Goal: Task Accomplishment & Management: Use online tool/utility

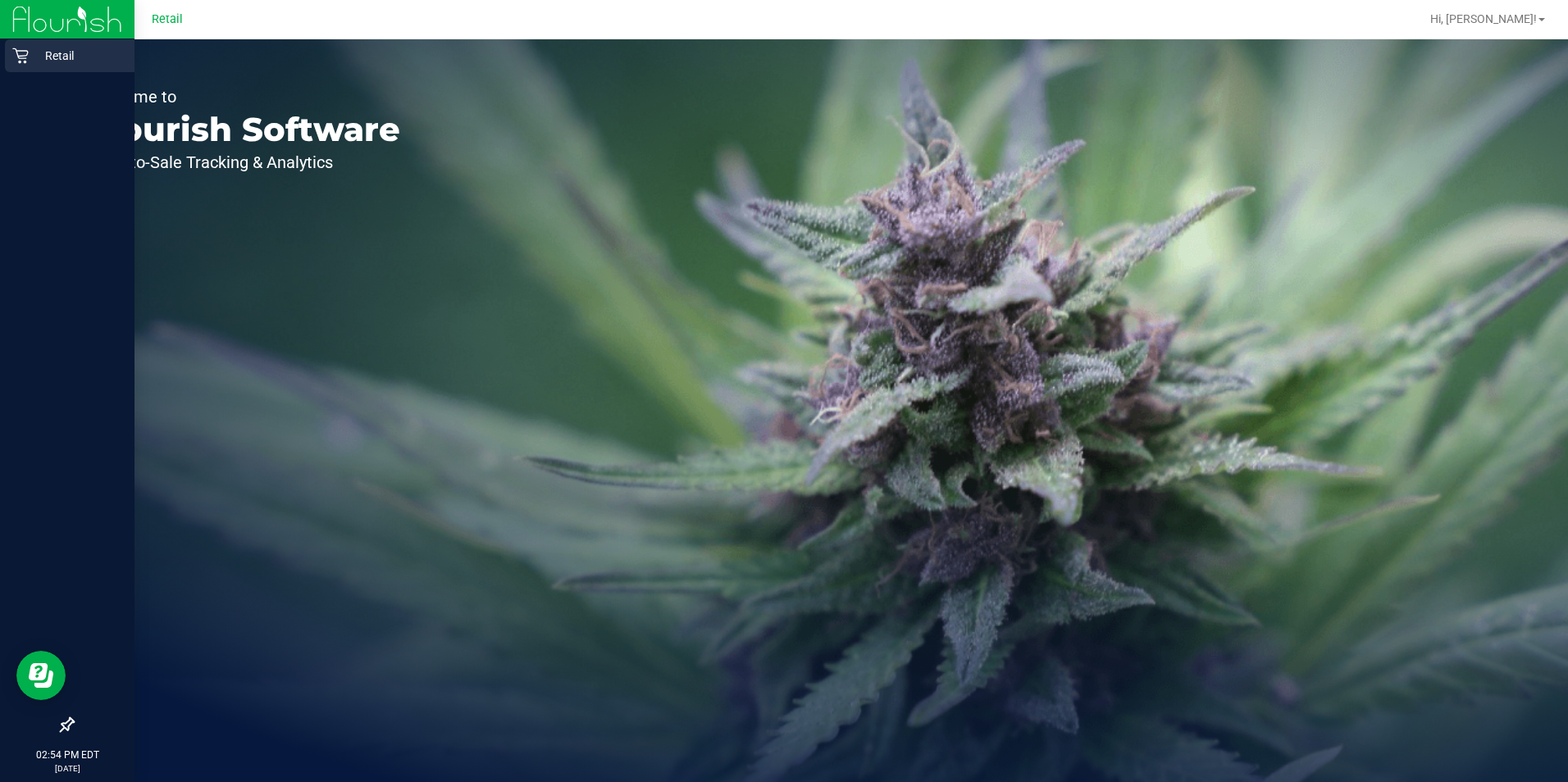
click at [36, 46] on p "Retail" at bounding box center [78, 56] width 98 height 20
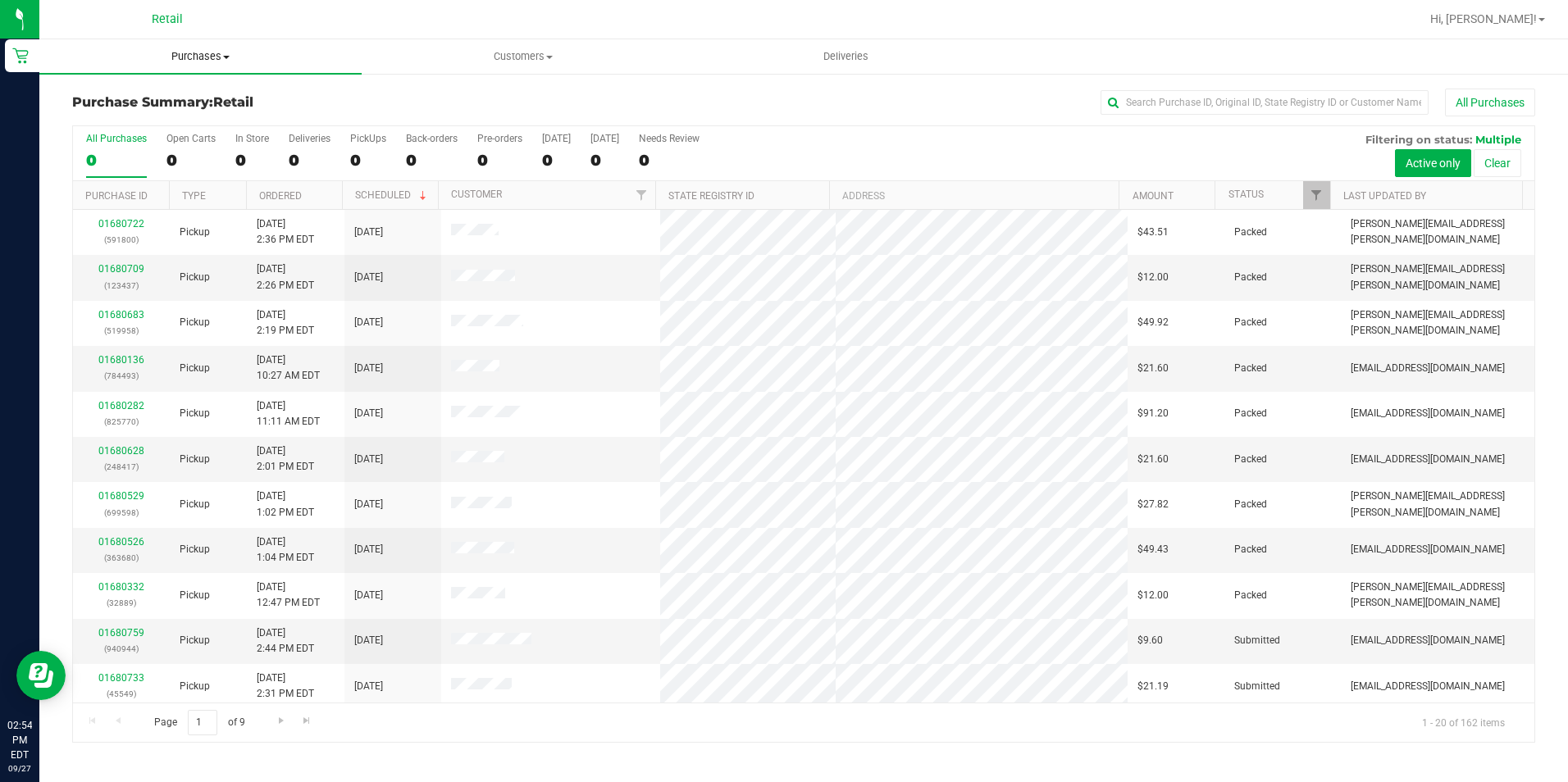
click at [211, 60] on span "Purchases" at bounding box center [200, 56] width 322 height 15
click at [133, 123] on span "Fulfillment" at bounding box center [90, 118] width 102 height 14
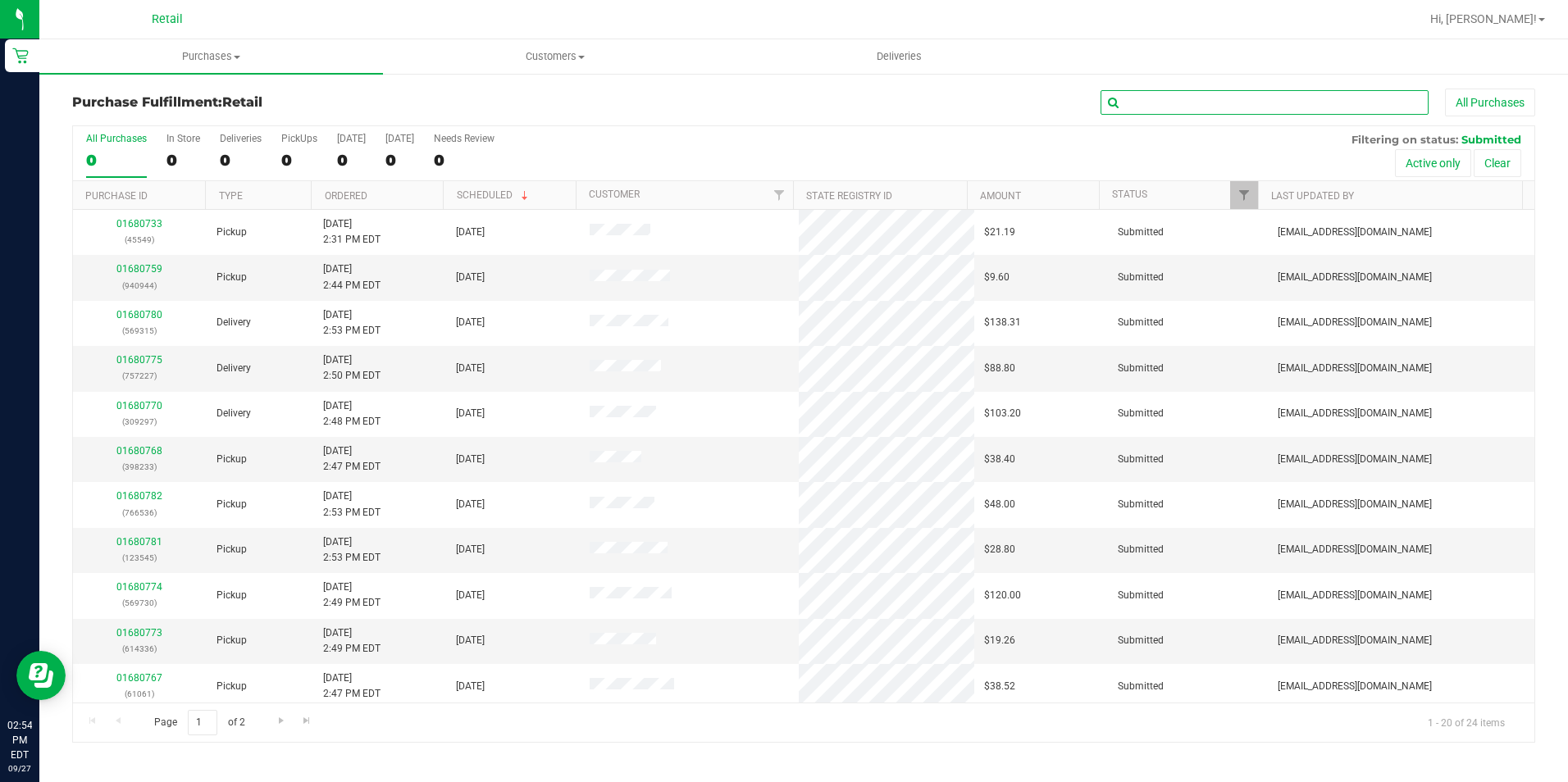
click at [1167, 110] on input "text" at bounding box center [1264, 103] width 328 height 25
type input "45549"
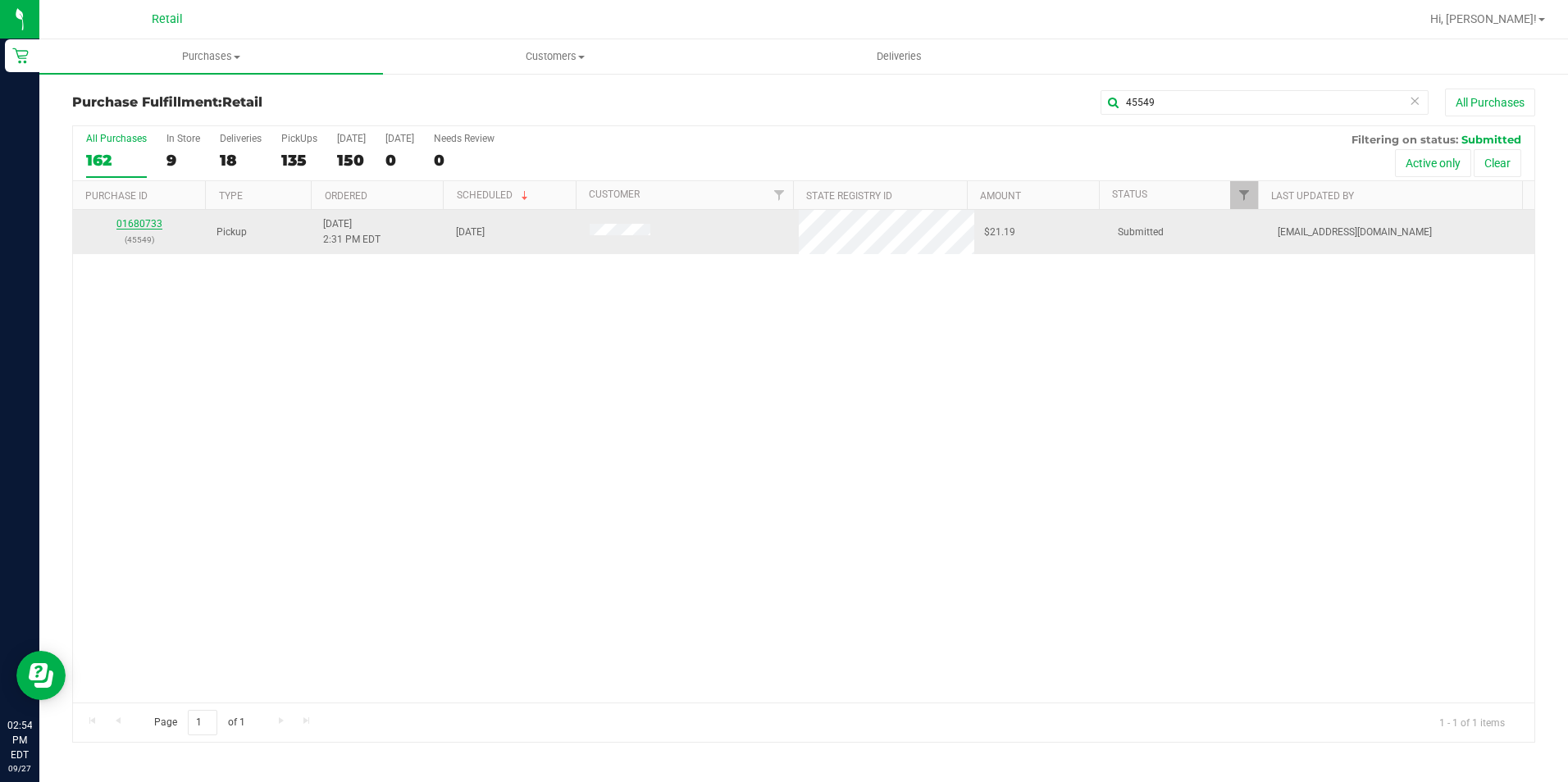
click at [125, 227] on link "01680733" at bounding box center [139, 223] width 46 height 11
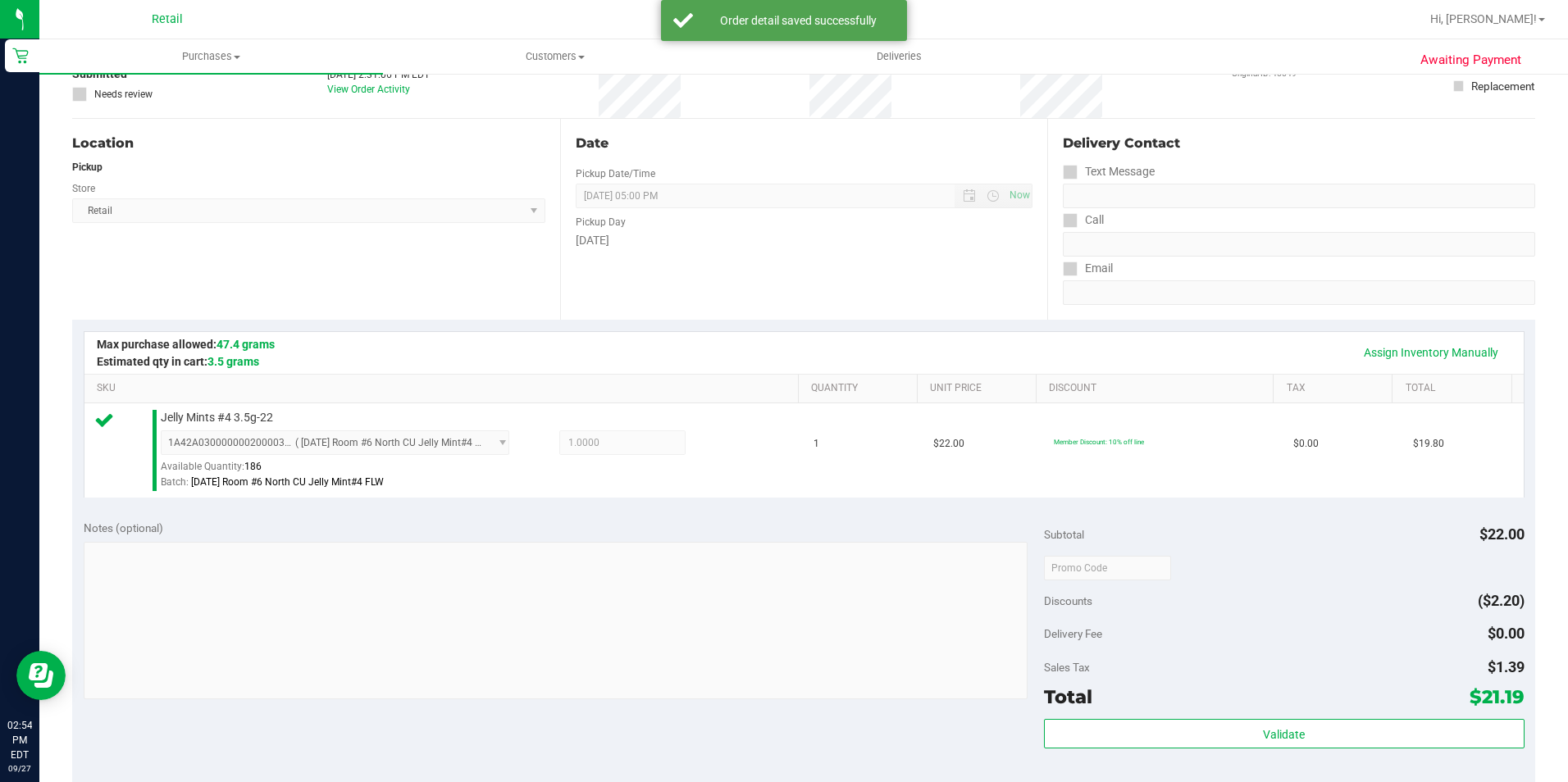
scroll to position [246, 0]
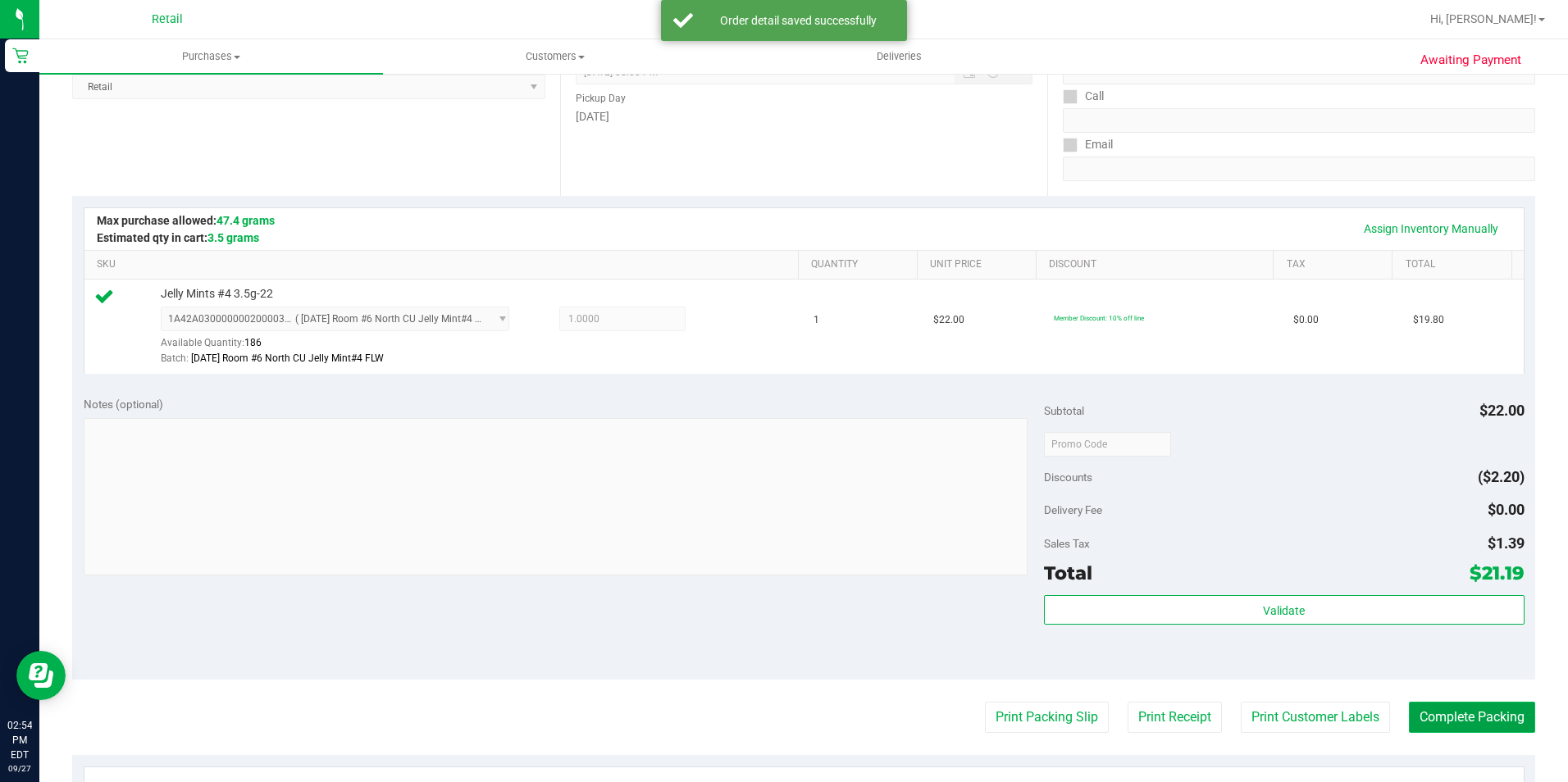
click at [1424, 708] on button "Complete Packing" at bounding box center [1472, 717] width 127 height 31
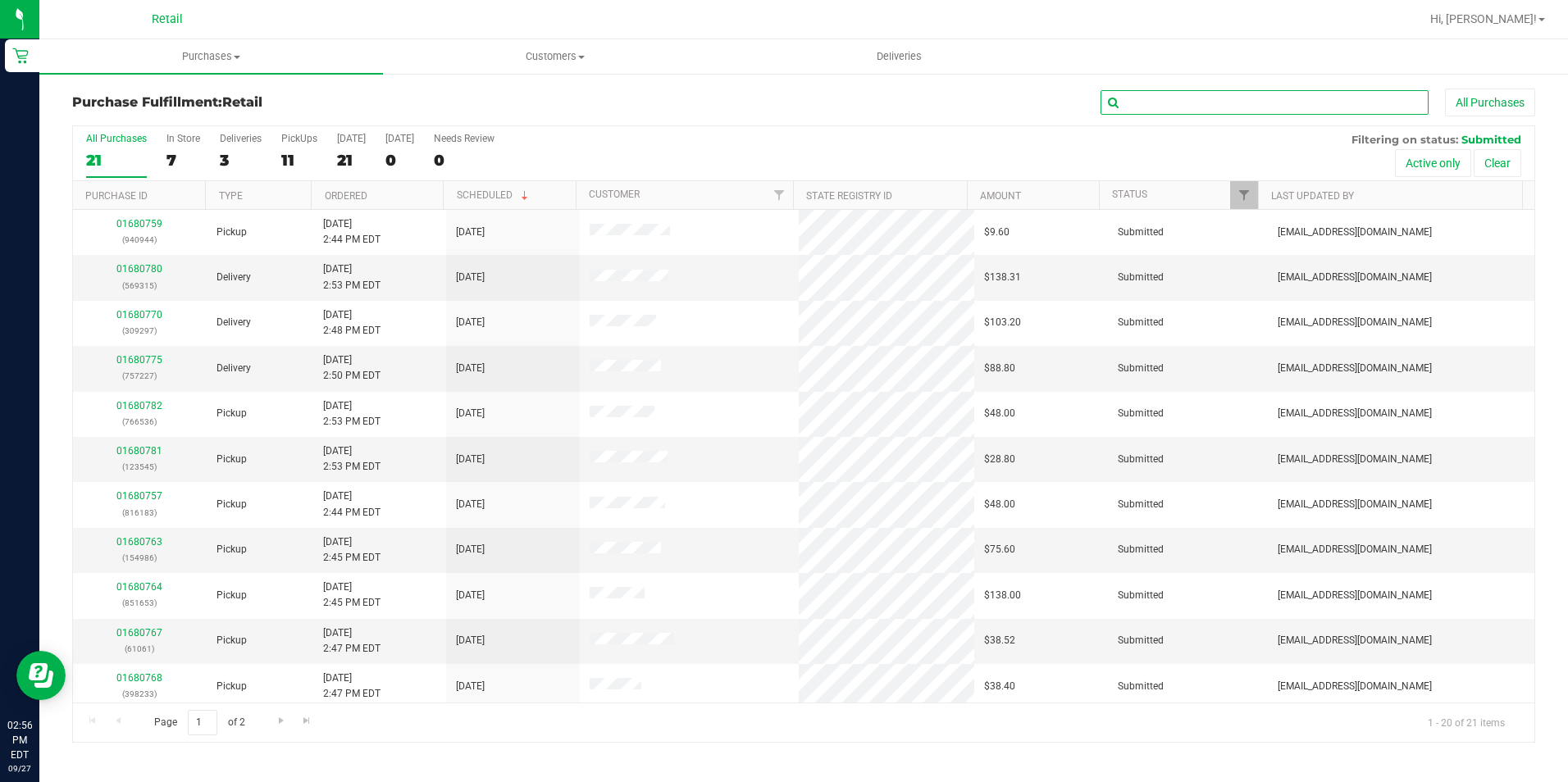
click at [1307, 98] on input "text" at bounding box center [1264, 103] width 328 height 25
type input "940944"
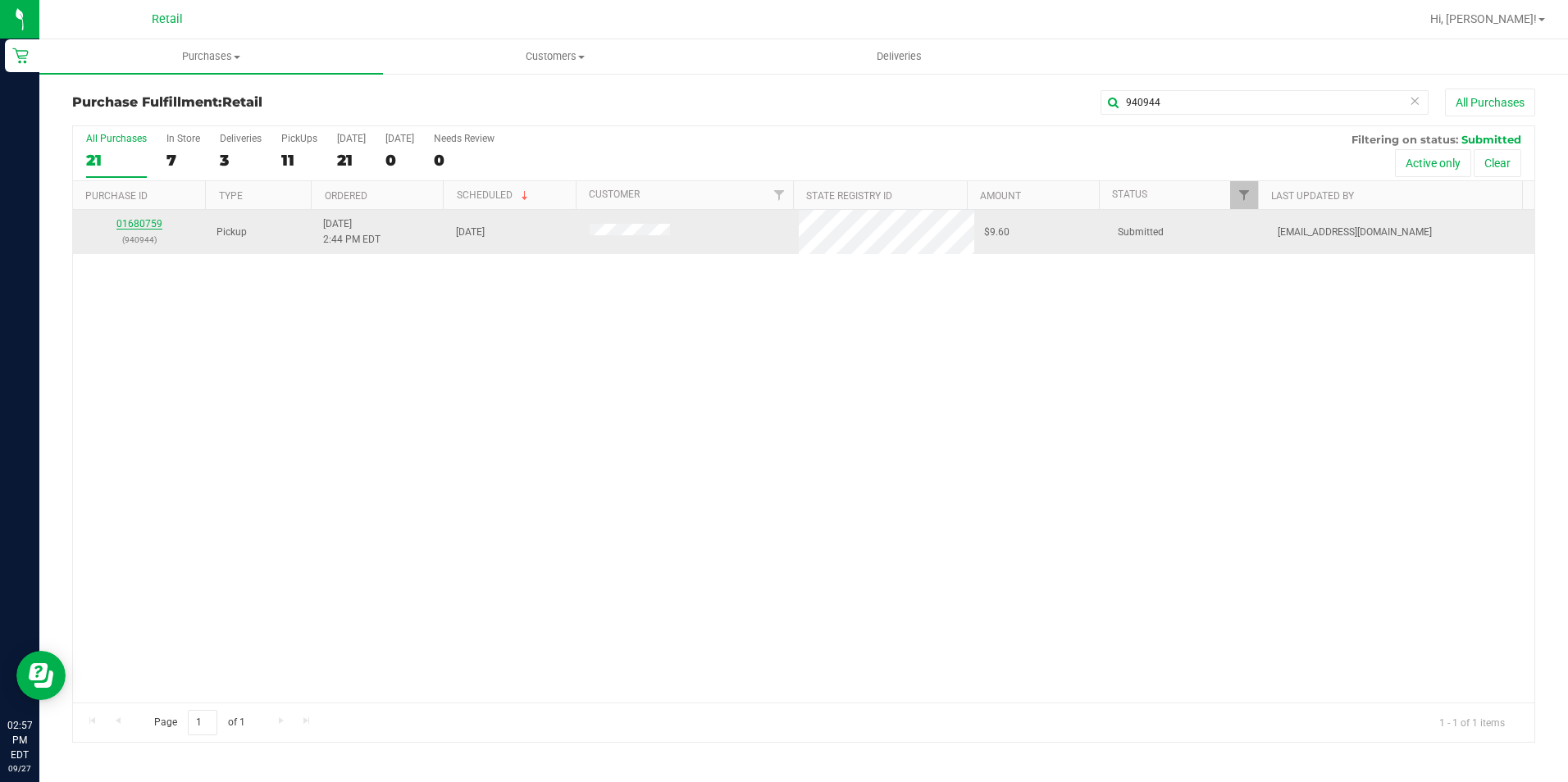
click at [144, 223] on link "01680759" at bounding box center [139, 223] width 46 height 11
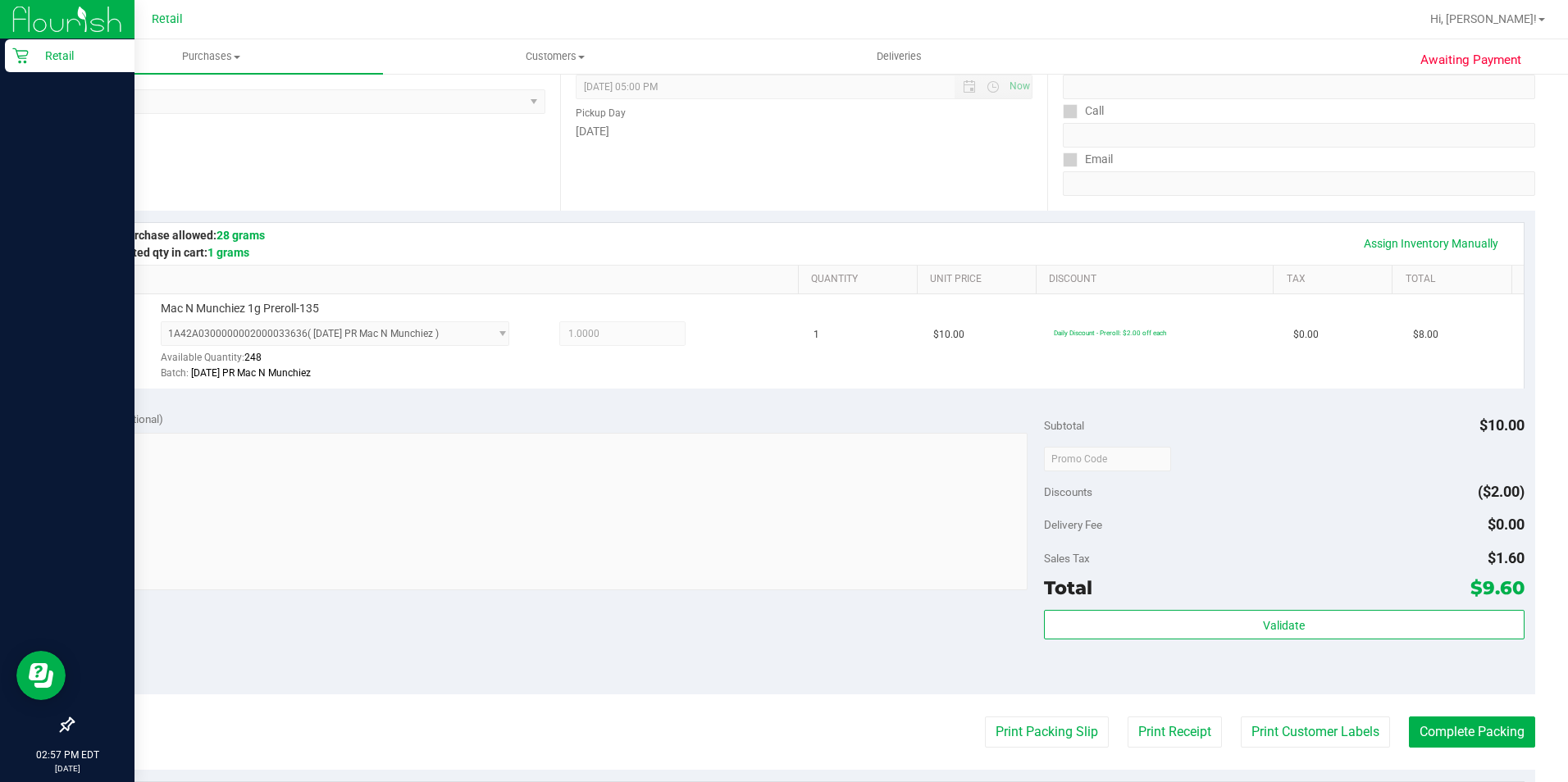
scroll to position [246, 0]
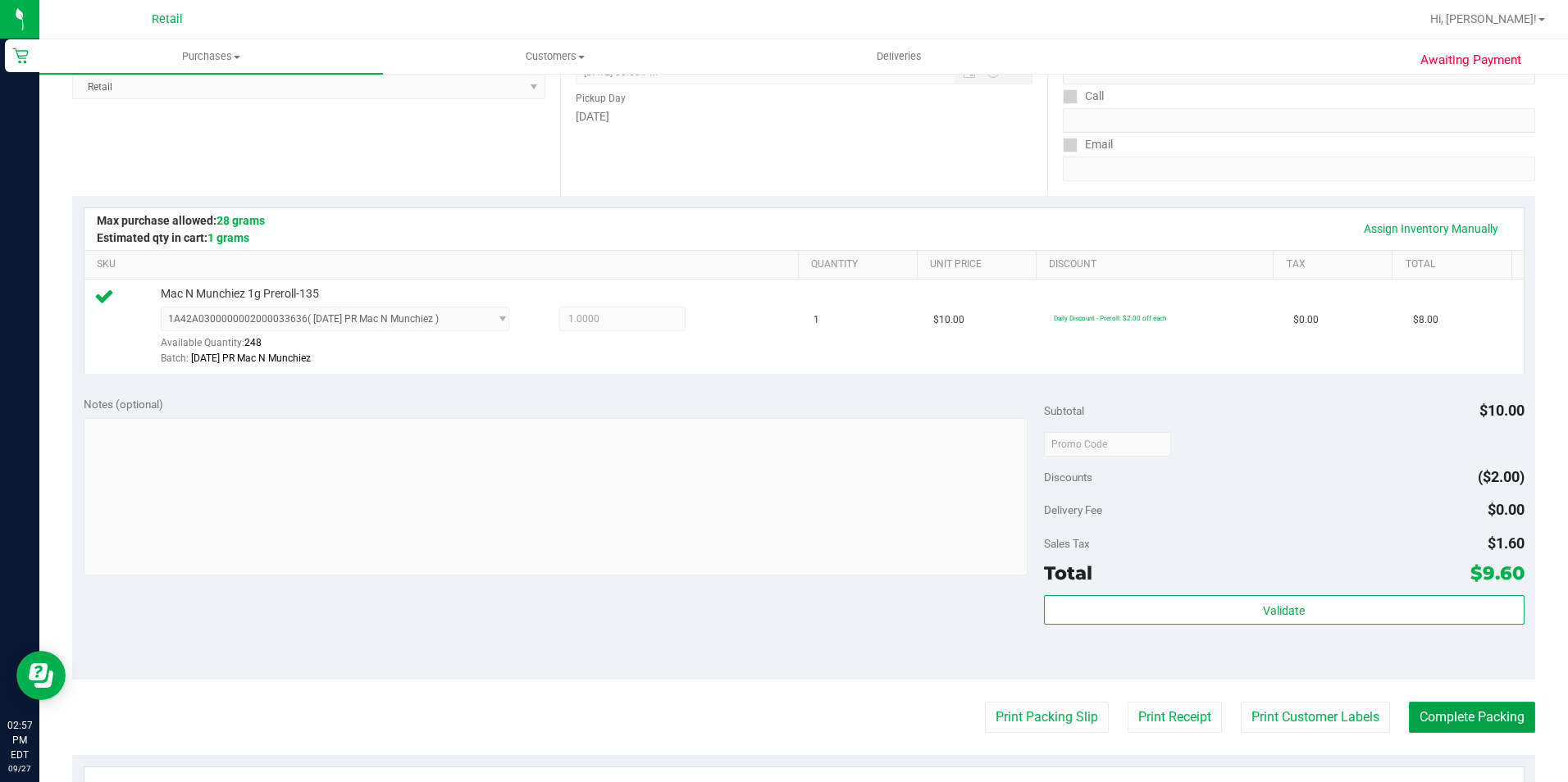
click at [1484, 719] on button "Complete Packing" at bounding box center [1472, 717] width 127 height 31
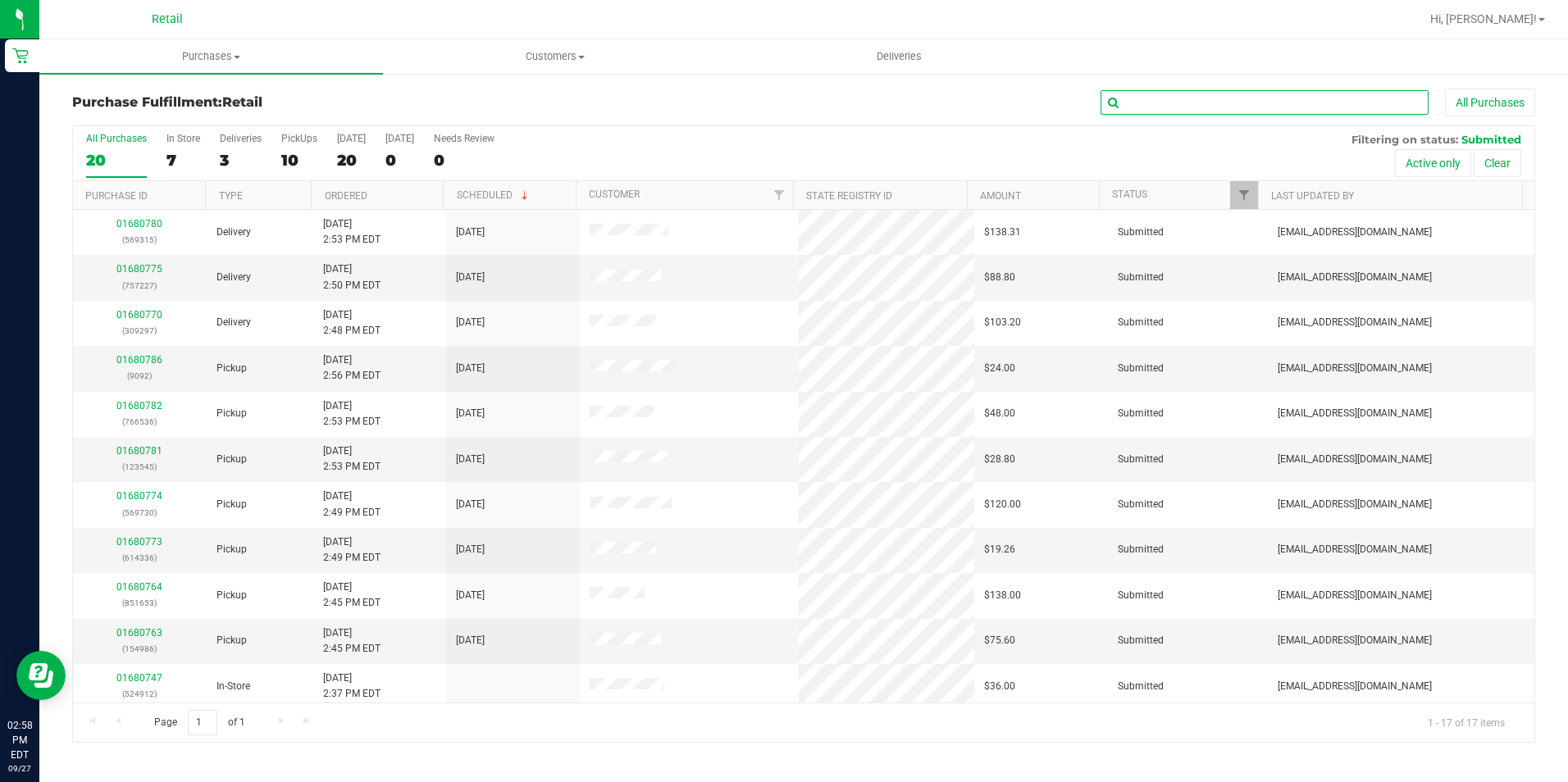
click at [1171, 108] on input "text" at bounding box center [1264, 103] width 328 height 25
type input "304199"
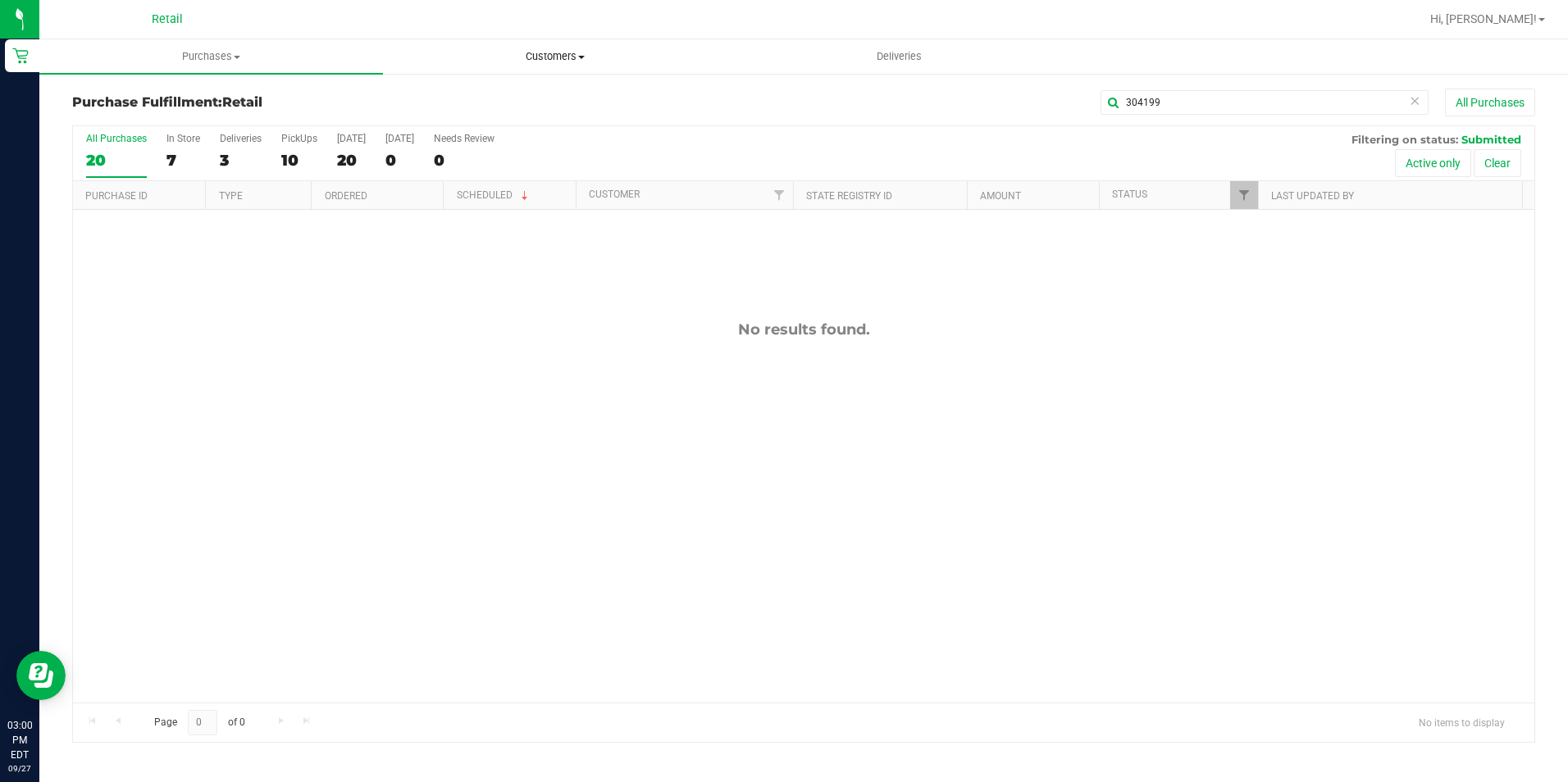
click at [542, 54] on span "Customers" at bounding box center [555, 56] width 342 height 15
click at [492, 100] on span "All customers" at bounding box center [442, 98] width 118 height 14
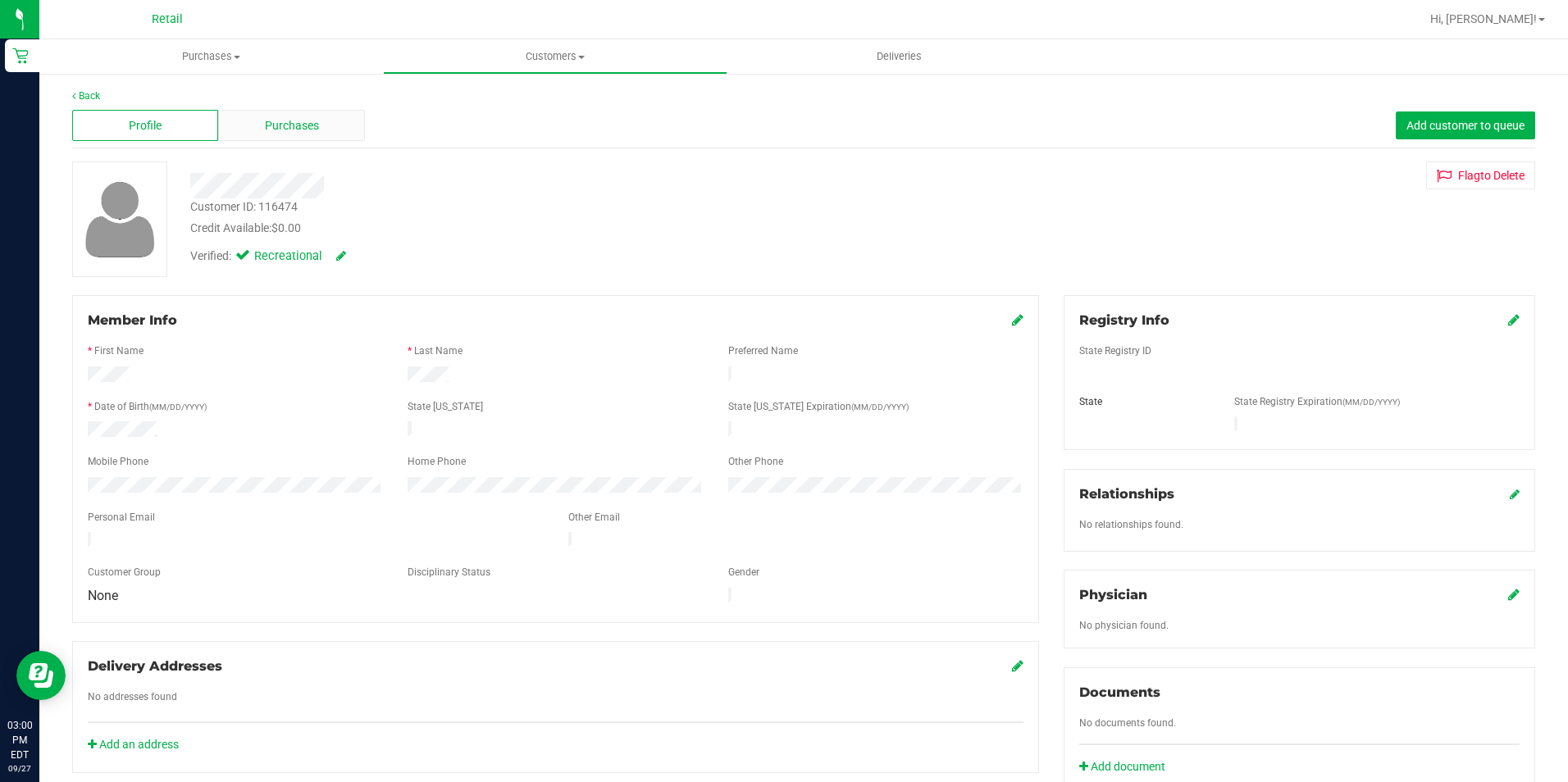
click at [324, 129] on div "Purchases" at bounding box center [291, 126] width 146 height 31
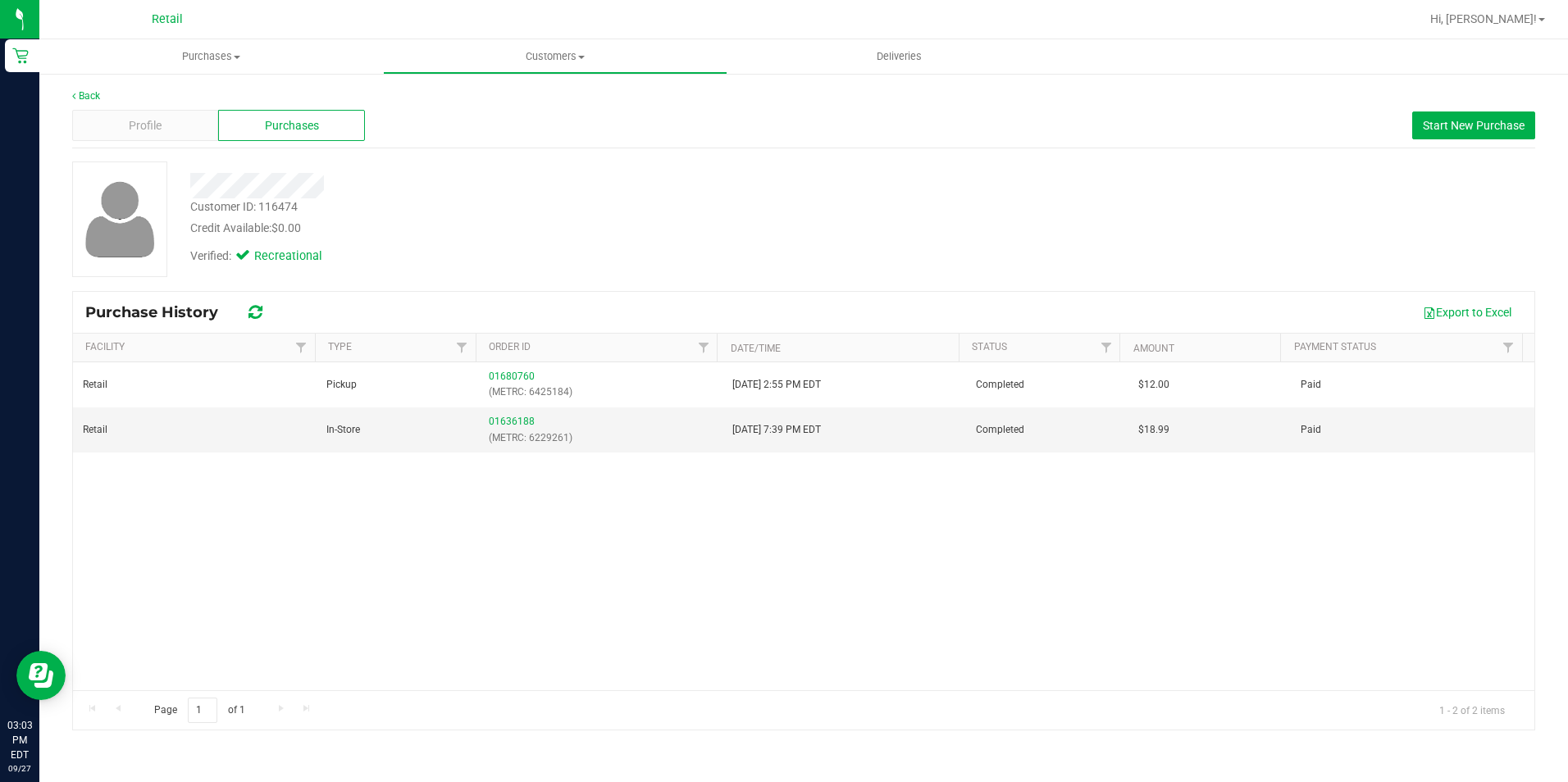
click at [226, 78] on div "Back Profile Purchases Start New Purchase Customer ID: 116474 Credit Available:…" at bounding box center [804, 409] width 1529 height 674
click at [207, 31] on div "Retail" at bounding box center [168, 20] width 239 height 26
click at [202, 50] on span "Purchases" at bounding box center [211, 56] width 344 height 15
click at [156, 129] on li "All purchases" at bounding box center [211, 138] width 344 height 20
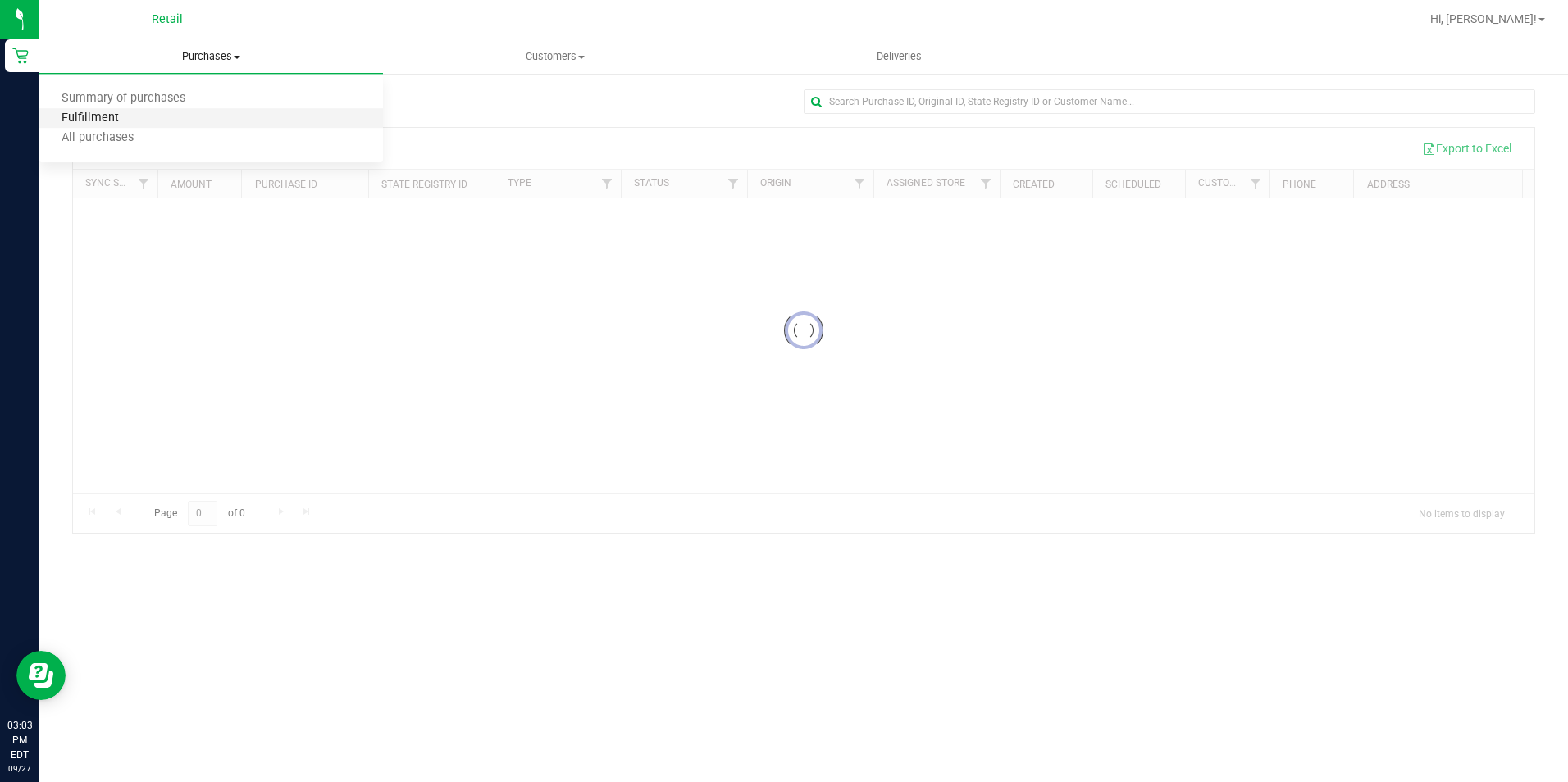
click at [92, 121] on span "Fulfillment" at bounding box center [90, 118] width 102 height 14
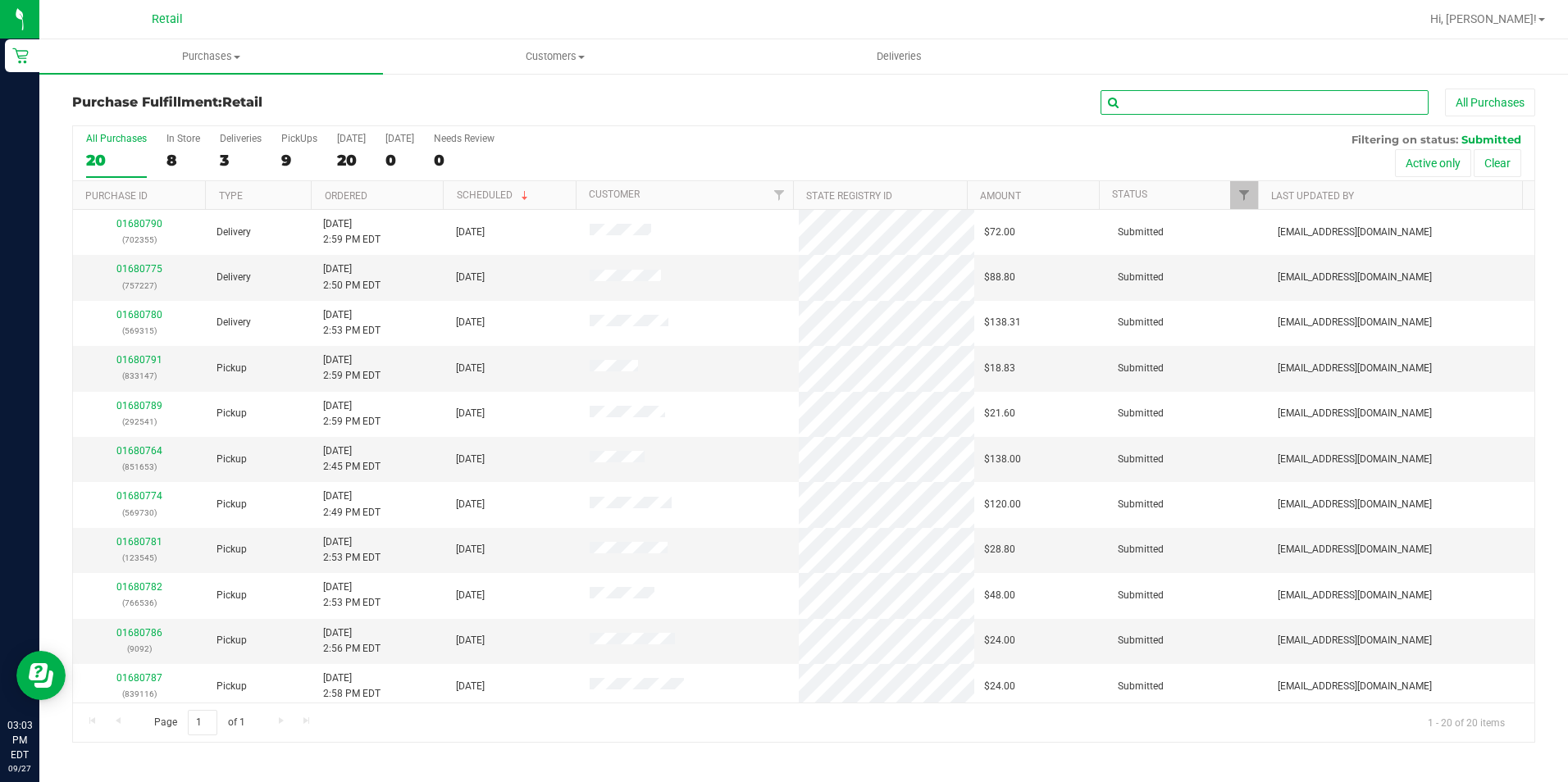
click at [1146, 97] on input "text" at bounding box center [1264, 103] width 328 height 25
type input "851653"
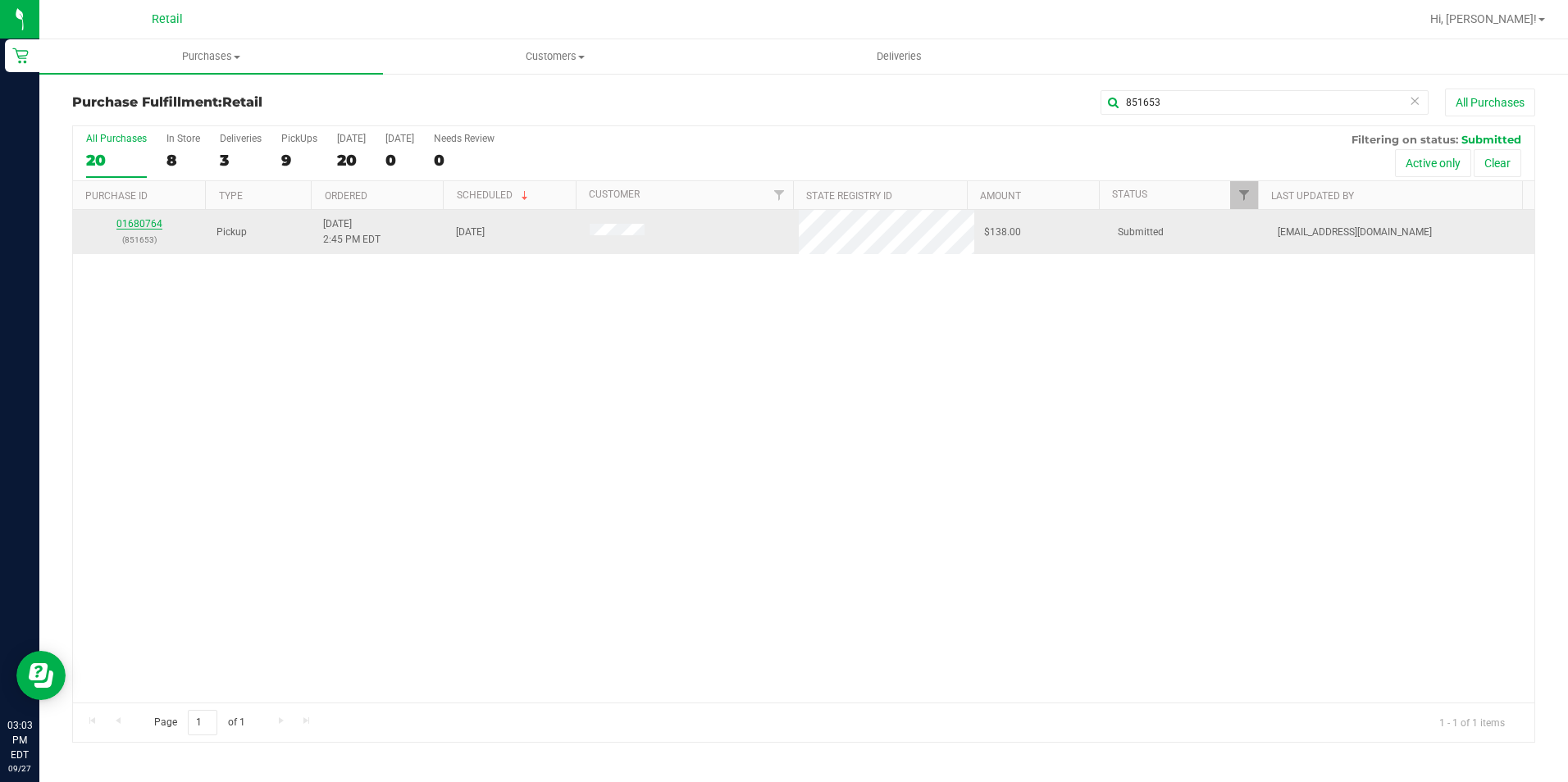
click at [138, 219] on link "01680764" at bounding box center [139, 223] width 46 height 11
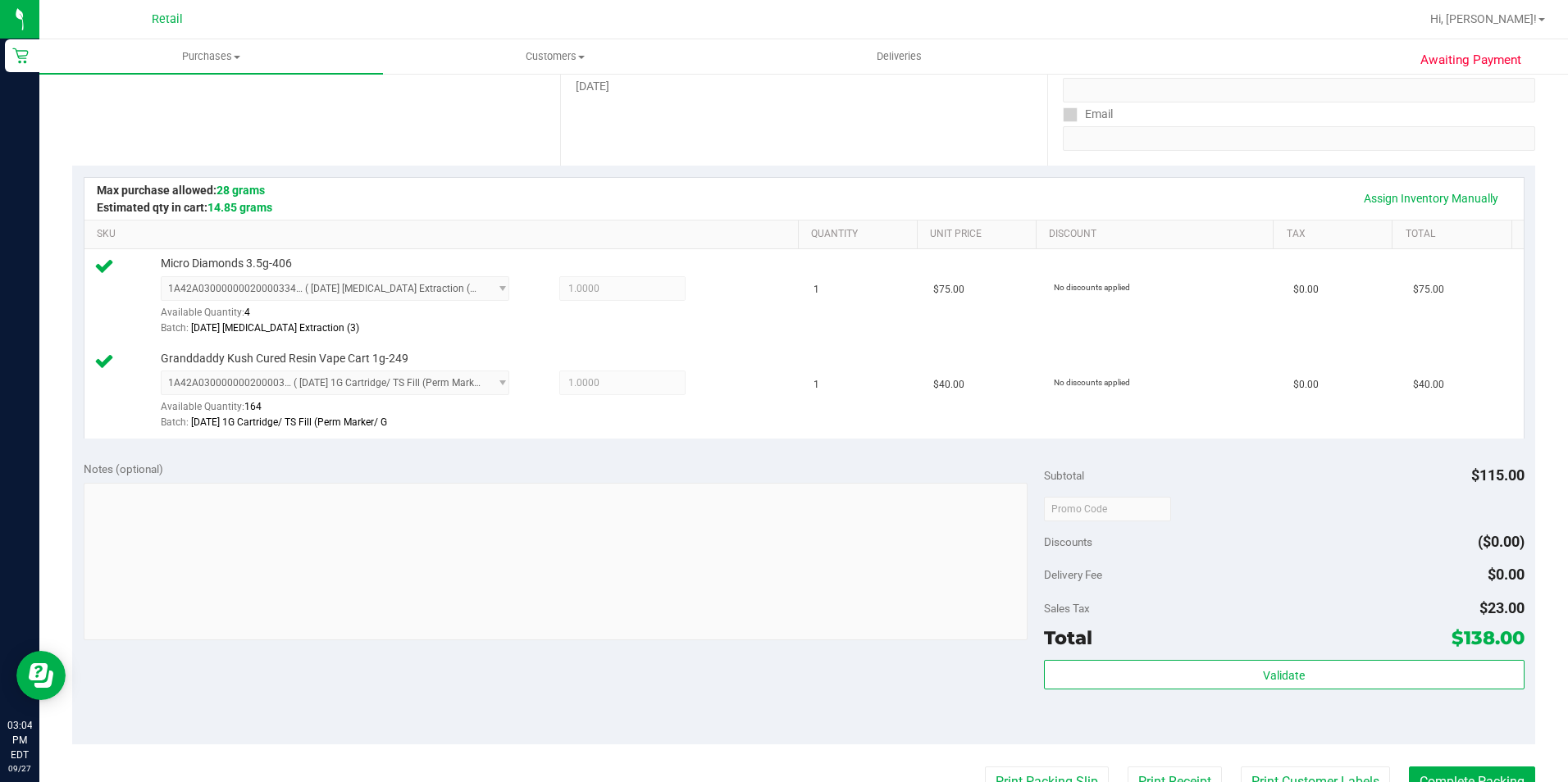
scroll to position [328, 0]
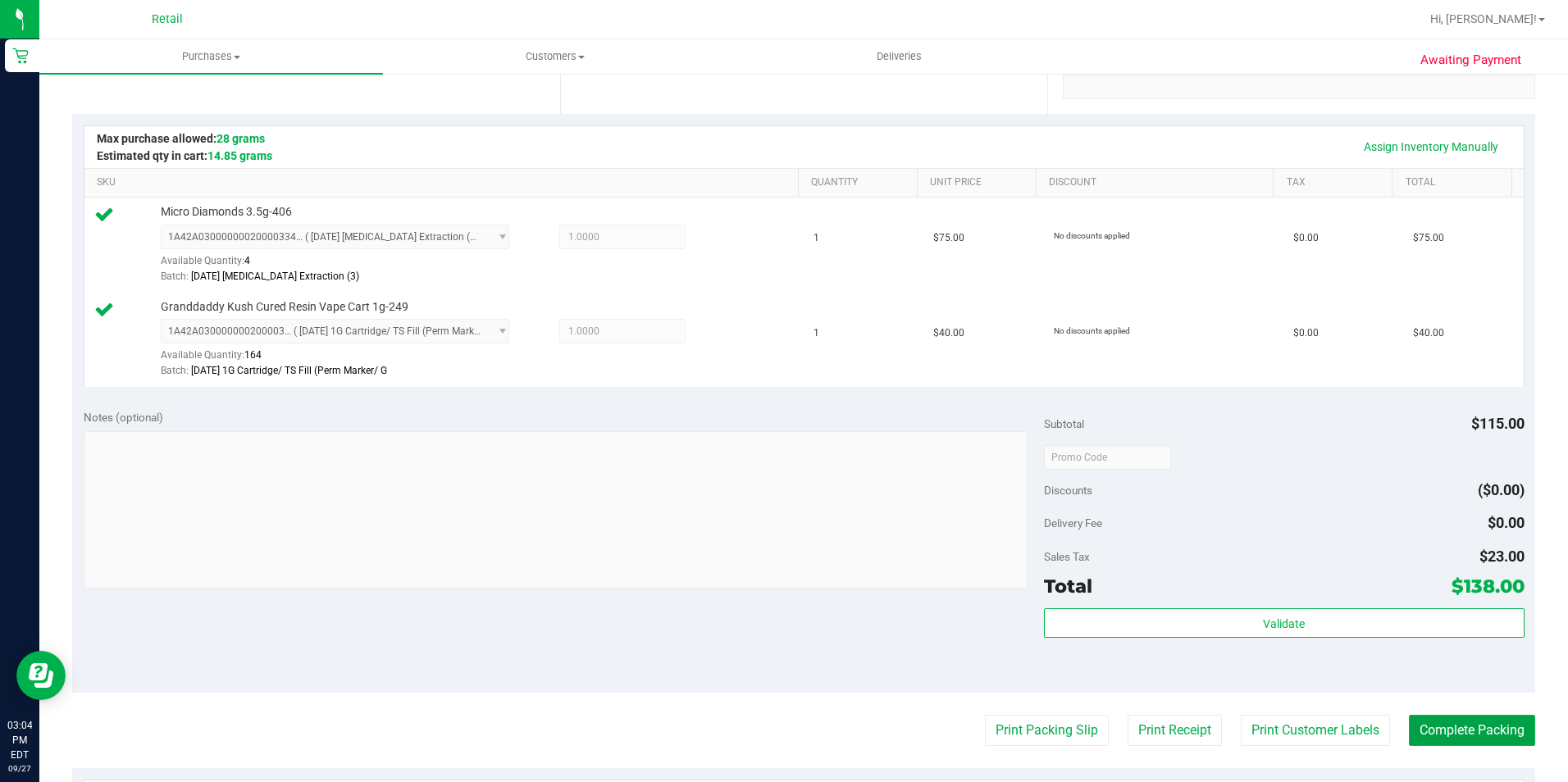
click at [1463, 739] on button "Complete Packing" at bounding box center [1472, 730] width 127 height 31
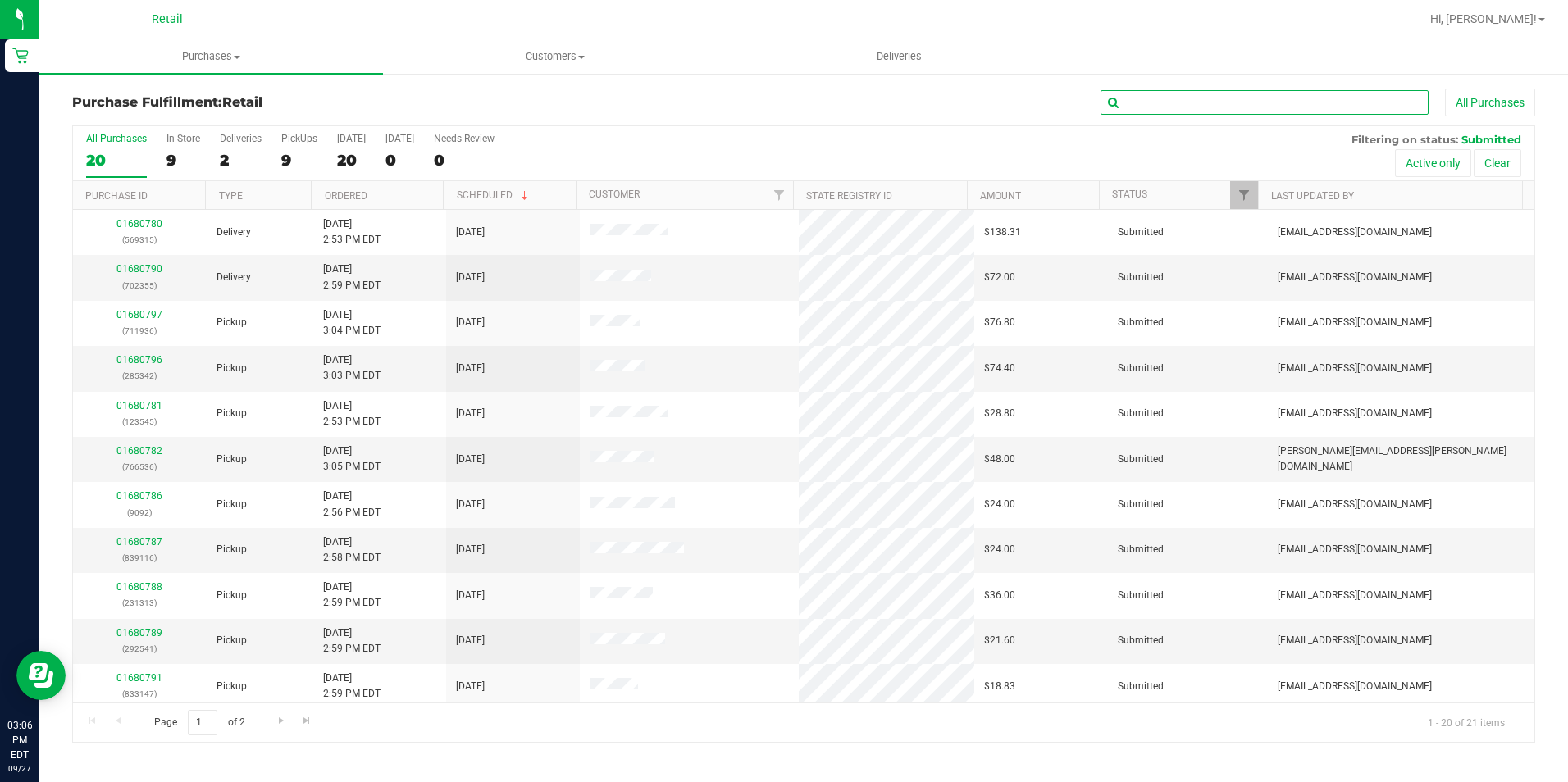
click at [1200, 101] on input "text" at bounding box center [1264, 103] width 328 height 25
type input "9092"
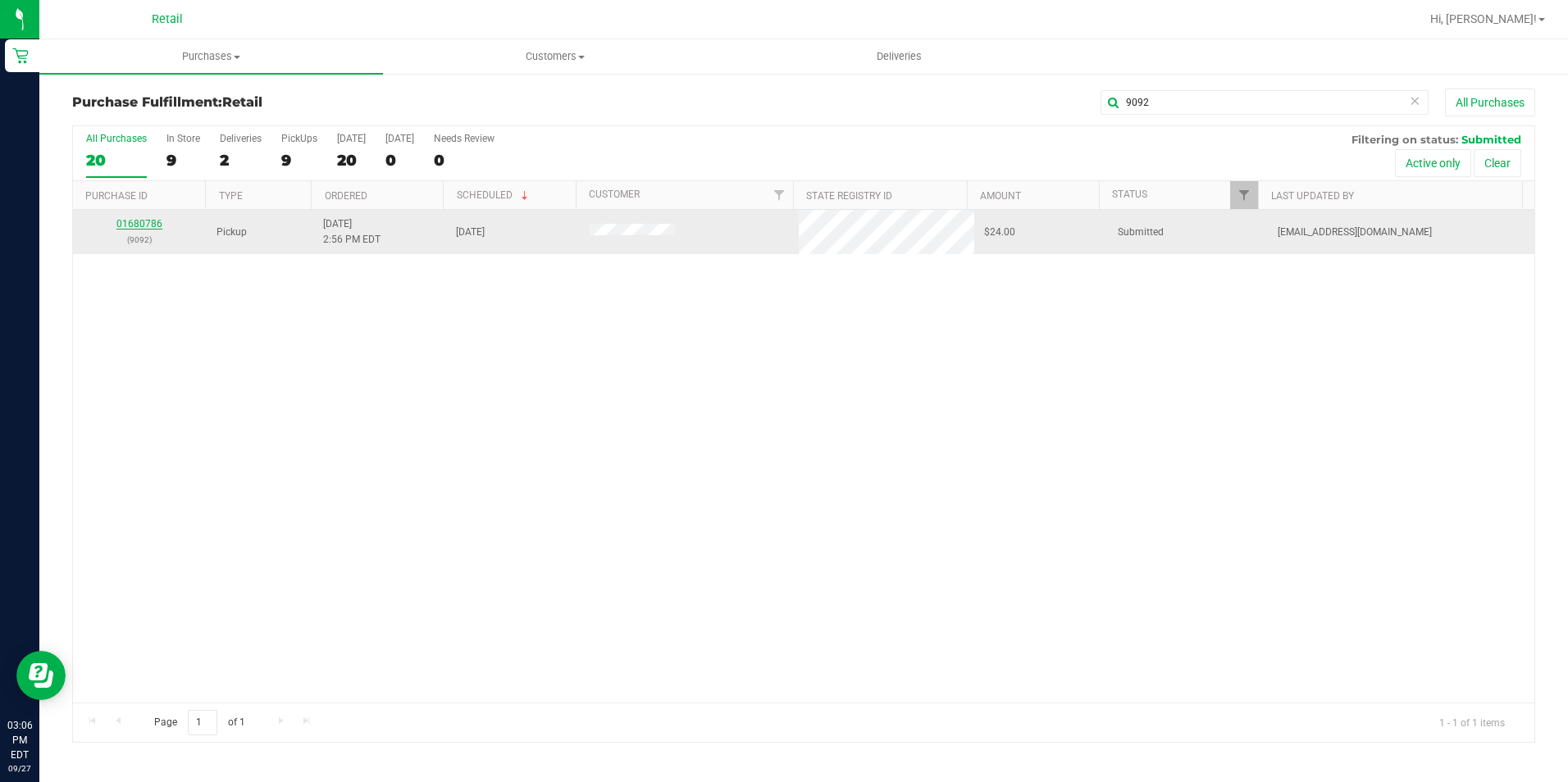
click at [156, 218] on link "01680786" at bounding box center [139, 223] width 46 height 11
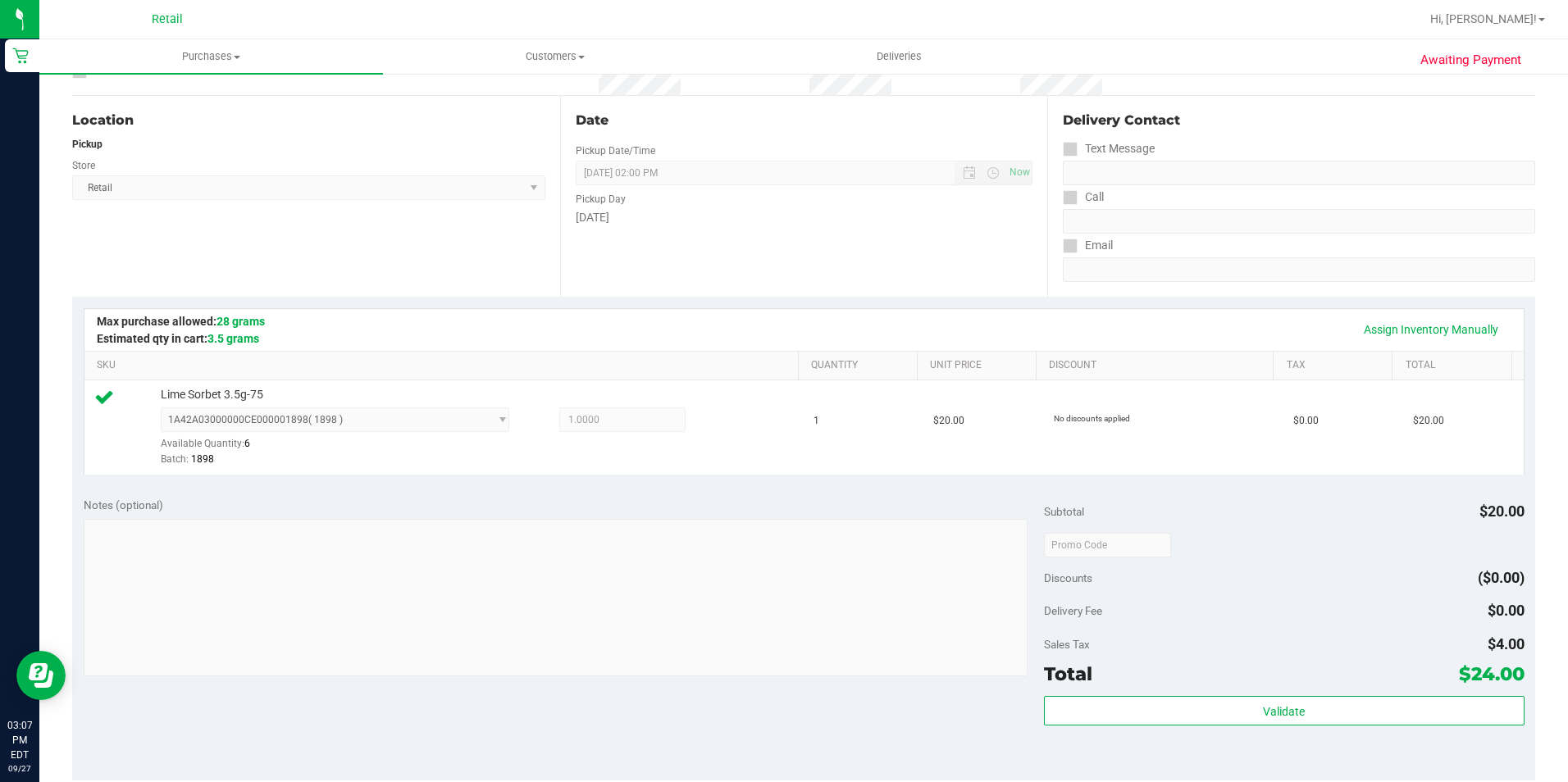
scroll to position [410, 0]
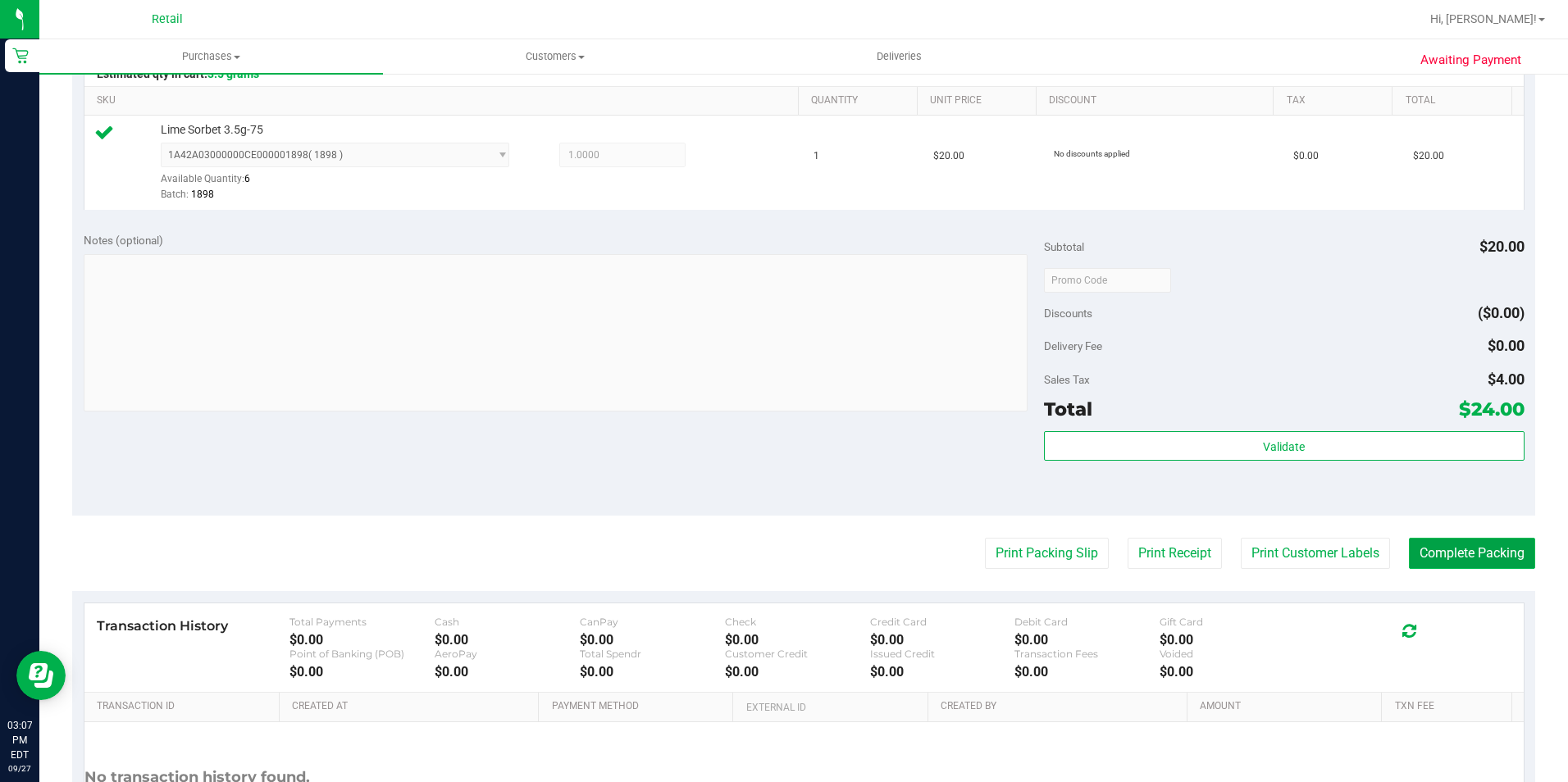
click at [1439, 551] on button "Complete Packing" at bounding box center [1472, 553] width 127 height 31
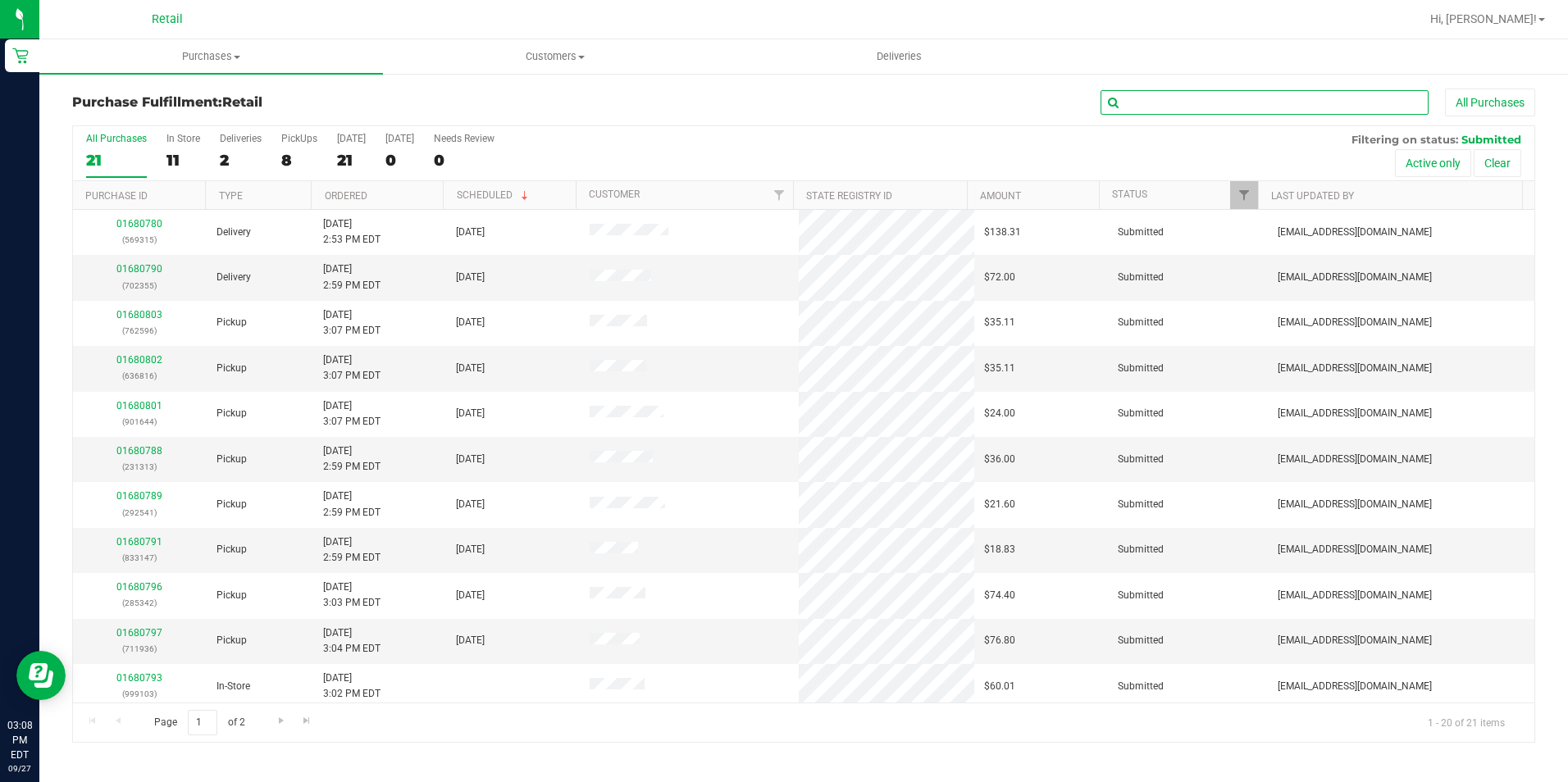
click at [1315, 92] on input "text" at bounding box center [1264, 103] width 328 height 25
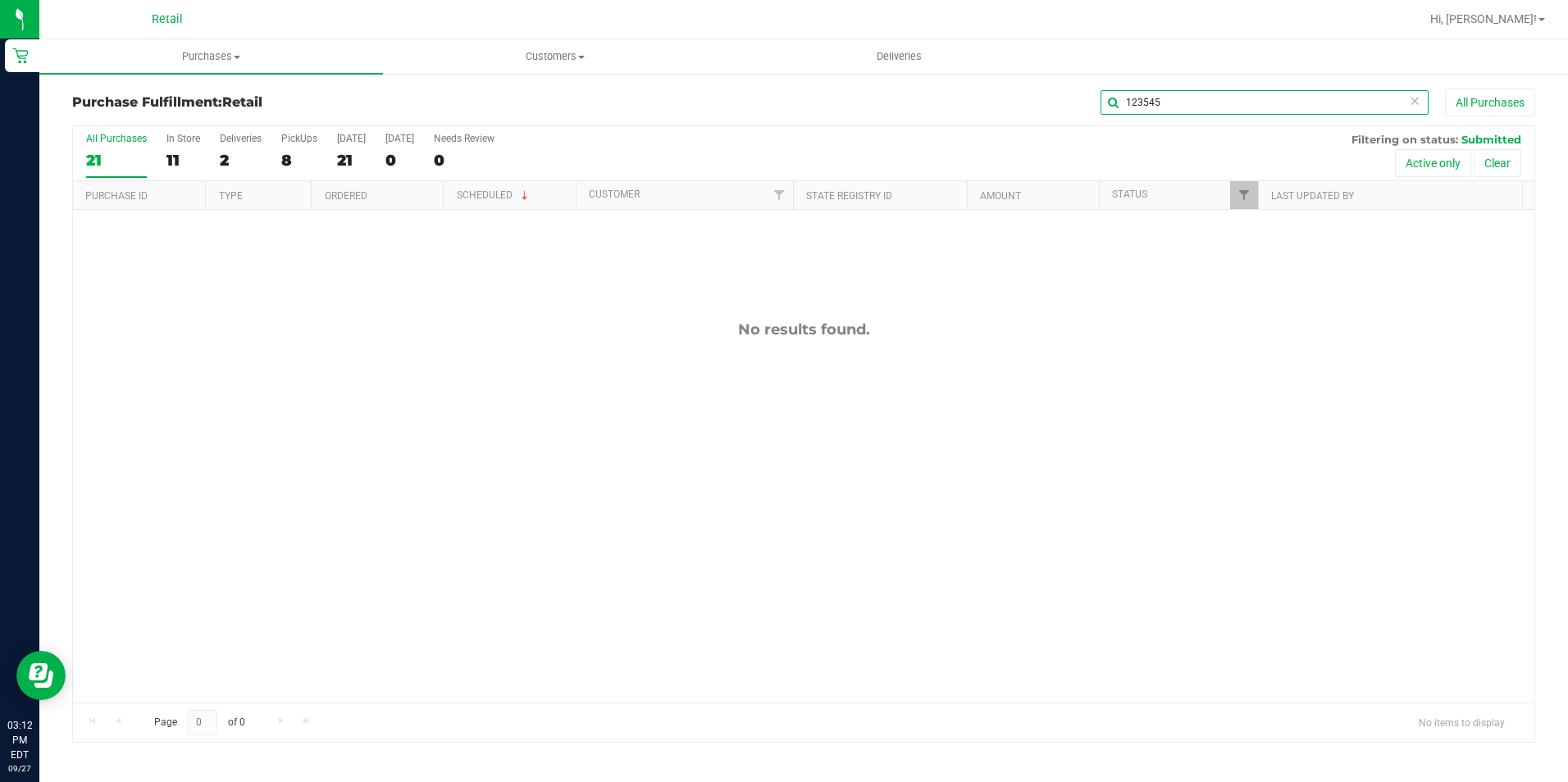
click at [1256, 91] on input "123545" at bounding box center [1264, 103] width 328 height 25
click at [1224, 121] on div "Purchase Fulfillment: Retail 123545 All Purchases" at bounding box center [803, 107] width 1463 height 36
click at [1228, 110] on input "123545" at bounding box center [1264, 103] width 328 height 25
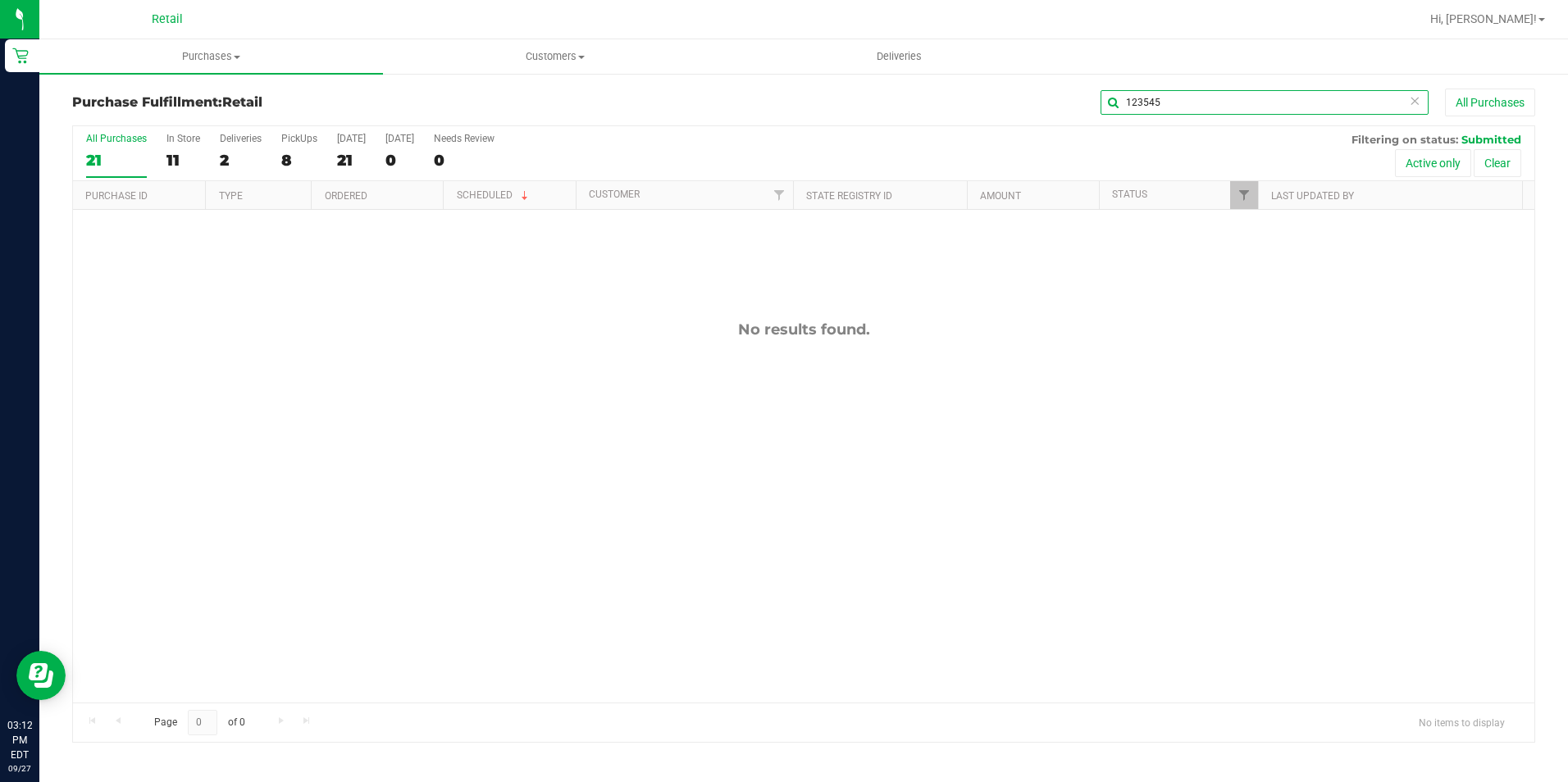
click at [1228, 110] on input "123545" at bounding box center [1264, 103] width 328 height 25
type input "285342"
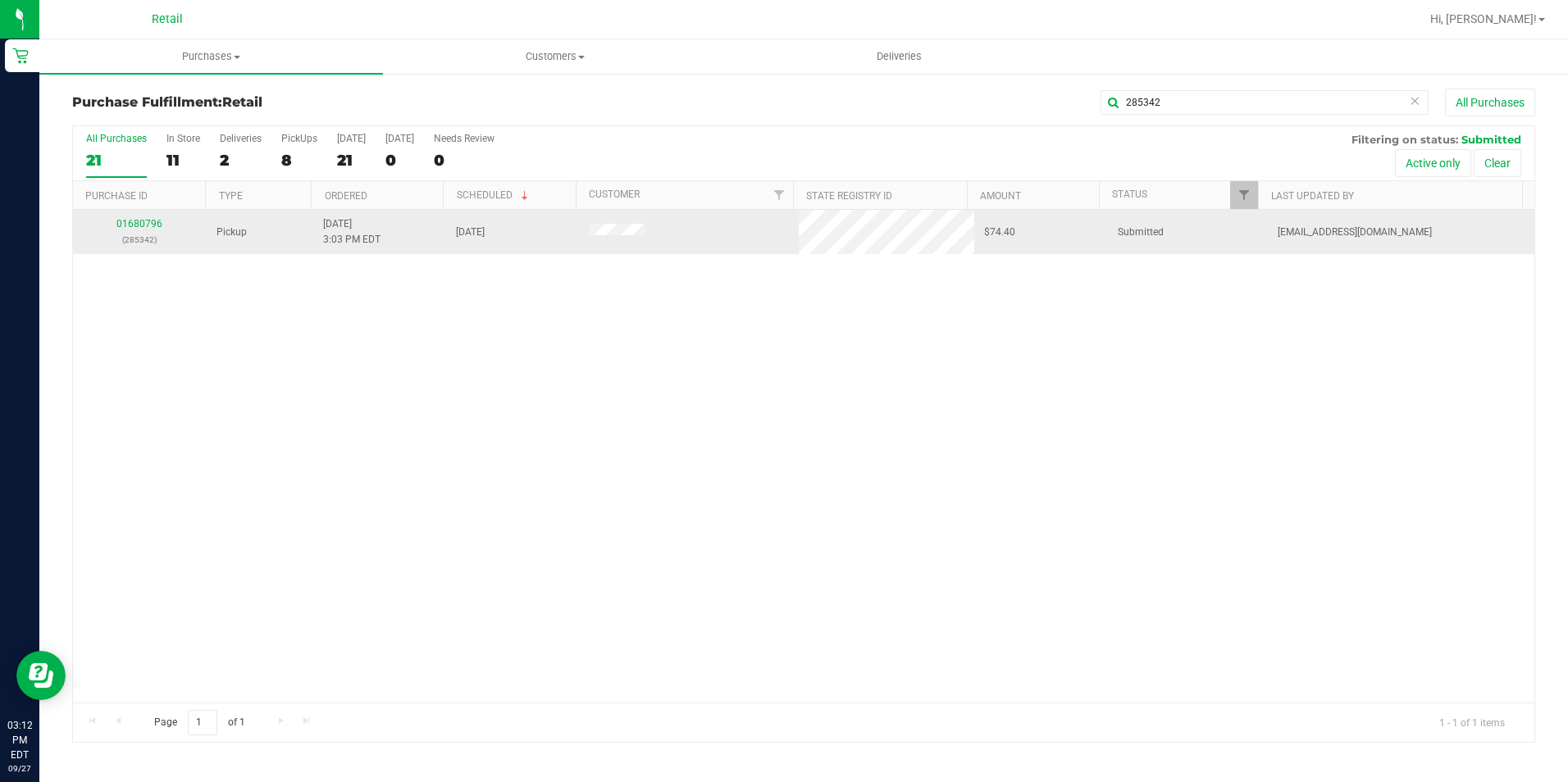
click at [142, 217] on div "01680796 (285342)" at bounding box center [139, 232] width 114 height 31
click at [129, 220] on link "01680796" at bounding box center [139, 223] width 46 height 11
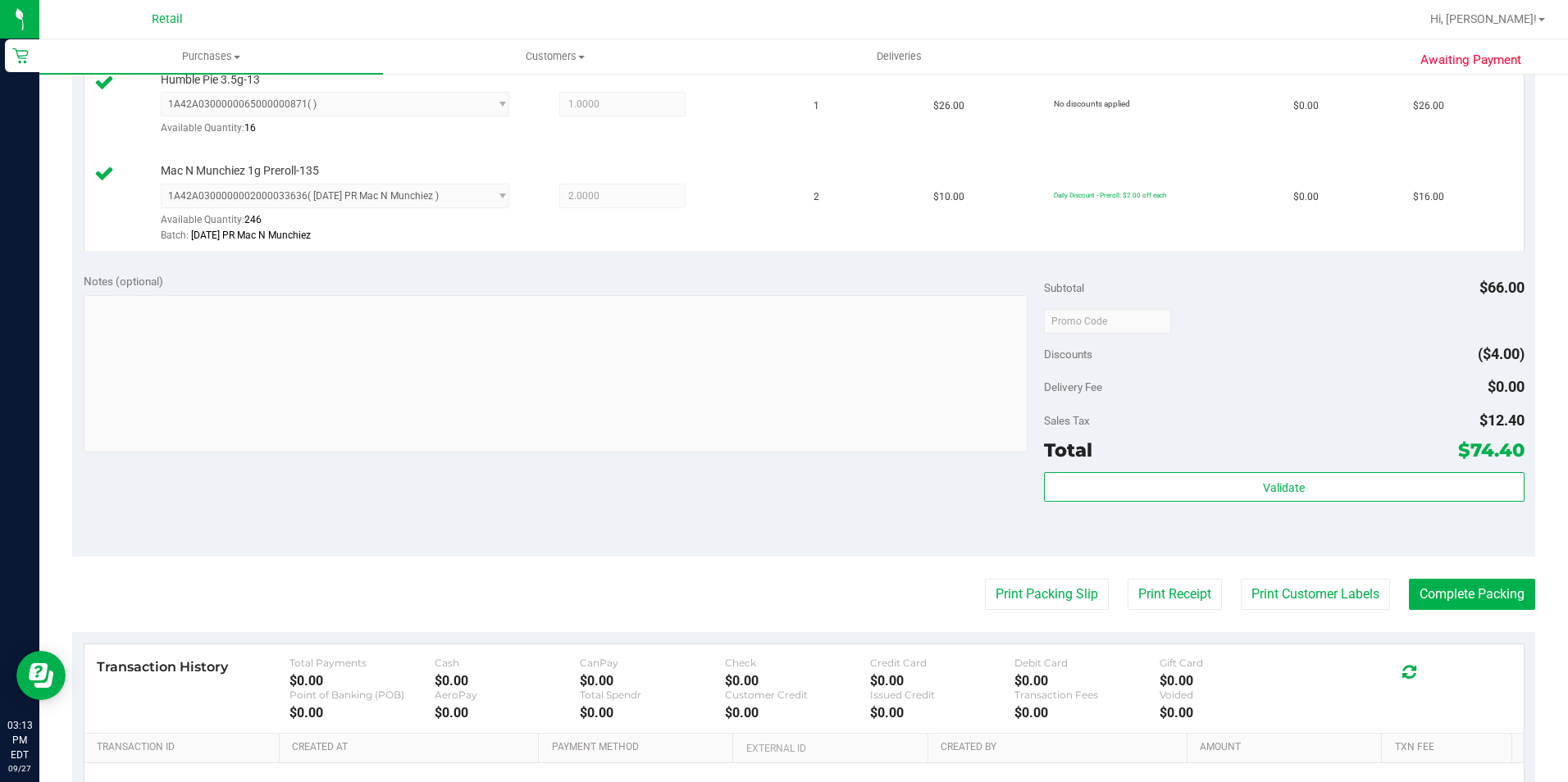
scroll to position [744, 0]
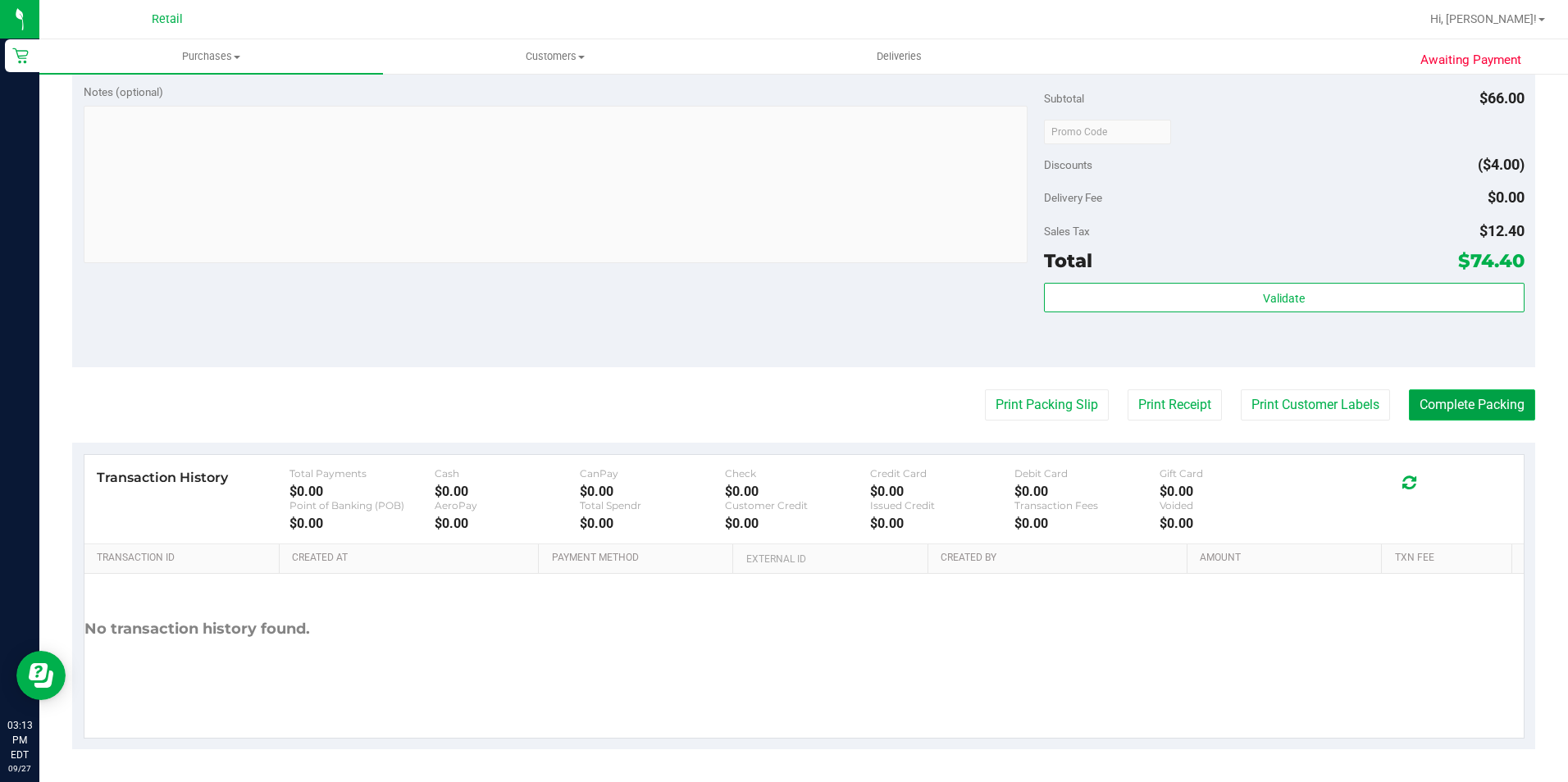
click at [1445, 413] on button "Complete Packing" at bounding box center [1472, 405] width 127 height 31
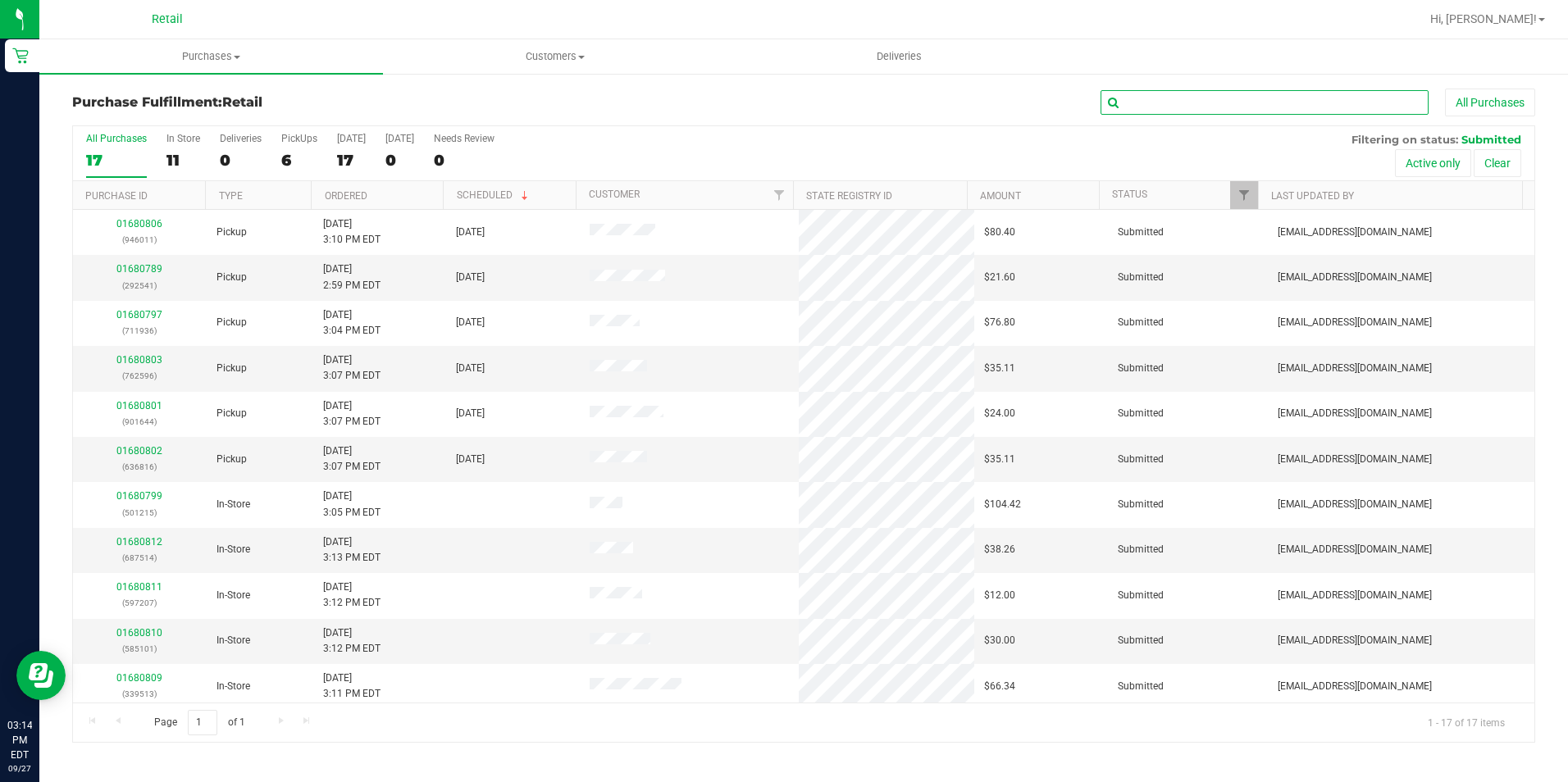
click at [1222, 99] on input "text" at bounding box center [1264, 103] width 328 height 25
type input "762596"
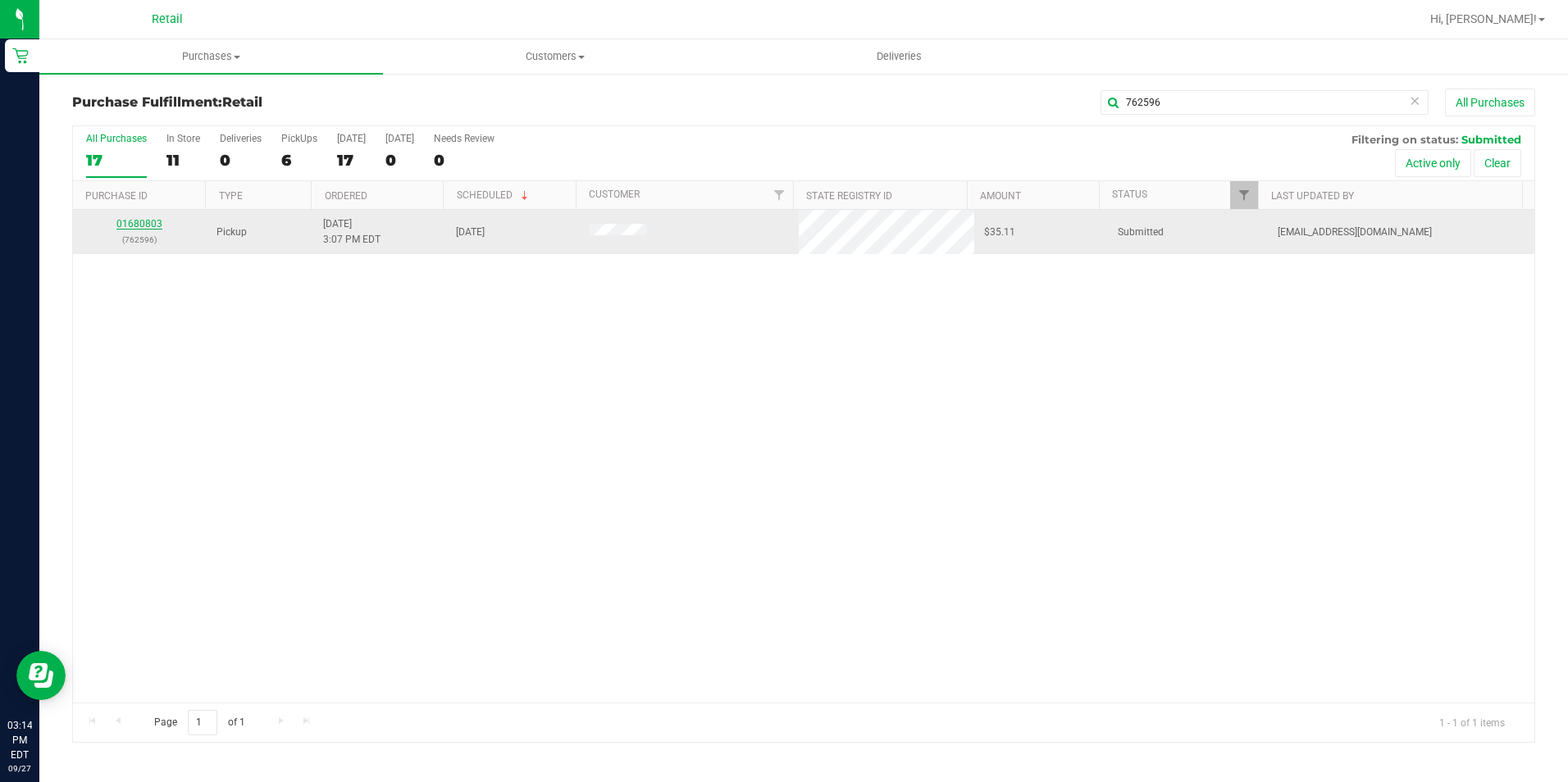
click at [144, 218] on link "01680803" at bounding box center [139, 223] width 46 height 11
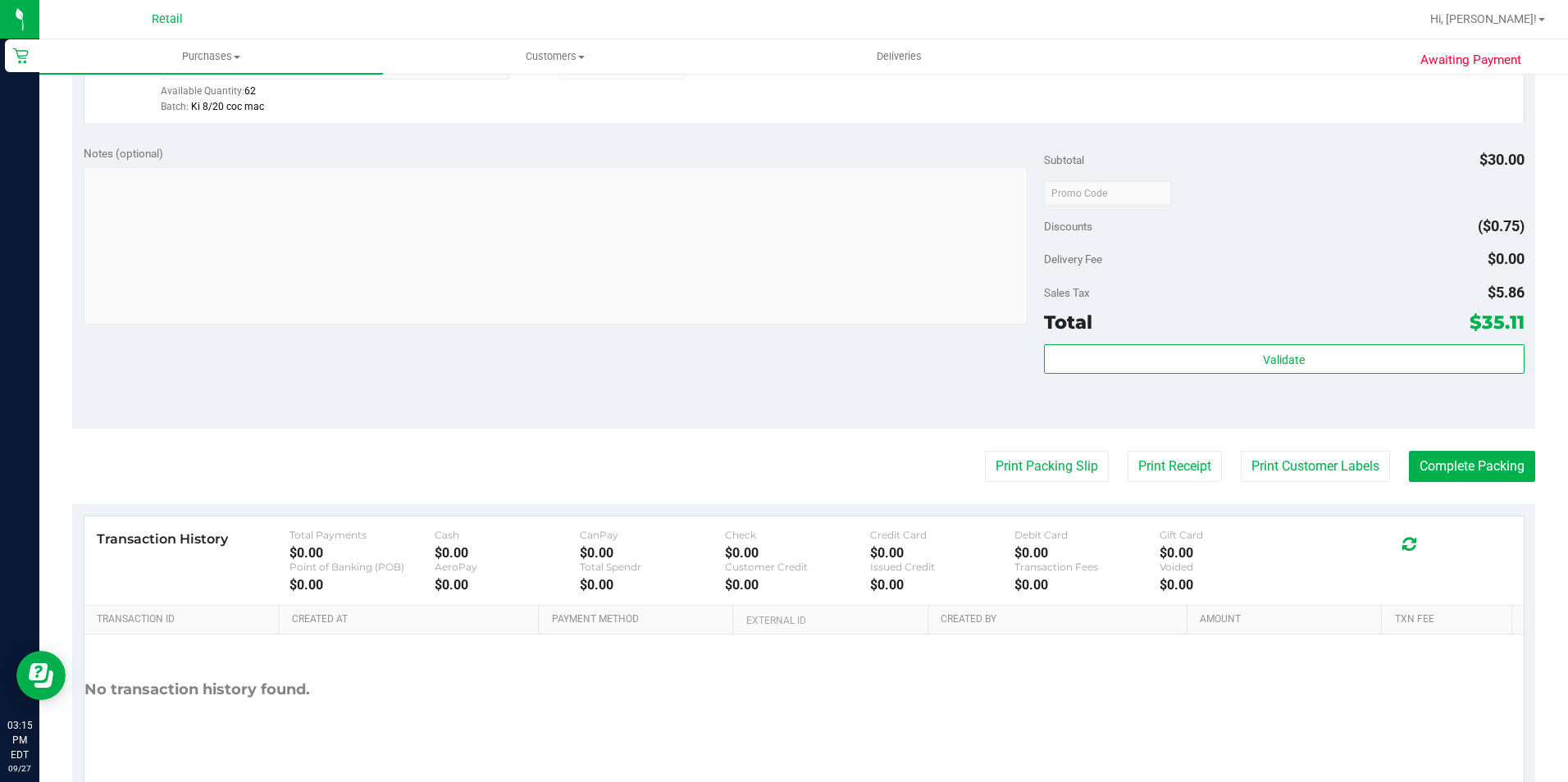
scroll to position [653, 0]
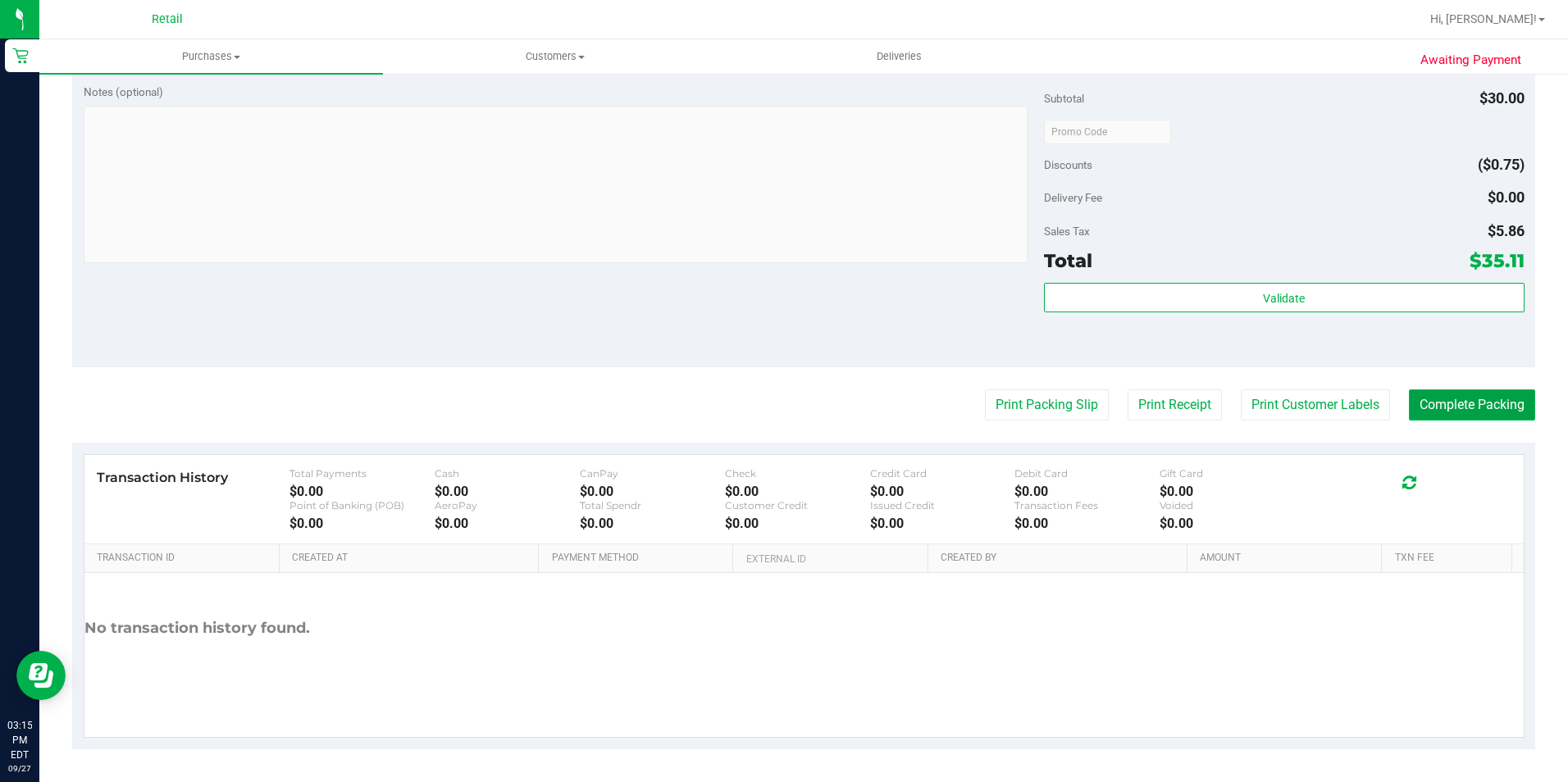
click at [1426, 411] on button "Complete Packing" at bounding box center [1472, 405] width 127 height 31
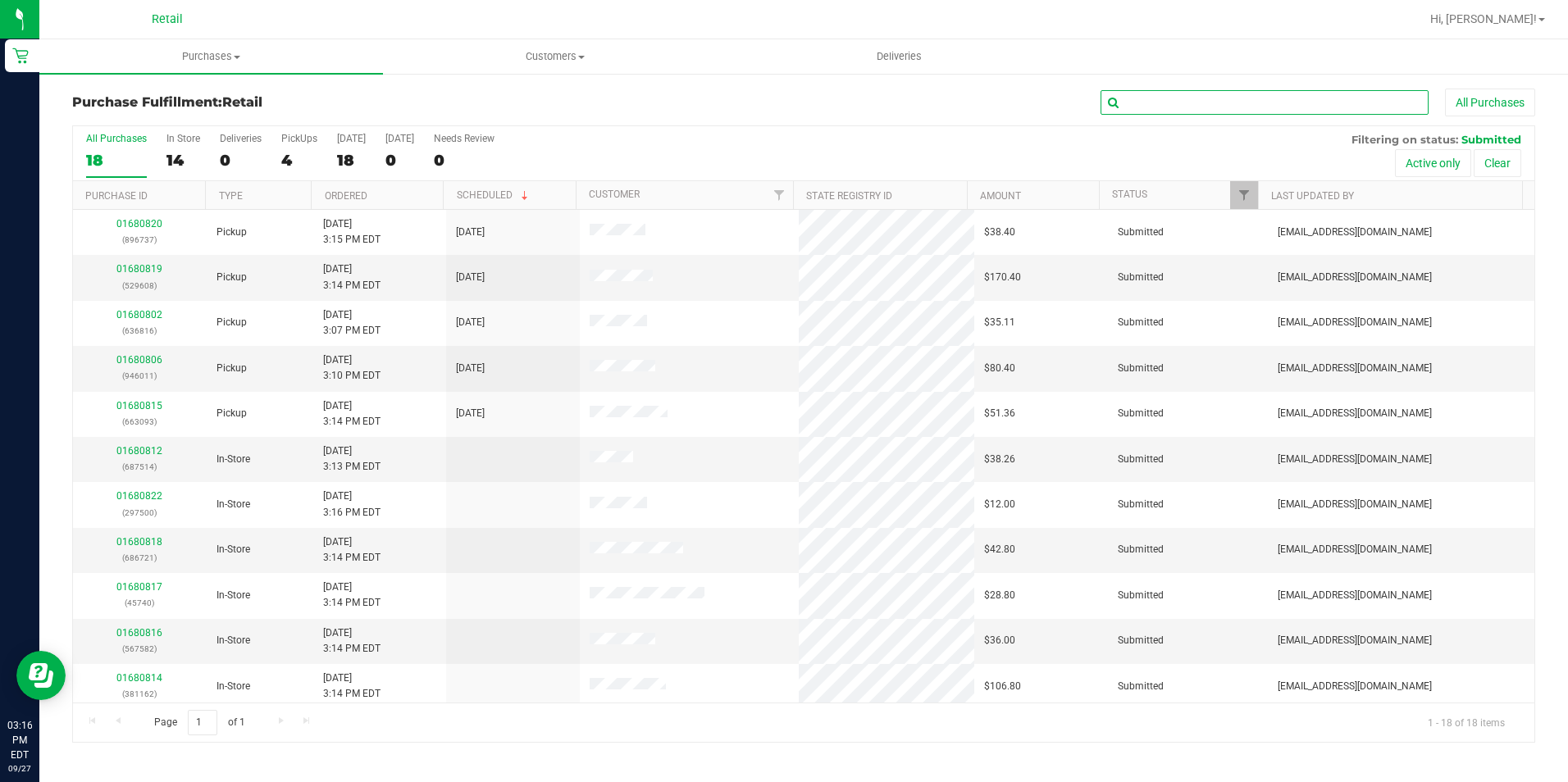
click at [1256, 95] on input "text" at bounding box center [1264, 103] width 328 height 25
type input "946011"
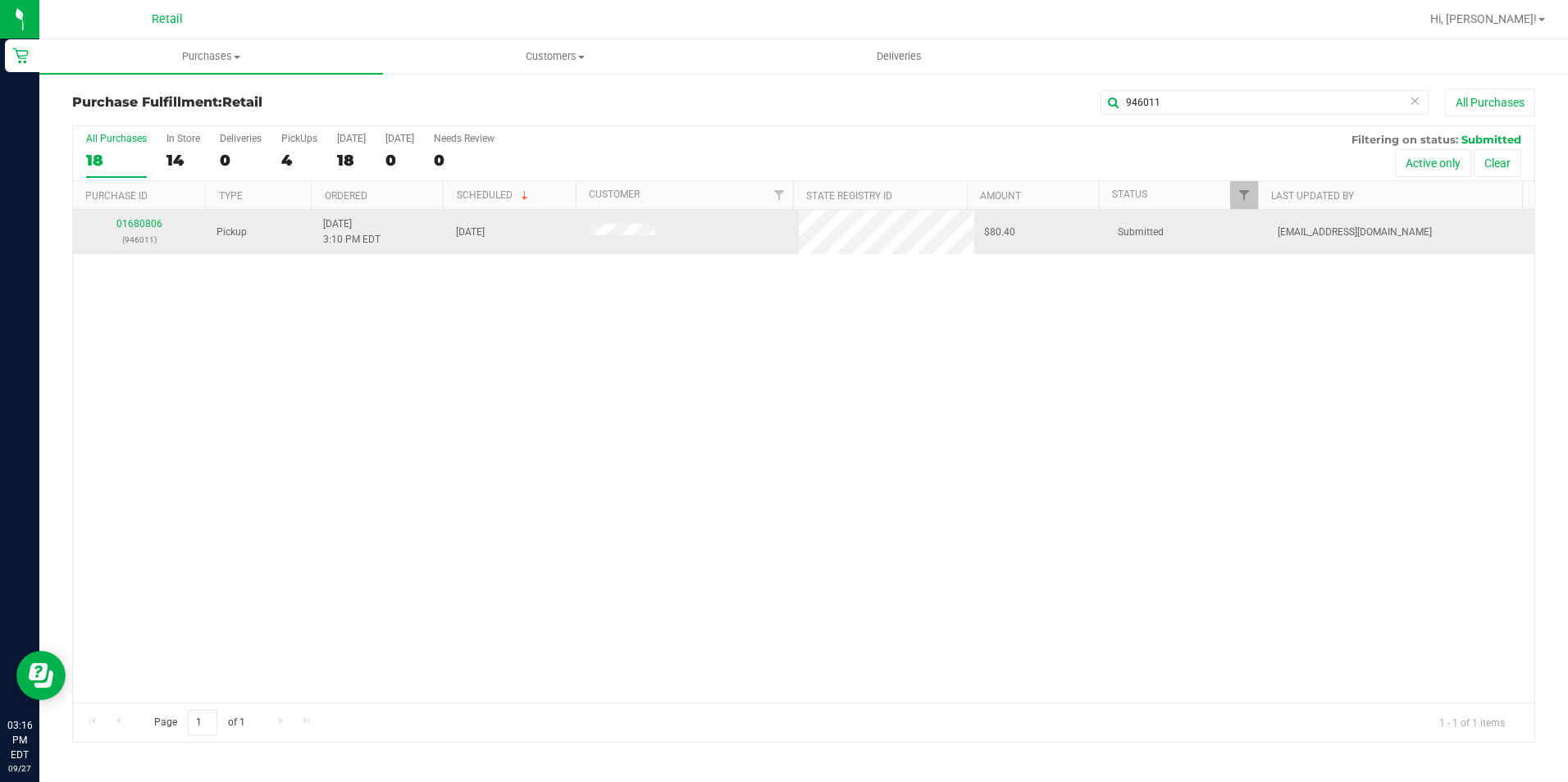
click at [136, 232] on p "(946011)" at bounding box center [139, 239] width 114 height 15
click at [133, 219] on link "01680806" at bounding box center [139, 223] width 46 height 11
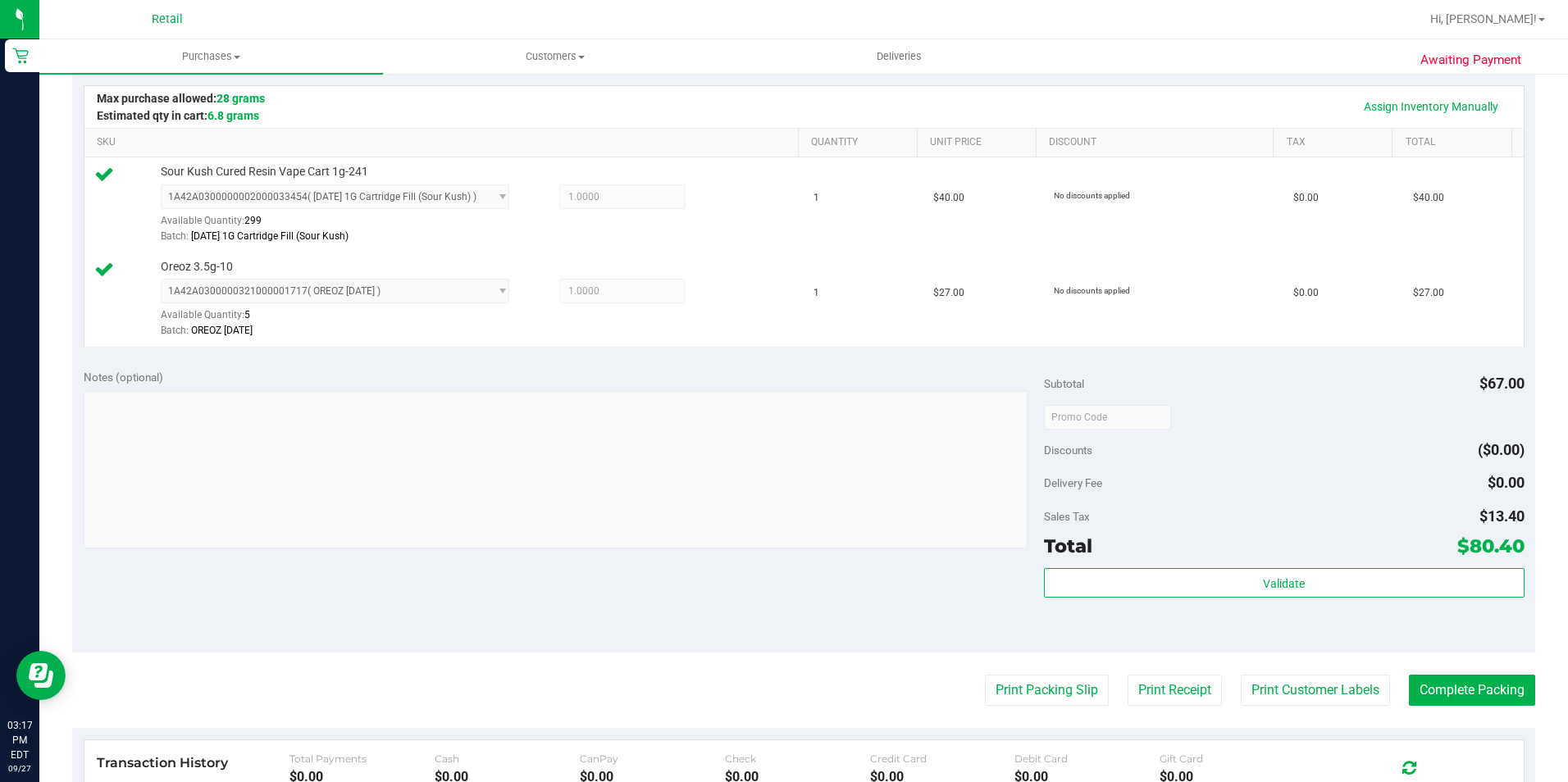
scroll to position [410, 0]
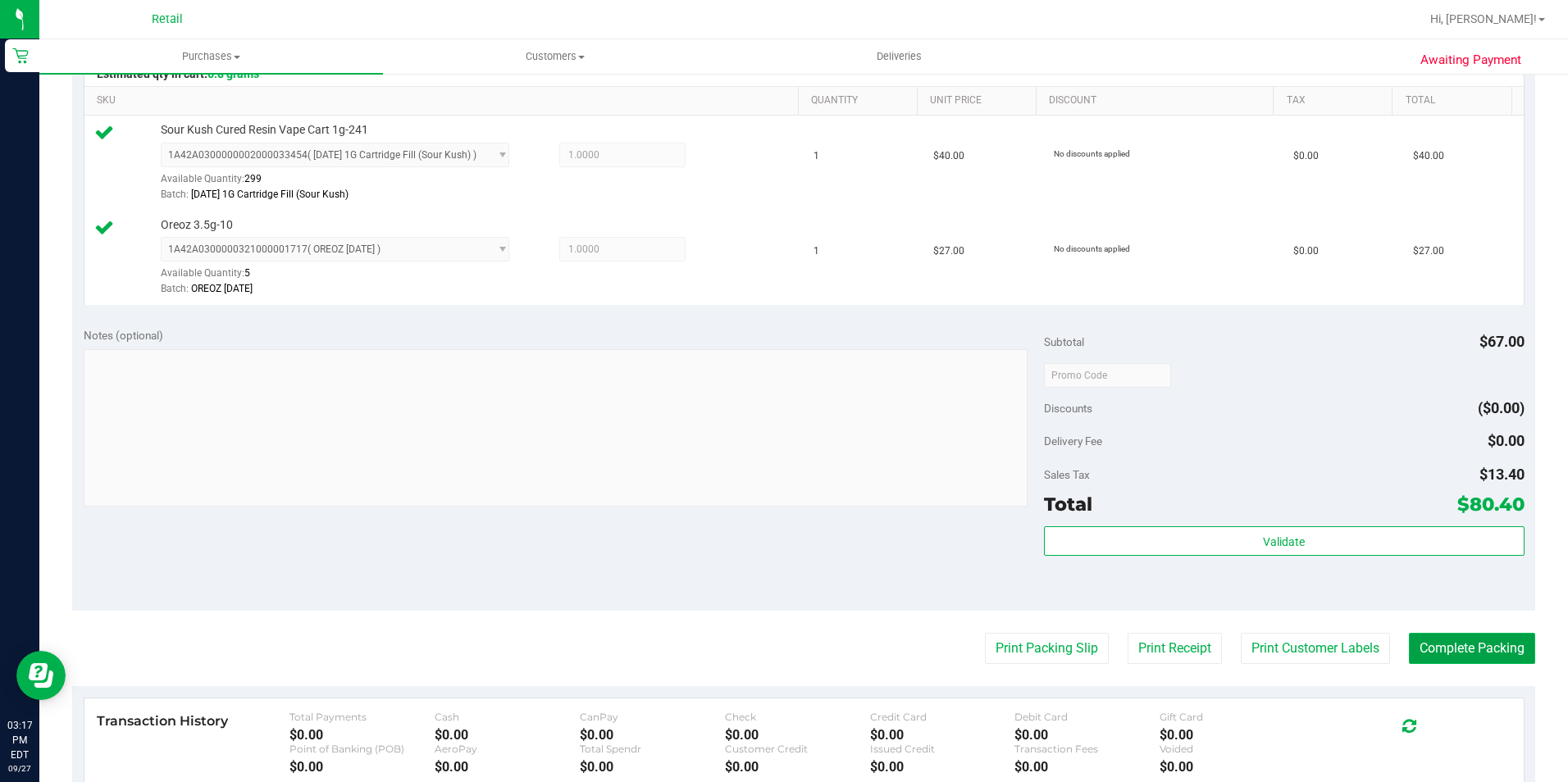
click at [1461, 634] on button "Complete Packing" at bounding box center [1472, 648] width 127 height 31
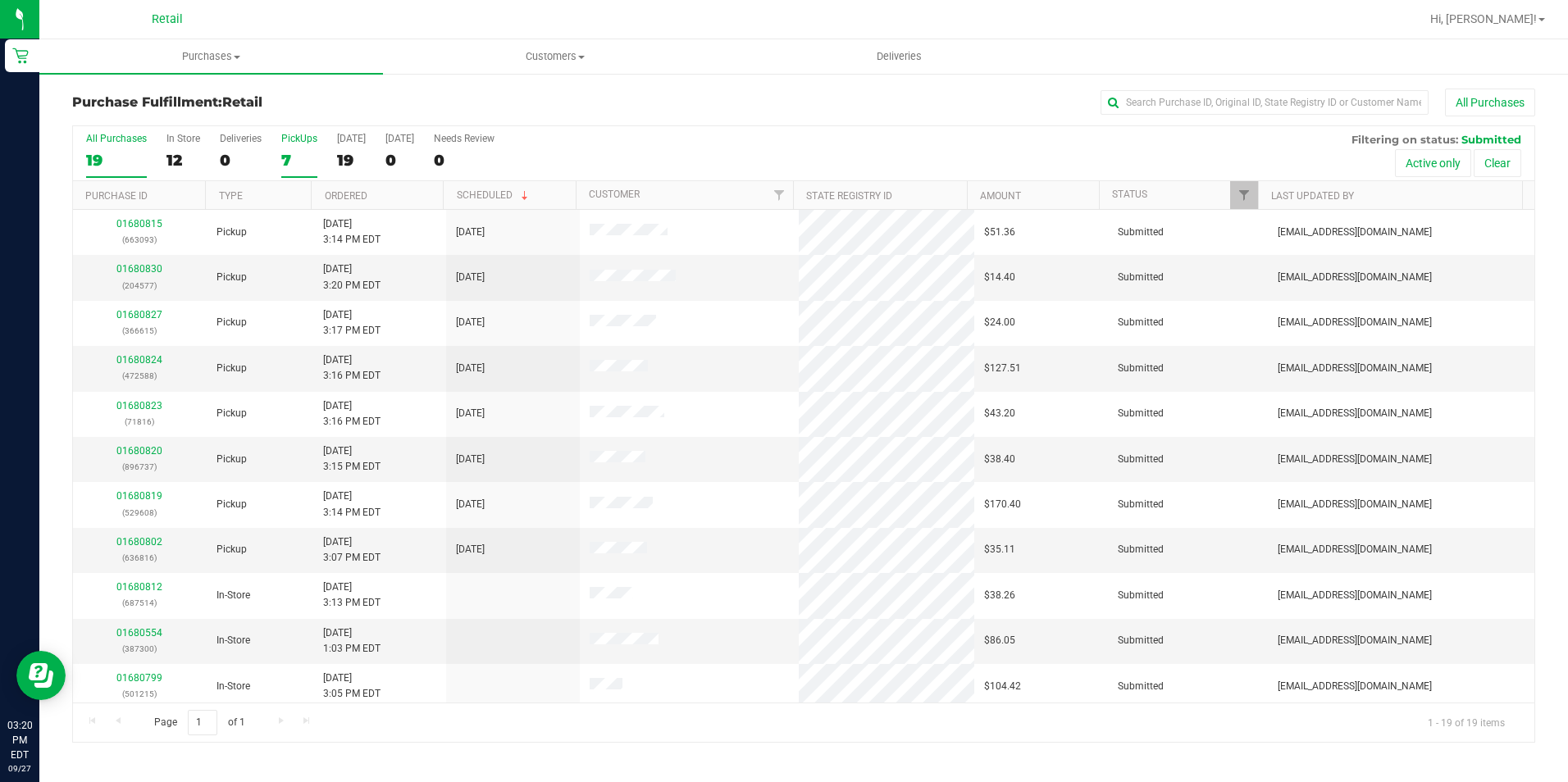
click at [292, 162] on div "7" at bounding box center [299, 160] width 36 height 19
click at [0, 0] on input "PickUps 7" at bounding box center [0, 0] width 0 height 0
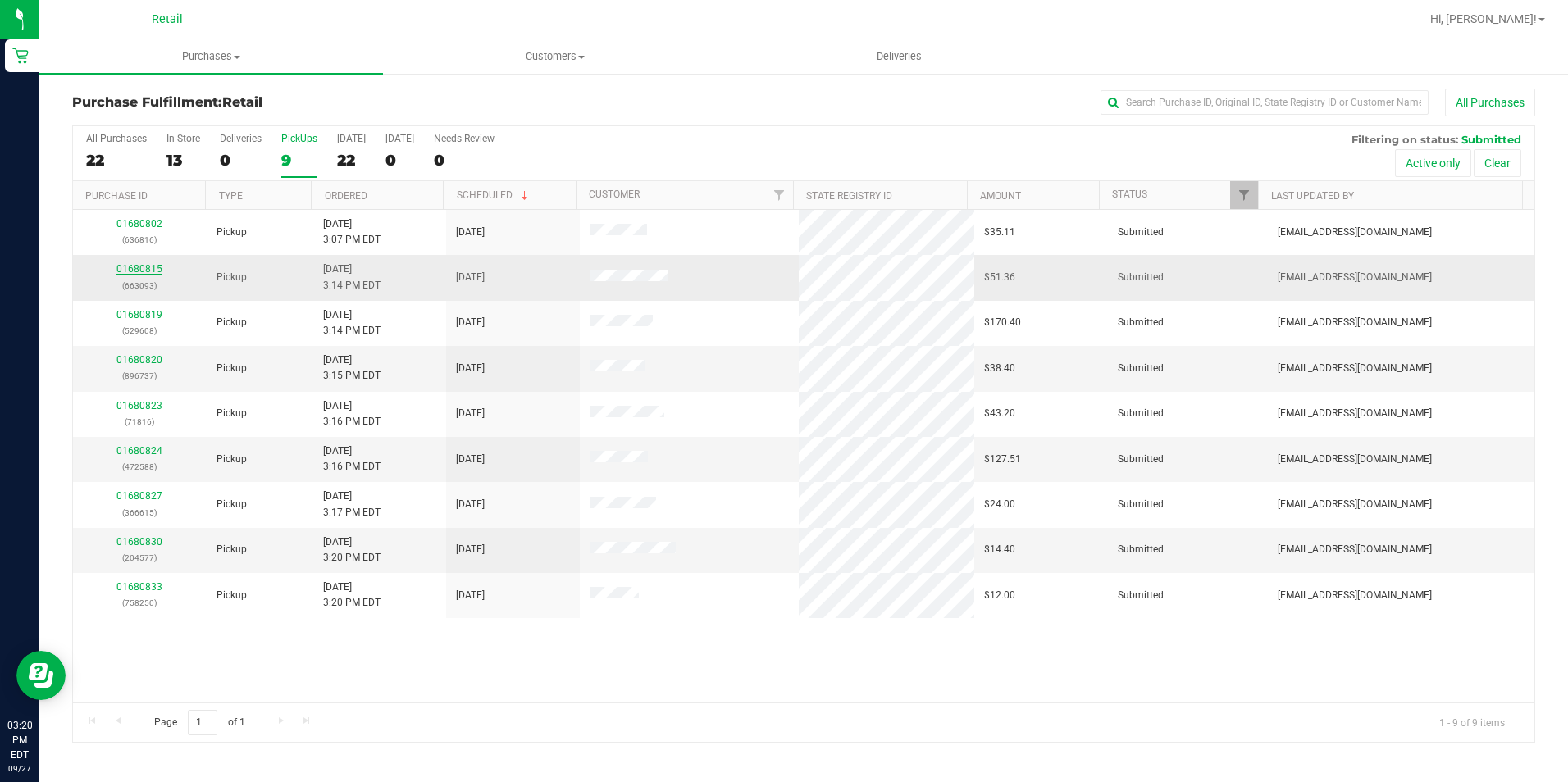
click at [133, 267] on link "01680815" at bounding box center [139, 268] width 46 height 11
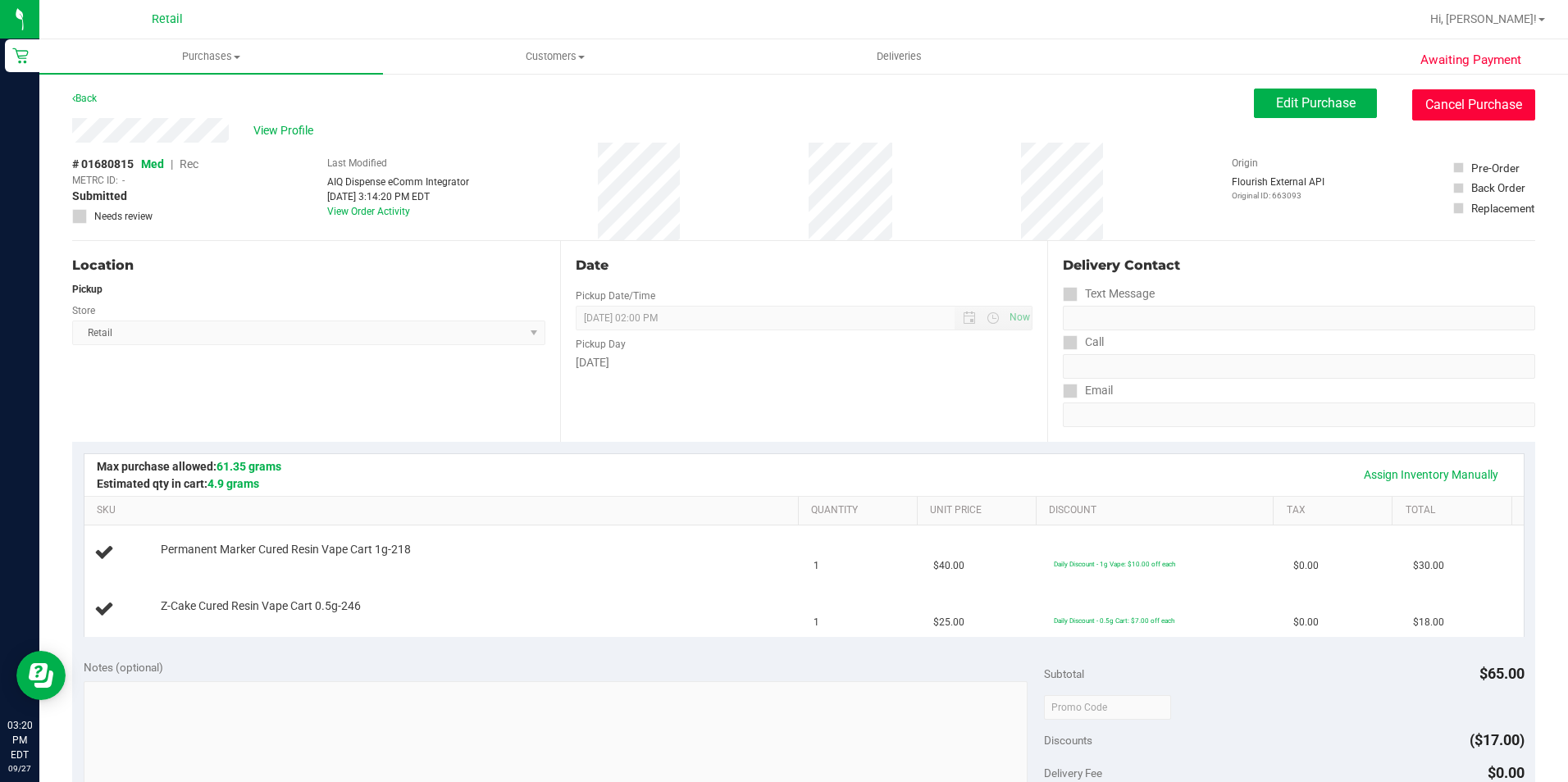
click at [1488, 104] on button "Cancel Purchase" at bounding box center [1474, 105] width 123 height 31
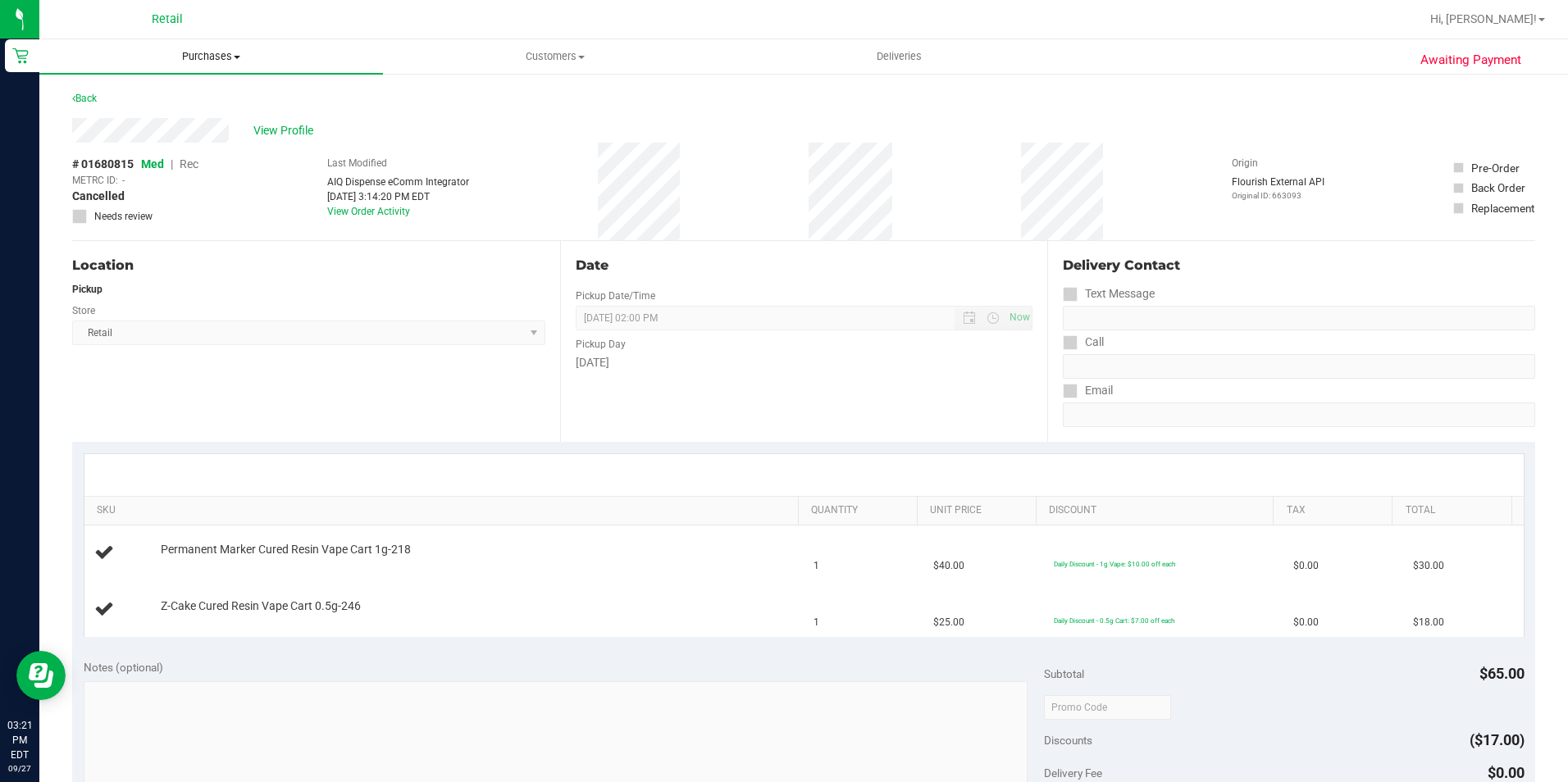
click at [205, 72] on uib-tab-heading "Purchases Summary of purchases Fulfillment All purchases" at bounding box center [211, 56] width 344 height 34
click at [138, 113] on span "Fulfillment" at bounding box center [90, 118] width 102 height 14
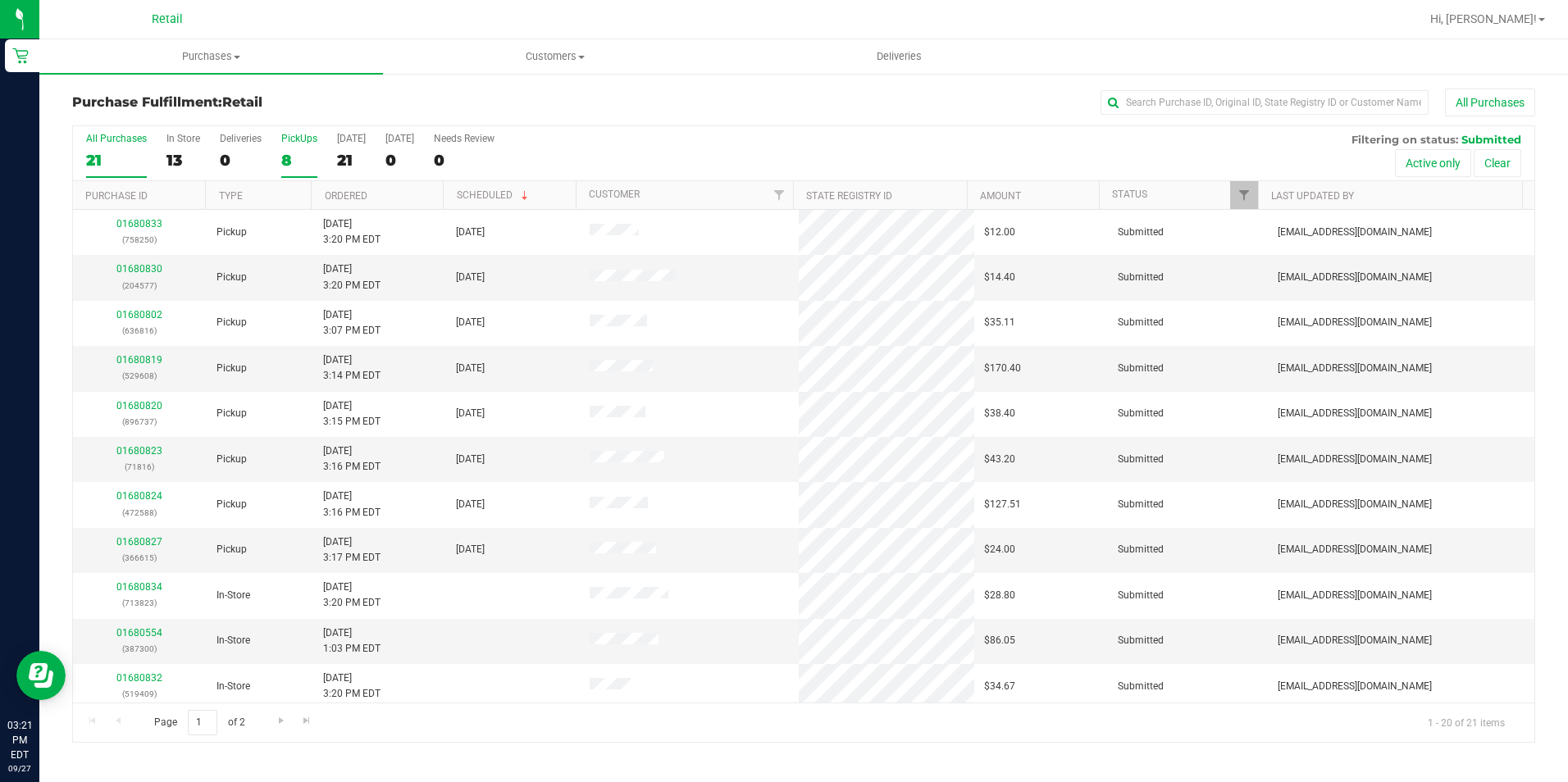
click at [293, 162] on div "8" at bounding box center [299, 160] width 36 height 19
click at [0, 0] on input "PickUps 8" at bounding box center [0, 0] width 0 height 0
click at [1125, 102] on input "text" at bounding box center [1264, 103] width 328 height 25
type input "529608"
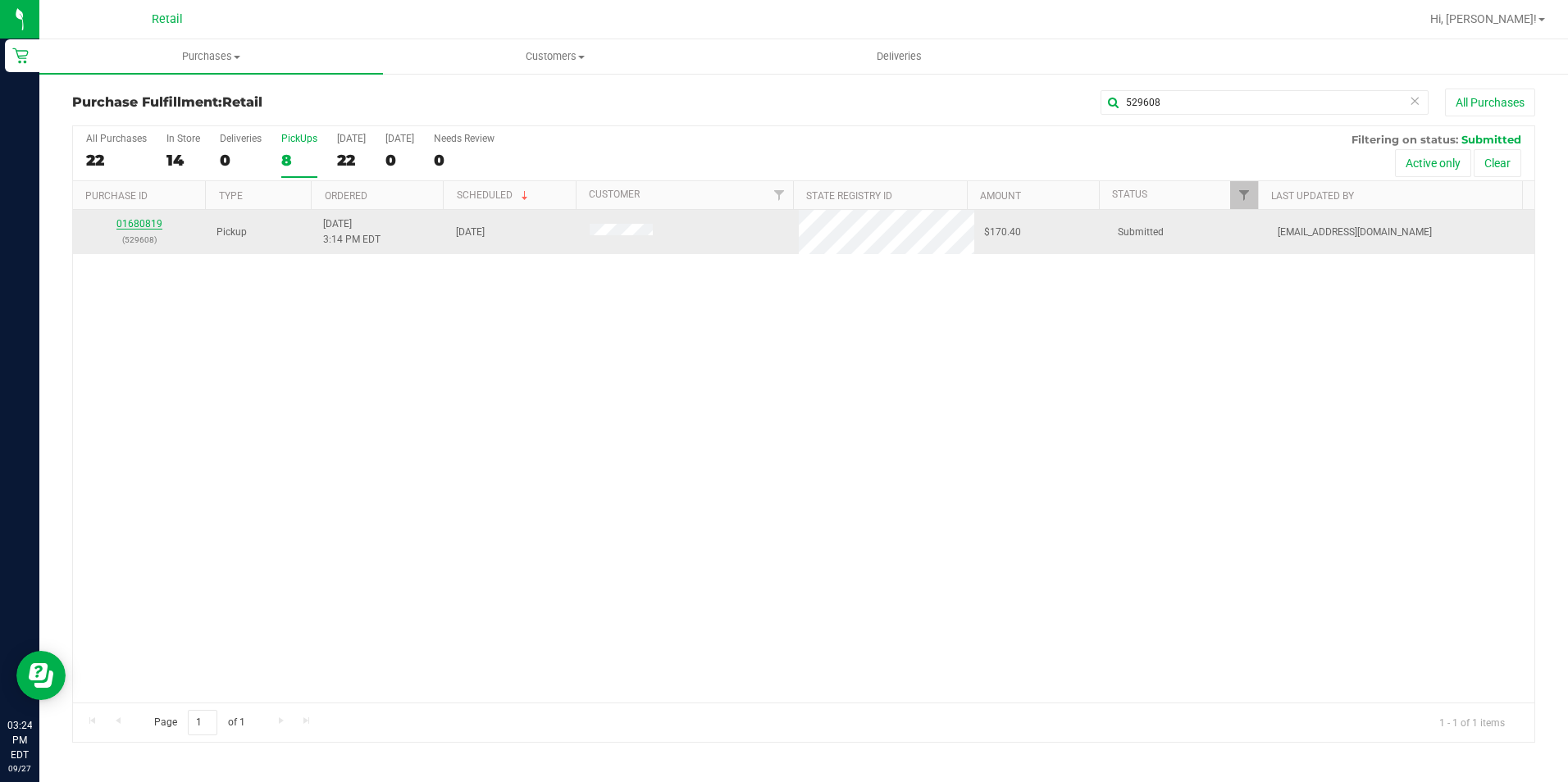
click at [127, 220] on link "01680819" at bounding box center [139, 223] width 46 height 11
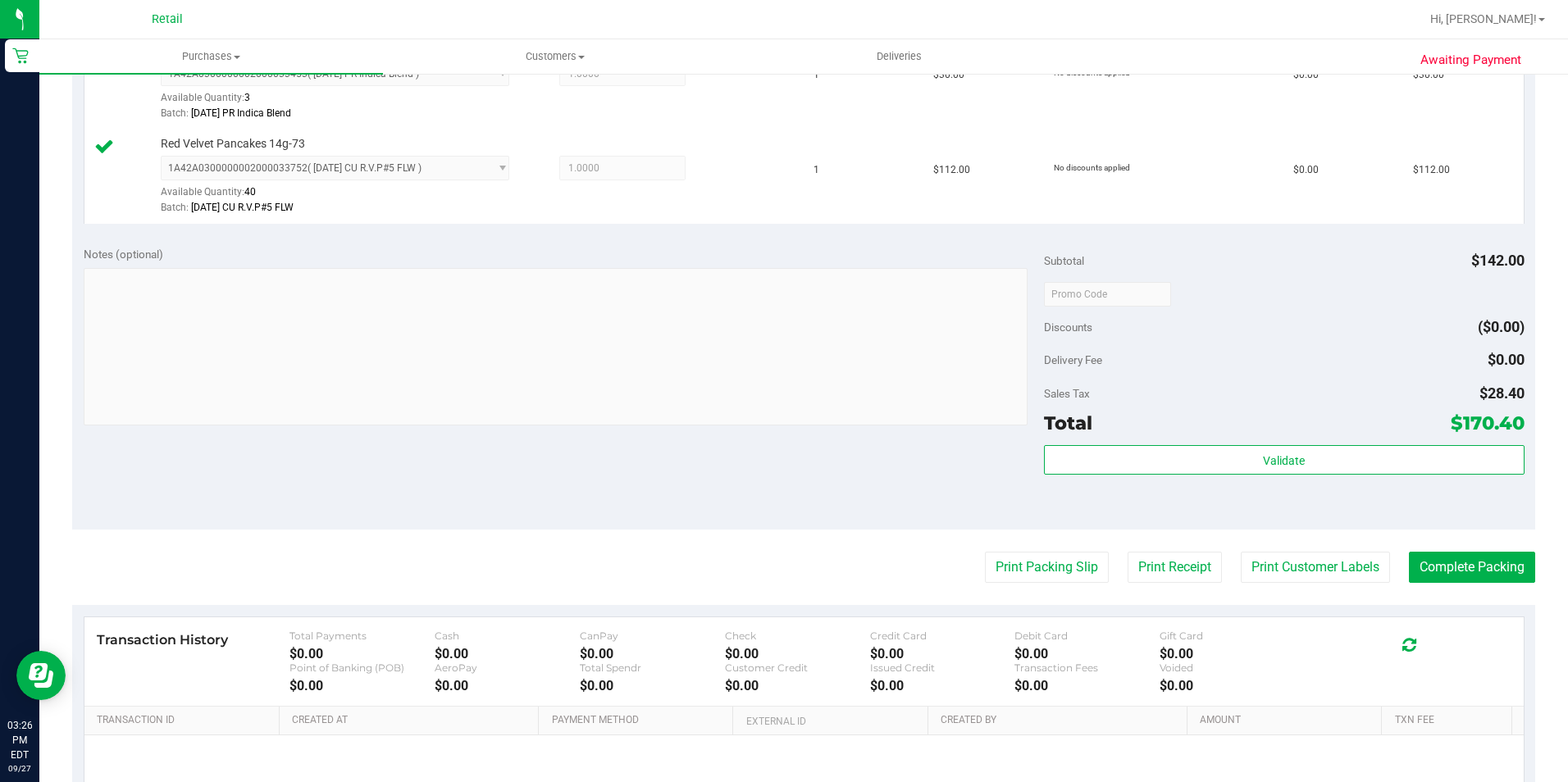
scroll to position [491, 0]
click at [1453, 573] on button "Complete Packing" at bounding box center [1472, 567] width 127 height 31
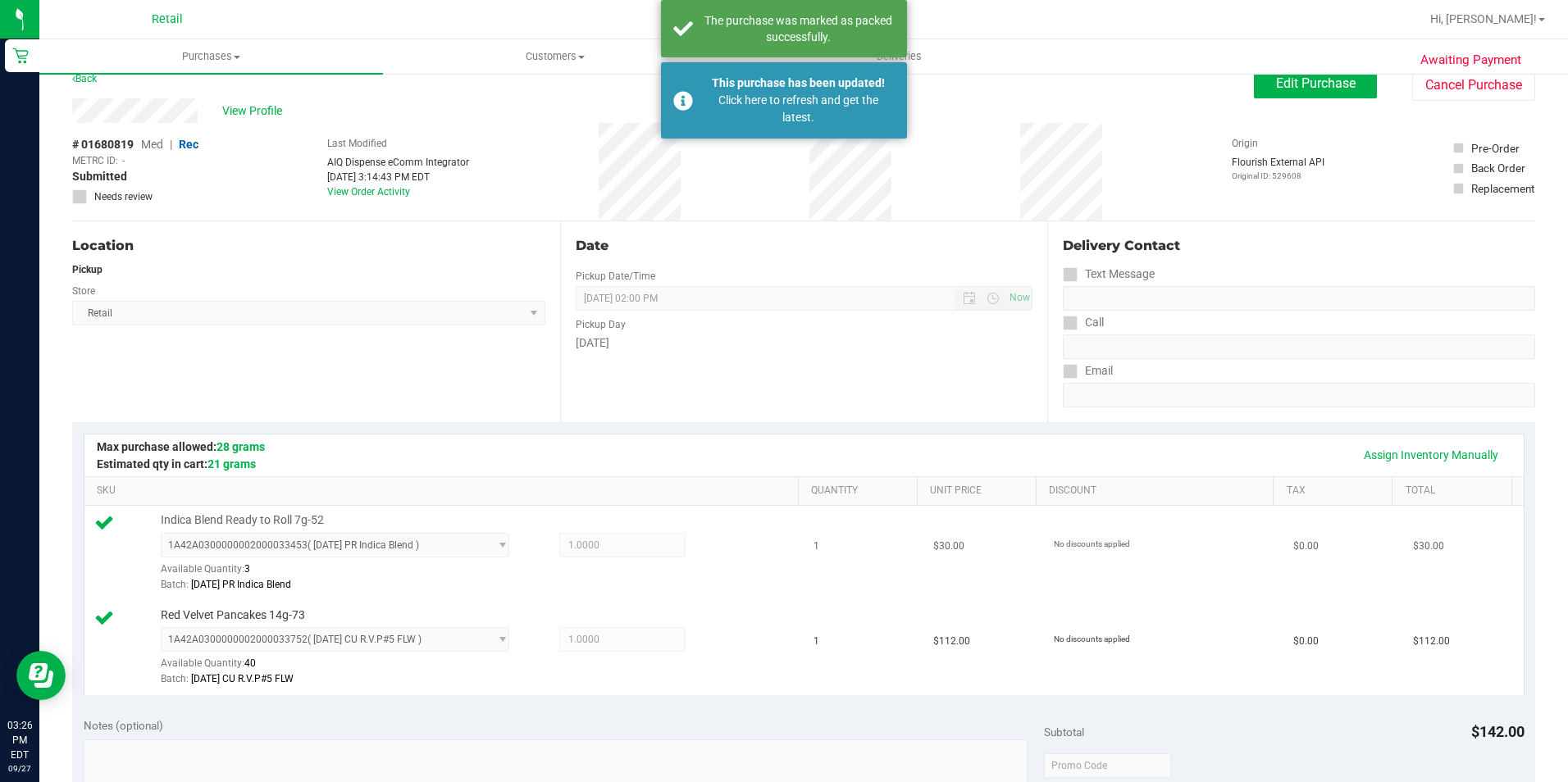
scroll to position [0, 0]
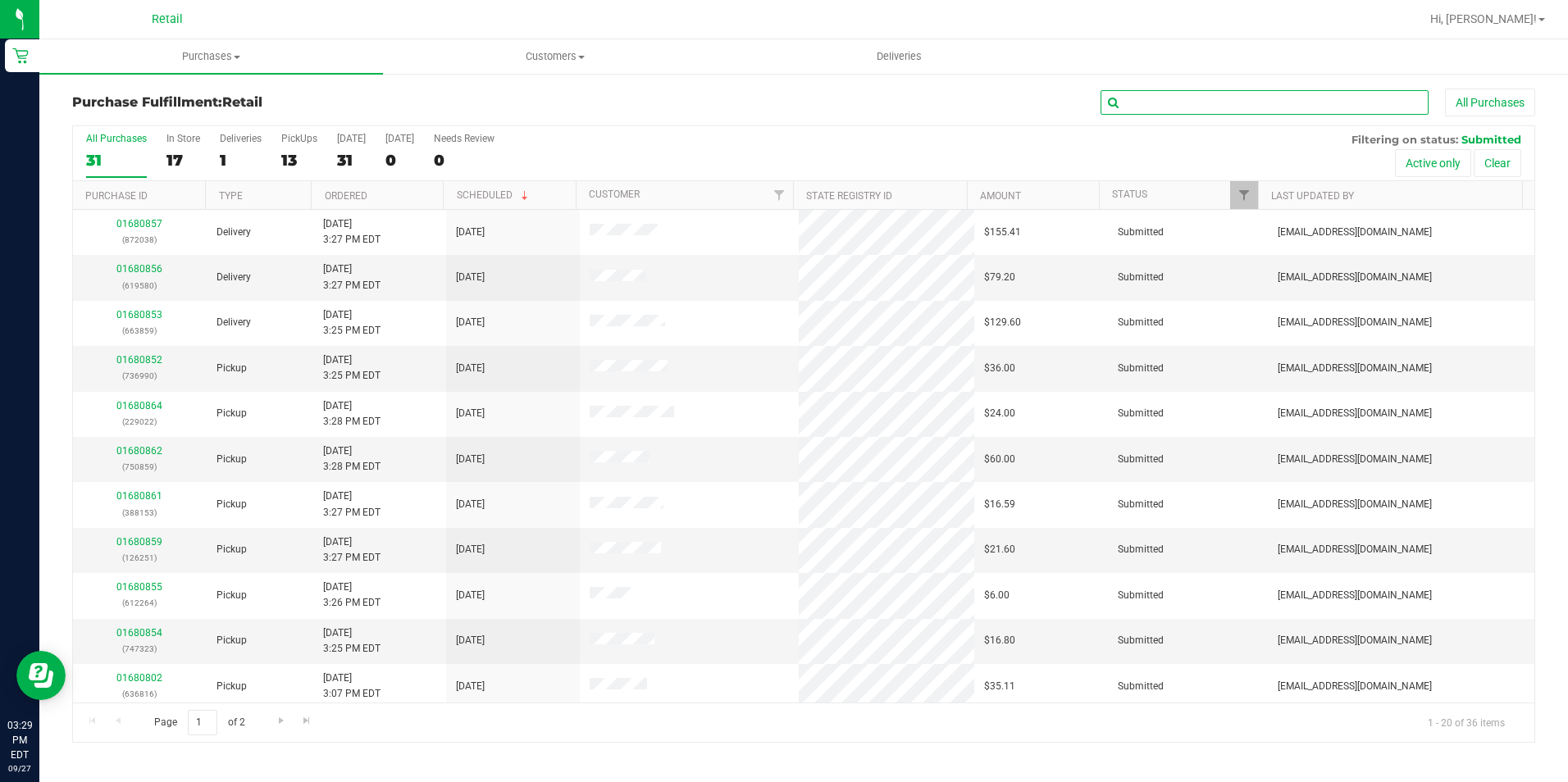
click at [1152, 92] on input "text" at bounding box center [1264, 103] width 328 height 25
type input "596537"
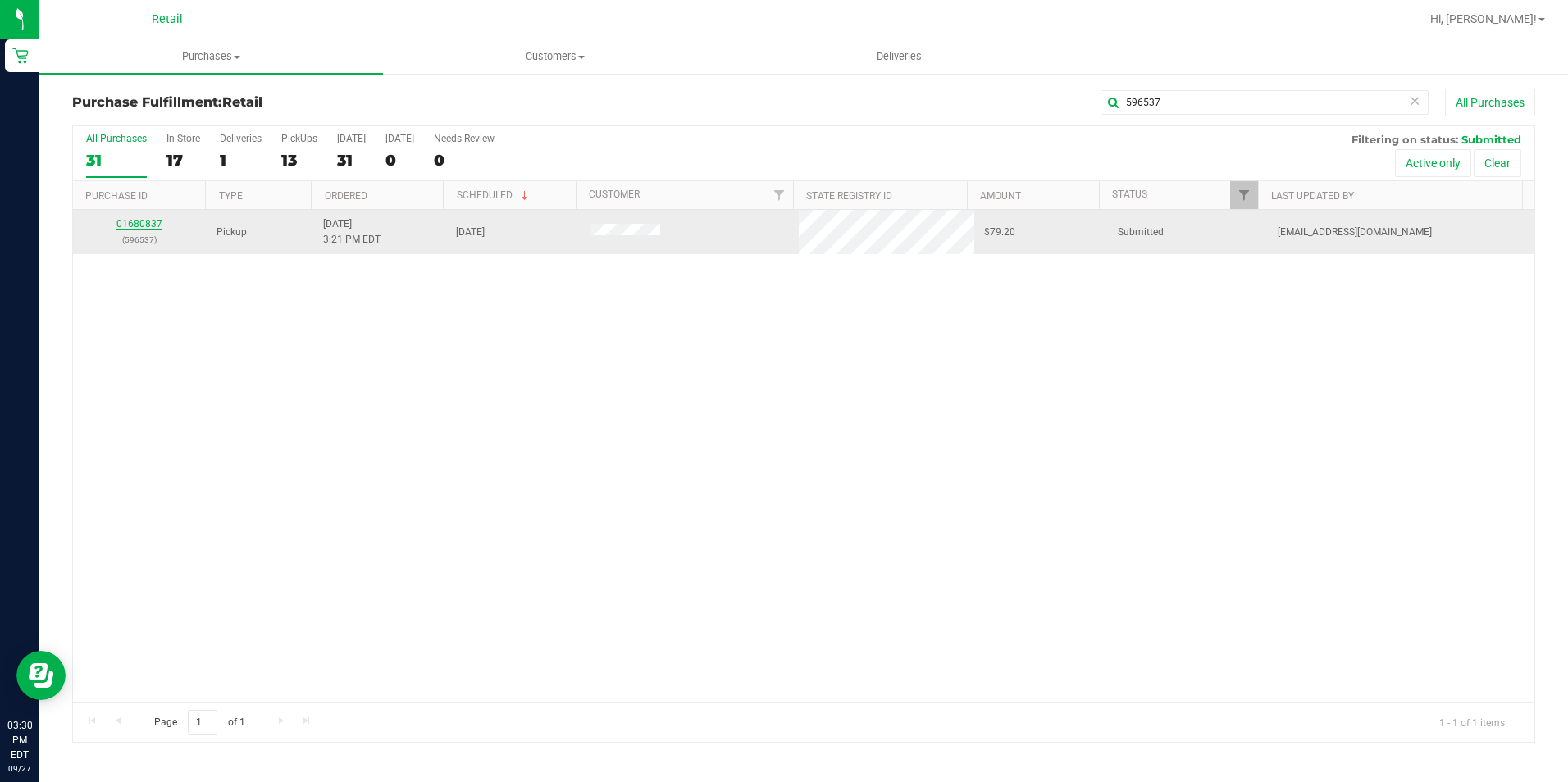
click at [150, 223] on link "01680837" at bounding box center [139, 223] width 46 height 11
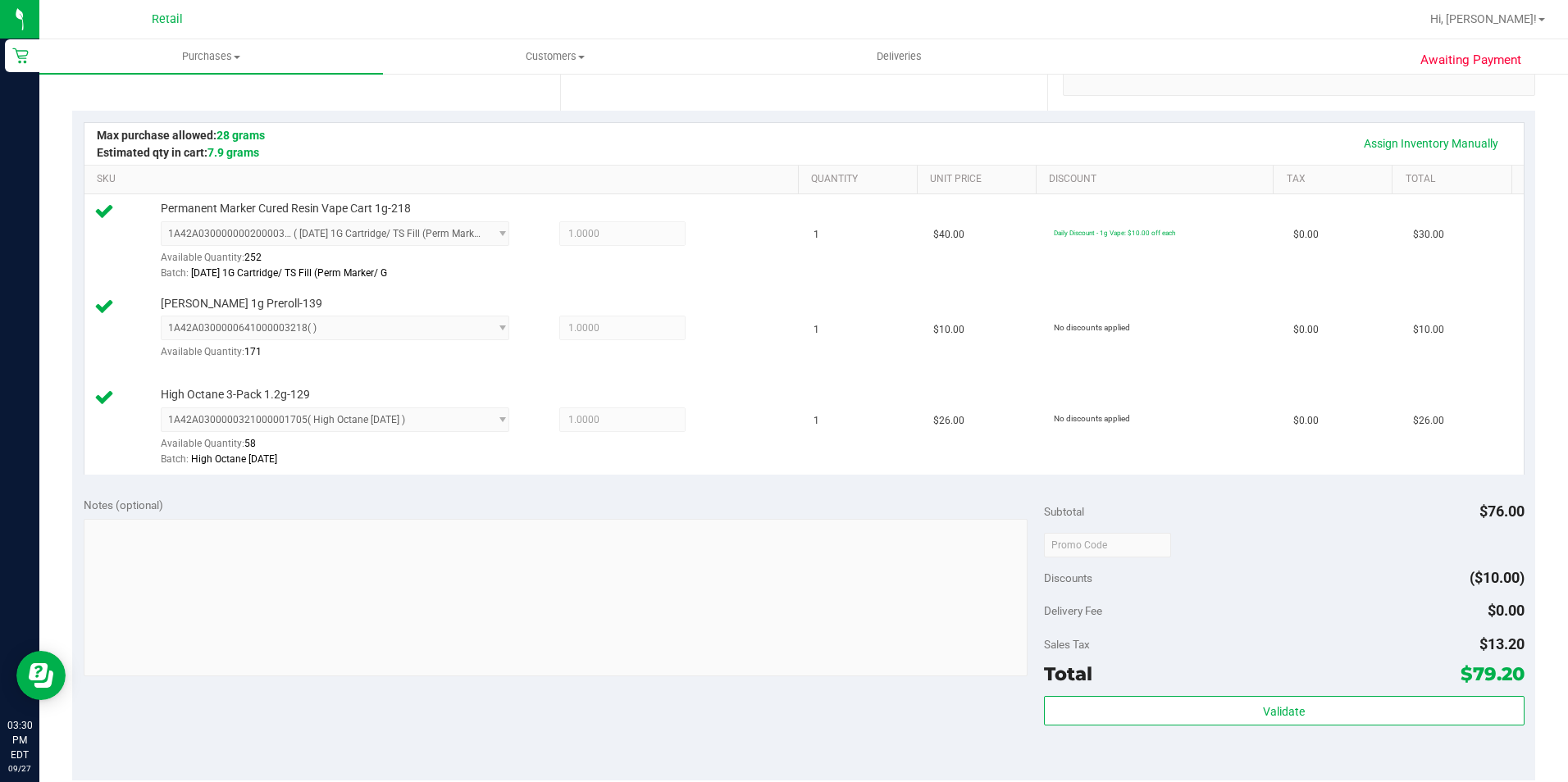
scroll to position [410, 0]
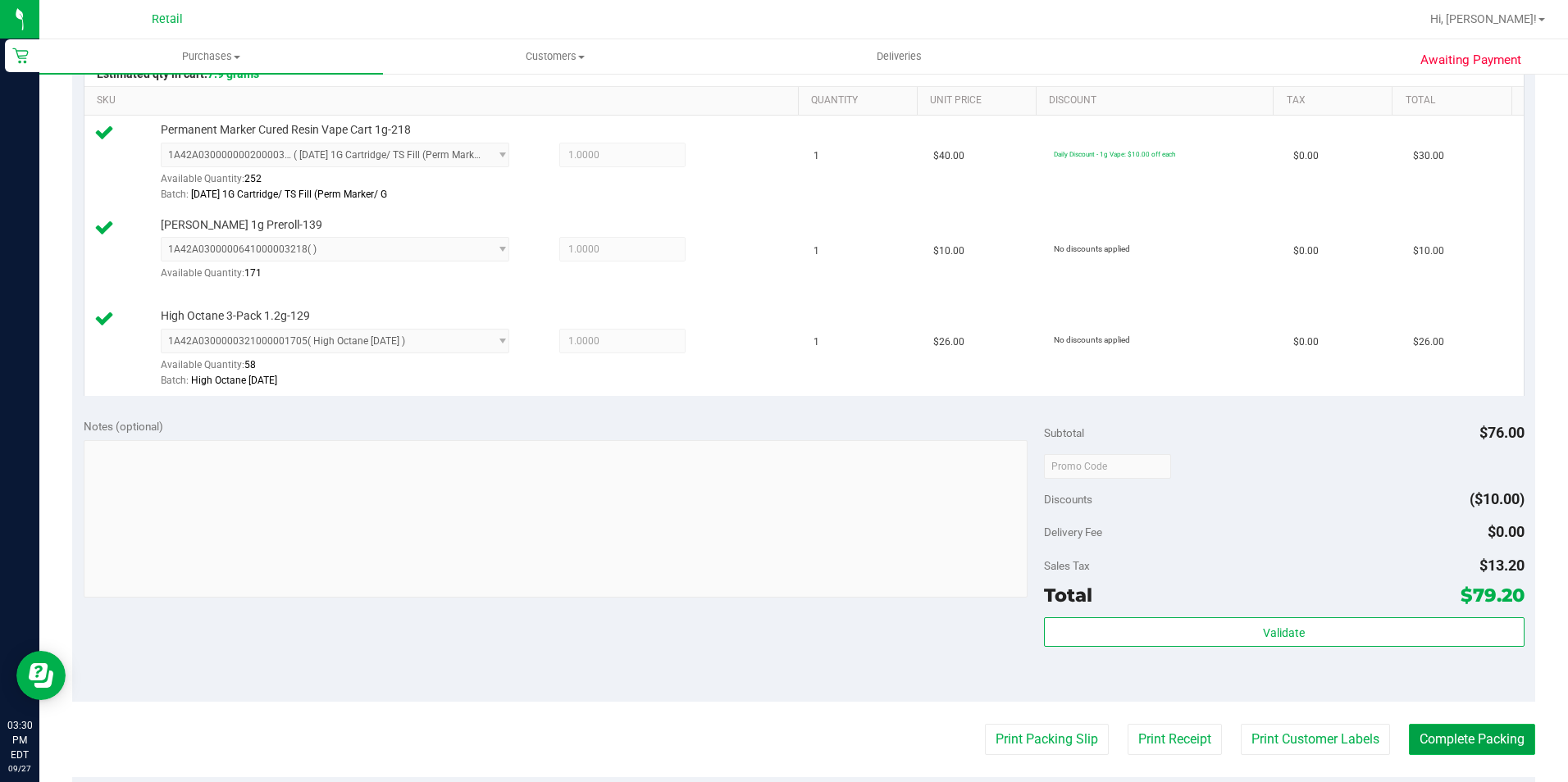
click at [1489, 739] on button "Complete Packing" at bounding box center [1472, 739] width 127 height 31
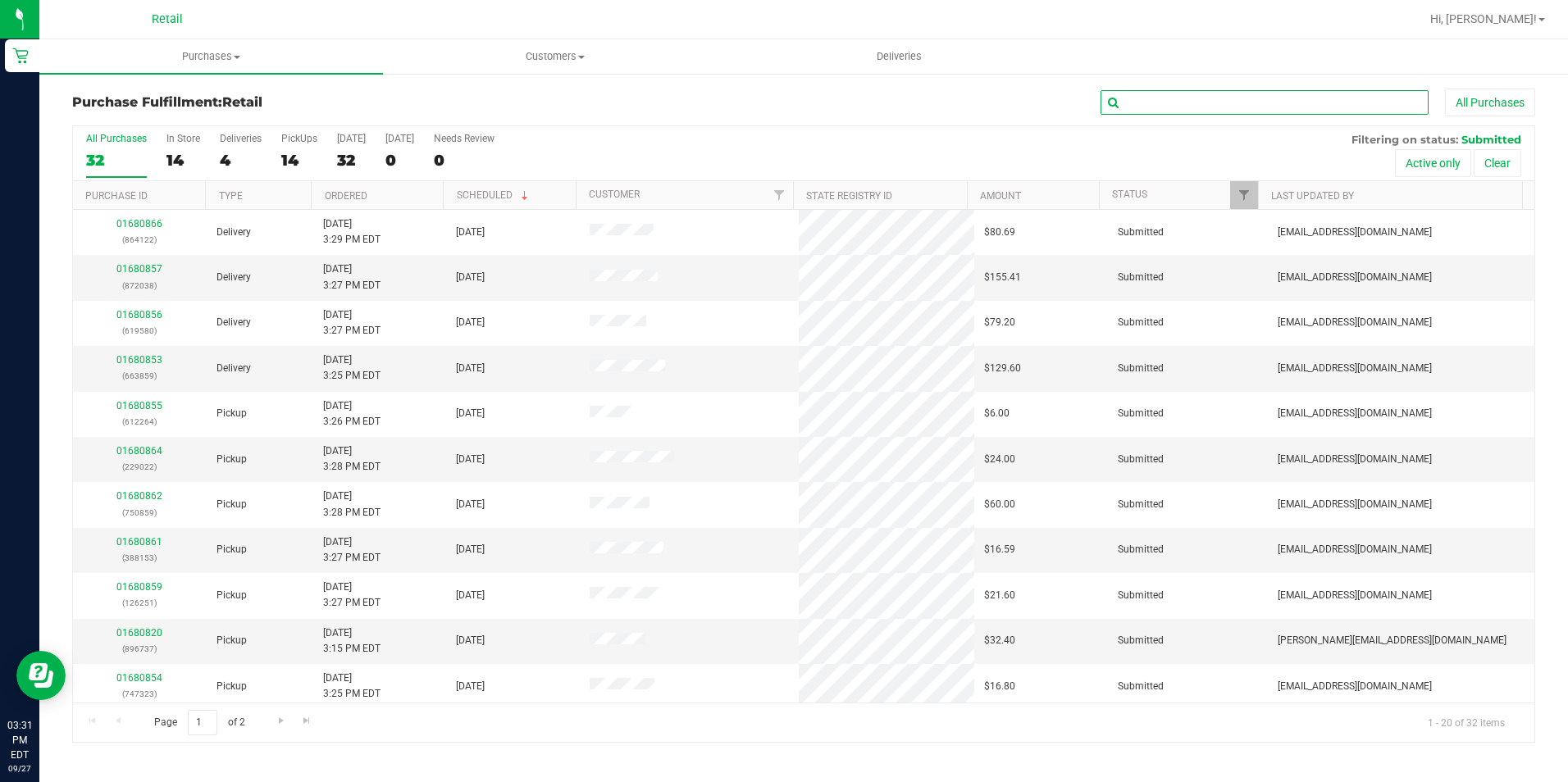
click at [1194, 104] on input "text" at bounding box center [1264, 103] width 328 height 25
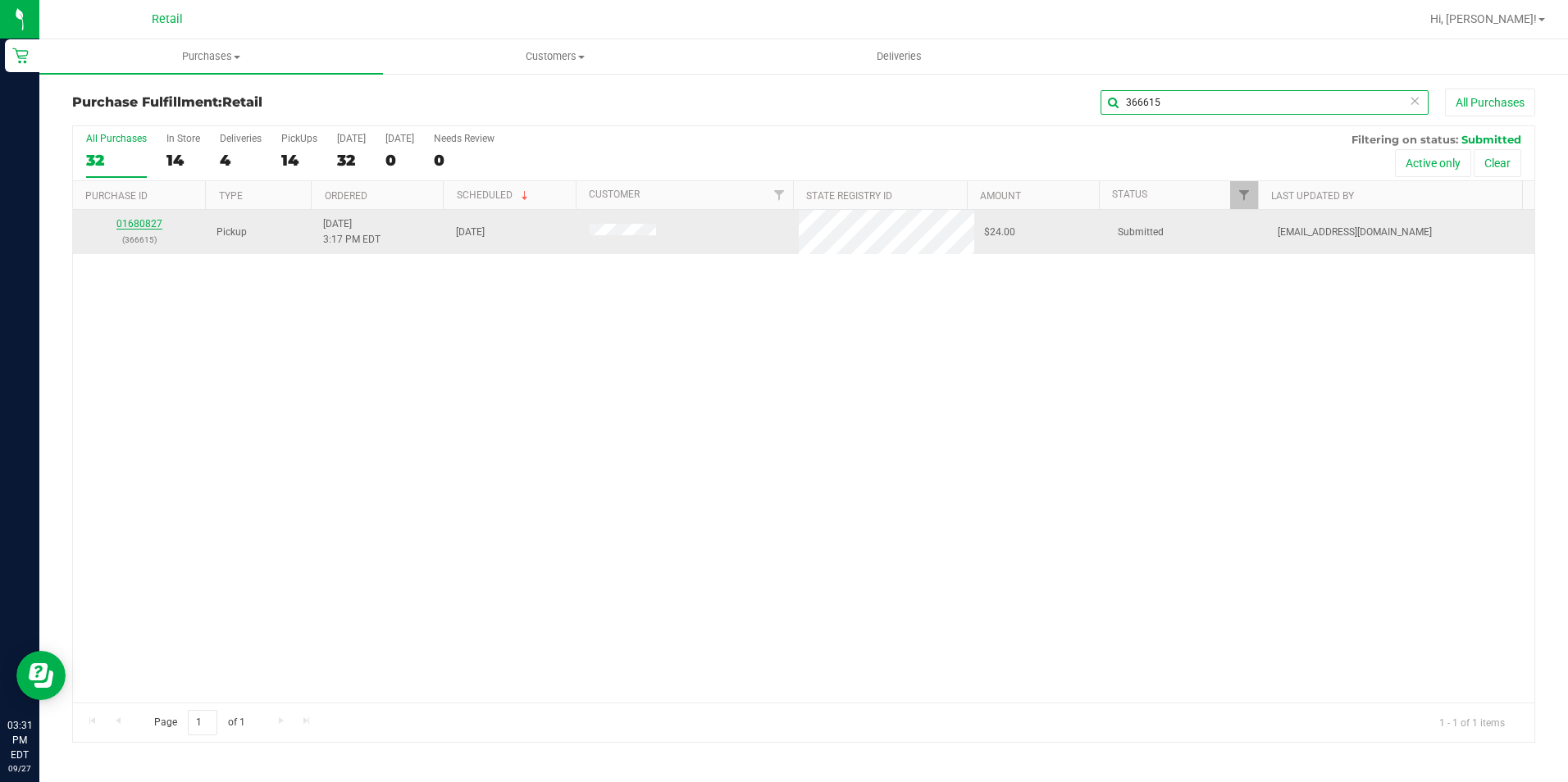
type input "366615"
click at [128, 229] on link "01680827" at bounding box center [139, 223] width 46 height 11
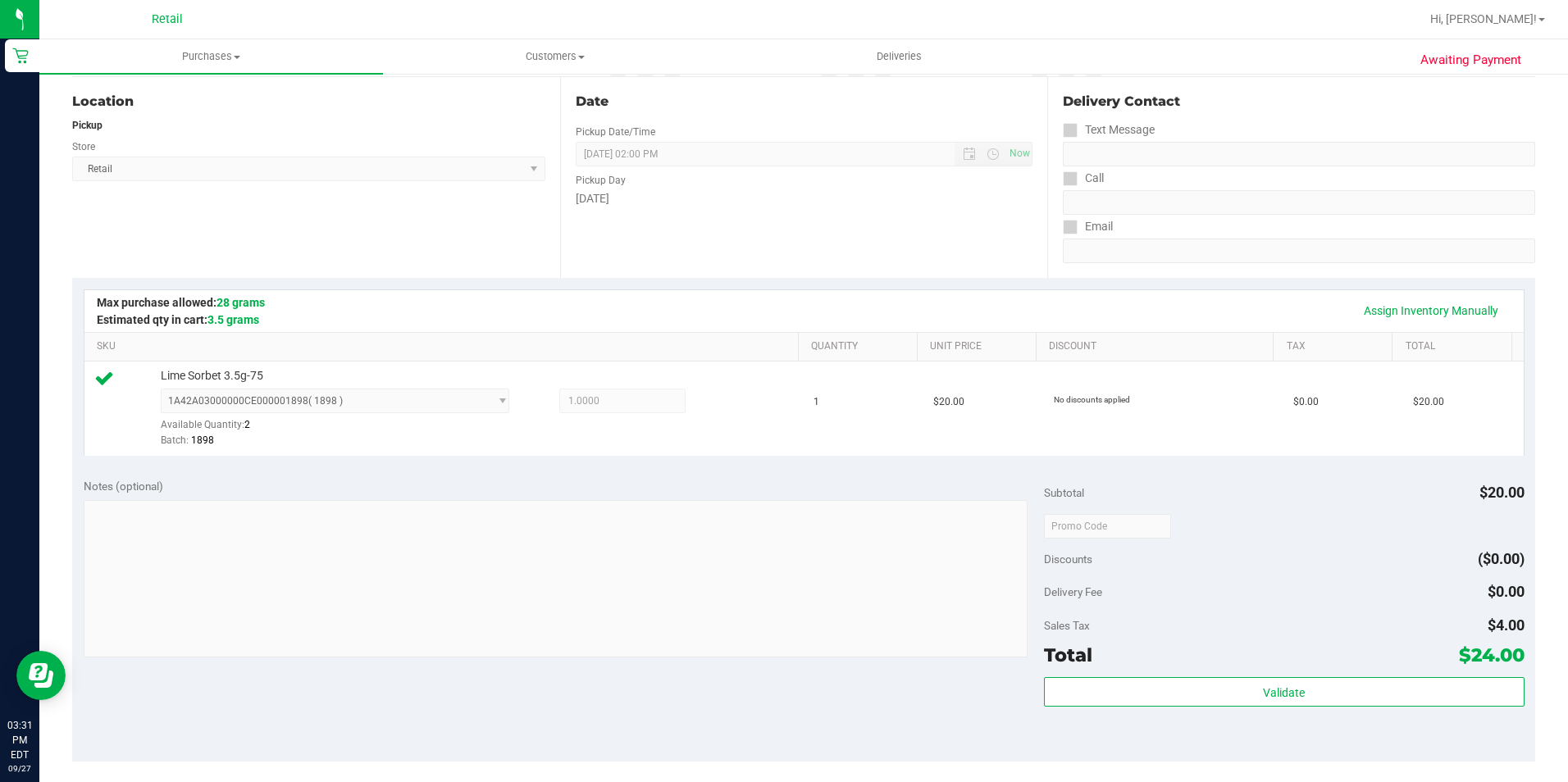
scroll to position [558, 0]
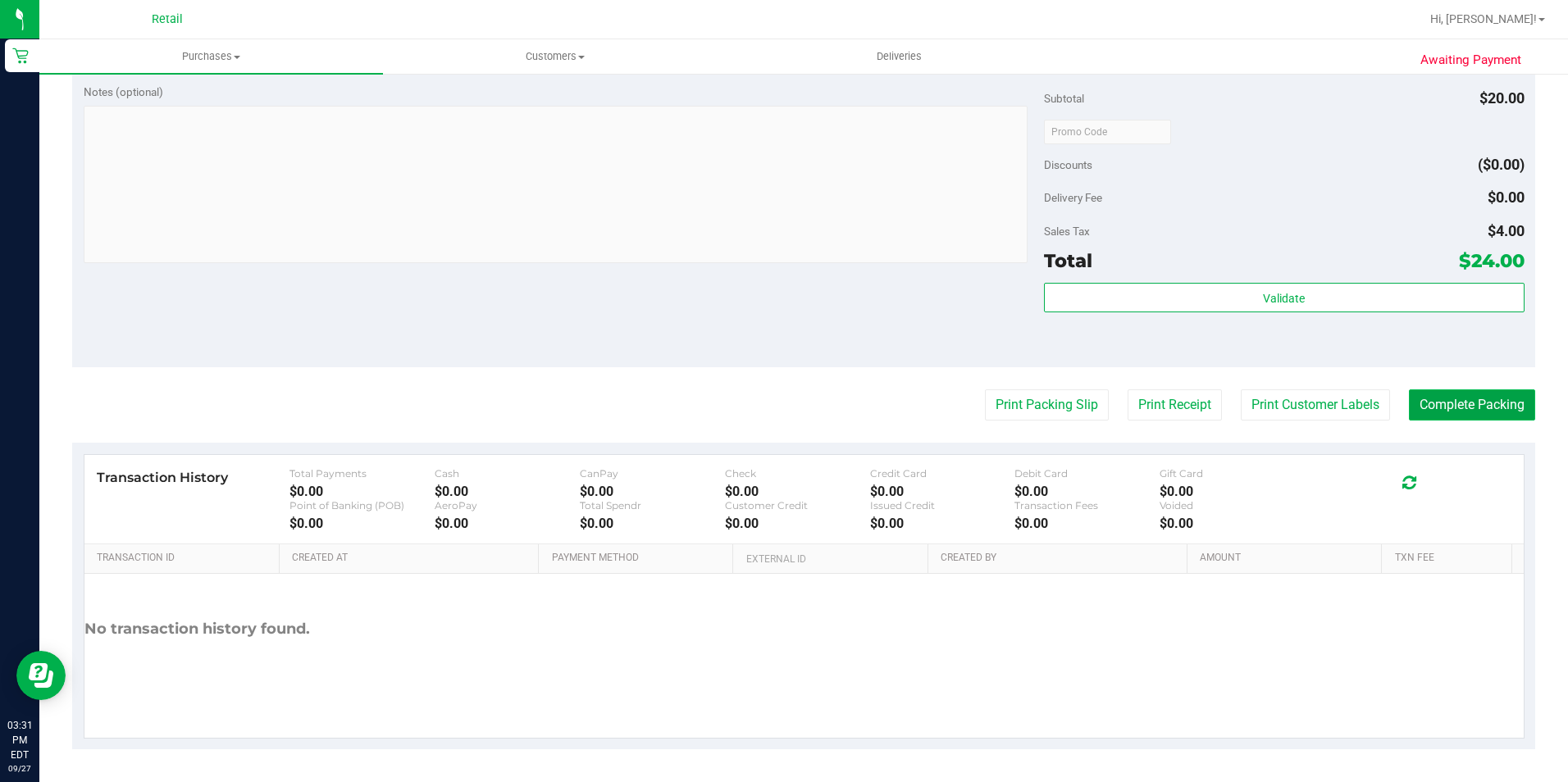
click at [1483, 419] on button "Complete Packing" at bounding box center [1472, 405] width 127 height 31
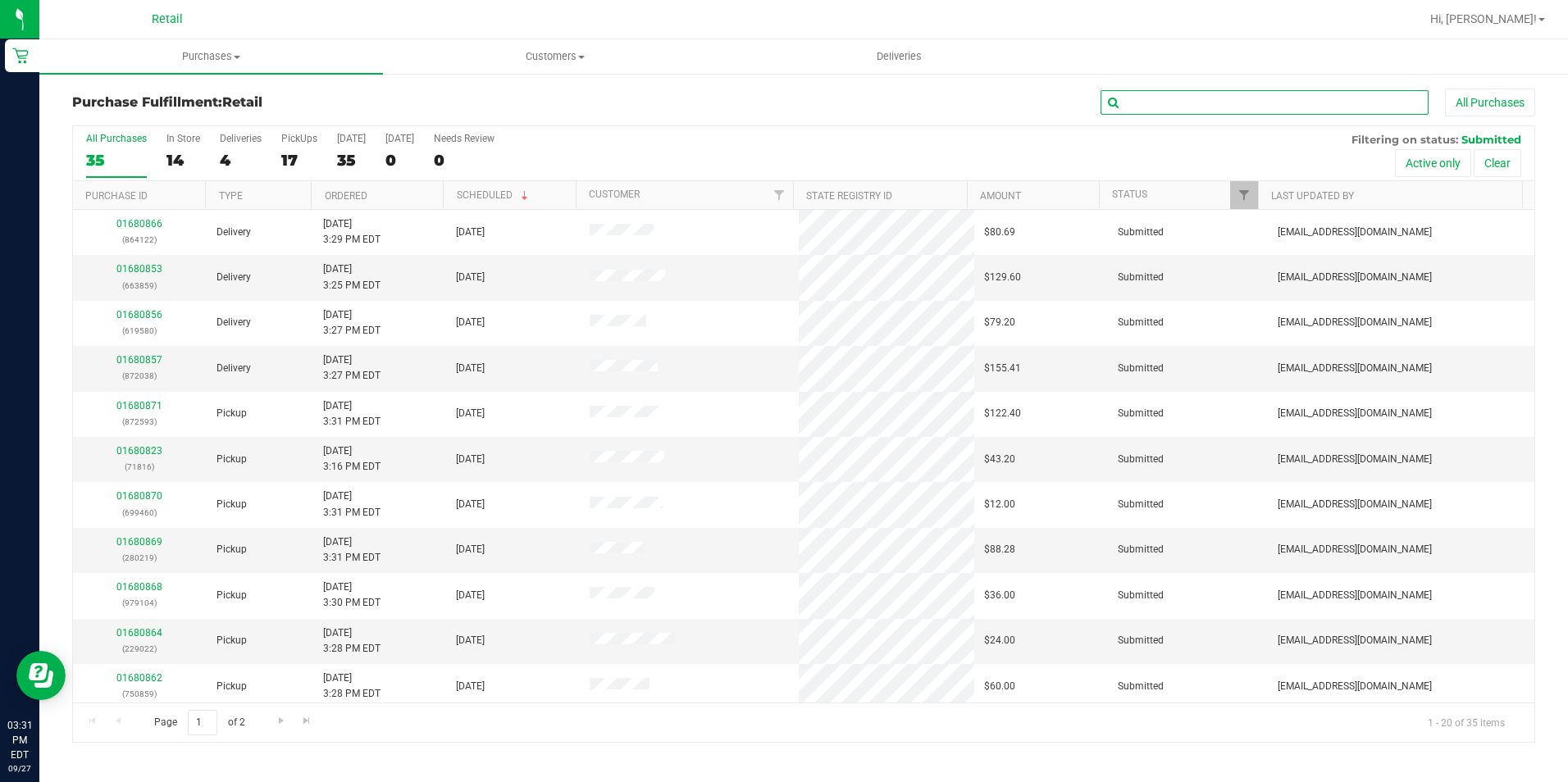
click at [1239, 114] on input "text" at bounding box center [1264, 103] width 328 height 25
type input "663093"
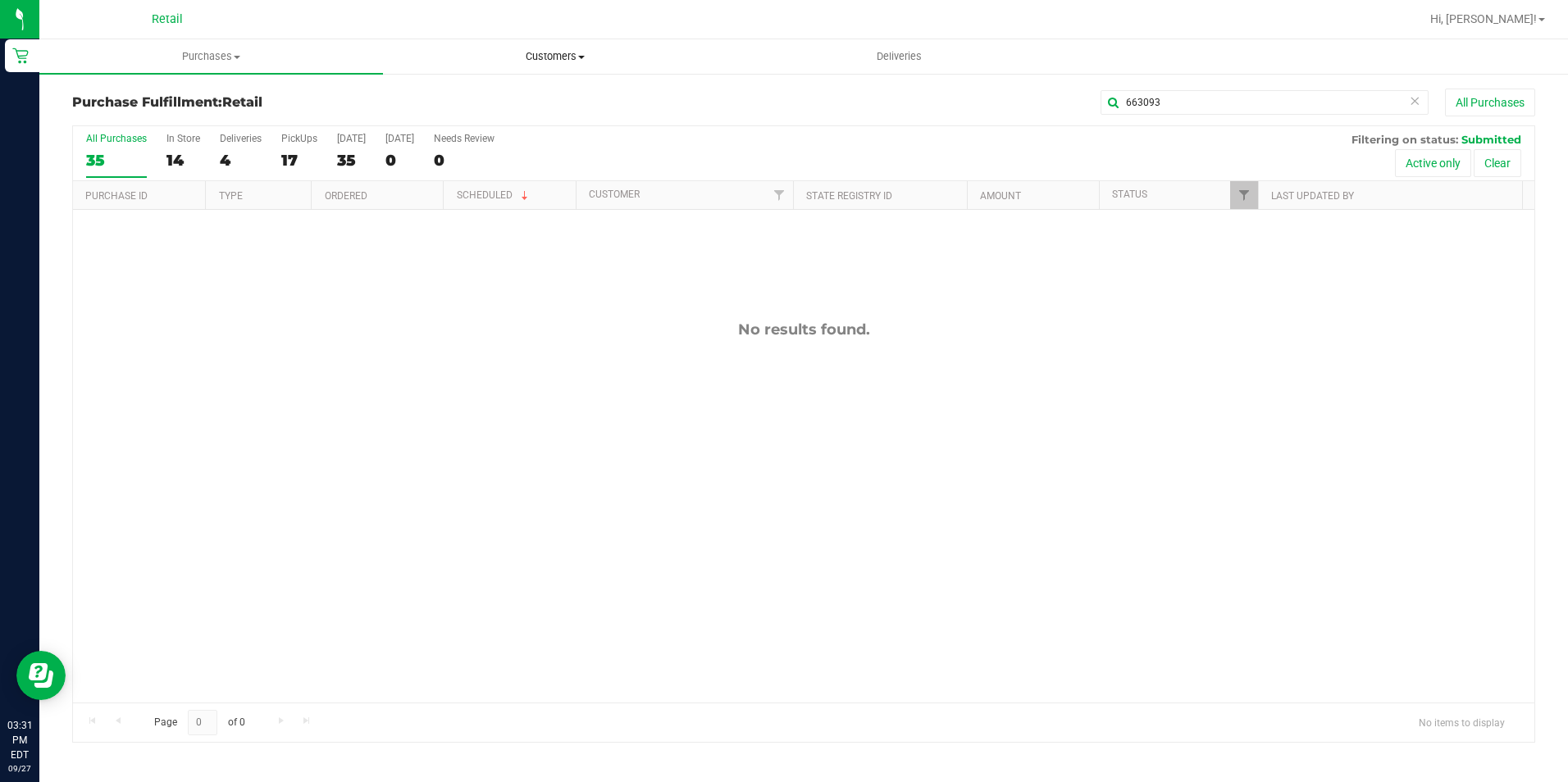
click at [539, 49] on uib-tab-heading "Customers All customers Add a new customer All physicians" at bounding box center [555, 56] width 342 height 32
click at [515, 66] on uib-tab-heading "Customers All customers Add a new customer All physicians" at bounding box center [555, 56] width 344 height 34
click at [593, 62] on span "Customers" at bounding box center [555, 56] width 344 height 15
click at [487, 108] on li "All customers" at bounding box center [555, 99] width 344 height 20
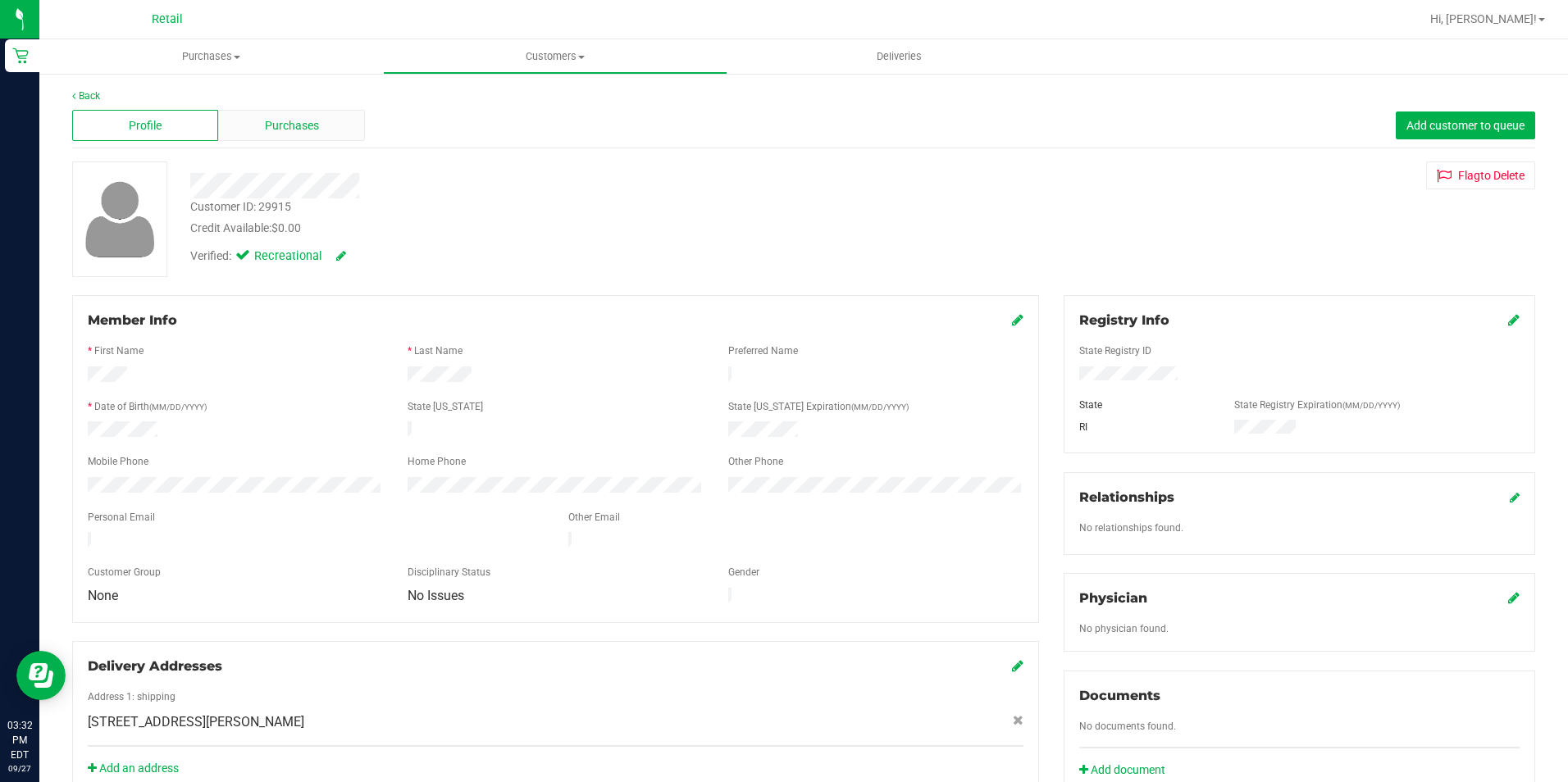
click at [293, 130] on span "Purchases" at bounding box center [292, 126] width 54 height 17
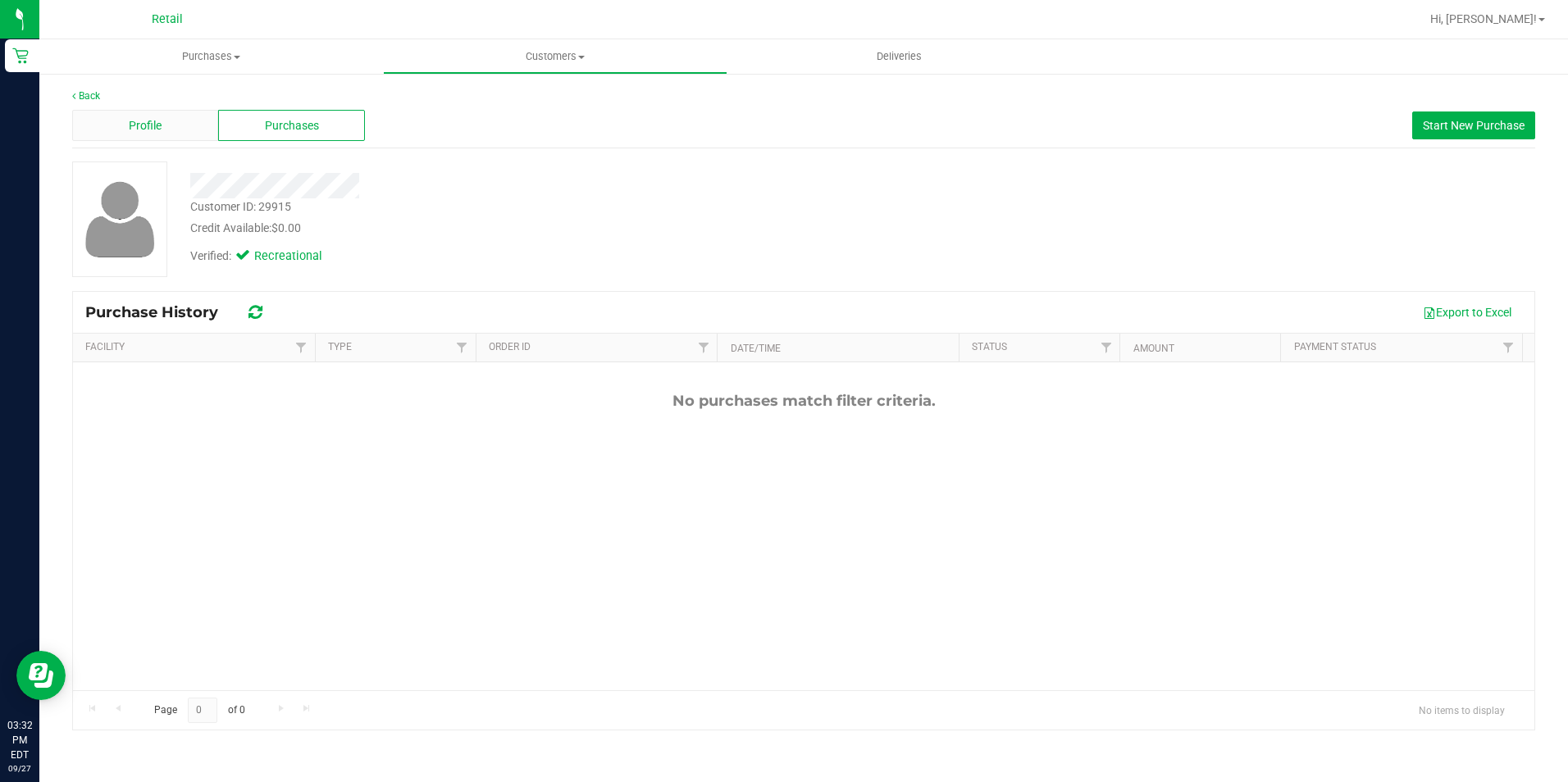
click at [186, 139] on div "Profile" at bounding box center [144, 126] width 146 height 31
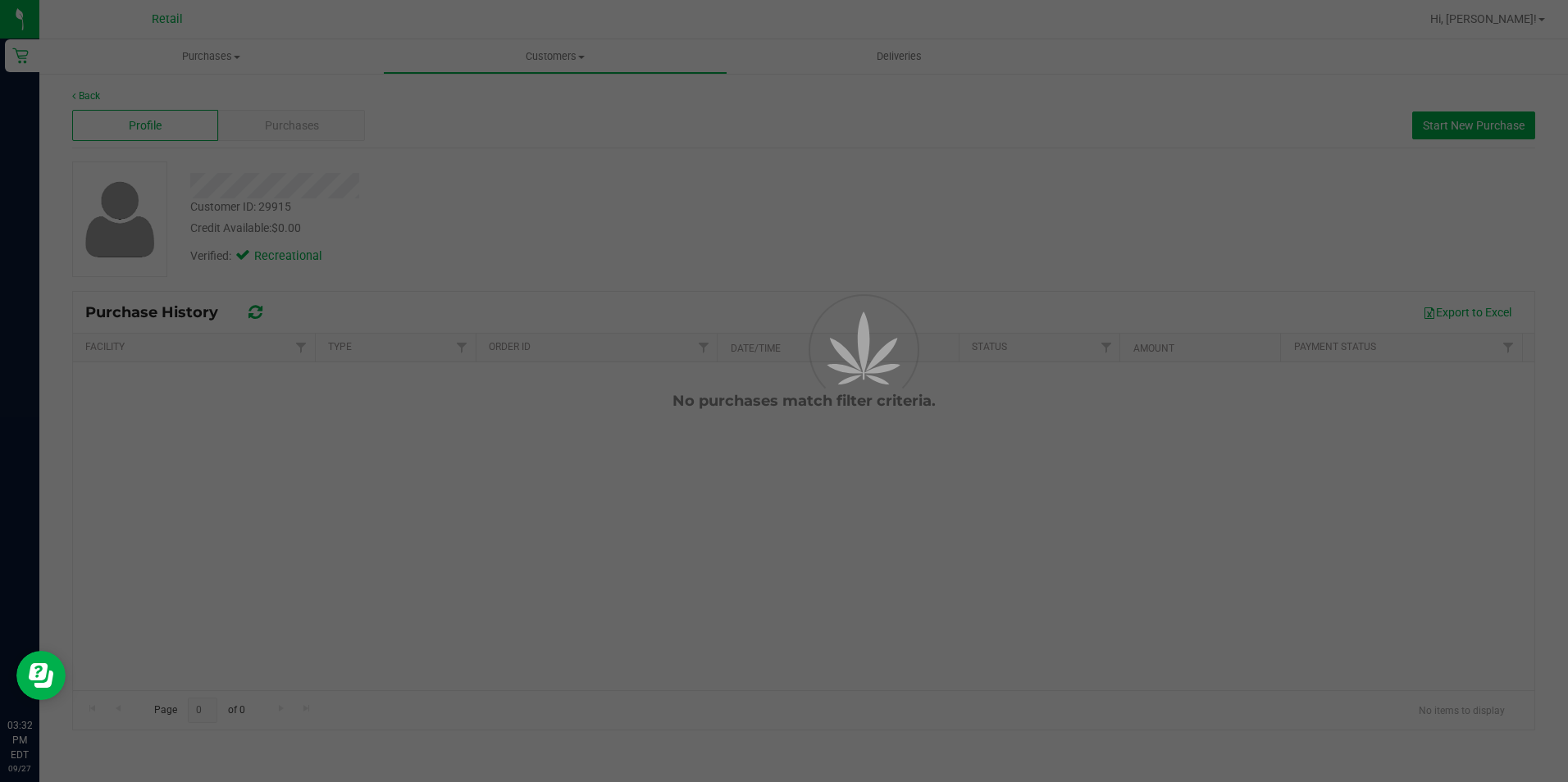
click at [166, 132] on div at bounding box center [784, 391] width 1568 height 782
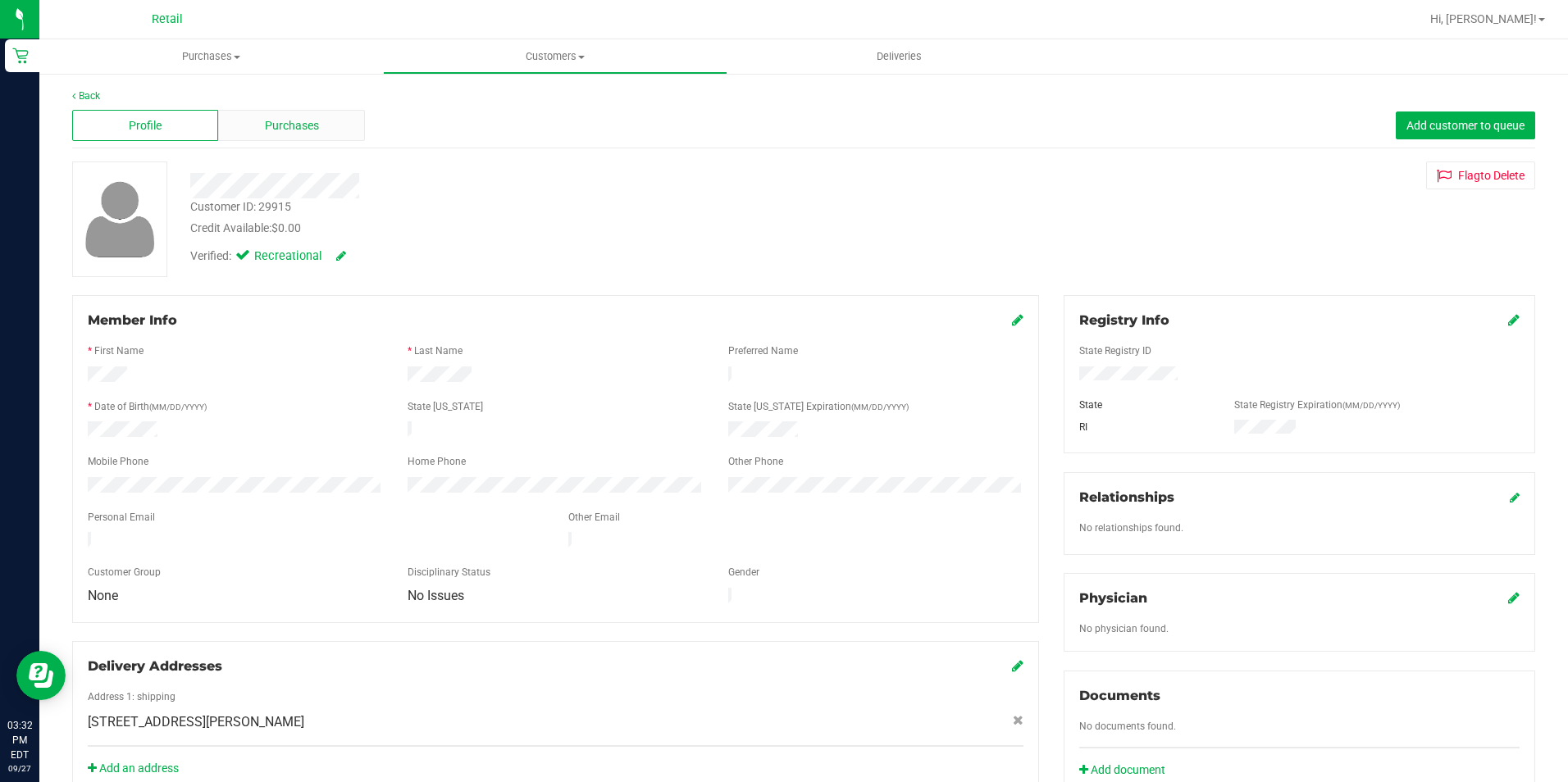
click at [296, 131] on span "Purchases" at bounding box center [292, 126] width 54 height 17
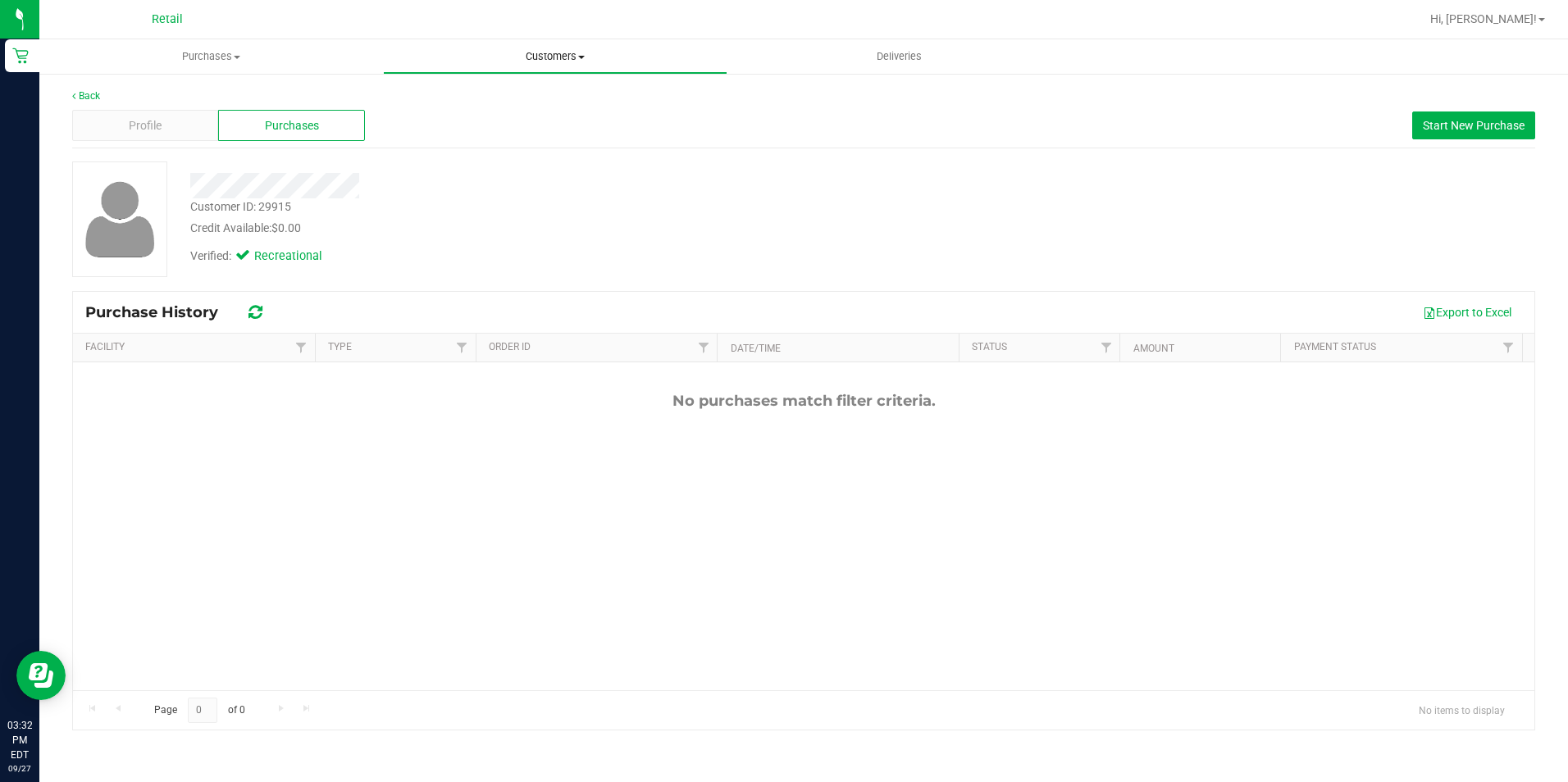
click at [445, 57] on span "Customers" at bounding box center [555, 56] width 342 height 15
click at [436, 95] on span "All customers" at bounding box center [442, 98] width 118 height 14
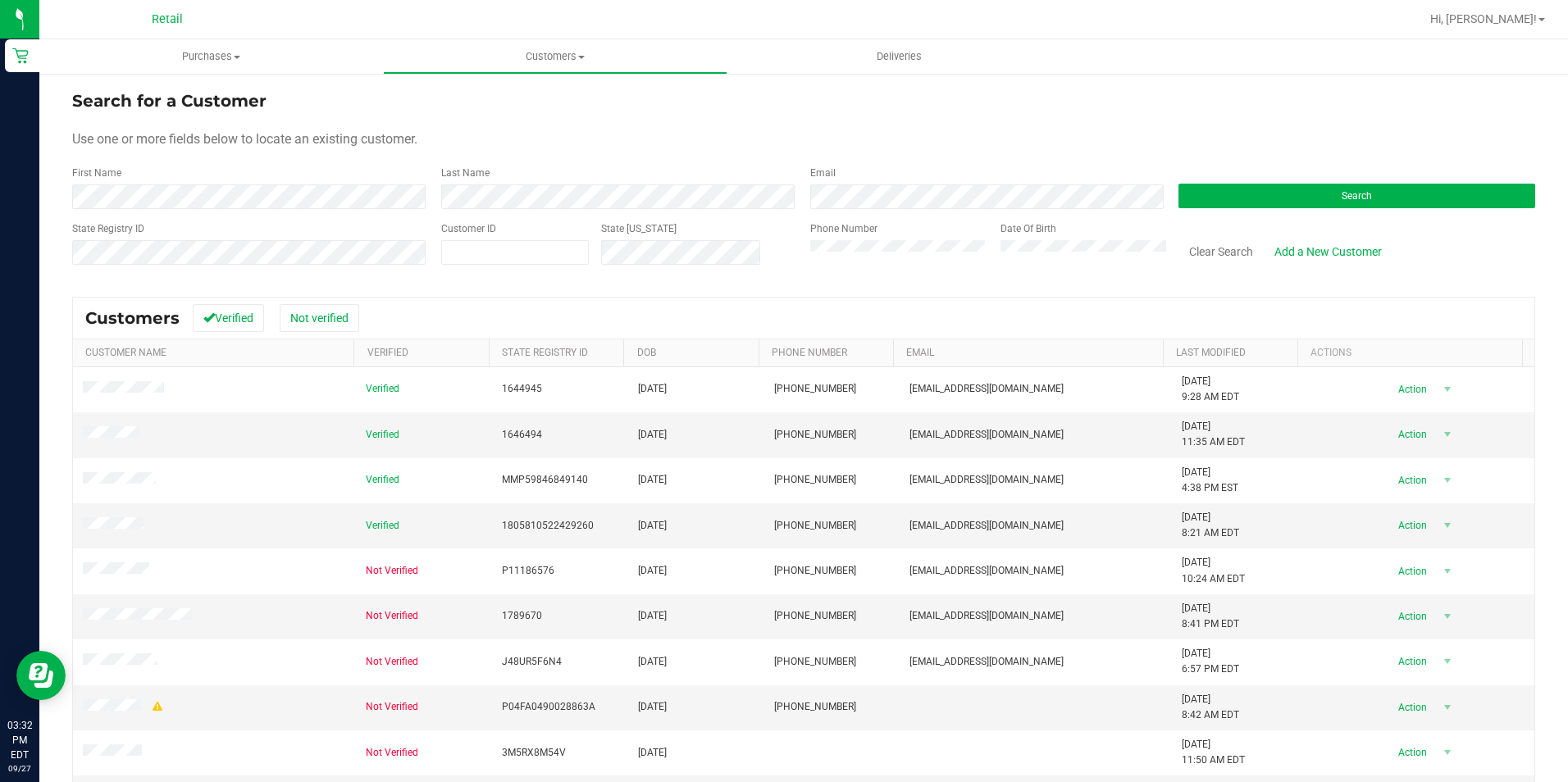
click at [842, 238] on div "Phone Number" at bounding box center [899, 250] width 178 height 58
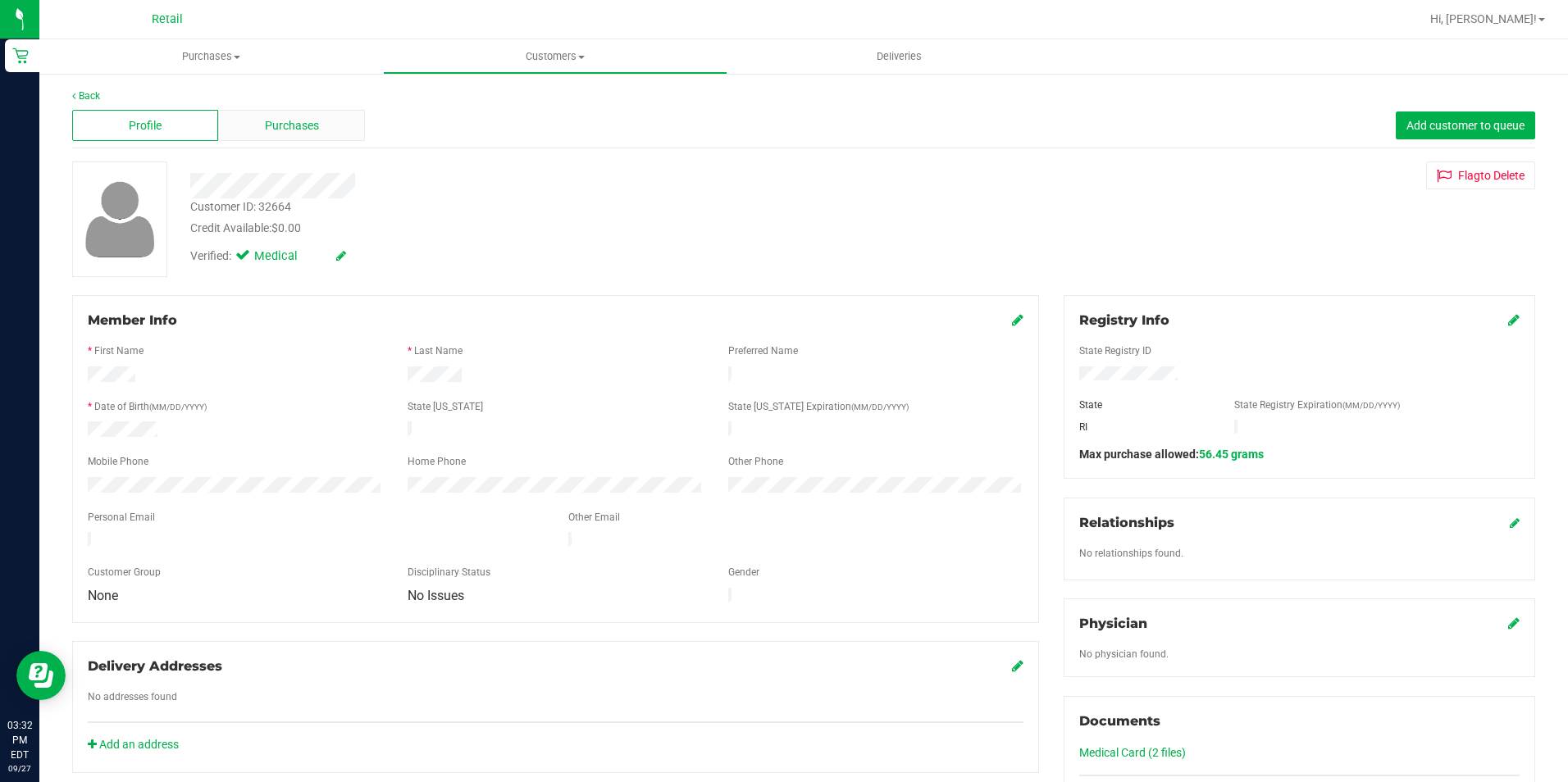
click at [298, 136] on div "Purchases" at bounding box center [291, 126] width 146 height 31
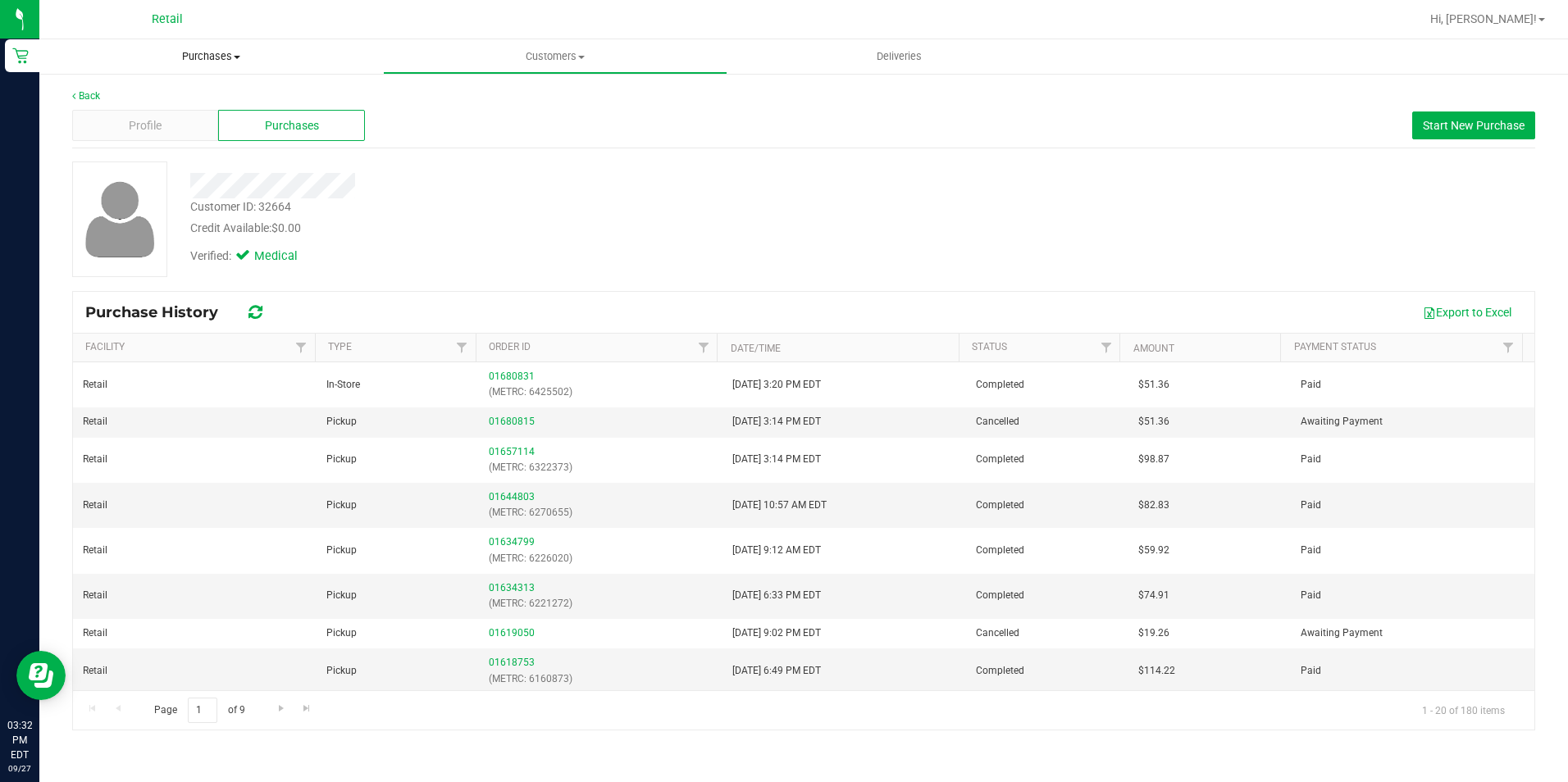
click at [237, 66] on uib-tab-heading "Purchases Summary of purchases Fulfillment All purchases" at bounding box center [211, 56] width 344 height 34
click at [125, 115] on span "Fulfillment" at bounding box center [90, 118] width 102 height 14
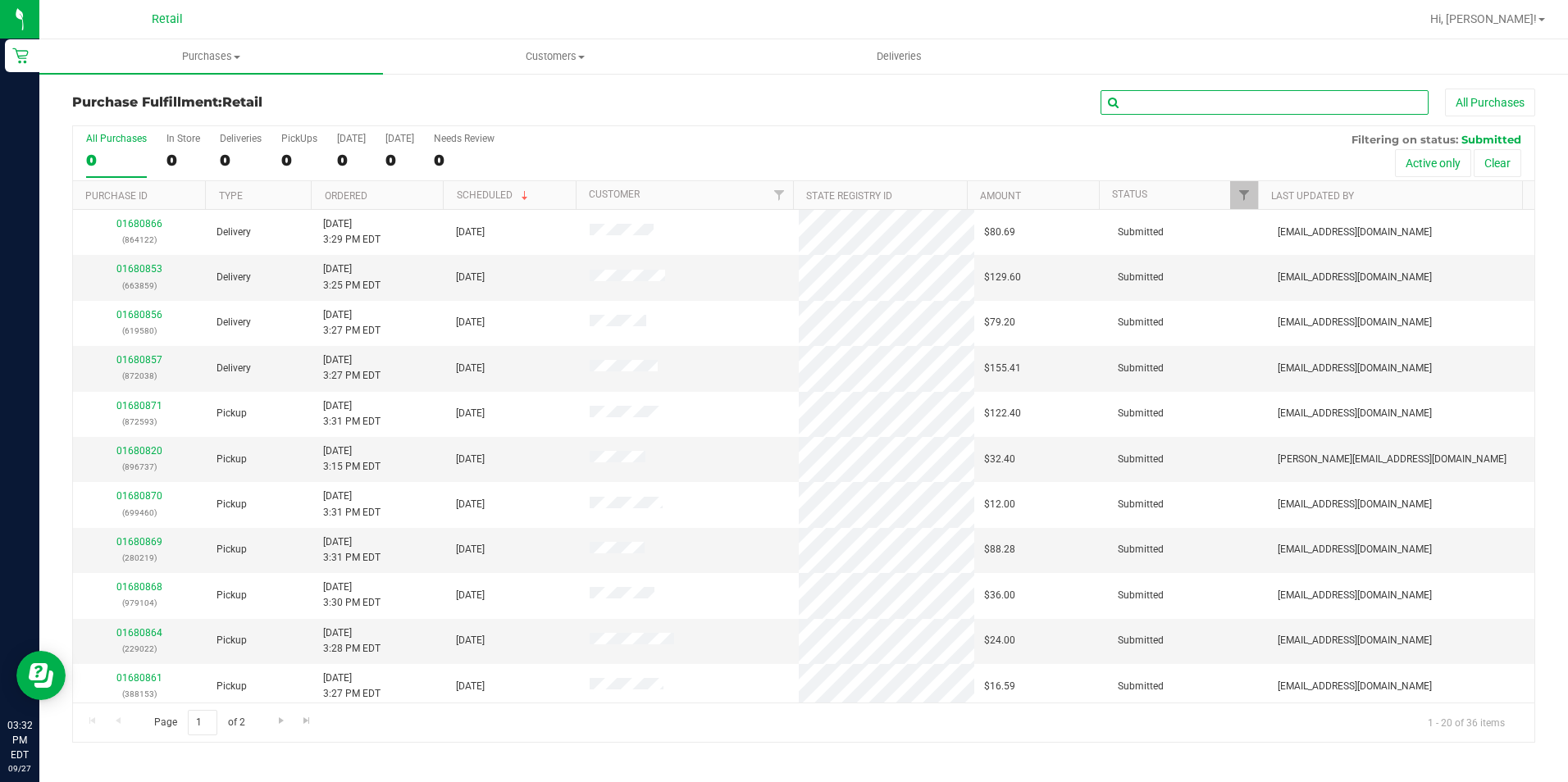
click at [1257, 110] on input "text" at bounding box center [1264, 103] width 328 height 25
type input "61236"
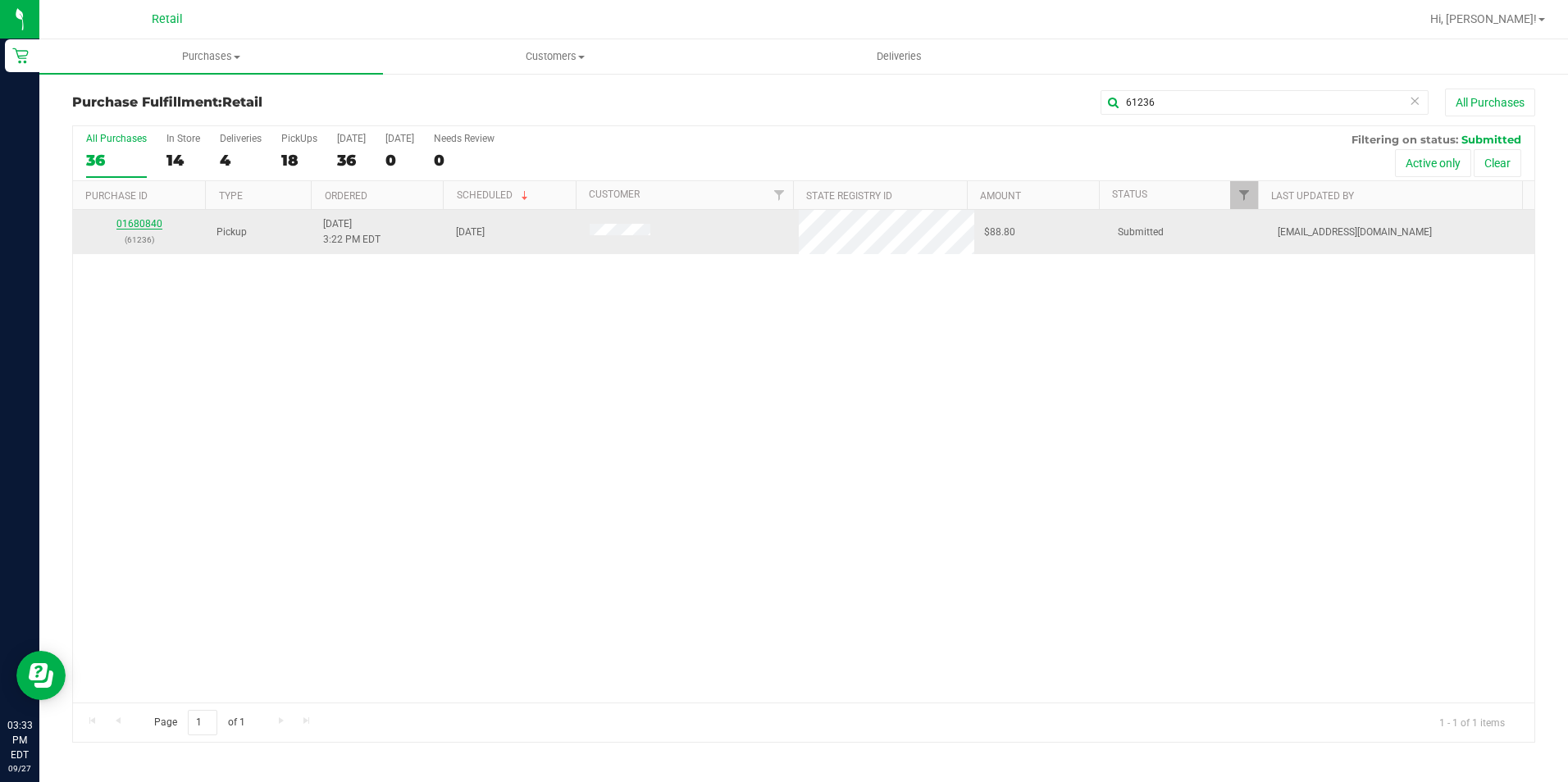
click at [134, 229] on link "01680840" at bounding box center [139, 223] width 46 height 11
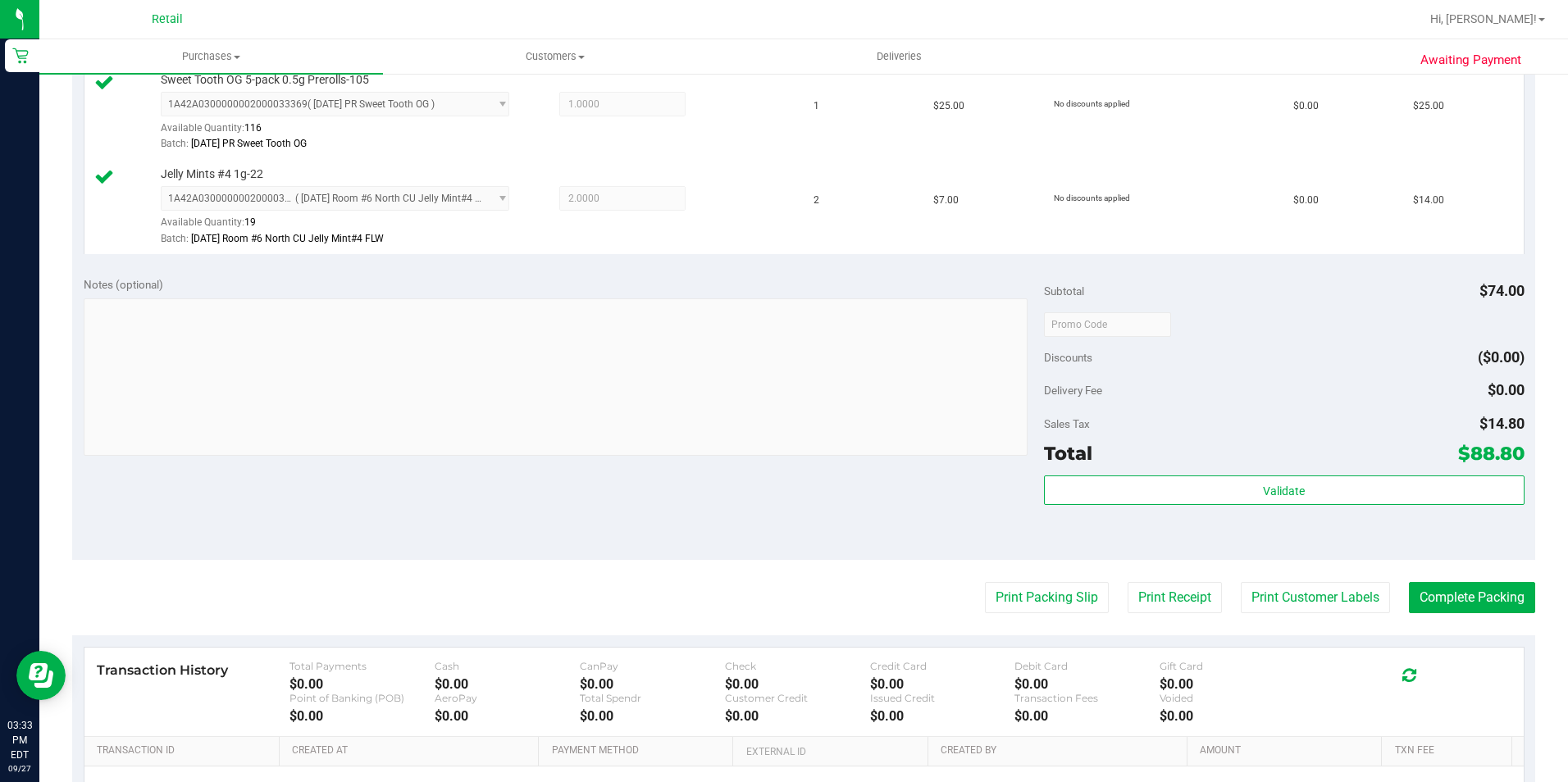
scroll to position [656, 0]
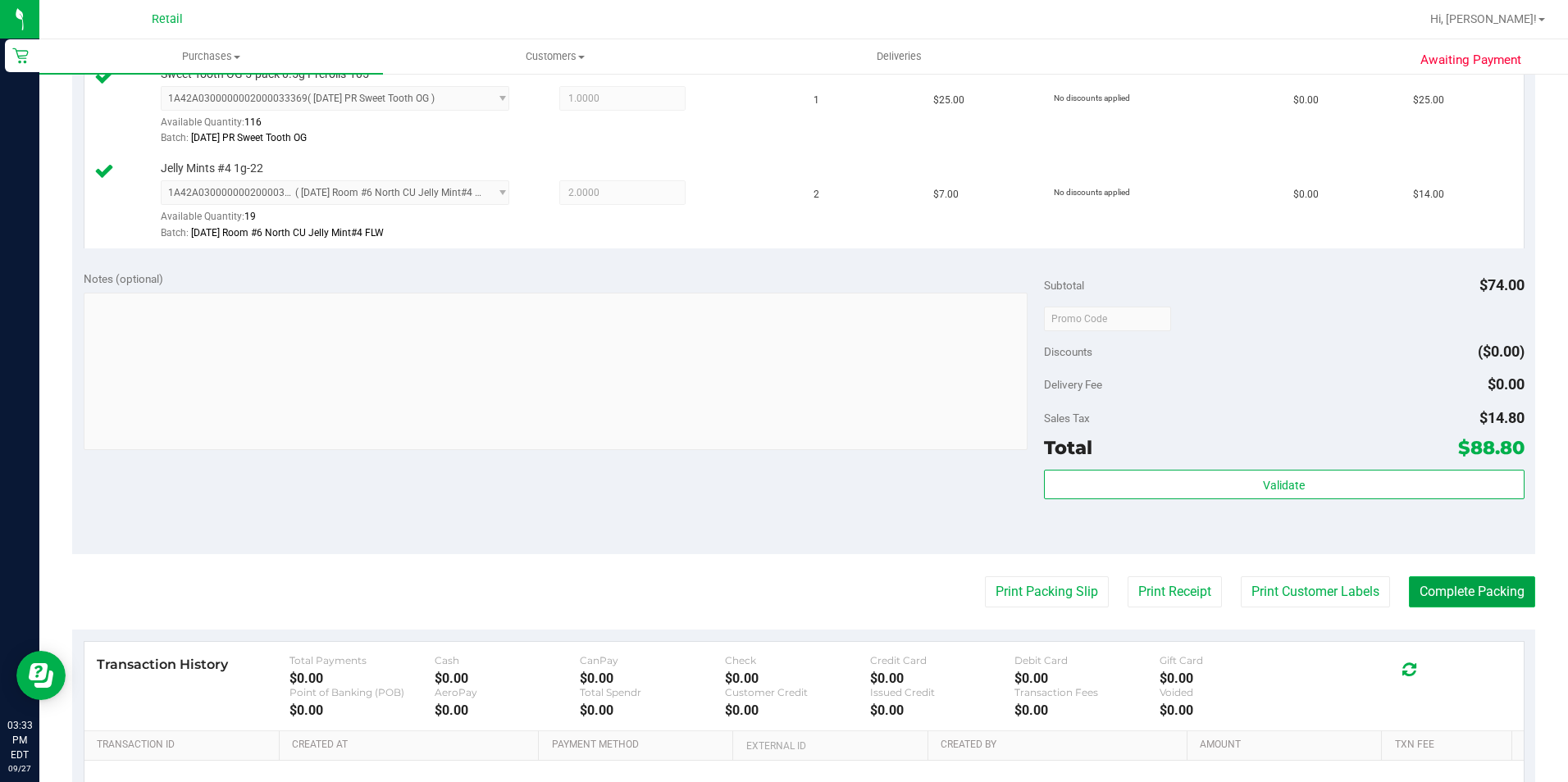
click at [1457, 600] on button "Complete Packing" at bounding box center [1472, 591] width 127 height 31
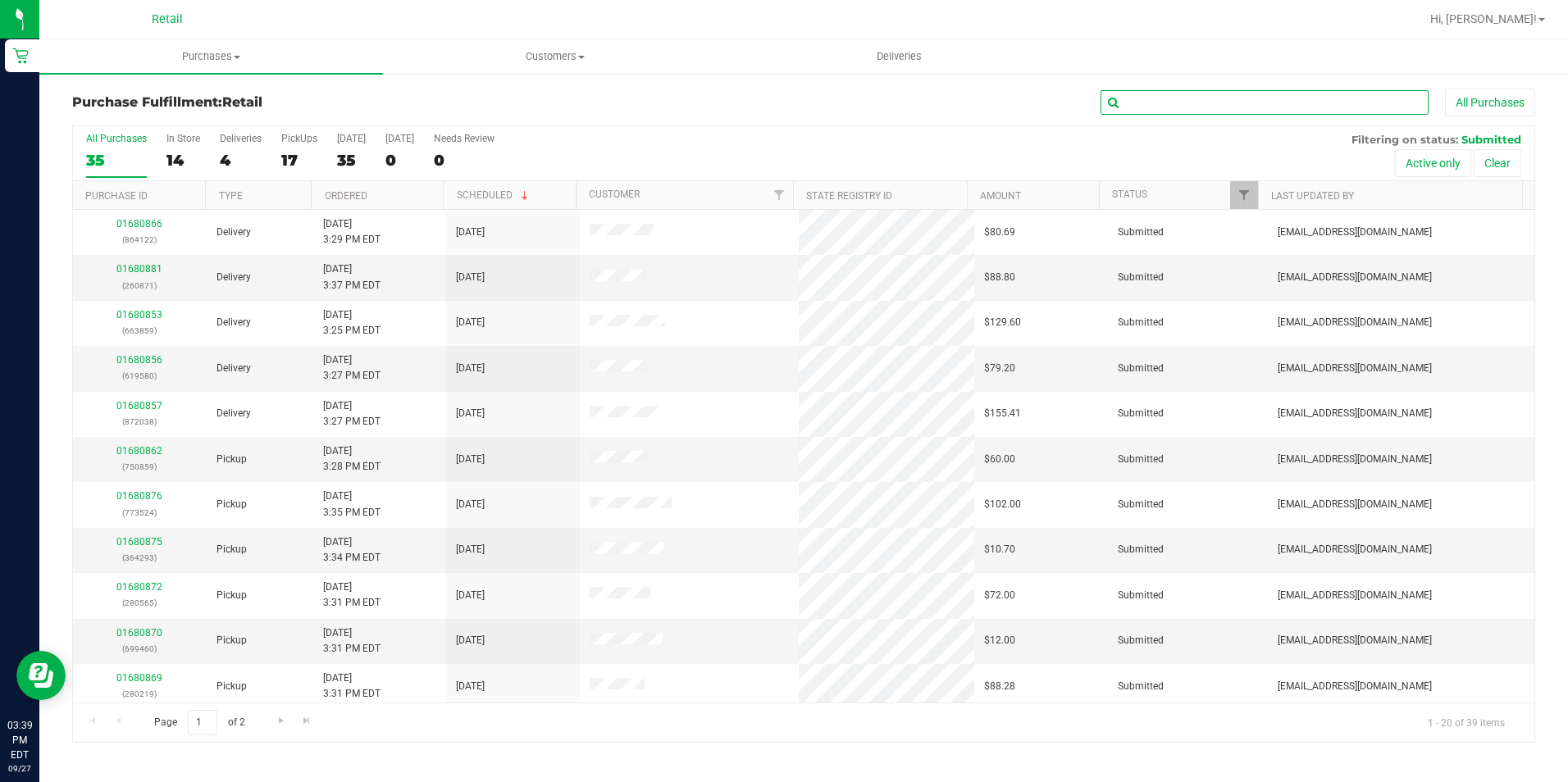
click at [1114, 109] on input "text" at bounding box center [1264, 103] width 328 height 25
type input "736990"
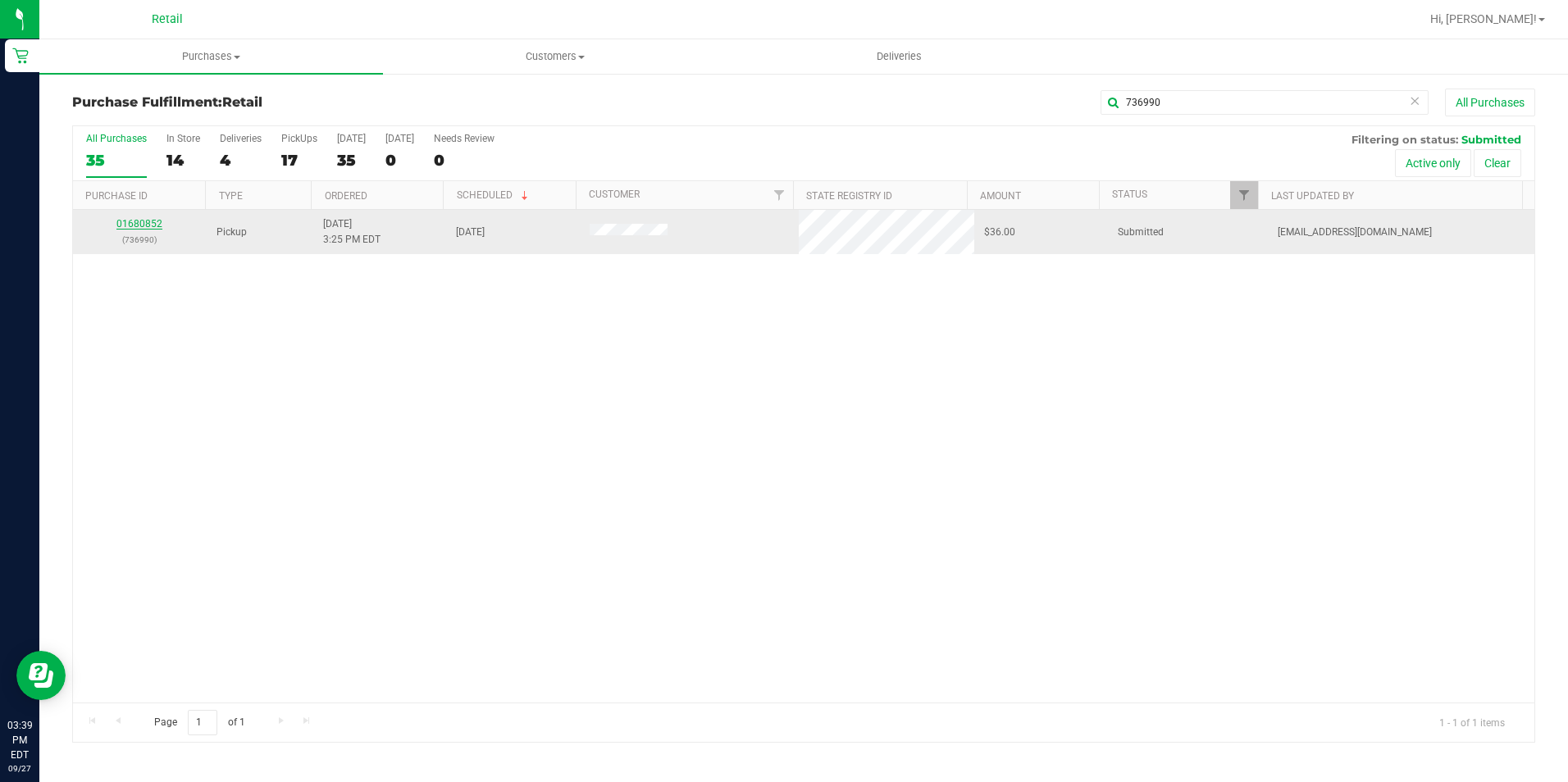
click at [144, 229] on div "01680852 (736990)" at bounding box center [139, 232] width 114 height 31
click at [139, 225] on link "01680852" at bounding box center [139, 223] width 46 height 11
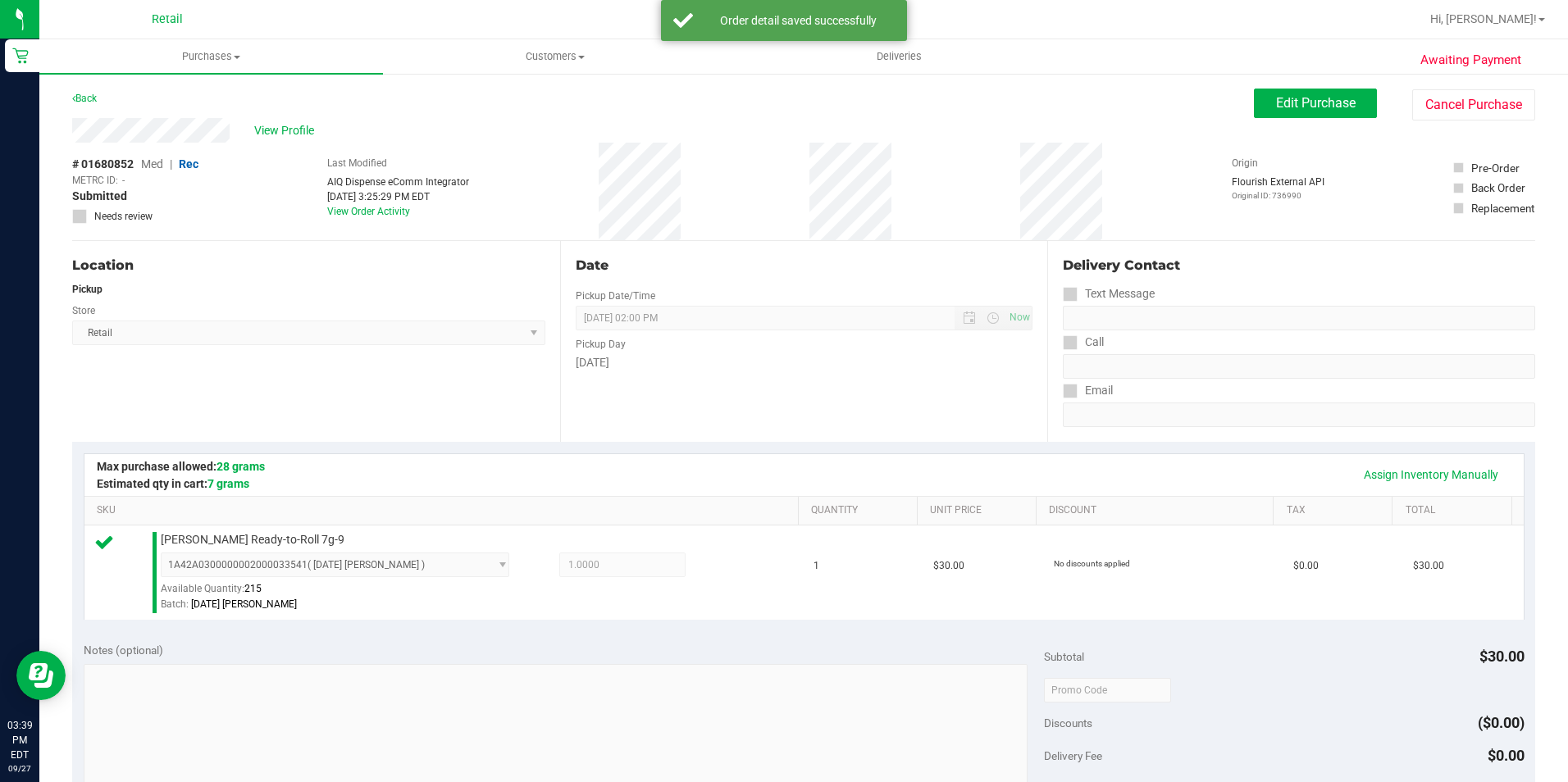
scroll to position [491, 0]
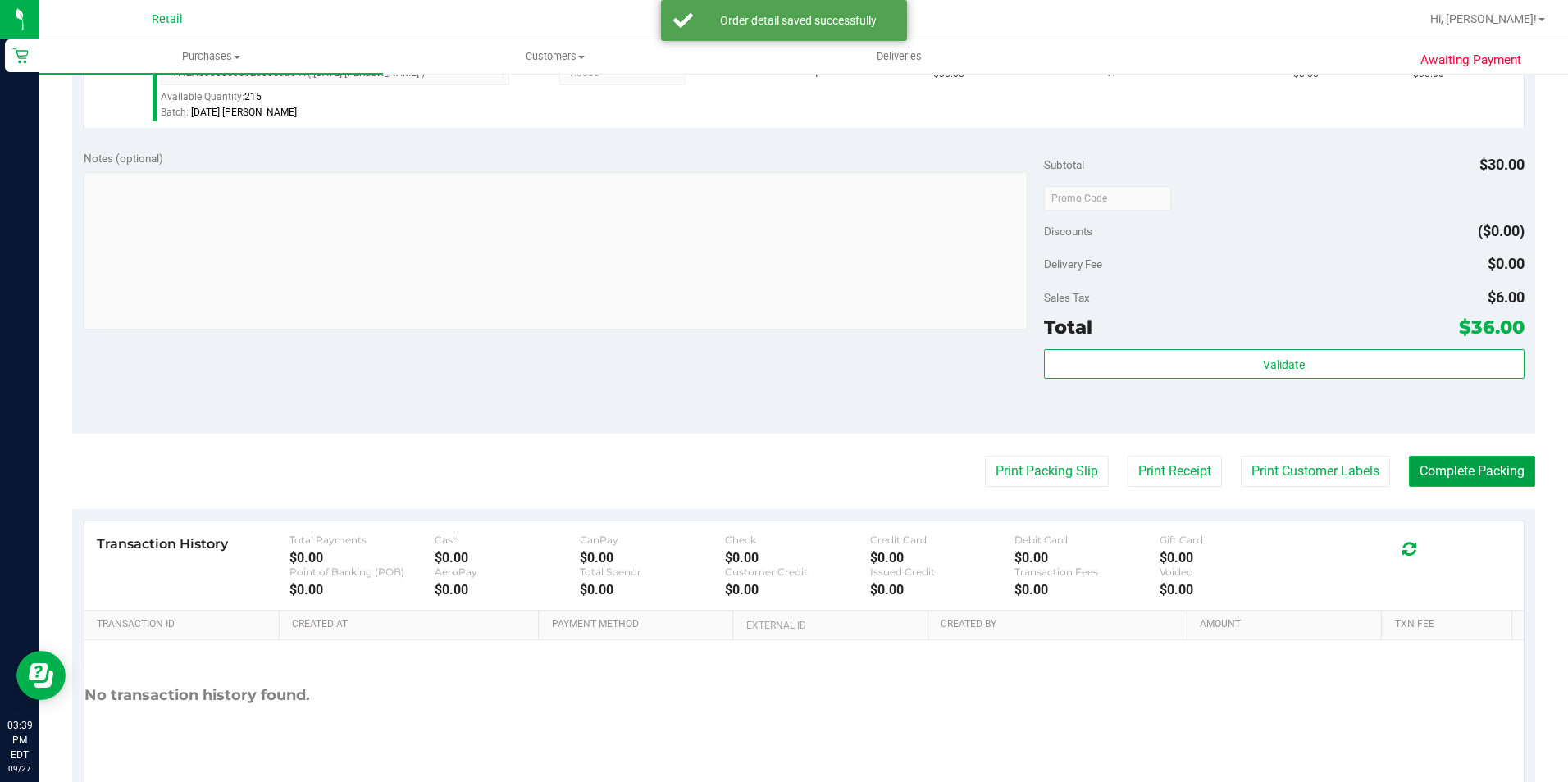
click at [1428, 470] on button "Complete Packing" at bounding box center [1472, 471] width 127 height 31
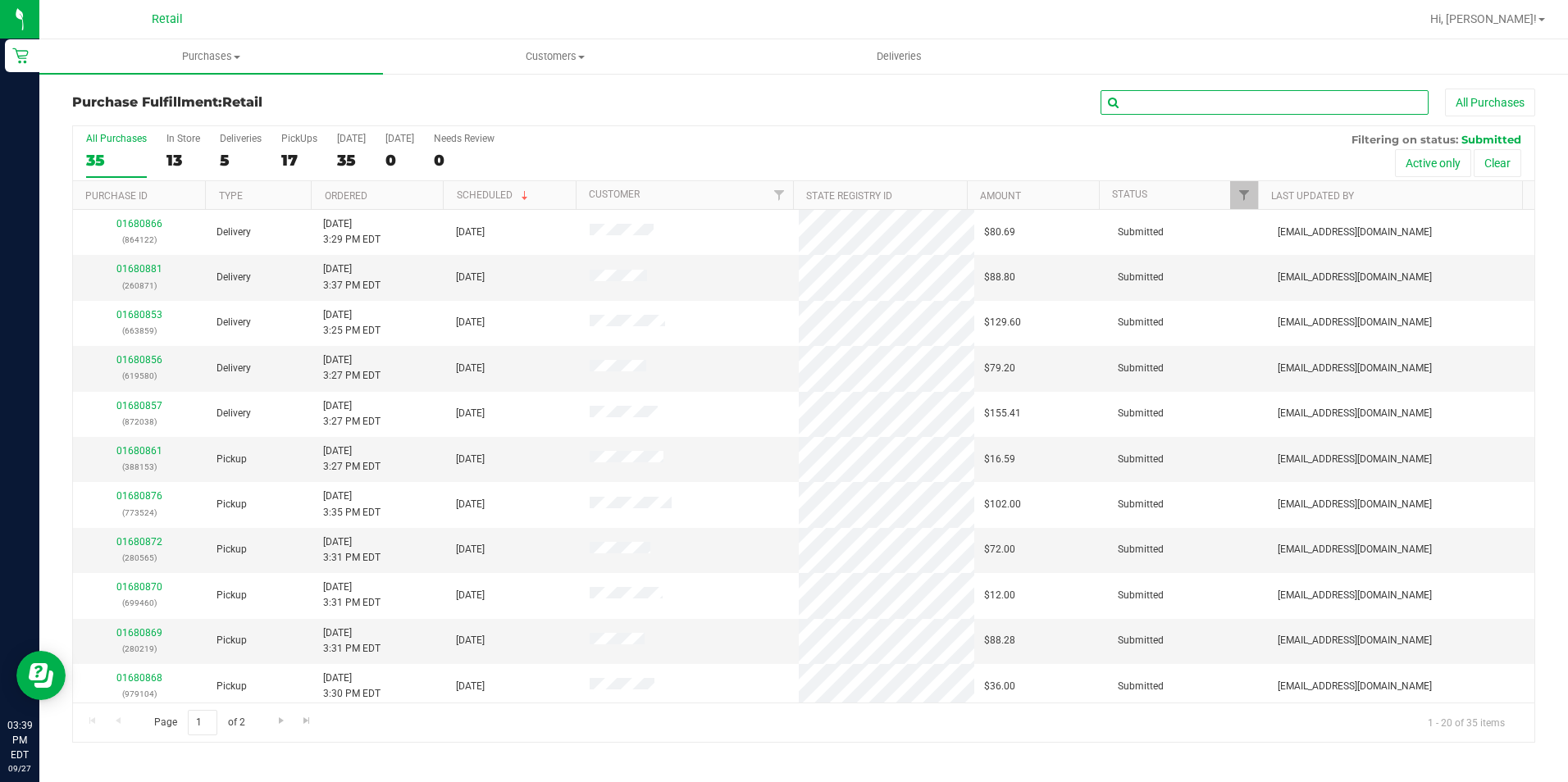
click at [1185, 110] on input "text" at bounding box center [1264, 103] width 328 height 25
type input "880972"
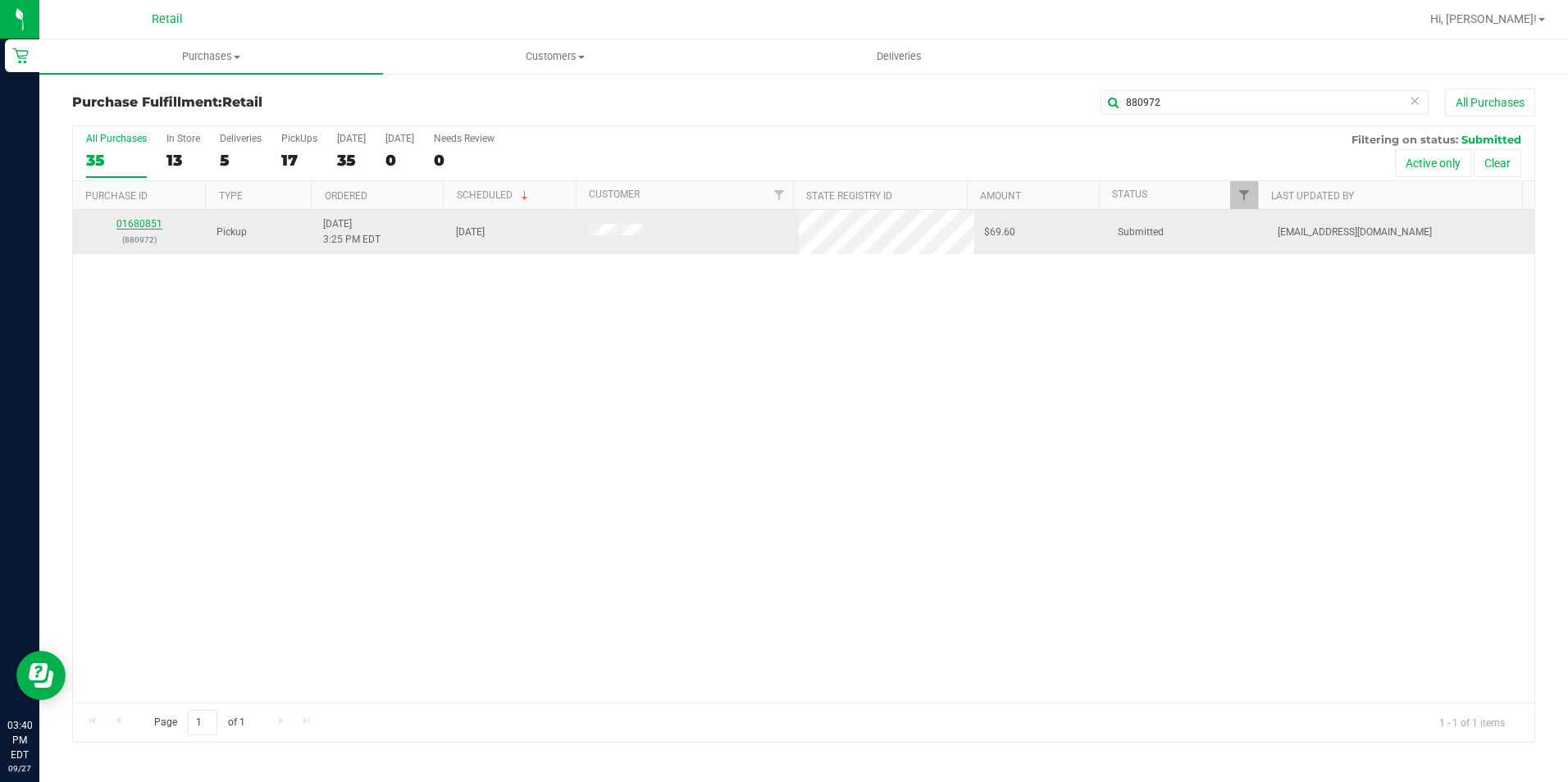
click at [126, 223] on link "01680851" at bounding box center [139, 223] width 46 height 11
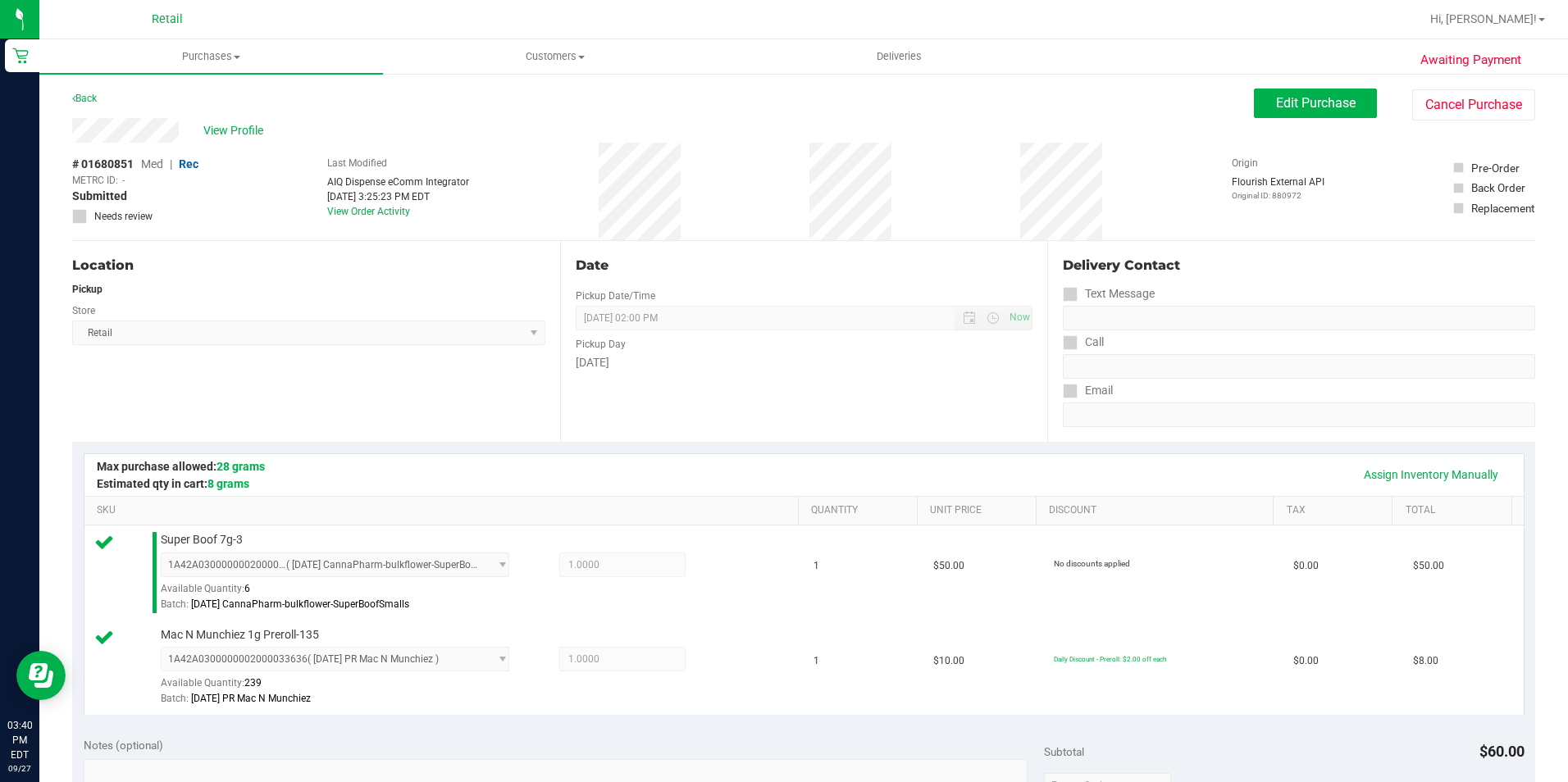
scroll to position [410, 0]
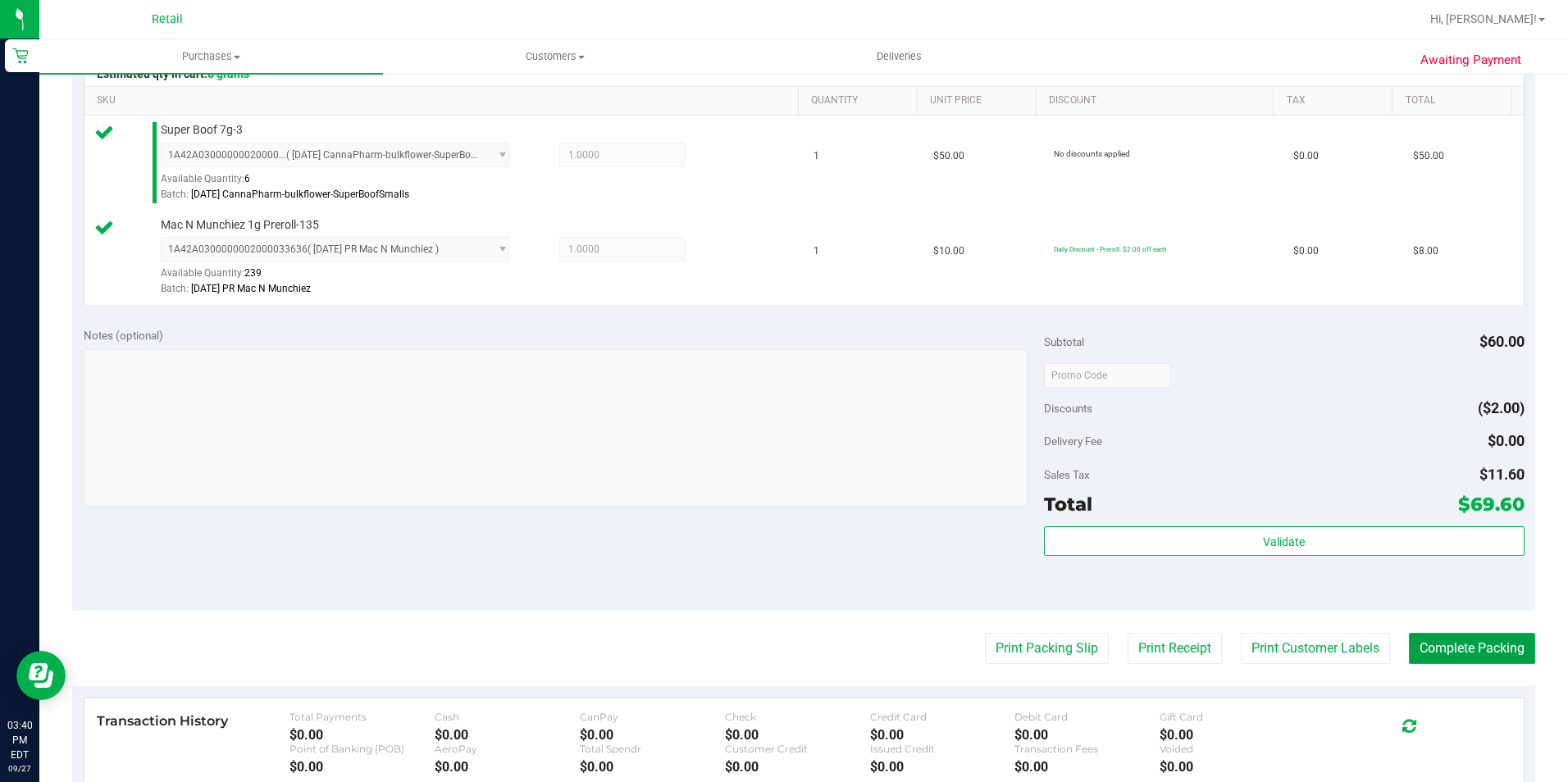
click at [1447, 639] on button "Complete Packing" at bounding box center [1472, 648] width 127 height 31
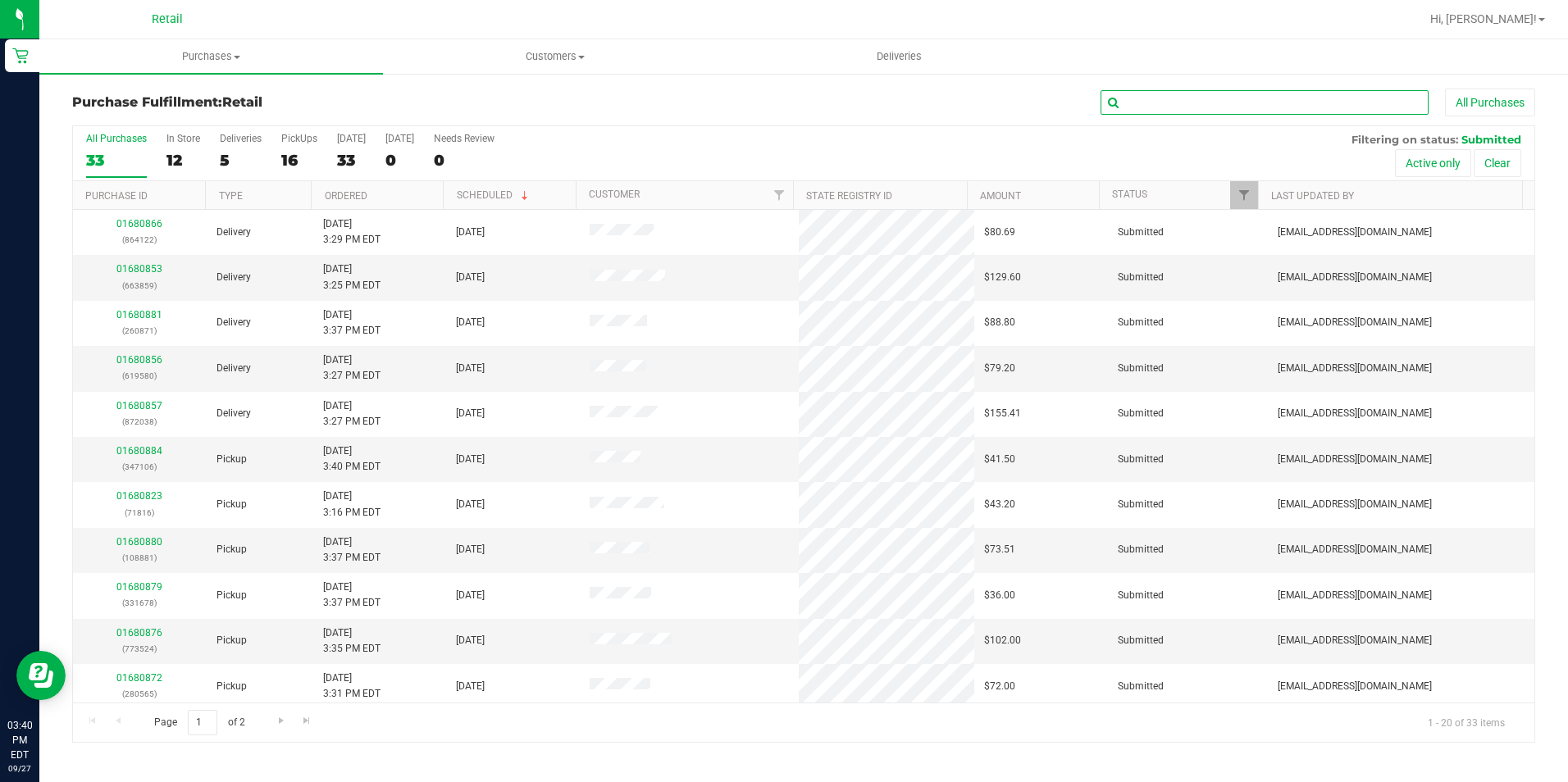
click at [1356, 109] on input "text" at bounding box center [1264, 103] width 328 height 25
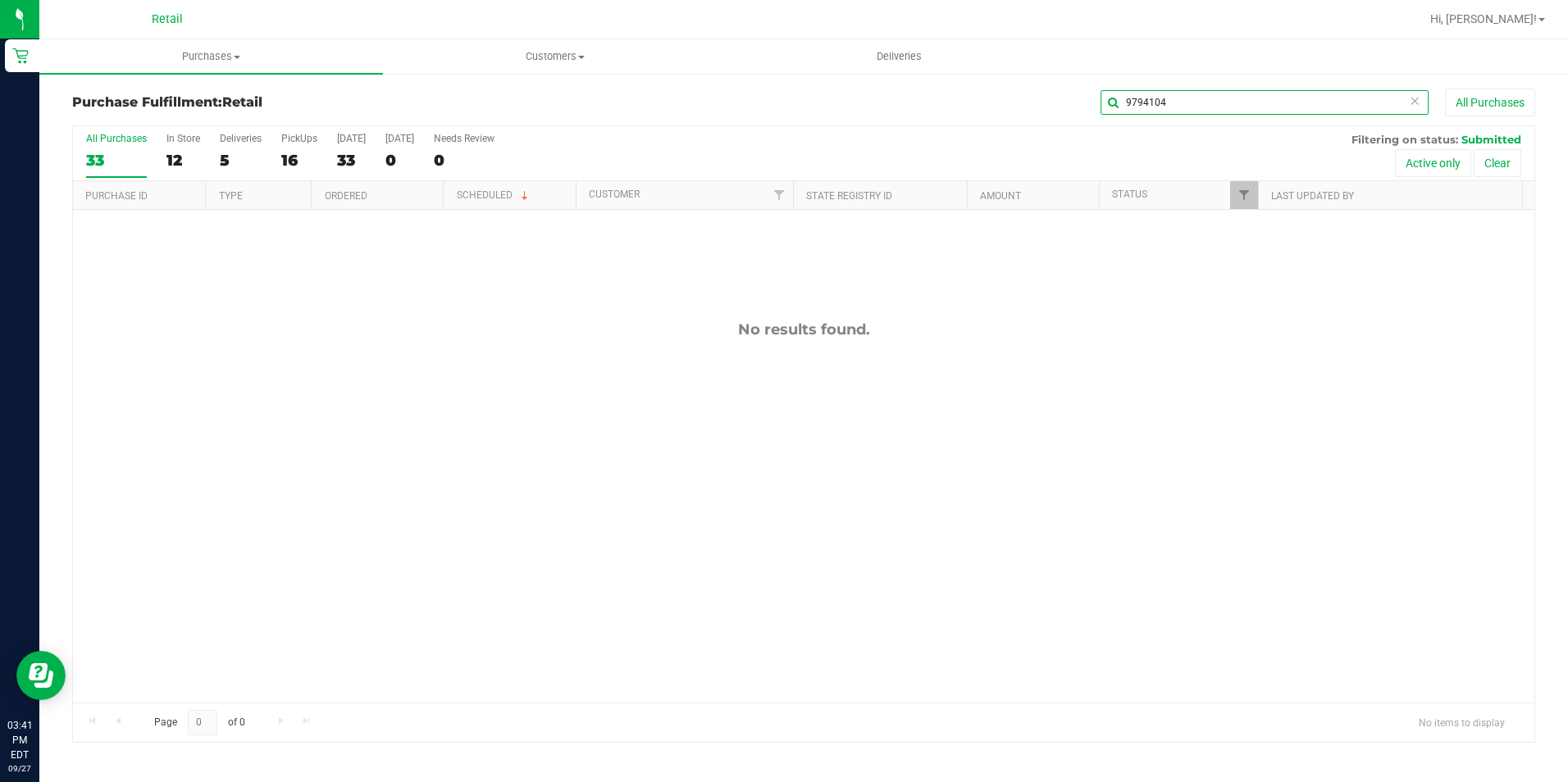
click at [1117, 99] on input "9794104" at bounding box center [1264, 103] width 328 height 25
type input "979104"
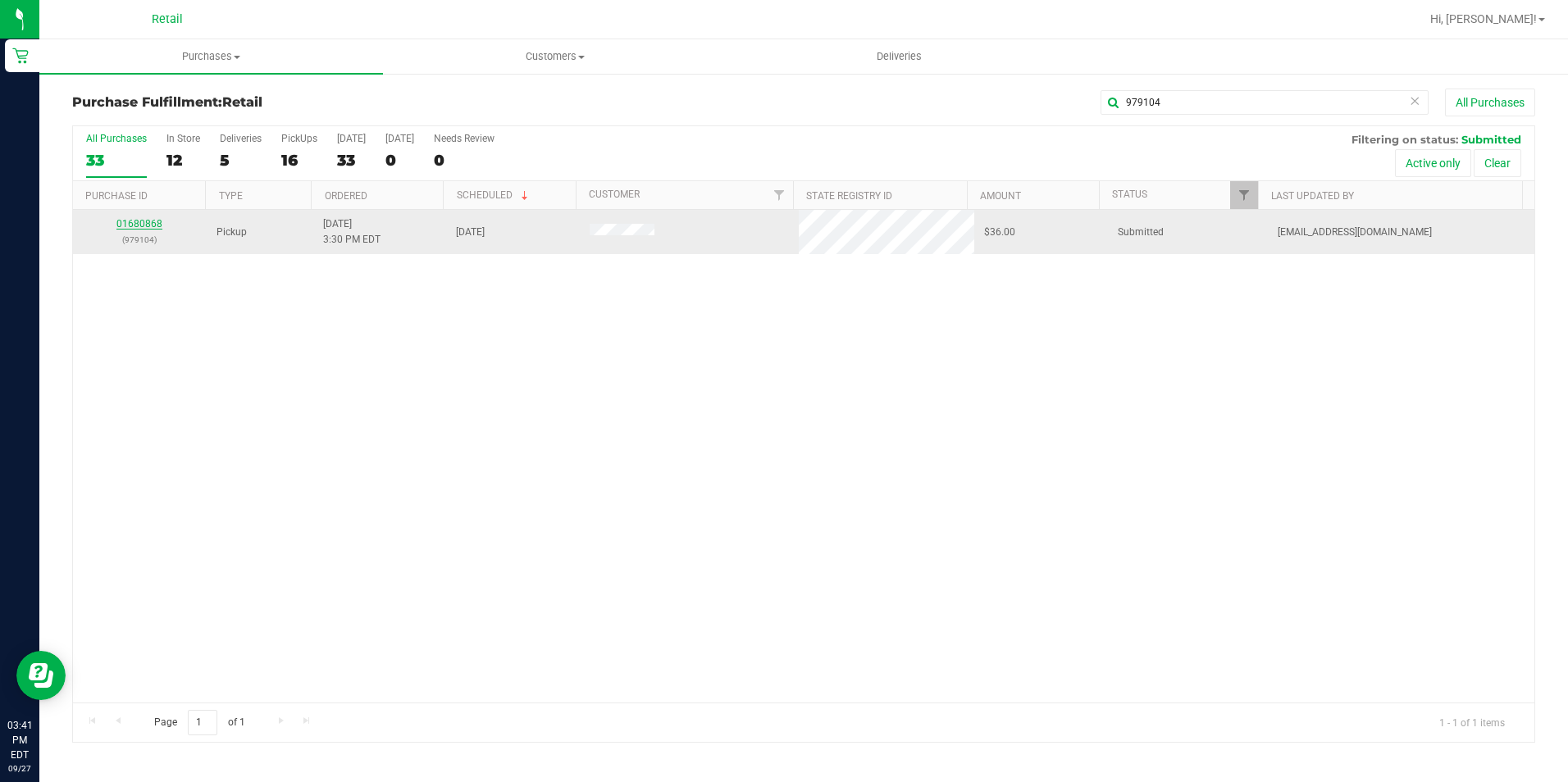
click at [148, 223] on link "01680868" at bounding box center [139, 223] width 46 height 11
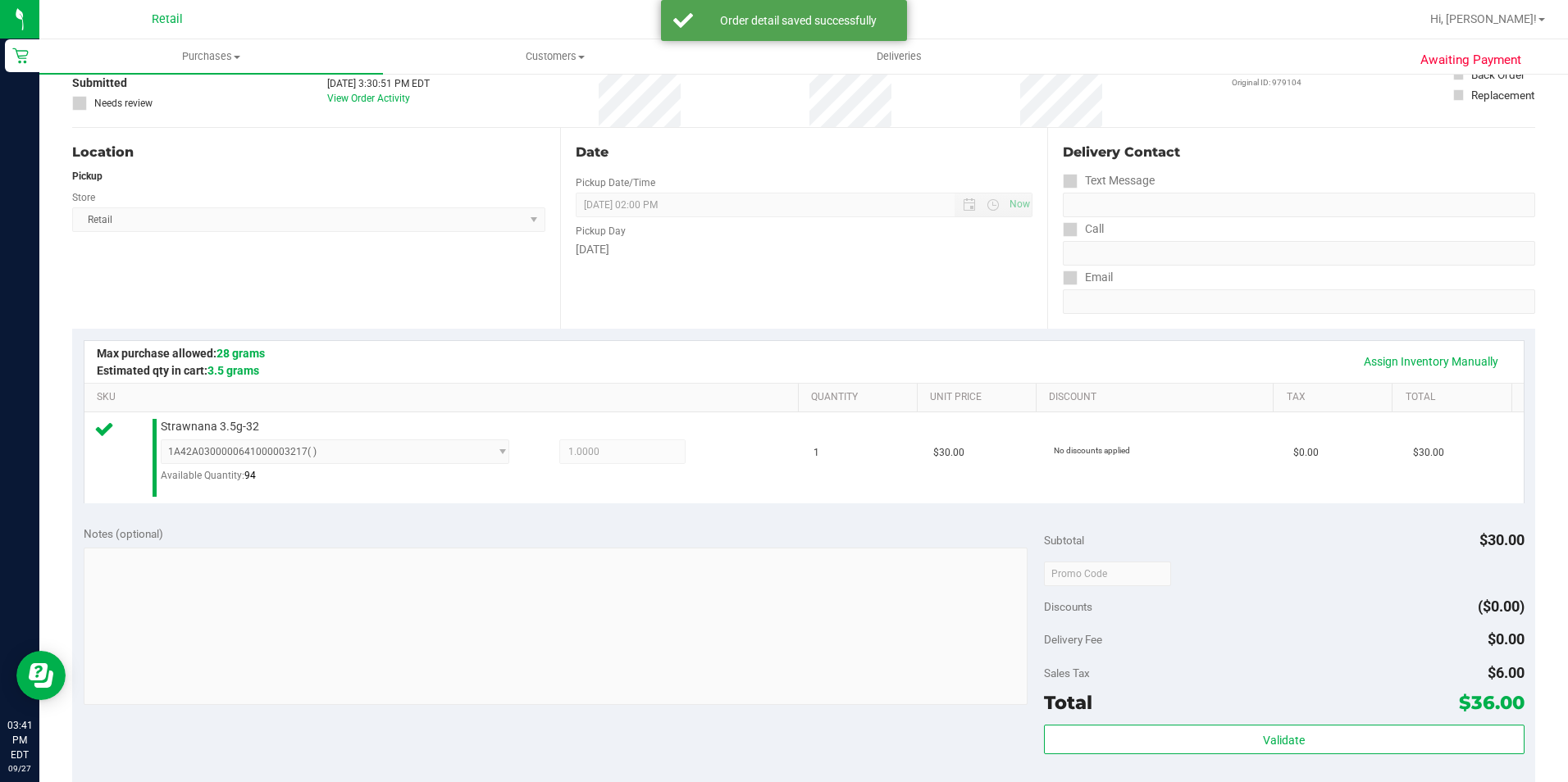
scroll to position [555, 0]
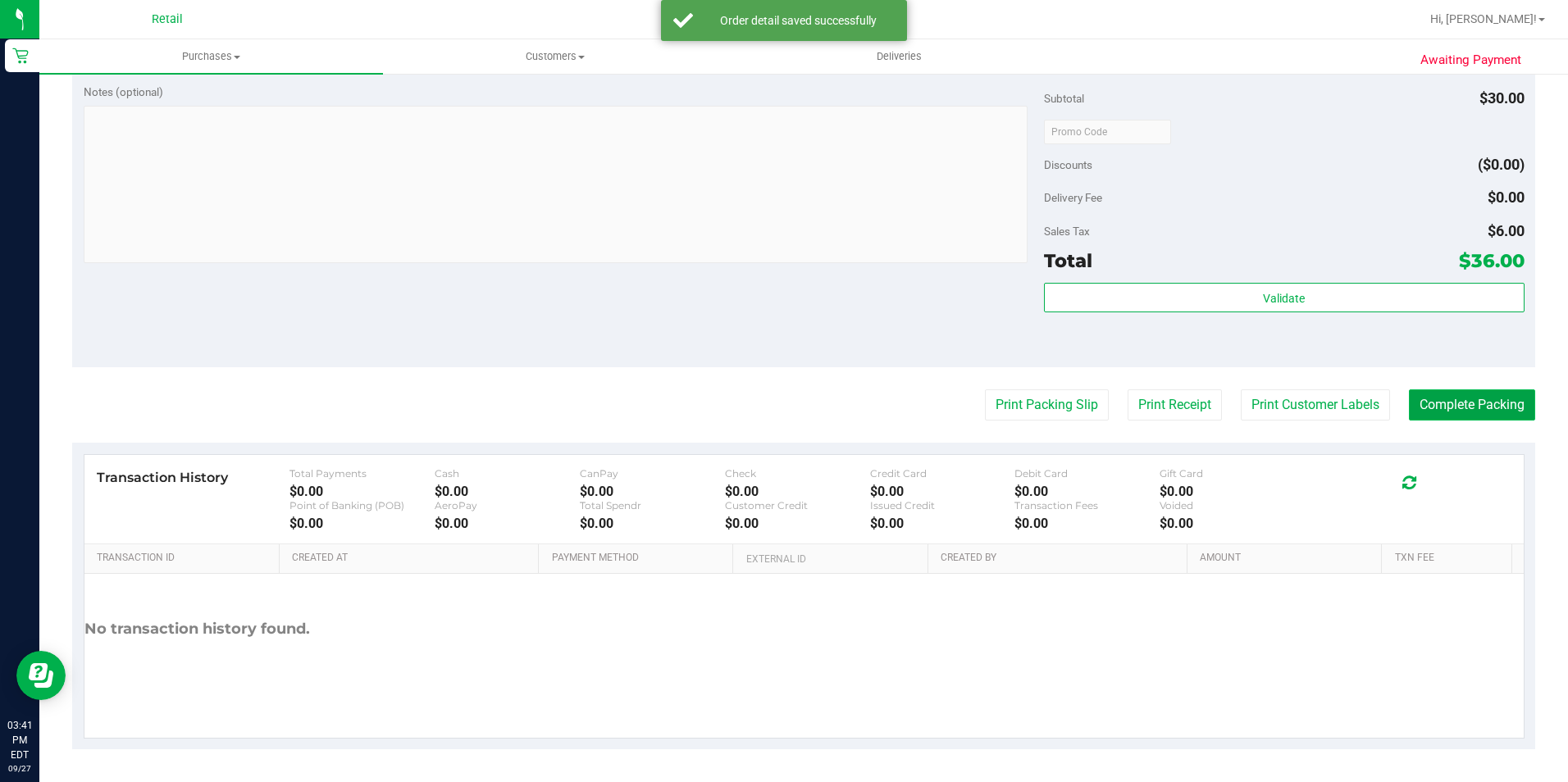
click at [1418, 393] on button "Complete Packing" at bounding box center [1472, 405] width 127 height 31
click at [1419, 400] on button "Complete Packing" at bounding box center [1472, 405] width 127 height 31
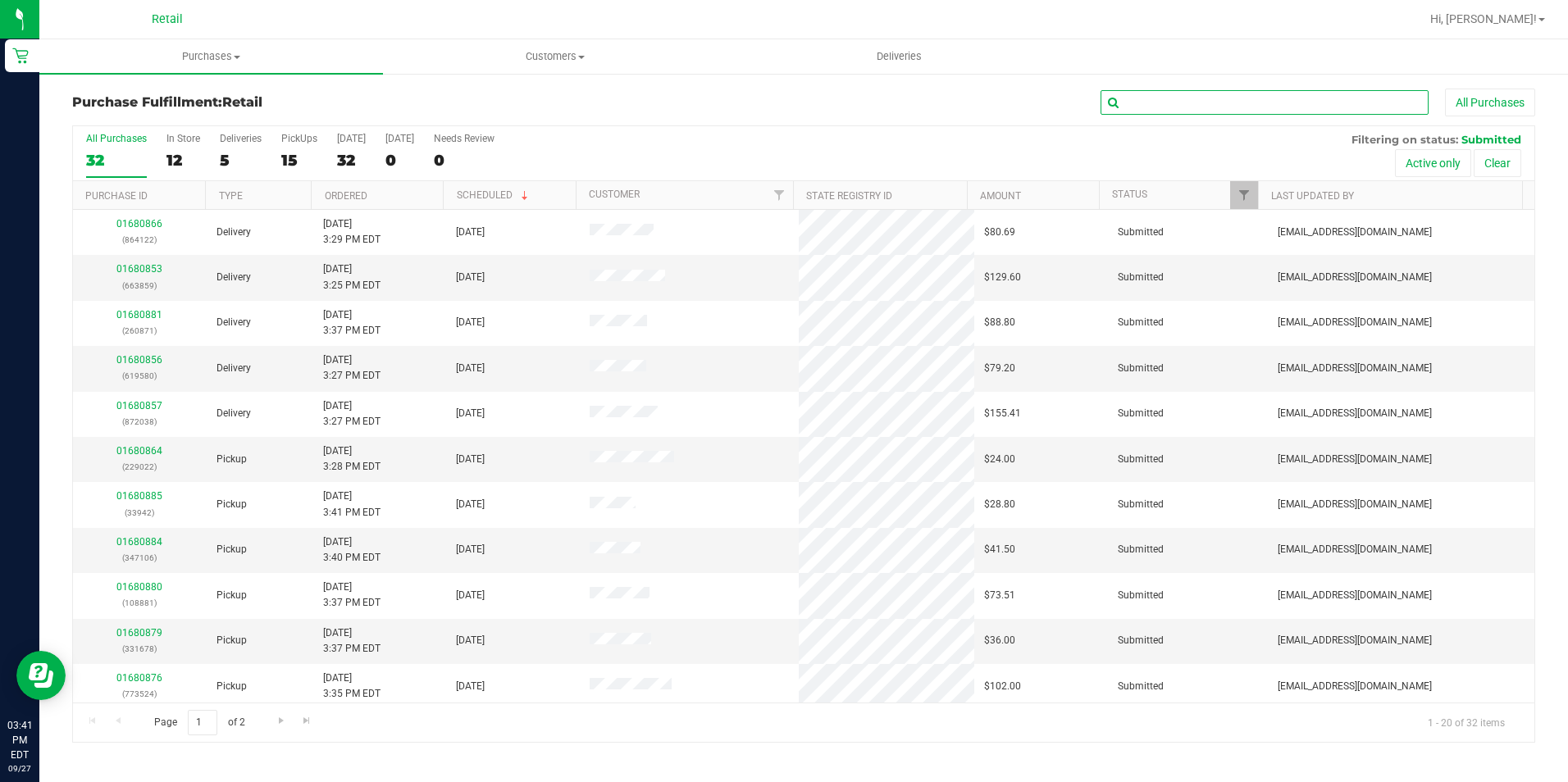
click at [1159, 105] on input "text" at bounding box center [1264, 103] width 328 height 25
type input "417787"
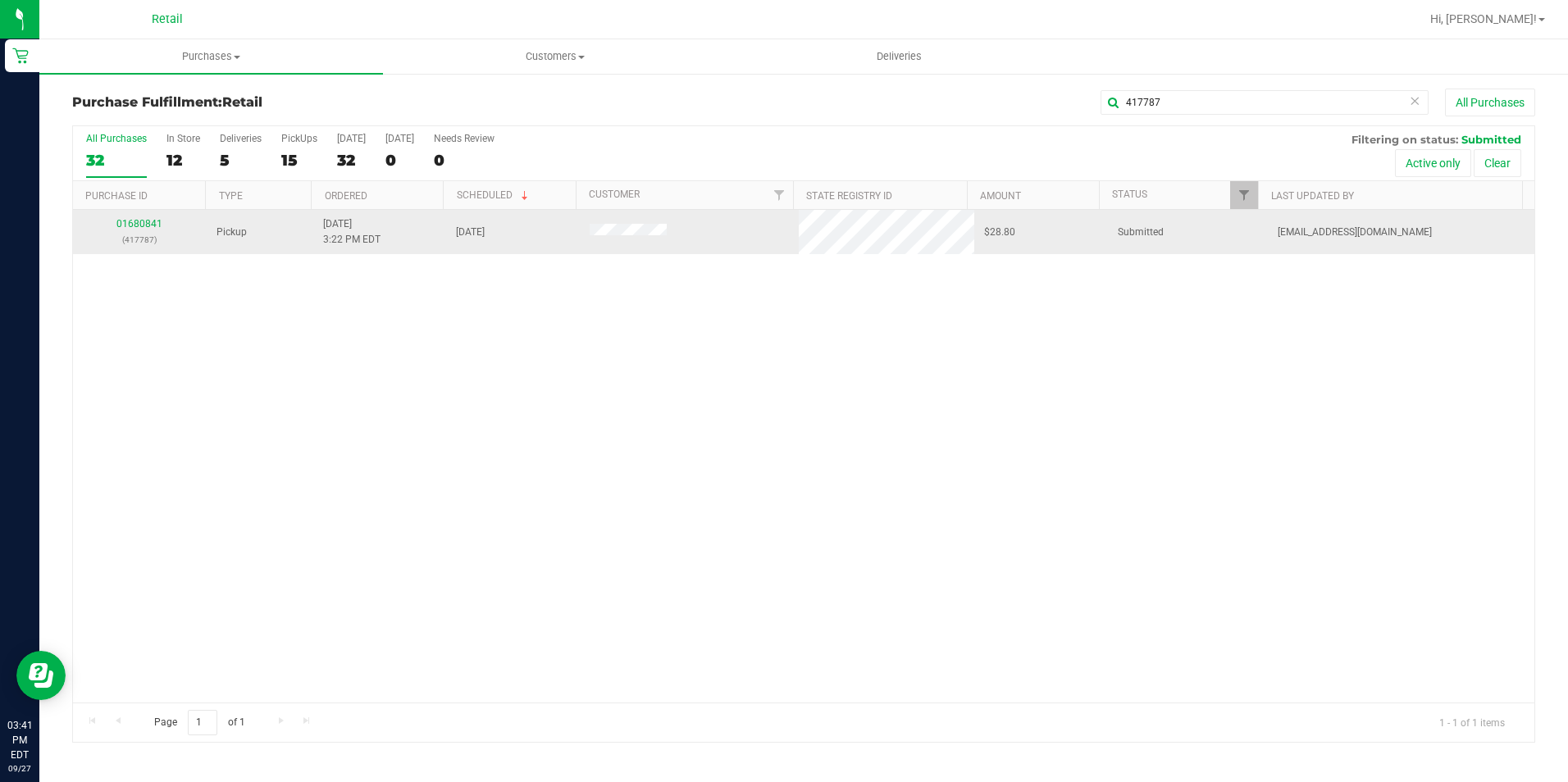
click at [116, 224] on div "01680841 (417787)" at bounding box center [139, 232] width 114 height 31
click at [129, 220] on link "01680841" at bounding box center [139, 223] width 46 height 11
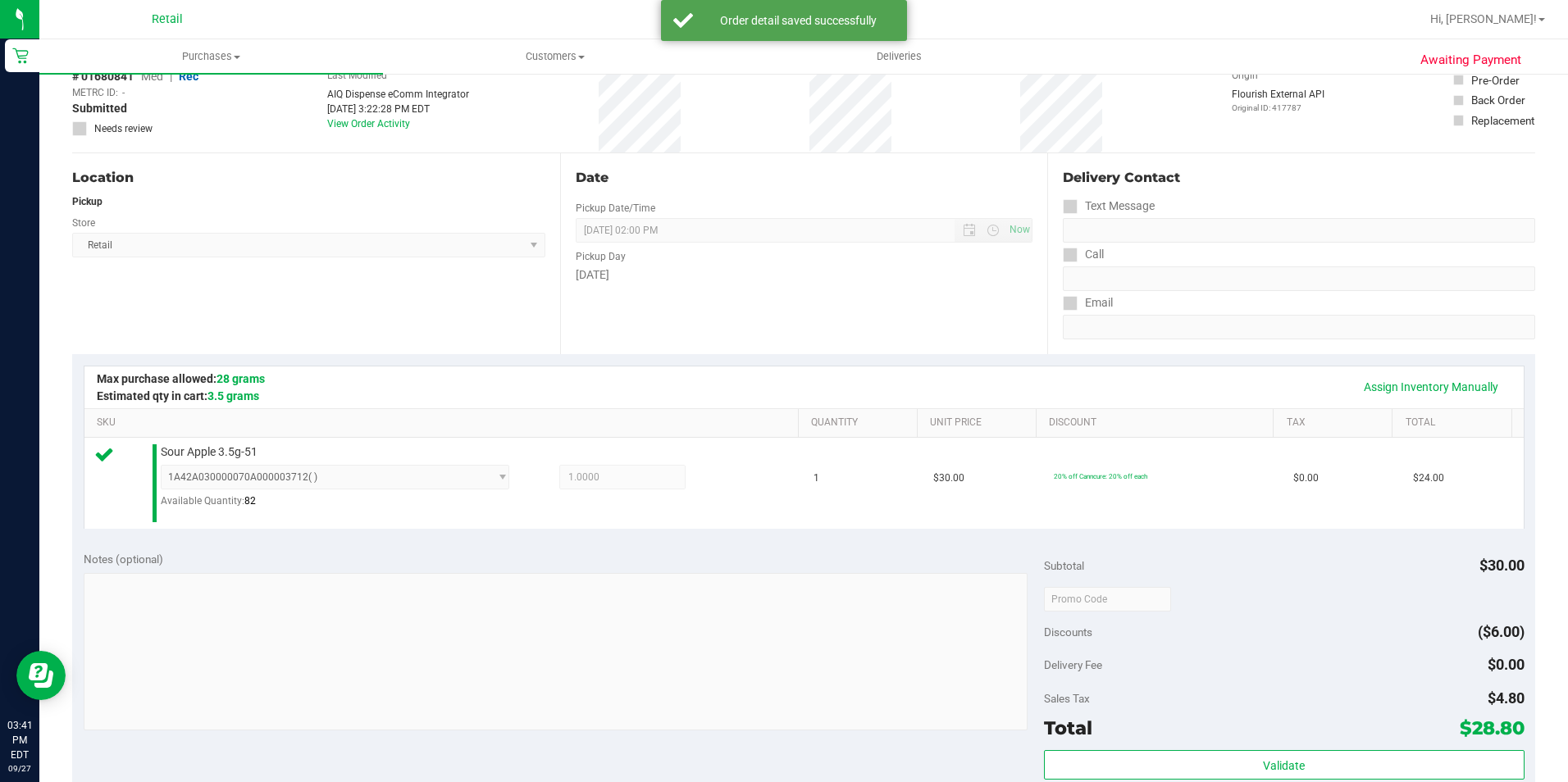
scroll to position [410, 0]
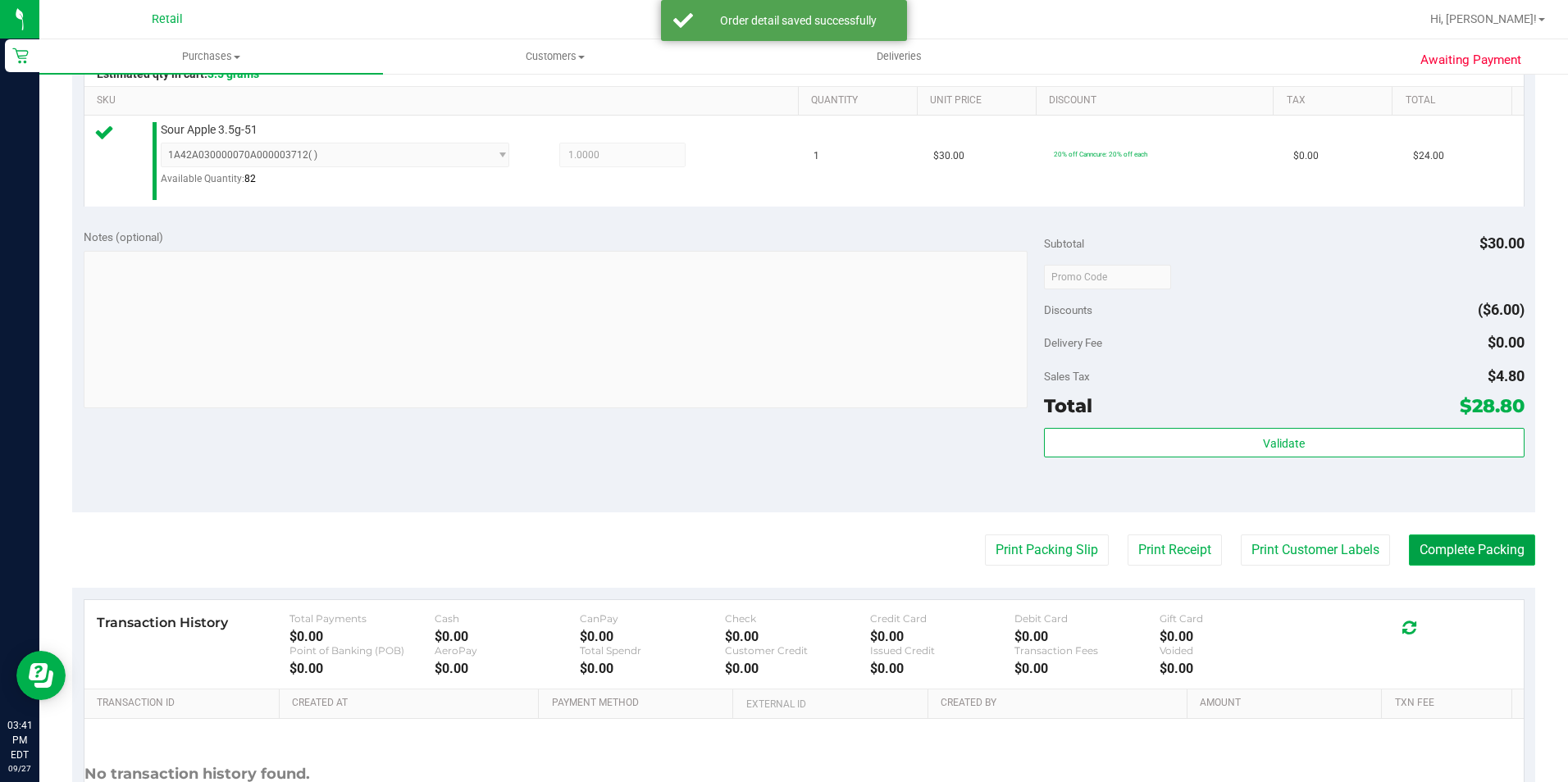
click at [1482, 551] on button "Complete Packing" at bounding box center [1472, 550] width 127 height 31
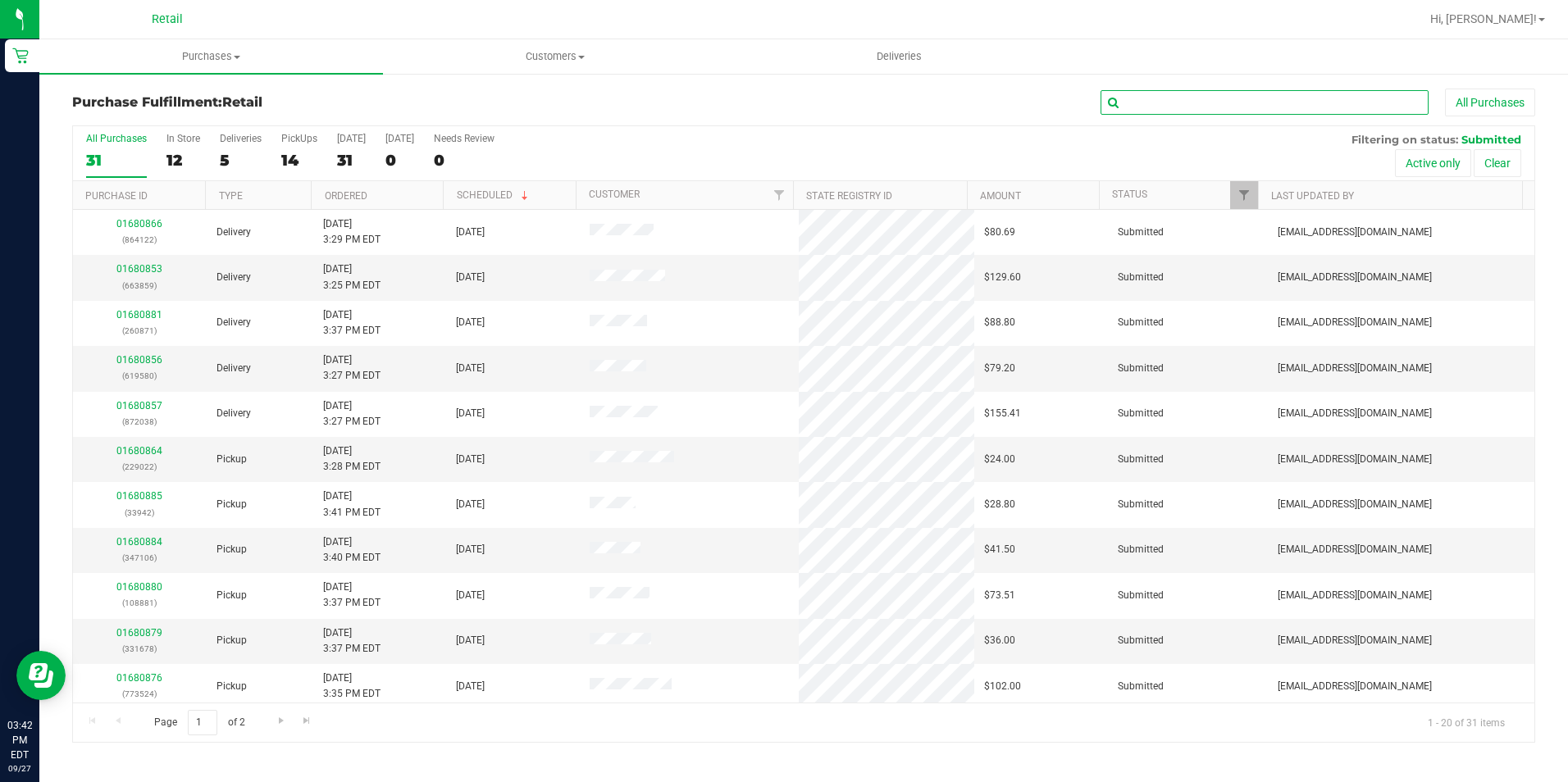
click at [1259, 93] on input "text" at bounding box center [1264, 103] width 328 height 25
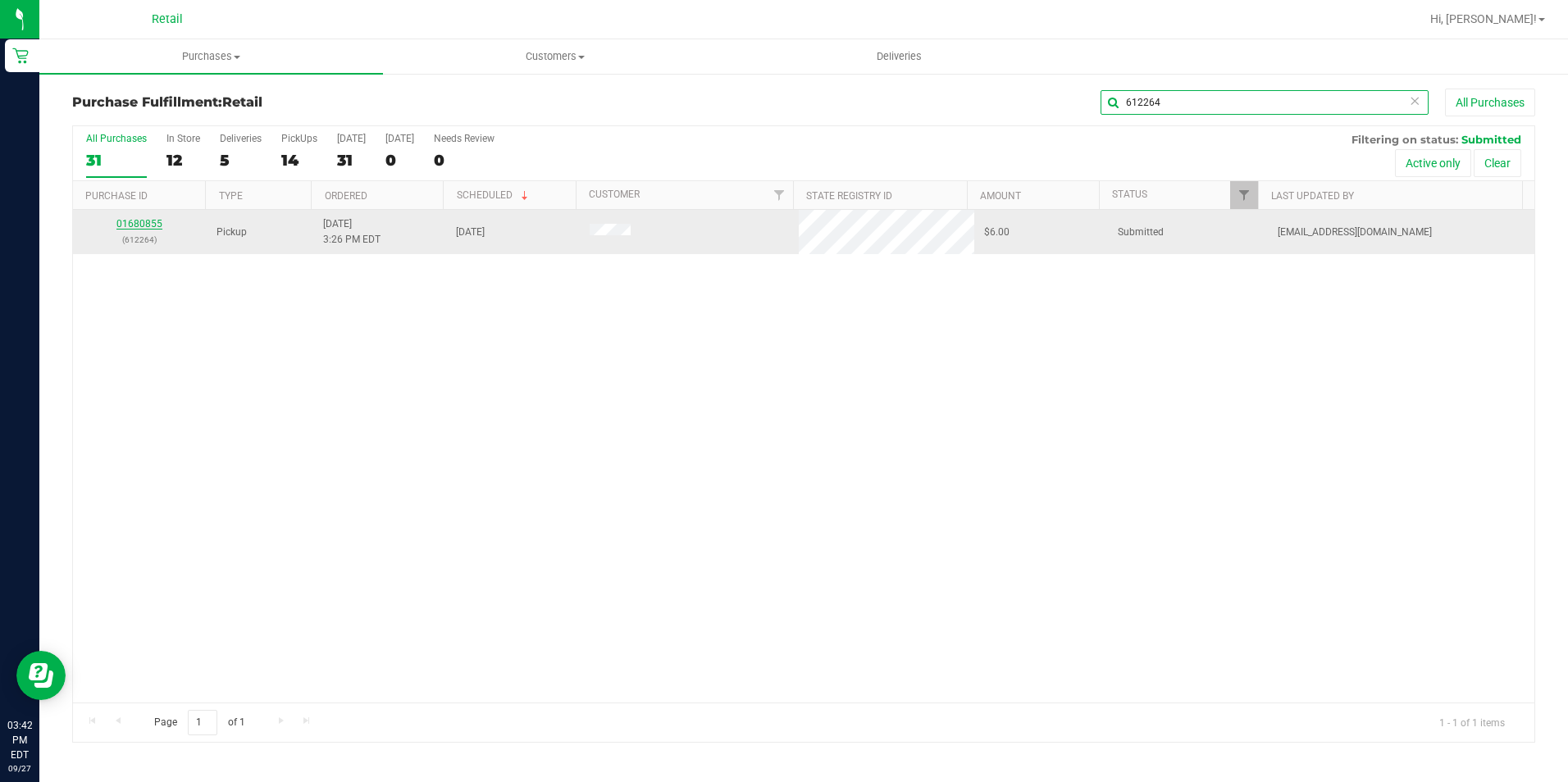
type input "612264"
click at [130, 218] on link "01680855" at bounding box center [139, 223] width 46 height 11
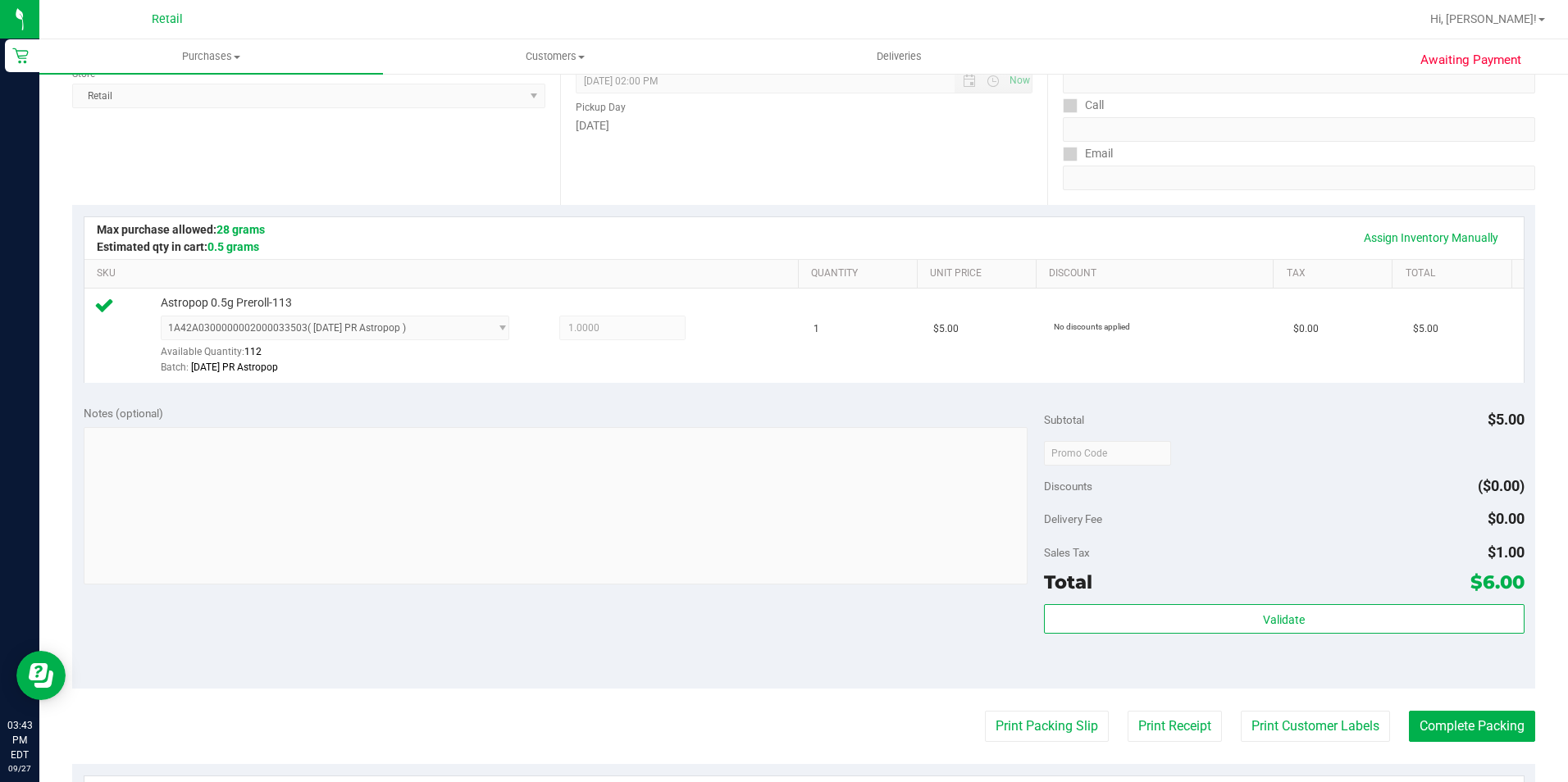
scroll to position [491, 0]
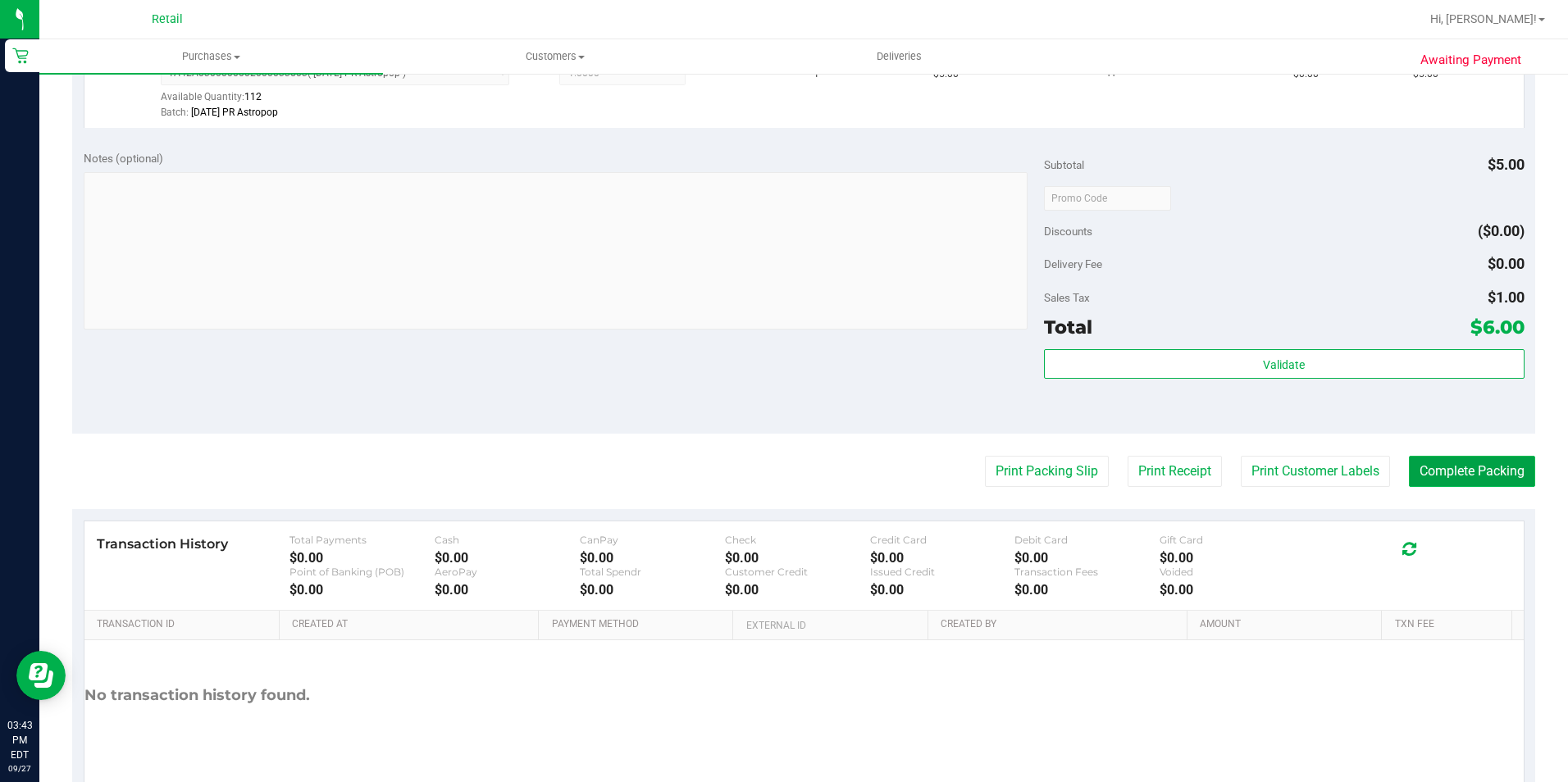
click at [1486, 476] on button "Complete Packing" at bounding box center [1472, 471] width 127 height 31
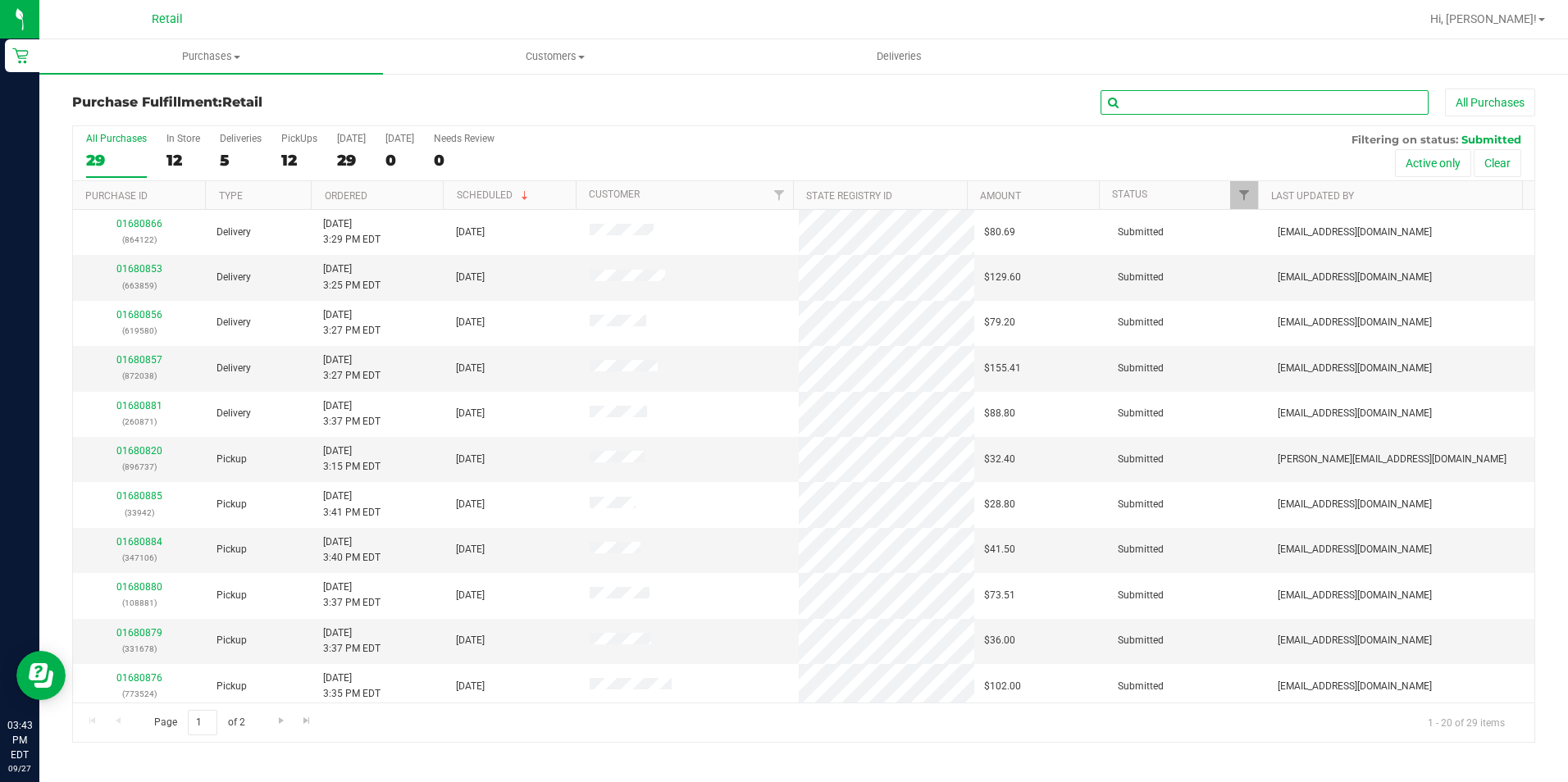
click at [1182, 93] on input "text" at bounding box center [1264, 103] width 328 height 25
type input "366615"
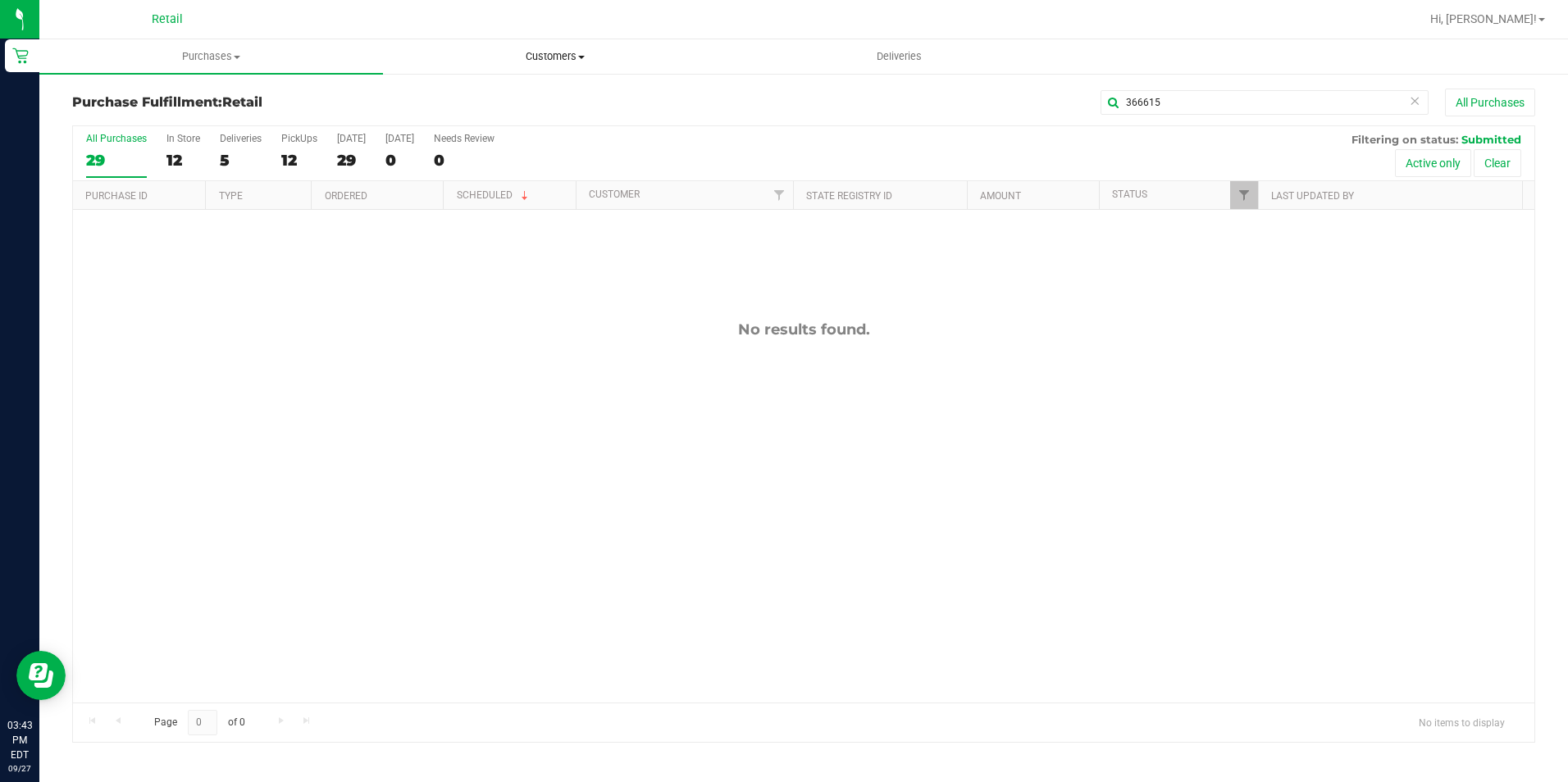
click at [533, 53] on span "Customers" at bounding box center [555, 56] width 342 height 15
click at [476, 93] on span "All customers" at bounding box center [442, 98] width 118 height 14
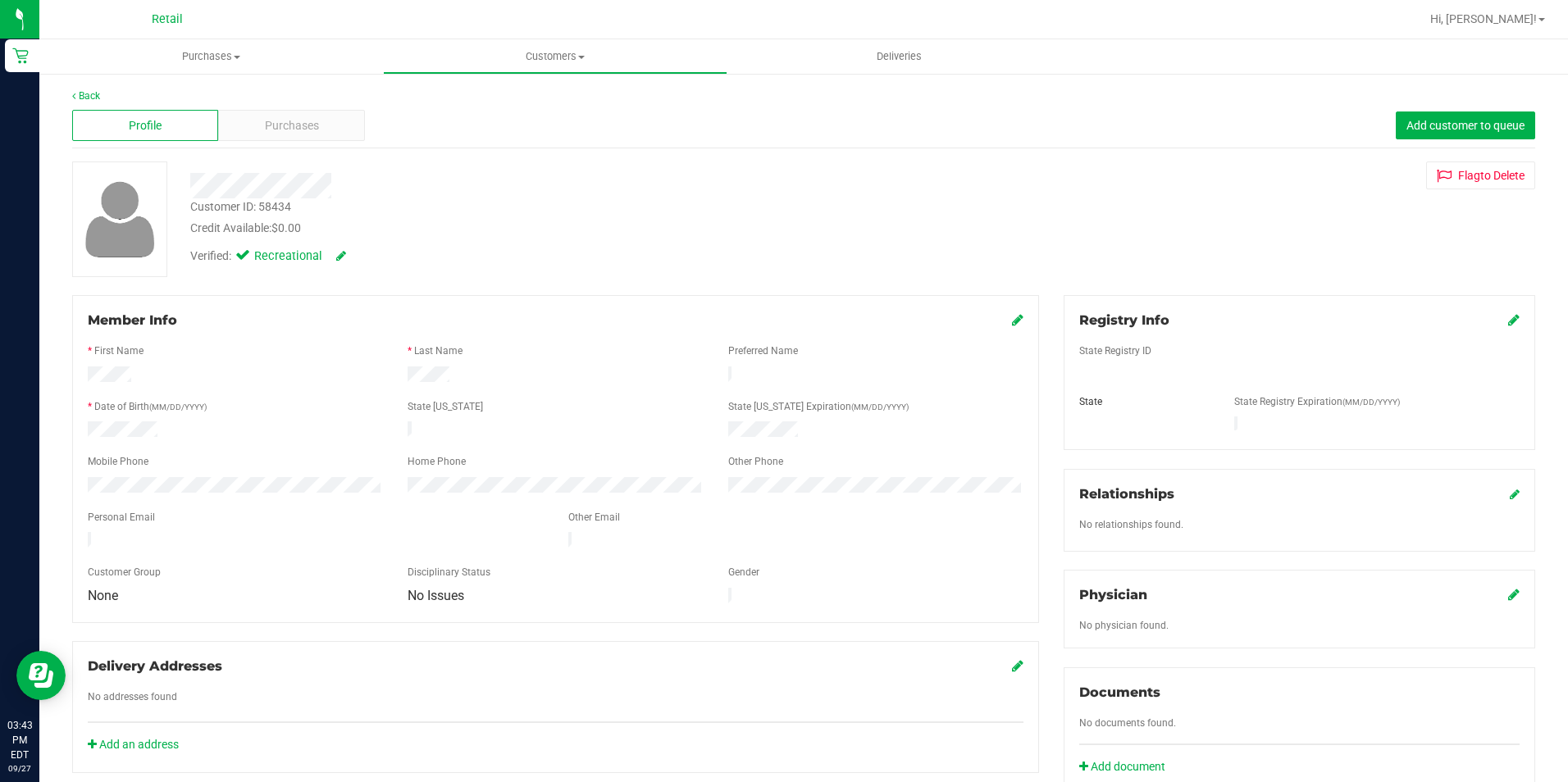
click at [276, 109] on div "Profile Purchases Add customer to queue" at bounding box center [803, 126] width 1463 height 45
click at [286, 109] on div "Profile Purchases Add customer to queue" at bounding box center [803, 126] width 1463 height 45
click at [292, 112] on div "Purchases" at bounding box center [291, 126] width 146 height 31
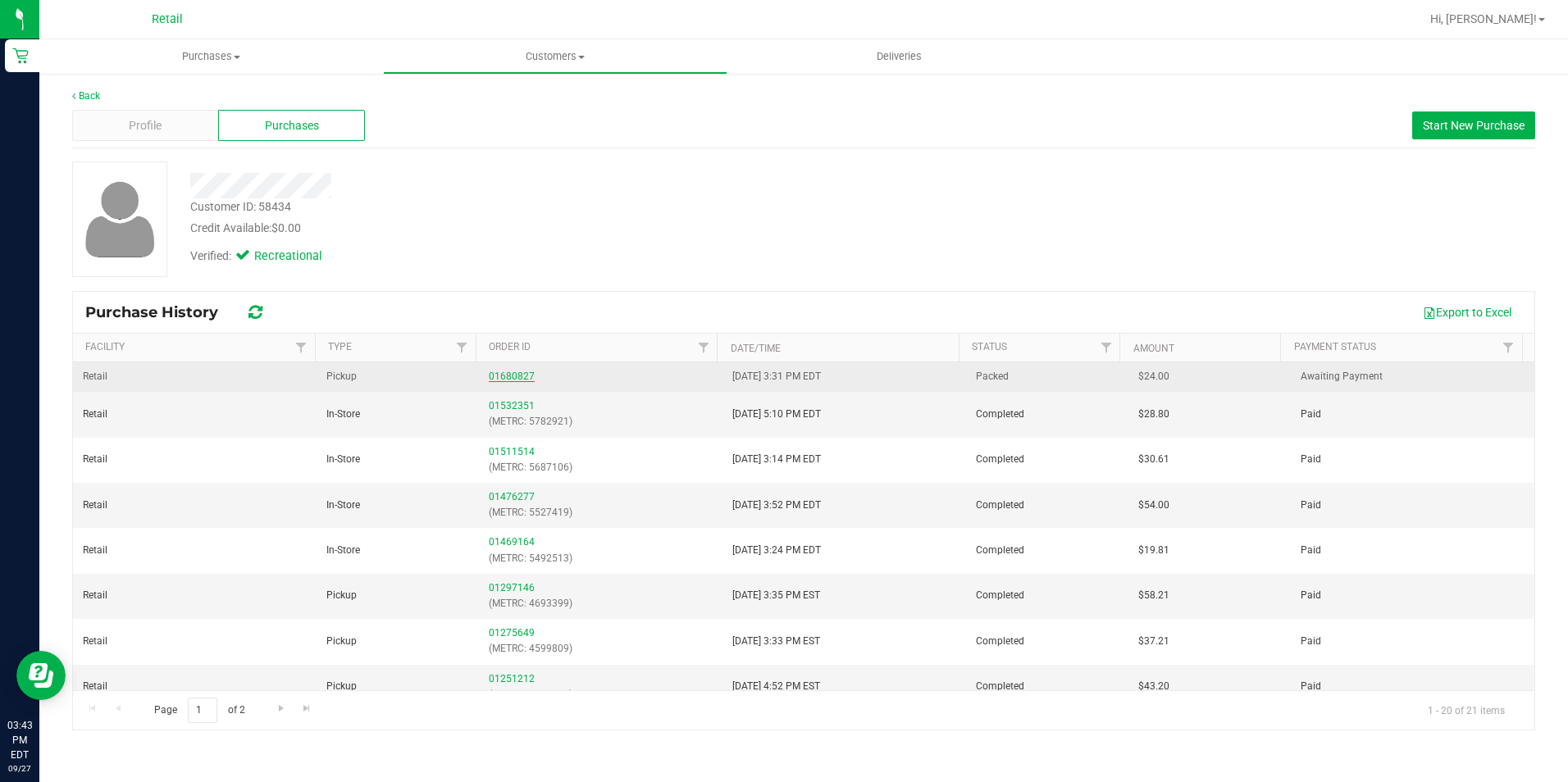
click at [509, 377] on link "01680827" at bounding box center [512, 376] width 46 height 11
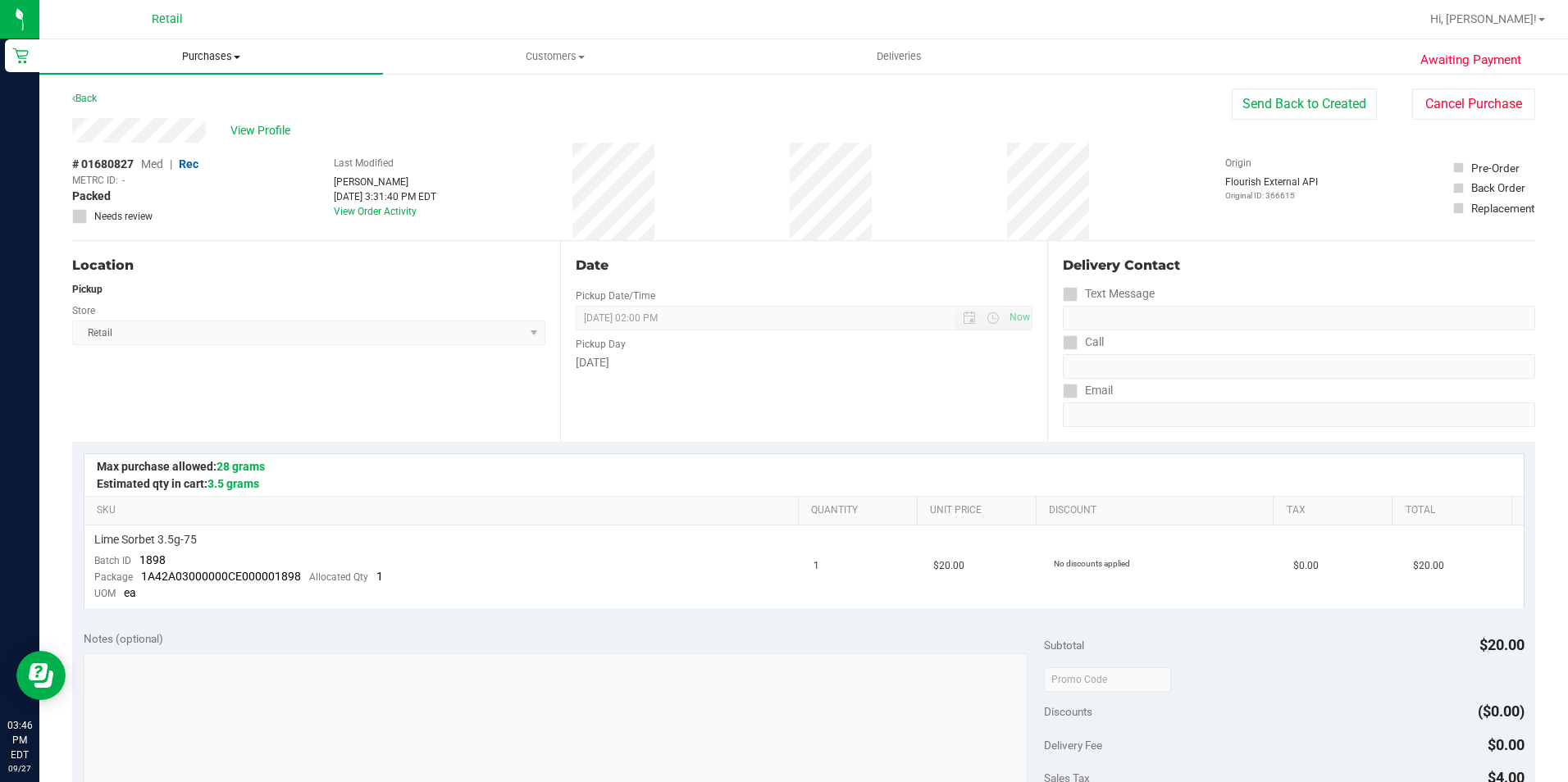
click at [215, 54] on span "Purchases" at bounding box center [211, 56] width 344 height 15
click at [149, 118] on li "Fulfillment" at bounding box center [211, 119] width 344 height 20
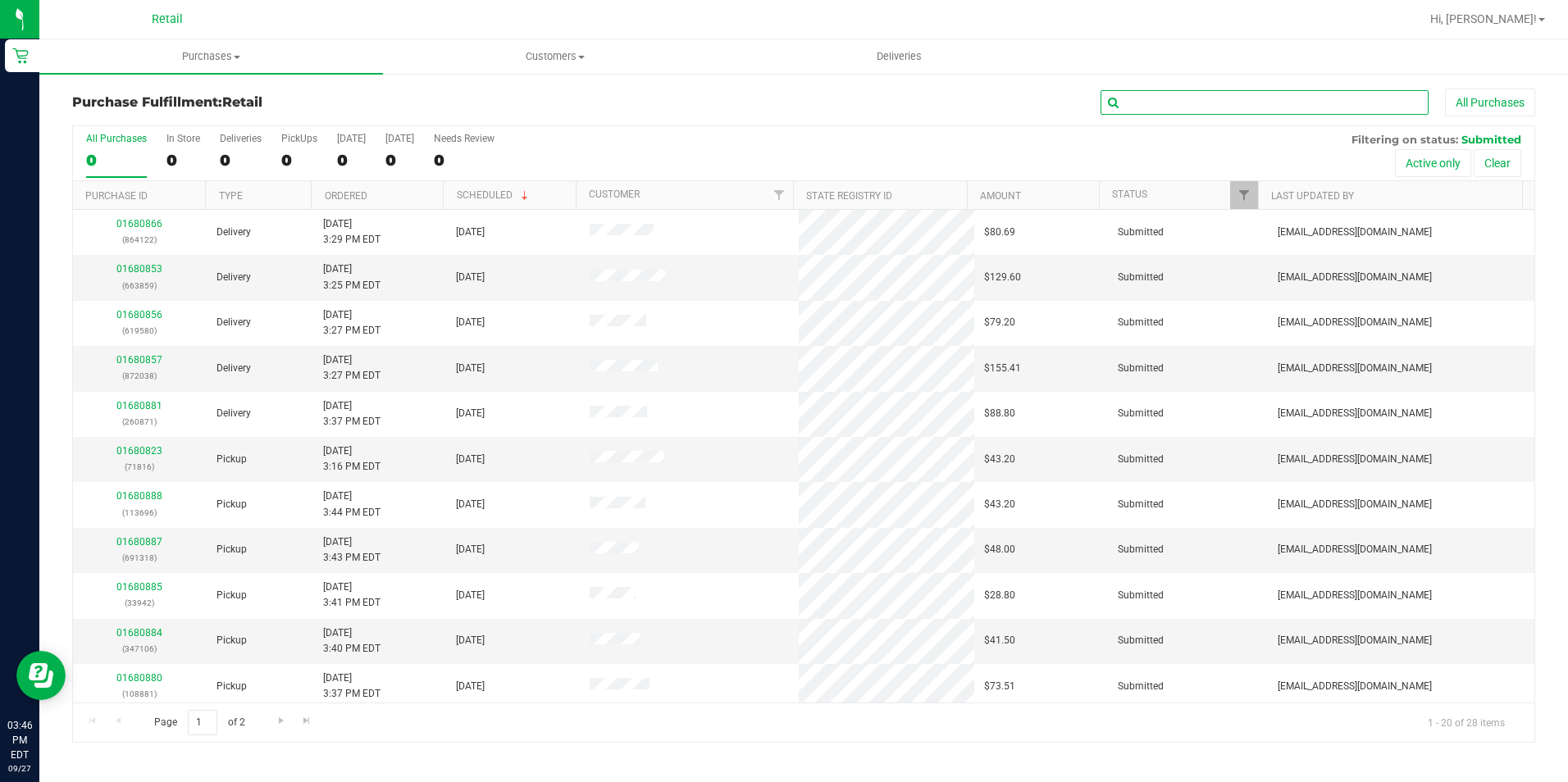
click at [1310, 105] on input "text" at bounding box center [1264, 103] width 328 height 25
type input "388153"
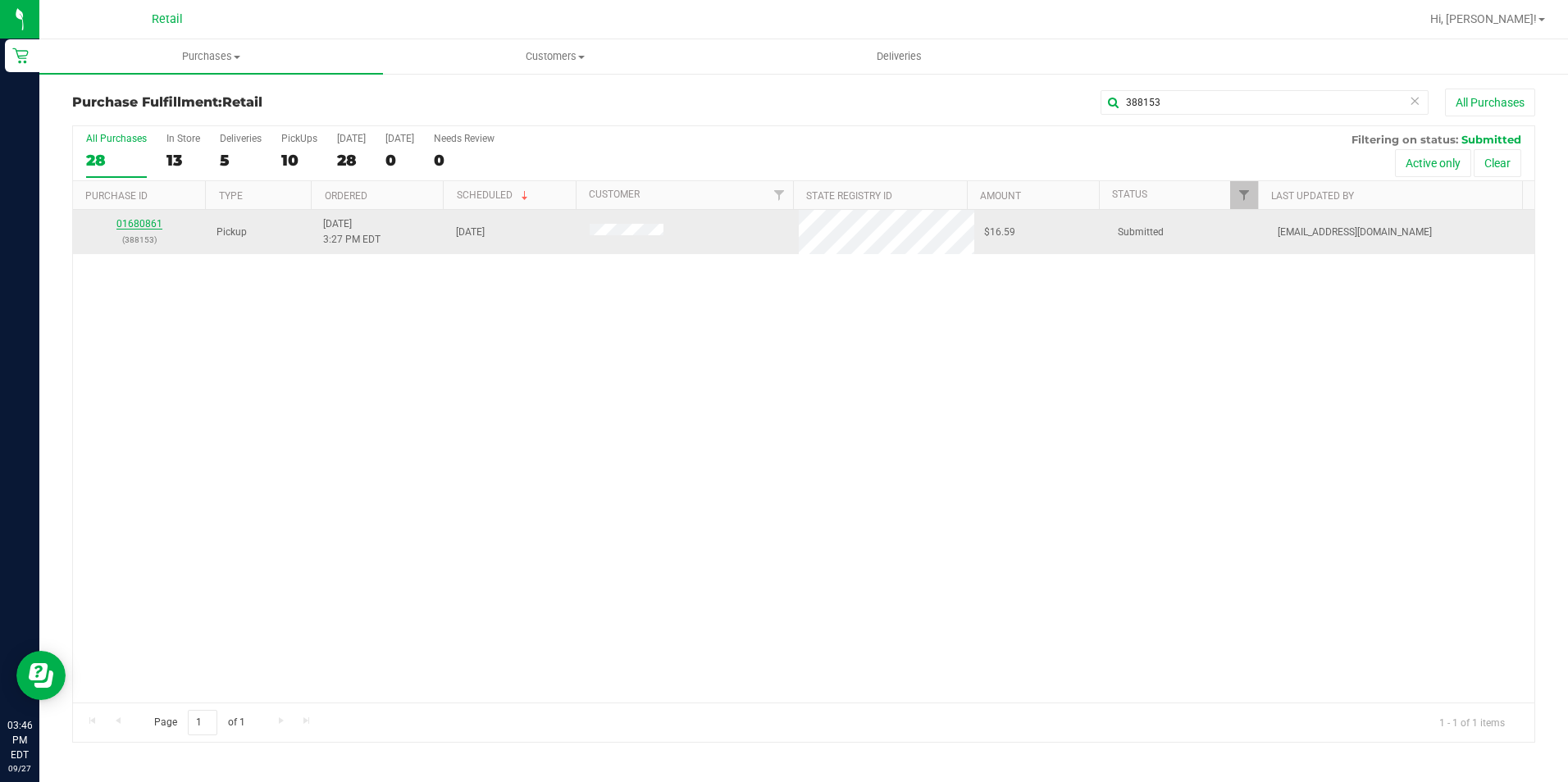
click at [137, 228] on link "01680861" at bounding box center [139, 223] width 46 height 11
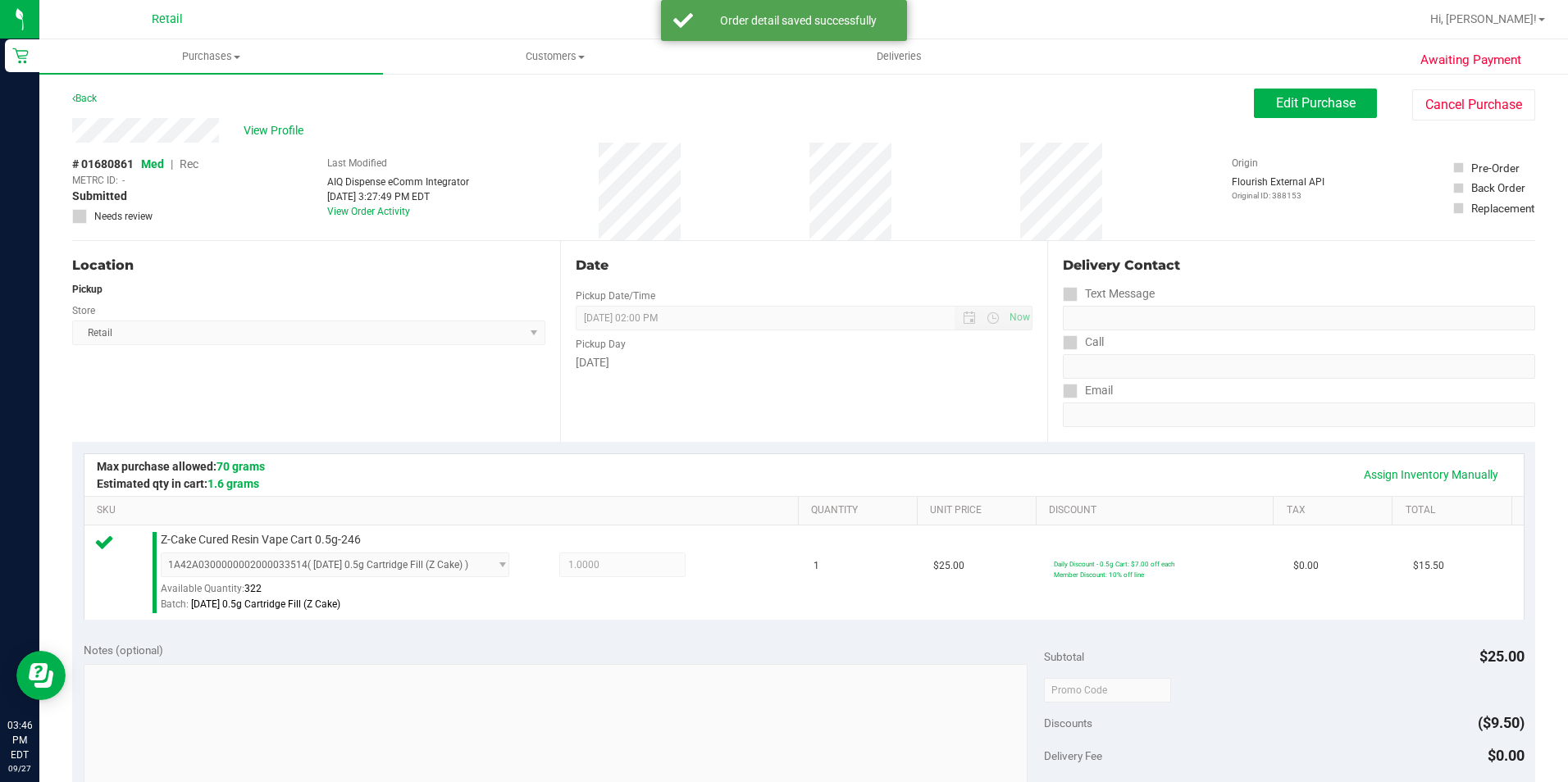
scroll to position [558, 0]
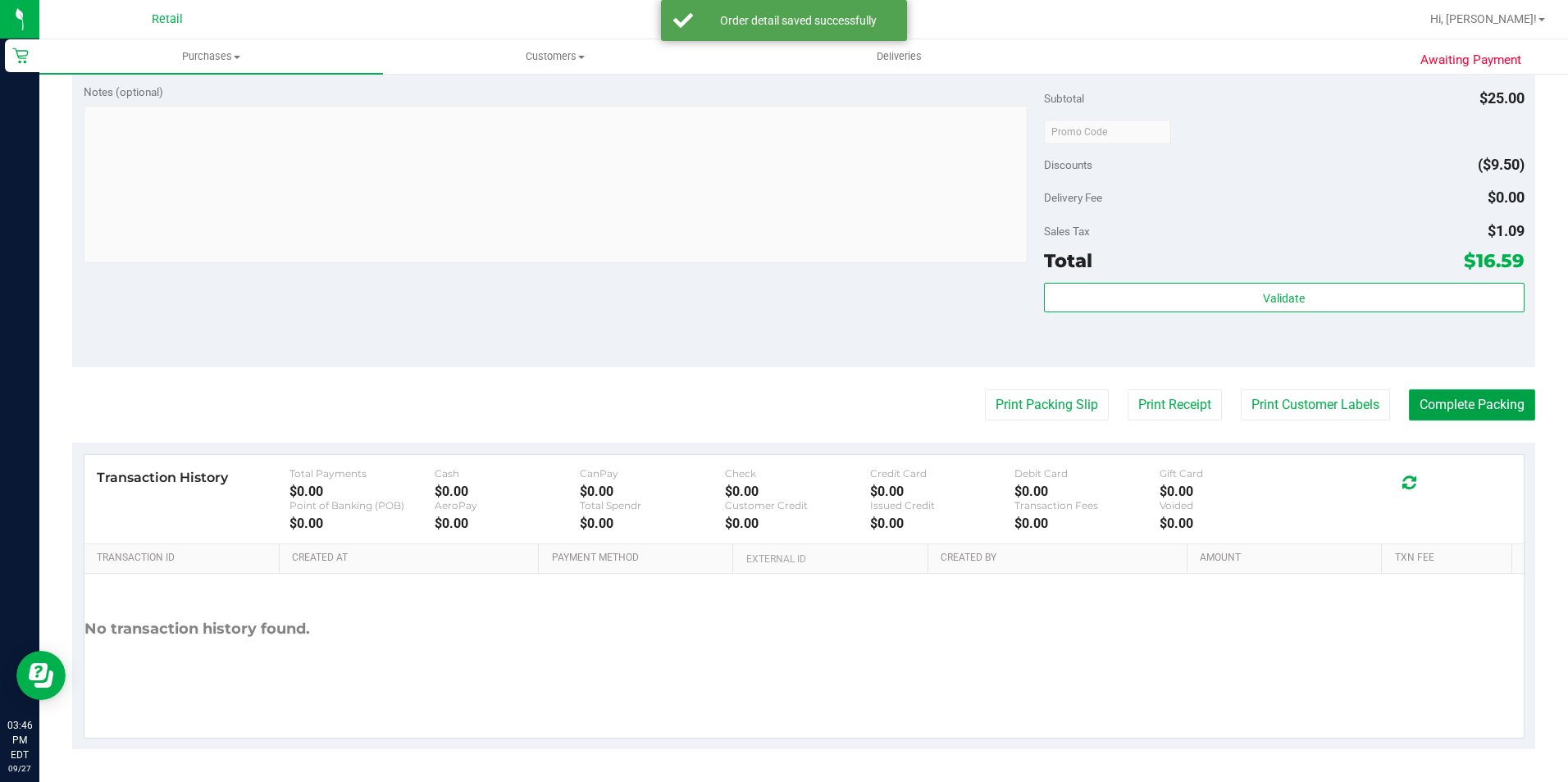
click at [1427, 404] on button "Complete Packing" at bounding box center [1472, 405] width 127 height 31
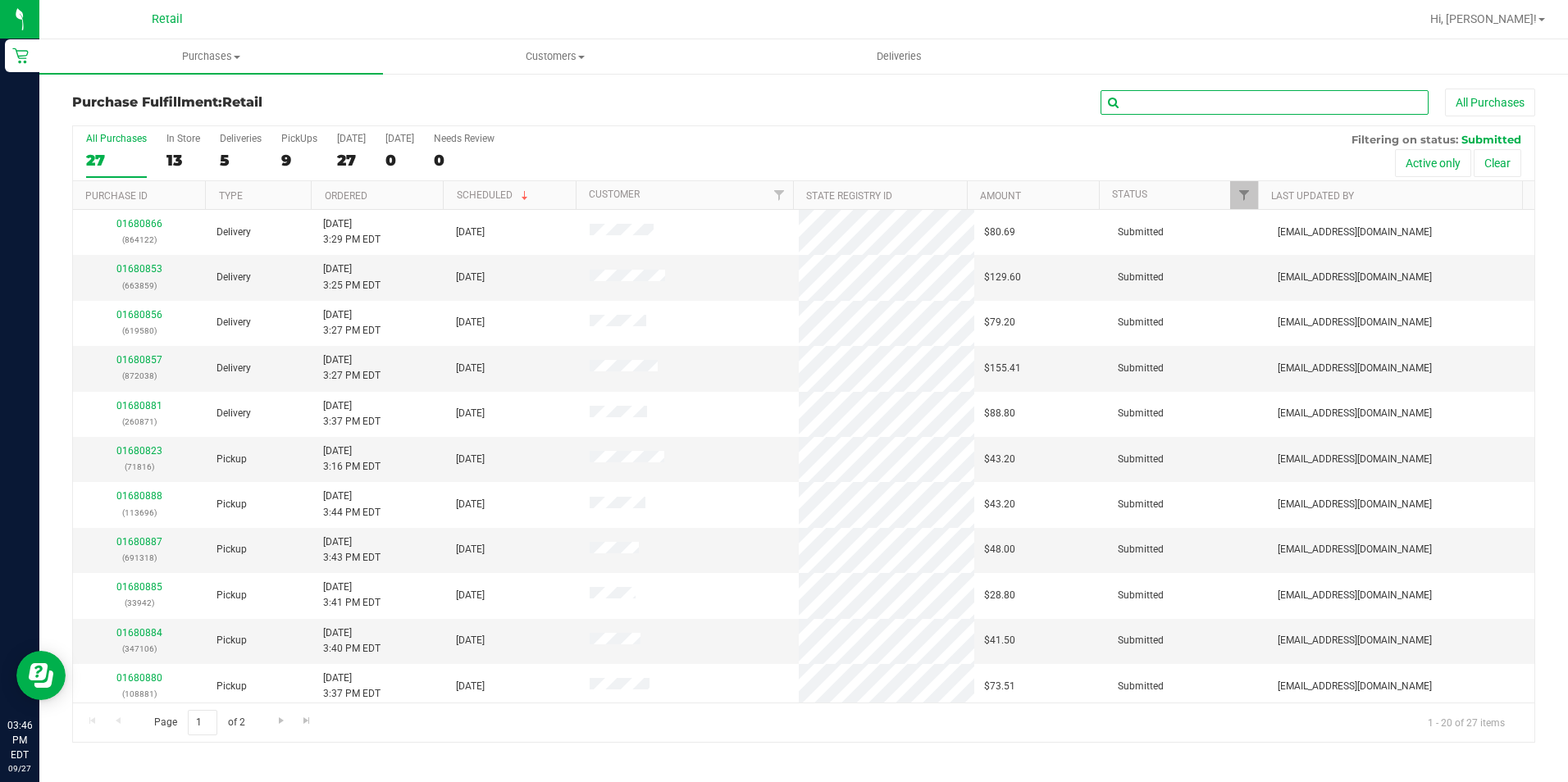
click at [1212, 95] on input "text" at bounding box center [1264, 103] width 328 height 25
type input "280219"
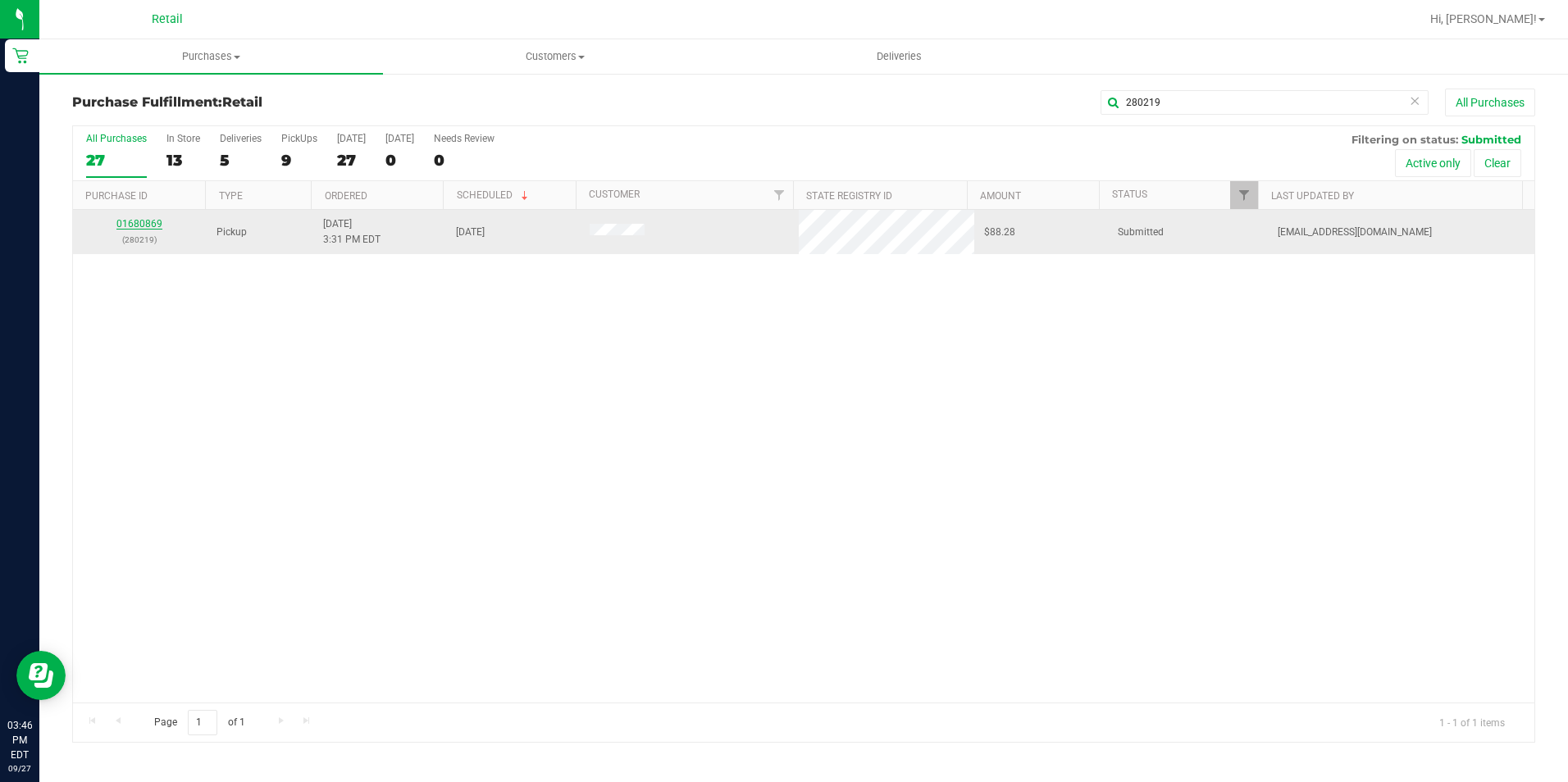
click at [144, 224] on link "01680869" at bounding box center [139, 223] width 46 height 11
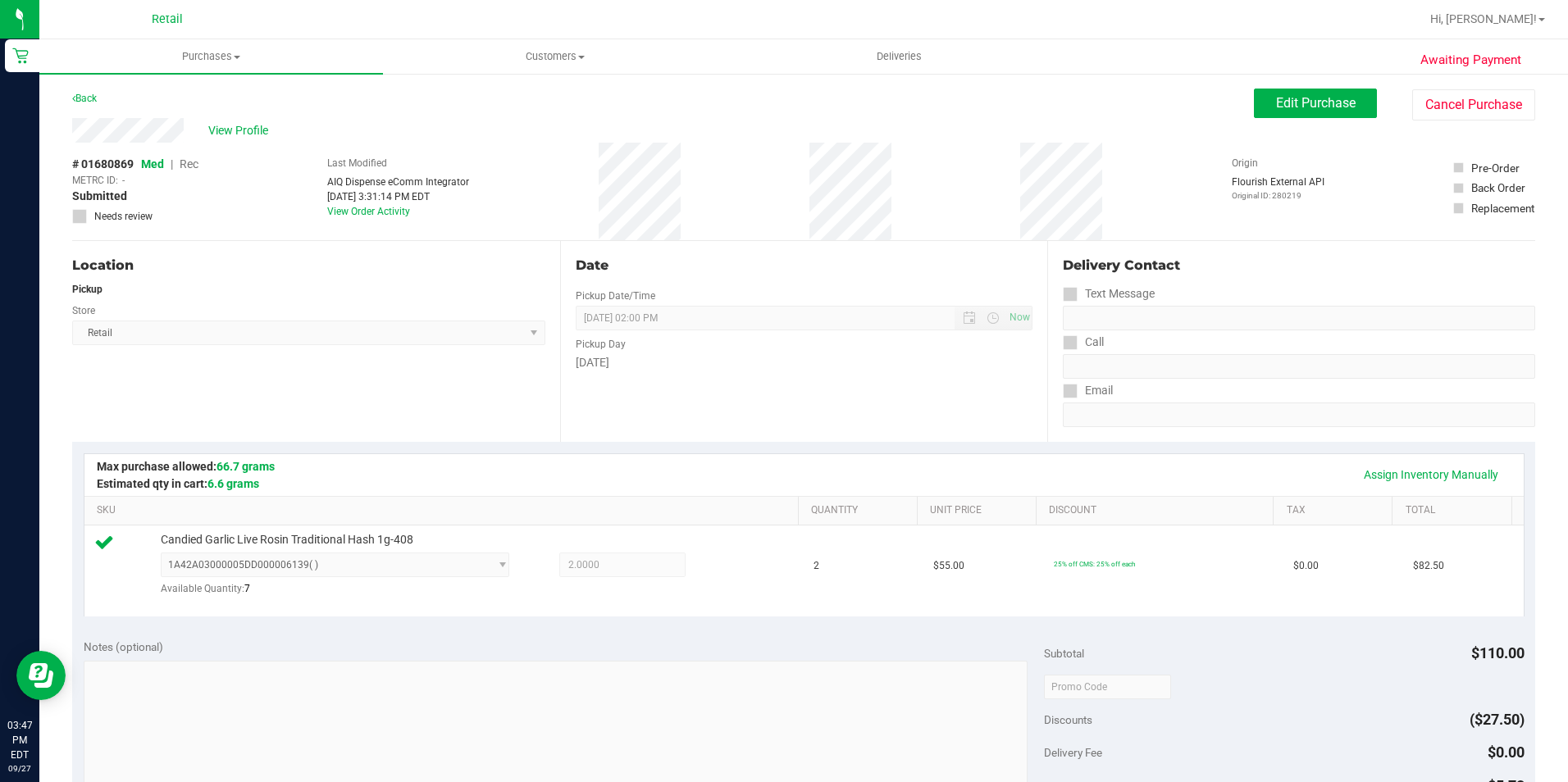
scroll to position [491, 0]
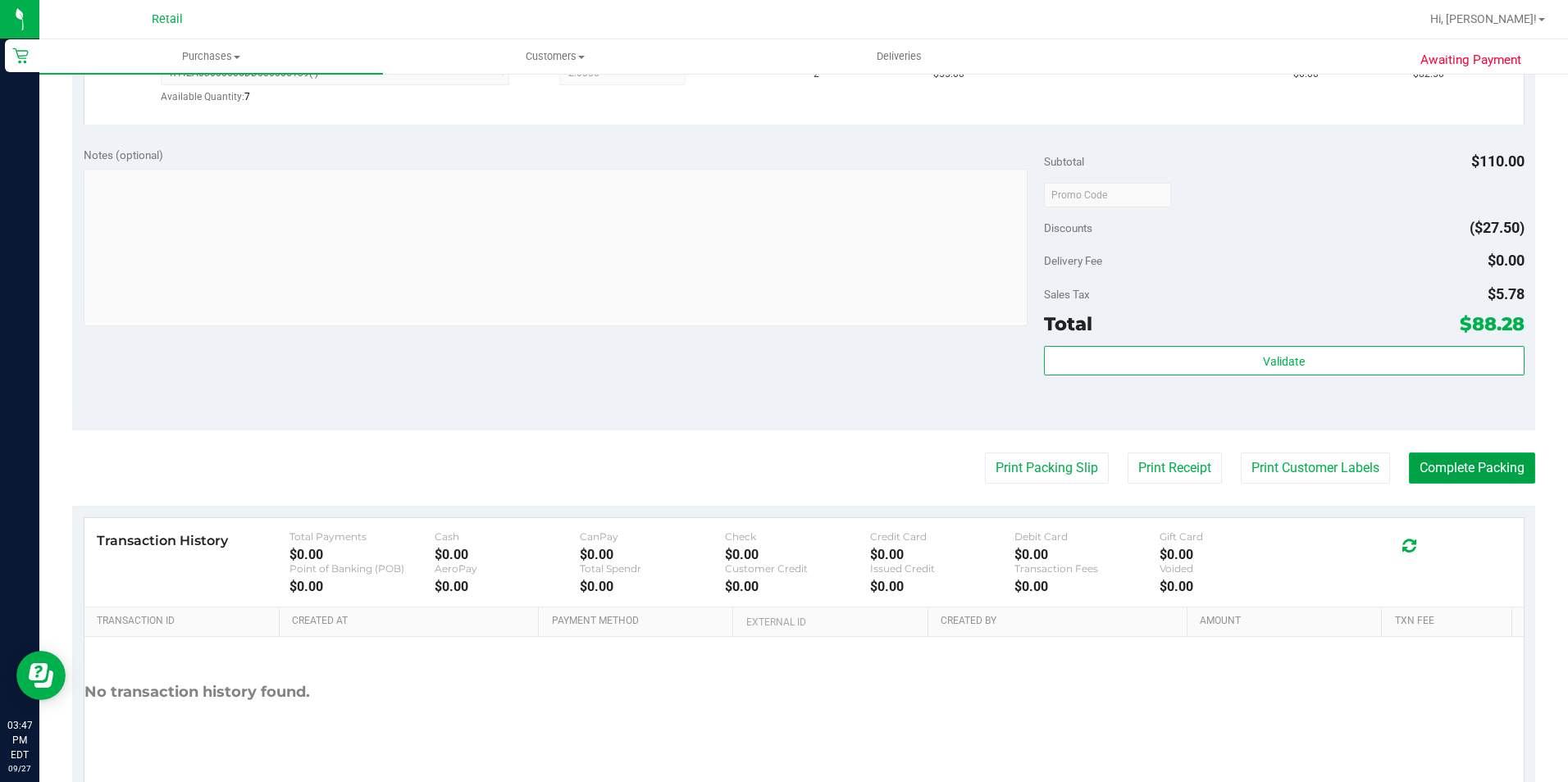
click at [1459, 479] on button "Complete Packing" at bounding box center [1472, 467] width 127 height 31
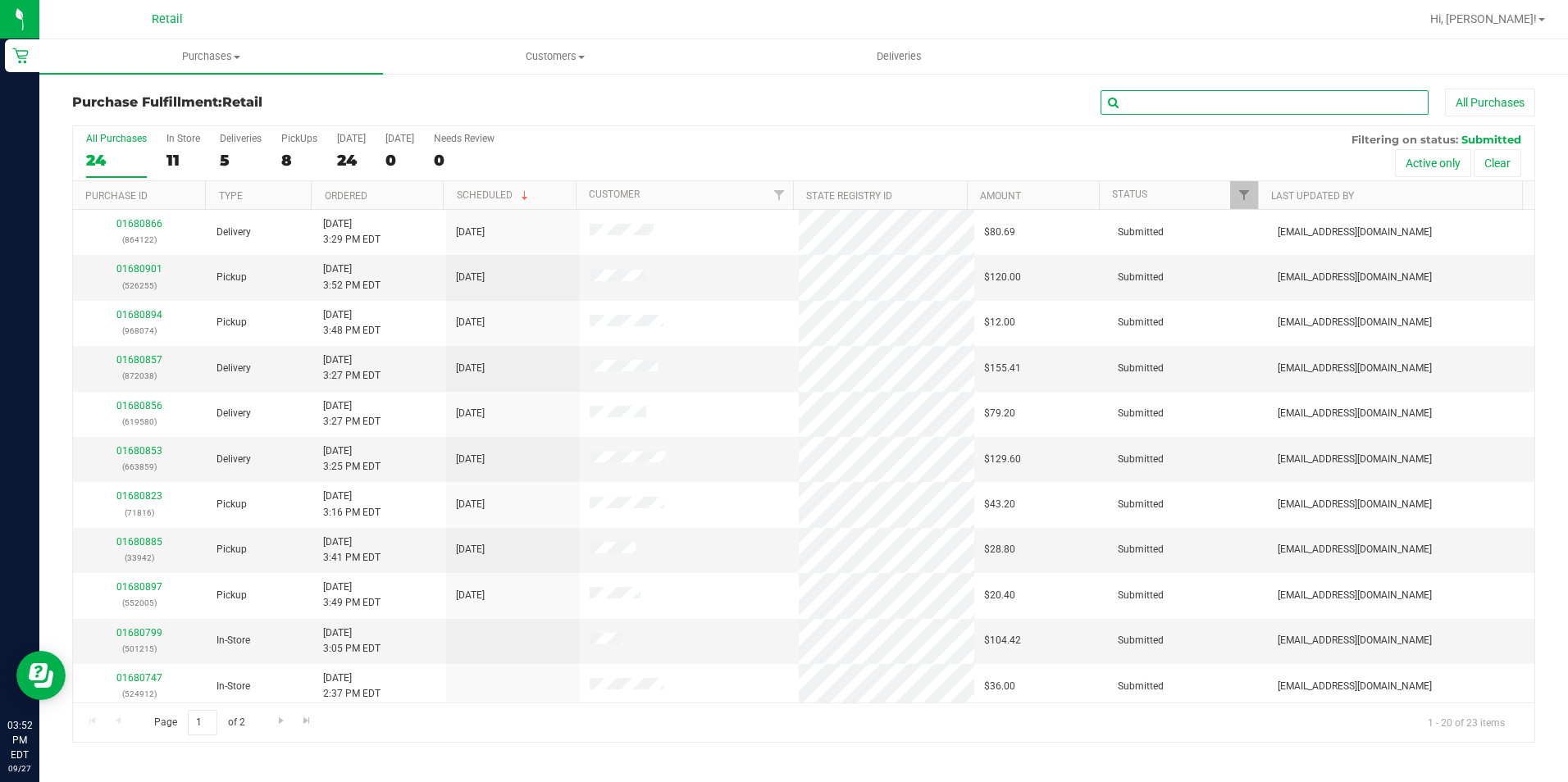
click at [1239, 95] on input "text" at bounding box center [1264, 103] width 328 height 25
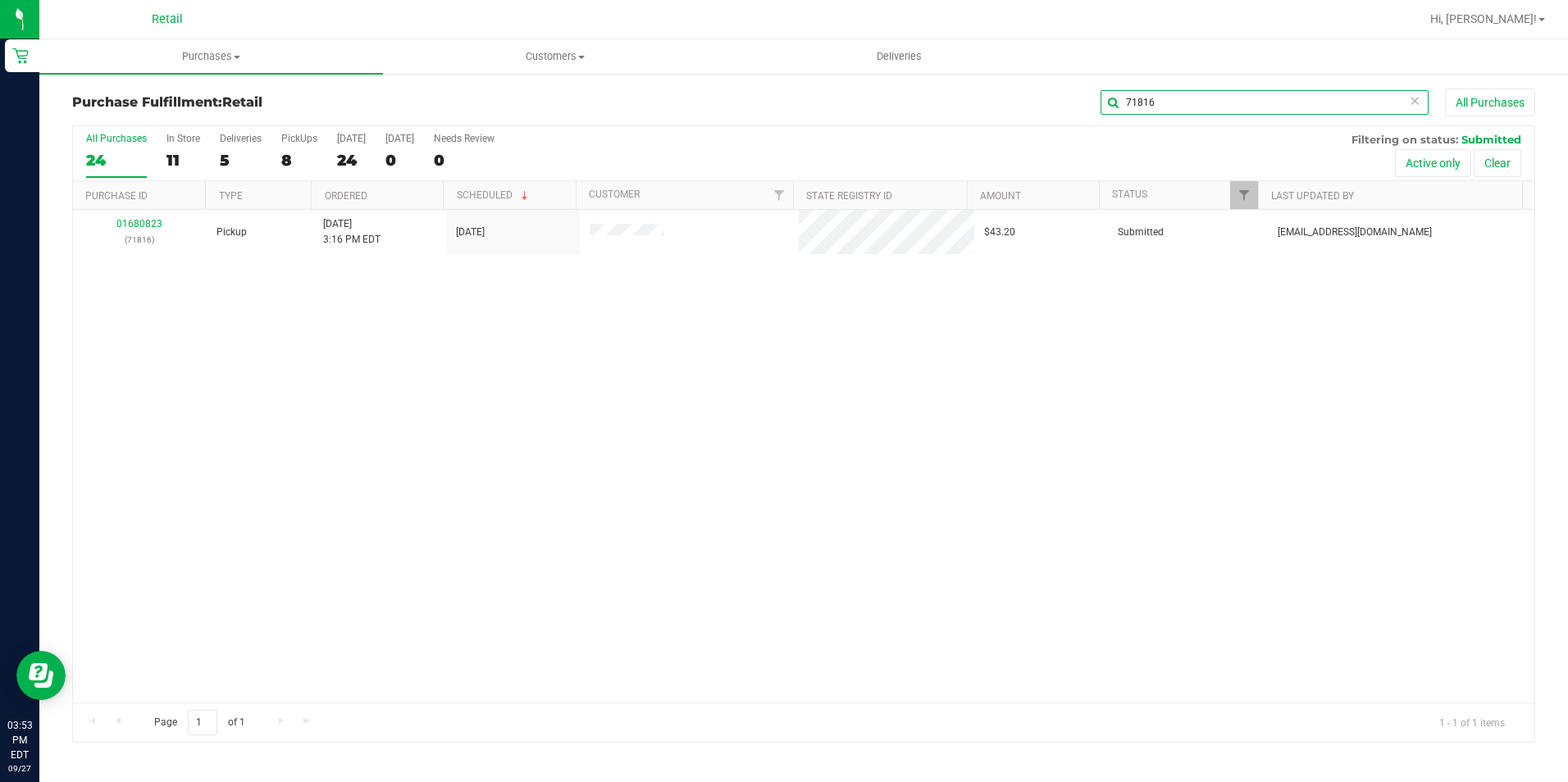
type input "71816"
click at [146, 215] on td "01680823 (71816)" at bounding box center [139, 232] width 133 height 44
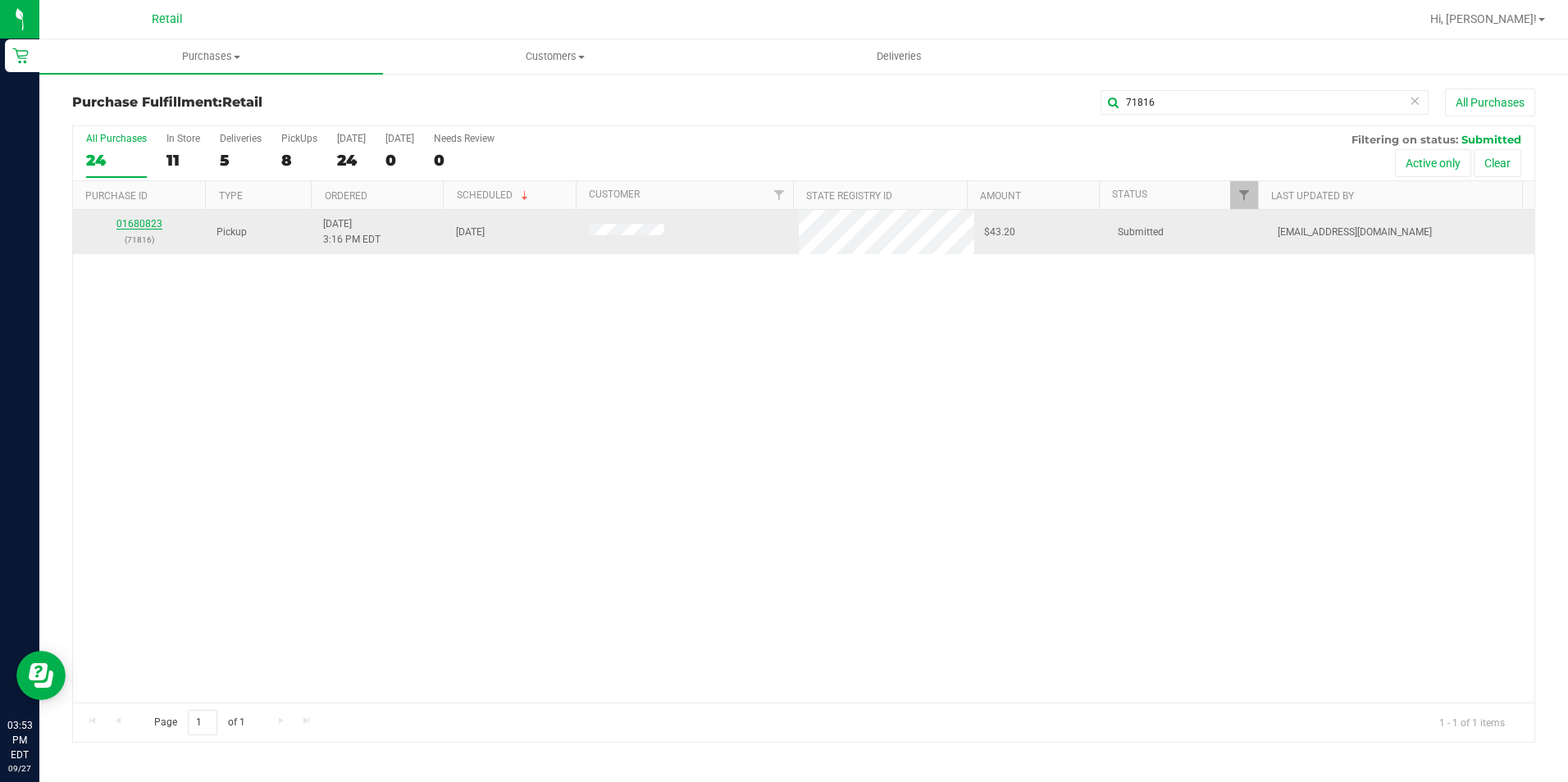
click at [147, 222] on link "01680823" at bounding box center [139, 223] width 46 height 11
click at [147, 226] on link "01680823" at bounding box center [139, 223] width 46 height 11
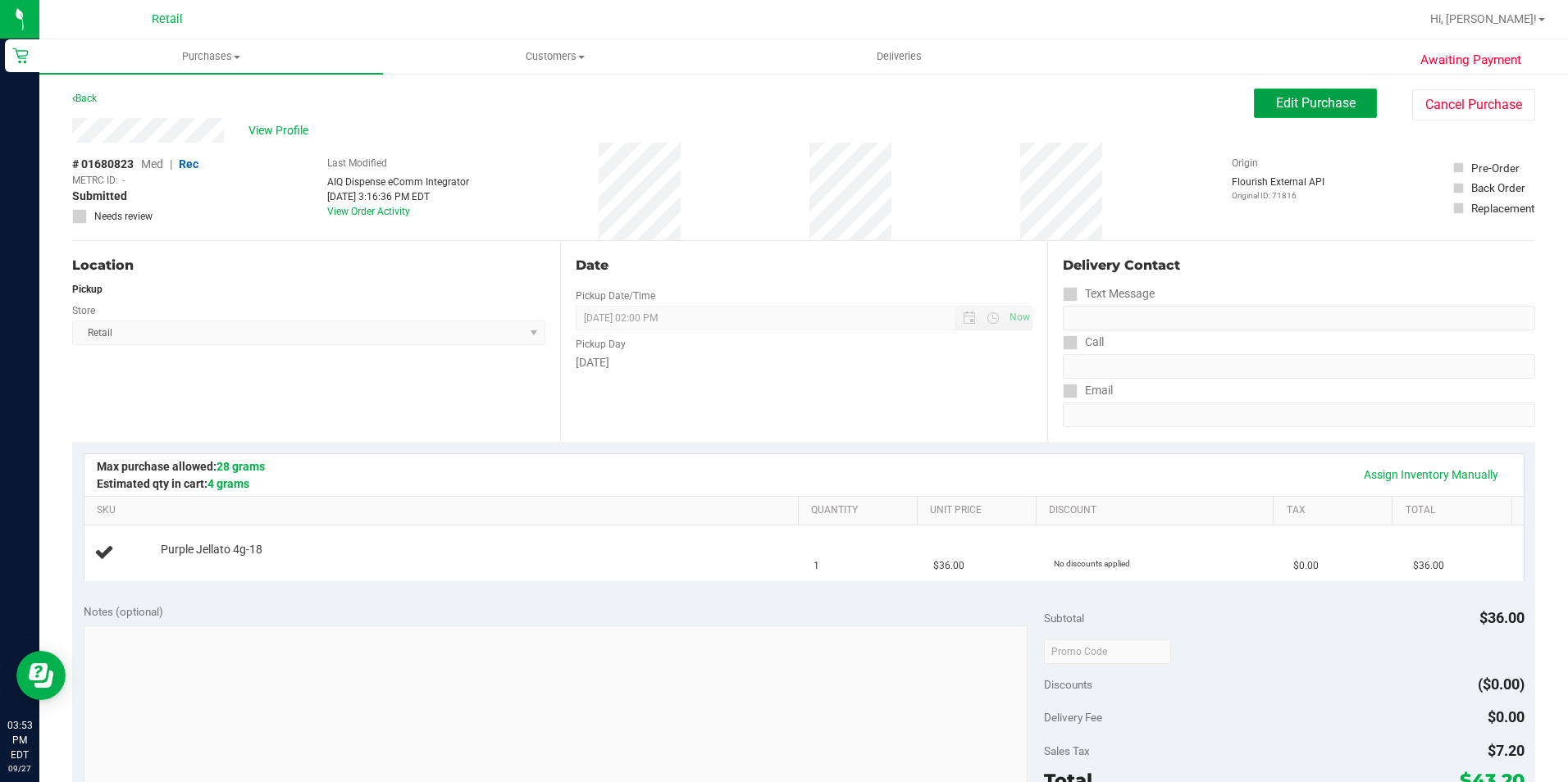
click at [1342, 104] on span "Edit Purchase" at bounding box center [1315, 103] width 80 height 15
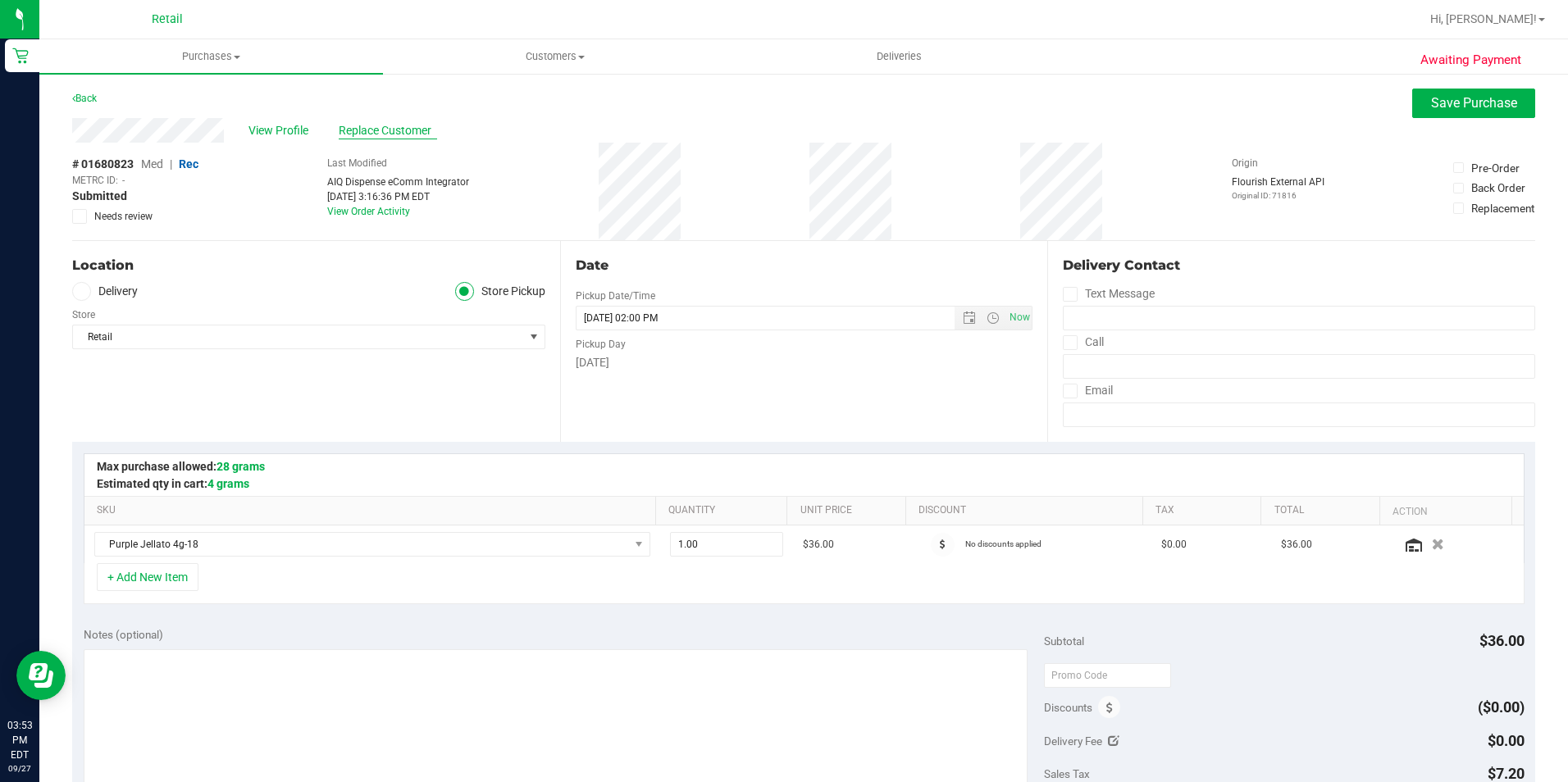
click at [354, 127] on span "Replace Customer" at bounding box center [387, 131] width 98 height 17
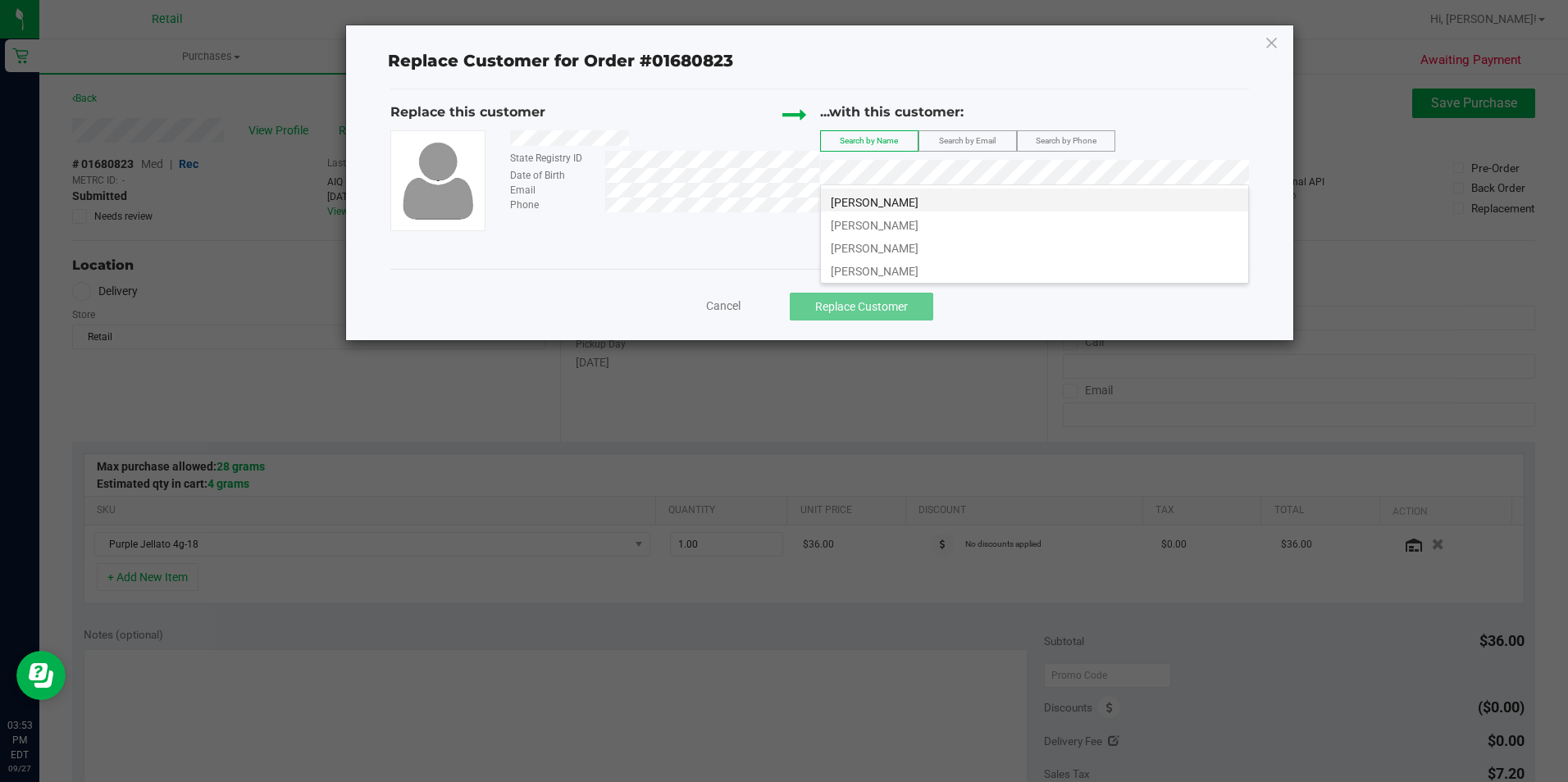
click at [875, 201] on span "Kevin Leon" at bounding box center [875, 202] width 88 height 13
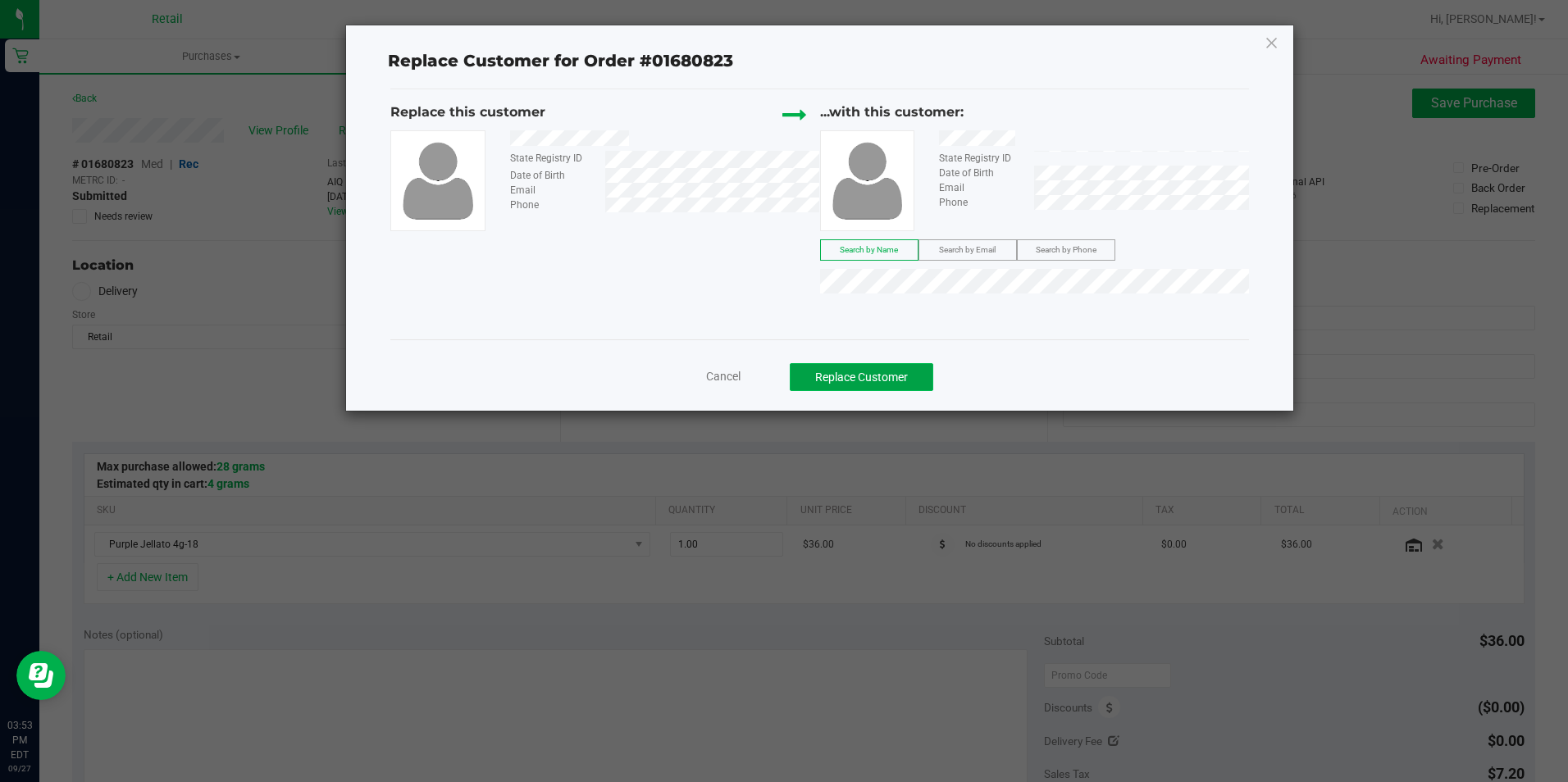
click at [893, 369] on button "Replace Customer" at bounding box center [862, 377] width 144 height 28
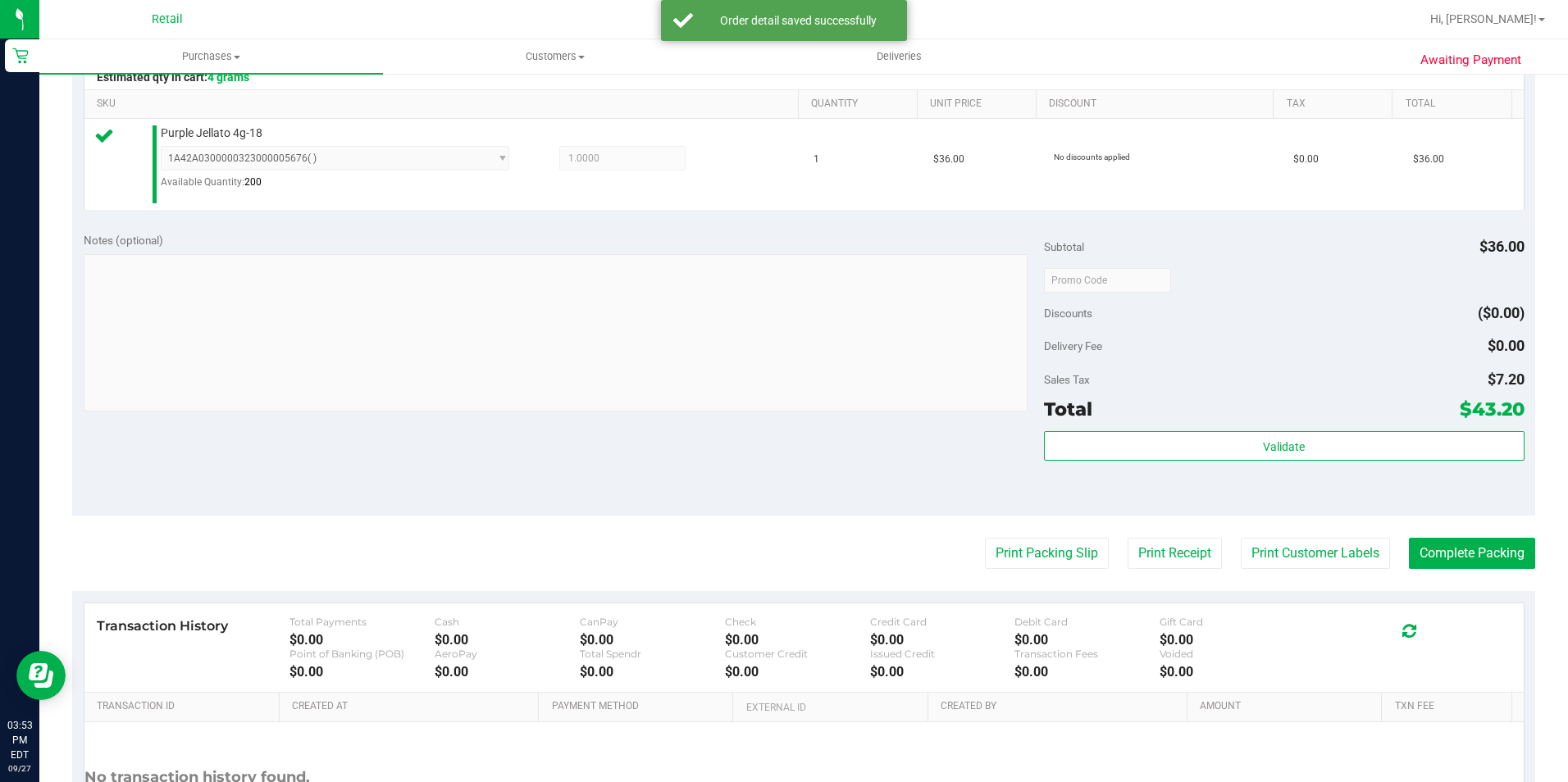
scroll to position [555, 0]
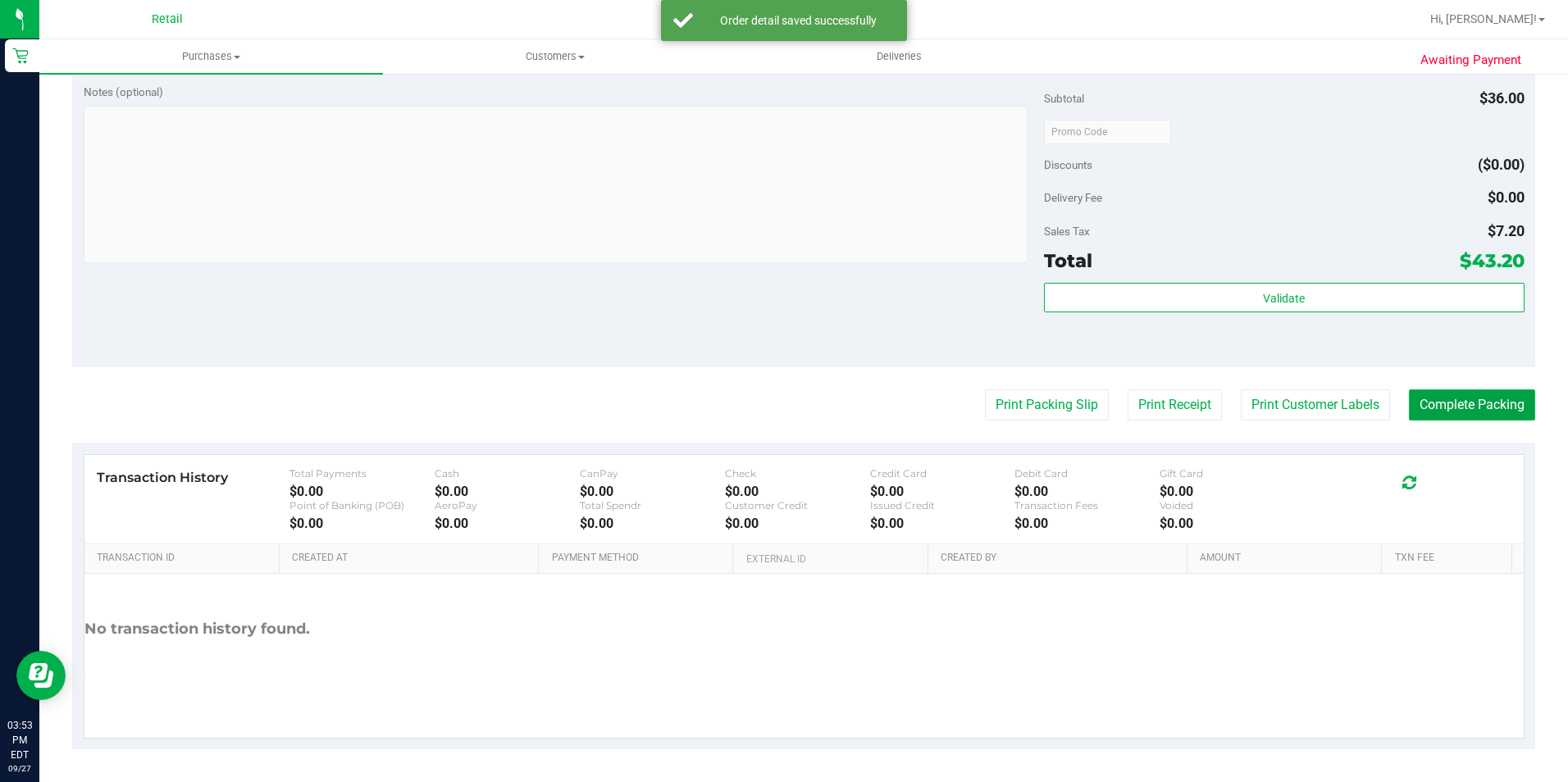
click at [1466, 393] on button "Complete Packing" at bounding box center [1472, 405] width 127 height 31
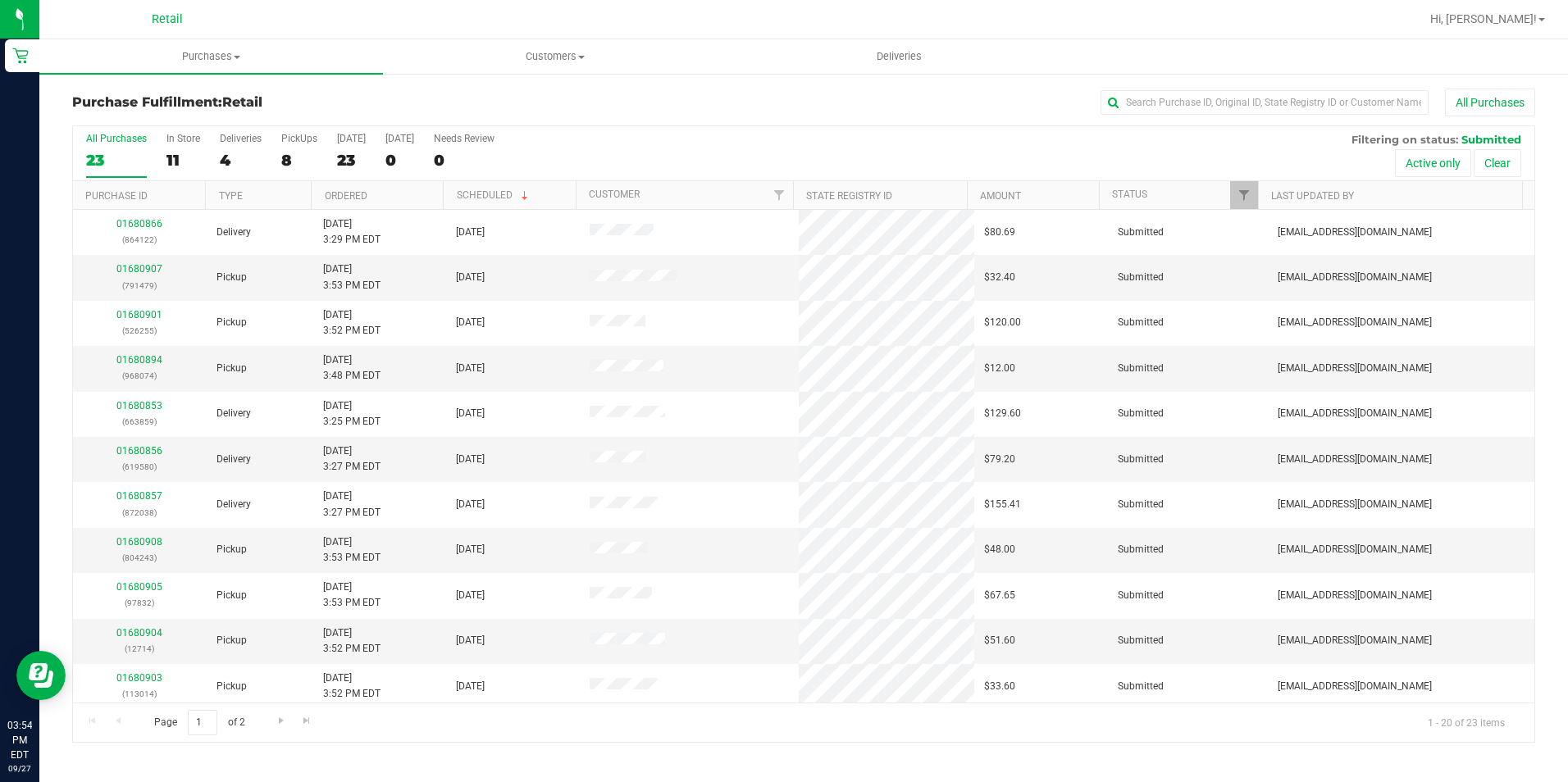
click at [1242, 126] on div "All Purchases 23 In Store 11 Deliveries 4 PickUps 8 Today 23 Tomorrow 0 Needs R…" at bounding box center [803, 434] width 1463 height 617
drag, startPoint x: 1241, startPoint y: 123, endPoint x: 1225, endPoint y: 114, distance: 18.4
click at [1225, 114] on div "Purchase Fulfillment: Retail All Purchases" at bounding box center [803, 107] width 1463 height 36
click at [1225, 114] on input "text" at bounding box center [1264, 103] width 328 height 25
type input "968074"
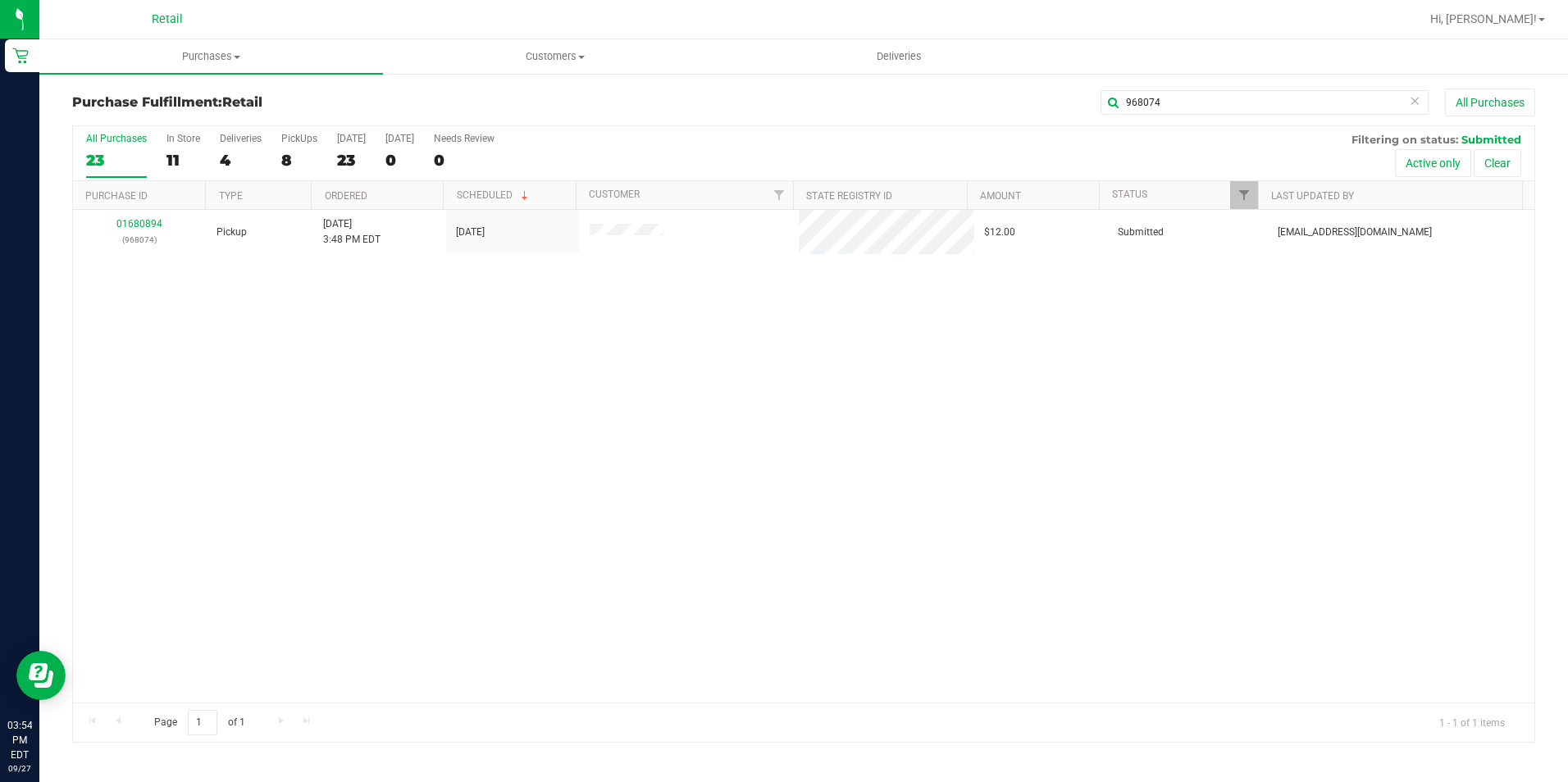
click at [141, 208] on th "Purchase ID" at bounding box center [139, 196] width 132 height 29
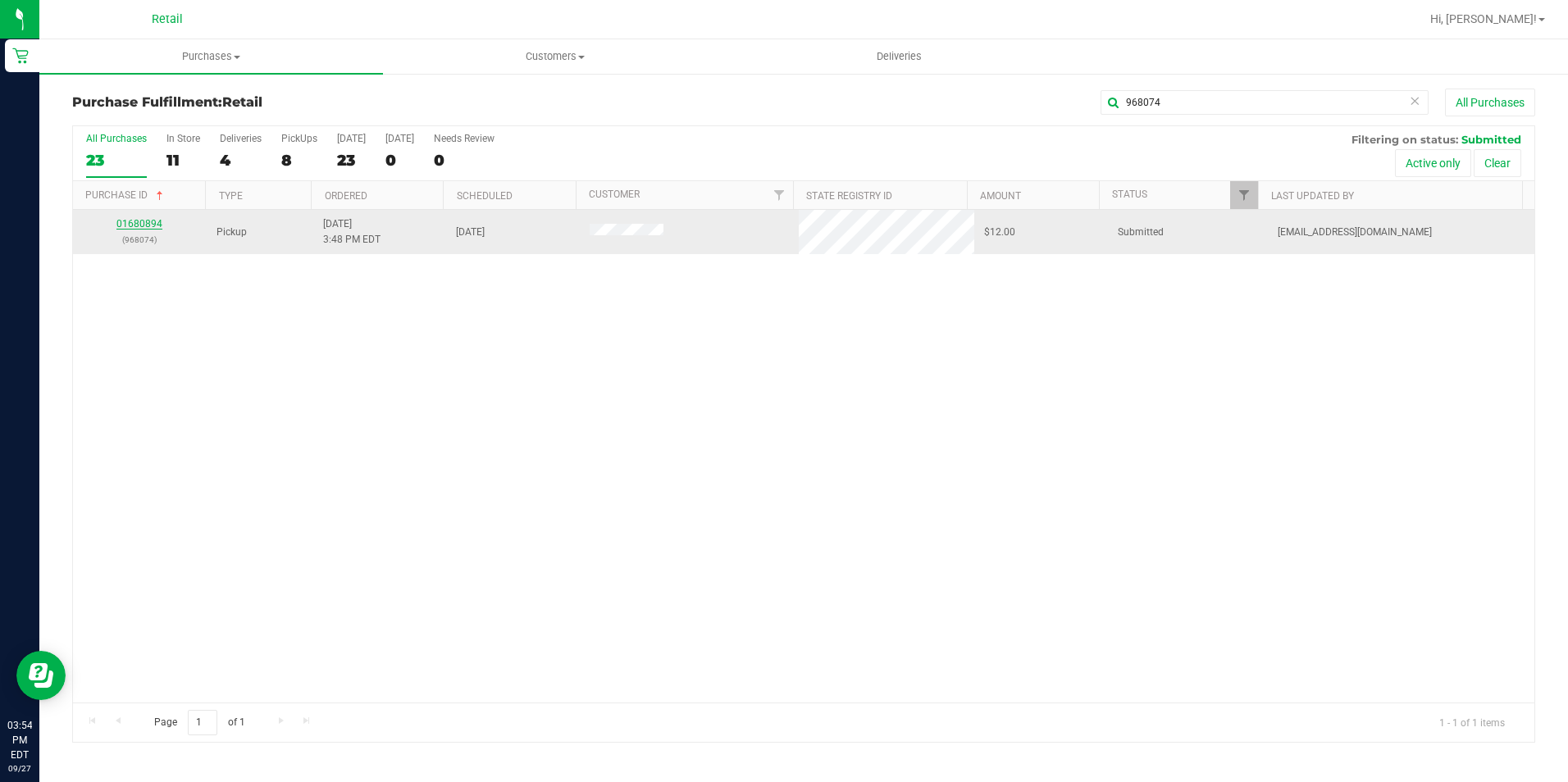
click at [131, 220] on link "01680894" at bounding box center [139, 223] width 46 height 11
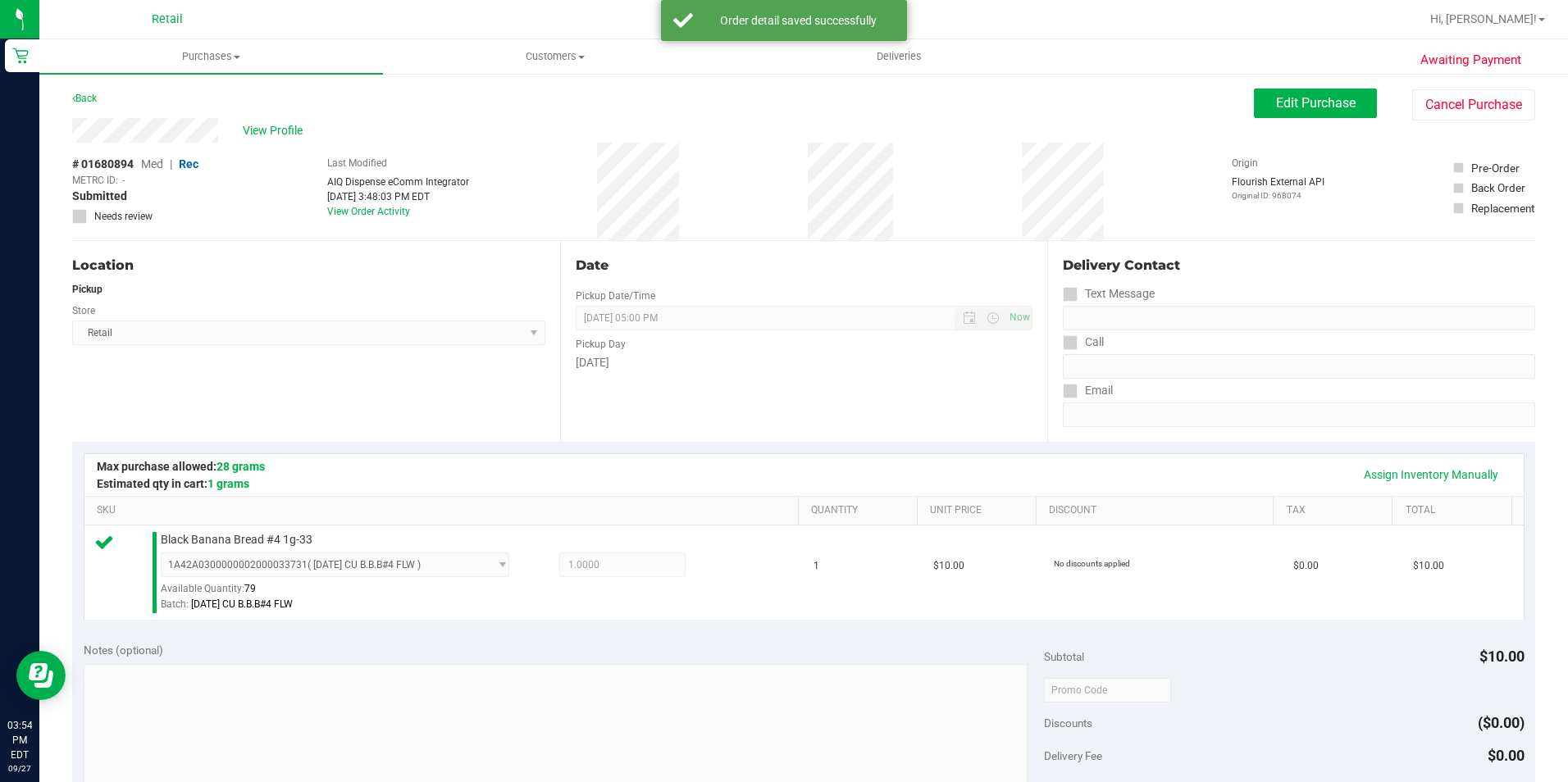
scroll to position [491, 0]
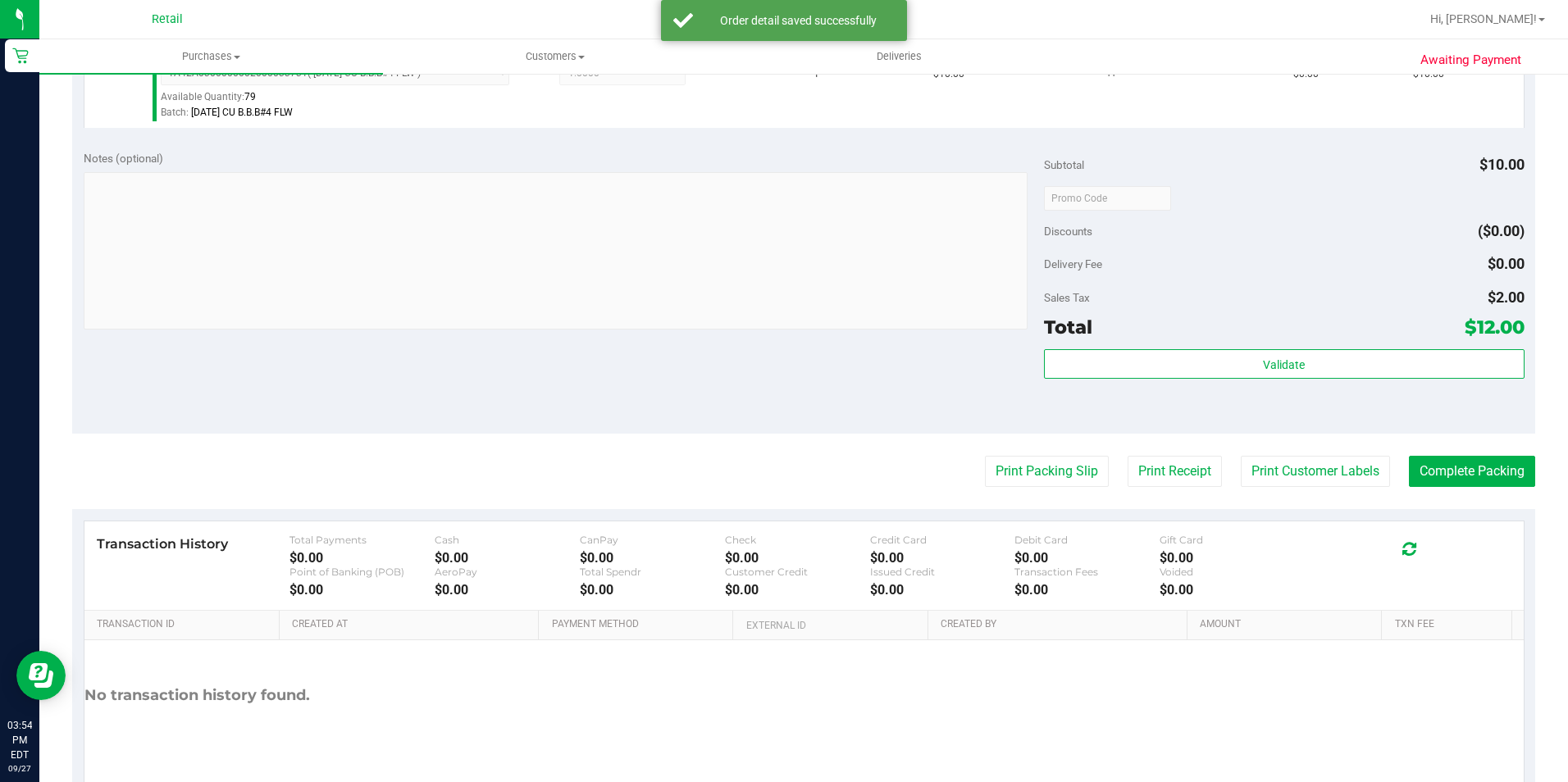
click at [1415, 491] on purchase-details "Back Edit Purchase Cancel Purchase View Profile # 01680894 Med | Rec METRC ID: …" at bounding box center [803, 206] width 1463 height 1219
click at [1415, 462] on button "Complete Packing" at bounding box center [1472, 471] width 127 height 31
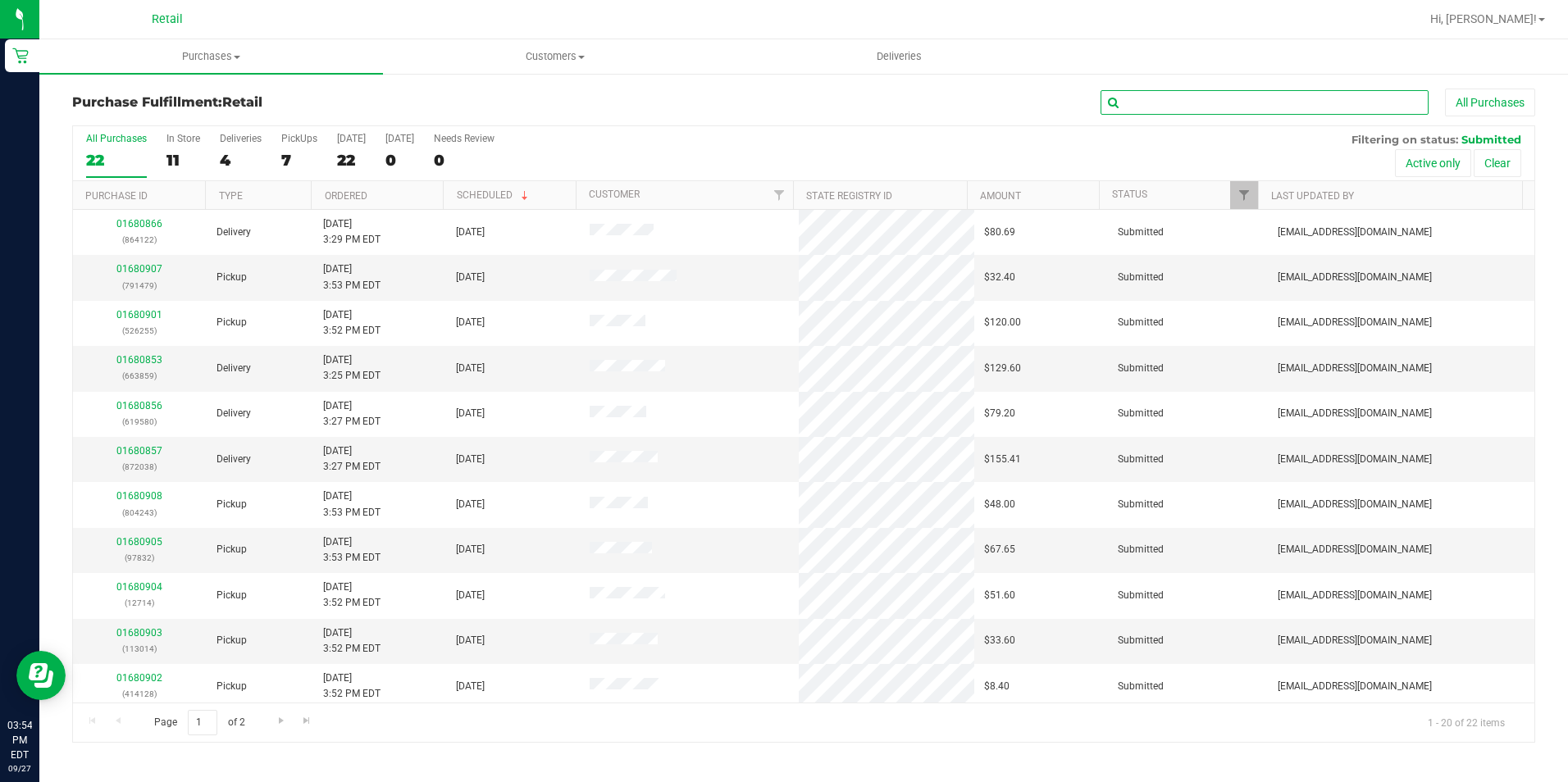
click at [1275, 102] on input "text" at bounding box center [1264, 103] width 328 height 25
type input "896737"
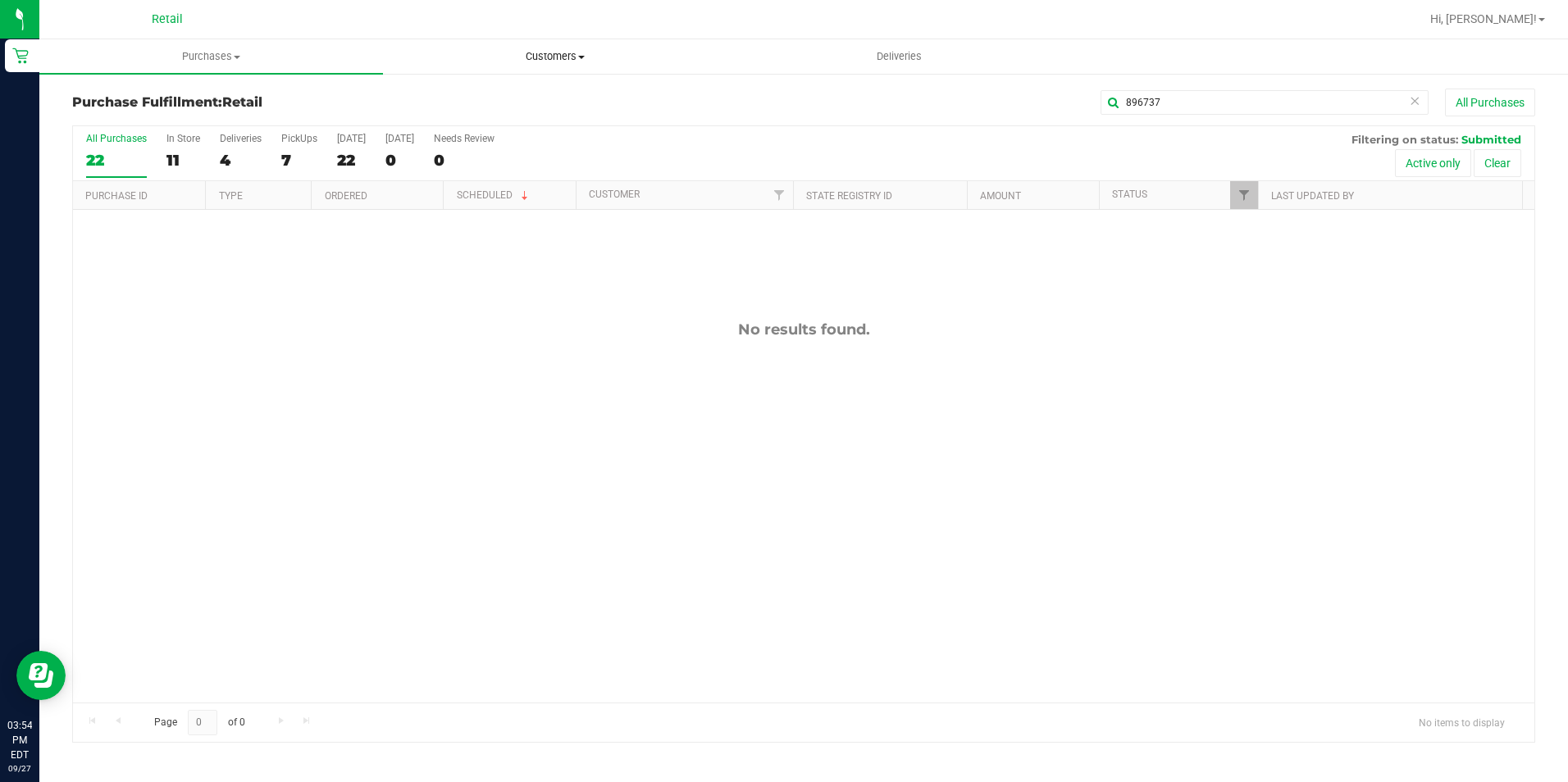
click at [568, 49] on uib-tab-heading "Customers All customers Add a new customer All physicians" at bounding box center [555, 56] width 342 height 32
click at [472, 101] on span "All customers" at bounding box center [442, 98] width 118 height 14
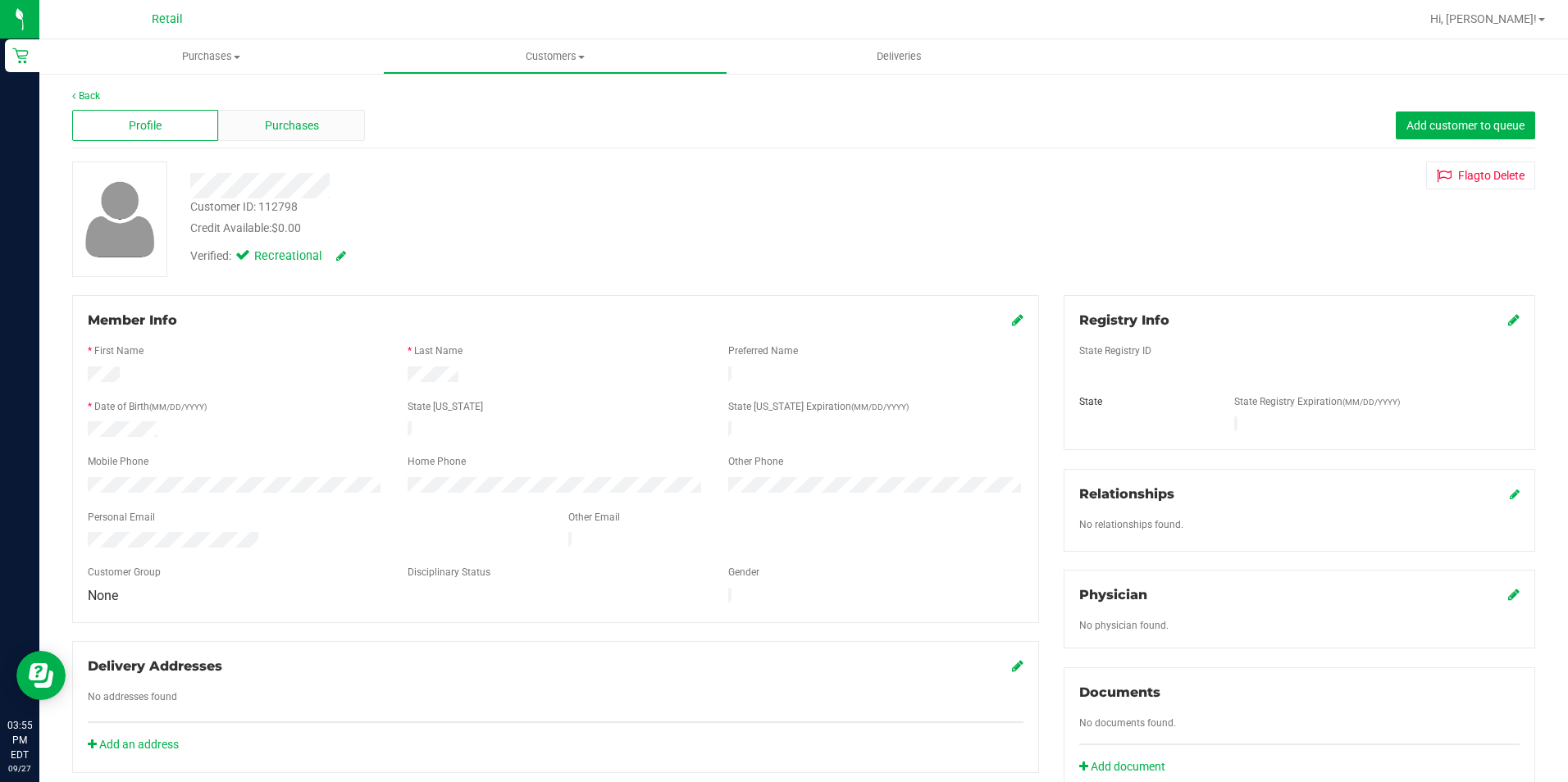
click at [292, 120] on span "Purchases" at bounding box center [292, 126] width 54 height 17
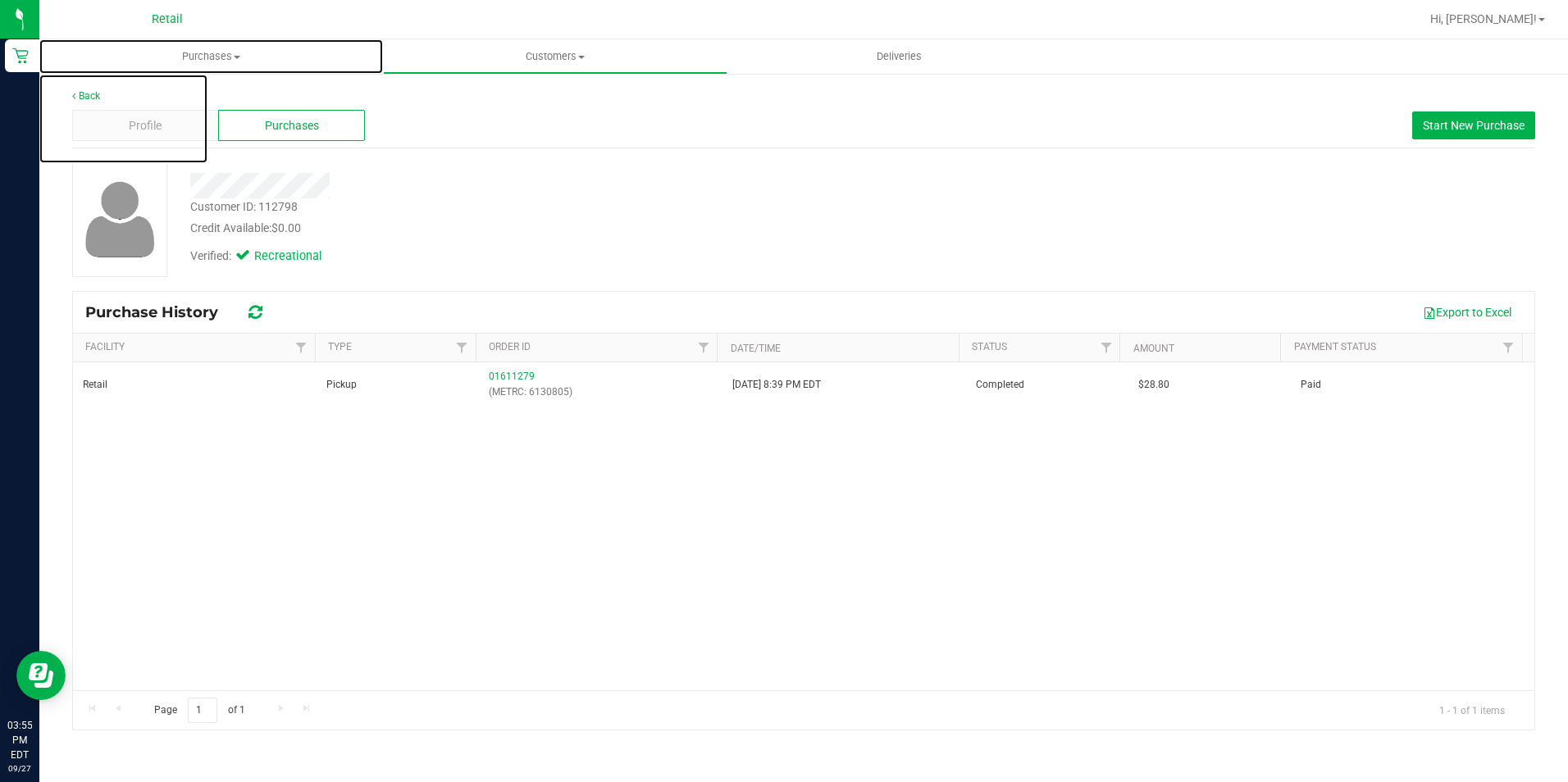
click at [209, 50] on span "Purchases" at bounding box center [211, 56] width 344 height 15
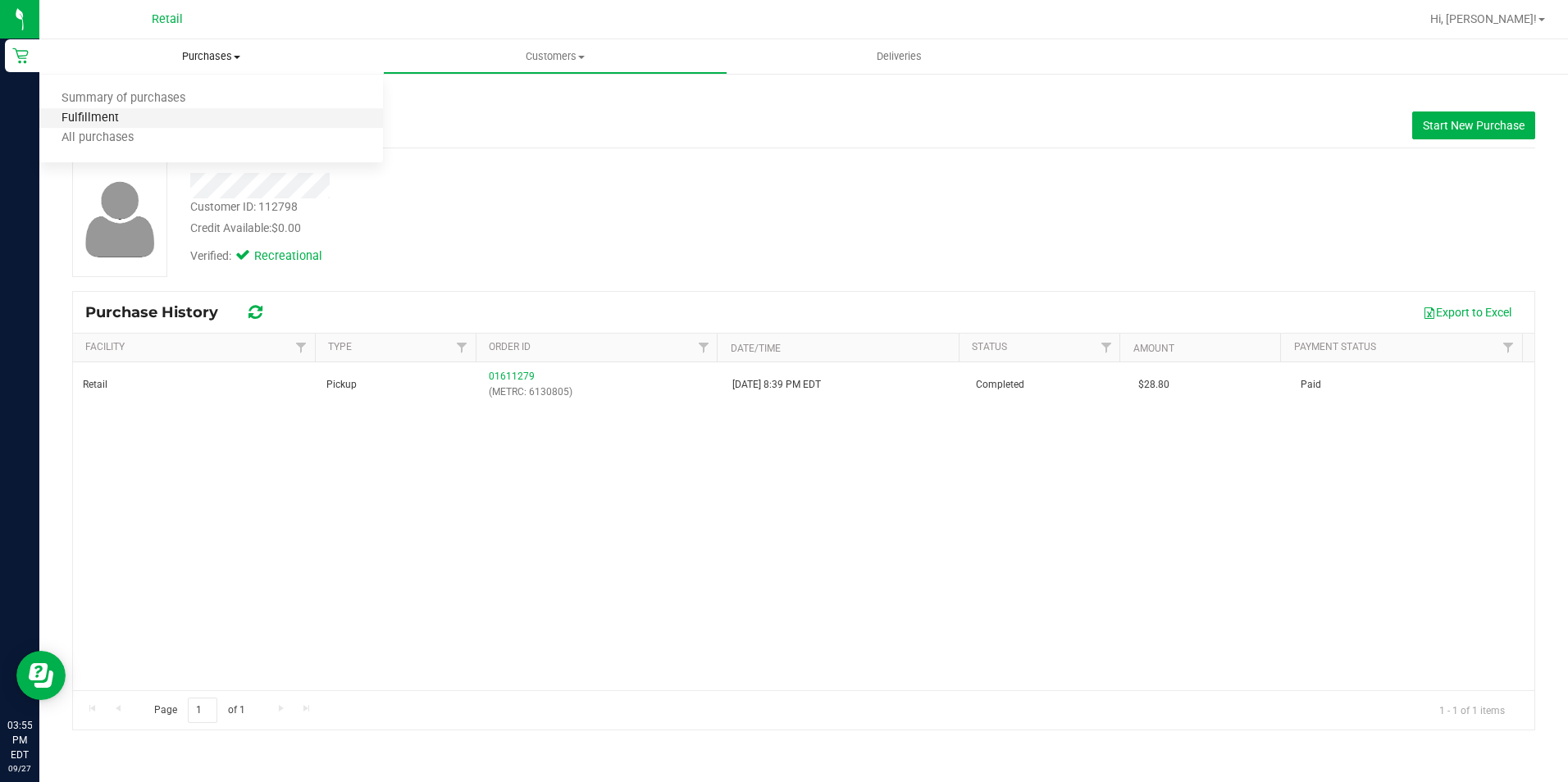
click at [124, 123] on span "Fulfillment" at bounding box center [90, 118] width 102 height 14
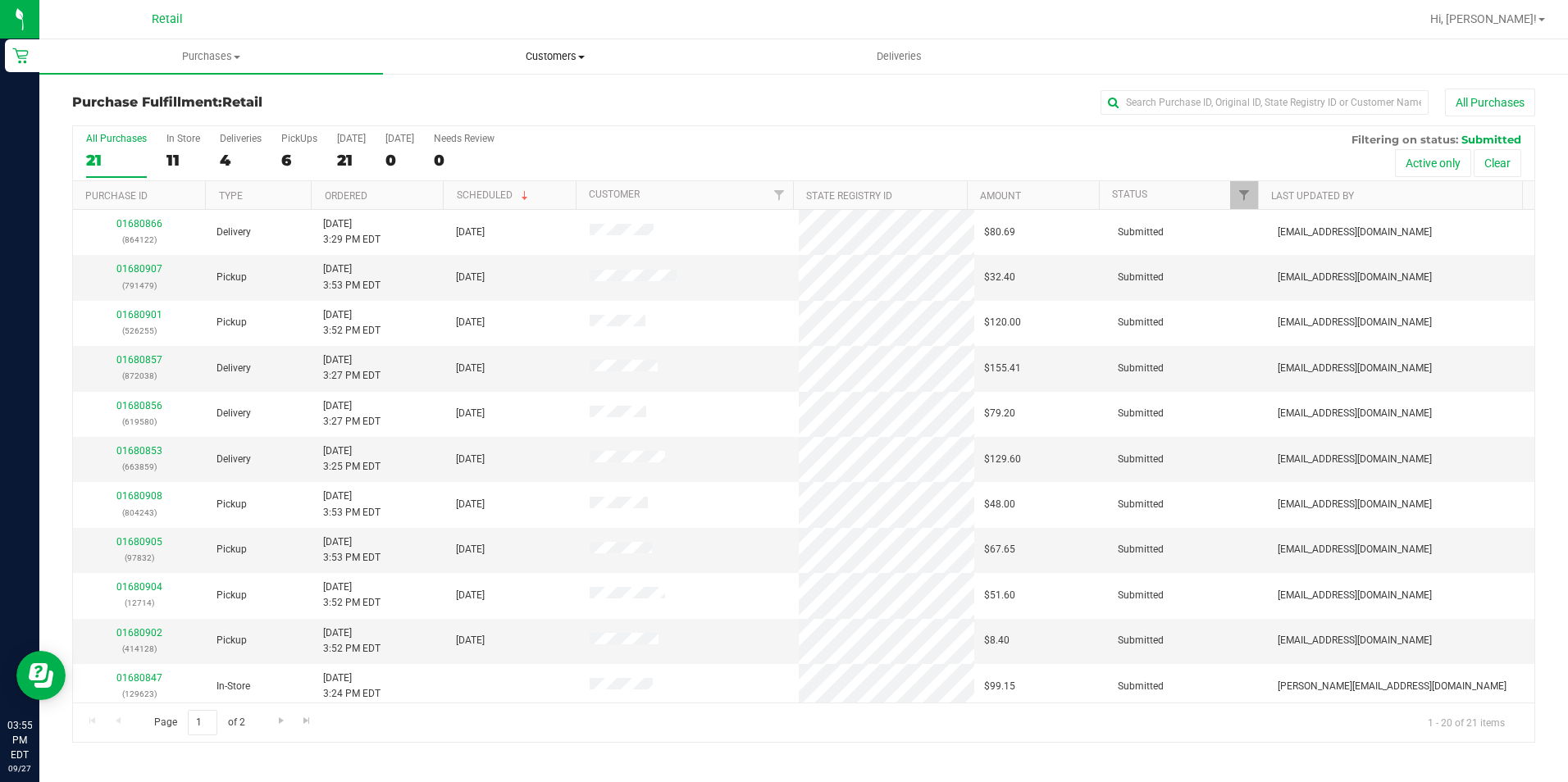
click at [564, 85] on div "Purchase Fulfillment: Retail All Purchases All Purchases 21 In Store 11 Deliver…" at bounding box center [804, 415] width 1529 height 687
click at [542, 59] on span "Customers" at bounding box center [555, 56] width 342 height 15
click at [531, 96] on li "All customers" at bounding box center [555, 99] width 344 height 20
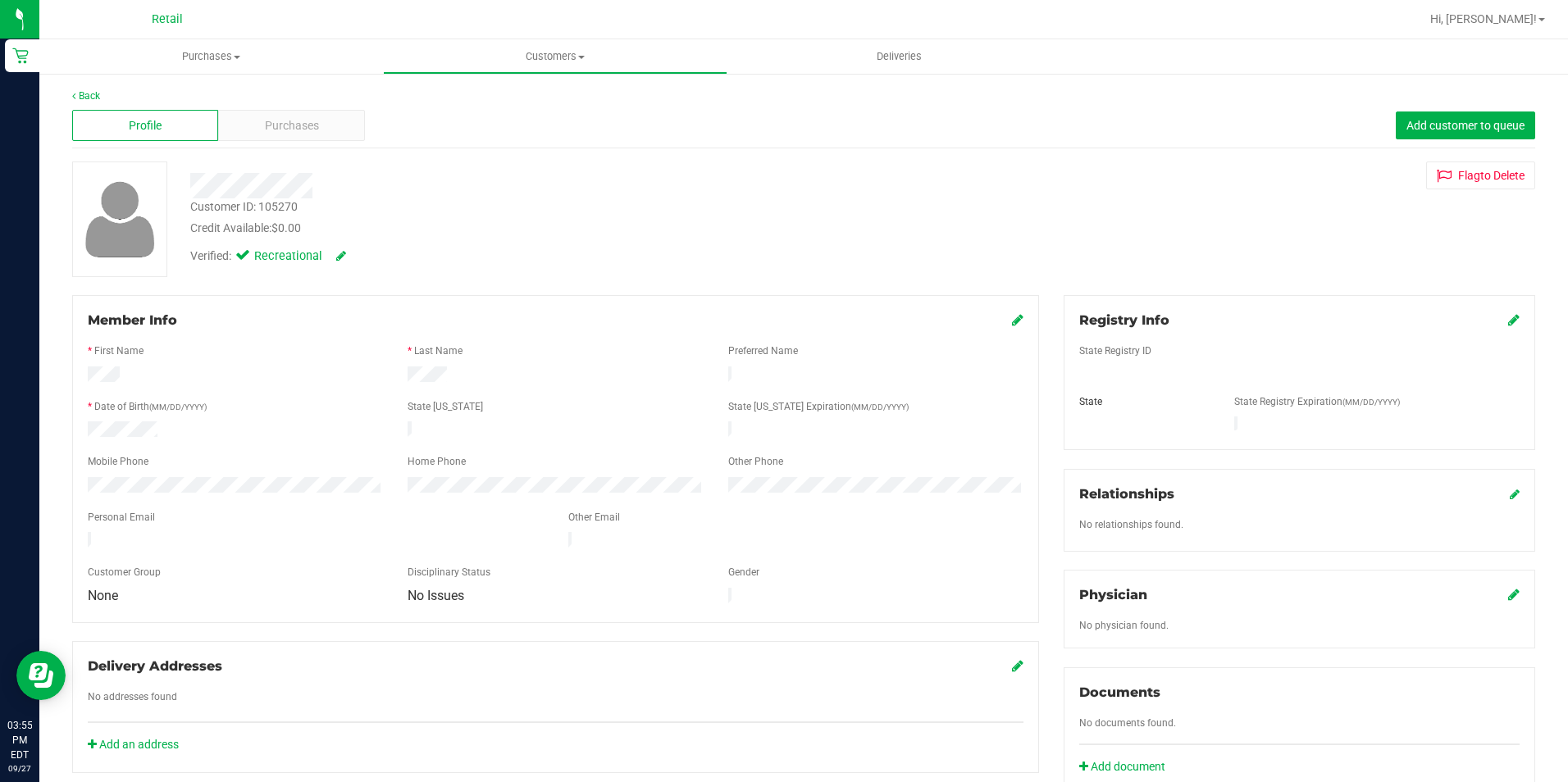
click at [121, 386] on div at bounding box center [556, 392] width 935 height 13
click at [265, 126] on span "Purchases" at bounding box center [292, 126] width 54 height 17
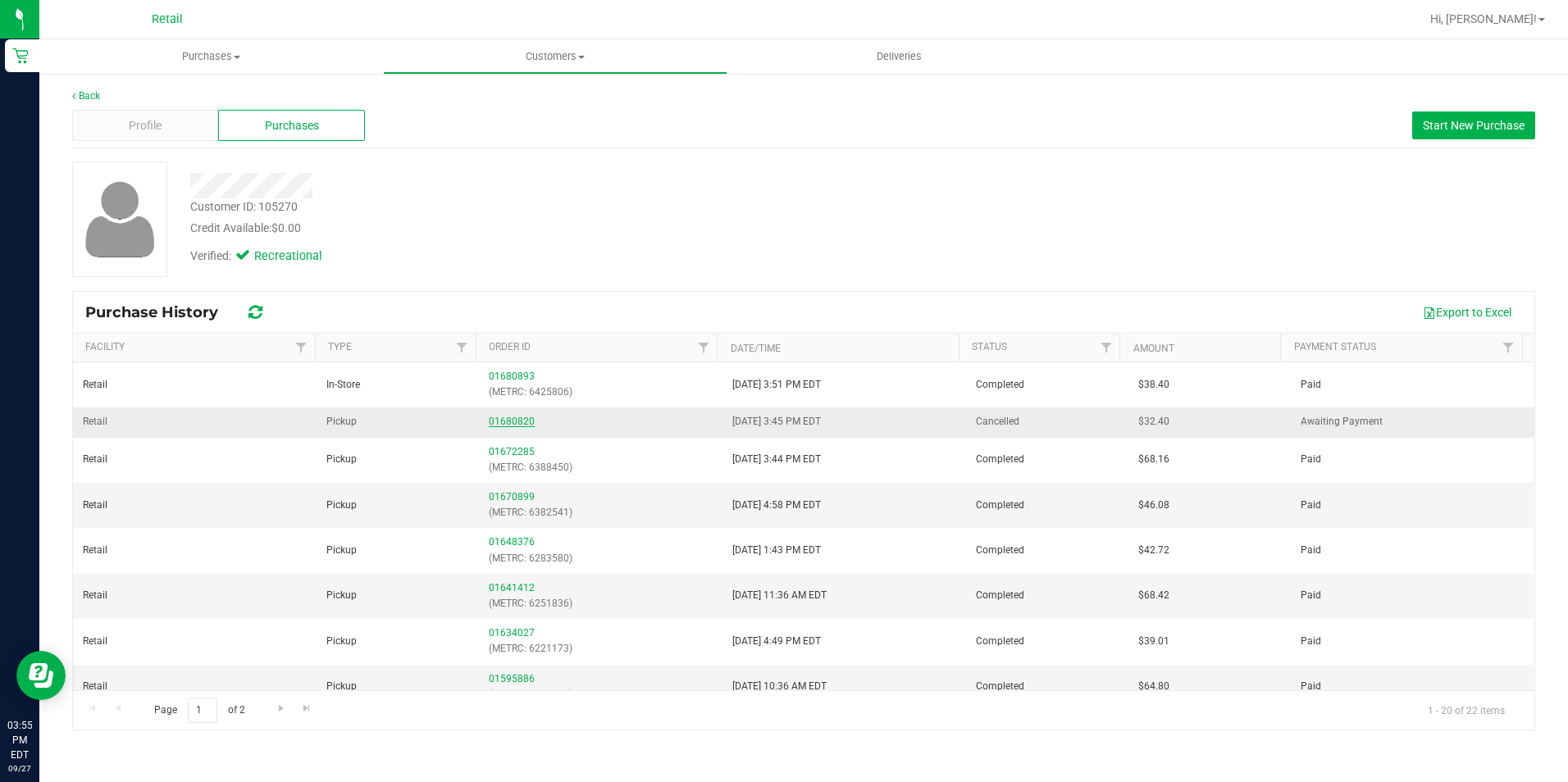
click at [497, 420] on link "01680820" at bounding box center [512, 420] width 46 height 11
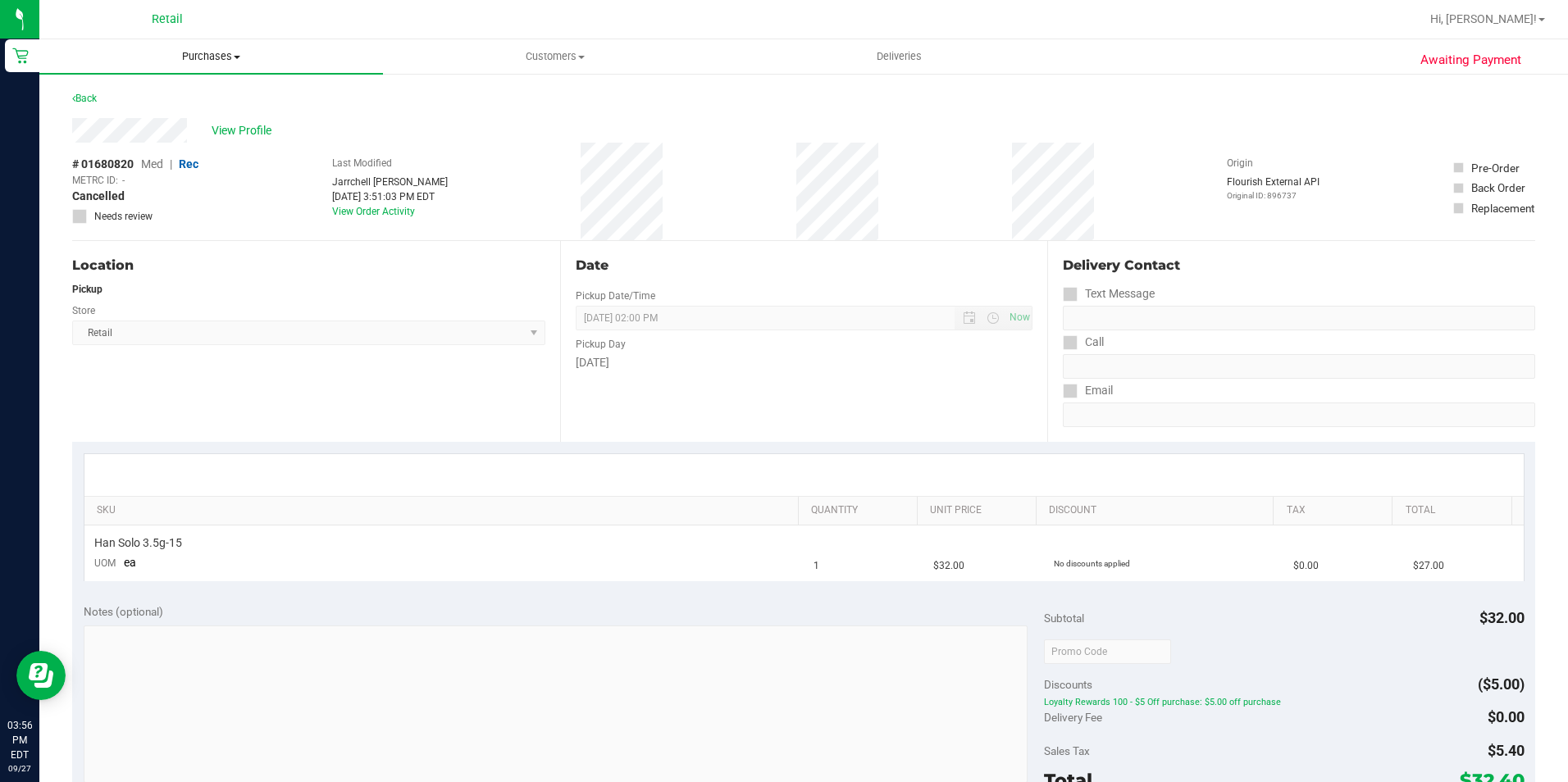
click at [215, 50] on span "Purchases" at bounding box center [211, 56] width 344 height 15
click at [85, 115] on span "Fulfillment" at bounding box center [90, 118] width 102 height 14
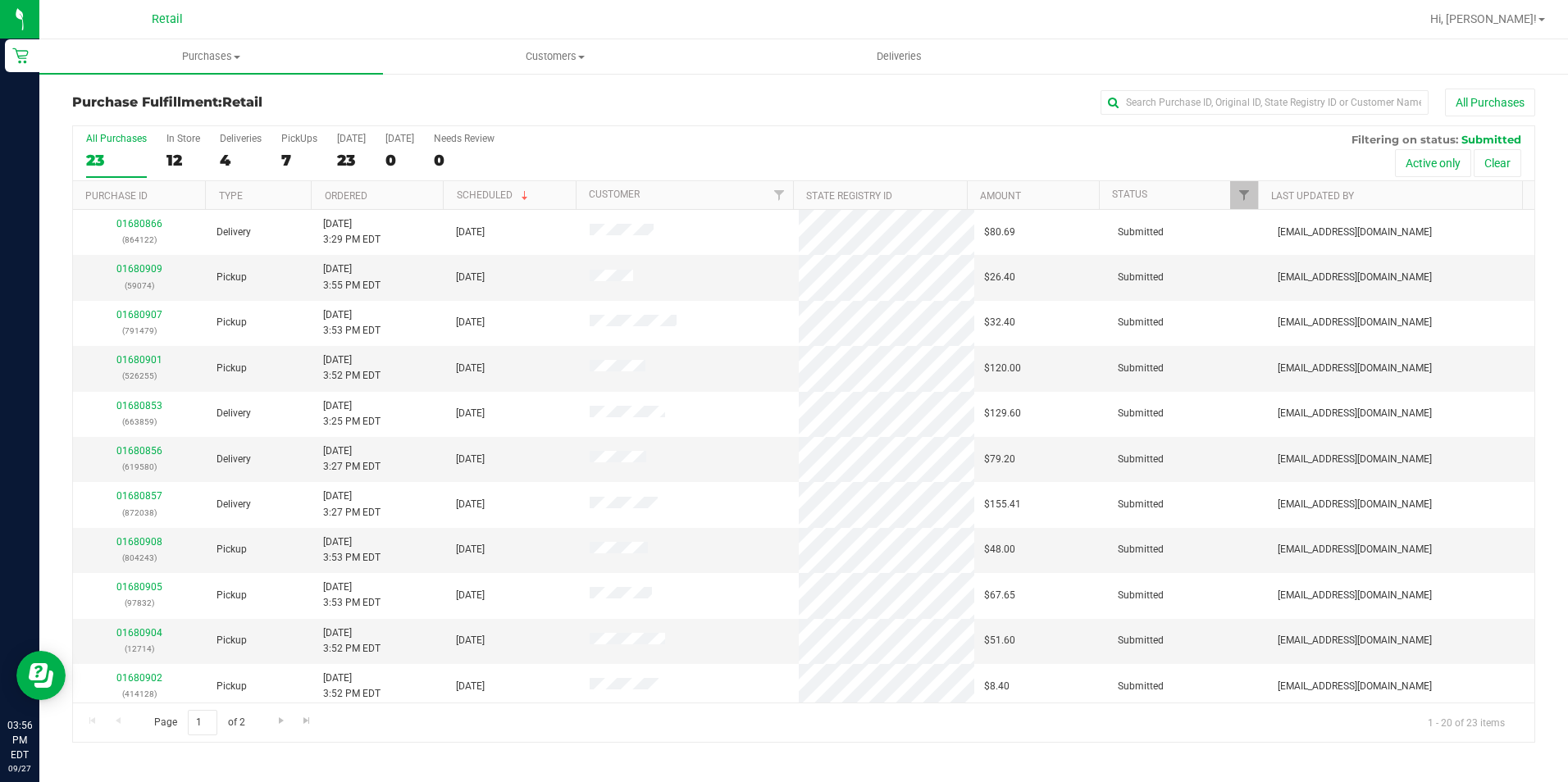
click at [268, 148] on div "All Purchases 23 In Store 12 Deliveries 4 PickUps 7 Today 23 Tomorrow 0 Needs R…" at bounding box center [803, 154] width 1461 height 55
click at [288, 153] on div "7" at bounding box center [299, 160] width 36 height 19
click at [0, 0] on input "PickUps 7" at bounding box center [0, 0] width 0 height 0
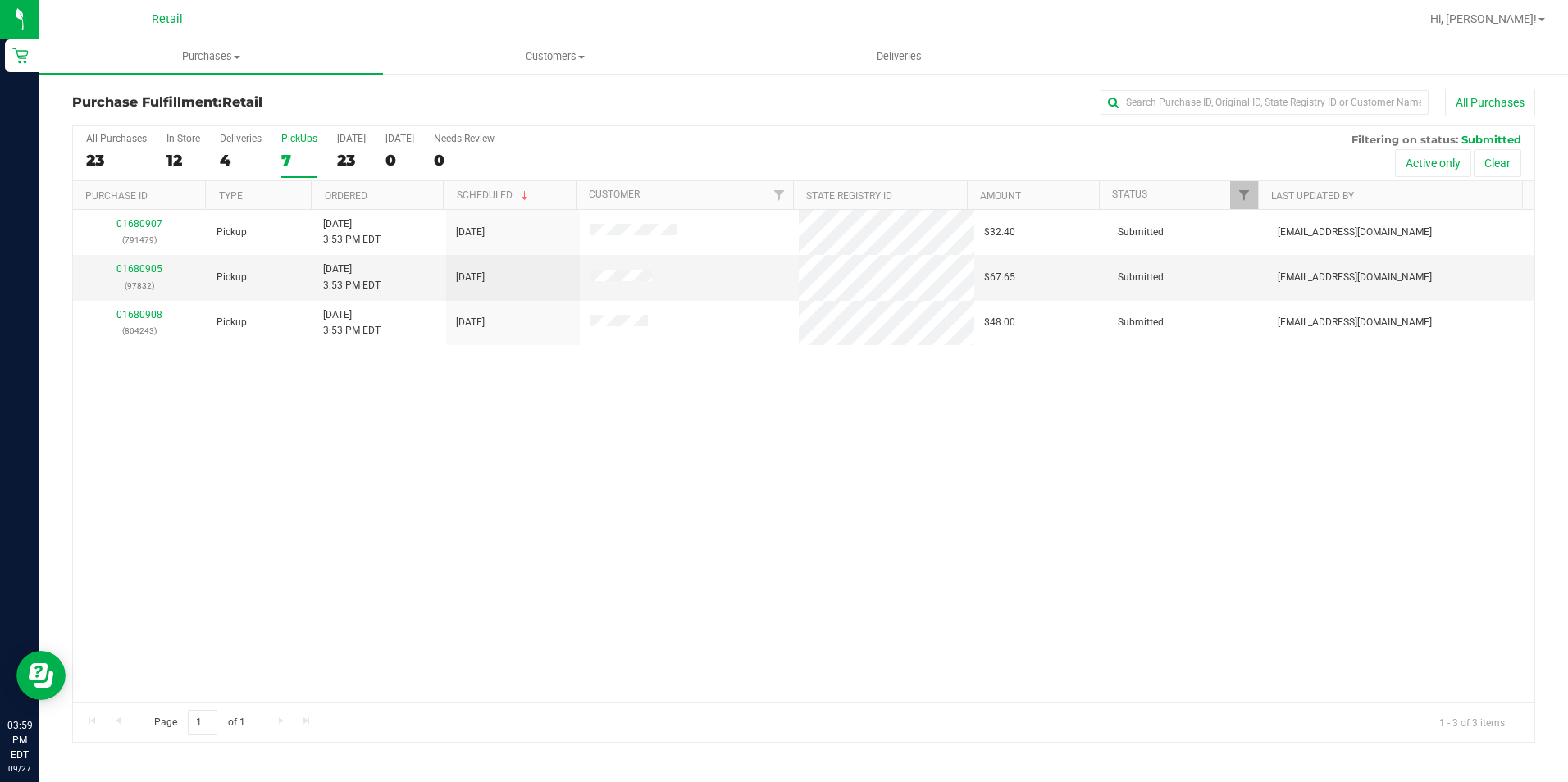
click at [300, 149] on label "PickUps 7" at bounding box center [299, 155] width 36 height 45
click at [0, 0] on input "PickUps 7" at bounding box center [0, 0] width 0 height 0
click at [1315, 121] on div "Purchase Fulfillment: Retail All Purchases" at bounding box center [803, 107] width 1463 height 36
click at [1310, 108] on input "text" at bounding box center [1264, 103] width 328 height 25
type input "97832"
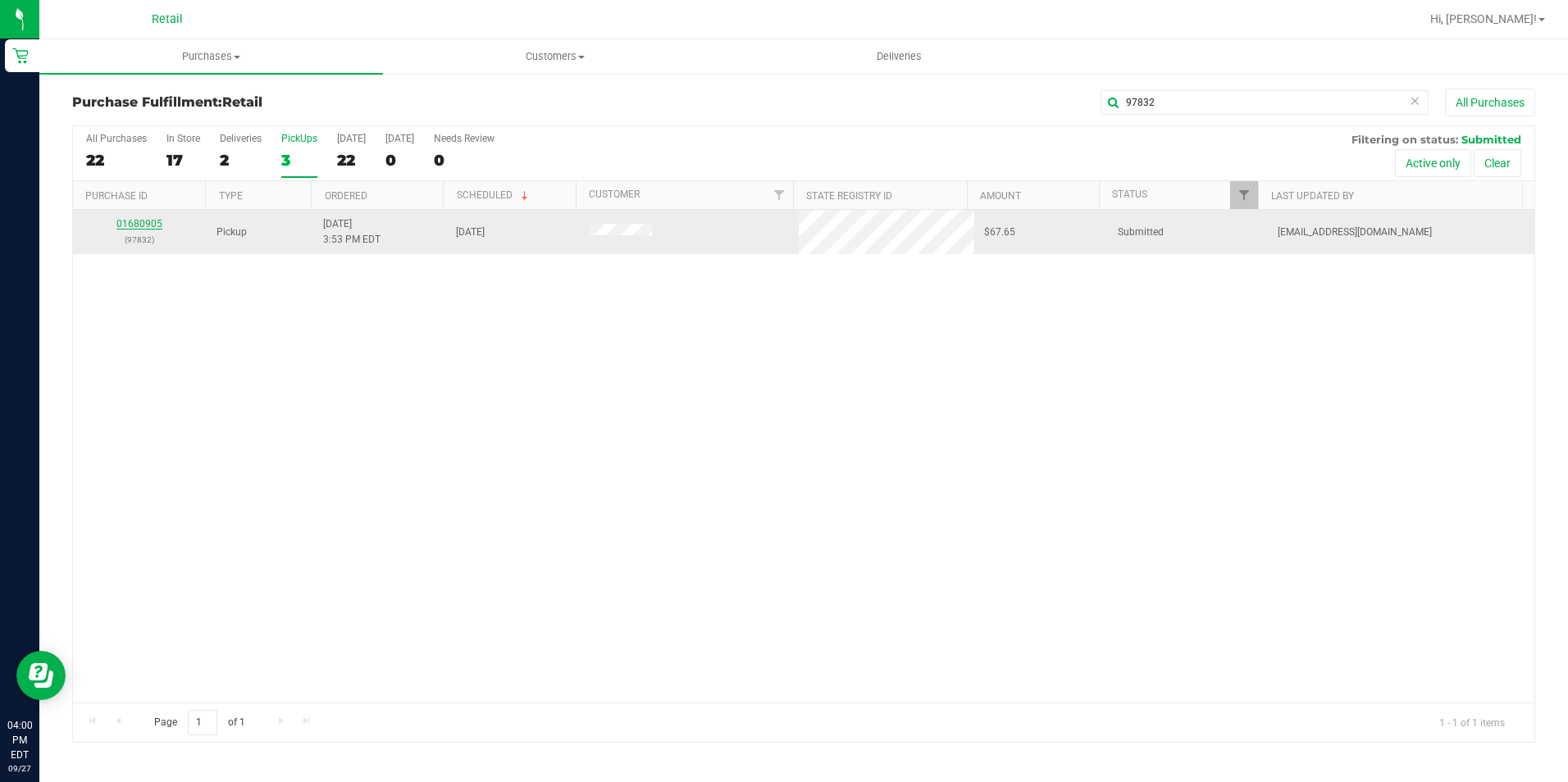
click at [141, 221] on link "01680905" at bounding box center [139, 223] width 46 height 11
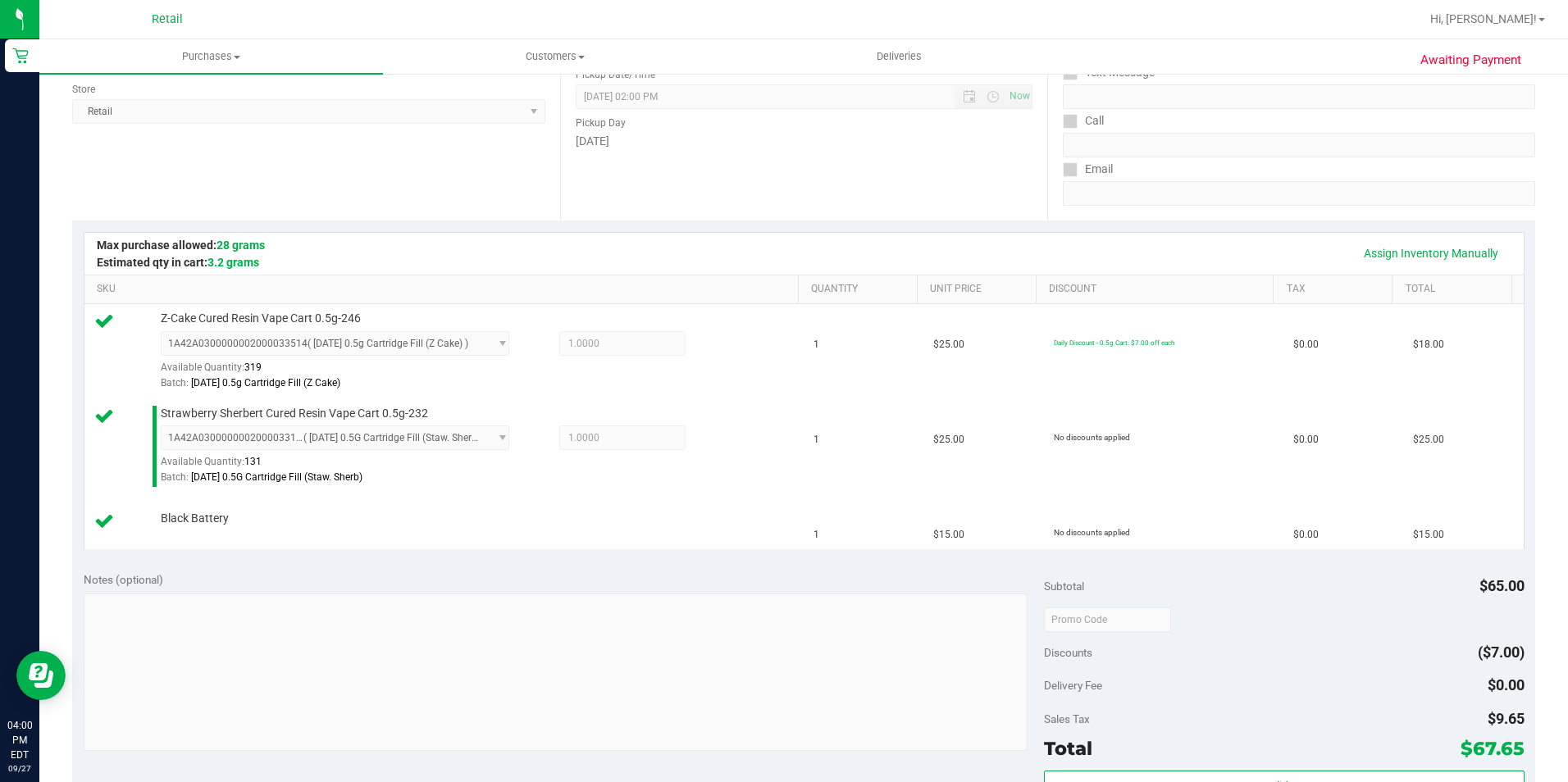
scroll to position [573, 0]
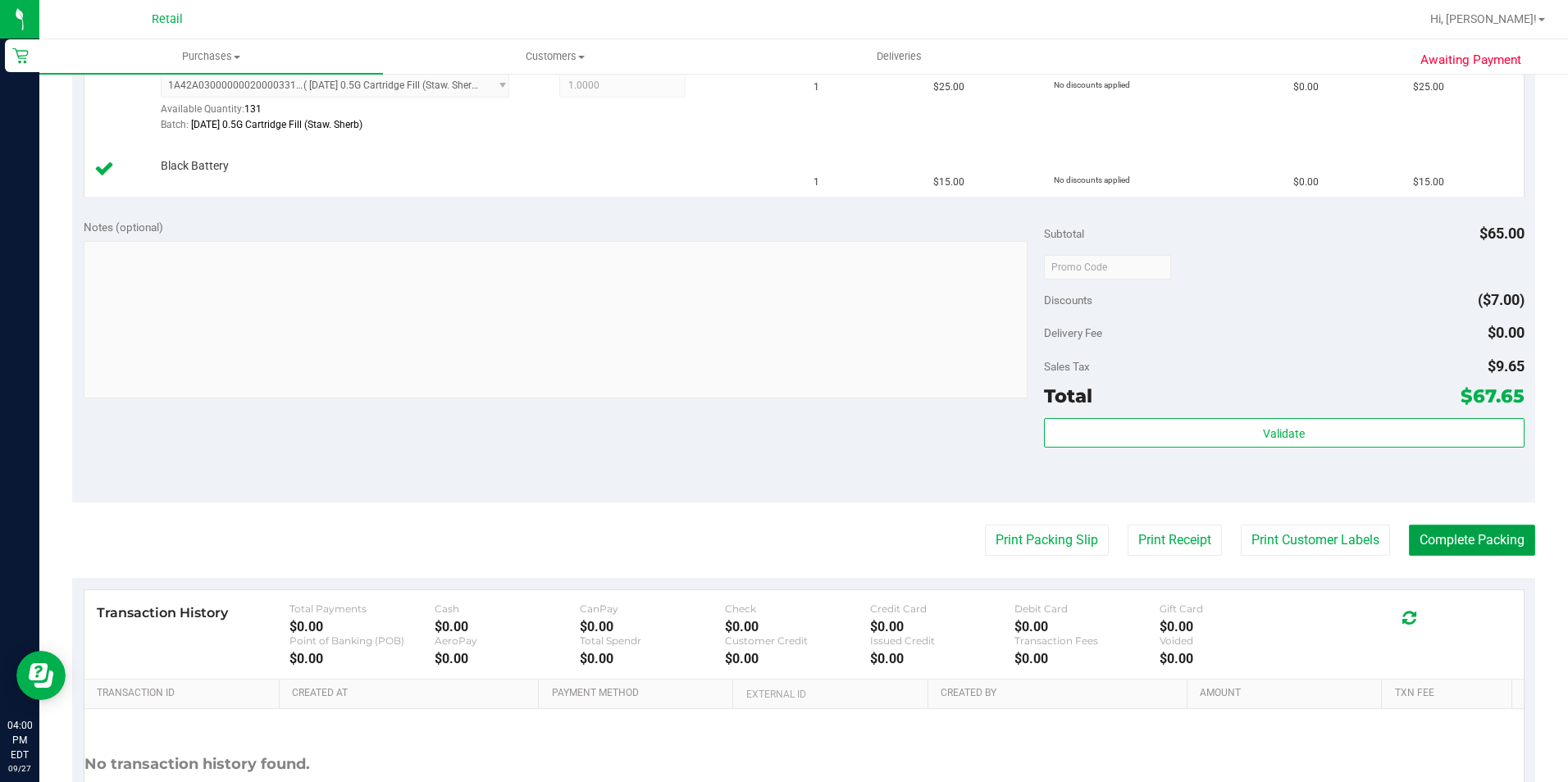
drag, startPoint x: 1451, startPoint y: 545, endPoint x: 1441, endPoint y: 538, distance: 12.2
click at [1441, 538] on button "Complete Packing" at bounding box center [1472, 540] width 127 height 31
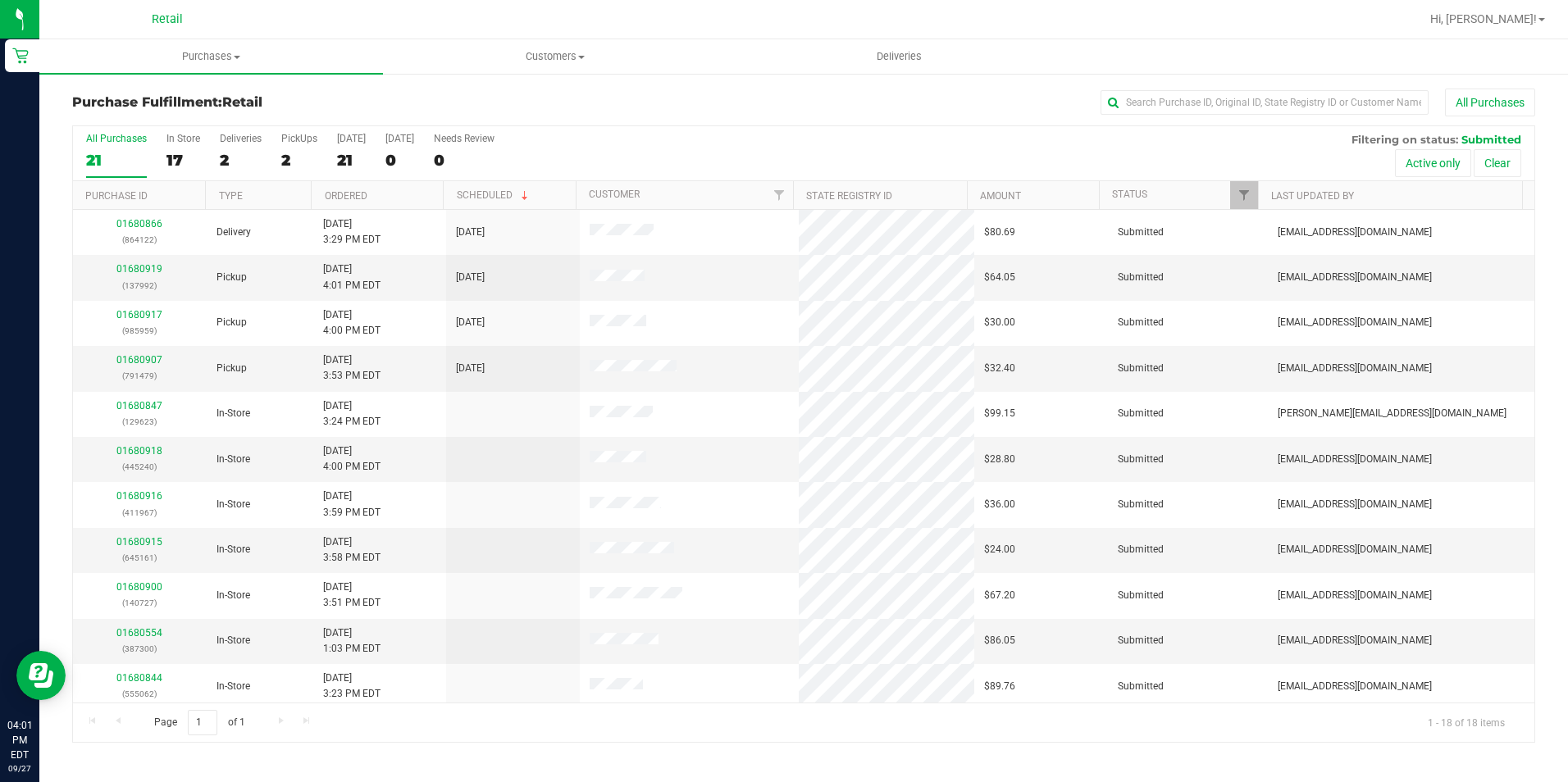
click at [1059, 135] on div "All Purchases 21 In Store 17 Deliveries 2 PickUps 2 Today 21 Tomorrow 0 Needs R…" at bounding box center [803, 132] width 1461 height 13
click at [298, 156] on div "2" at bounding box center [299, 160] width 36 height 19
click at [0, 0] on input "PickUps 2" at bounding box center [0, 0] width 0 height 0
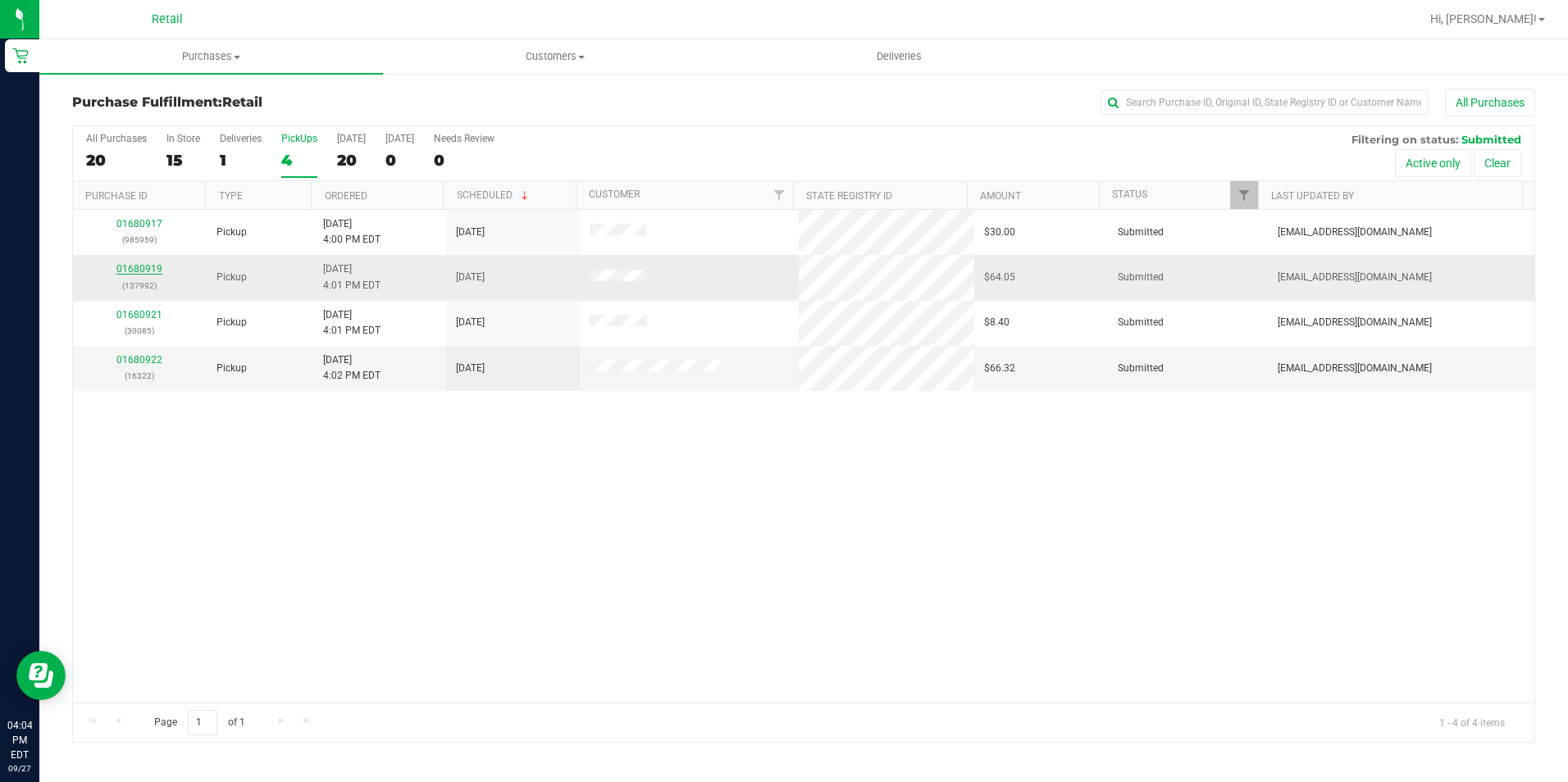
click at [129, 270] on link "01680919" at bounding box center [139, 268] width 46 height 11
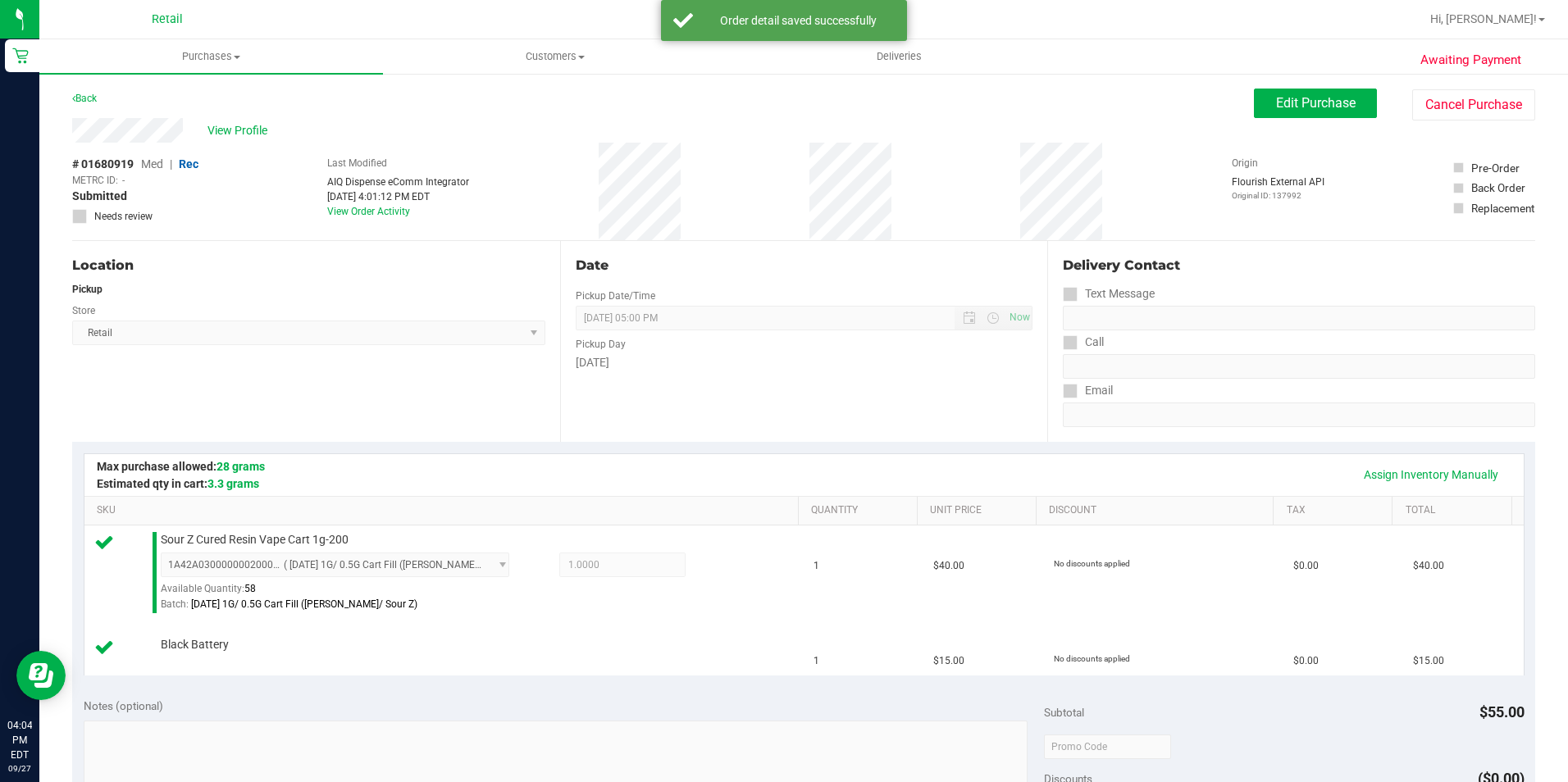
scroll to position [328, 0]
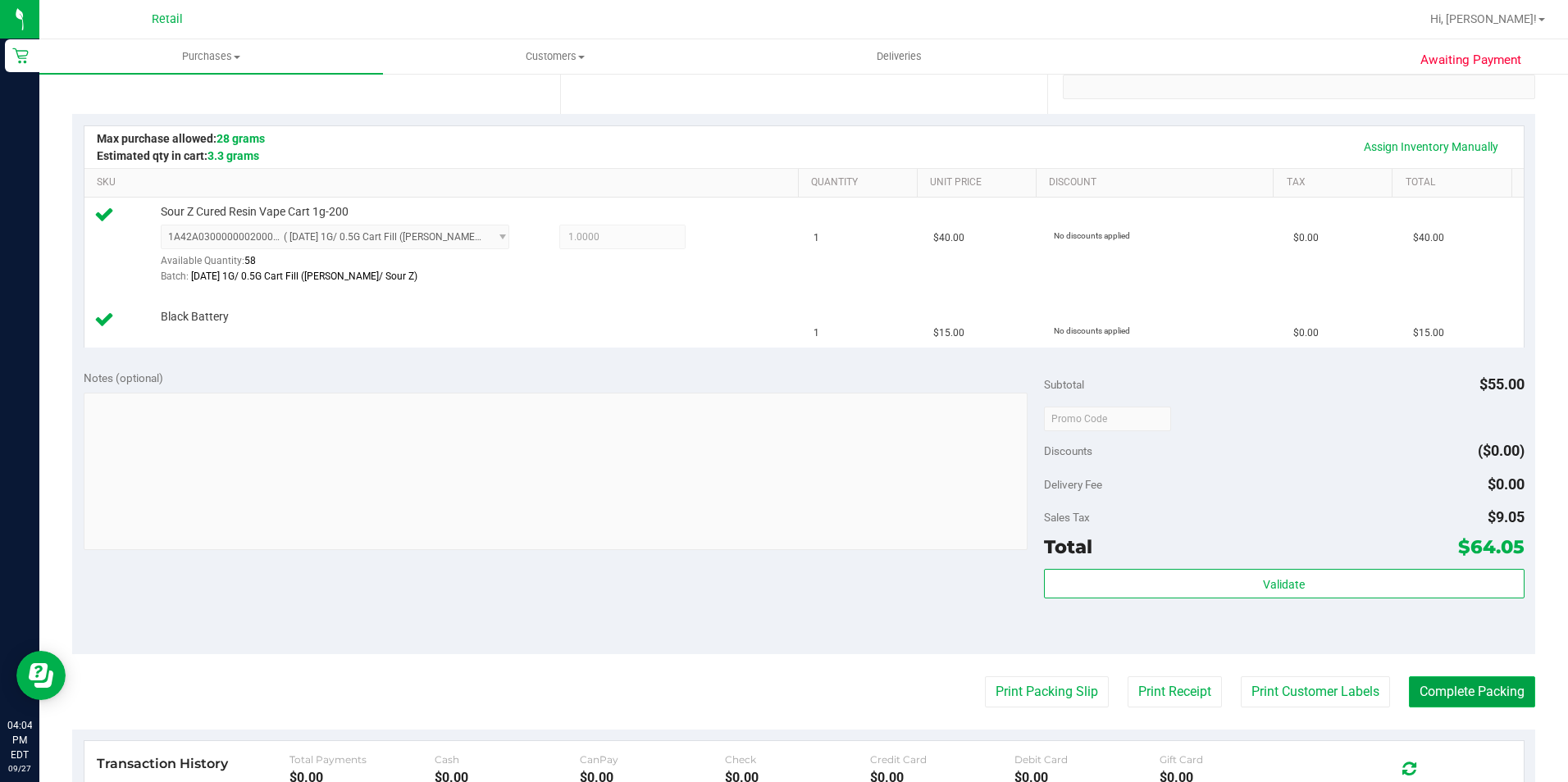
click at [1506, 685] on button "Complete Packing" at bounding box center [1472, 691] width 127 height 31
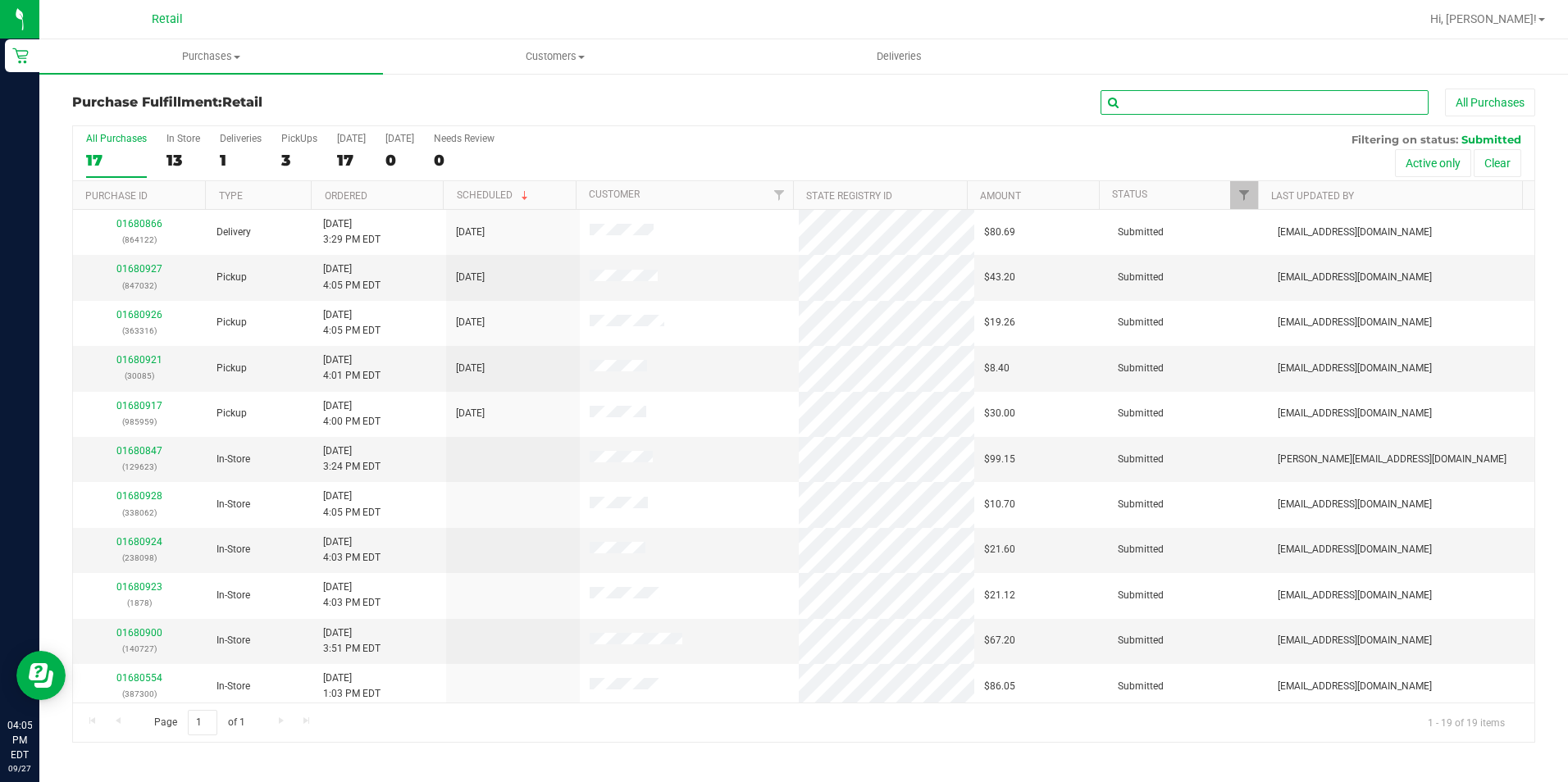
click at [1284, 97] on input "text" at bounding box center [1264, 103] width 328 height 25
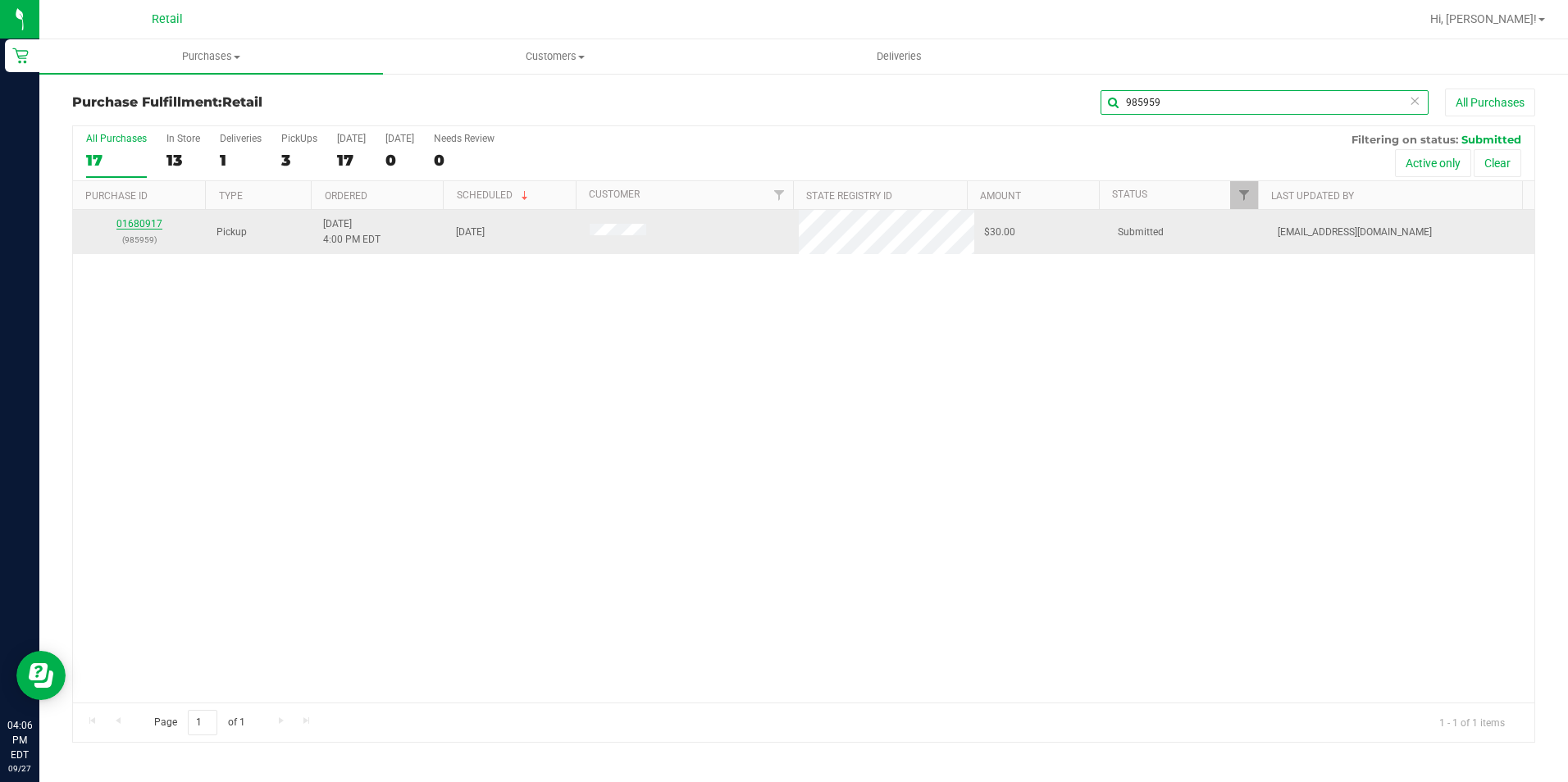
type input "985959"
click at [144, 226] on link "01680917" at bounding box center [139, 223] width 46 height 11
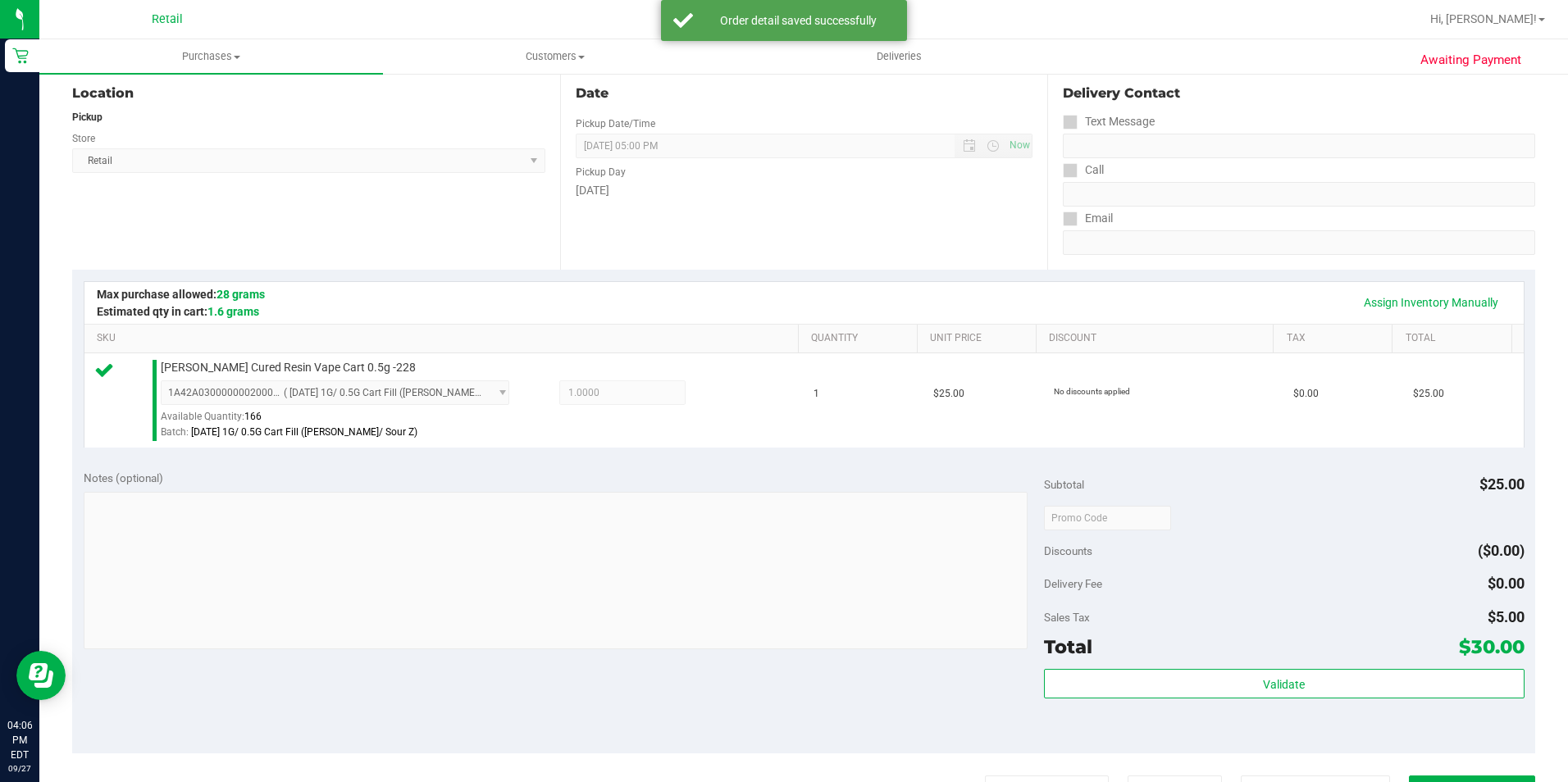
scroll to position [410, 0]
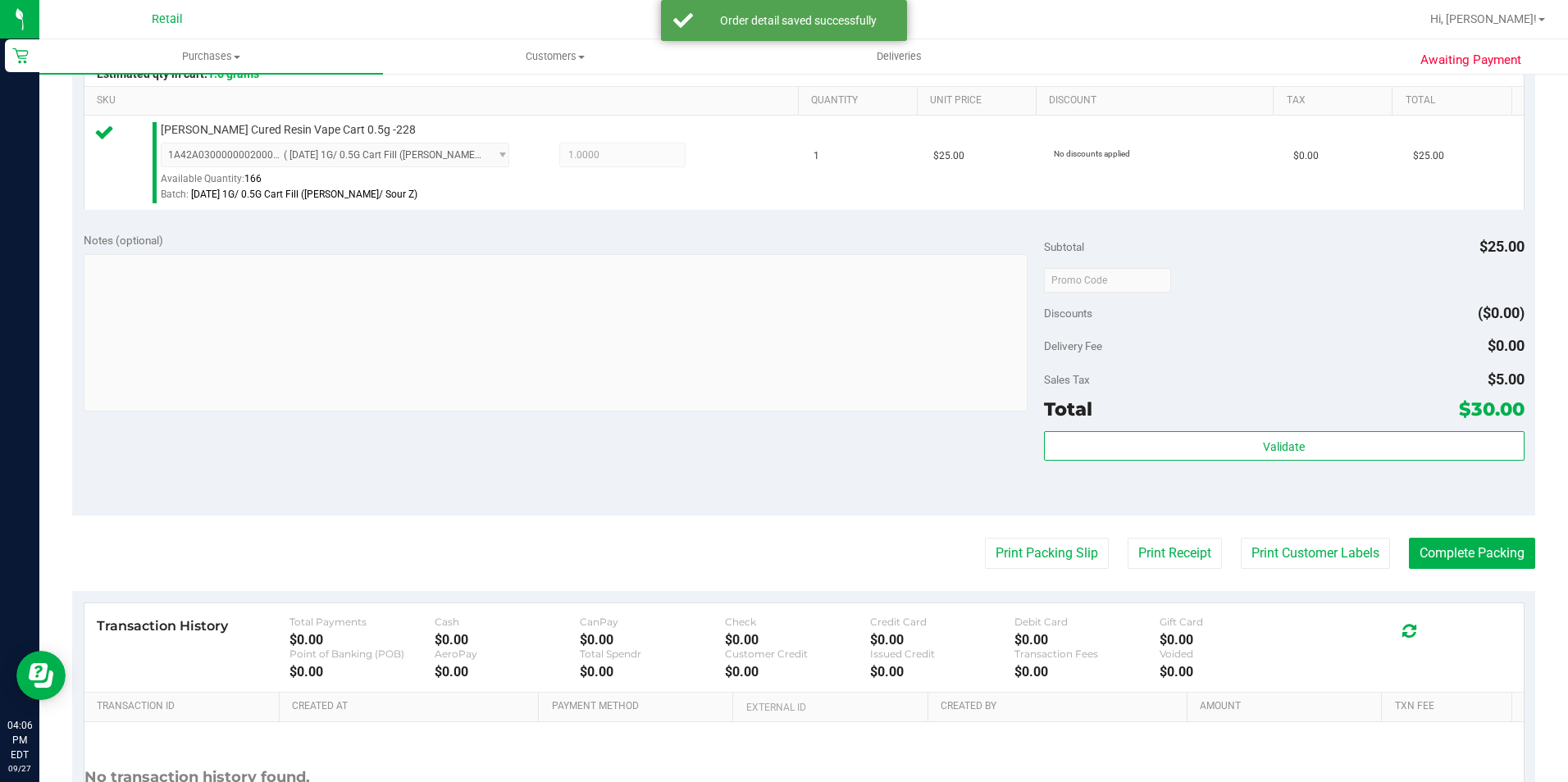
click at [1432, 532] on purchase-details "Back Edit Purchase Cancel Purchase View Profile # 01680917 Med | Rec METRC ID: …" at bounding box center [803, 288] width 1463 height 1219
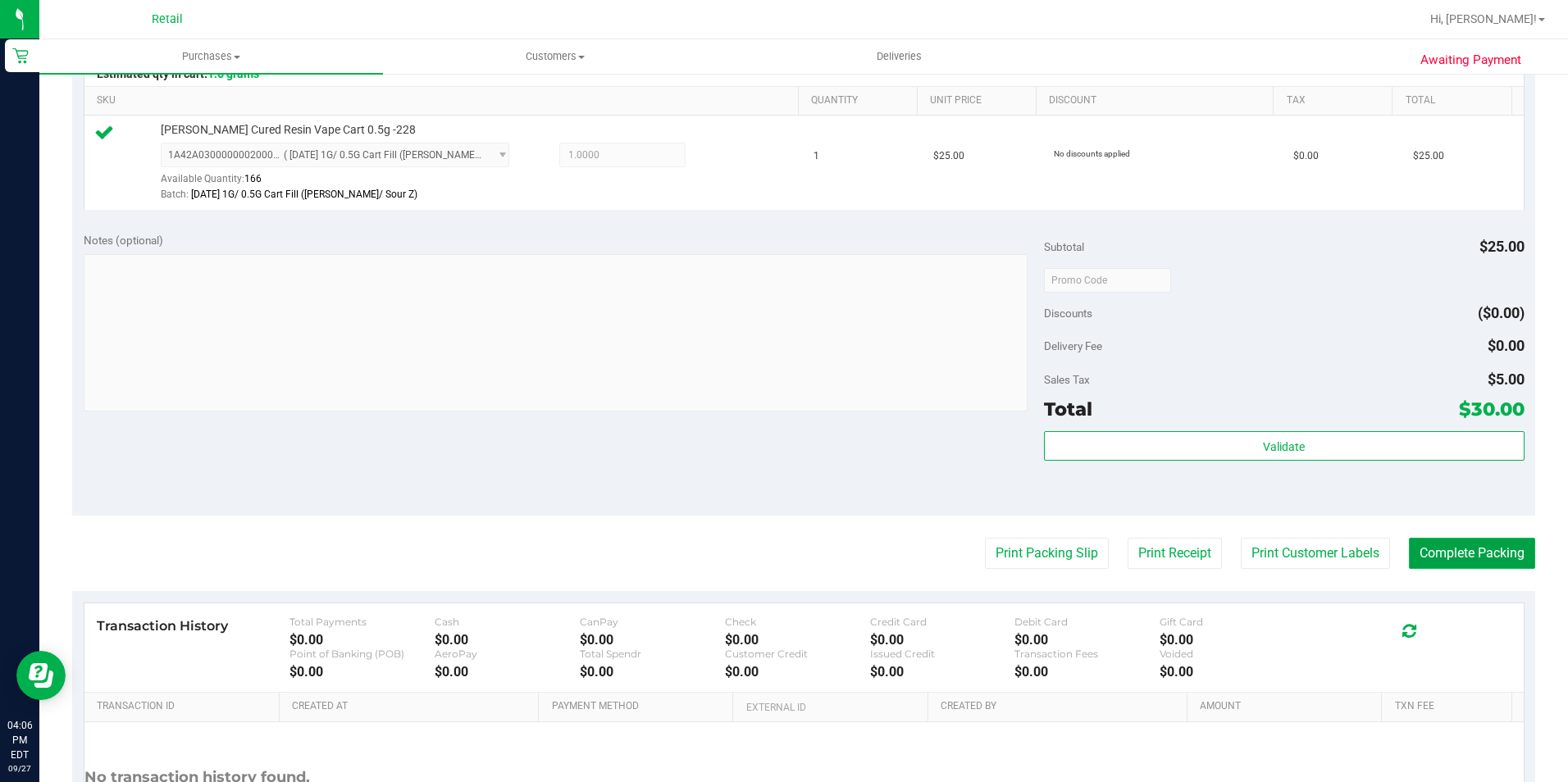
click at [1452, 544] on button "Complete Packing" at bounding box center [1472, 553] width 127 height 31
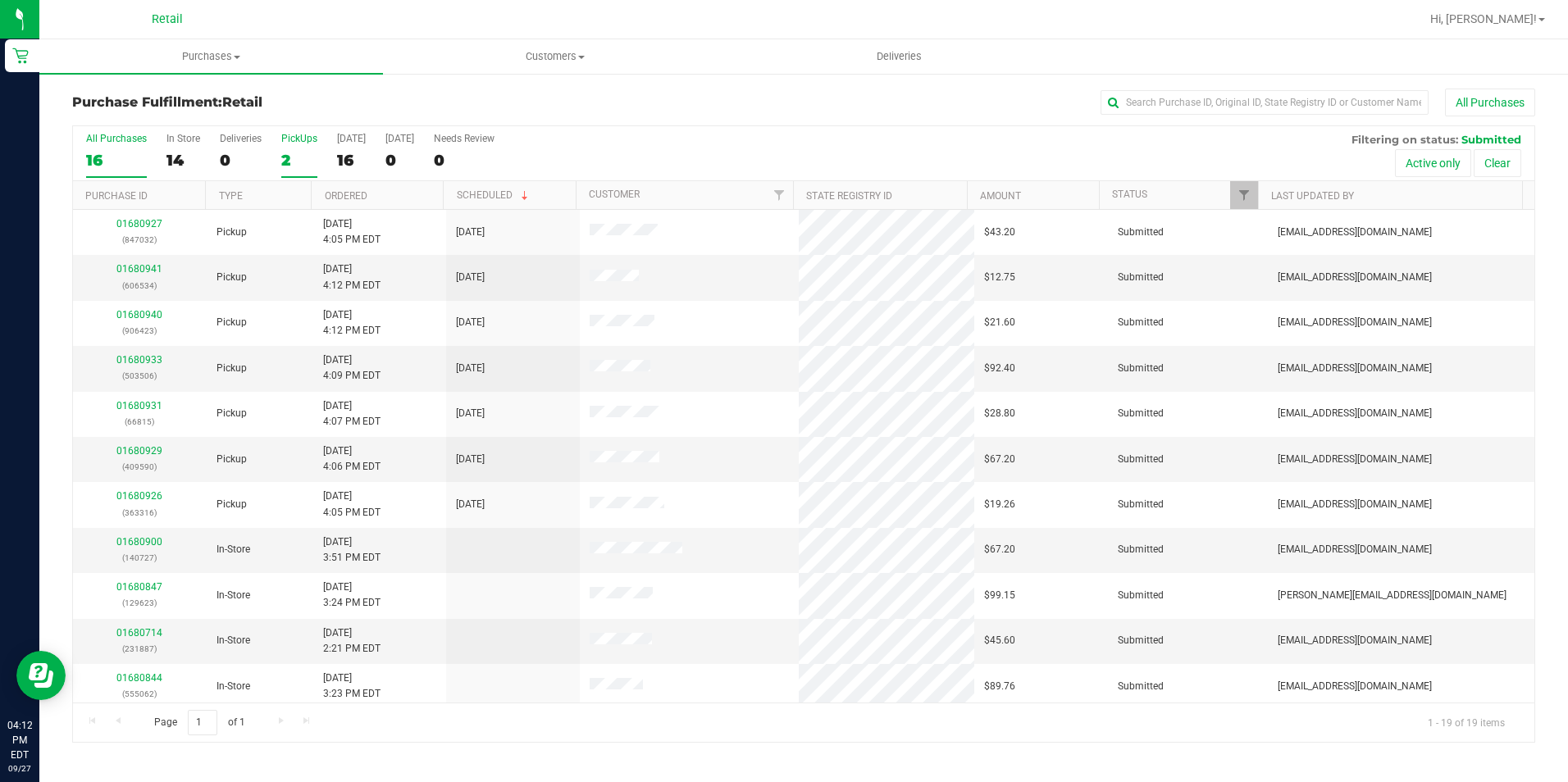
click at [288, 151] on div "2" at bounding box center [299, 160] width 36 height 19
click at [0, 0] on input "PickUps 2" at bounding box center [0, 0] width 0 height 0
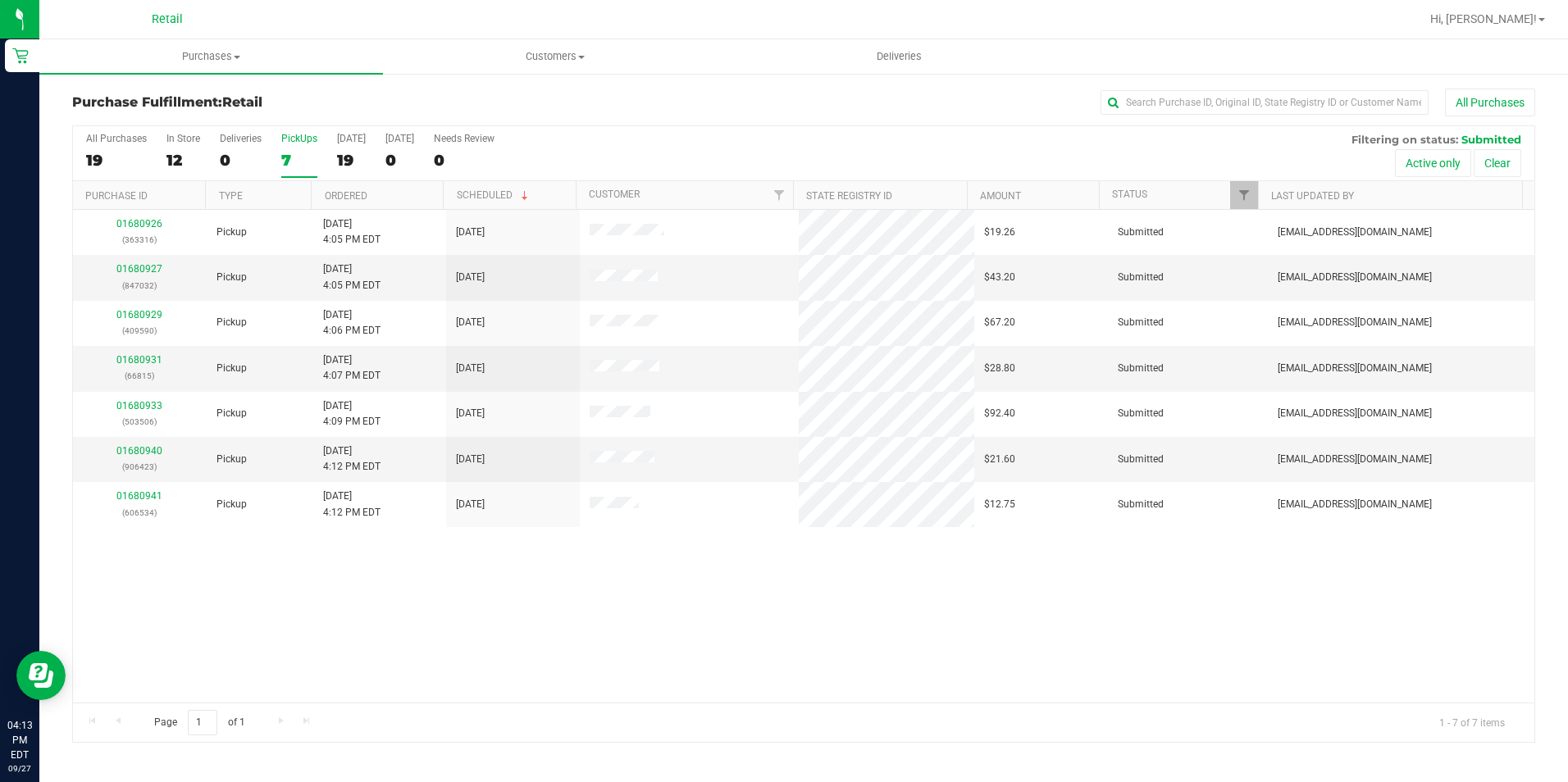
click at [286, 154] on div "7" at bounding box center [299, 160] width 36 height 19
click at [0, 0] on input "PickUps 7" at bounding box center [0, 0] width 0 height 0
click at [1242, 68] on ul "Purchases Summary of purchases Fulfillment All purchases Customers All customer…" at bounding box center [823, 56] width 1568 height 35
click at [1217, 101] on input "text" at bounding box center [1264, 103] width 328 height 25
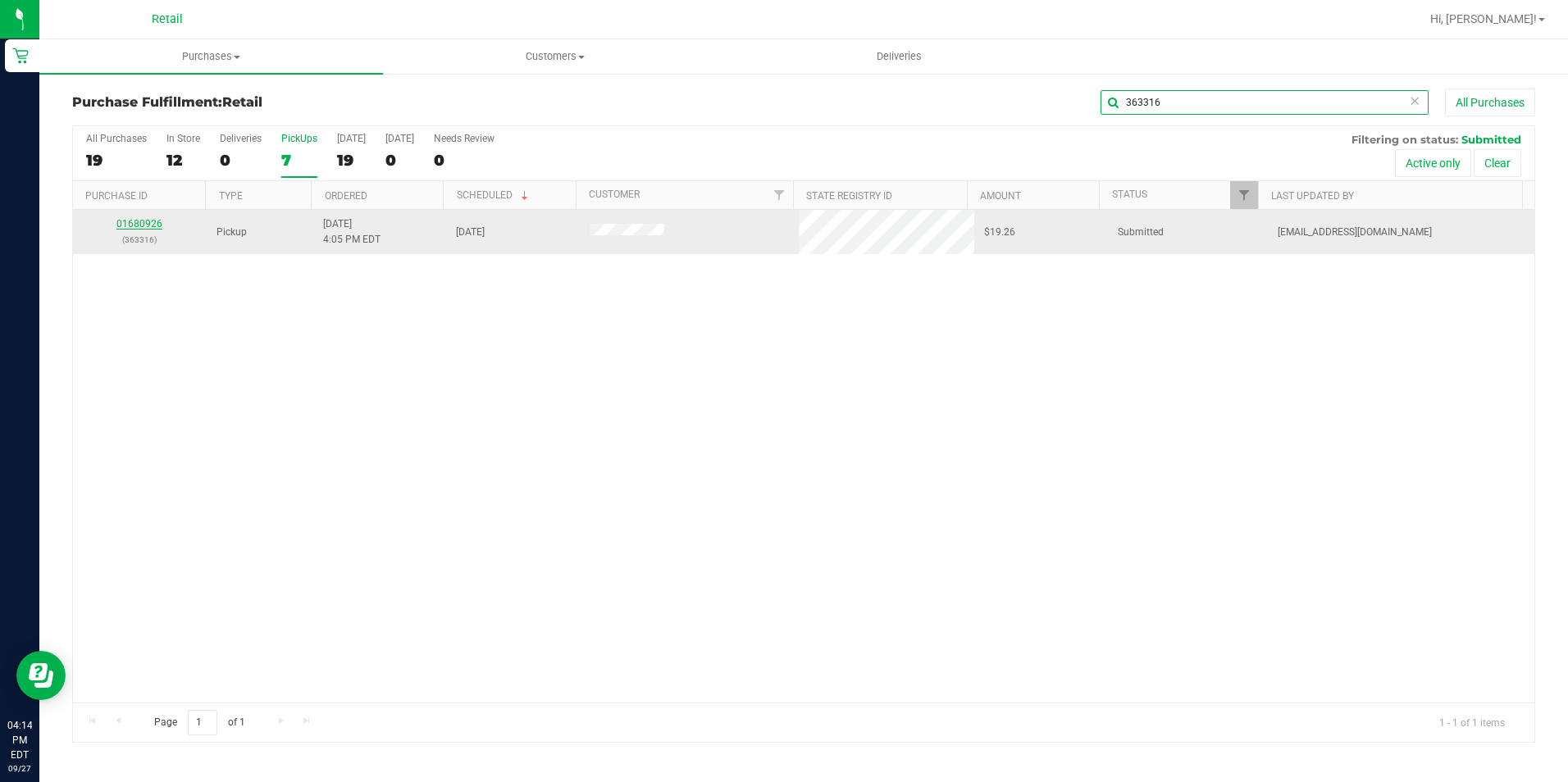
type input "363316"
click at [139, 225] on link "01680926" at bounding box center [139, 223] width 46 height 11
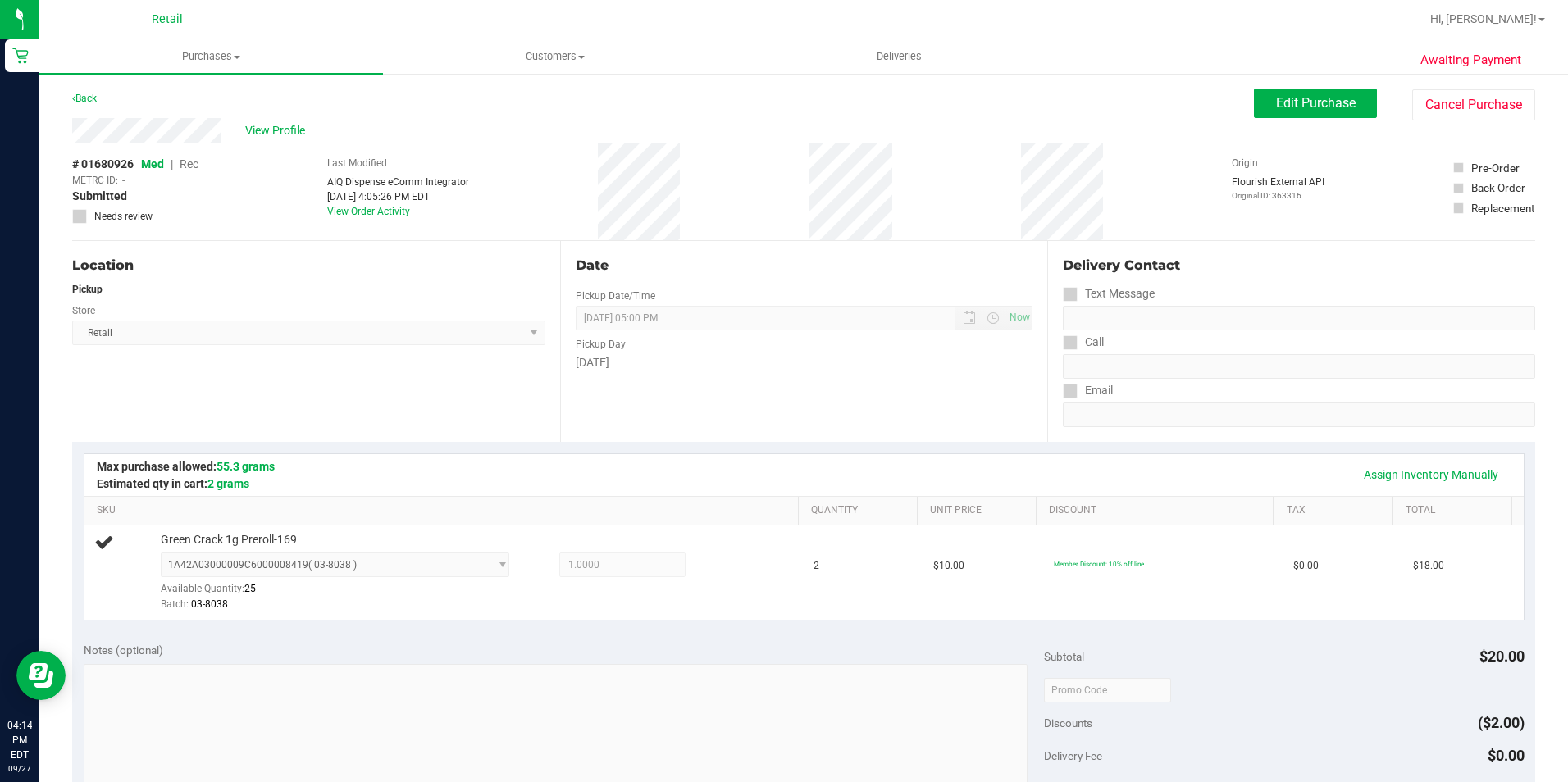
click at [320, 409] on div "Location Pickup Store Retail Select Store Retail" at bounding box center [315, 341] width 488 height 201
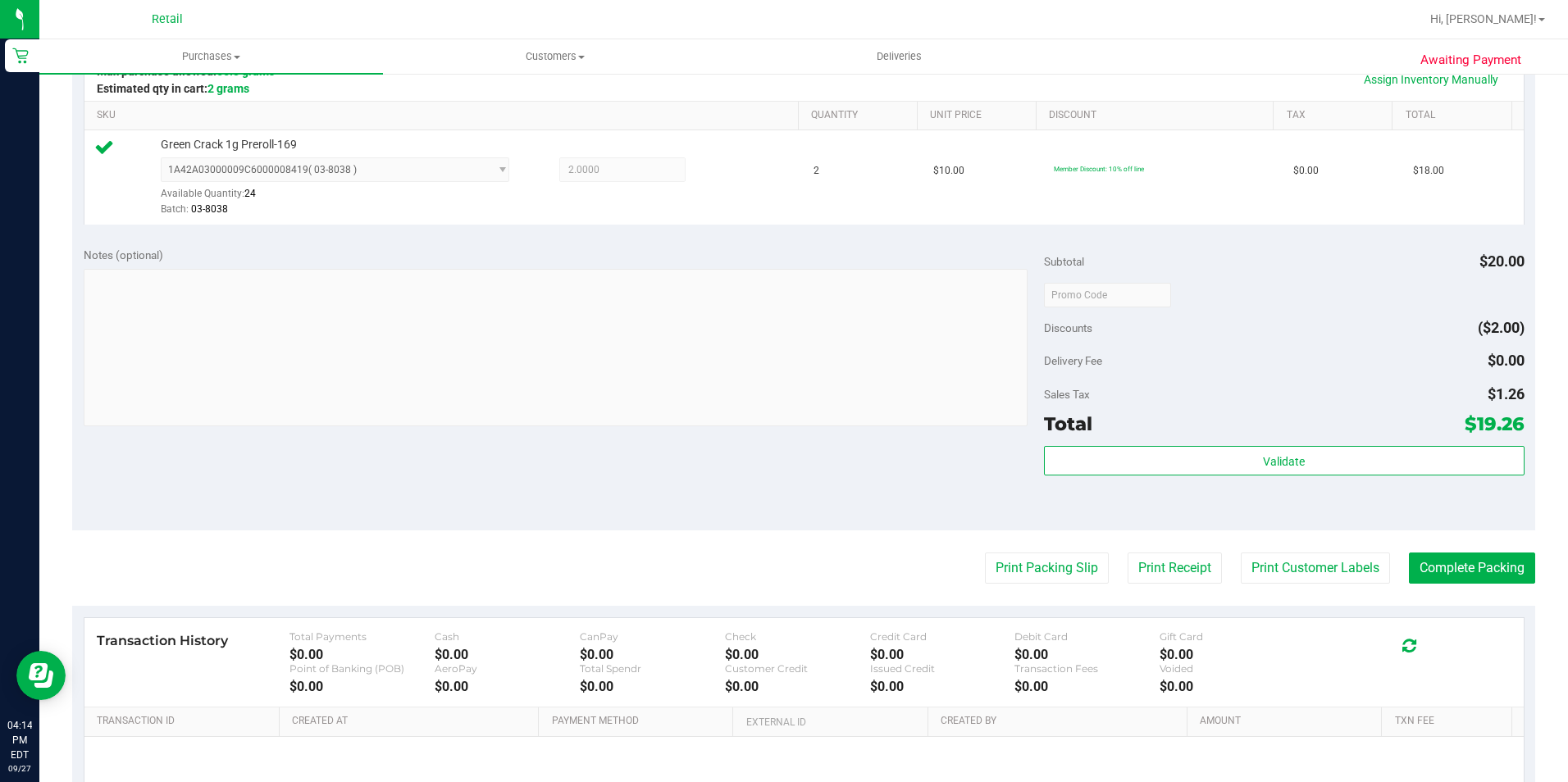
scroll to position [410, 0]
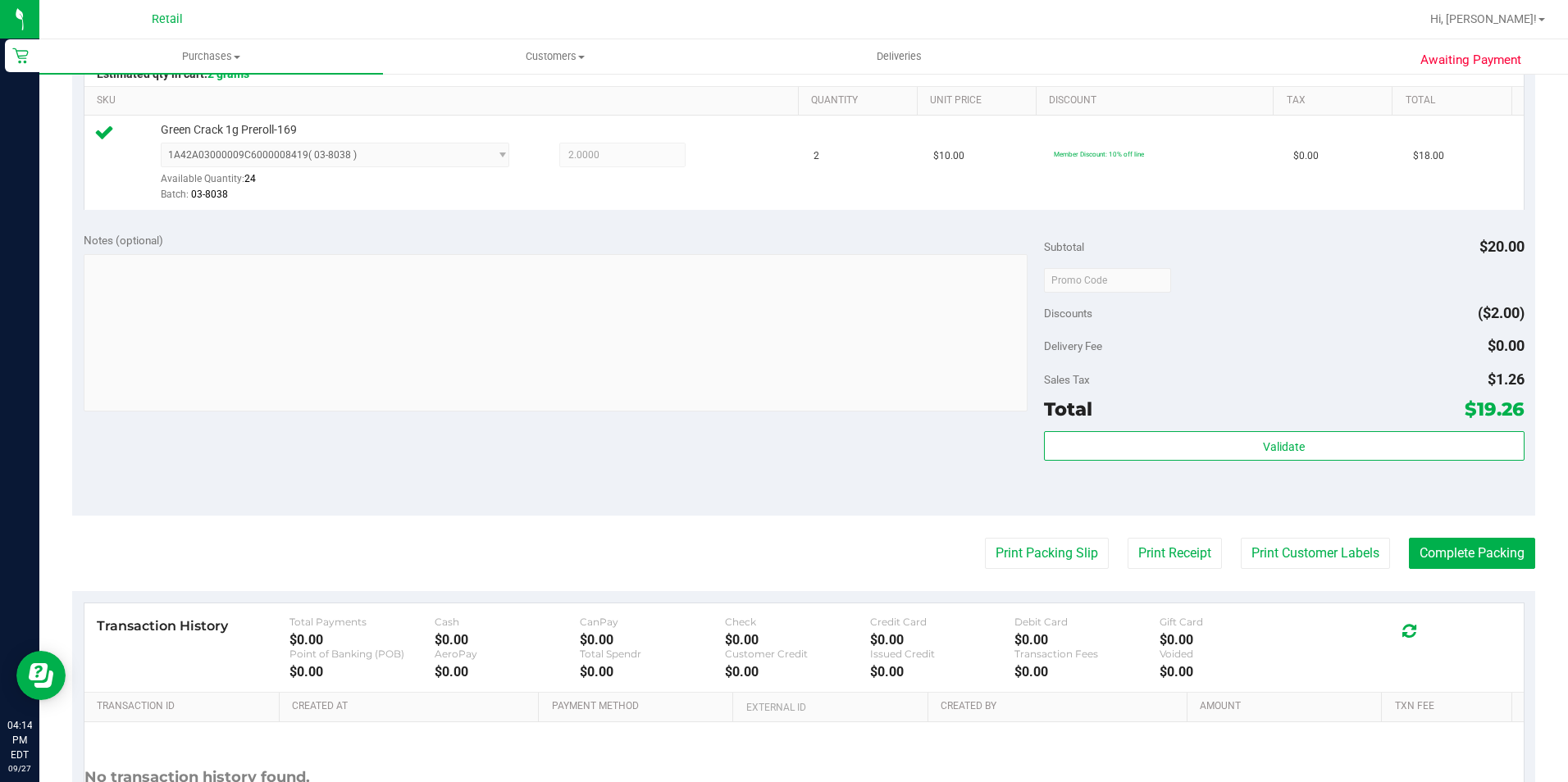
click at [1445, 535] on purchase-details "Back Edit Purchase Cancel Purchase View Profile # 01680926 Med | Rec METRC ID: …" at bounding box center [803, 288] width 1463 height 1219
click at [1441, 552] on button "Complete Packing" at bounding box center [1472, 553] width 127 height 31
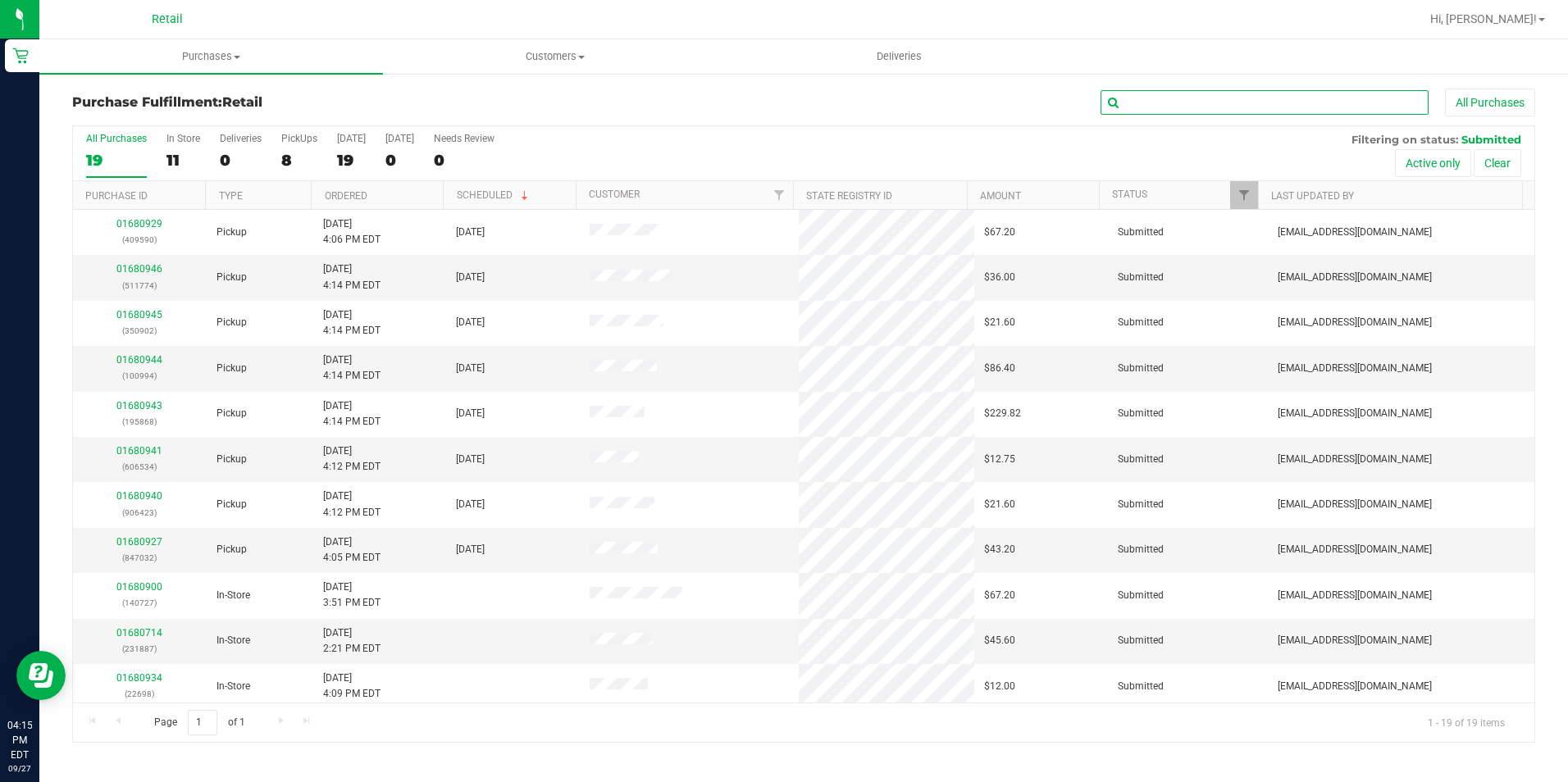
click at [1135, 102] on input "text" at bounding box center [1264, 103] width 328 height 25
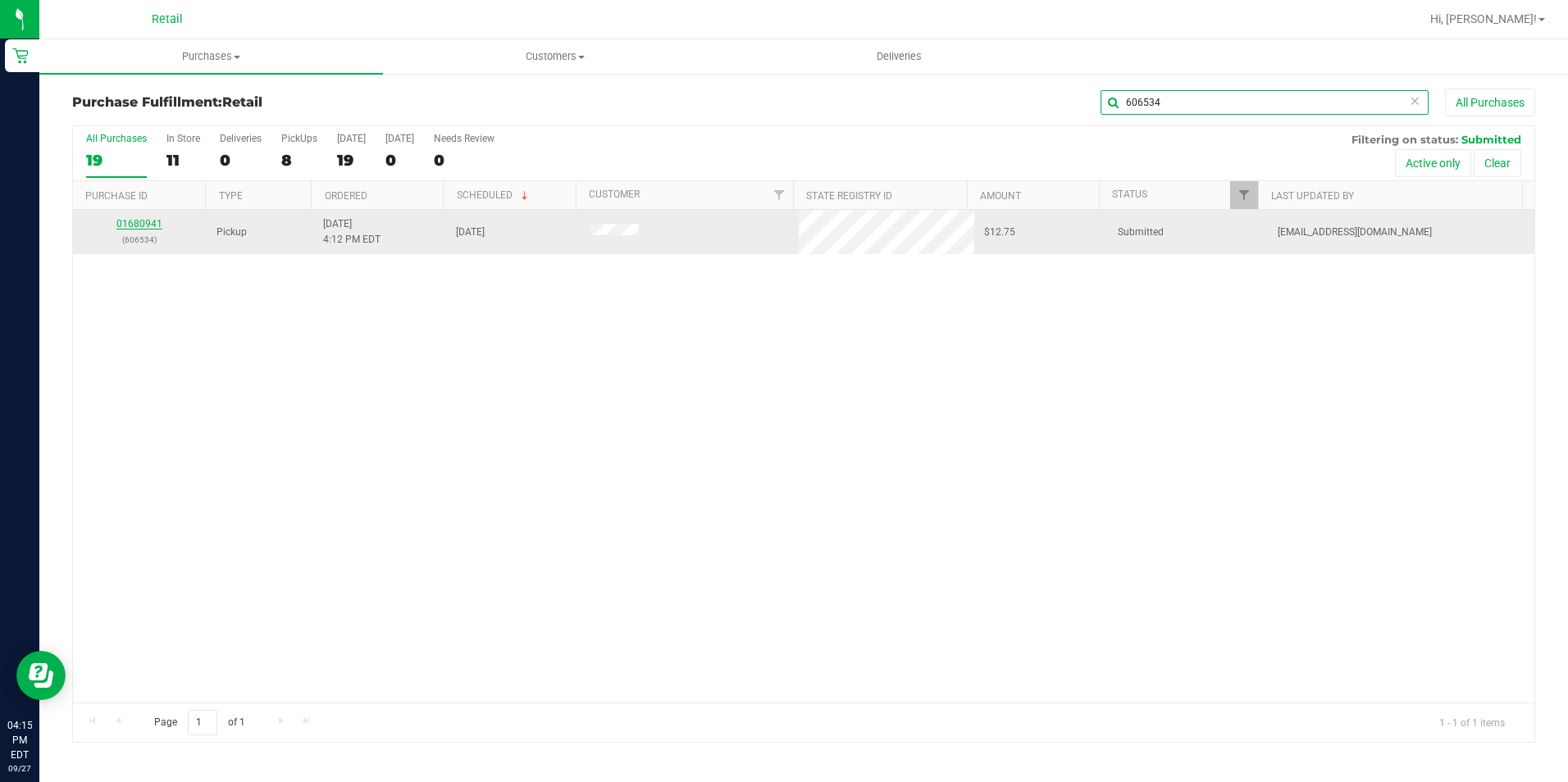
type input "606534"
click at [136, 220] on link "01680941" at bounding box center [139, 223] width 46 height 11
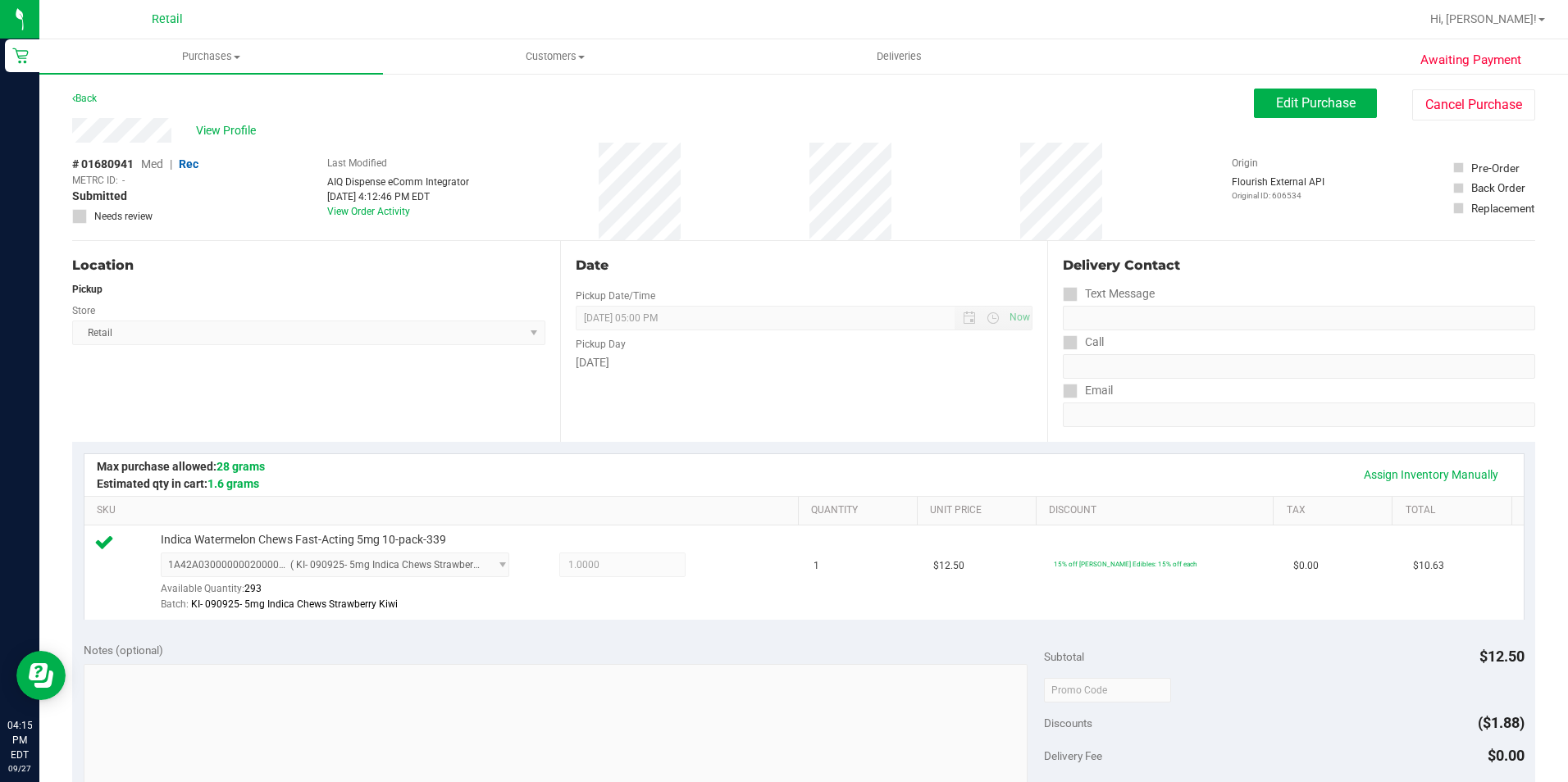
scroll to position [491, 0]
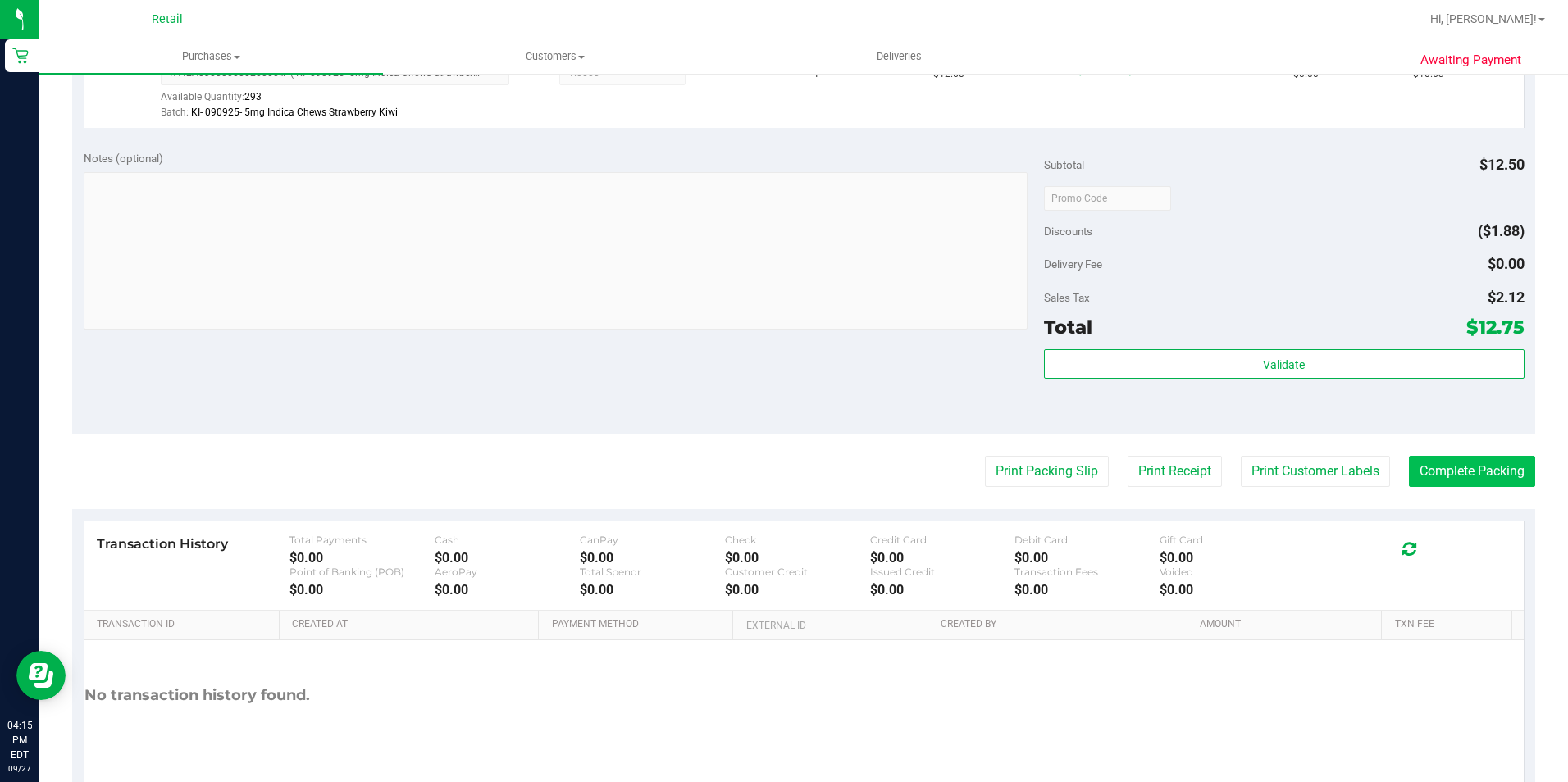
drag, startPoint x: 1546, startPoint y: 450, endPoint x: 1506, endPoint y: 471, distance: 45.2
click at [1546, 450] on div "Awaiting Payment Back Edit Purchase Cancel Purchase View Profile # 01680941 Med…" at bounding box center [804, 215] width 1529 height 1268
click at [1483, 477] on button "Complete Packing" at bounding box center [1472, 471] width 127 height 31
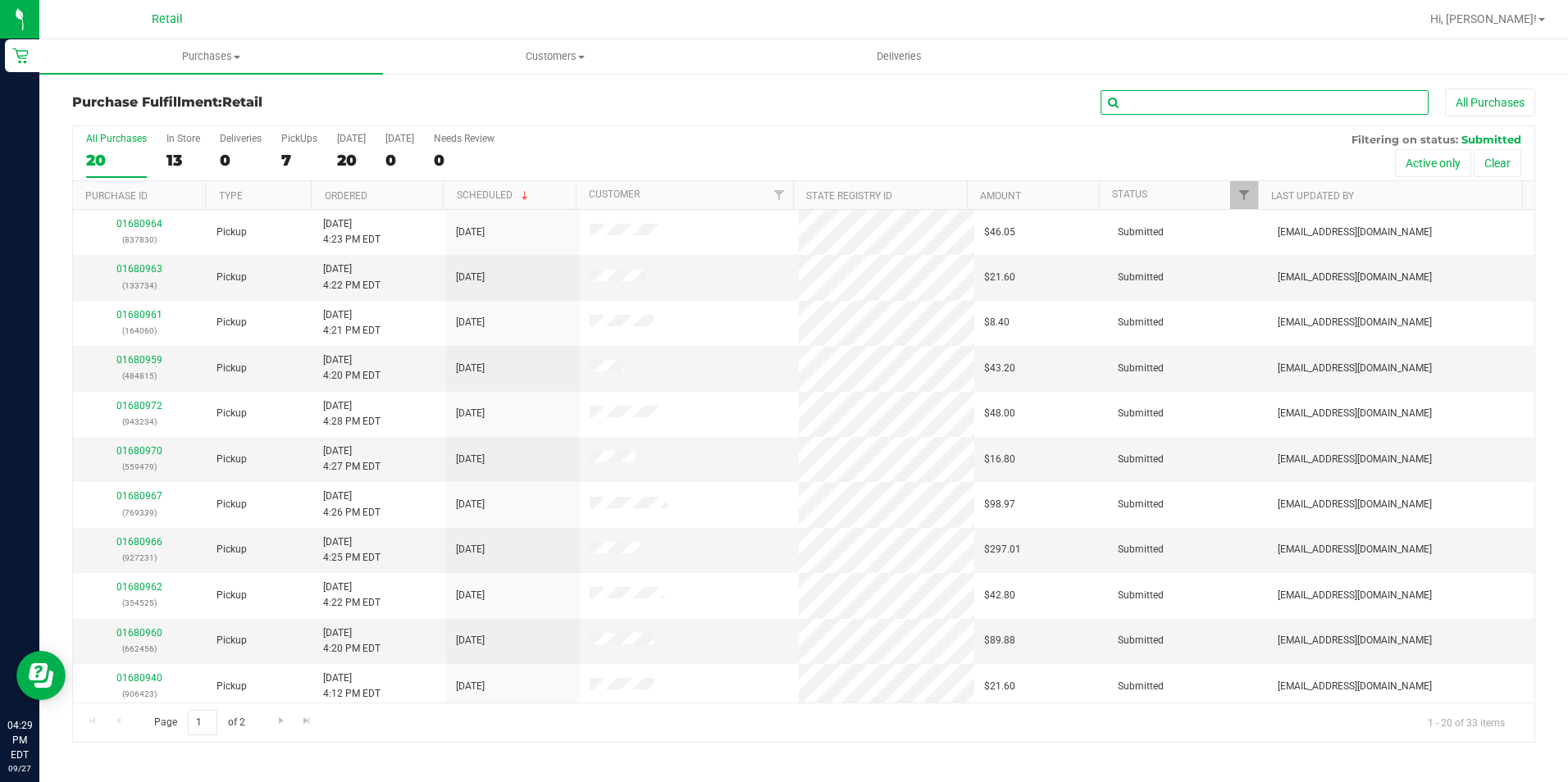
click at [1186, 103] on input "text" at bounding box center [1264, 103] width 328 height 25
type input "350902"
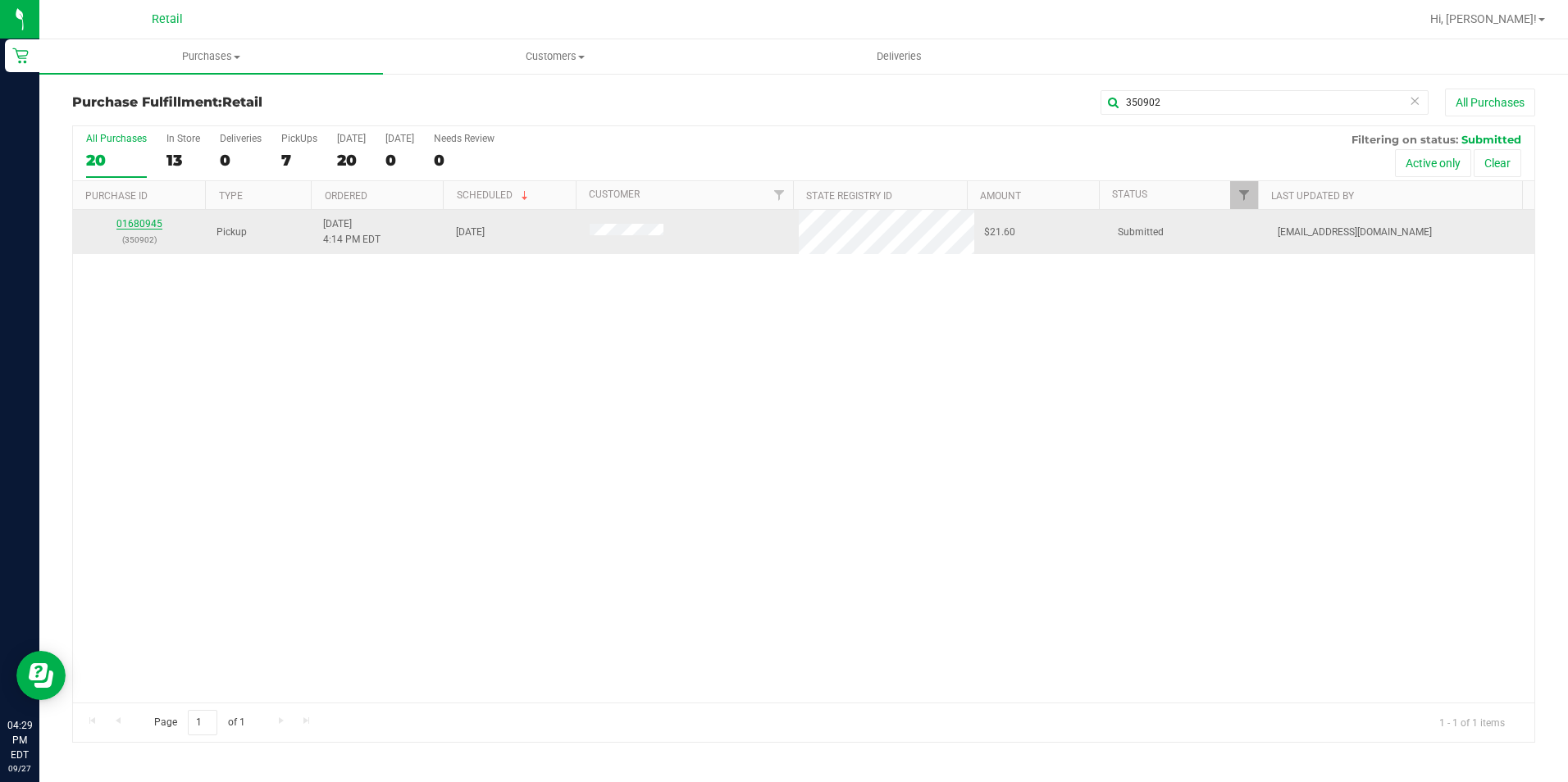
click at [151, 226] on link "01680945" at bounding box center [139, 223] width 46 height 11
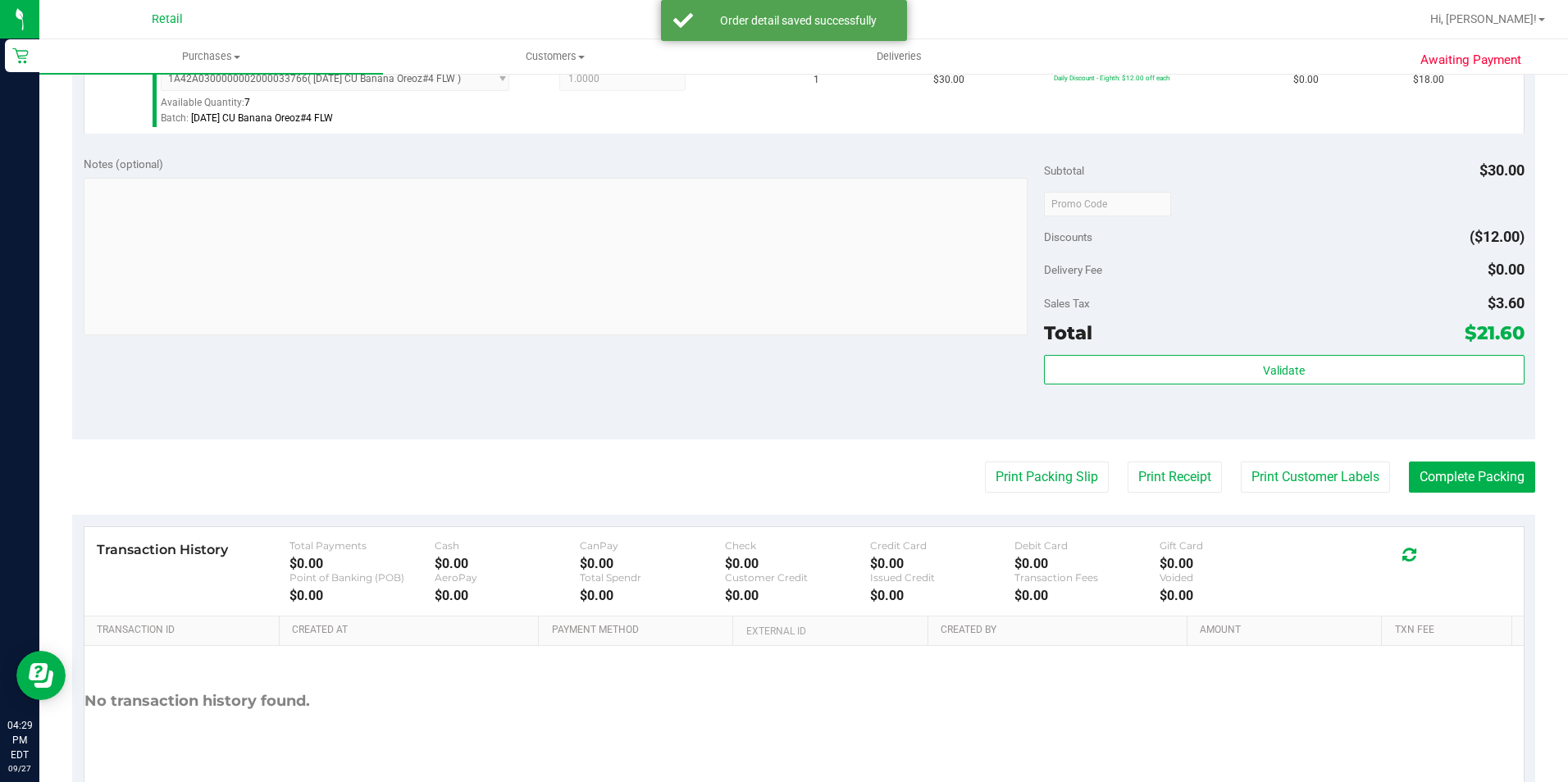
scroll to position [491, 0]
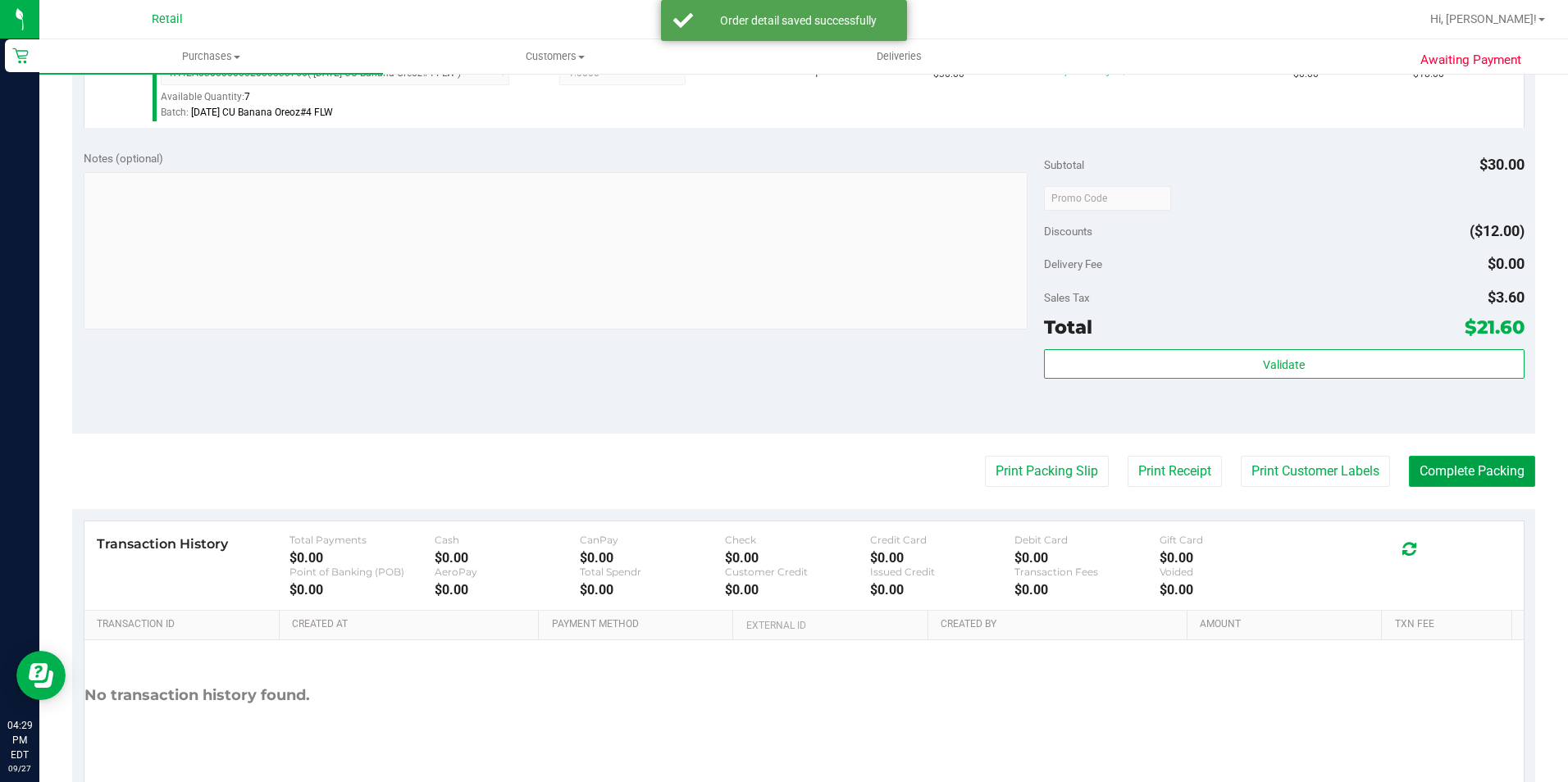
click at [1495, 473] on button "Complete Packing" at bounding box center [1472, 471] width 127 height 31
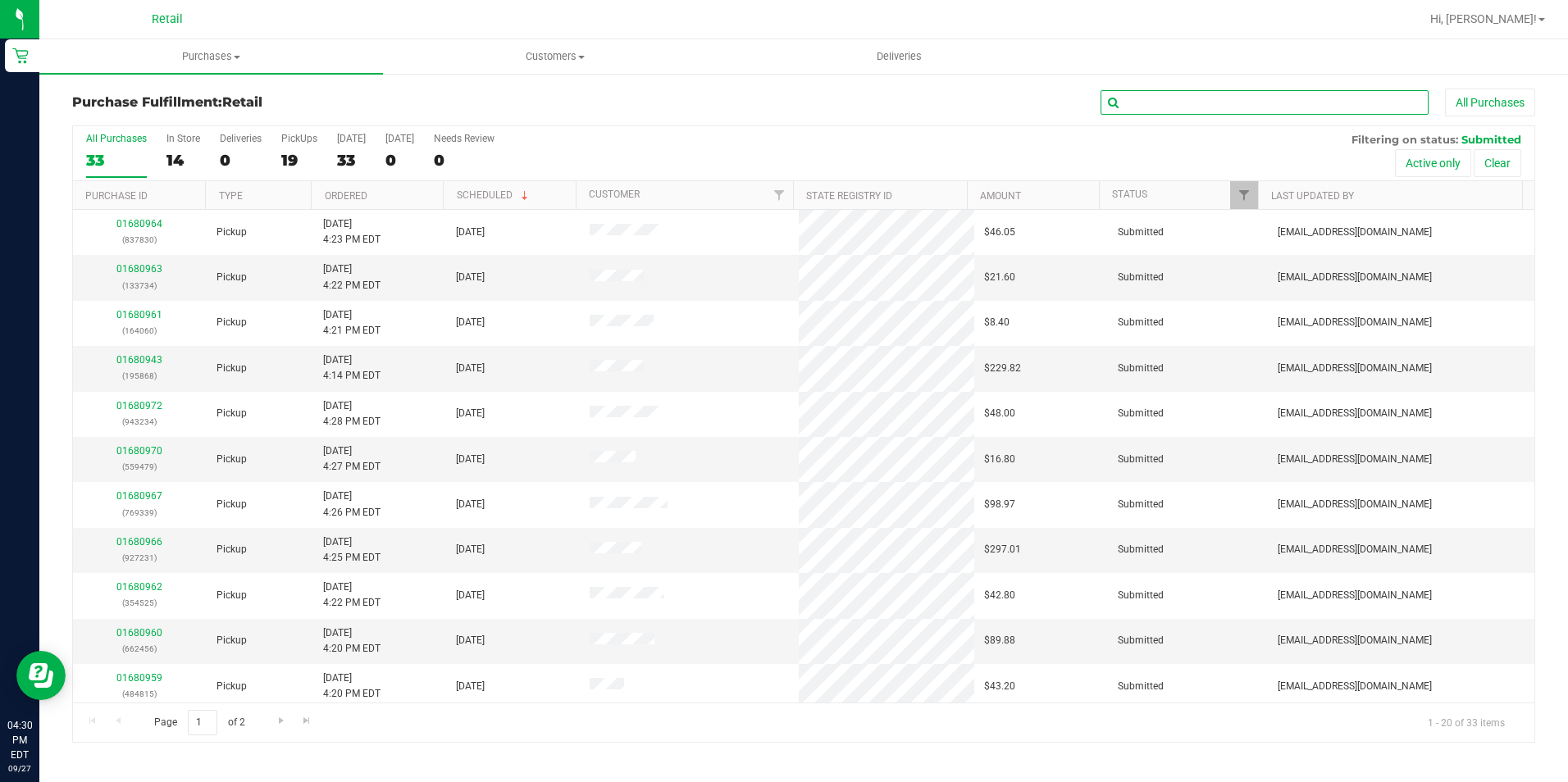
click at [1148, 99] on input "text" at bounding box center [1264, 103] width 328 height 25
type input "100994"
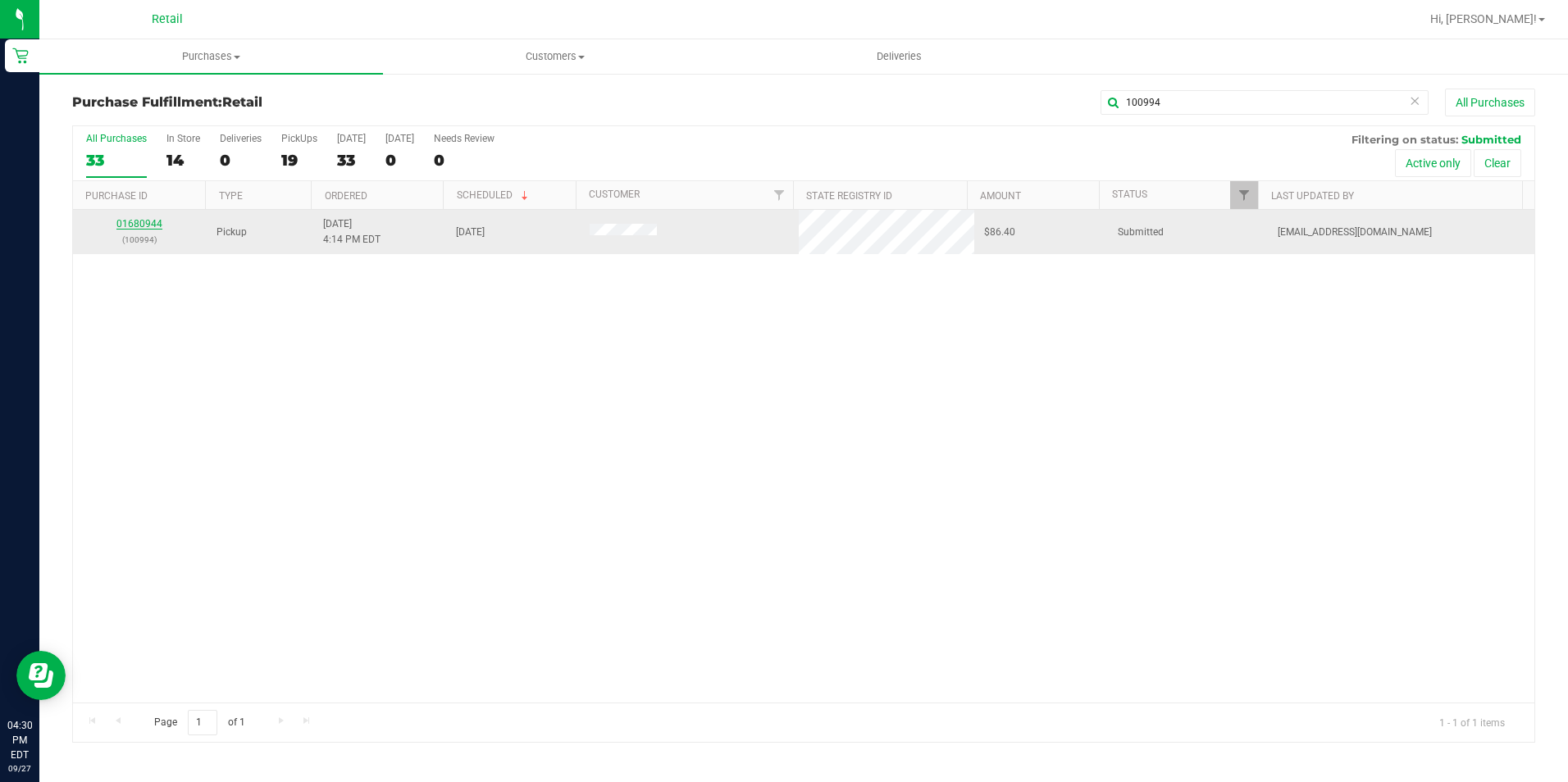
click at [152, 222] on link "01680944" at bounding box center [139, 223] width 46 height 11
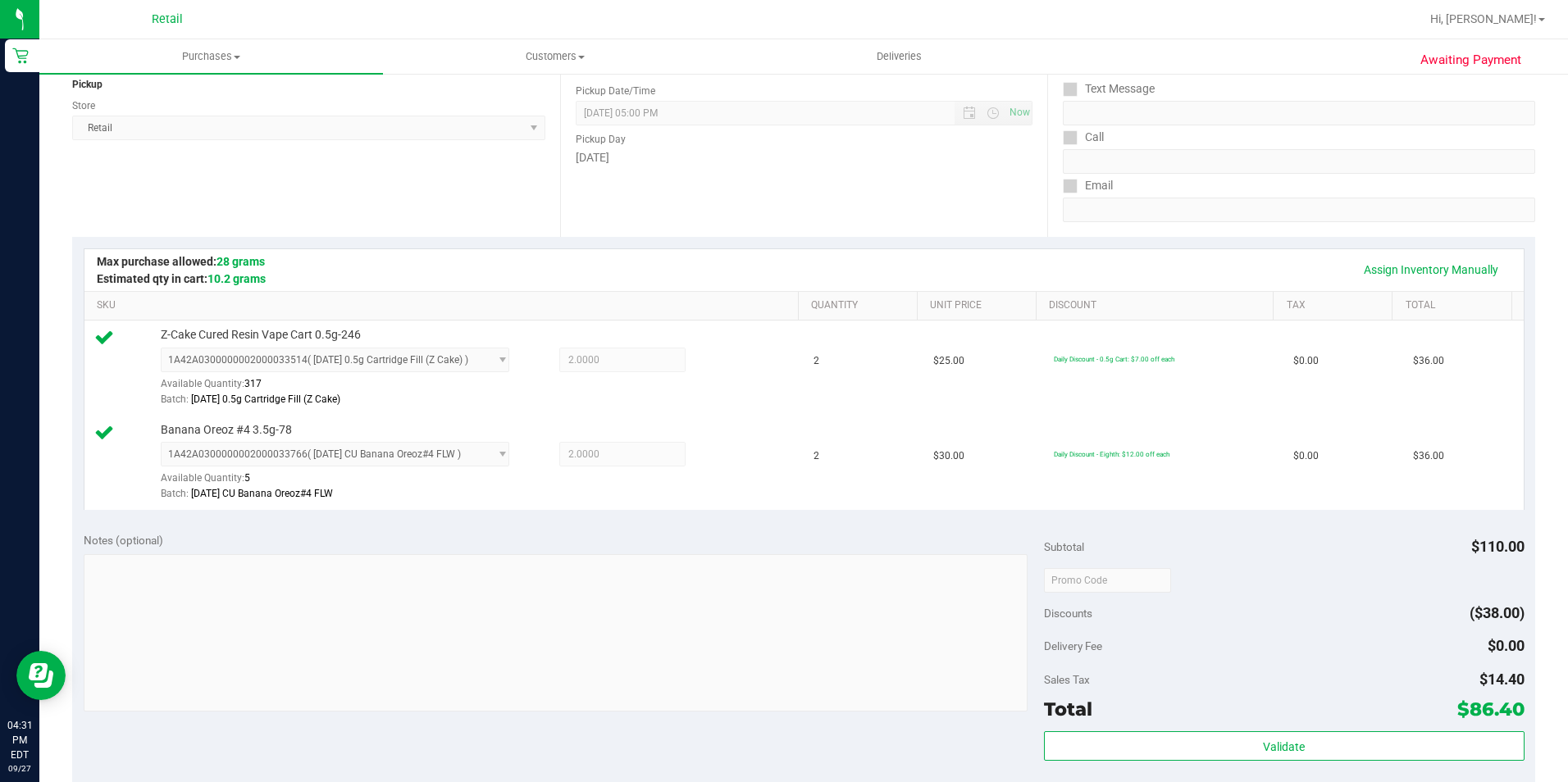
scroll to position [491, 0]
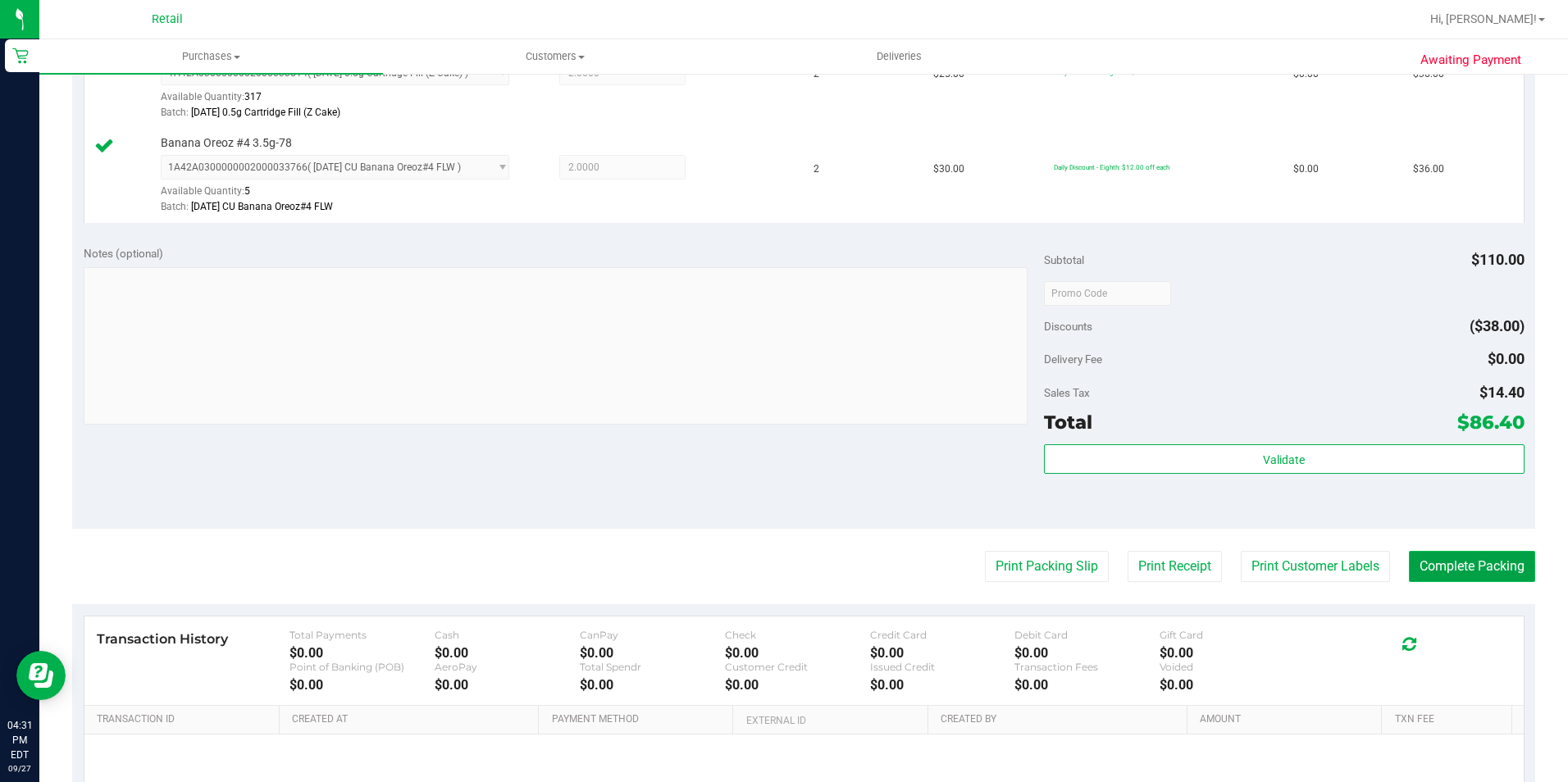
click at [1477, 574] on button "Complete Packing" at bounding box center [1472, 567] width 127 height 31
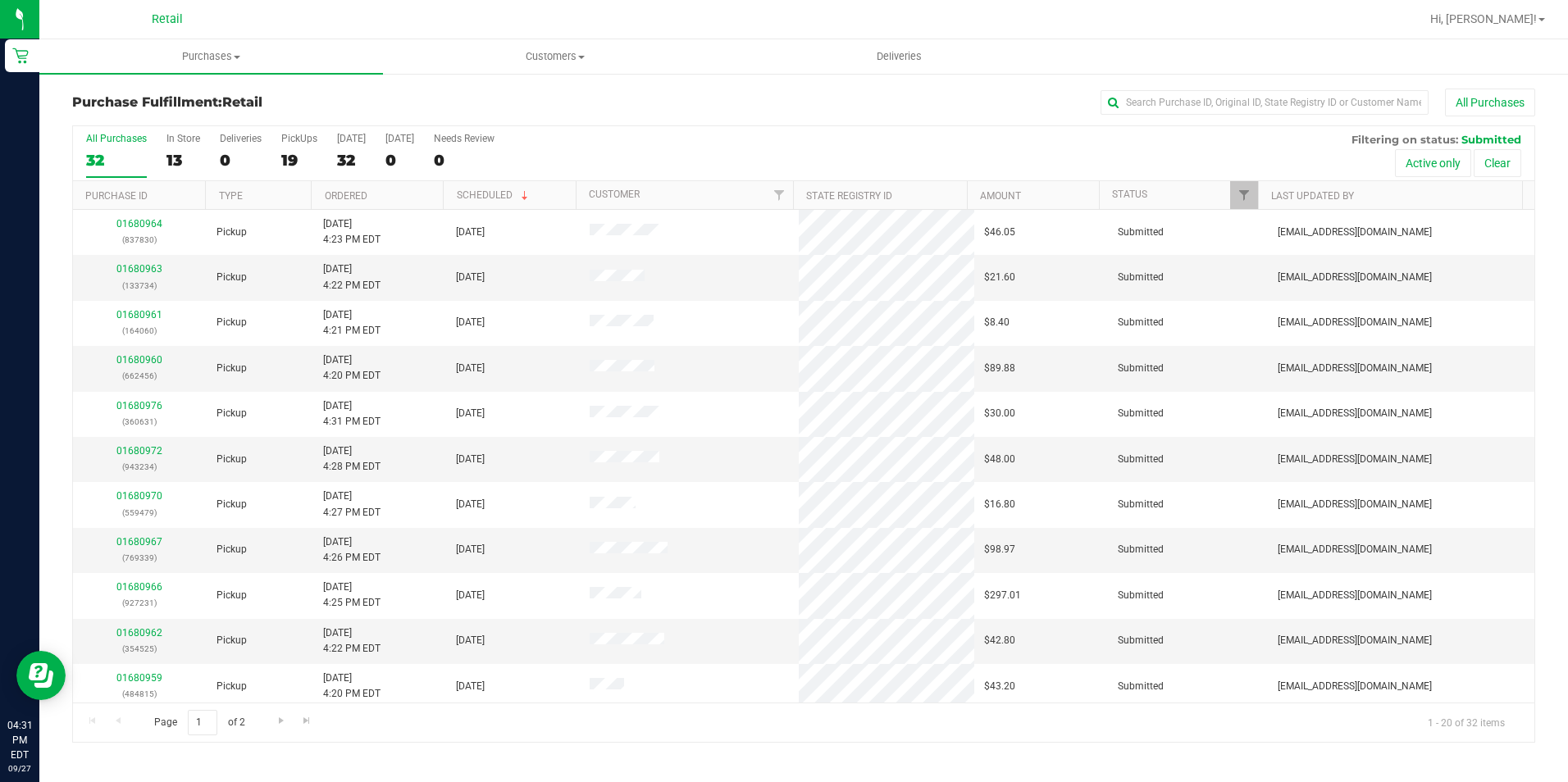
click at [1154, 132] on div "All Purchases 32 In Store 13 Deliveries 0 PickUps 19 Today 32 Tomorrow 0 Needs …" at bounding box center [803, 132] width 1461 height 13
click at [1166, 114] on input "text" at bounding box center [1264, 103] width 328 height 25
type input "4848415"
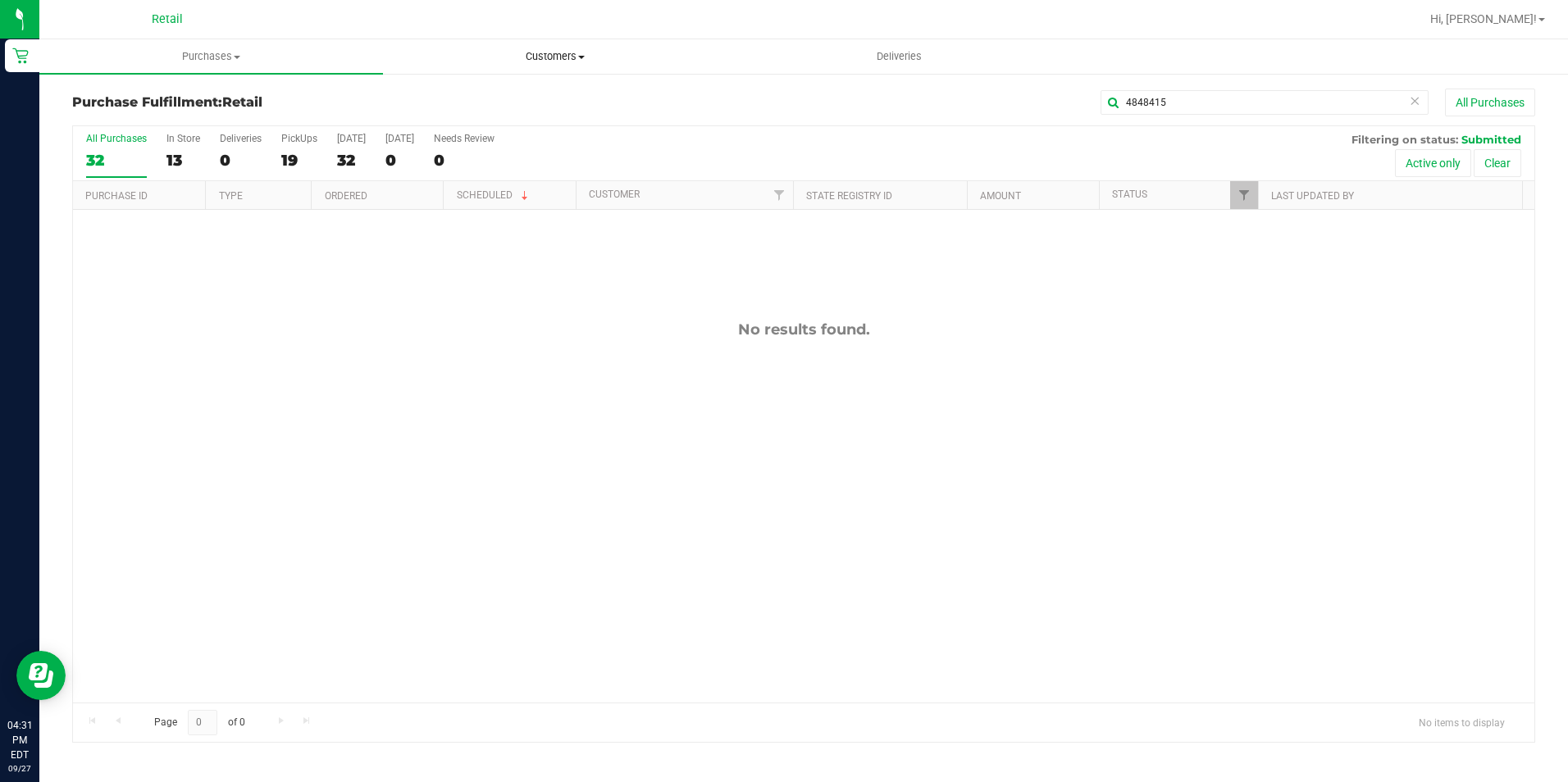
click at [615, 65] on uib-tab-heading "Customers All customers Add a new customer All physicians" at bounding box center [555, 56] width 342 height 32
click at [457, 90] on li "All customers" at bounding box center [555, 99] width 344 height 20
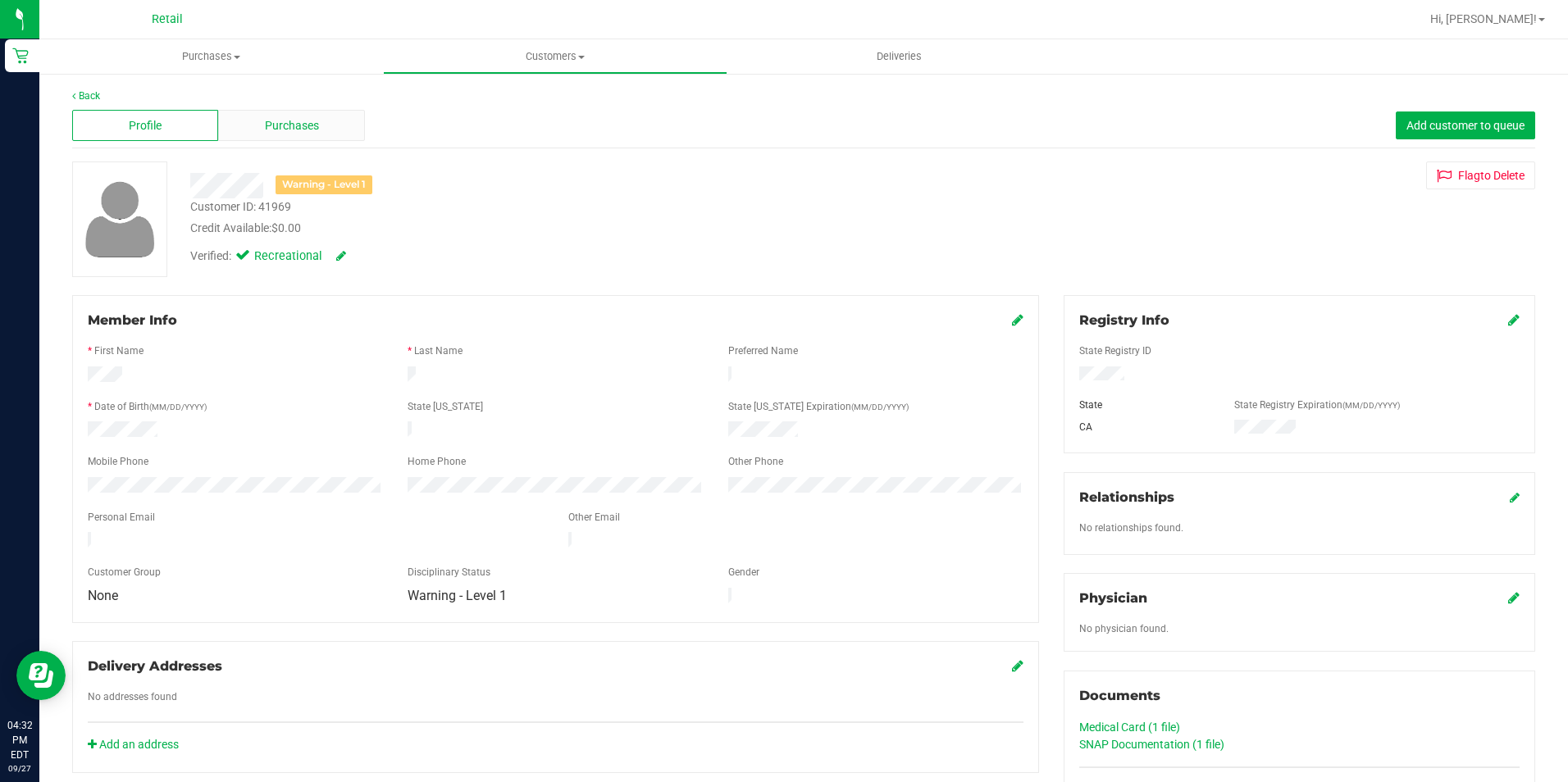
click at [293, 115] on div "Purchases" at bounding box center [291, 126] width 146 height 31
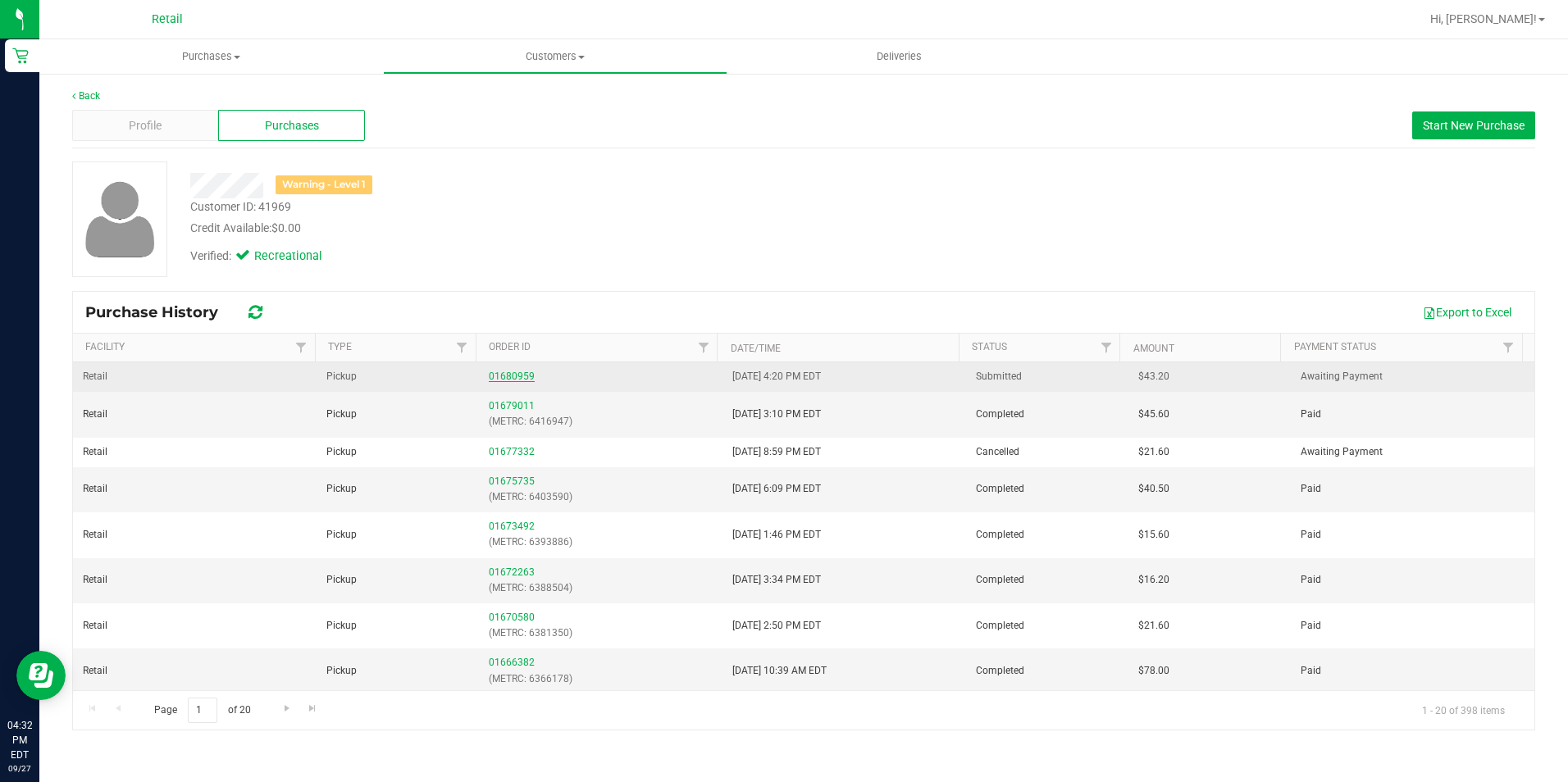
click at [515, 375] on link "01680959" at bounding box center [512, 376] width 46 height 11
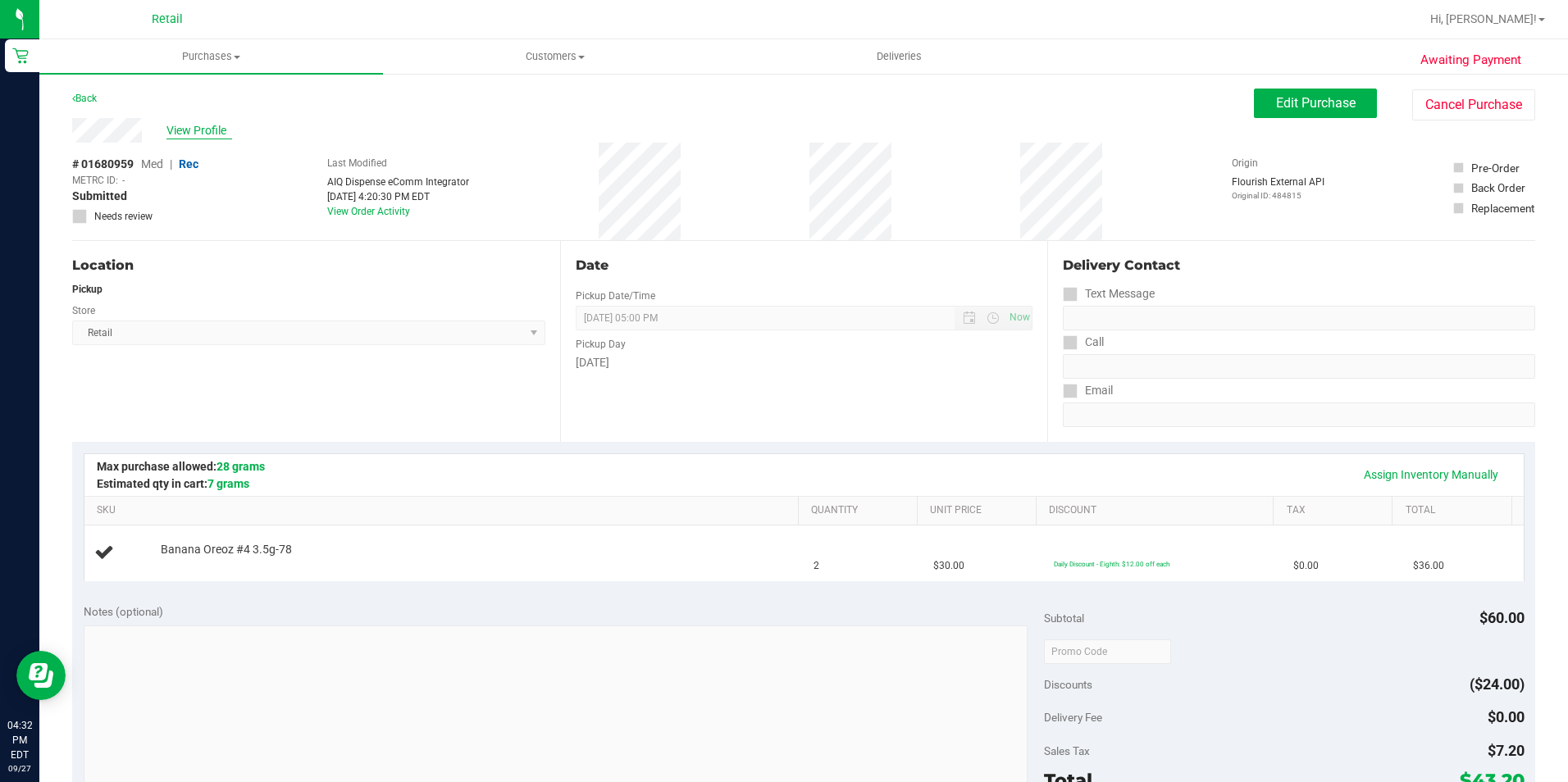
click at [224, 126] on span "View Profile" at bounding box center [199, 131] width 66 height 17
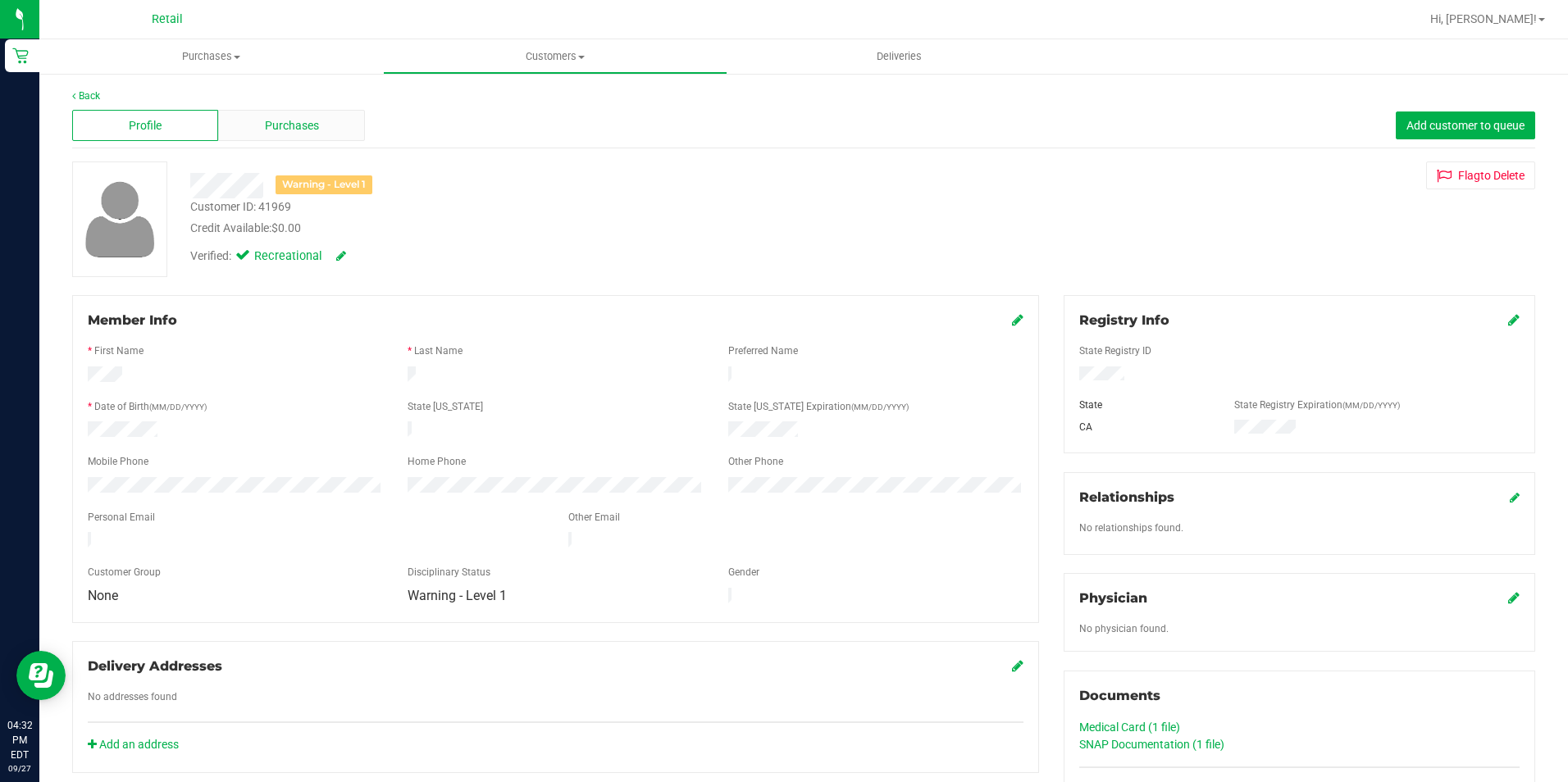
click at [341, 132] on div "Purchases" at bounding box center [291, 126] width 146 height 31
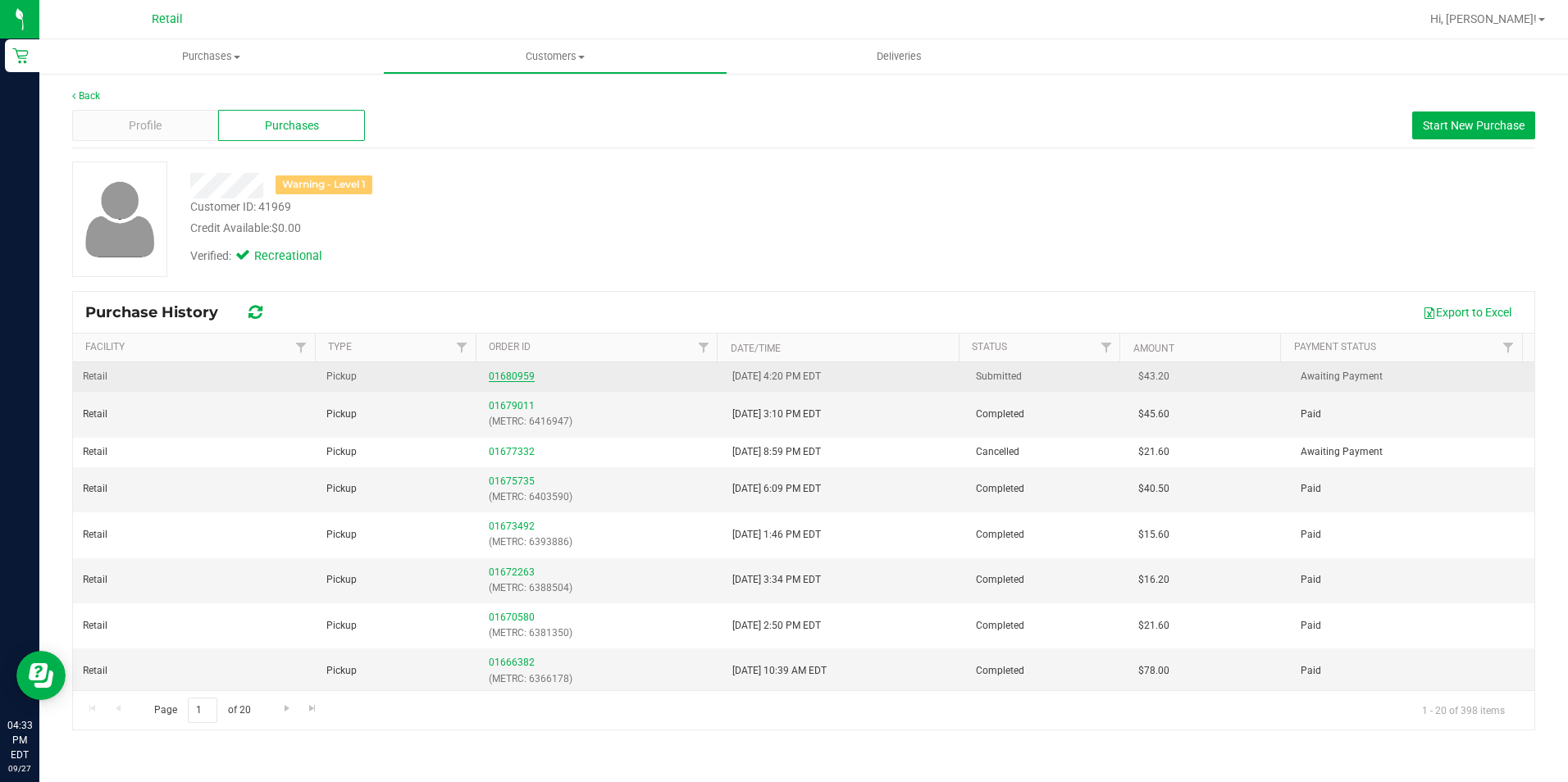
click at [501, 371] on link "01680959" at bounding box center [512, 376] width 46 height 11
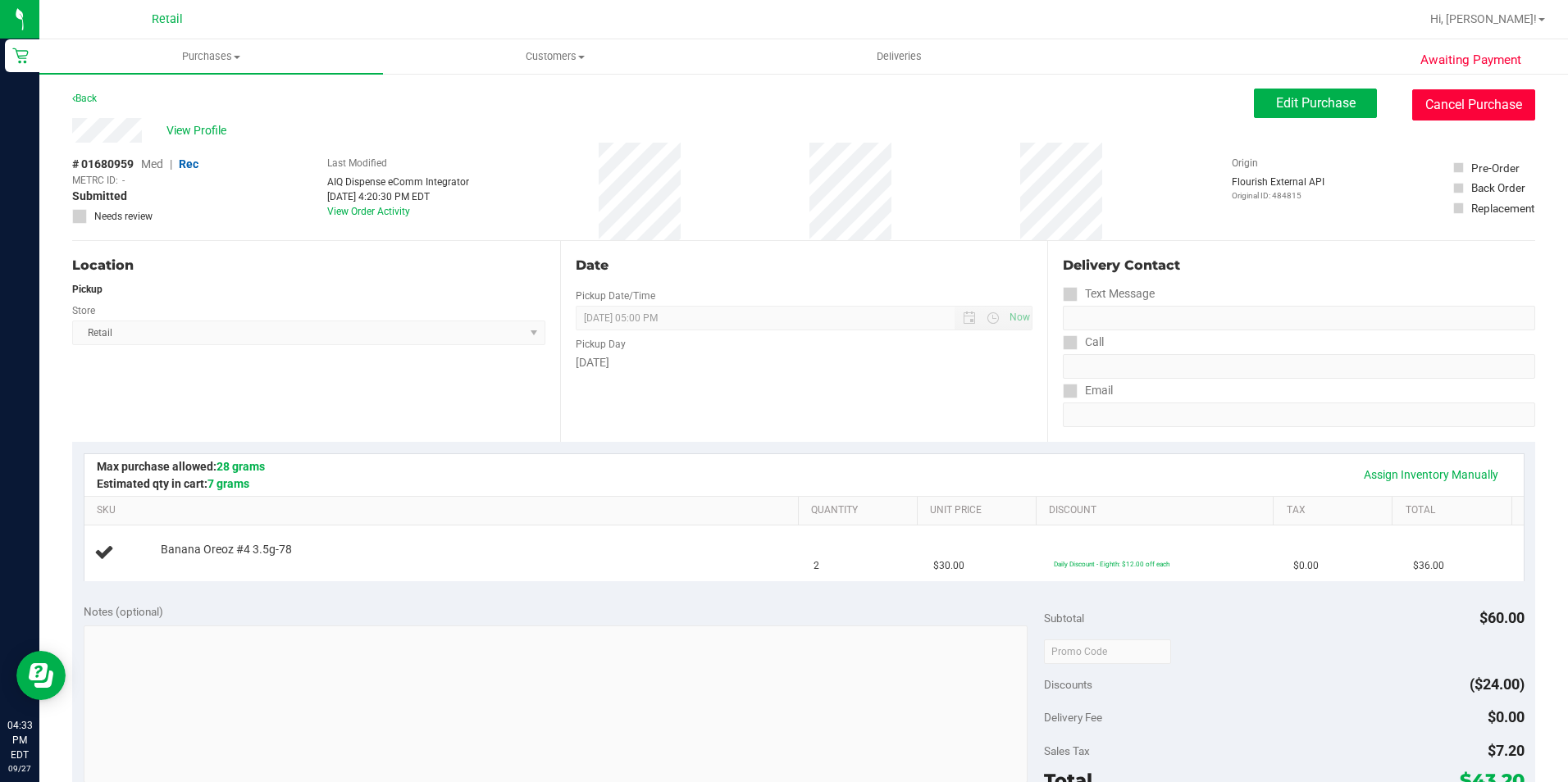
click at [1425, 105] on button "Cancel Purchase" at bounding box center [1474, 105] width 123 height 31
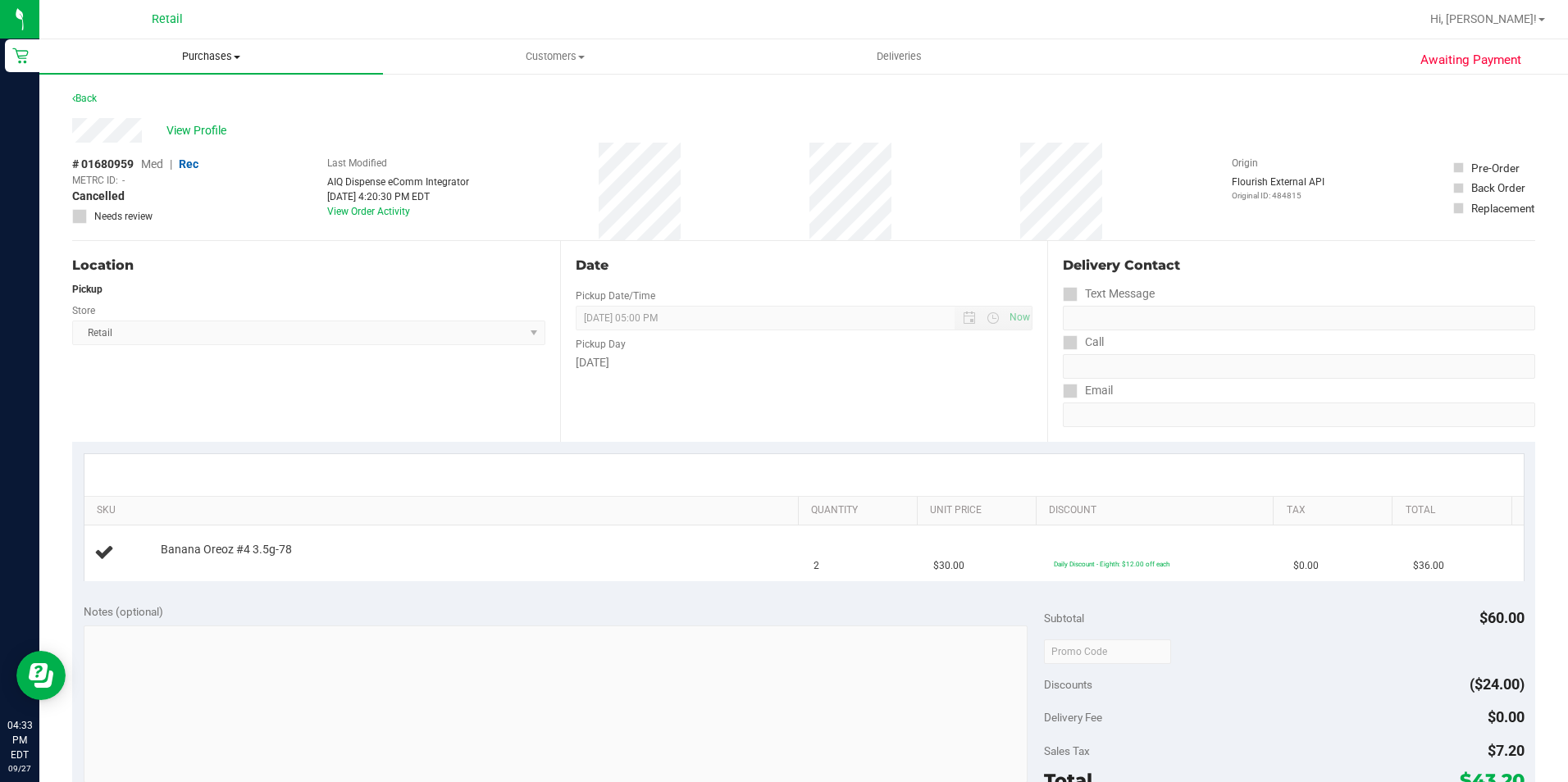
drag, startPoint x: 195, startPoint y: 83, endPoint x: 210, endPoint y: 50, distance: 36.2
click at [196, 78] on div "Awaiting Payment Back View Profile # 01680959 Med | Rec METRC ID: - Cancelled N…" at bounding box center [804, 686] width 1529 height 1230
click at [210, 50] on span "Purchases" at bounding box center [211, 56] width 344 height 15
click at [183, 114] on li "Fulfillment" at bounding box center [211, 119] width 344 height 20
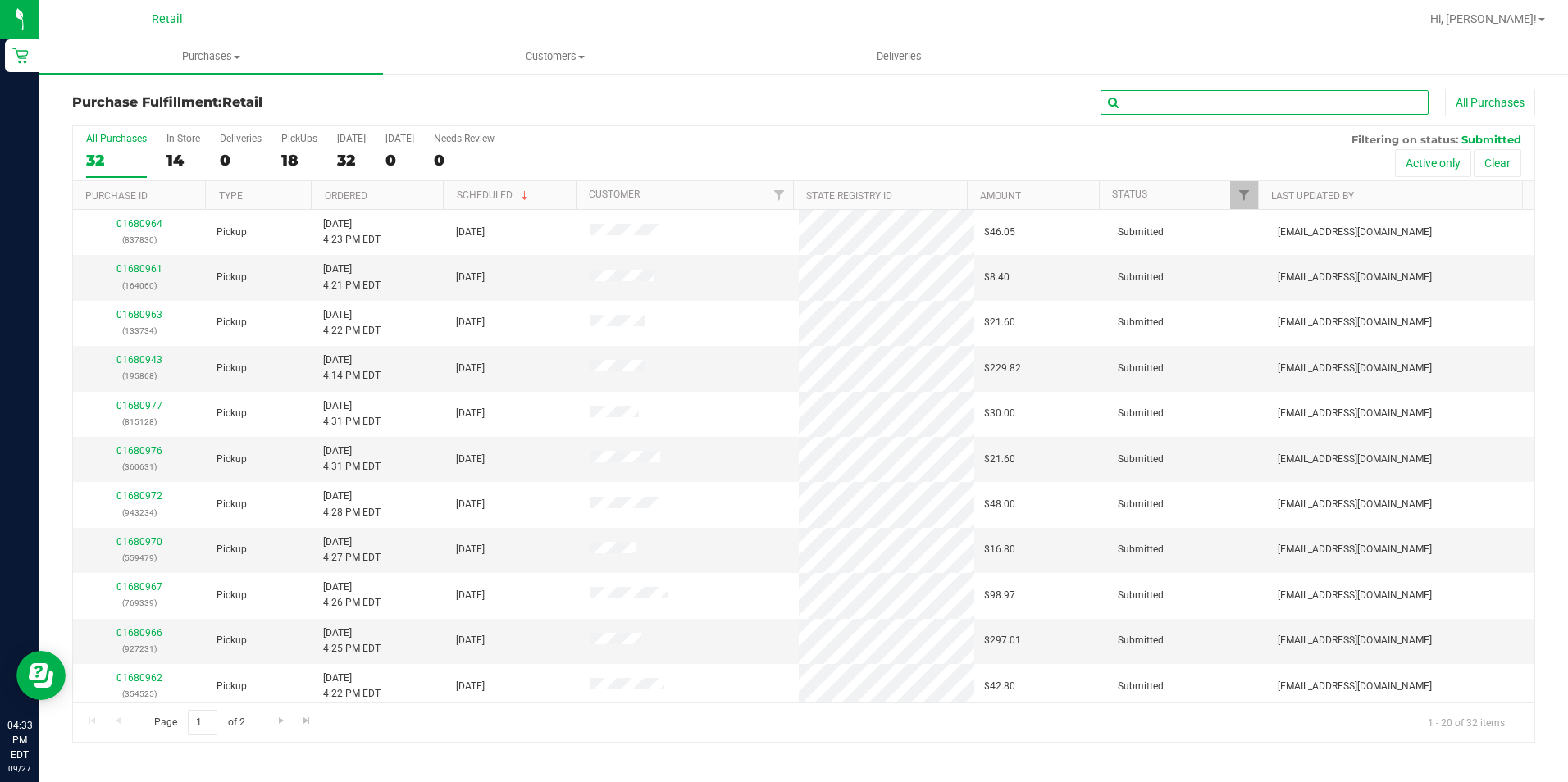
click at [1129, 102] on input "text" at bounding box center [1264, 103] width 328 height 25
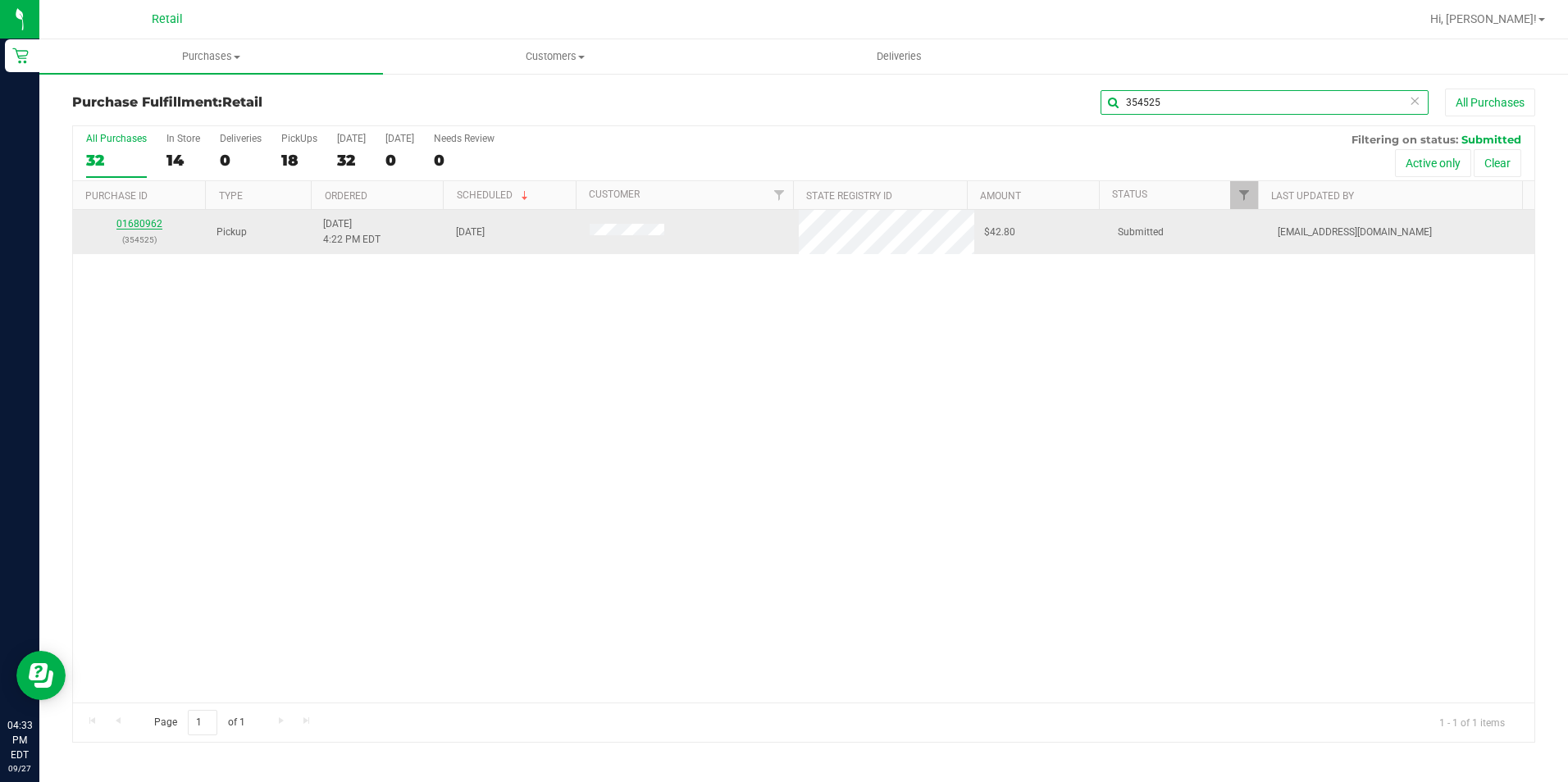
type input "354525"
click at [150, 227] on link "01680962" at bounding box center [139, 223] width 46 height 11
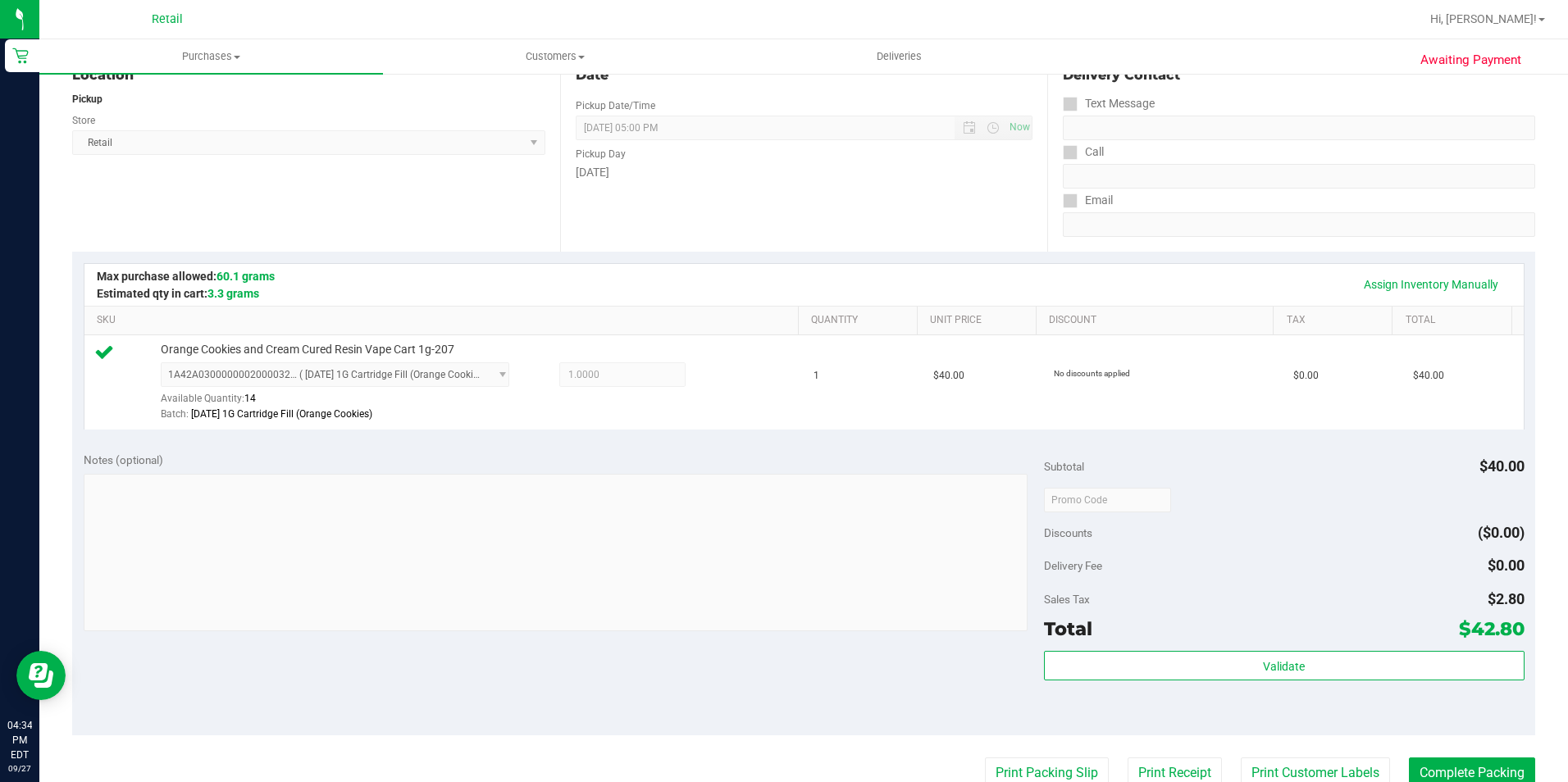
scroll to position [491, 0]
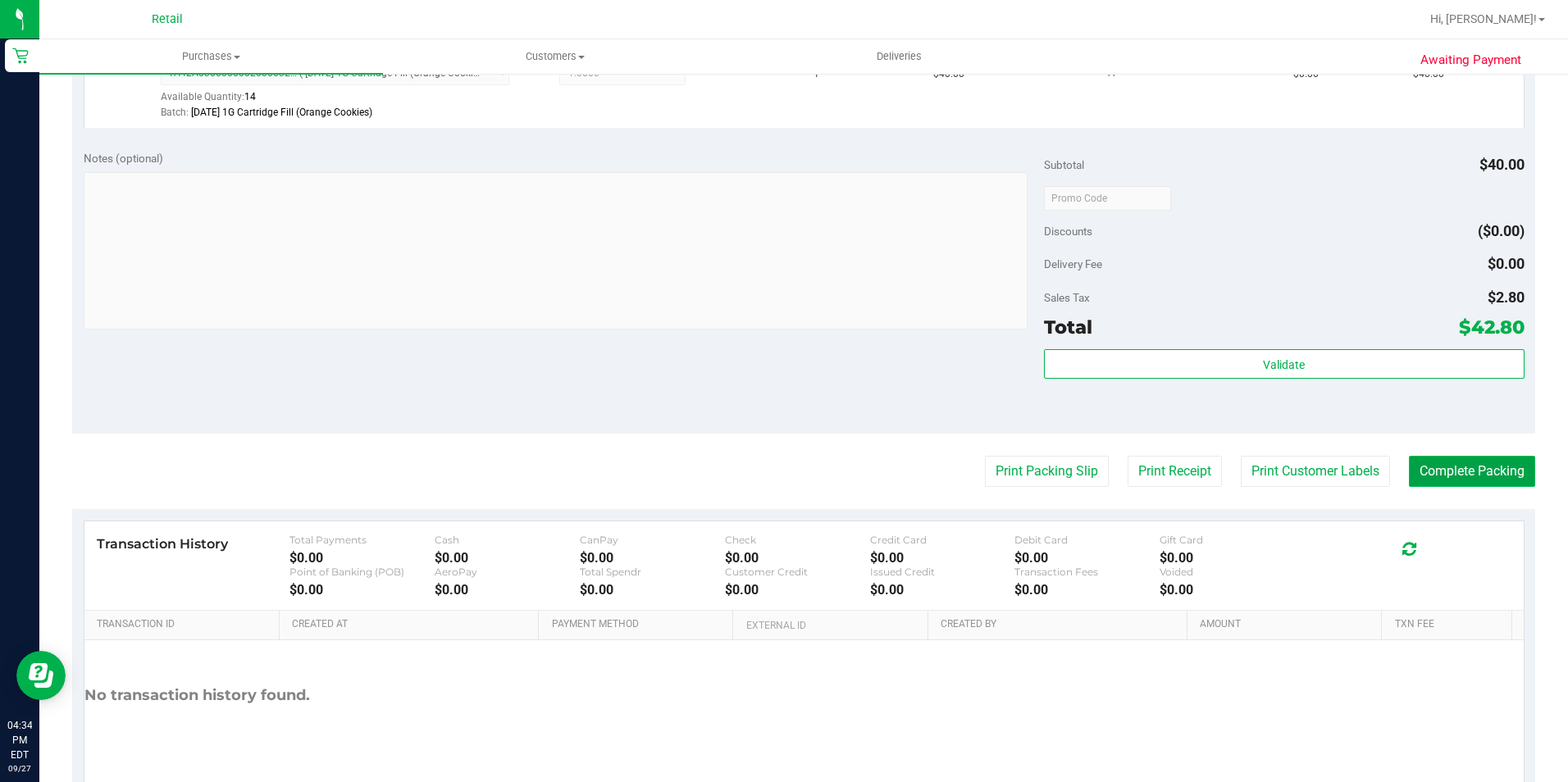
click at [1477, 472] on button "Complete Packing" at bounding box center [1472, 471] width 127 height 31
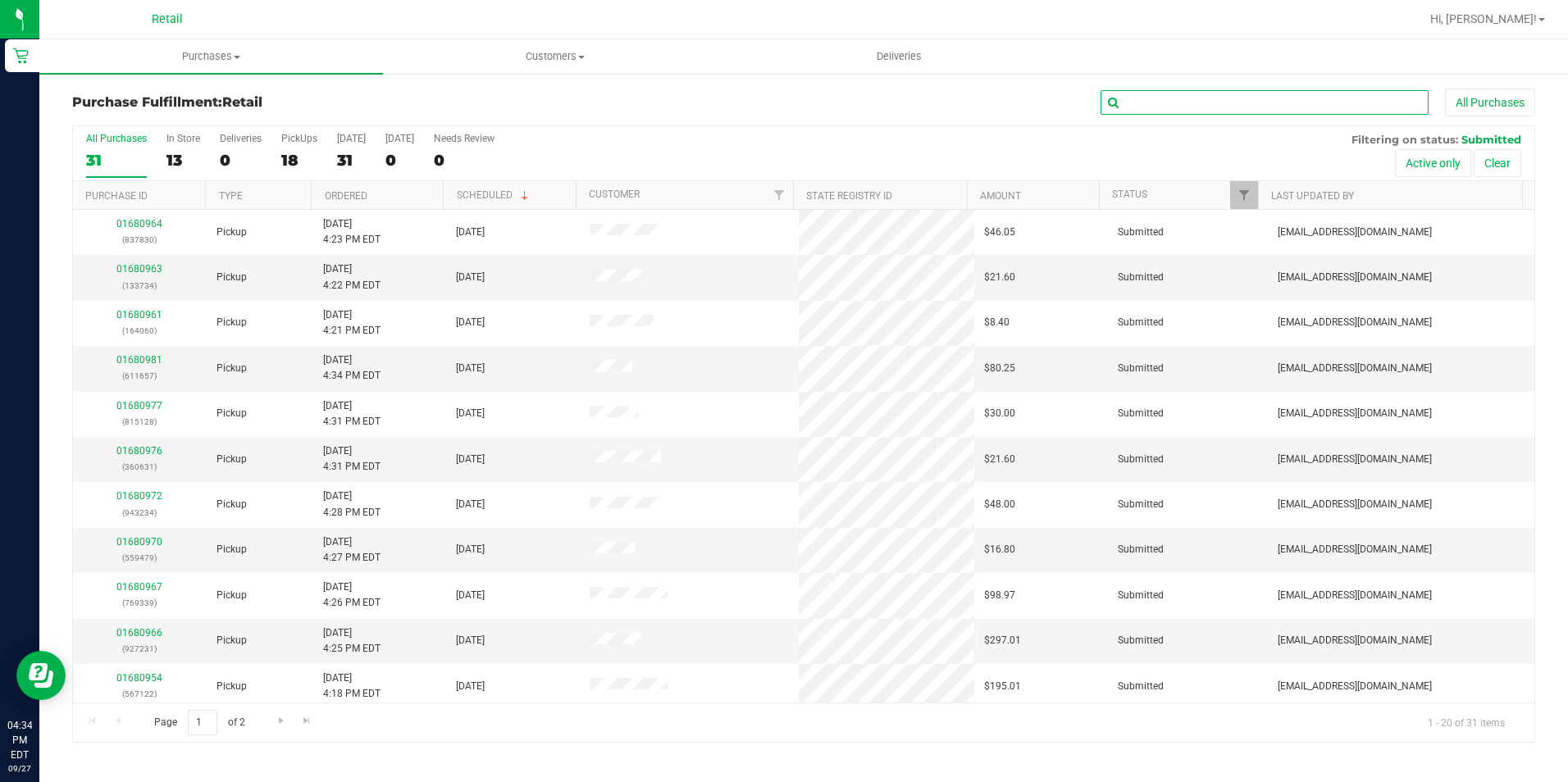
click at [1176, 109] on input "text" at bounding box center [1264, 103] width 328 height 25
type input "195868"
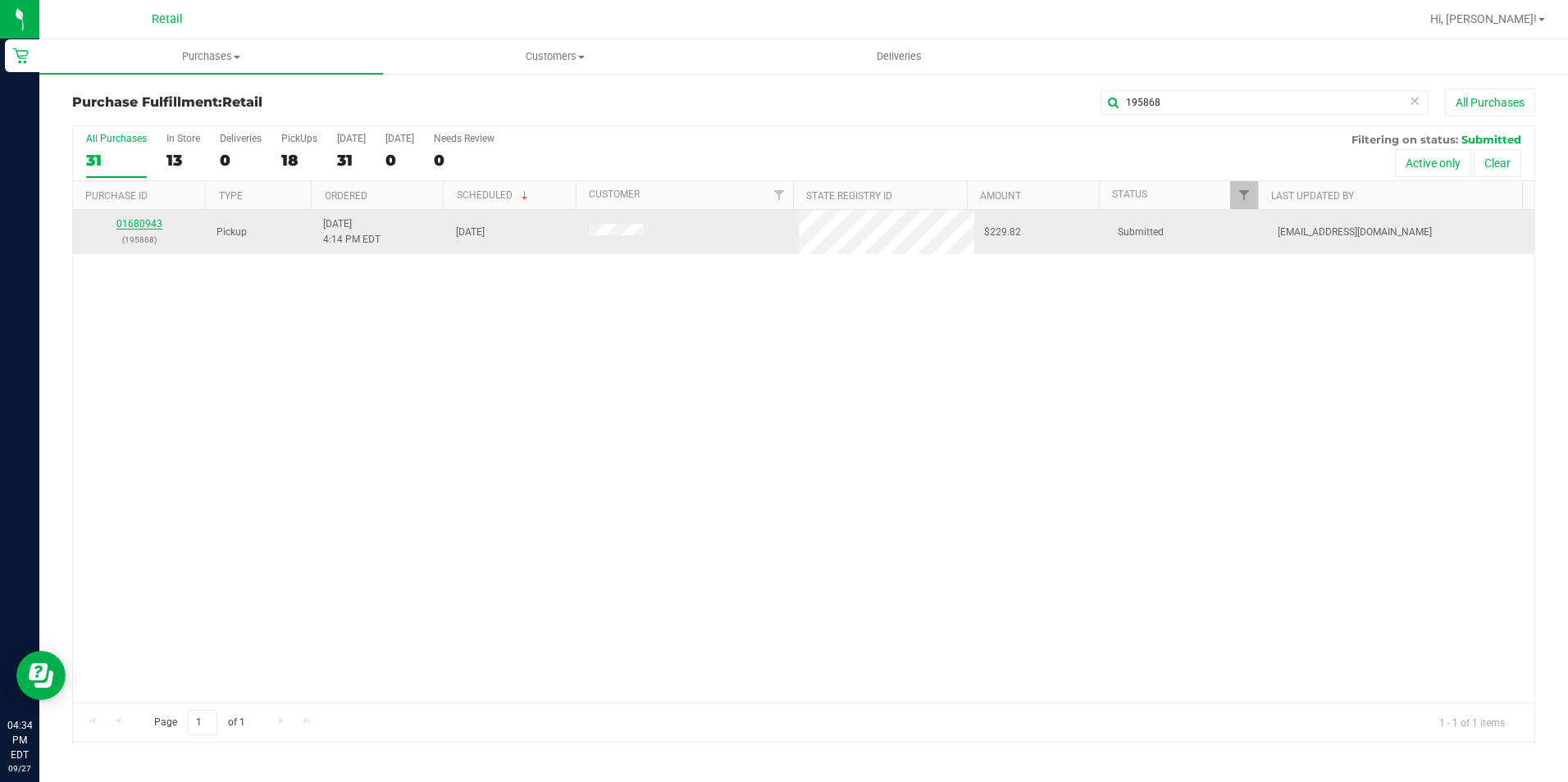
click at [137, 223] on link "01680943" at bounding box center [139, 223] width 46 height 11
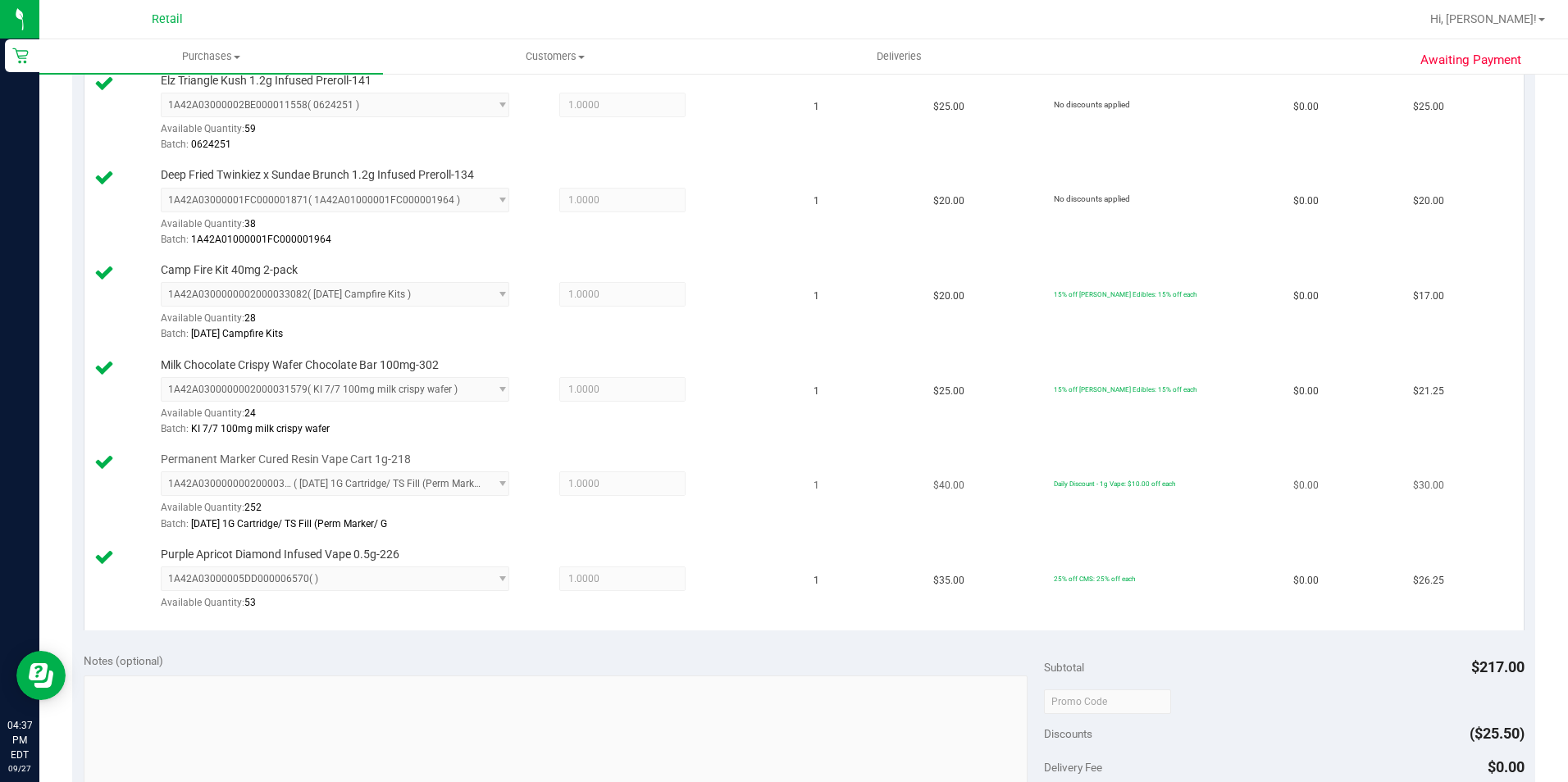
scroll to position [1066, 0]
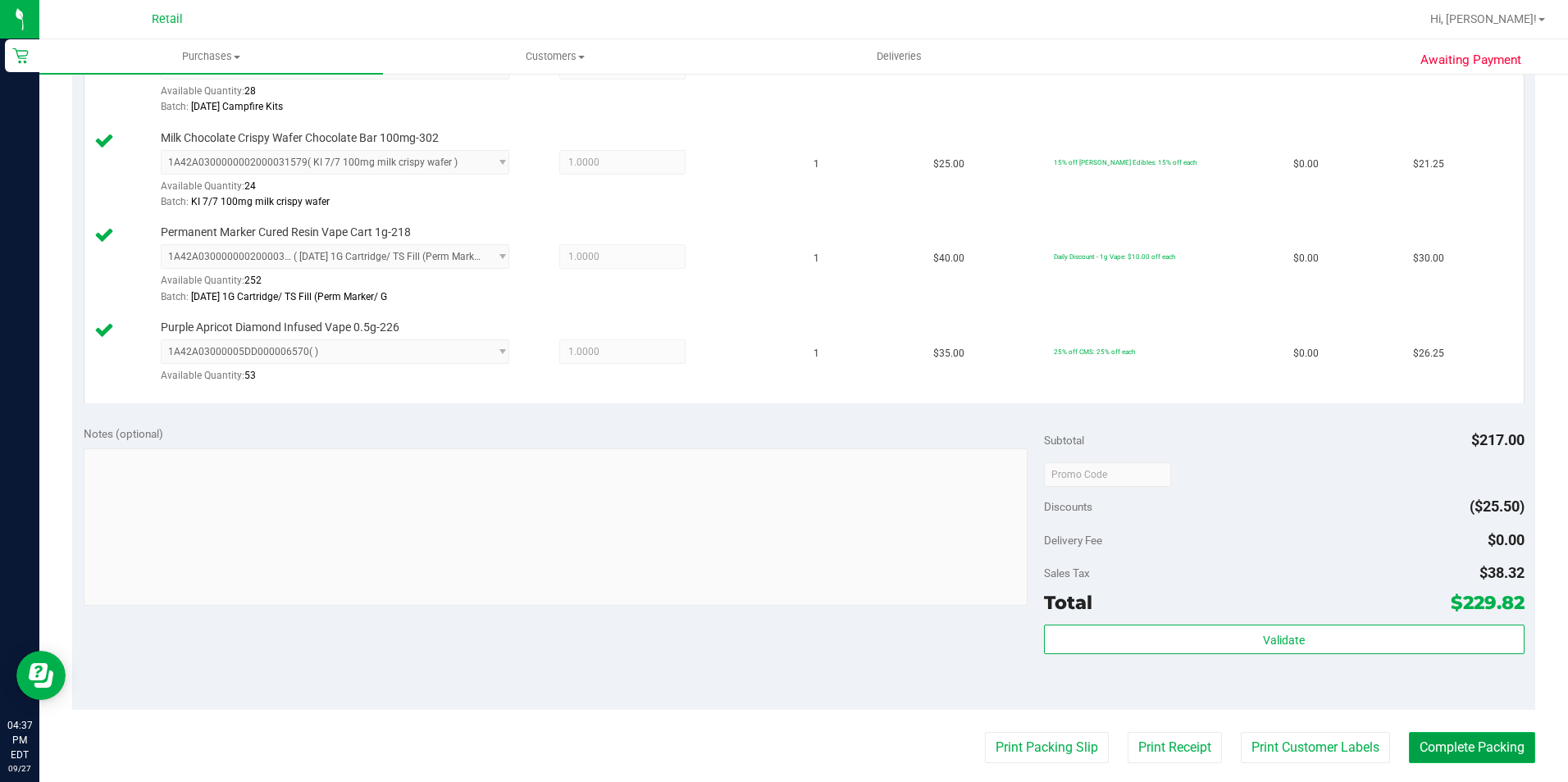
click at [1458, 759] on button "Complete Packing" at bounding box center [1472, 748] width 127 height 31
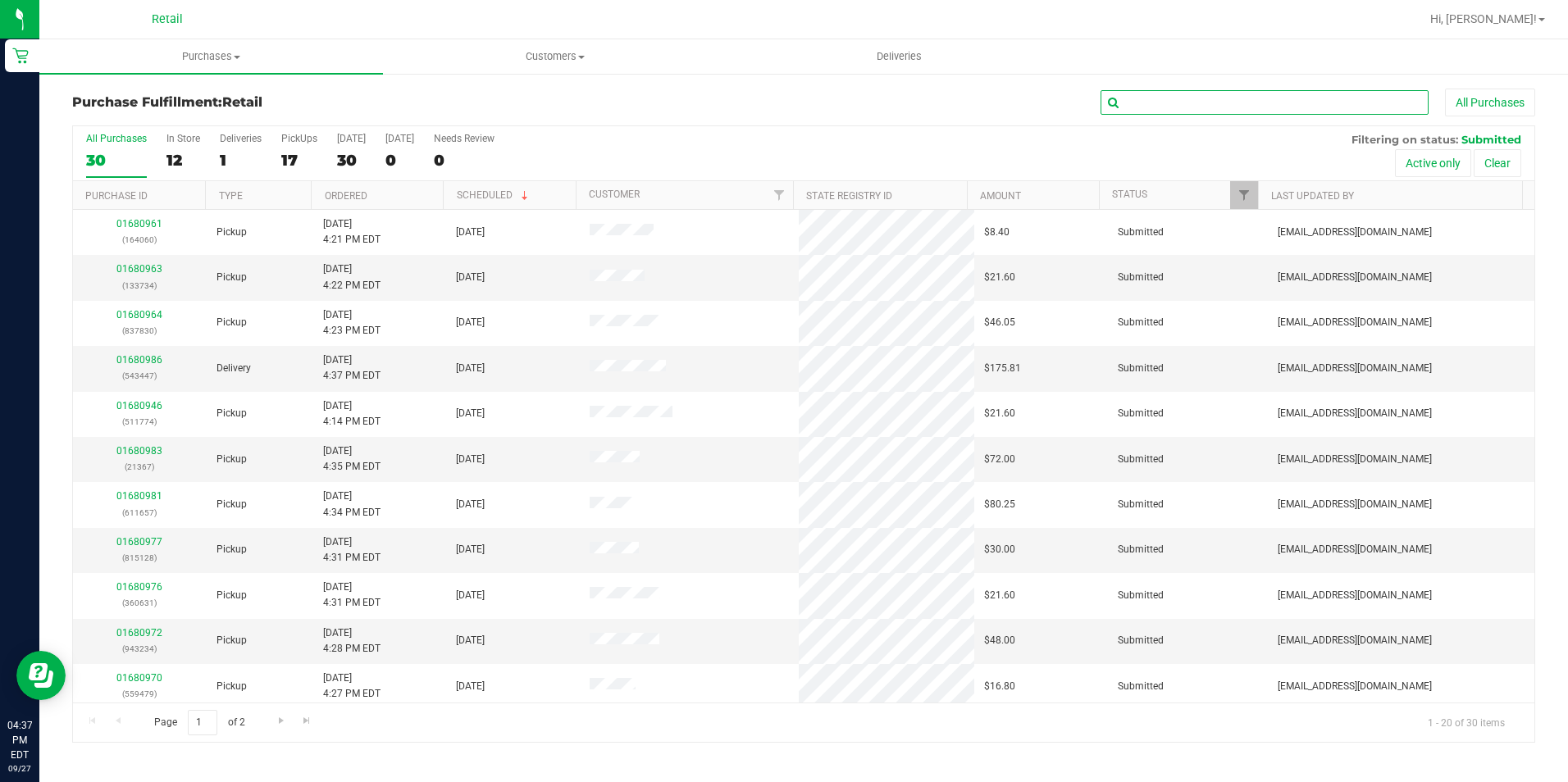
click at [1220, 106] on input "text" at bounding box center [1264, 103] width 328 height 25
click at [1227, 101] on input "text" at bounding box center [1264, 103] width 328 height 25
type input "927231"
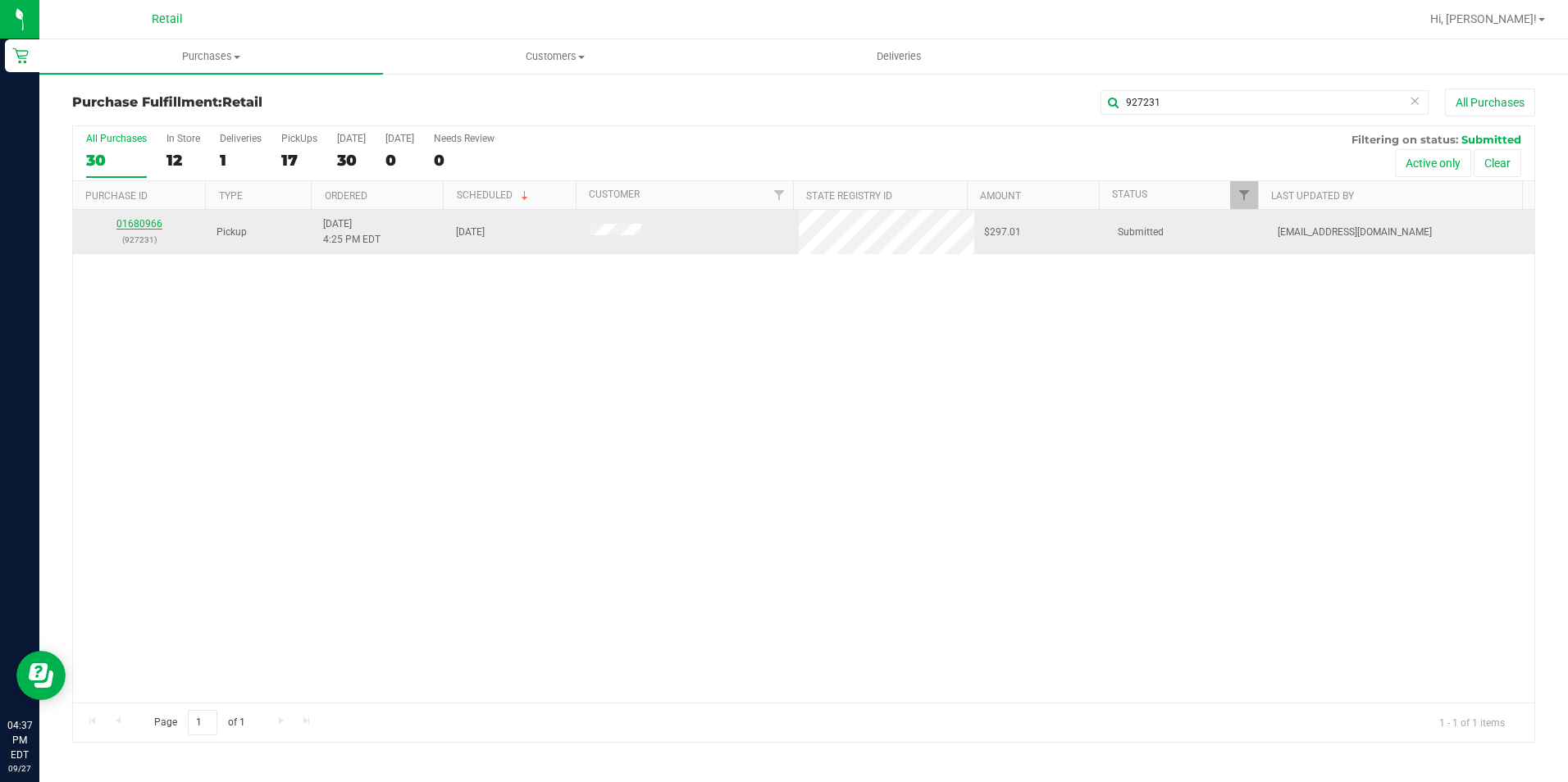
click at [156, 219] on link "01680966" at bounding box center [139, 223] width 46 height 11
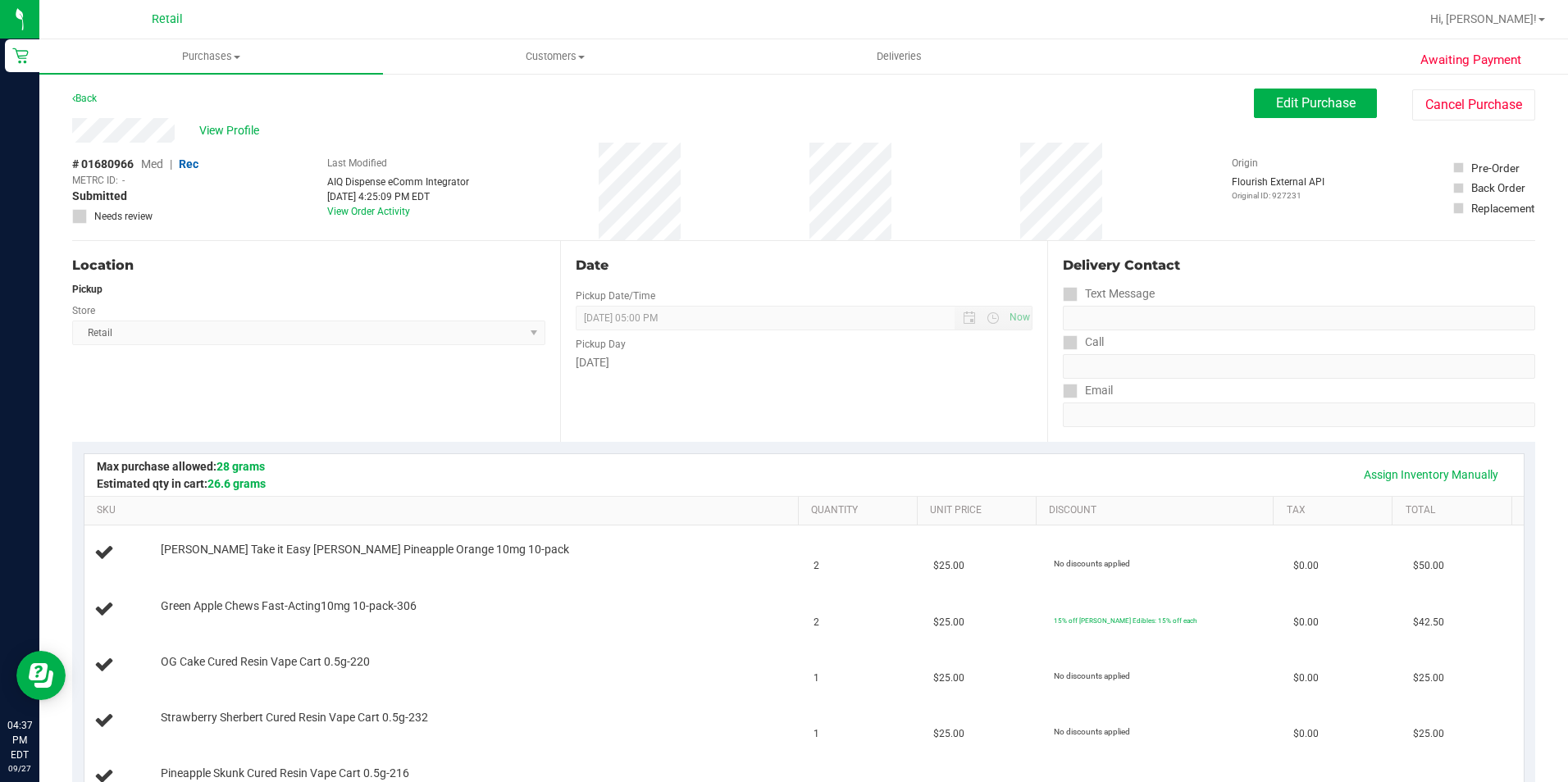
click at [686, 367] on div "[DATE]" at bounding box center [804, 362] width 457 height 17
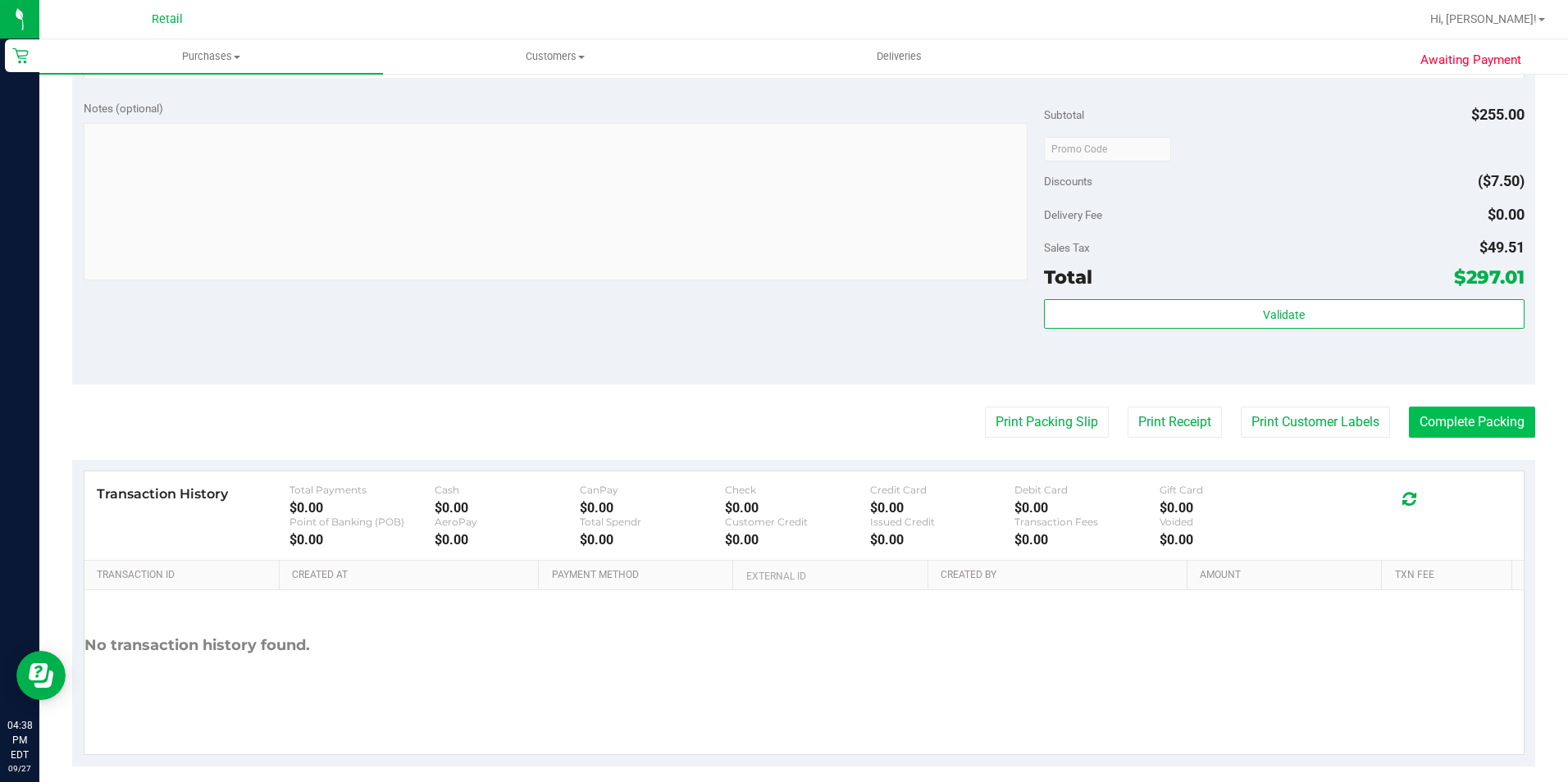
scroll to position [1222, 0]
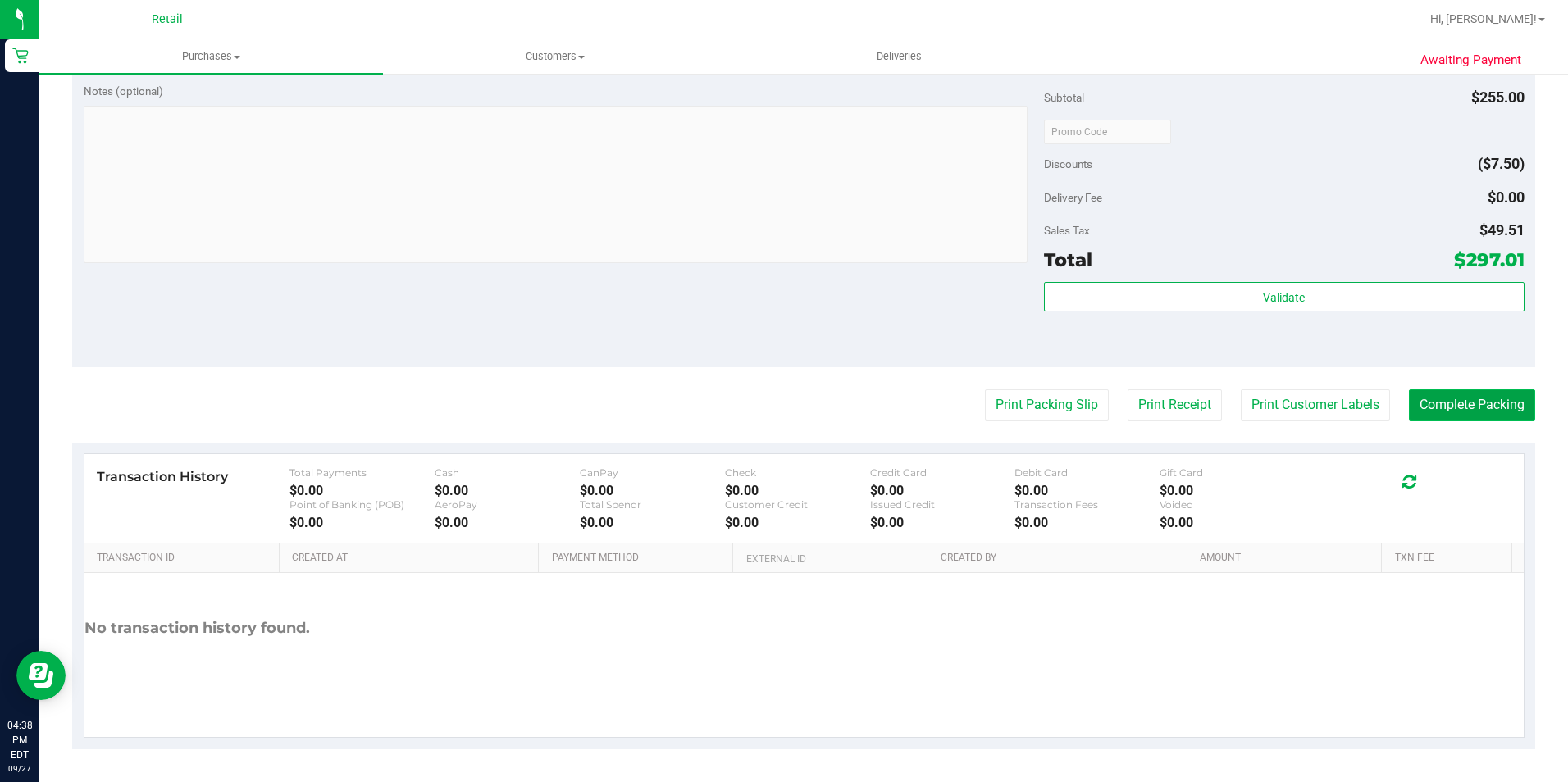
click at [1450, 408] on button "Complete Packing" at bounding box center [1472, 405] width 127 height 31
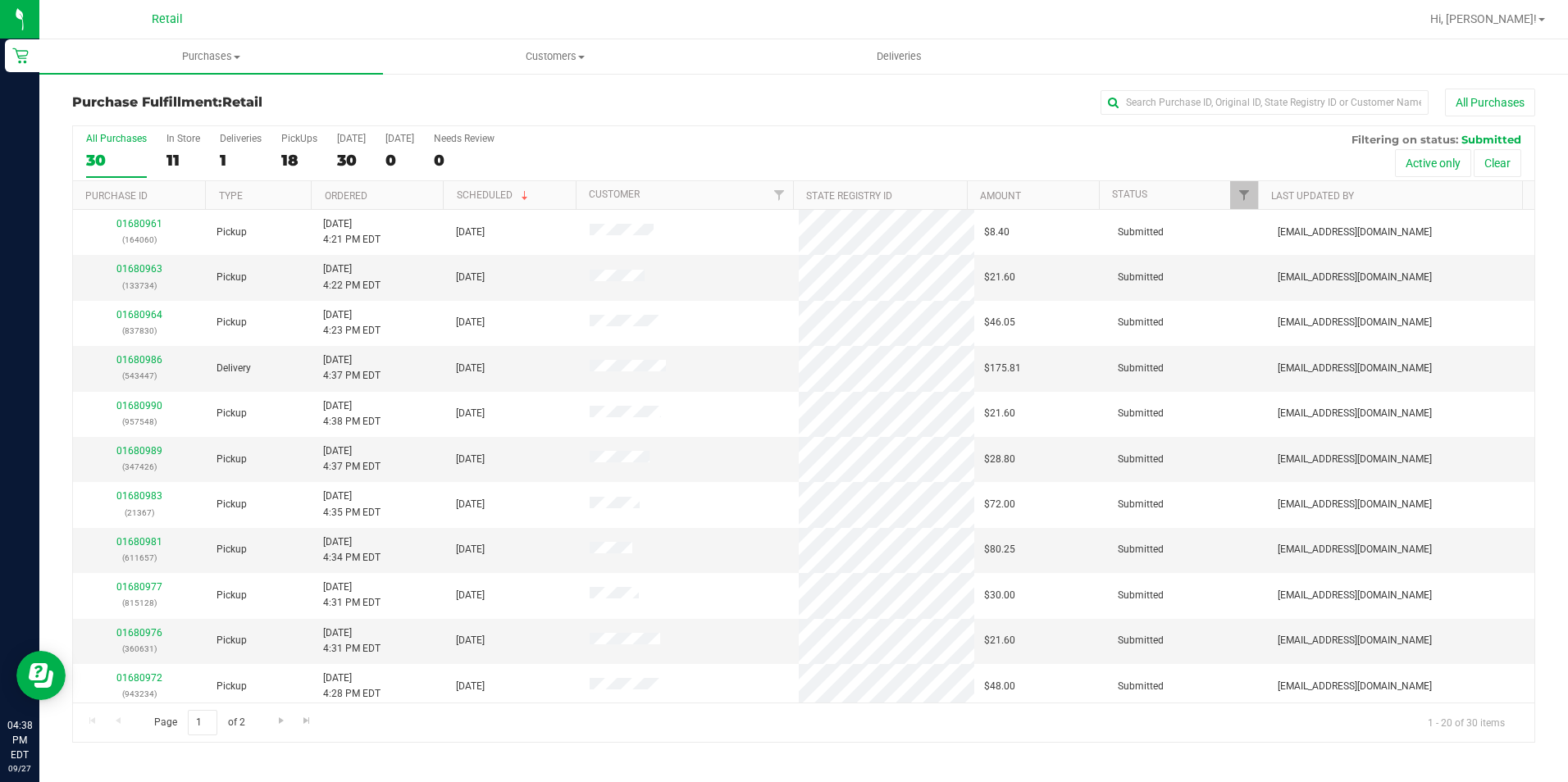
click at [1138, 87] on div "Purchase Fulfillment: Retail All Purchases All Purchases 30 In Store 11 Deliver…" at bounding box center [804, 415] width 1529 height 687
click at [1149, 107] on input "text" at bounding box center [1264, 103] width 328 height 25
type input "133734"
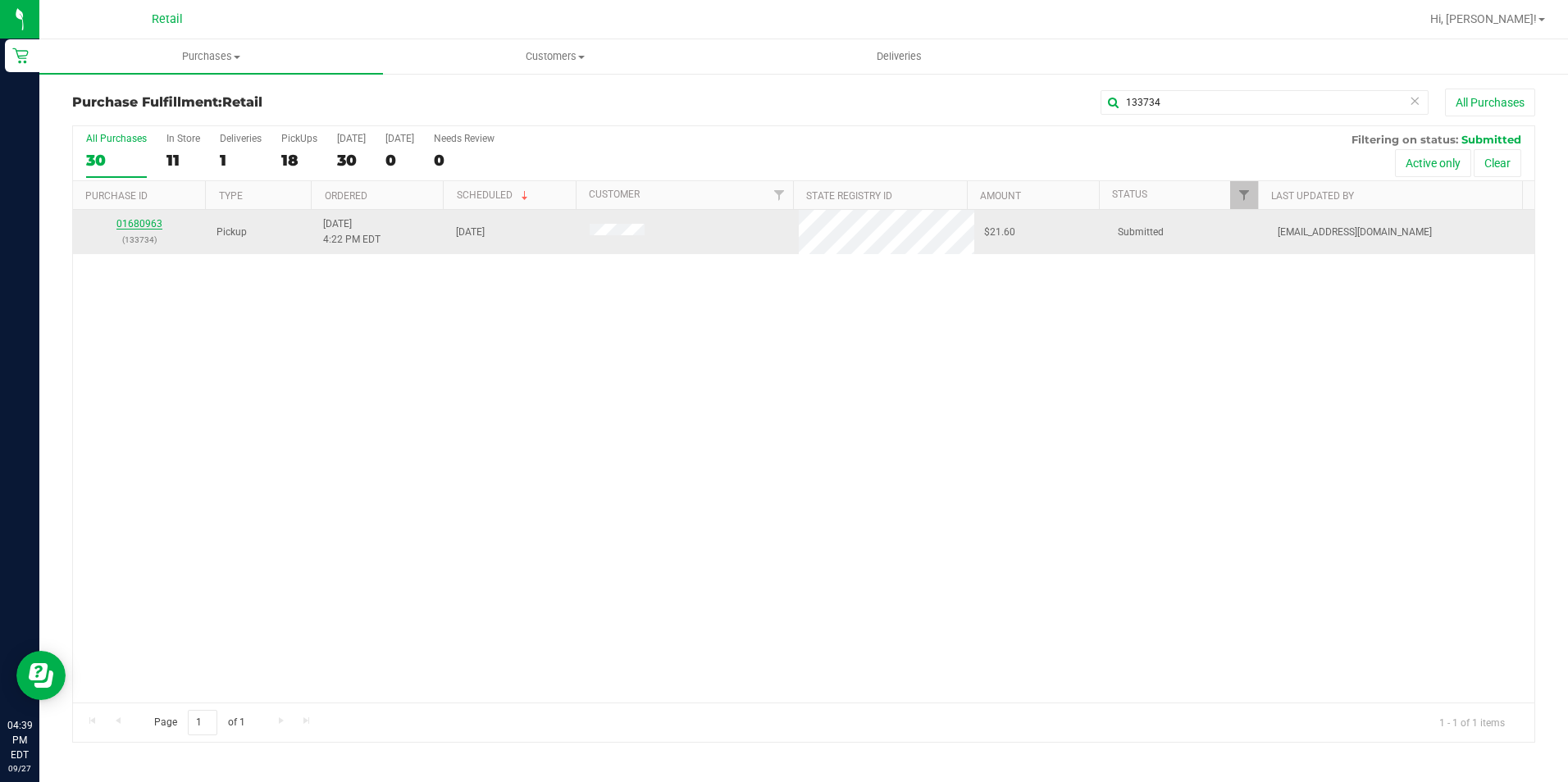
click at [131, 226] on link "01680963" at bounding box center [139, 223] width 46 height 11
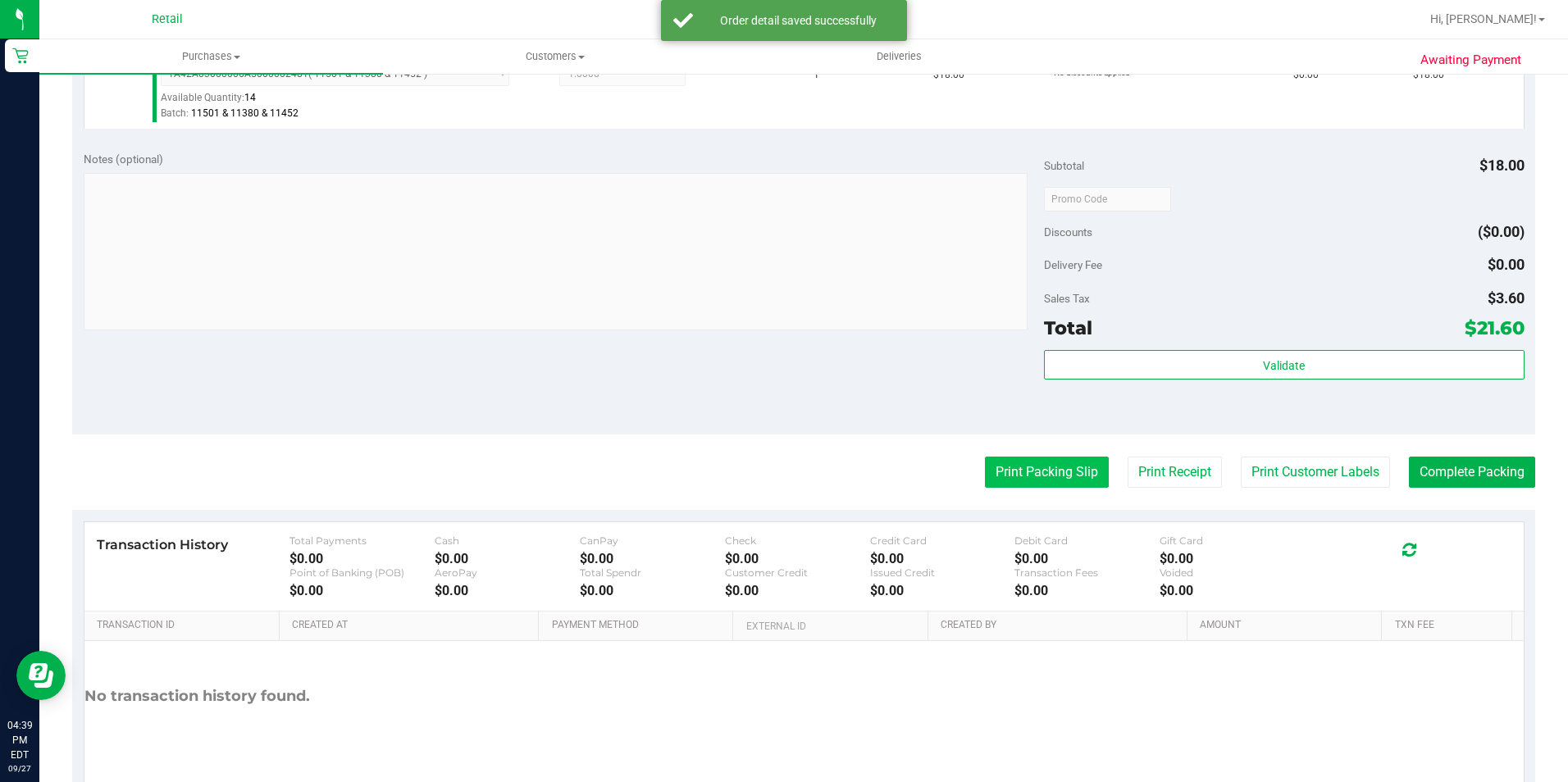
scroll to position [491, 0]
click at [1472, 463] on button "Complete Packing" at bounding box center [1472, 471] width 127 height 31
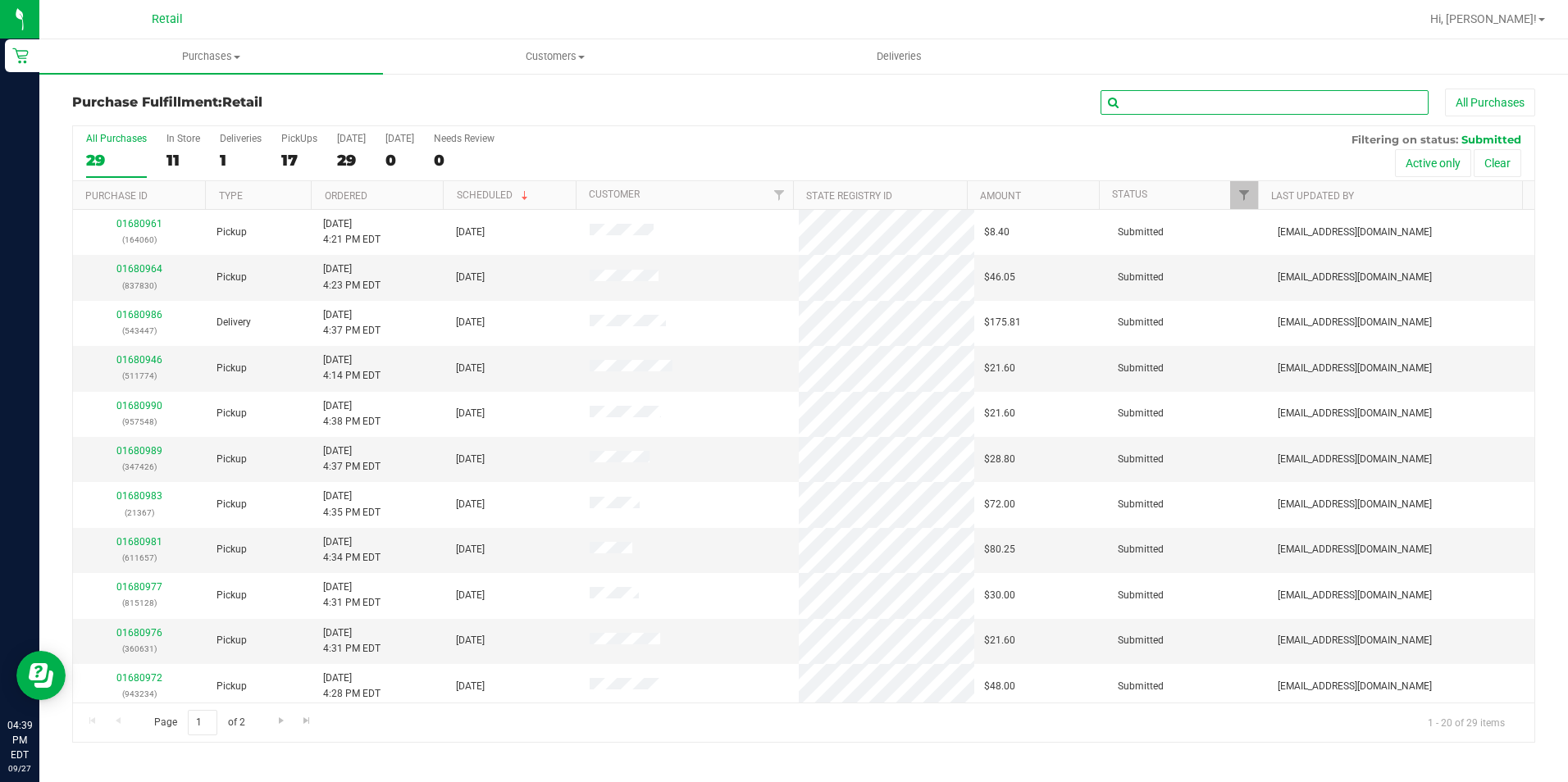
click at [1259, 102] on input "text" at bounding box center [1264, 103] width 328 height 25
type input "837830"
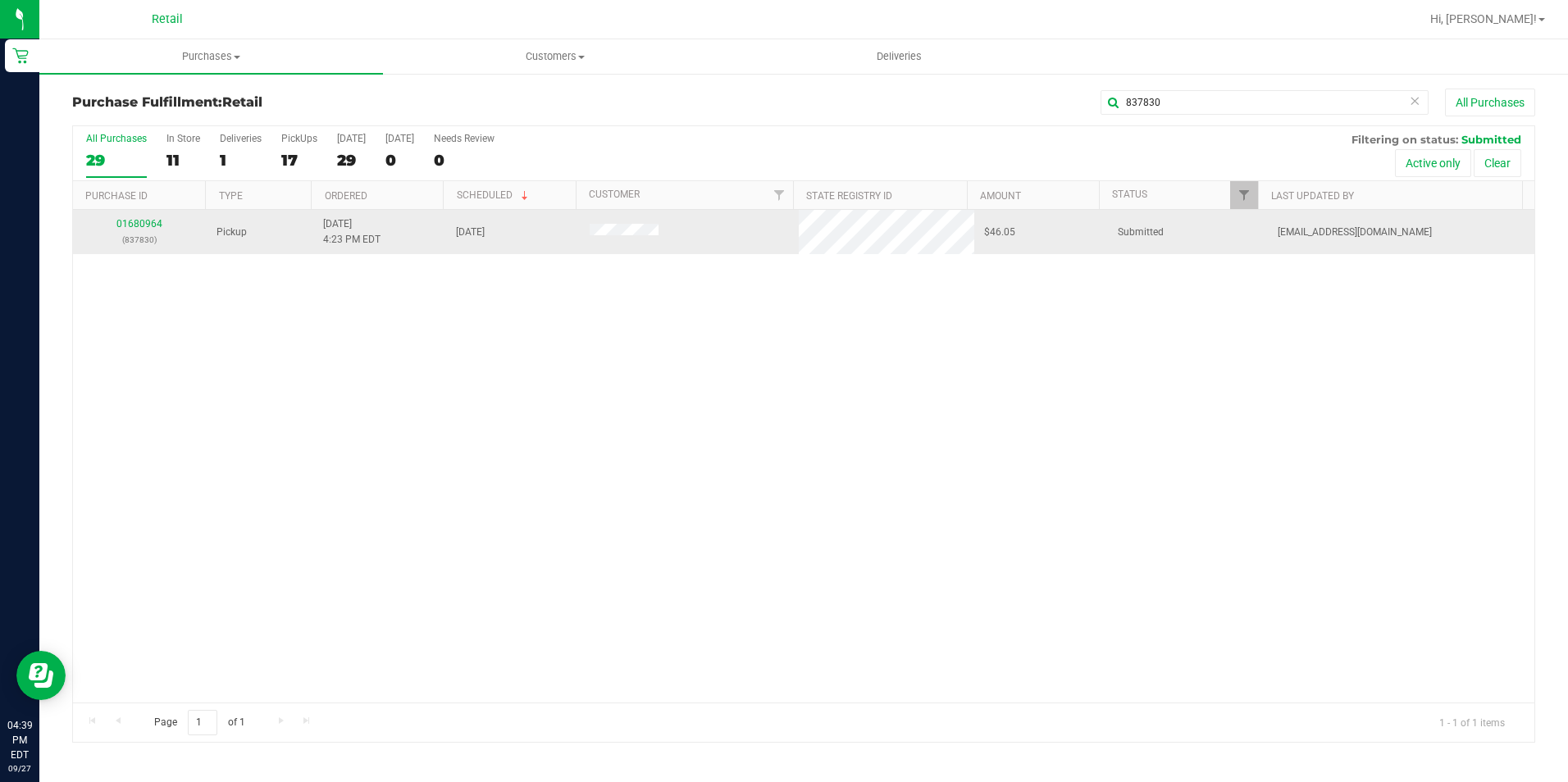
click at [155, 217] on div "01680964 (837830)" at bounding box center [139, 232] width 114 height 31
click at [155, 223] on link "01680964" at bounding box center [139, 223] width 46 height 11
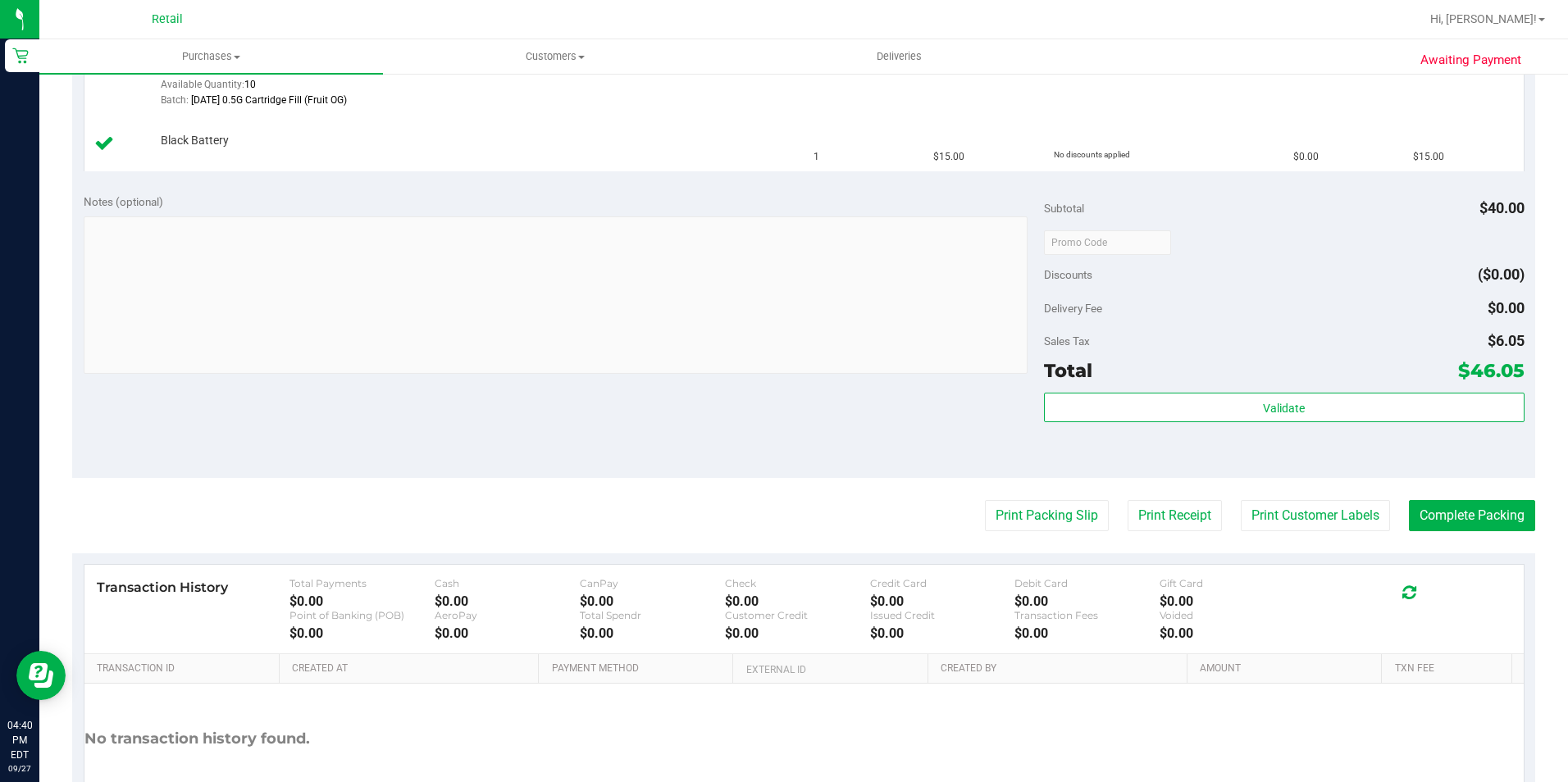
scroll to position [614, 0]
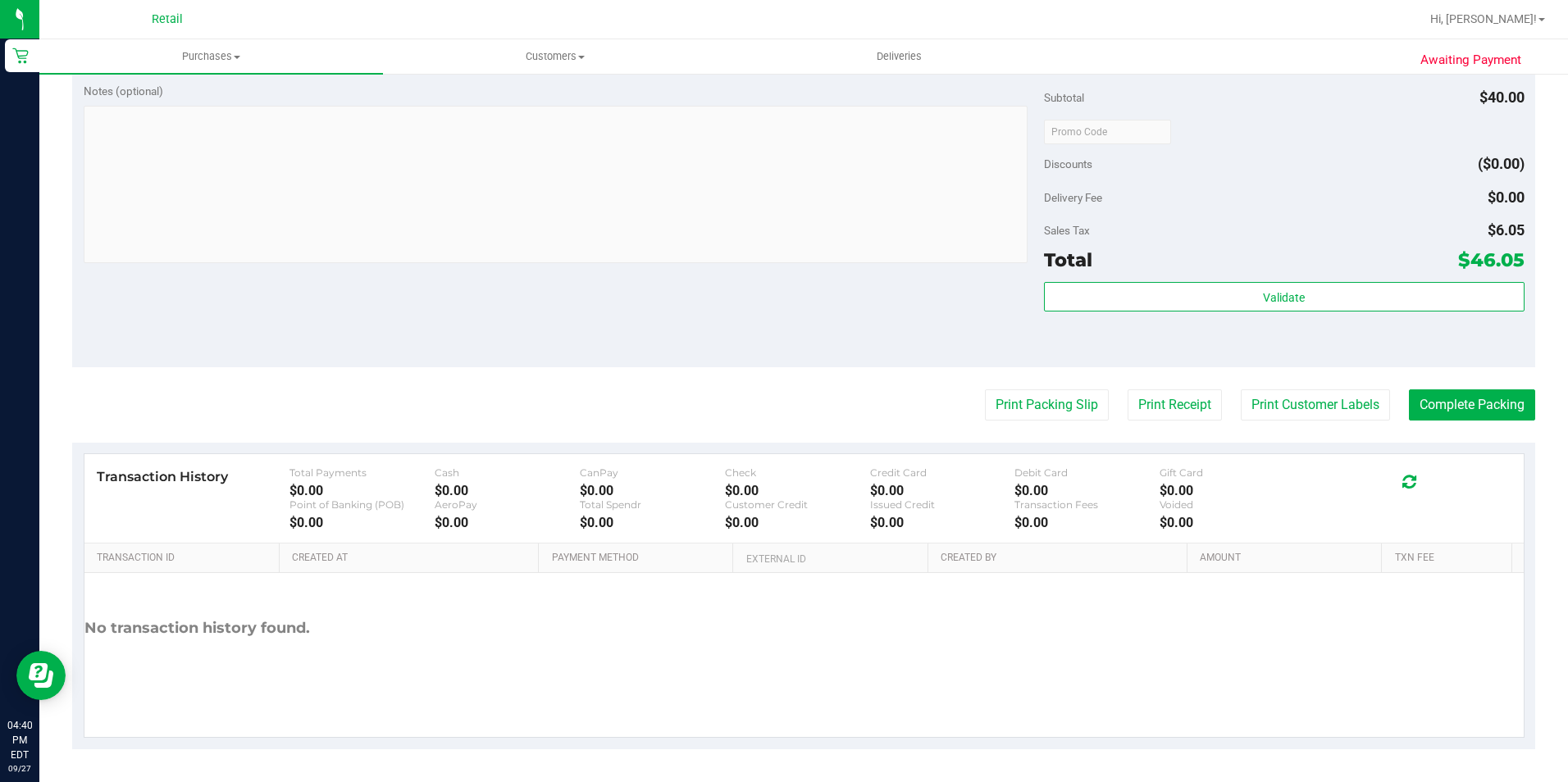
click at [1451, 433] on purchase-details "Back Edit Purchase Cancel Purchase View Profile # 01680964 Med | Rec METRC ID: …" at bounding box center [803, 111] width 1463 height 1275
click at [1451, 416] on button "Complete Packing" at bounding box center [1472, 405] width 127 height 31
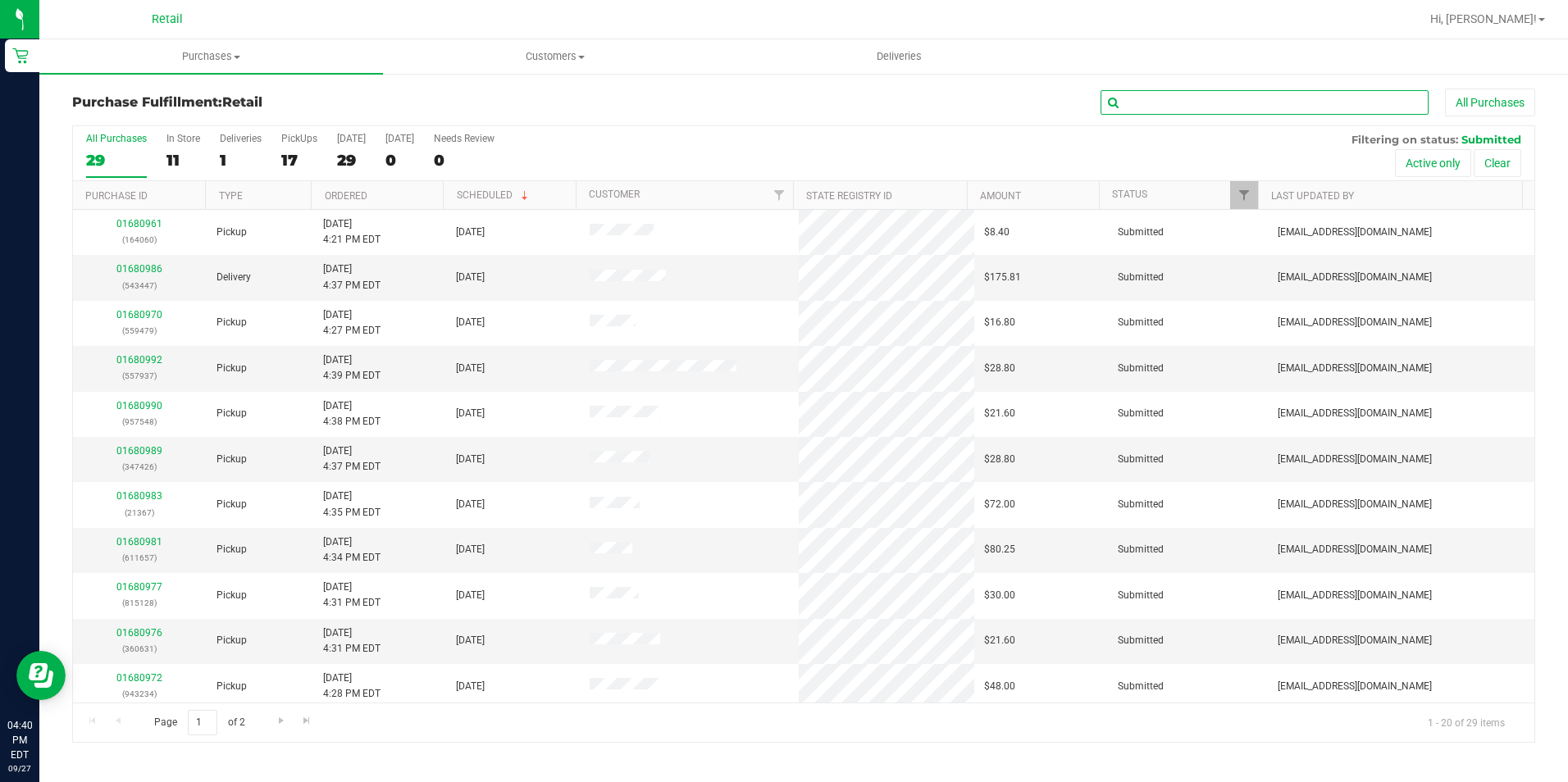
click at [1215, 108] on input "text" at bounding box center [1264, 103] width 328 height 25
type input "164060"
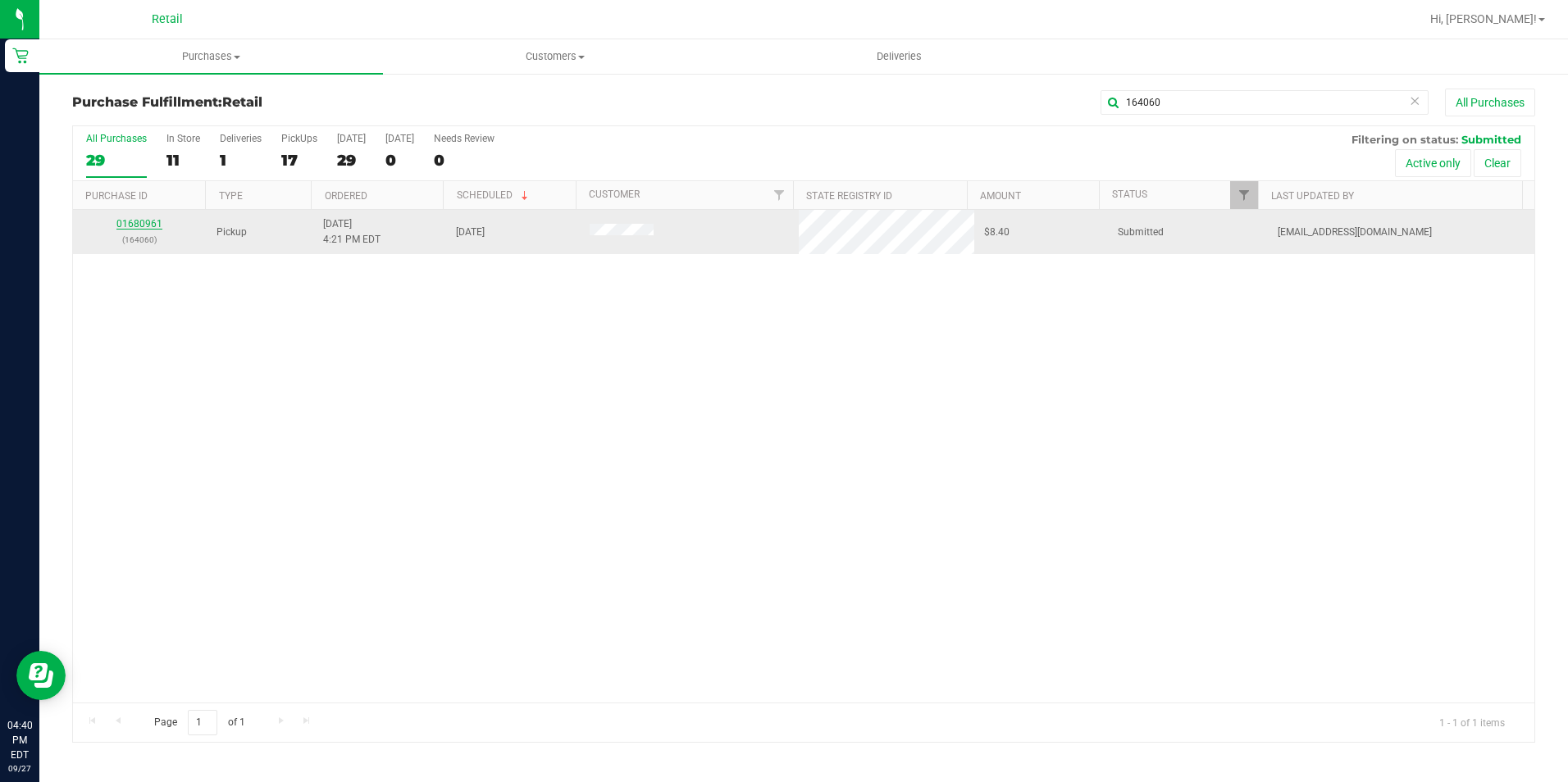
click at [152, 224] on link "01680961" at bounding box center [139, 223] width 46 height 11
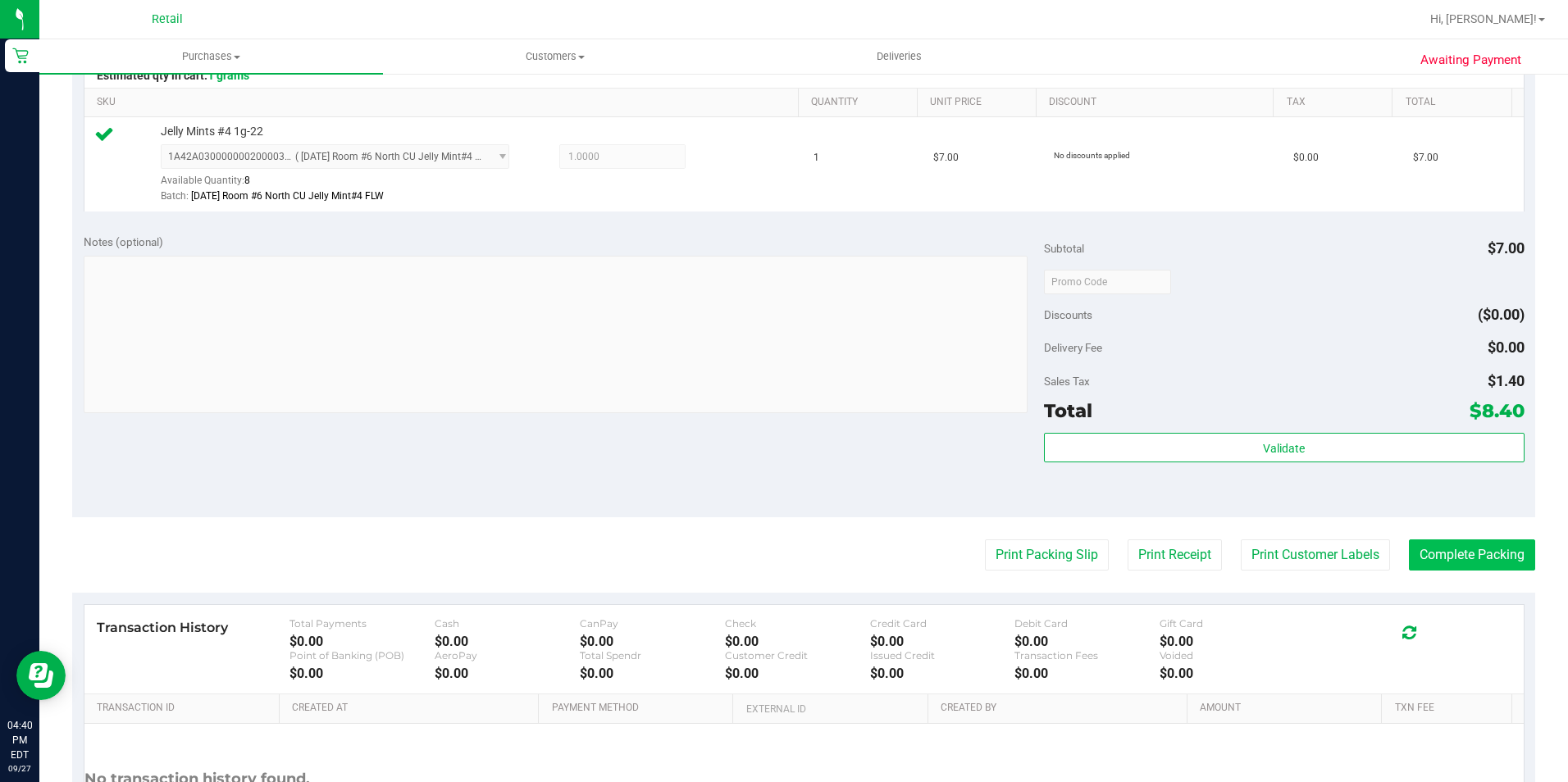
scroll to position [410, 0]
click at [1441, 547] on button "Complete Packing" at bounding box center [1472, 553] width 127 height 31
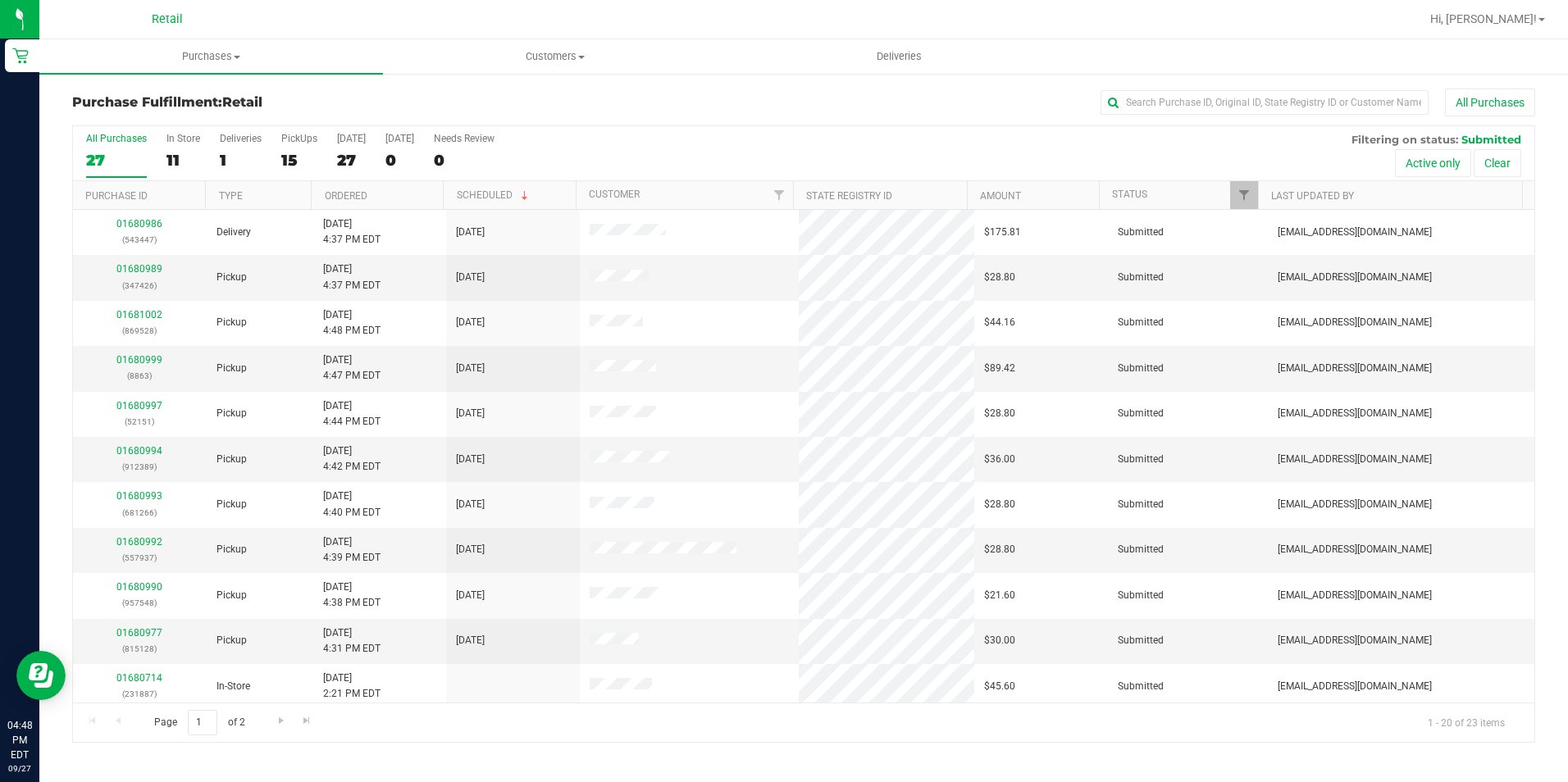
click at [1250, 90] on div "All Purchases" at bounding box center [1047, 103] width 975 height 28
click at [1210, 109] on input "text" at bounding box center [1264, 103] width 328 height 25
click at [1196, 106] on input "text" at bounding box center [1264, 103] width 328 height 25
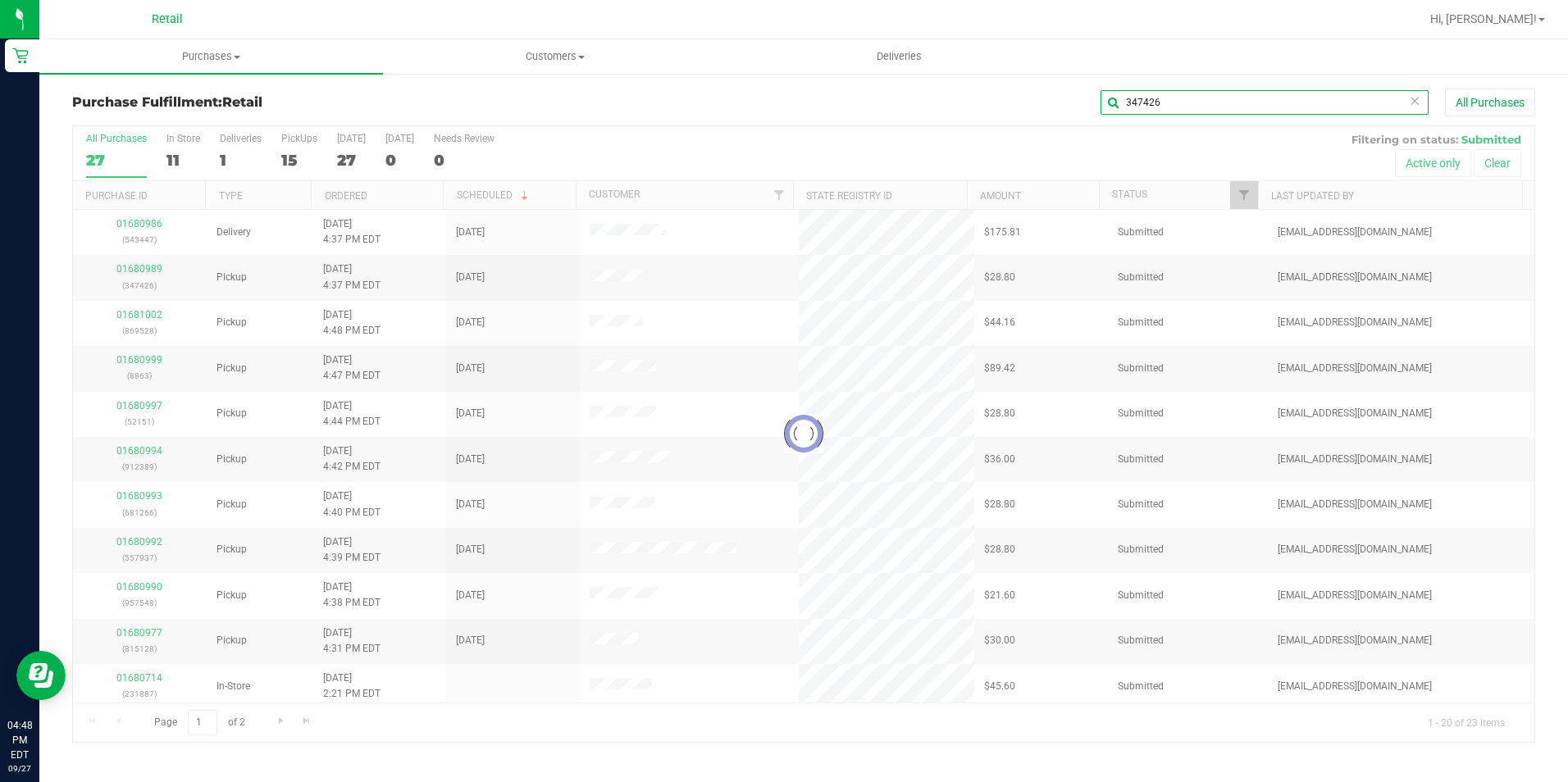
type input "347426"
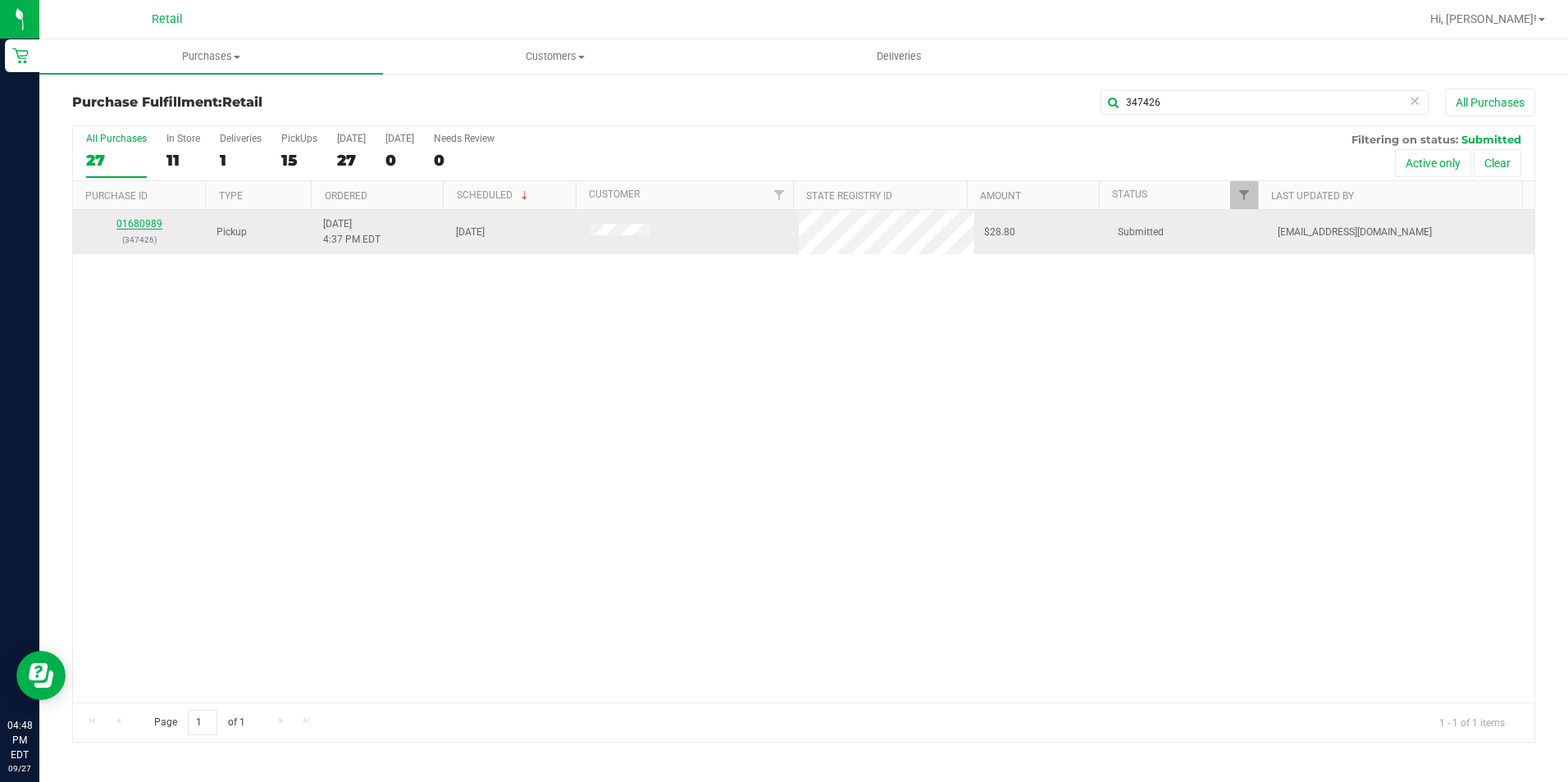
click at [143, 227] on link "01680989" at bounding box center [139, 223] width 46 height 11
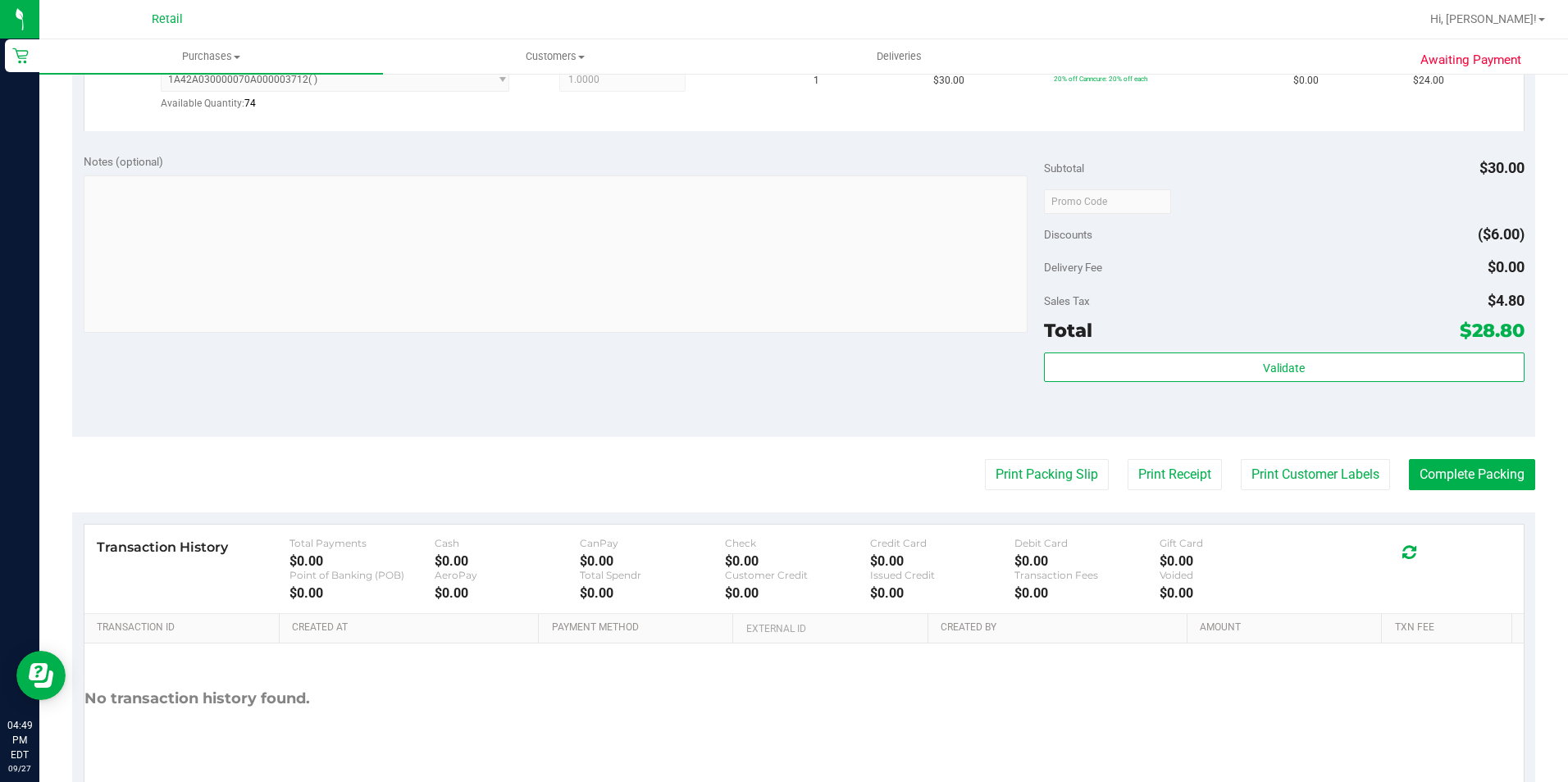
scroll to position [491, 0]
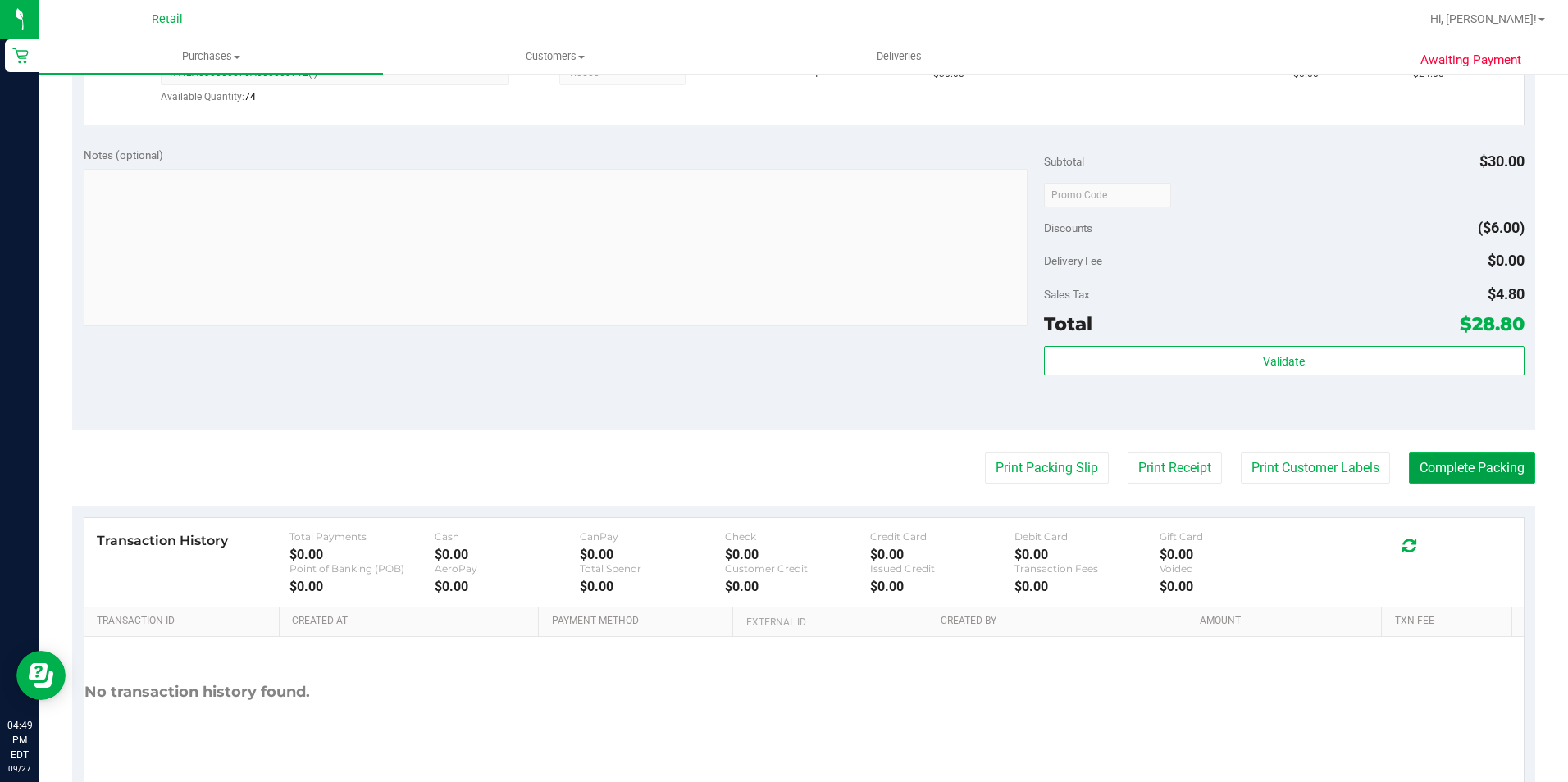
click at [1476, 466] on button "Complete Packing" at bounding box center [1472, 467] width 127 height 31
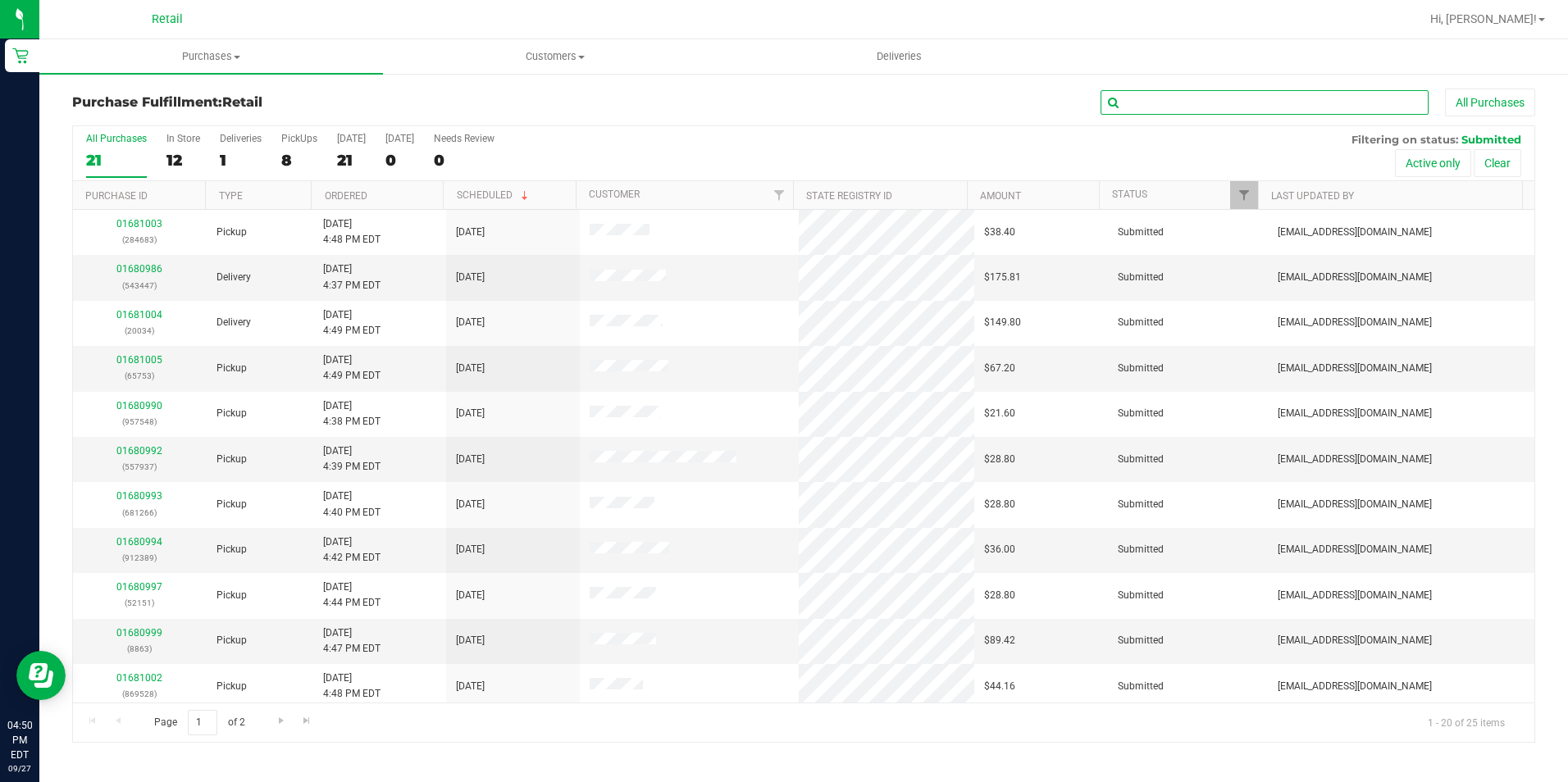
click at [1147, 96] on input "text" at bounding box center [1264, 103] width 328 height 25
type input "957548"
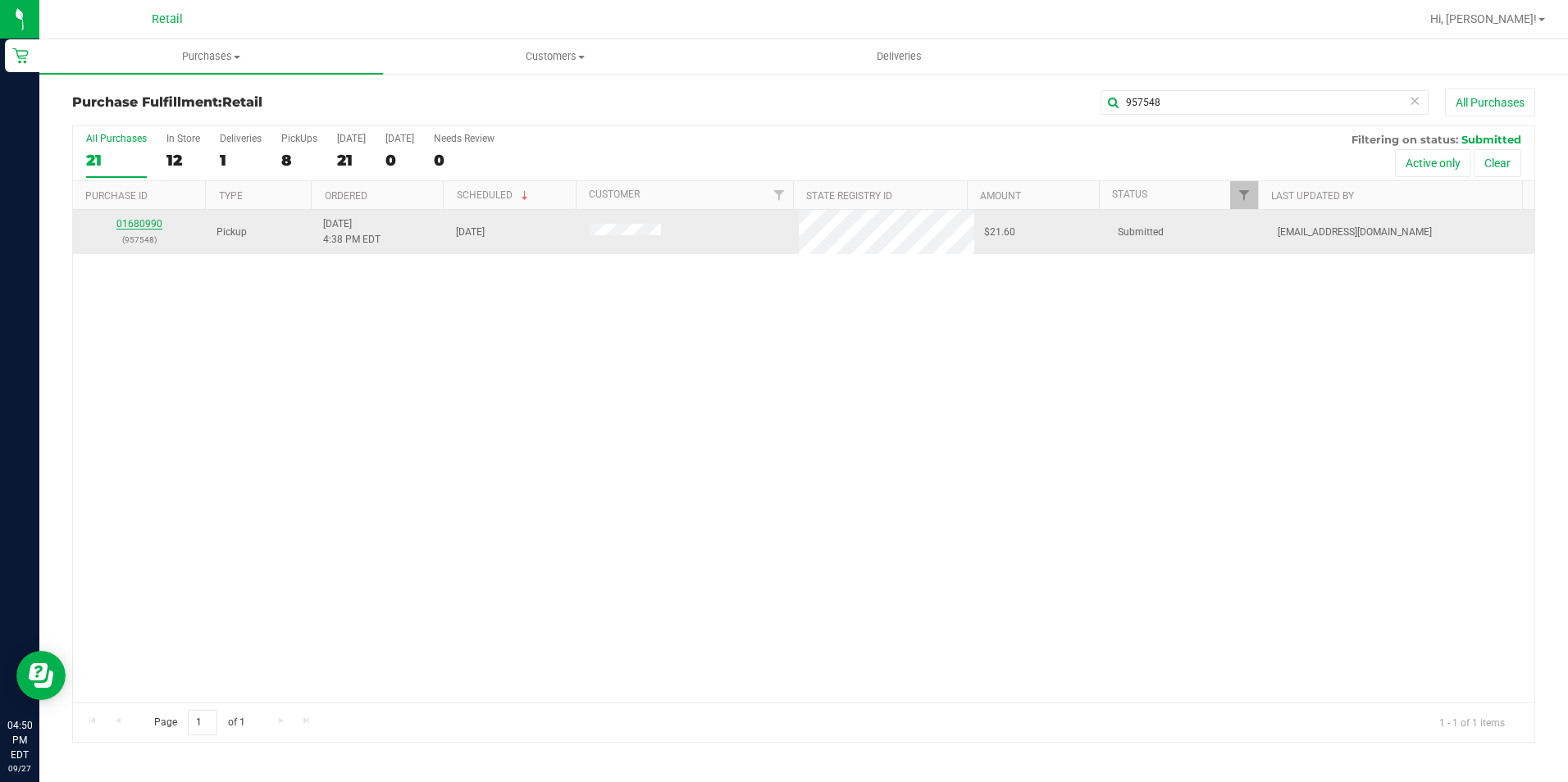
click at [156, 220] on link "01680990" at bounding box center [139, 223] width 46 height 11
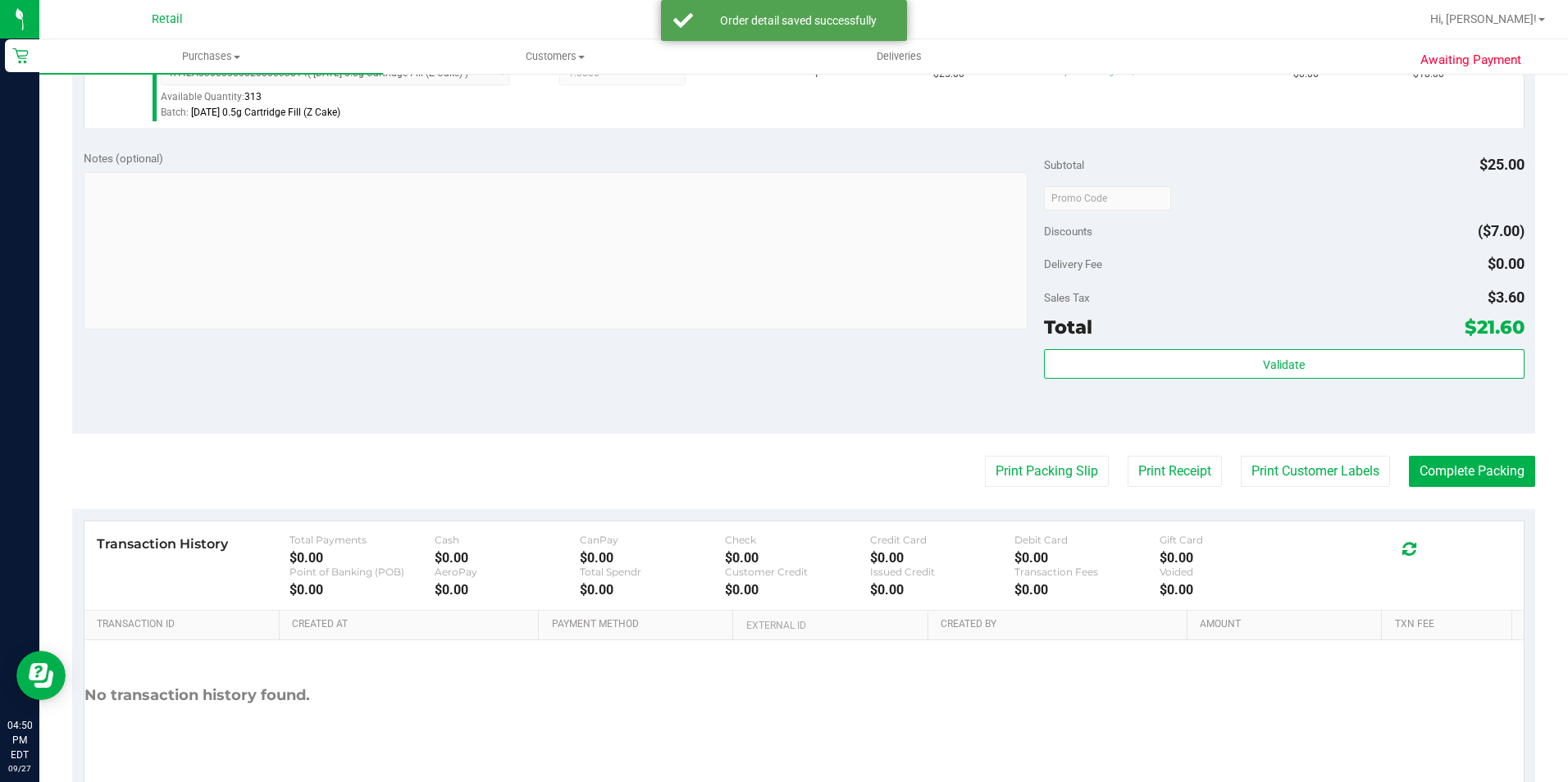
scroll to position [558, 0]
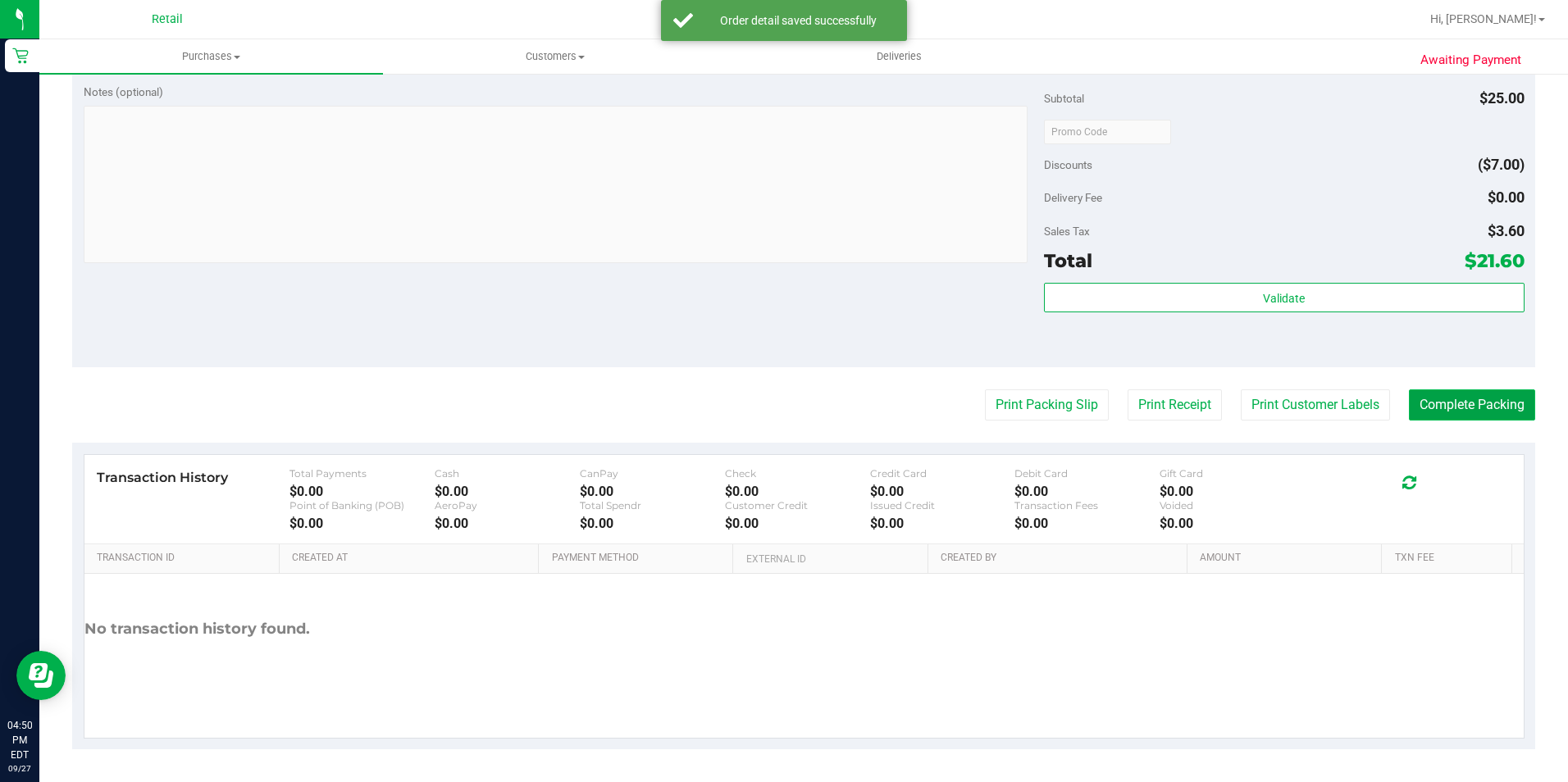
click at [1452, 405] on button "Complete Packing" at bounding box center [1472, 405] width 127 height 31
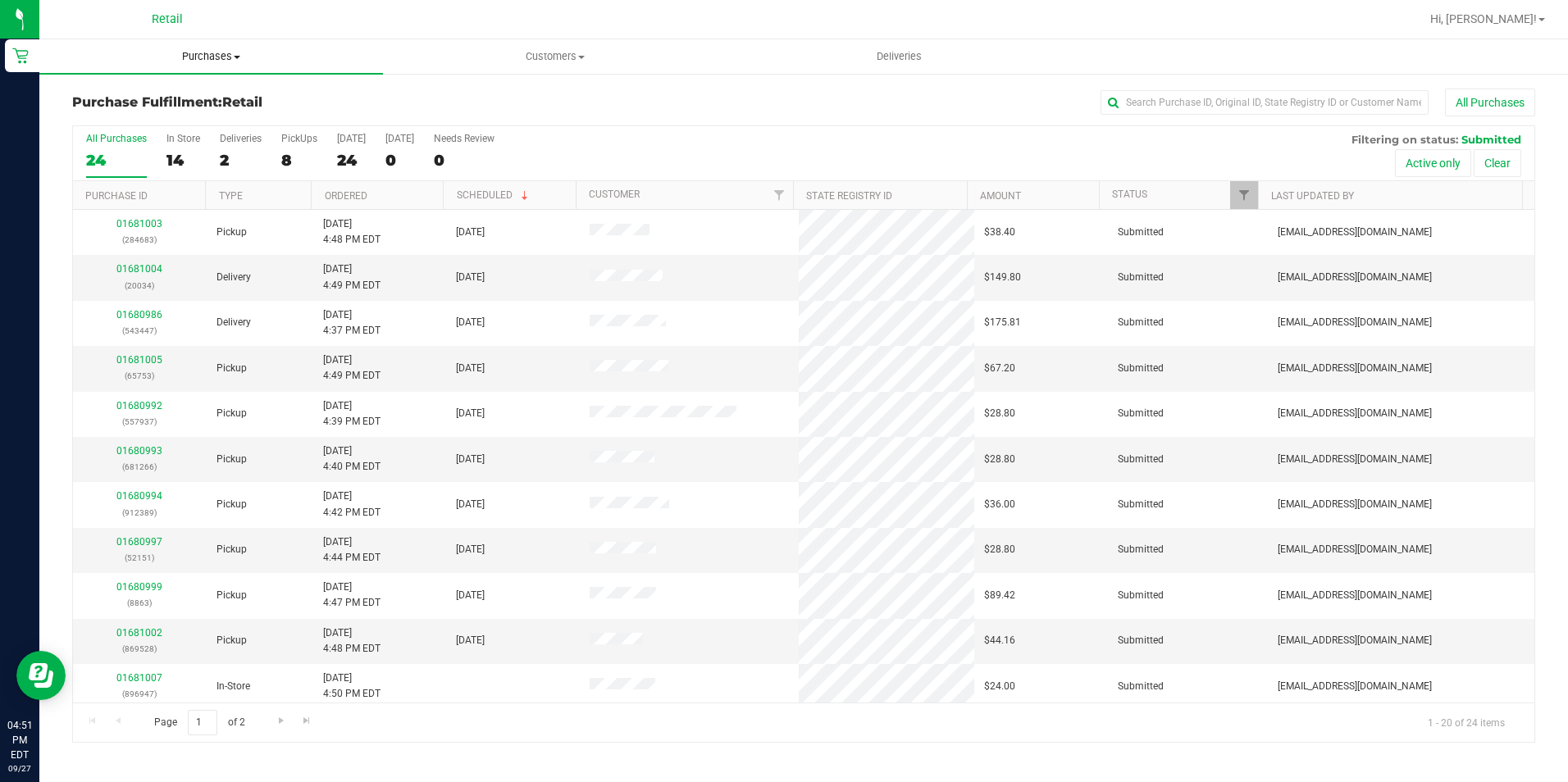
click at [251, 62] on span "Purchases" at bounding box center [211, 56] width 344 height 15
click at [171, 112] on li "Fulfillment" at bounding box center [211, 119] width 344 height 20
click at [1230, 91] on input "text" at bounding box center [1264, 103] width 328 height 25
type input "557937"
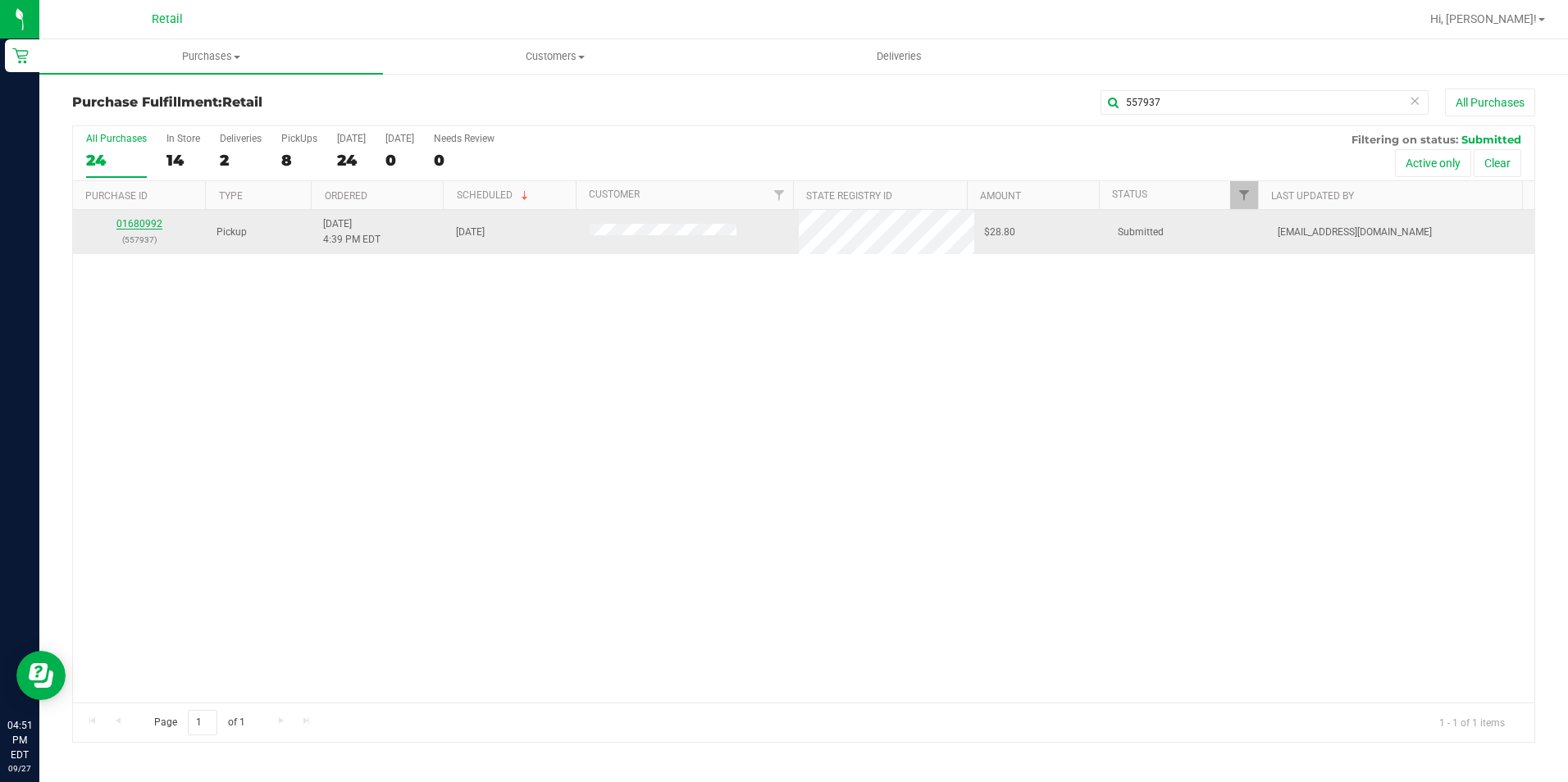
click at [155, 219] on link "01680992" at bounding box center [139, 223] width 46 height 11
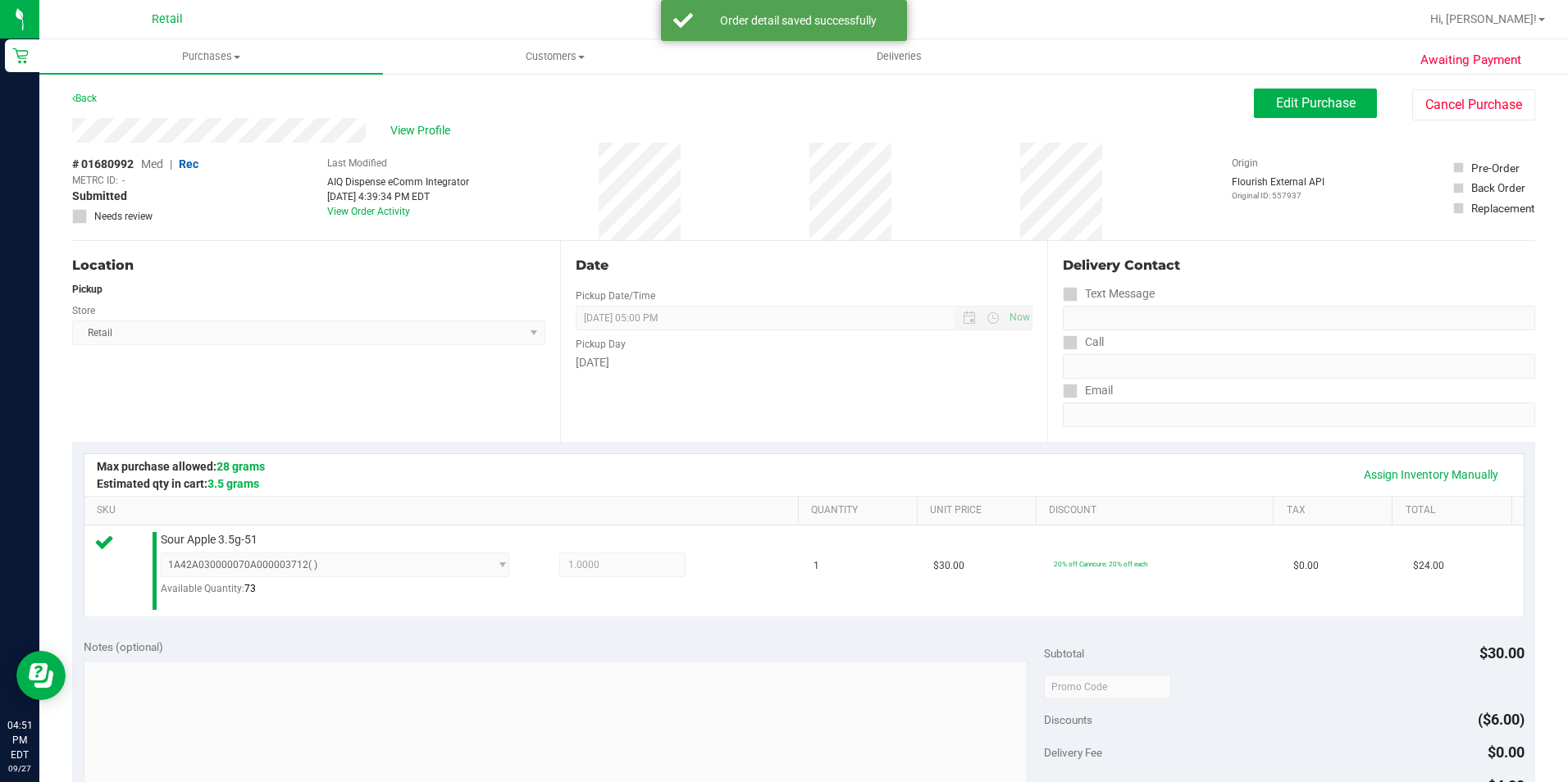
scroll to position [555, 0]
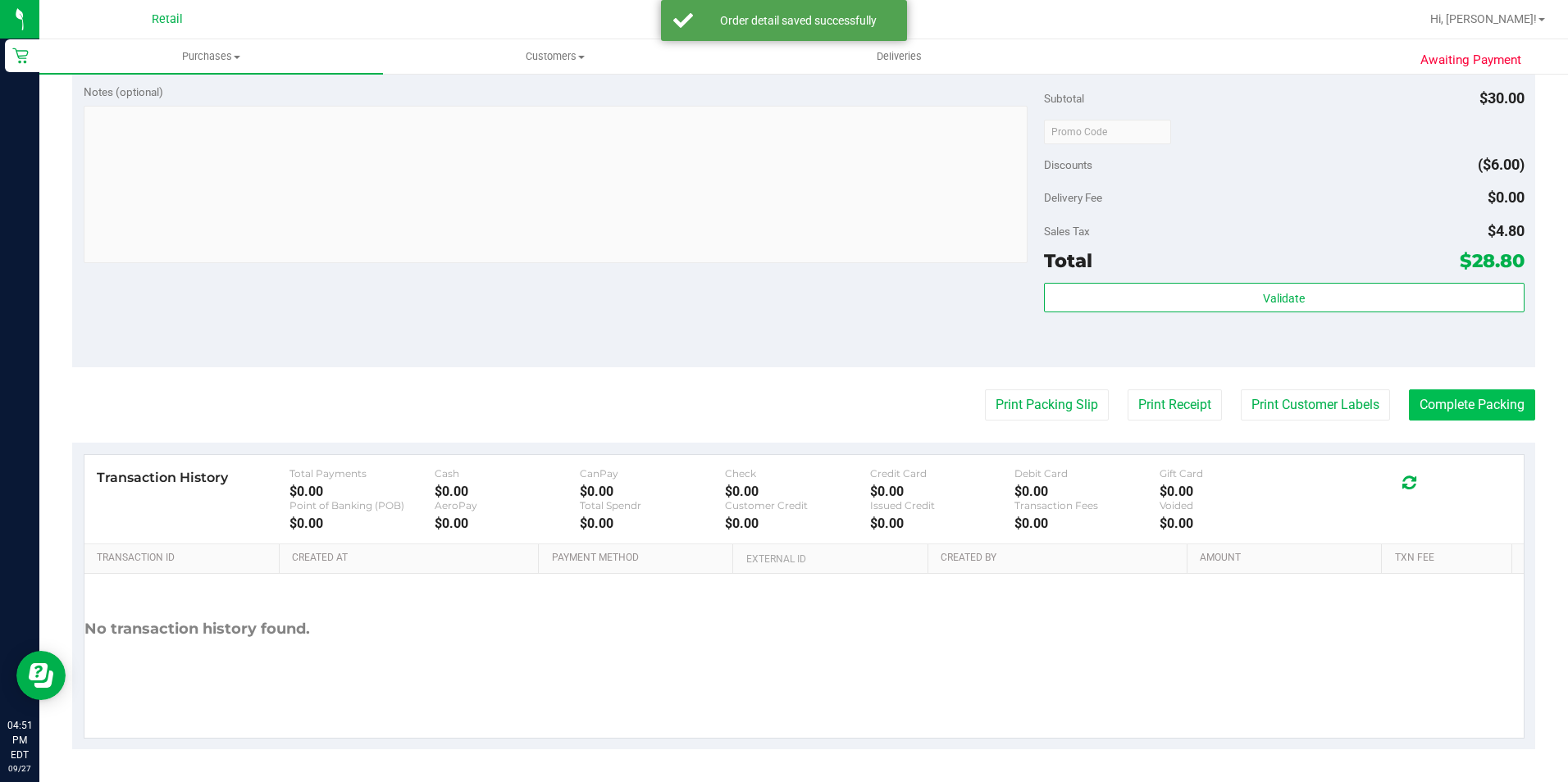
click at [1441, 387] on purchase-details "Back Edit Purchase Cancel Purchase View Profile # 01680992 Med | Rec METRC ID: …" at bounding box center [803, 141] width 1463 height 1215
click at [1425, 415] on button "Complete Packing" at bounding box center [1472, 405] width 127 height 31
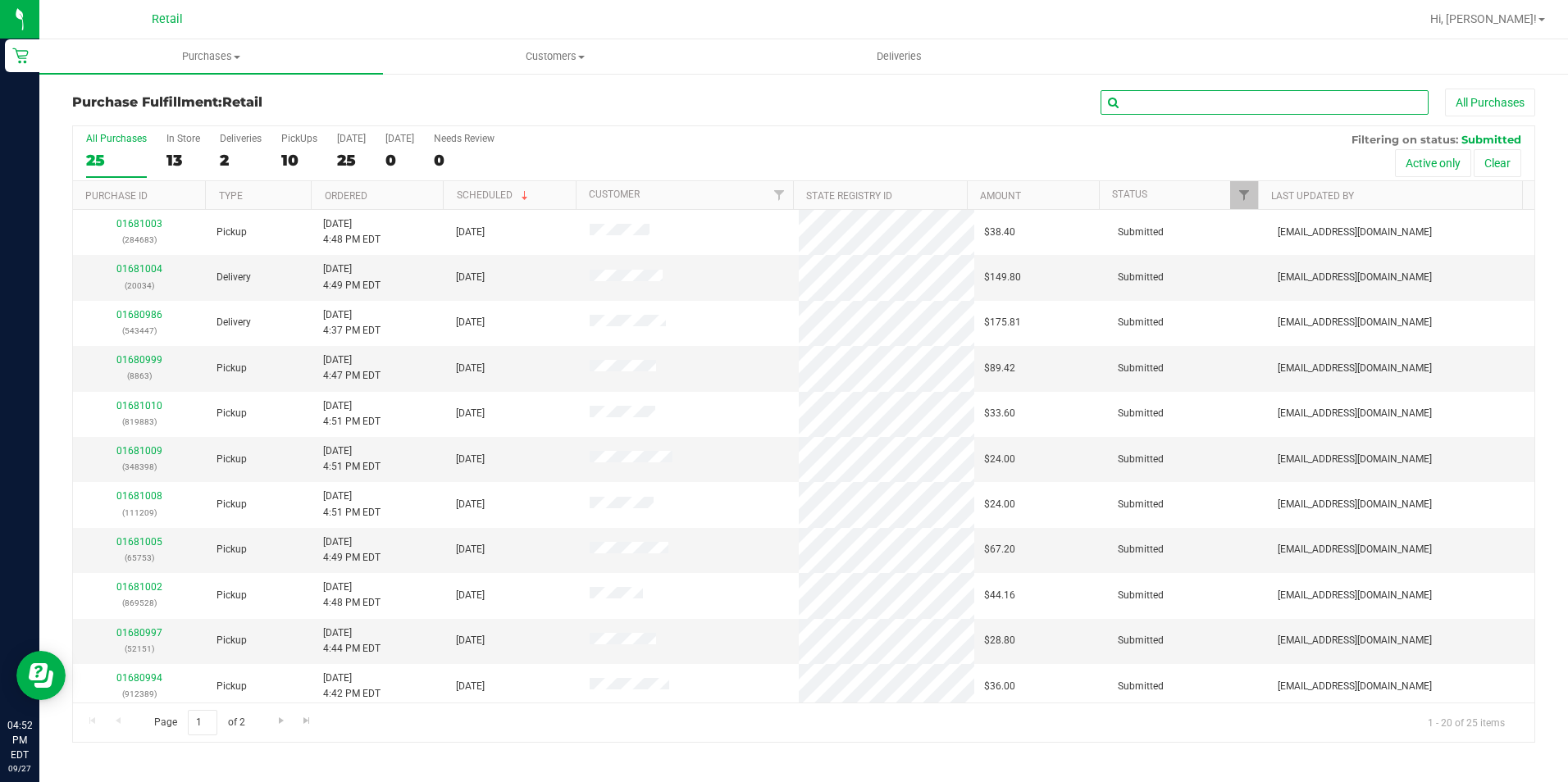
click at [1281, 102] on input "text" at bounding box center [1264, 103] width 328 height 25
type input "681266"
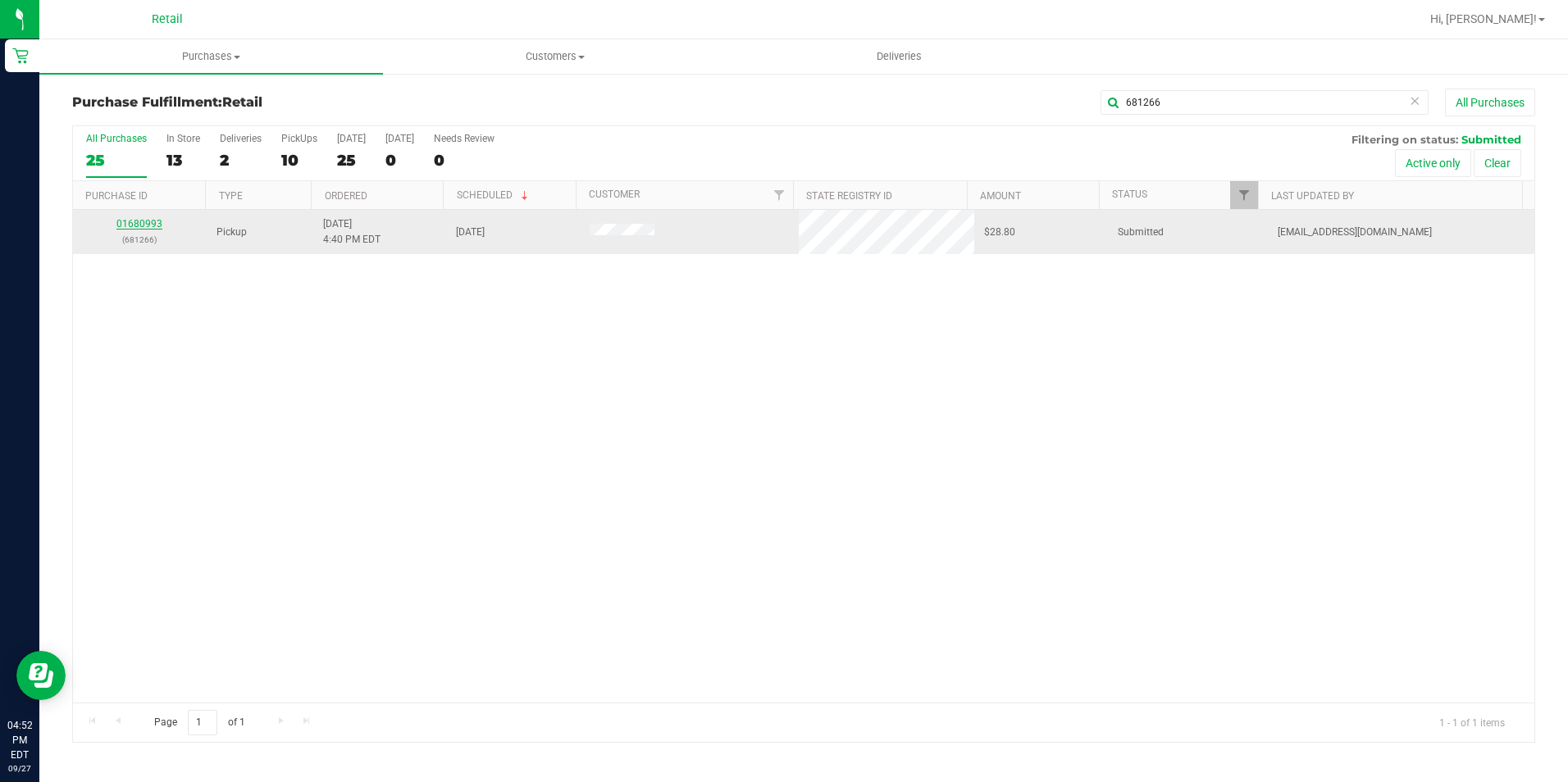
click at [140, 224] on link "01680993" at bounding box center [139, 223] width 46 height 11
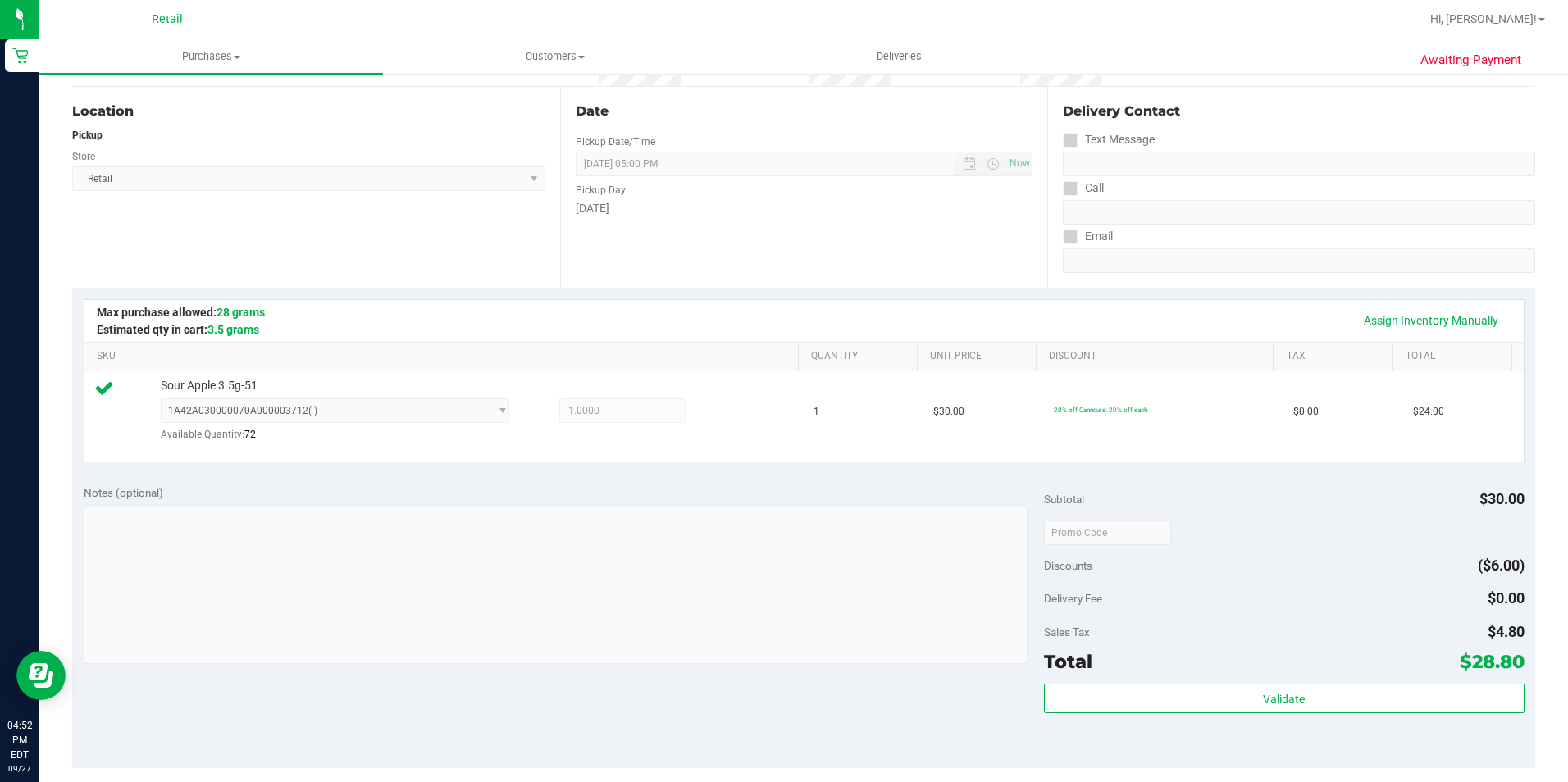
scroll to position [410, 0]
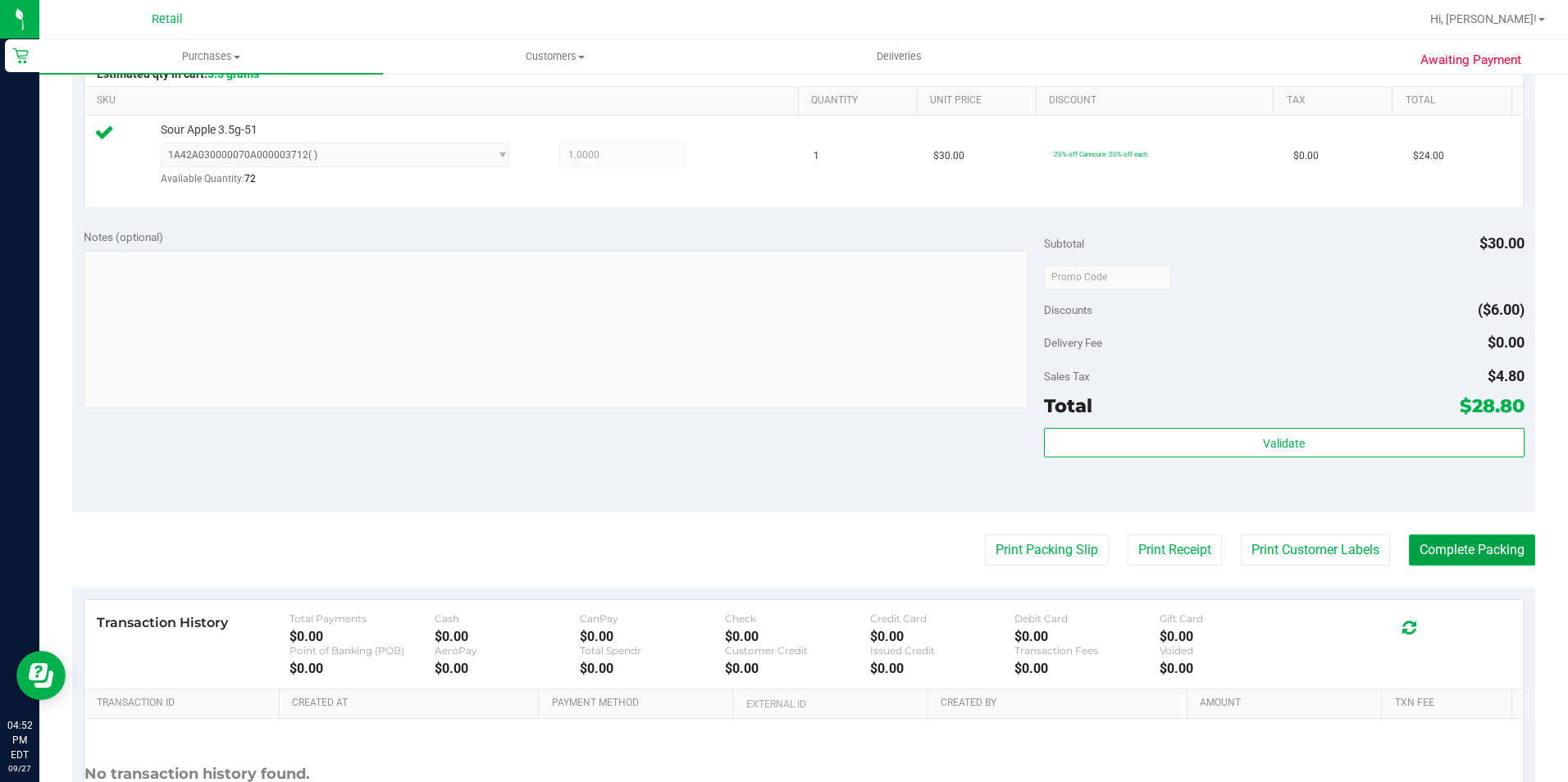
click at [1449, 537] on button "Complete Packing" at bounding box center [1472, 550] width 127 height 31
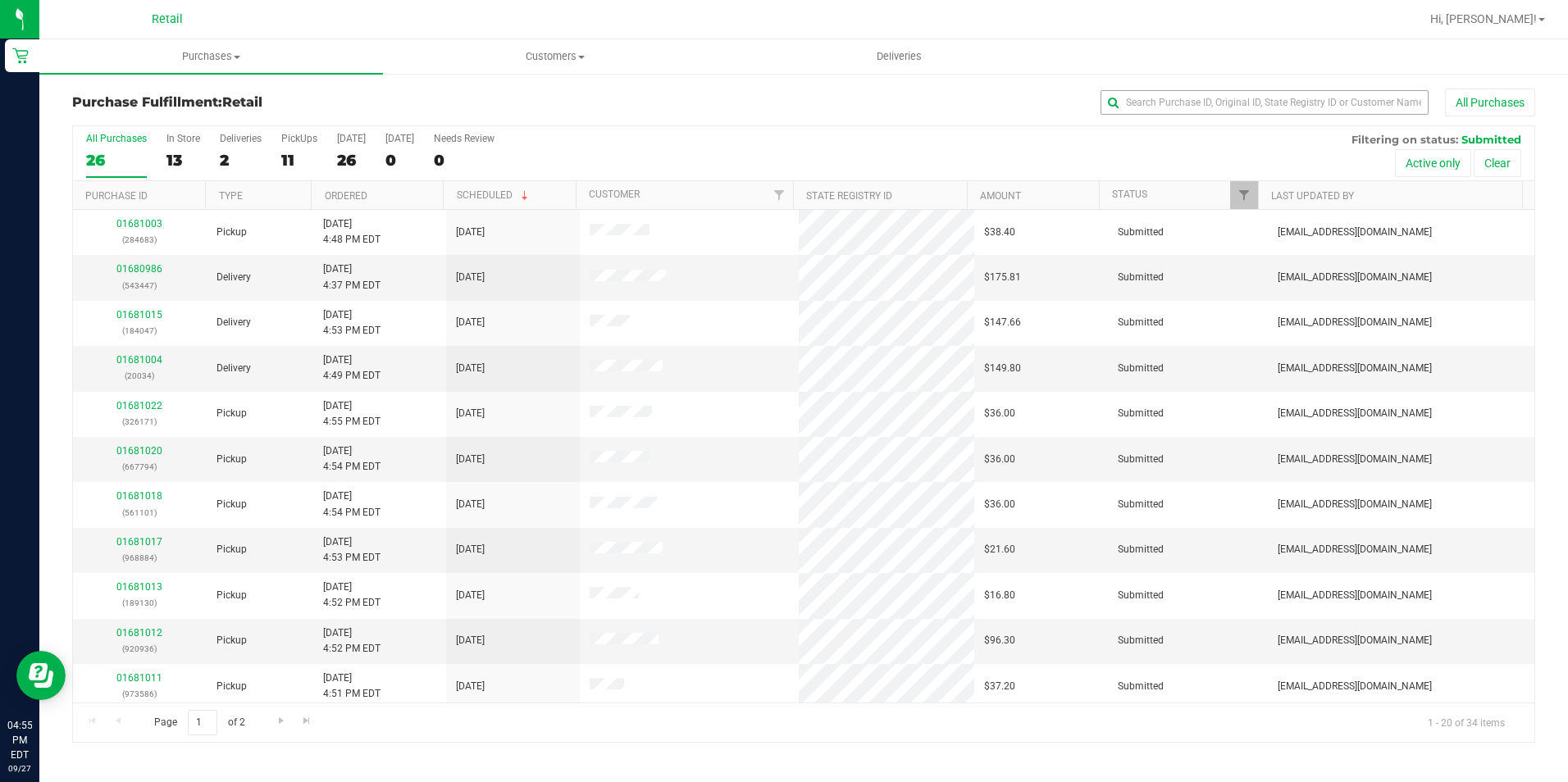
drag, startPoint x: 1322, startPoint y: 81, endPoint x: 1306, endPoint y: 98, distance: 23.3
click at [1313, 90] on div "Purchase Fulfillment: Retail All Purchases All Purchases 26 In Store 13 Deliver…" at bounding box center [804, 415] width 1529 height 687
click at [1301, 103] on input "text" at bounding box center [1264, 103] width 328 height 25
type input "284683"
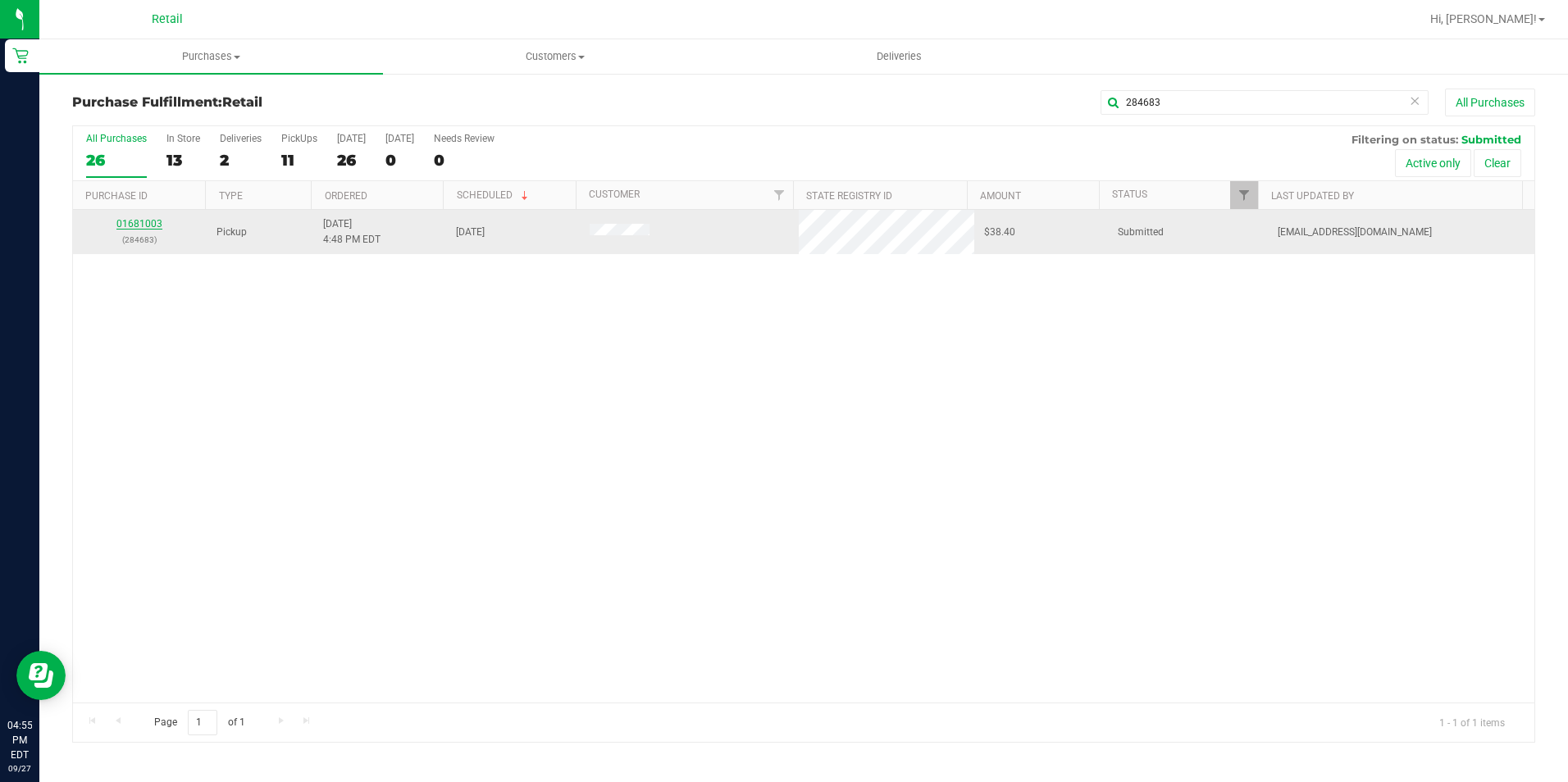
click at [150, 218] on link "01681003" at bounding box center [139, 223] width 46 height 11
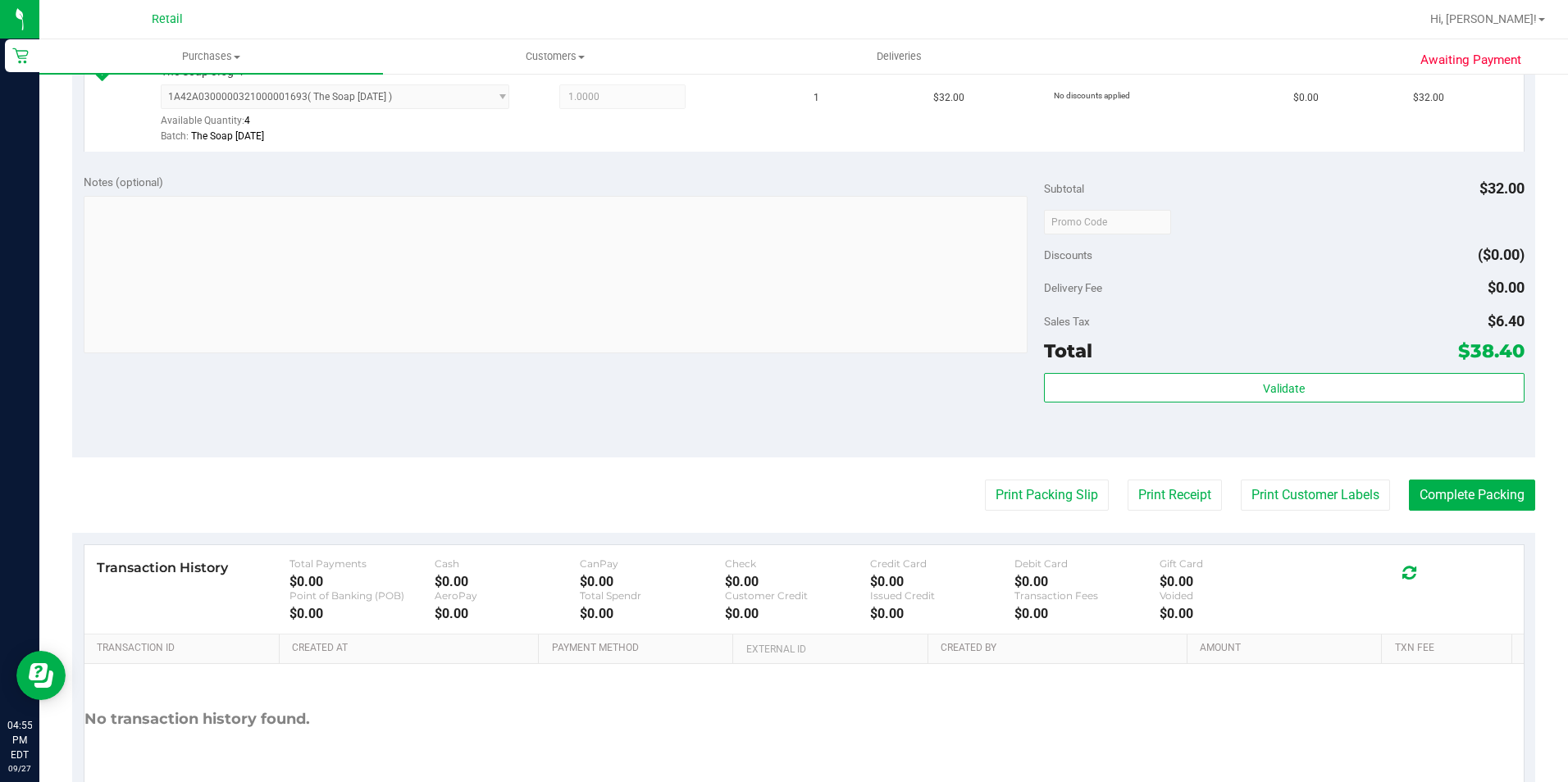
scroll to position [491, 0]
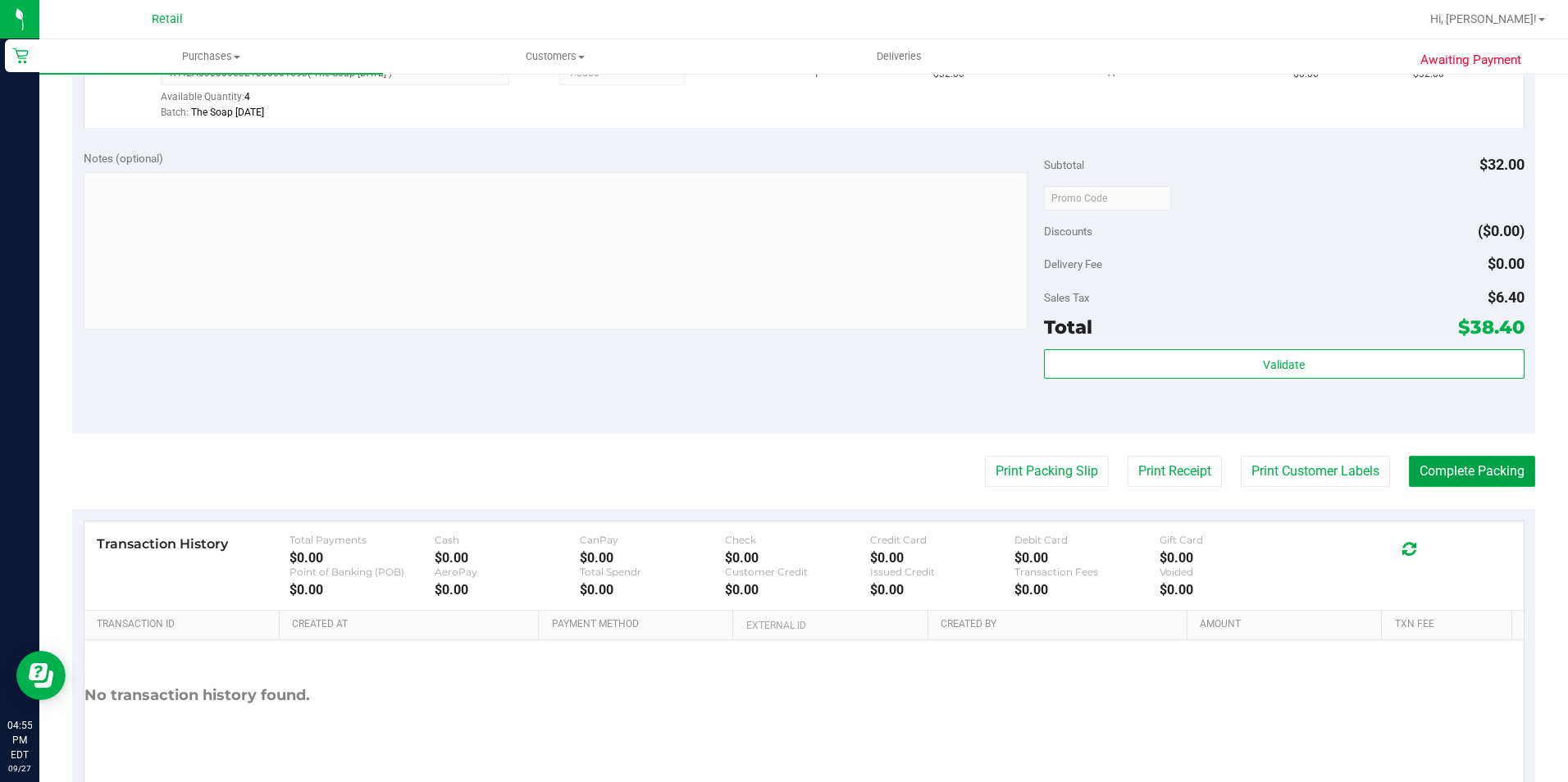
click at [1497, 485] on button "Complete Packing" at bounding box center [1472, 471] width 127 height 31
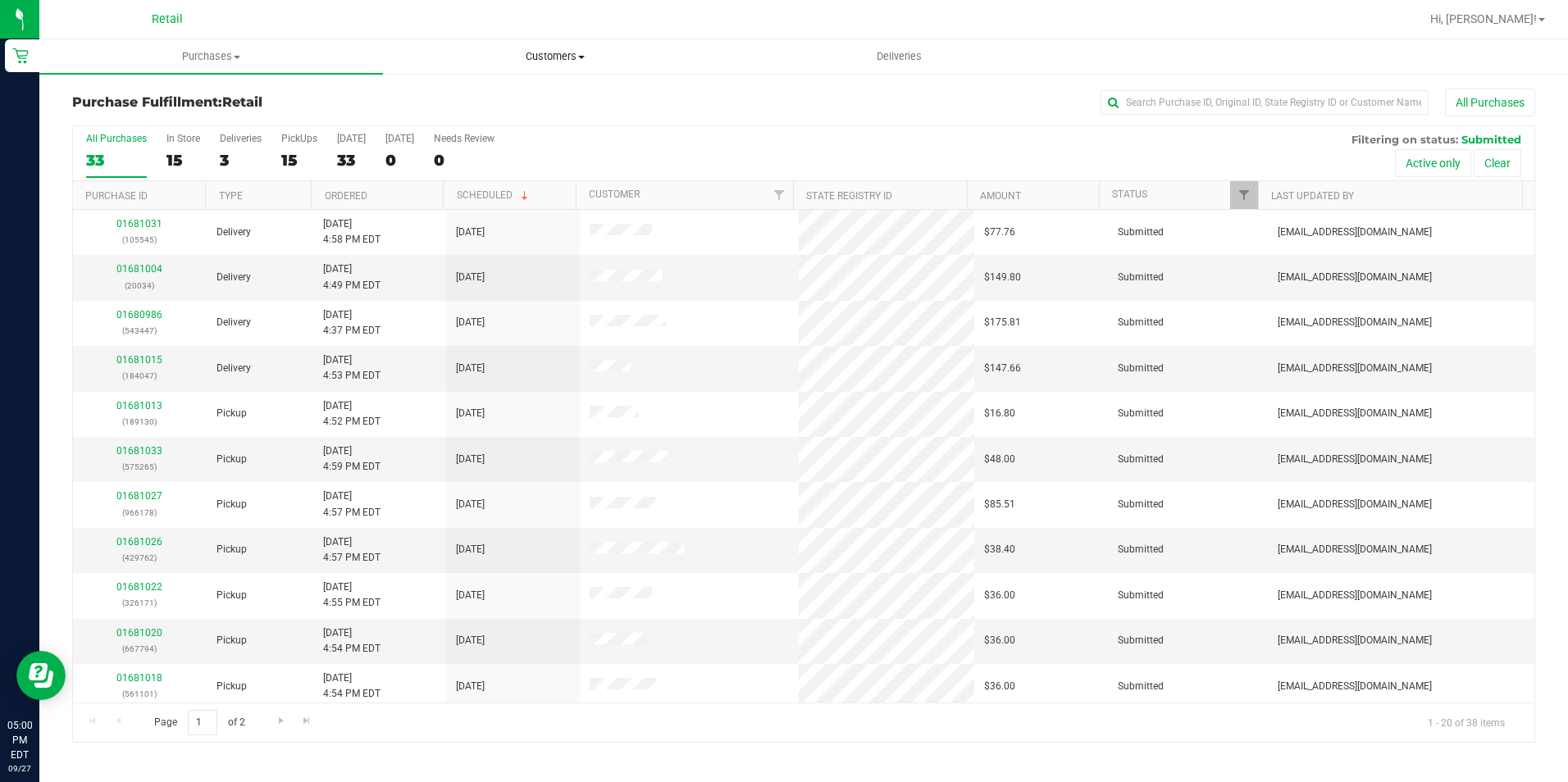
click at [550, 56] on span "Customers" at bounding box center [555, 56] width 342 height 15
click at [506, 101] on li "All customers" at bounding box center [555, 99] width 344 height 20
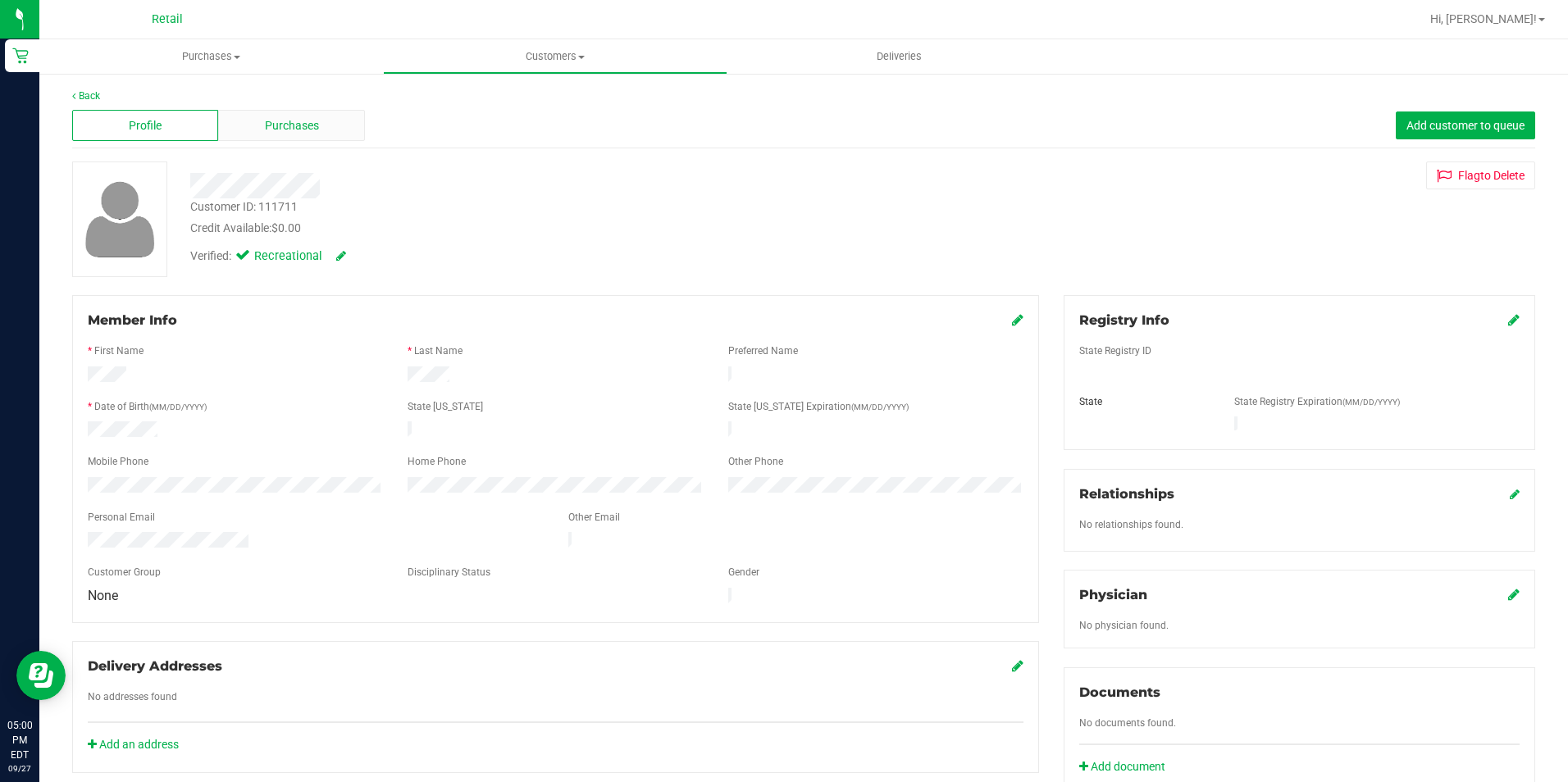
click at [296, 134] on div "Purchases" at bounding box center [291, 126] width 146 height 31
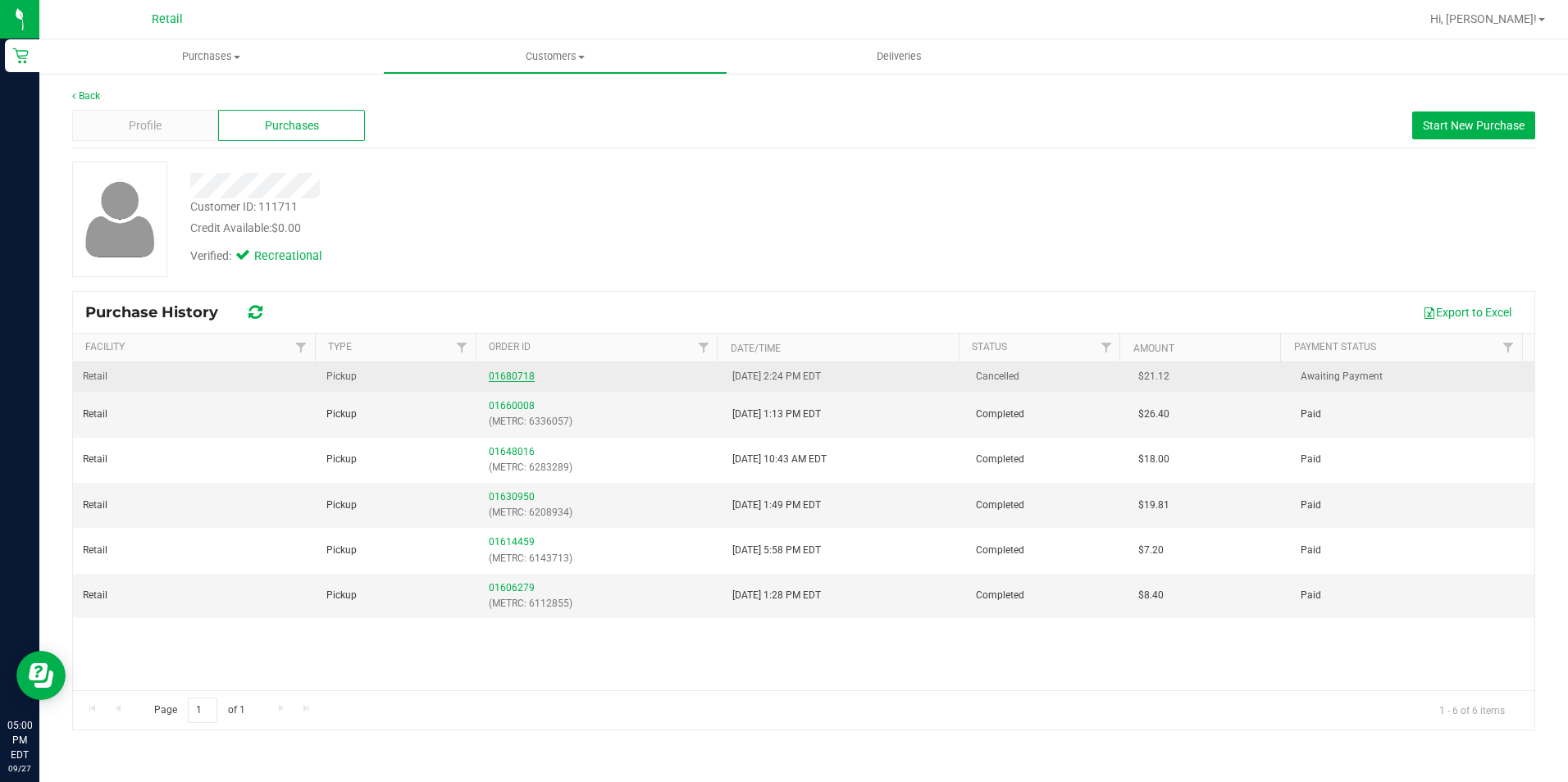
click at [523, 373] on link "01680718" at bounding box center [512, 376] width 46 height 11
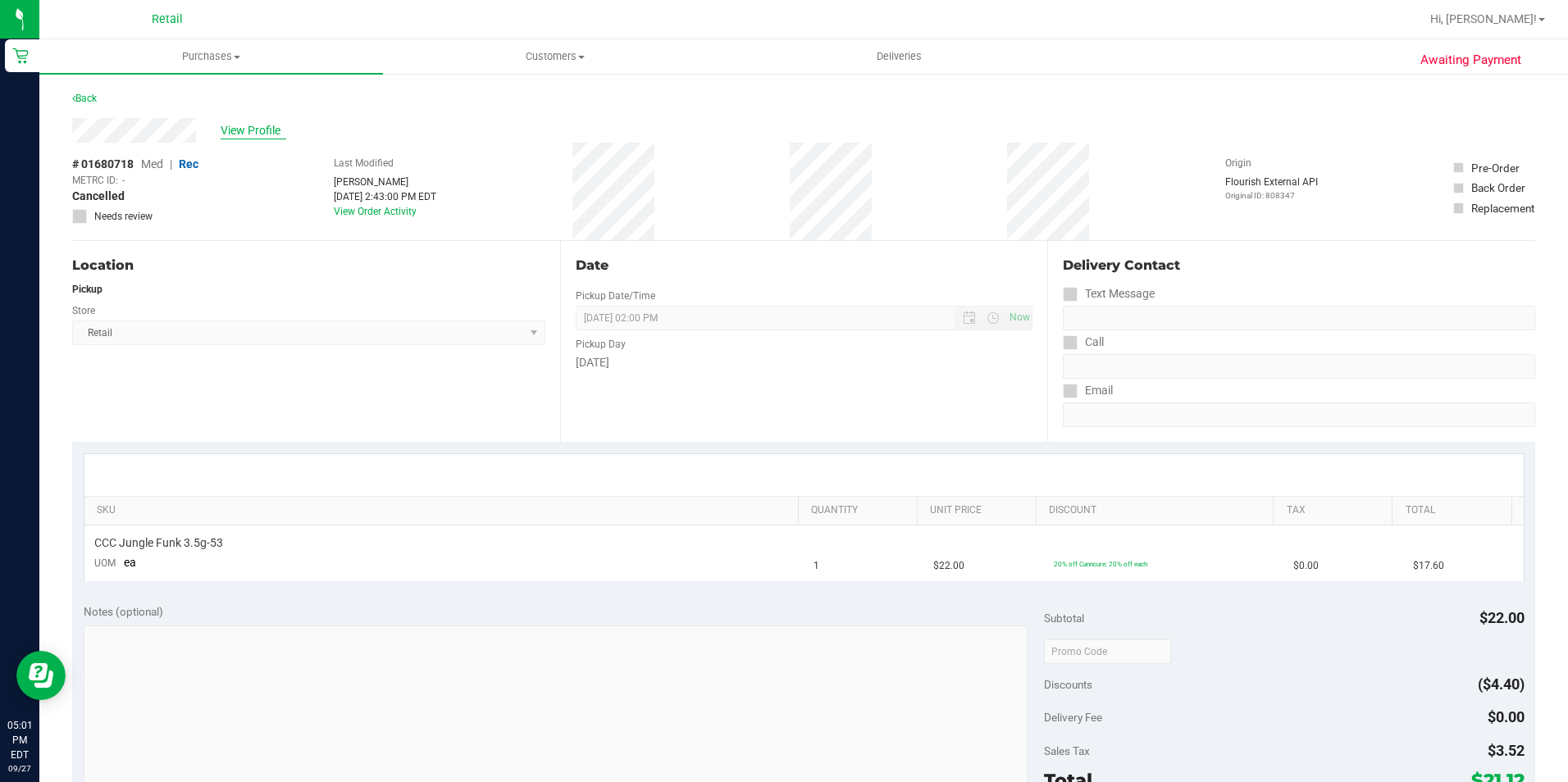
click at [256, 126] on span "View Profile" at bounding box center [253, 131] width 66 height 17
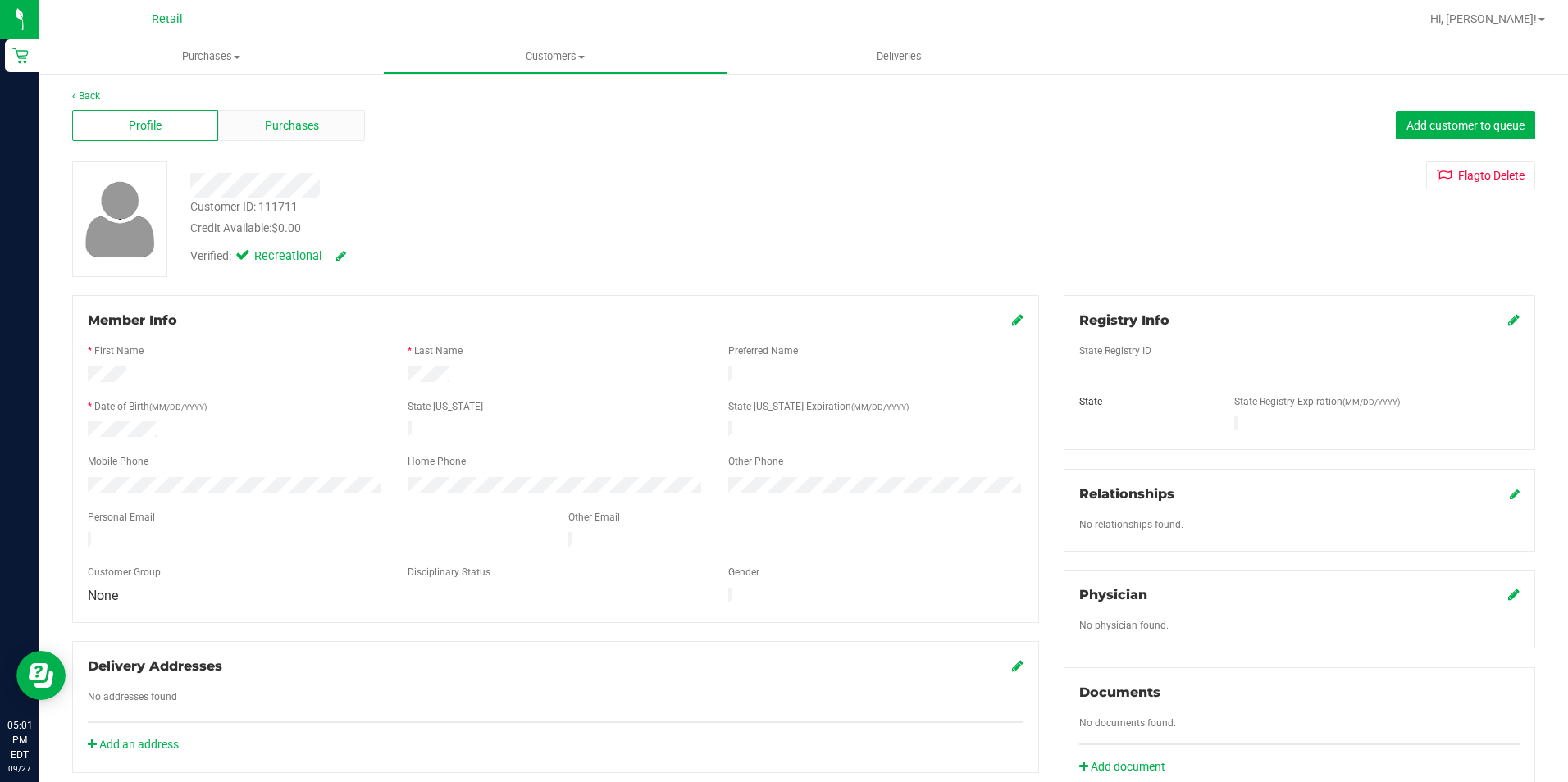
click at [280, 132] on span "Purchases" at bounding box center [292, 126] width 54 height 17
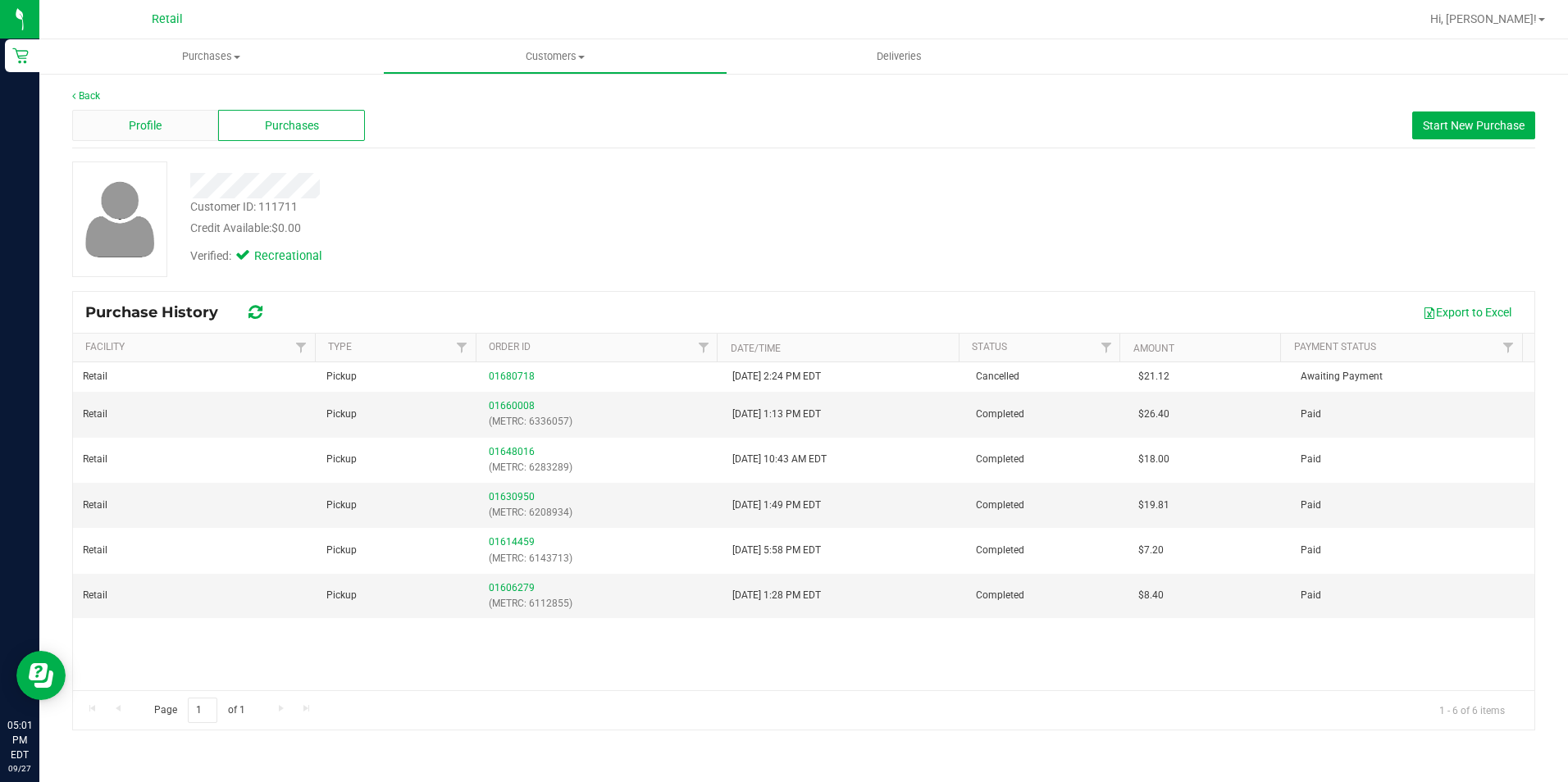
click at [146, 113] on div "Profile" at bounding box center [144, 126] width 146 height 31
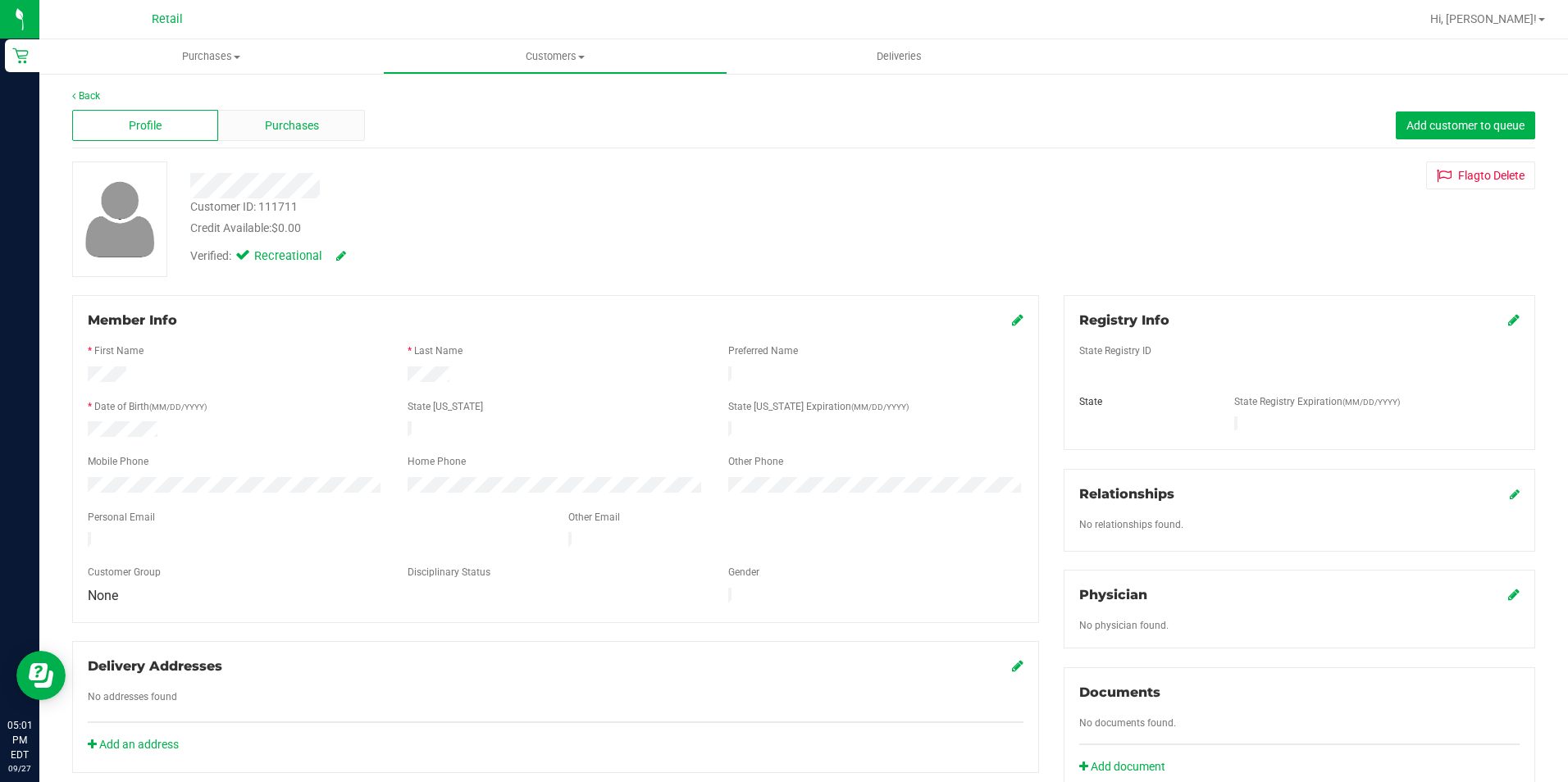
click at [311, 123] on span "Purchases" at bounding box center [292, 126] width 54 height 17
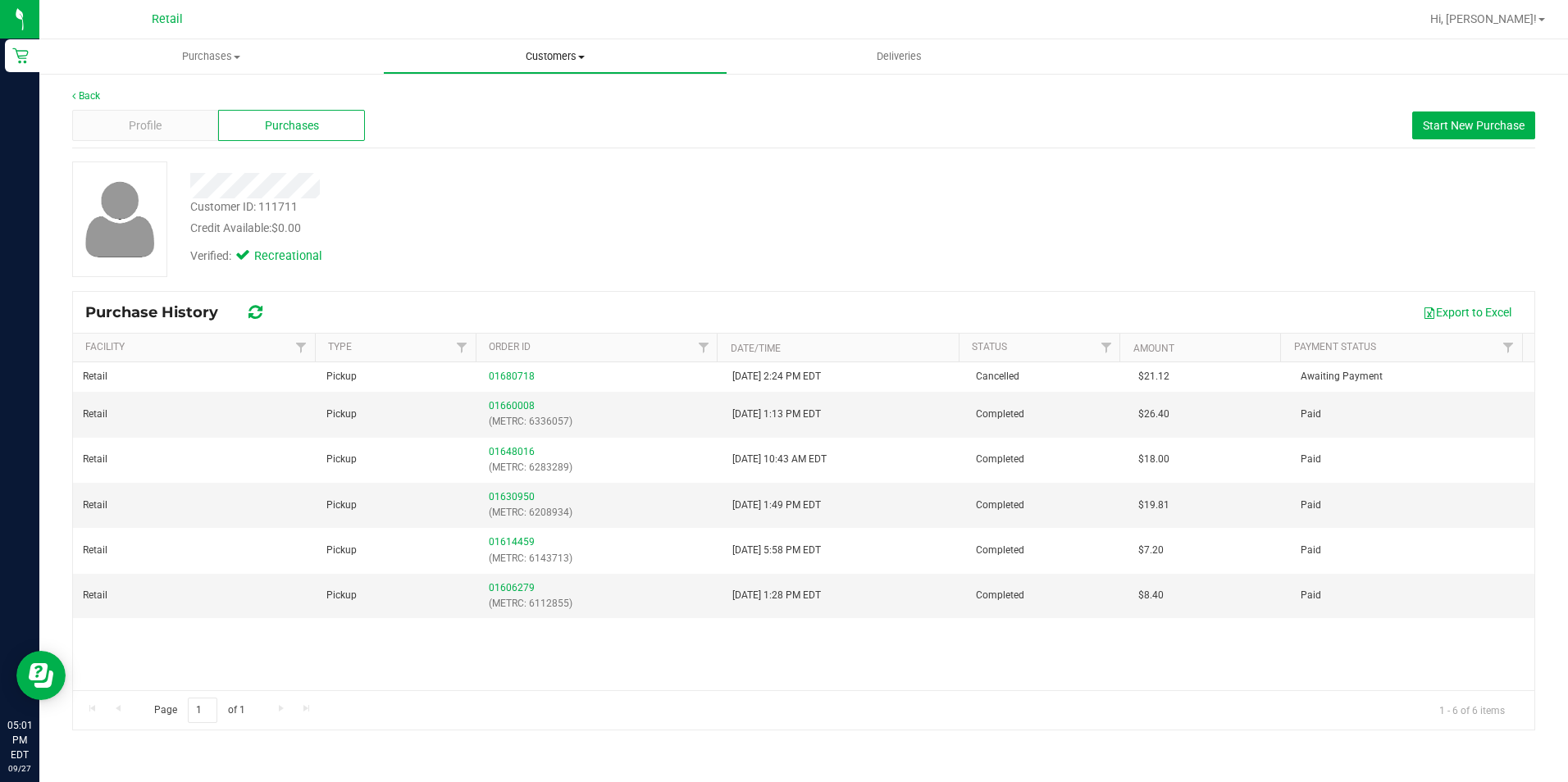
click at [532, 58] on span "Customers" at bounding box center [555, 56] width 342 height 15
click at [511, 47] on uib-tab-heading "Customers All customers Add a new customer All physicians" at bounding box center [555, 56] width 344 height 34
click at [531, 53] on span "Customers" at bounding box center [555, 56] width 344 height 15
click at [475, 99] on span "All customers" at bounding box center [442, 98] width 118 height 14
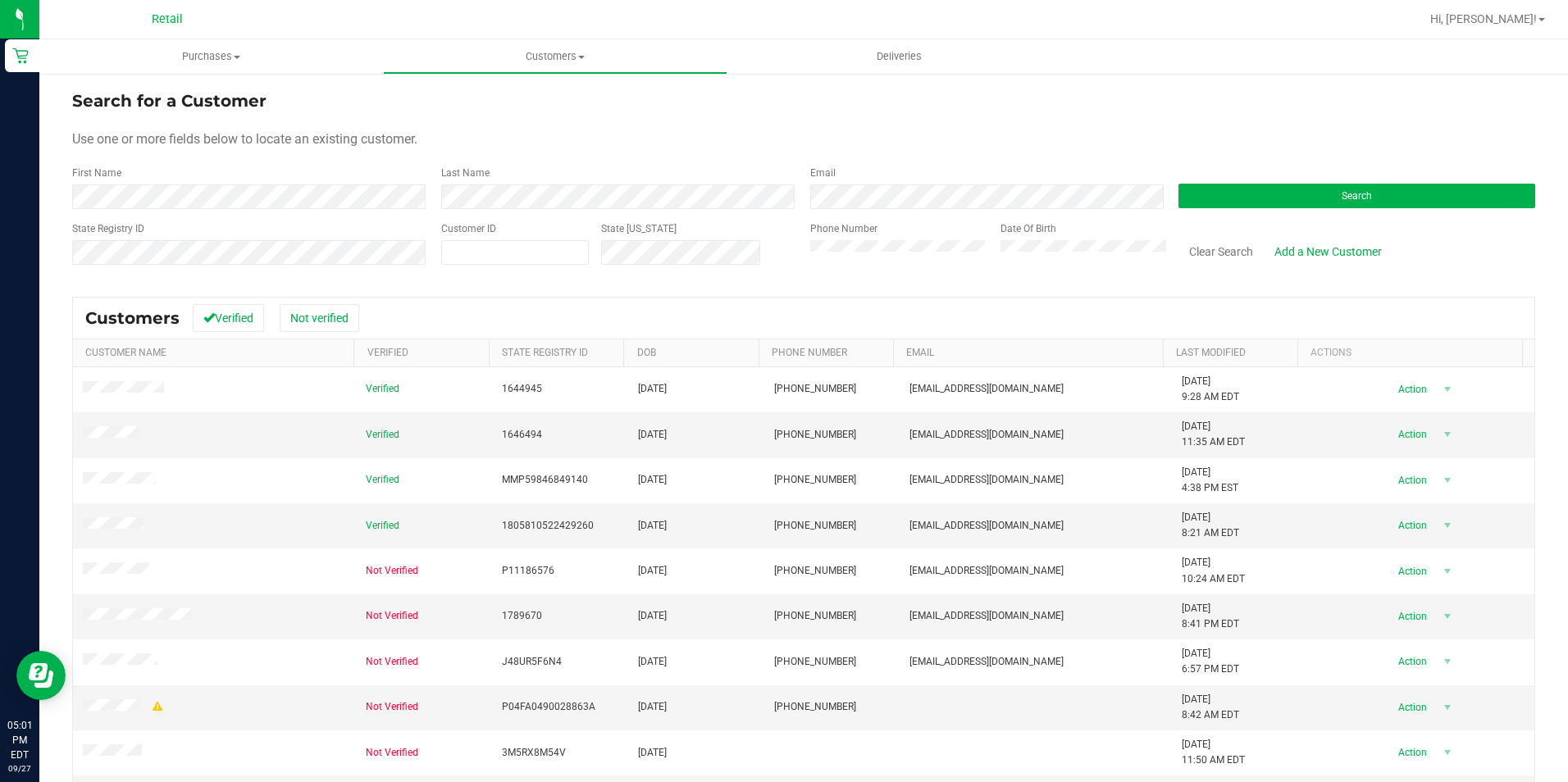
click at [842, 265] on div "Phone Number" at bounding box center [899, 250] width 178 height 58
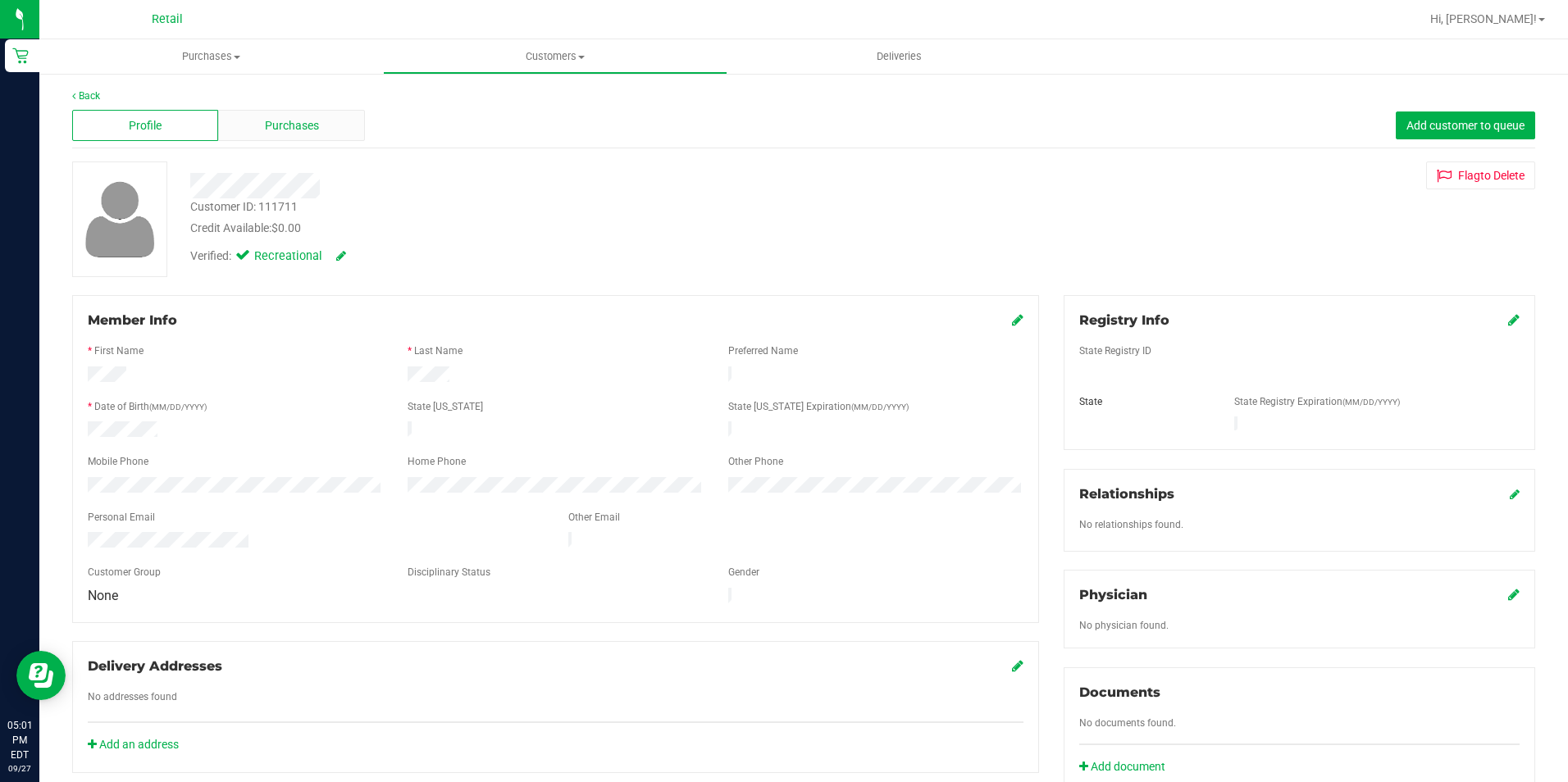
click at [297, 124] on span "Purchases" at bounding box center [292, 126] width 54 height 17
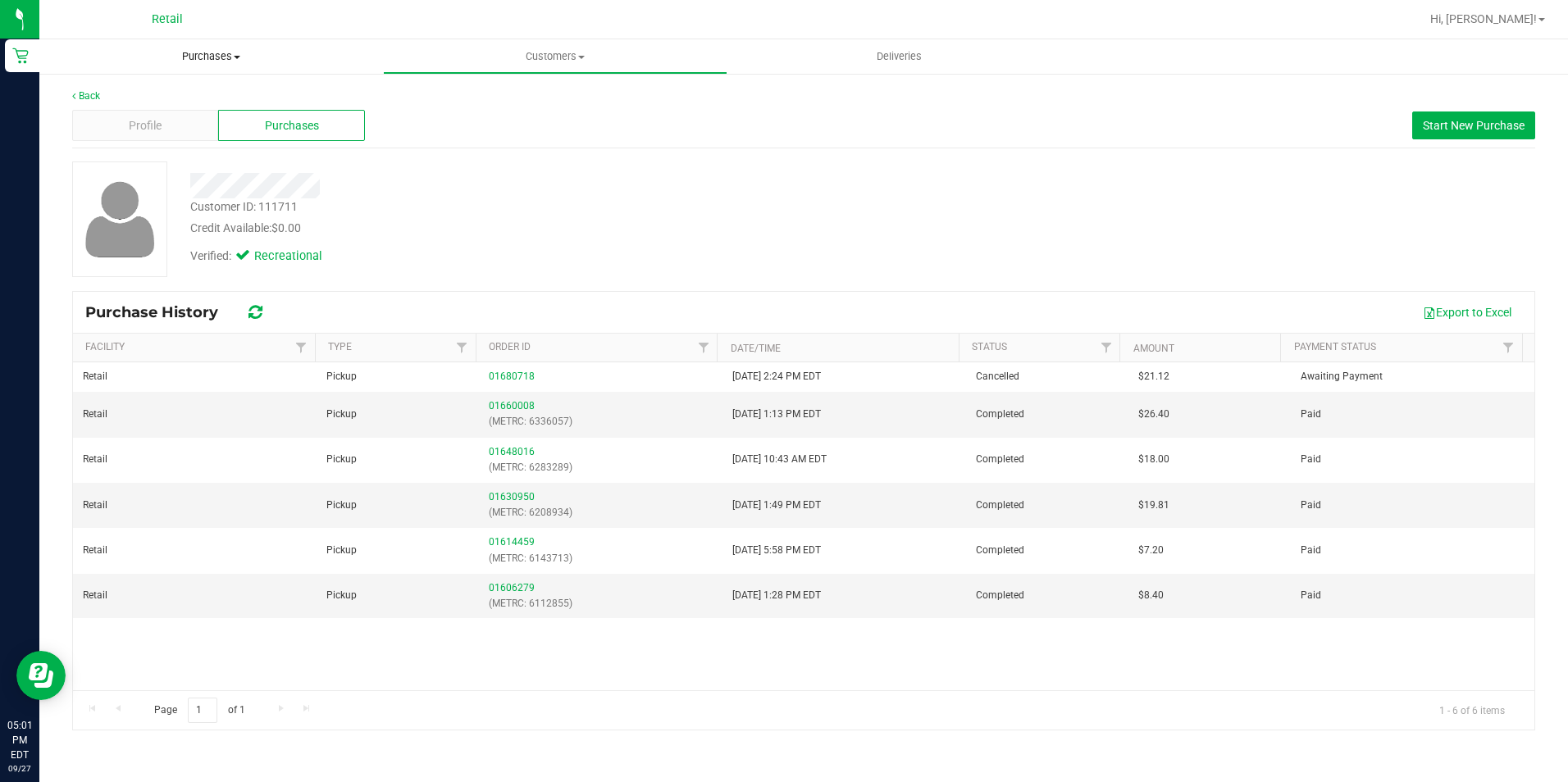
click at [189, 43] on uib-tab-heading "Purchases Summary of purchases Fulfillment All purchases" at bounding box center [211, 56] width 344 height 34
click at [126, 111] on span "Fulfillment" at bounding box center [90, 118] width 102 height 14
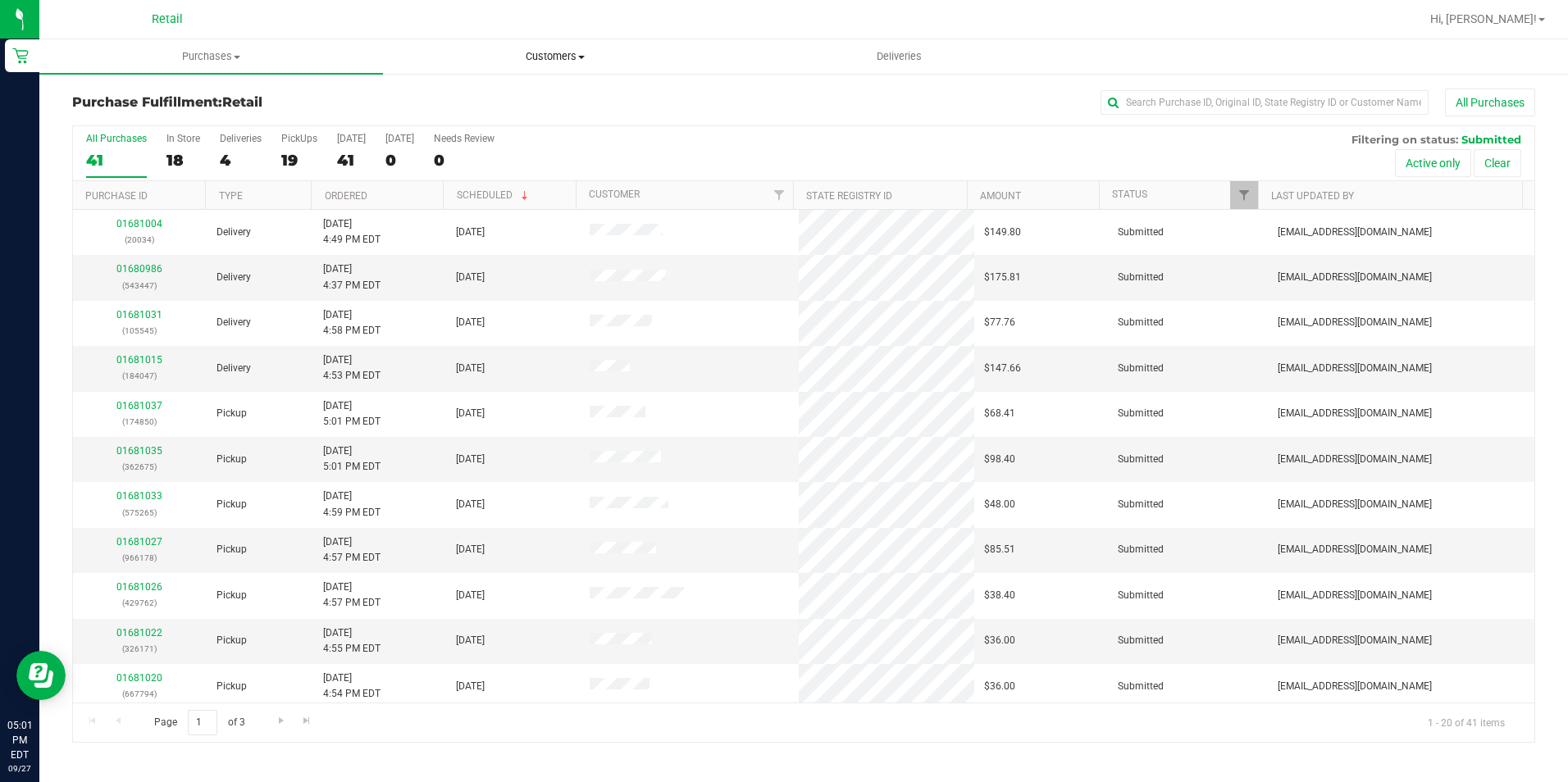
click at [585, 52] on span "Customers" at bounding box center [555, 56] width 342 height 15
click at [496, 95] on span "All customers" at bounding box center [442, 98] width 118 height 14
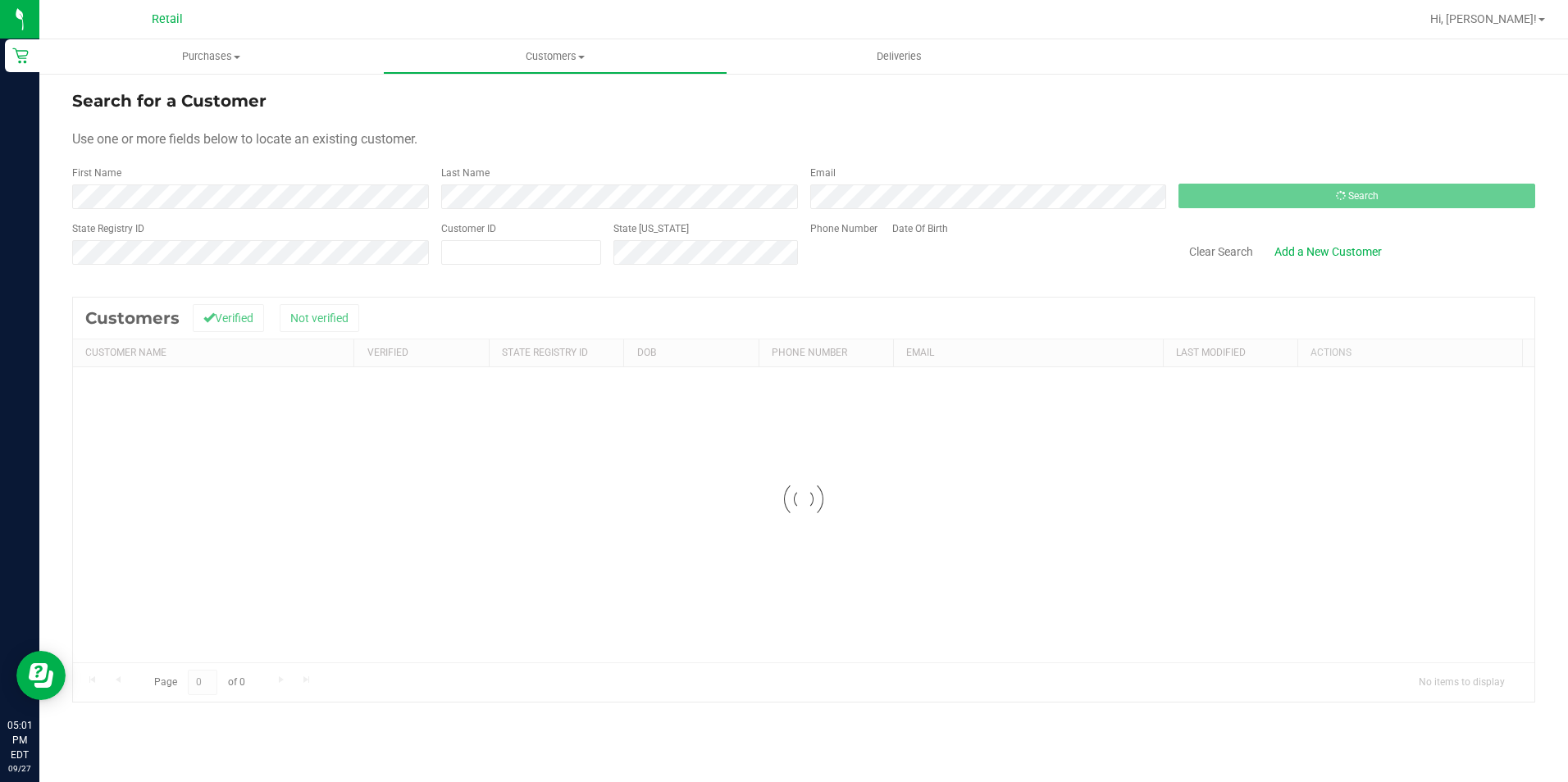
click at [465, 95] on div "Search for a Customer" at bounding box center [803, 101] width 1463 height 25
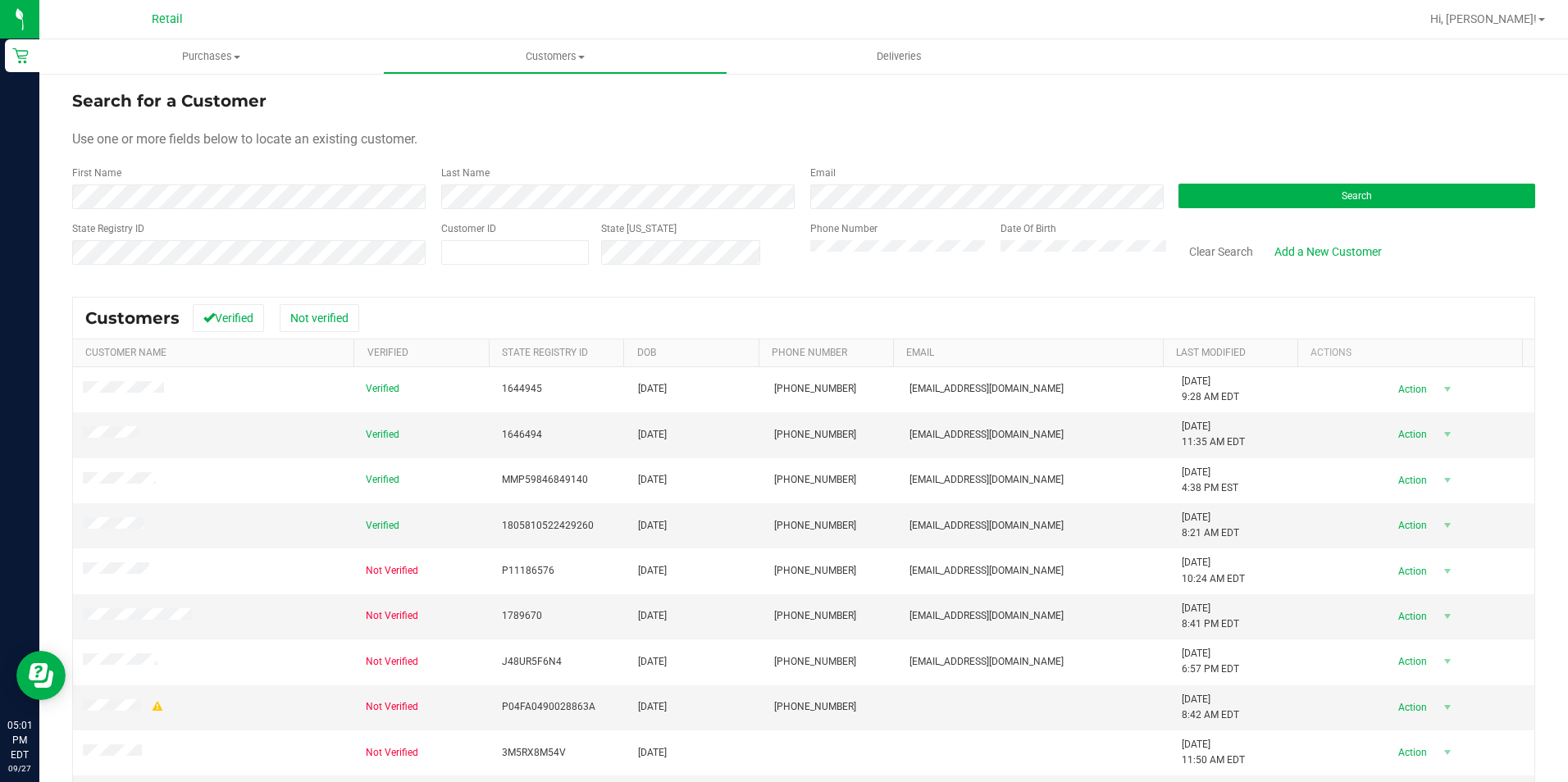
click at [304, 182] on div "First Name" at bounding box center [250, 187] width 357 height 44
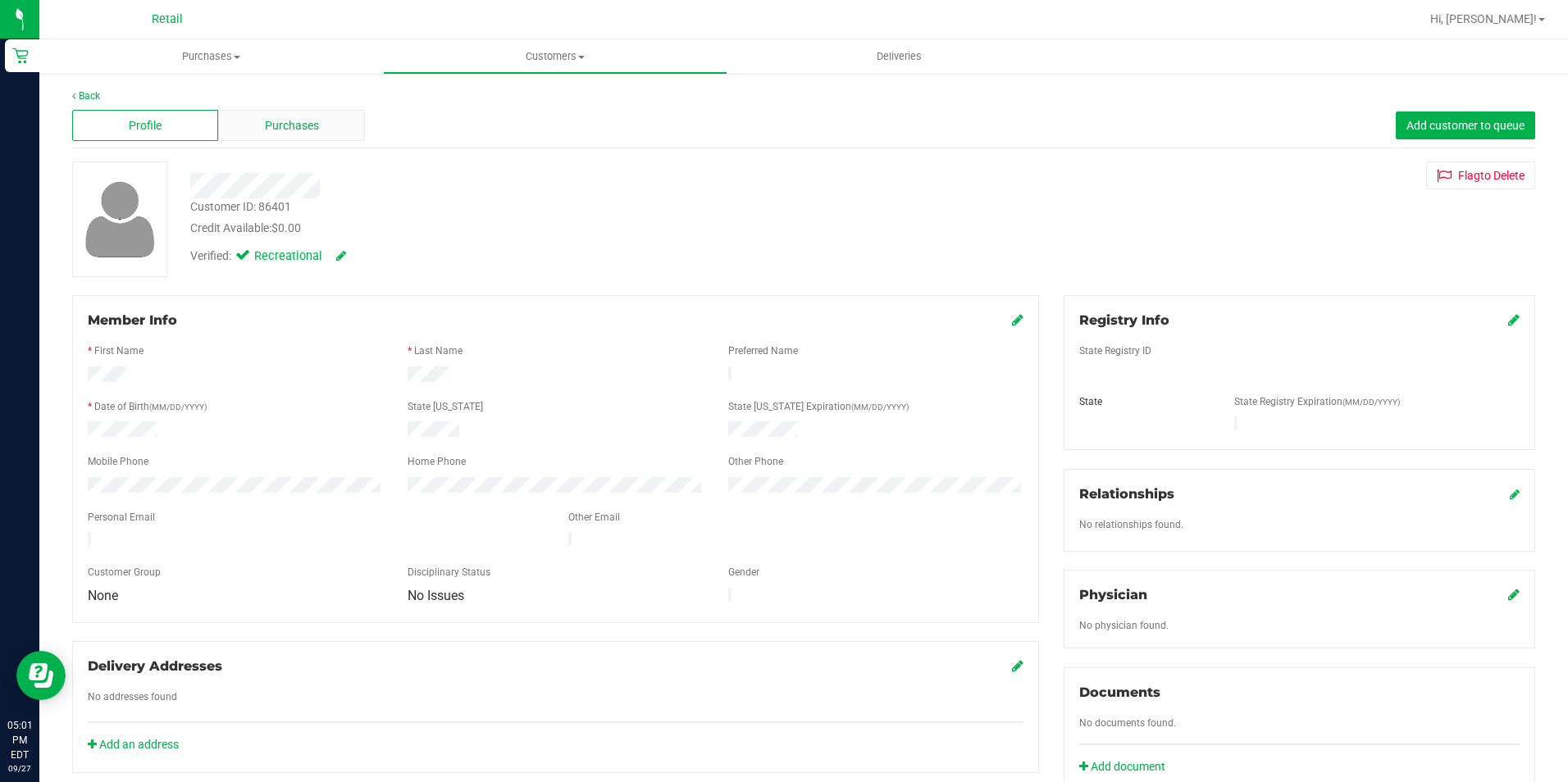
click at [309, 126] on span "Purchases" at bounding box center [292, 126] width 54 height 17
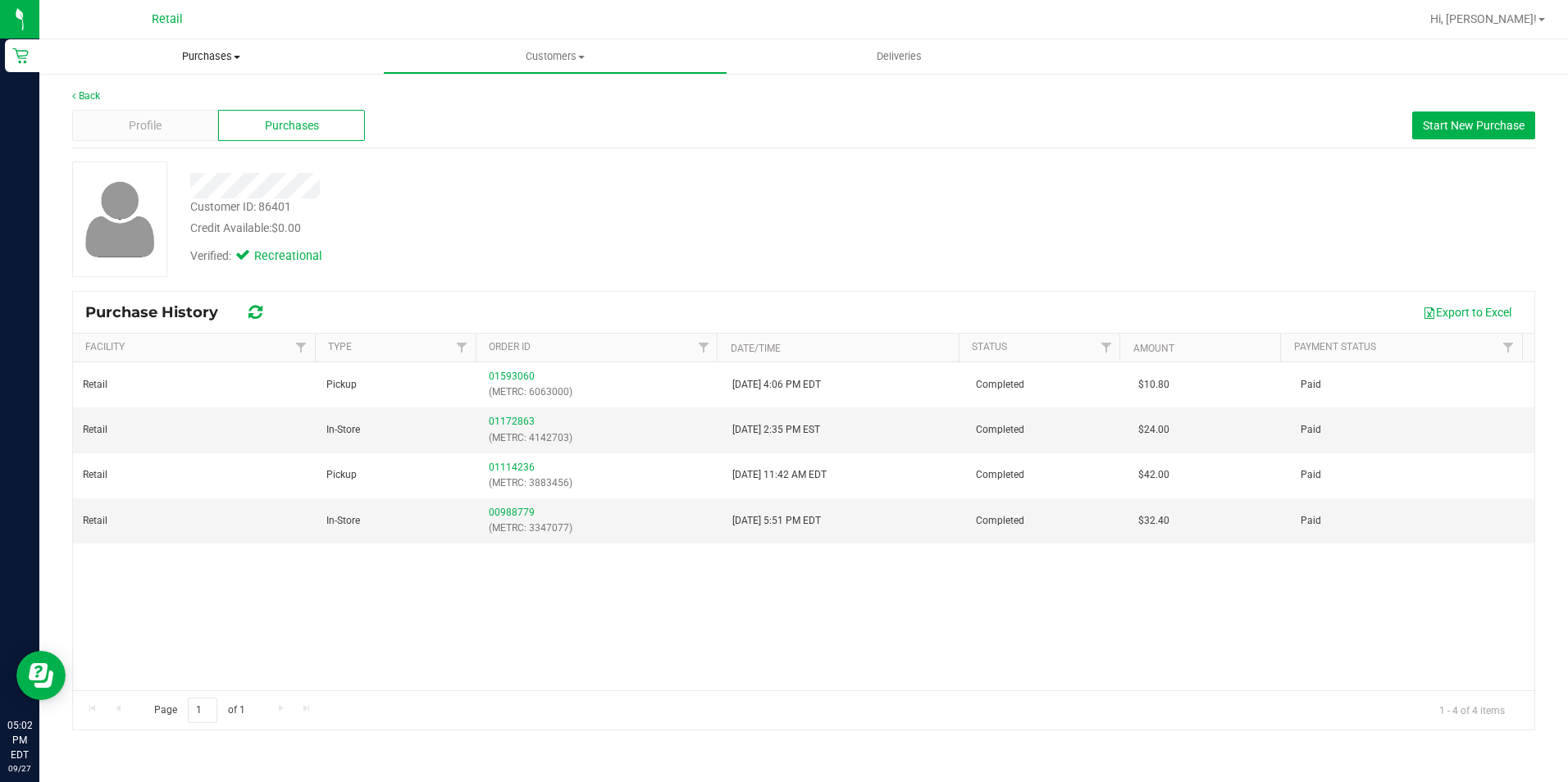
click at [223, 51] on span "Purchases" at bounding box center [211, 56] width 344 height 15
click at [169, 121] on li "Fulfillment" at bounding box center [211, 119] width 344 height 20
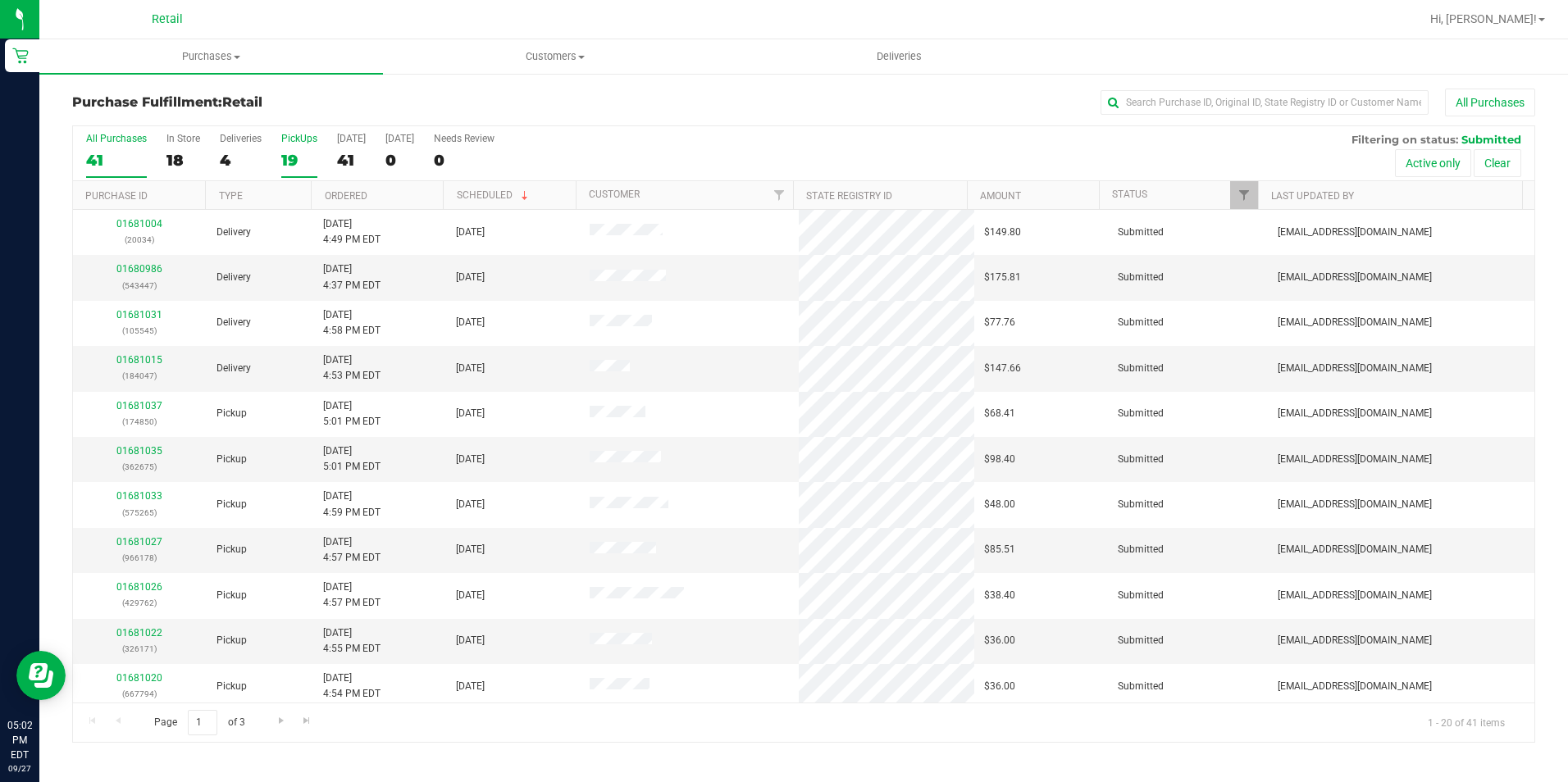
click at [291, 157] on div "19" at bounding box center [299, 160] width 36 height 19
click at [0, 0] on input "PickUps 19" at bounding box center [0, 0] width 0 height 0
click at [872, 168] on div "All Purchases 40 In Store 17 Deliveries 4 PickUps 19 Today 40 Tomorrow 0 Needs …" at bounding box center [803, 154] width 1461 height 55
click at [1174, 108] on input "text" at bounding box center [1264, 103] width 328 height 25
type input "912389"
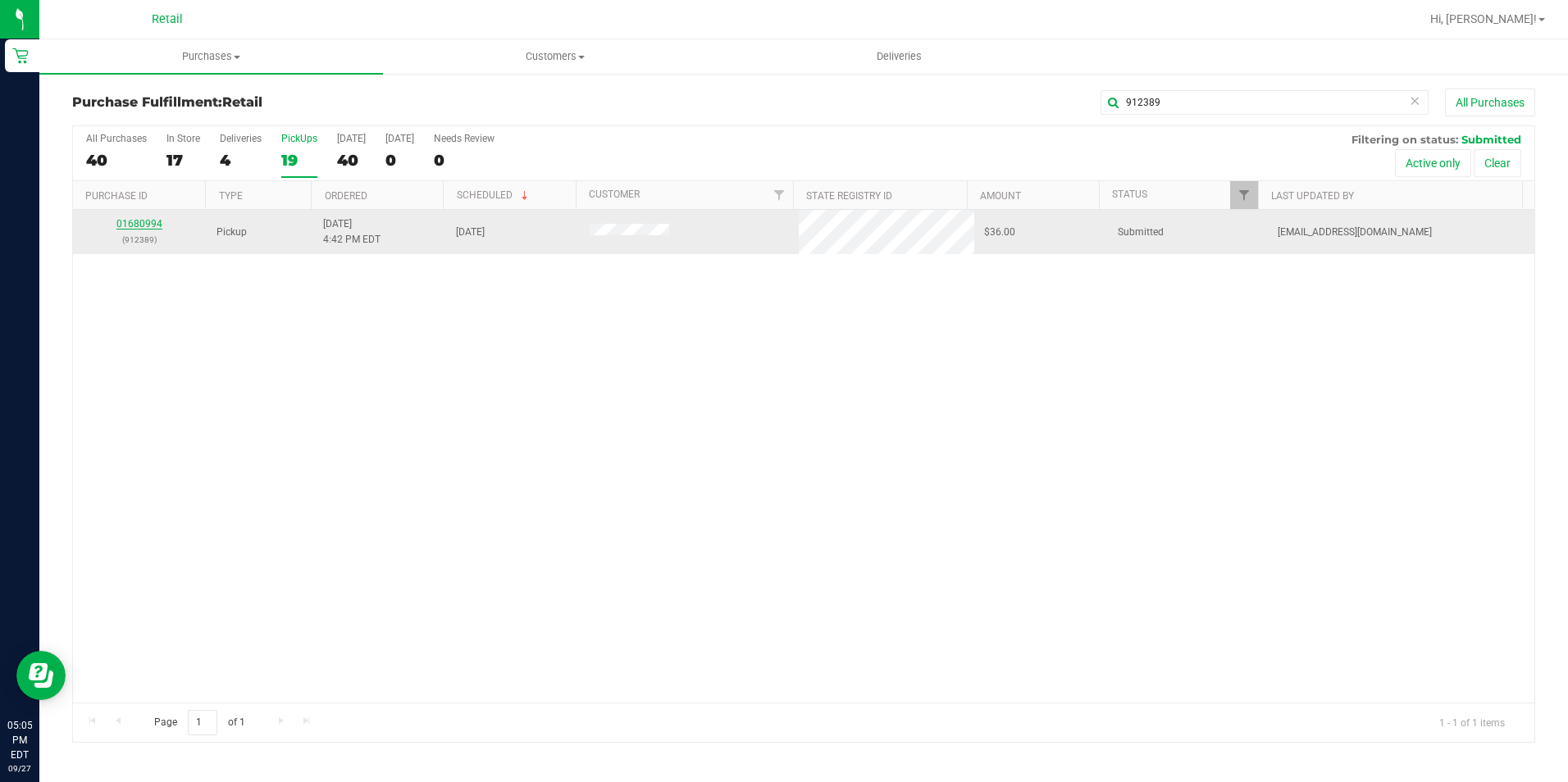
click at [143, 224] on link "01680994" at bounding box center [139, 223] width 46 height 11
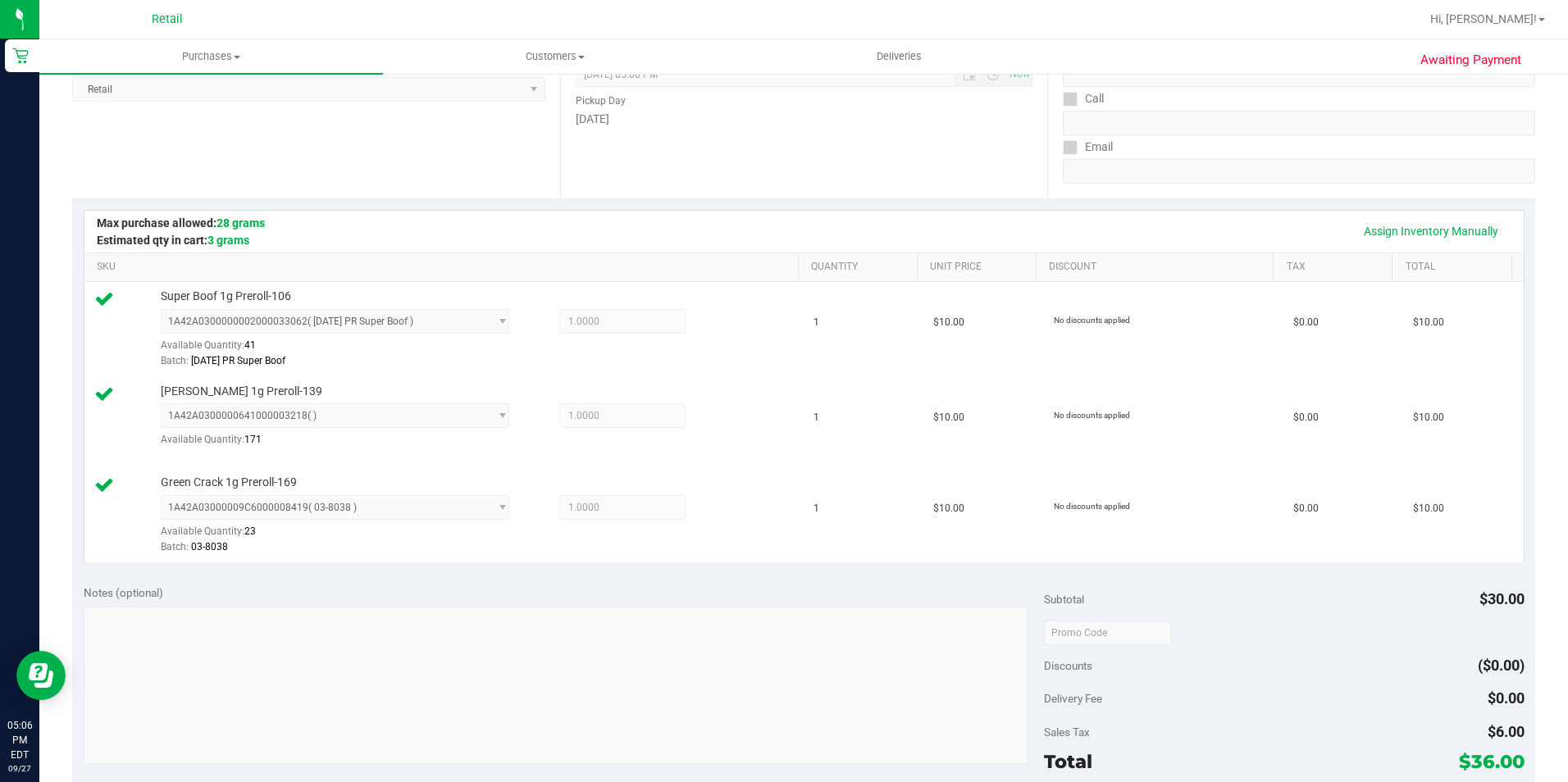
scroll to position [410, 0]
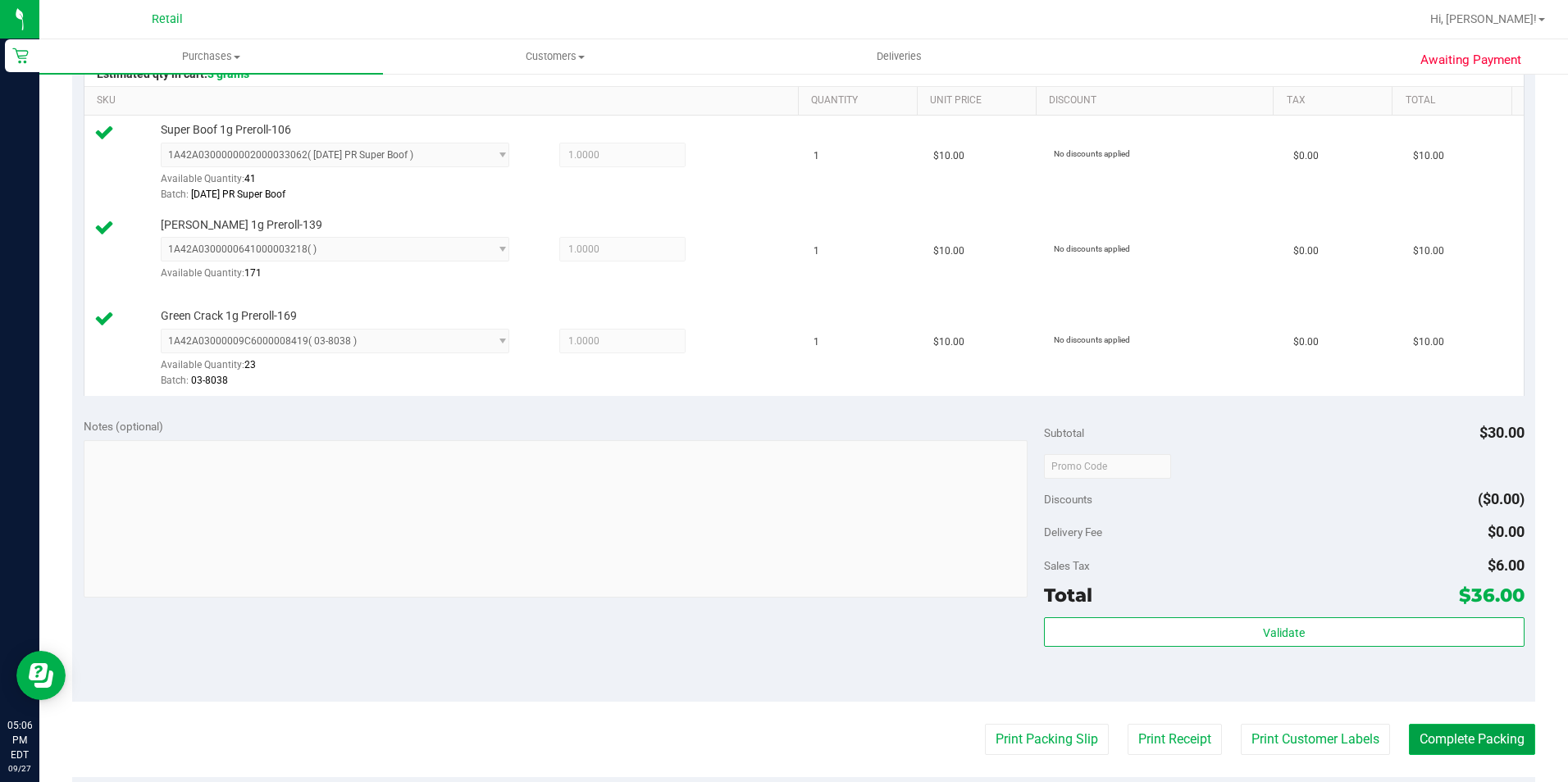
click at [1489, 752] on button "Complete Packing" at bounding box center [1472, 739] width 127 height 31
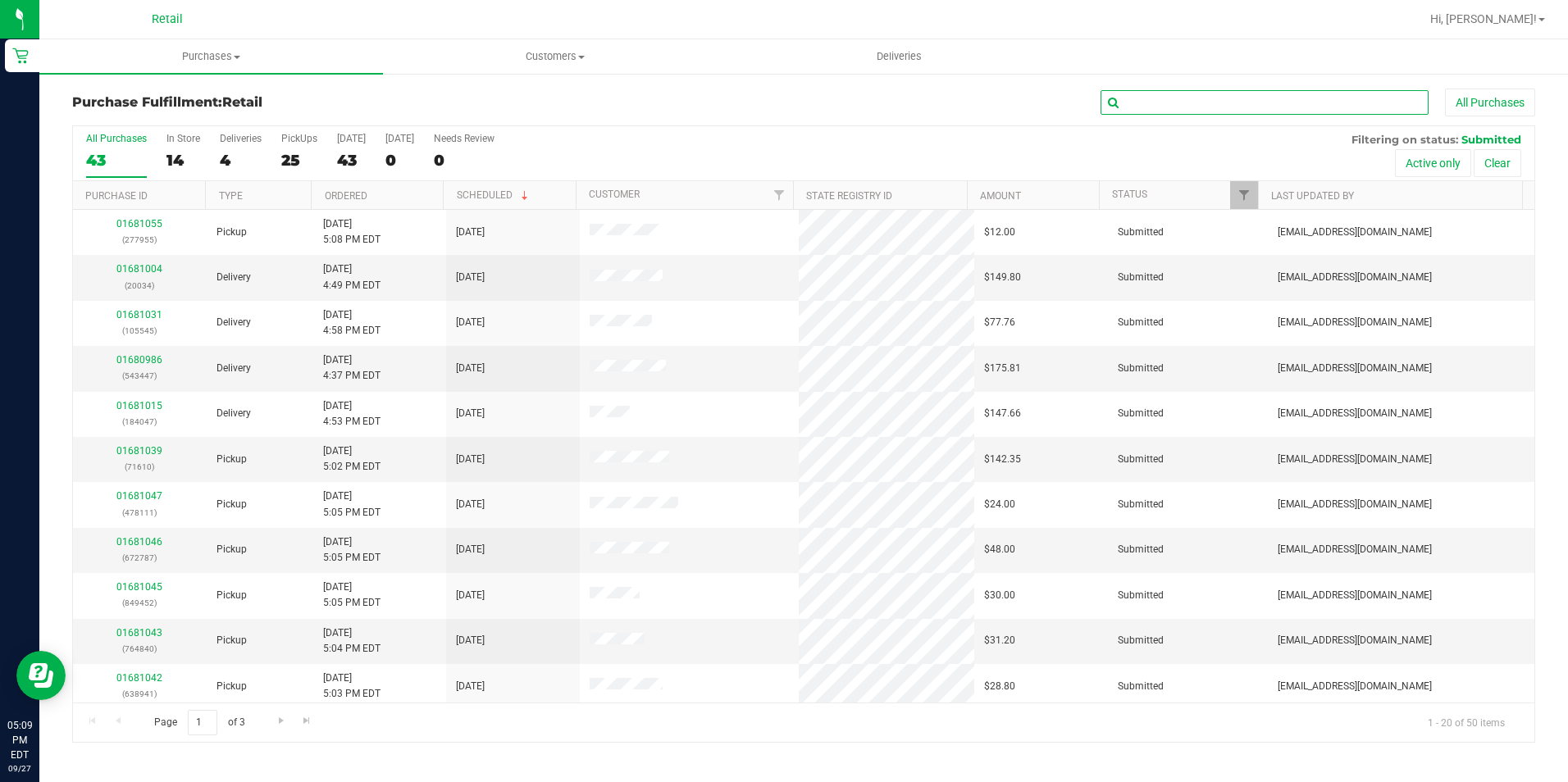
click at [1339, 109] on input "text" at bounding box center [1264, 103] width 328 height 25
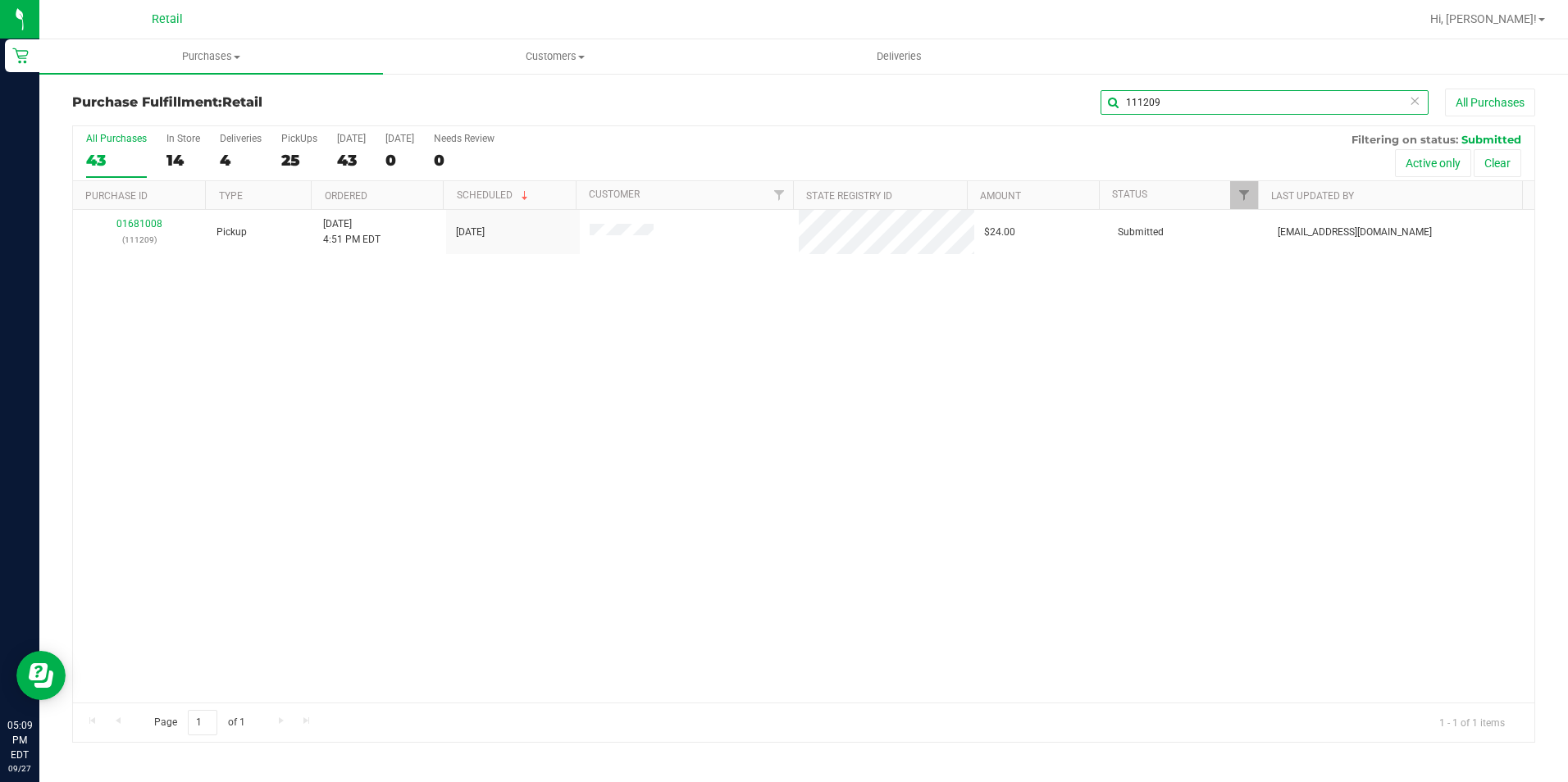
type input "111209"
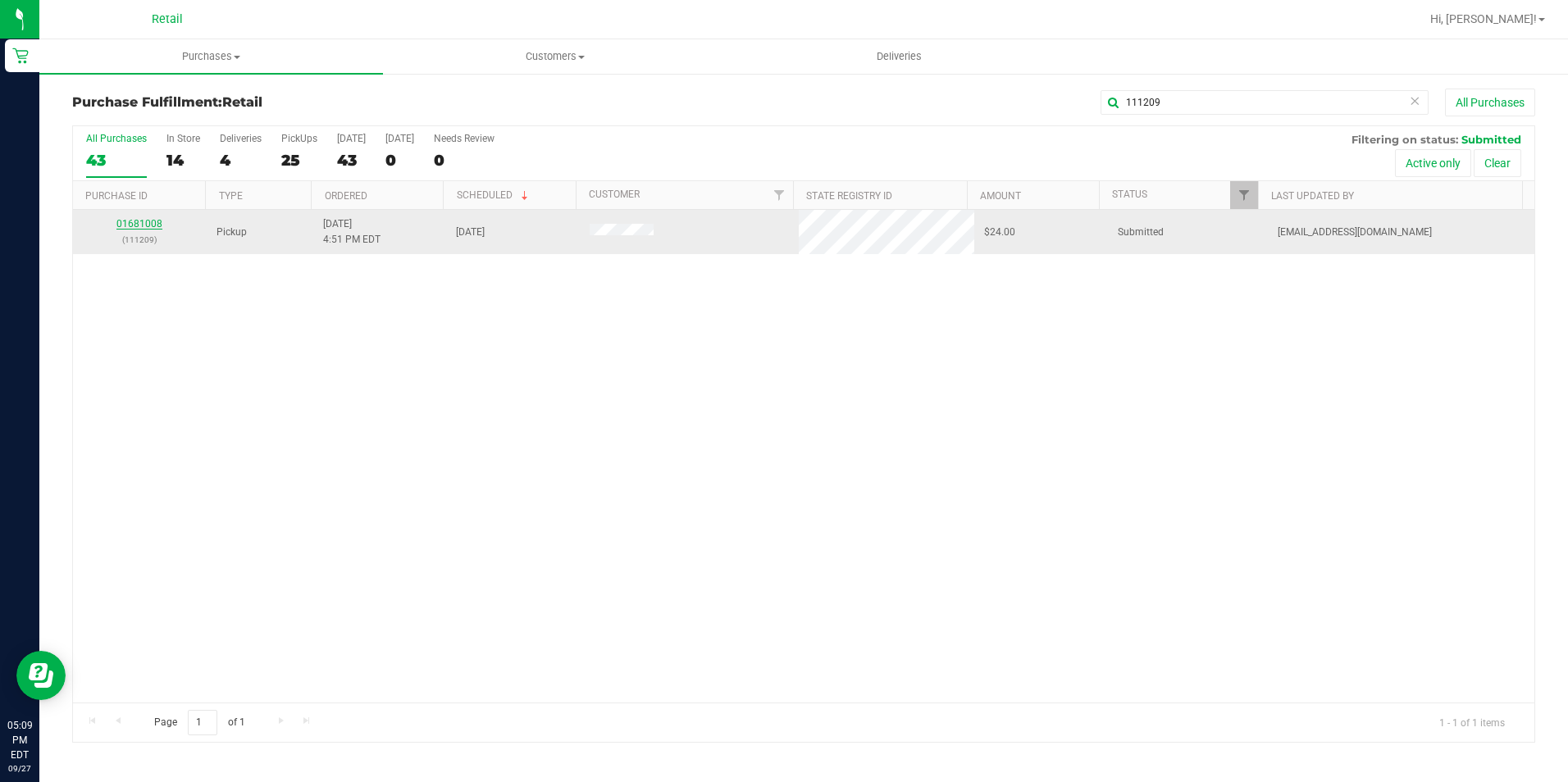
click at [140, 222] on link "01681008" at bounding box center [139, 223] width 46 height 11
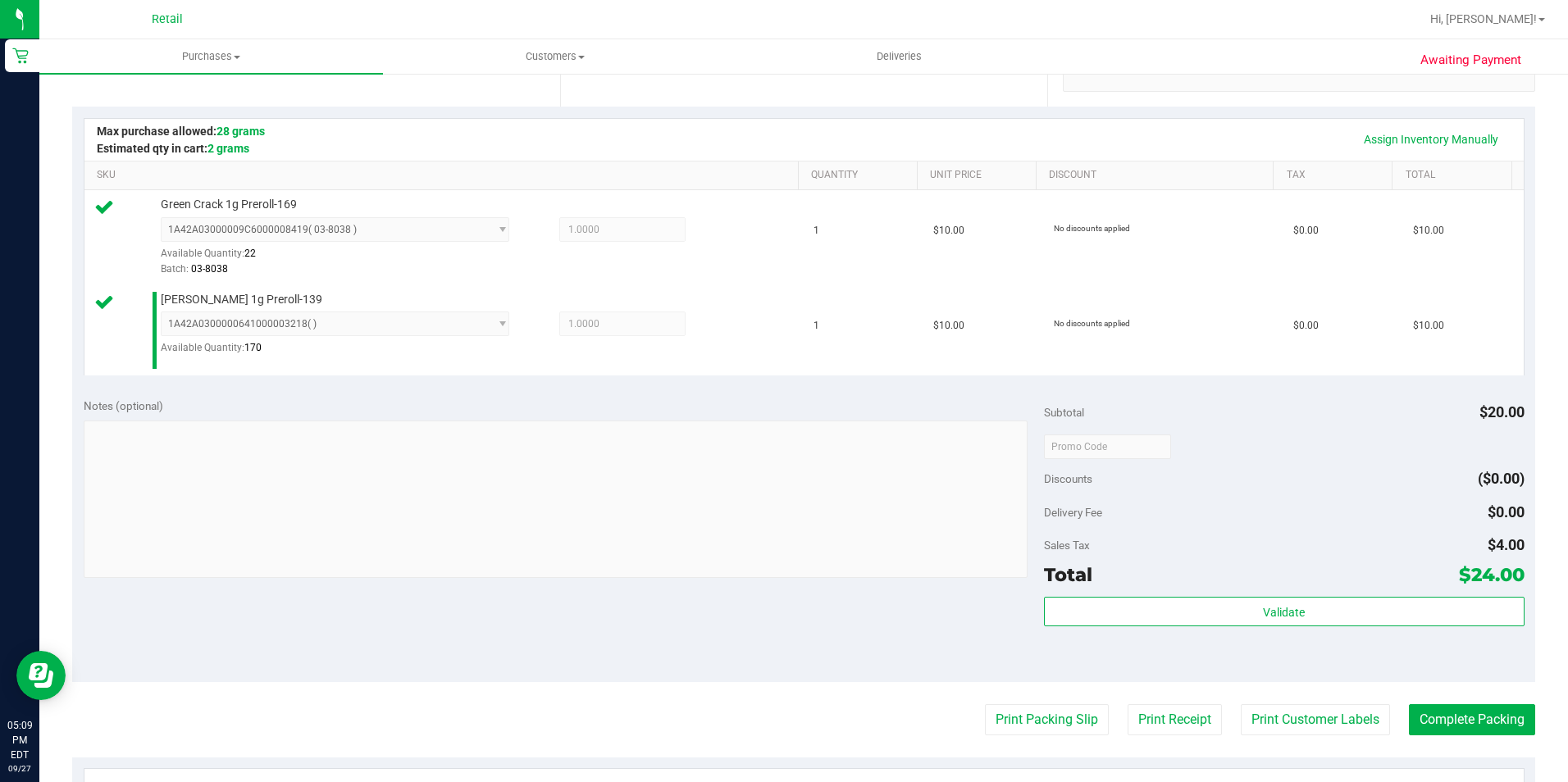
scroll to position [410, 0]
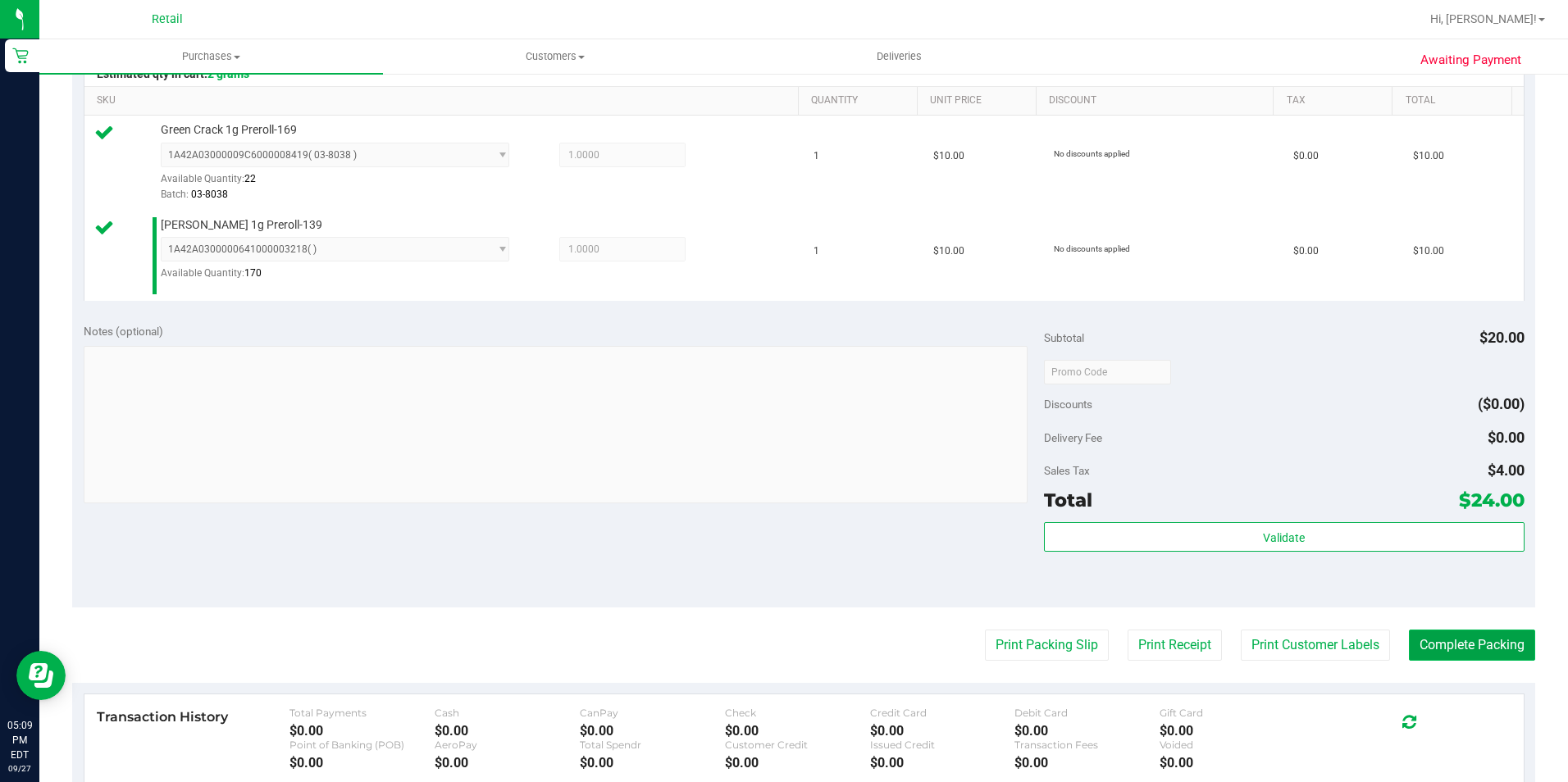
click at [1465, 650] on button "Complete Packing" at bounding box center [1472, 645] width 127 height 31
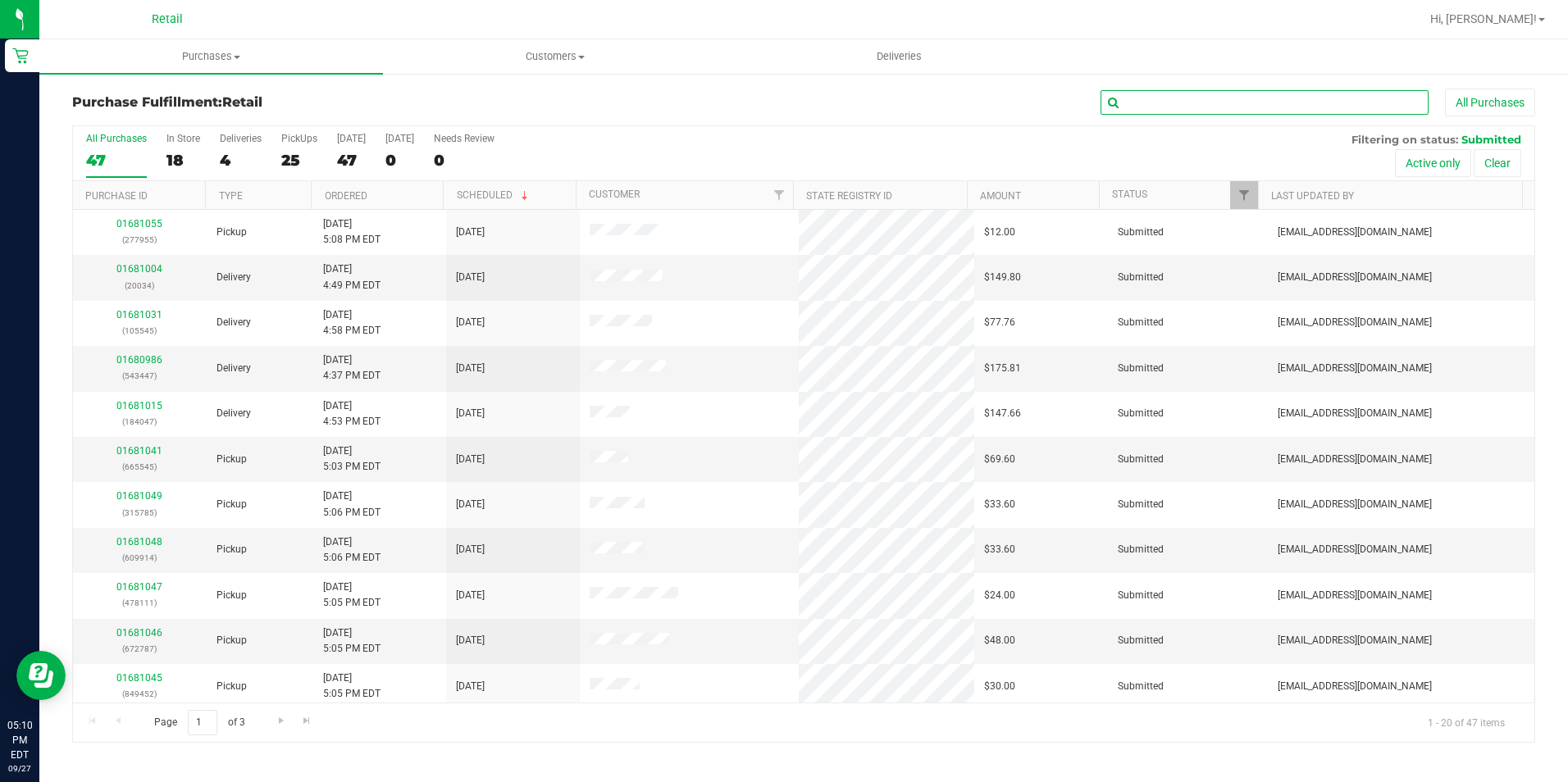
click at [1197, 103] on input "text" at bounding box center [1264, 103] width 328 height 25
type input "52151"
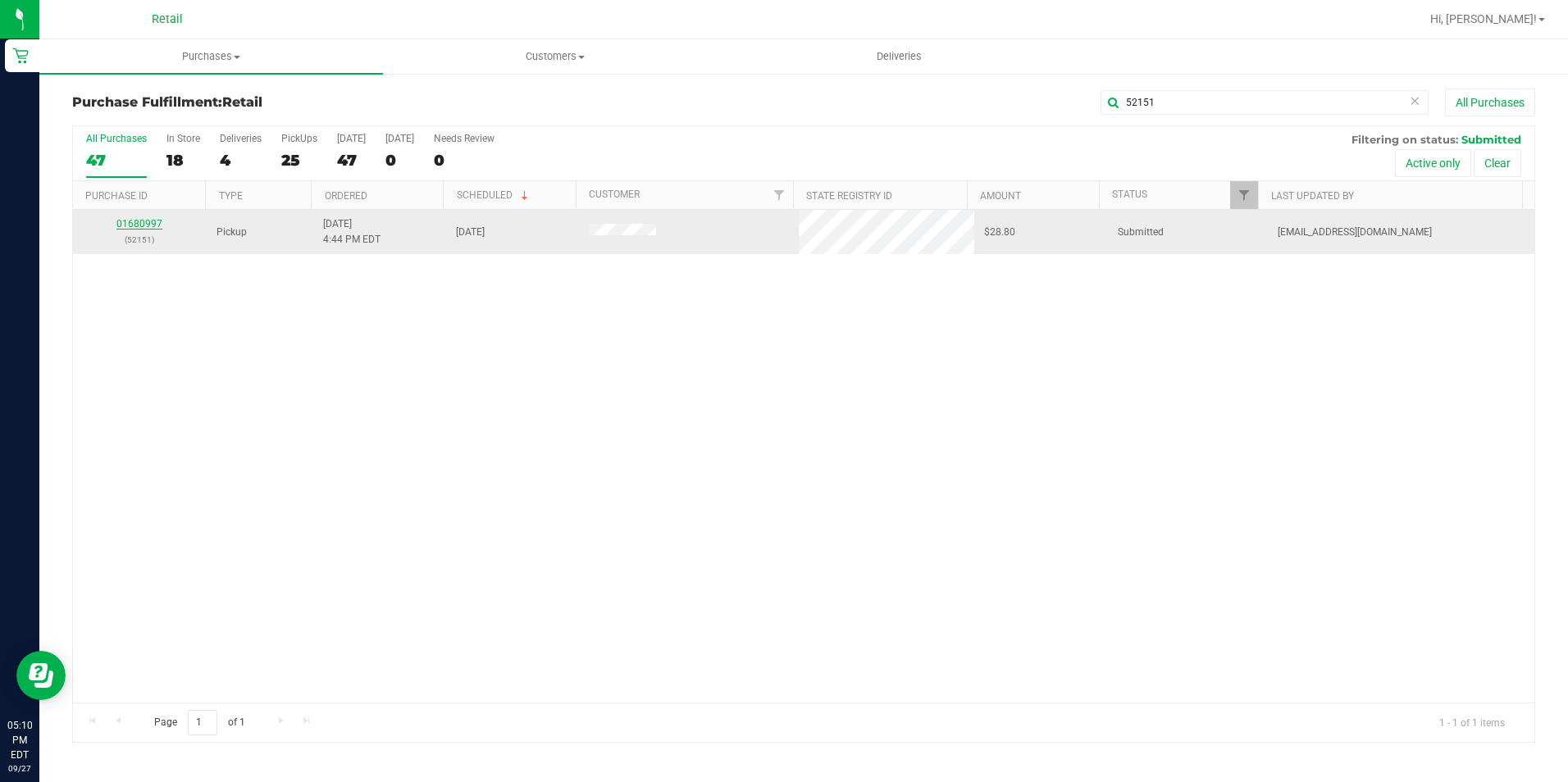
click at [149, 226] on link "01680997" at bounding box center [139, 223] width 46 height 11
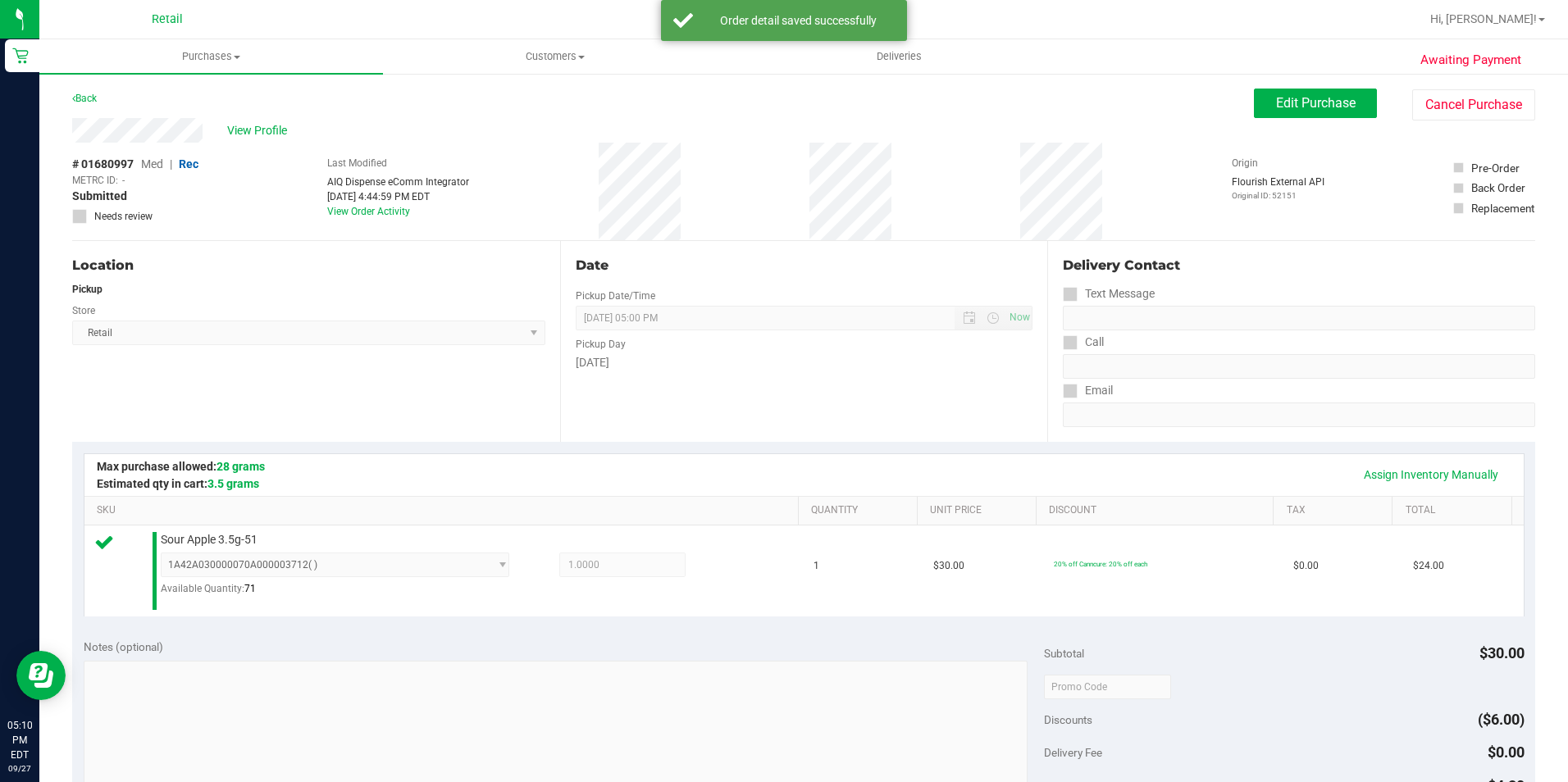
scroll to position [555, 0]
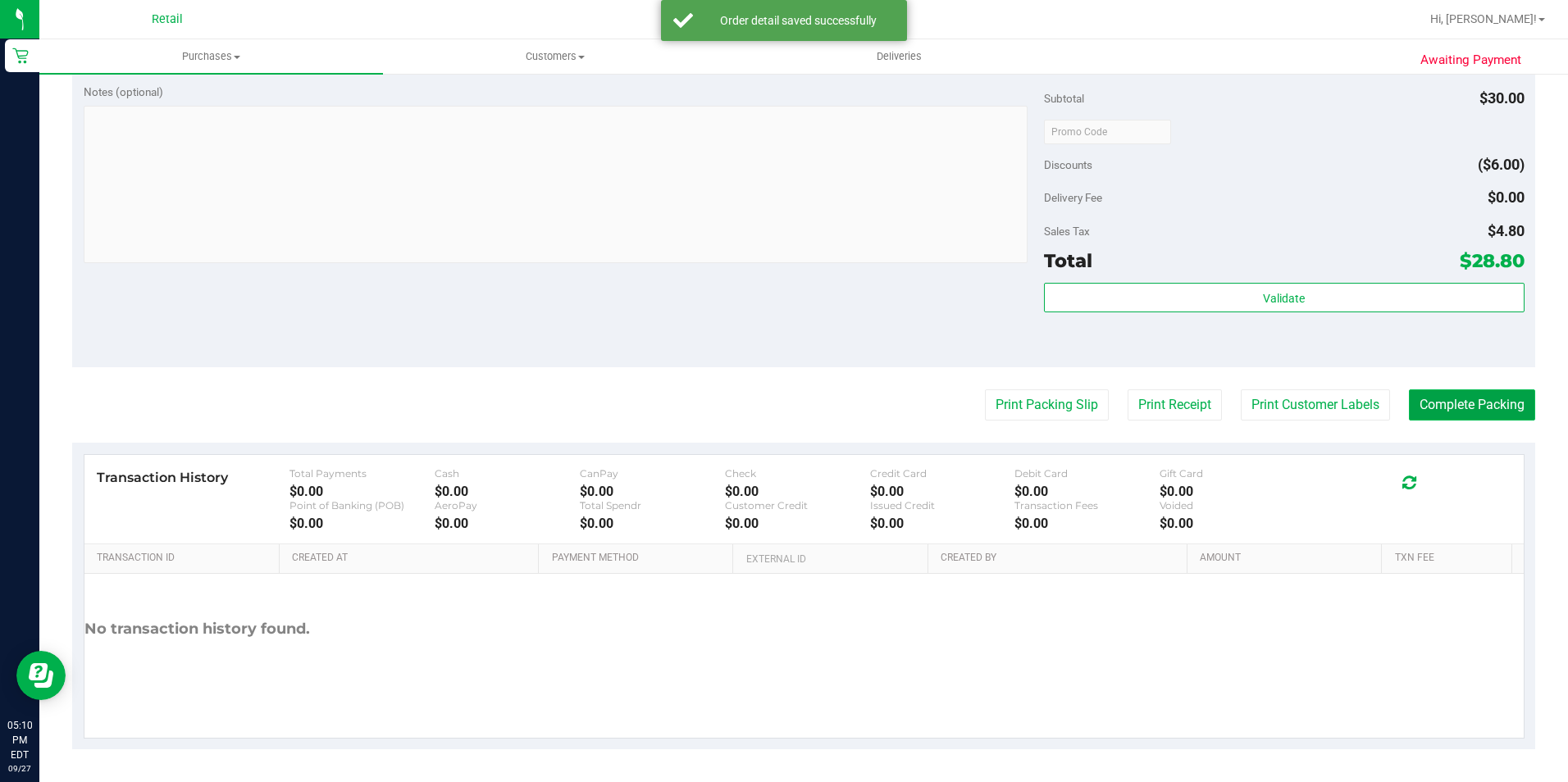
click at [1464, 391] on button "Complete Packing" at bounding box center [1472, 405] width 127 height 31
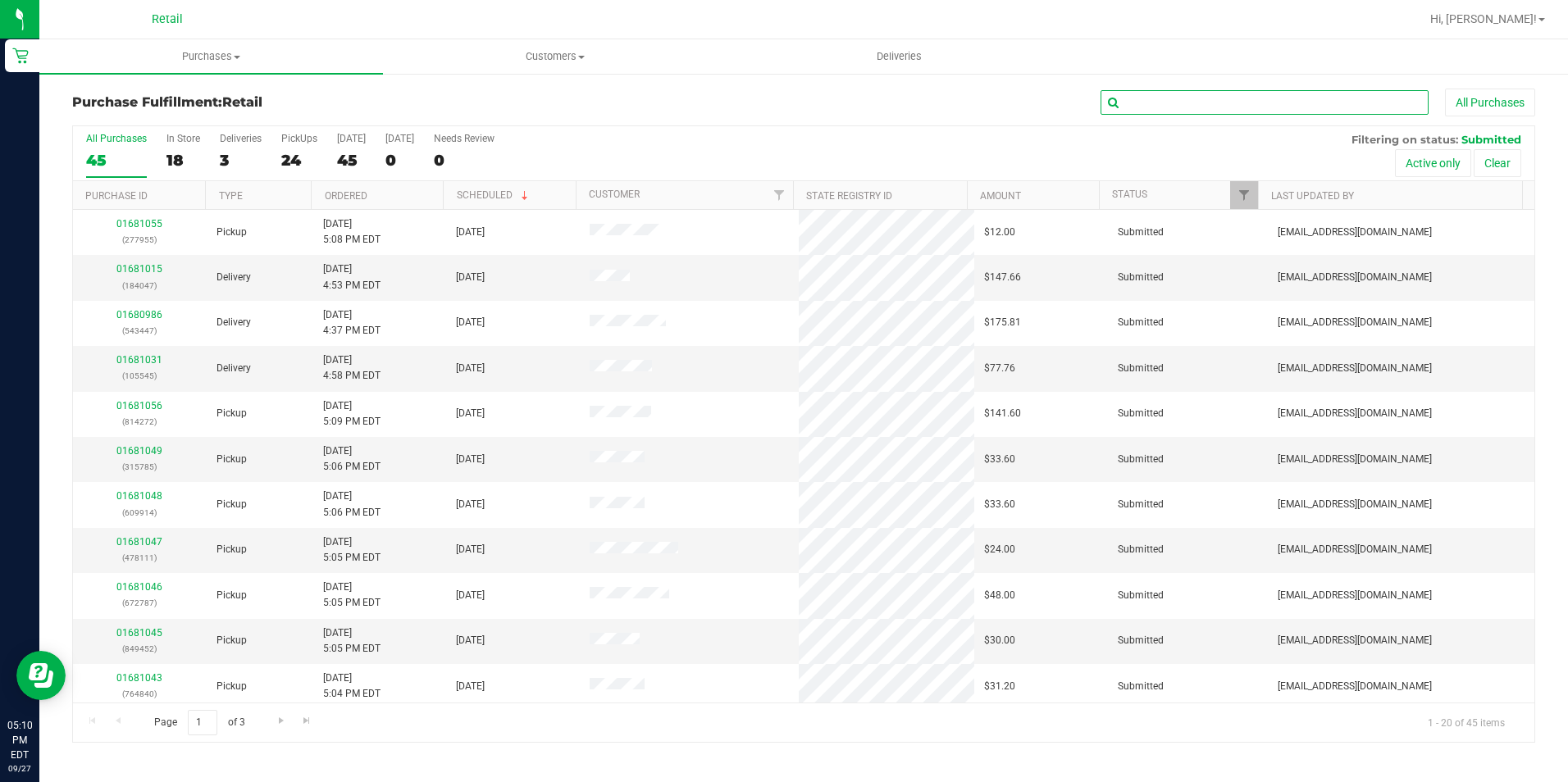
click at [1214, 96] on input "text" at bounding box center [1264, 103] width 328 height 25
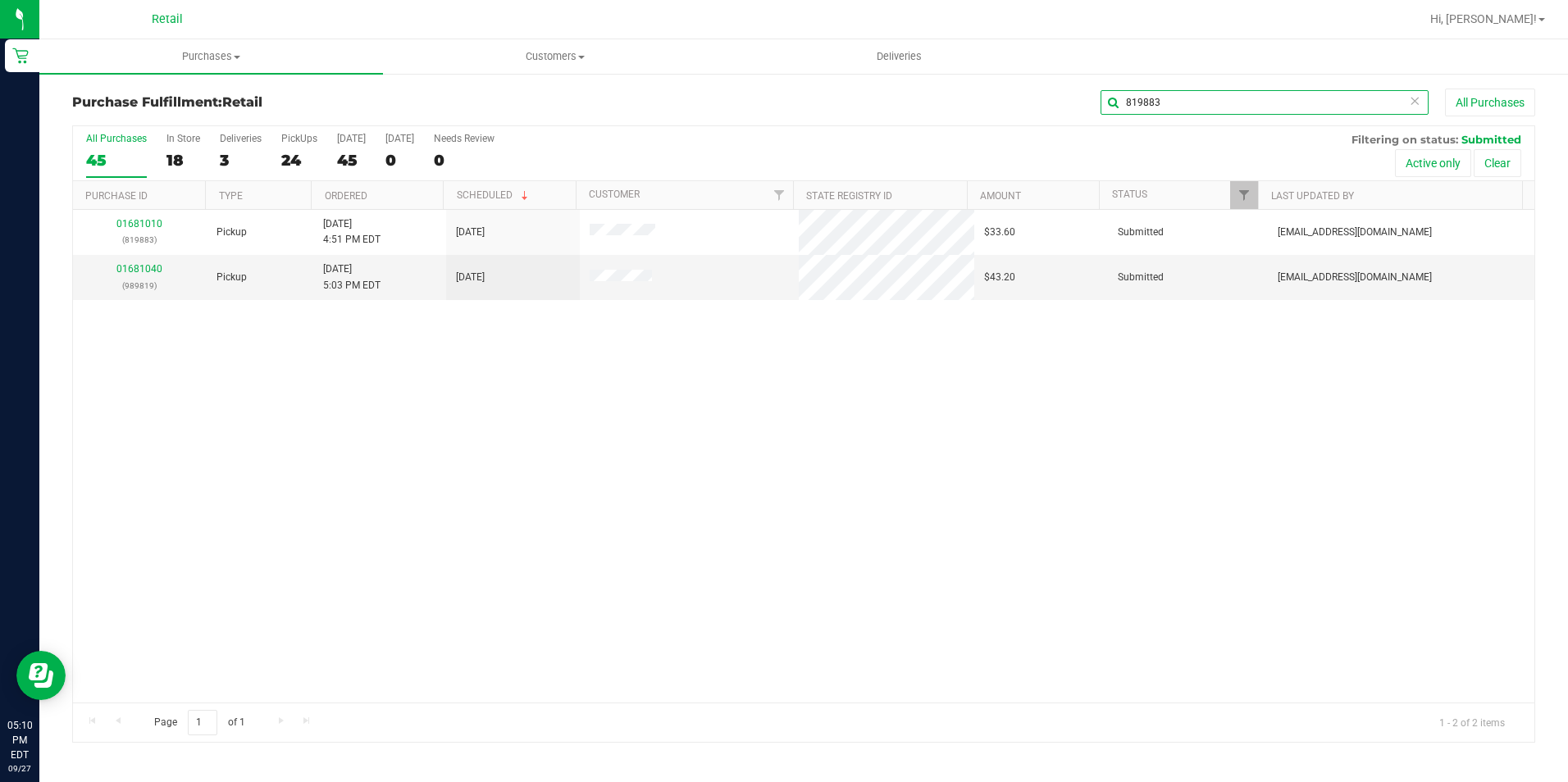
type input "819883"
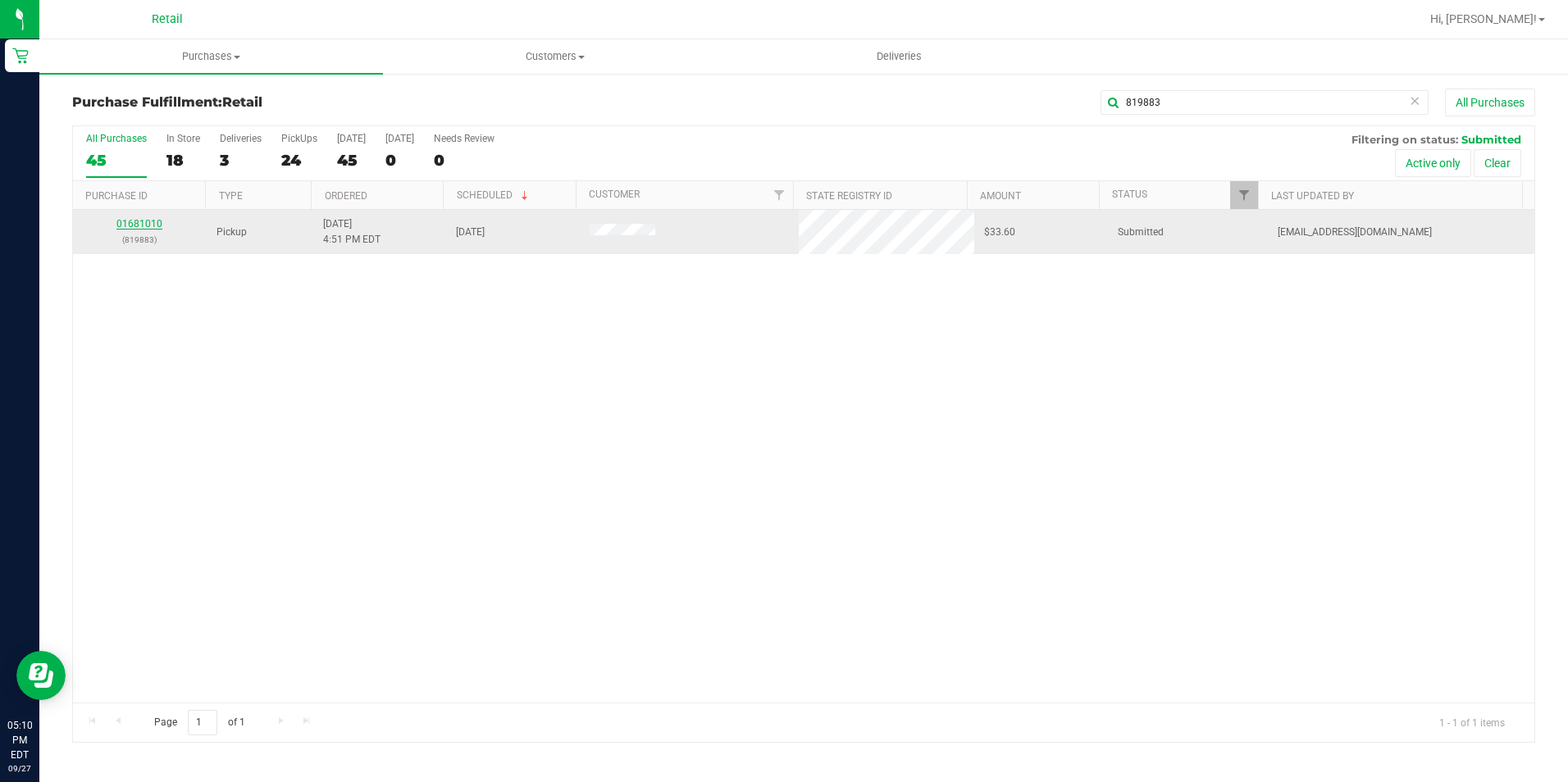
click at [141, 223] on link "01681010" at bounding box center [139, 223] width 46 height 11
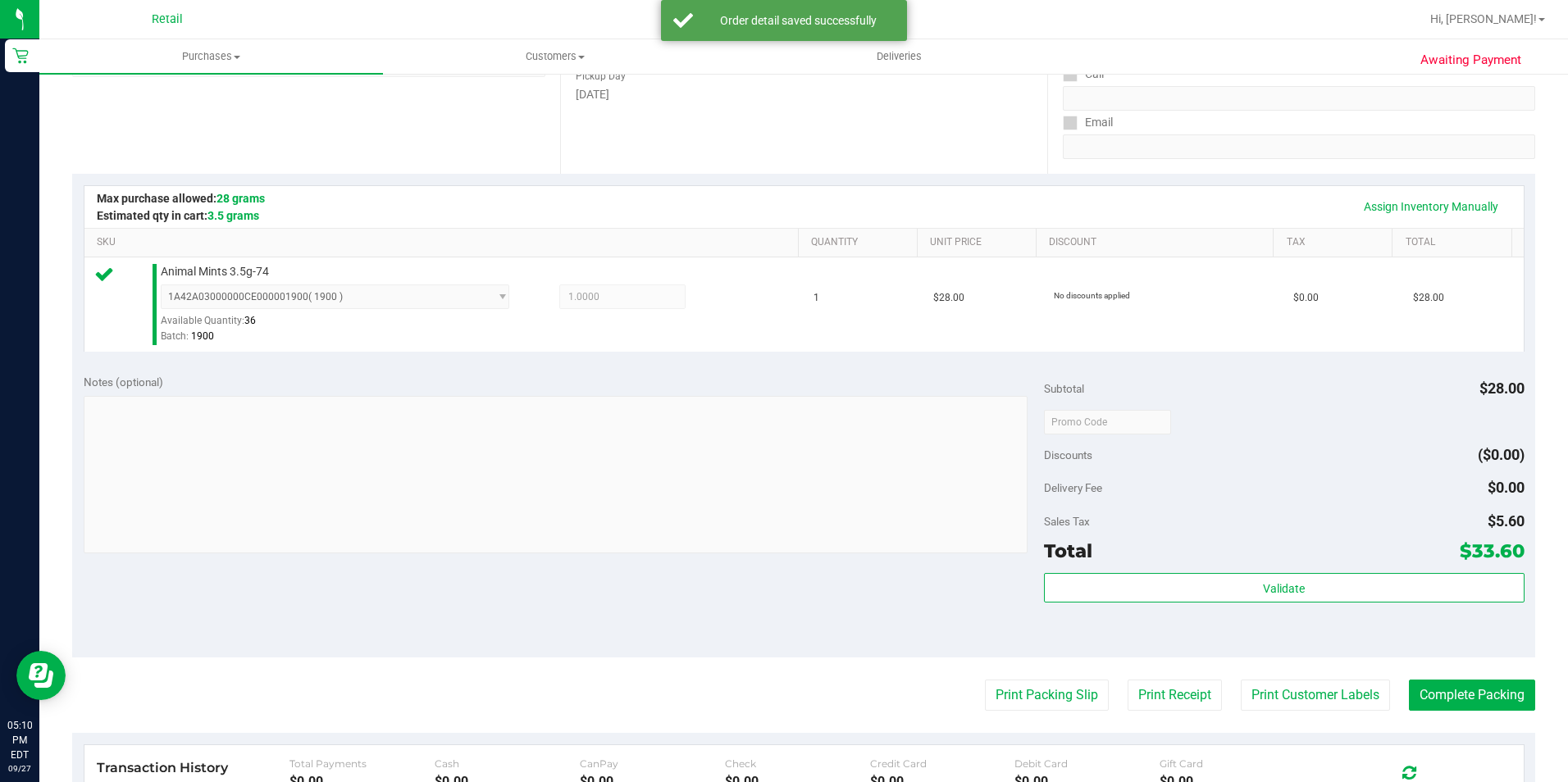
scroll to position [491, 0]
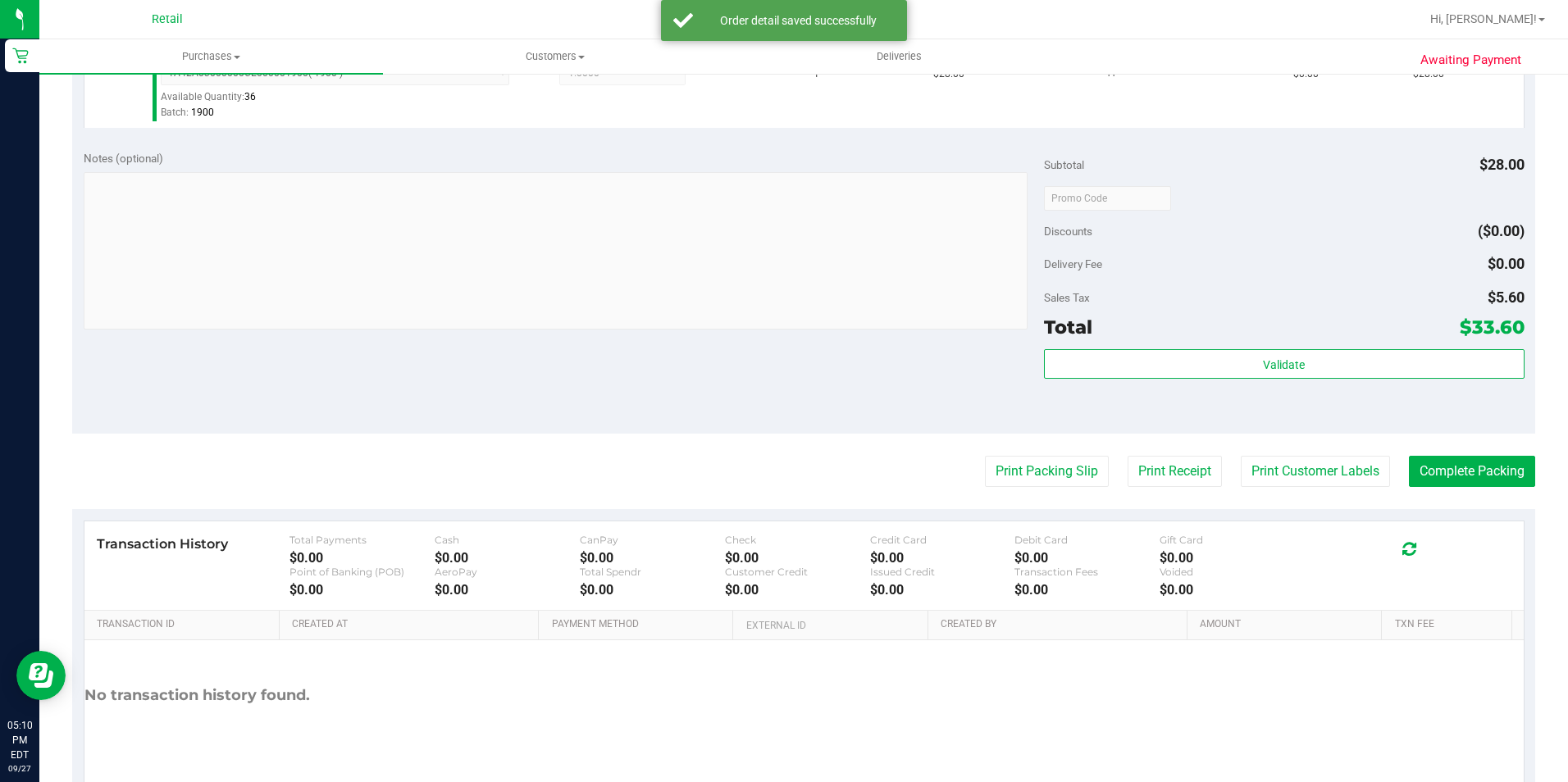
click at [1497, 510] on div "Transaction History Total Payments $0.00 Cash $0.00 CanPay $0.00 Check $0.00 Cr…" at bounding box center [803, 662] width 1463 height 307
click at [1476, 484] on button "Complete Packing" at bounding box center [1472, 471] width 127 height 31
click at [1474, 457] on button "Complete Packing" at bounding box center [1472, 471] width 127 height 31
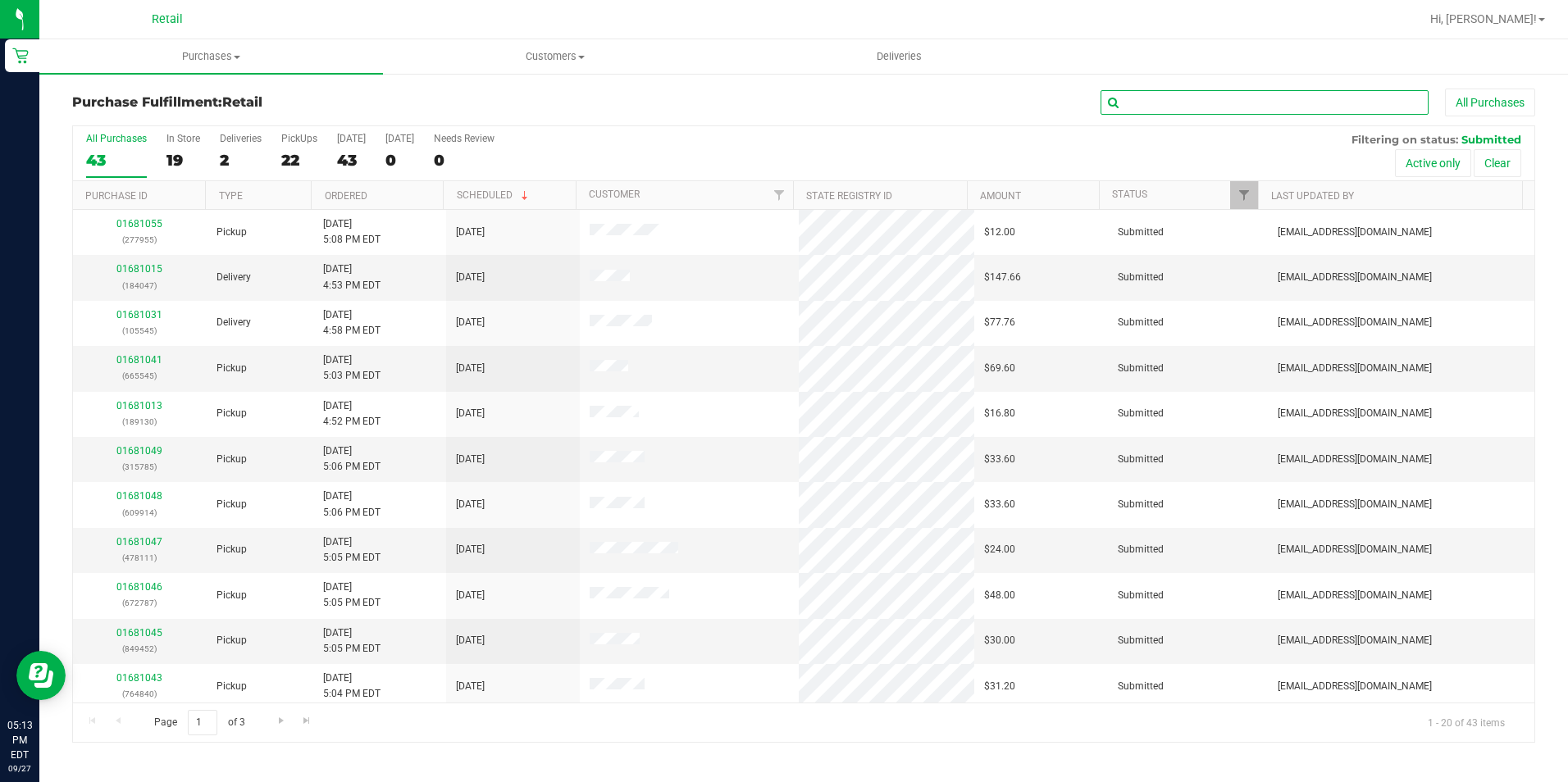
click at [1182, 109] on input "text" at bounding box center [1264, 103] width 328 height 25
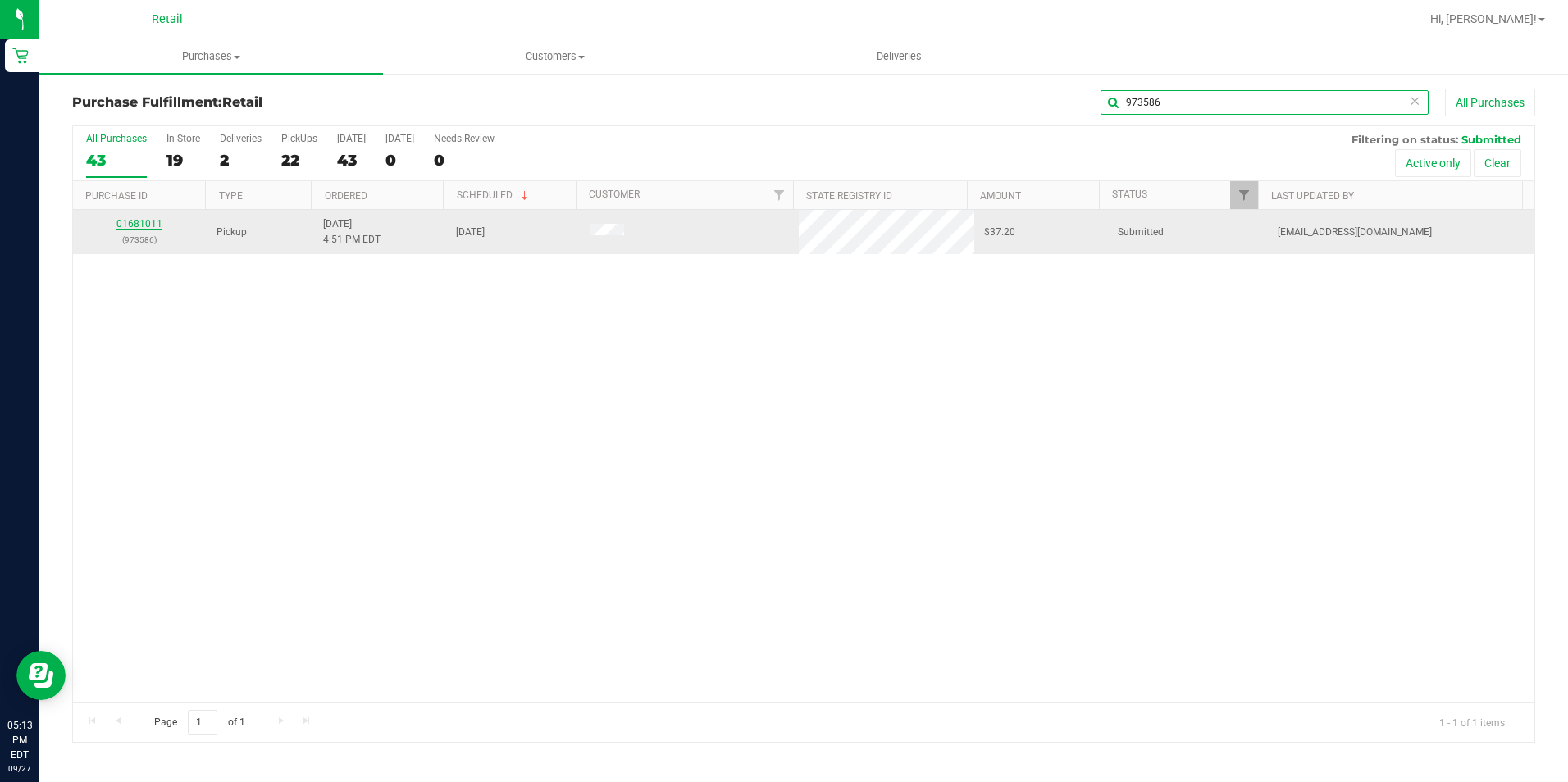
type input "973586"
click at [122, 219] on link "01681011" at bounding box center [139, 223] width 46 height 11
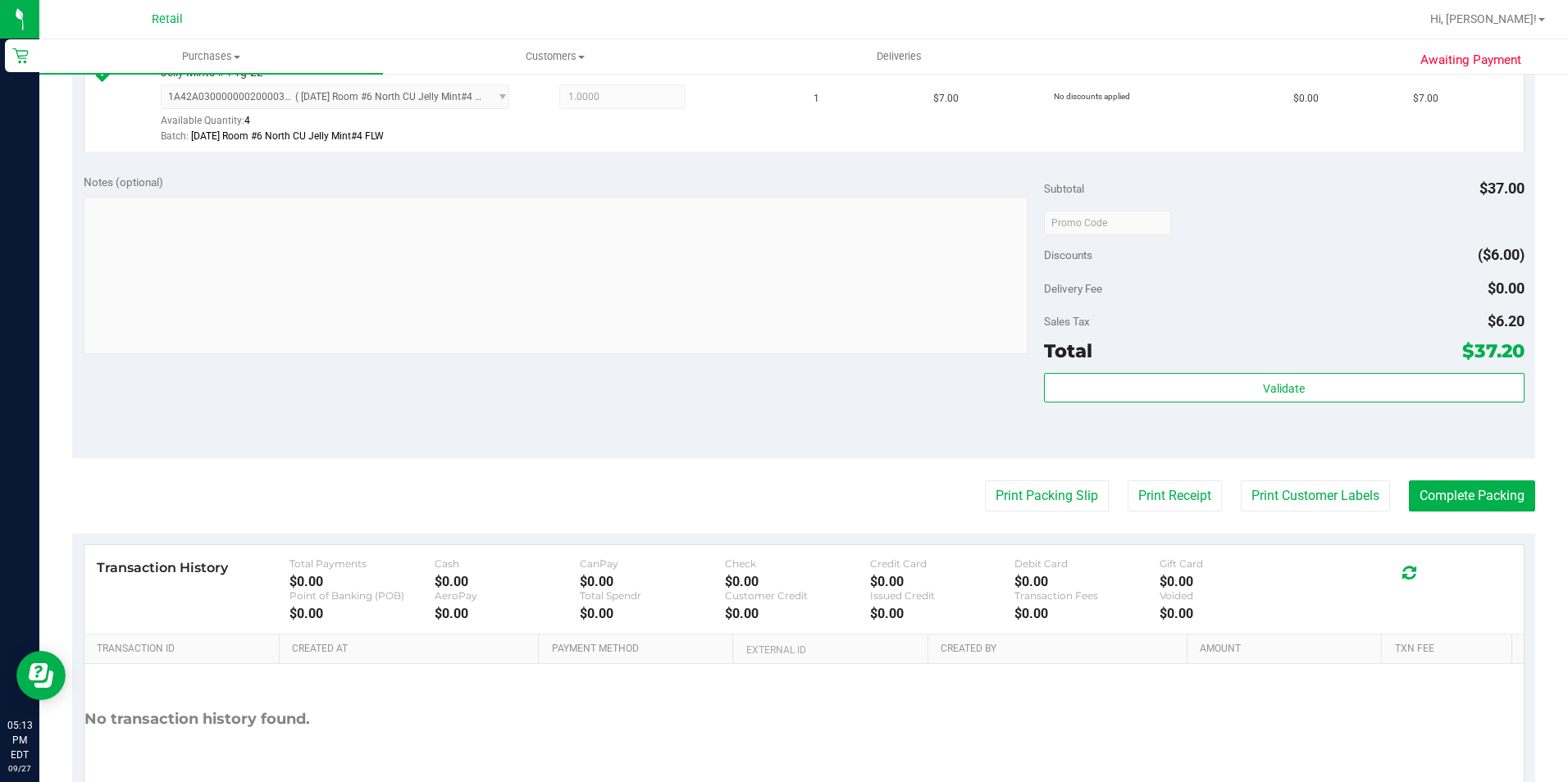
scroll to position [573, 0]
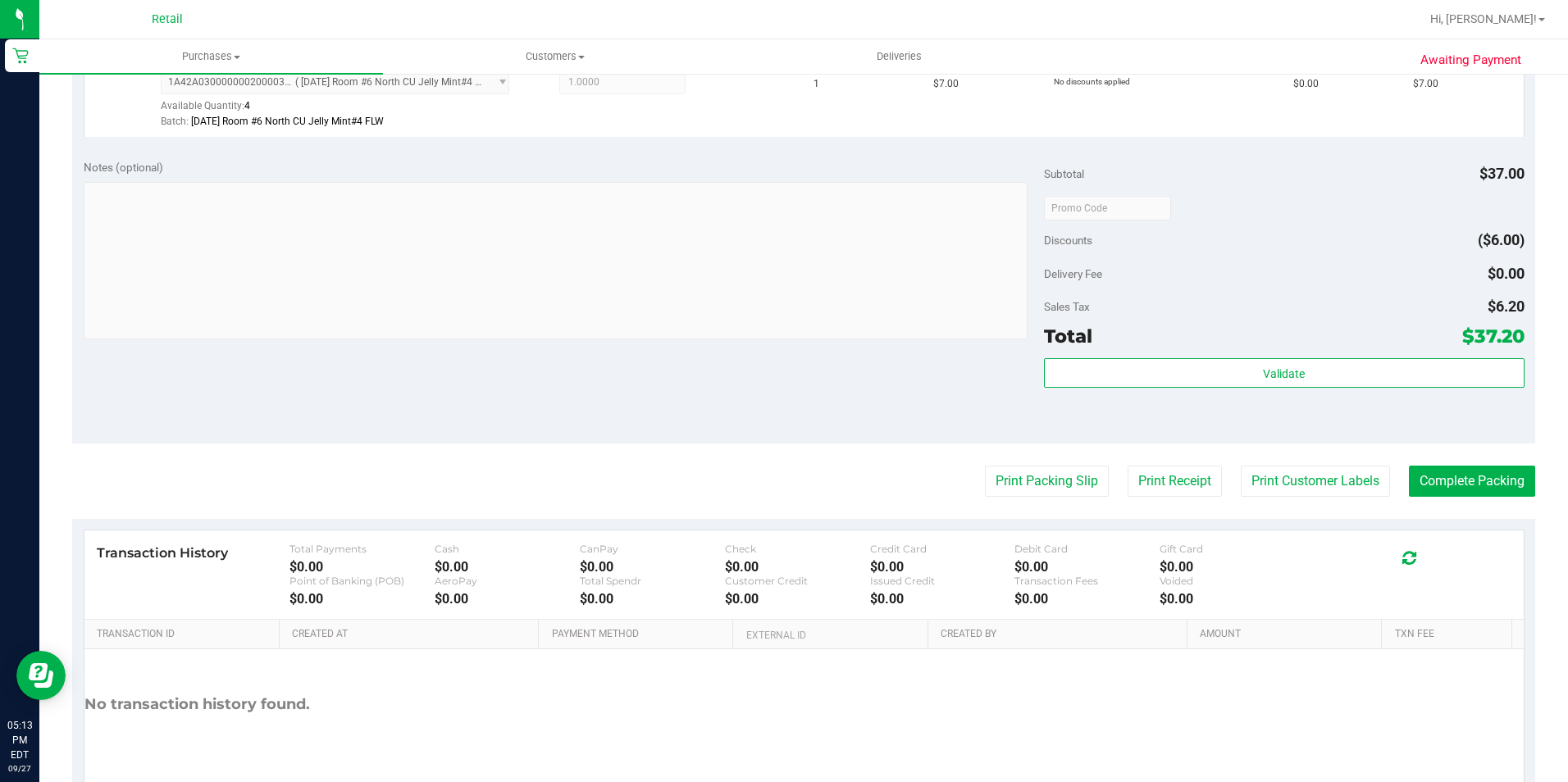
click at [1450, 501] on purchase-details "Back Edit Purchase Cancel Purchase View Profile # 01681011 Med | Rec METRC ID: …" at bounding box center [803, 170] width 1463 height 1311
click at [1450, 479] on button "Complete Packing" at bounding box center [1472, 481] width 127 height 31
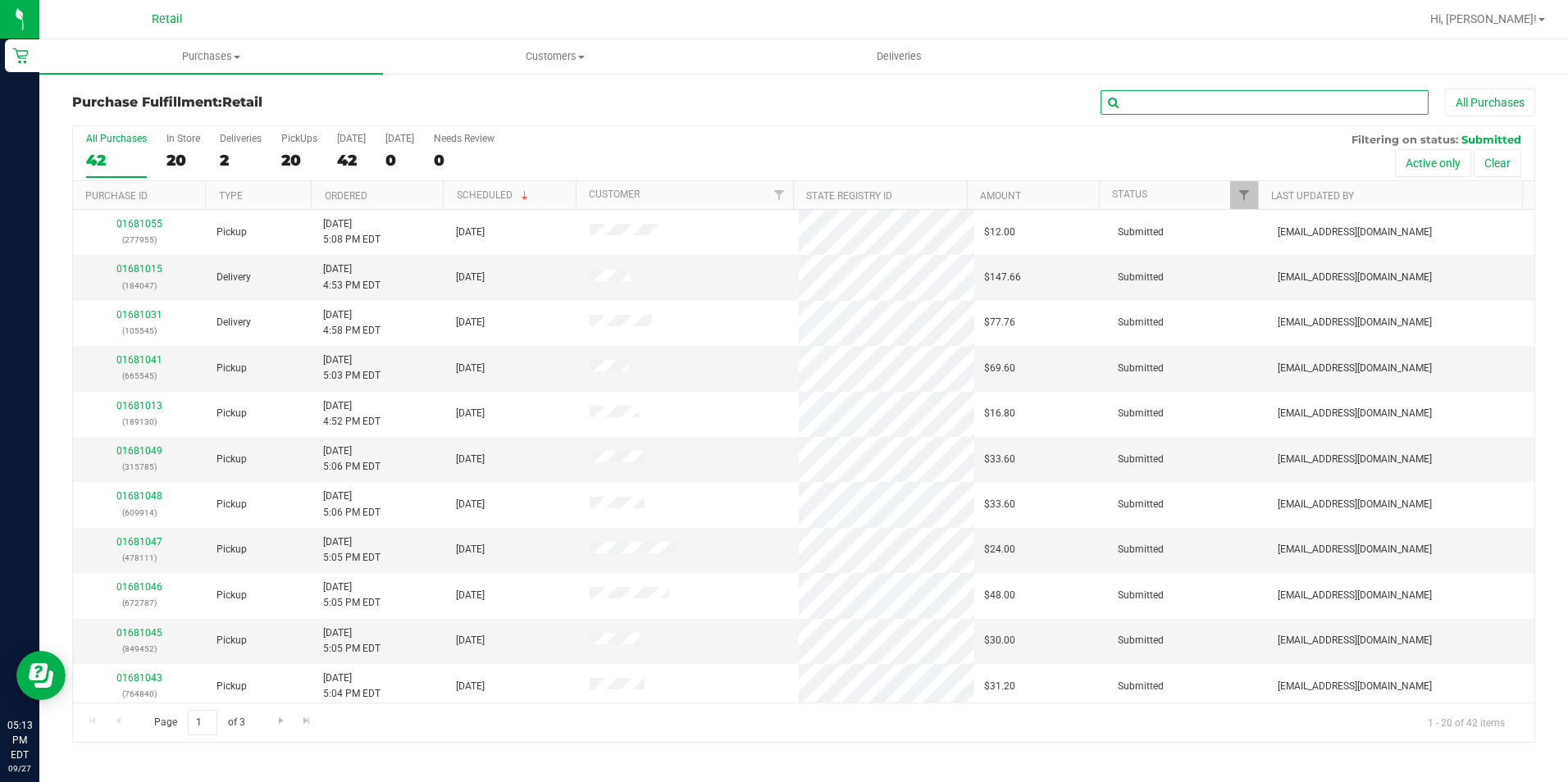
click at [1311, 105] on input "text" at bounding box center [1264, 103] width 328 height 25
type input "667794"
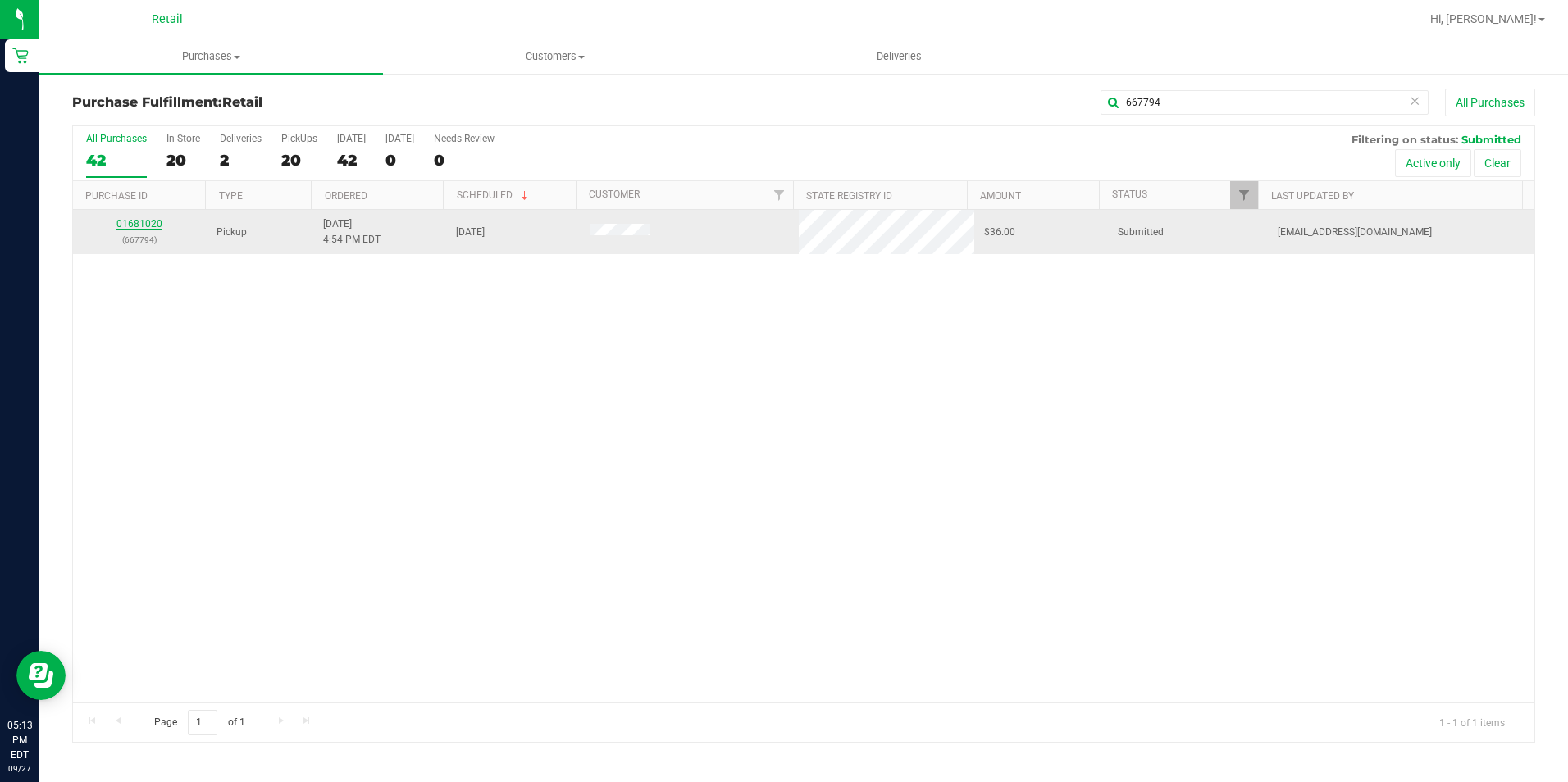
click at [150, 226] on link "01681020" at bounding box center [139, 223] width 46 height 11
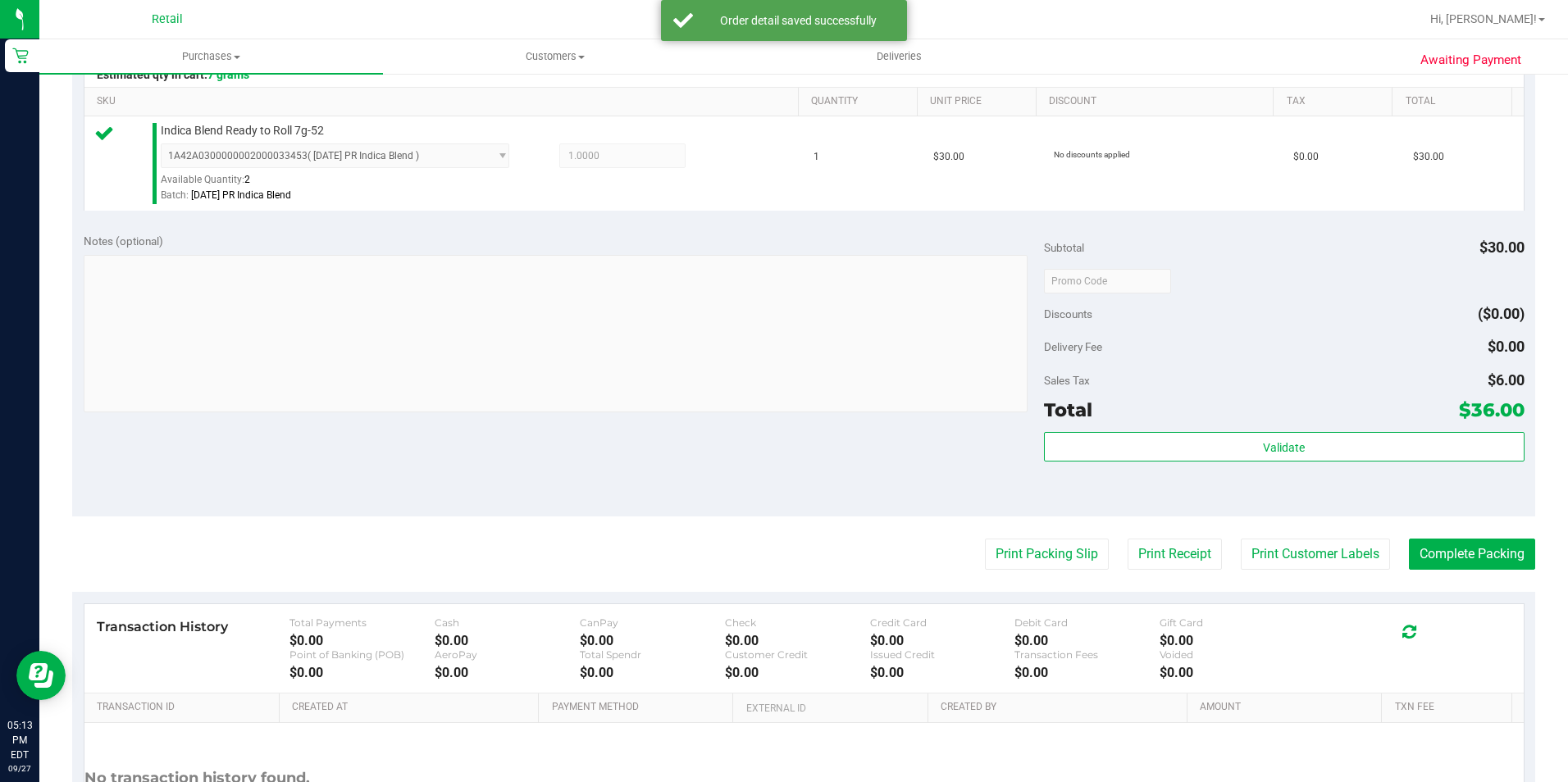
scroll to position [410, 0]
click at [1465, 552] on button "Complete Packing" at bounding box center [1472, 553] width 127 height 31
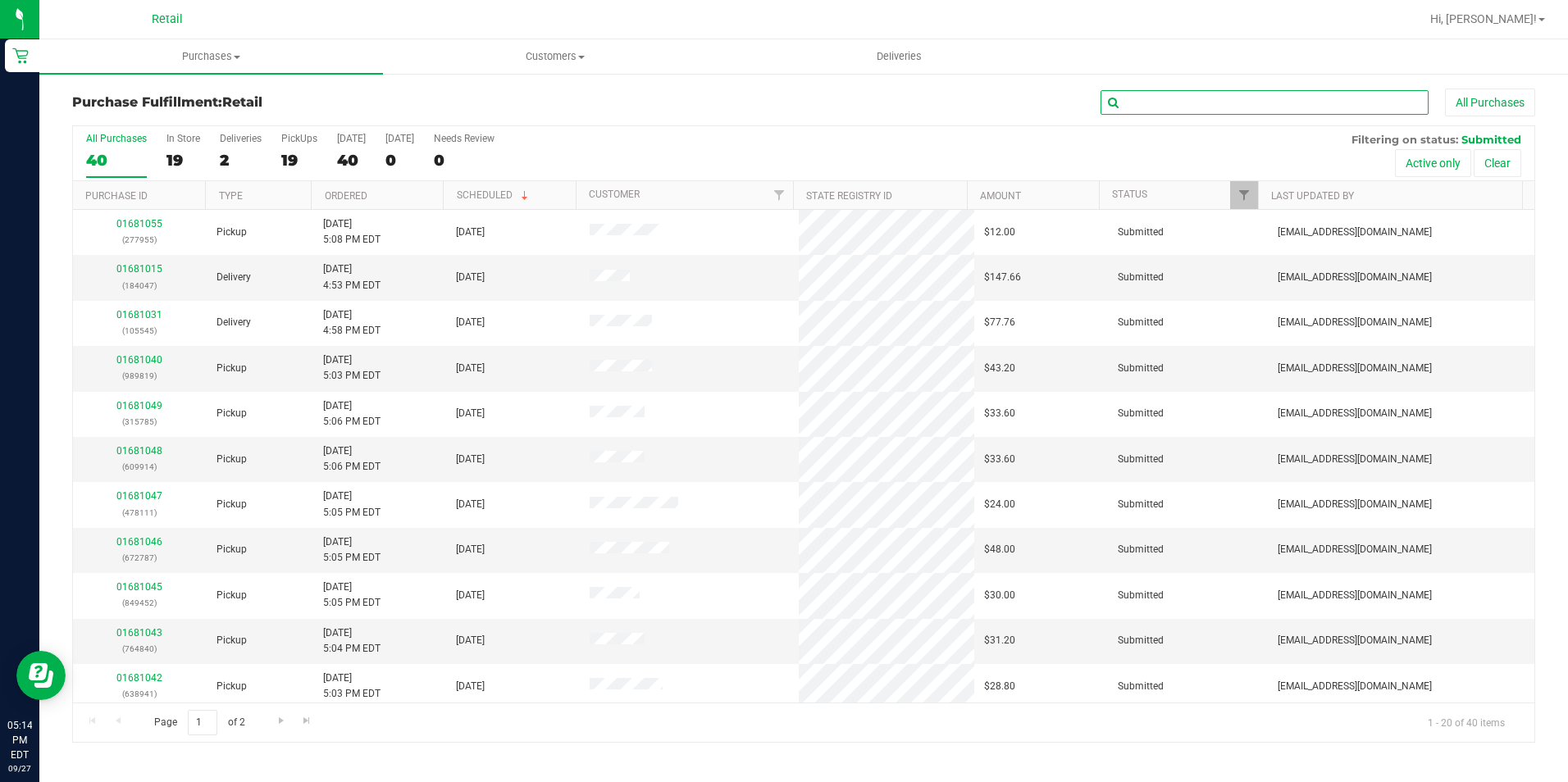
click at [1205, 94] on input "text" at bounding box center [1264, 103] width 328 height 25
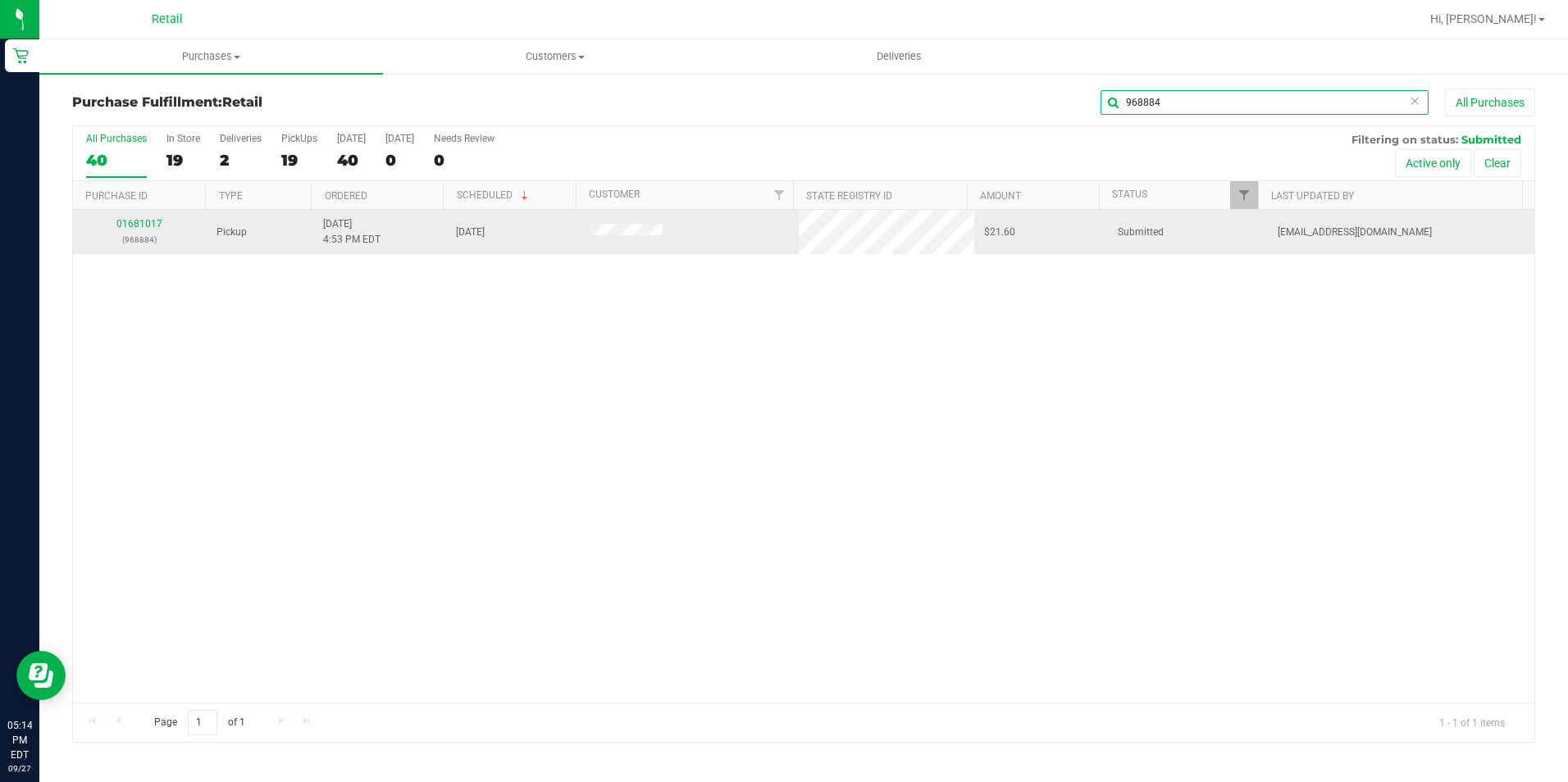
type input "968884"
click at [124, 217] on div "01681017 (968884)" at bounding box center [139, 232] width 114 height 31
click at [129, 224] on link "01681017" at bounding box center [139, 223] width 46 height 11
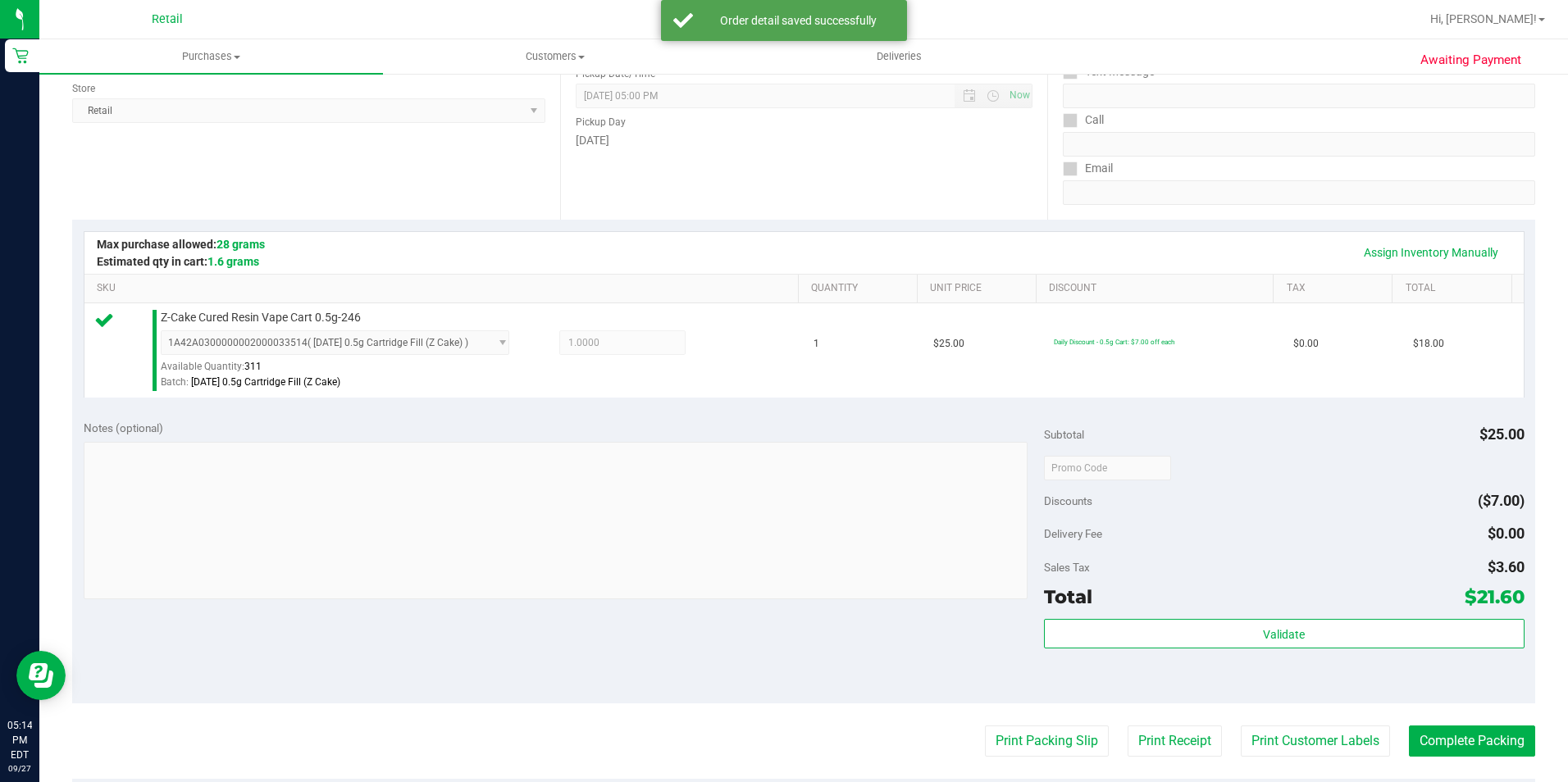
scroll to position [246, 0]
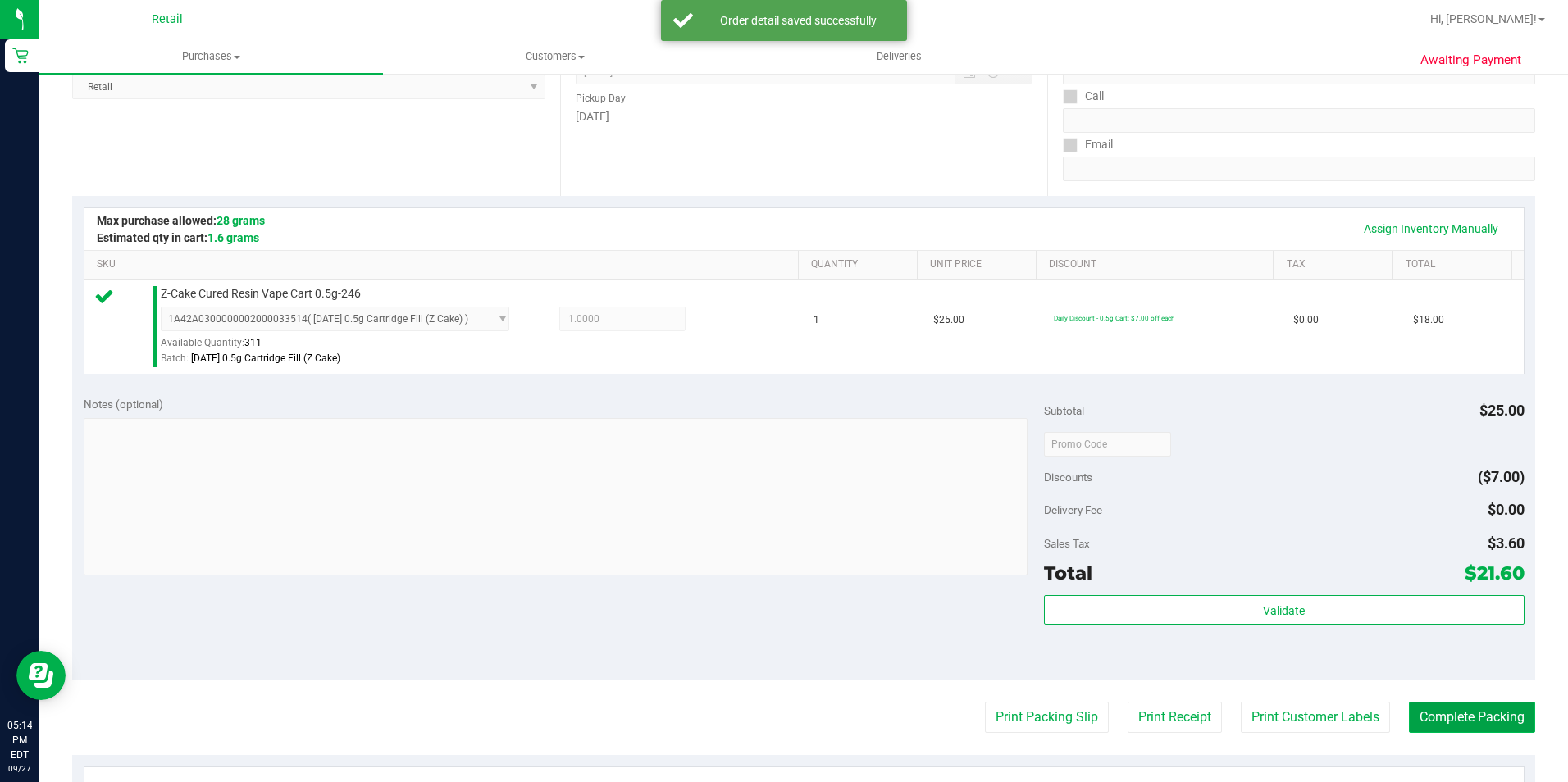
click at [1495, 706] on button "Complete Packing" at bounding box center [1472, 717] width 127 height 31
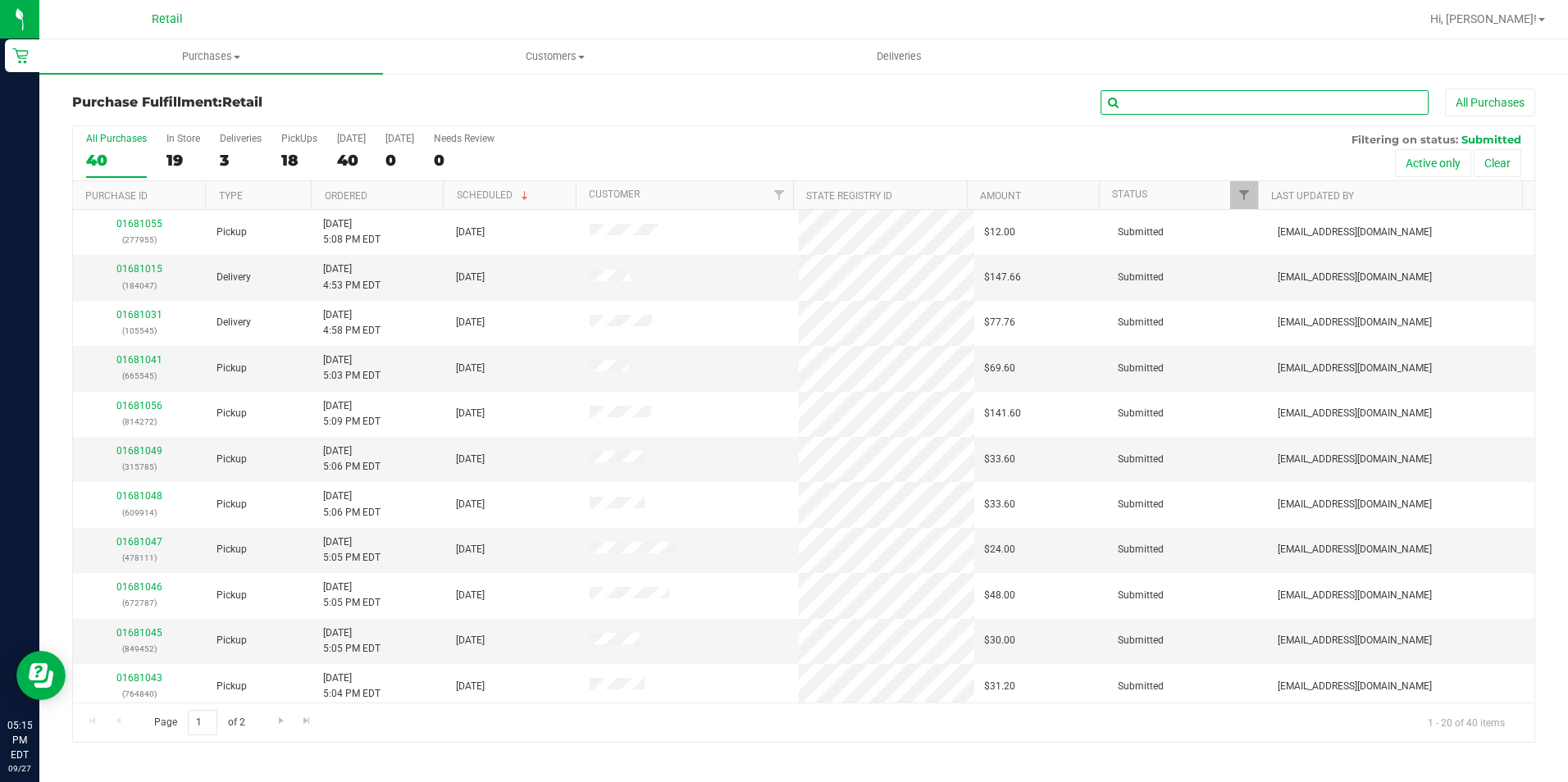
click at [1176, 91] on input "text" at bounding box center [1264, 103] width 328 height 25
type input "189130"
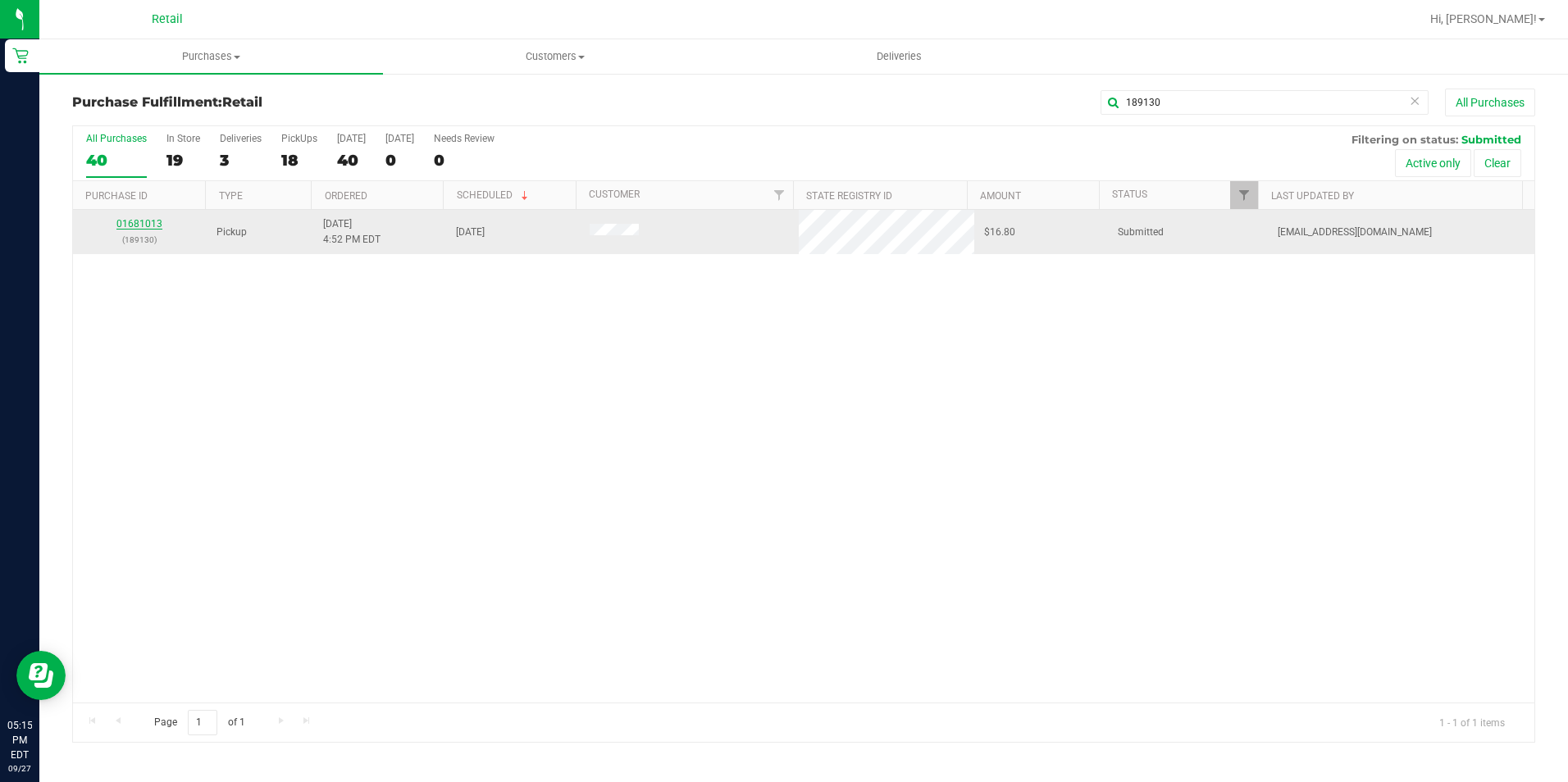
click at [149, 223] on link "01681013" at bounding box center [139, 223] width 46 height 11
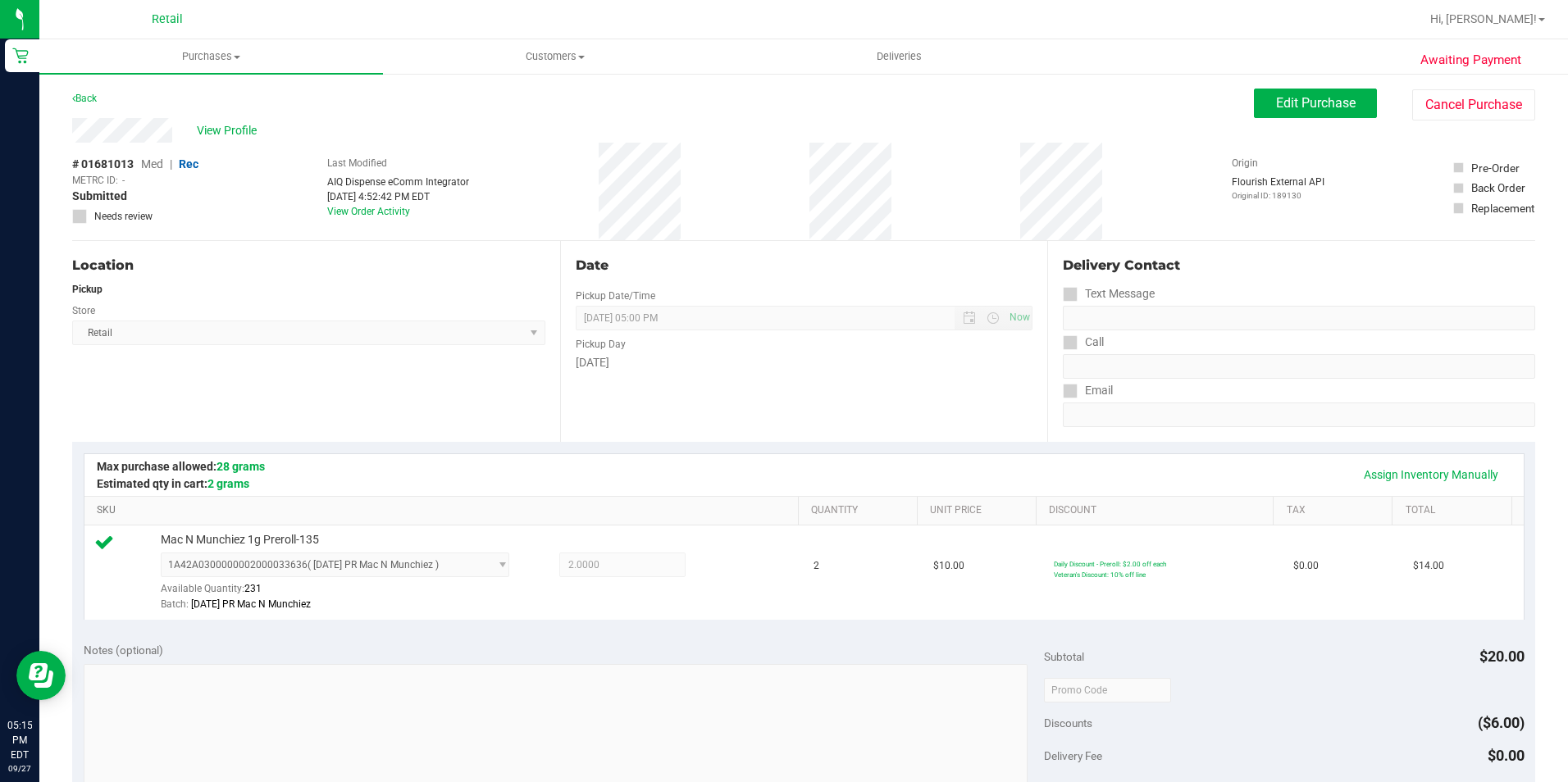
click at [667, 515] on link "SKU" at bounding box center [444, 510] width 694 height 13
click at [640, 485] on div "Assign Inventory Manually" at bounding box center [804, 474] width 1410 height 28
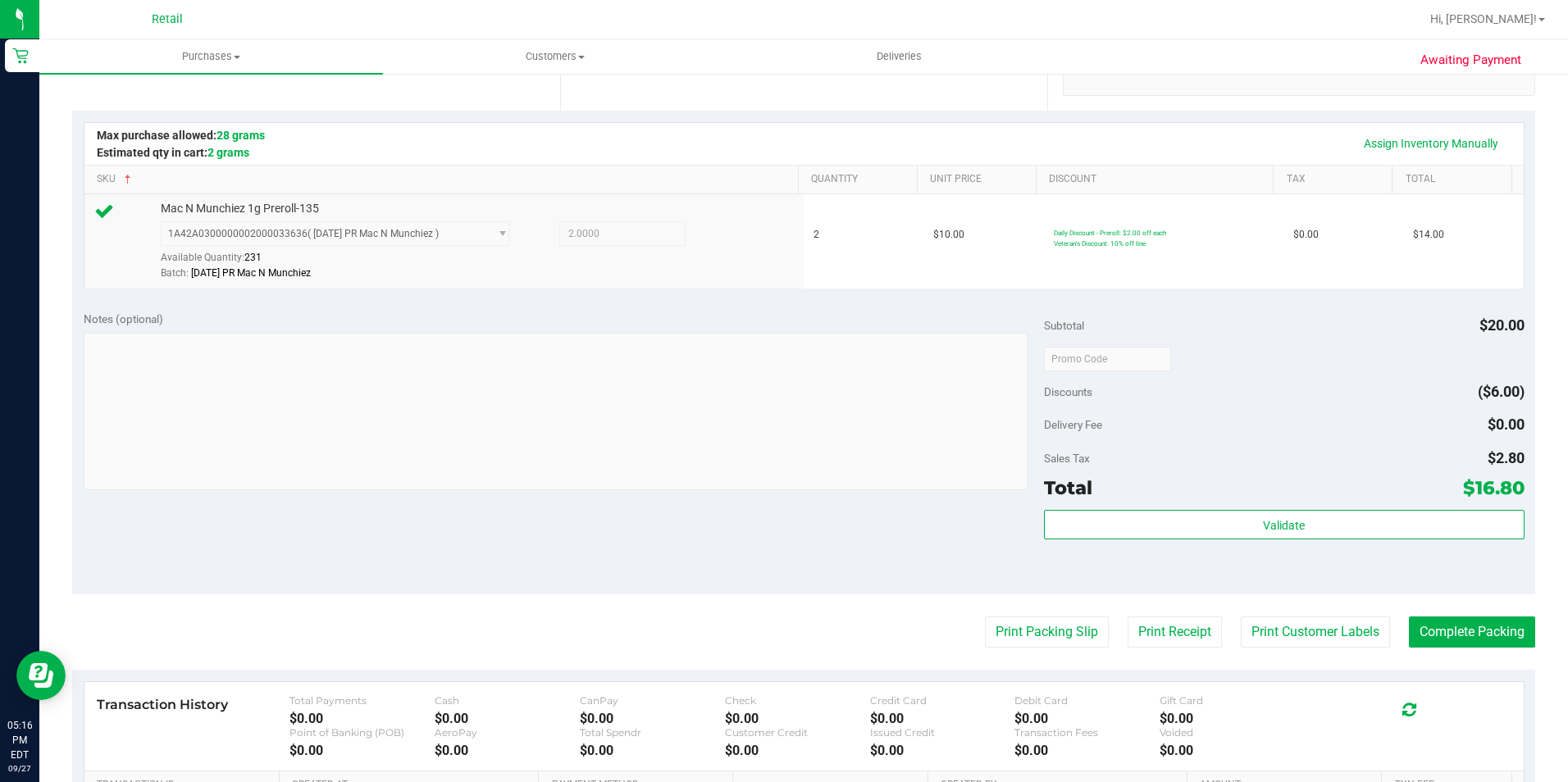
scroll to position [410, 0]
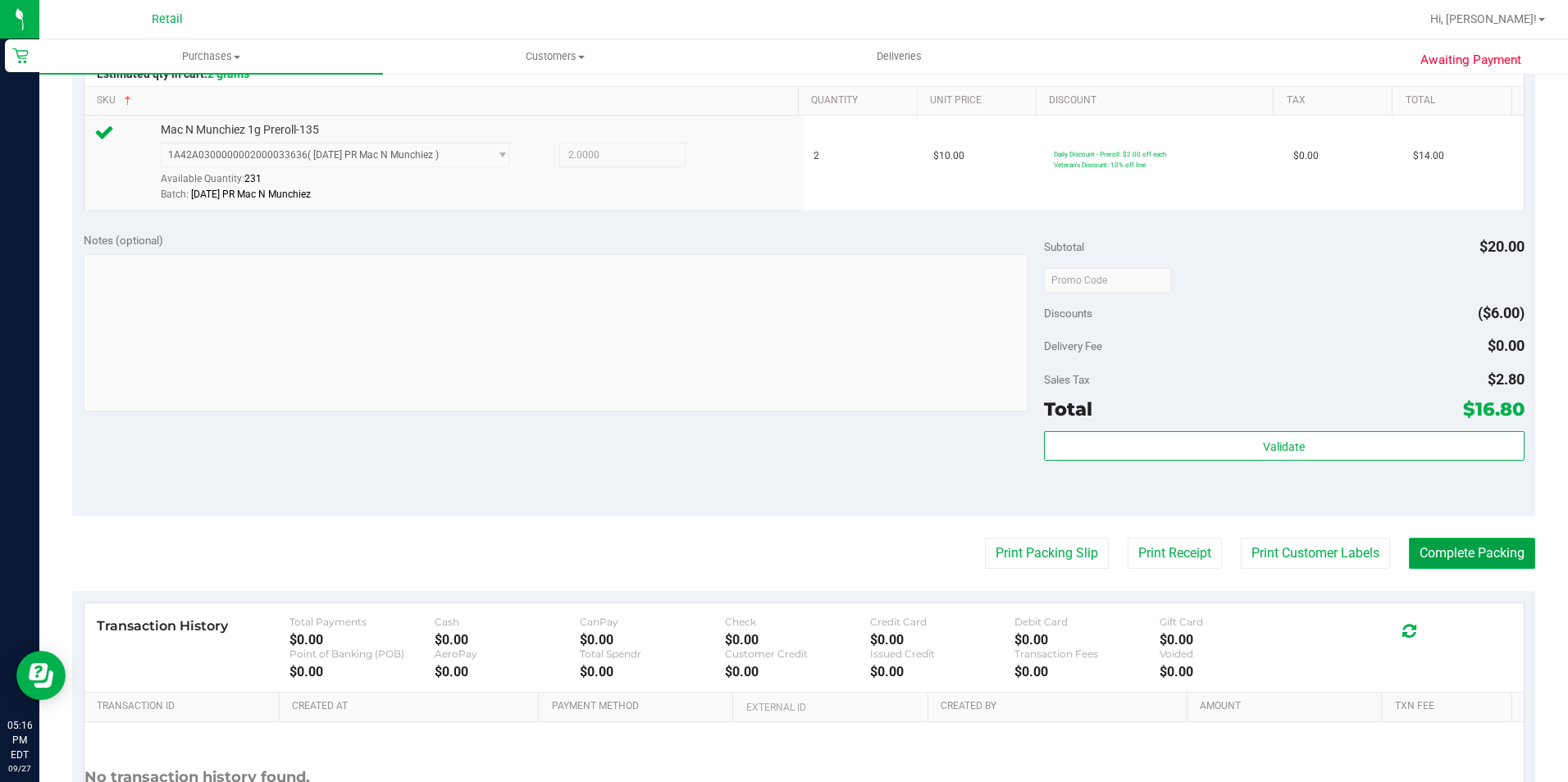
click at [1478, 558] on button "Complete Packing" at bounding box center [1472, 553] width 127 height 31
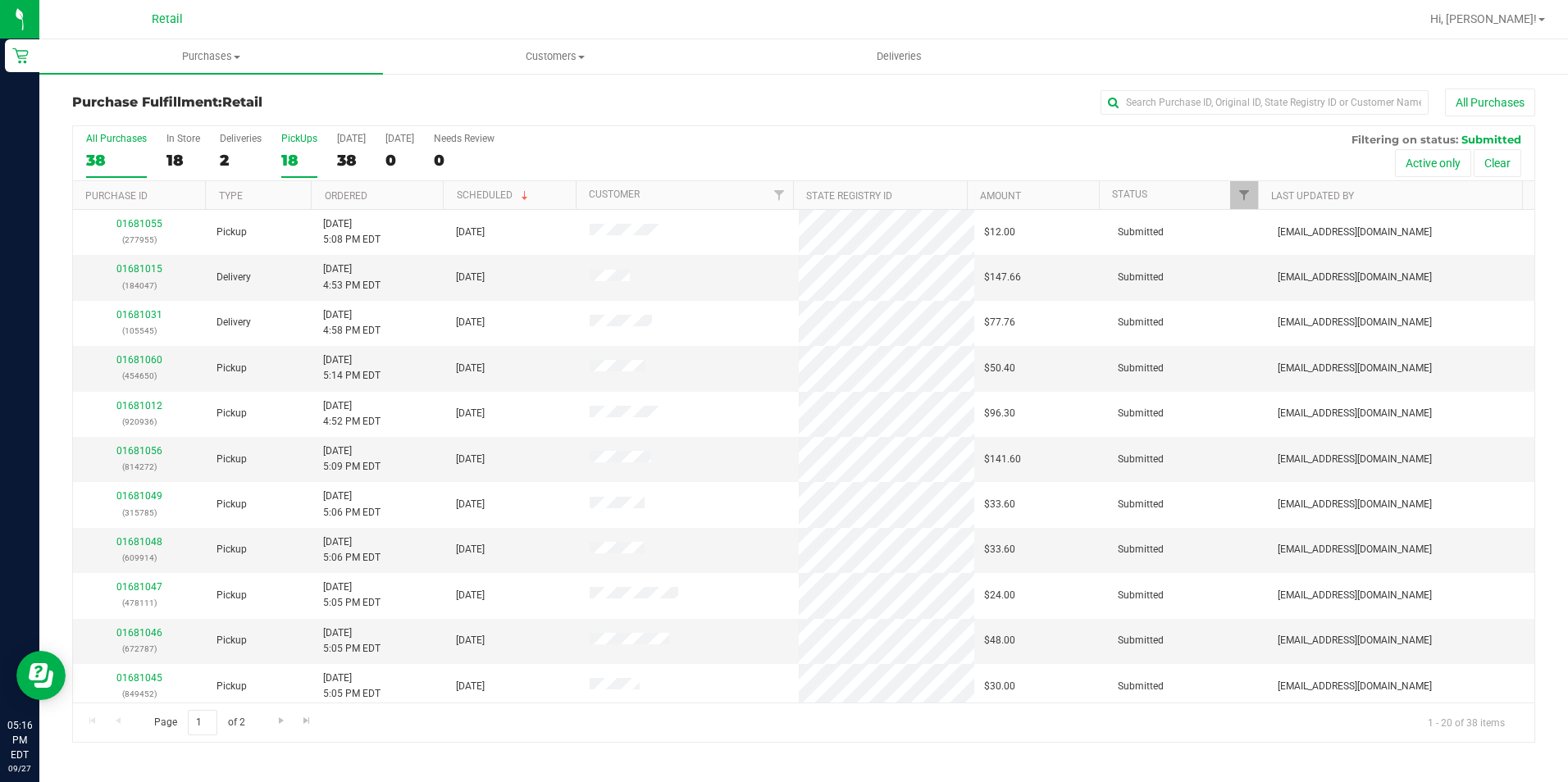
click at [291, 146] on label "PickUps 18" at bounding box center [299, 155] width 36 height 45
click at [0, 0] on input "PickUps 18" at bounding box center [0, 0] width 0 height 0
click at [1245, 126] on div "All Purchases 37 In Store 16 Deliveries 2 PickUps 19 Today 37 Tomorrow 0 Needs …" at bounding box center [803, 434] width 1463 height 617
click at [1235, 113] on input "text" at bounding box center [1264, 103] width 328 height 25
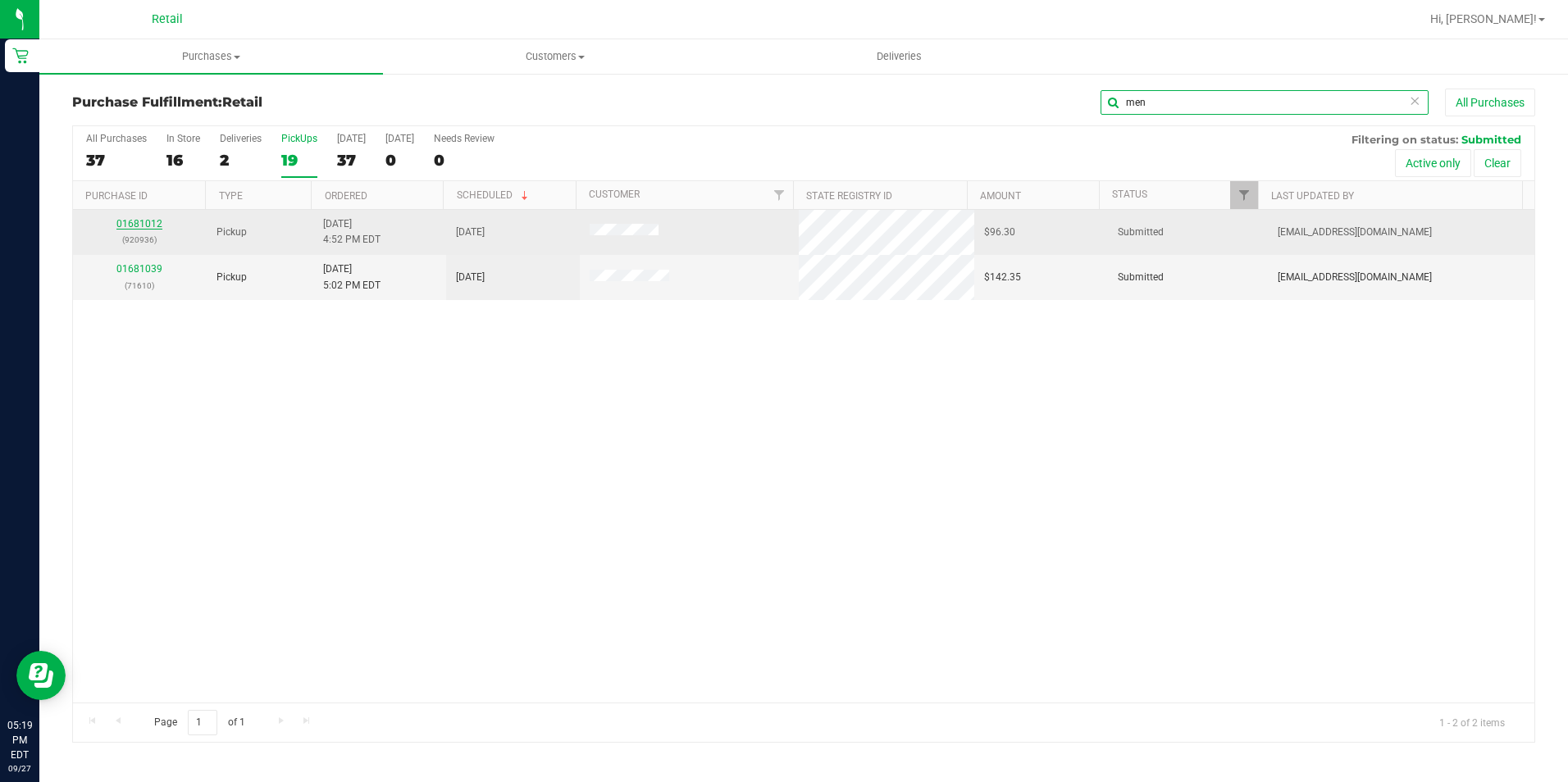
type input "men"
click at [141, 226] on link "01681012" at bounding box center [139, 223] width 46 height 11
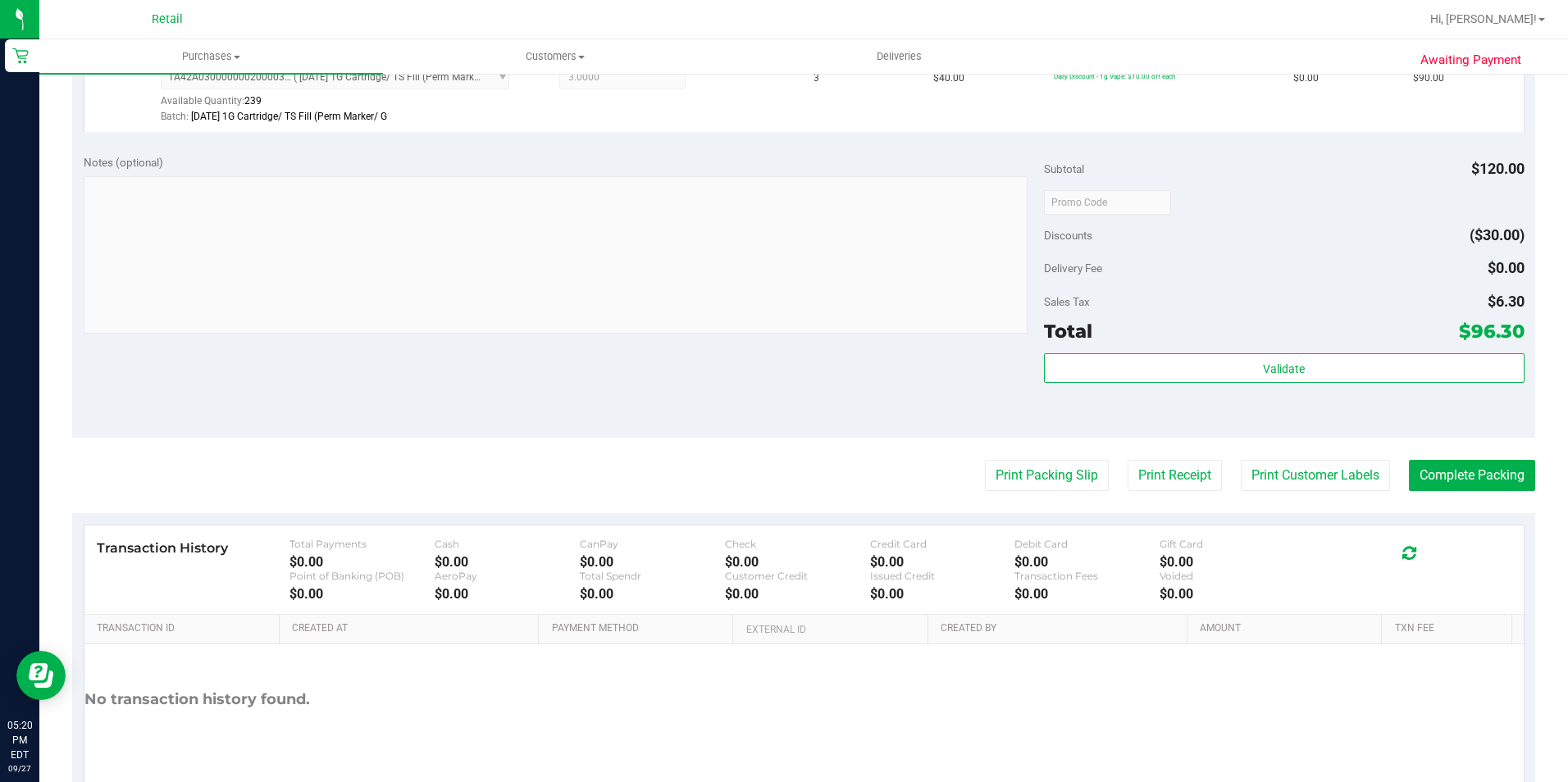
scroll to position [491, 0]
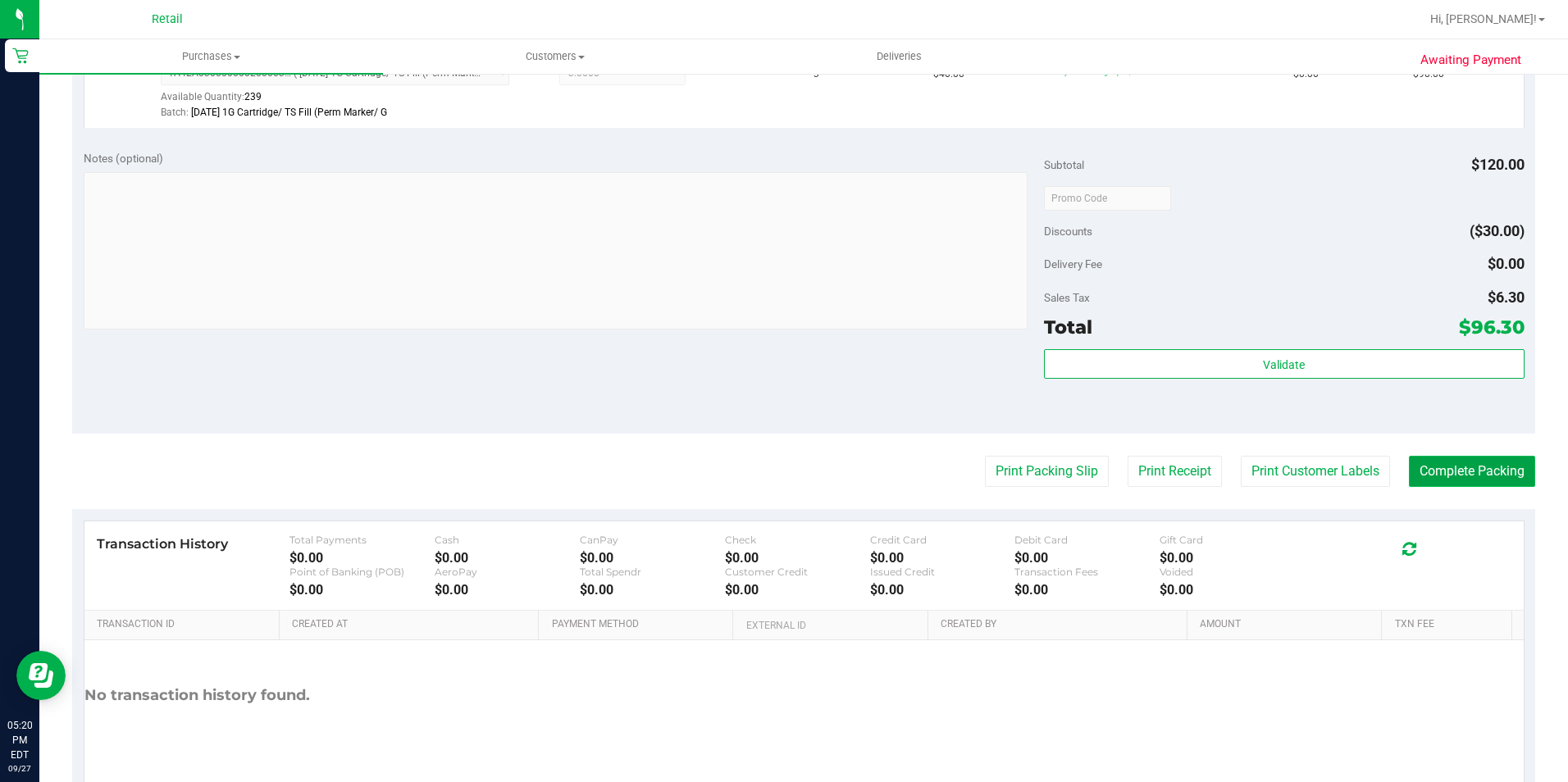
click at [1442, 484] on button "Complete Packing" at bounding box center [1472, 471] width 127 height 31
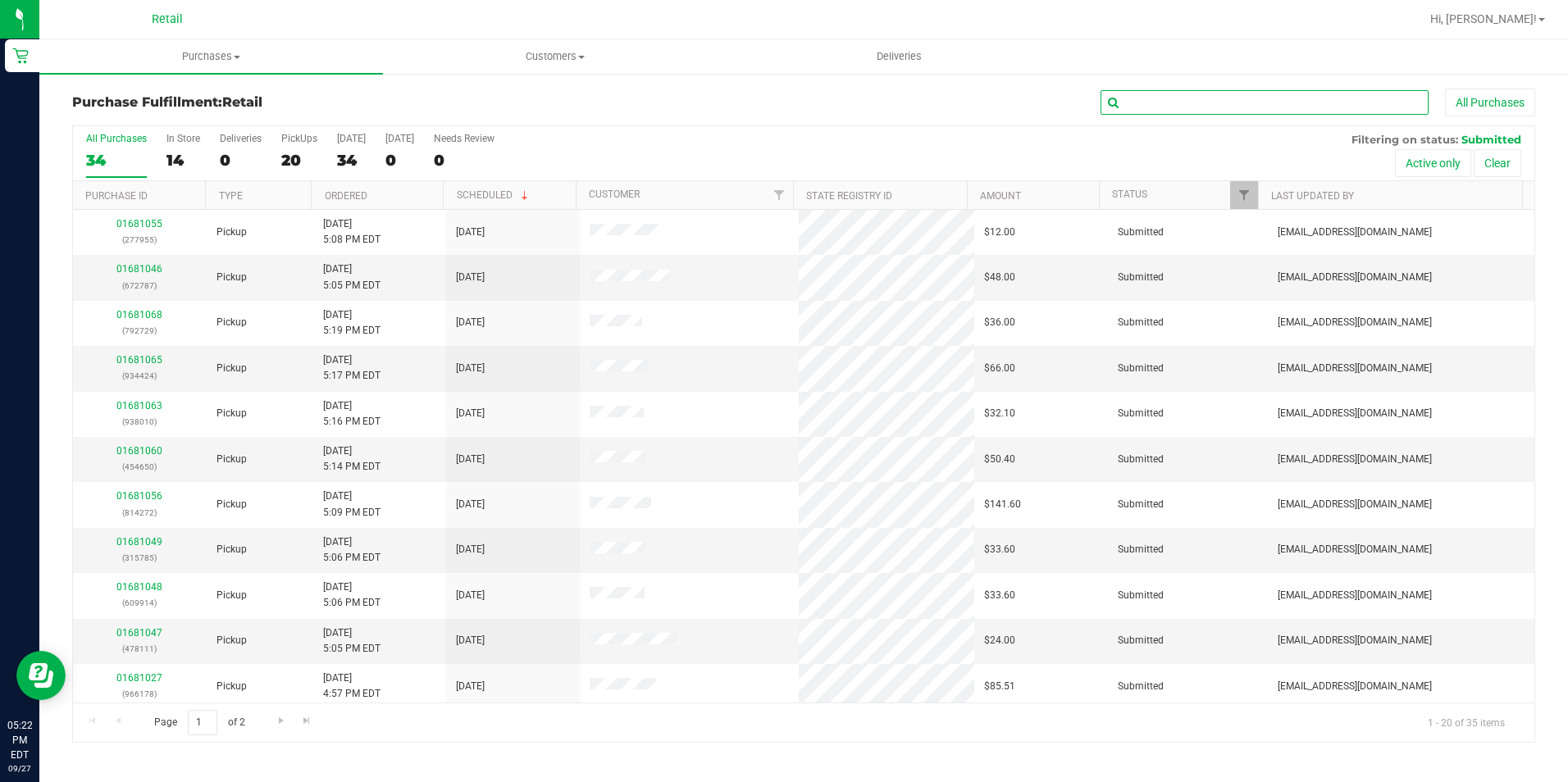
click at [1231, 108] on input "text" at bounding box center [1264, 103] width 328 height 25
type input "575265"
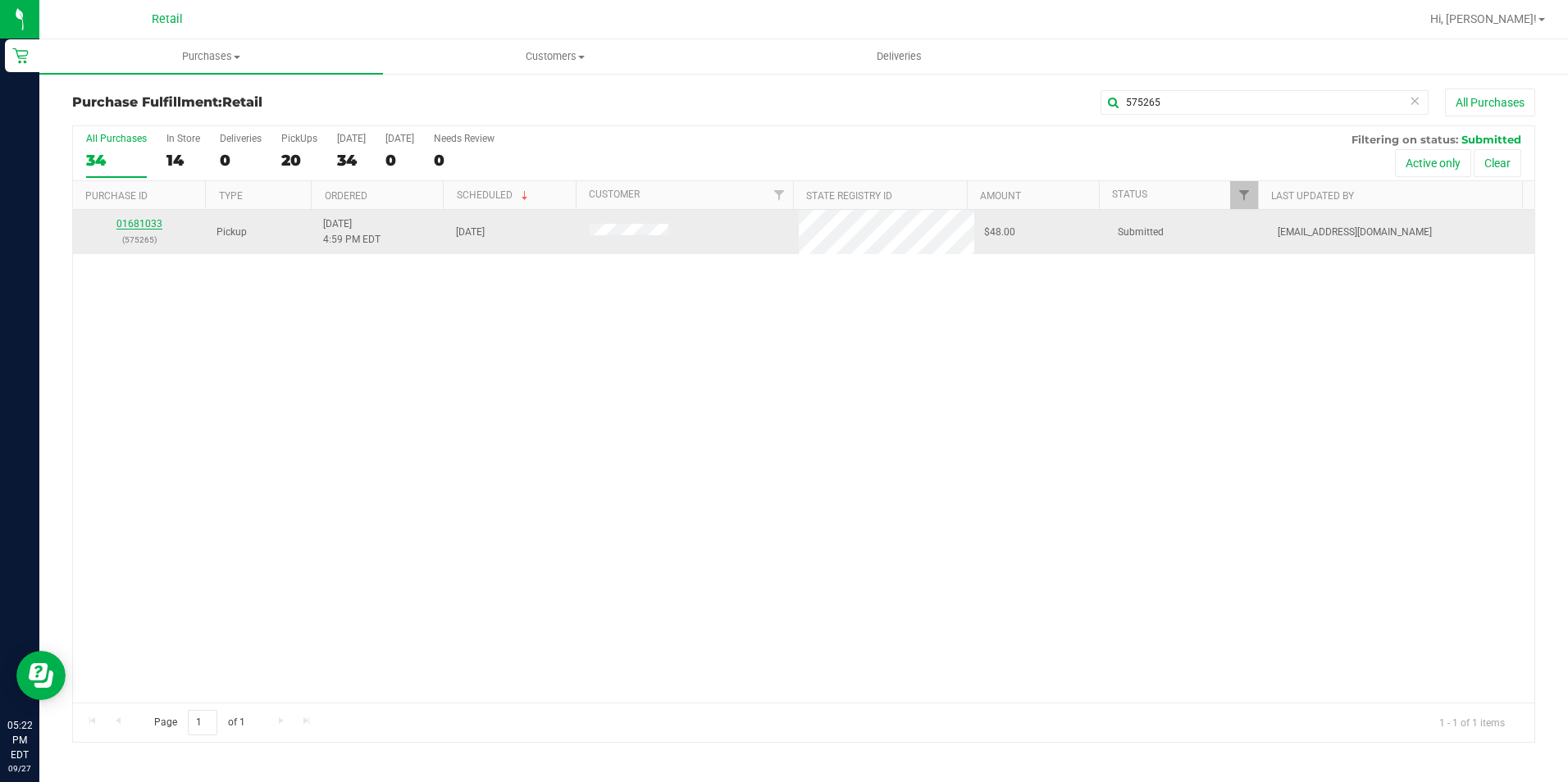
click at [133, 221] on link "01681033" at bounding box center [139, 223] width 46 height 11
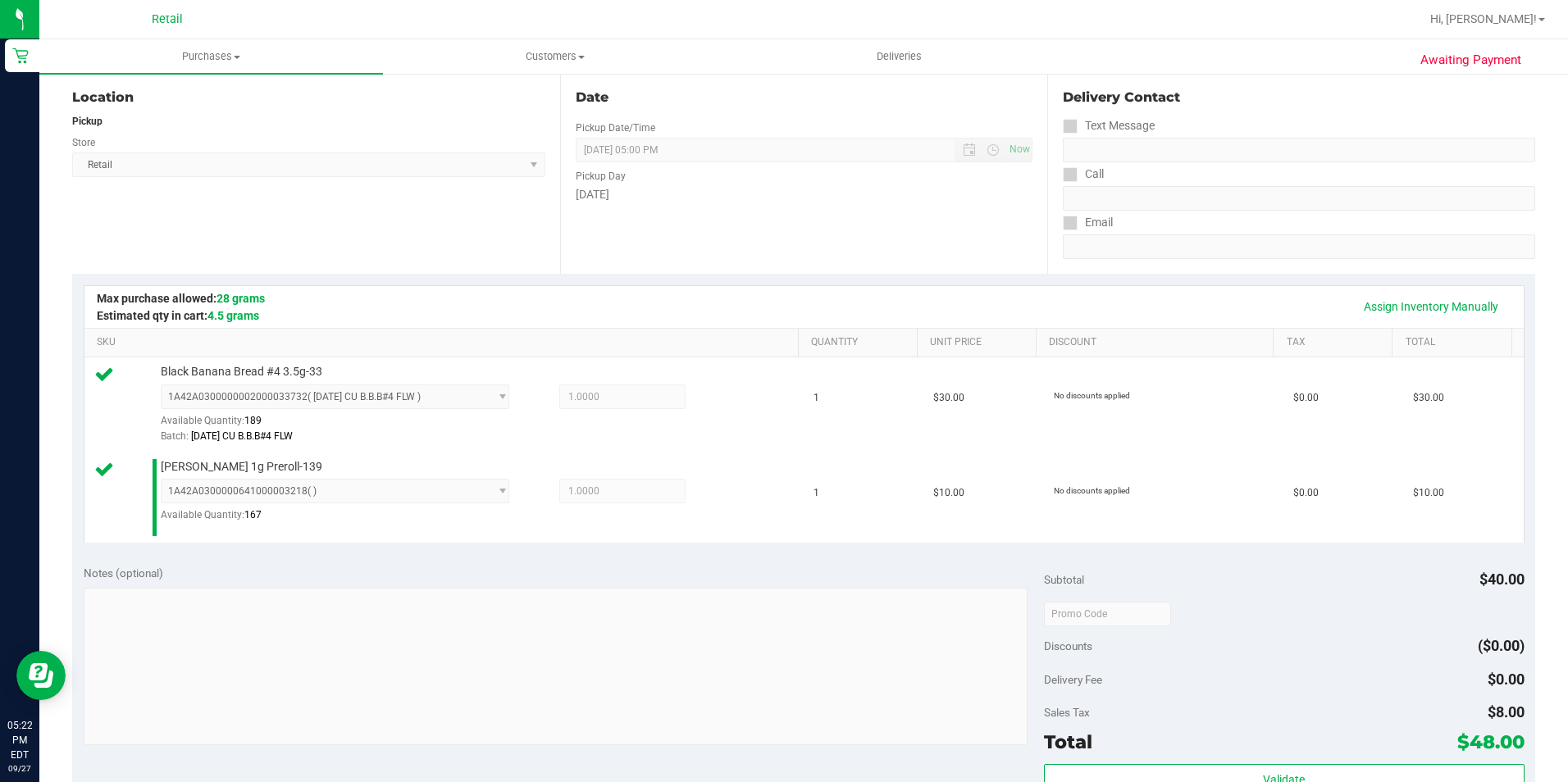
scroll to position [650, 0]
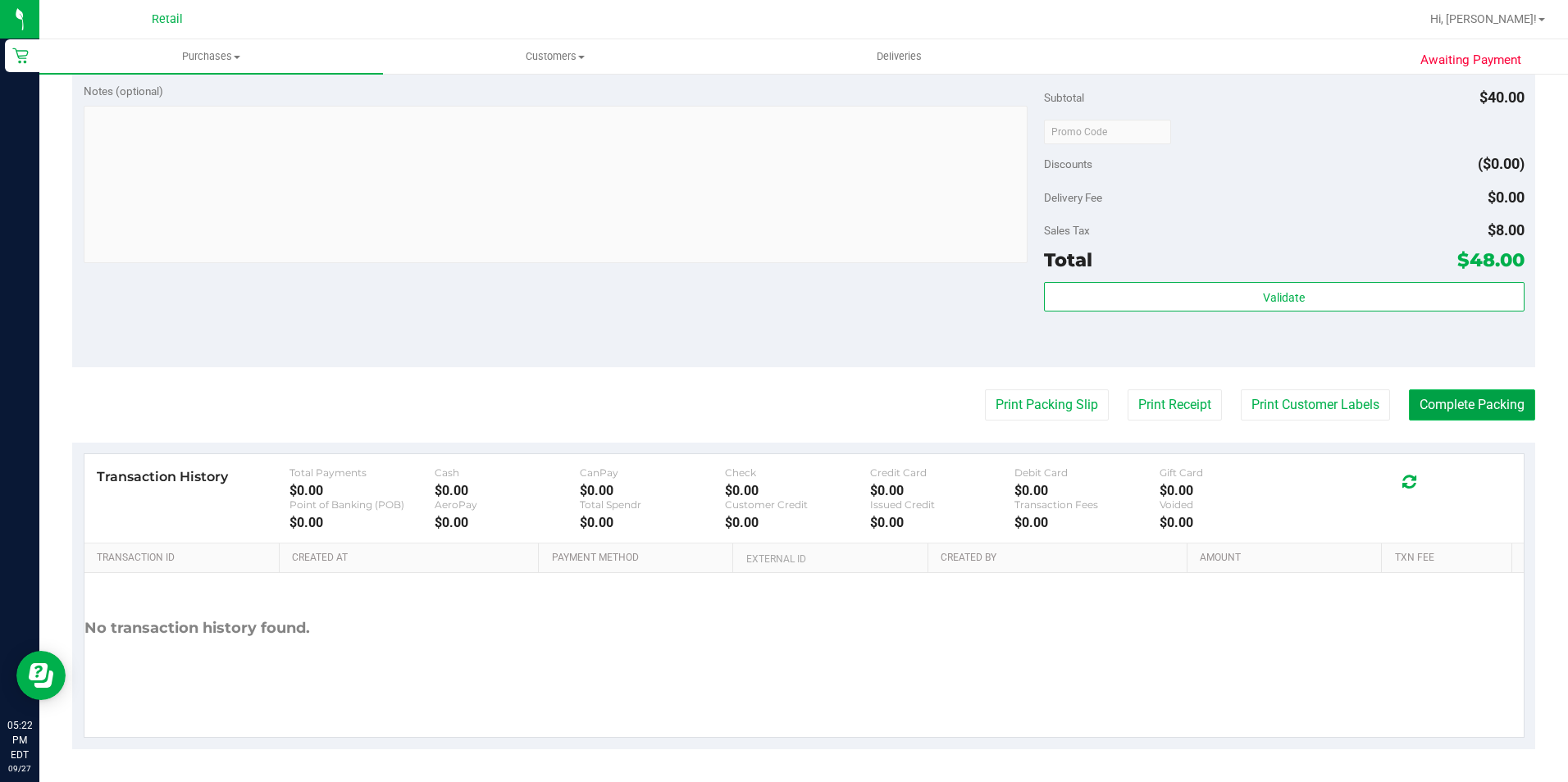
click at [1480, 396] on button "Complete Packing" at bounding box center [1472, 405] width 127 height 31
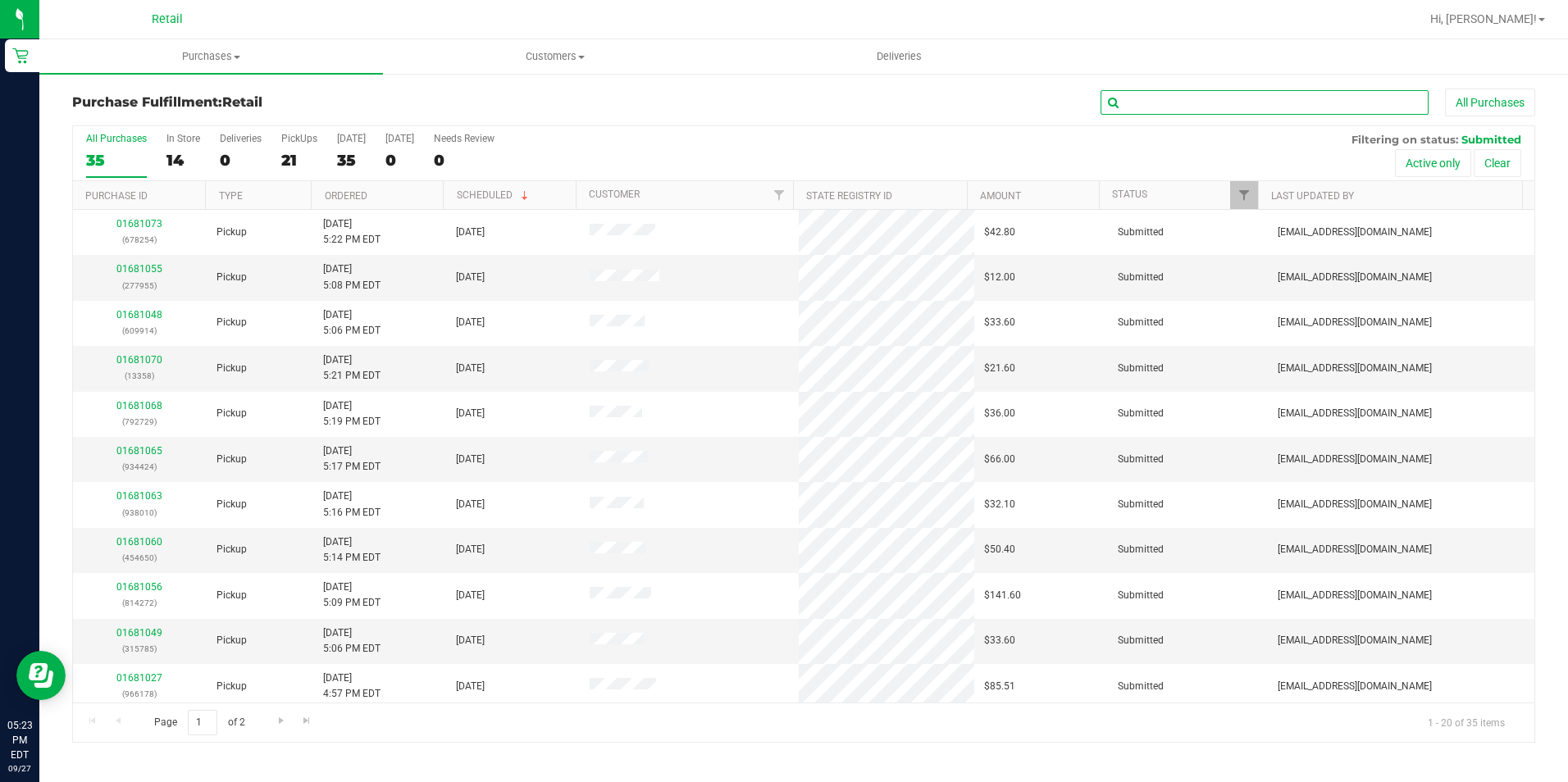
click at [1338, 110] on input "text" at bounding box center [1264, 103] width 328 height 25
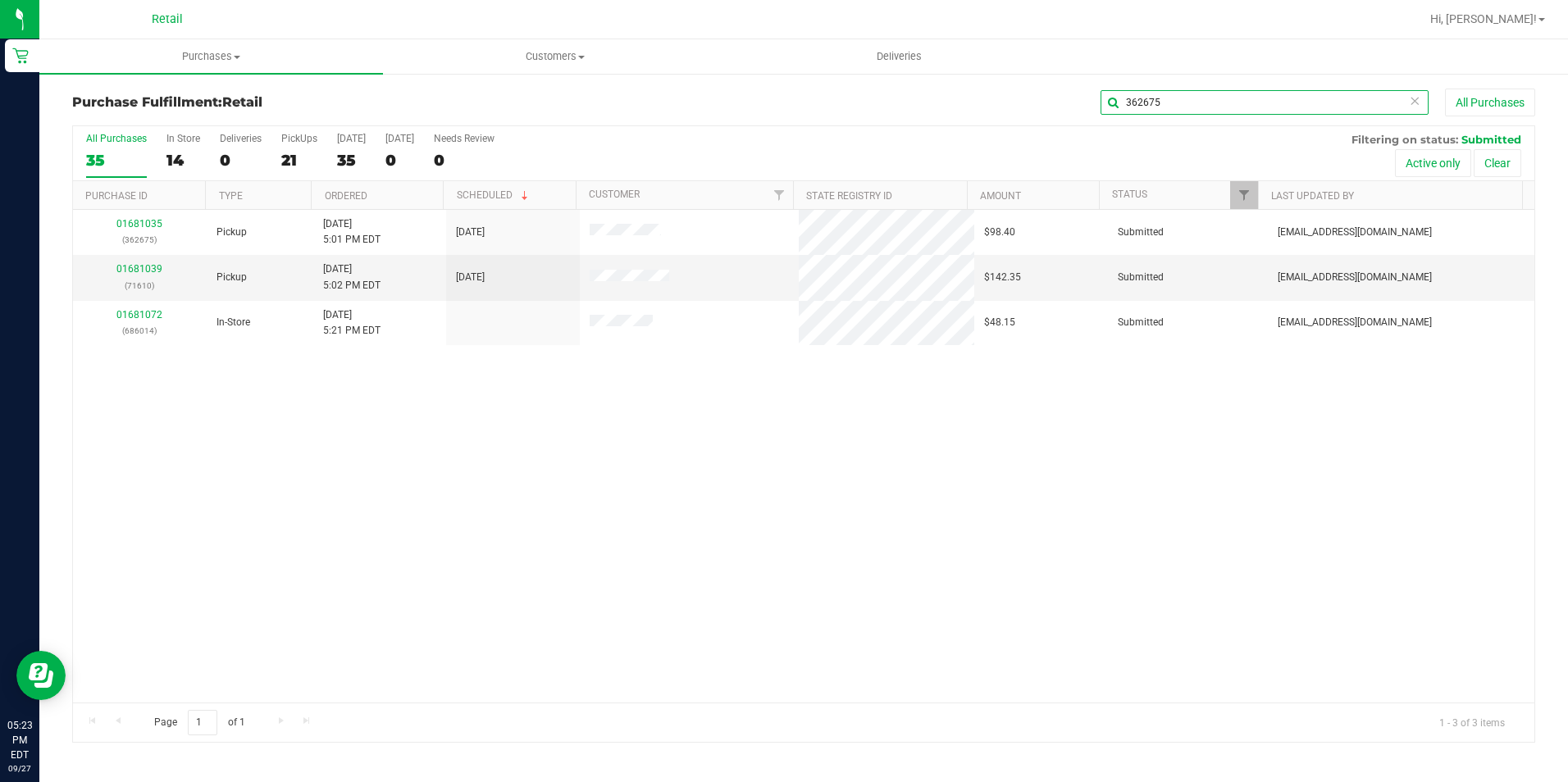
type input "362675"
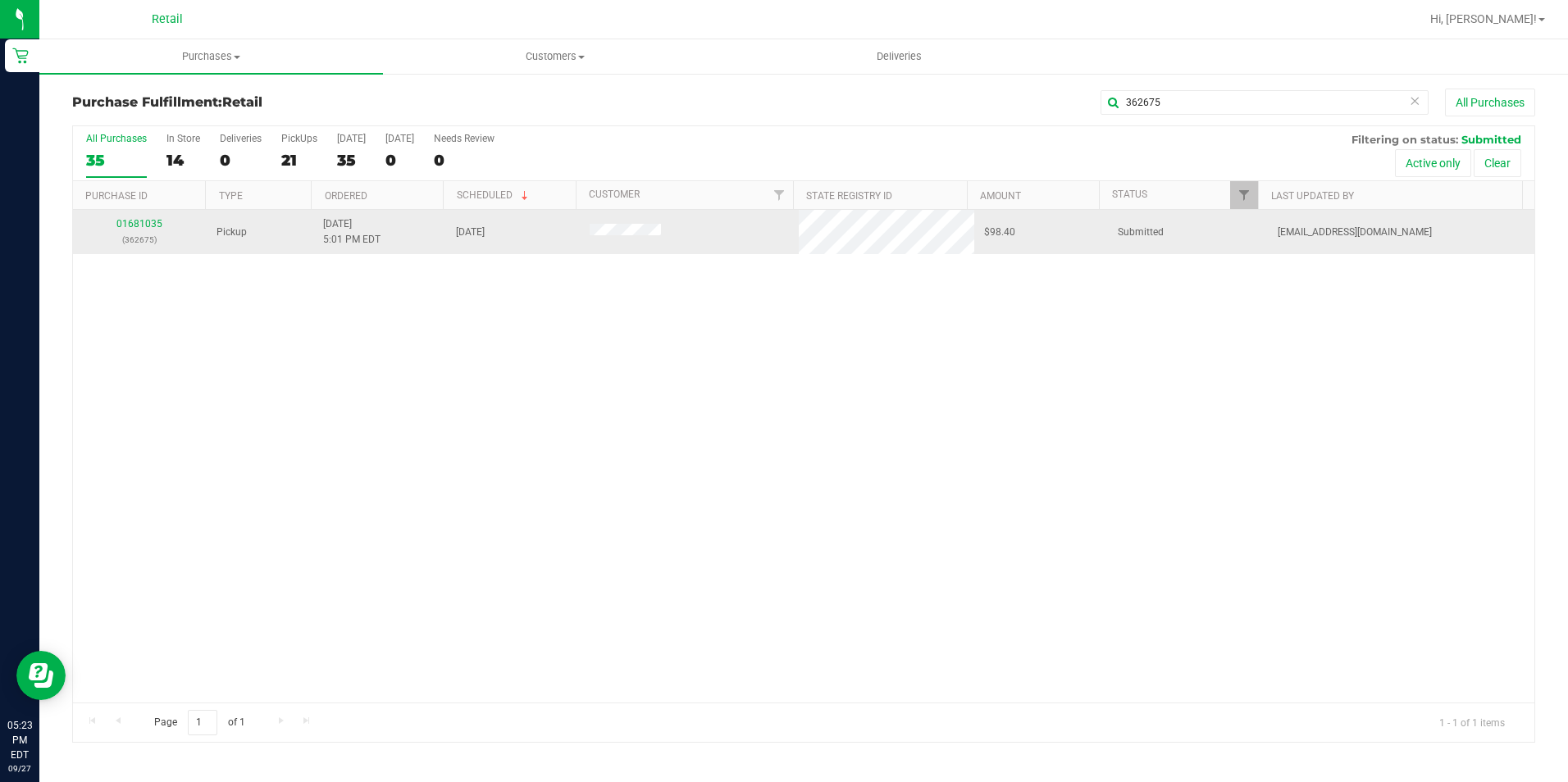
click at [143, 215] on td "01681035 (362675)" at bounding box center [139, 232] width 133 height 44
click at [144, 226] on link "01681035" at bounding box center [139, 223] width 46 height 11
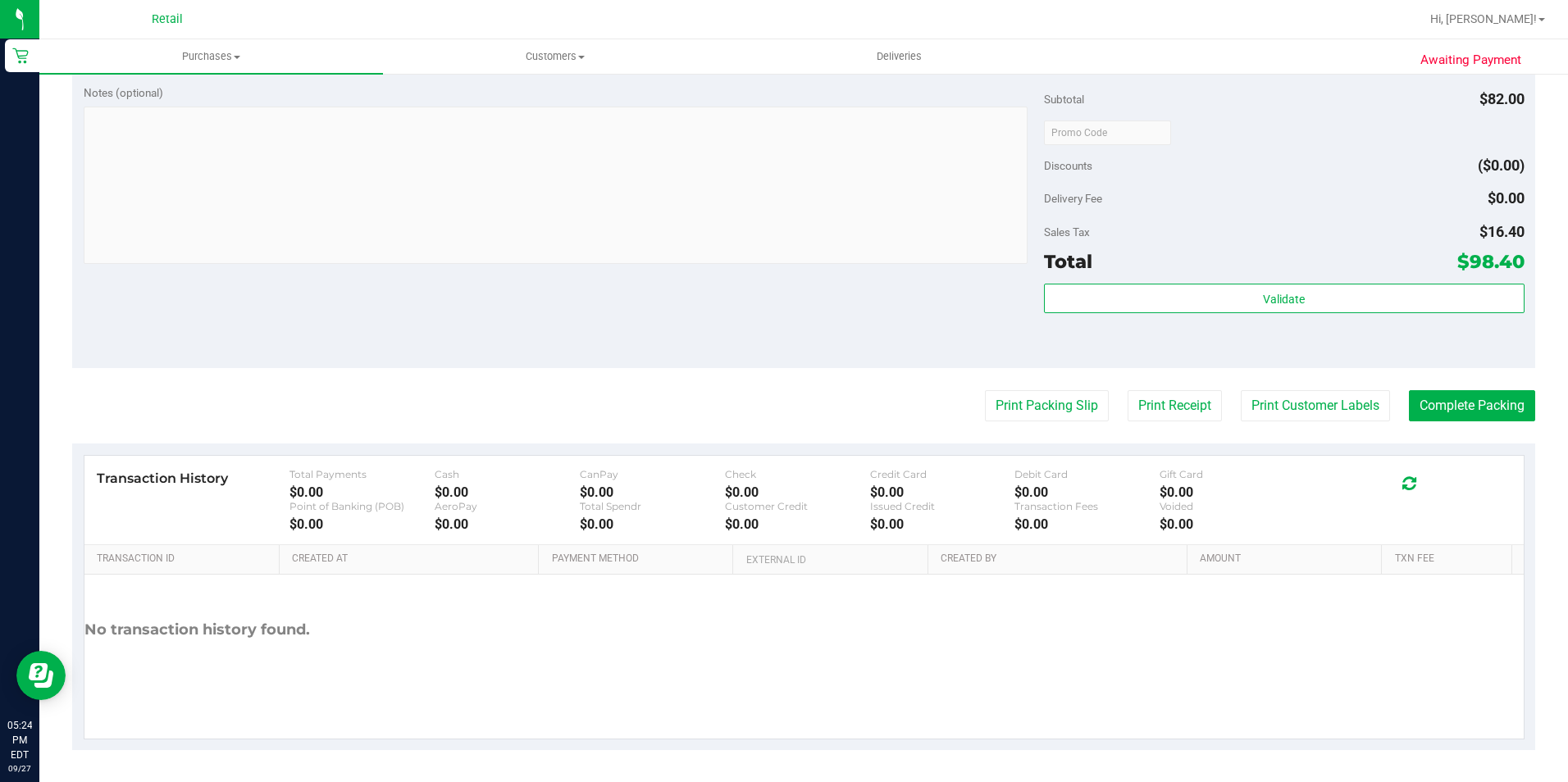
scroll to position [744, 0]
click at [1478, 404] on button "Complete Packing" at bounding box center [1472, 405] width 127 height 31
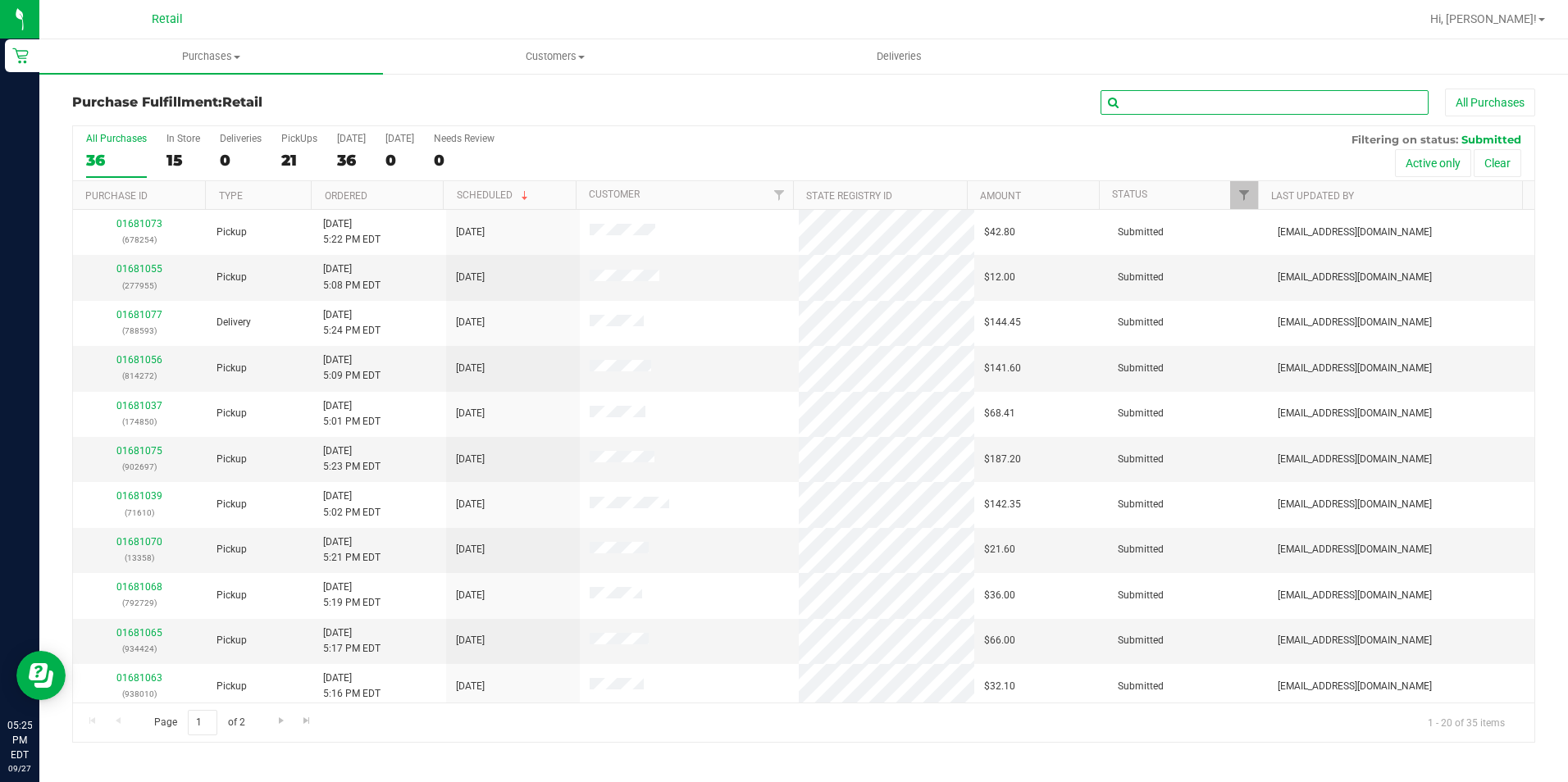
click at [1294, 97] on input "text" at bounding box center [1264, 103] width 328 height 25
type input "174850"
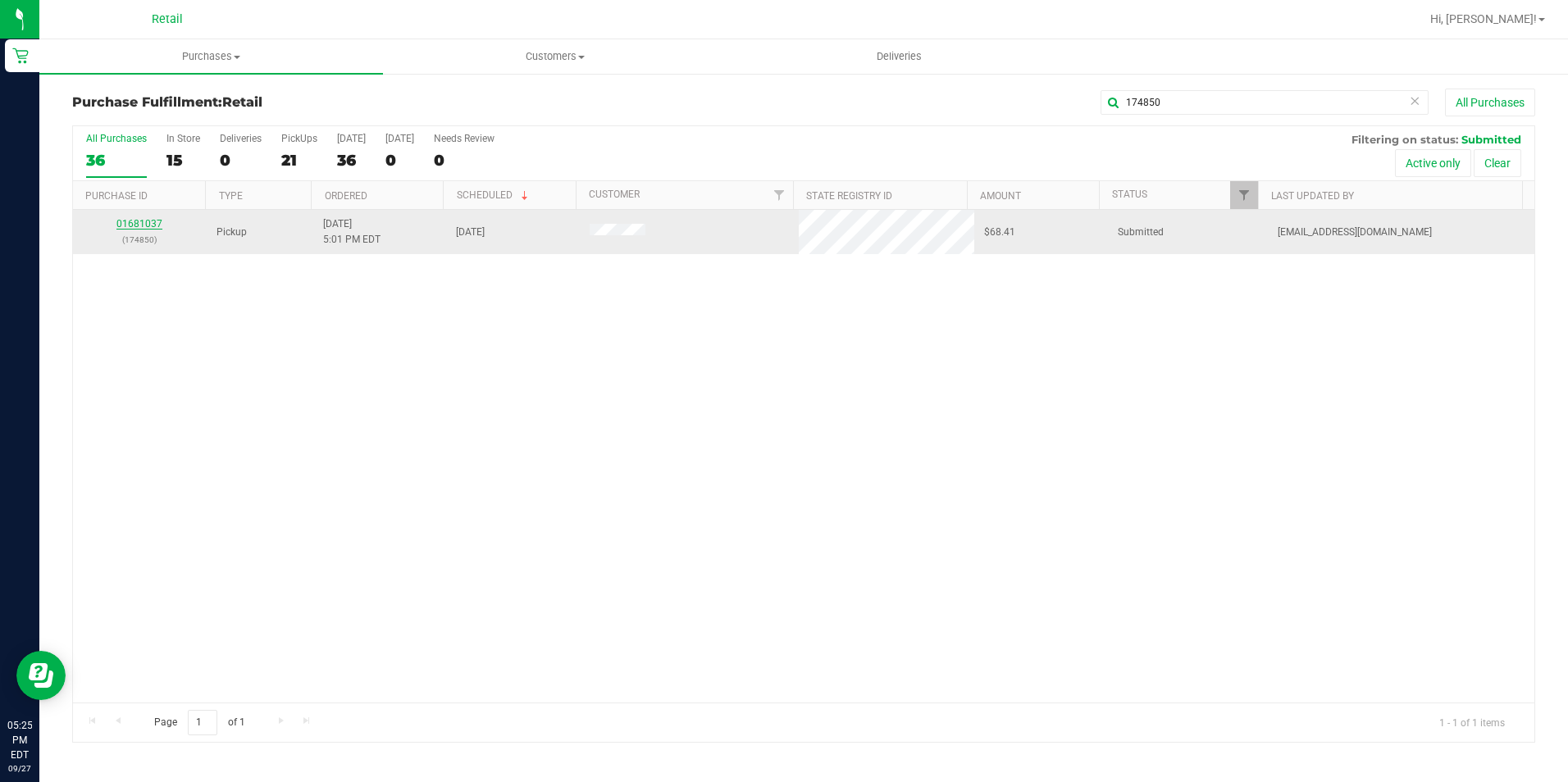
click at [144, 220] on link "01681037" at bounding box center [139, 223] width 46 height 11
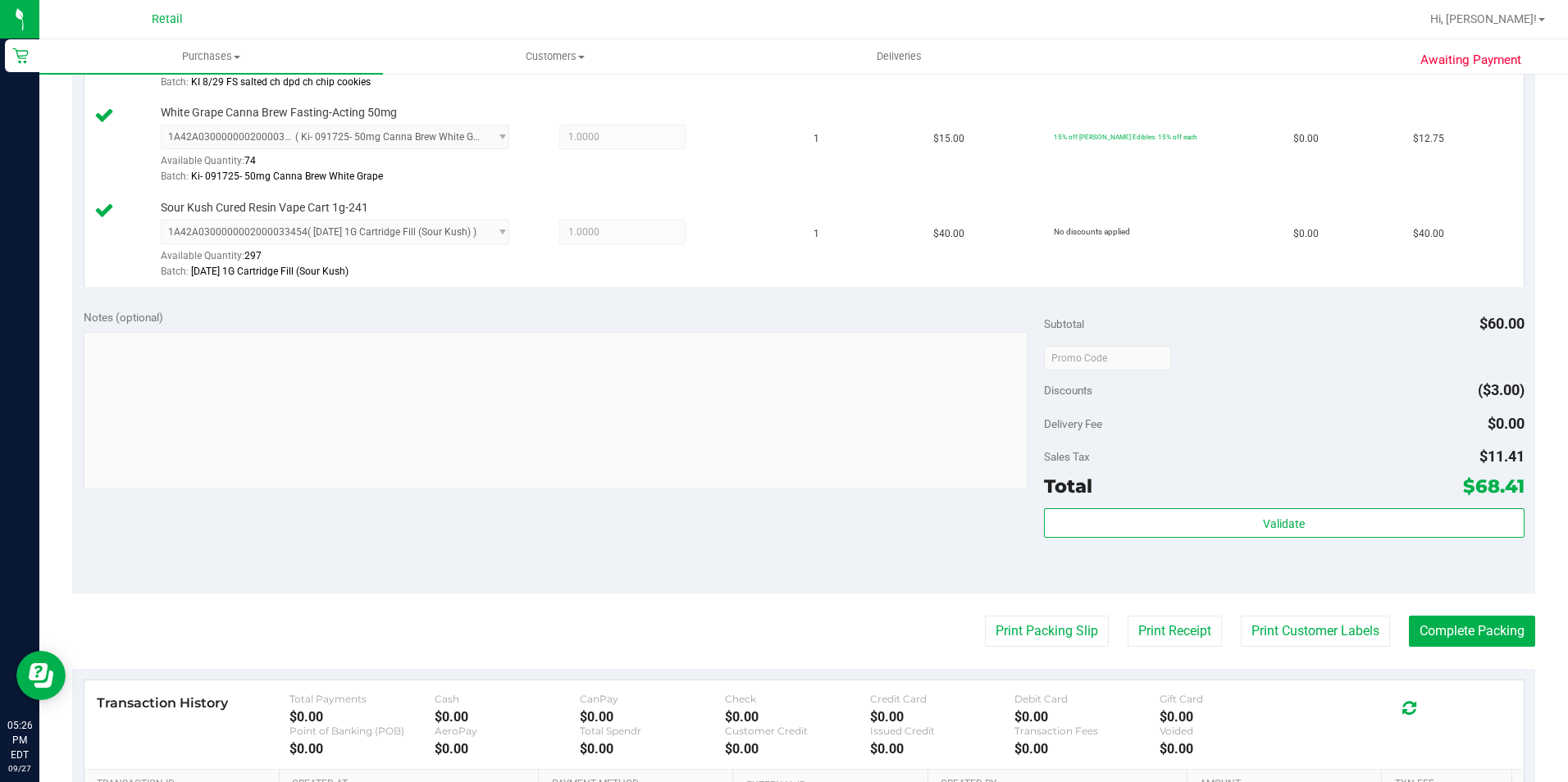
scroll to position [738, 0]
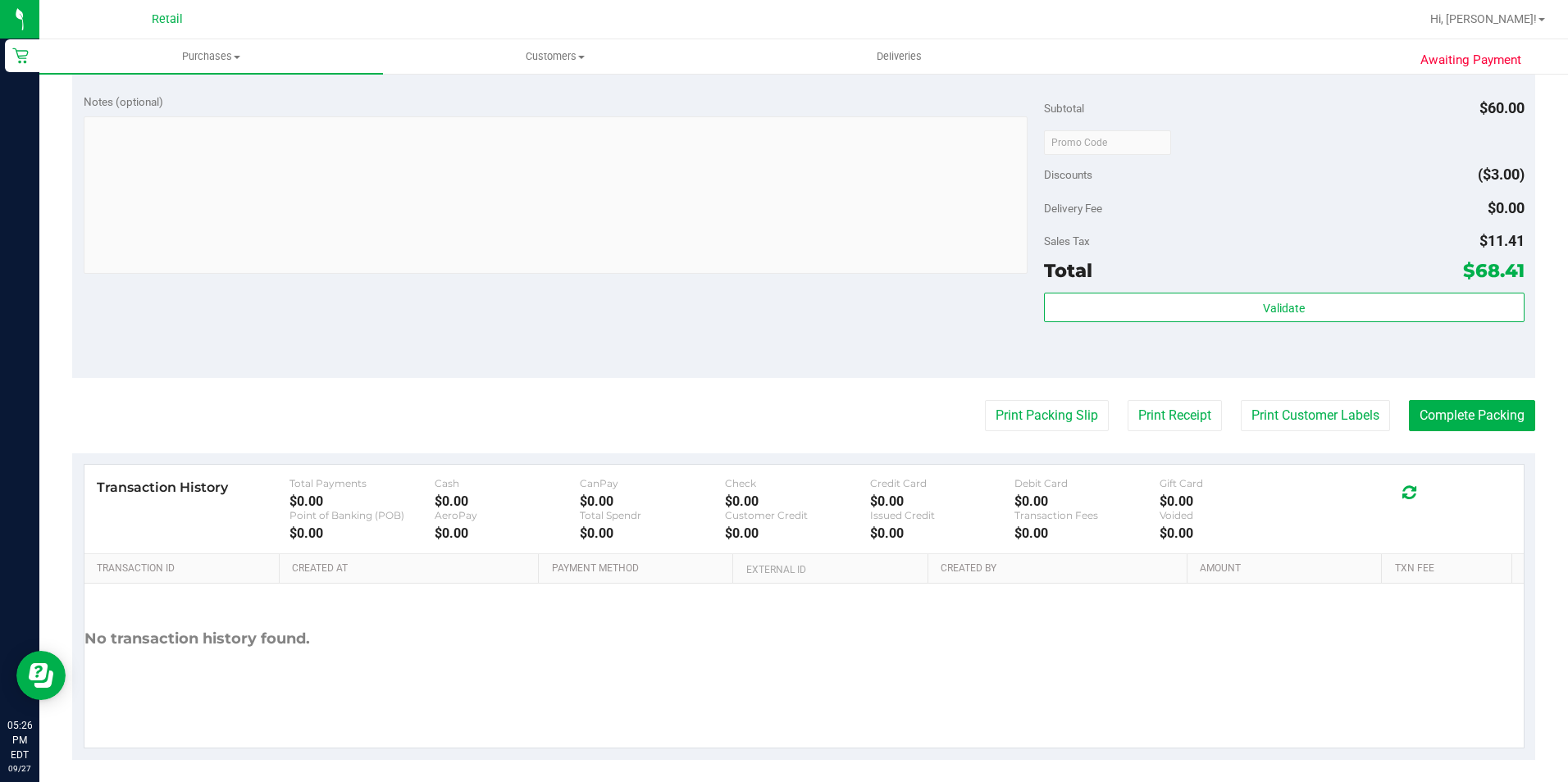
click at [1422, 432] on purchase-details "Back Edit Purchase Cancel Purchase View Profile # 01681037 Med | Rec METRC ID: …" at bounding box center [803, 55] width 1463 height 1409
click at [1424, 415] on button "Complete Packing" at bounding box center [1472, 415] width 127 height 31
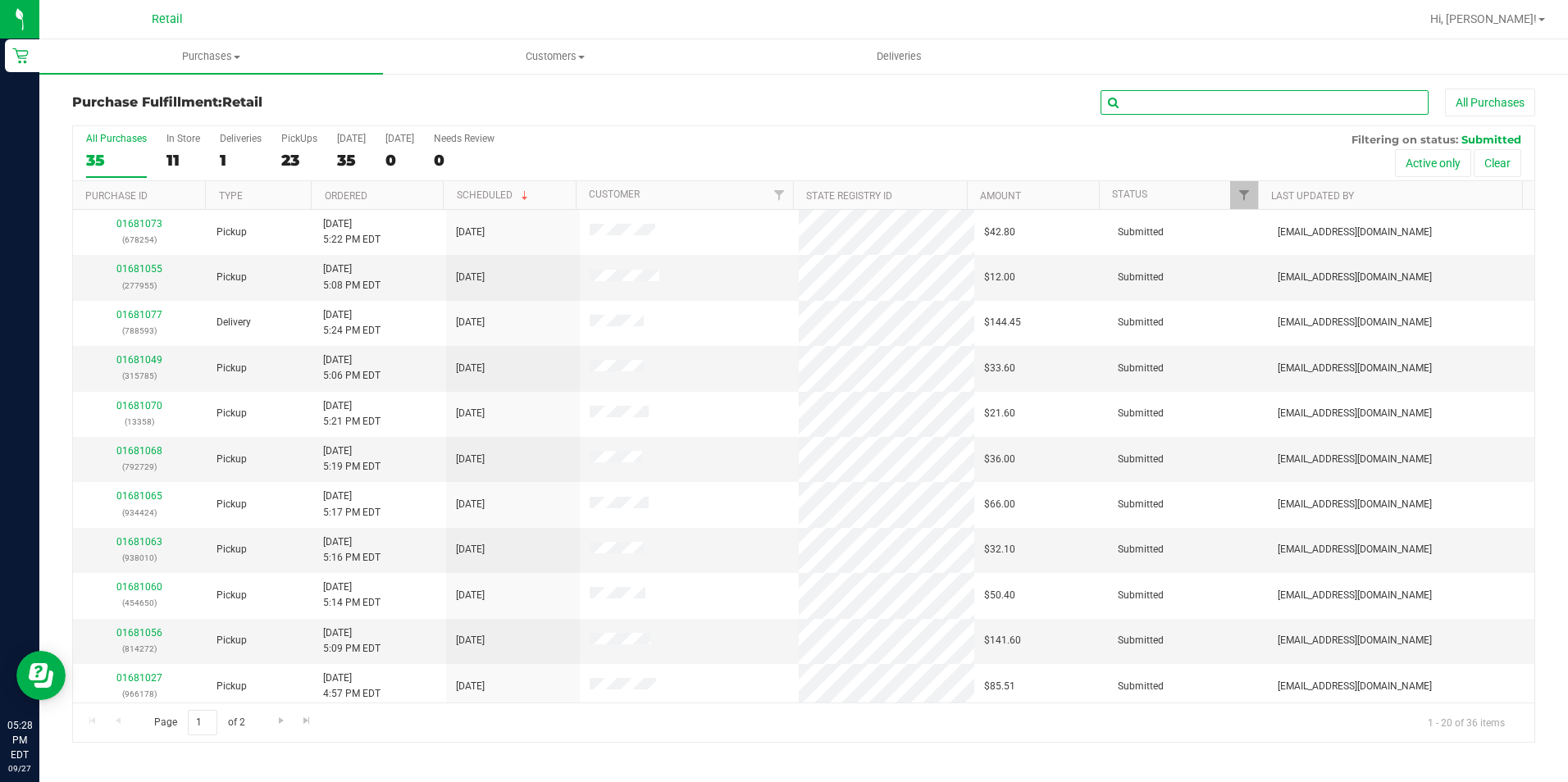
click at [1215, 93] on input "text" at bounding box center [1264, 103] width 328 height 25
type input "155040"
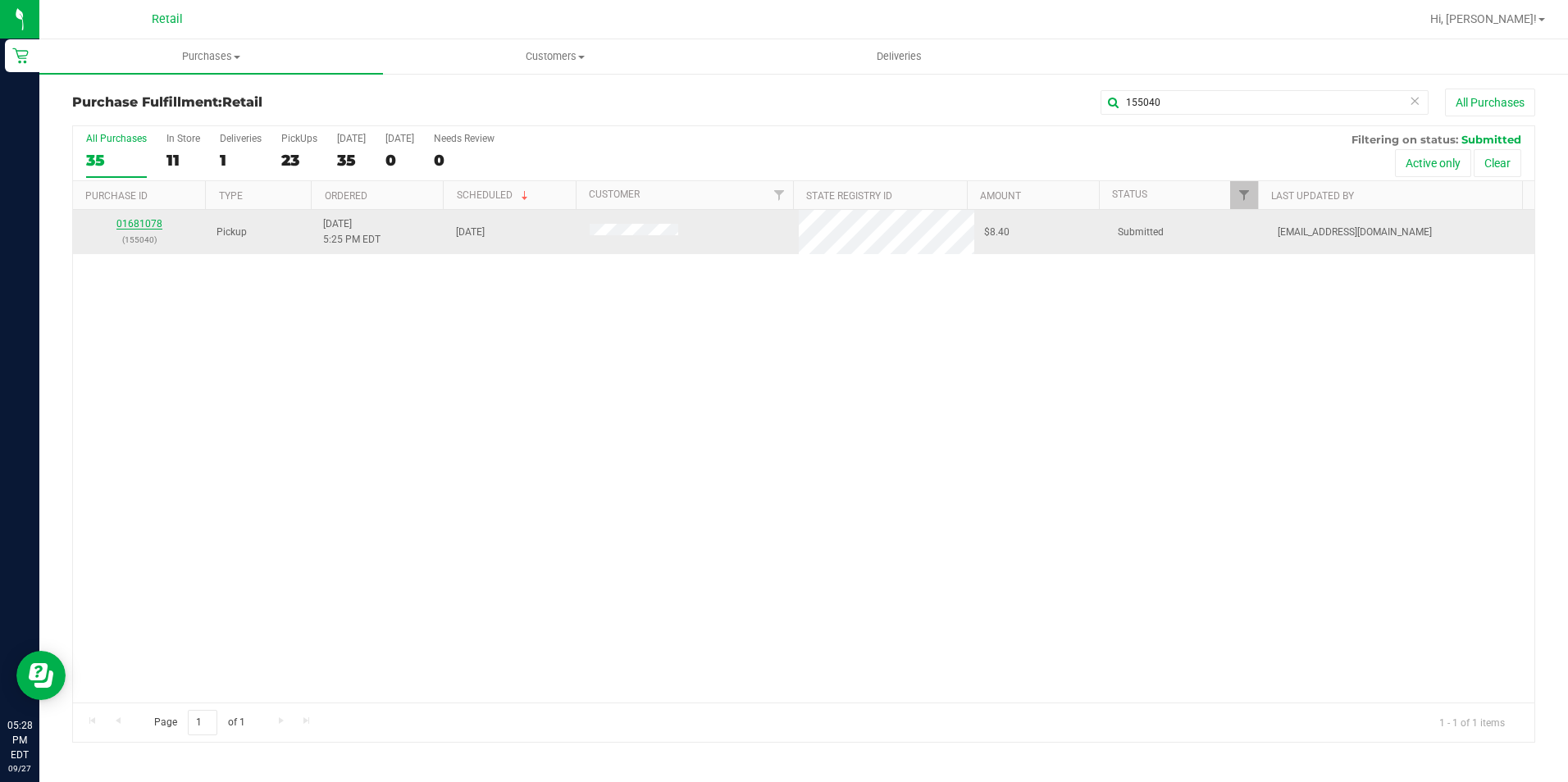
click at [150, 220] on link "01681078" at bounding box center [139, 223] width 46 height 11
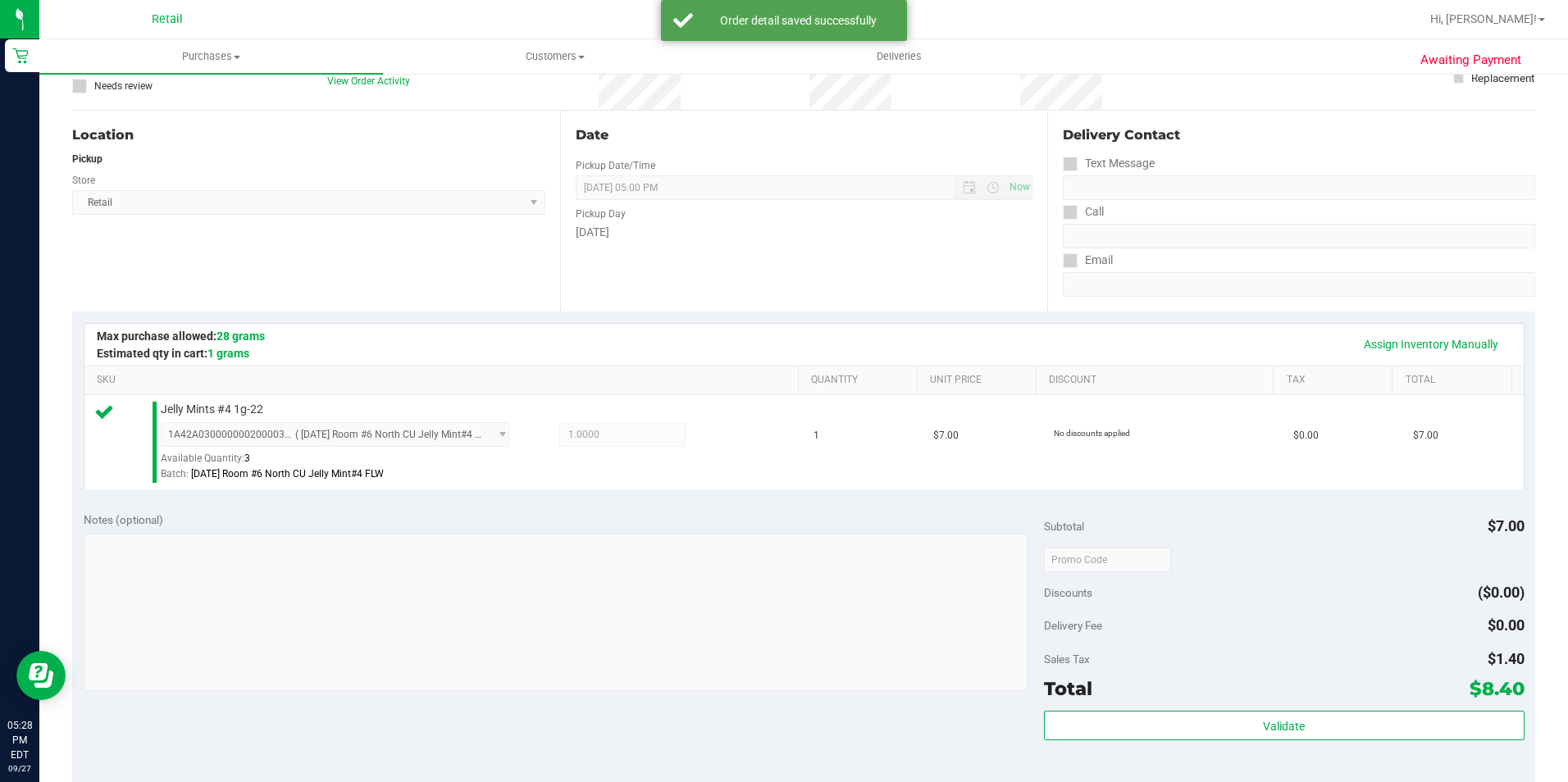
scroll to position [328, 0]
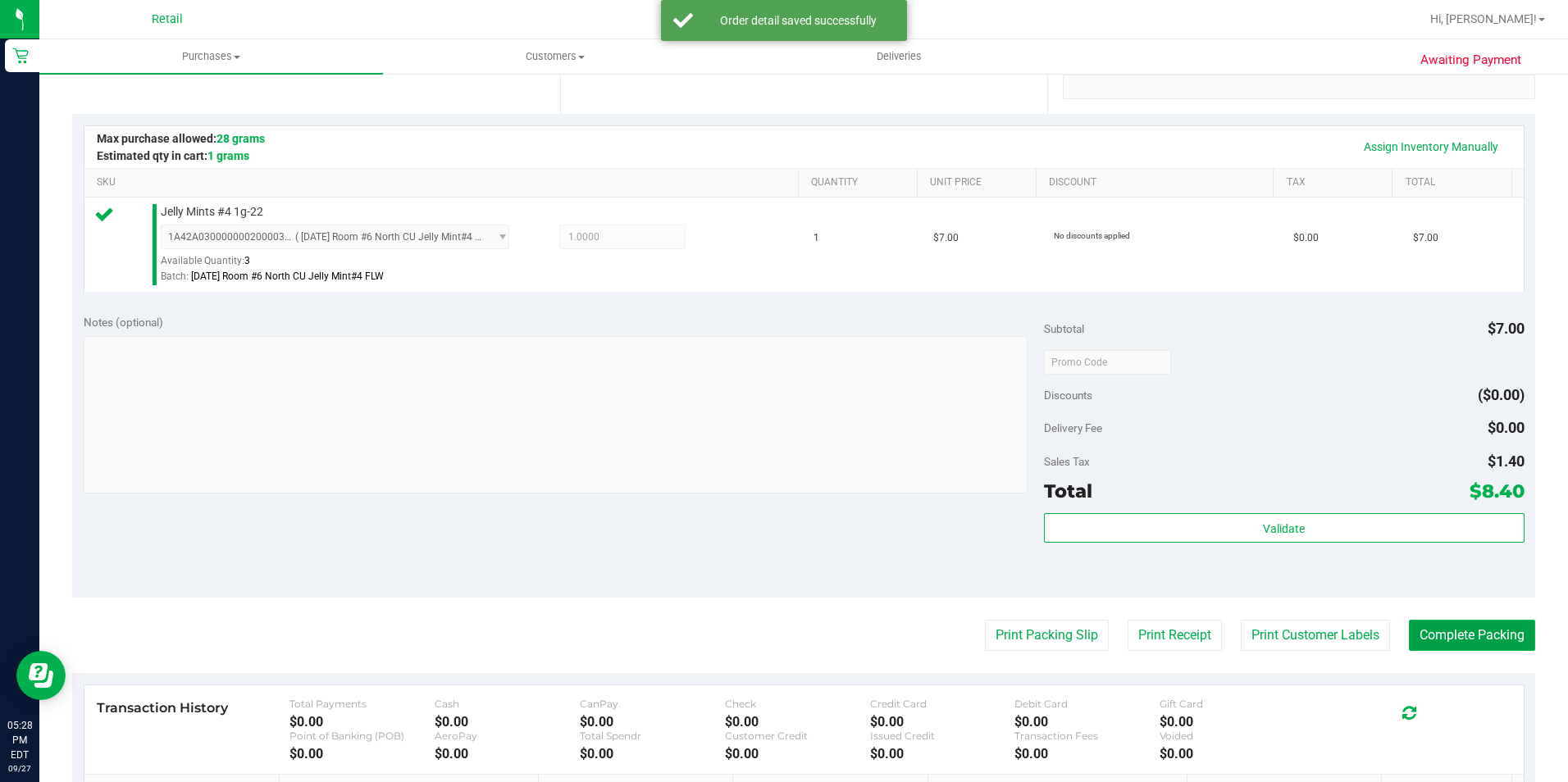
click at [1444, 633] on button "Complete Packing" at bounding box center [1472, 635] width 127 height 31
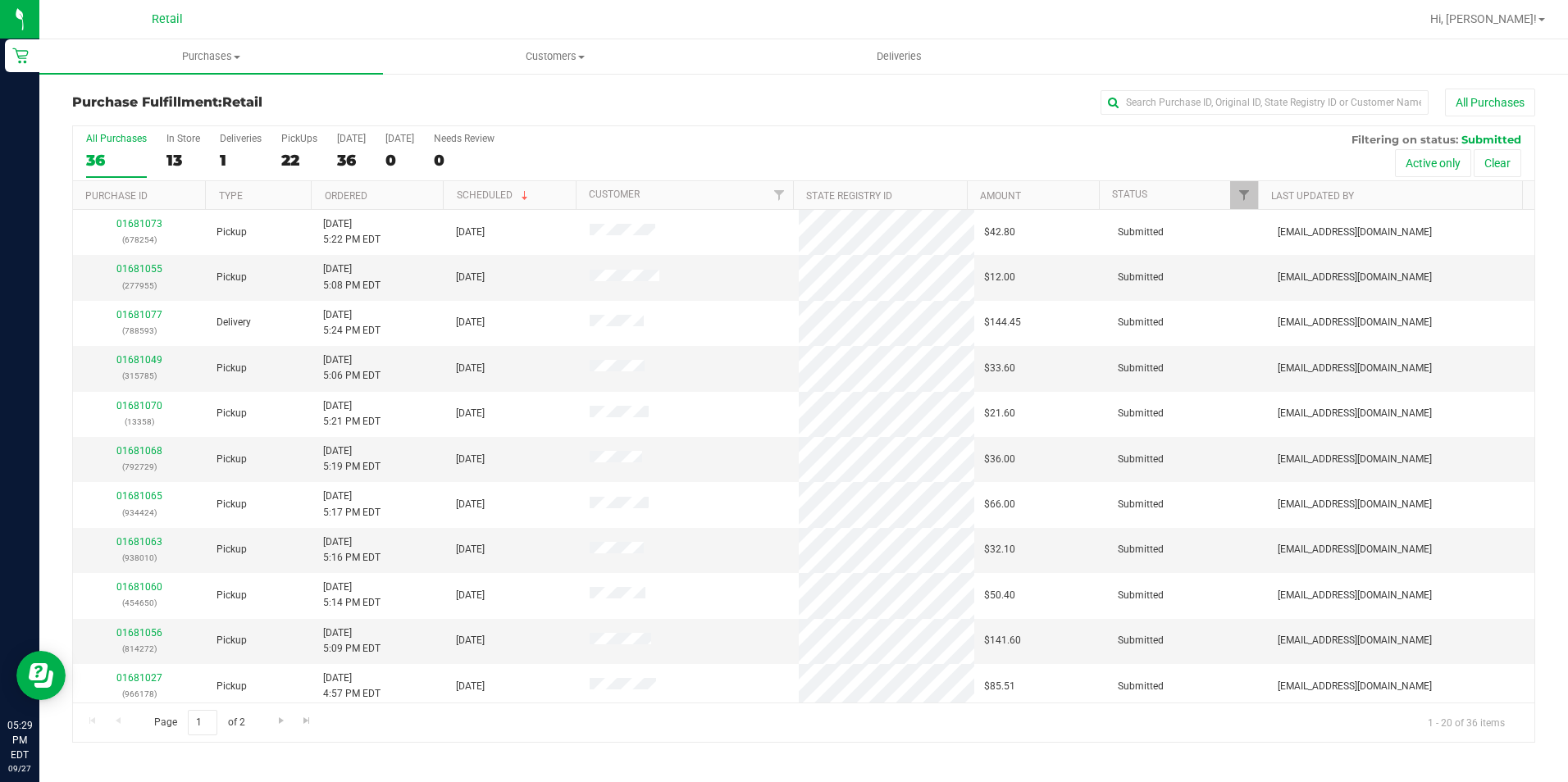
click at [1317, 87] on div "Purchase Fulfillment: Retail All Purchases All Purchases 36 In Store 13 Deliver…" at bounding box center [804, 415] width 1529 height 687
click at [1296, 91] on input "text" at bounding box center [1264, 103] width 328 height 25
type input "277955"
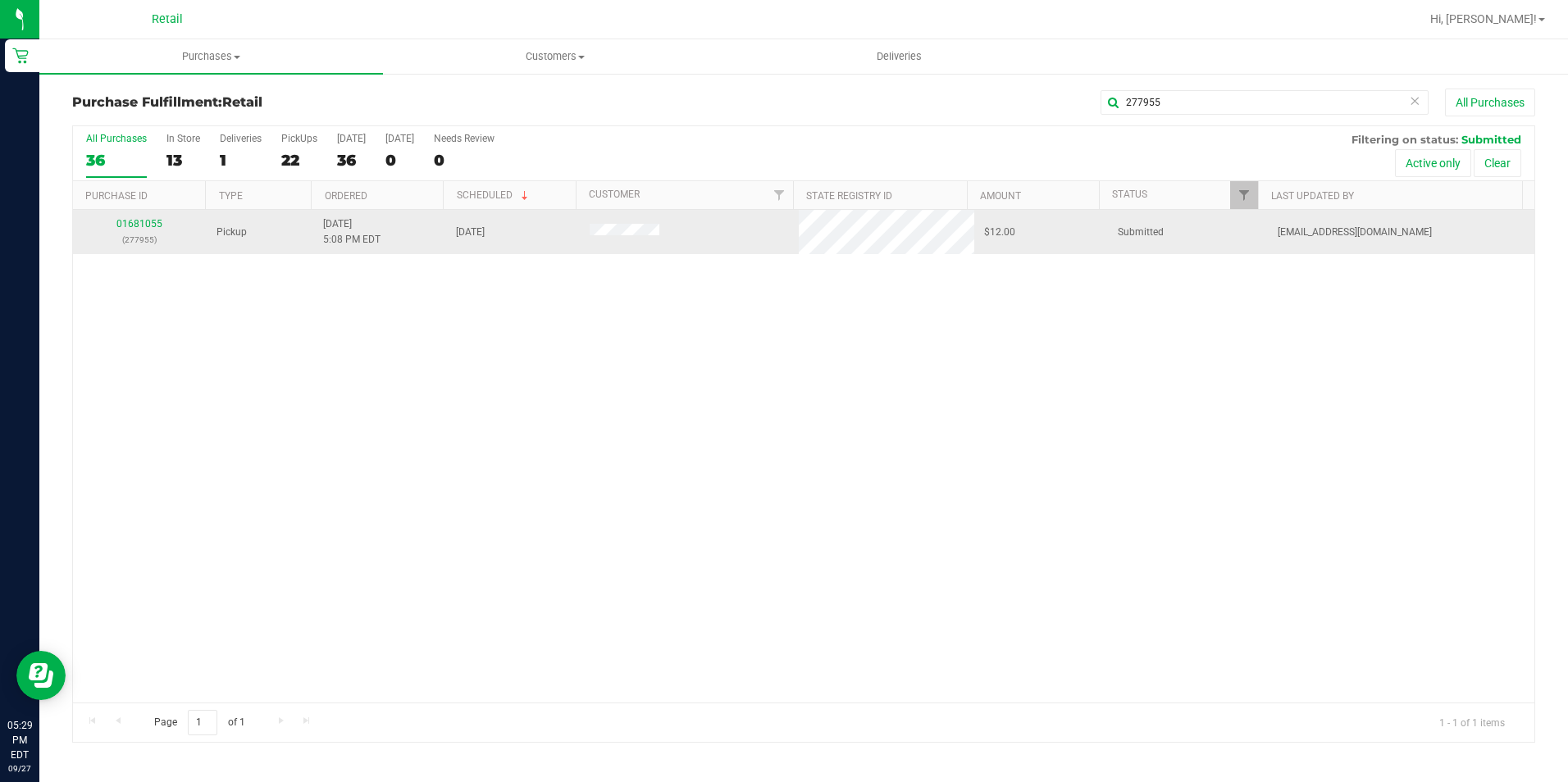
click at [147, 231] on div "01681055 (277955)" at bounding box center [139, 232] width 114 height 31
click at [141, 226] on link "01681055" at bounding box center [139, 223] width 46 height 11
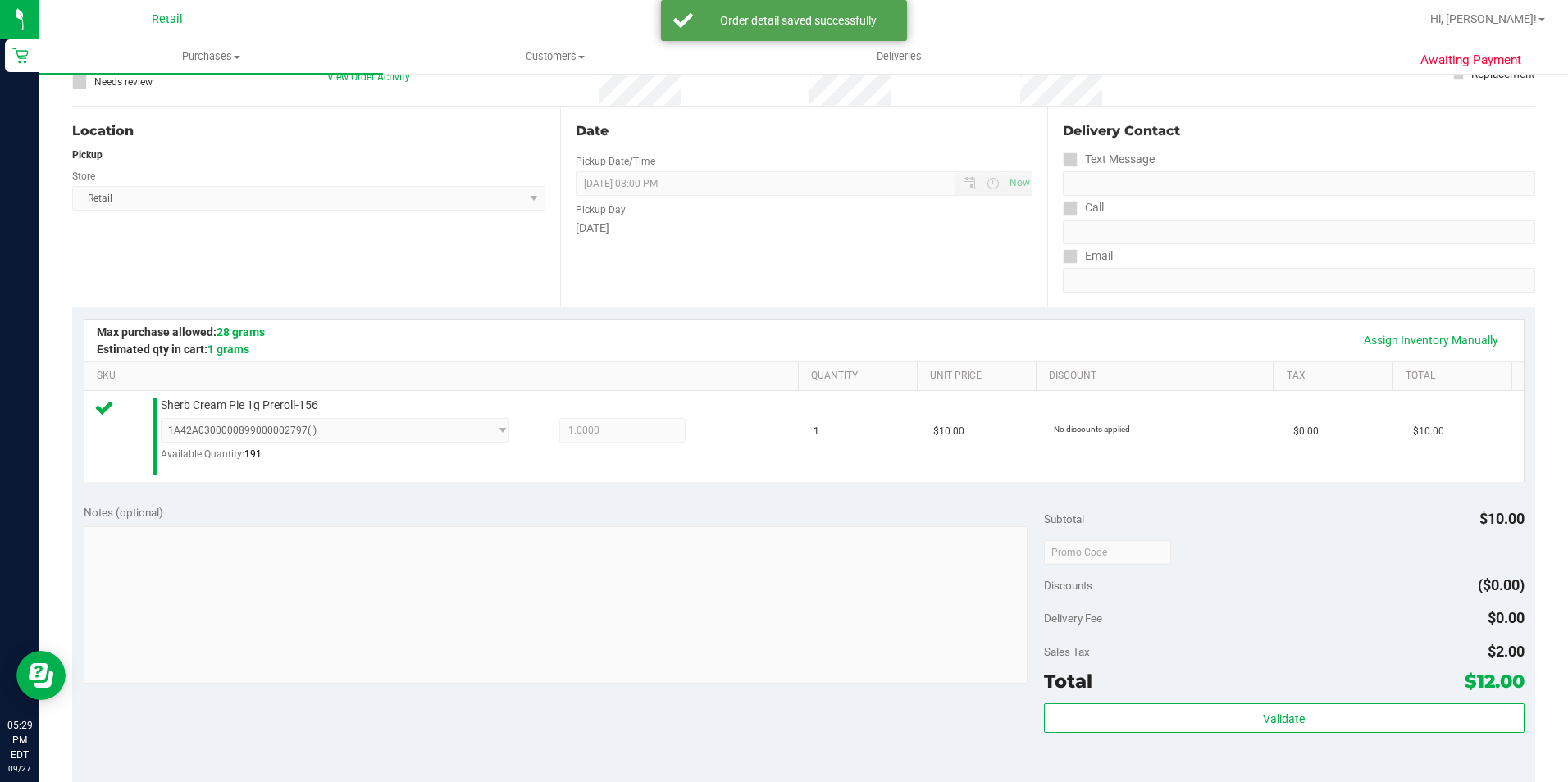
scroll to position [410, 0]
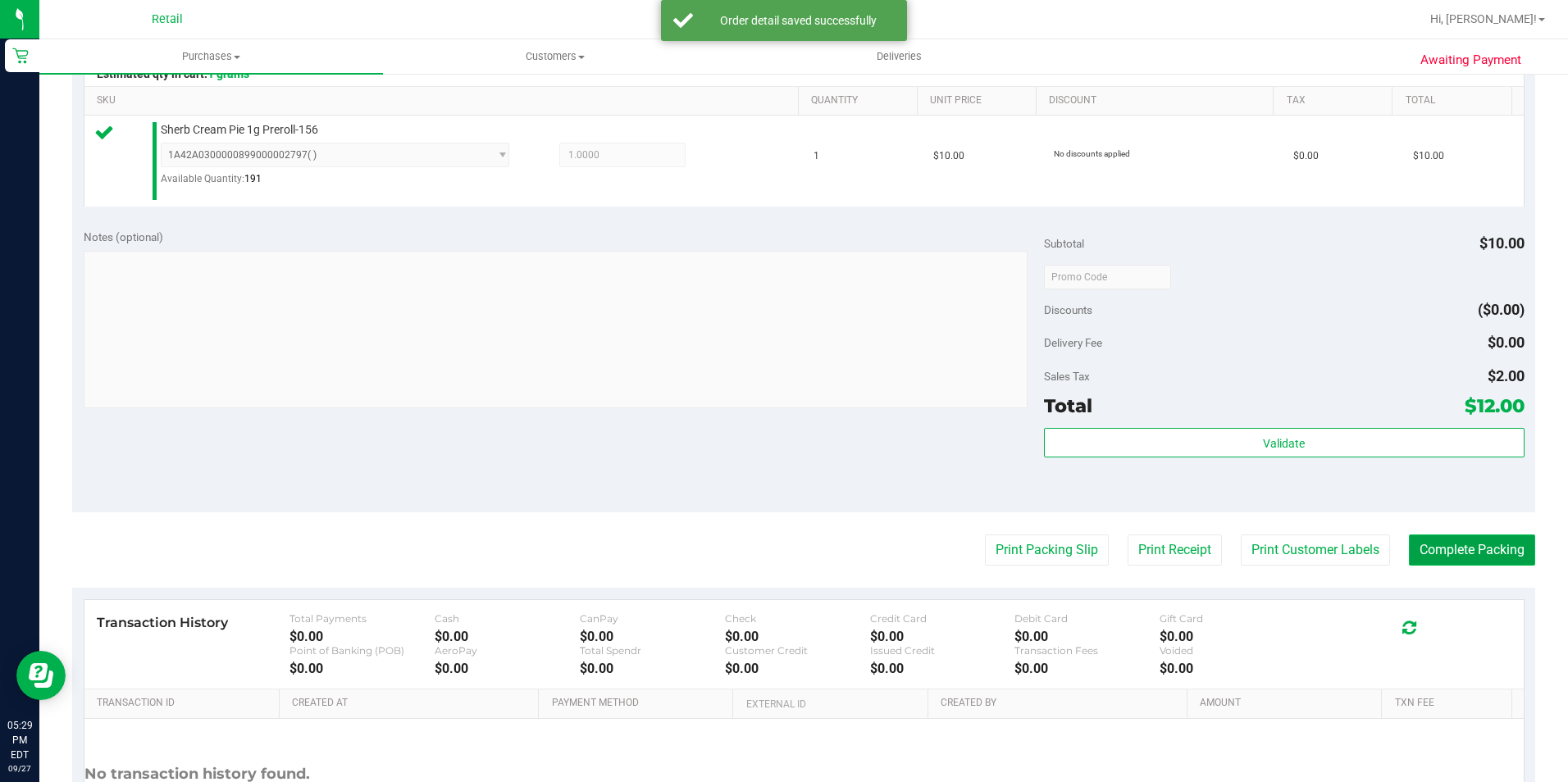
click at [1409, 547] on button "Complete Packing" at bounding box center [1472, 550] width 127 height 31
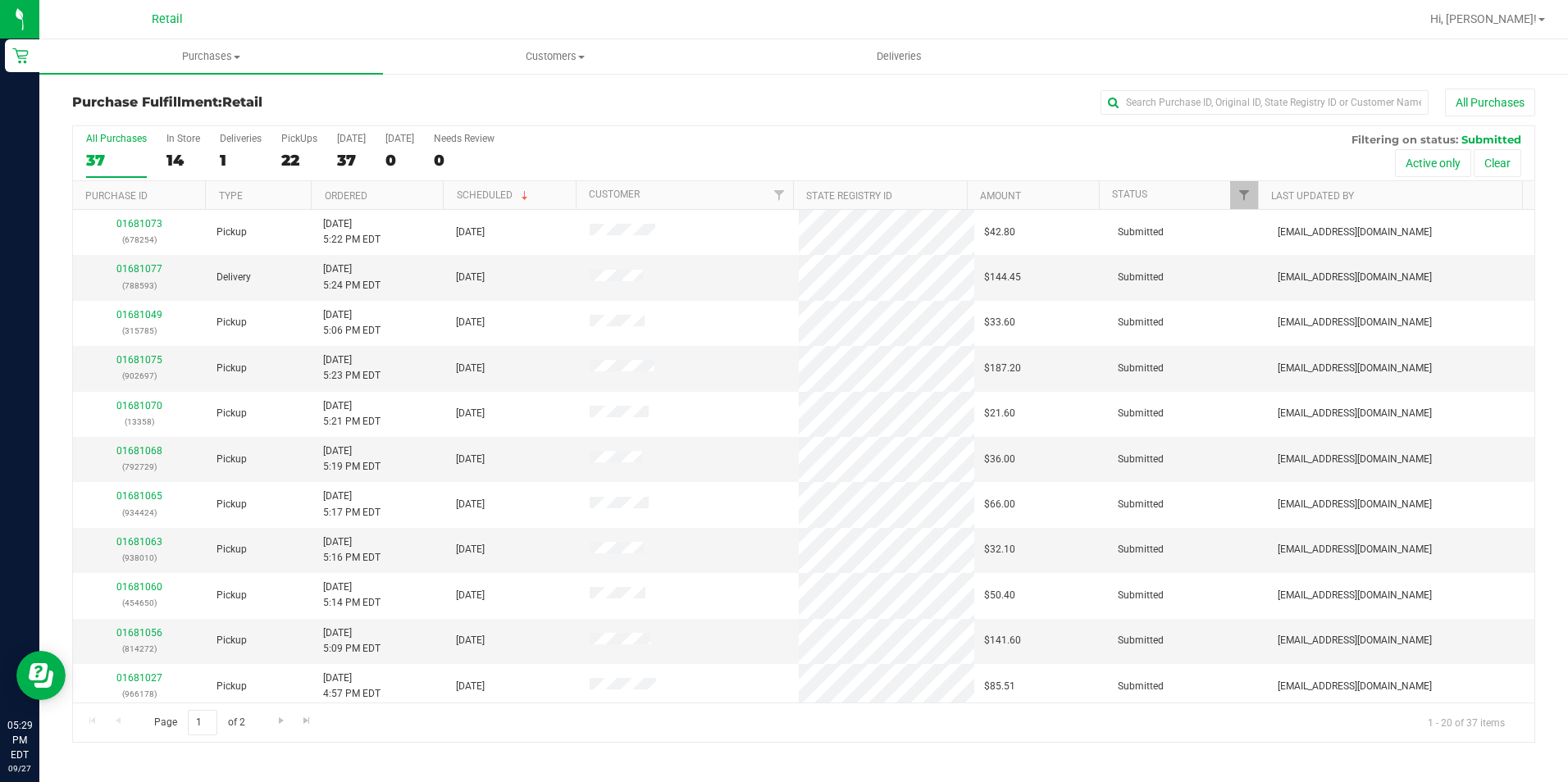
click at [1186, 86] on div "Purchase Fulfillment: Retail All Purchases All Purchases 37 In Store 14 Deliver…" at bounding box center [804, 415] width 1529 height 687
click at [1179, 91] on input "text" at bounding box center [1264, 103] width 328 height 25
type input "638941"
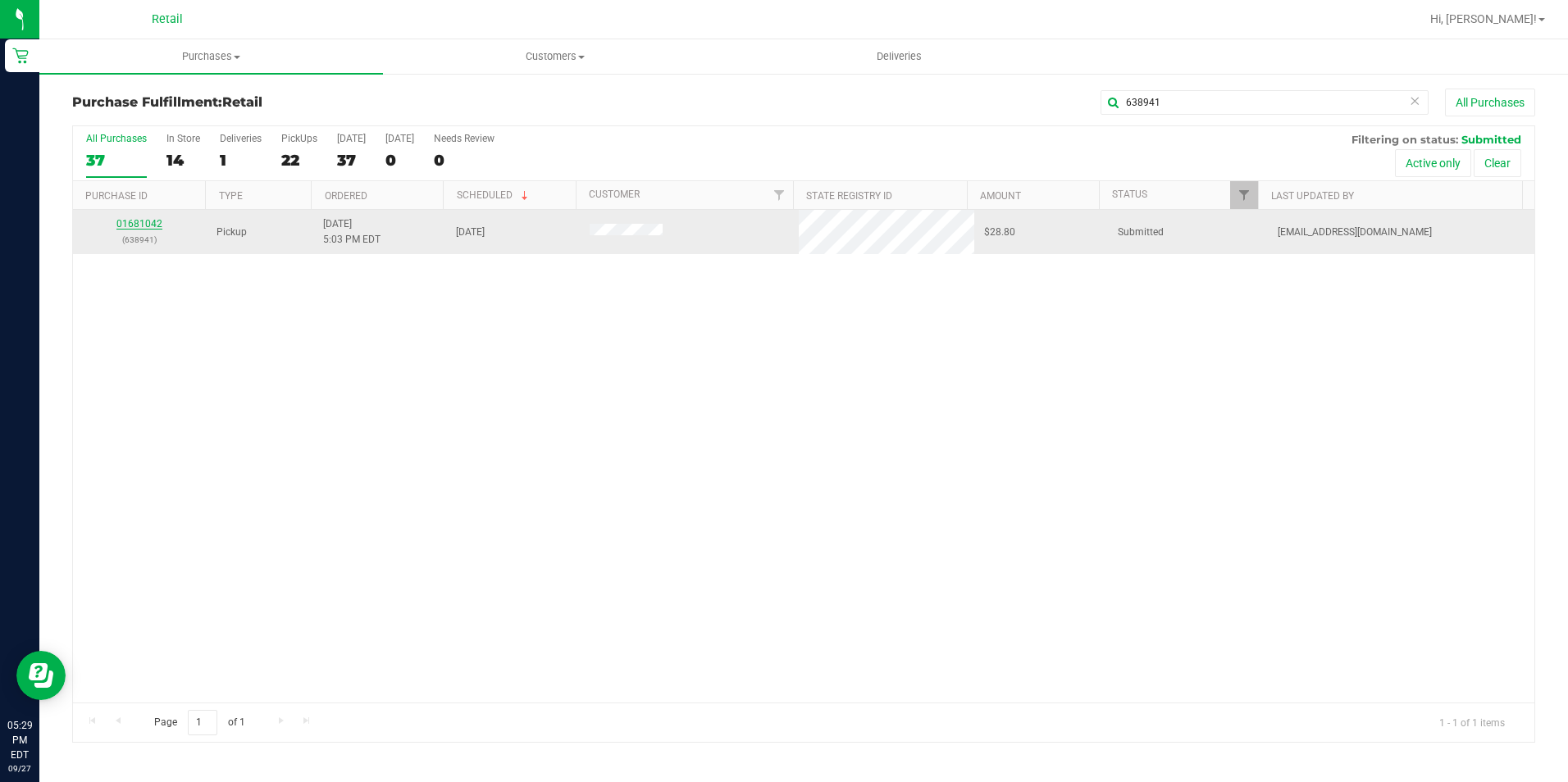
click at [139, 227] on link "01681042" at bounding box center [139, 223] width 46 height 11
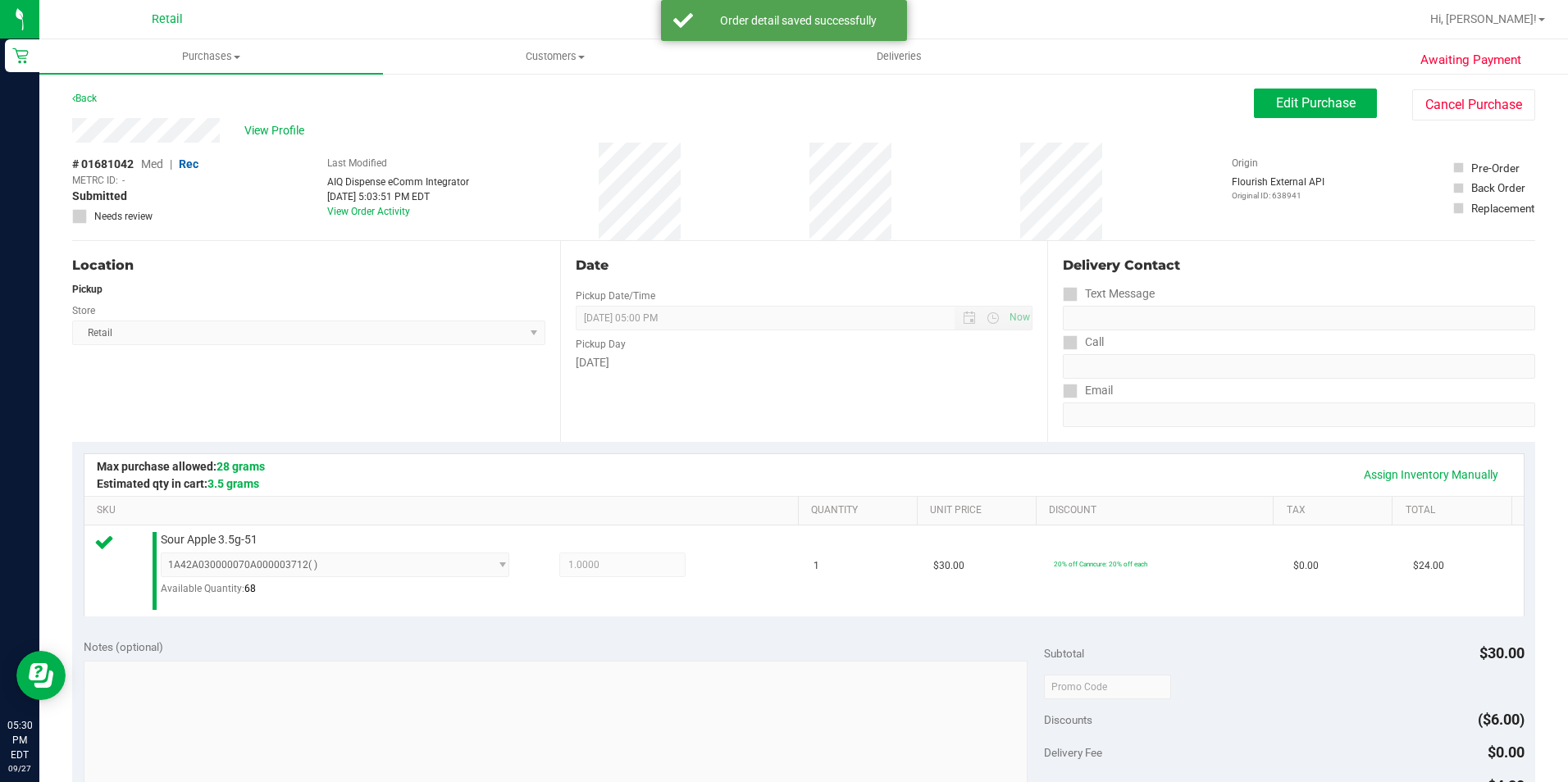
scroll to position [410, 0]
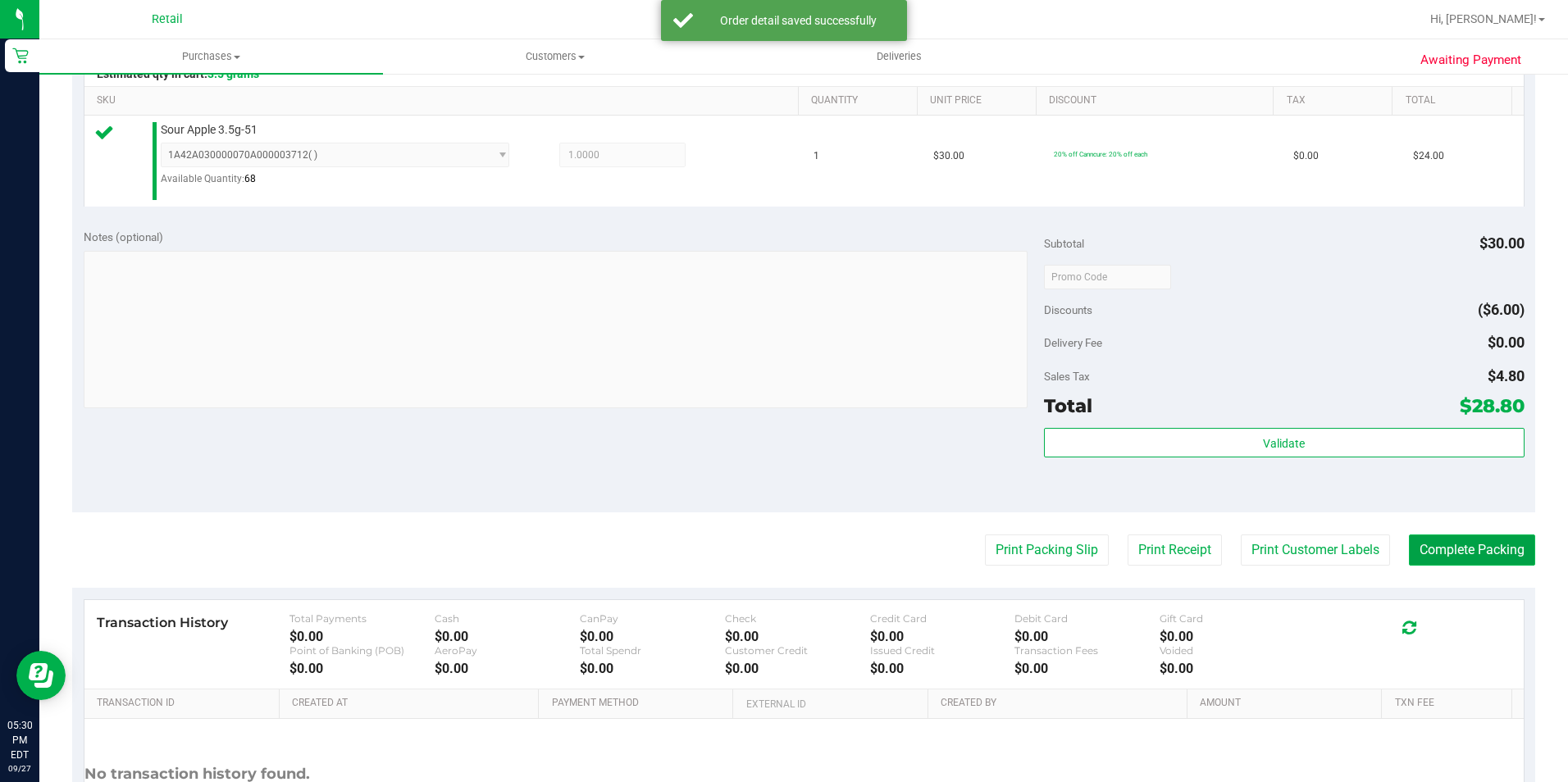
click at [1439, 553] on button "Complete Packing" at bounding box center [1472, 550] width 127 height 31
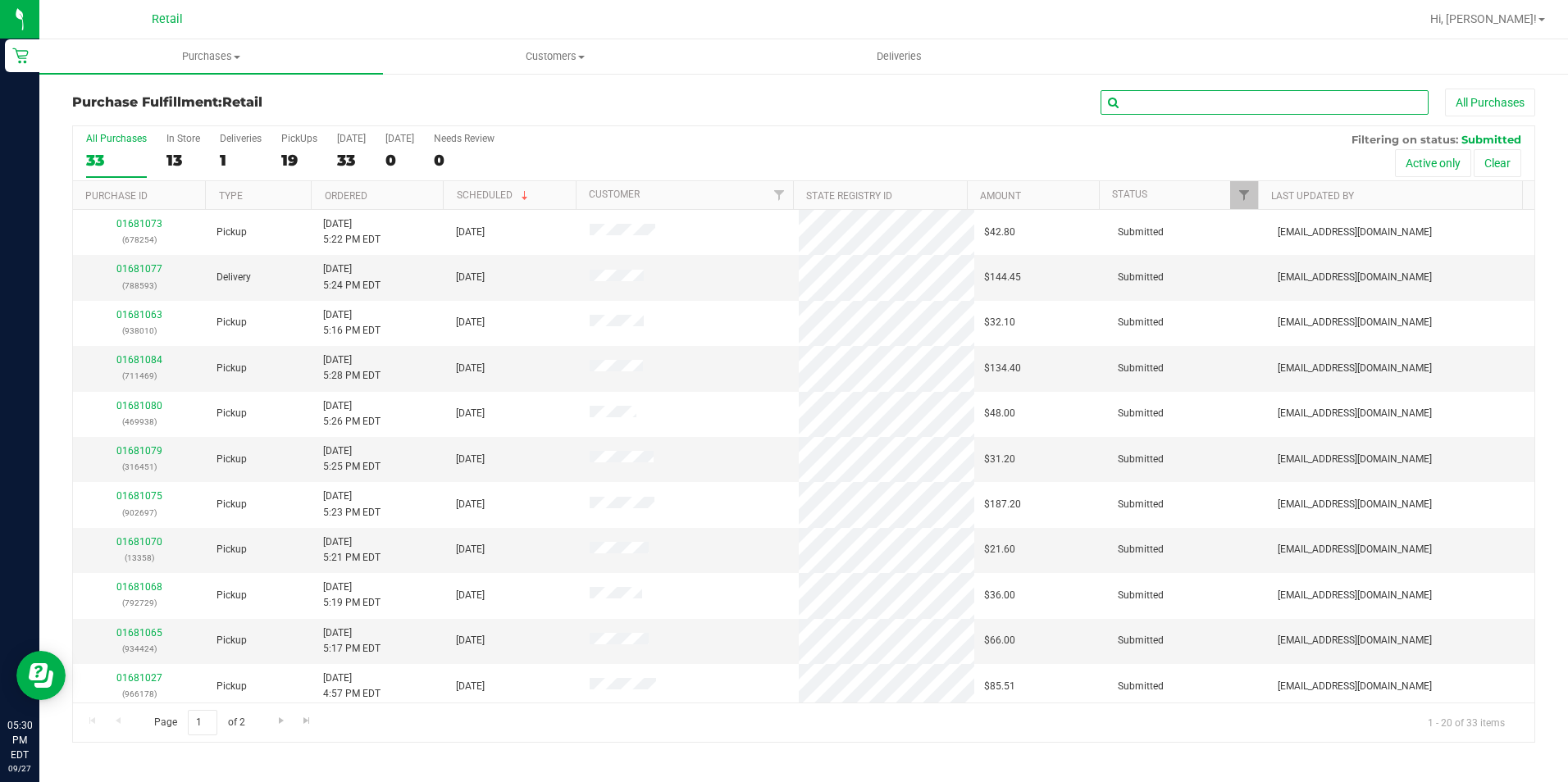
click at [1215, 93] on input "text" at bounding box center [1264, 103] width 328 height 25
type input "609914"
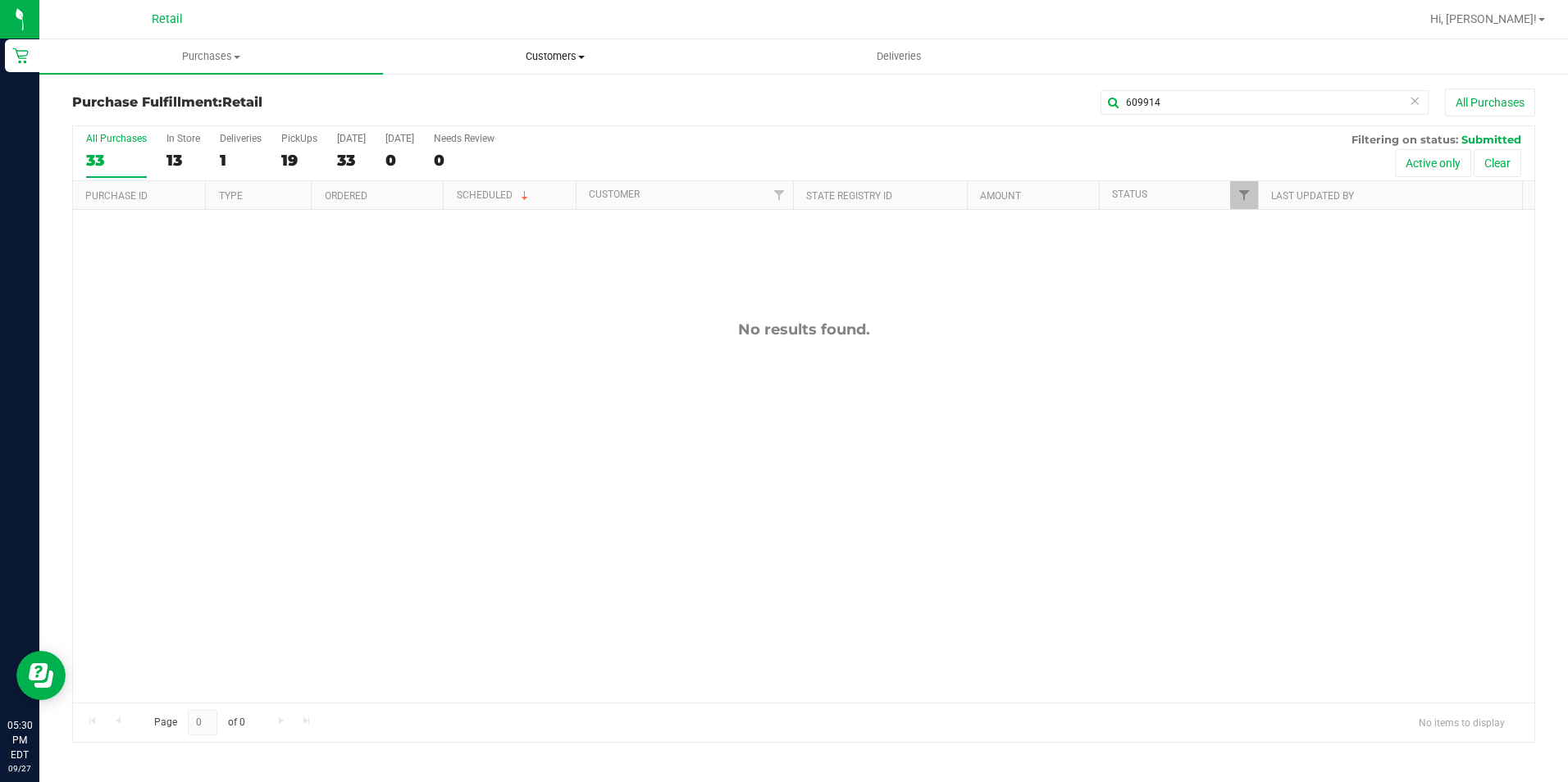
click at [526, 60] on span "Customers" at bounding box center [555, 56] width 342 height 15
click at [517, 92] on li "All customers" at bounding box center [555, 99] width 344 height 20
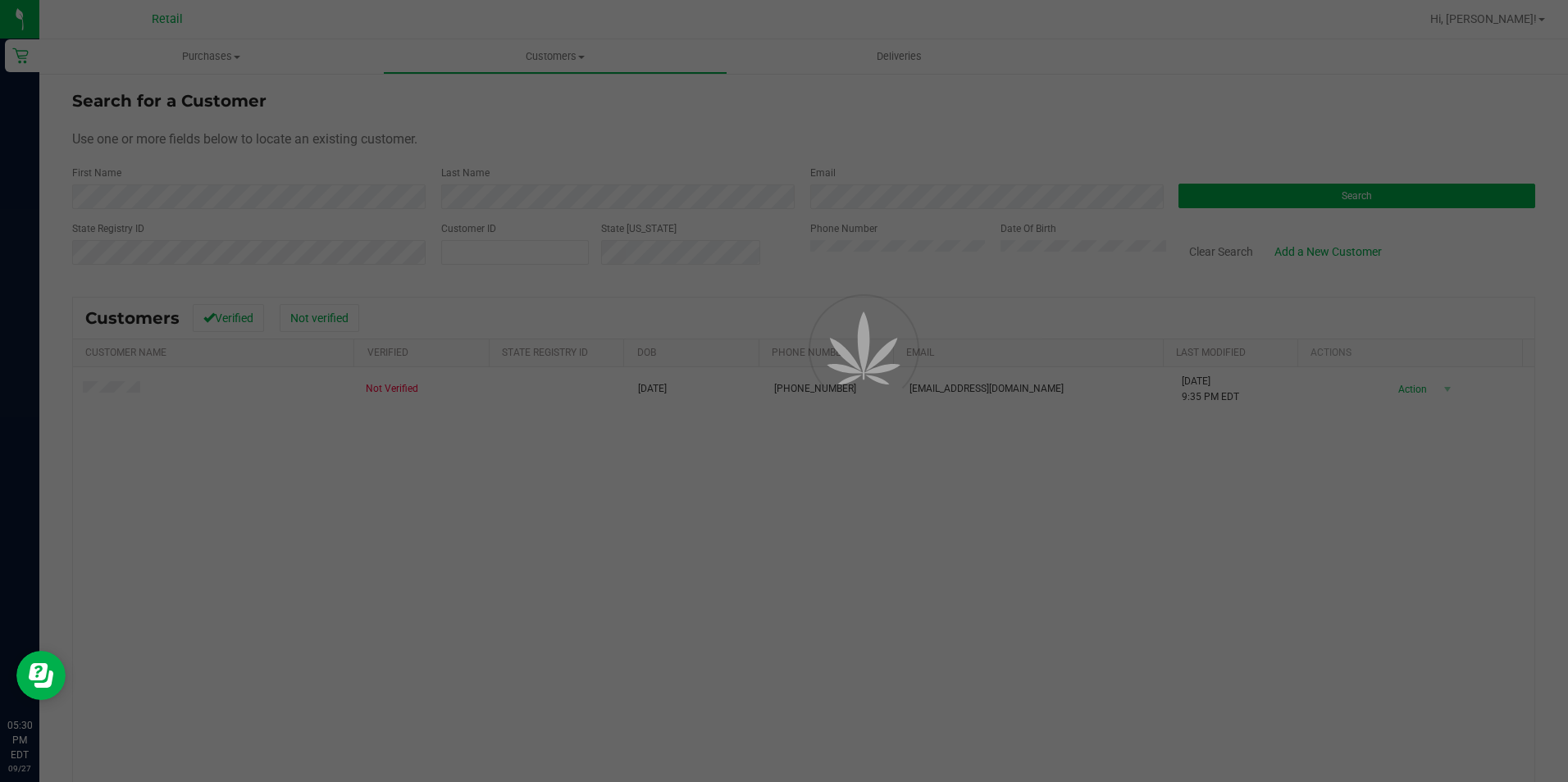
drag, startPoint x: 841, startPoint y: 31, endPoint x: 94, endPoint y: 389, distance: 828.4
click at [94, 389] on div at bounding box center [784, 391] width 1568 height 782
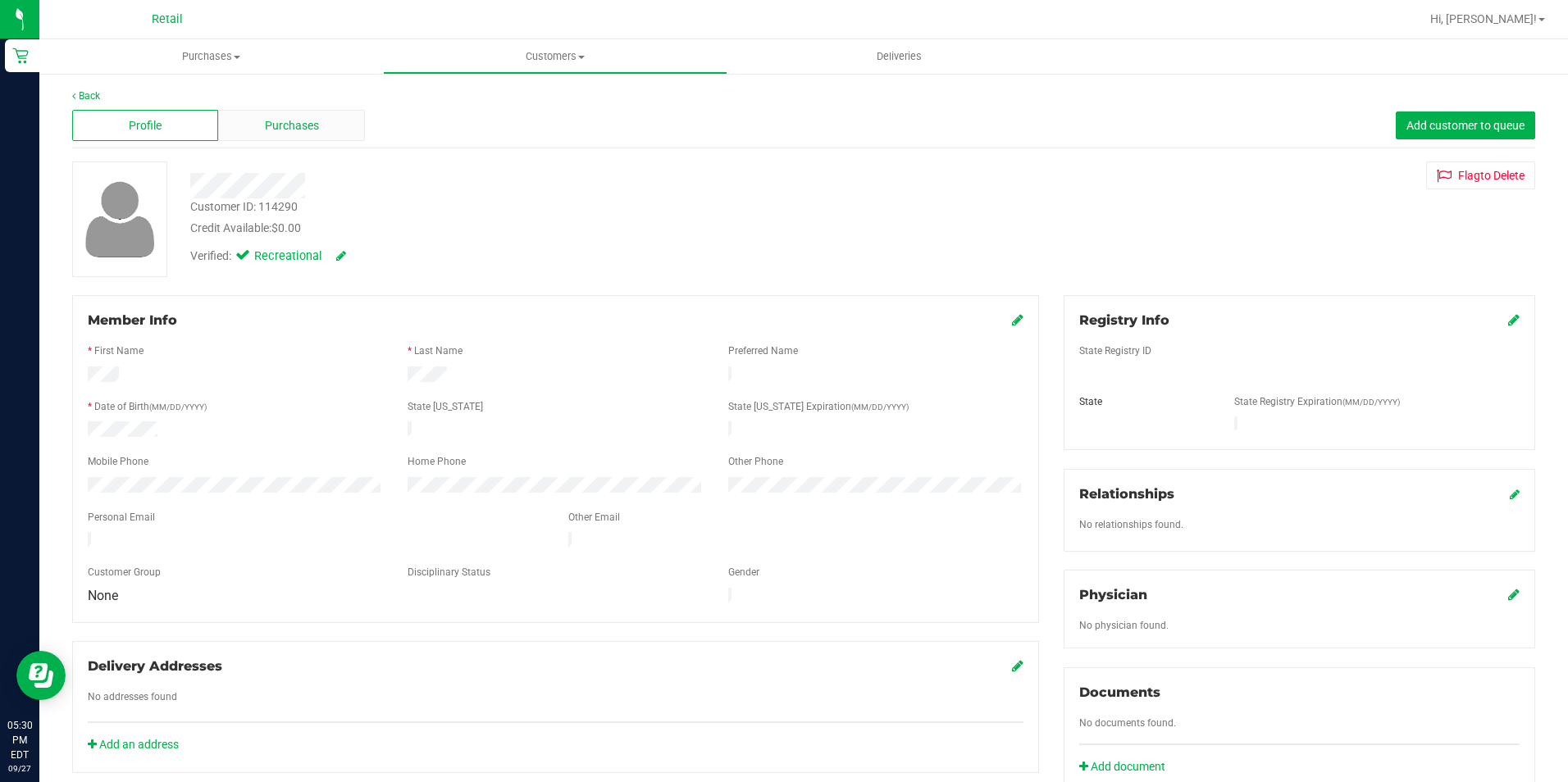
click at [286, 121] on span "Purchases" at bounding box center [292, 126] width 54 height 17
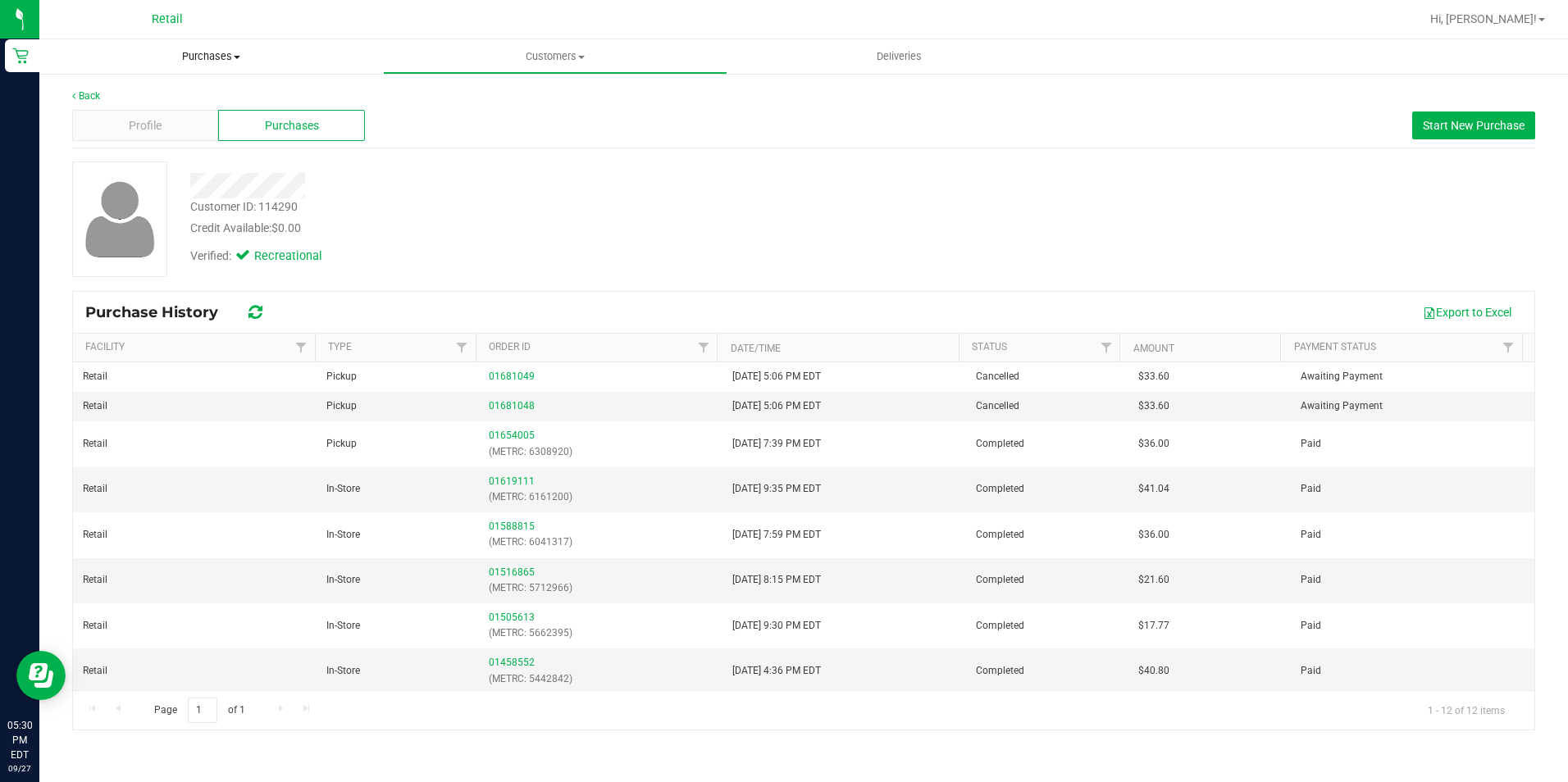
click at [199, 61] on span "Purchases" at bounding box center [211, 56] width 344 height 15
click at [183, 121] on li "Fulfillment" at bounding box center [211, 119] width 344 height 20
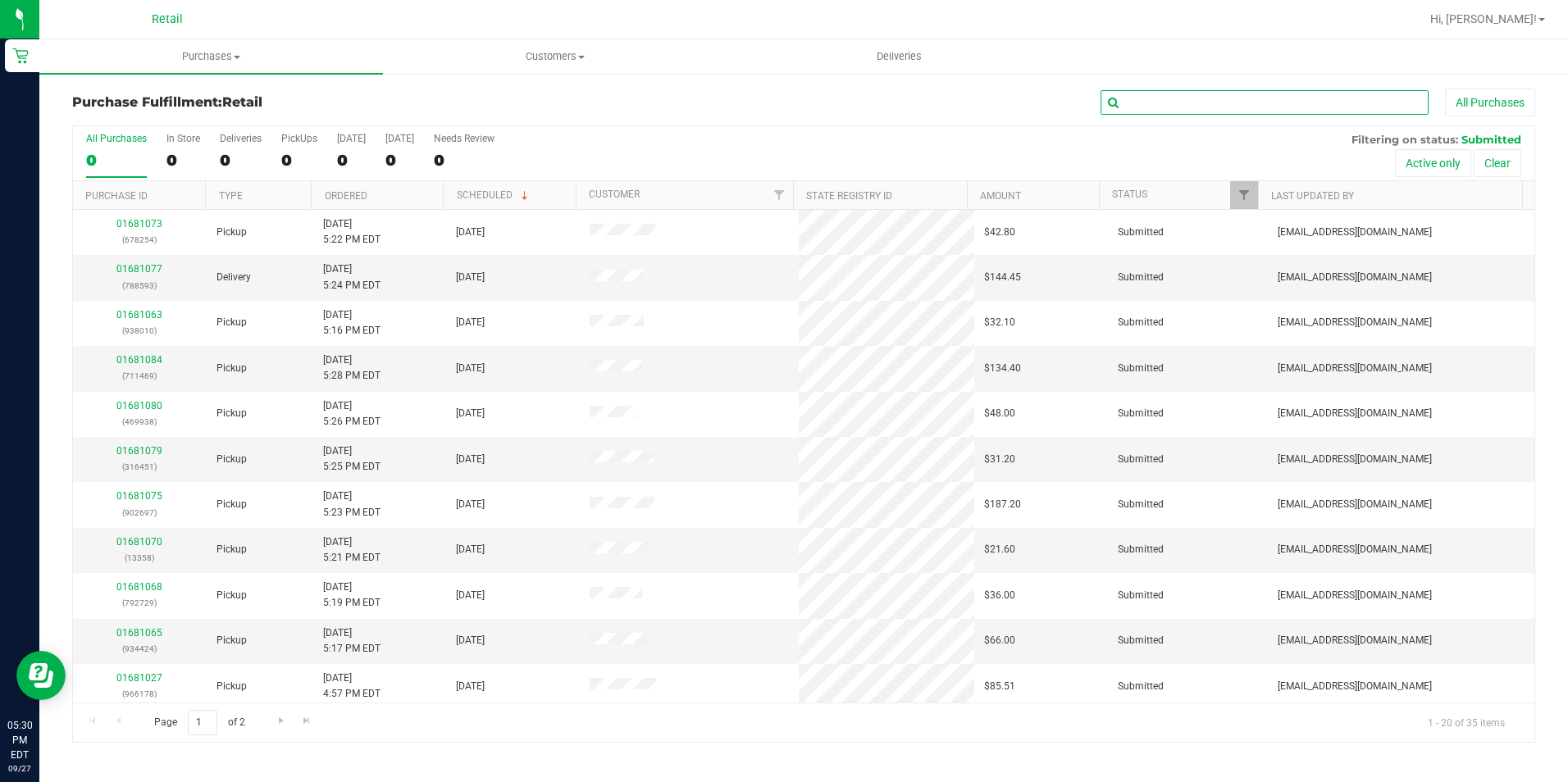
click at [1152, 103] on input "text" at bounding box center [1264, 103] width 328 height 25
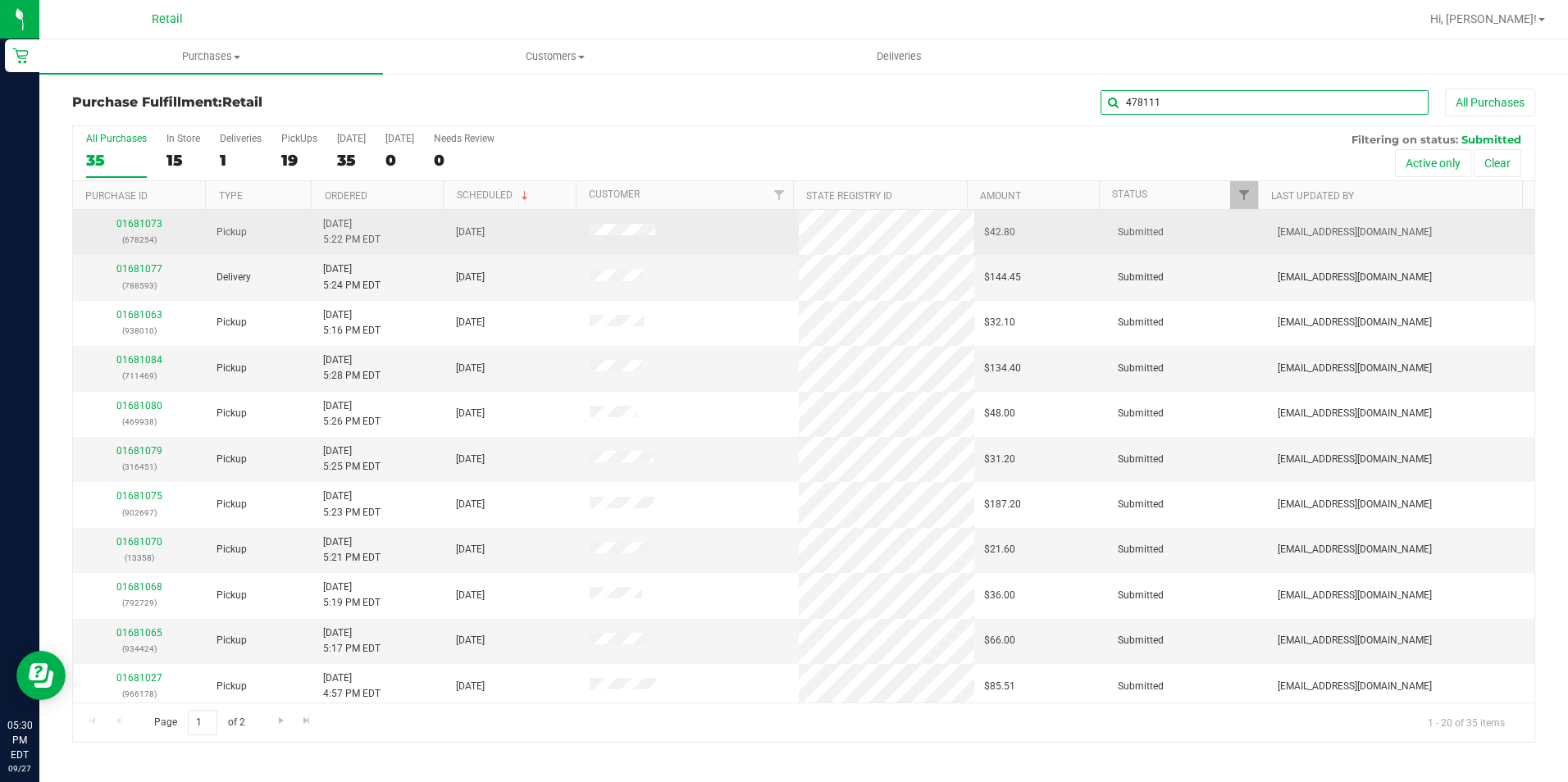
type input "478111"
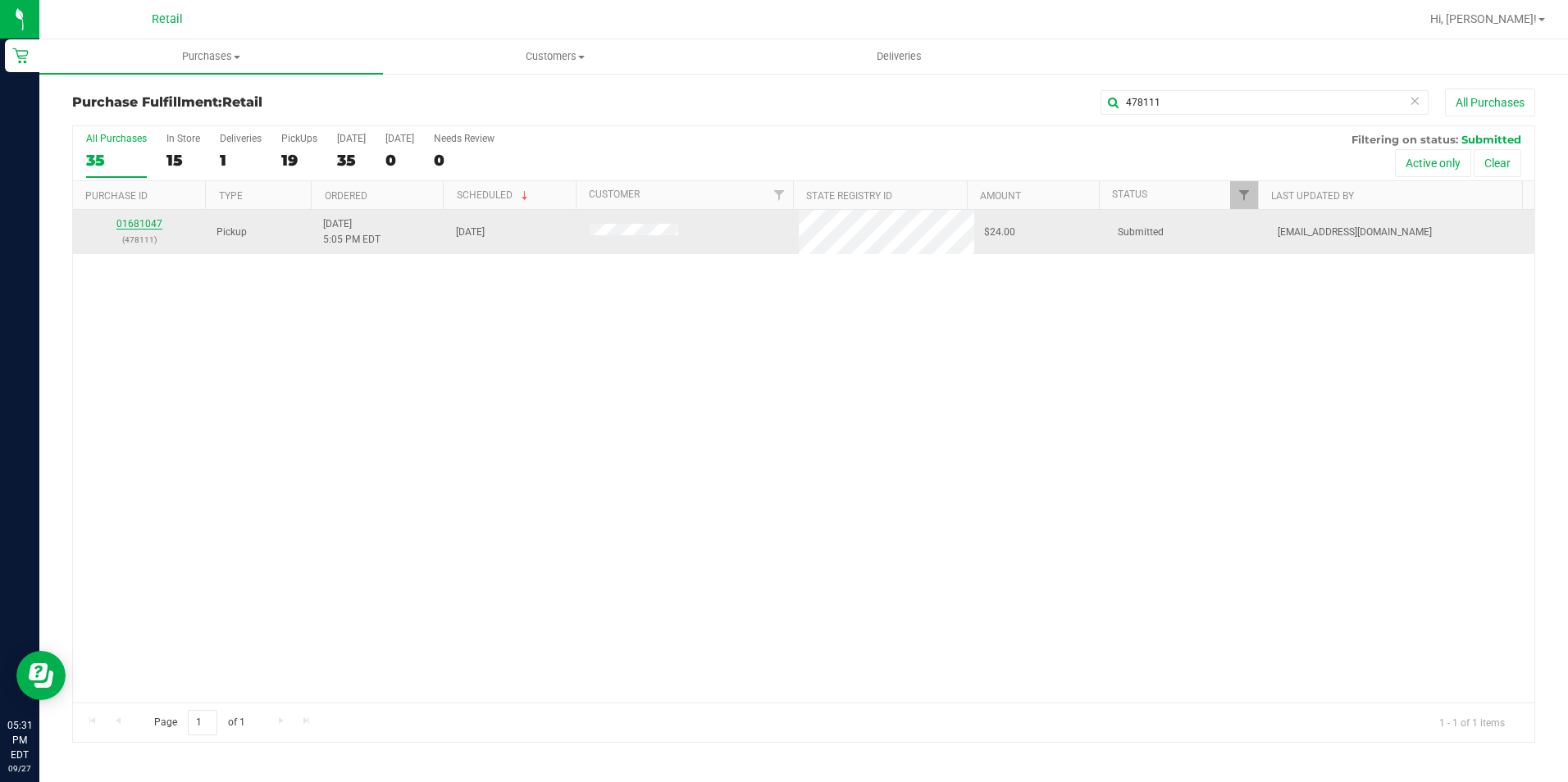
click at [139, 224] on link "01681047" at bounding box center [139, 223] width 46 height 11
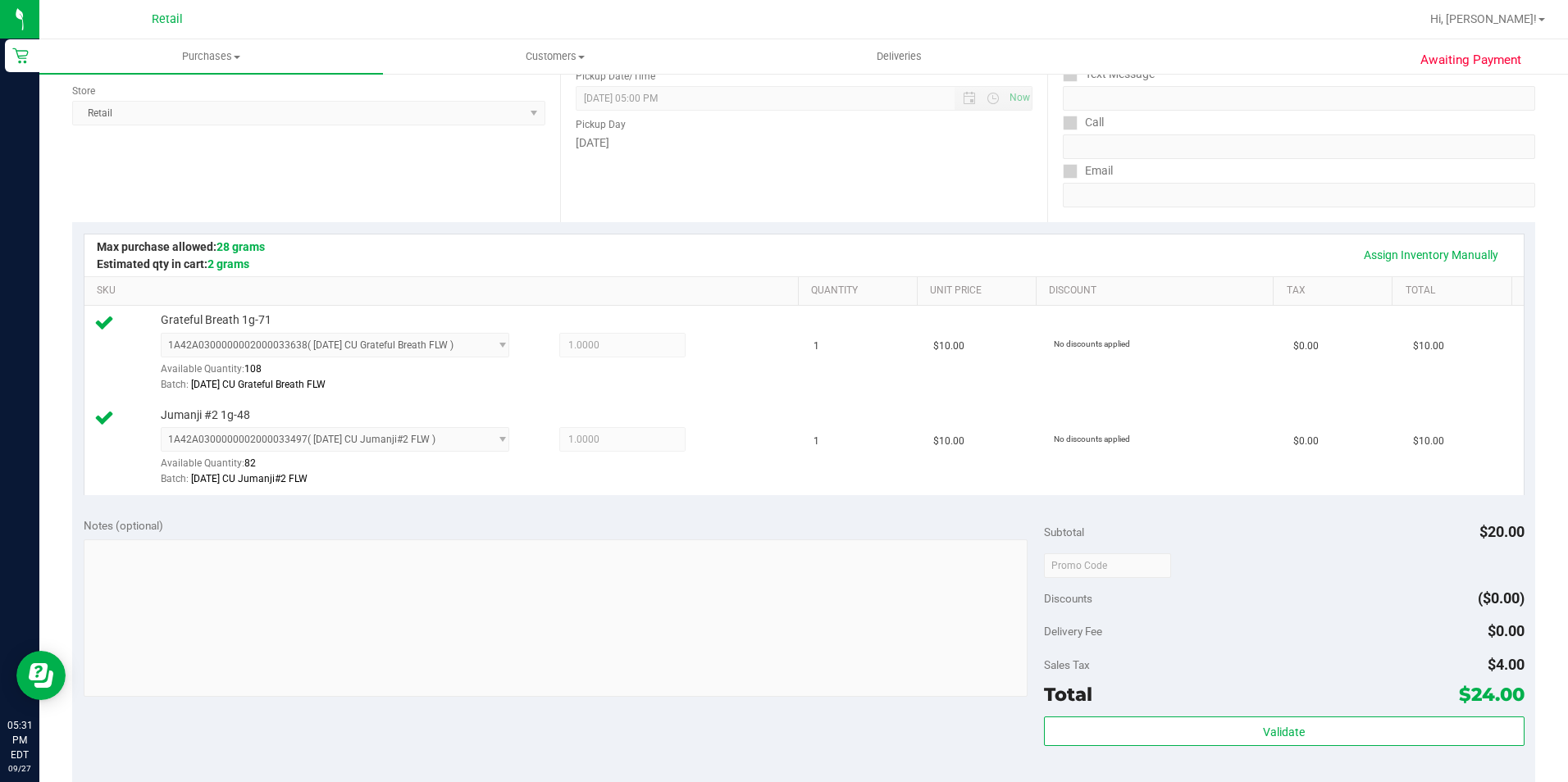
scroll to position [491, 0]
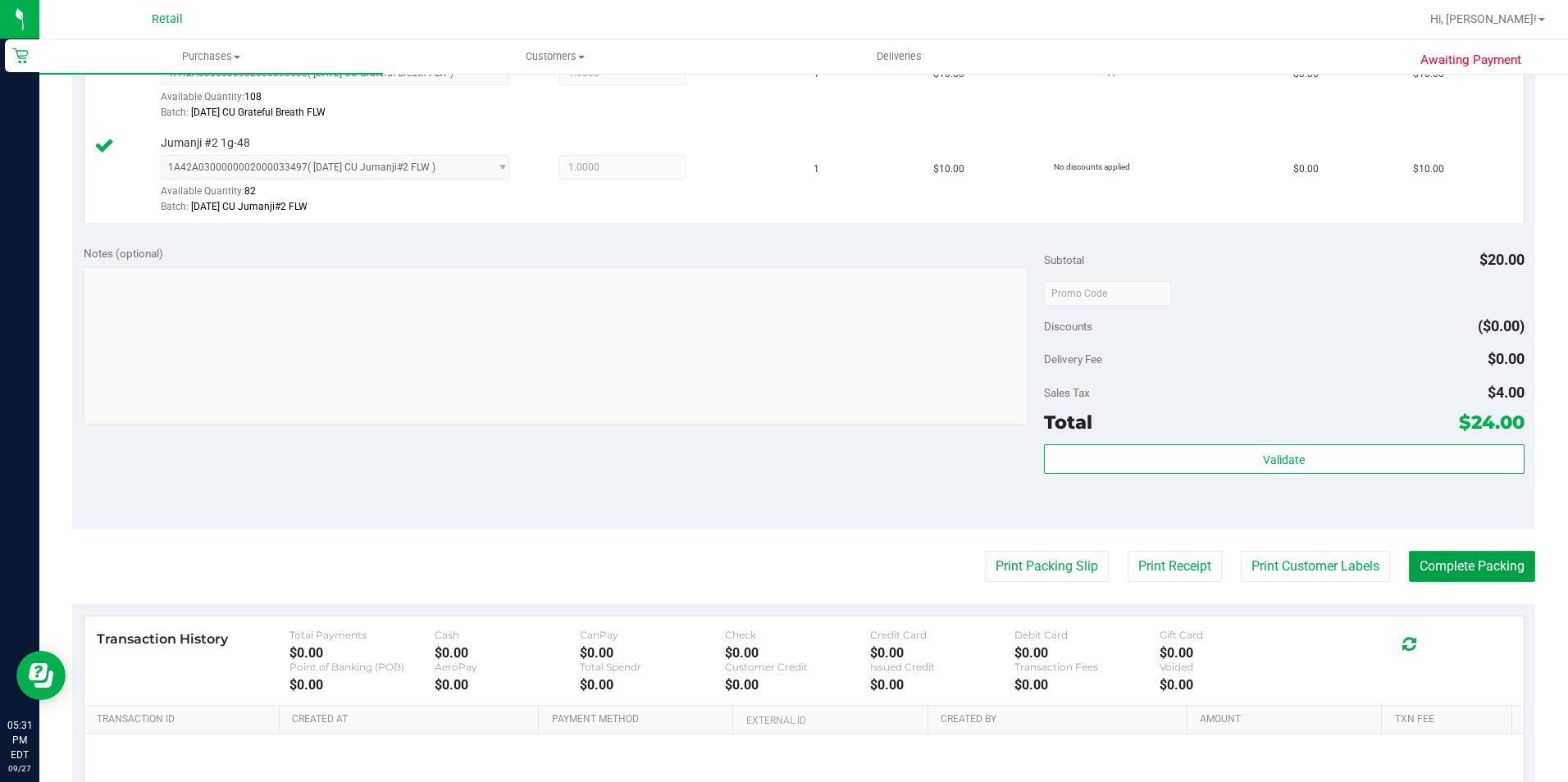
click at [1471, 563] on button "Complete Packing" at bounding box center [1472, 567] width 127 height 31
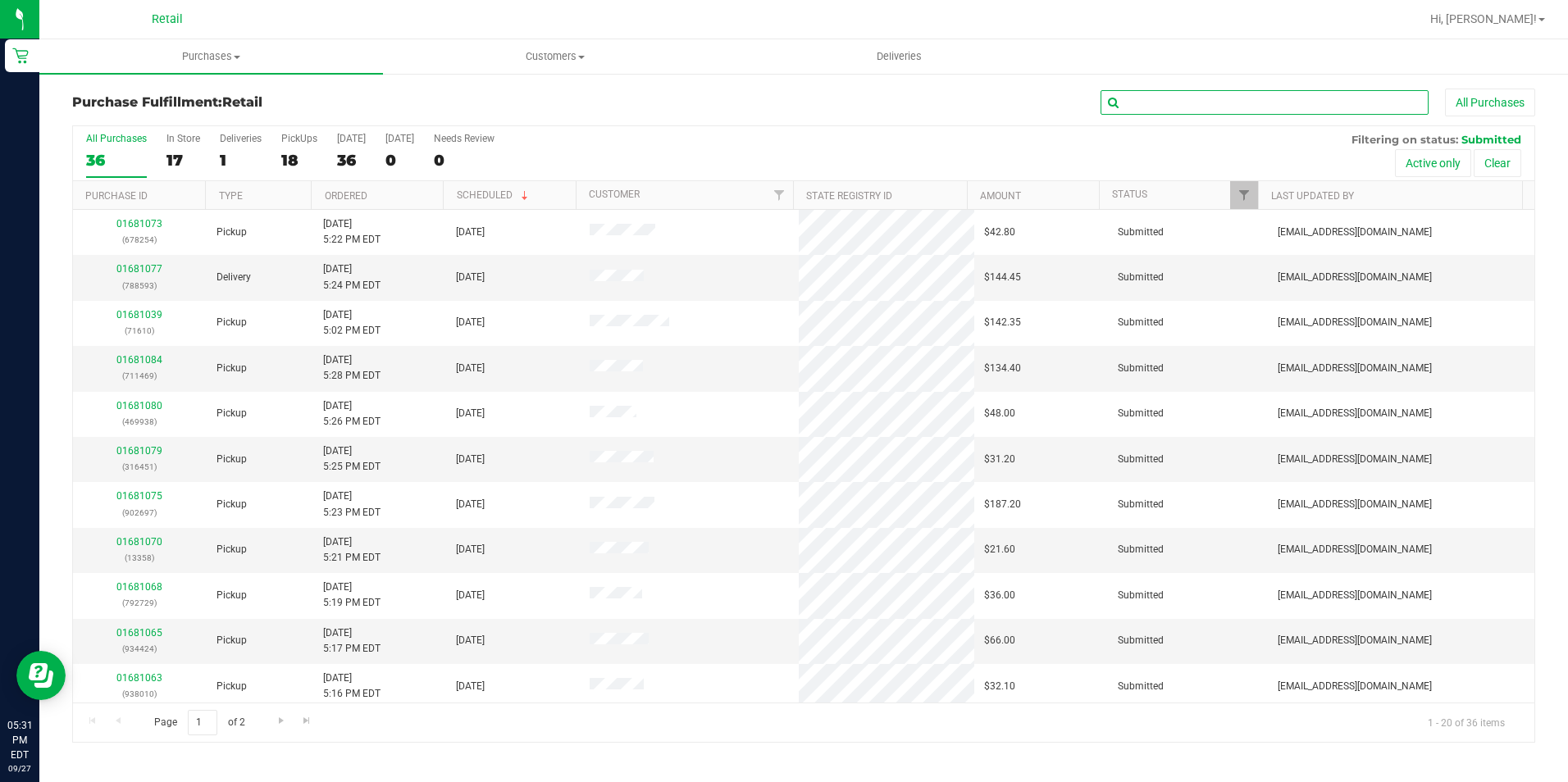
click at [1280, 103] on input "text" at bounding box center [1264, 103] width 328 height 25
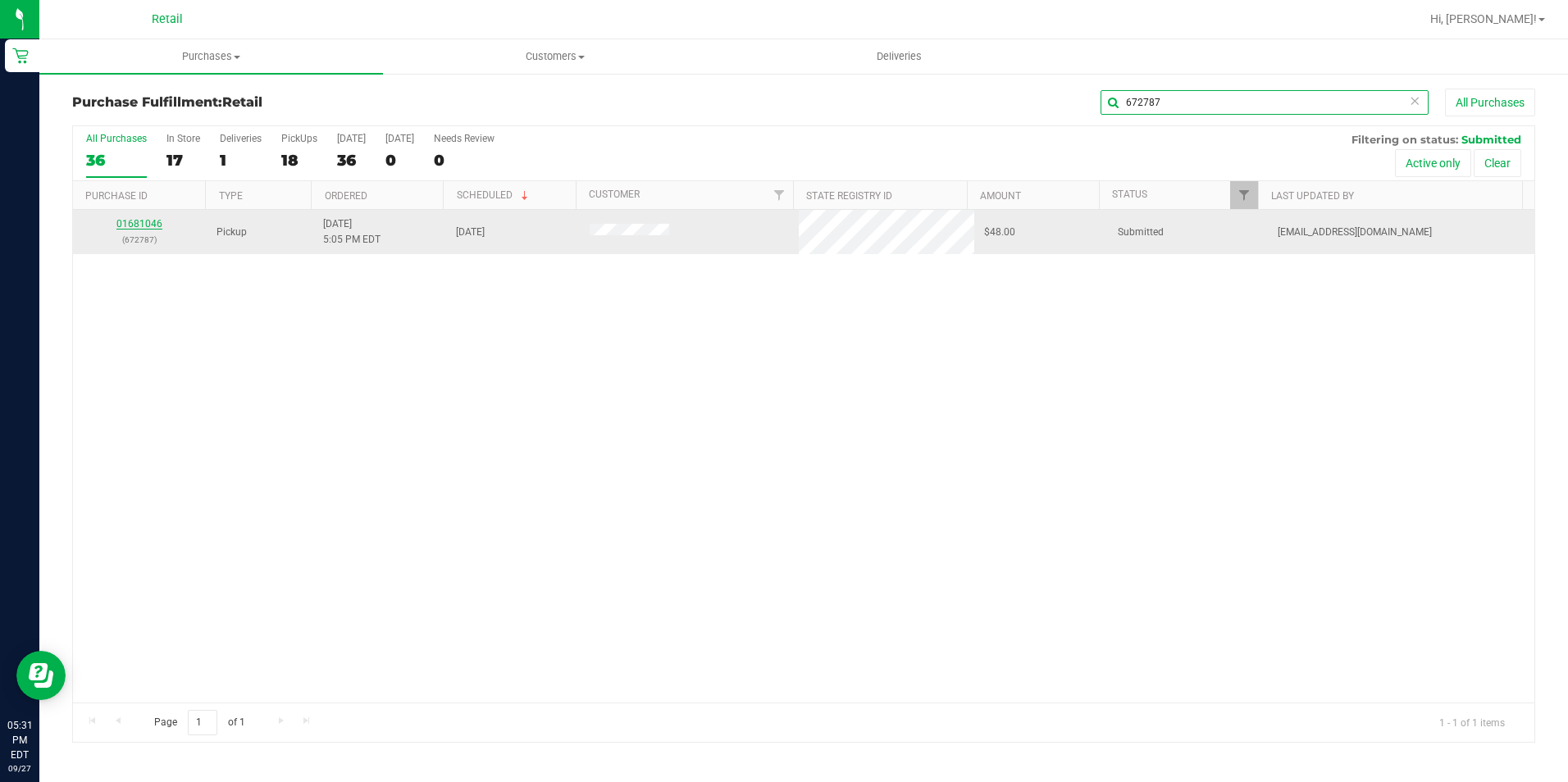
type input "672787"
click at [144, 221] on link "01681046" at bounding box center [139, 223] width 46 height 11
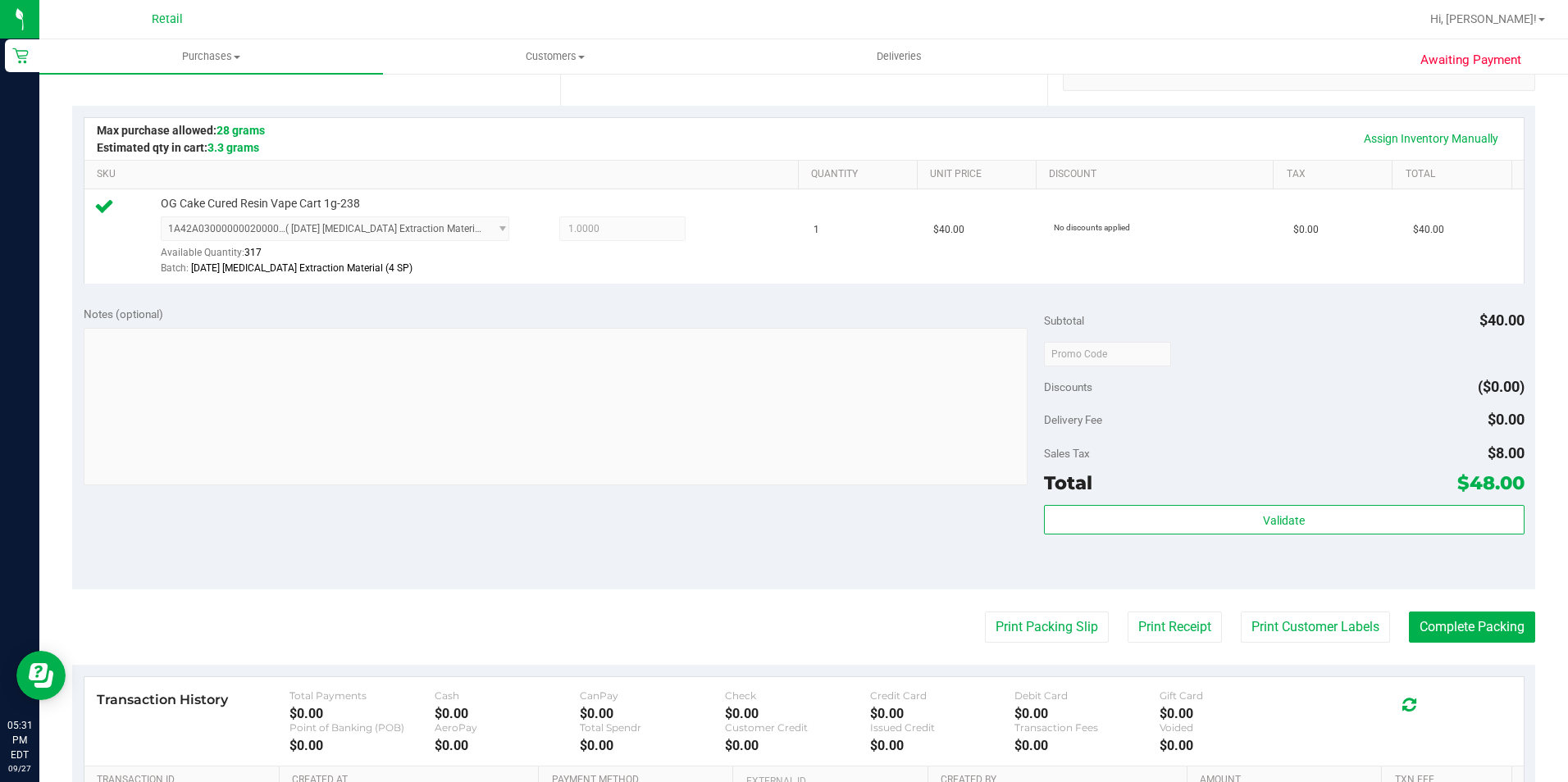
scroll to position [410, 0]
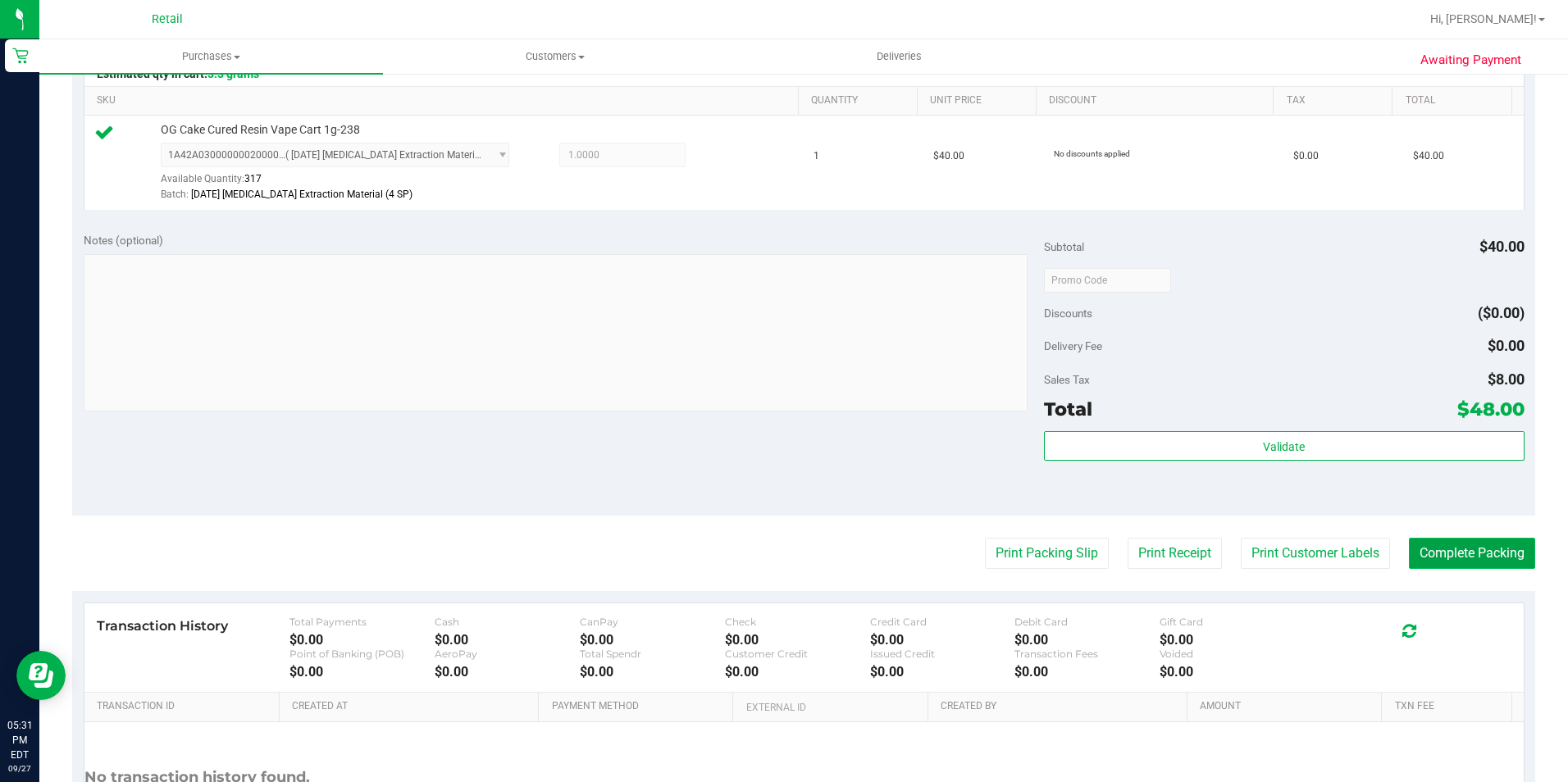
click at [1457, 545] on button "Complete Packing" at bounding box center [1472, 553] width 127 height 31
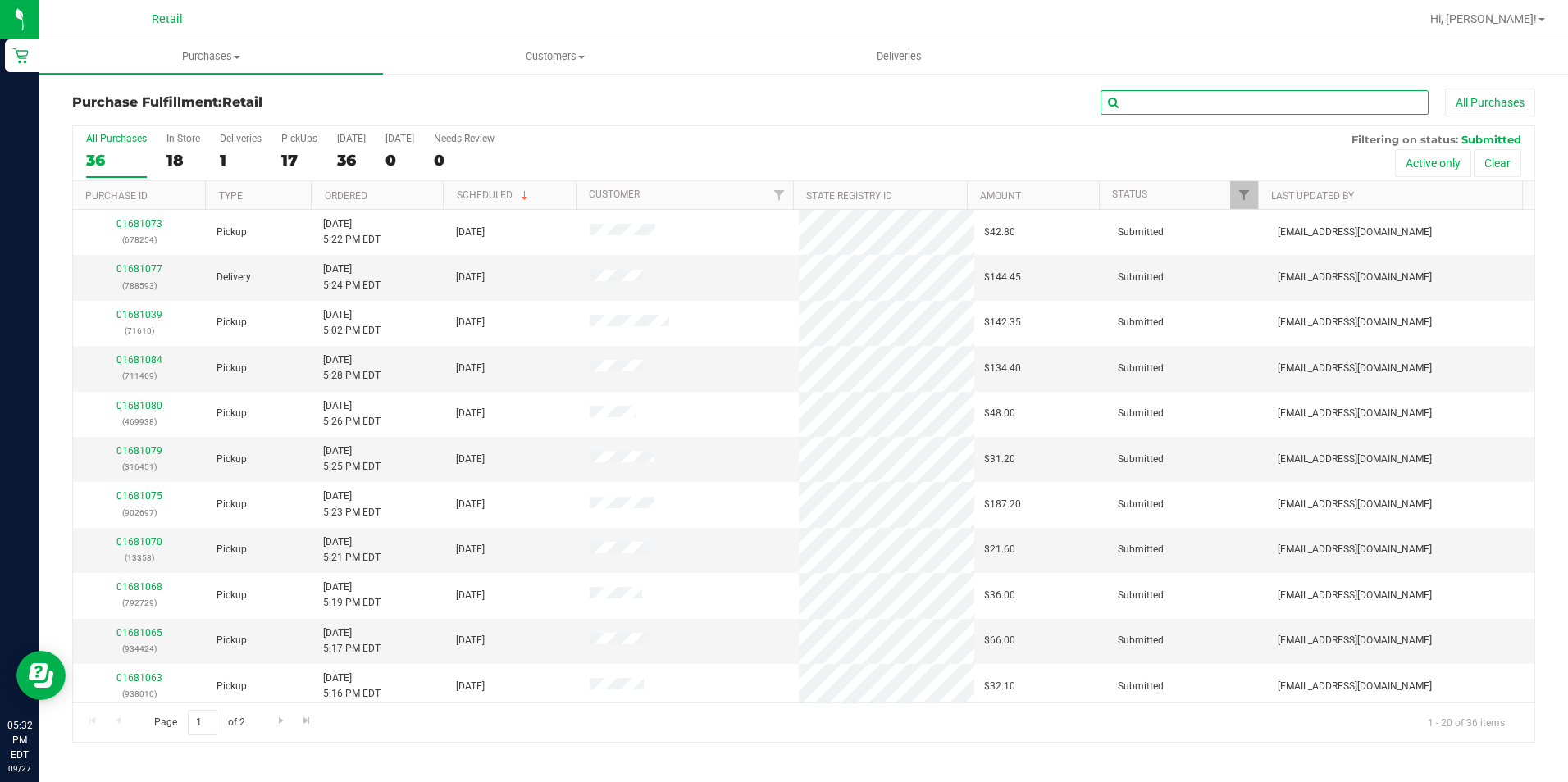
click at [1205, 106] on input "text" at bounding box center [1264, 103] width 328 height 25
type input "934424"
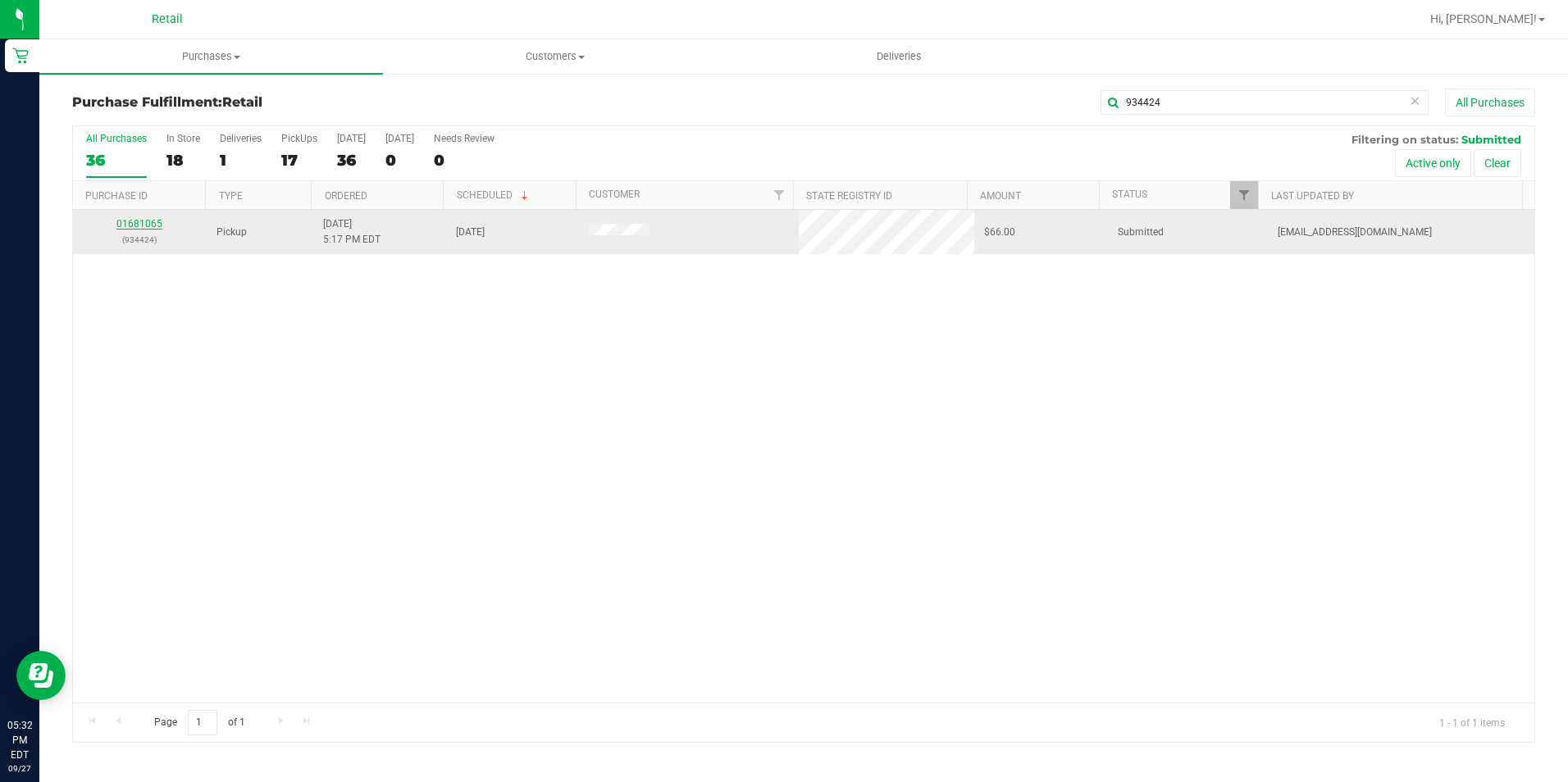
click at [135, 225] on link "01681065" at bounding box center [139, 223] width 46 height 11
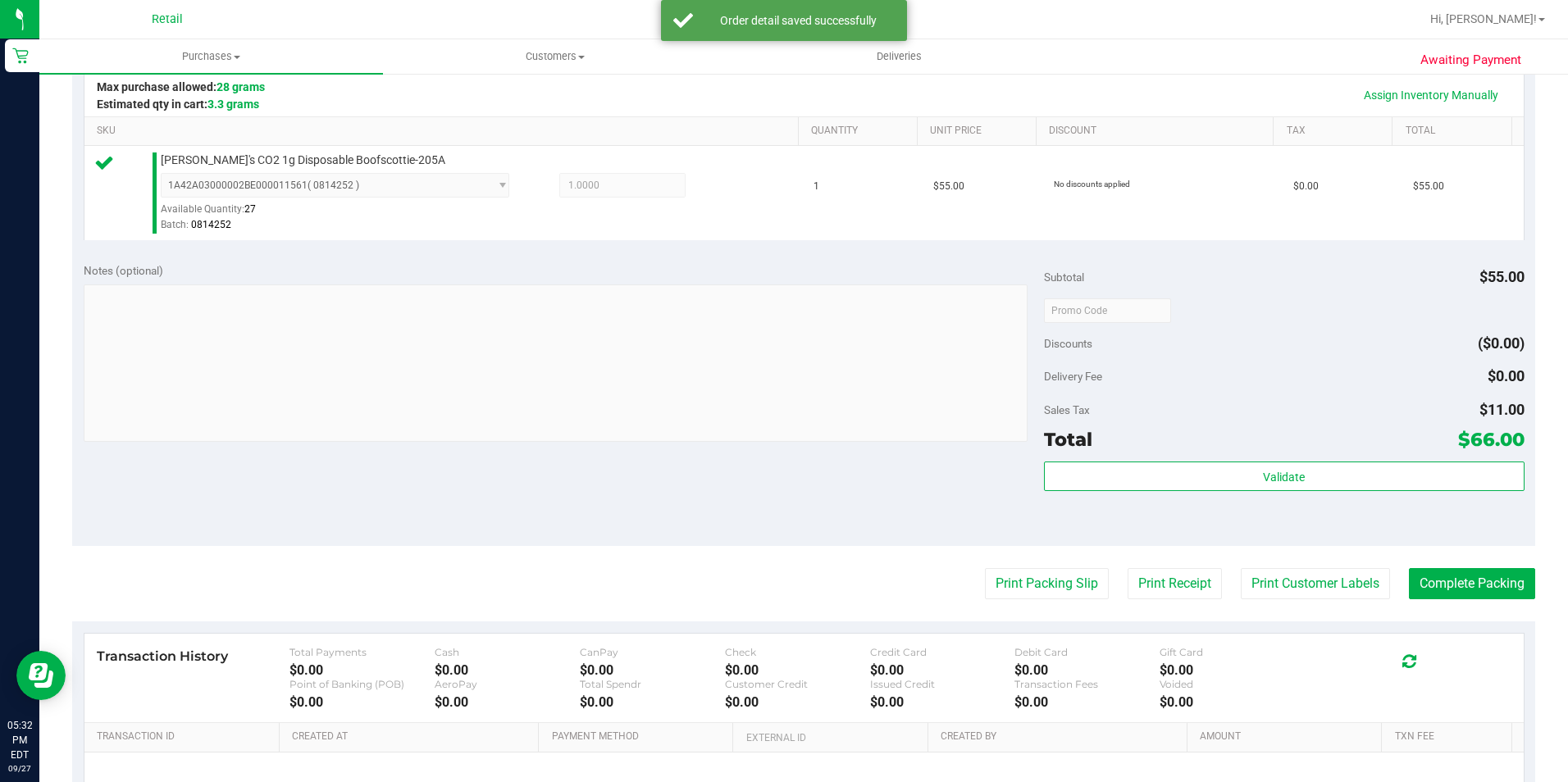
scroll to position [410, 0]
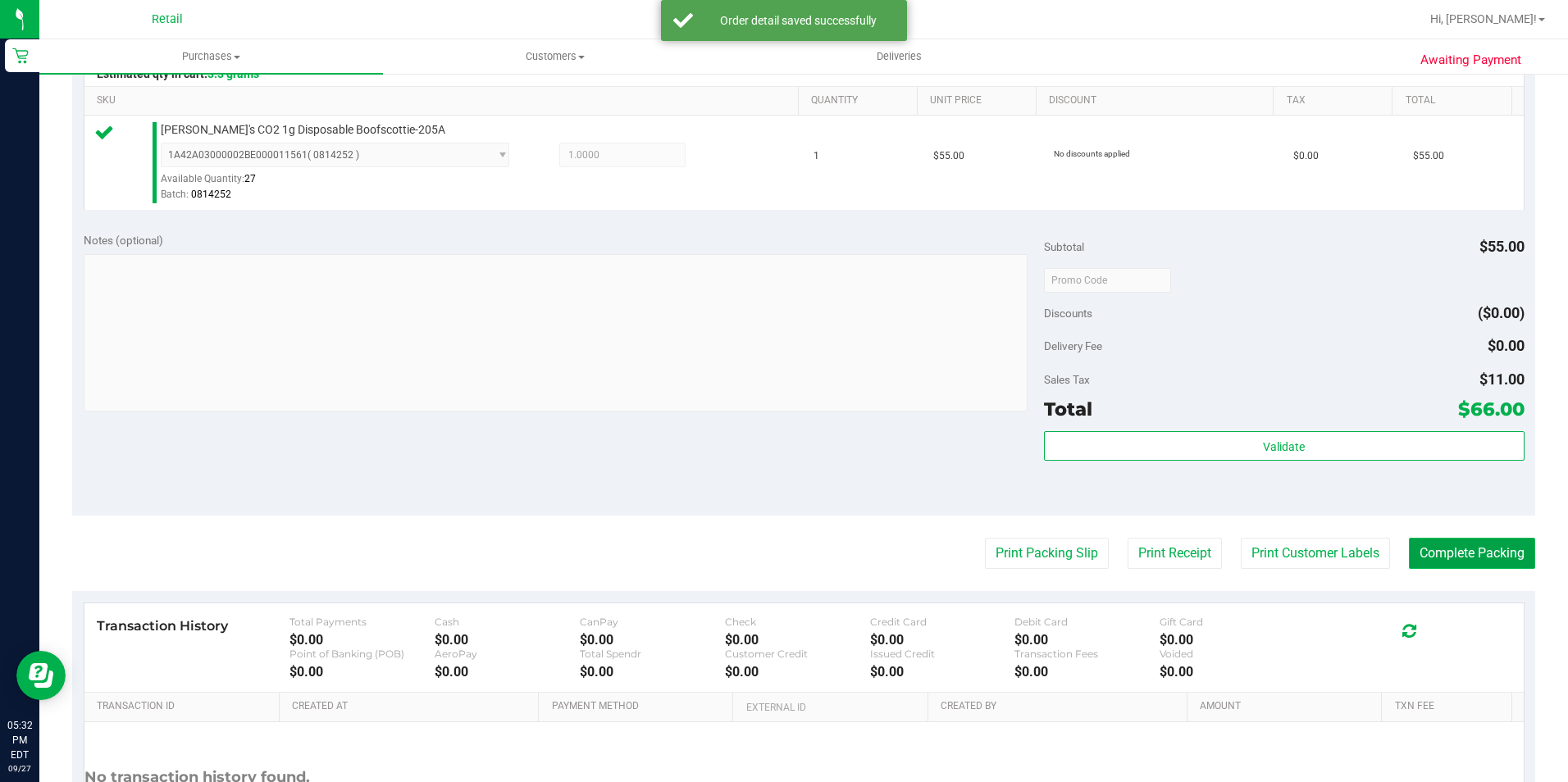
click at [1513, 555] on button "Complete Packing" at bounding box center [1472, 553] width 127 height 31
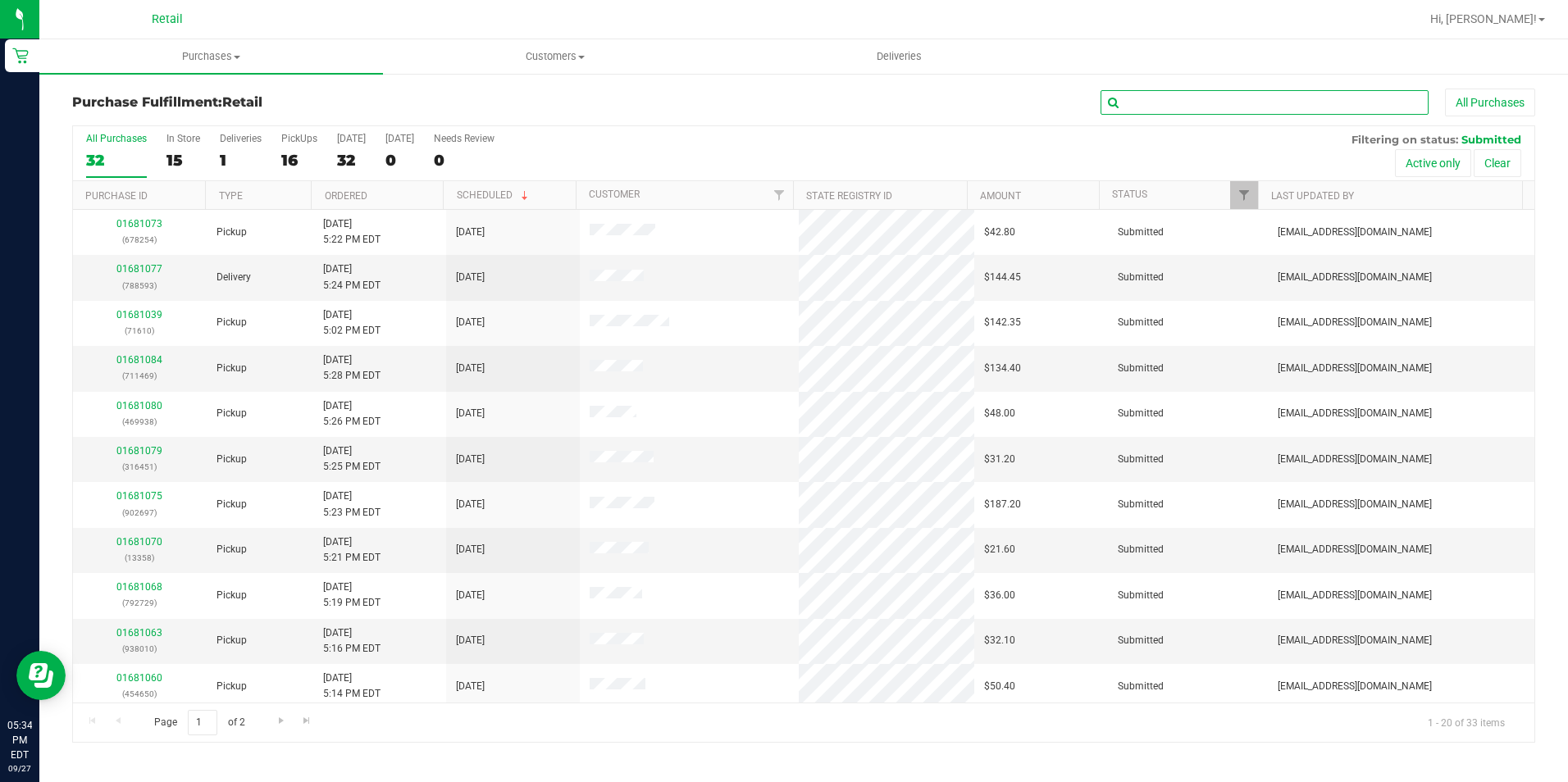
click at [1197, 114] on input "text" at bounding box center [1264, 103] width 328 height 25
type input "814272"
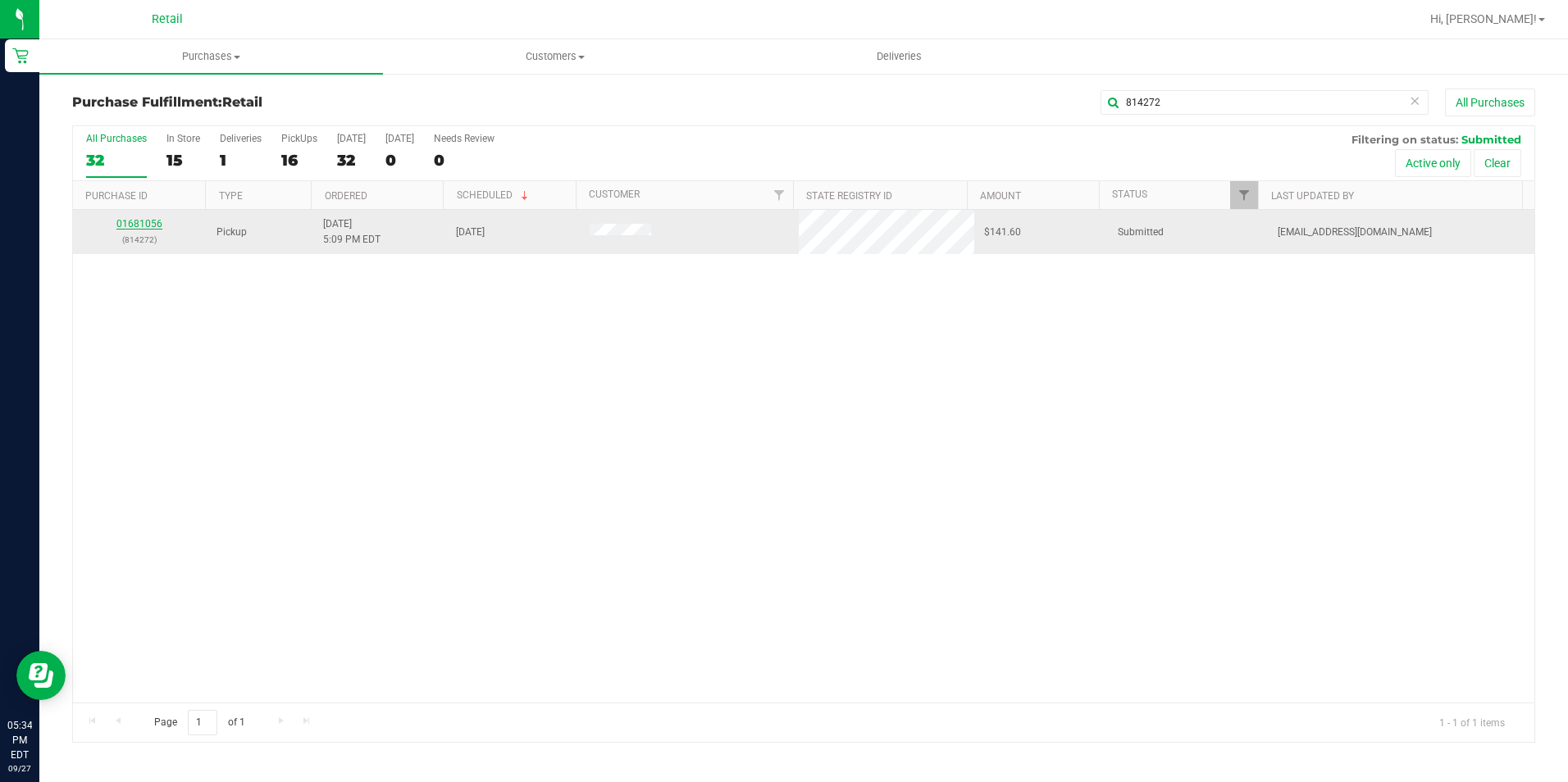
click at [150, 224] on link "01681056" at bounding box center [139, 223] width 46 height 11
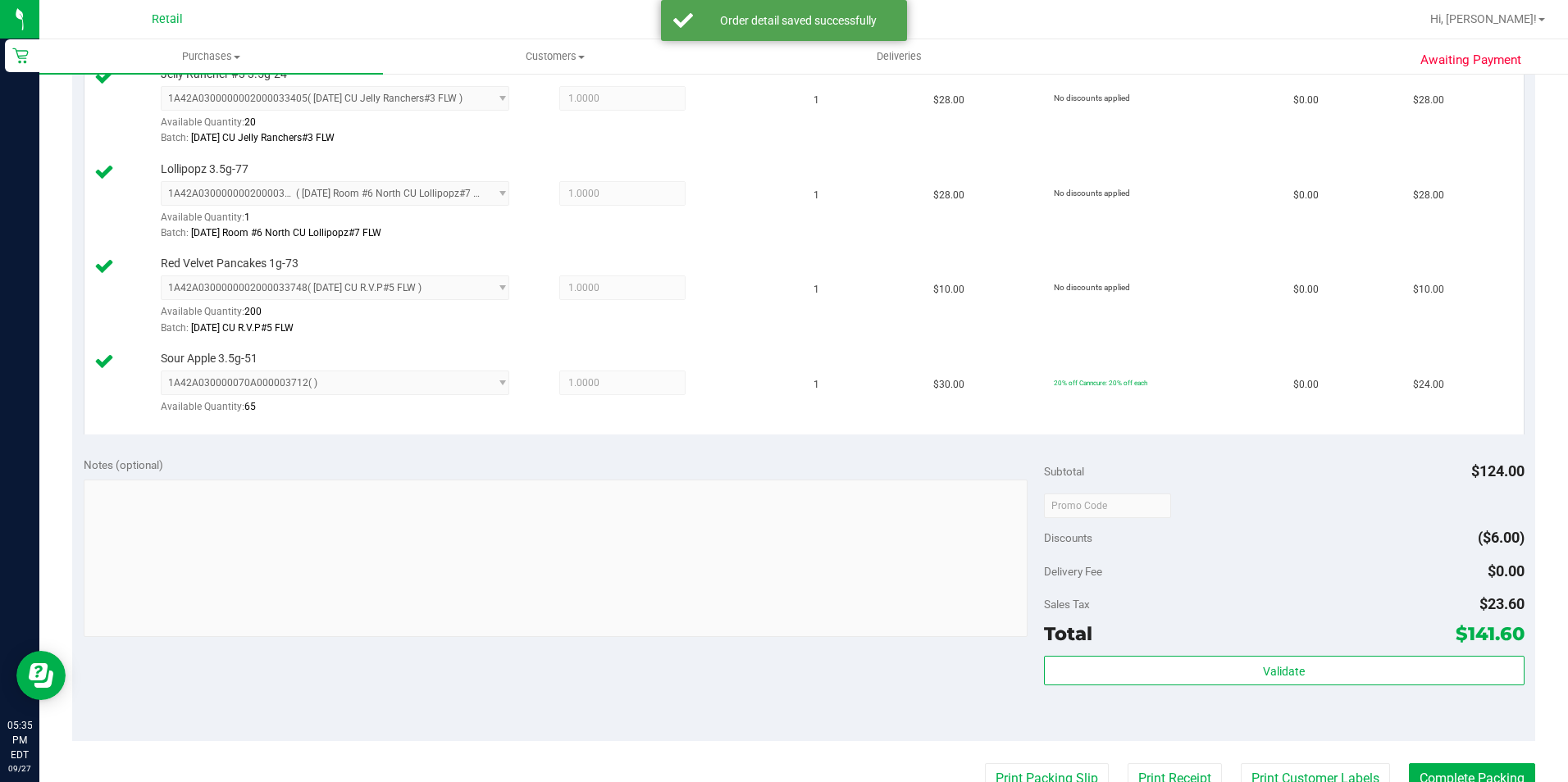
scroll to position [902, 0]
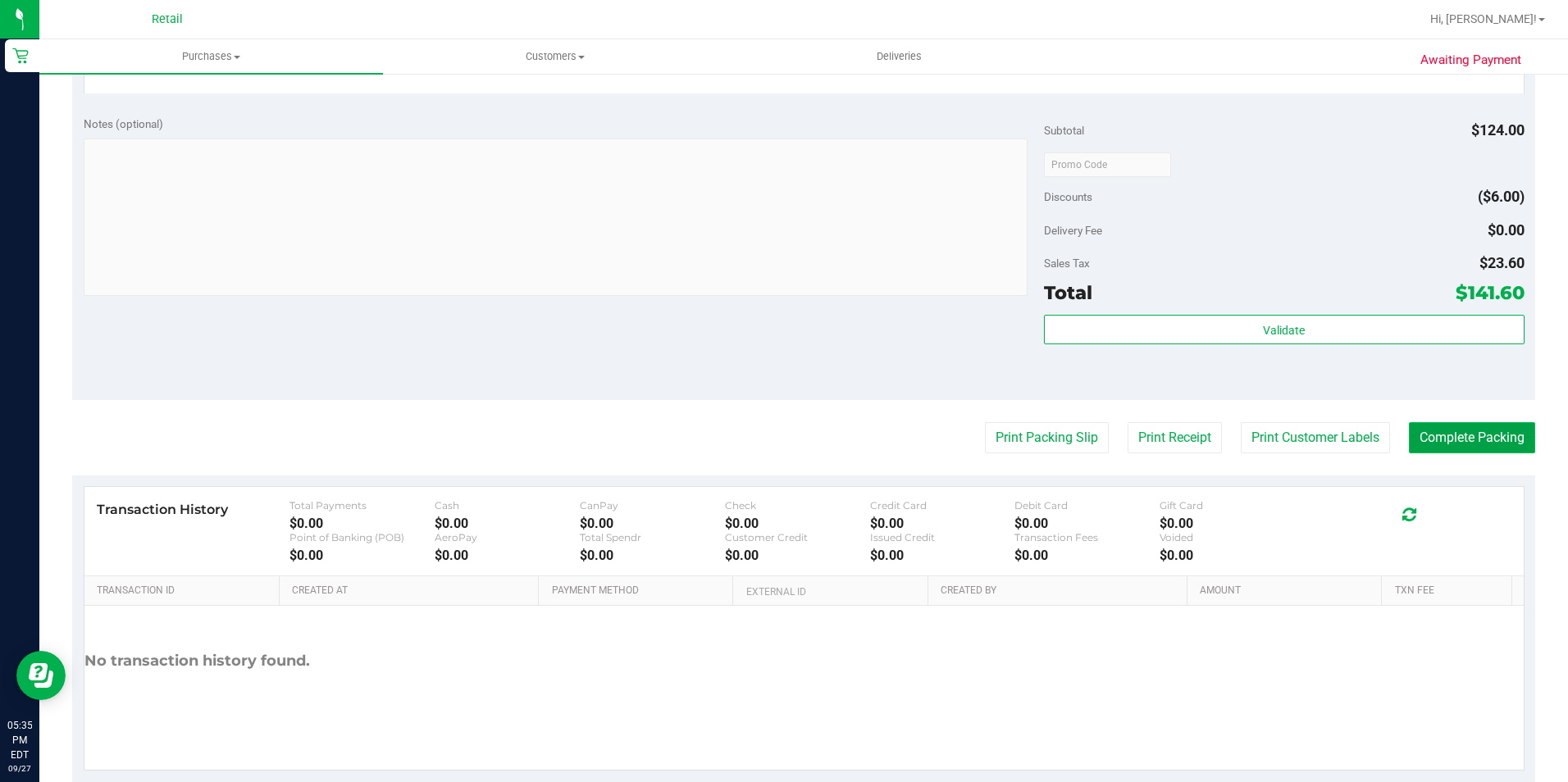
click at [1426, 438] on button "Complete Packing" at bounding box center [1472, 438] width 127 height 31
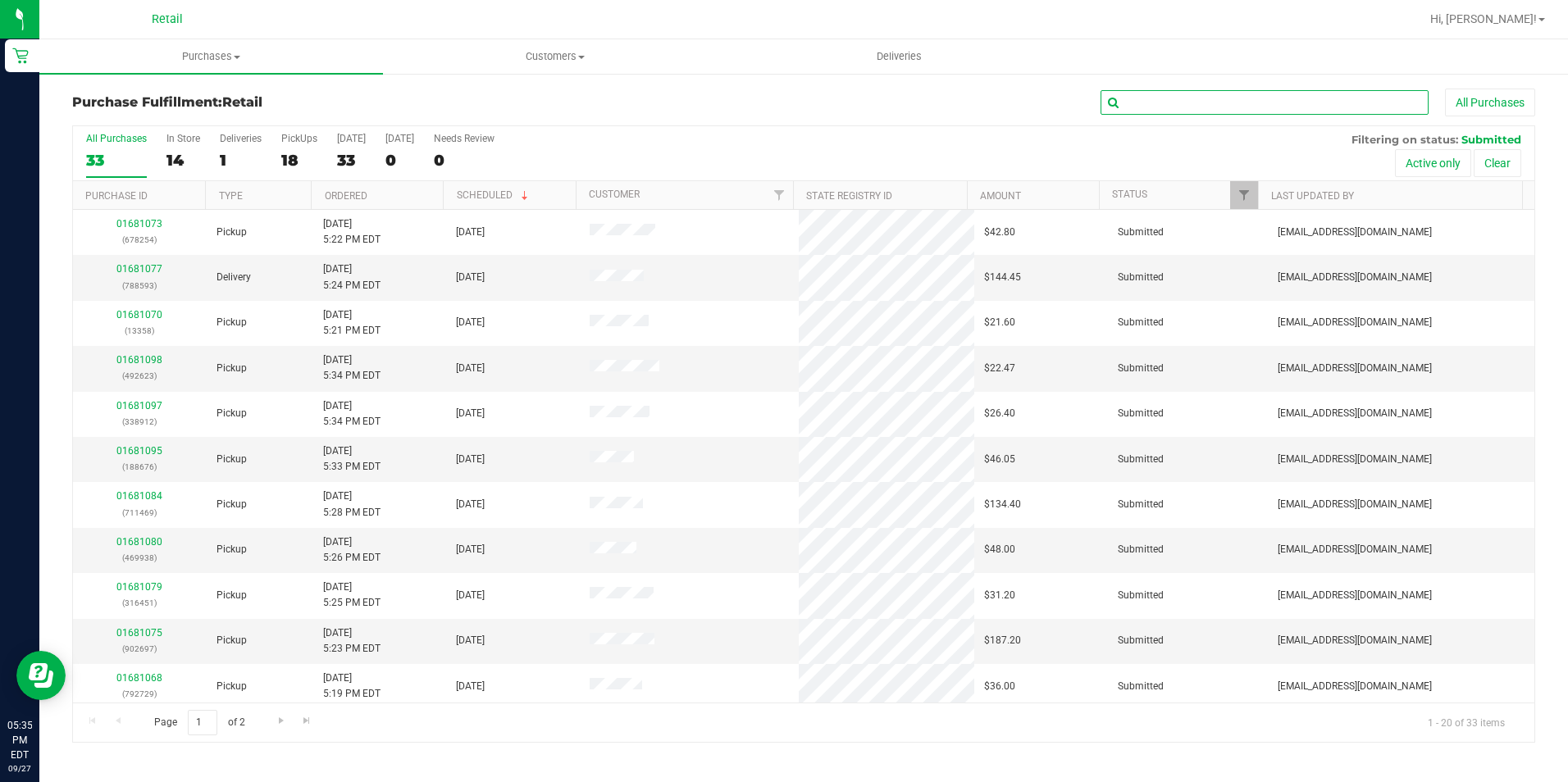
click at [1254, 102] on input "text" at bounding box center [1264, 103] width 328 height 25
type input "13358"
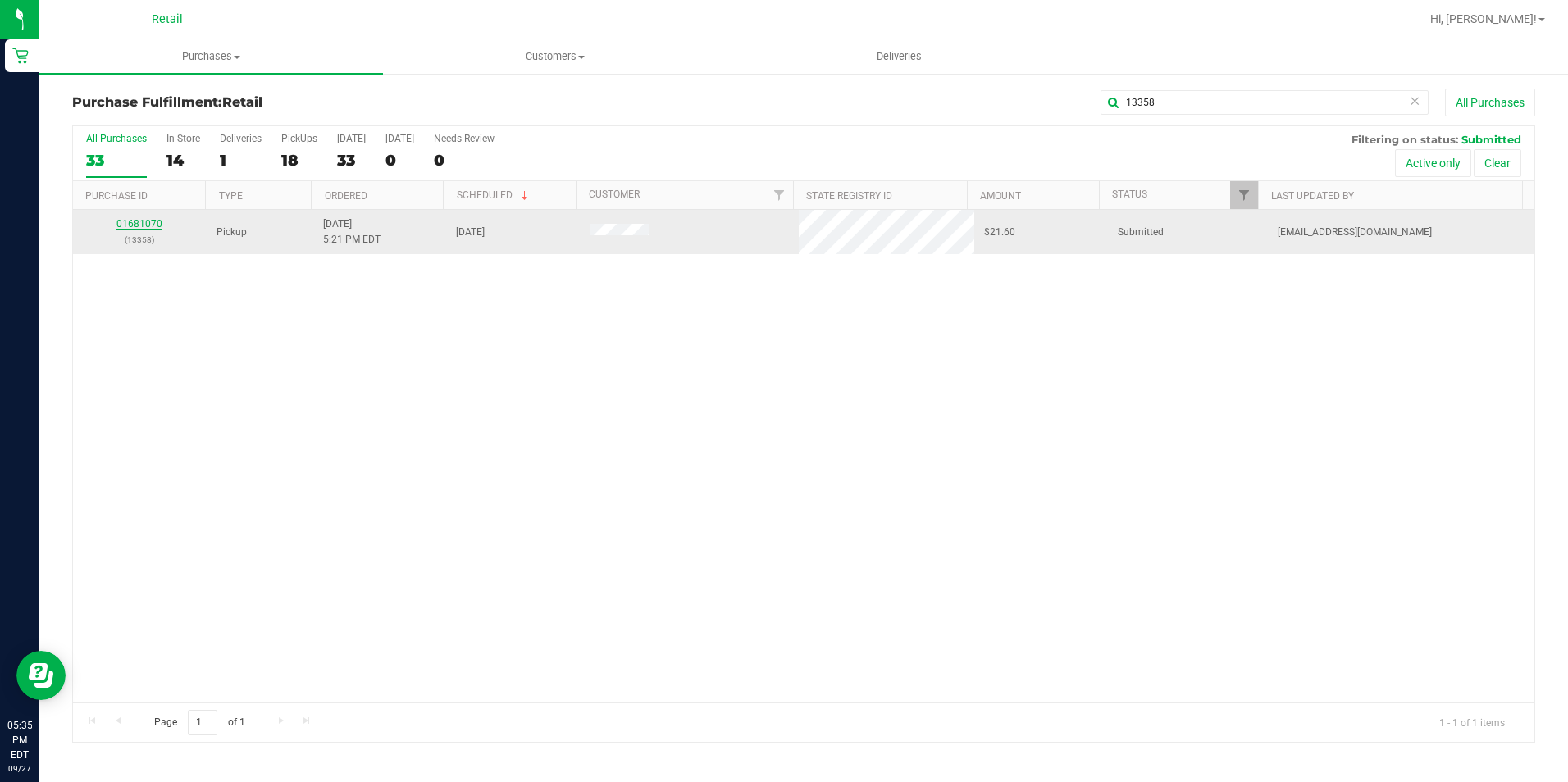
click at [140, 222] on link "01681070" at bounding box center [139, 223] width 46 height 11
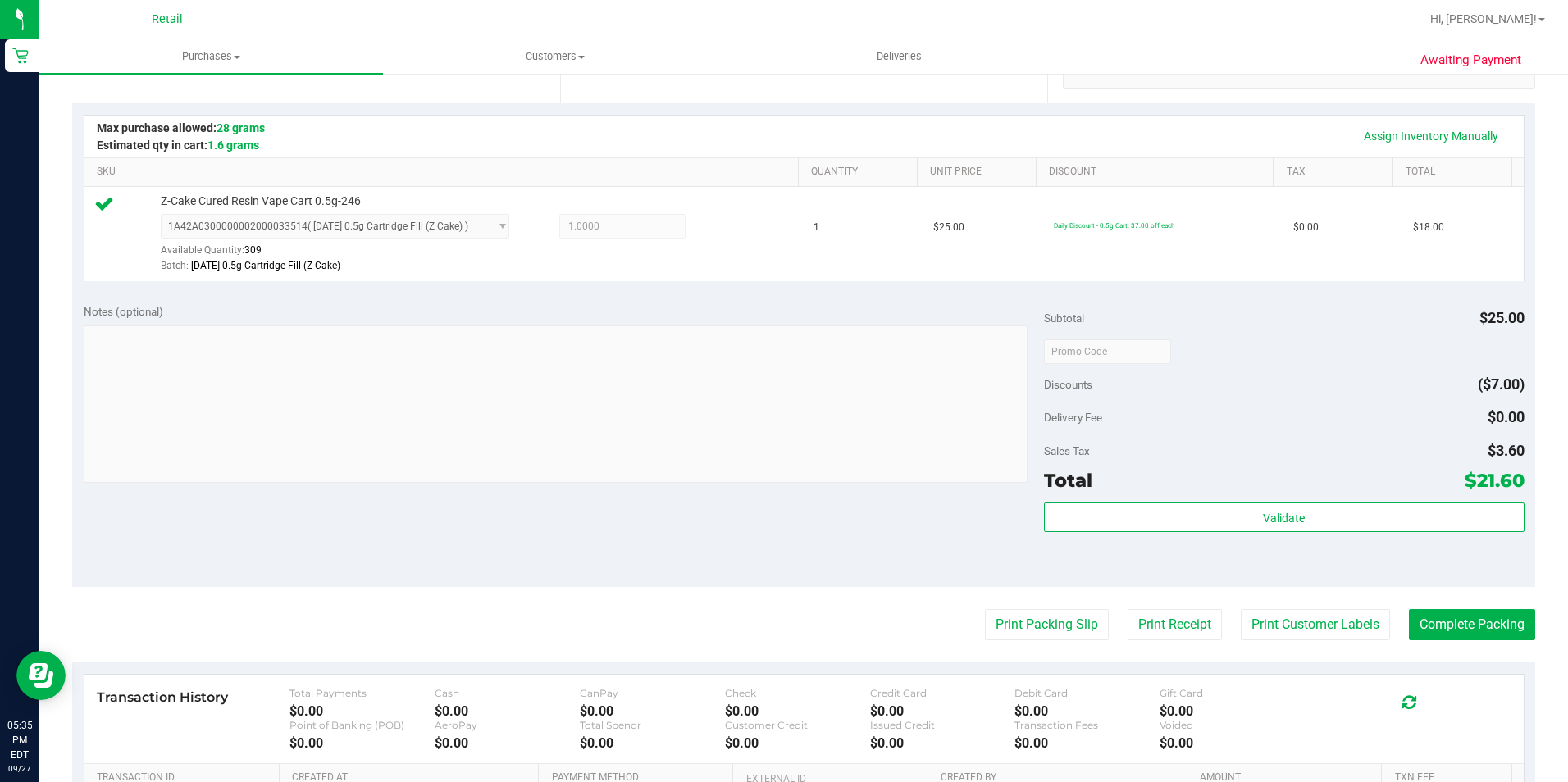
scroll to position [558, 0]
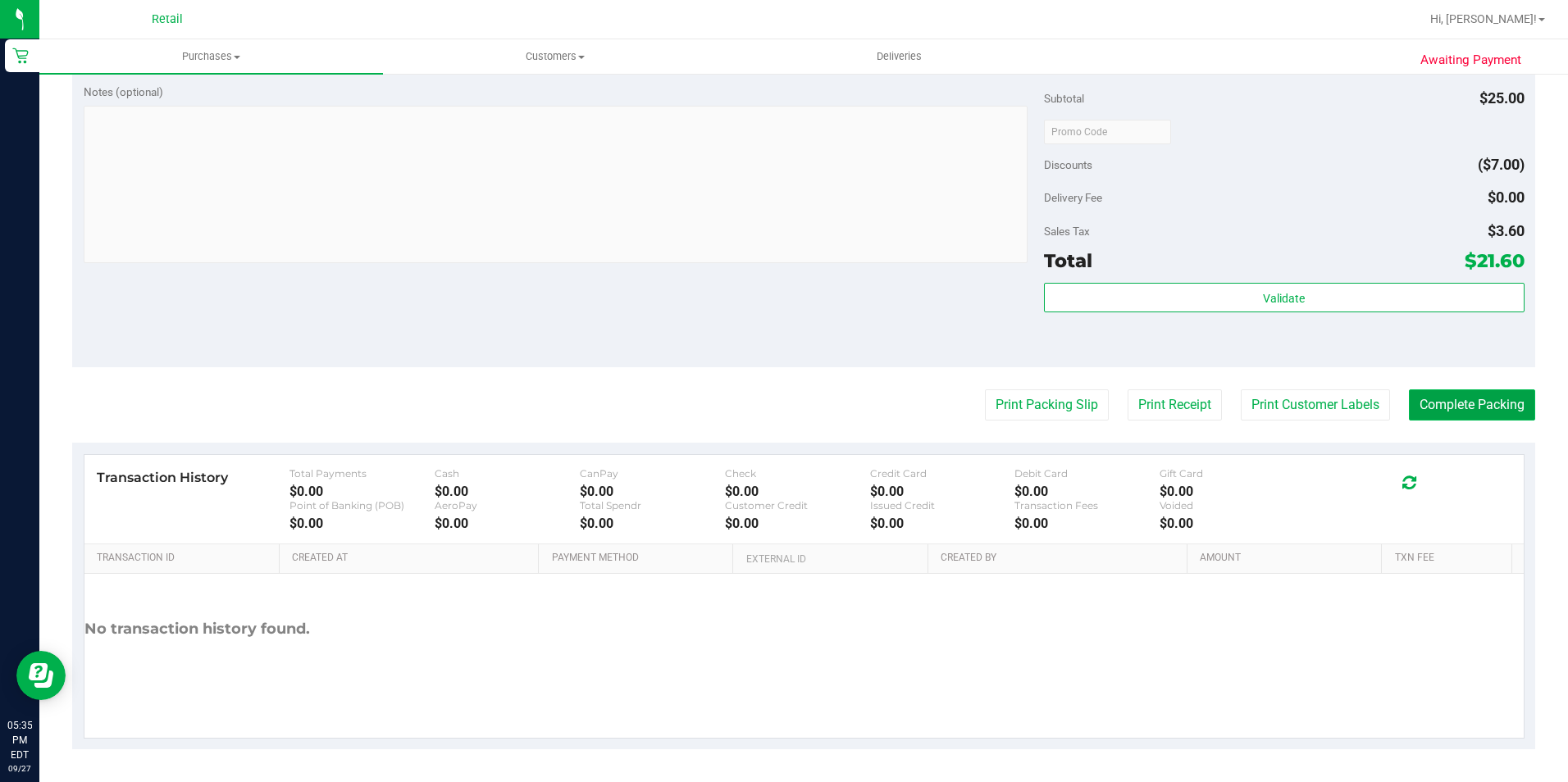
click at [1427, 413] on button "Complete Packing" at bounding box center [1472, 405] width 127 height 31
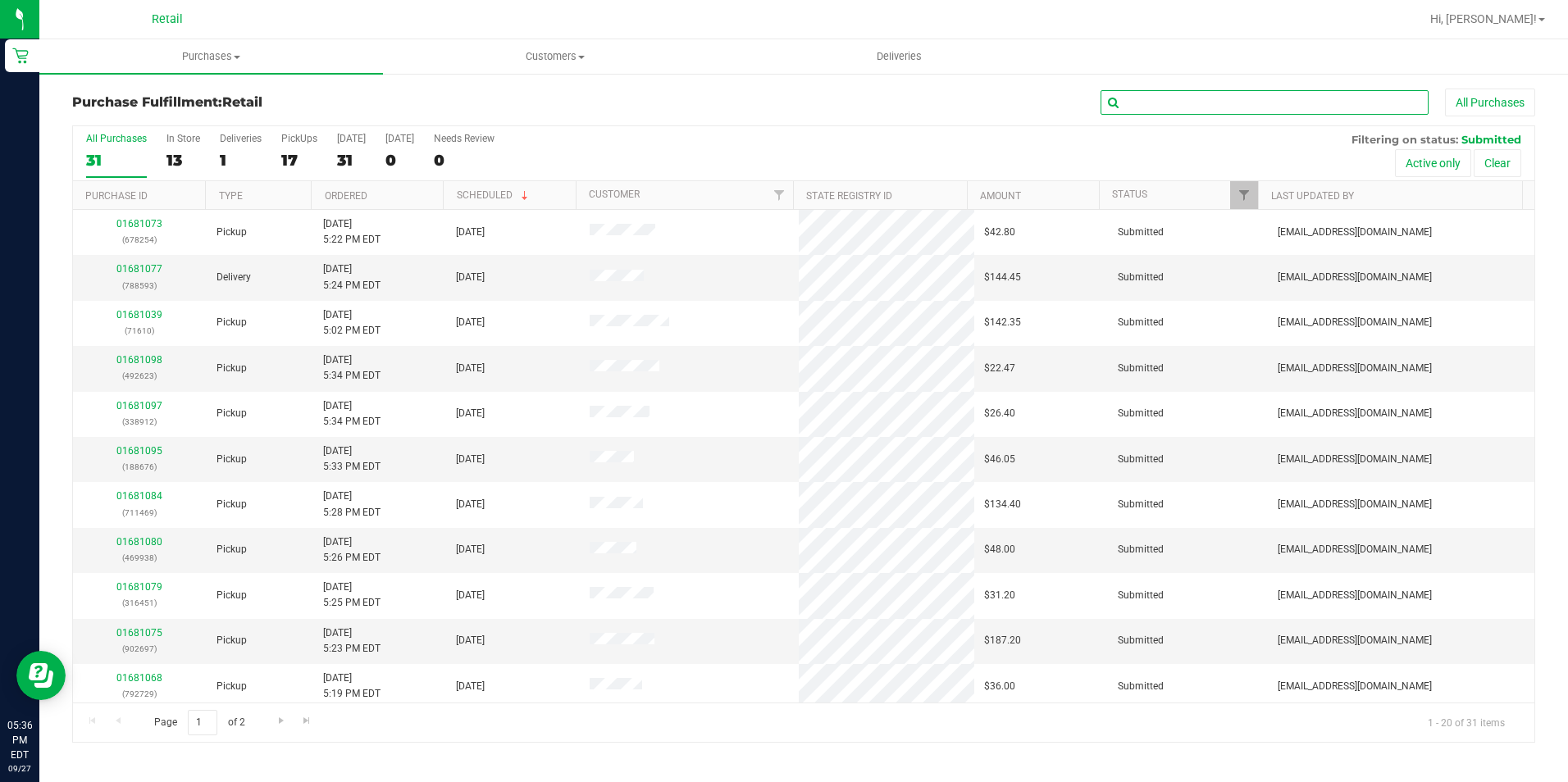
click at [1160, 99] on input "text" at bounding box center [1264, 103] width 328 height 25
type input "849452"
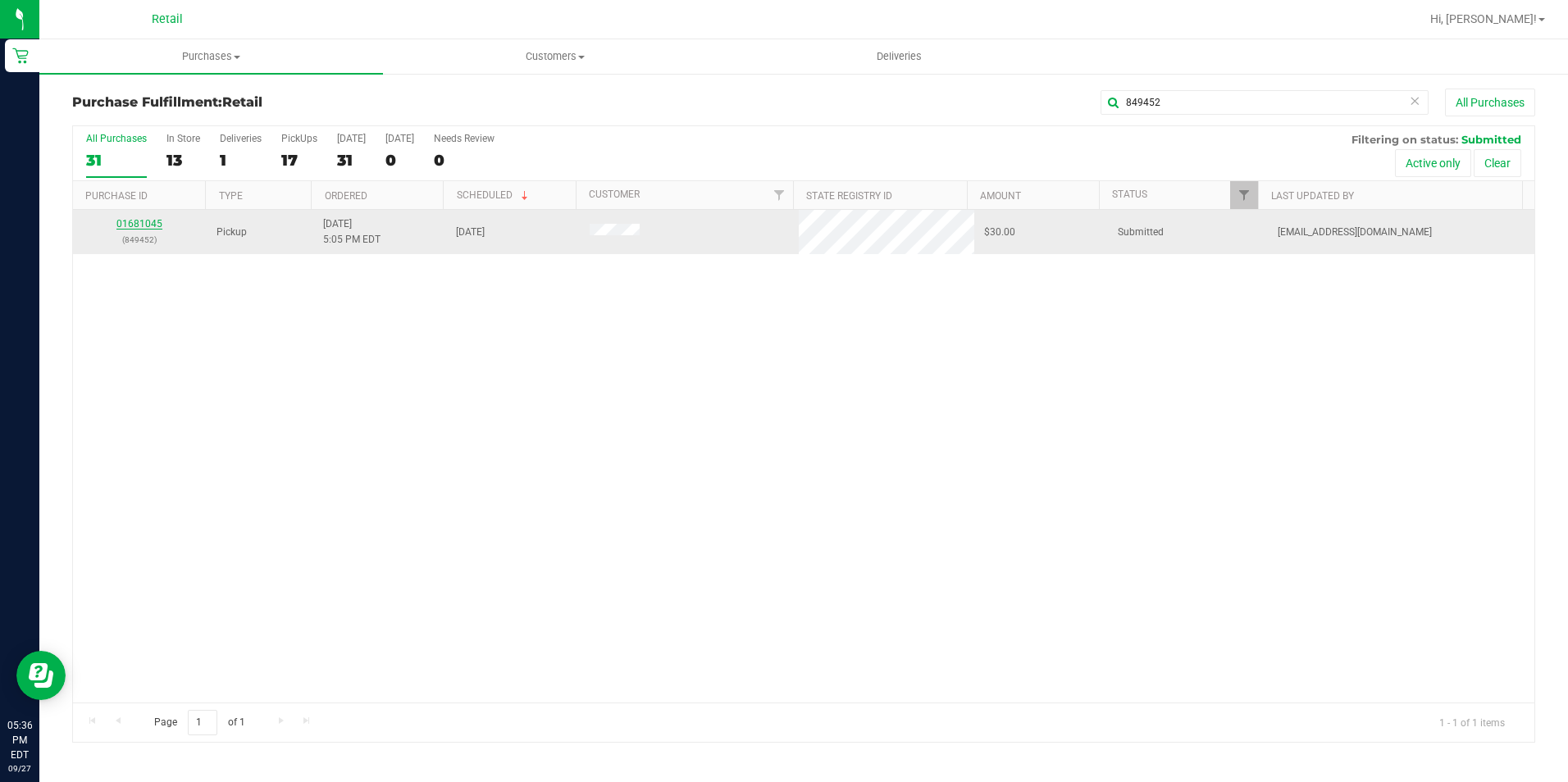
click at [138, 224] on link "01681045" at bounding box center [139, 223] width 46 height 11
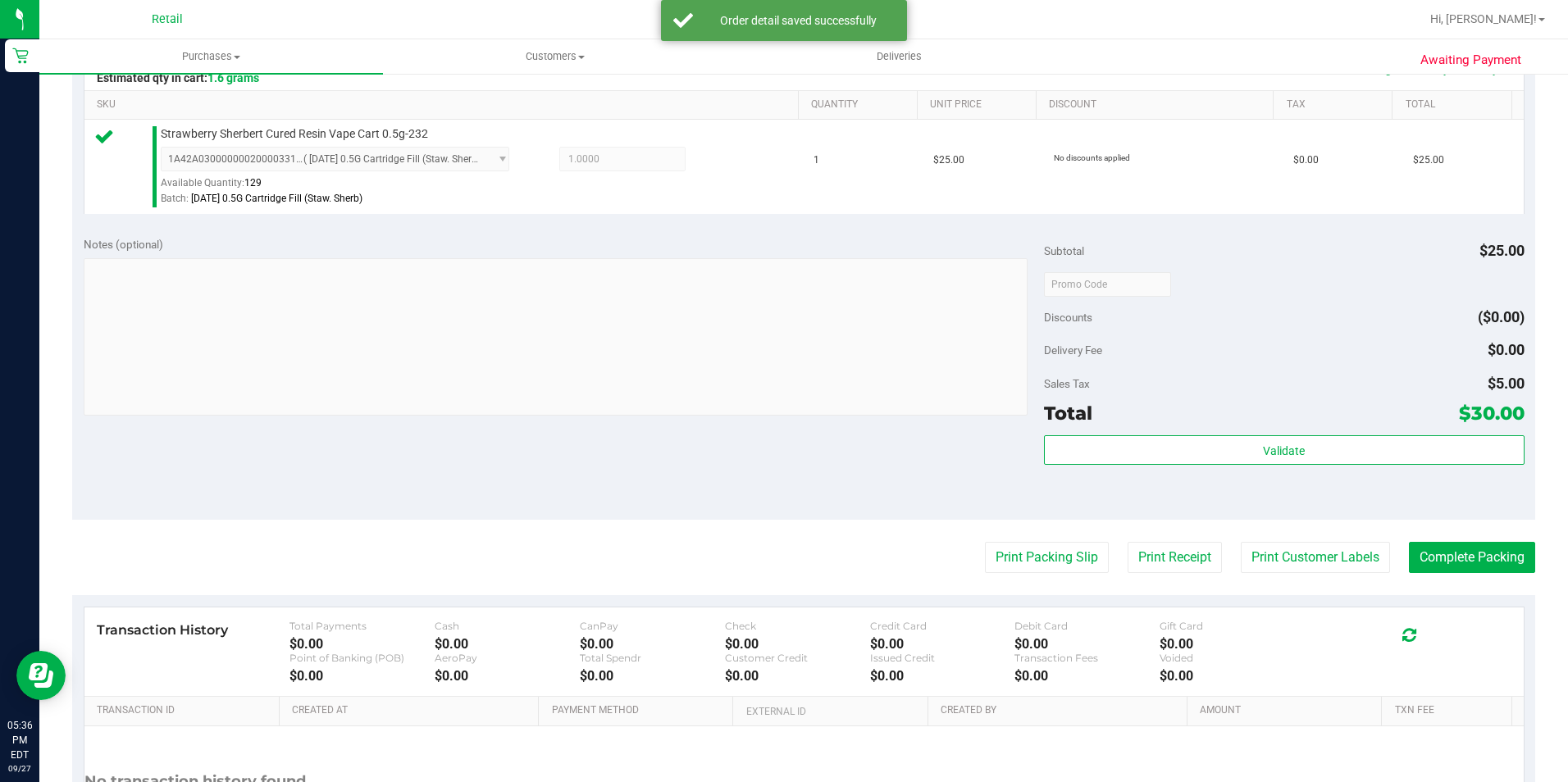
scroll to position [410, 0]
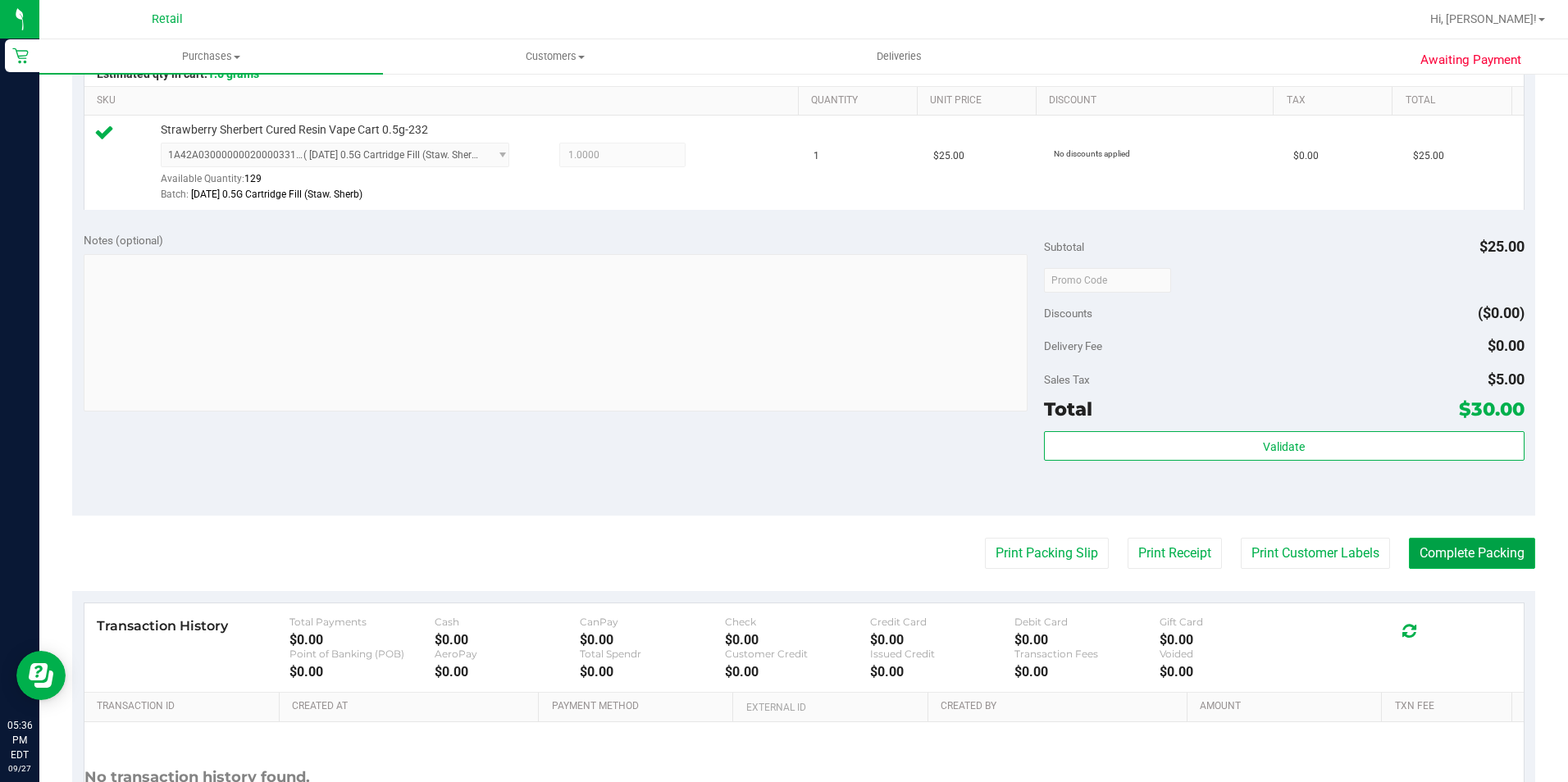
click at [1478, 552] on button "Complete Packing" at bounding box center [1472, 553] width 127 height 31
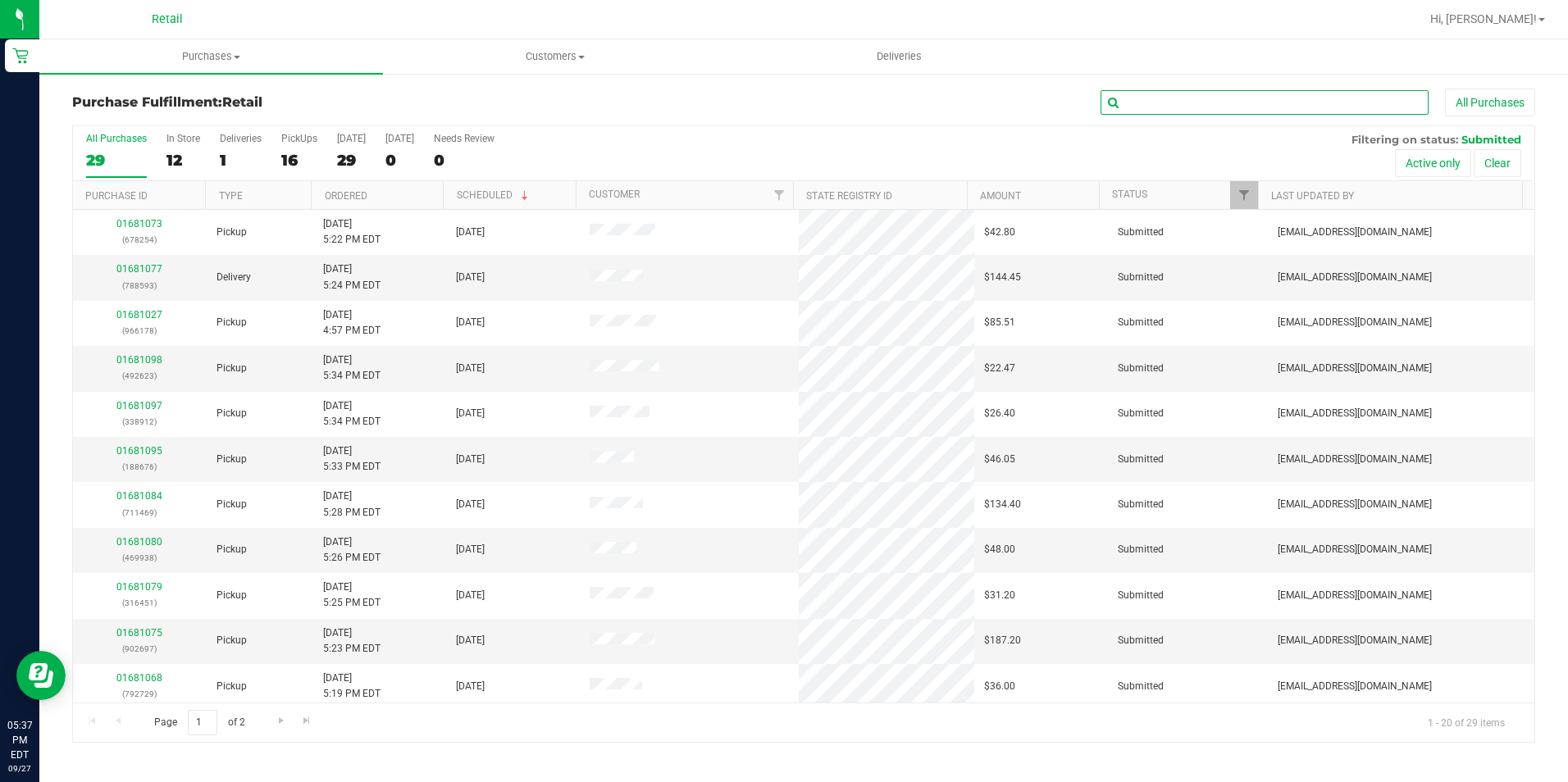
click at [1259, 114] on input "text" at bounding box center [1264, 103] width 328 height 25
click at [1259, 112] on input "text" at bounding box center [1264, 103] width 328 height 25
type input "764840"
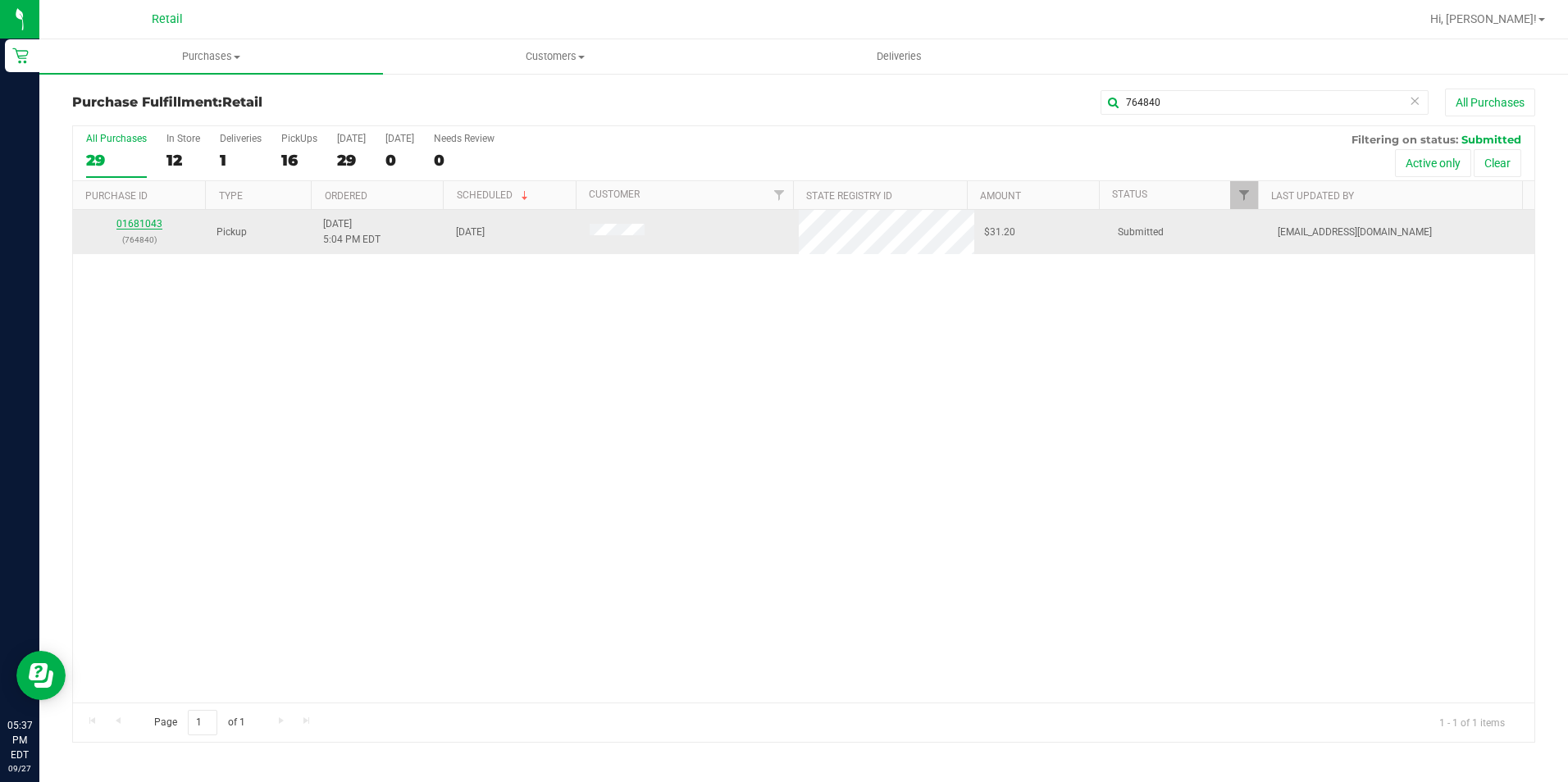
click at [149, 221] on link "01681043" at bounding box center [139, 223] width 46 height 11
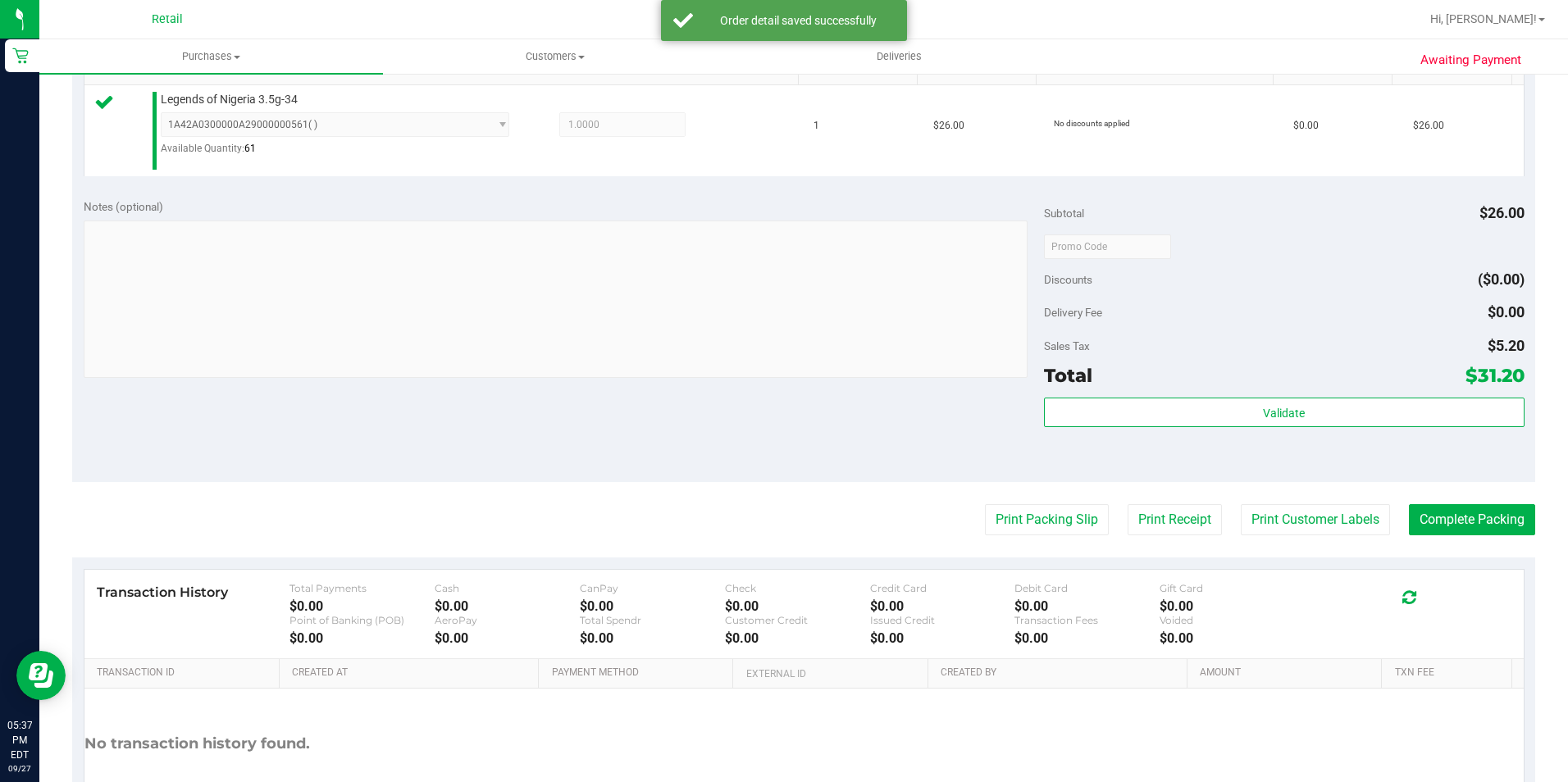
scroll to position [555, 0]
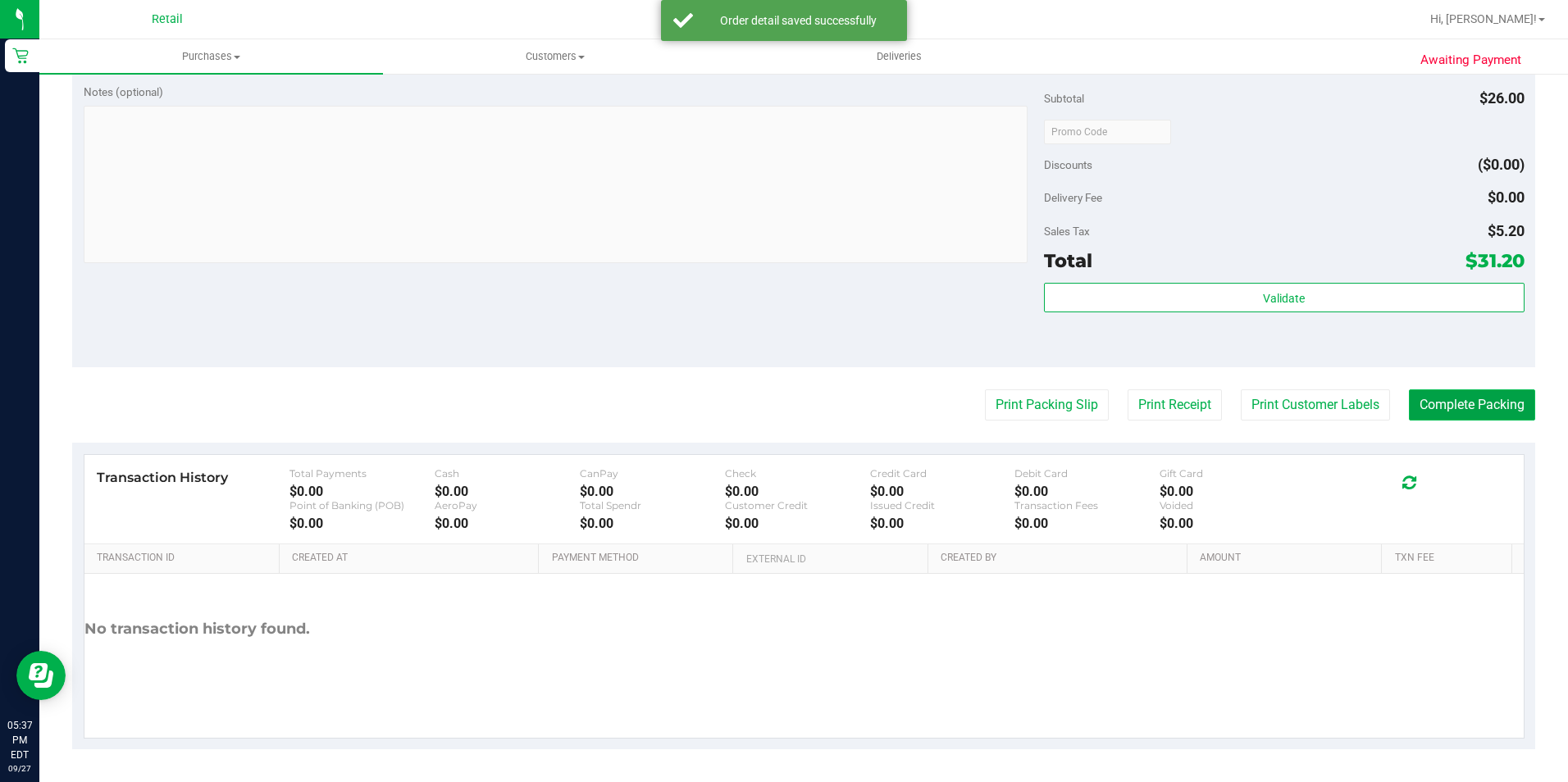
click at [1462, 415] on button "Complete Packing" at bounding box center [1472, 405] width 127 height 31
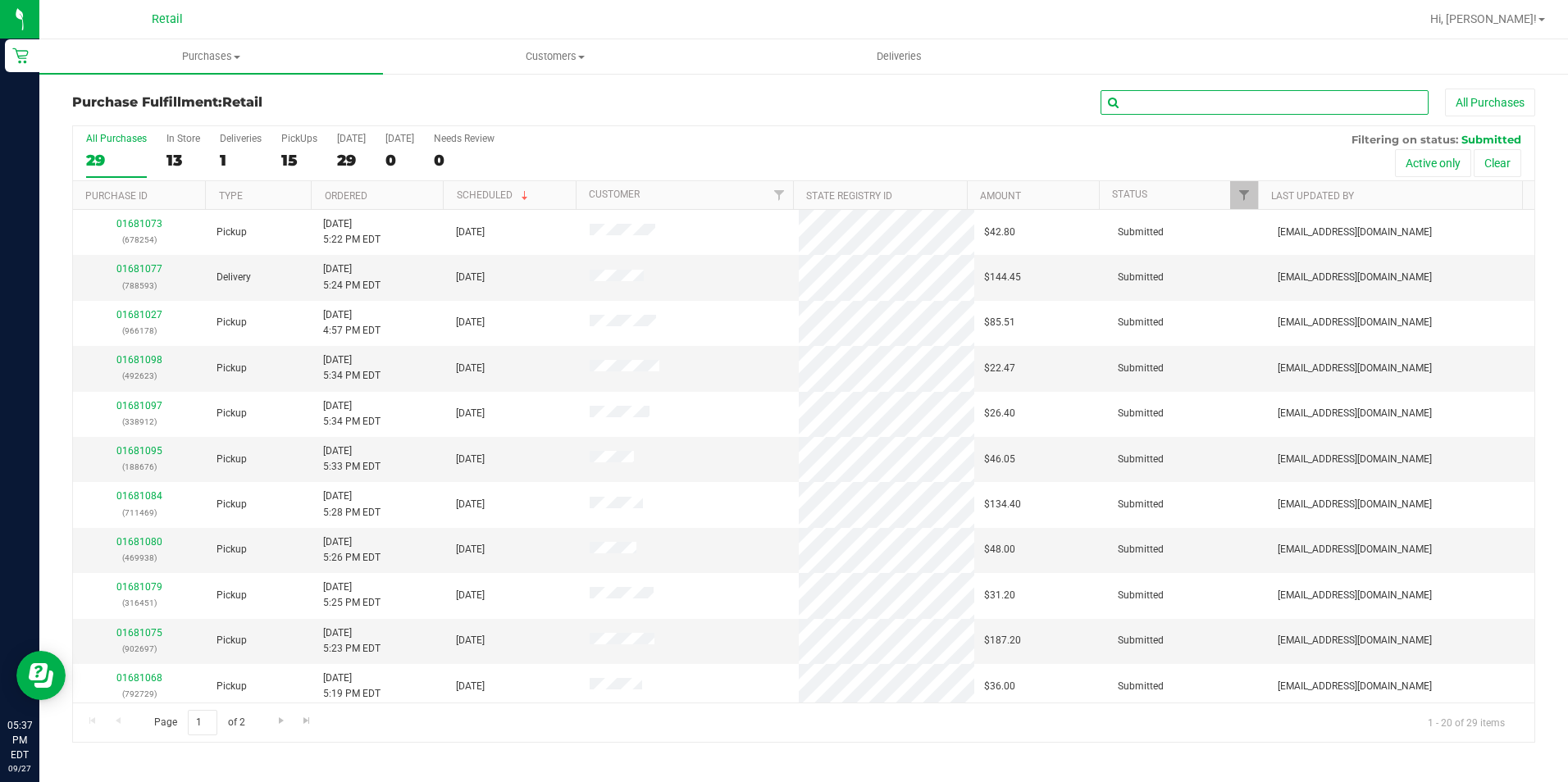
click at [1133, 99] on input "text" at bounding box center [1264, 103] width 328 height 25
type input "665545"
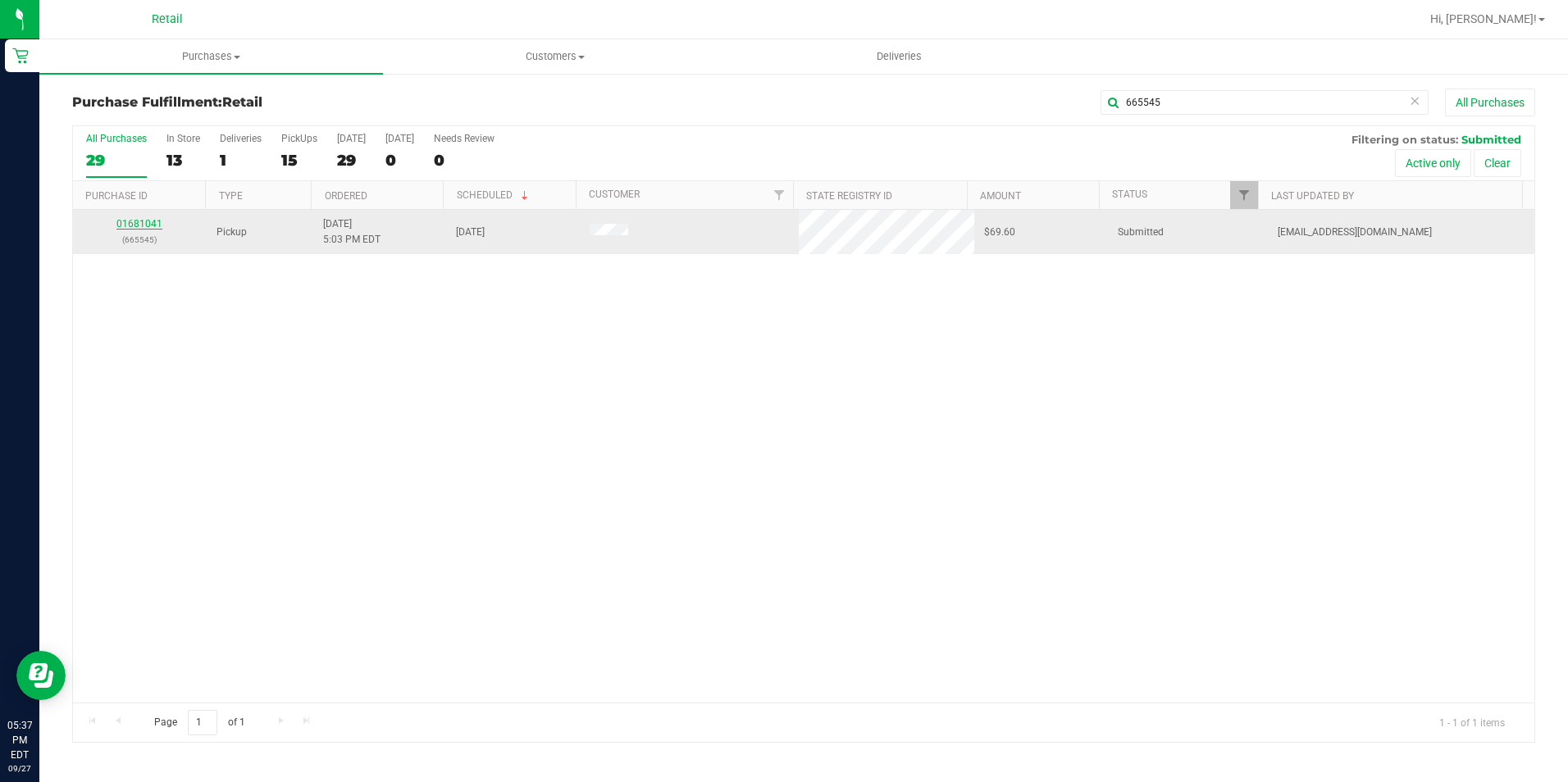
click at [150, 223] on link "01681041" at bounding box center [139, 223] width 46 height 11
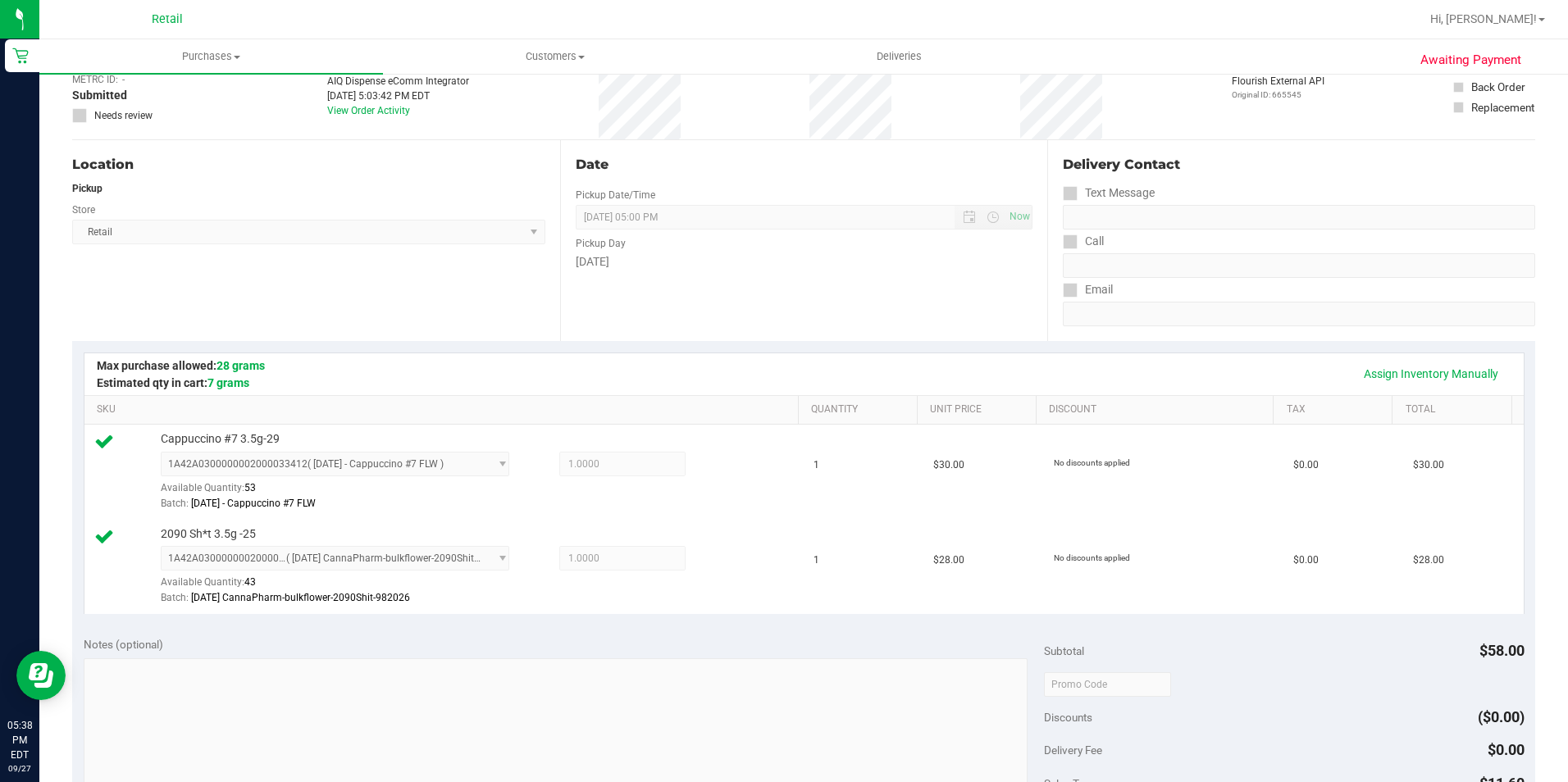
scroll to position [573, 0]
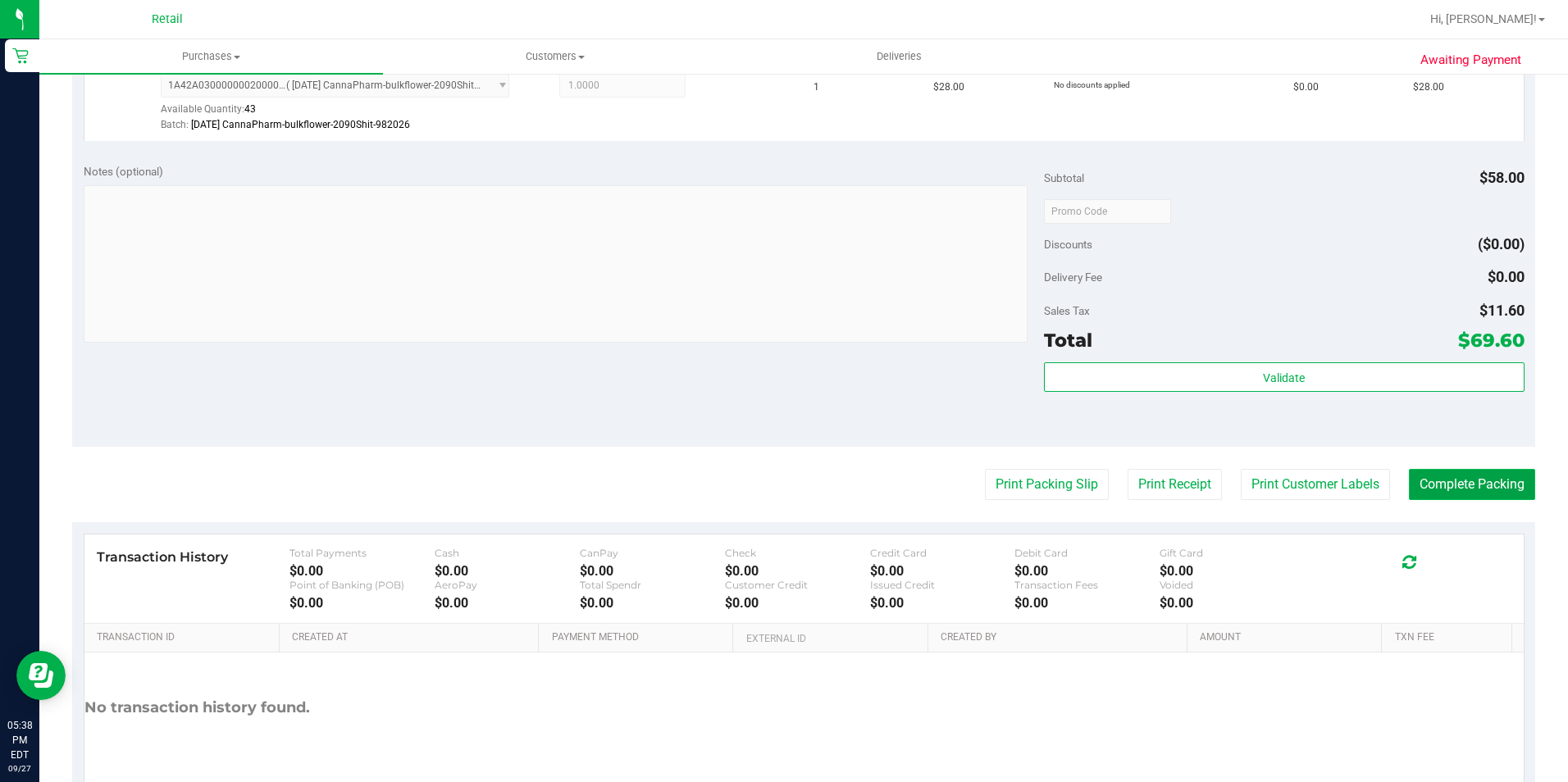
click at [1504, 488] on button "Complete Packing" at bounding box center [1472, 485] width 127 height 31
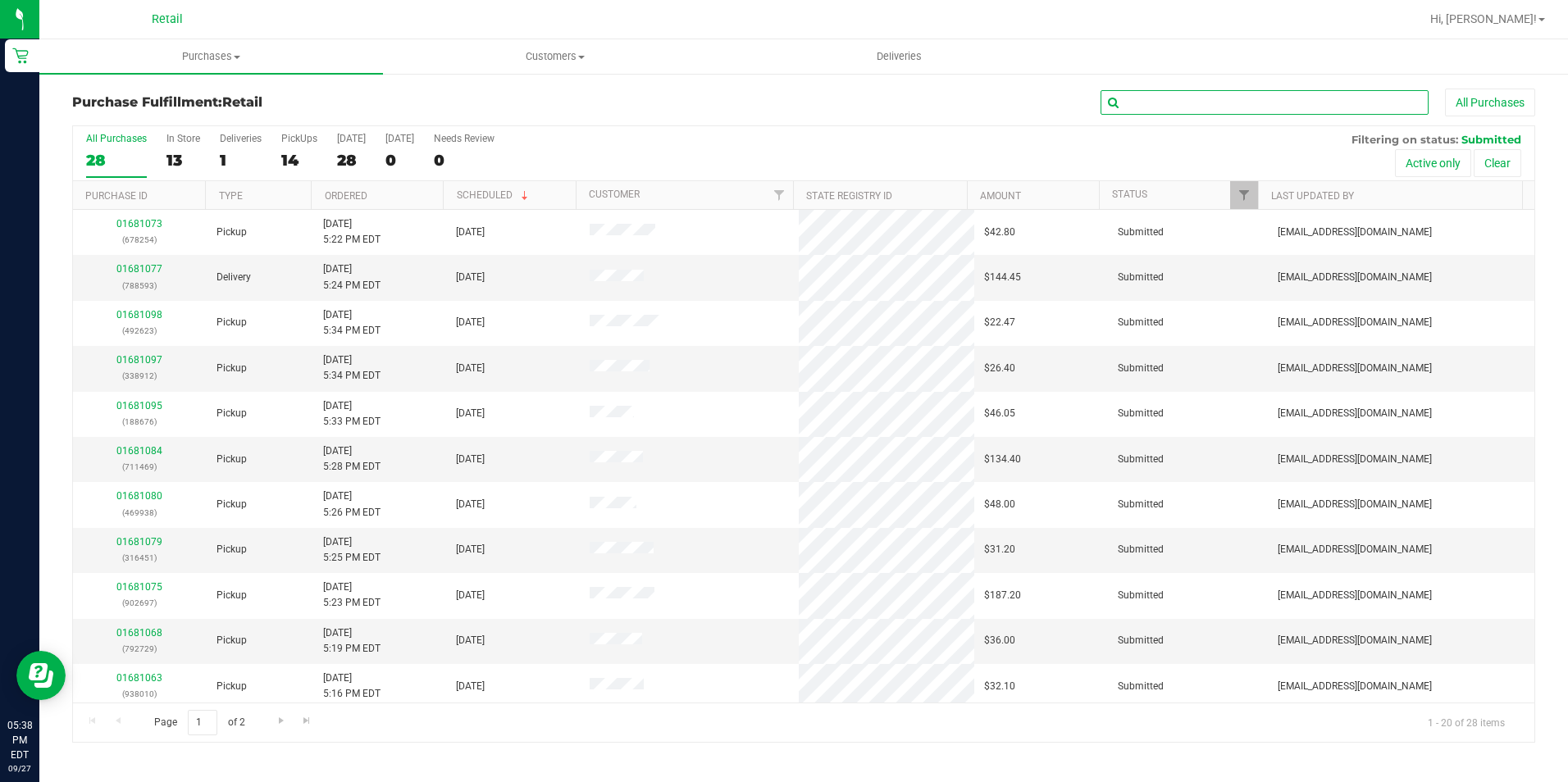
click at [1222, 98] on input "text" at bounding box center [1264, 103] width 328 height 25
type input "989819"
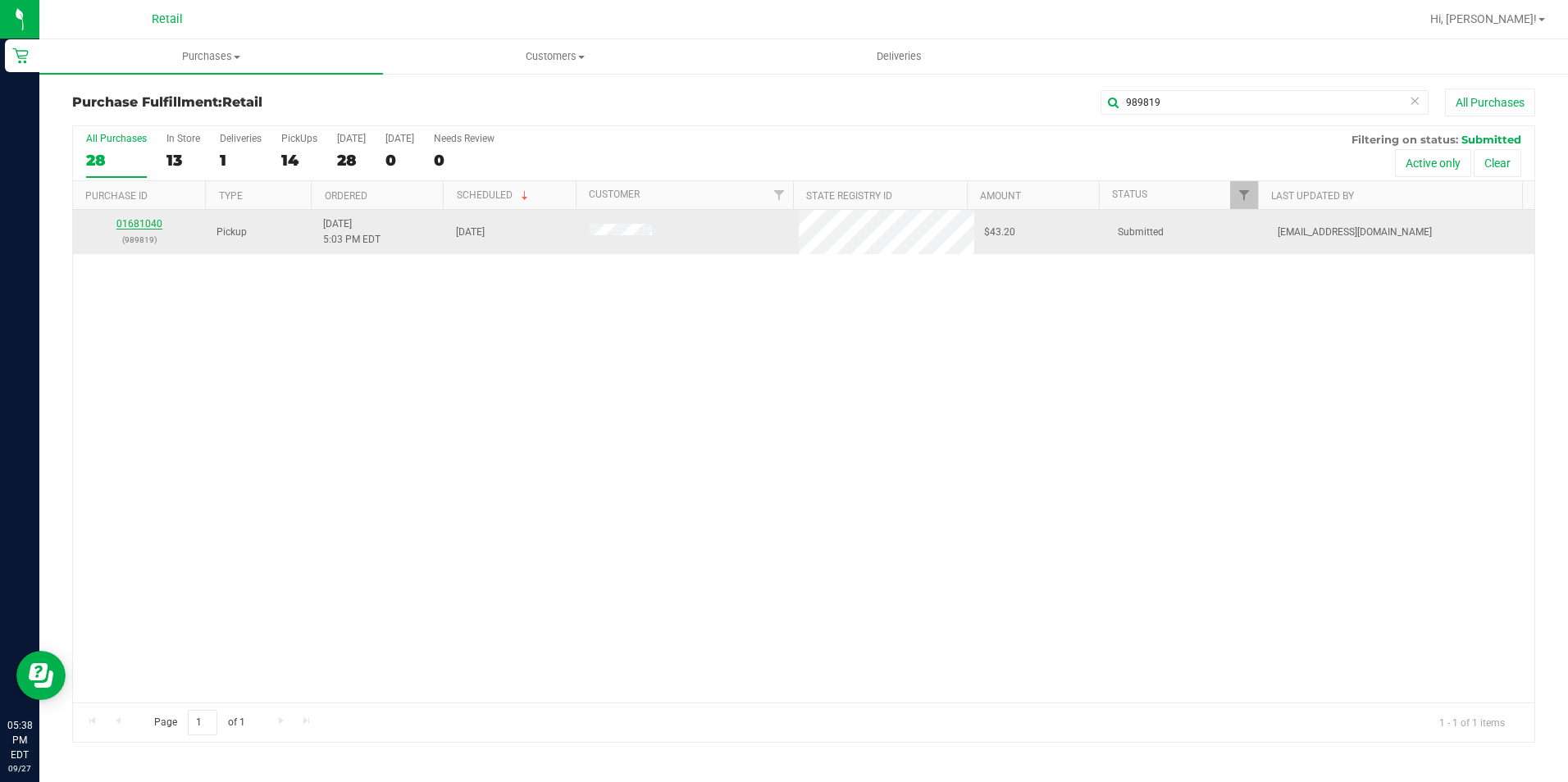
click at [124, 219] on link "01681040" at bounding box center [139, 223] width 46 height 11
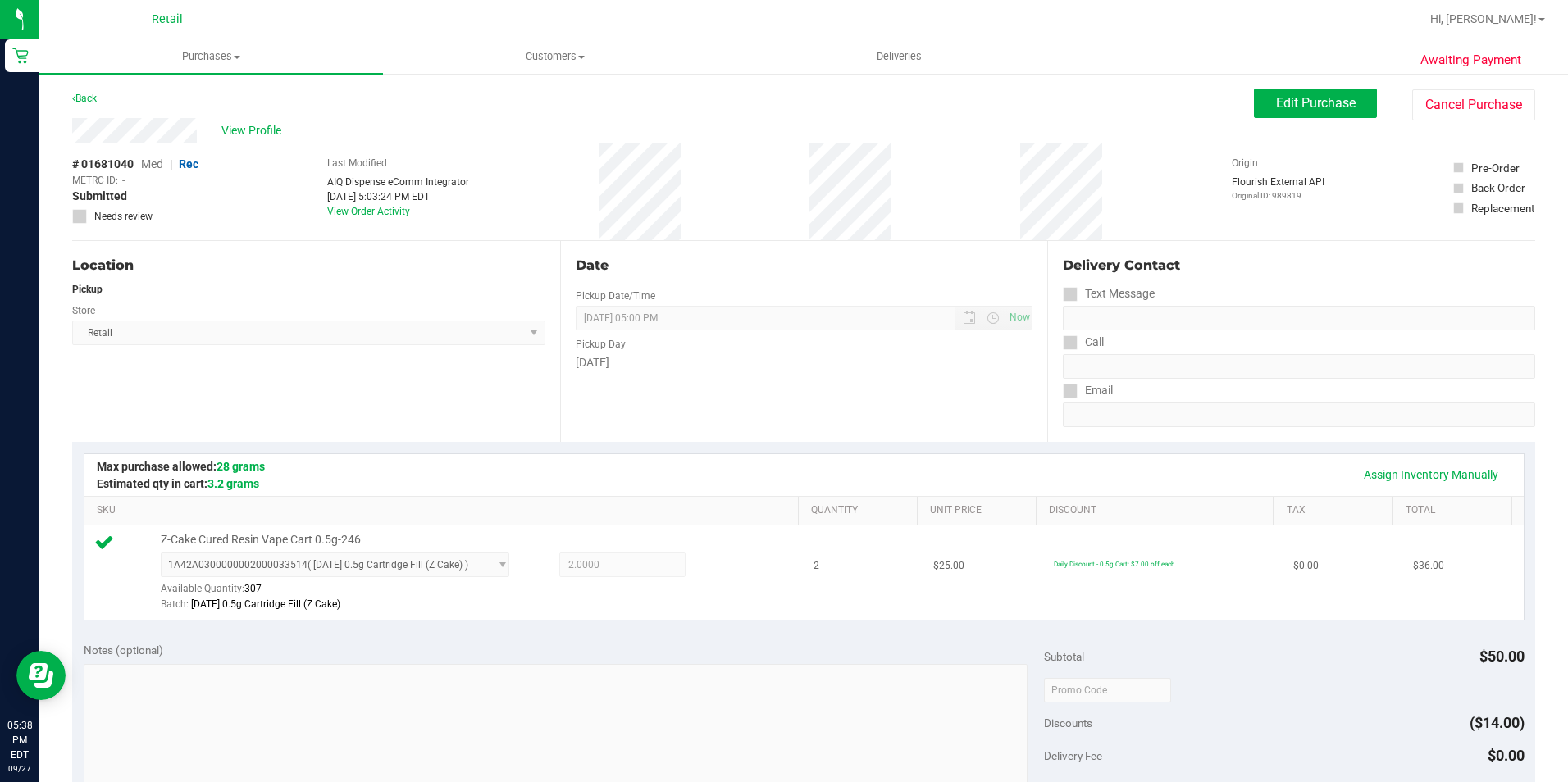
scroll to position [246, 0]
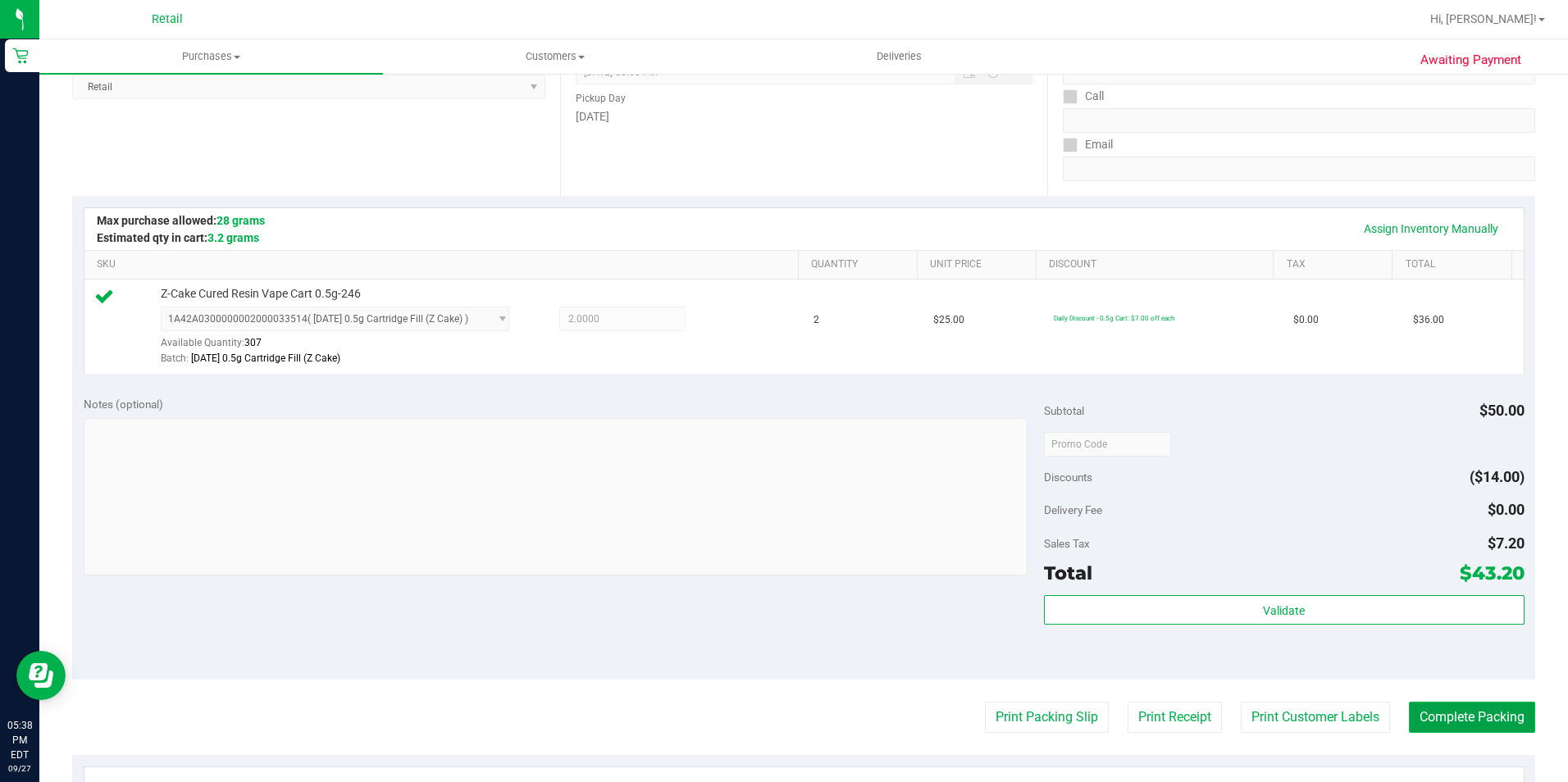
click at [1445, 715] on button "Complete Packing" at bounding box center [1472, 717] width 127 height 31
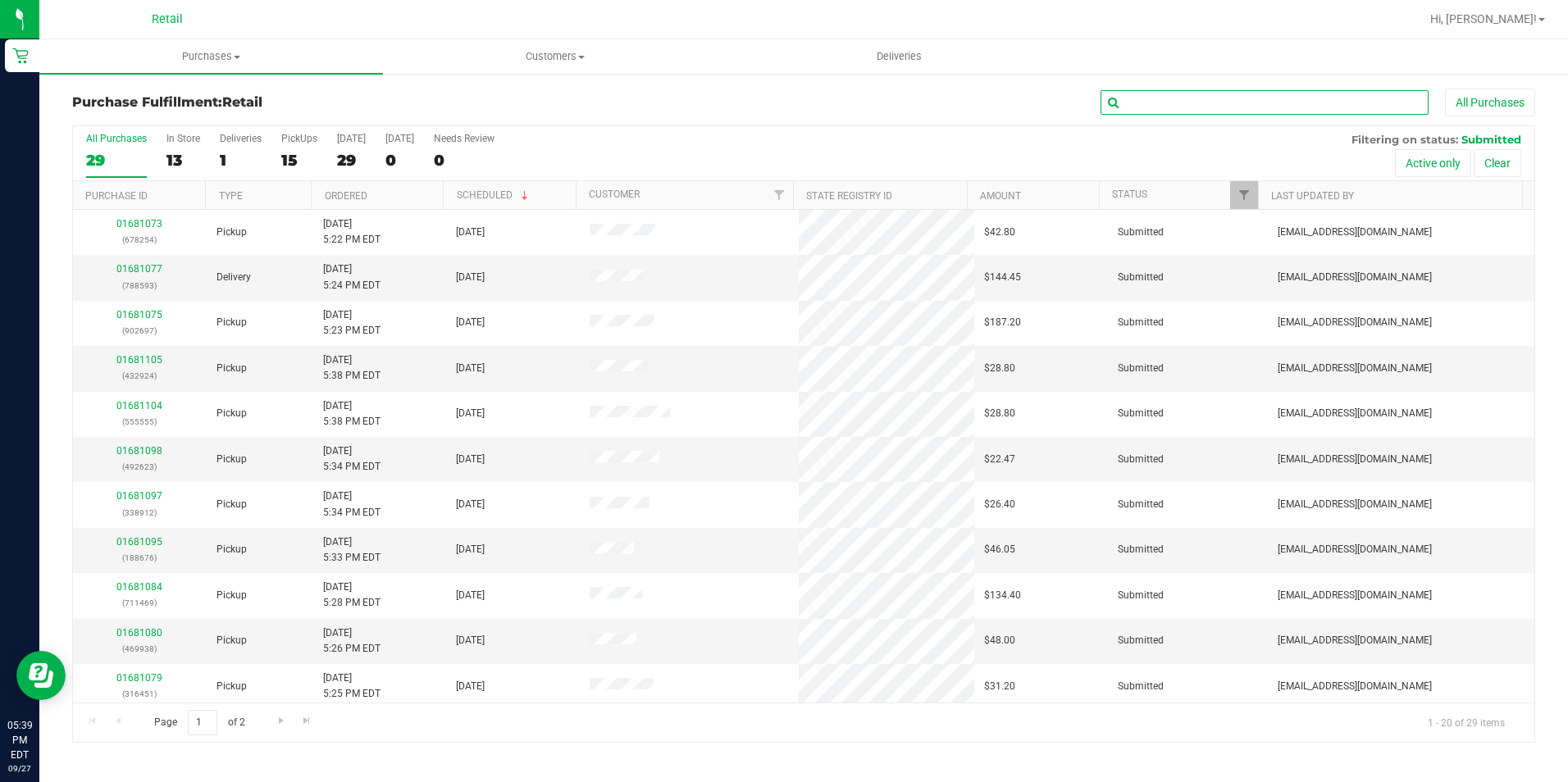
click at [1254, 102] on input "text" at bounding box center [1264, 103] width 328 height 25
type input "71610"
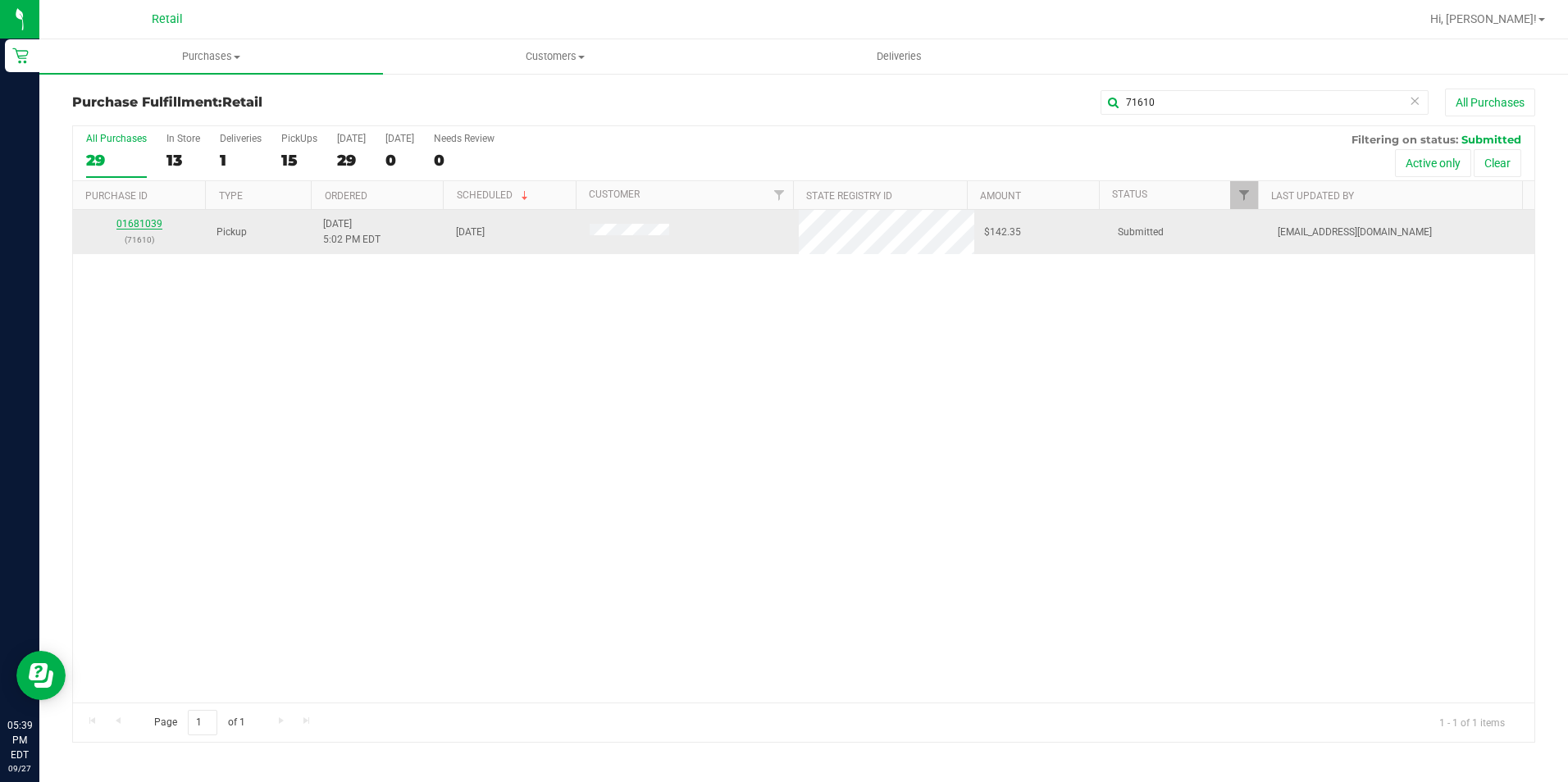
click at [133, 229] on link "01681039" at bounding box center [139, 223] width 46 height 11
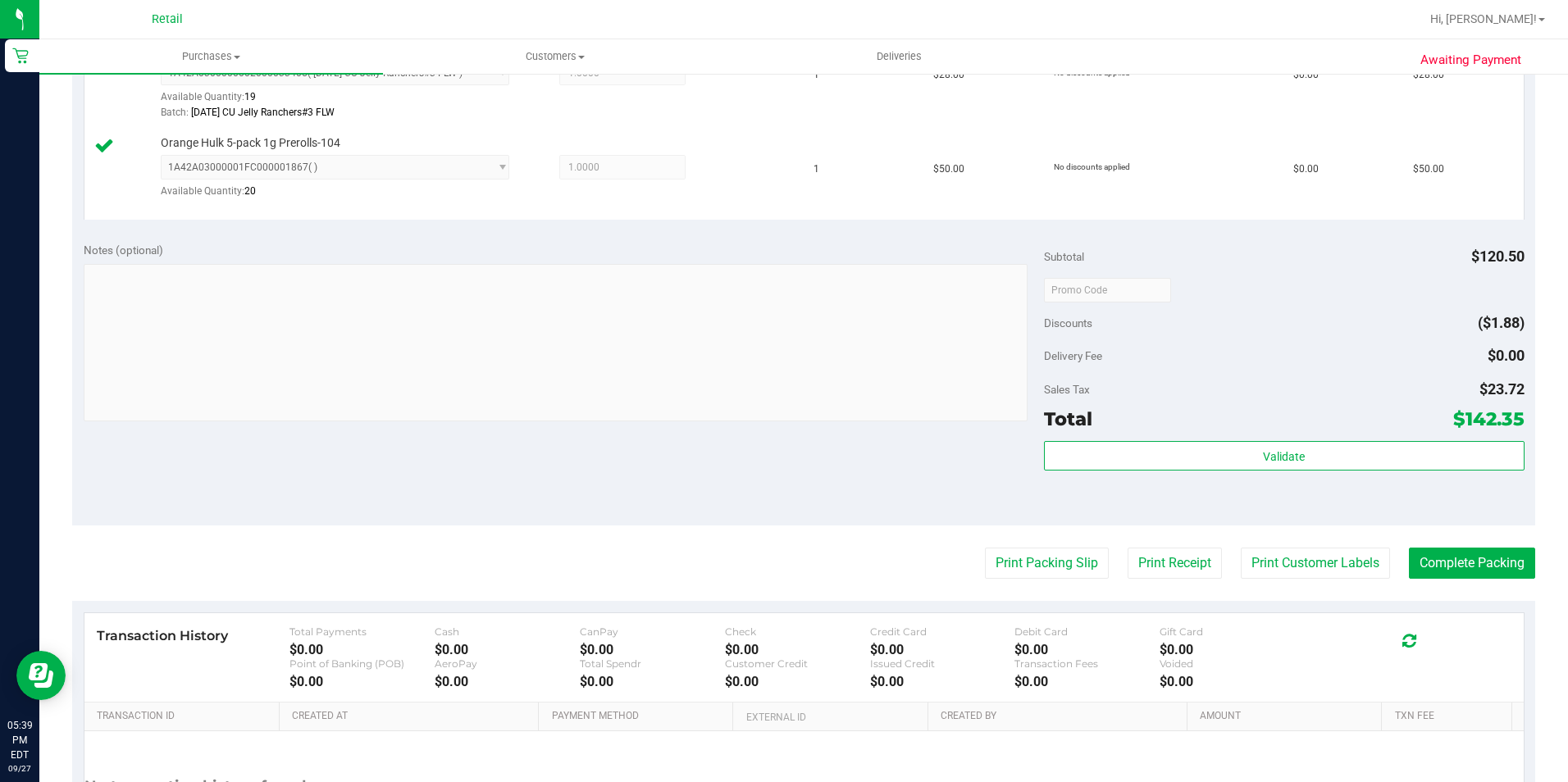
scroll to position [738, 0]
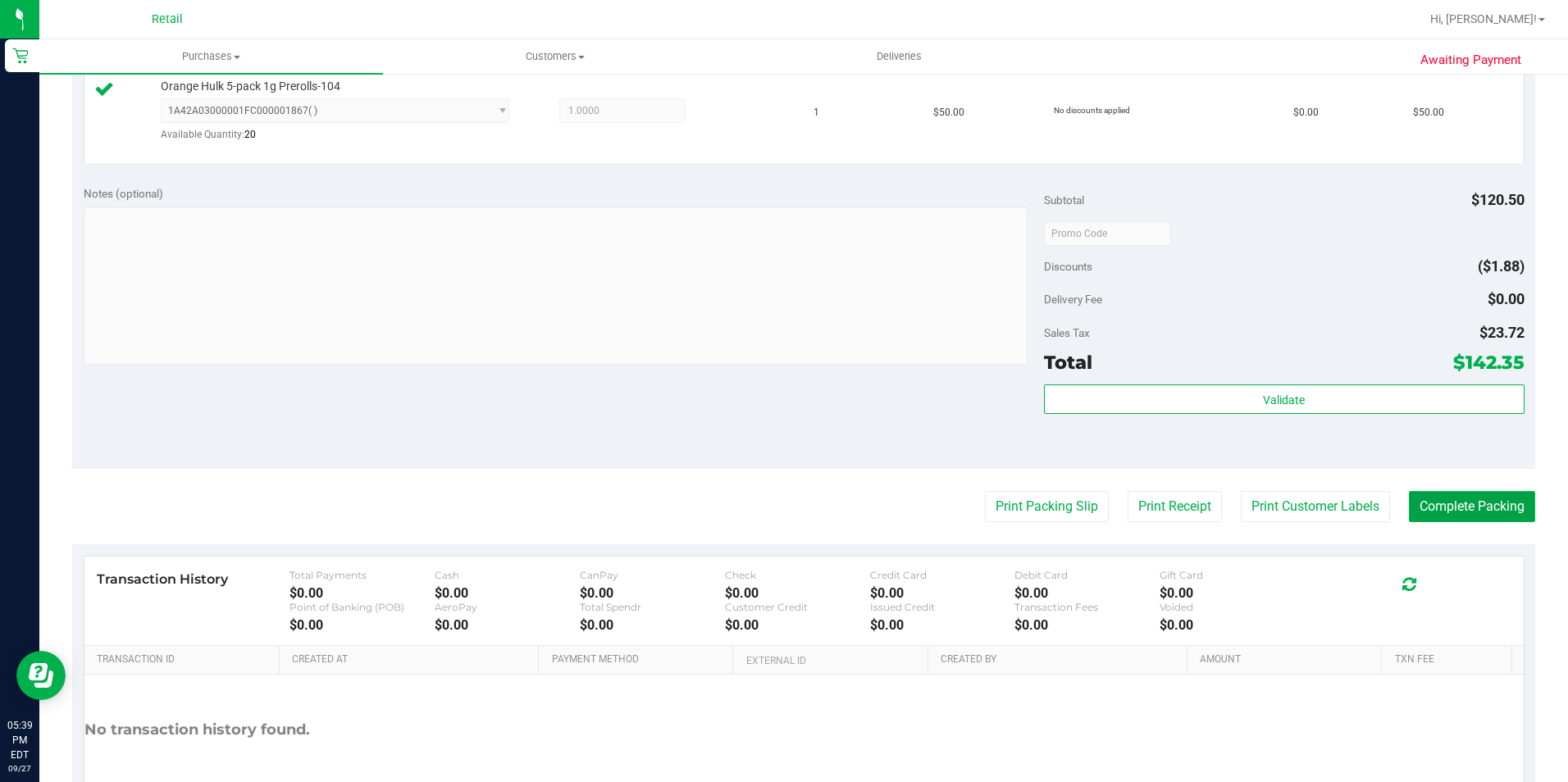
click at [1500, 516] on button "Complete Packing" at bounding box center [1472, 507] width 127 height 31
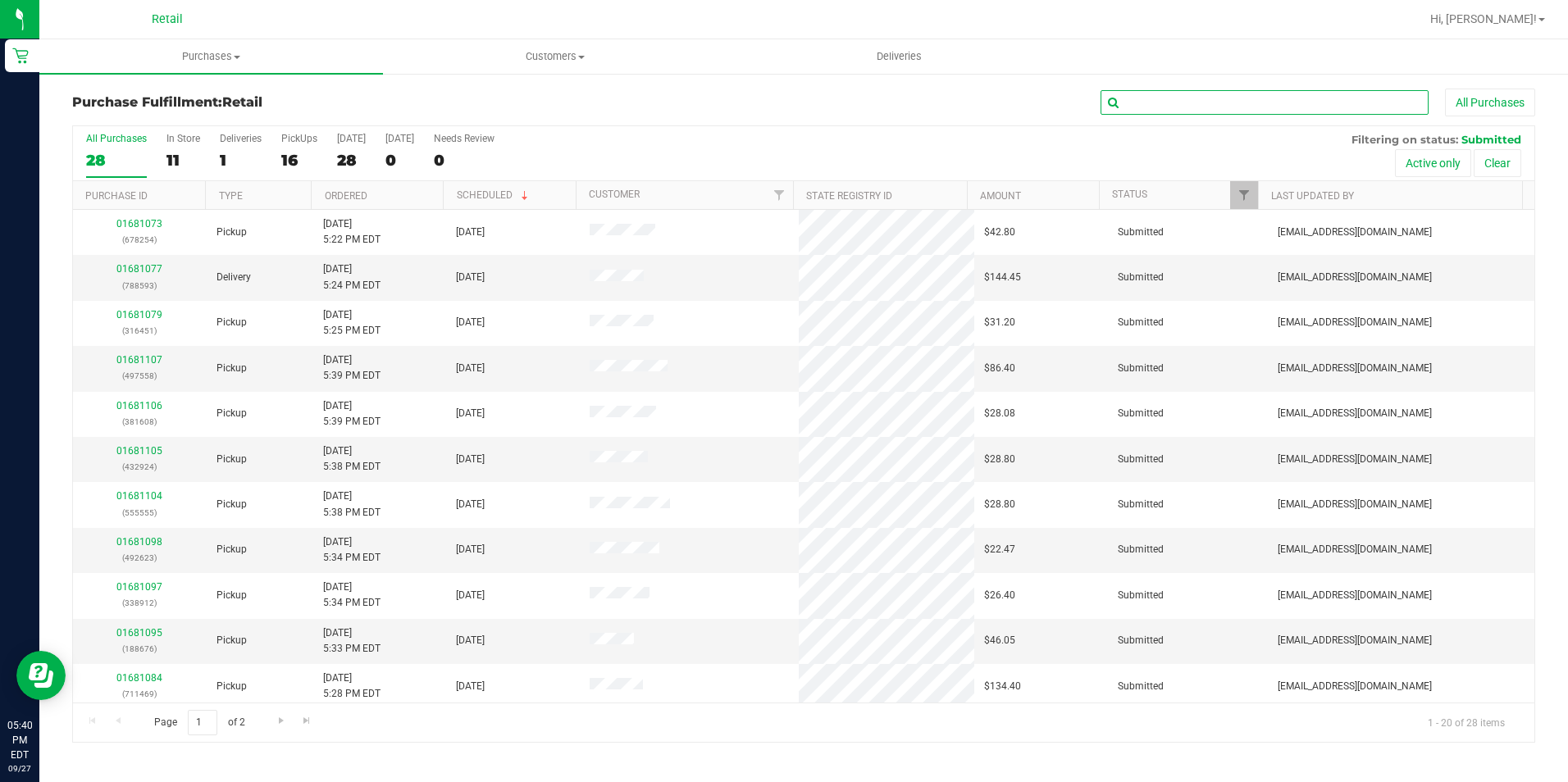
click at [1152, 109] on input "text" at bounding box center [1264, 103] width 328 height 25
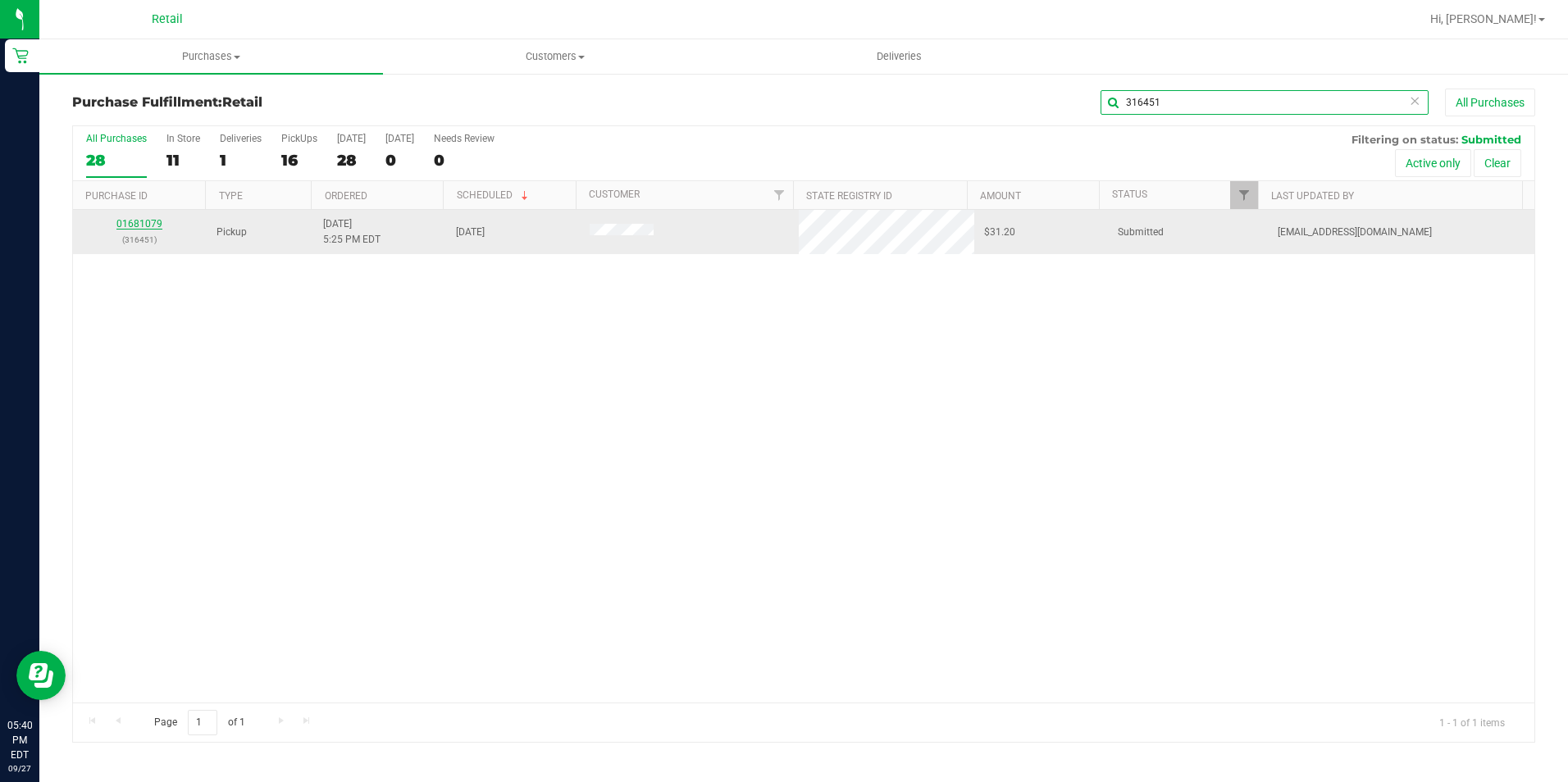
type input "316451"
click at [152, 222] on div "All Purchases 28 In Store 11 Deliveries 1 PickUps 16 [DATE] 28 [DATE] 0 Needs R…" at bounding box center [803, 434] width 1463 height 617
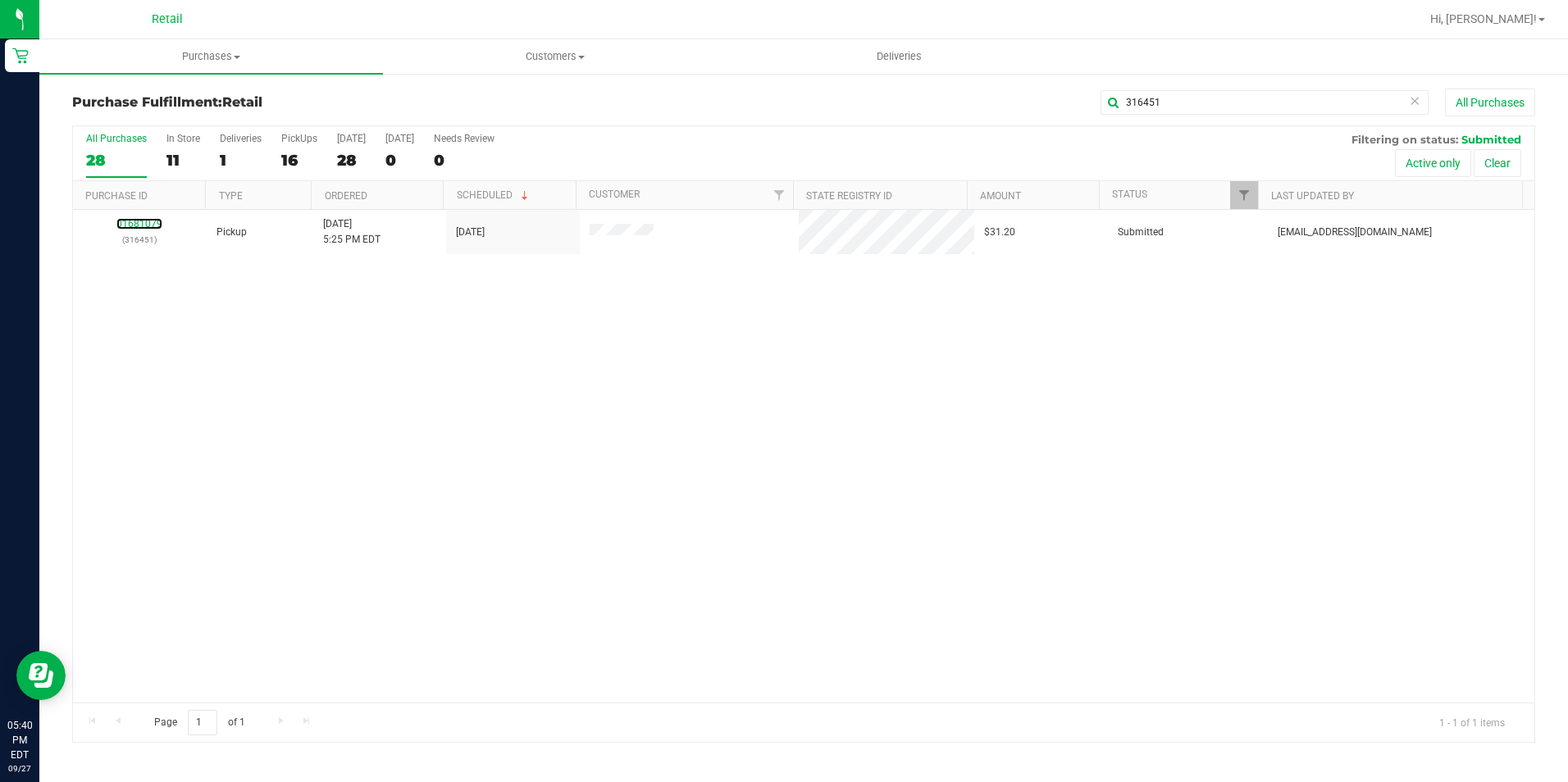
click at [152, 222] on link "01681079" at bounding box center [139, 223] width 46 height 11
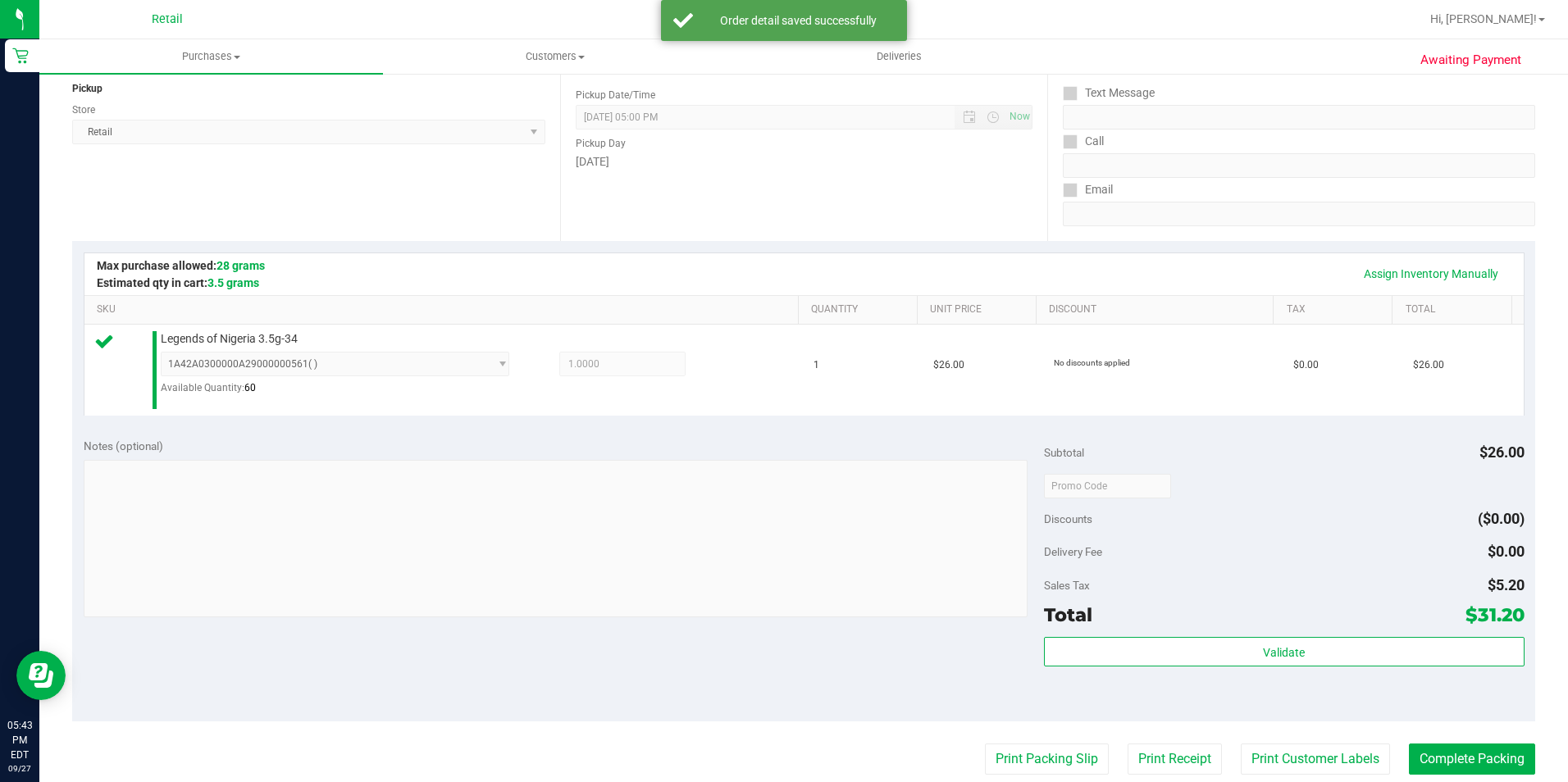
scroll to position [491, 0]
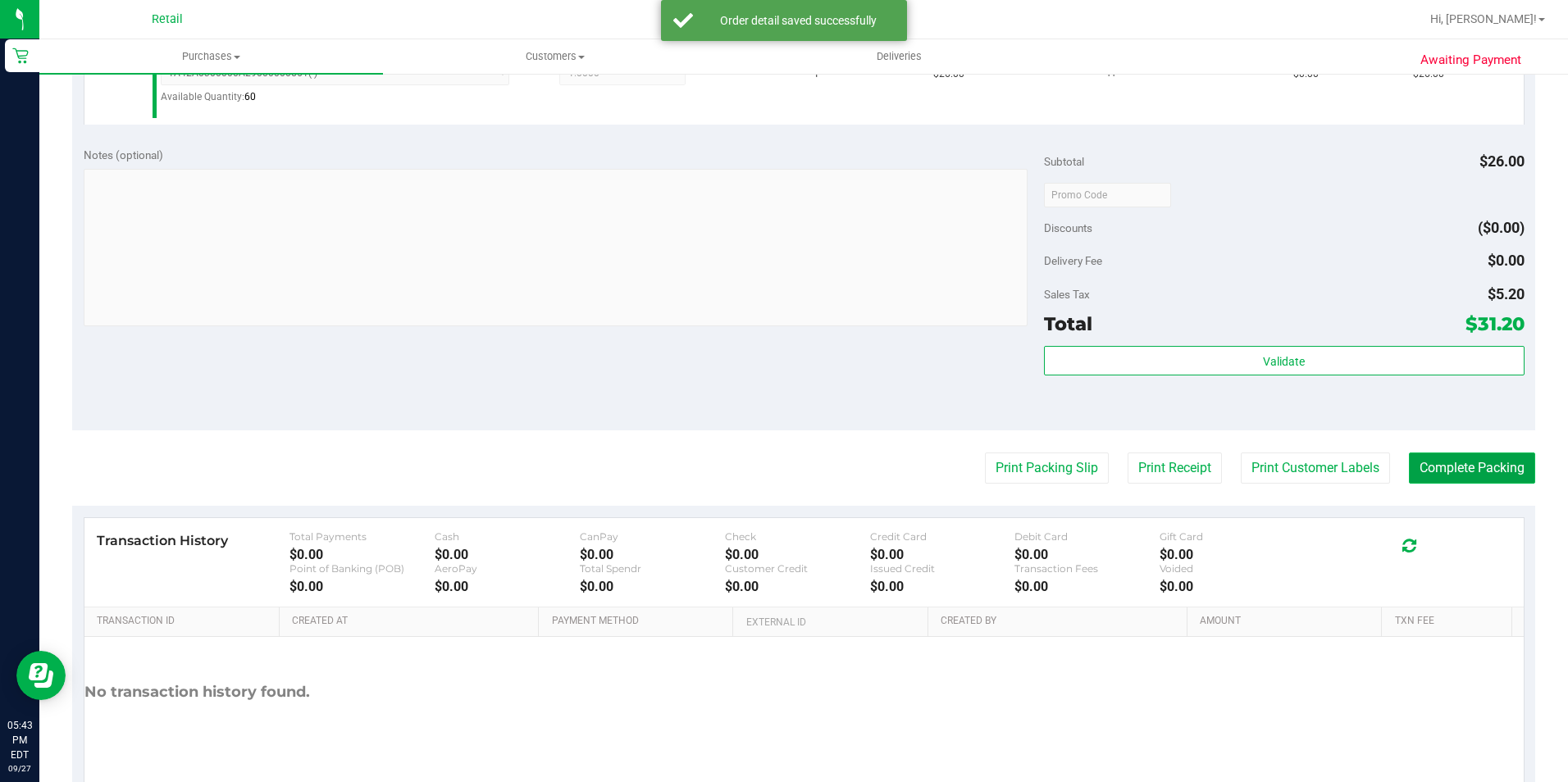
click at [1470, 484] on button "Complete Packing" at bounding box center [1472, 467] width 127 height 31
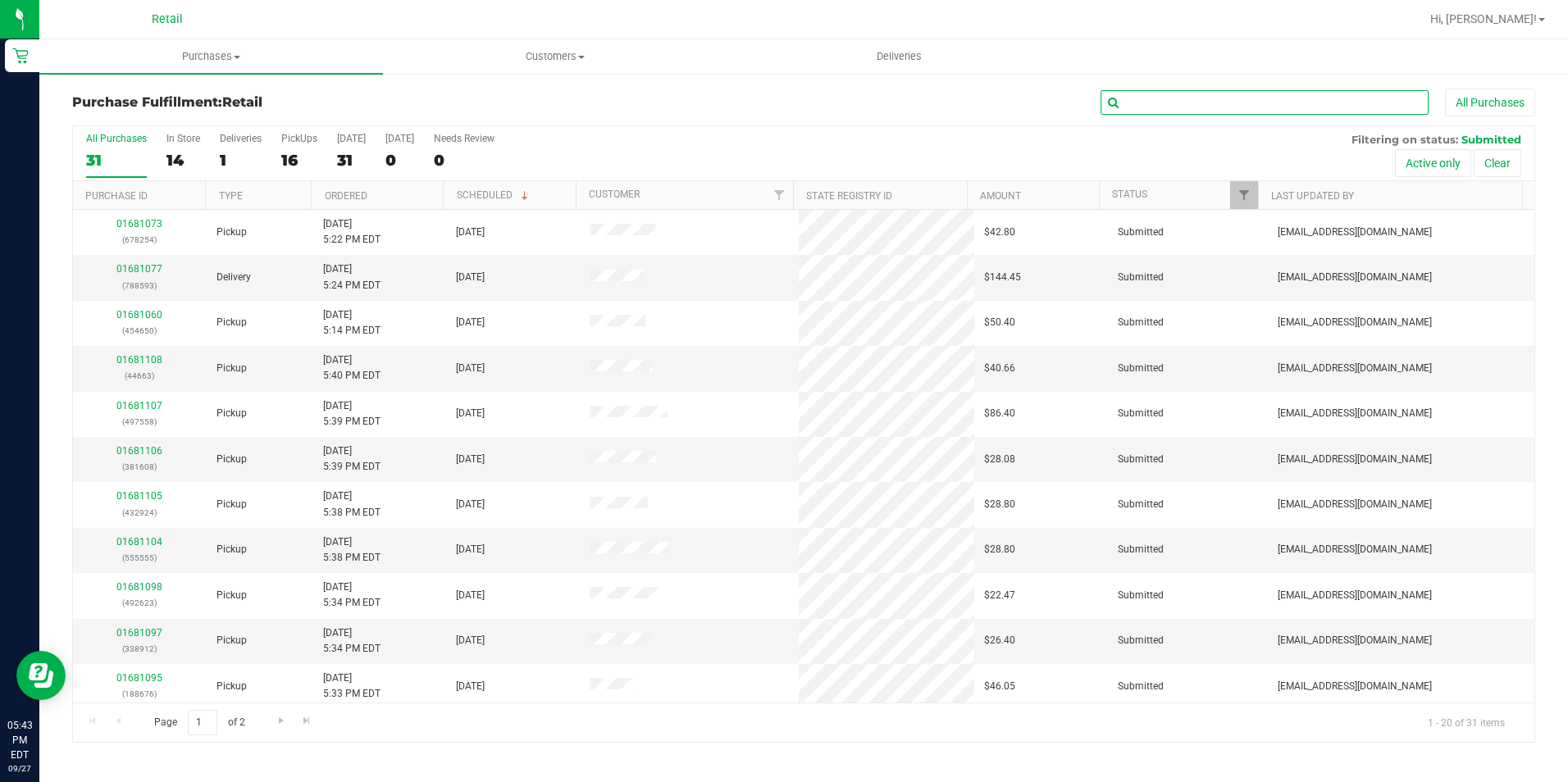
click at [1263, 103] on input "text" at bounding box center [1264, 103] width 328 height 25
type input "44663"
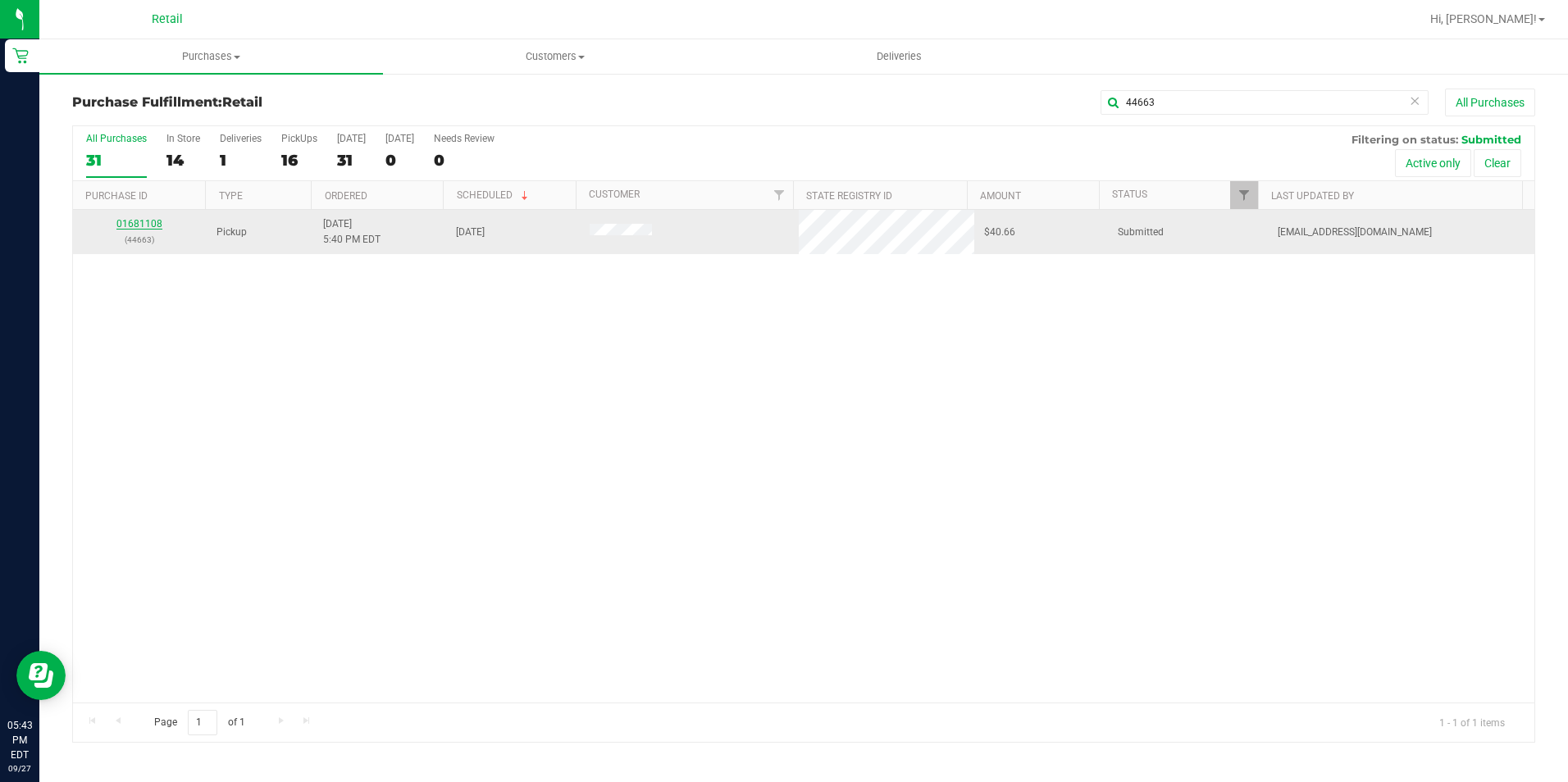
click at [150, 221] on link "01681108" at bounding box center [139, 223] width 46 height 11
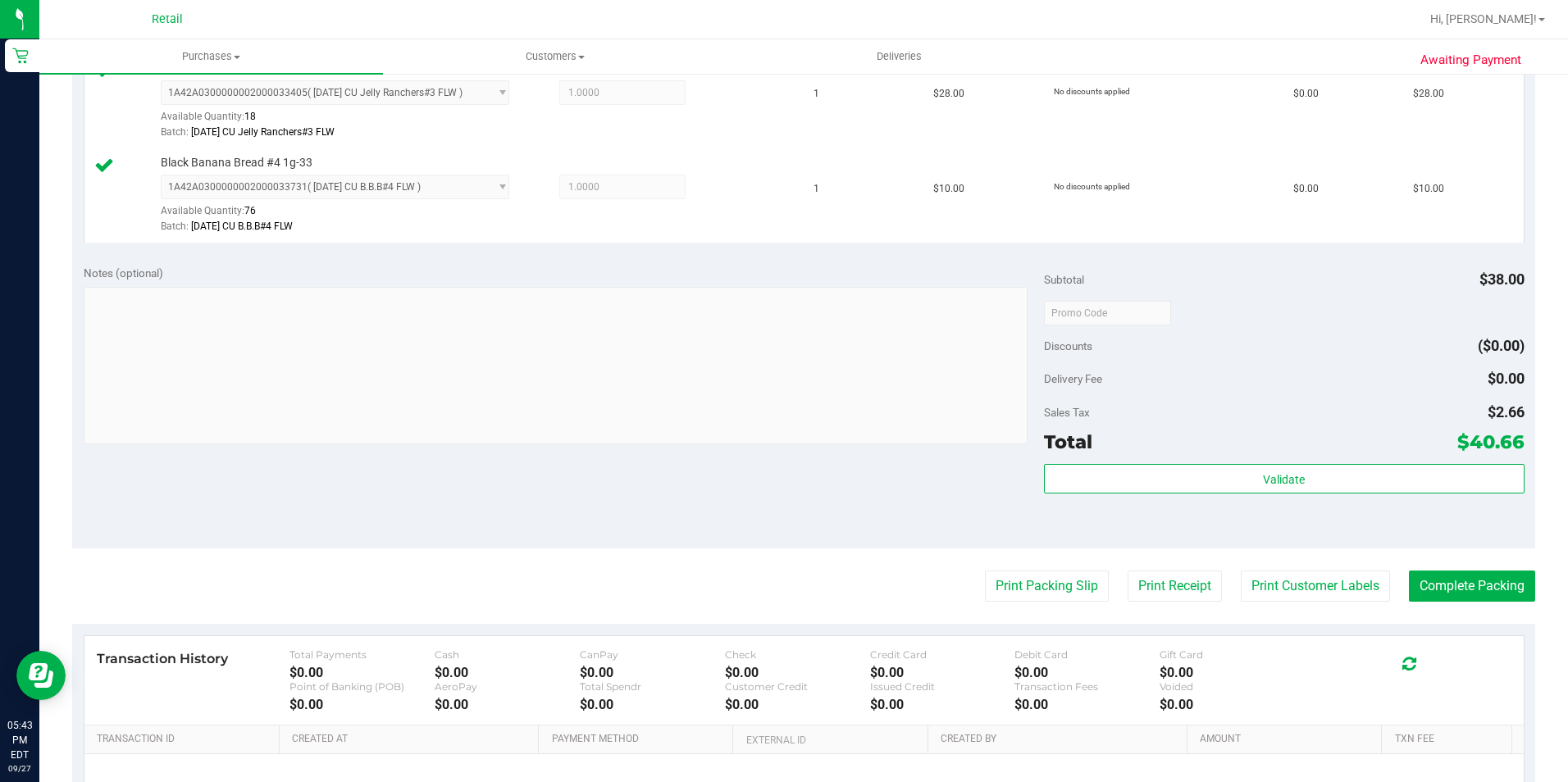
scroll to position [491, 0]
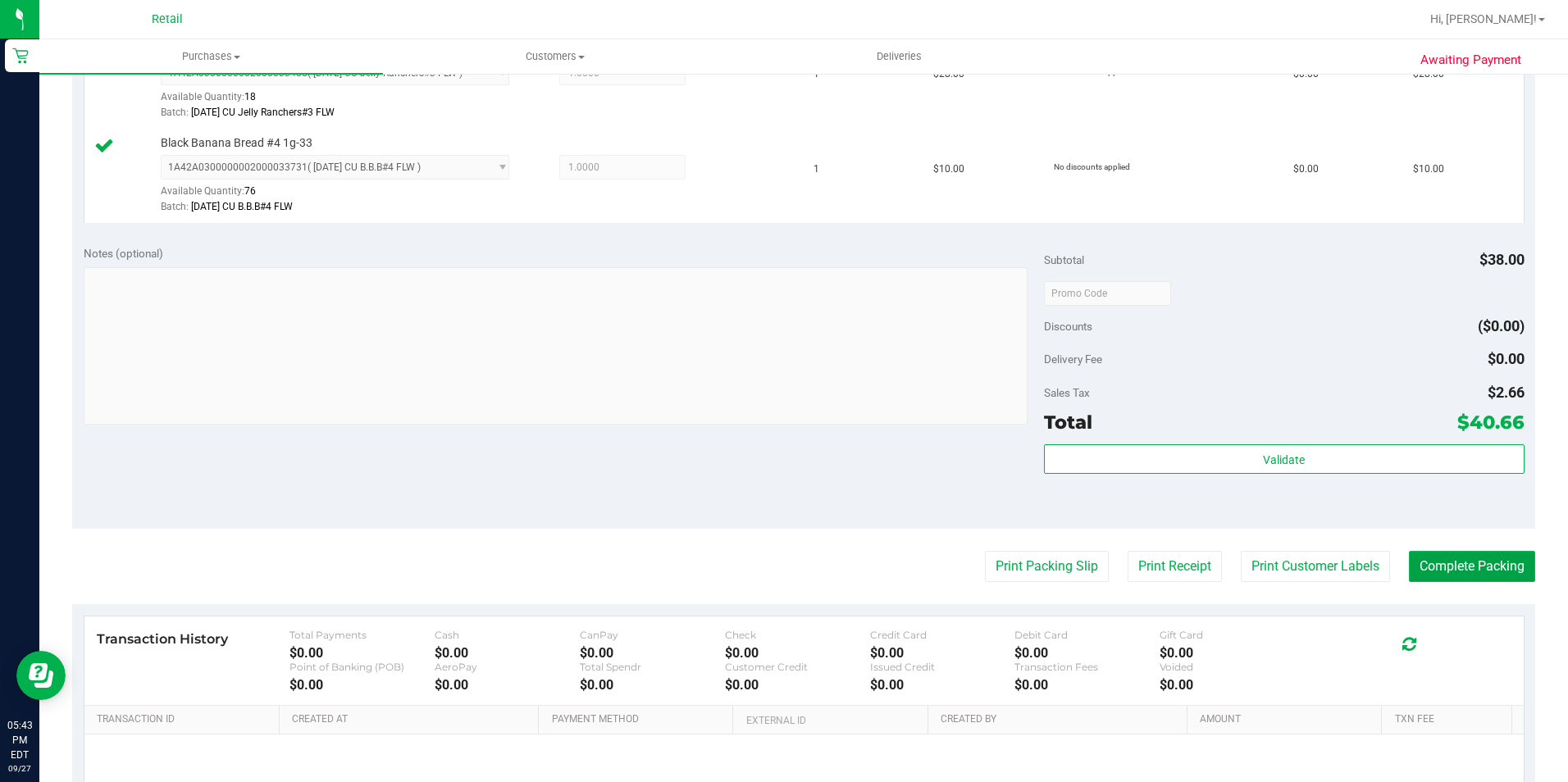
click at [1453, 552] on button "Complete Packing" at bounding box center [1472, 567] width 127 height 31
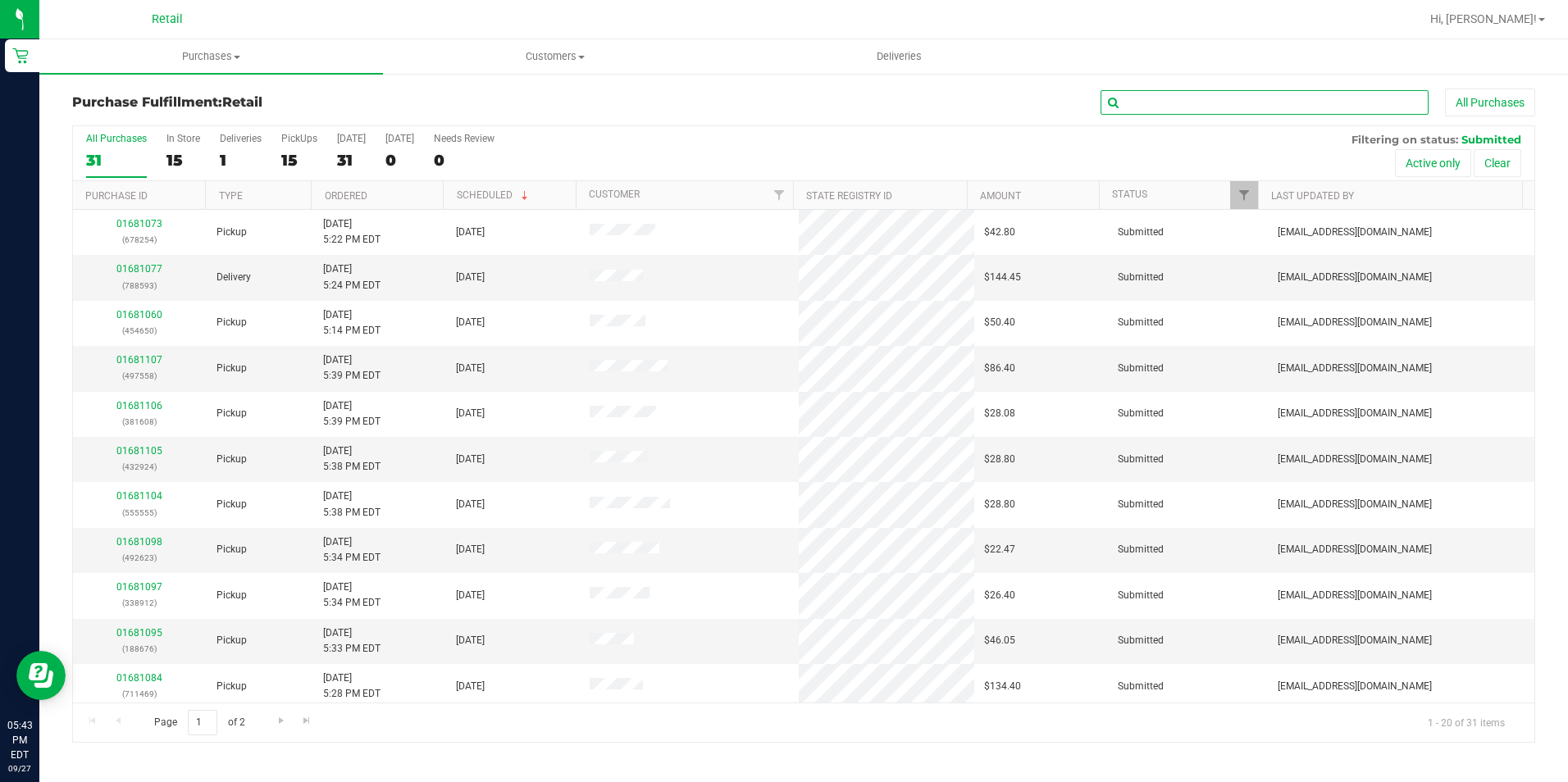
click at [1270, 110] on input "text" at bounding box center [1264, 103] width 328 height 25
type input "469938"
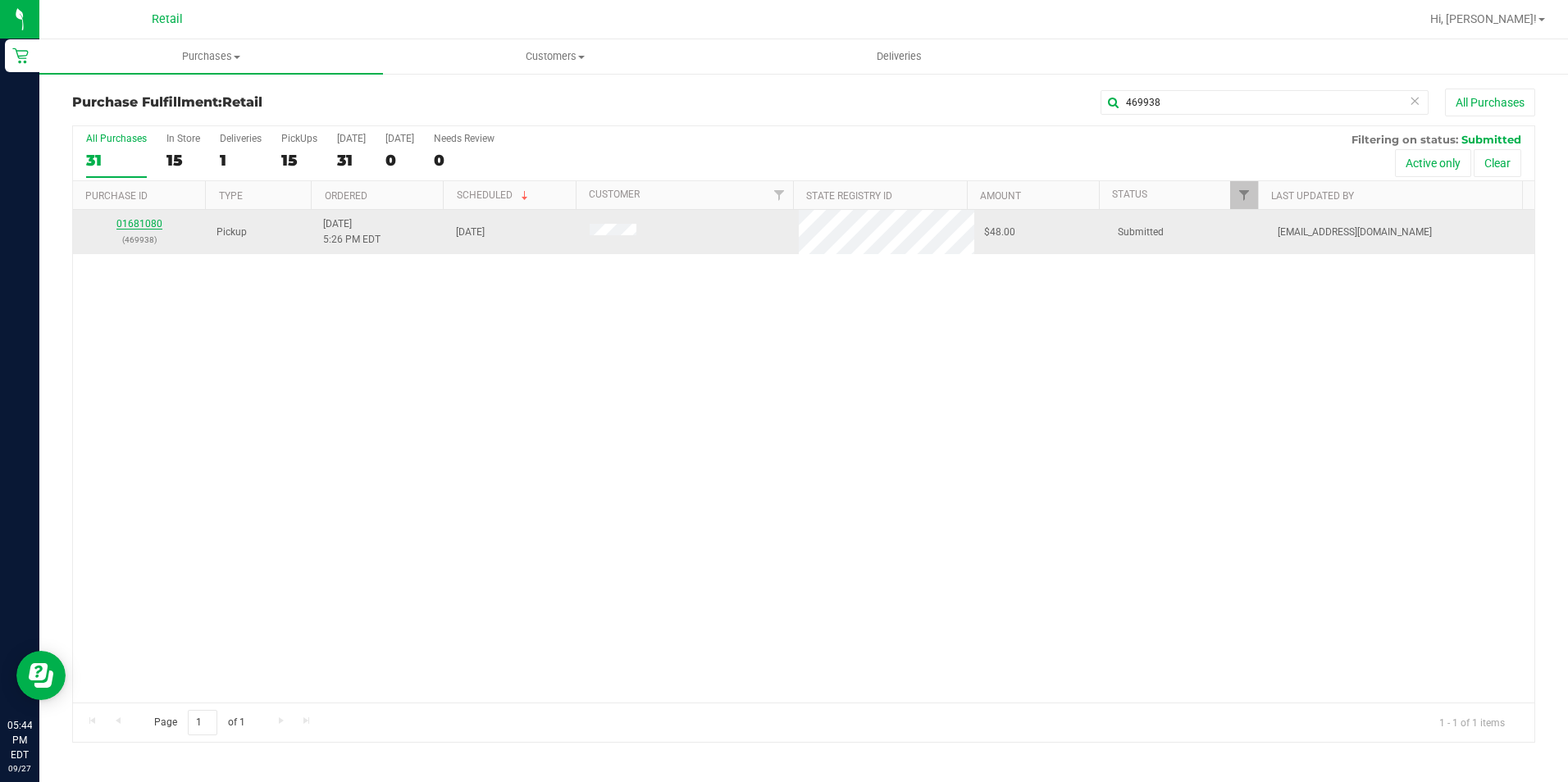
click at [137, 220] on link "01681080" at bounding box center [139, 223] width 46 height 11
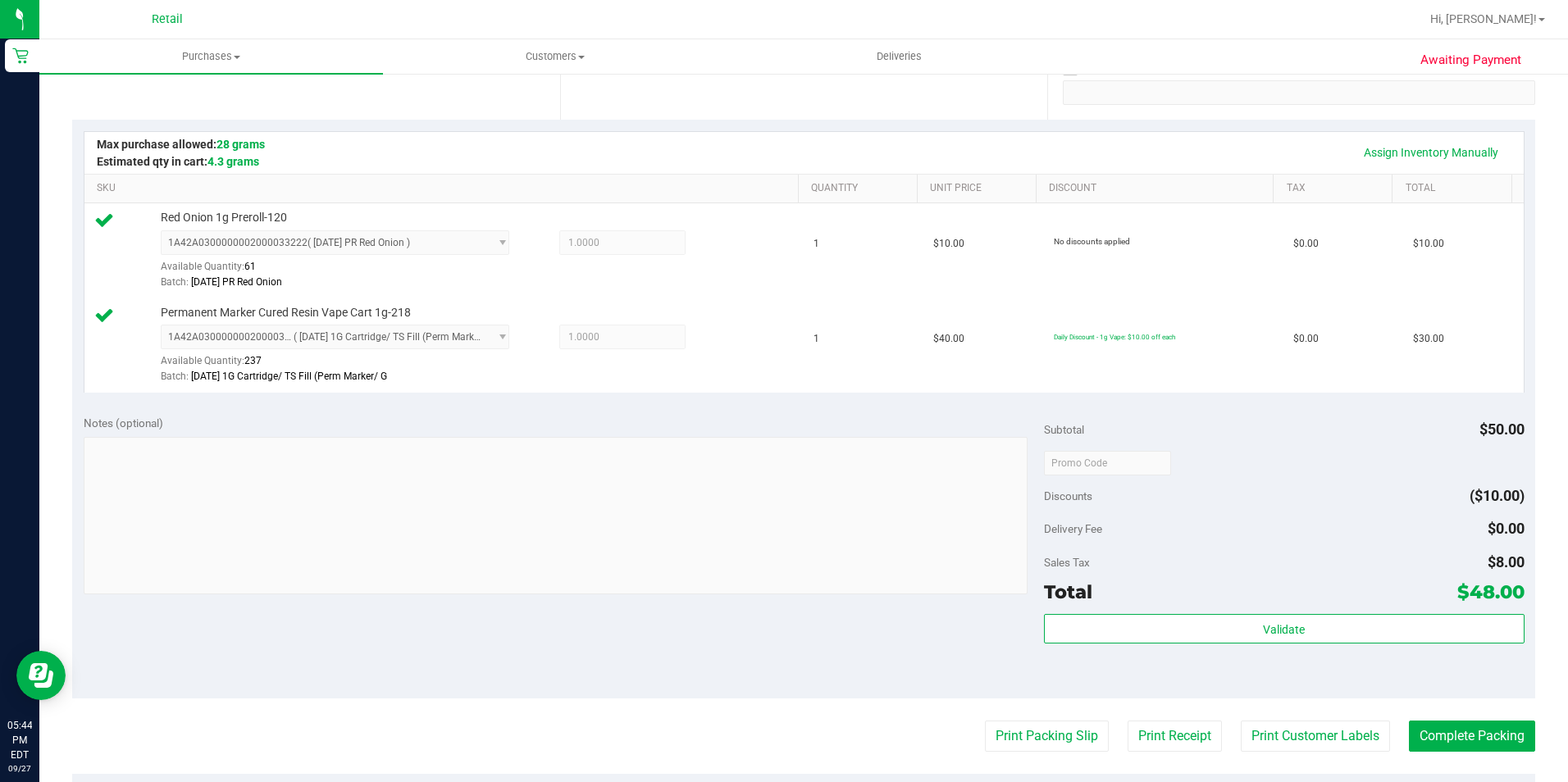
scroll to position [328, 0]
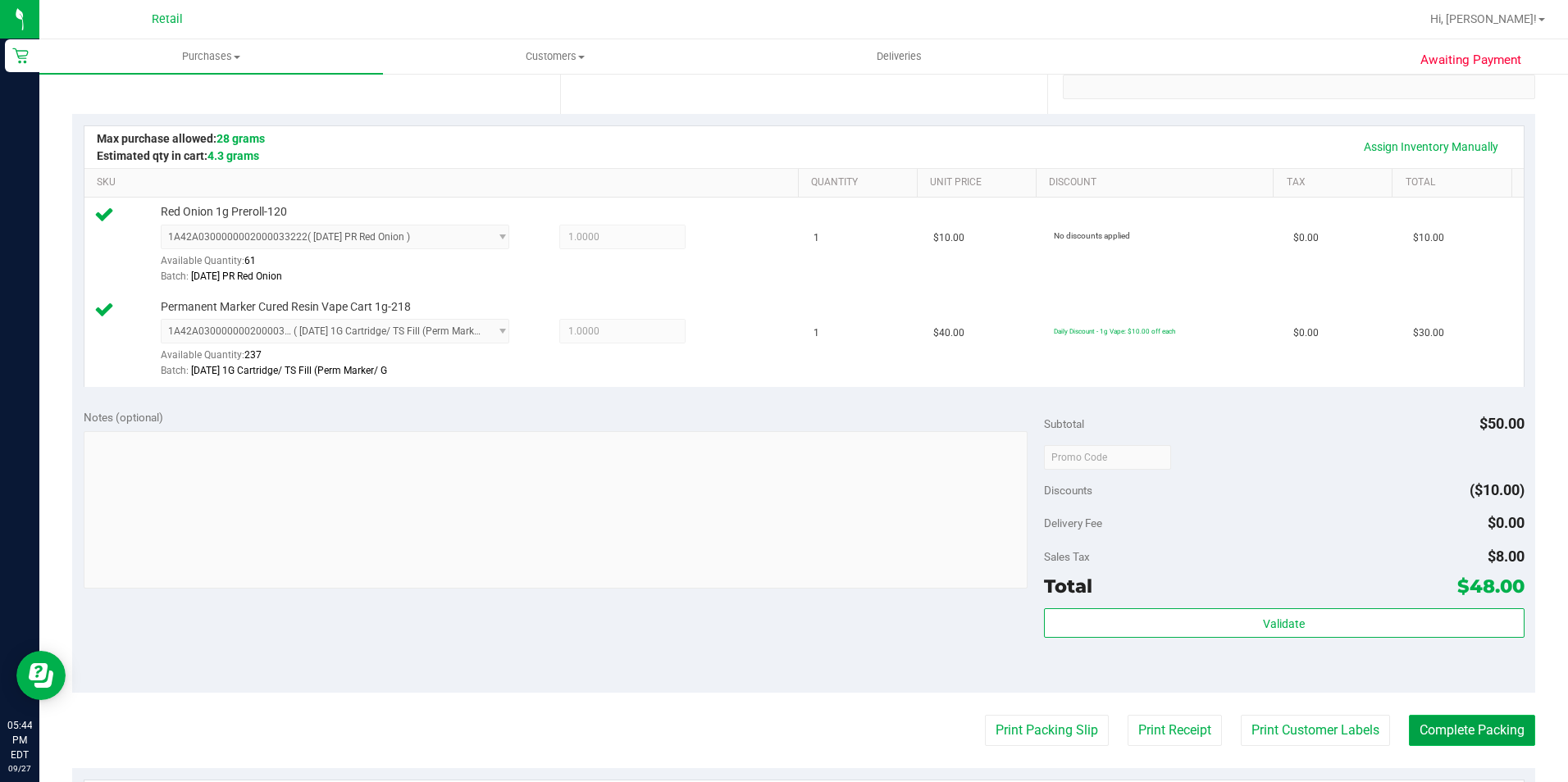
click at [1476, 730] on button "Complete Packing" at bounding box center [1472, 730] width 127 height 31
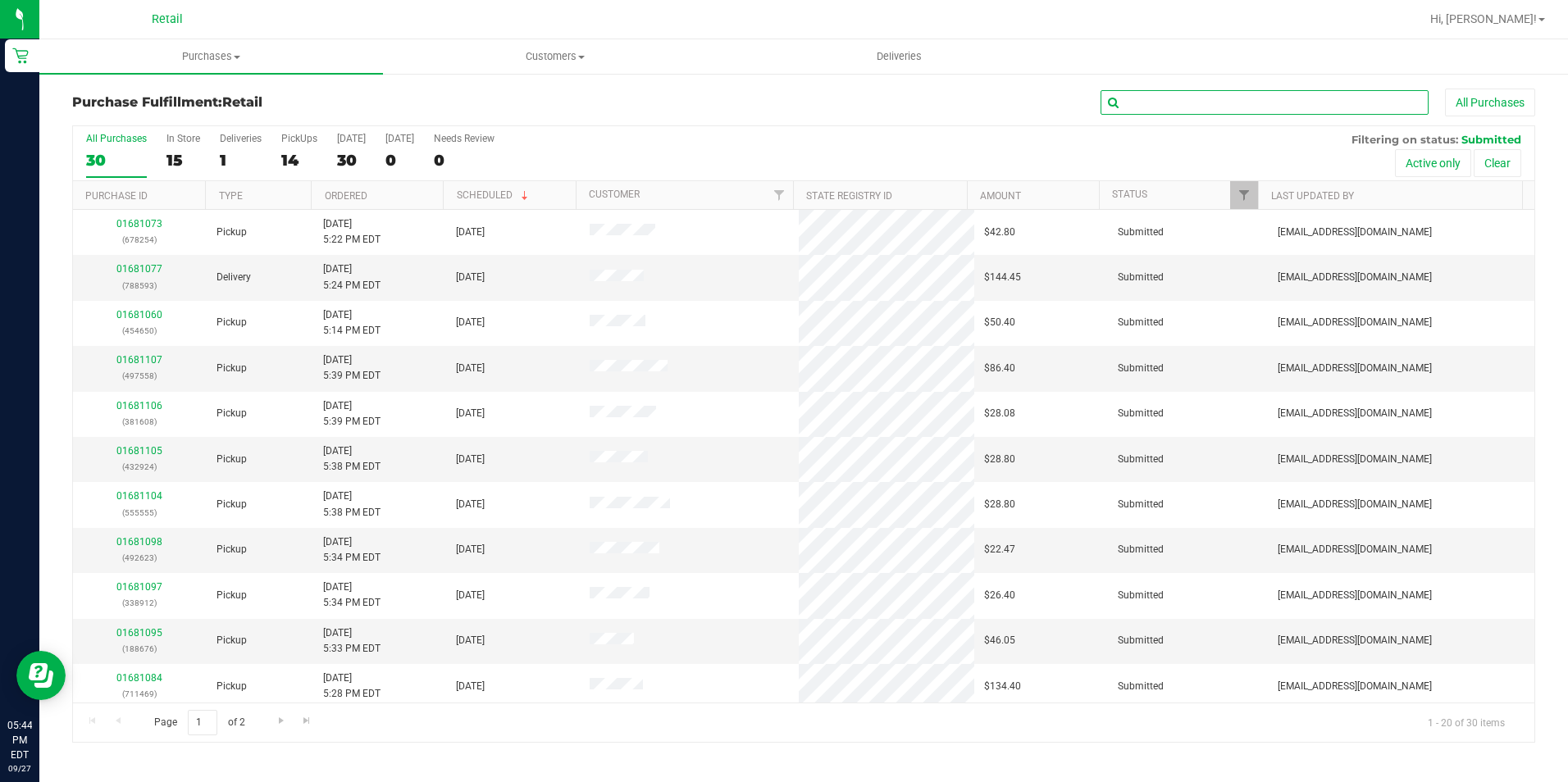
click at [1297, 94] on input "text" at bounding box center [1264, 103] width 328 height 25
type input "711469"
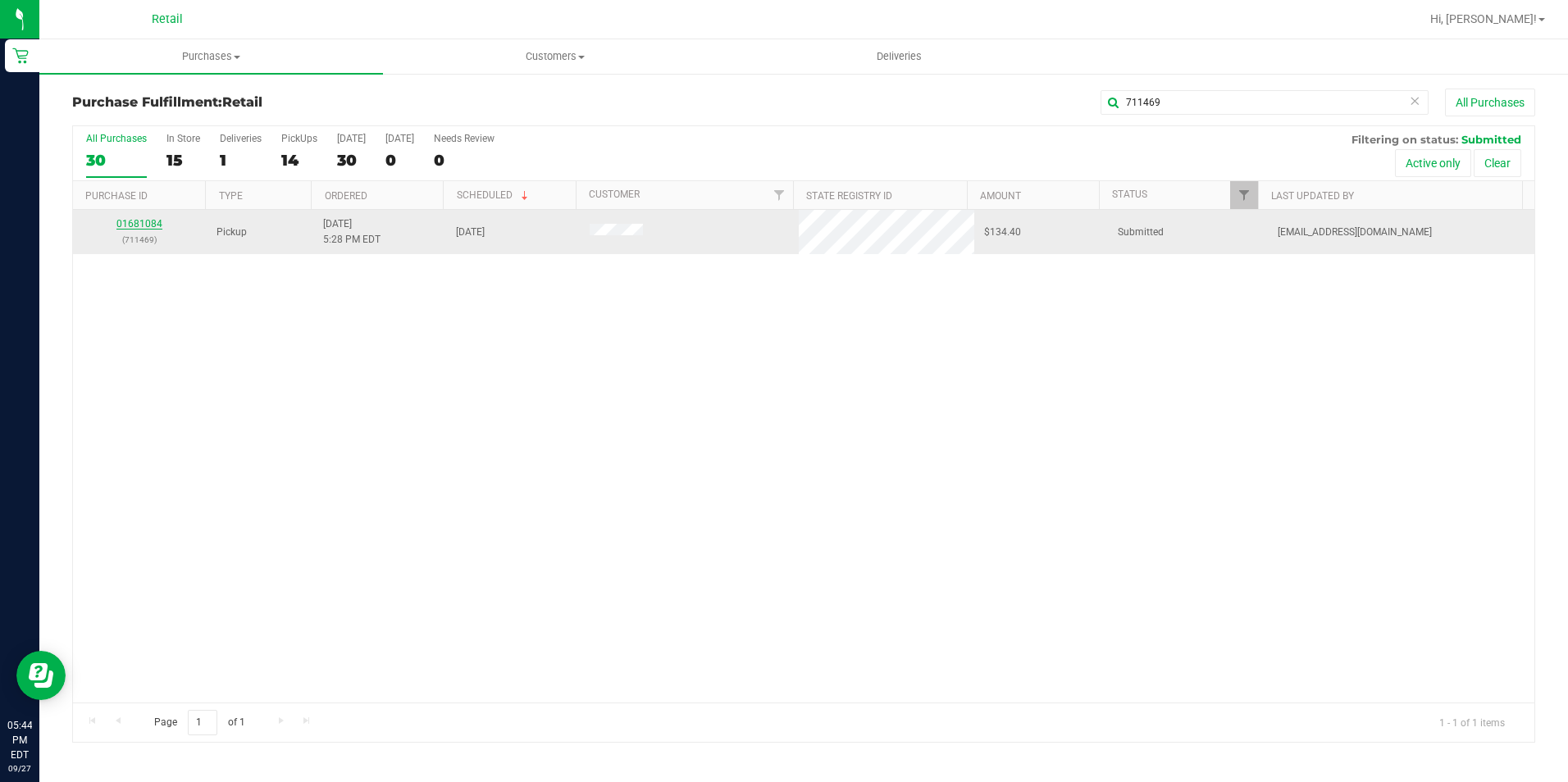
click at [149, 218] on link "01681084" at bounding box center [139, 223] width 46 height 11
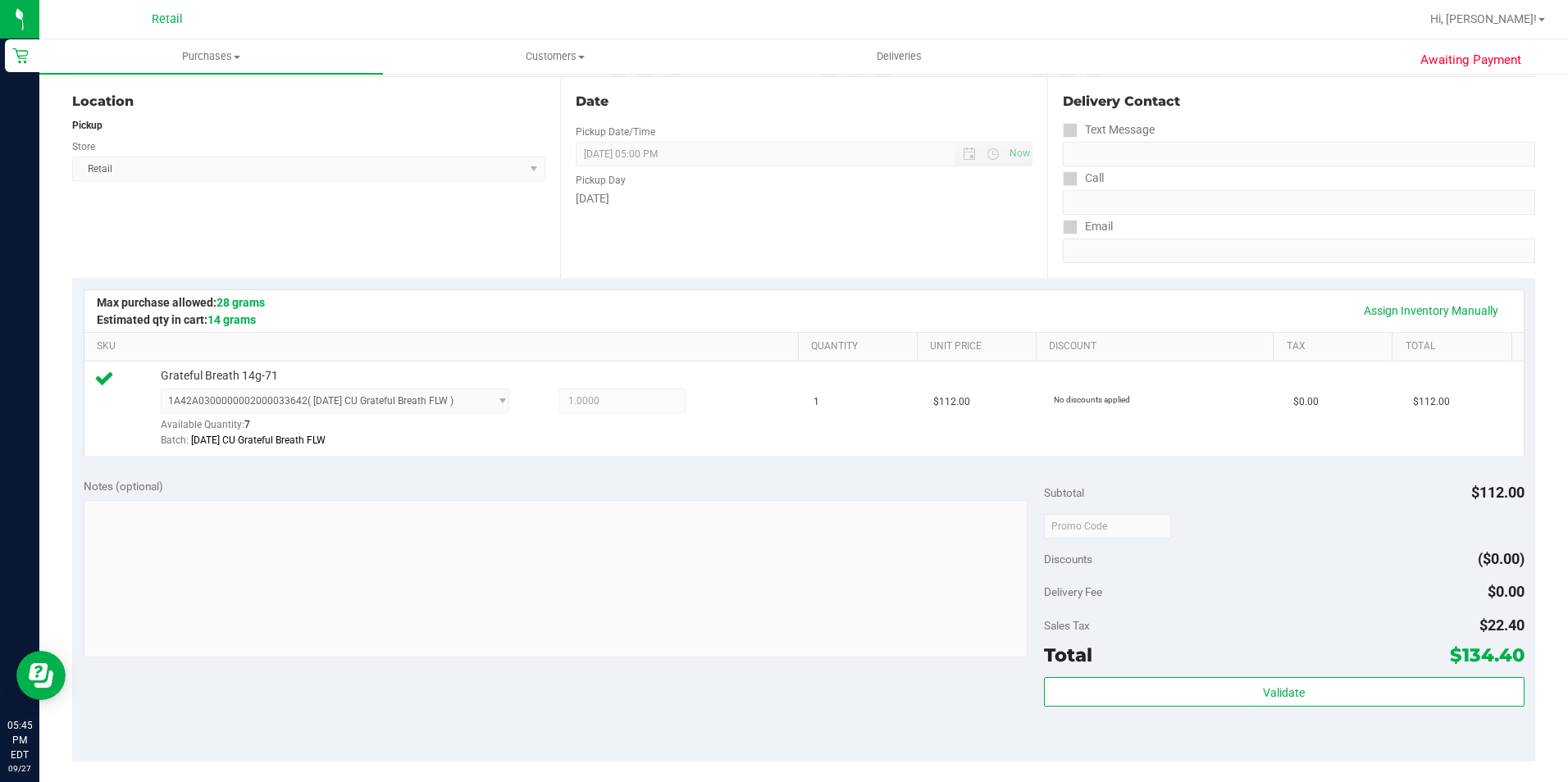
scroll to position [410, 0]
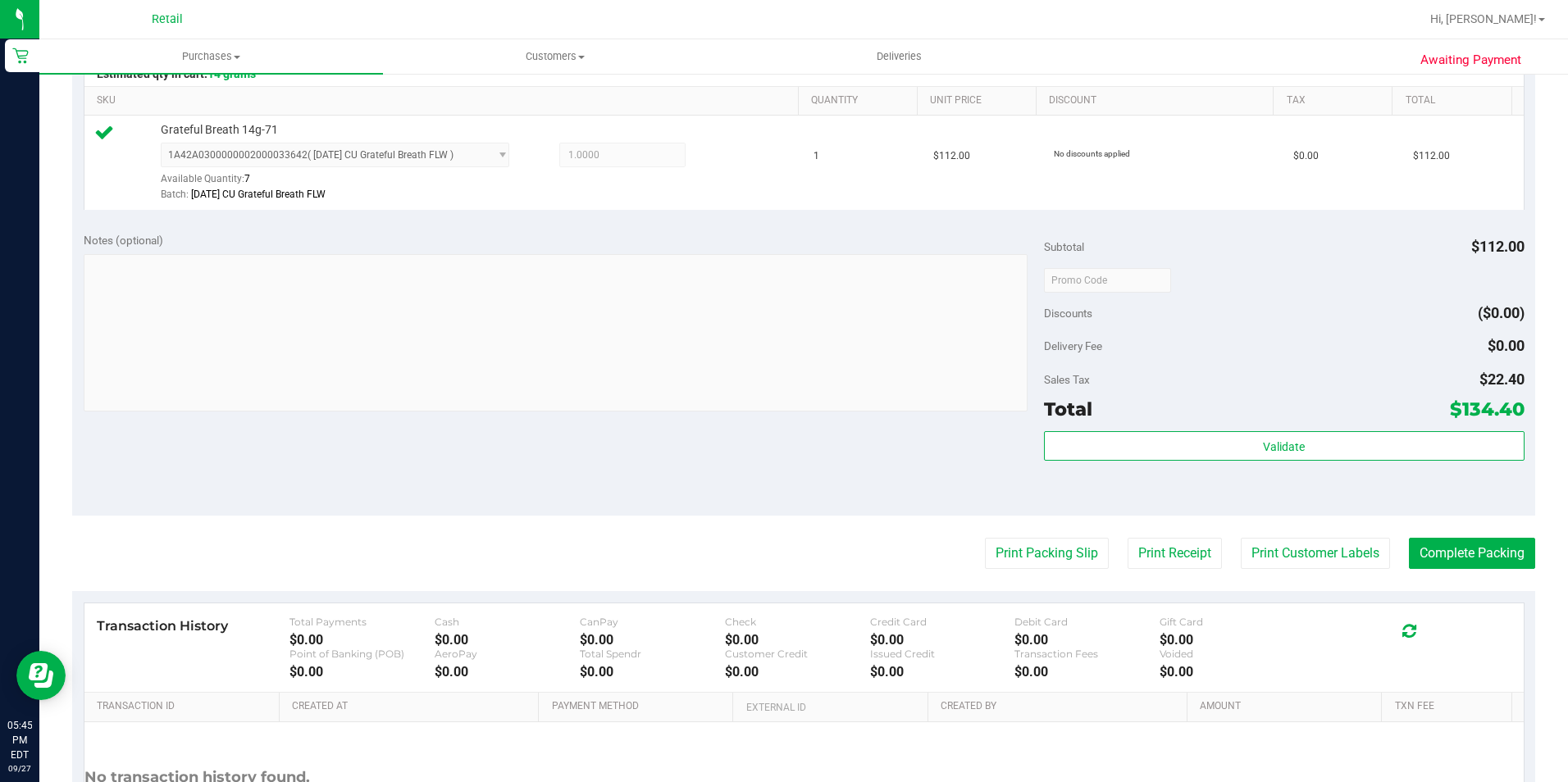
click at [1479, 535] on purchase-details "Back Edit Purchase Cancel Purchase View Profile # 01681084 Med | Rec METRC ID: …" at bounding box center [803, 288] width 1463 height 1219
click at [1435, 555] on button "Complete Packing" at bounding box center [1472, 553] width 127 height 31
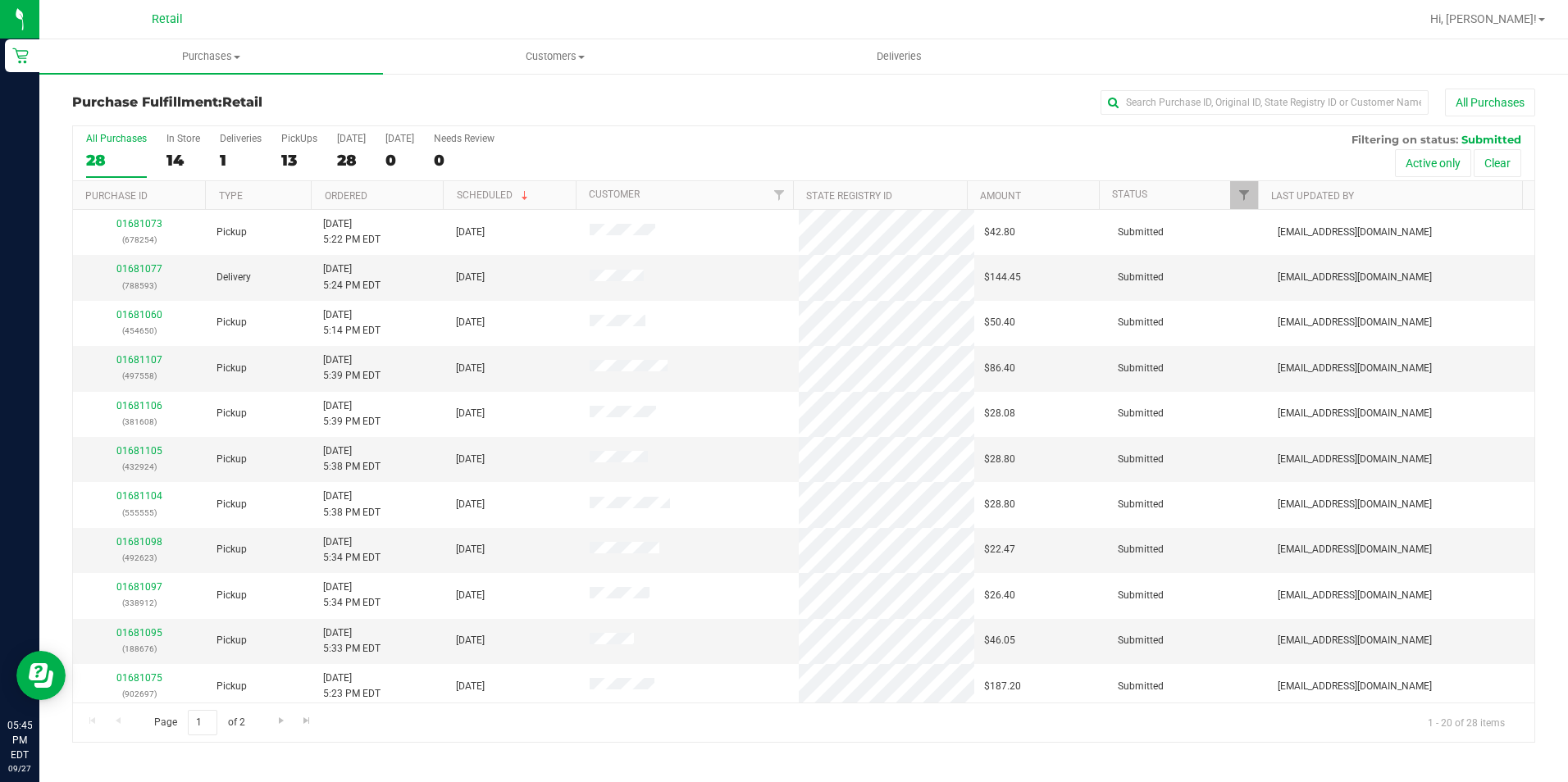
click at [1231, 115] on div "All Purchases" at bounding box center [1047, 103] width 975 height 28
click at [1234, 108] on input "text" at bounding box center [1264, 103] width 328 height 25
type input "454650"
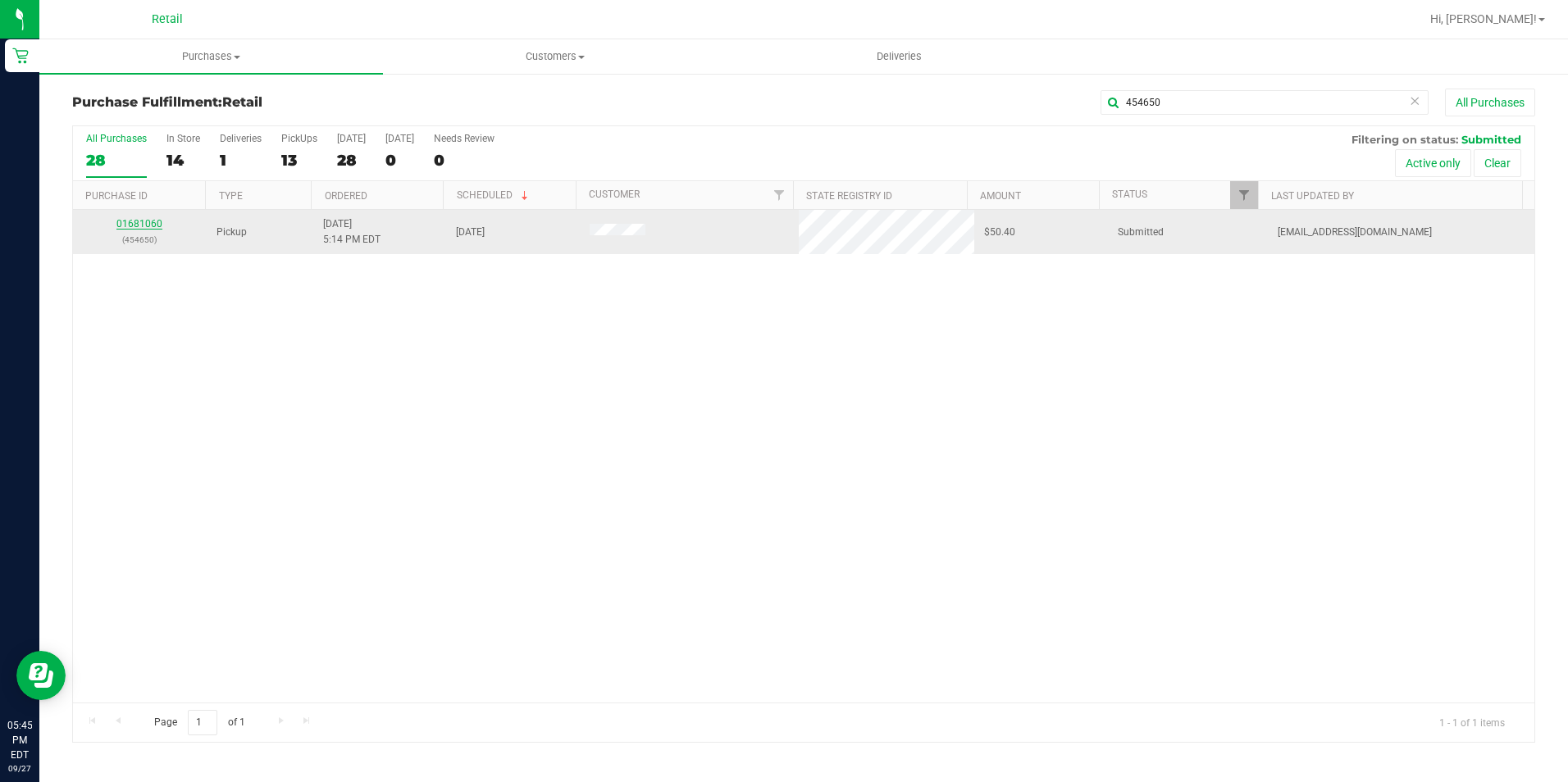
click at [134, 227] on link "01681060" at bounding box center [139, 223] width 46 height 11
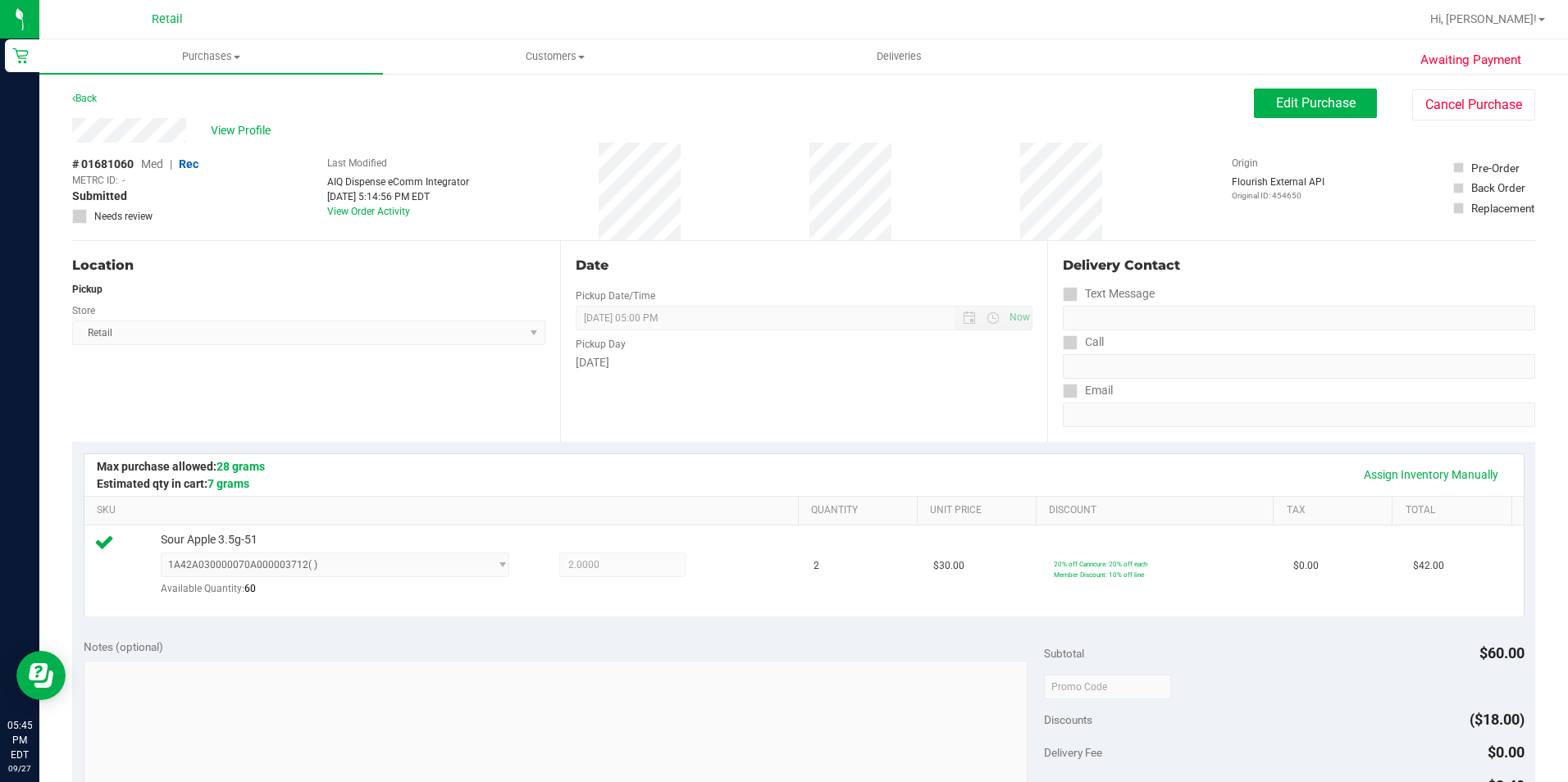
scroll to position [410, 0]
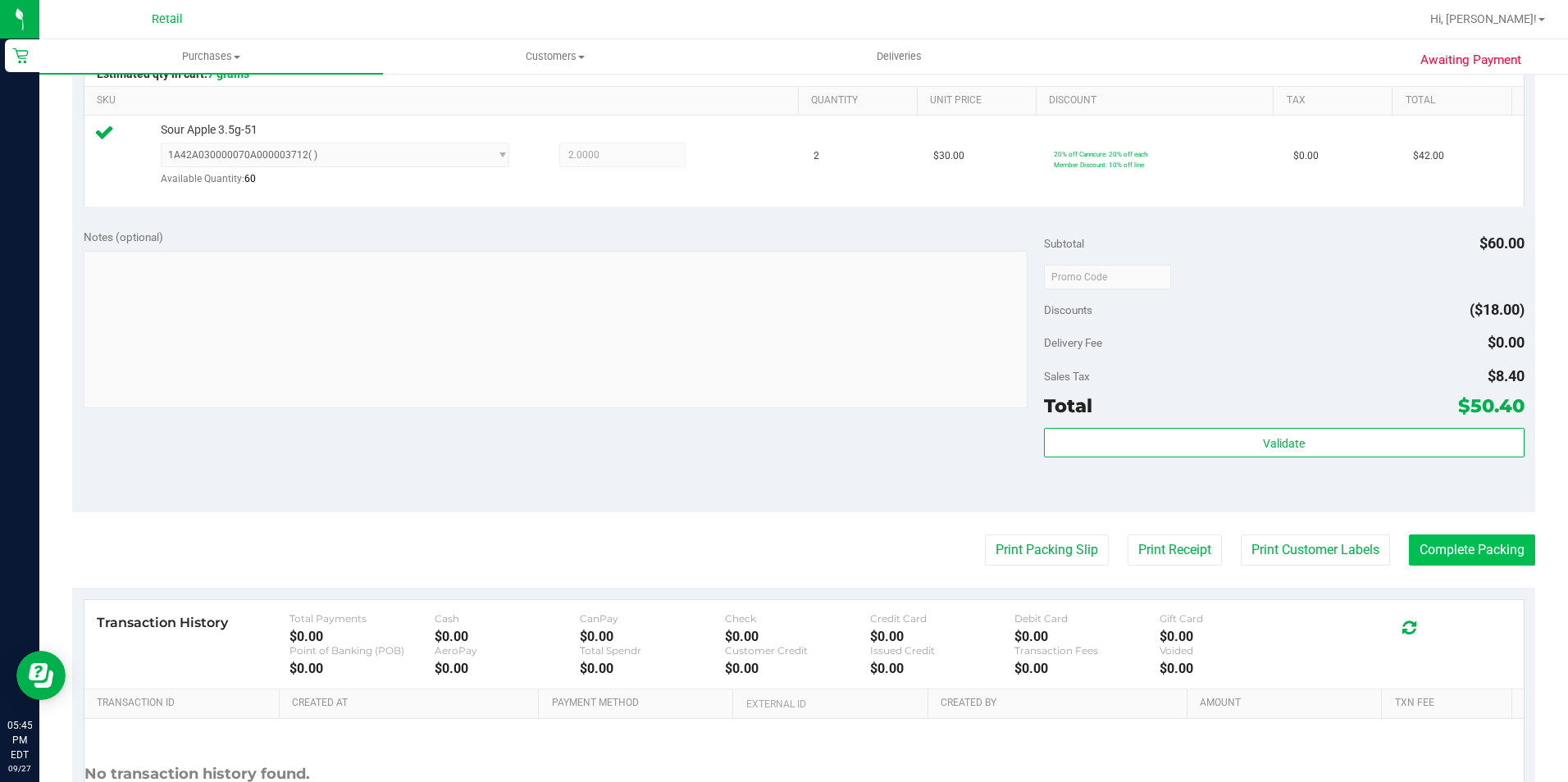
drag, startPoint x: 1470, startPoint y: 526, endPoint x: 1445, endPoint y: 550, distance: 34.7
click at [1470, 526] on purchase-details "Back Edit Purchase Cancel Purchase View Profile # 01681060 Med | Rec METRC ID: …" at bounding box center [803, 286] width 1463 height 1215
click at [1445, 550] on button "Complete Packing" at bounding box center [1472, 550] width 127 height 31
click at [1437, 549] on button "Complete Packing" at bounding box center [1472, 550] width 127 height 31
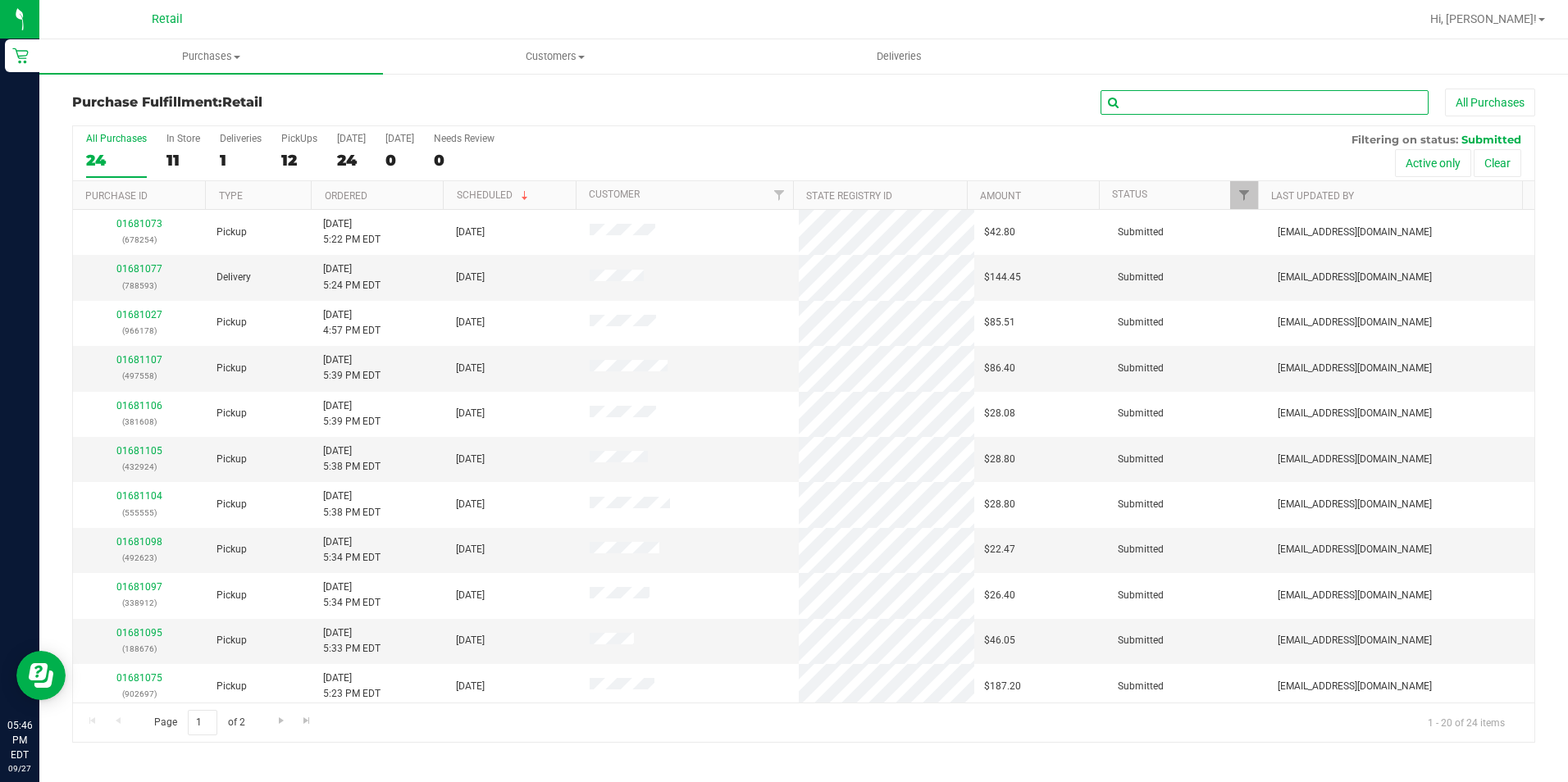
click at [1318, 92] on input "text" at bounding box center [1264, 103] width 328 height 25
type input "902697"
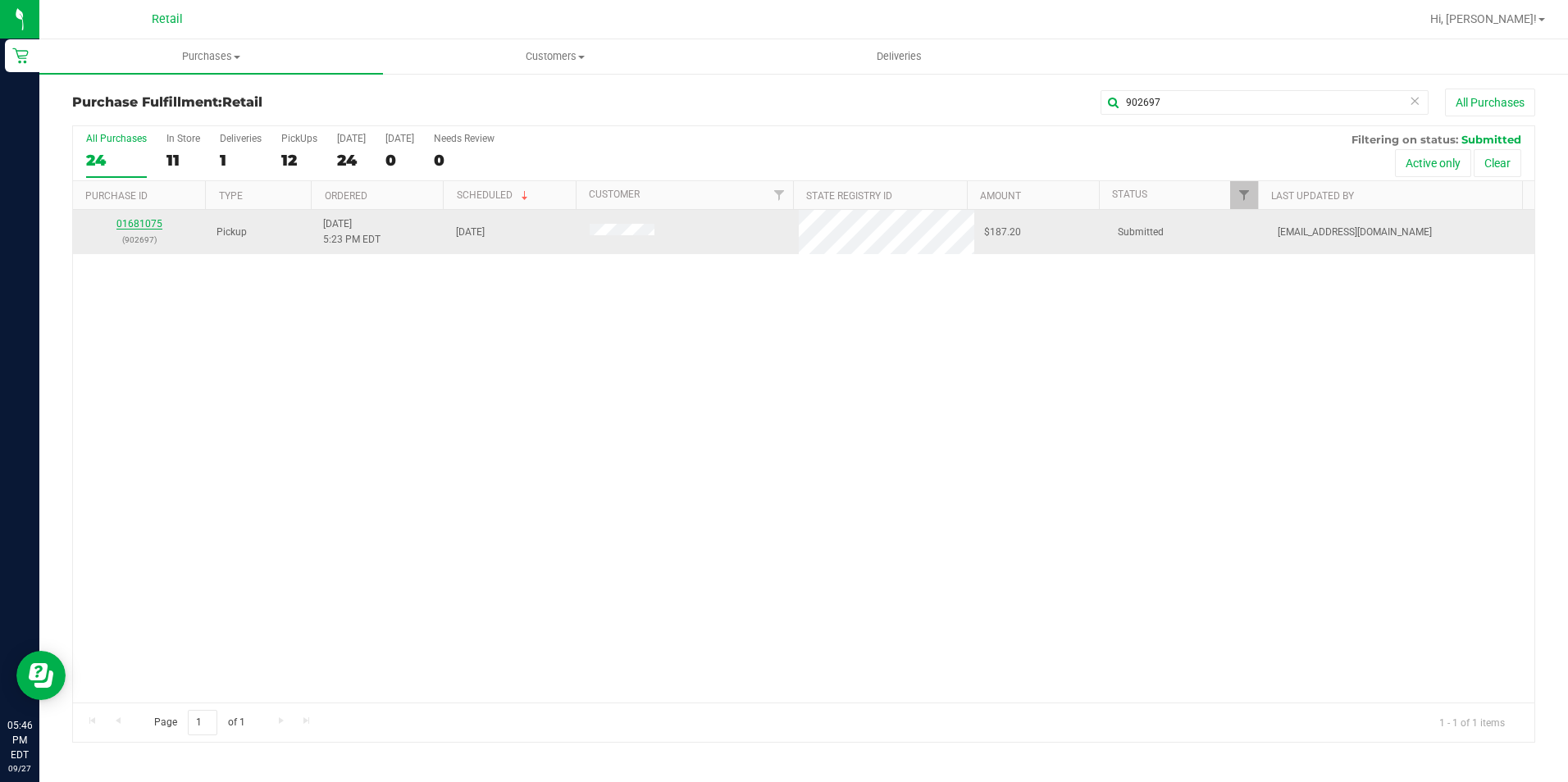
click at [155, 222] on link "01681075" at bounding box center [139, 223] width 46 height 11
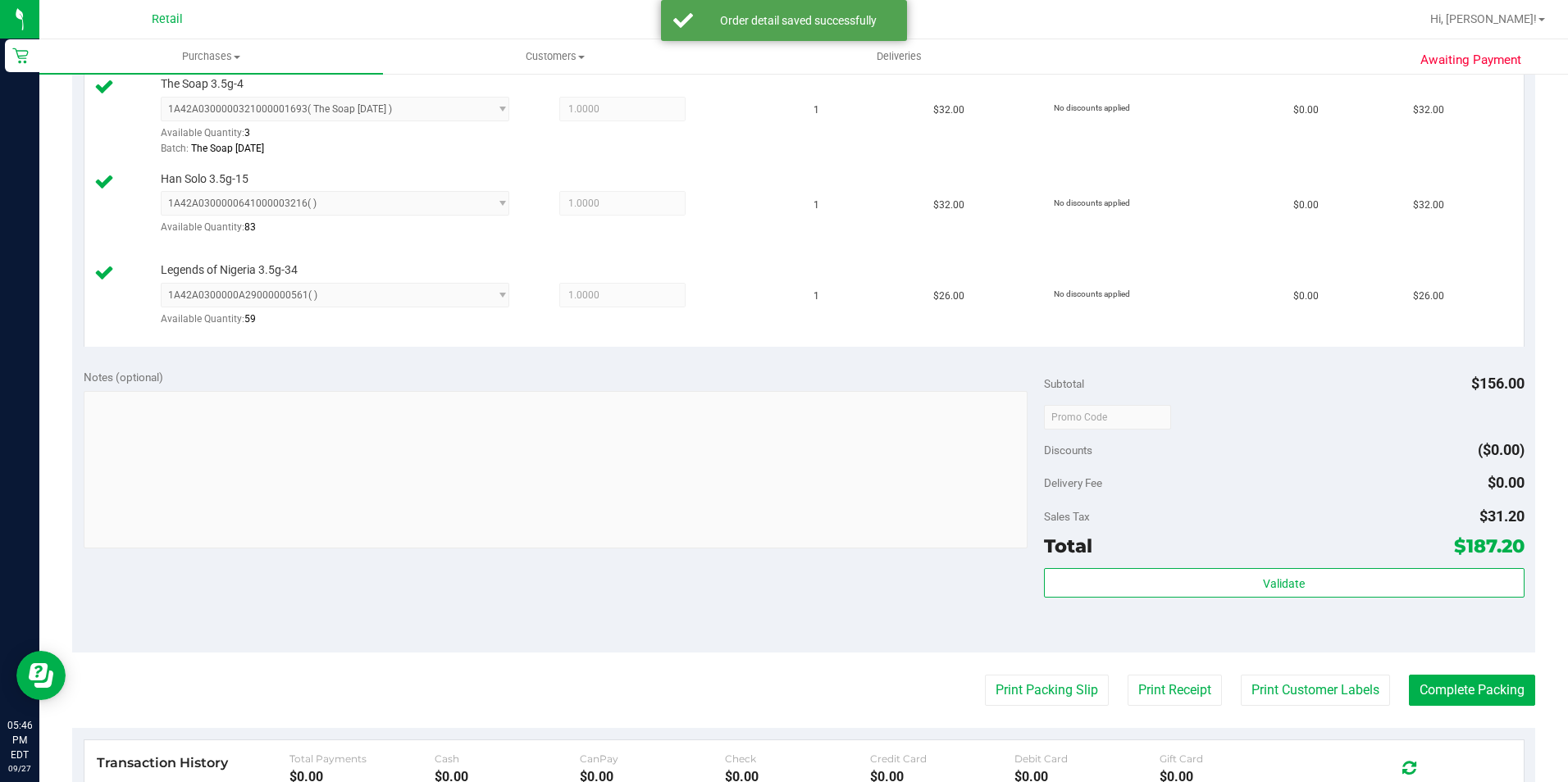
scroll to position [820, 0]
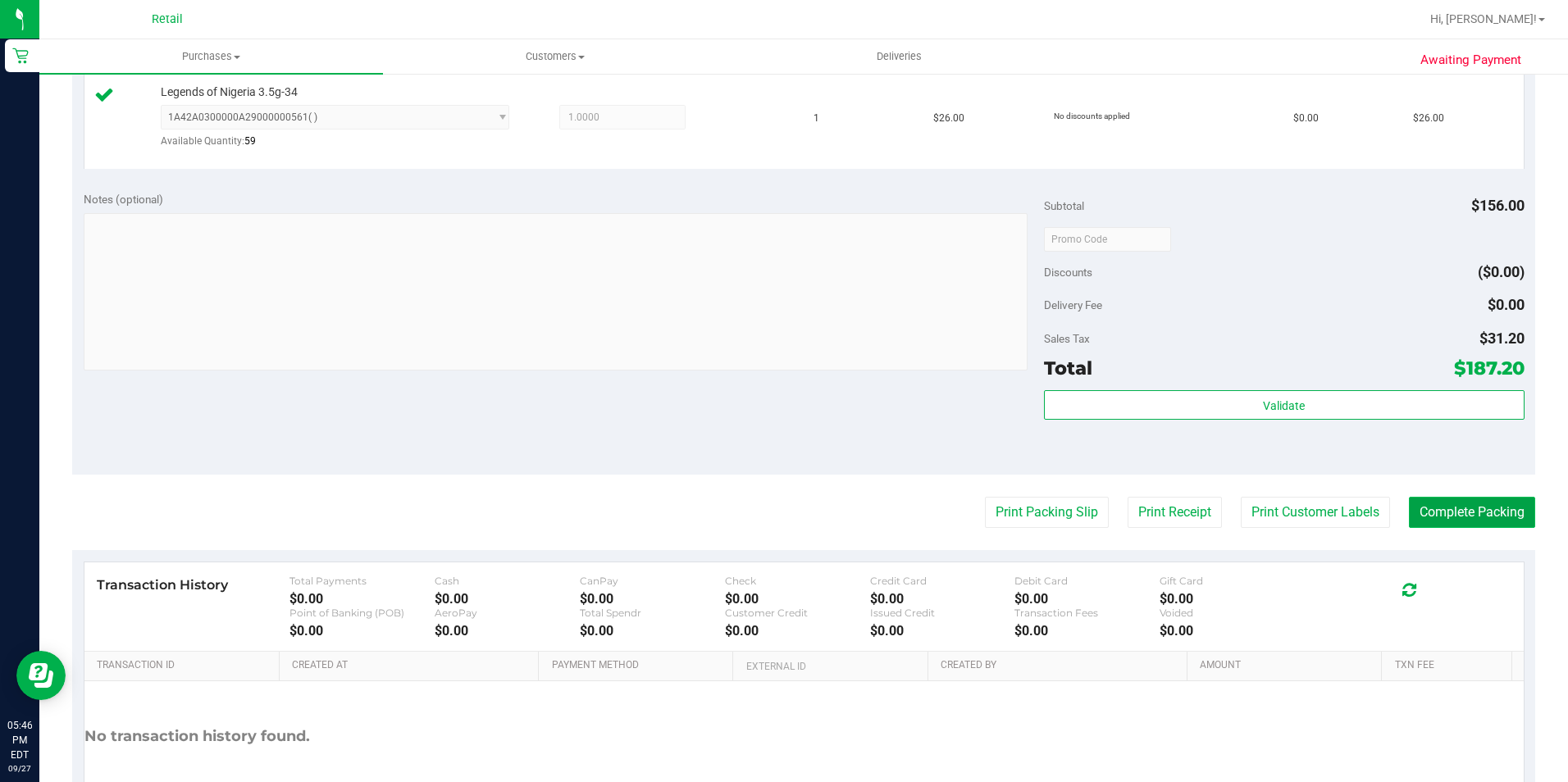
click at [1463, 497] on button "Complete Packing" at bounding box center [1472, 512] width 127 height 31
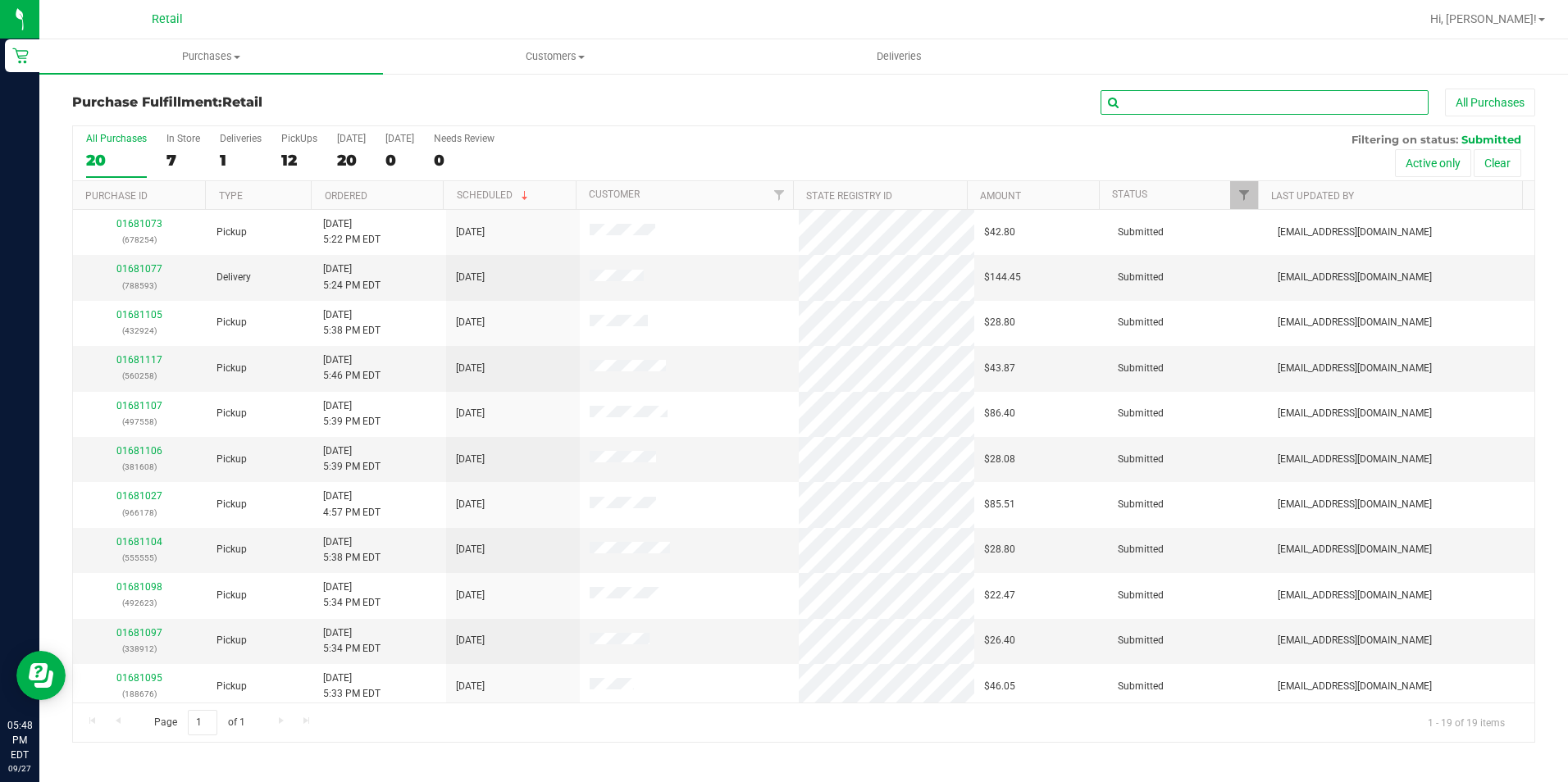
click at [1365, 102] on input "text" at bounding box center [1264, 103] width 328 height 25
type input "497558"
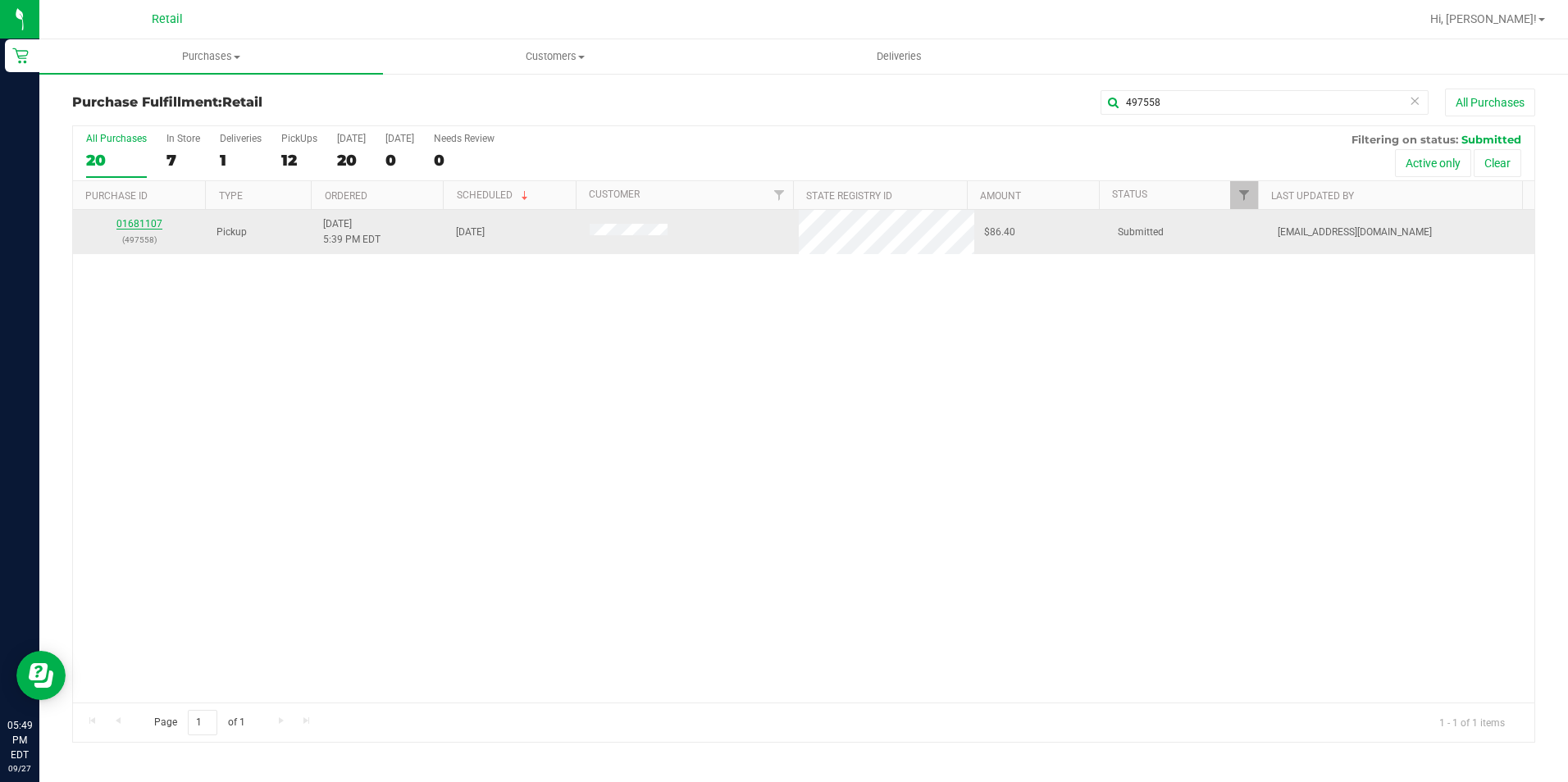
click at [137, 229] on link "01681107" at bounding box center [139, 223] width 46 height 11
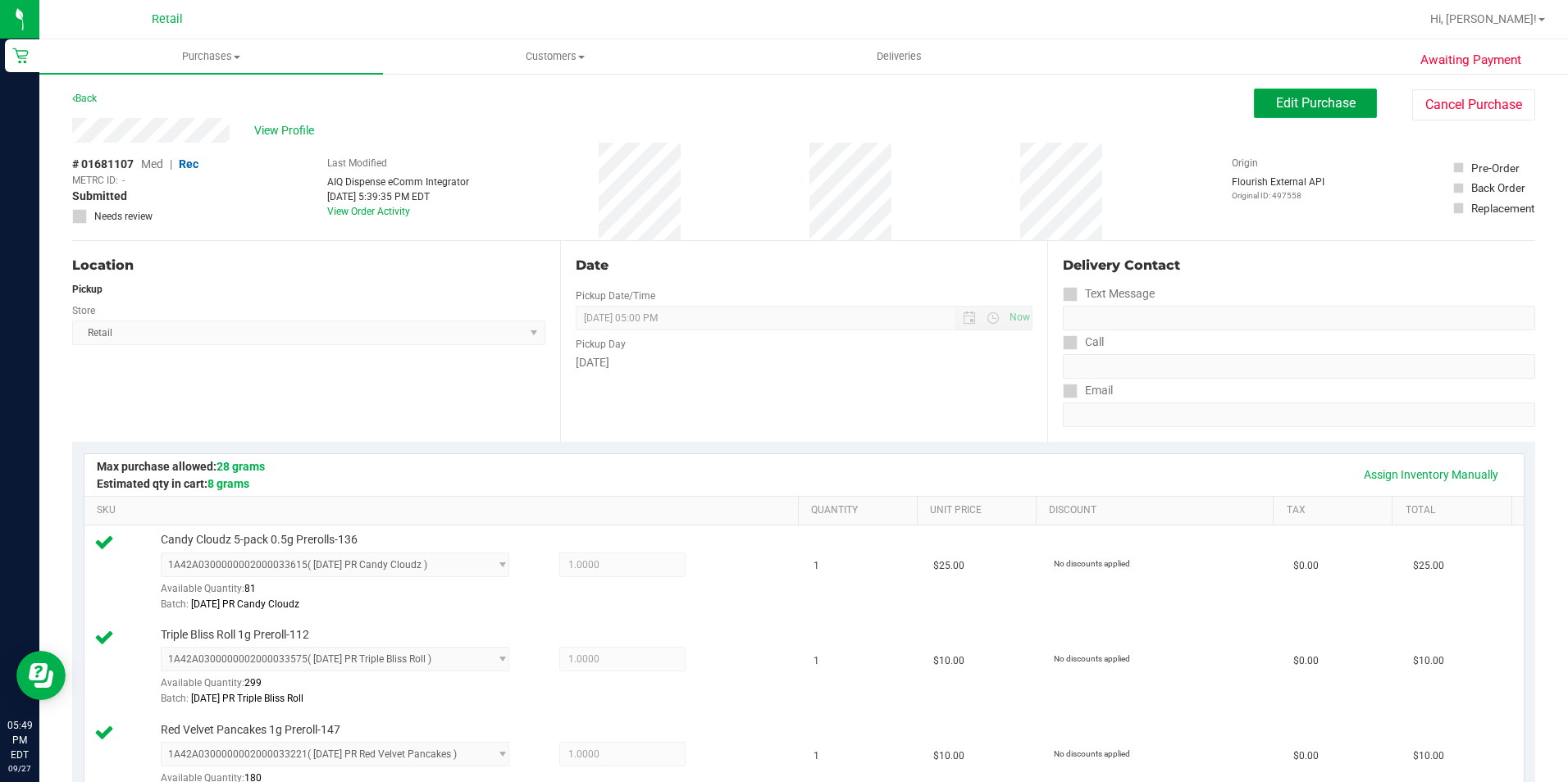
click at [1276, 110] on span "Edit Purchase" at bounding box center [1315, 103] width 80 height 15
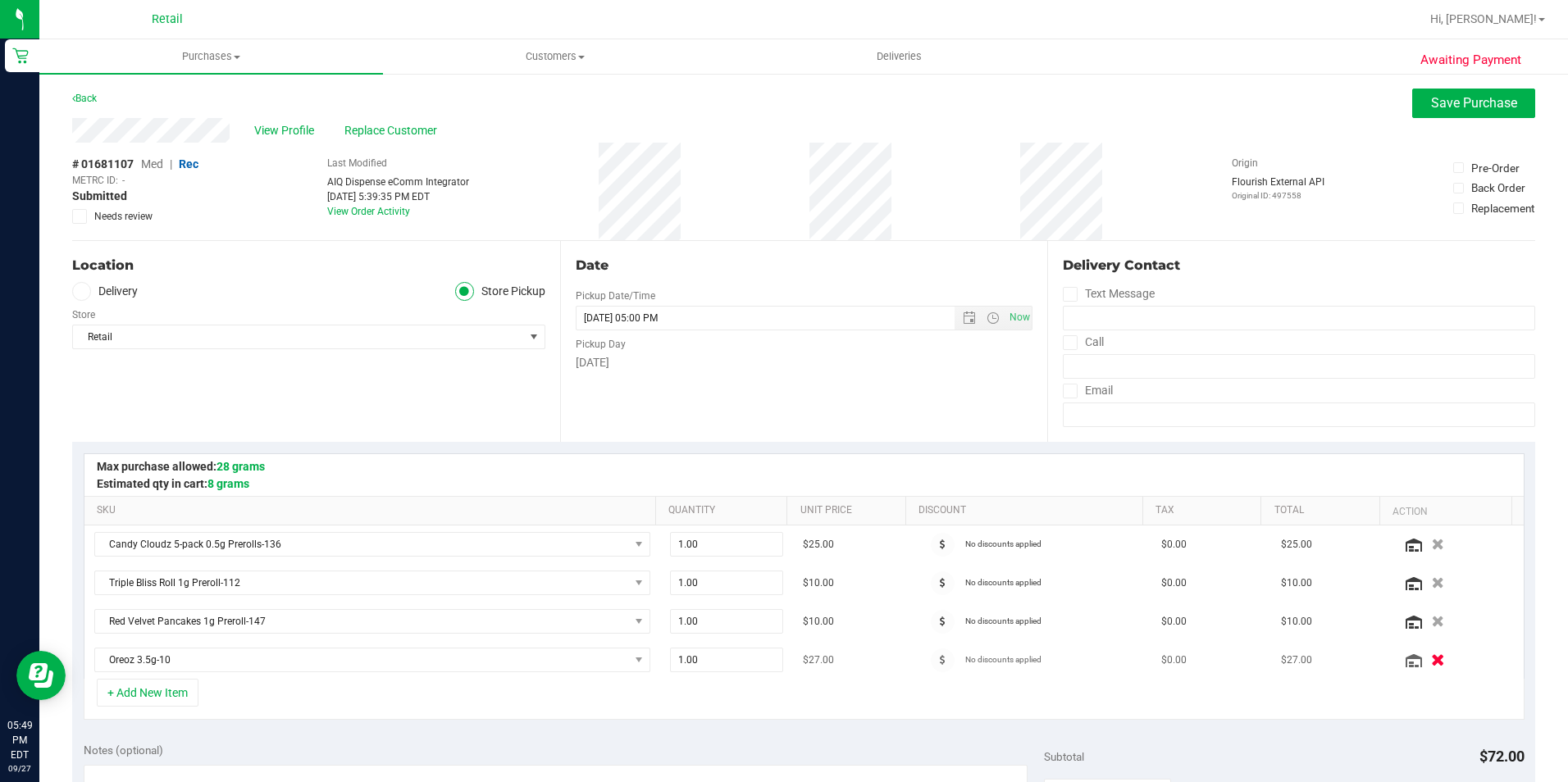
click at [1431, 660] on icon "button" at bounding box center [1438, 660] width 14 height 12
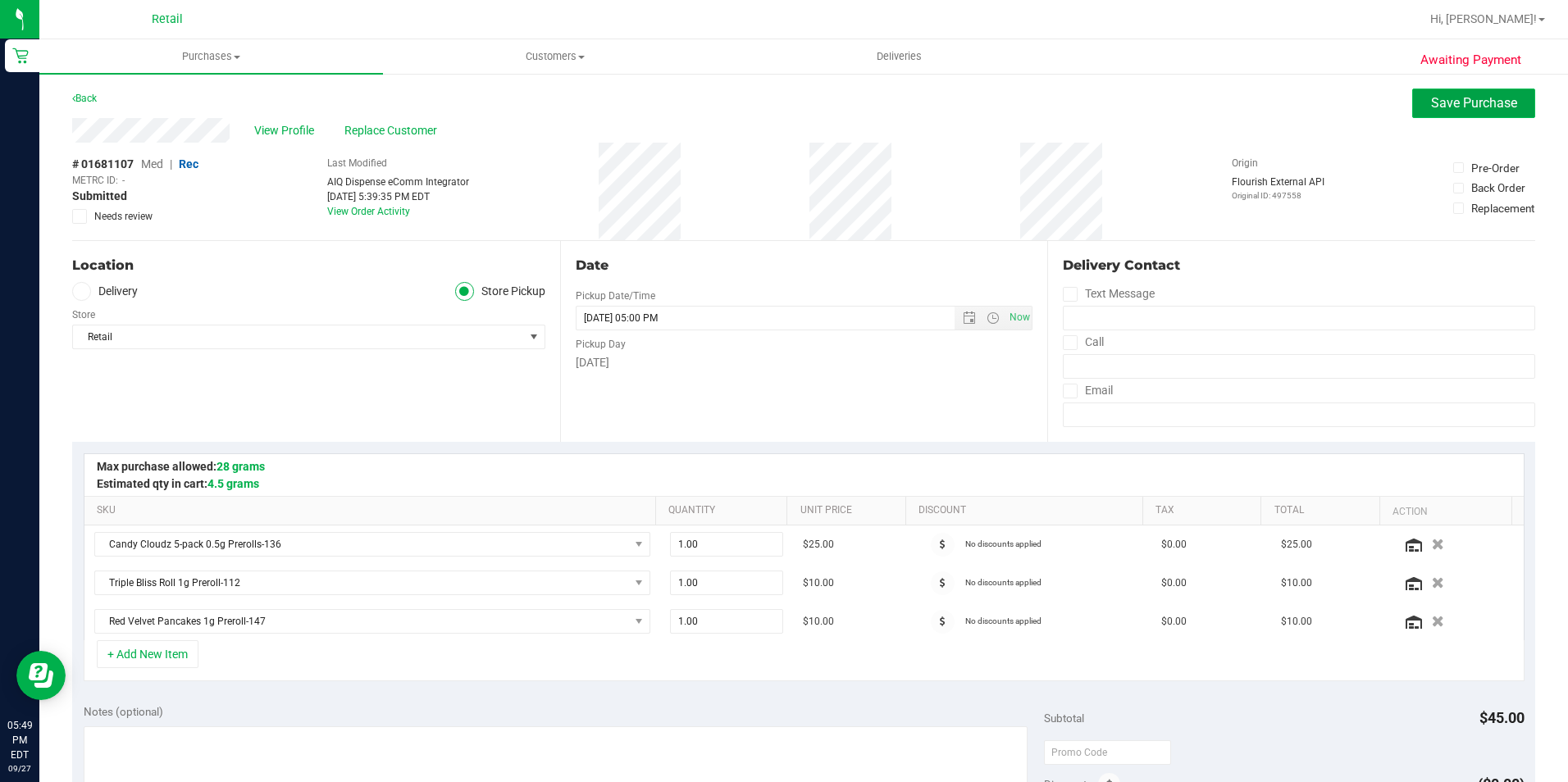
click at [1459, 98] on span "Save Purchase" at bounding box center [1474, 103] width 86 height 15
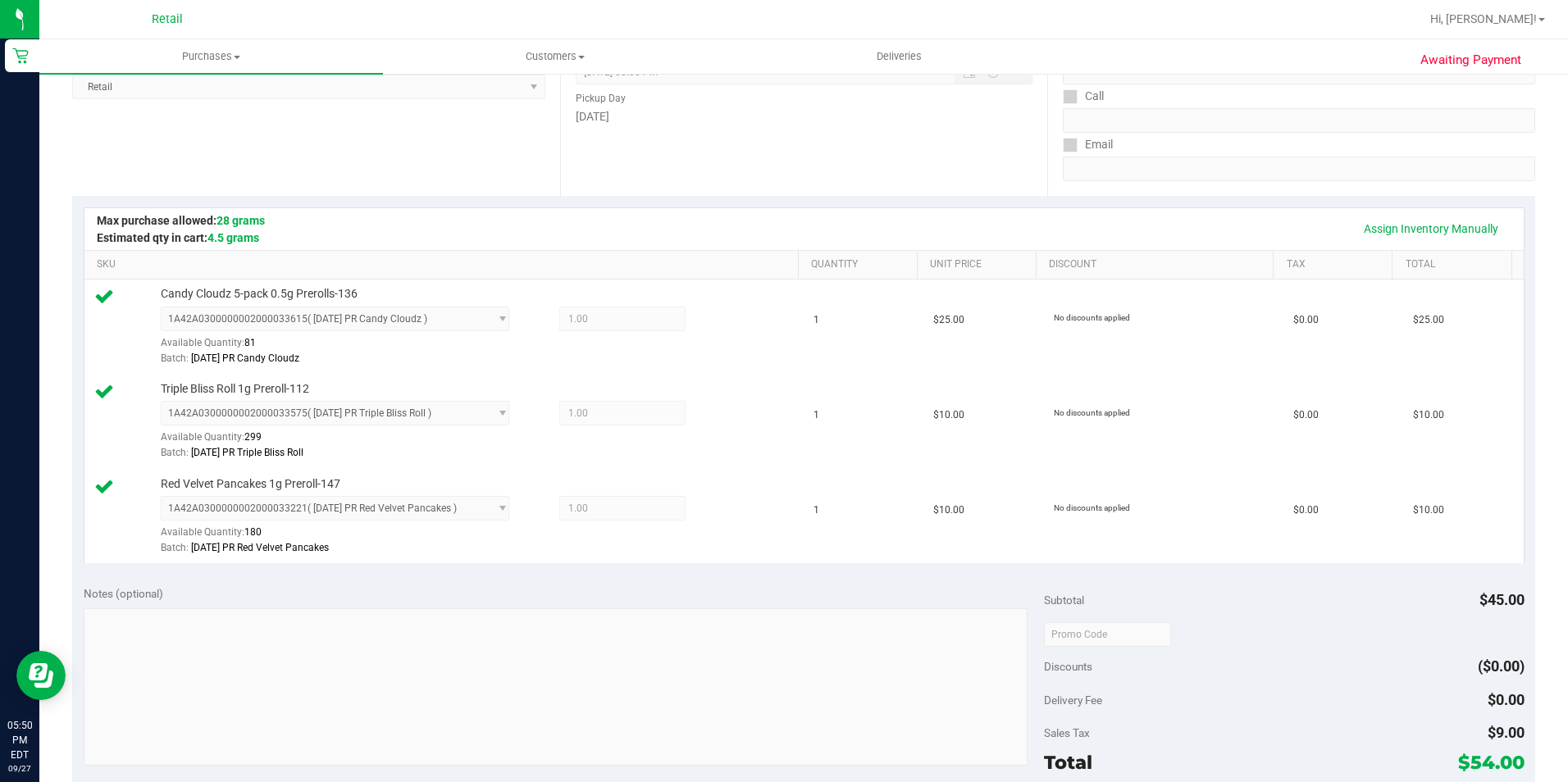
scroll to position [573, 0]
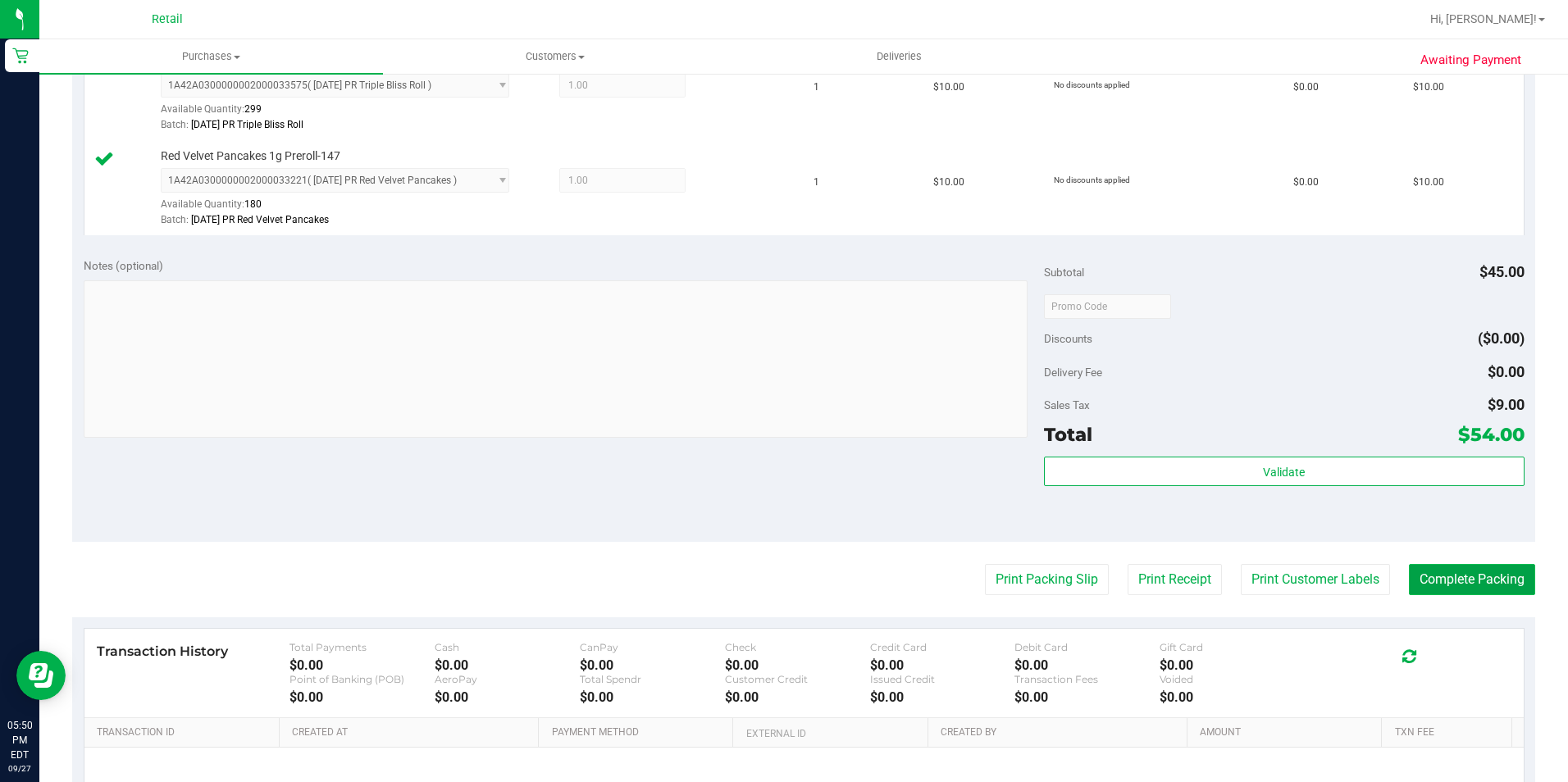
click at [1409, 570] on button "Complete Packing" at bounding box center [1472, 579] width 127 height 31
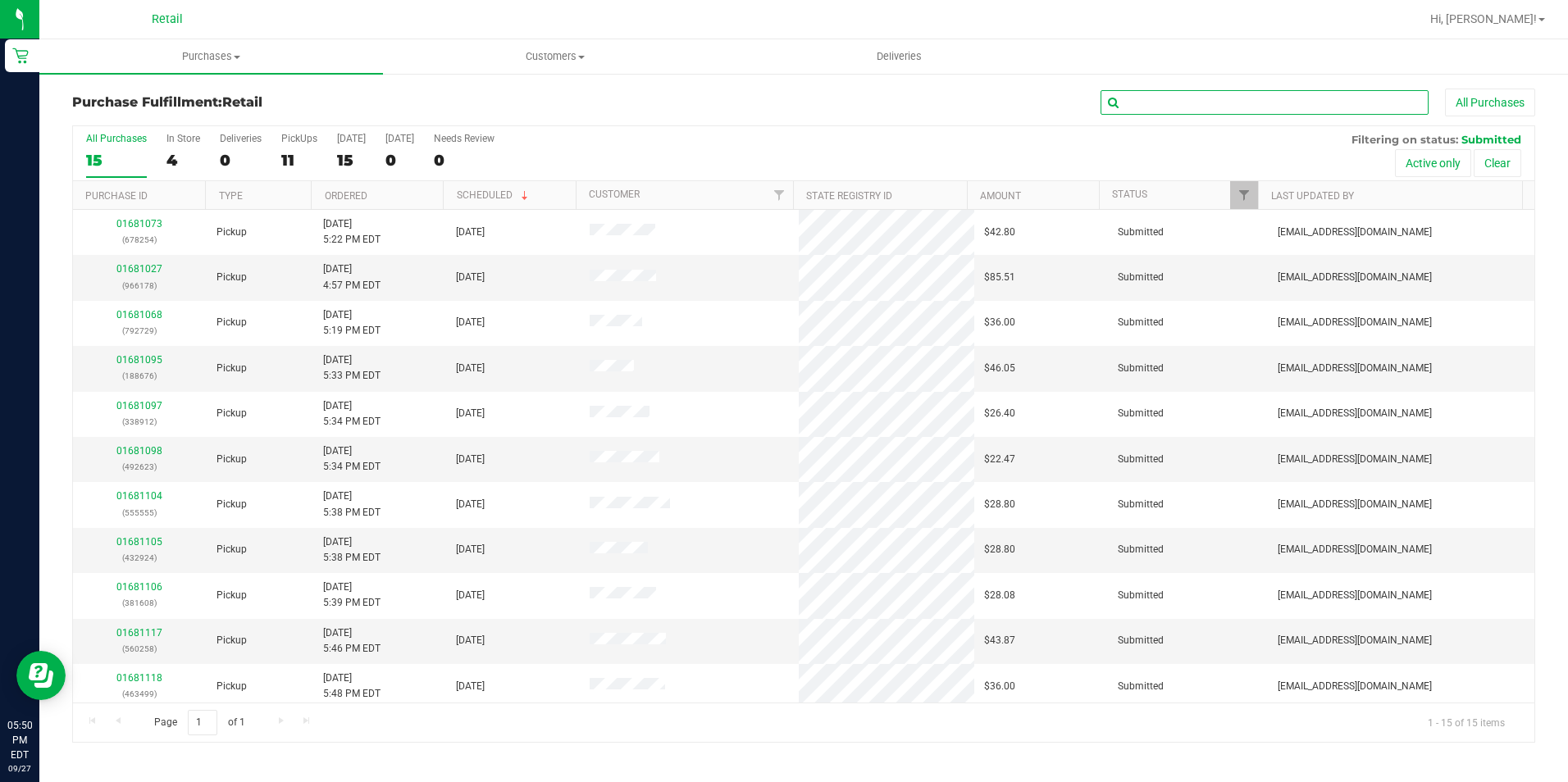
click at [1304, 108] on input "text" at bounding box center [1264, 103] width 328 height 25
type input "492623"
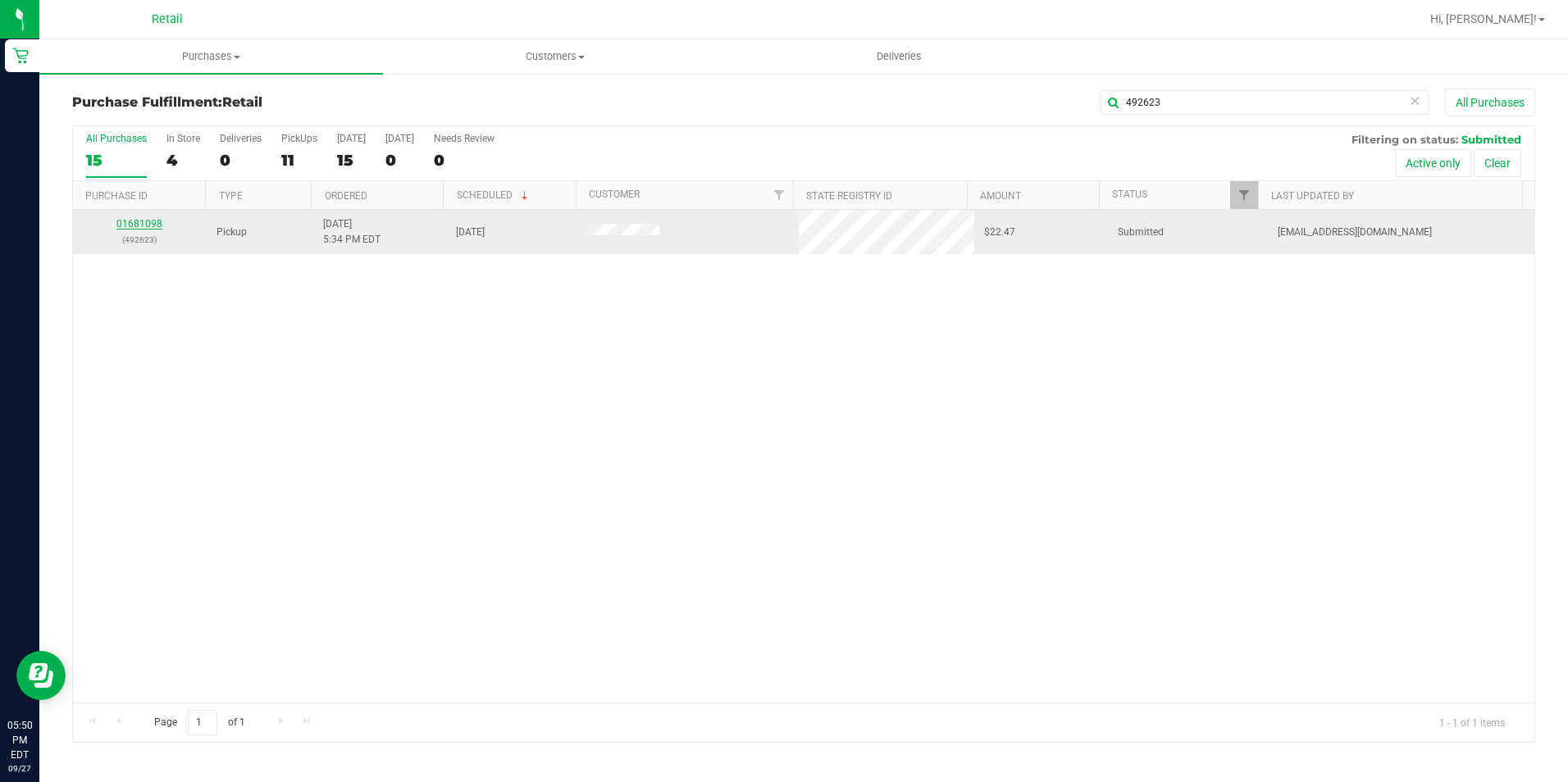
click at [139, 223] on link "01681098" at bounding box center [139, 223] width 46 height 11
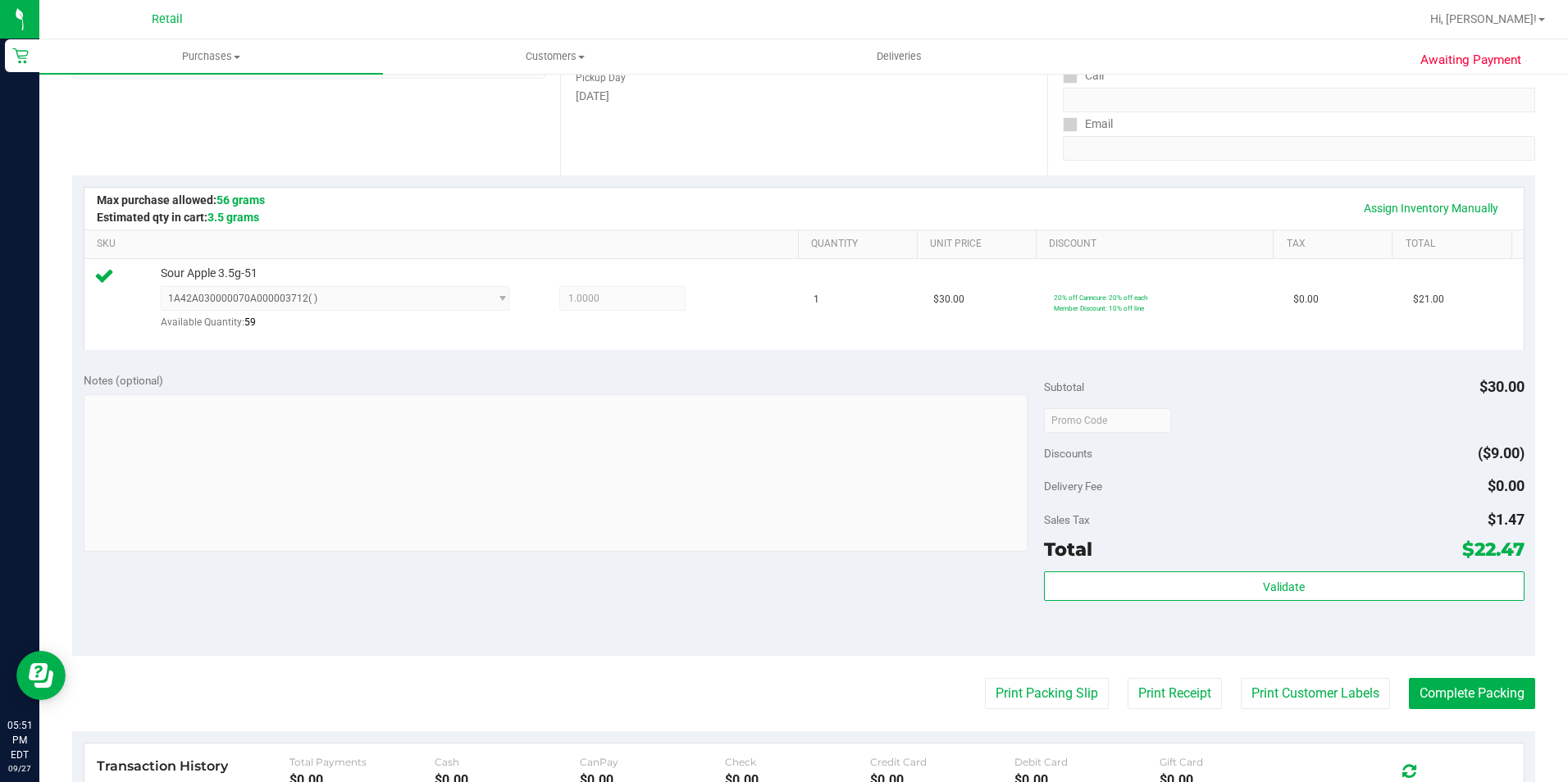
scroll to position [410, 0]
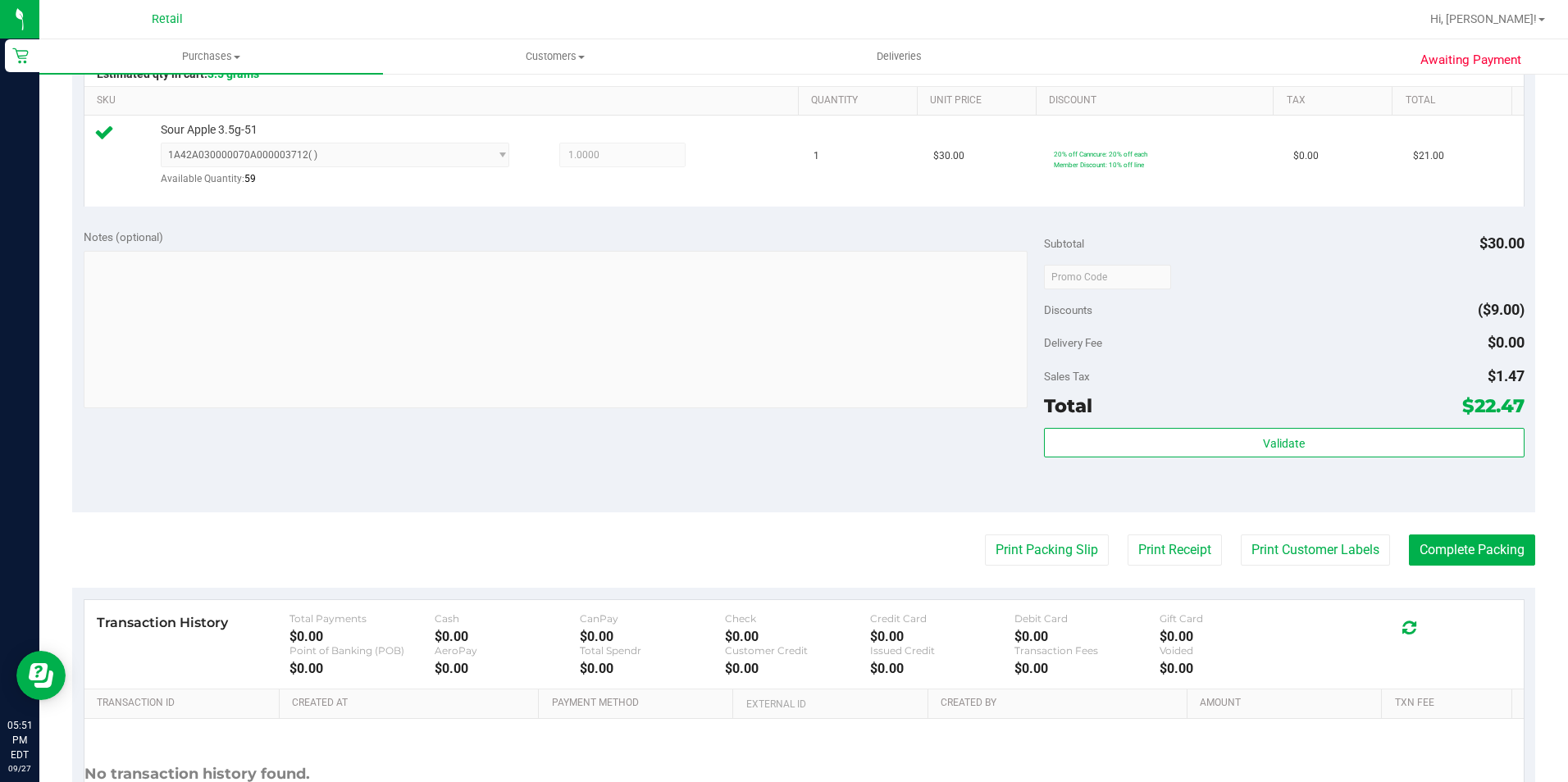
click at [1425, 516] on purchase-details "Back Edit Purchase Cancel Purchase View Profile # 01681098 Med | Rec METRC ID: …" at bounding box center [803, 286] width 1463 height 1215
click at [1381, 583] on purchase-details "Back Edit Purchase Cancel Purchase View Profile # 01681098 Med | Rec METRC ID: …" at bounding box center [803, 286] width 1463 height 1215
click at [1503, 537] on button "Complete Packing" at bounding box center [1472, 550] width 127 height 31
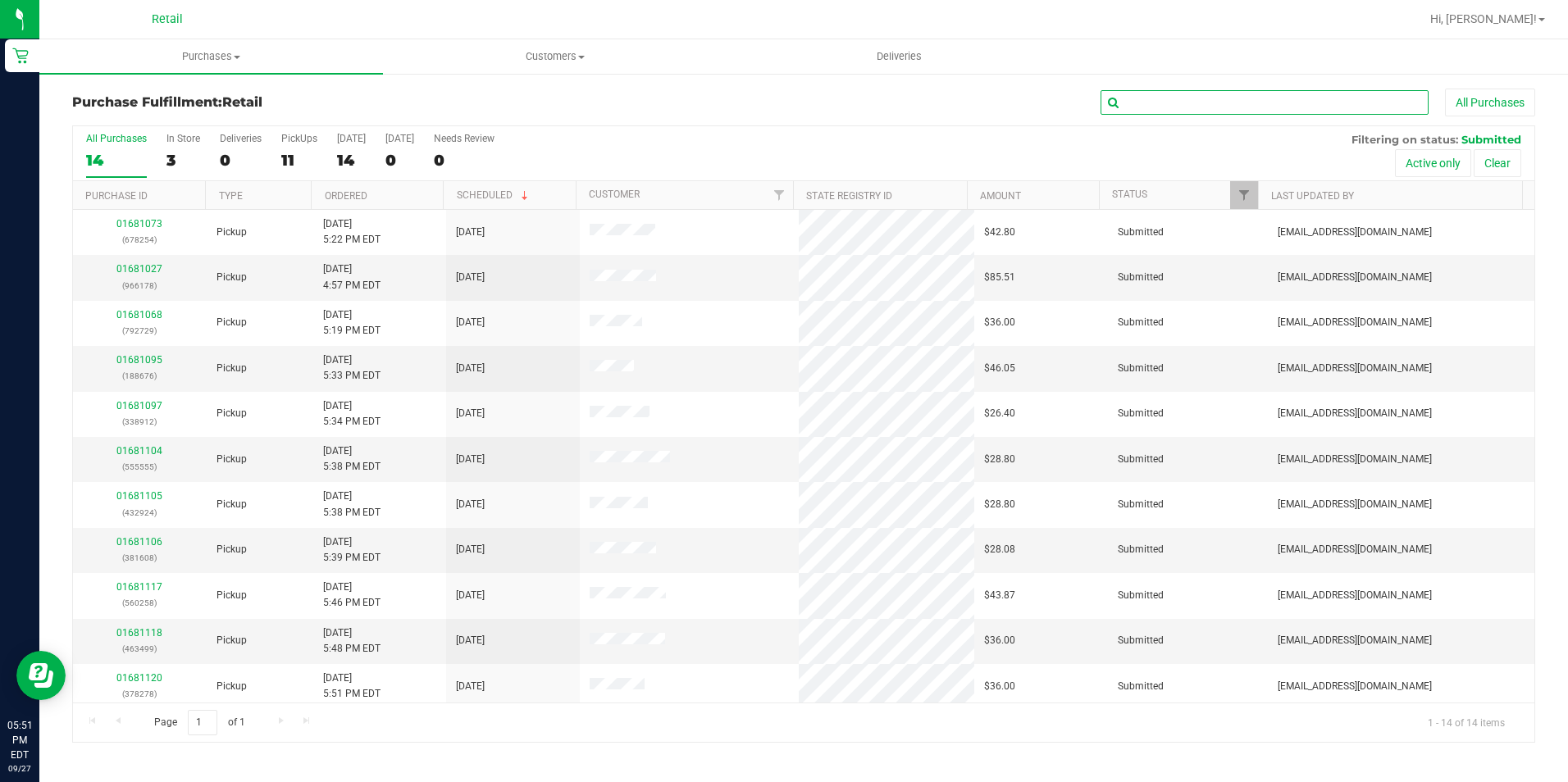
click at [1211, 100] on input "text" at bounding box center [1264, 103] width 328 height 25
type input "938010"
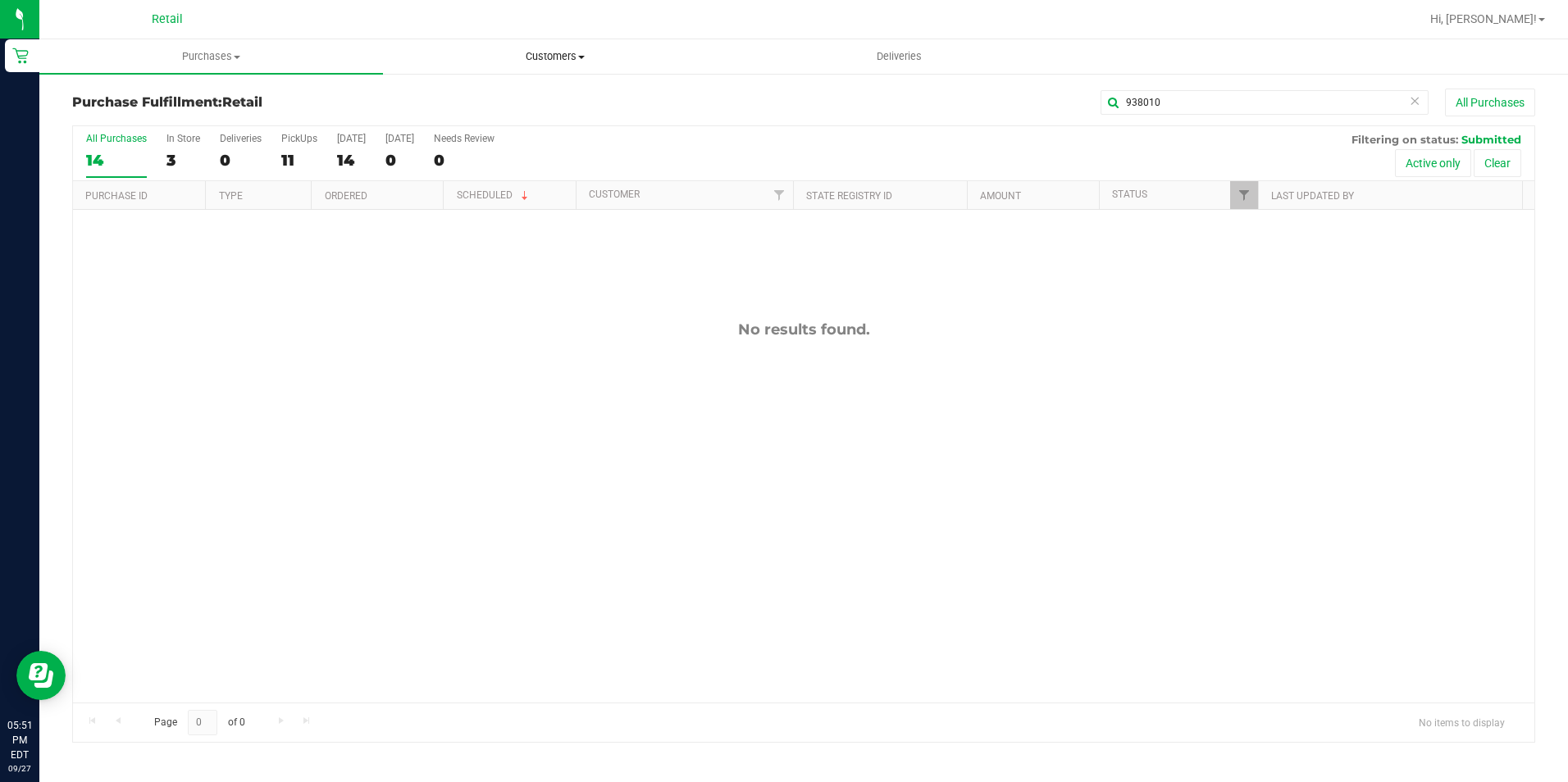
click at [628, 59] on span "Customers" at bounding box center [555, 56] width 342 height 15
click at [494, 94] on span "All customers" at bounding box center [442, 98] width 118 height 14
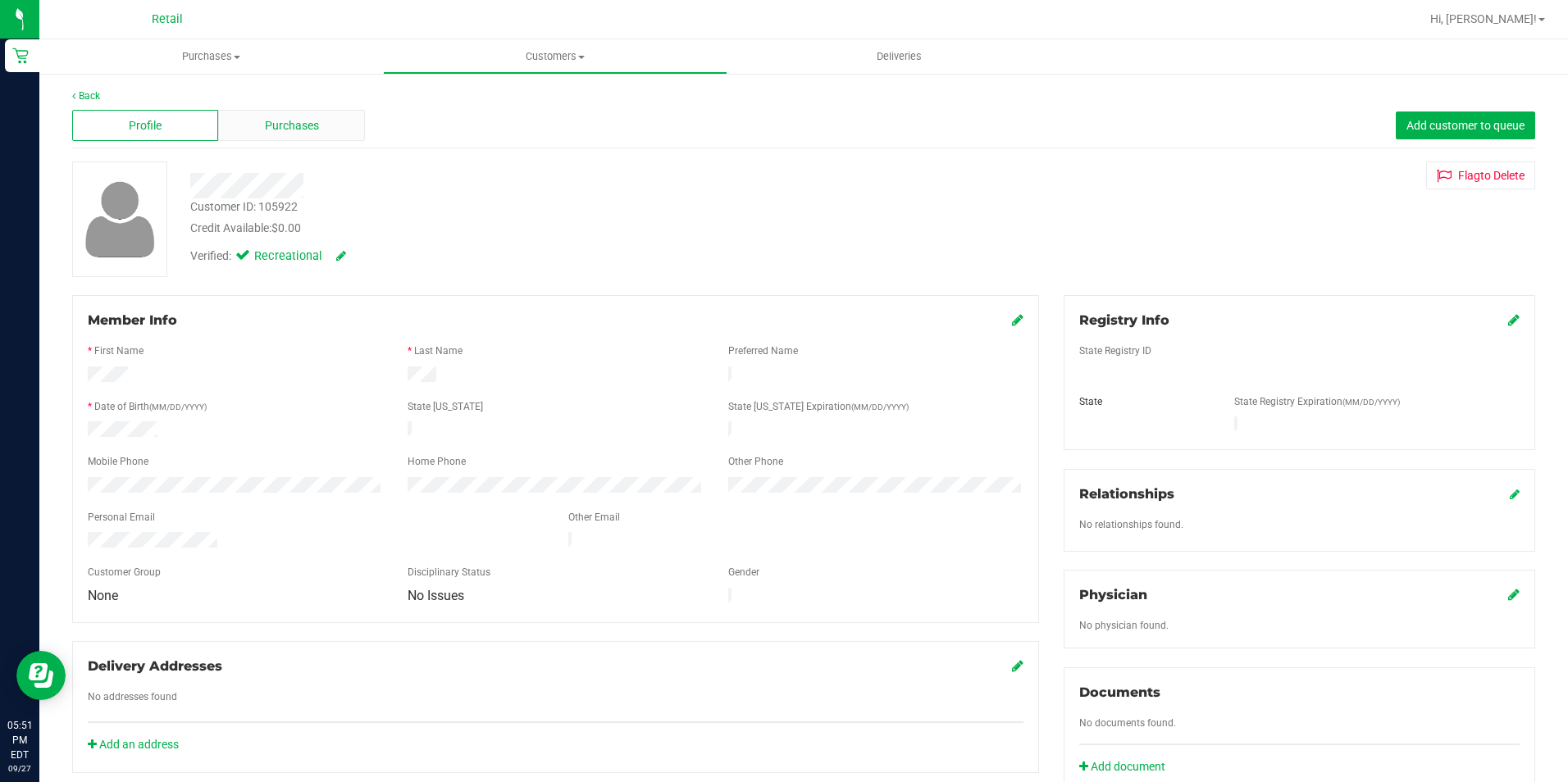
click at [292, 127] on span "Purchases" at bounding box center [292, 126] width 54 height 17
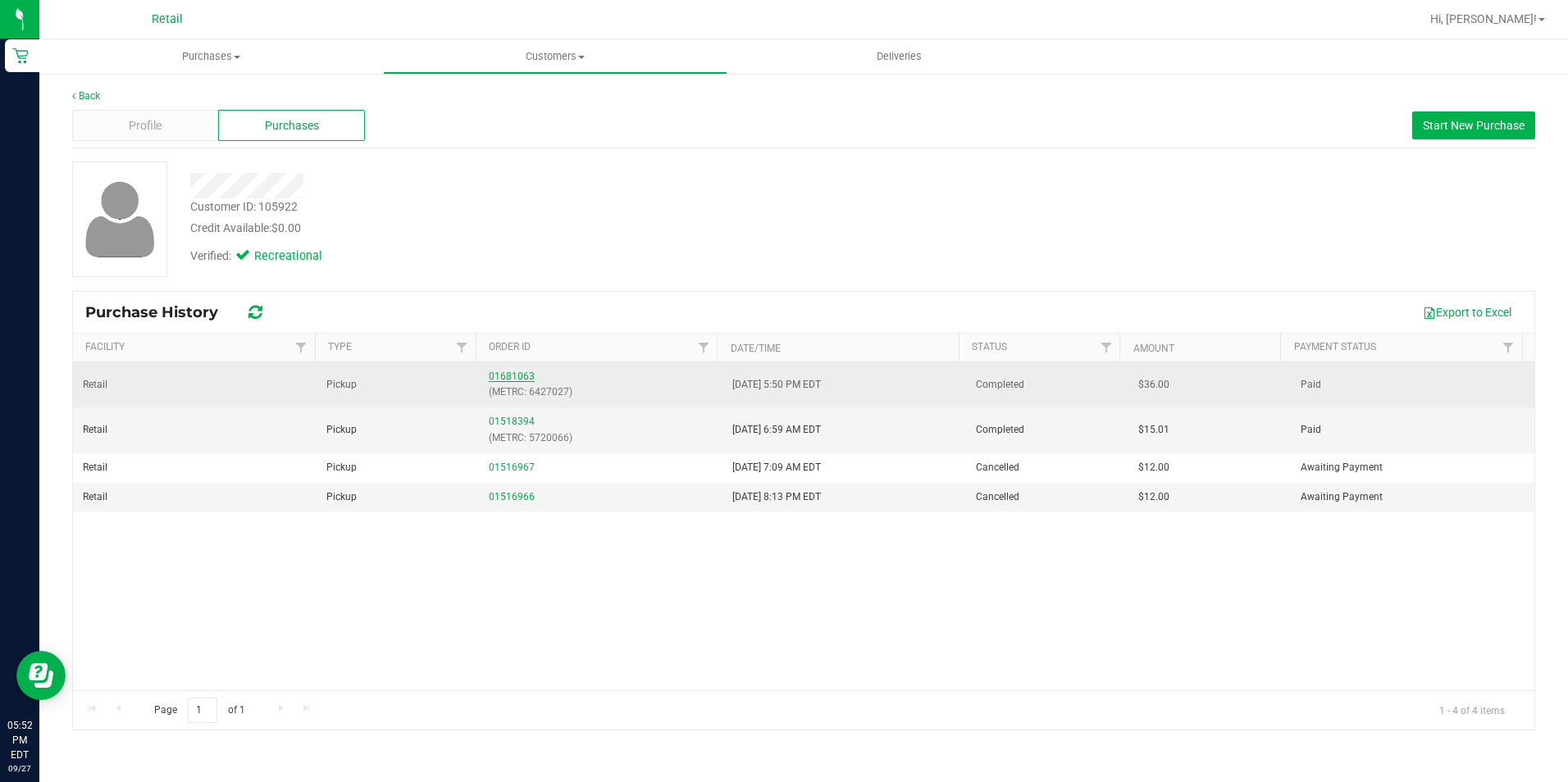
click at [509, 371] on link "01681063" at bounding box center [512, 376] width 46 height 11
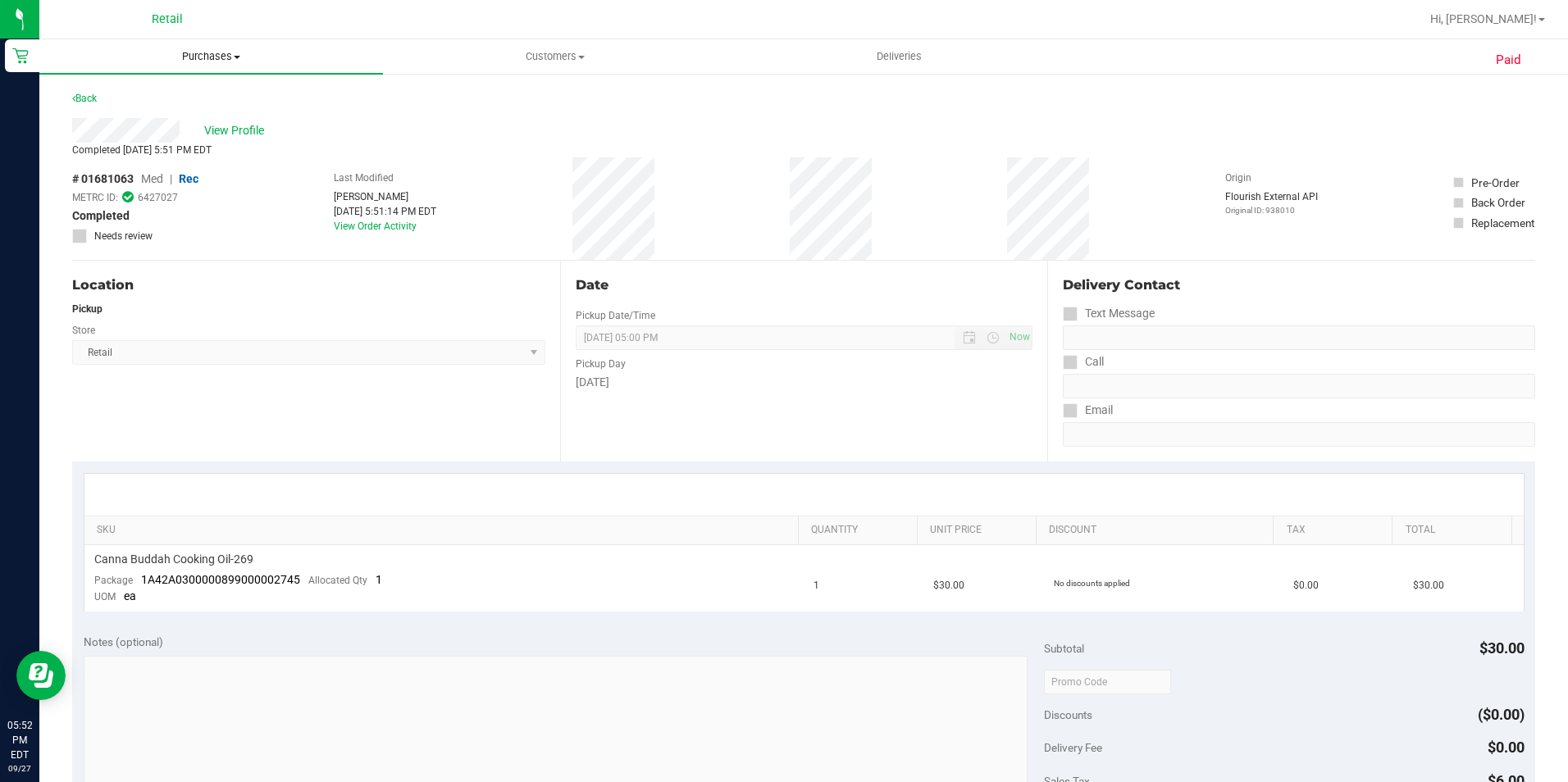
click at [191, 54] on span "Purchases" at bounding box center [211, 56] width 344 height 15
click at [129, 109] on li "Fulfillment" at bounding box center [211, 119] width 344 height 20
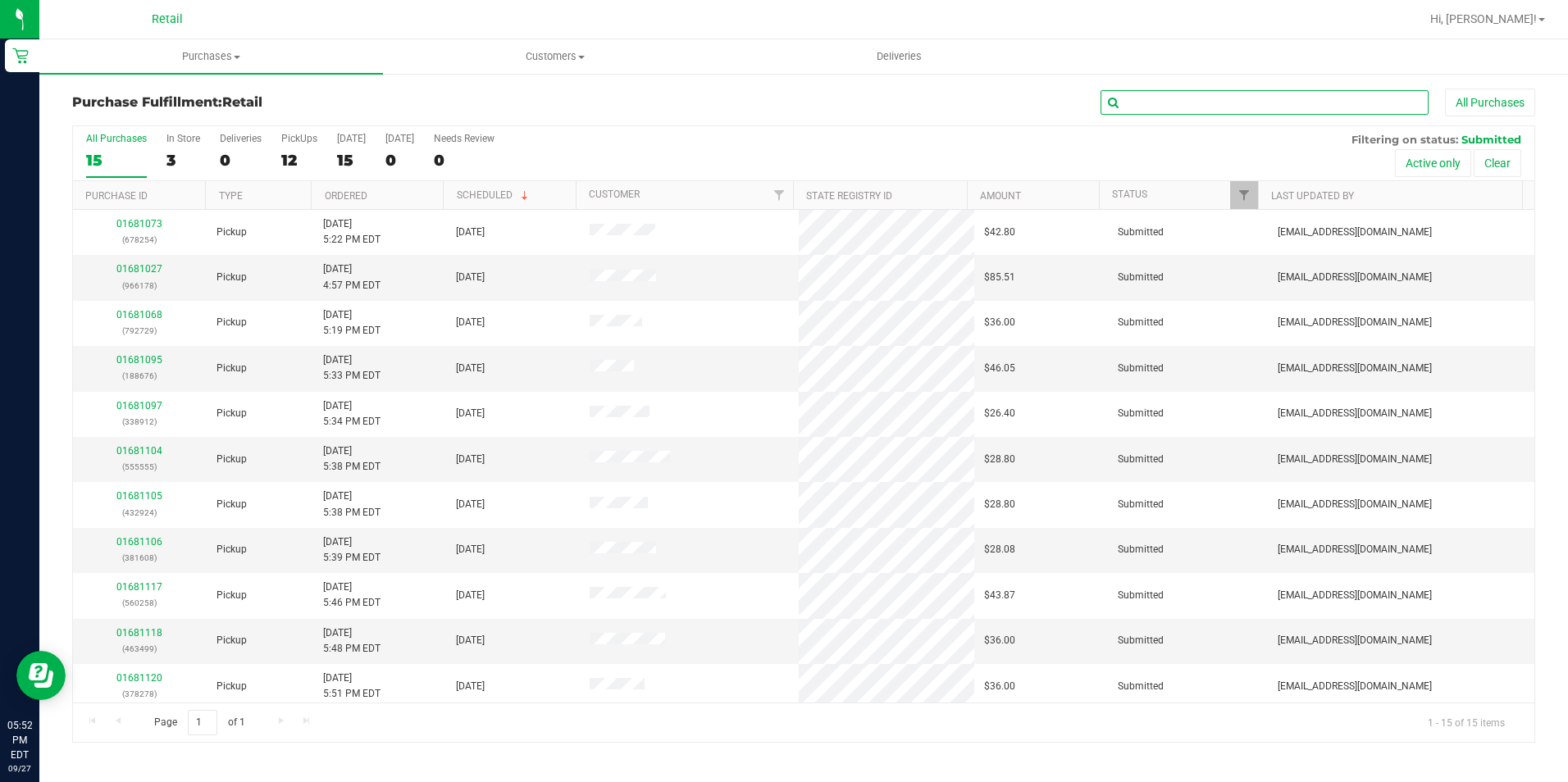
click at [1312, 96] on input "text" at bounding box center [1264, 103] width 328 height 25
type input "678254"
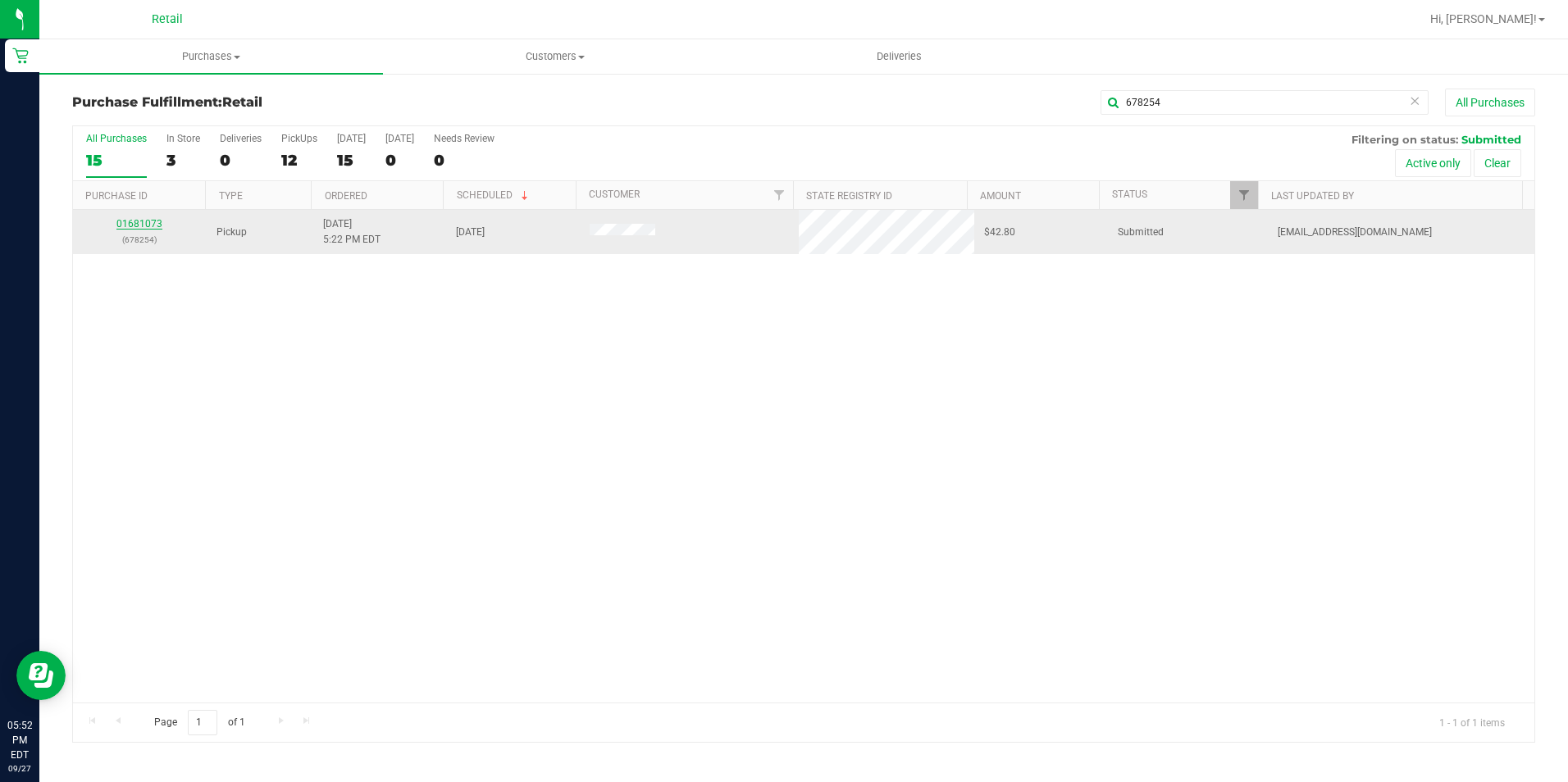
click at [136, 218] on link "01681073" at bounding box center [139, 223] width 46 height 11
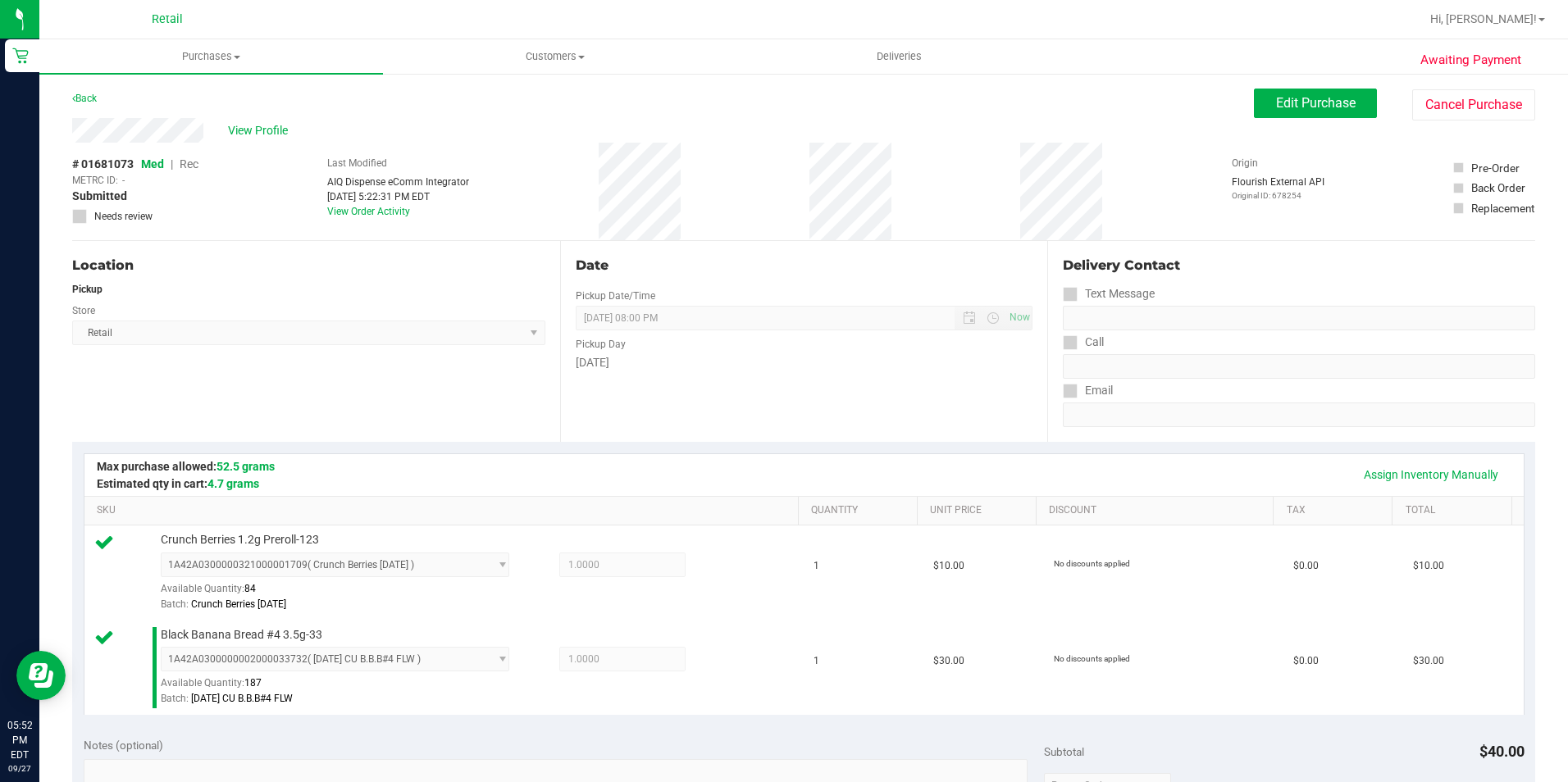
scroll to position [653, 0]
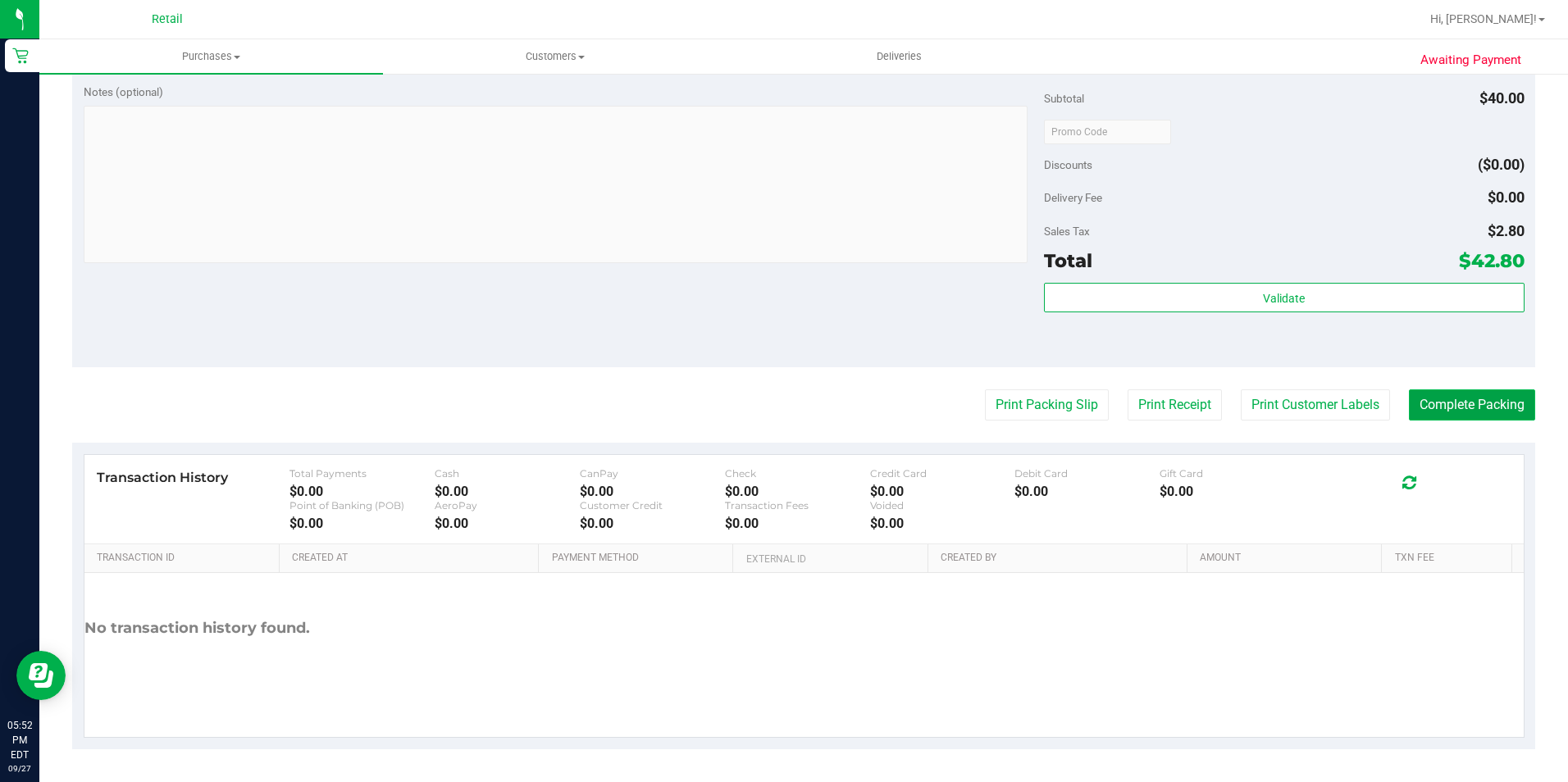
click at [1459, 396] on button "Complete Packing" at bounding box center [1472, 405] width 127 height 31
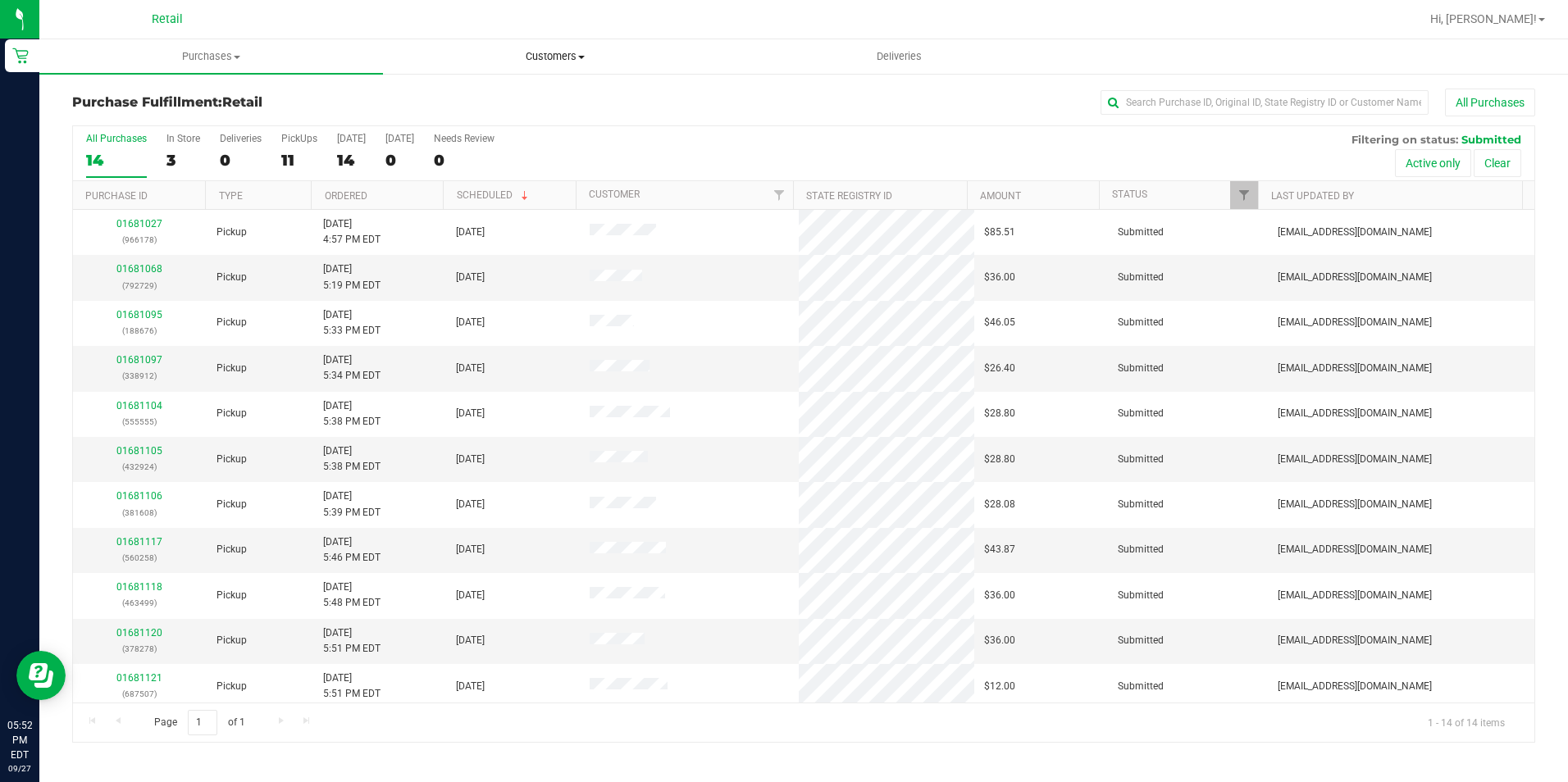
click at [586, 51] on span "Customers" at bounding box center [555, 56] width 342 height 15
click at [483, 104] on span "All customers" at bounding box center [442, 98] width 118 height 14
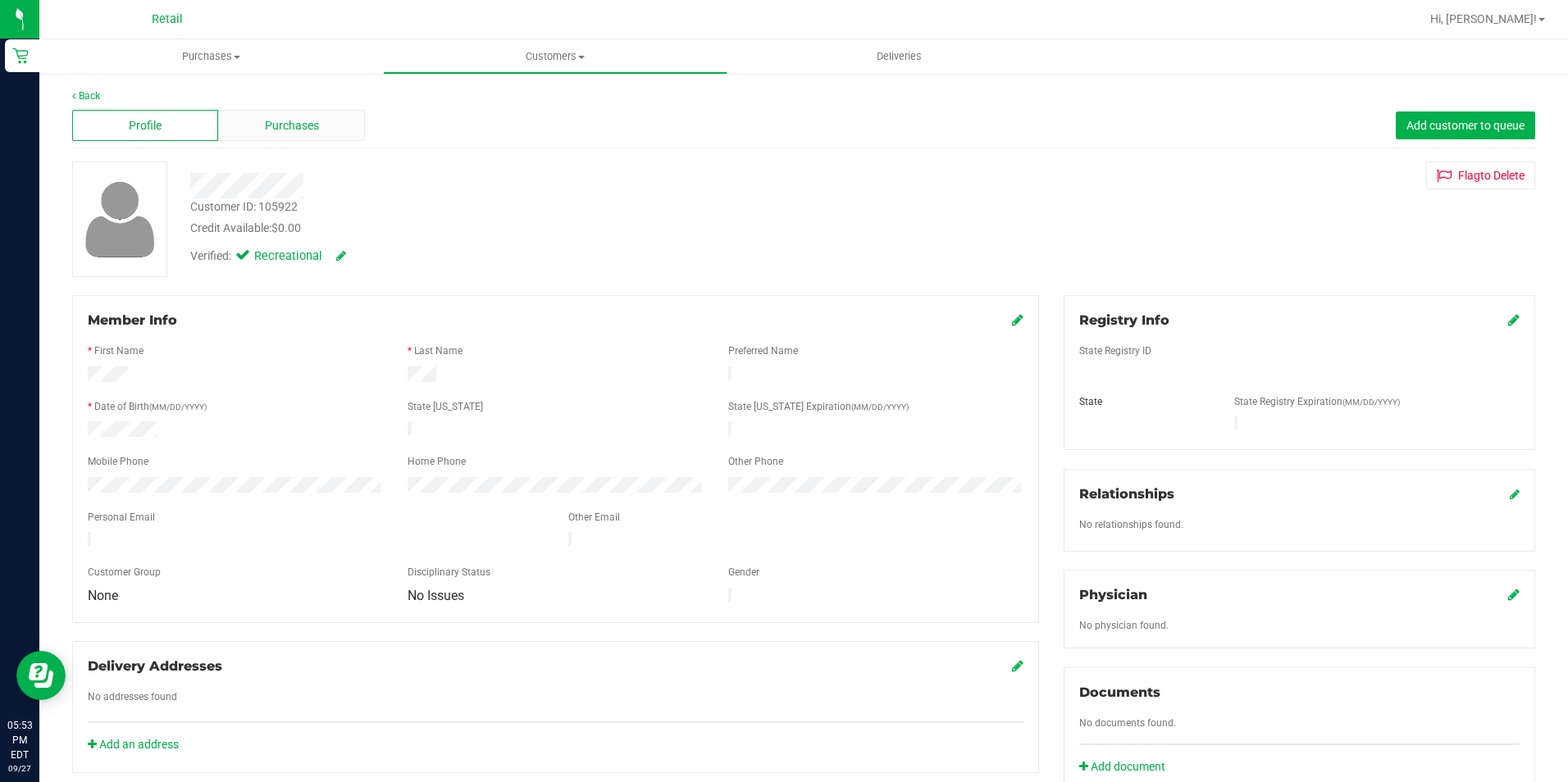
click at [299, 115] on div "Purchases" at bounding box center [291, 126] width 146 height 31
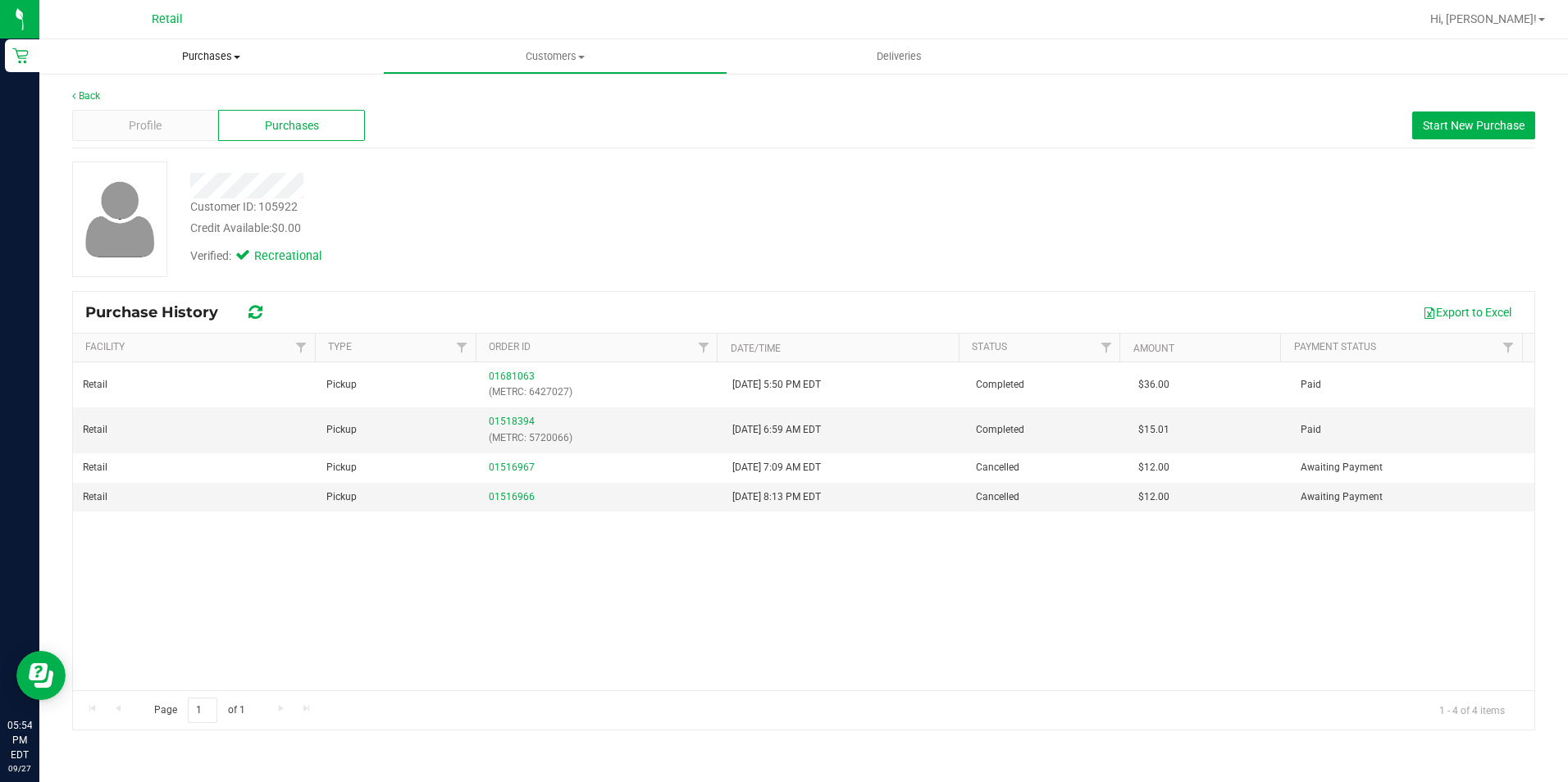
click at [218, 55] on span "Purchases" at bounding box center [211, 56] width 344 height 15
click at [156, 119] on li "Fulfillment" at bounding box center [211, 119] width 344 height 20
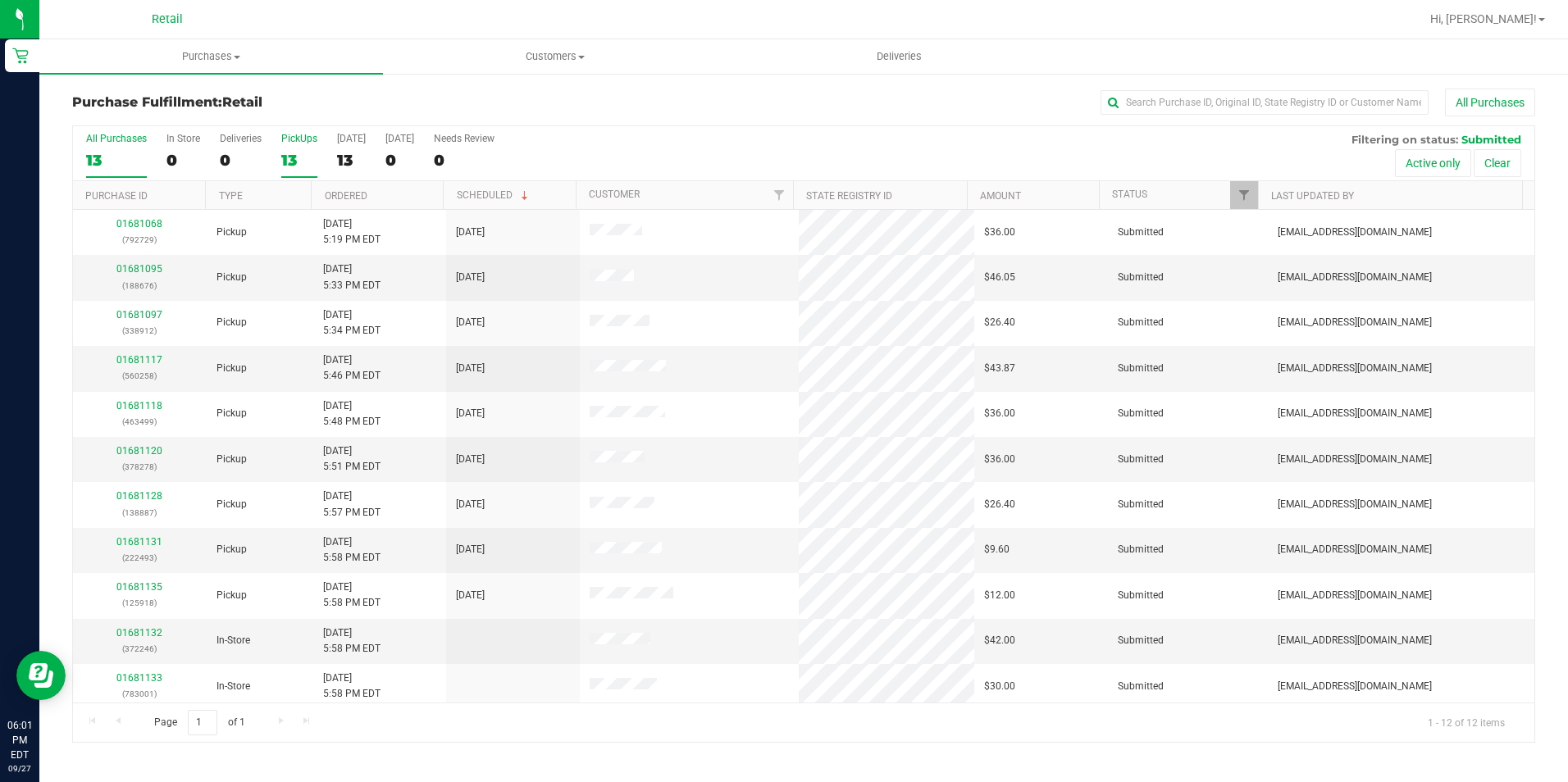
click at [289, 157] on div "13" at bounding box center [299, 160] width 36 height 19
click at [0, 0] on input "PickUps 13" at bounding box center [0, 0] width 0 height 0
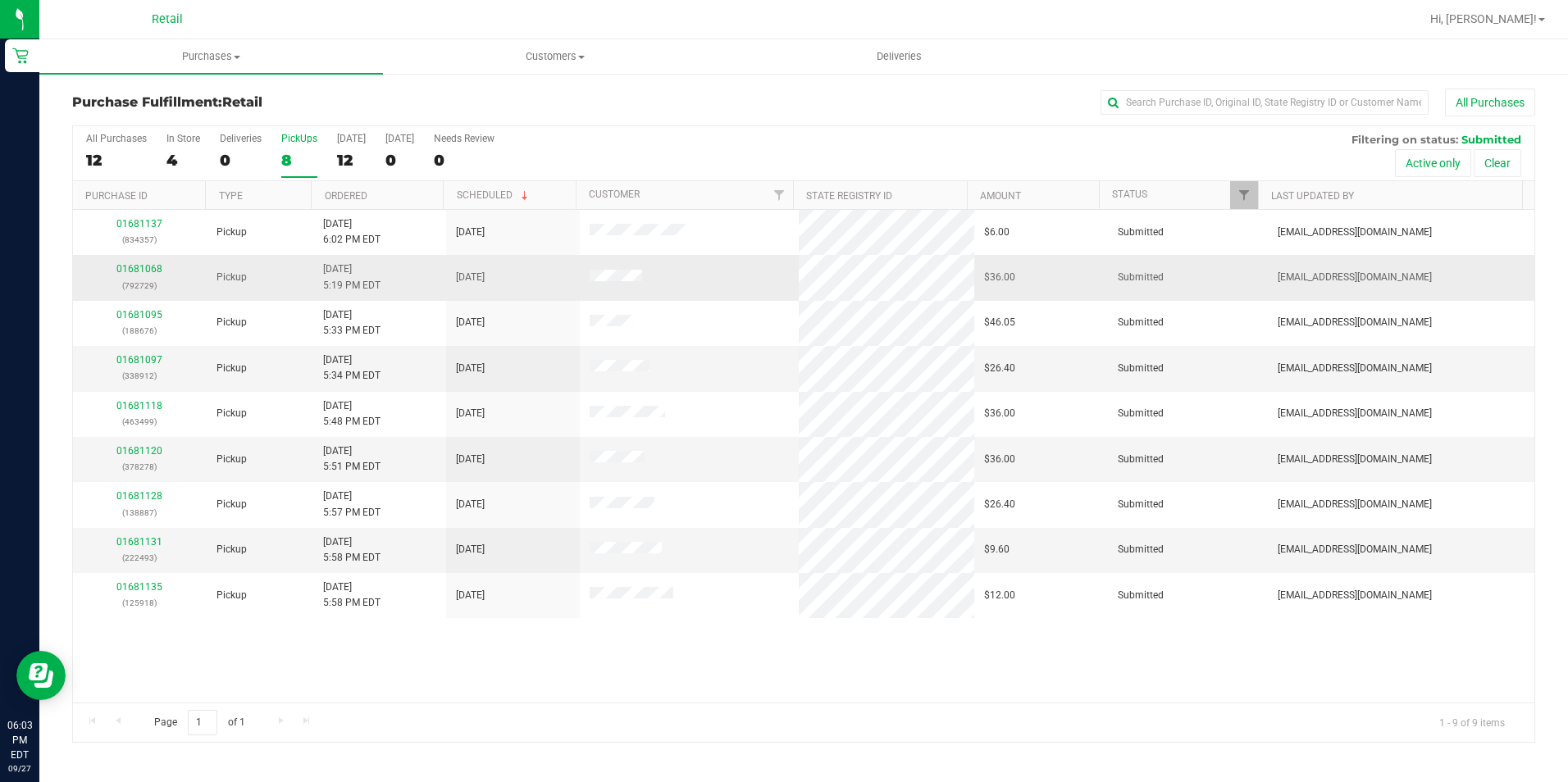
click at [139, 281] on p "(792729)" at bounding box center [139, 285] width 114 height 15
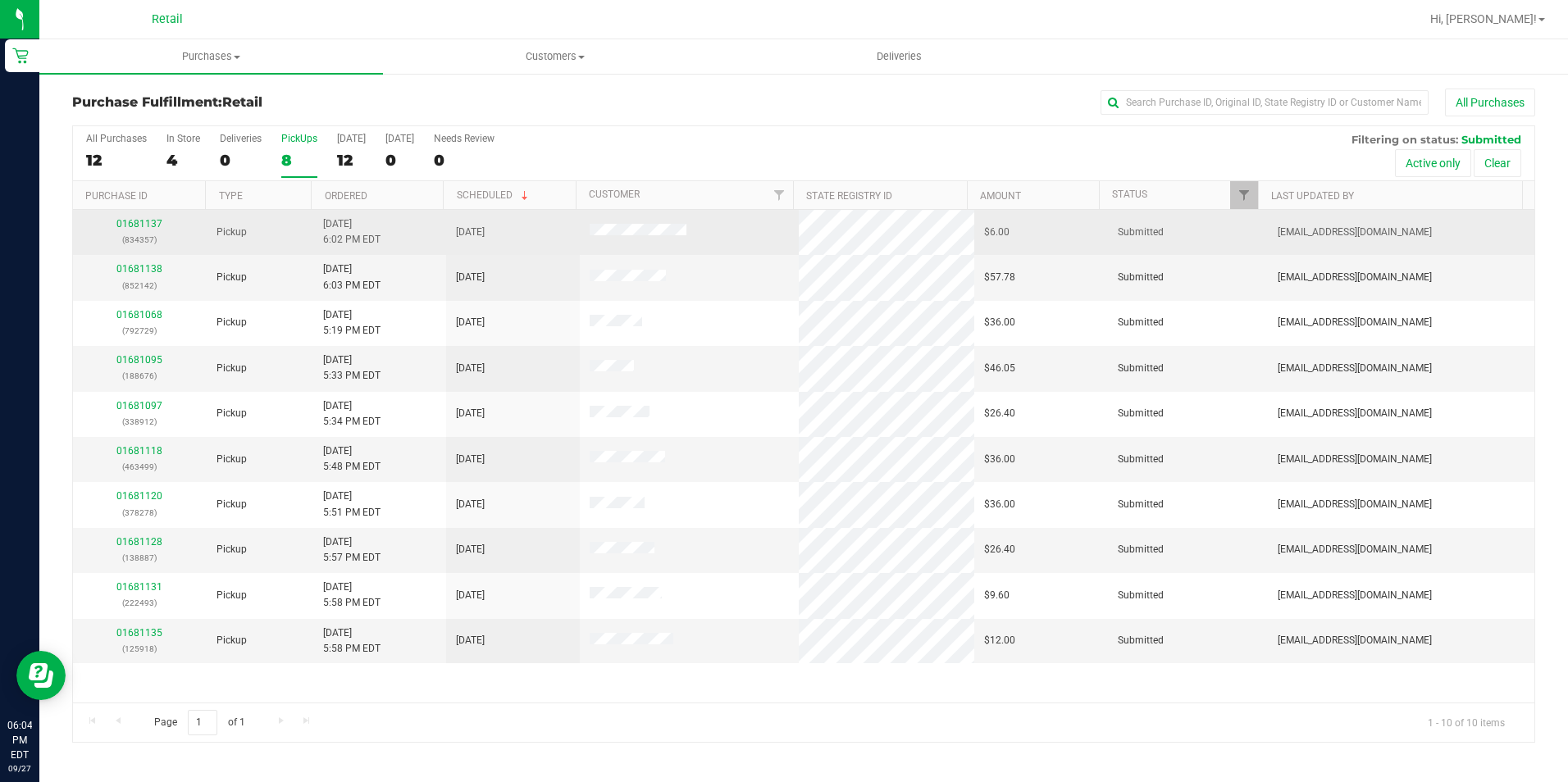
drag, startPoint x: 139, startPoint y: 281, endPoint x: 260, endPoint y: 245, distance: 126.2
click at [260, 245] on td "Pickup" at bounding box center [260, 232] width 107 height 45
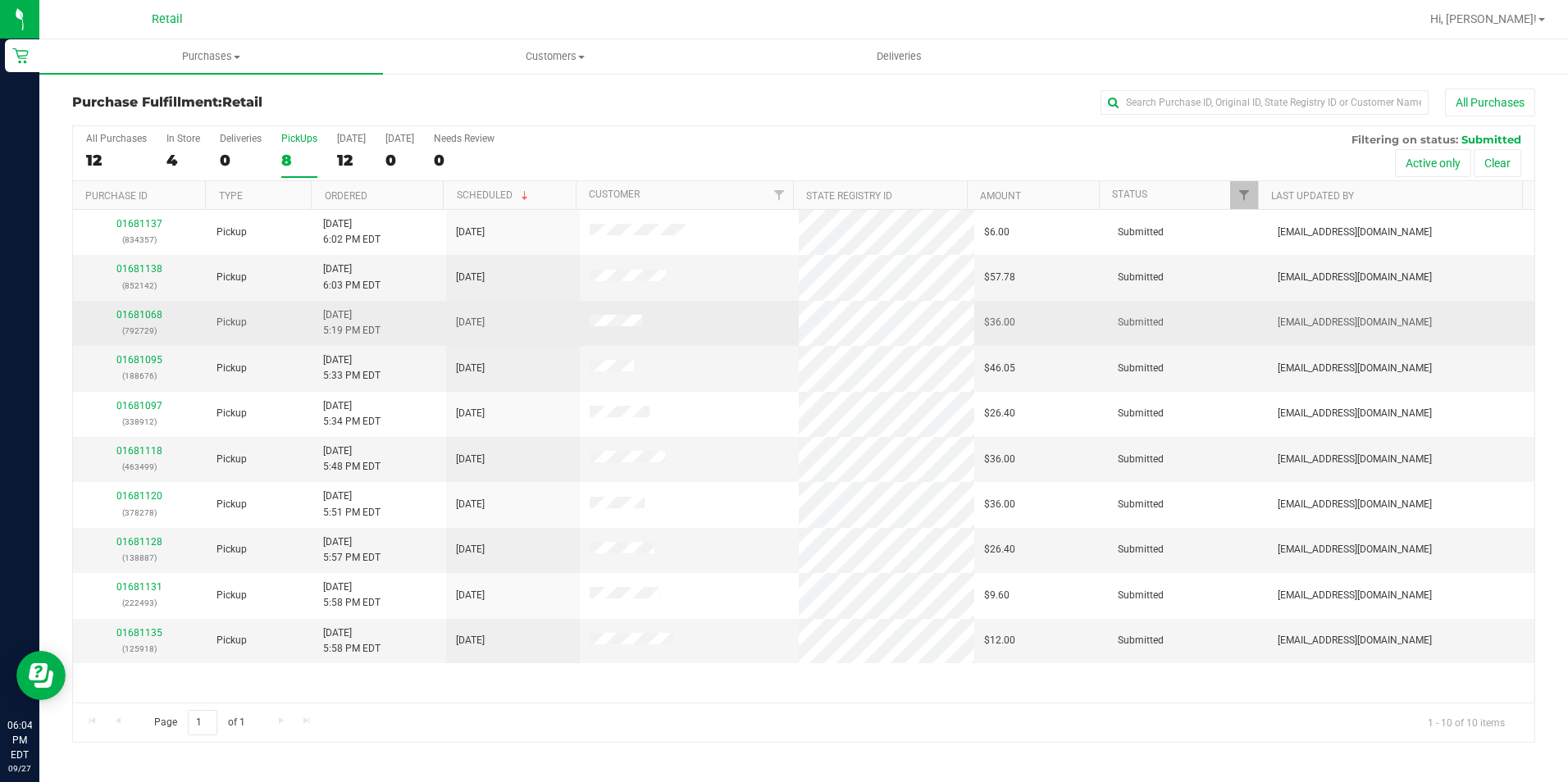
click at [131, 332] on p "(792729)" at bounding box center [139, 331] width 114 height 15
copy p "792729"
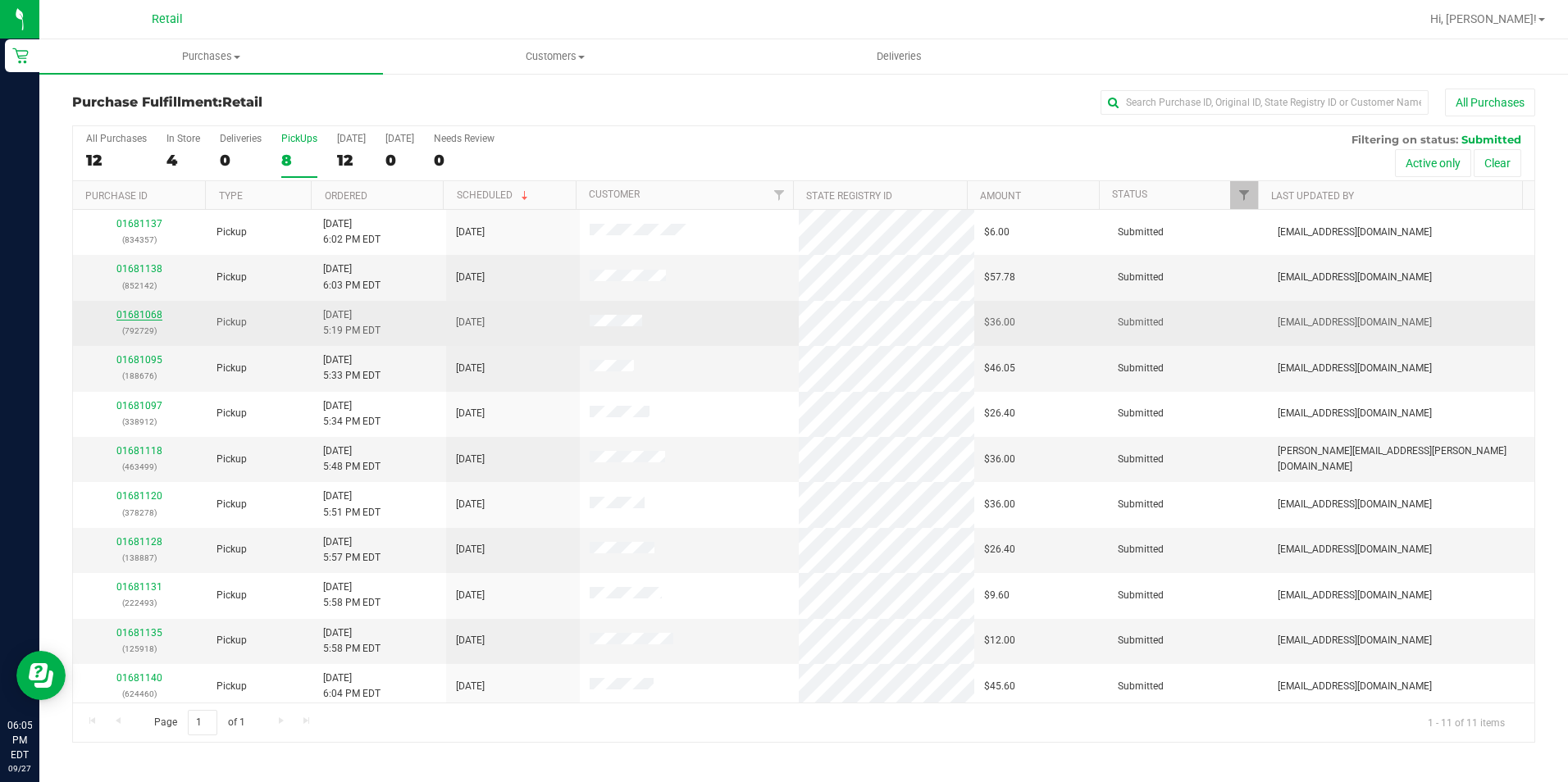
click at [149, 312] on link "01681068" at bounding box center [139, 315] width 46 height 11
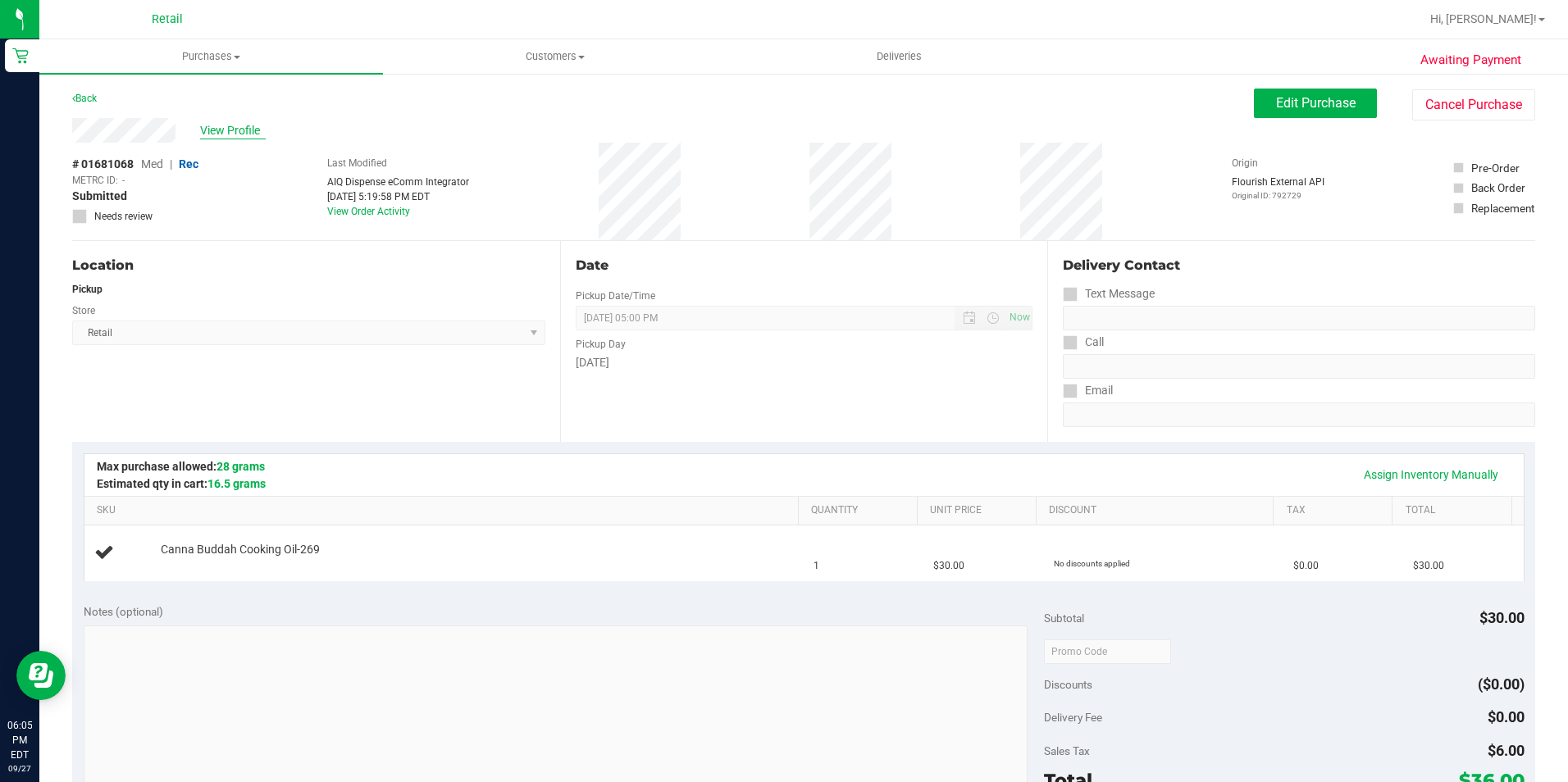
click at [240, 126] on span "View Profile" at bounding box center [233, 131] width 66 height 17
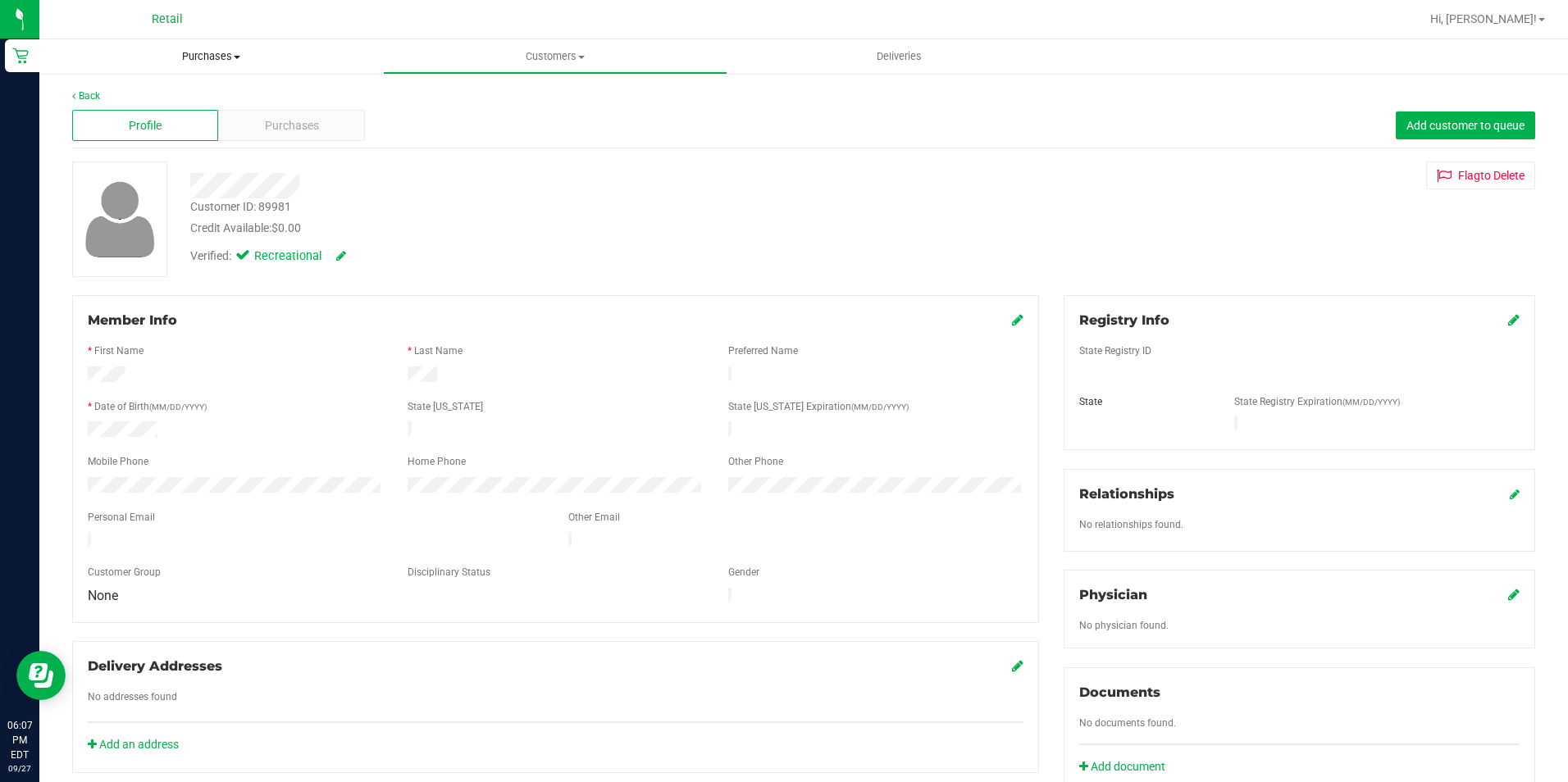
click at [209, 59] on span "Purchases" at bounding box center [211, 56] width 344 height 15
click at [183, 115] on li "Fulfillment" at bounding box center [211, 119] width 344 height 20
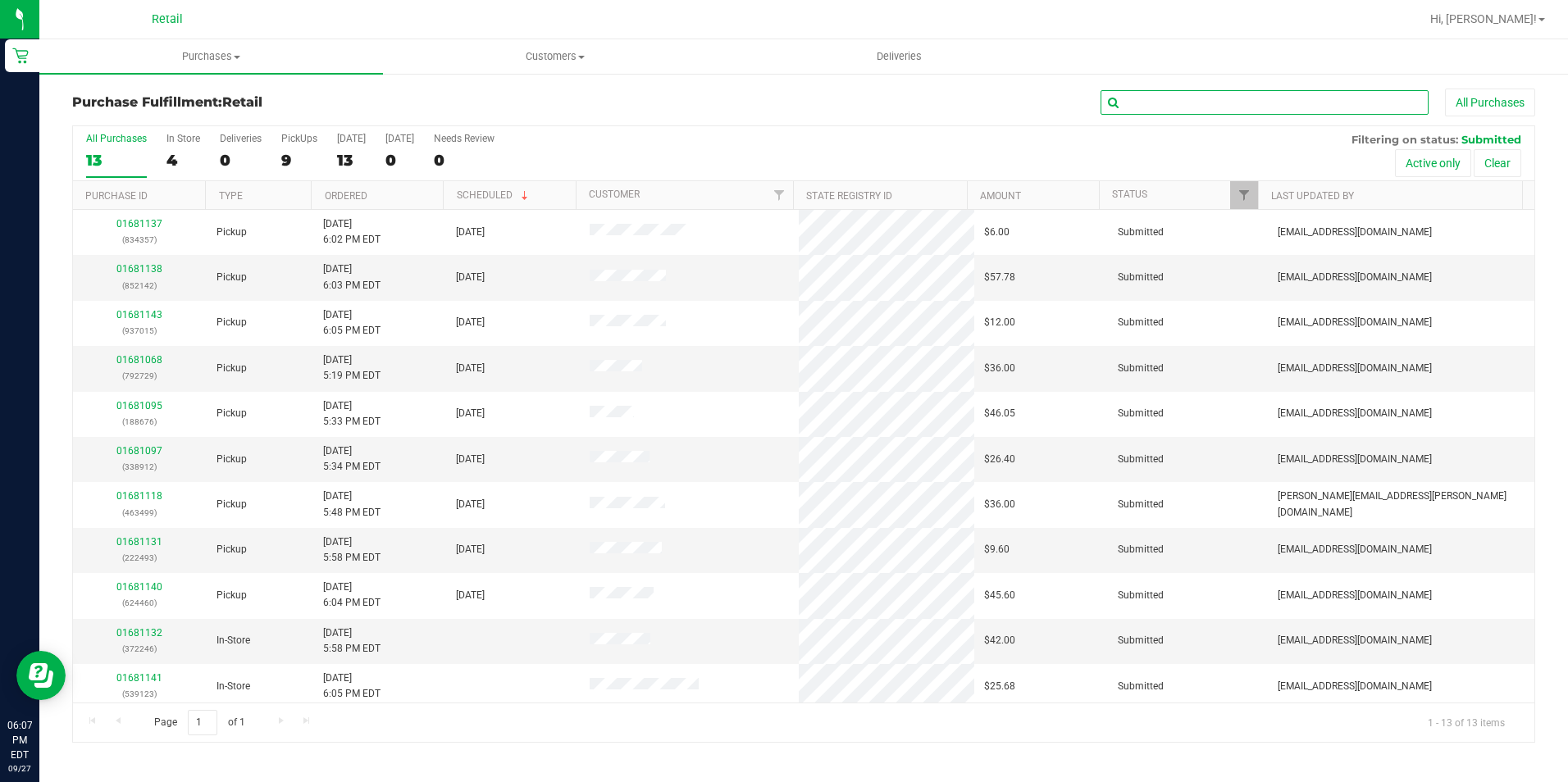
click at [1165, 110] on input "text" at bounding box center [1264, 103] width 328 height 25
type input "222493"
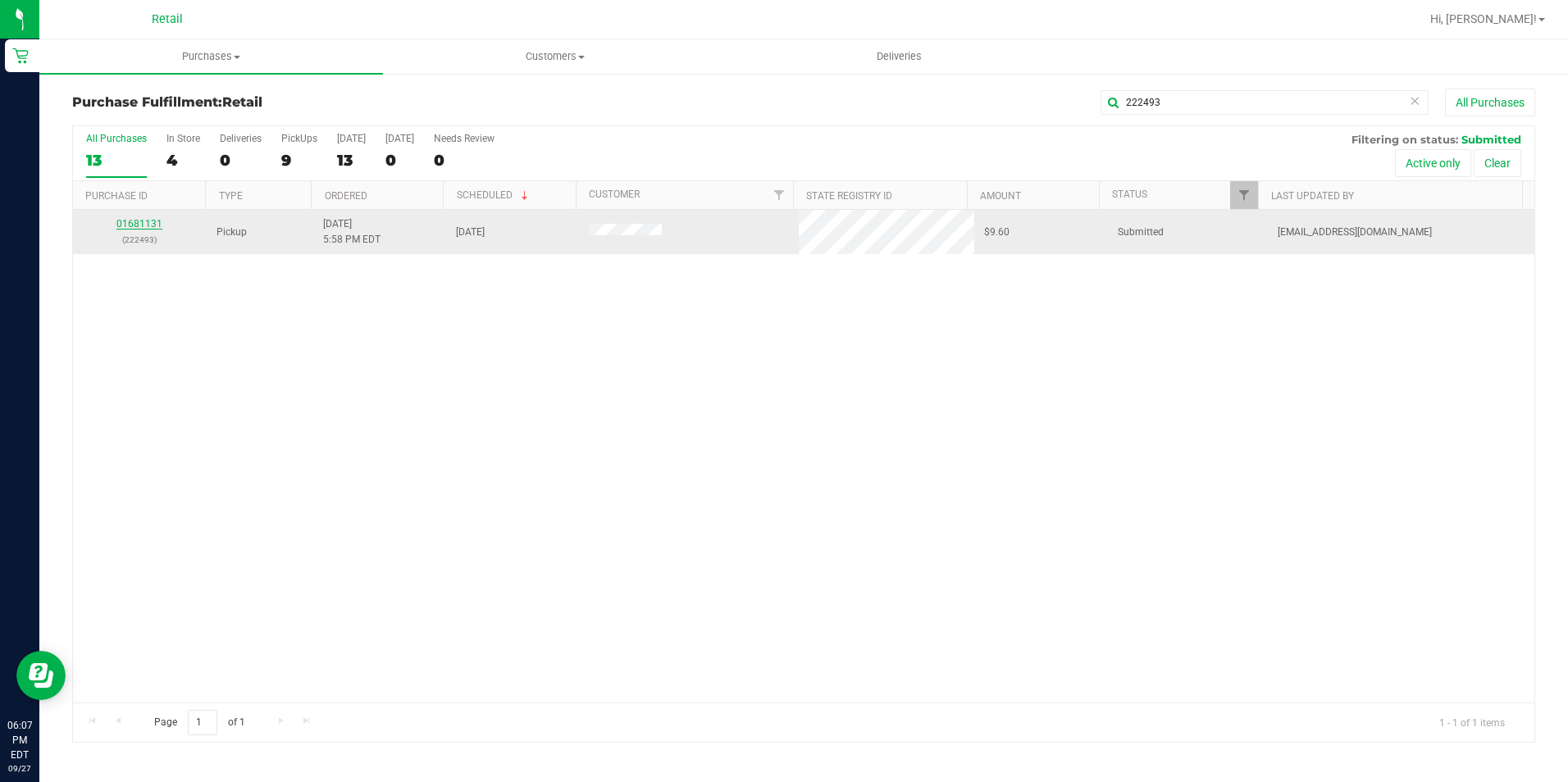
click at [131, 226] on link "01681131" at bounding box center [139, 223] width 46 height 11
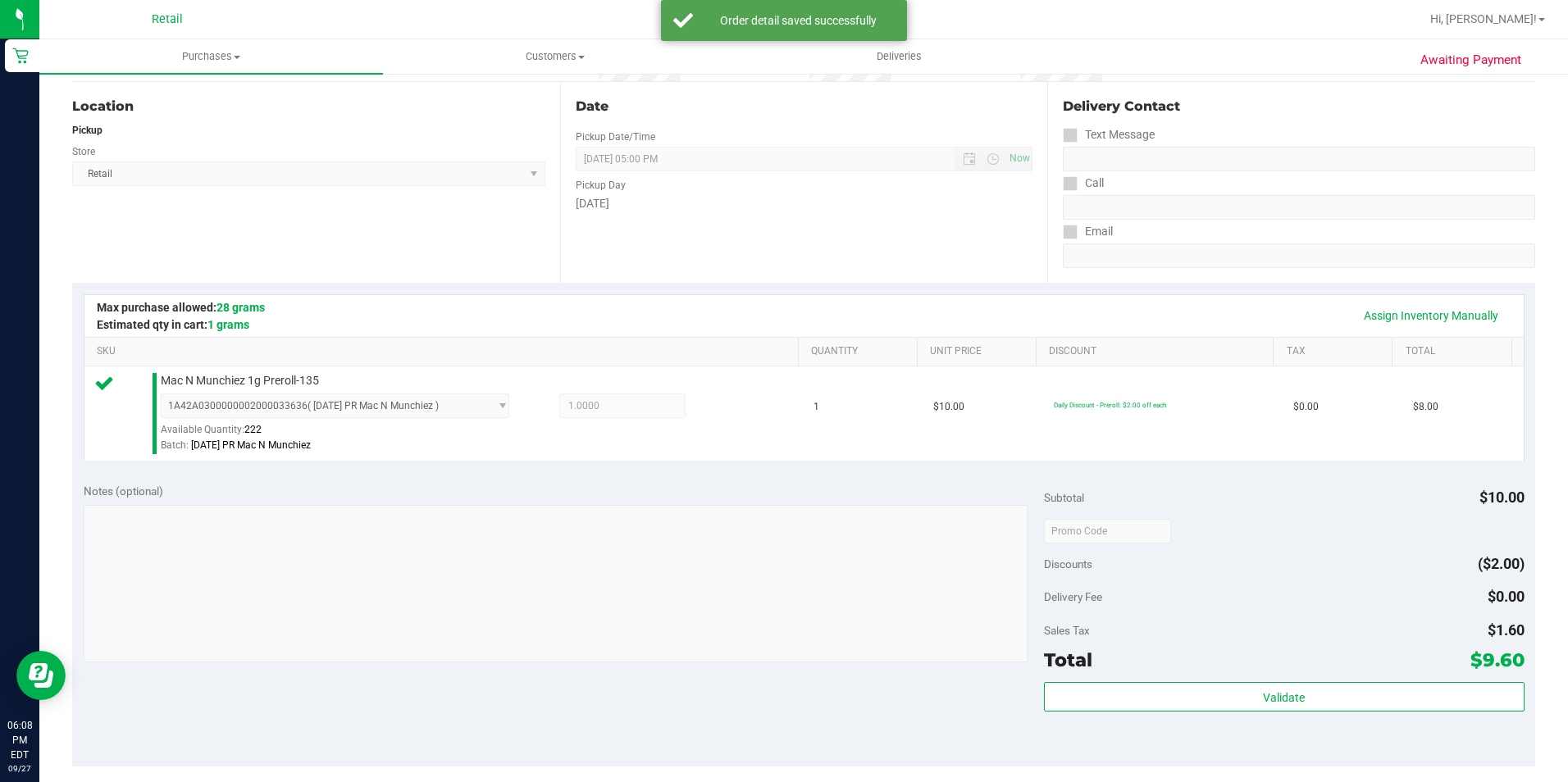
scroll to position [410, 0]
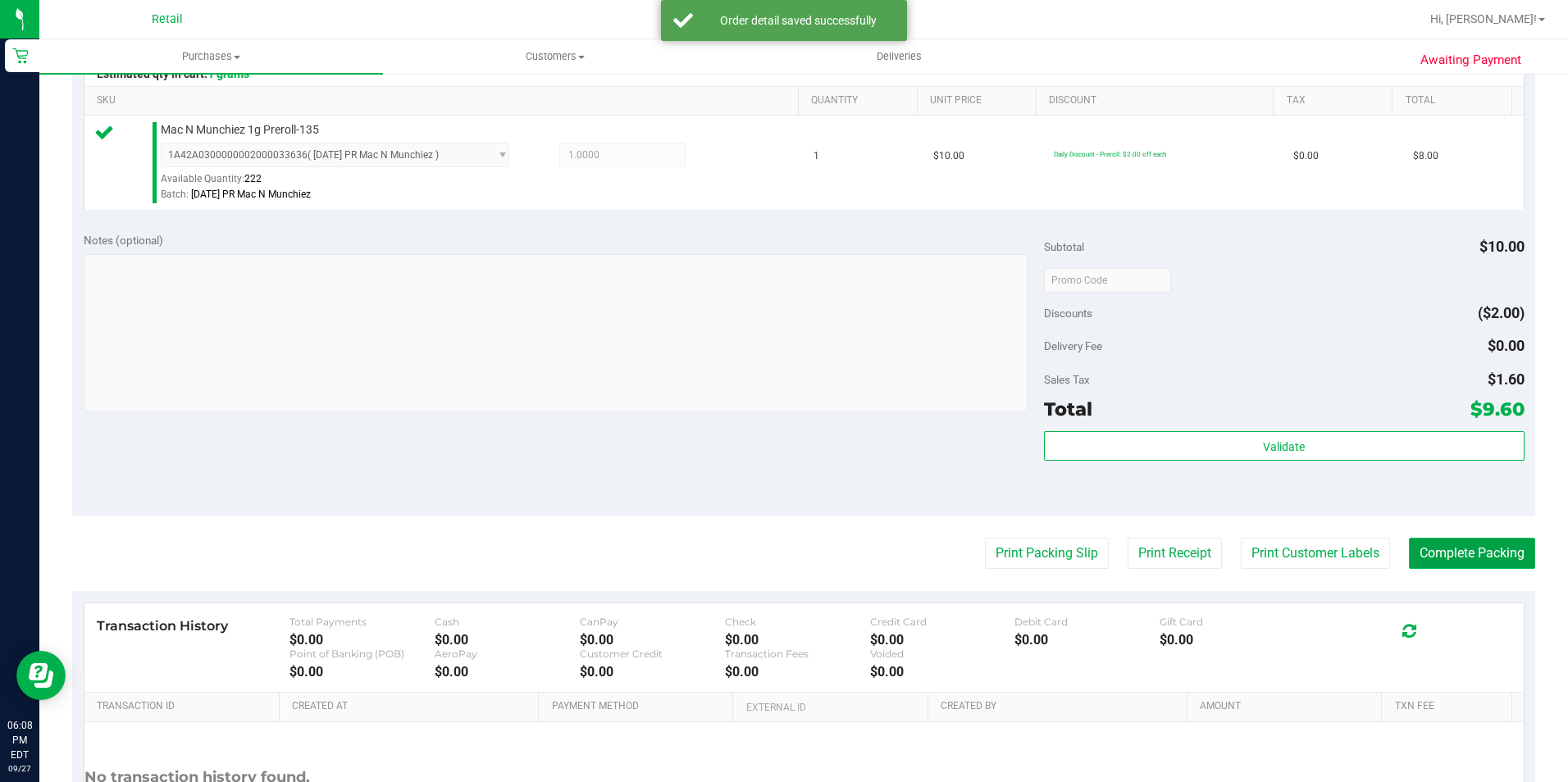
click at [1492, 562] on button "Complete Packing" at bounding box center [1472, 553] width 127 height 31
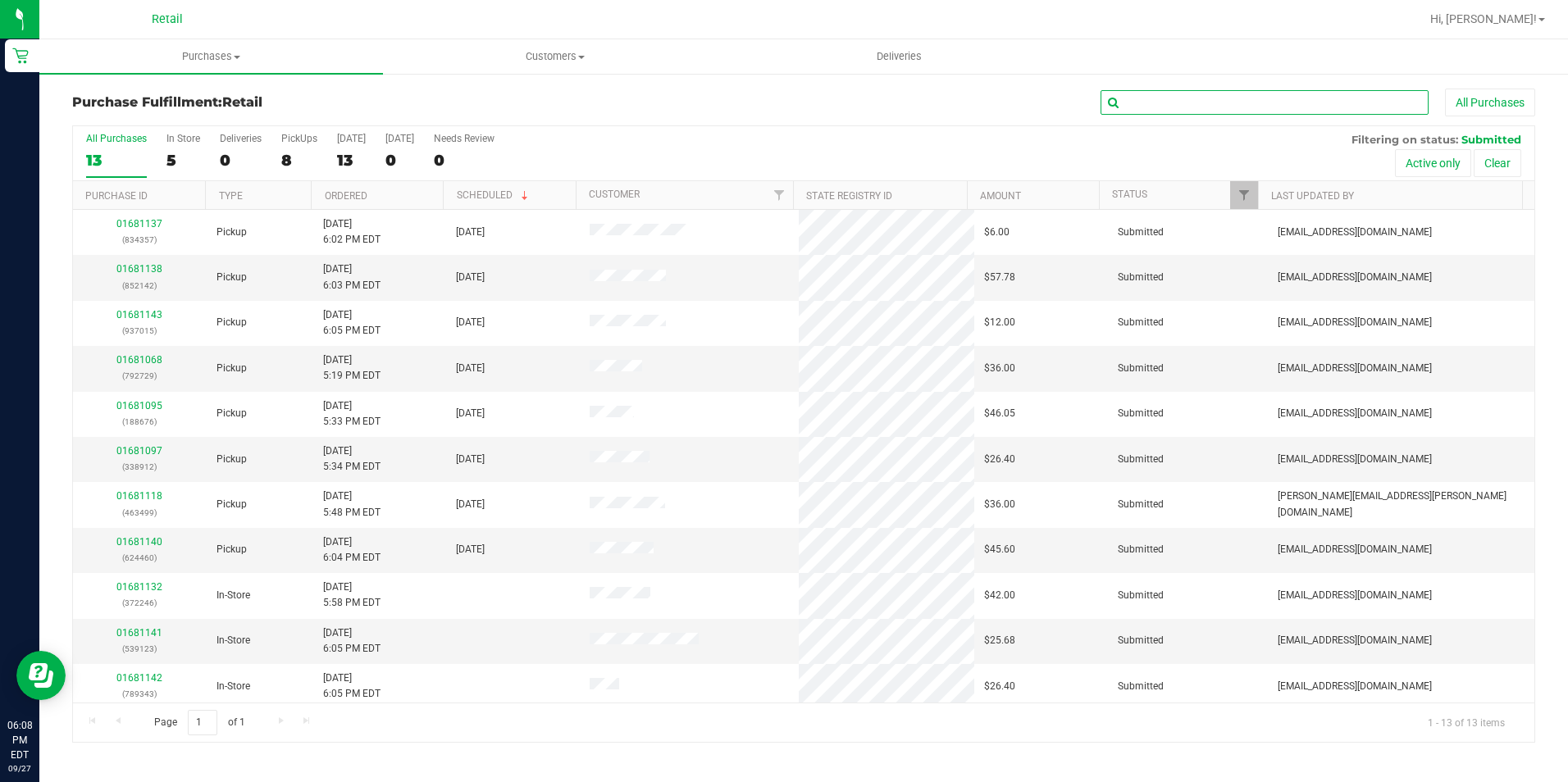
click at [1198, 91] on input "text" at bounding box center [1264, 103] width 328 height 25
type input "834357"
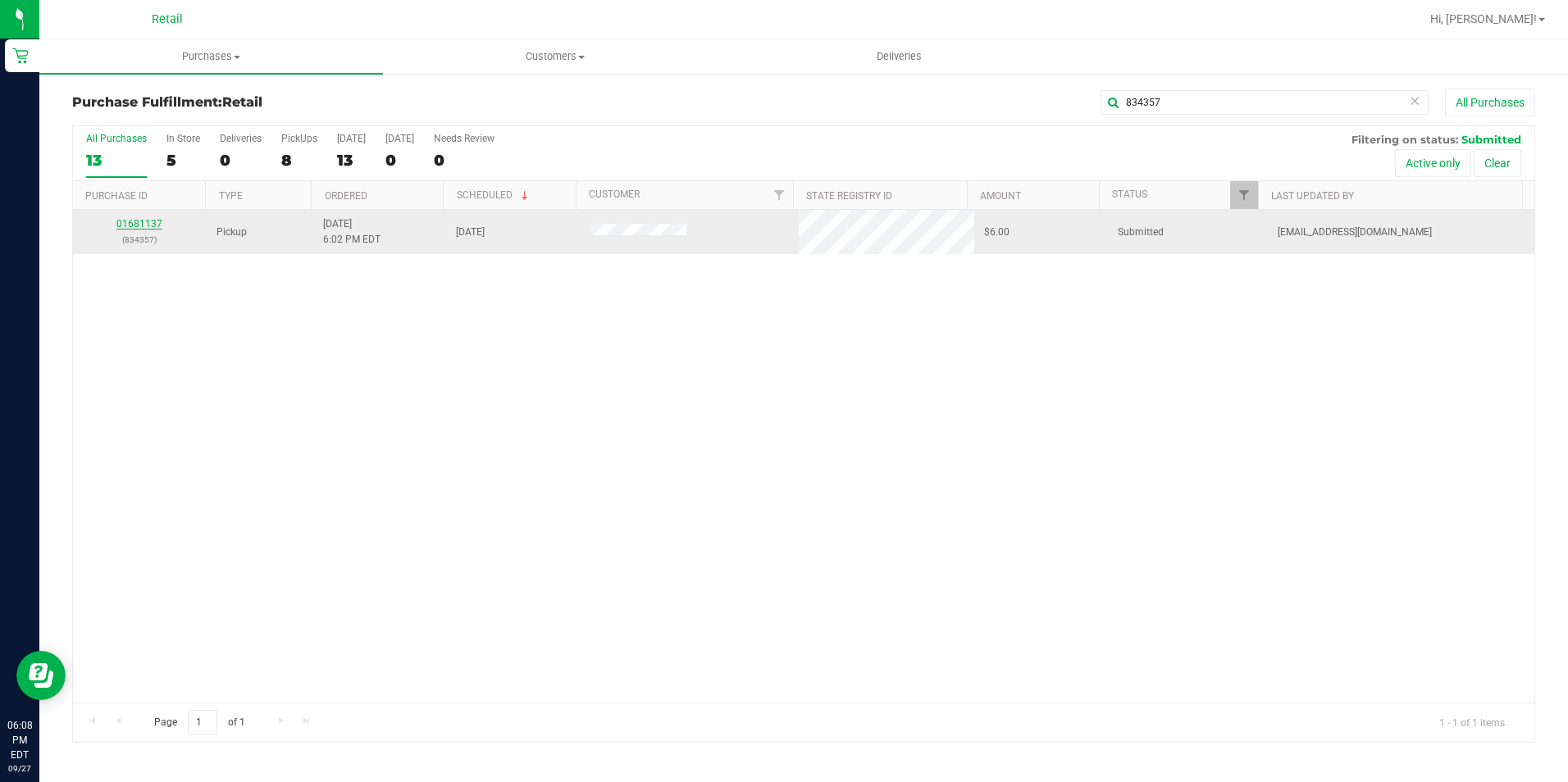
click at [138, 222] on link "01681137" at bounding box center [139, 223] width 46 height 11
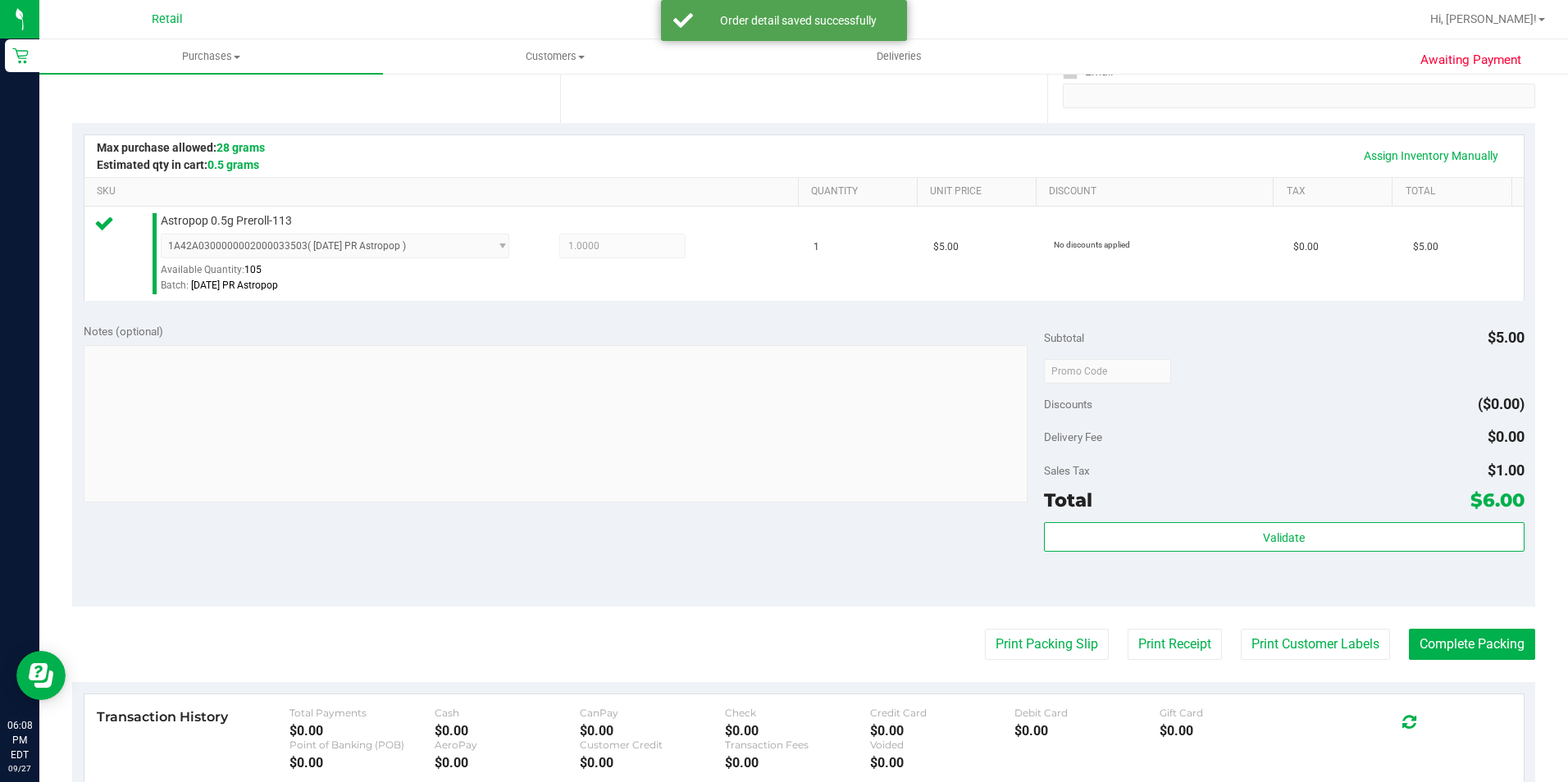
scroll to position [410, 0]
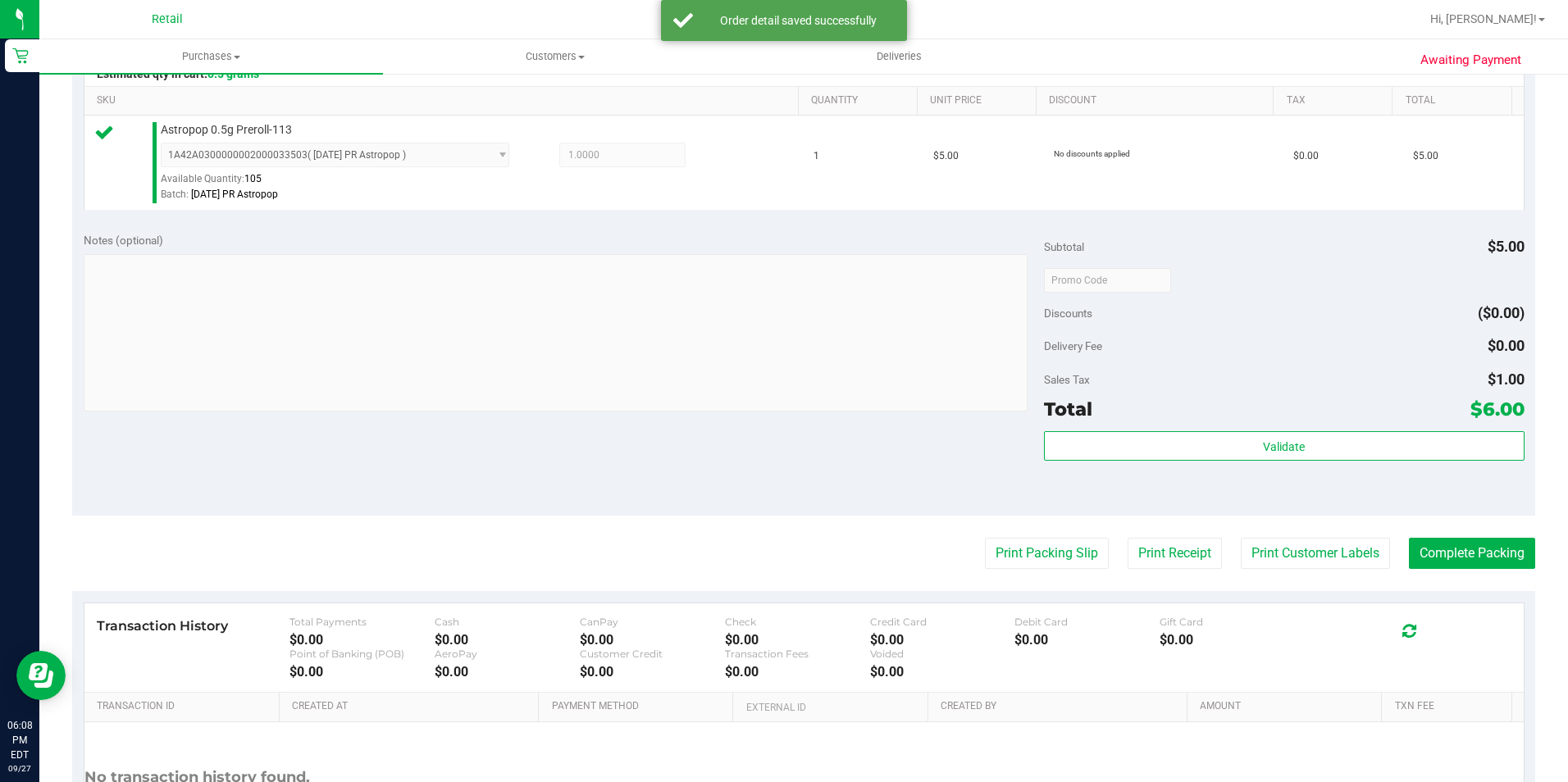
click at [1523, 570] on div "Awaiting Payment Back Edit Purchase Cancel Purchase View Profile # 01681137 Med…" at bounding box center [804, 297] width 1529 height 1268
click at [1515, 567] on button "Complete Packing" at bounding box center [1472, 553] width 127 height 31
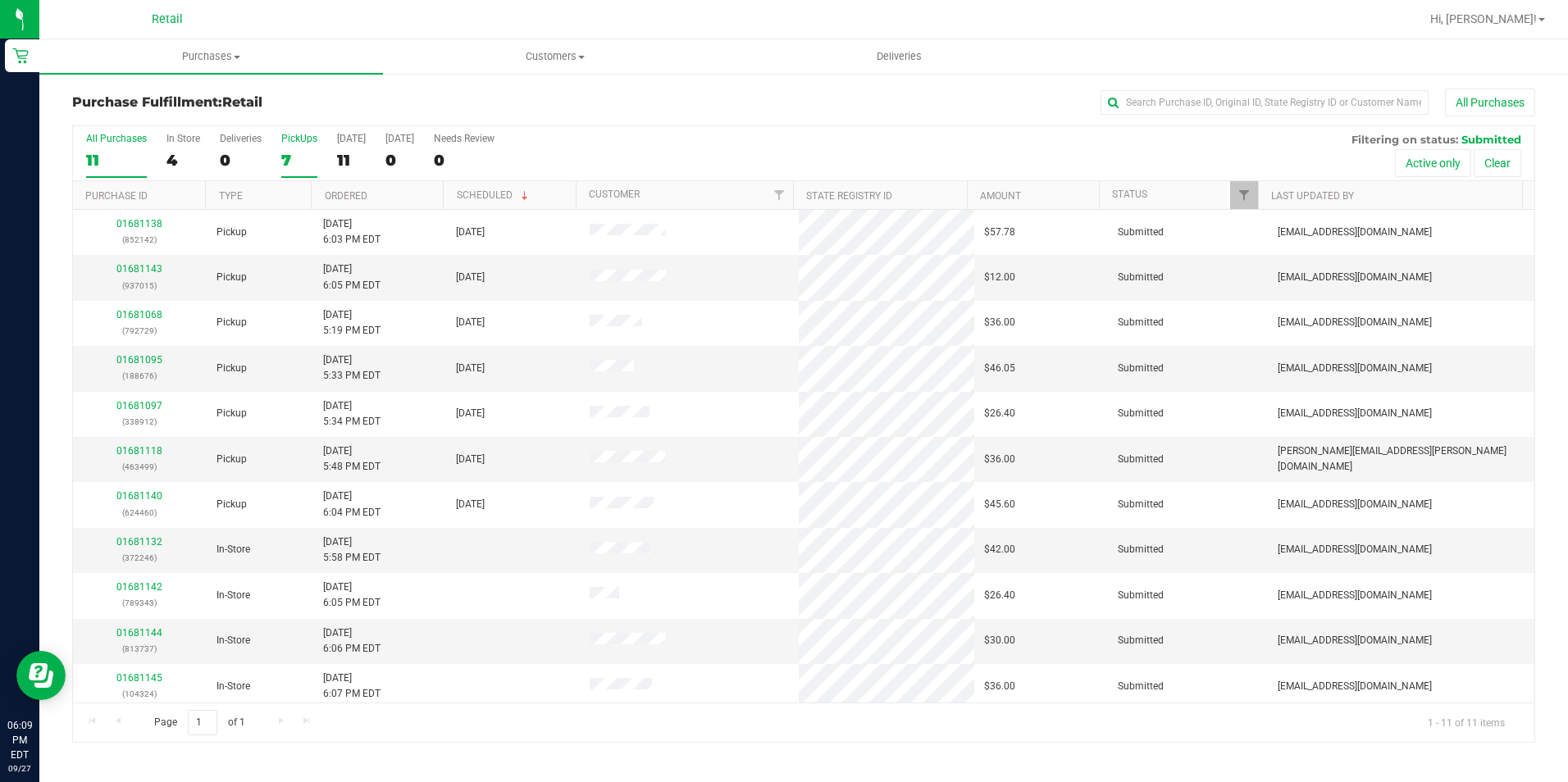
click at [293, 136] on div "PickUps" at bounding box center [299, 138] width 36 height 11
click at [0, 0] on input "PickUps 7" at bounding box center [0, 0] width 0 height 0
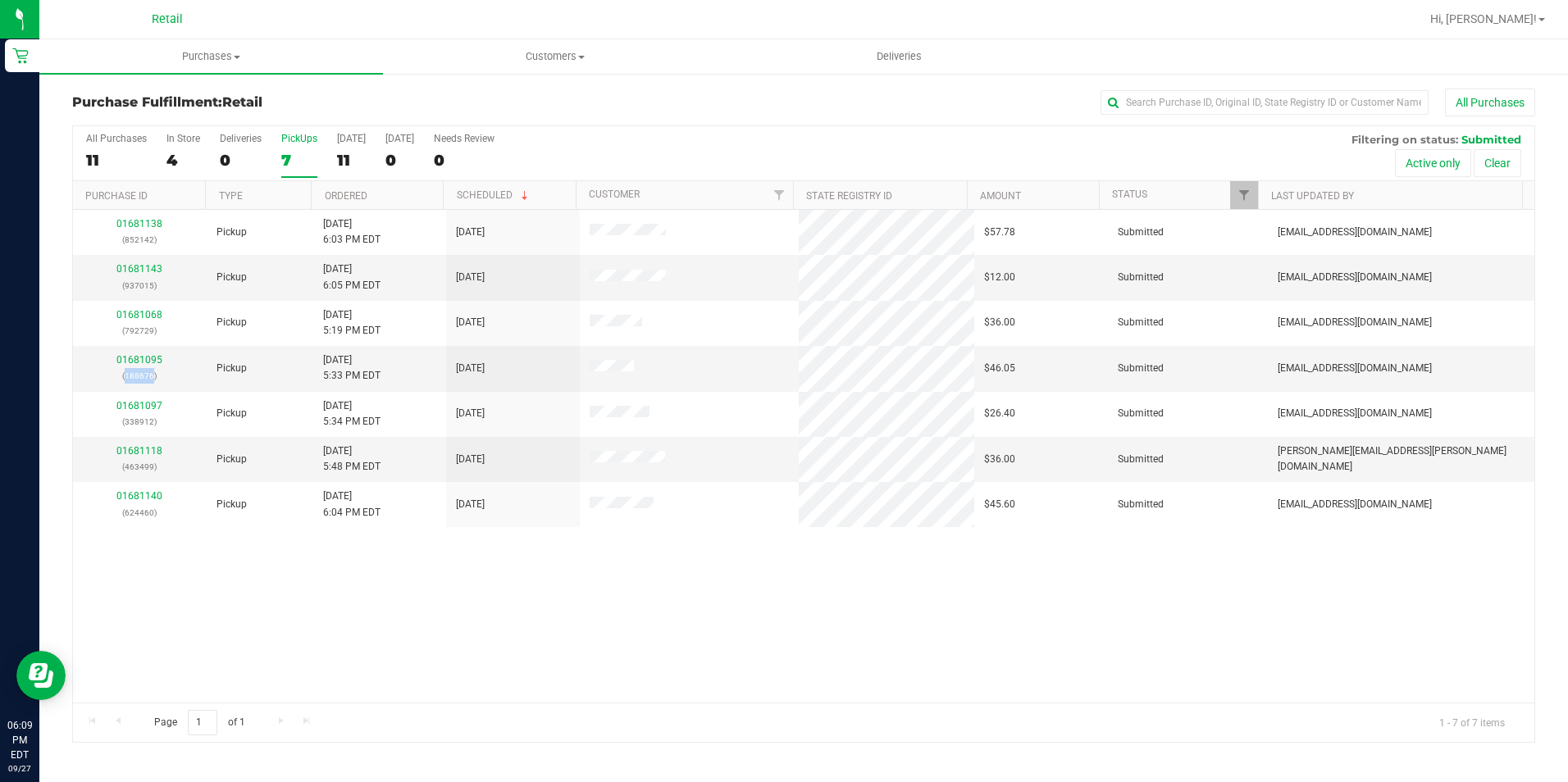
click at [135, 376] on p "(188676)" at bounding box center [139, 376] width 114 height 15
copy p "188676"
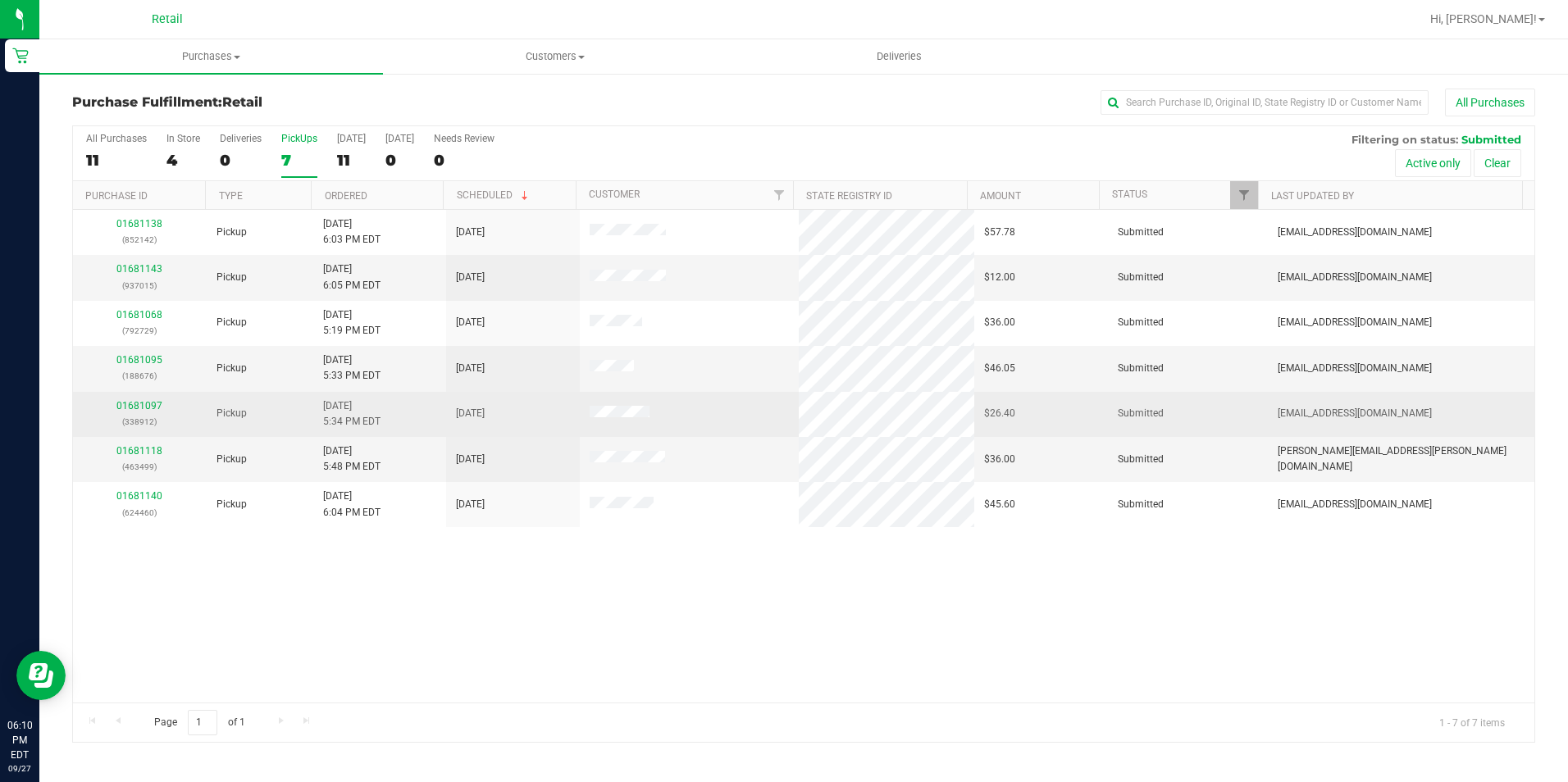
click at [134, 419] on p "(338912)" at bounding box center [139, 421] width 114 height 15
copy p "338912"
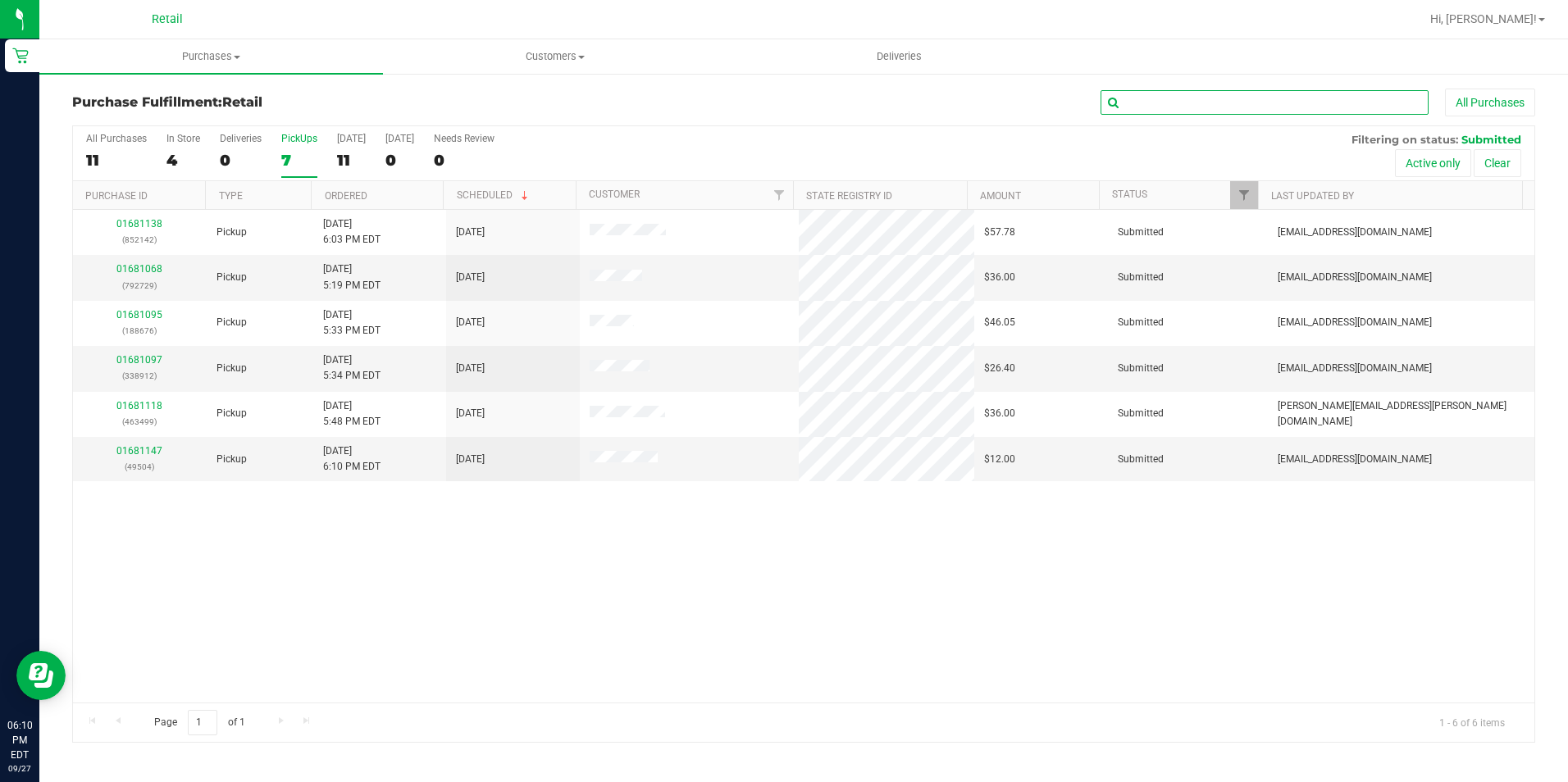
click at [1170, 91] on input "text" at bounding box center [1264, 103] width 328 height 25
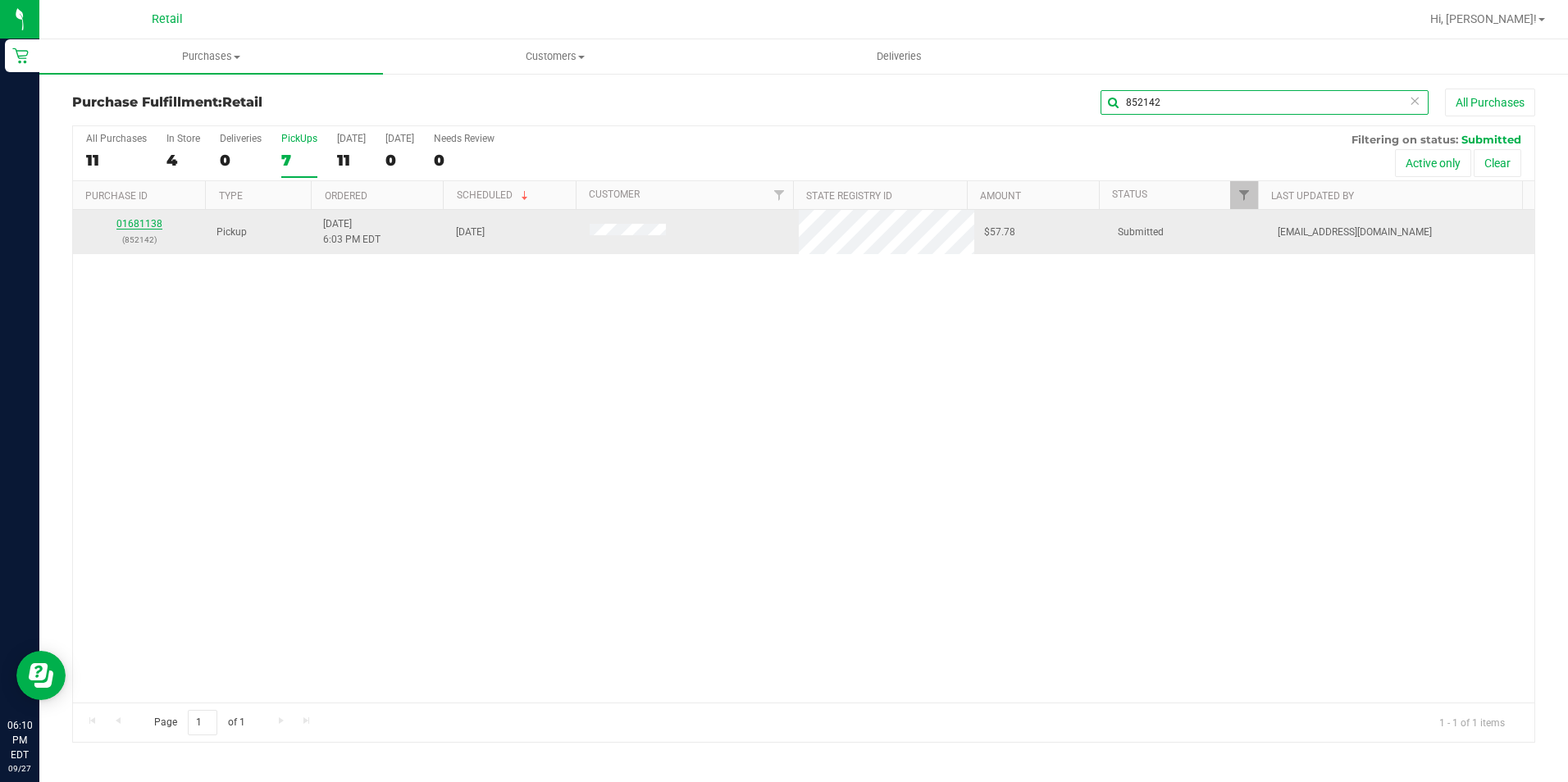
type input "852142"
click at [137, 225] on link "01681138" at bounding box center [139, 223] width 46 height 11
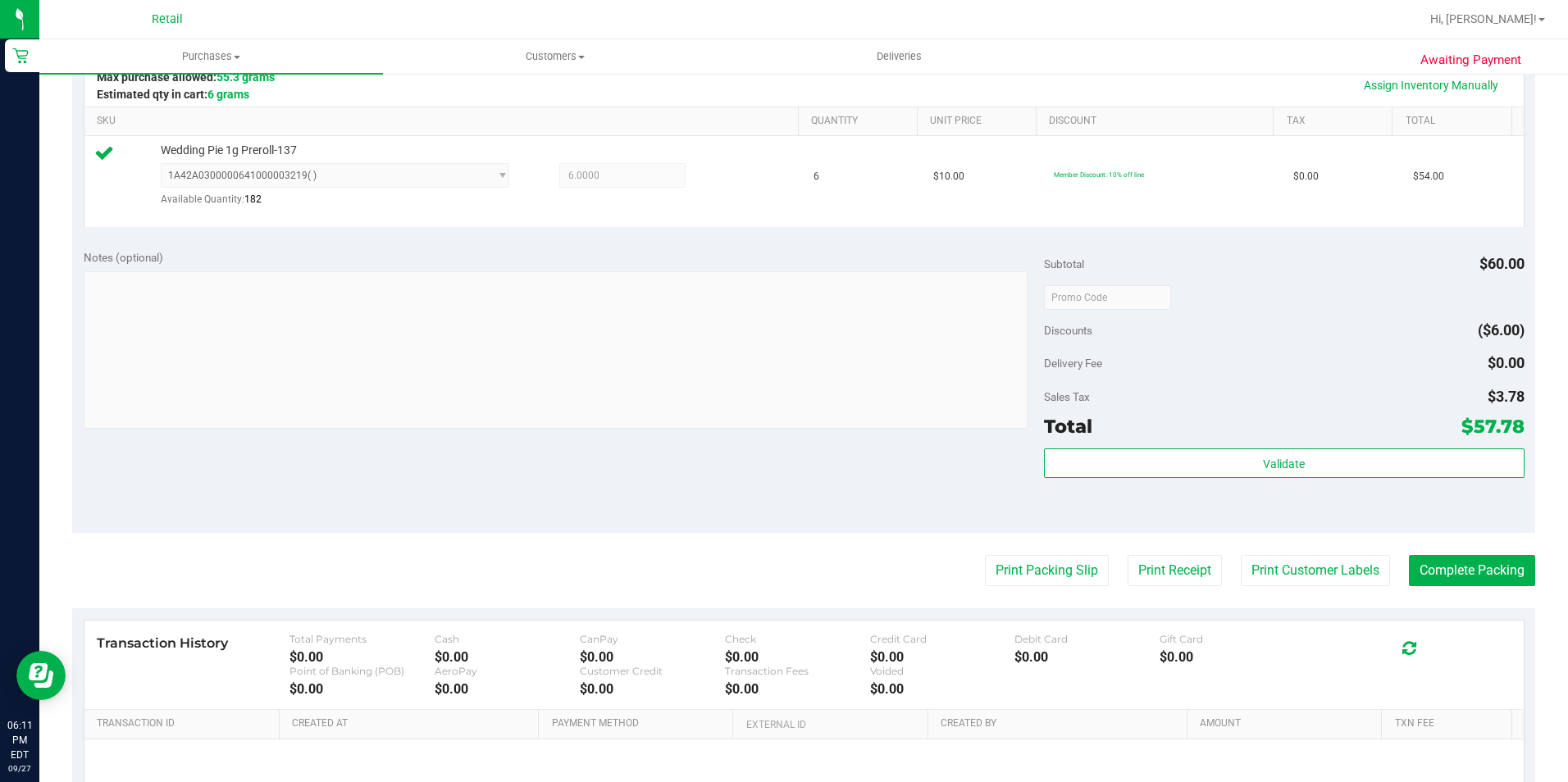
scroll to position [555, 0]
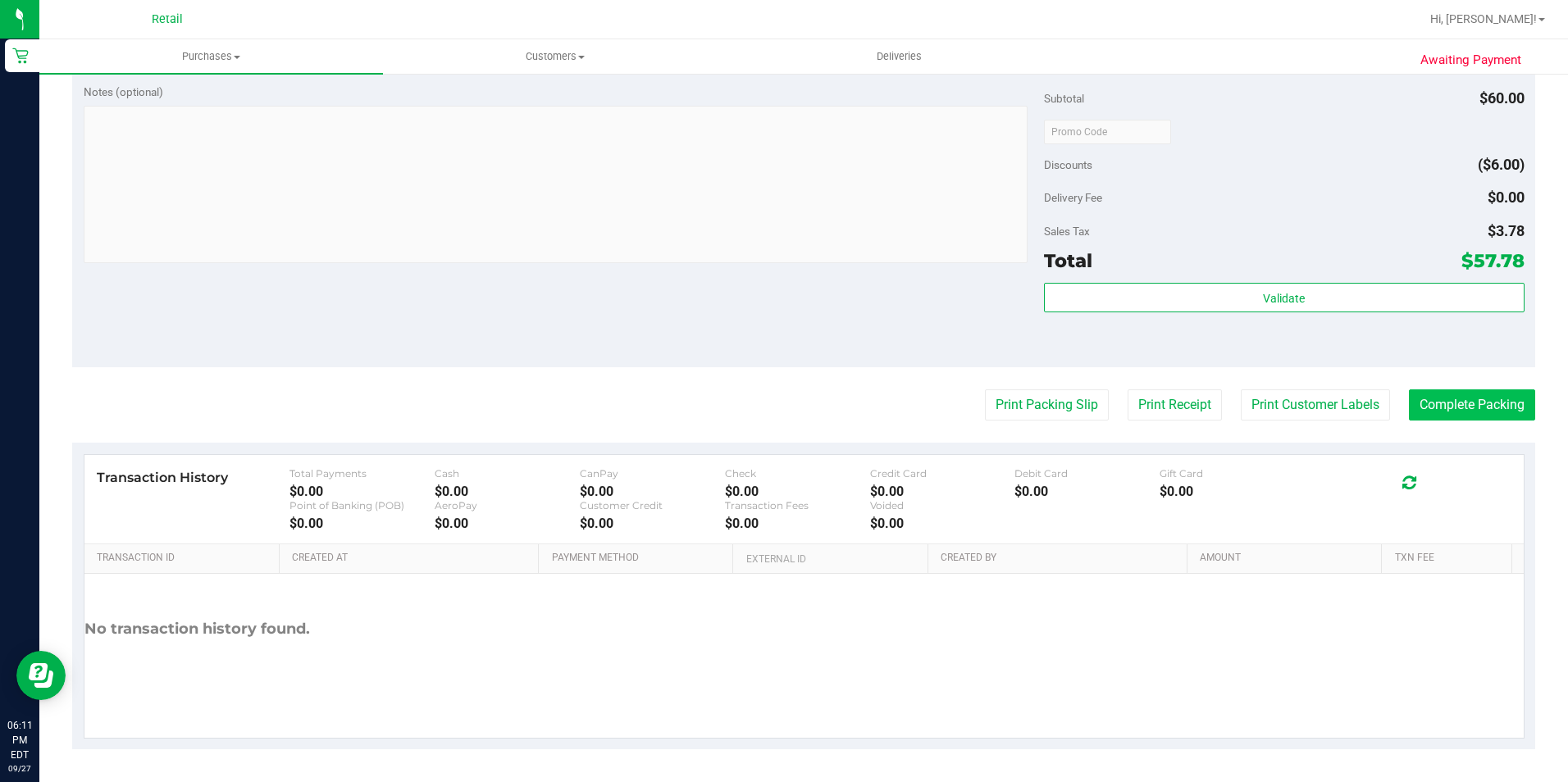
drag, startPoint x: 1500, startPoint y: 427, endPoint x: 1474, endPoint y: 413, distance: 29.5
click at [1498, 426] on purchase-details "Back Edit Purchase Cancel Purchase View Profile # 01681138 Med | Rec METRC ID: …" at bounding box center [803, 141] width 1463 height 1215
click at [1474, 413] on button "Complete Packing" at bounding box center [1472, 405] width 127 height 31
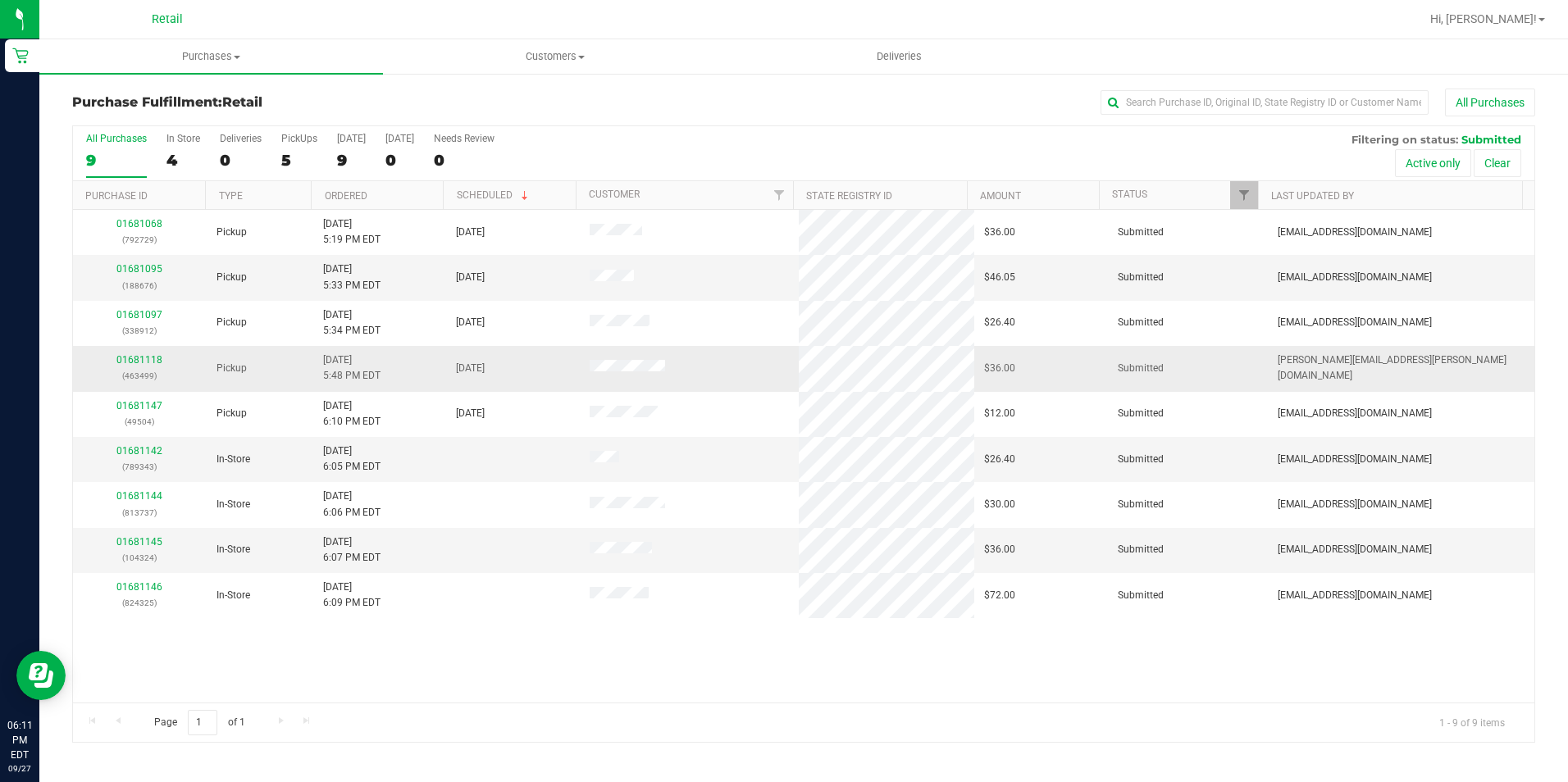
click at [129, 371] on p "(463499)" at bounding box center [139, 376] width 114 height 15
copy p "463499"
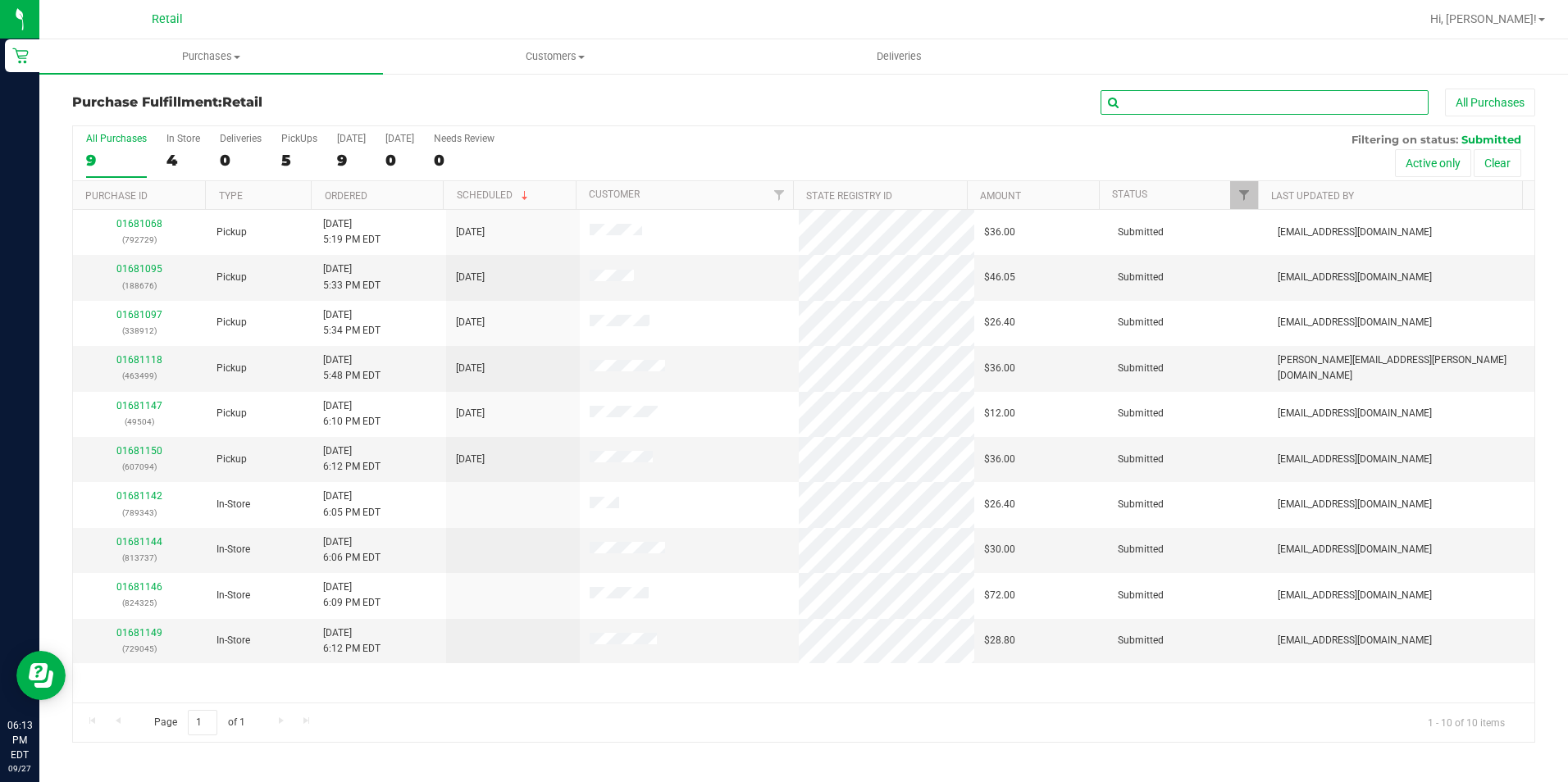
click at [1216, 103] on input "text" at bounding box center [1264, 103] width 328 height 25
type input "338912"
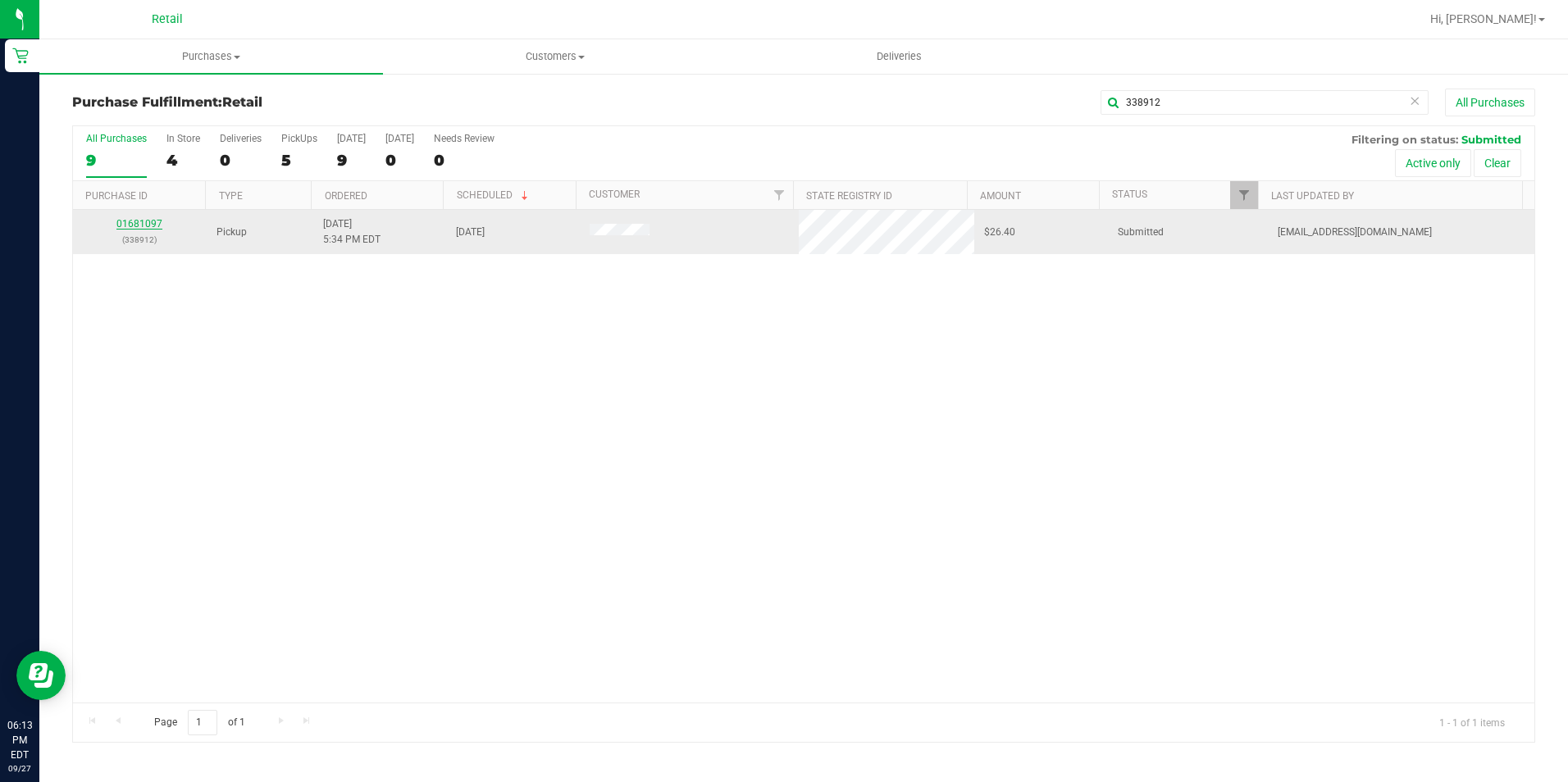
click at [134, 226] on link "01681097" at bounding box center [139, 223] width 46 height 11
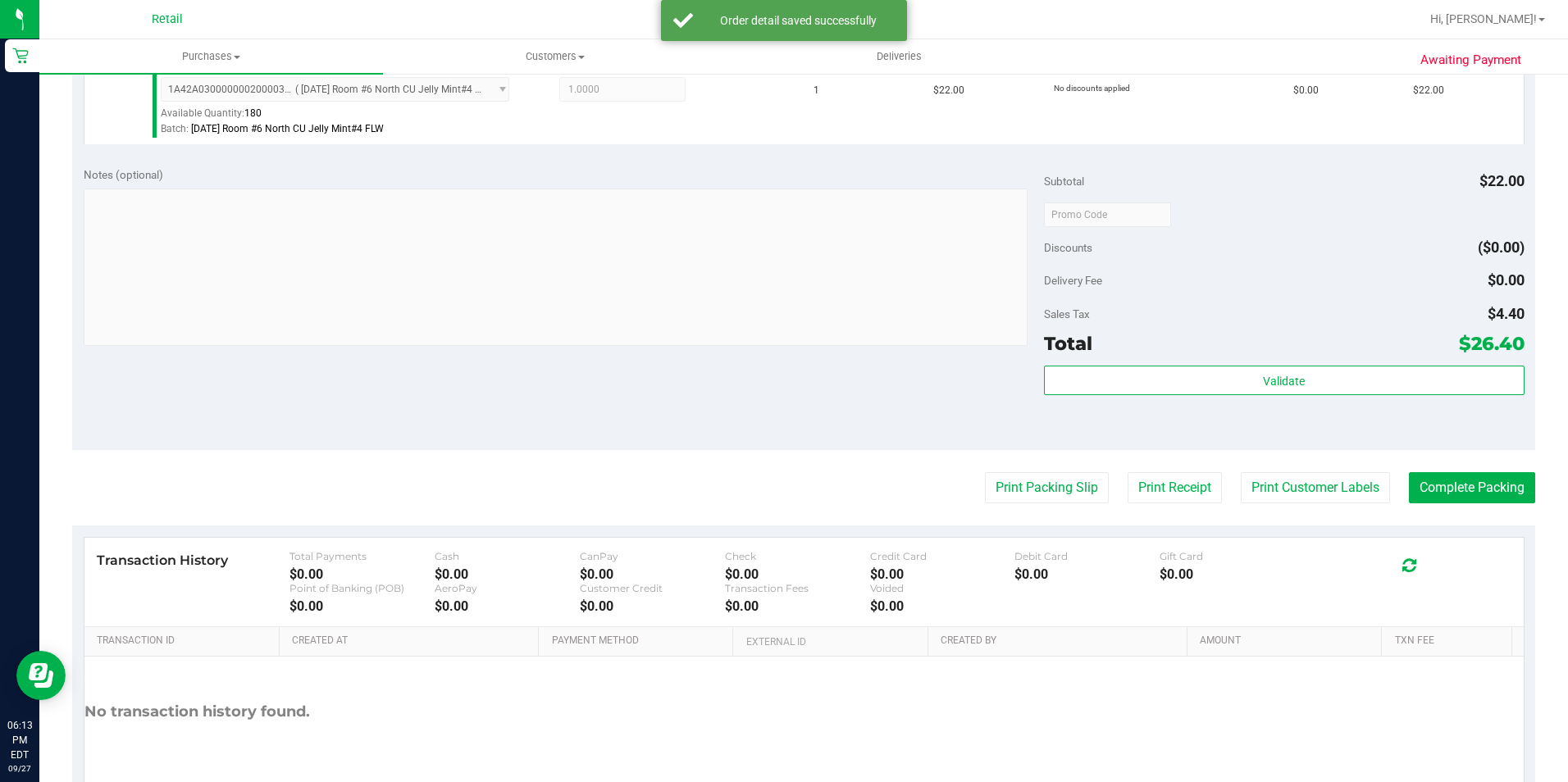
scroll to position [558, 0]
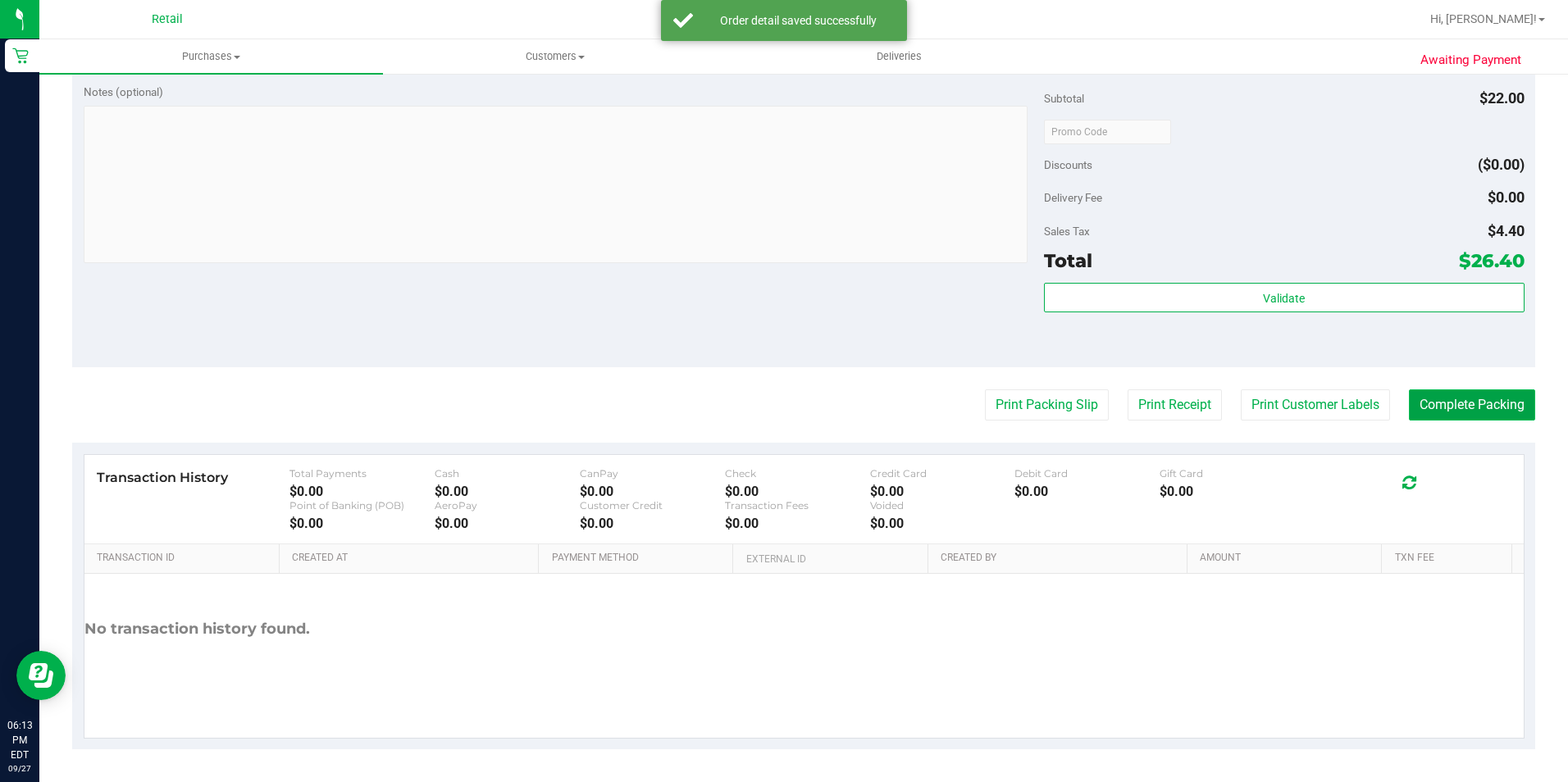
click at [1478, 405] on button "Complete Packing" at bounding box center [1472, 405] width 127 height 31
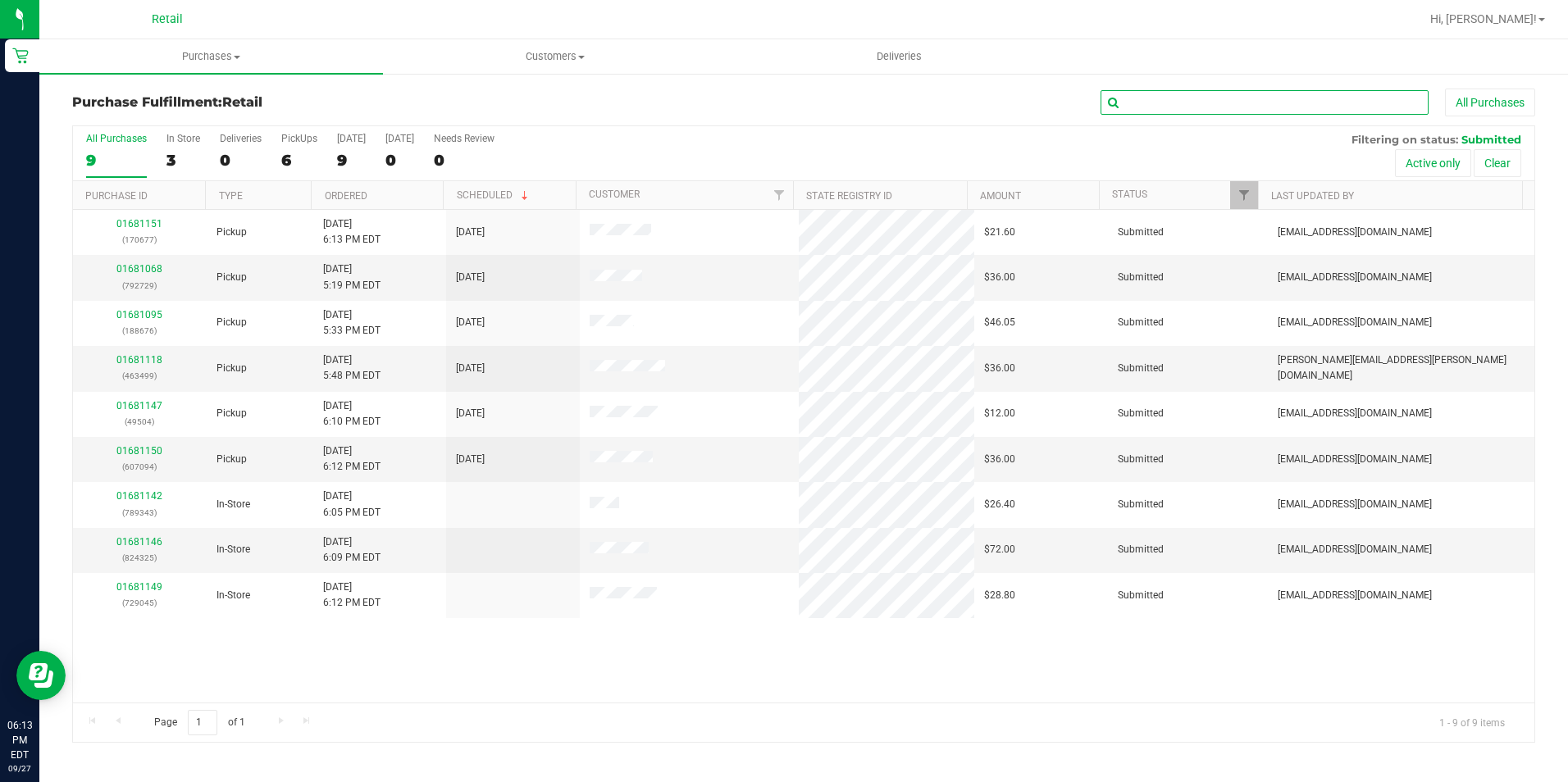
click at [1192, 101] on input "text" at bounding box center [1264, 103] width 328 height 25
type input "4"
type input "49504"
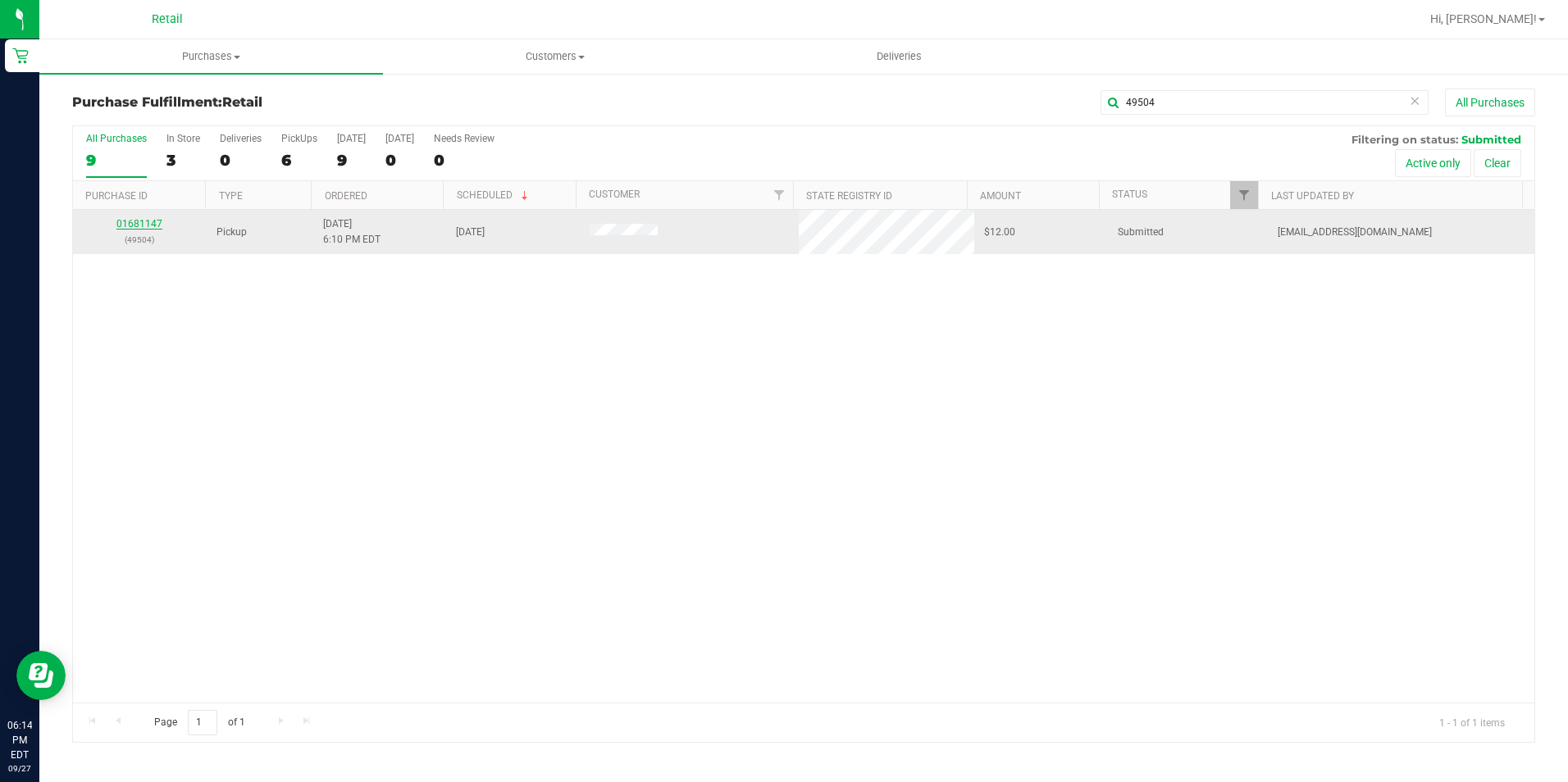
click at [155, 223] on link "01681147" at bounding box center [139, 223] width 46 height 11
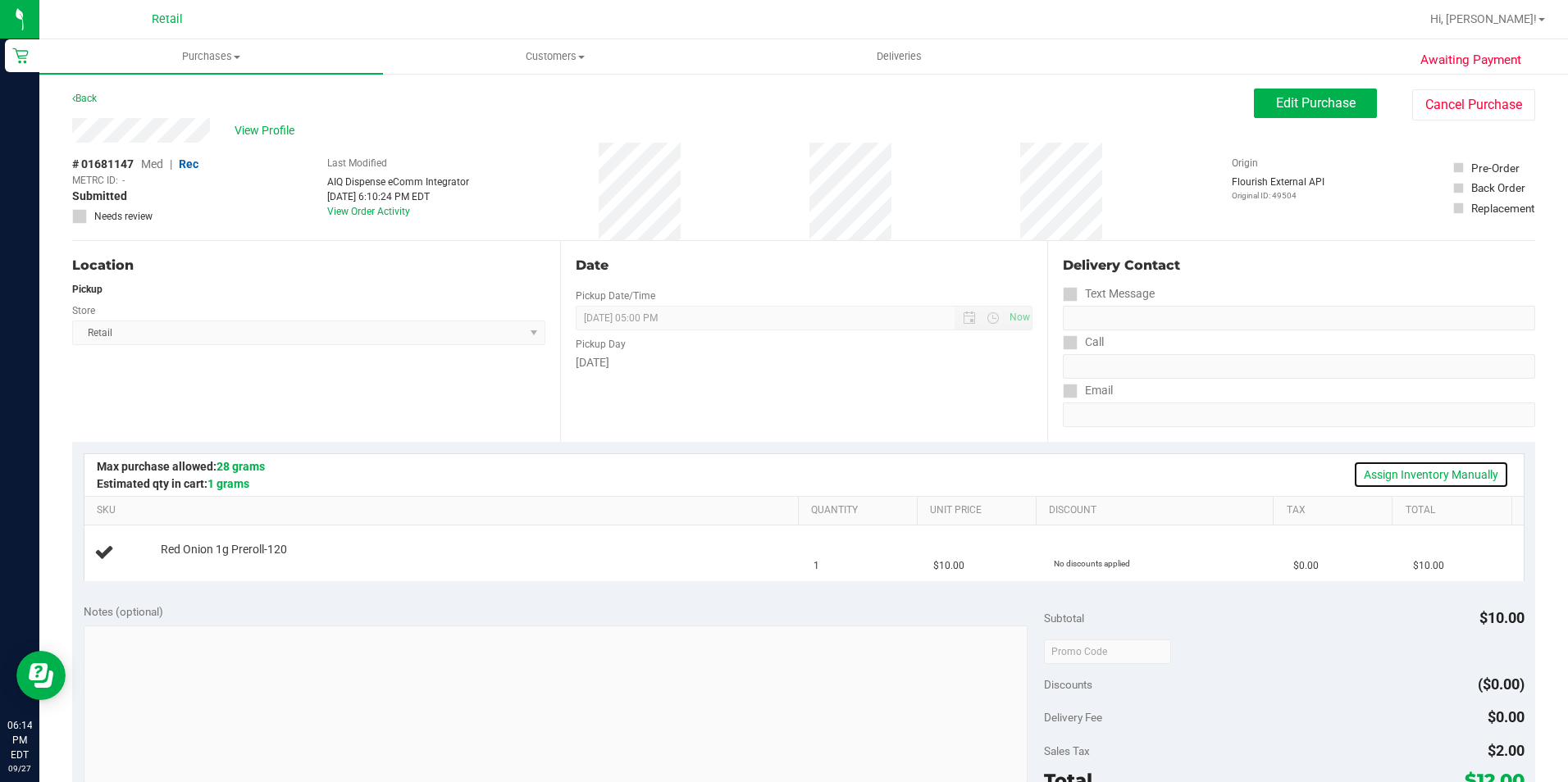
click at [1409, 478] on link "Assign Inventory Manually" at bounding box center [1431, 474] width 156 height 28
click at [195, 562] on link "Add Package" at bounding box center [190, 560] width 59 height 11
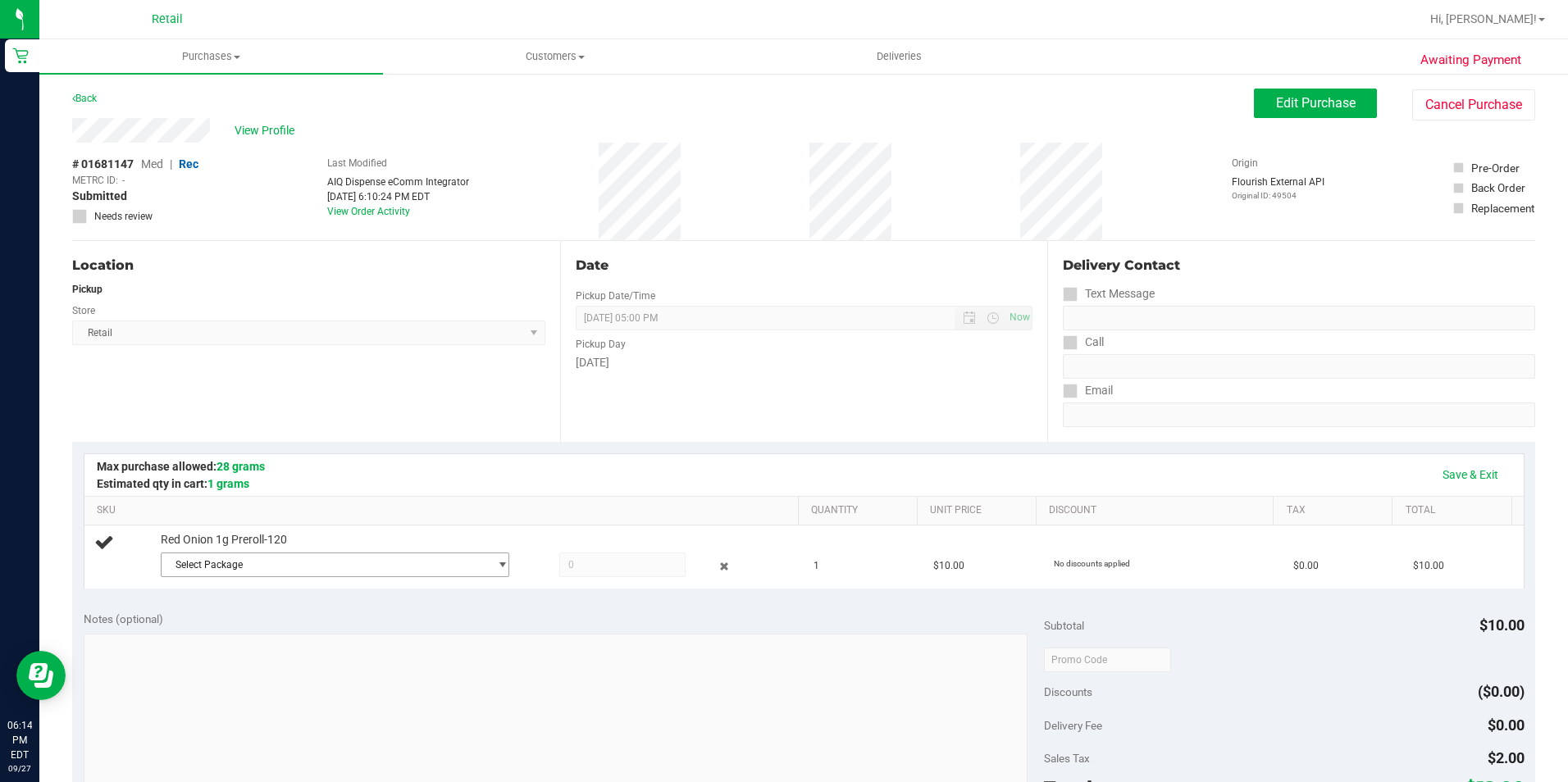
click at [216, 565] on span "Select Package" at bounding box center [325, 564] width 327 height 23
click at [296, 622] on li "1A42A0300000002000033222 ( [DATE] PR Red Onion )" at bounding box center [330, 632] width 341 height 23
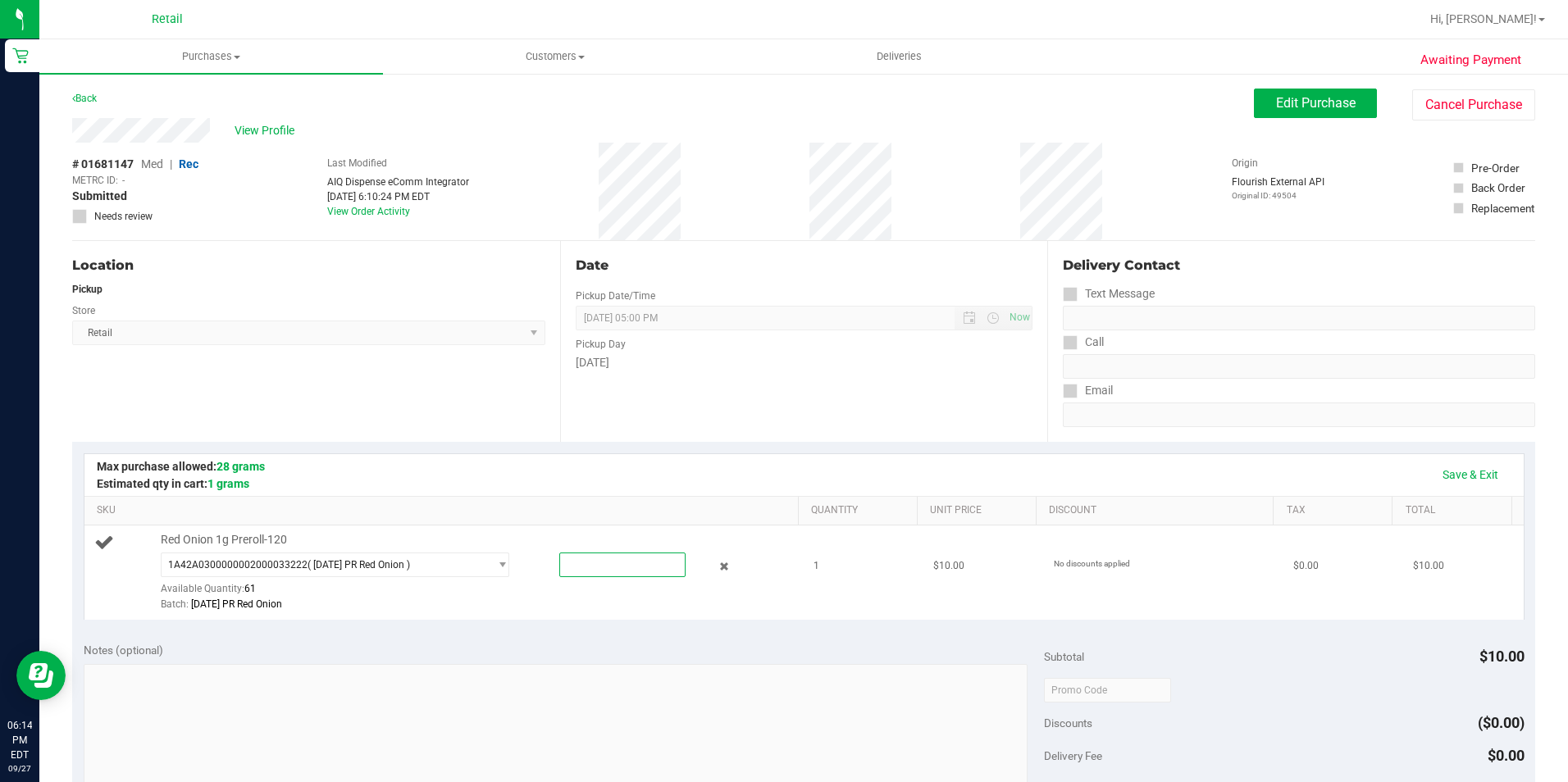
click at [592, 569] on span at bounding box center [622, 564] width 127 height 25
type input "1"
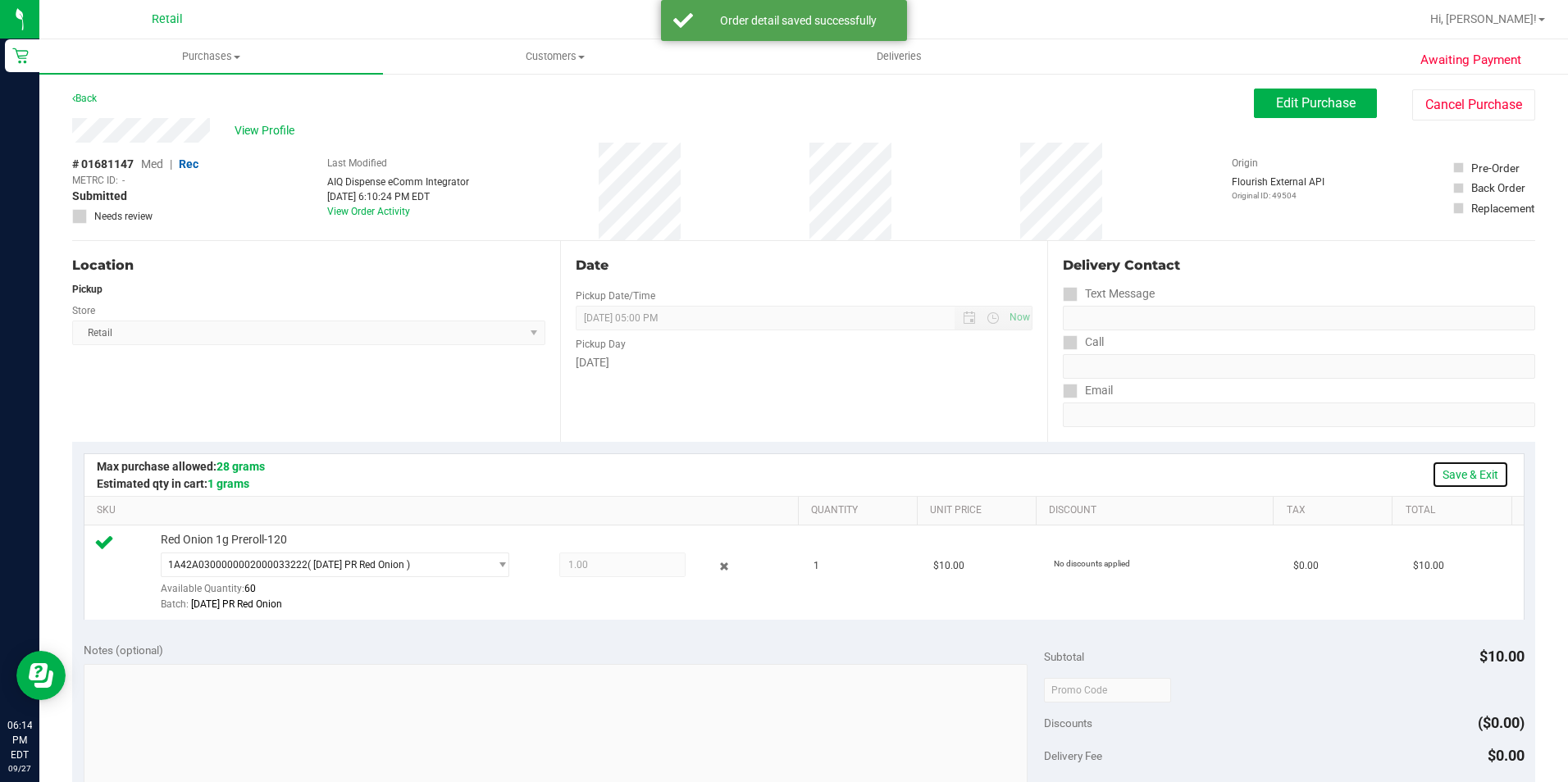
click at [1474, 473] on link "Save & Exit" at bounding box center [1471, 474] width 77 height 28
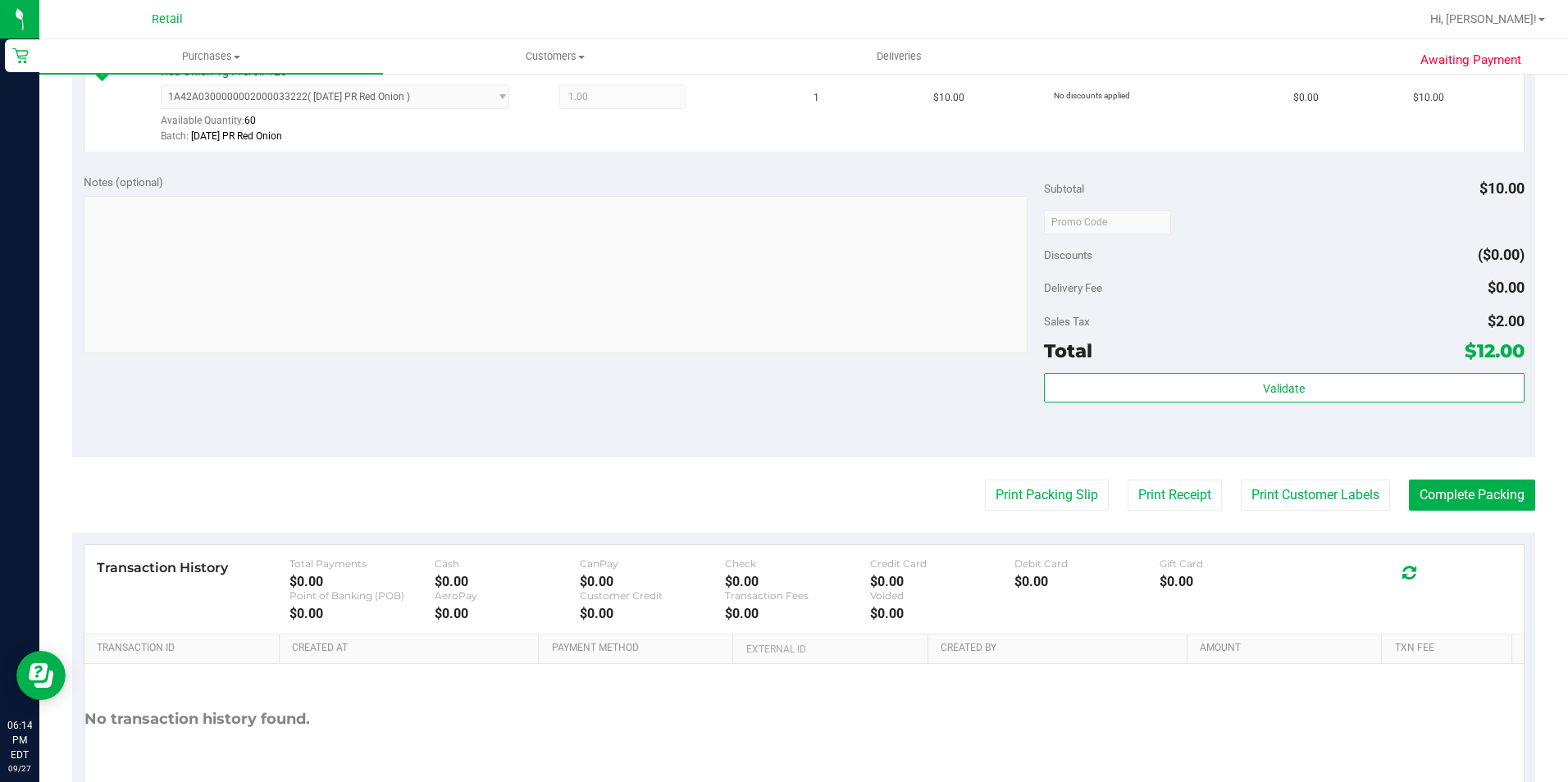
scroll to position [491, 0]
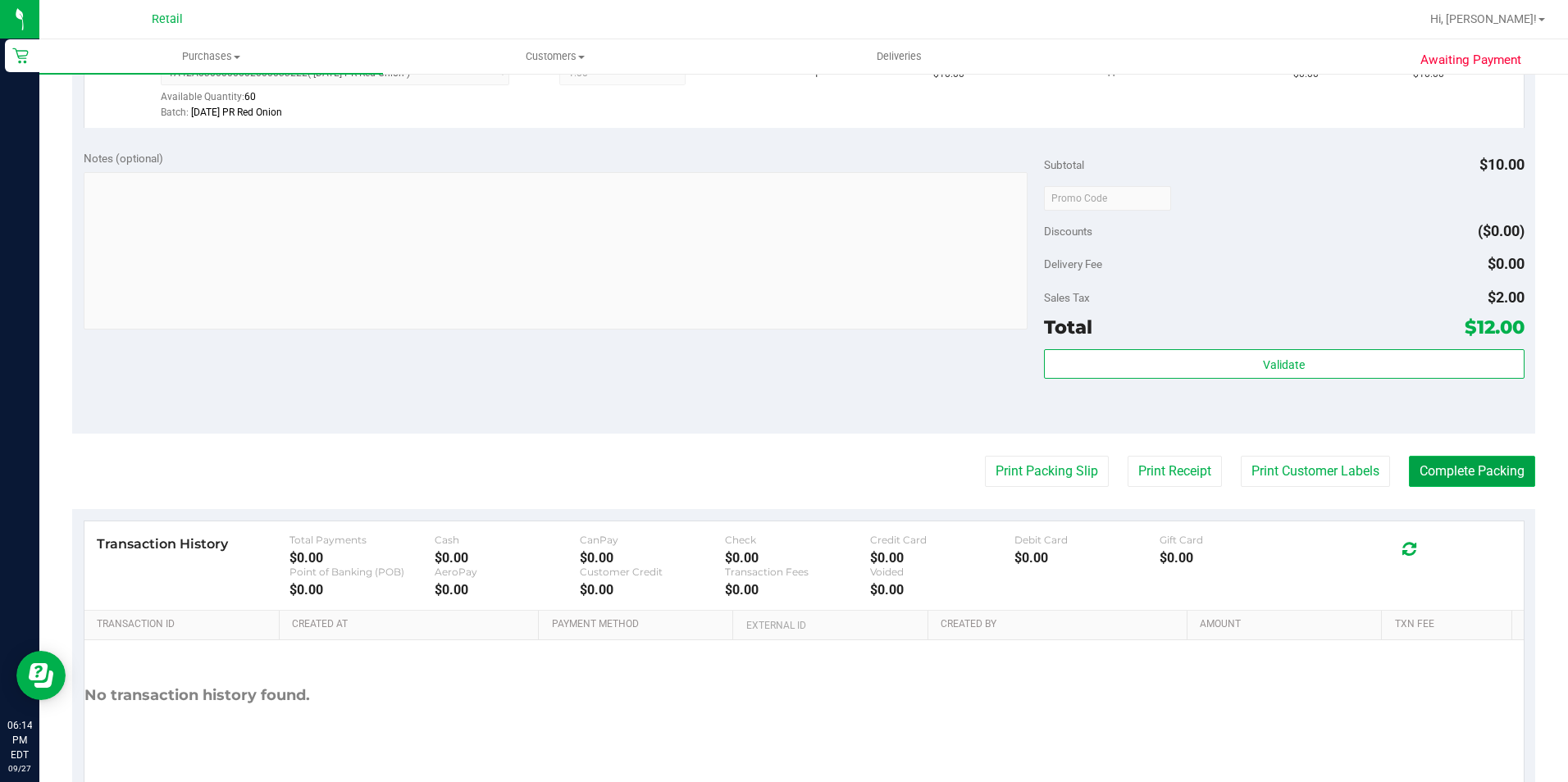
click at [1471, 475] on button "Complete Packing" at bounding box center [1472, 471] width 127 height 31
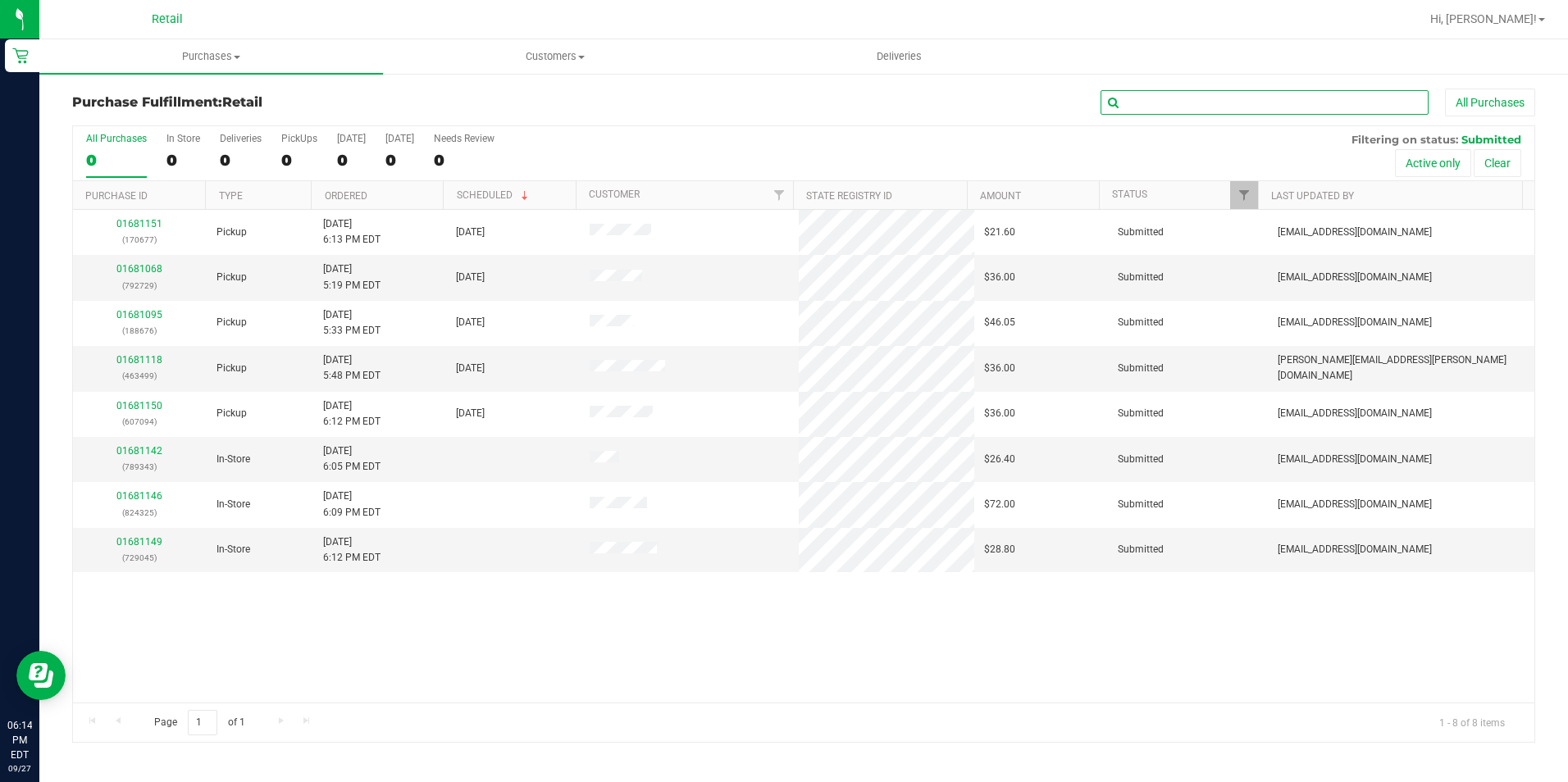
click at [1268, 97] on input "text" at bounding box center [1264, 103] width 328 height 25
type input "18876"
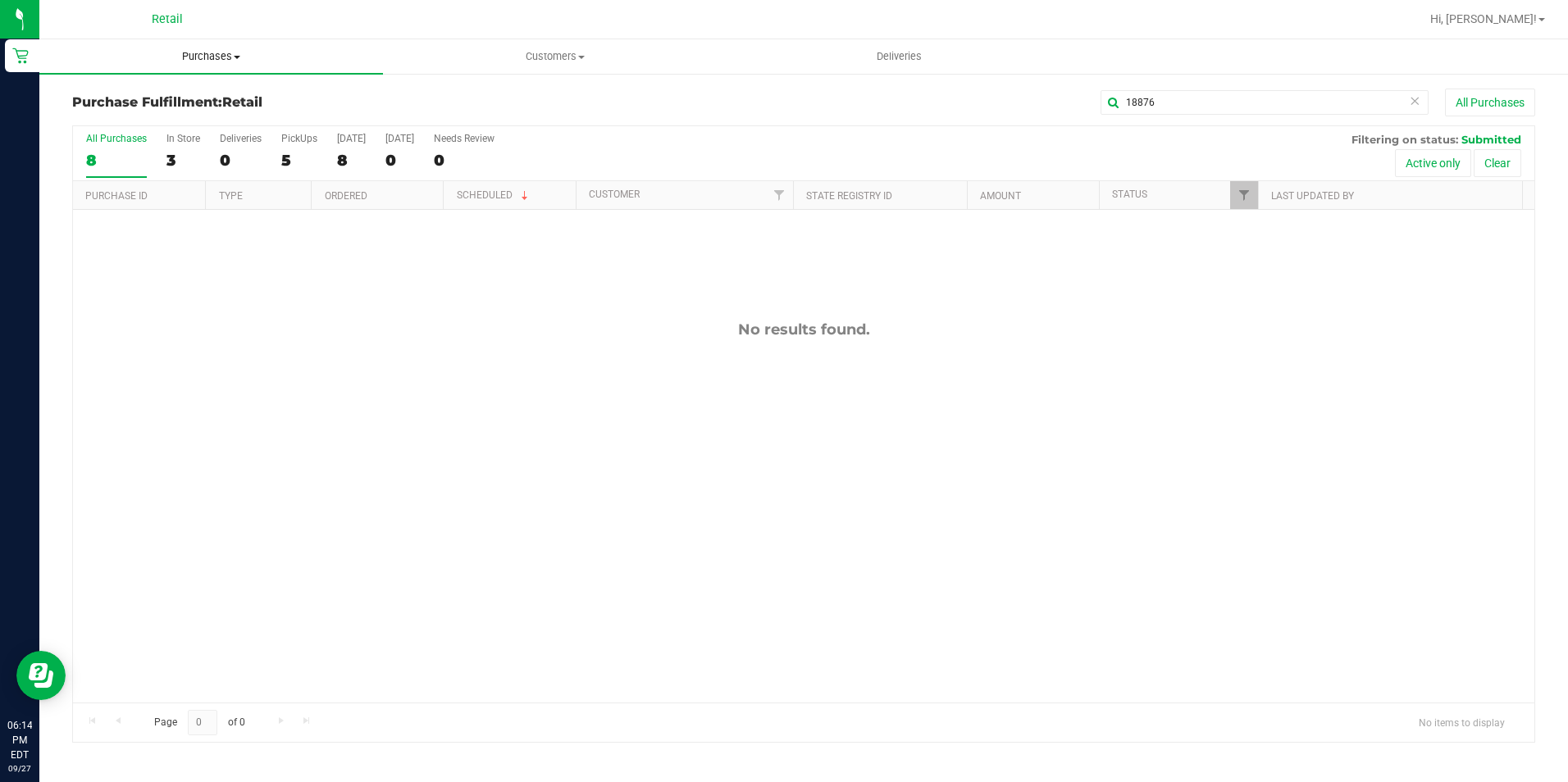
click at [217, 49] on uib-tab-heading "Purchases Summary of purchases Fulfillment All purchases" at bounding box center [211, 56] width 344 height 34
click at [180, 116] on li "Fulfillment" at bounding box center [211, 119] width 344 height 20
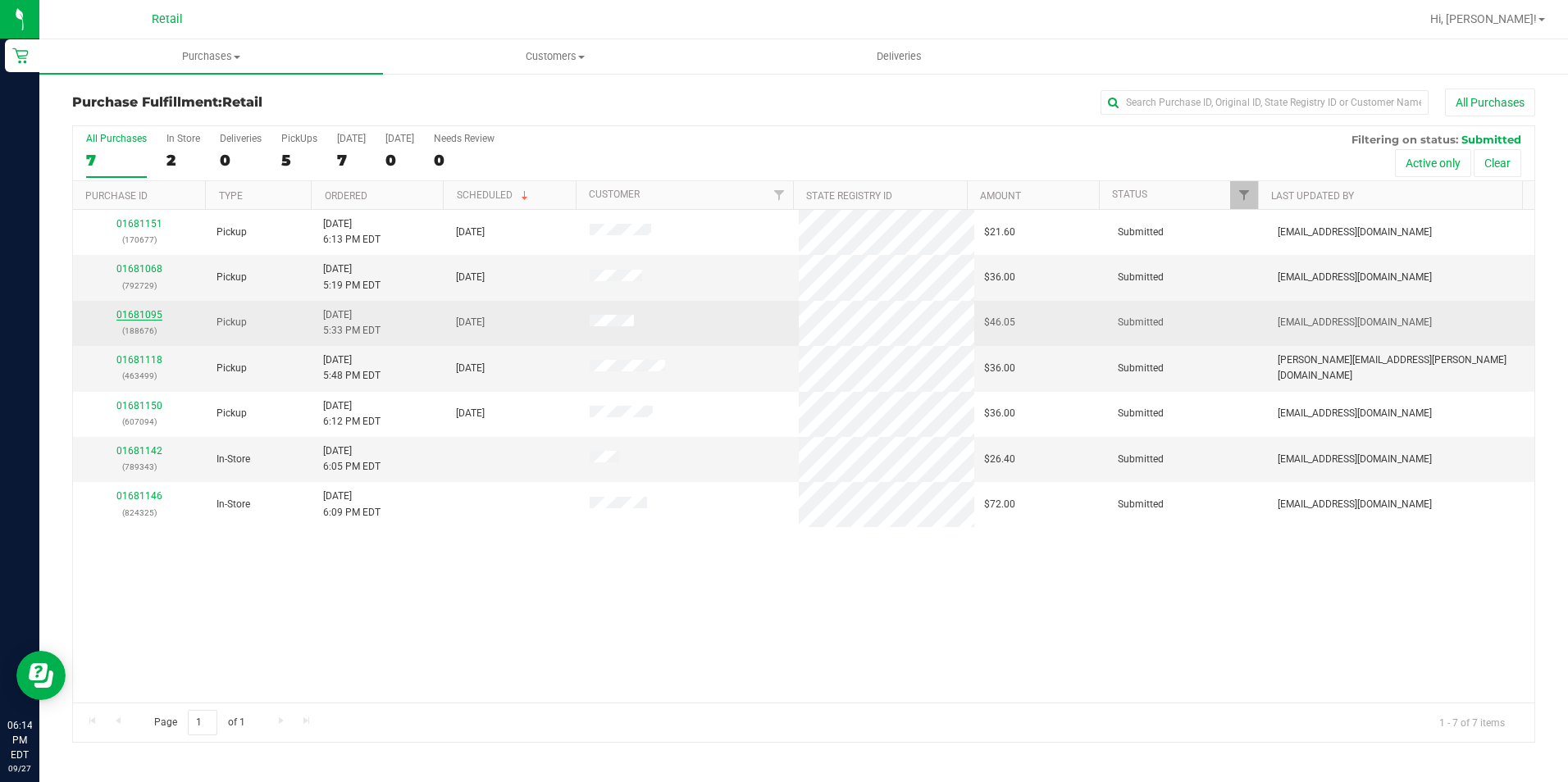
click at [154, 315] on link "01681095" at bounding box center [139, 315] width 46 height 11
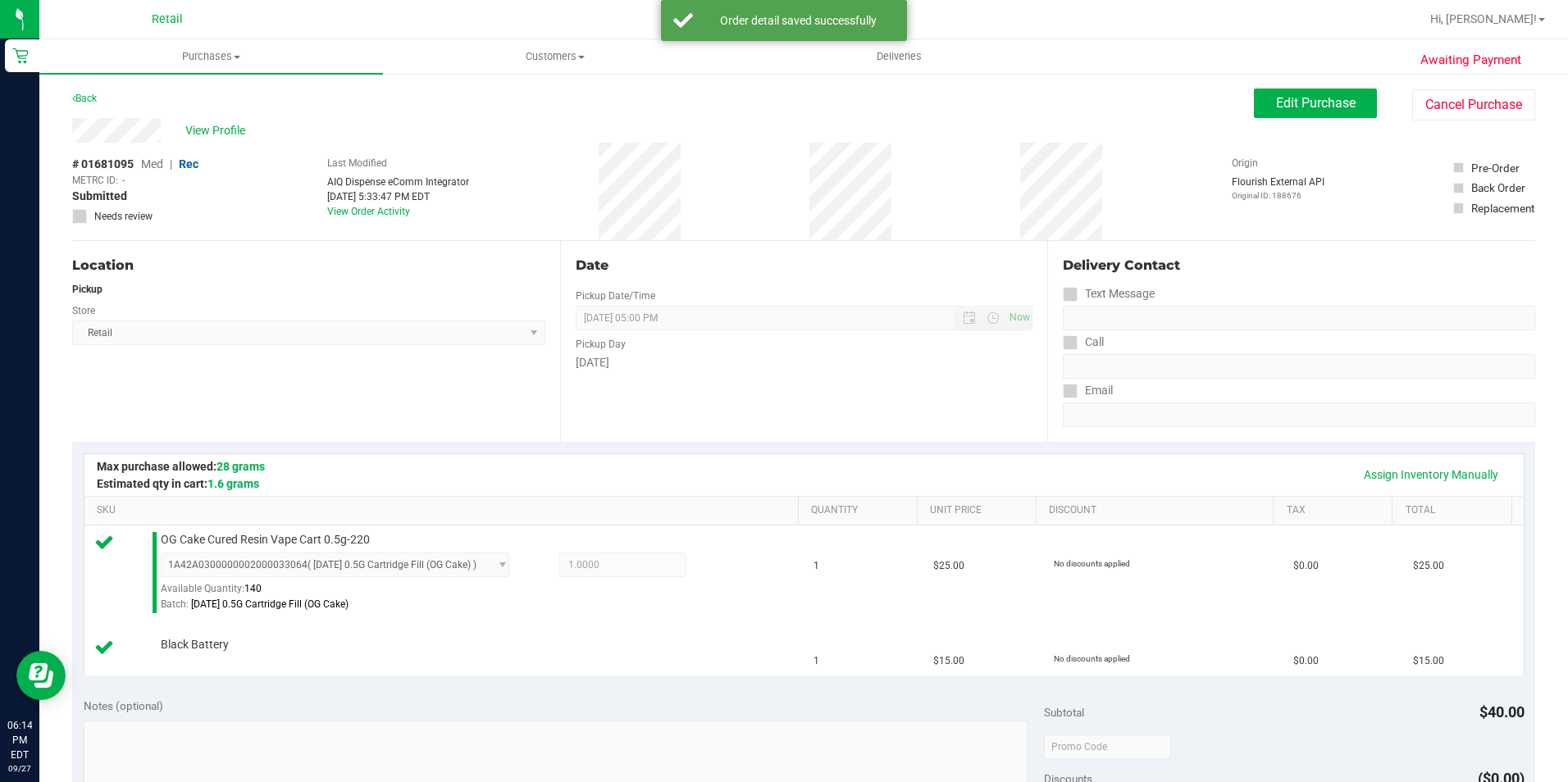
scroll to position [410, 0]
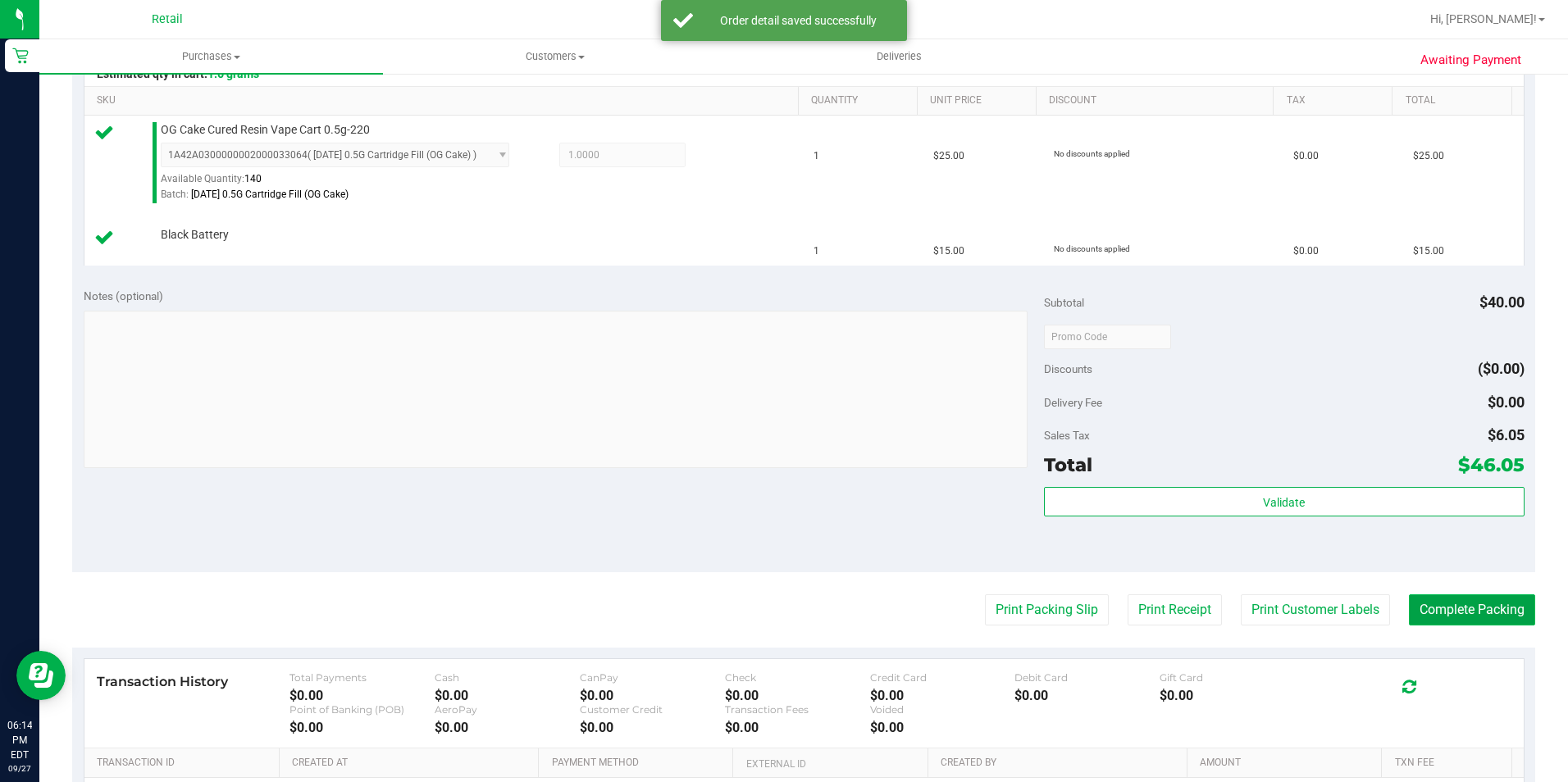
drag, startPoint x: 1488, startPoint y: 616, endPoint x: 1494, endPoint y: 611, distance: 7.8
click at [1488, 614] on button "Complete Packing" at bounding box center [1472, 609] width 127 height 31
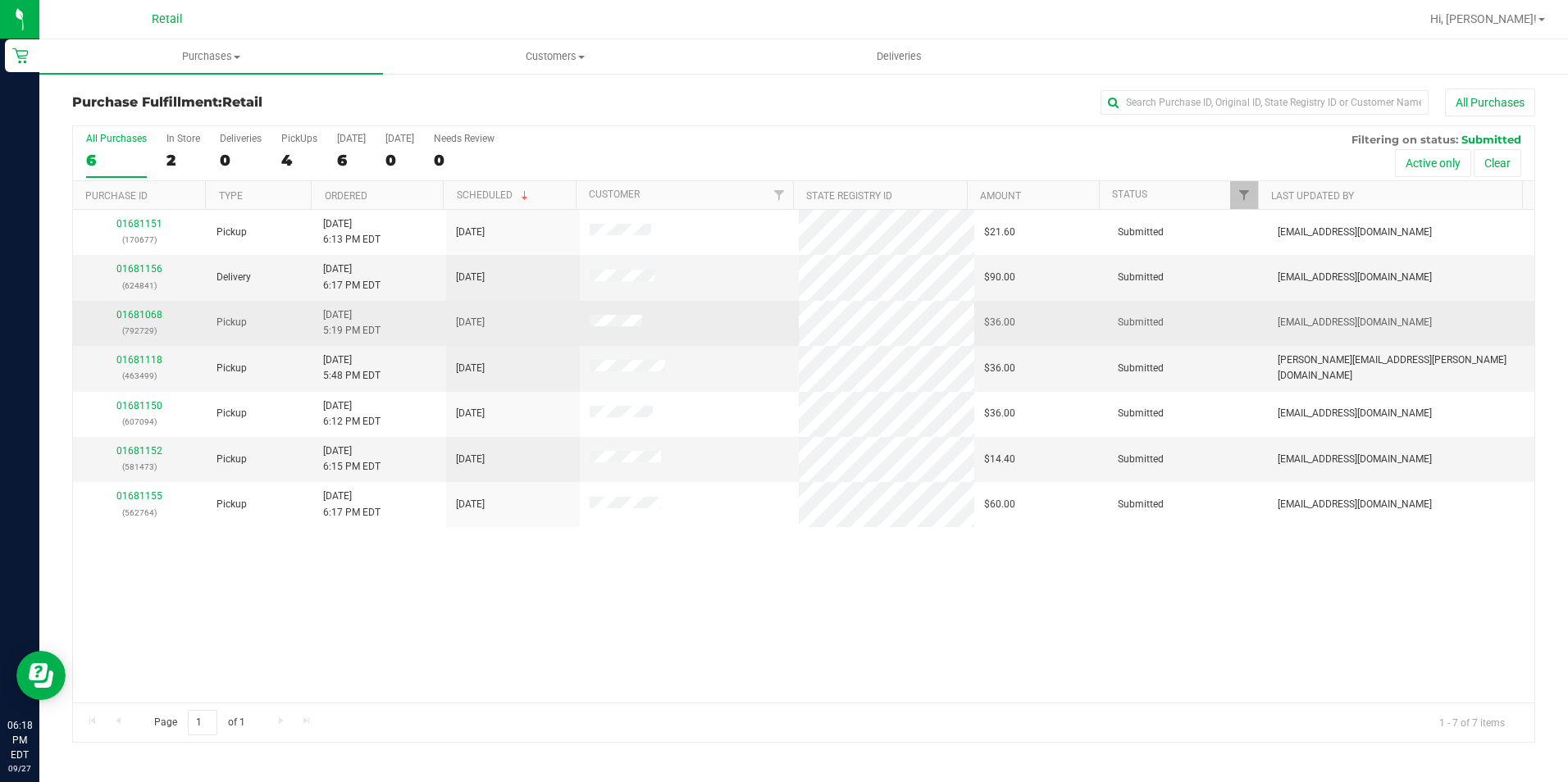
click at [154, 309] on div "01681068 (792729)" at bounding box center [139, 323] width 114 height 31
click at [137, 317] on link "01681068" at bounding box center [139, 315] width 46 height 11
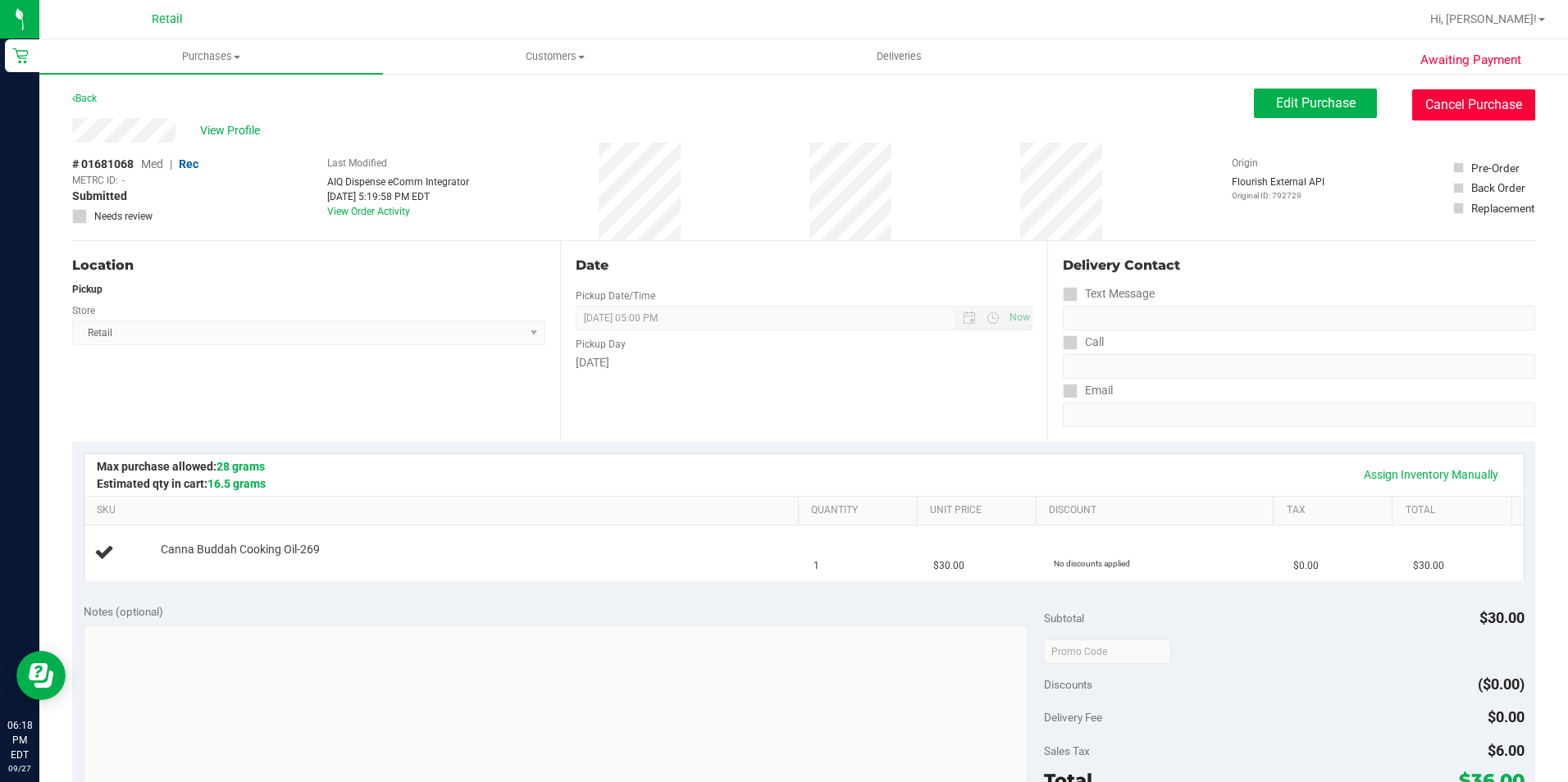
click at [1438, 91] on button "Cancel Purchase" at bounding box center [1474, 105] width 123 height 31
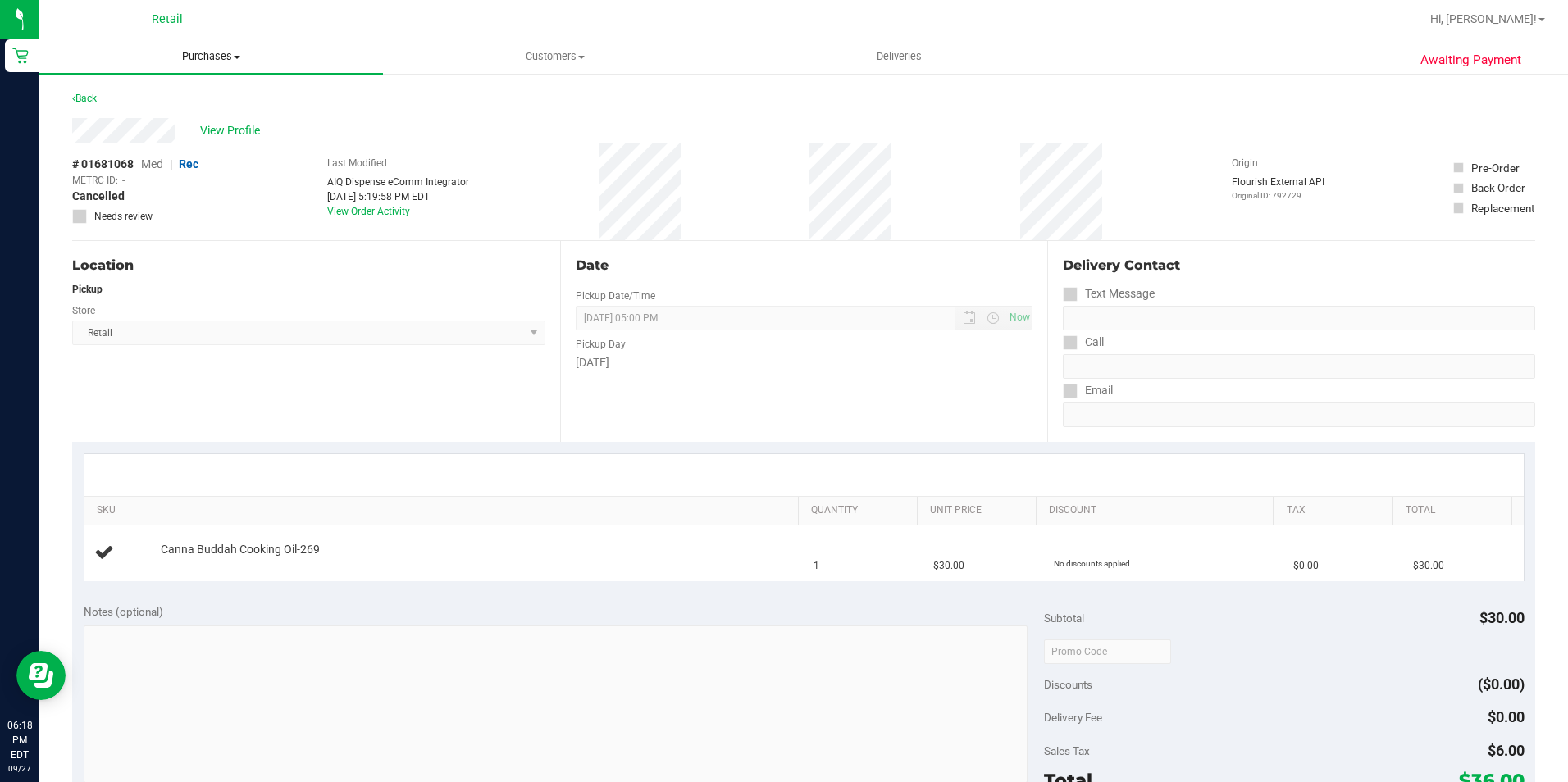
click at [210, 65] on uib-tab-heading "Purchases Summary of purchases Fulfillment All purchases" at bounding box center [211, 56] width 344 height 34
click at [88, 119] on span "Fulfillment" at bounding box center [90, 118] width 102 height 14
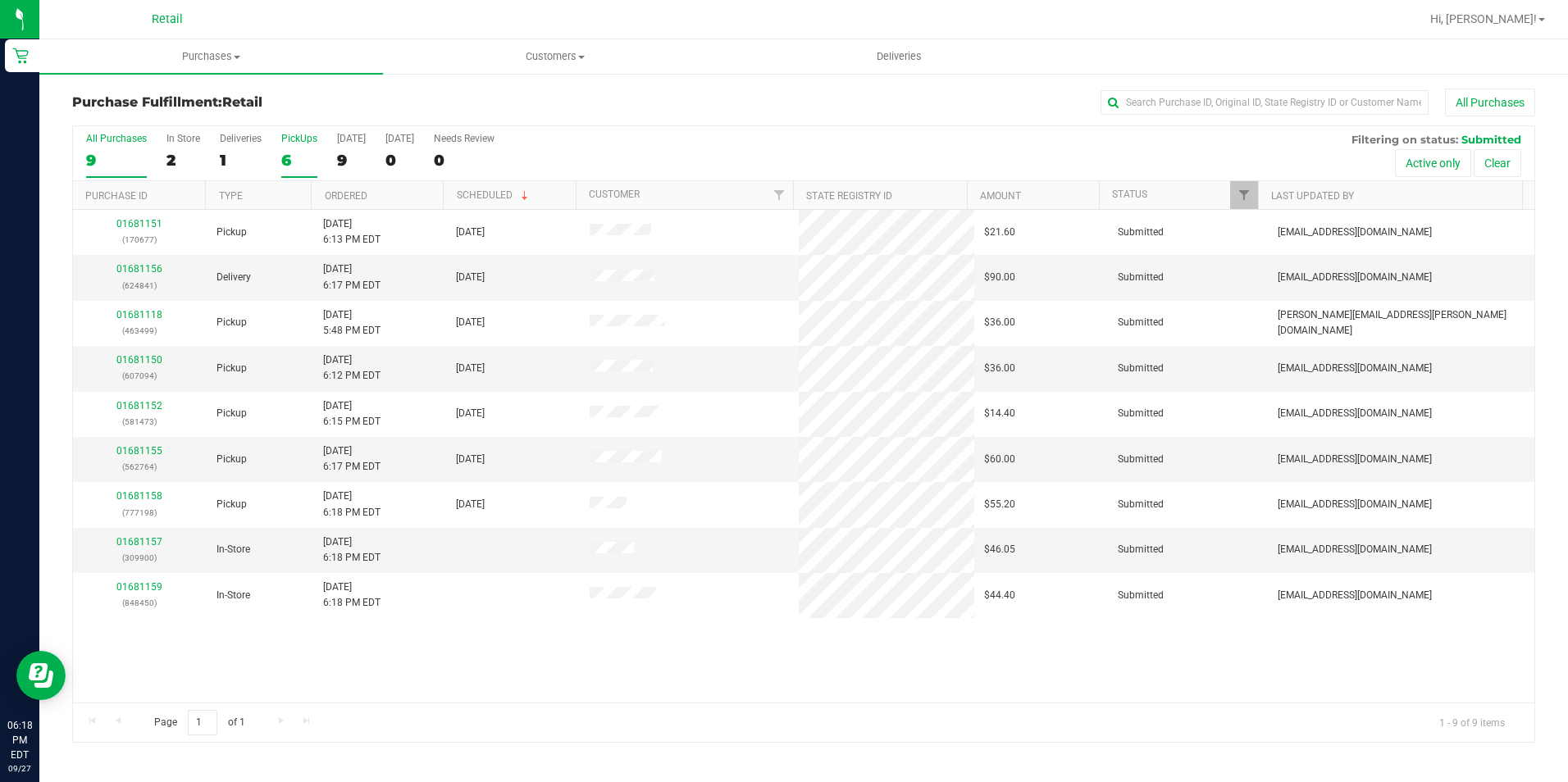
click at [289, 173] on label "PickUps 6" at bounding box center [299, 155] width 36 height 45
click at [0, 0] on input "PickUps 6" at bounding box center [0, 0] width 0 height 0
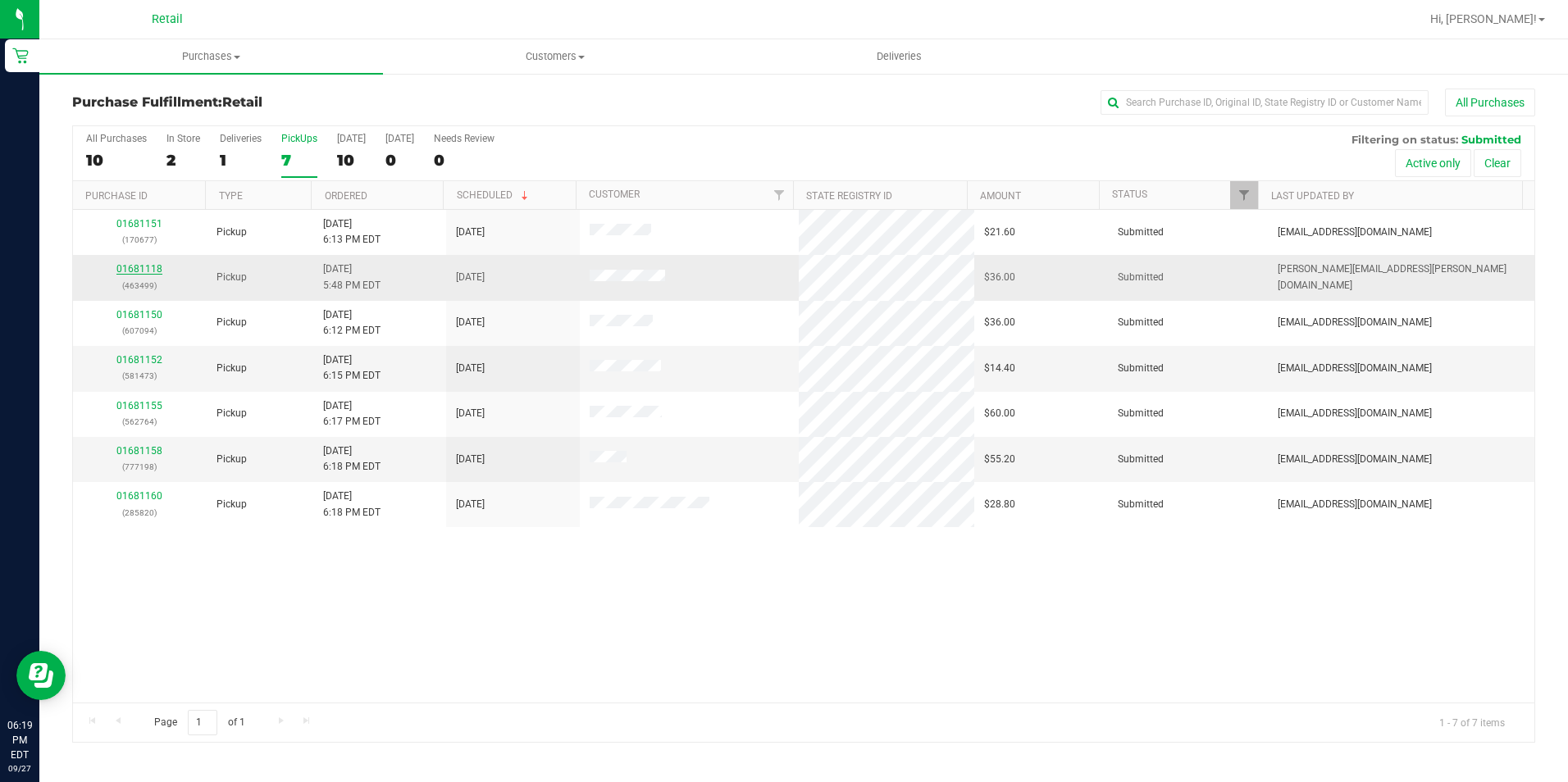
click at [153, 272] on link "01681118" at bounding box center [139, 268] width 46 height 11
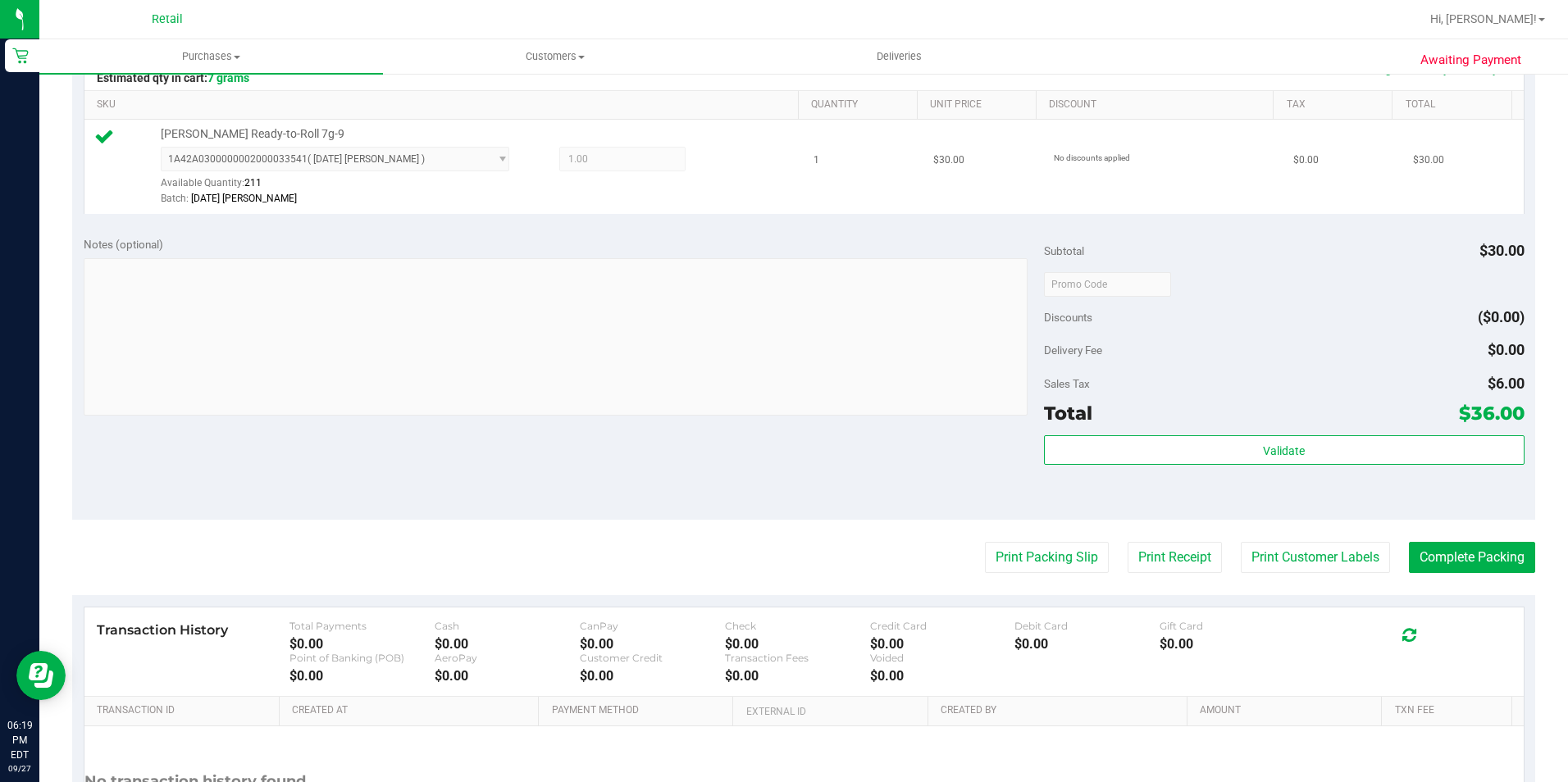
click at [1193, 556] on purchase-details "Back Edit Purchase Cancel Purchase View Profile # 01681118 Med | Rec METRC ID: …" at bounding box center [803, 292] width 1463 height 1219
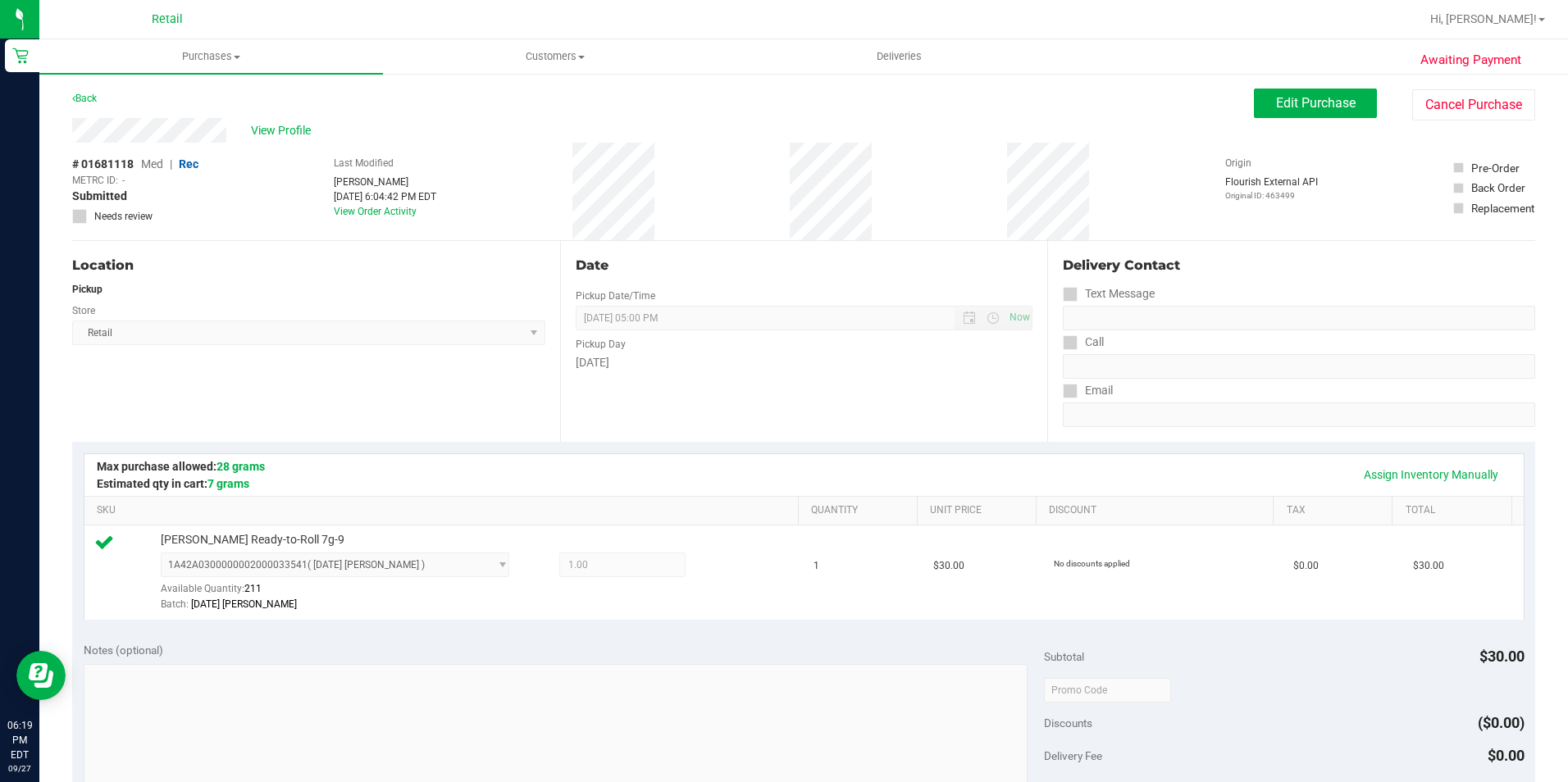
scroll to position [328, 0]
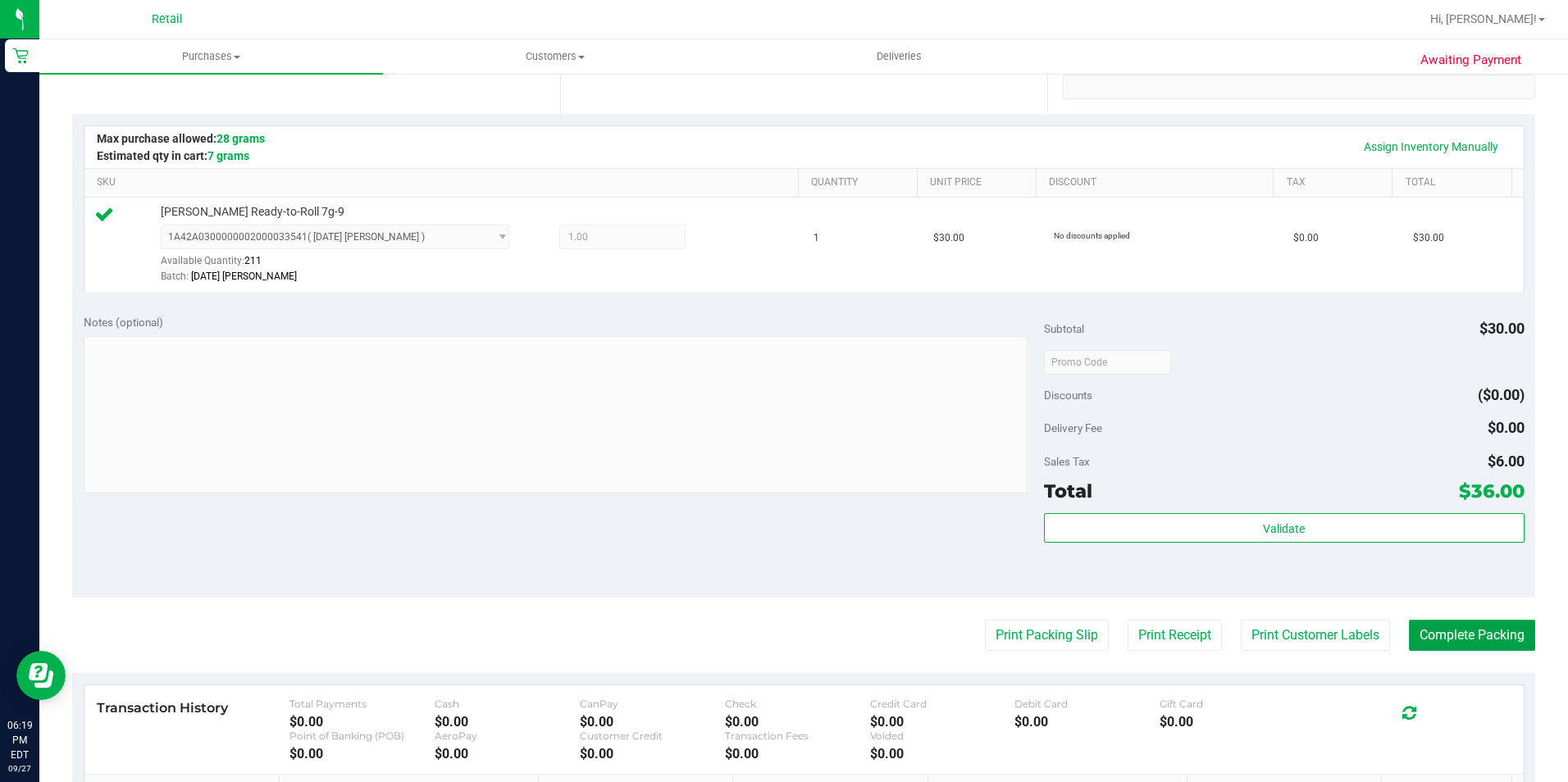
drag, startPoint x: 1465, startPoint y: 645, endPoint x: 1253, endPoint y: 821, distance: 275.5
click at [1253, 781] on html "Retail 06:19 PM EDT [DATE] 09/27 Retail Hi, [PERSON_NAME]! Purchases Summary of…" at bounding box center [784, 391] width 1568 height 782
click at [1474, 625] on button "Complete Packing" at bounding box center [1472, 635] width 127 height 31
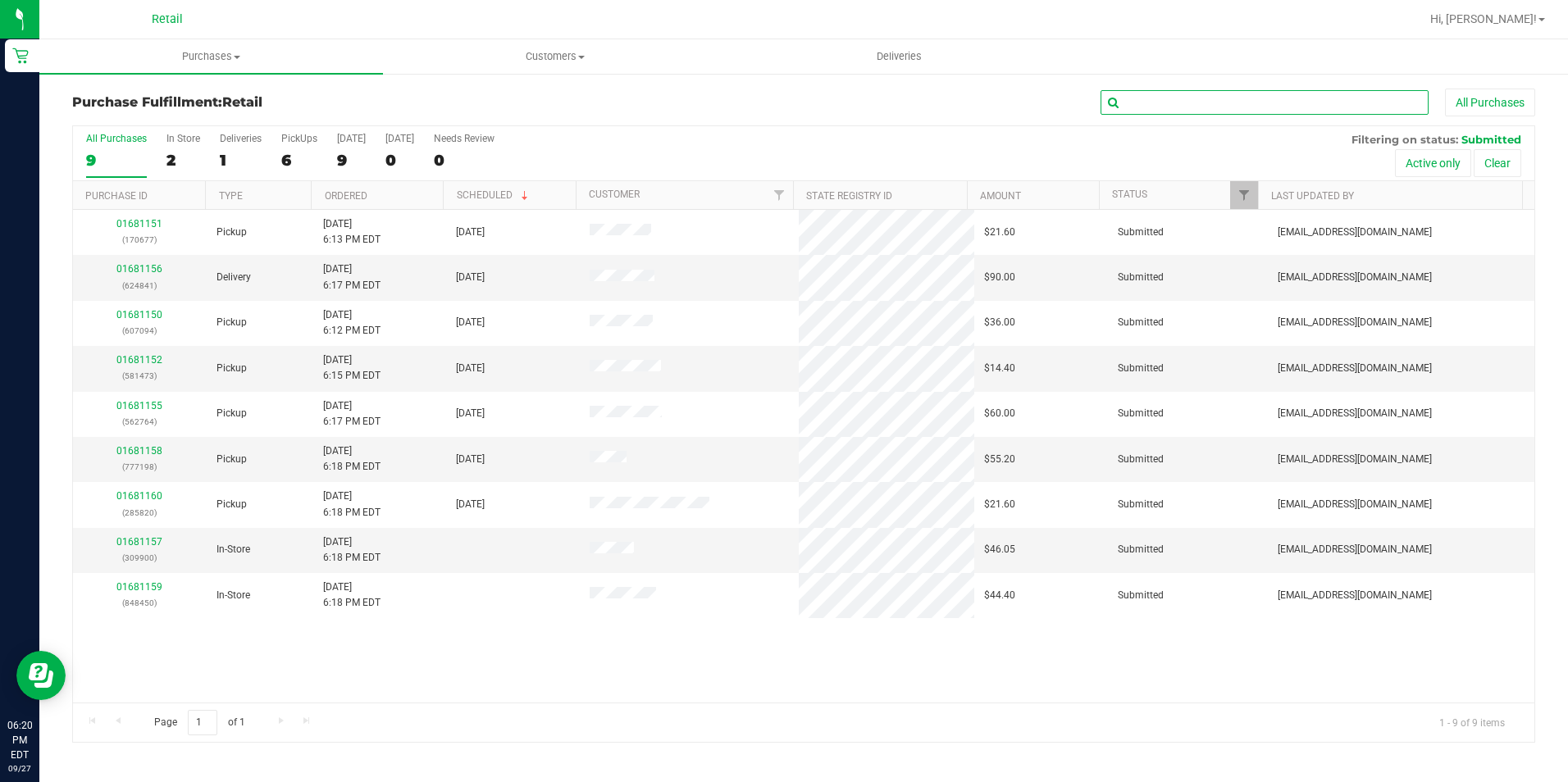
click at [1189, 106] on input "text" at bounding box center [1264, 103] width 328 height 25
type input "562764"
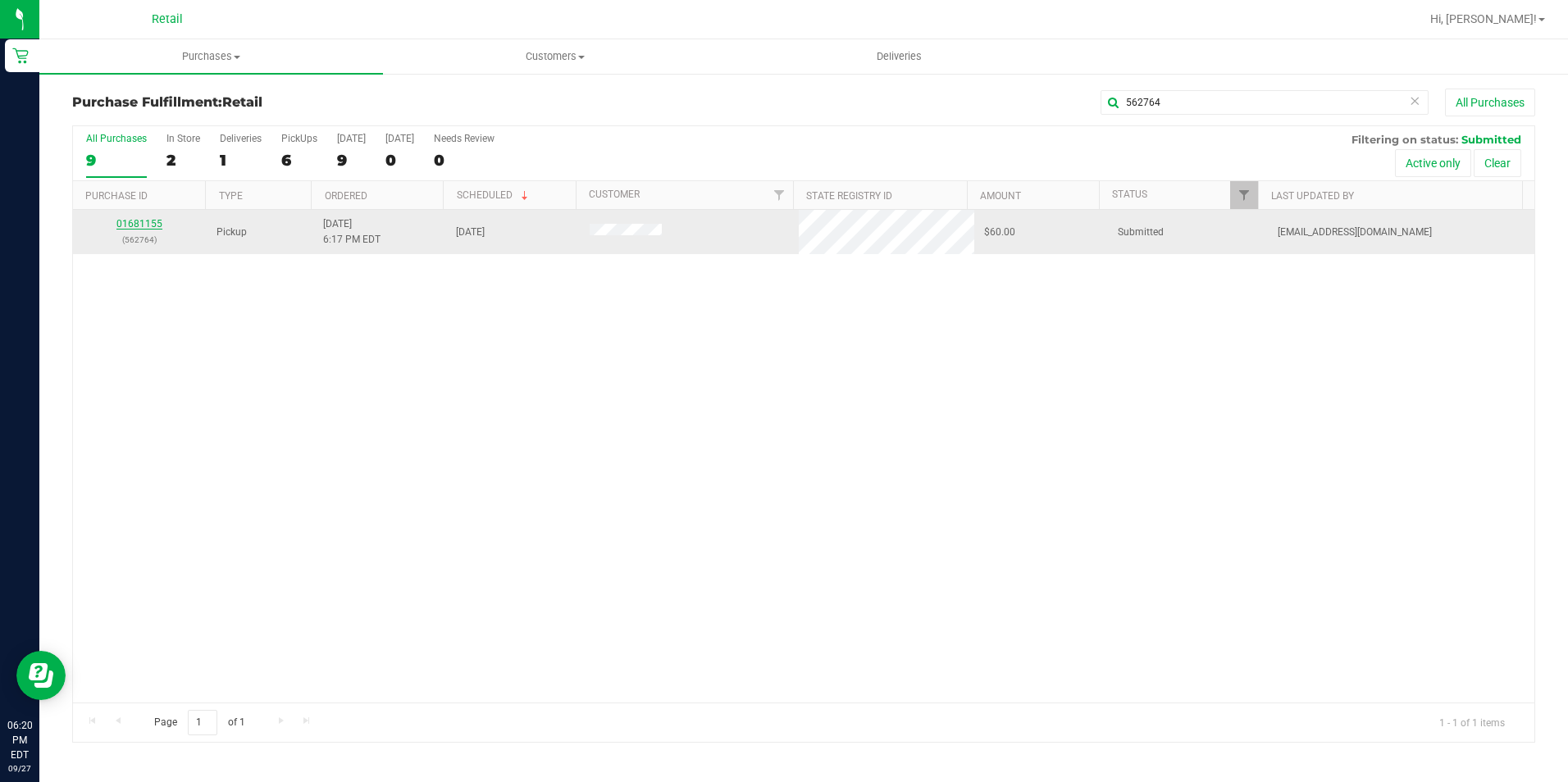
click at [131, 221] on link "01681155" at bounding box center [139, 223] width 46 height 11
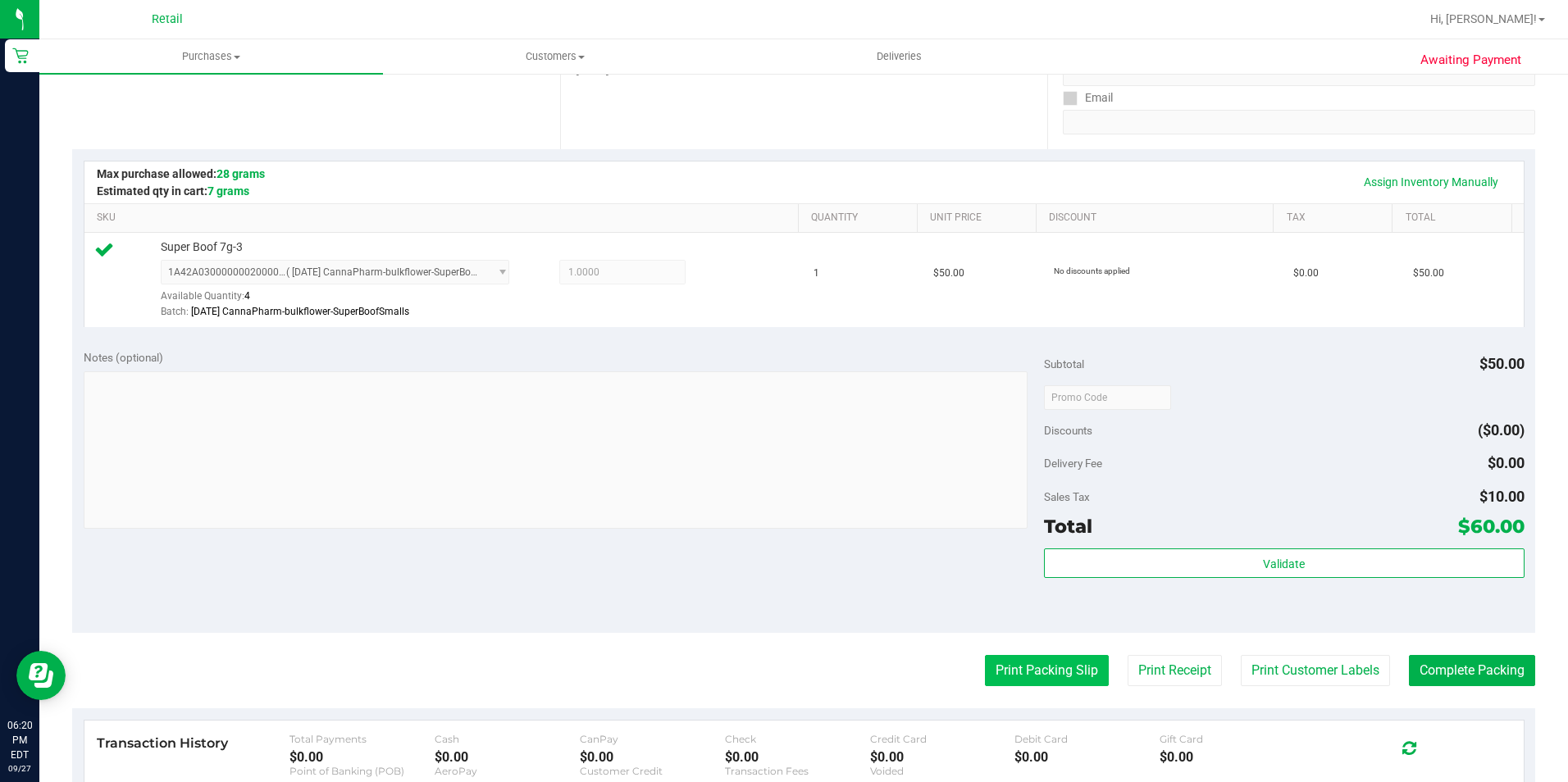
scroll to position [410, 0]
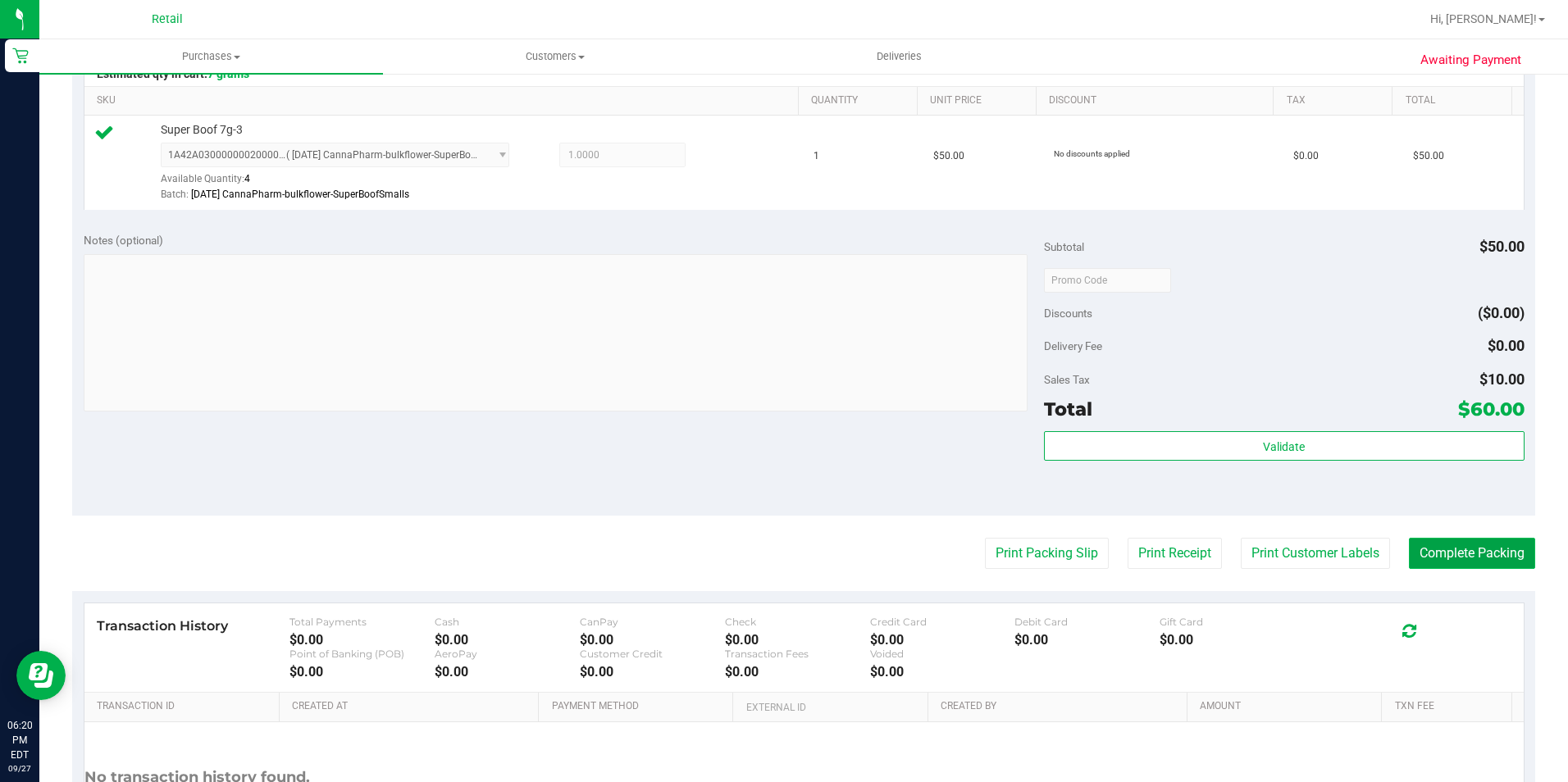
click at [1464, 550] on button "Complete Packing" at bounding box center [1472, 553] width 127 height 31
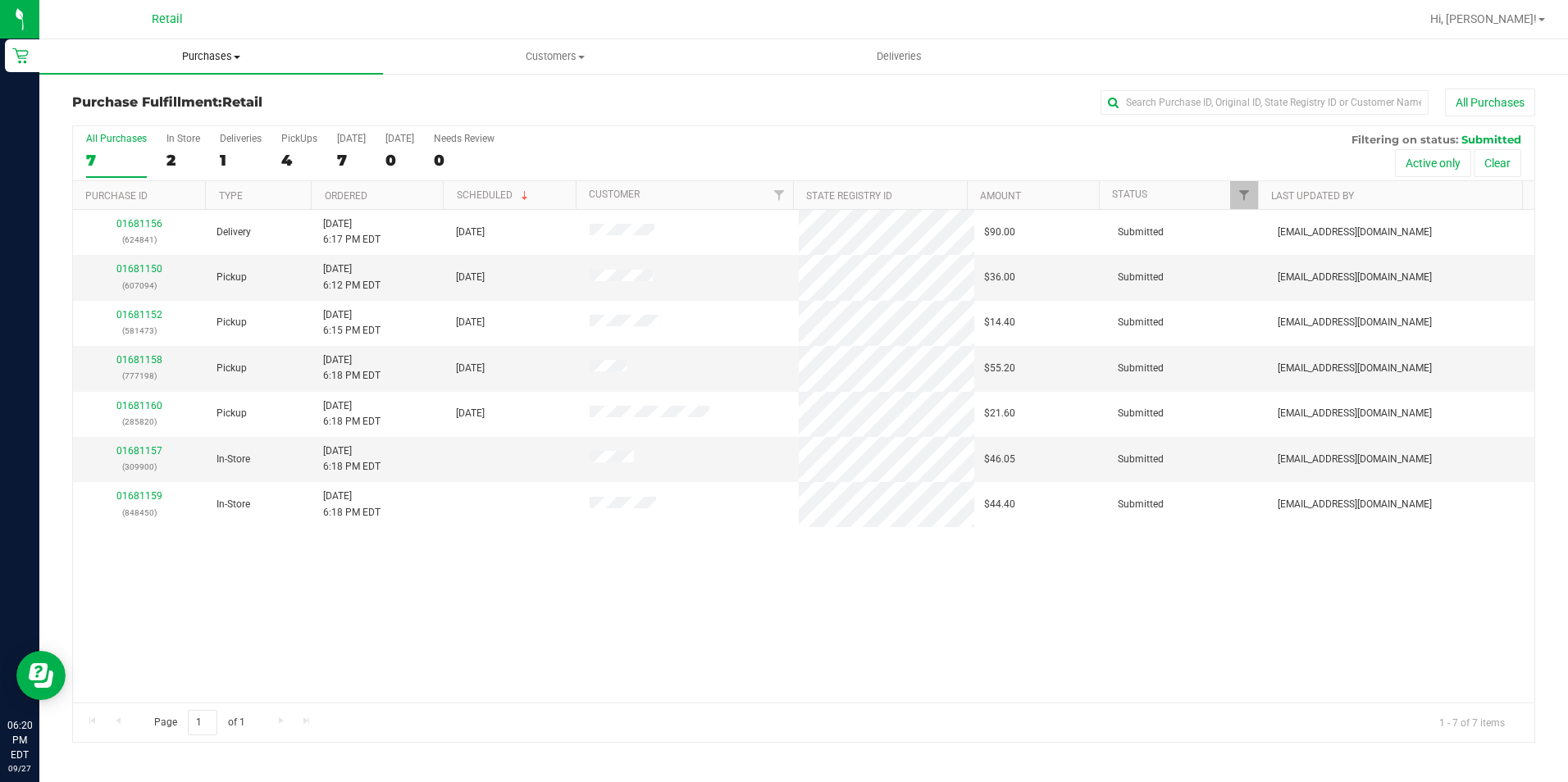
click at [230, 55] on span "Purchases" at bounding box center [211, 56] width 344 height 15
click at [174, 115] on li "Fulfillment" at bounding box center [211, 119] width 344 height 20
click at [1239, 99] on input "text" at bounding box center [1264, 103] width 328 height 25
type input "0562764"
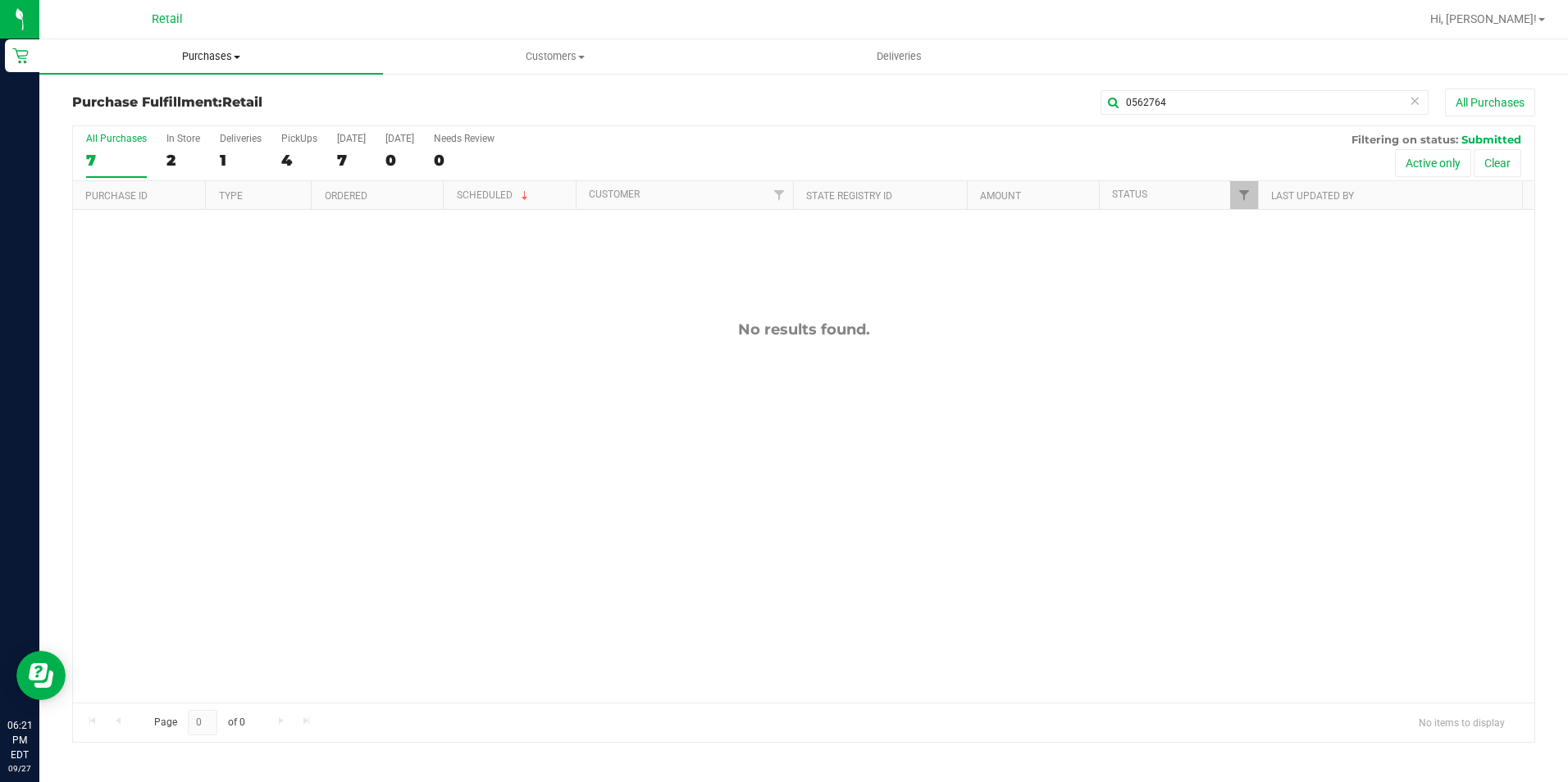
click at [215, 60] on span "Purchases" at bounding box center [211, 56] width 344 height 15
drag, startPoint x: 315, startPoint y: 313, endPoint x: 359, endPoint y: 292, distance: 48.8
click at [359, 292] on div "No results found." at bounding box center [803, 512] width 1461 height 603
click at [303, 156] on div "4" at bounding box center [299, 160] width 36 height 19
click at [0, 0] on input "PickUps 4" at bounding box center [0, 0] width 0 height 0
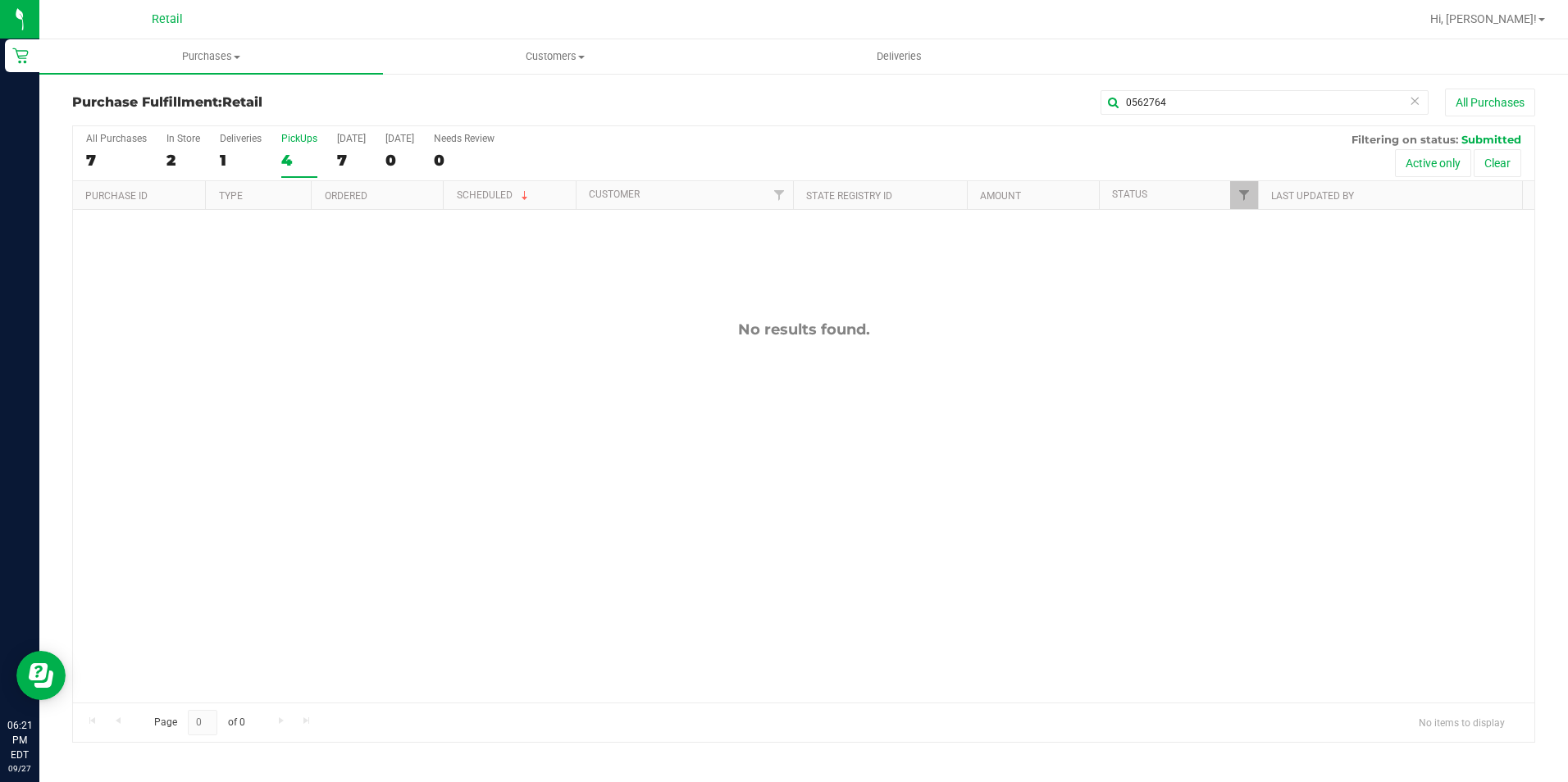
click at [303, 156] on div "4" at bounding box center [299, 160] width 36 height 19
click at [0, 0] on input "PickUps 4" at bounding box center [0, 0] width 0 height 0
click at [1222, 83] on div "Purchase Fulfillment: Retail 0562764 All Purchases All Purchases 7 In Store 1 D…" at bounding box center [804, 415] width 1529 height 687
click at [1222, 87] on div "Purchase Fulfillment: Retail 0562764 All Purchases All Purchases 7 In Store 1 D…" at bounding box center [804, 415] width 1529 height 687
click at [1161, 107] on input "0562764" at bounding box center [1264, 103] width 328 height 25
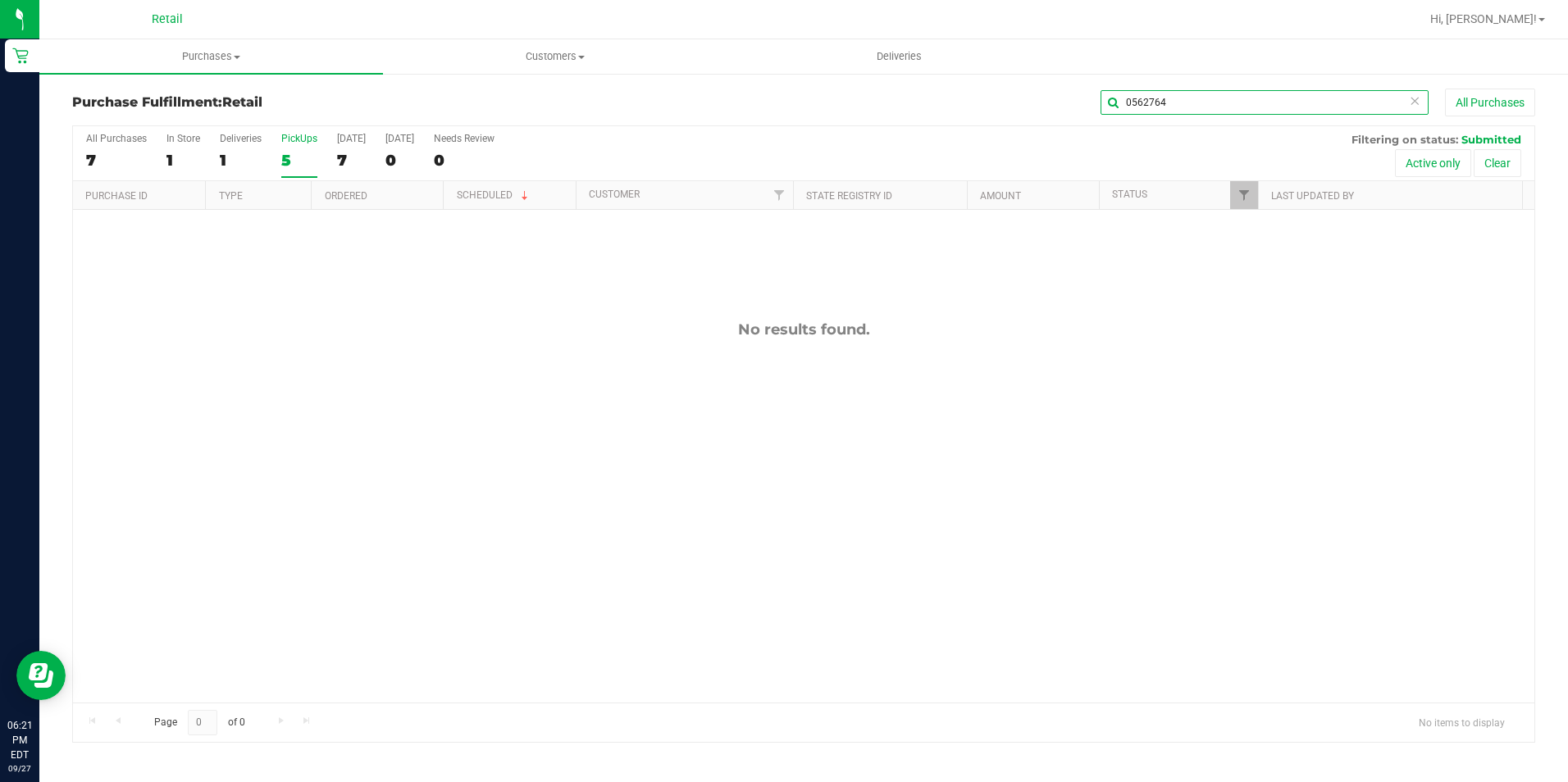
click at [1161, 107] on input "0562764" at bounding box center [1264, 103] width 328 height 25
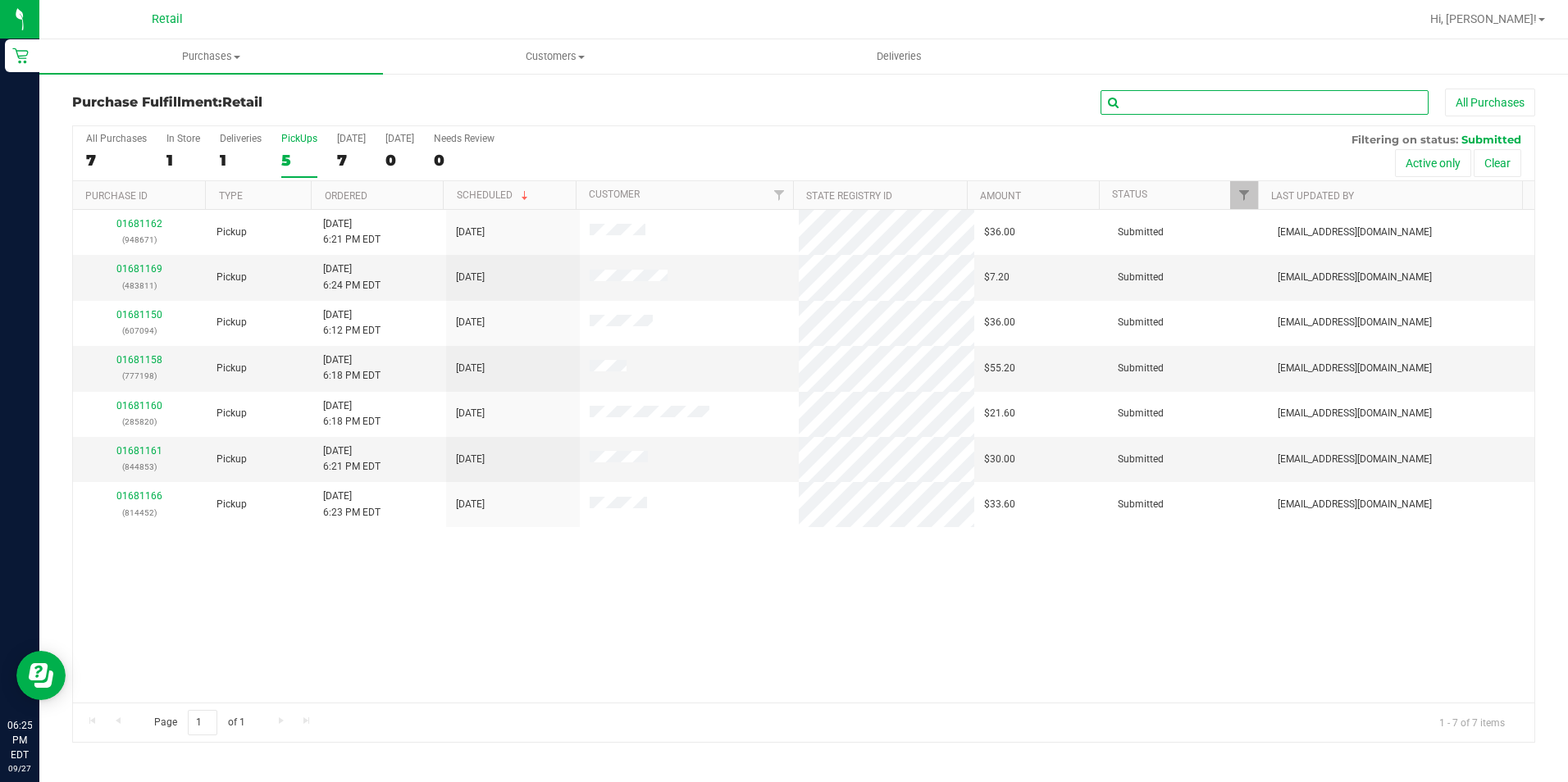
click at [1229, 95] on input "text" at bounding box center [1264, 103] width 328 height 25
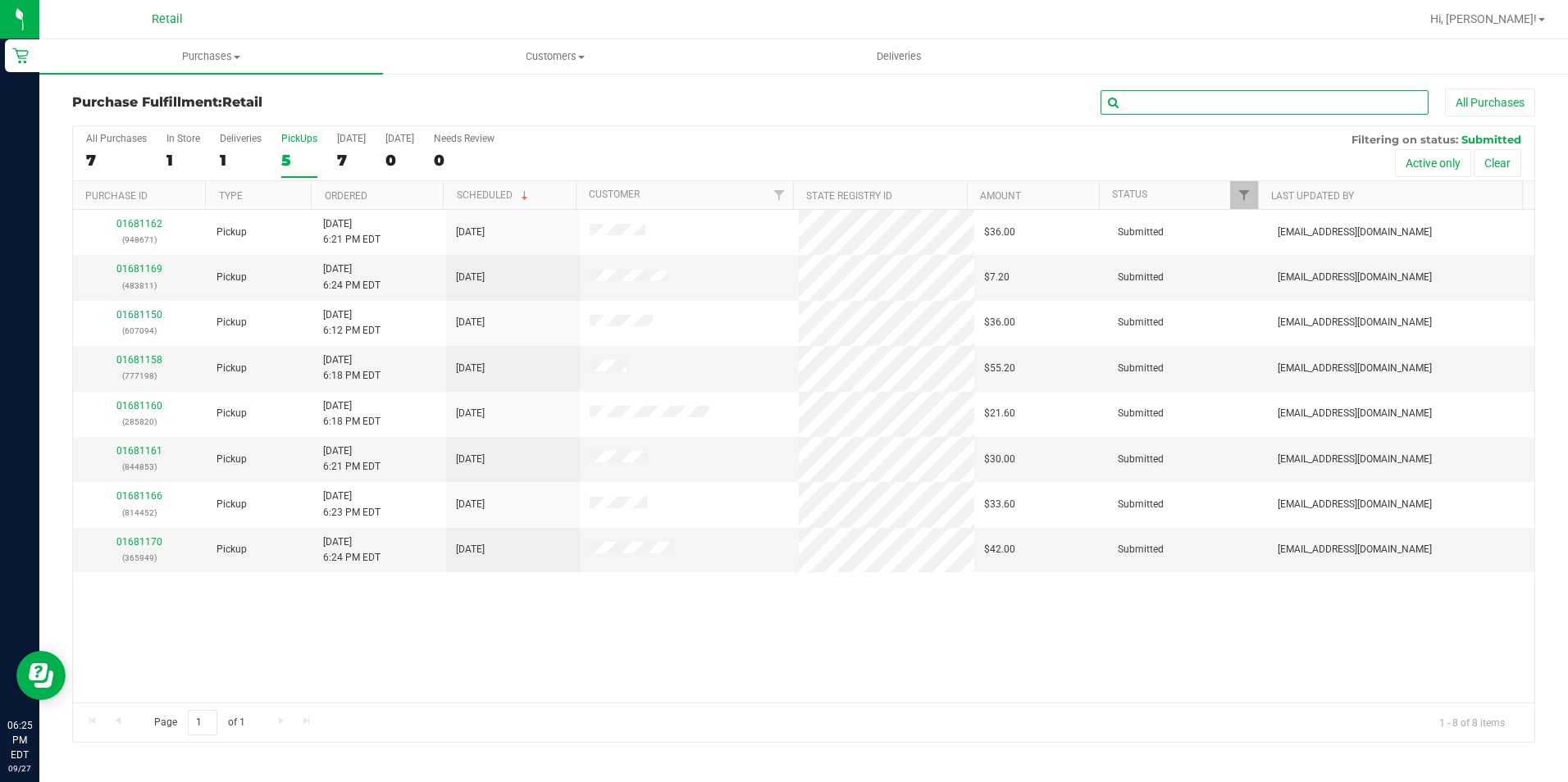
click at [1159, 101] on input "text" at bounding box center [1264, 103] width 328 height 25
type input "948671"
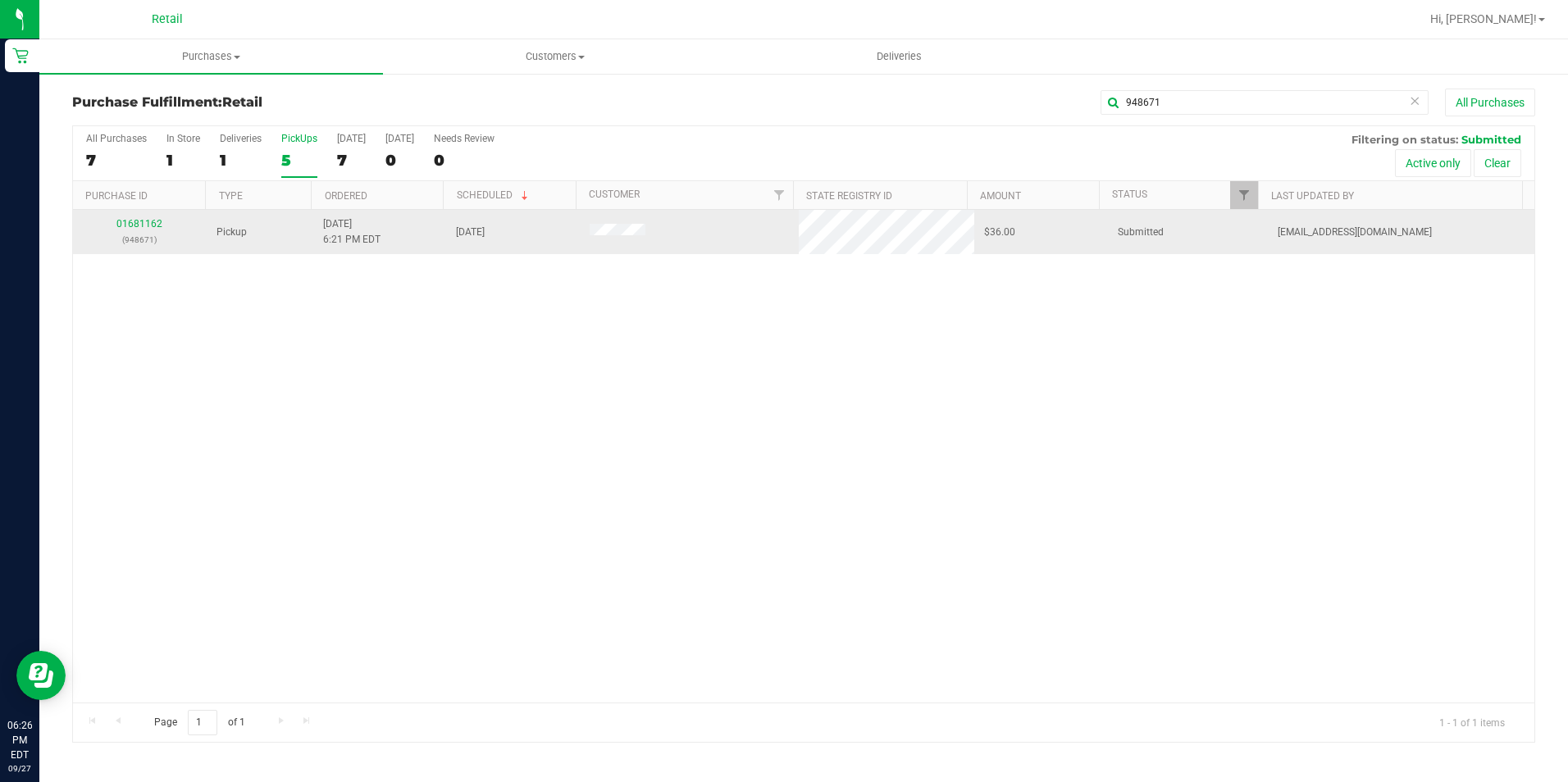
click at [134, 217] on div "01681162 (948671)" at bounding box center [139, 232] width 114 height 31
click at [131, 224] on link "01681162" at bounding box center [139, 223] width 46 height 11
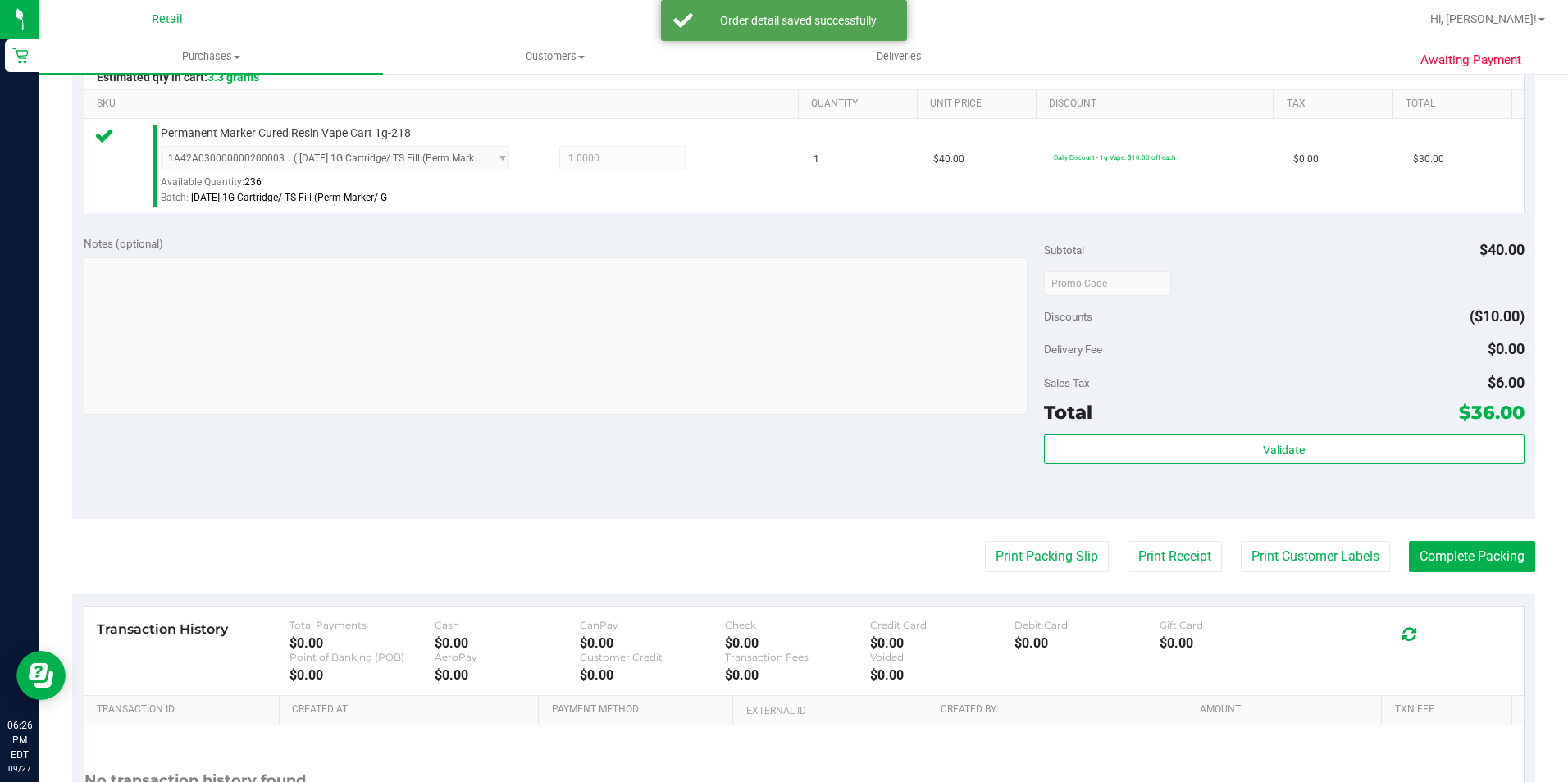
scroll to position [410, 0]
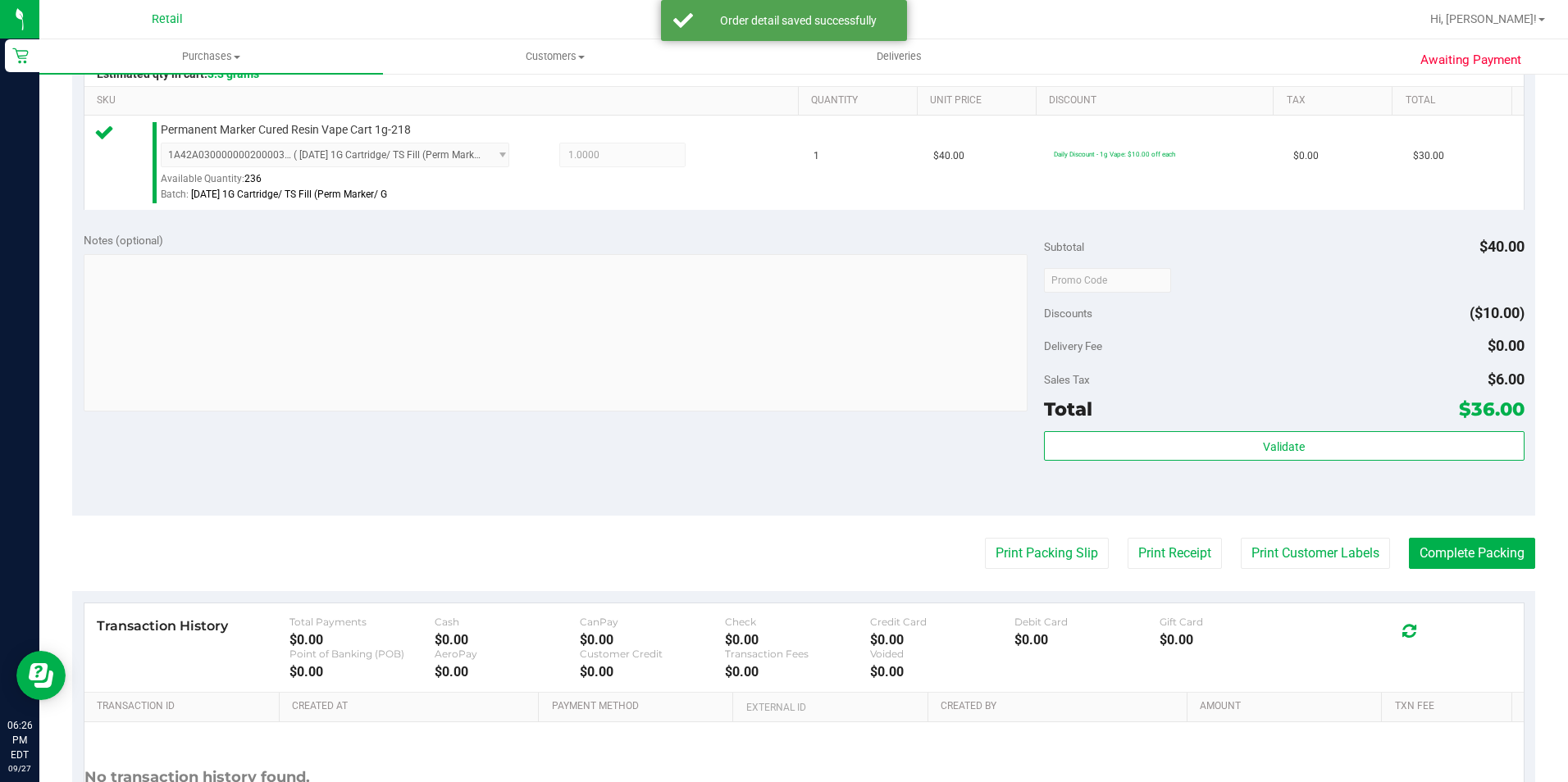
drag, startPoint x: 1484, startPoint y: 583, endPoint x: 1480, endPoint y: 570, distance: 13.6
click at [1484, 583] on purchase-details "Back Edit Purchase Cancel Purchase View Profile # 01681162 Med | Rec METRC ID: …" at bounding box center [803, 288] width 1463 height 1219
click at [1478, 568] on button "Complete Packing" at bounding box center [1472, 553] width 127 height 31
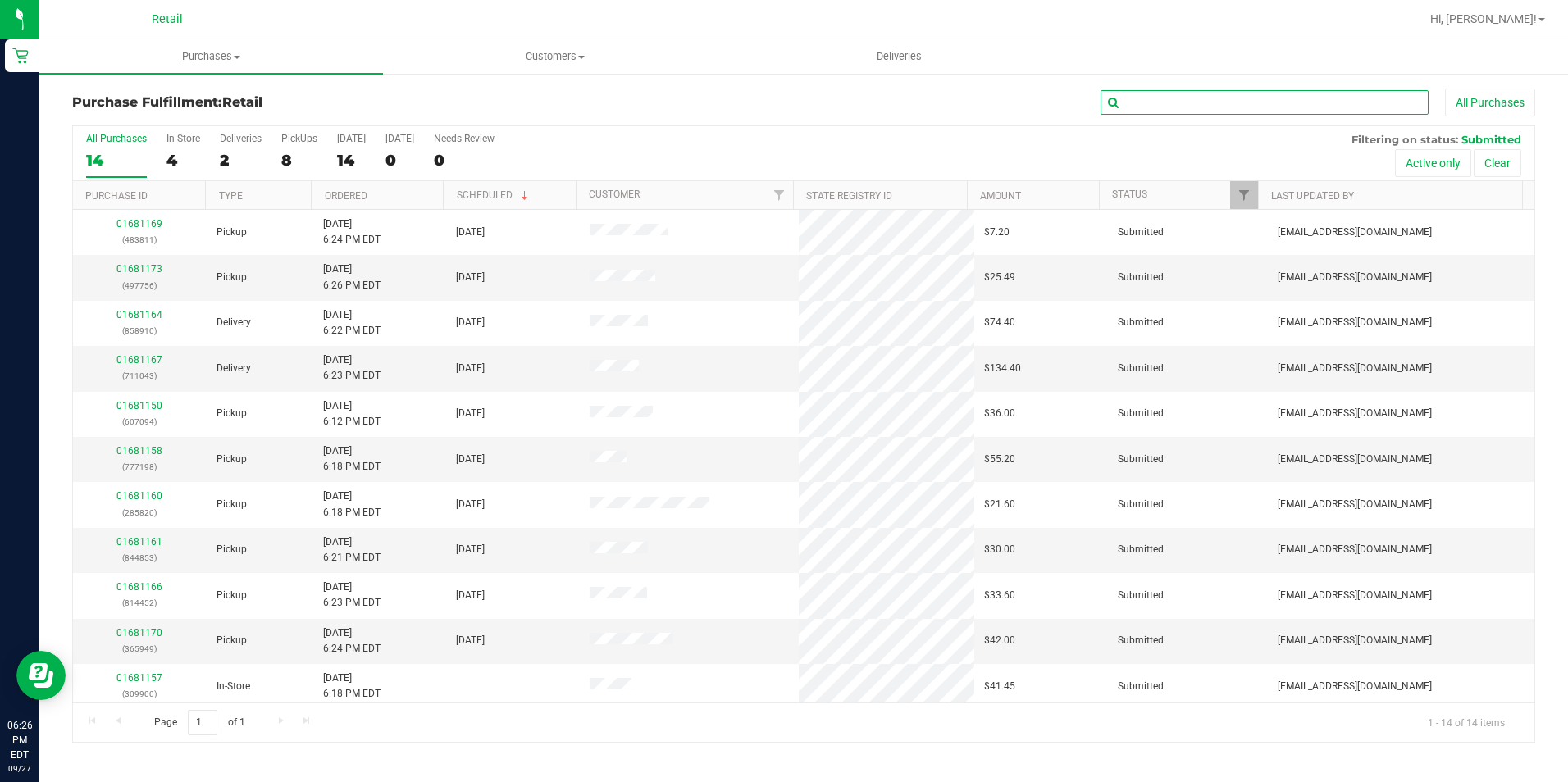
click at [1279, 113] on input "text" at bounding box center [1264, 103] width 328 height 25
type input "285820"
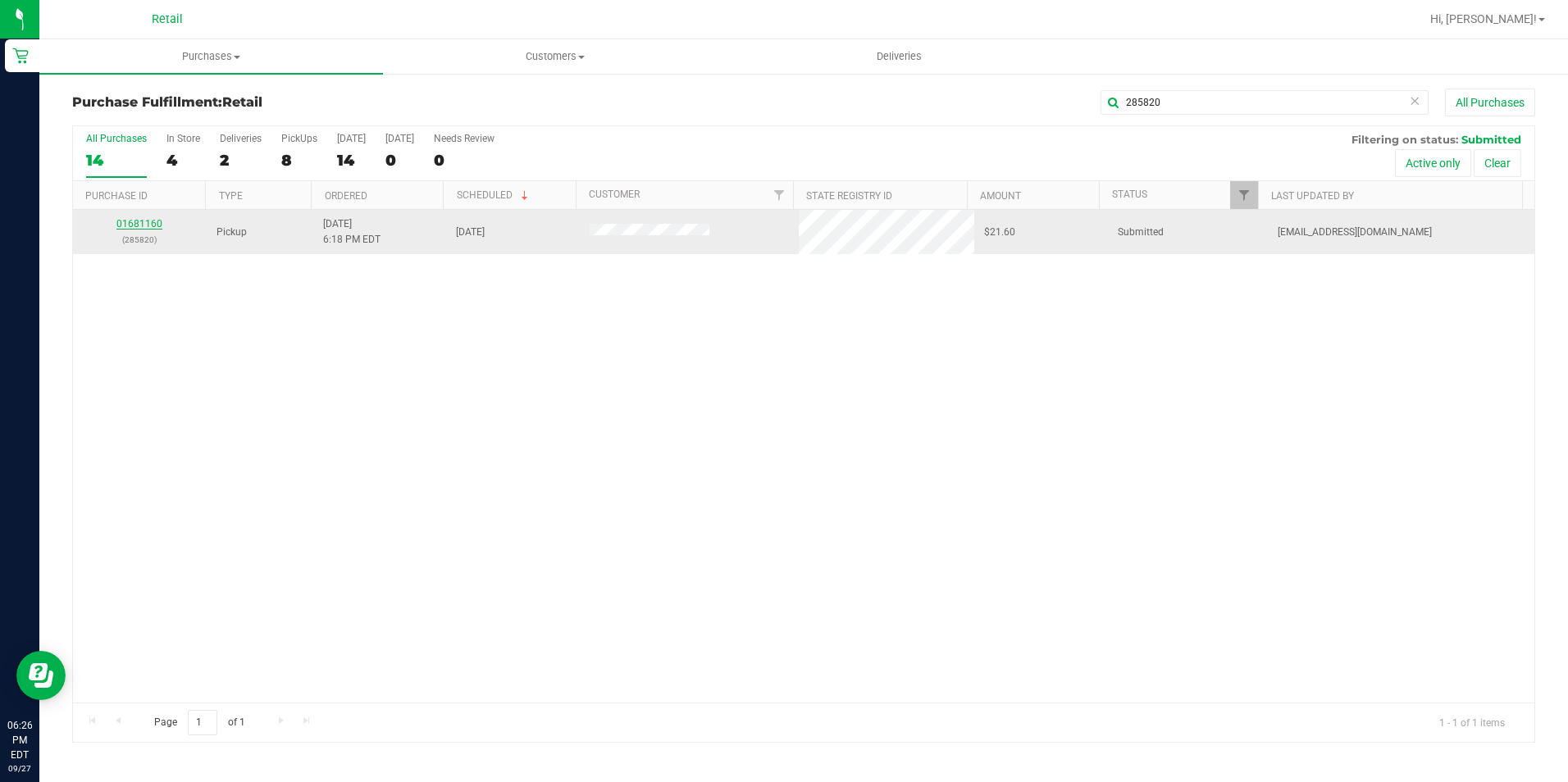
click at [137, 224] on link "01681160" at bounding box center [139, 223] width 46 height 11
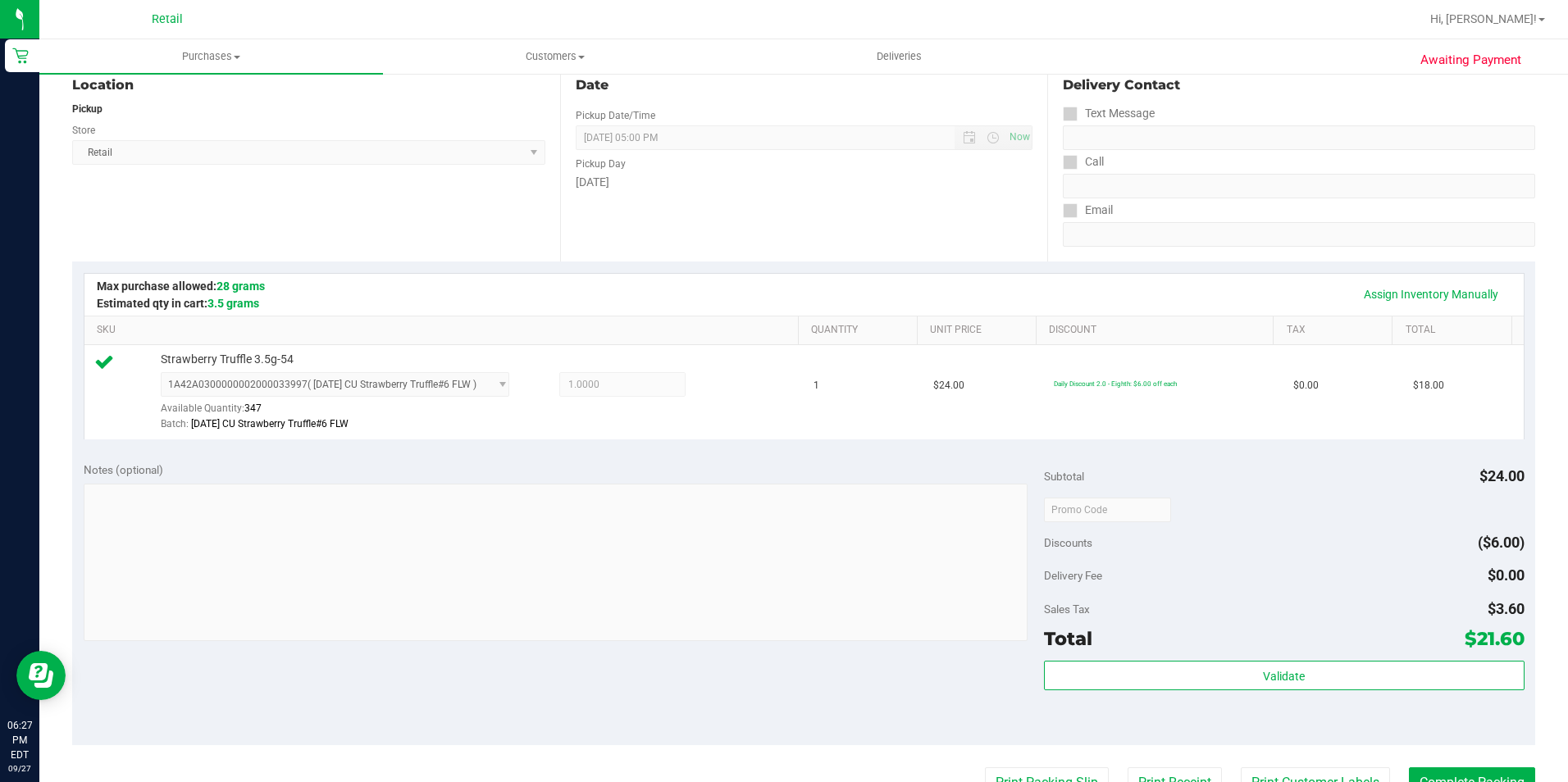
scroll to position [491, 0]
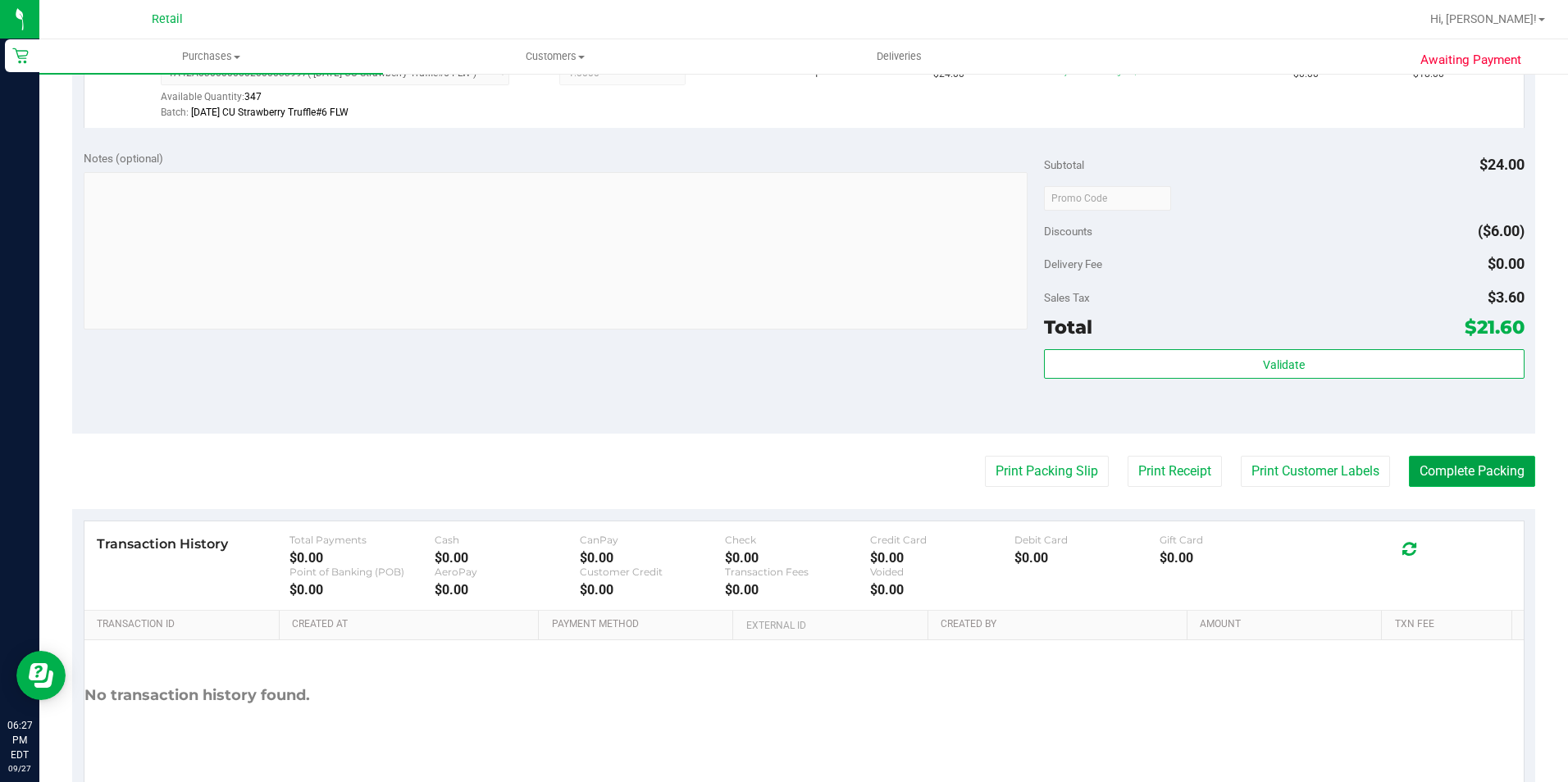
click at [1486, 475] on button "Complete Packing" at bounding box center [1472, 471] width 127 height 31
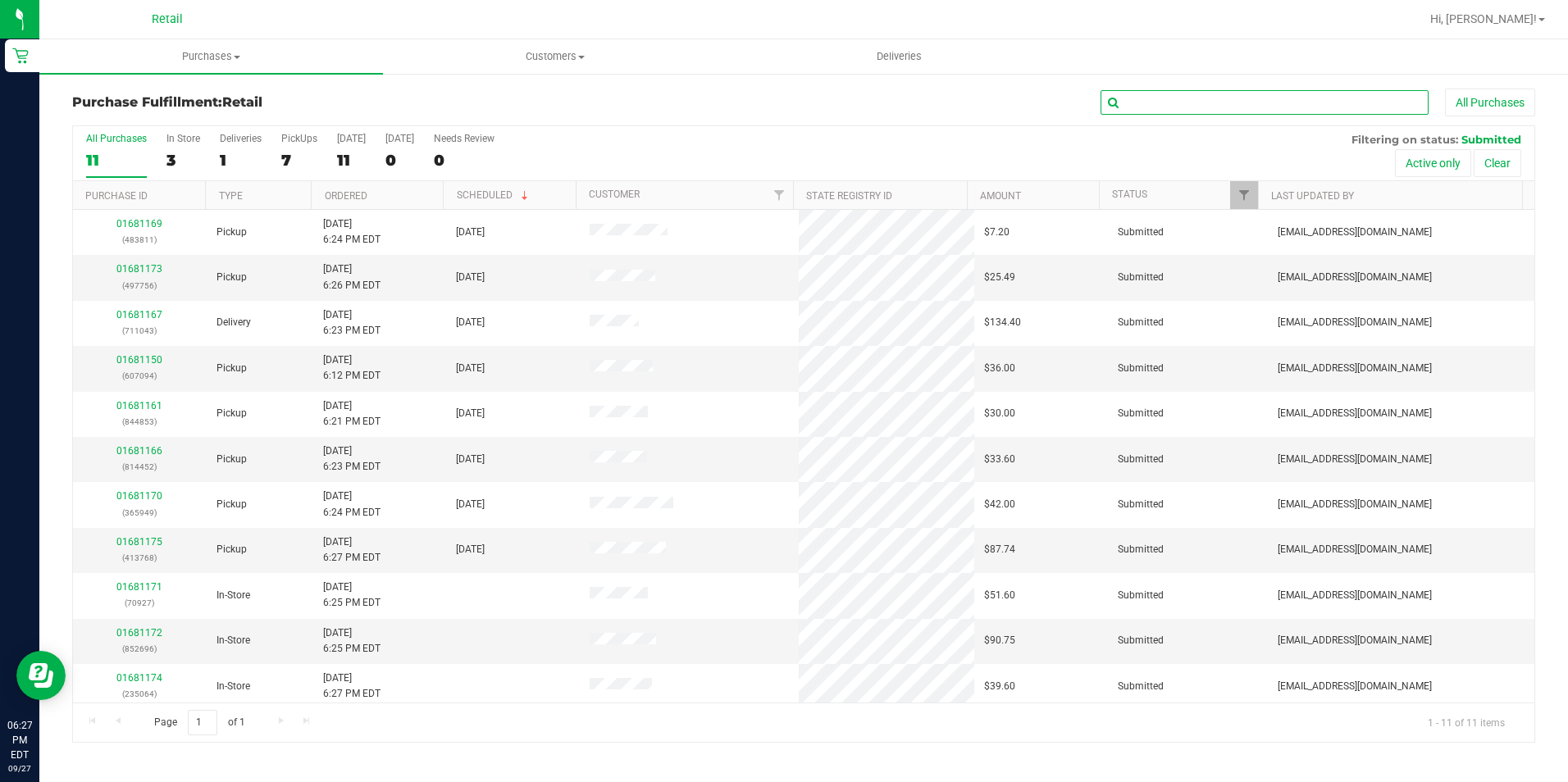
click at [1127, 98] on input "text" at bounding box center [1264, 103] width 328 height 25
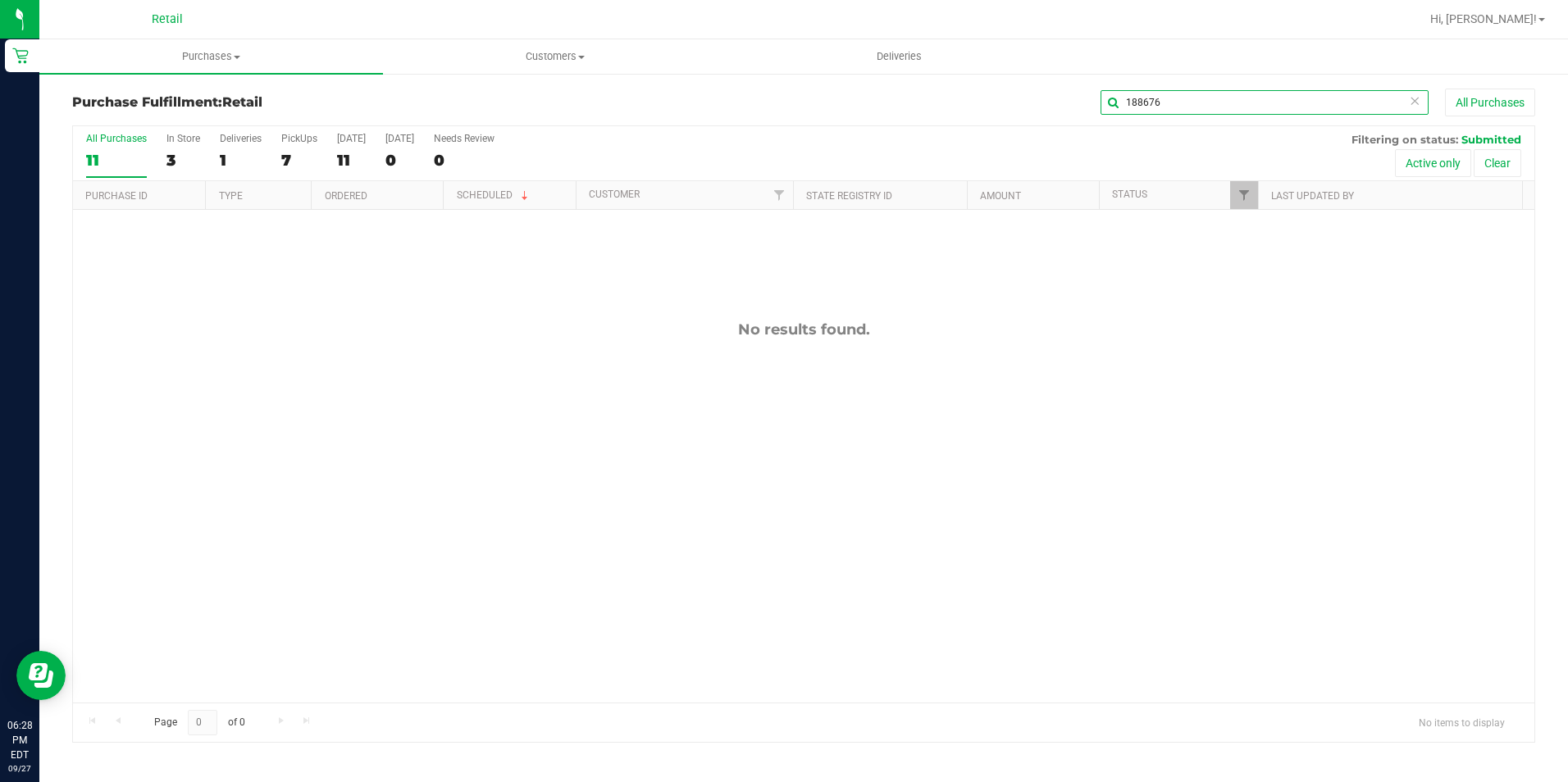
click at [1154, 109] on input "188676" at bounding box center [1264, 103] width 328 height 25
type input "188676"
click at [575, 49] on uib-tab-heading "Customers All customers Add a new customer All physicians" at bounding box center [555, 56] width 342 height 32
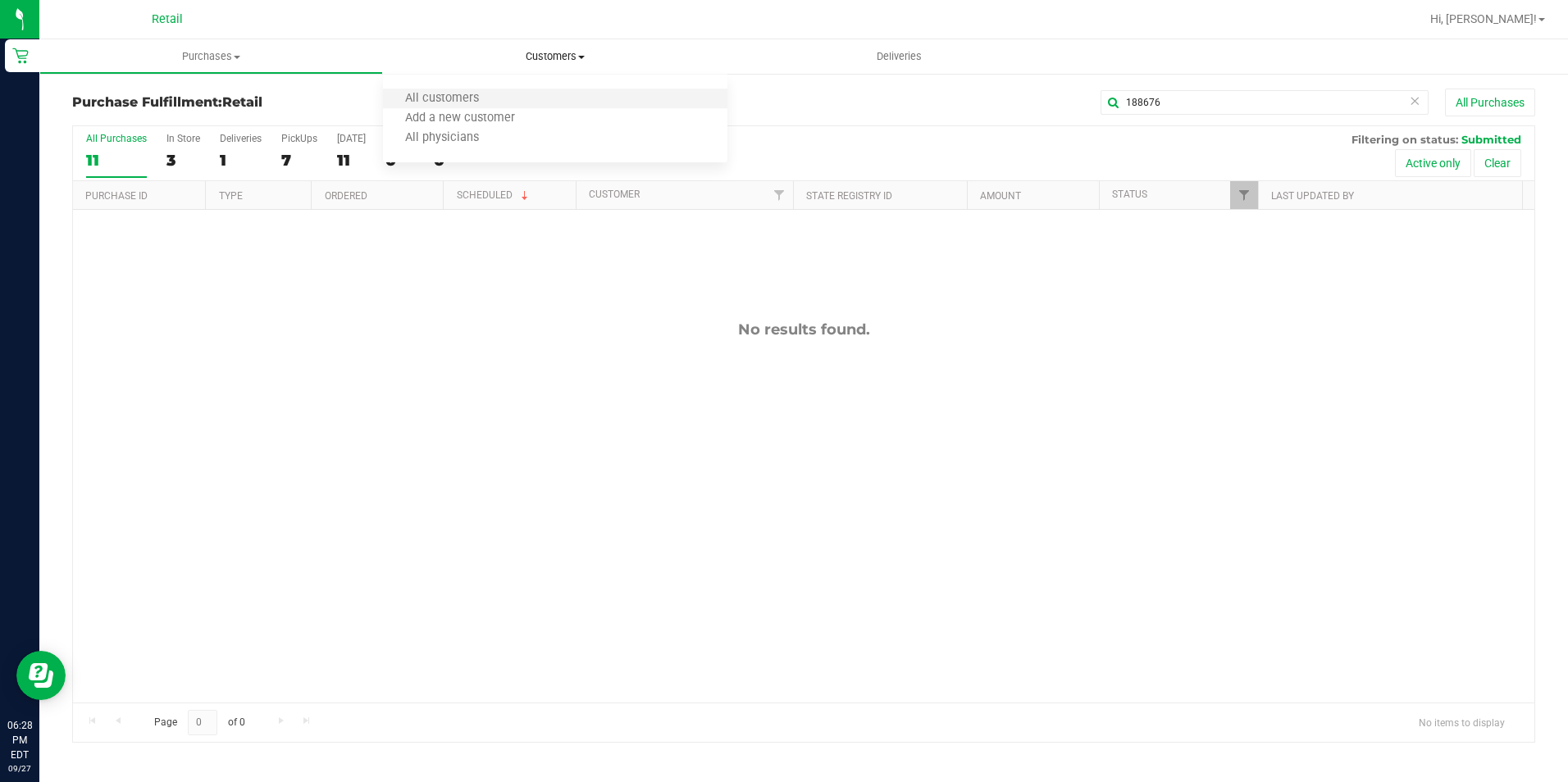
click at [539, 97] on li "All customers" at bounding box center [555, 99] width 344 height 20
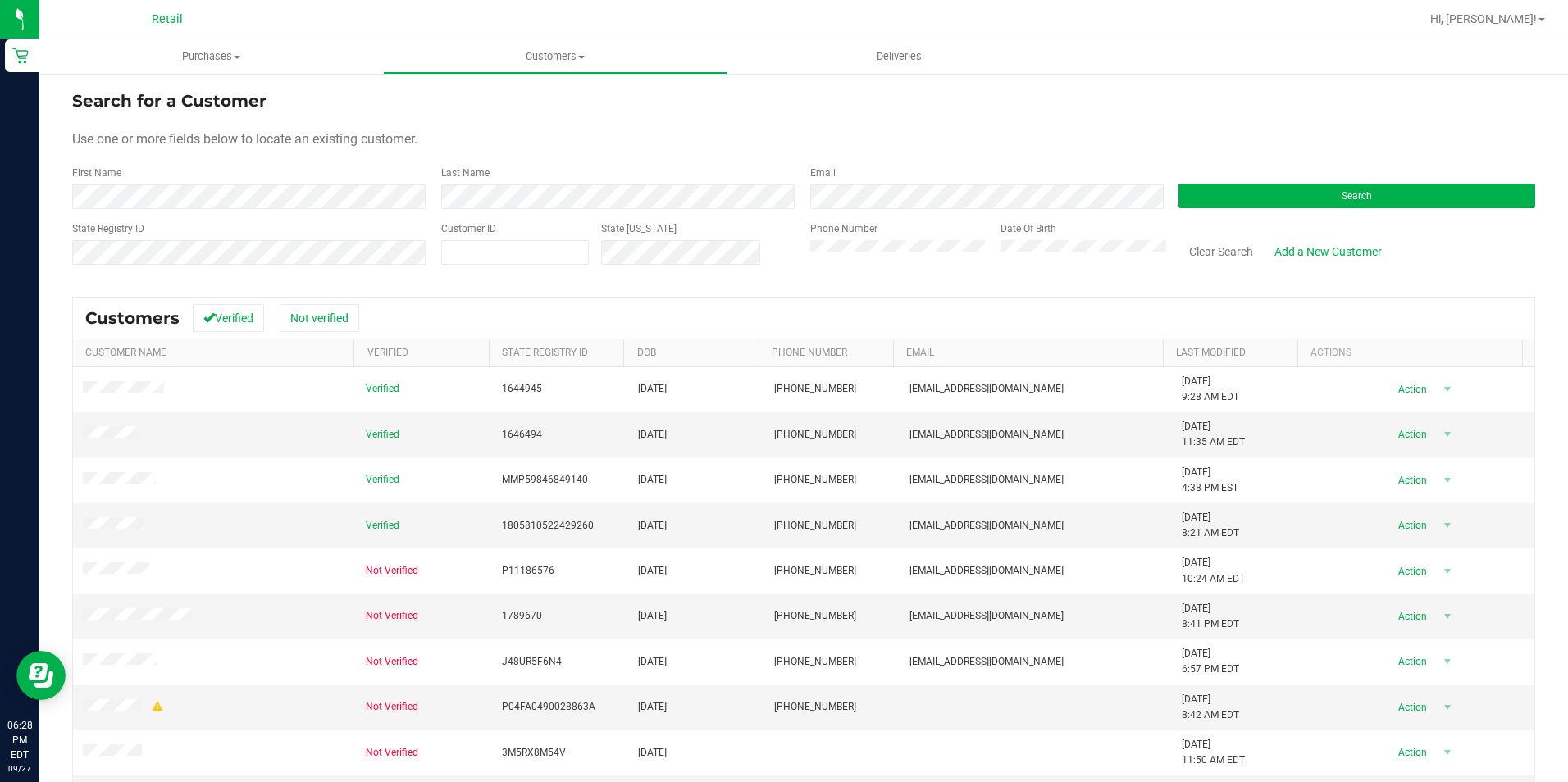
click at [922, 266] on div "Phone Number" at bounding box center [899, 250] width 178 height 58
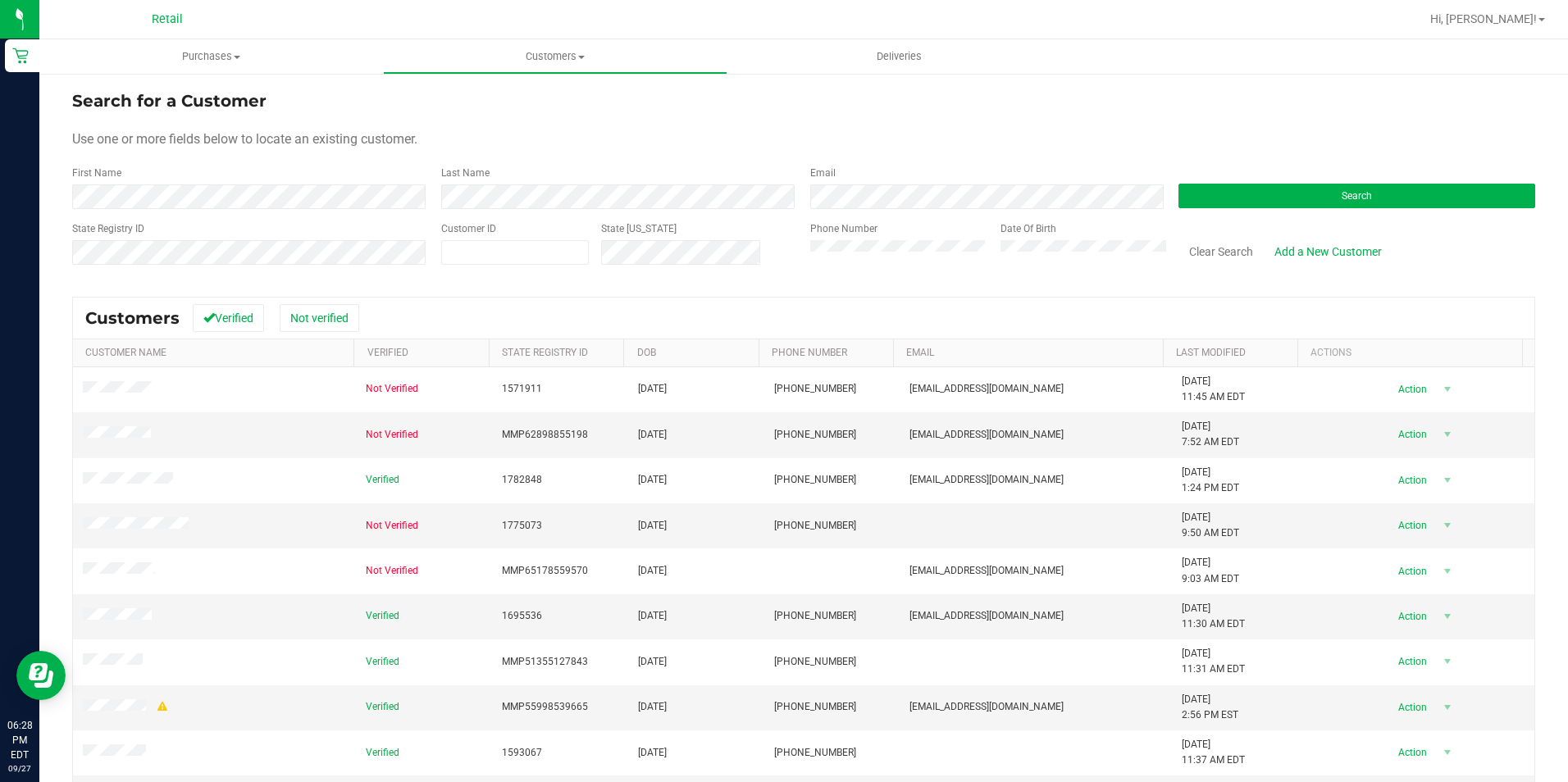
click at [313, 184] on div "First Name" at bounding box center [250, 187] width 357 height 44
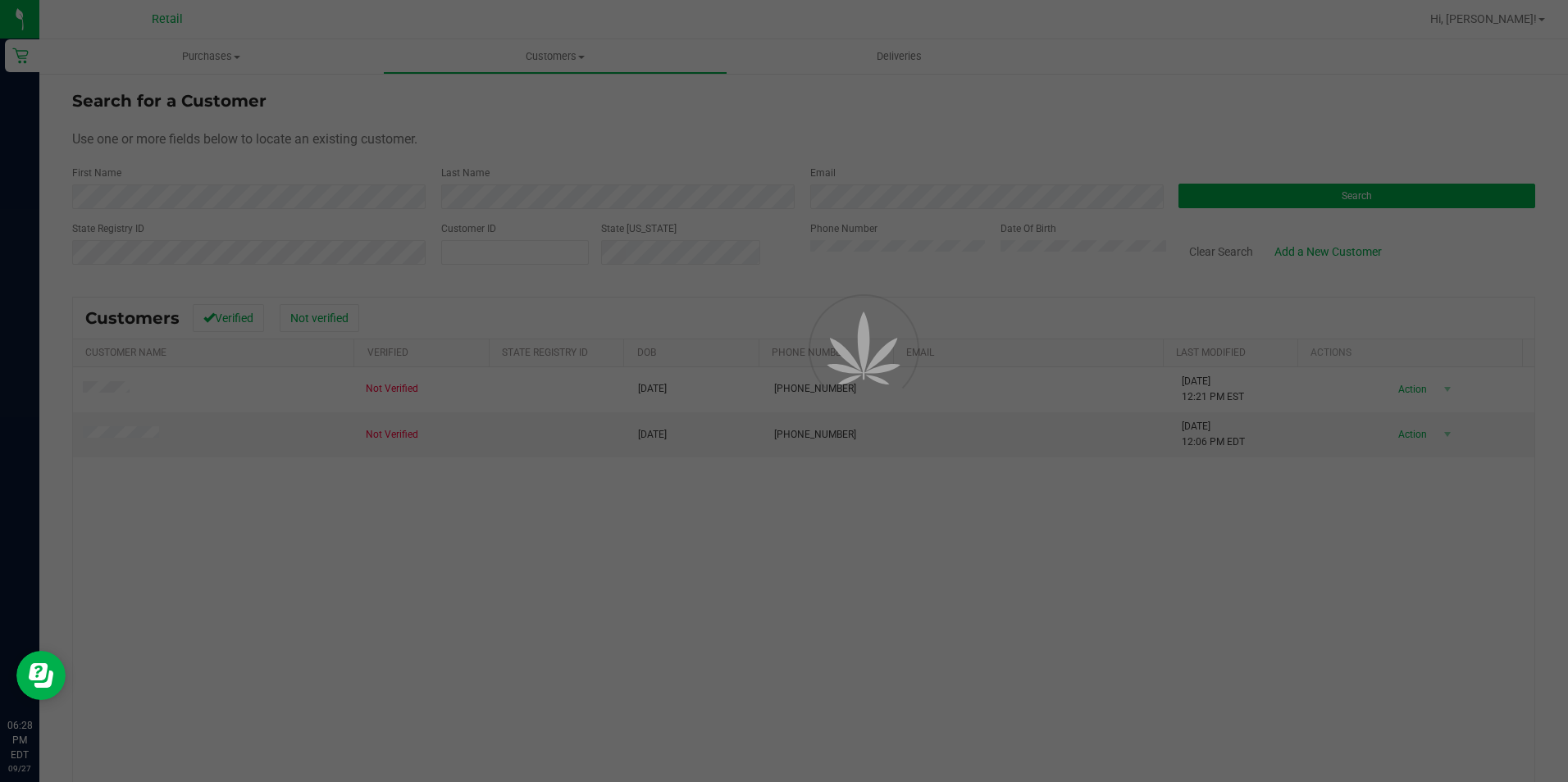
drag, startPoint x: 123, startPoint y: 416, endPoint x: 110, endPoint y: 392, distance: 27.3
click at [110, 392] on div at bounding box center [784, 391] width 1568 height 782
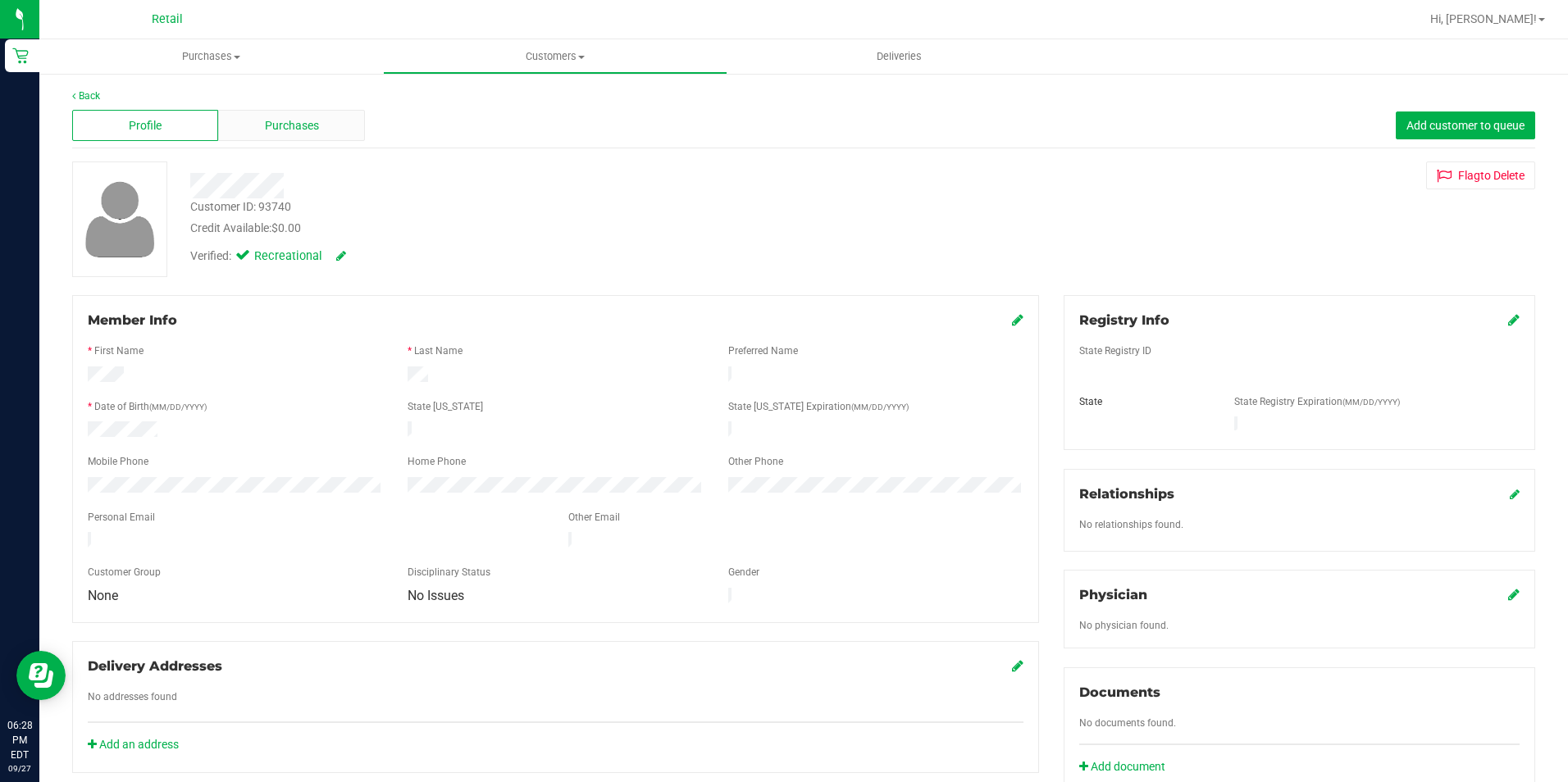
click at [312, 121] on span "Purchases" at bounding box center [292, 126] width 54 height 17
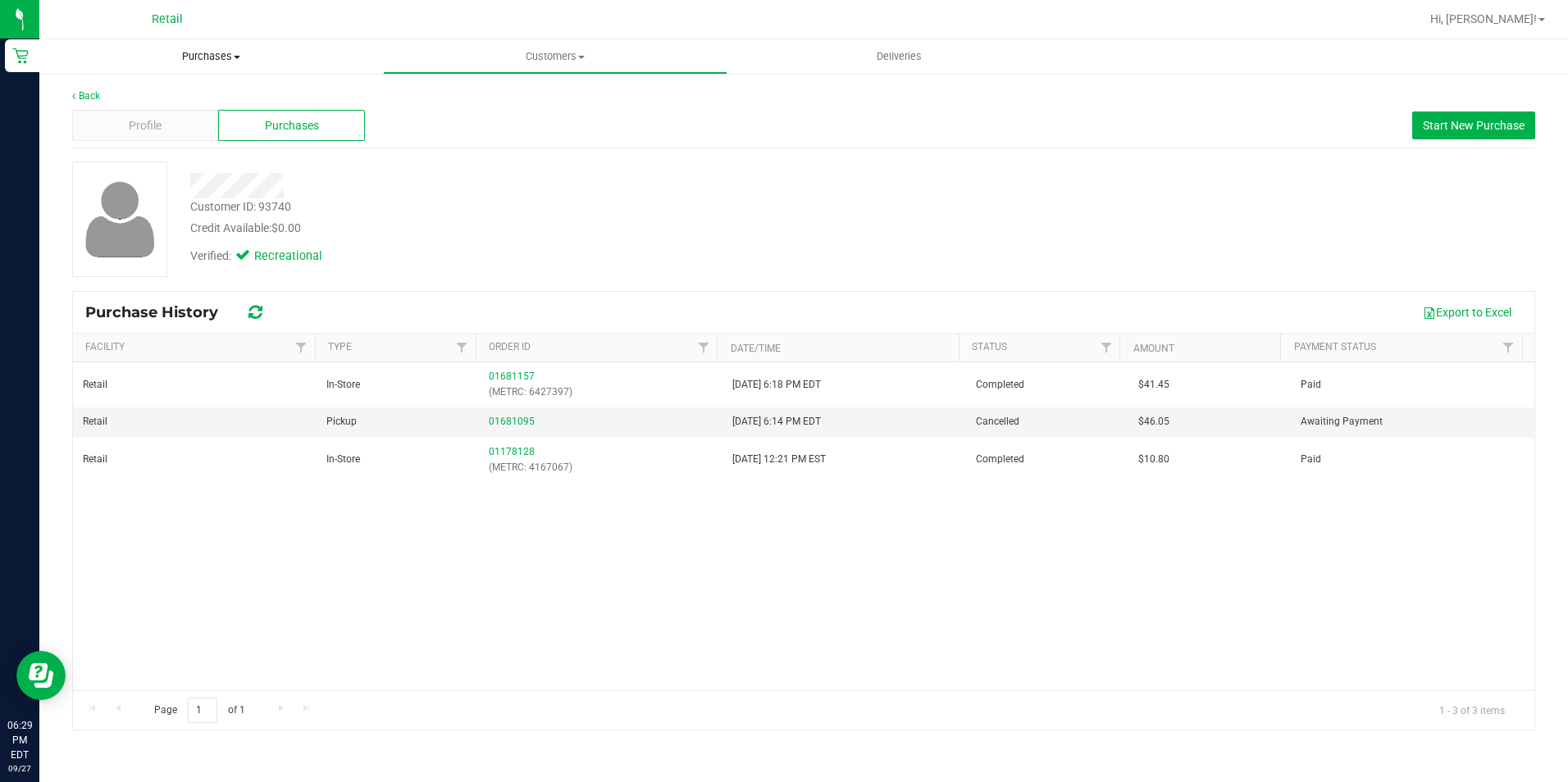
click at [168, 64] on uib-tab-heading "Purchases Summary of purchases Fulfillment All purchases" at bounding box center [211, 56] width 344 height 34
click at [165, 121] on li "Fulfillment" at bounding box center [211, 119] width 344 height 20
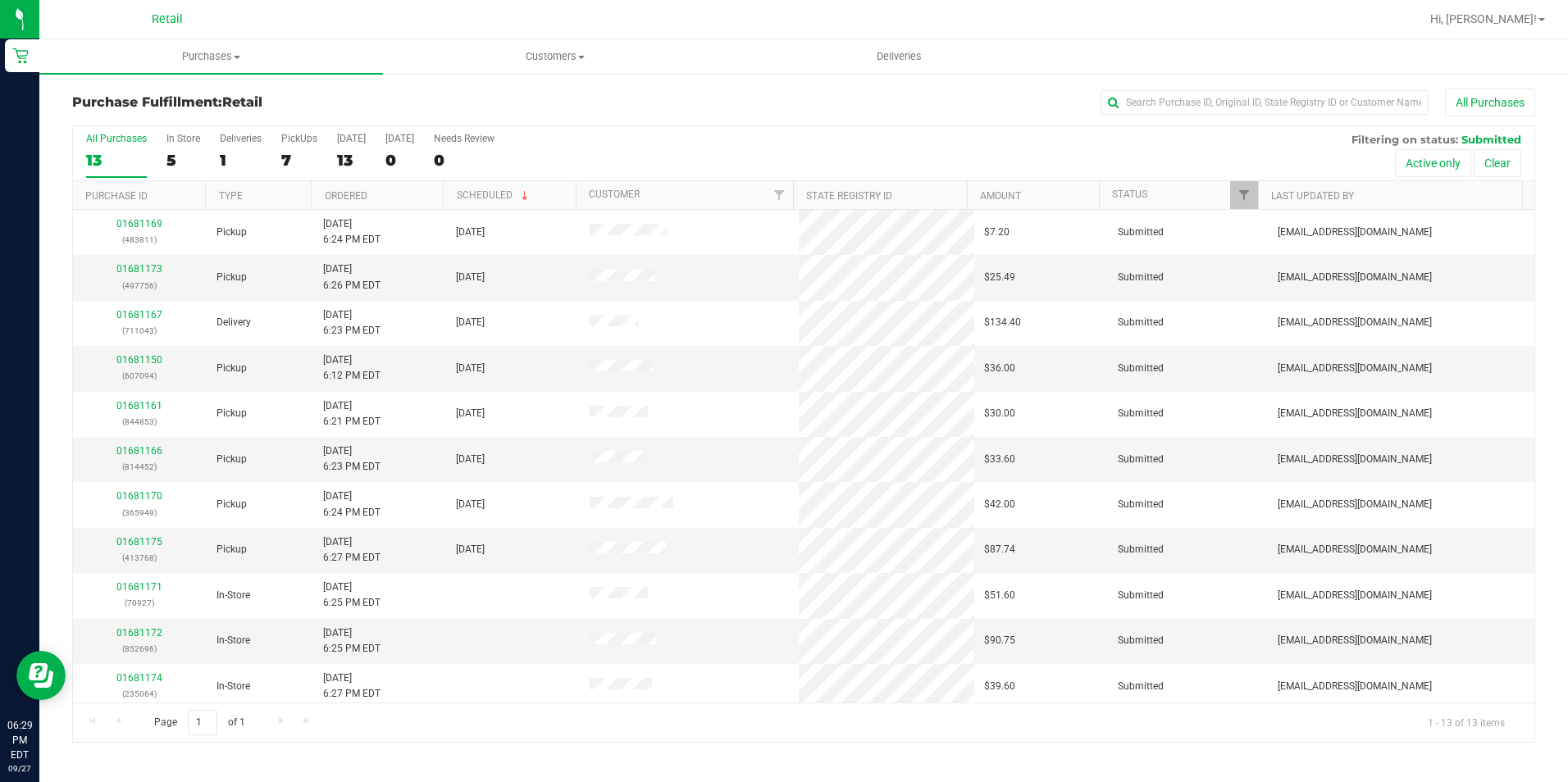
click at [404, 90] on div "Purchase Fulfillment: Retail All Purchases" at bounding box center [803, 107] width 1463 height 36
click at [276, 62] on span "Purchases" at bounding box center [211, 56] width 344 height 15
click at [189, 109] on li "Fulfillment" at bounding box center [211, 119] width 344 height 20
click at [1279, 104] on input "text" at bounding box center [1264, 103] width 328 height 25
type input "vaz"
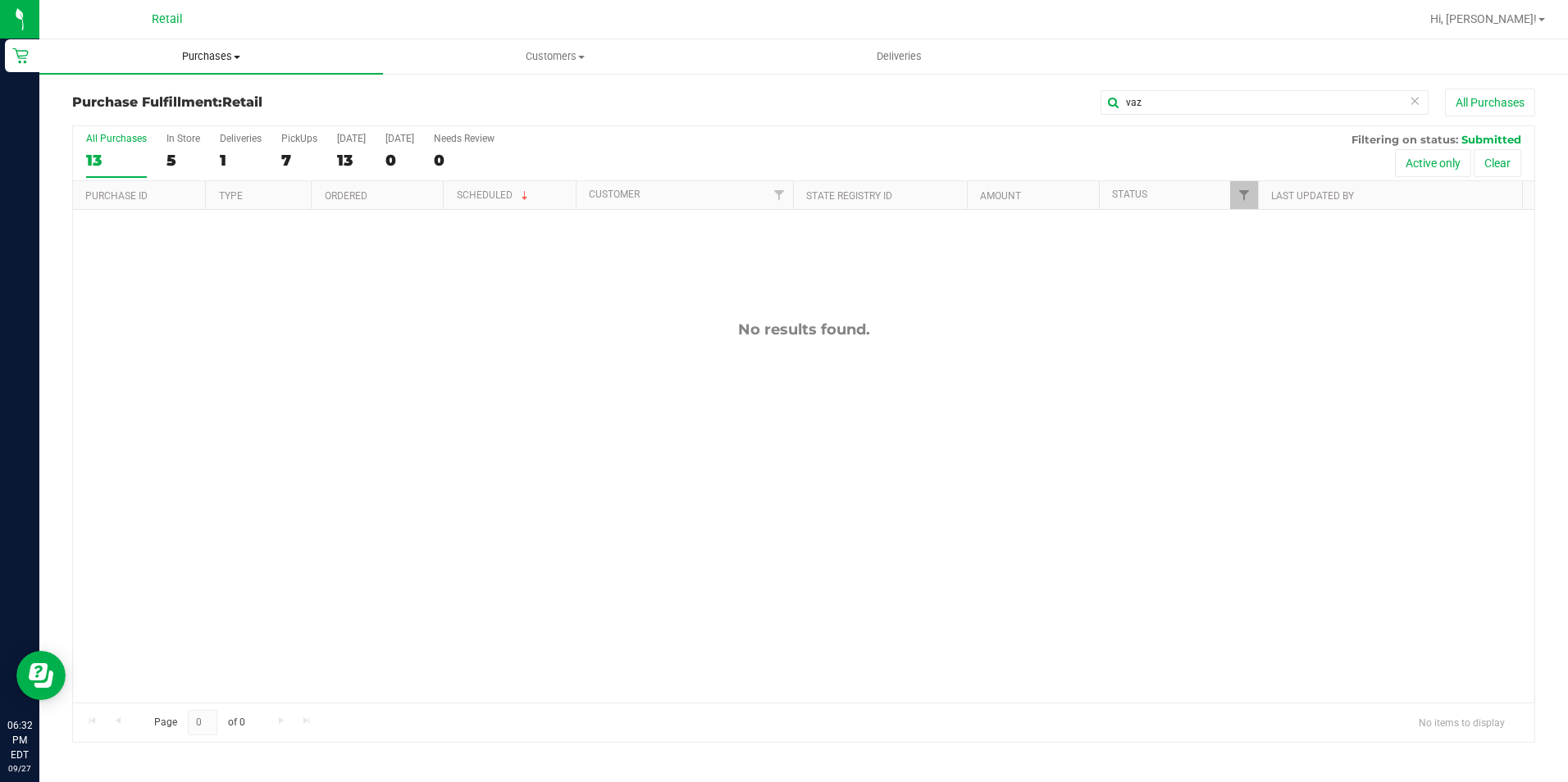
click at [257, 69] on uib-tab-heading "Purchases Summary of purchases Fulfillment All purchases" at bounding box center [211, 56] width 344 height 34
click at [101, 121] on span "Fulfillment" at bounding box center [90, 118] width 102 height 14
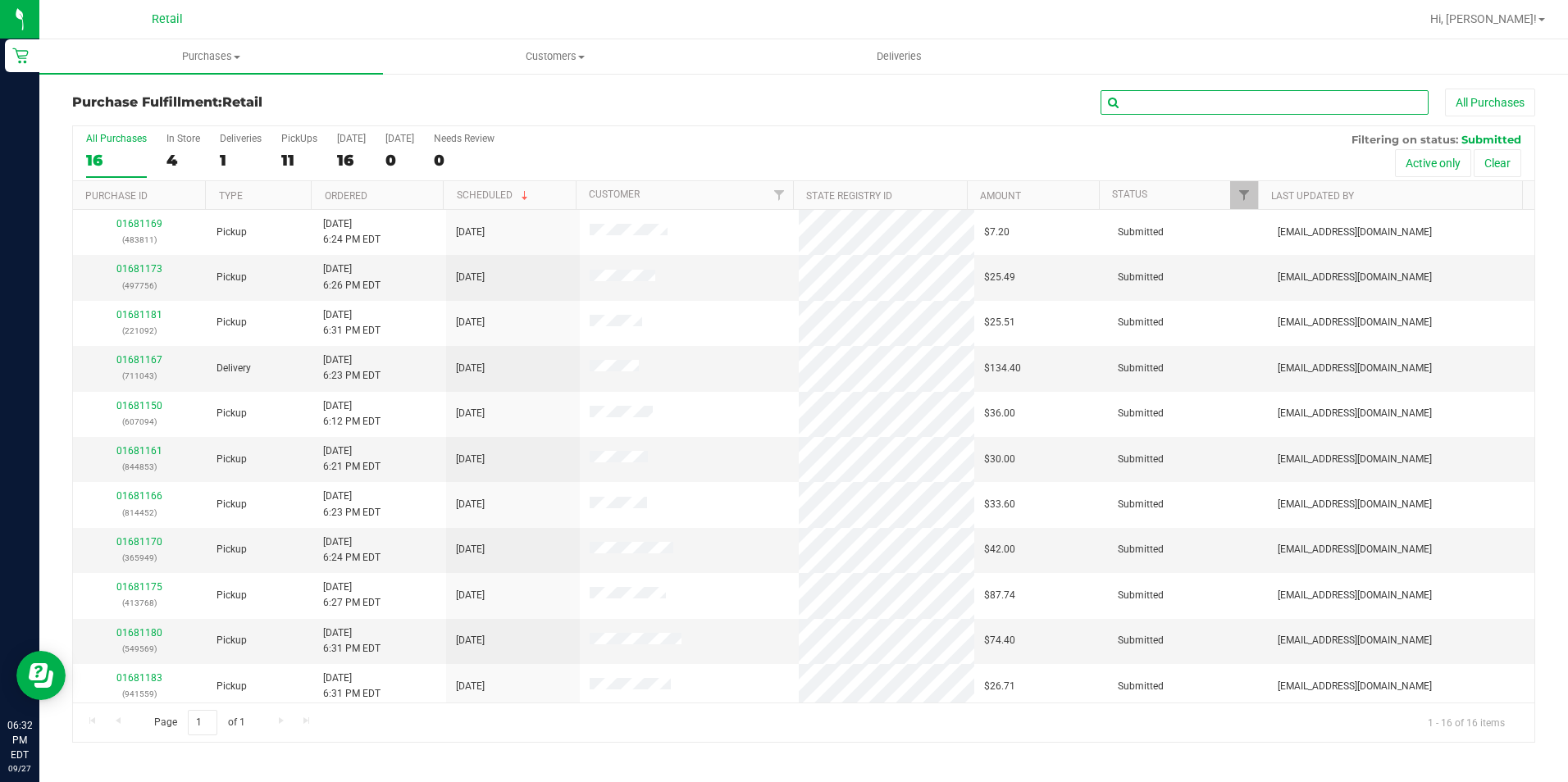
click at [1188, 109] on input "text" at bounding box center [1264, 103] width 328 height 25
type input "413768"
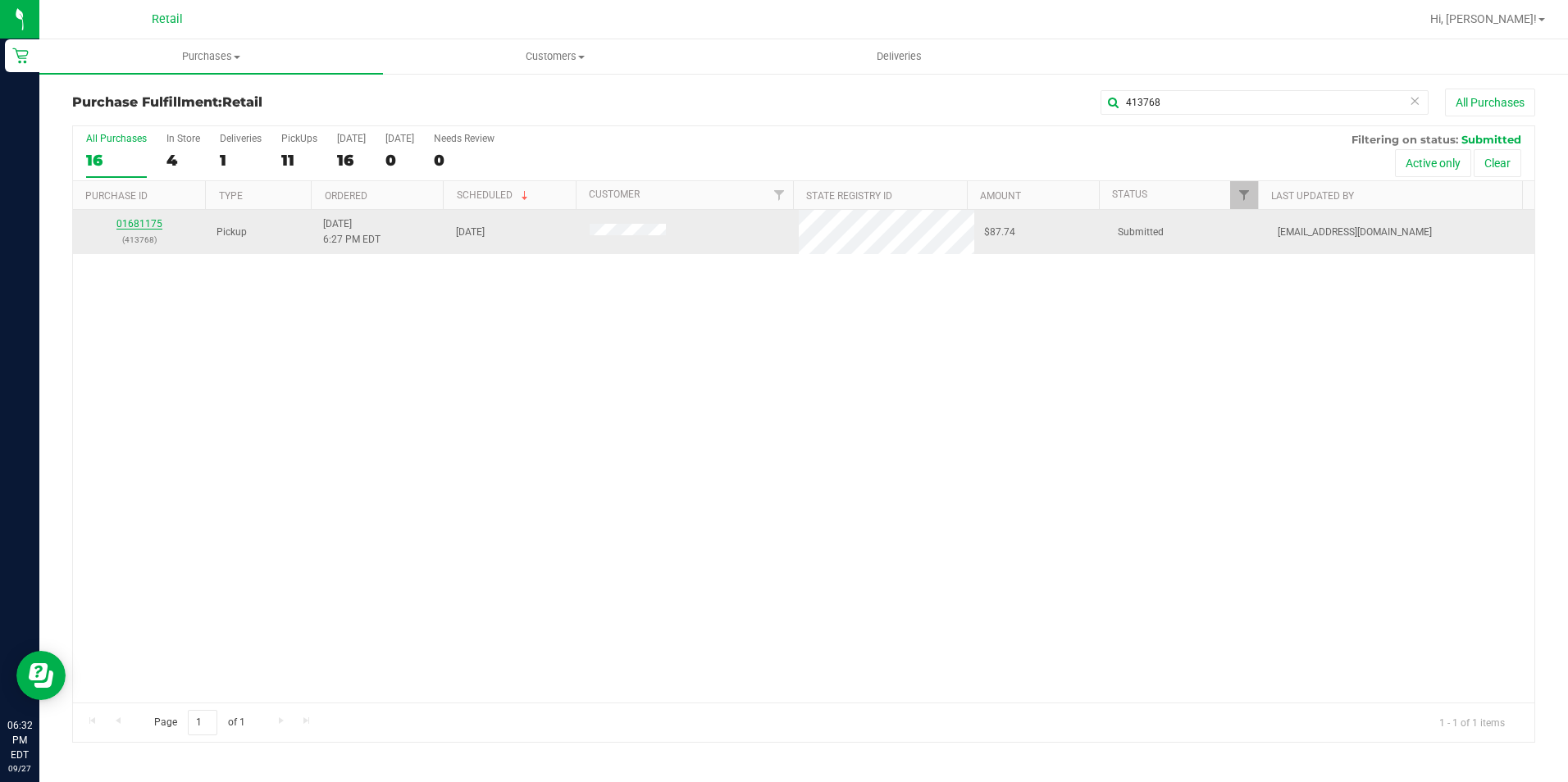
click at [145, 226] on link "01681175" at bounding box center [139, 223] width 46 height 11
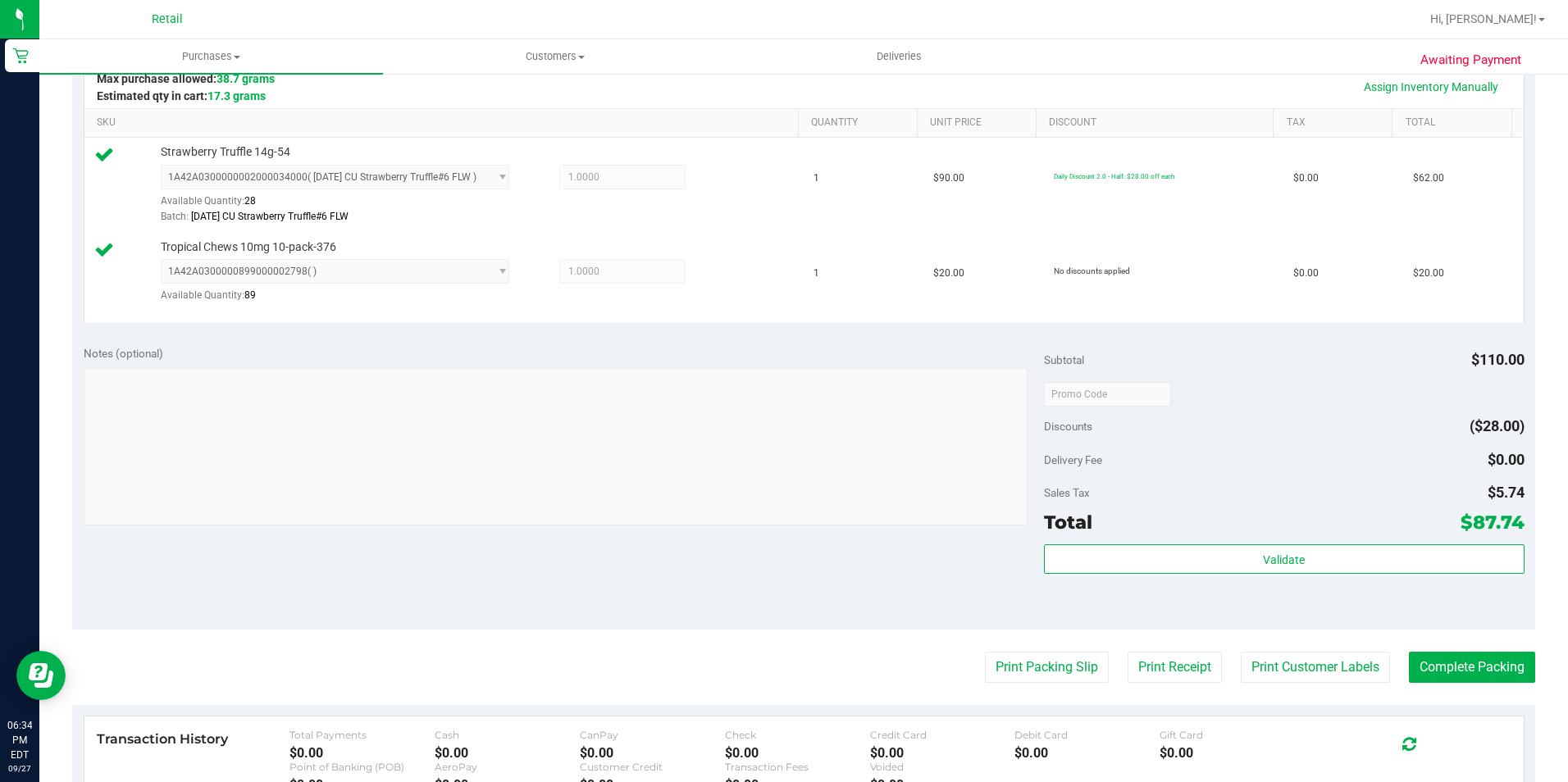
scroll to position [650, 0]
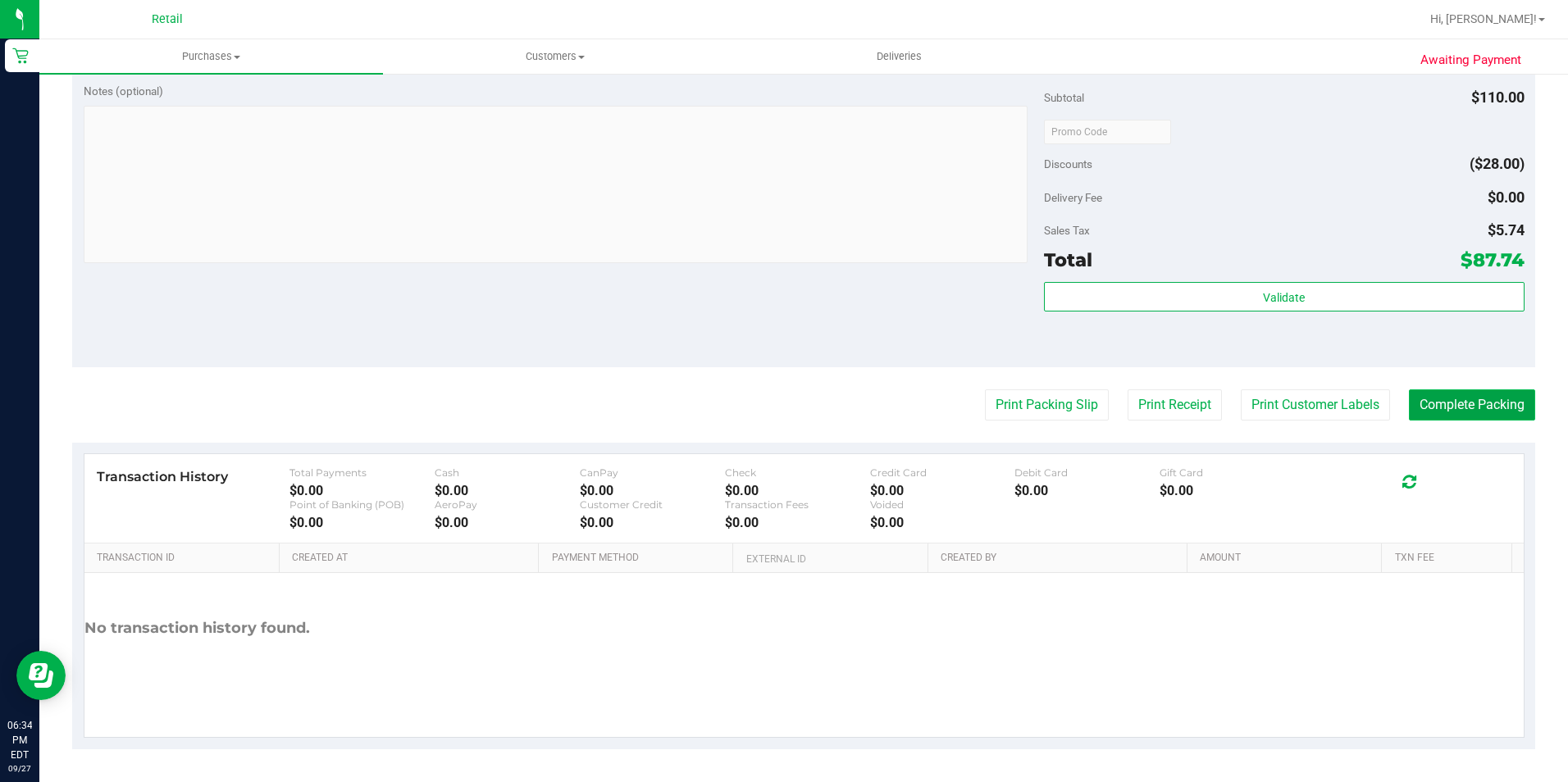
click at [1475, 403] on button "Complete Packing" at bounding box center [1472, 405] width 127 height 31
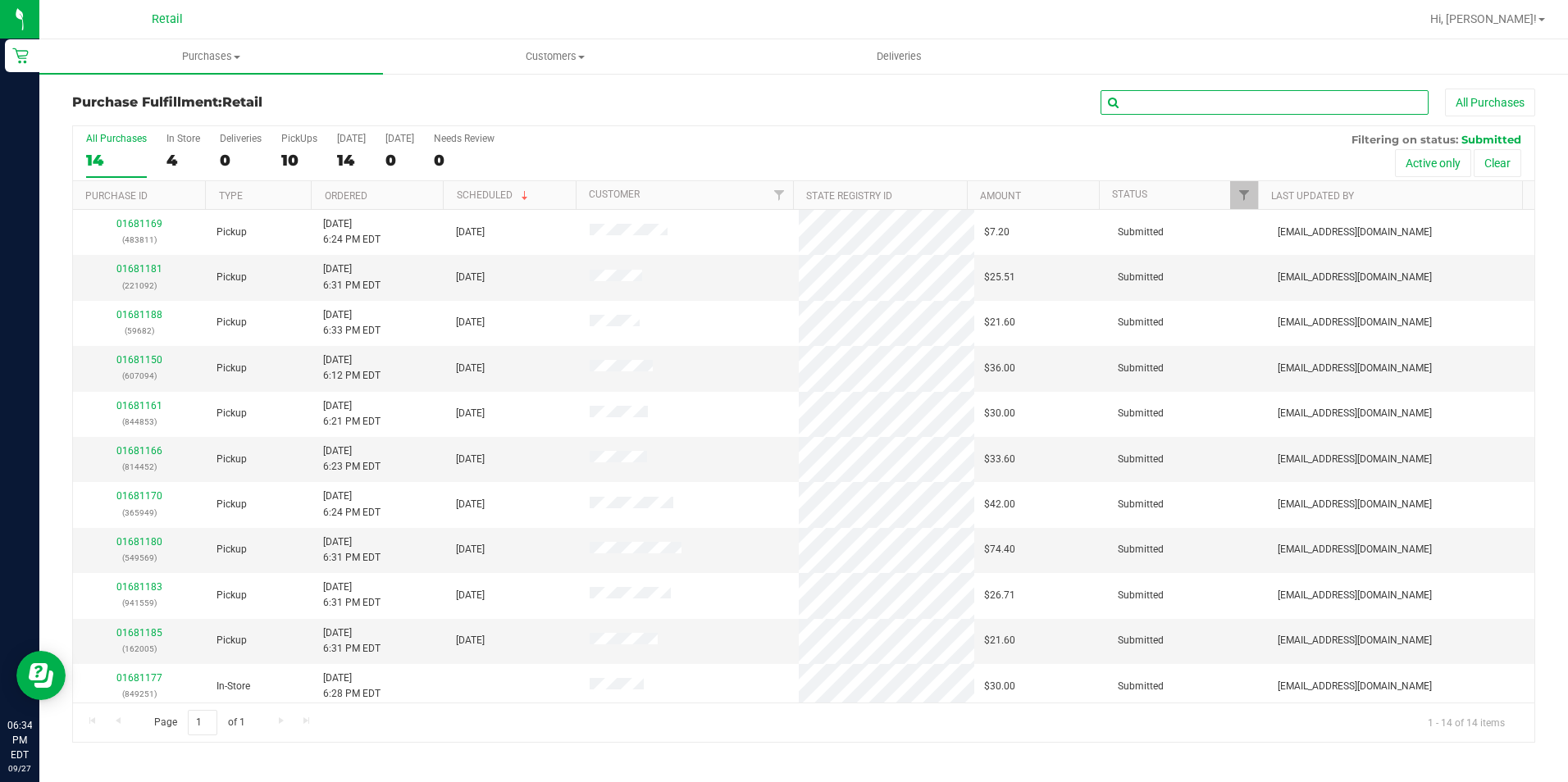
click at [1172, 108] on input "text" at bounding box center [1264, 103] width 328 height 25
type input "814452"
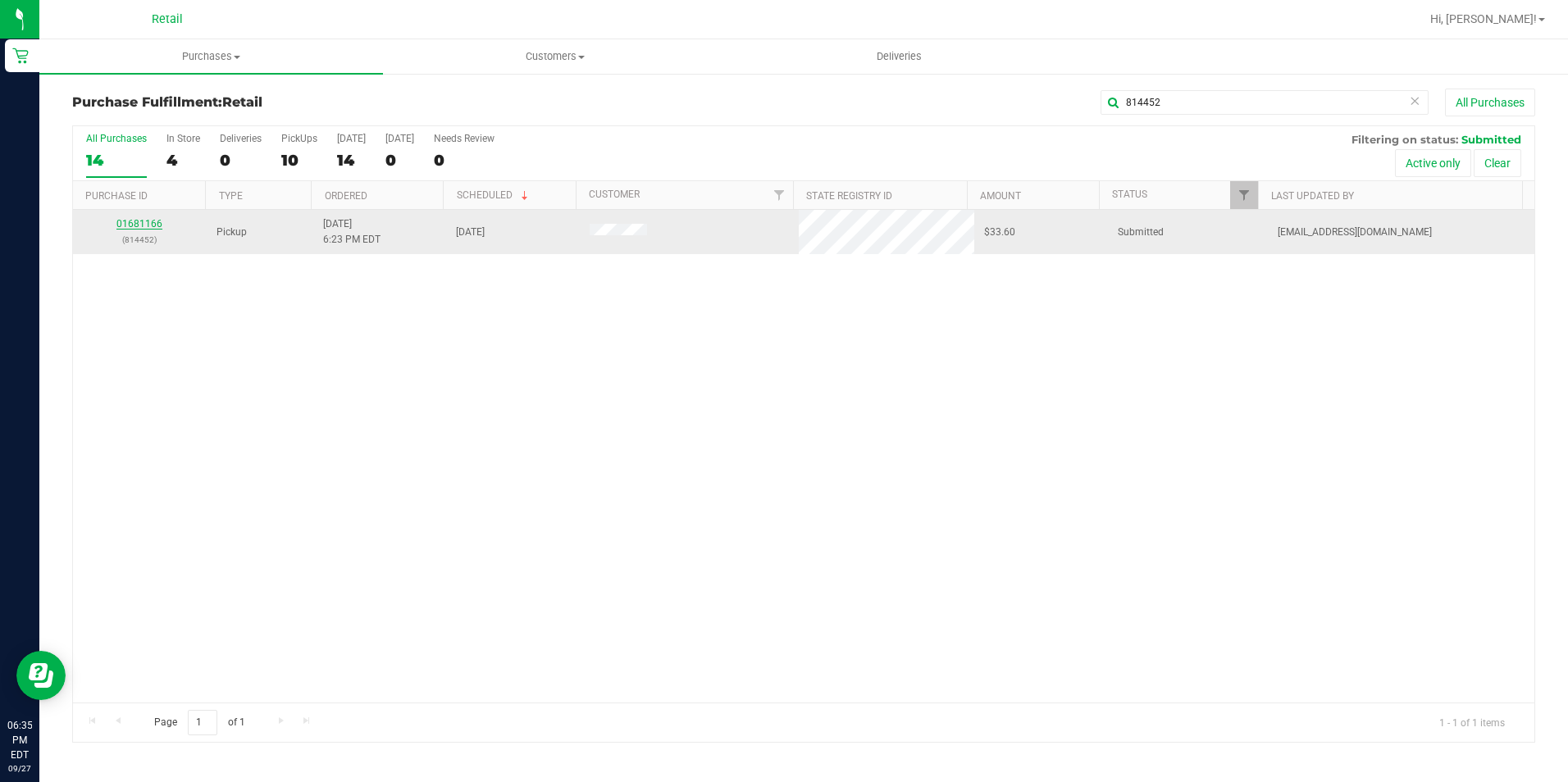
click at [143, 220] on link "01681166" at bounding box center [139, 223] width 46 height 11
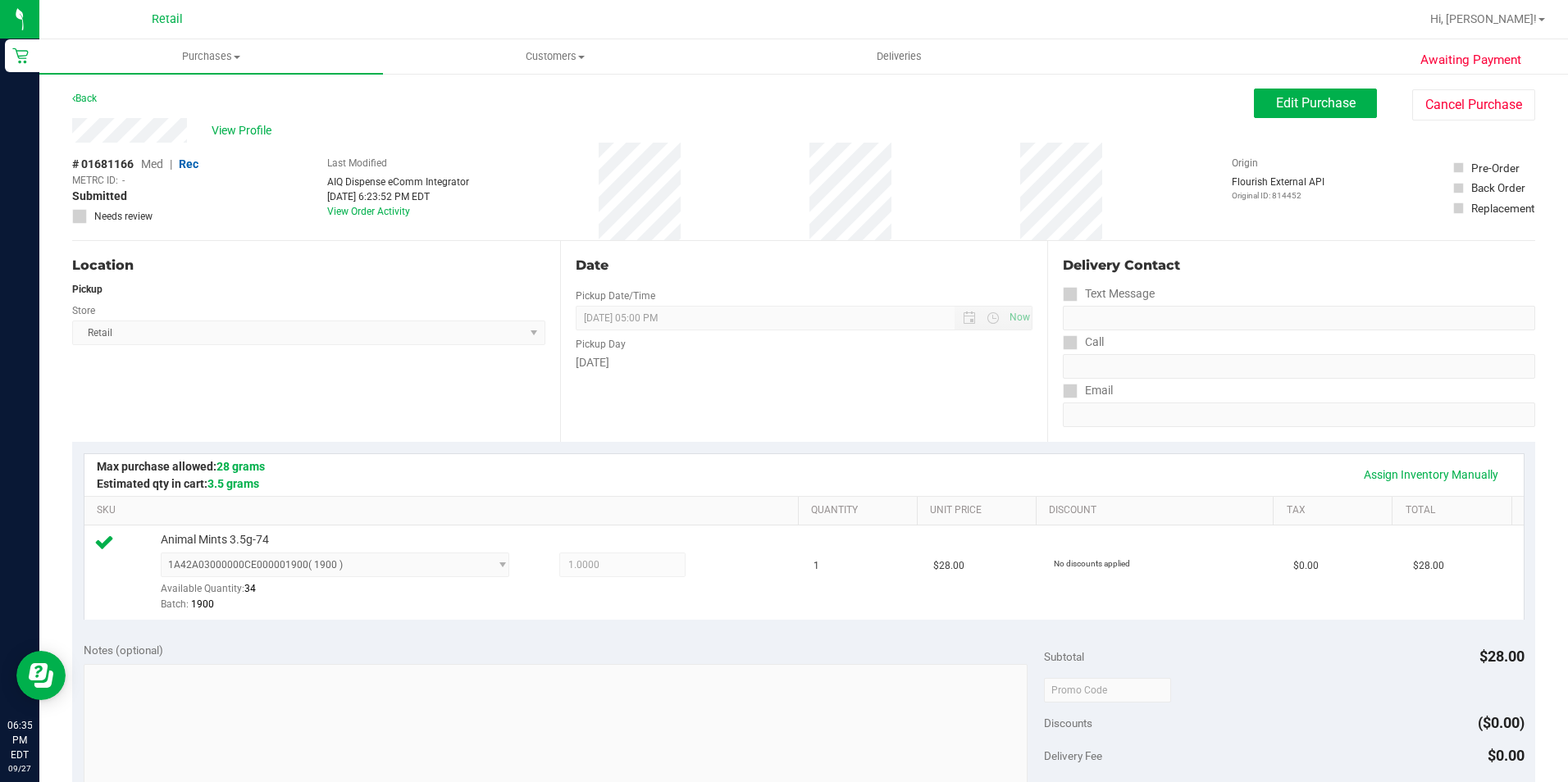
scroll to position [491, 0]
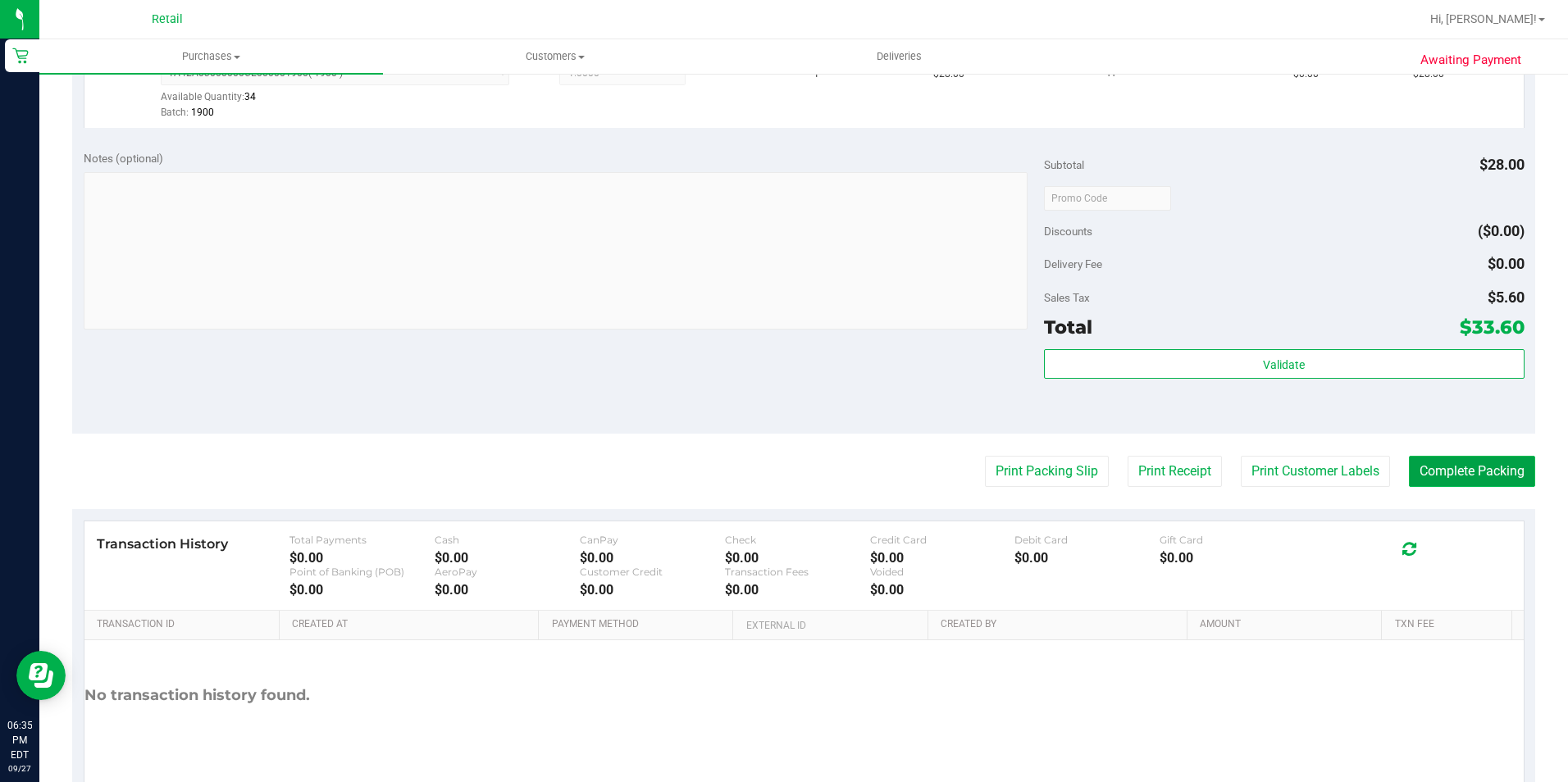
click at [1494, 473] on button "Complete Packing" at bounding box center [1472, 471] width 127 height 31
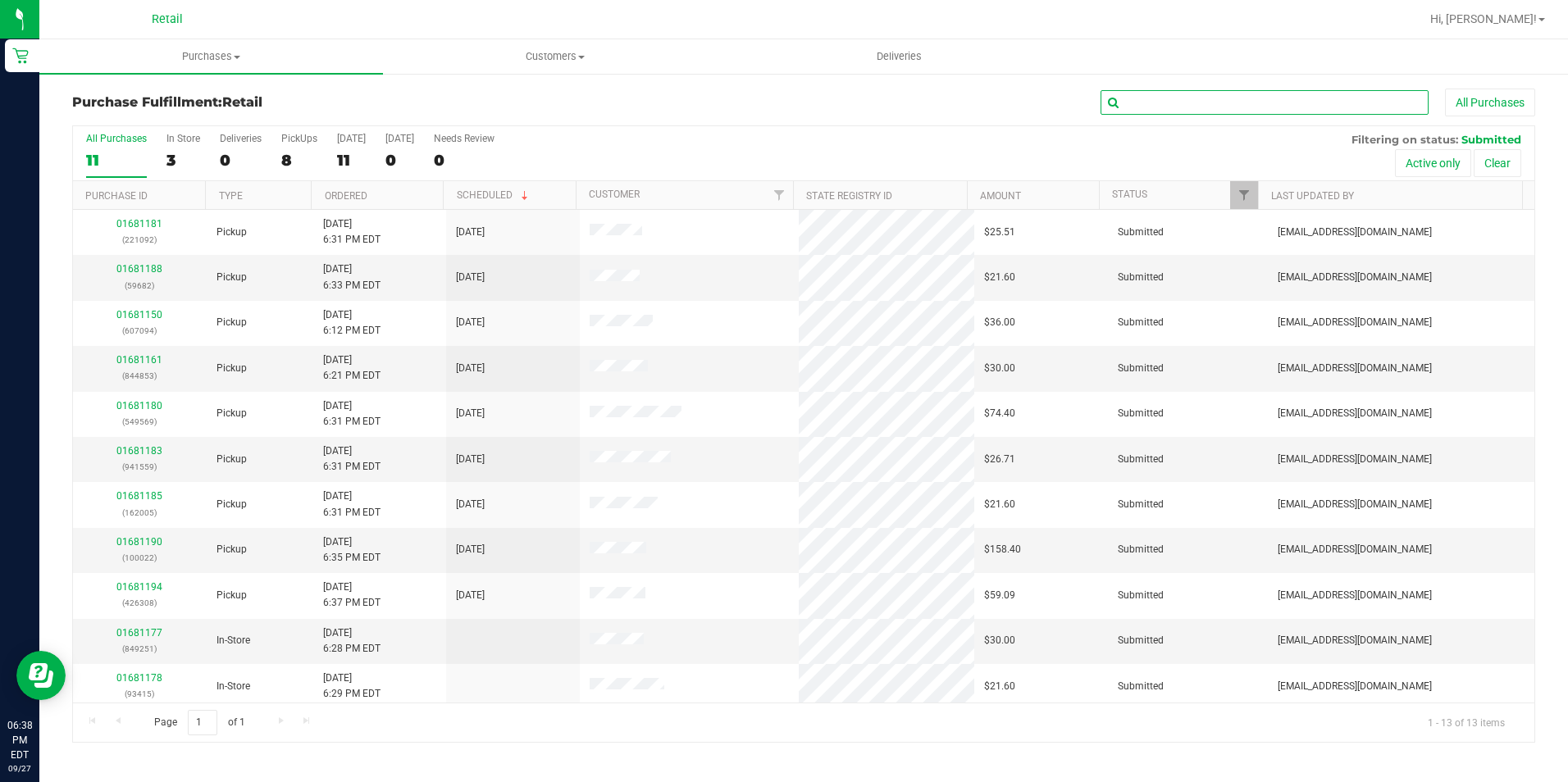
click at [1327, 114] on input "text" at bounding box center [1264, 103] width 328 height 25
type input "221092"
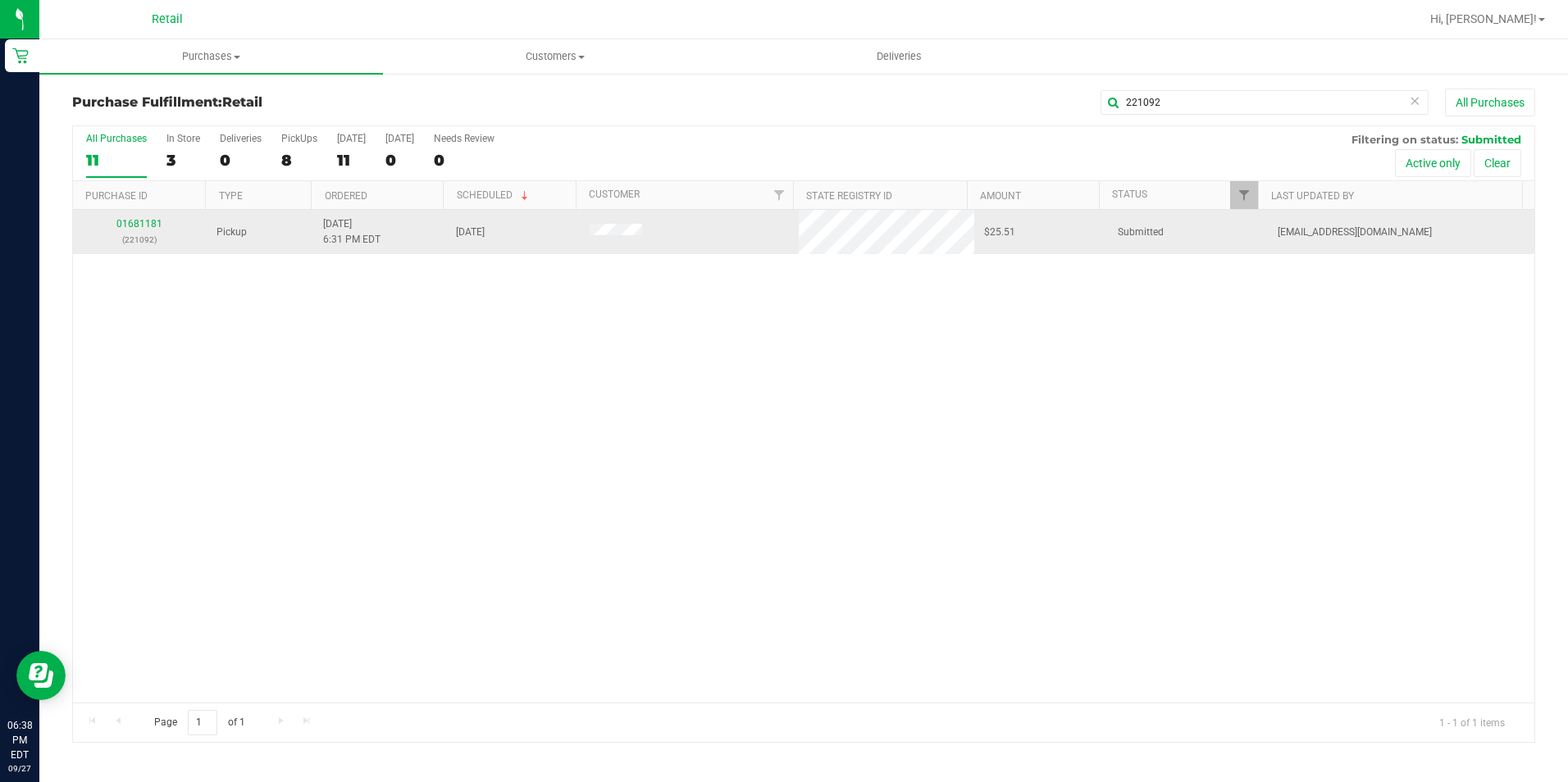
click at [141, 216] on div "01681181 (221092)" at bounding box center [139, 232] width 114 height 31
click at [143, 232] on p "(221092)" at bounding box center [139, 239] width 114 height 15
click at [135, 220] on link "01681181" at bounding box center [139, 223] width 46 height 11
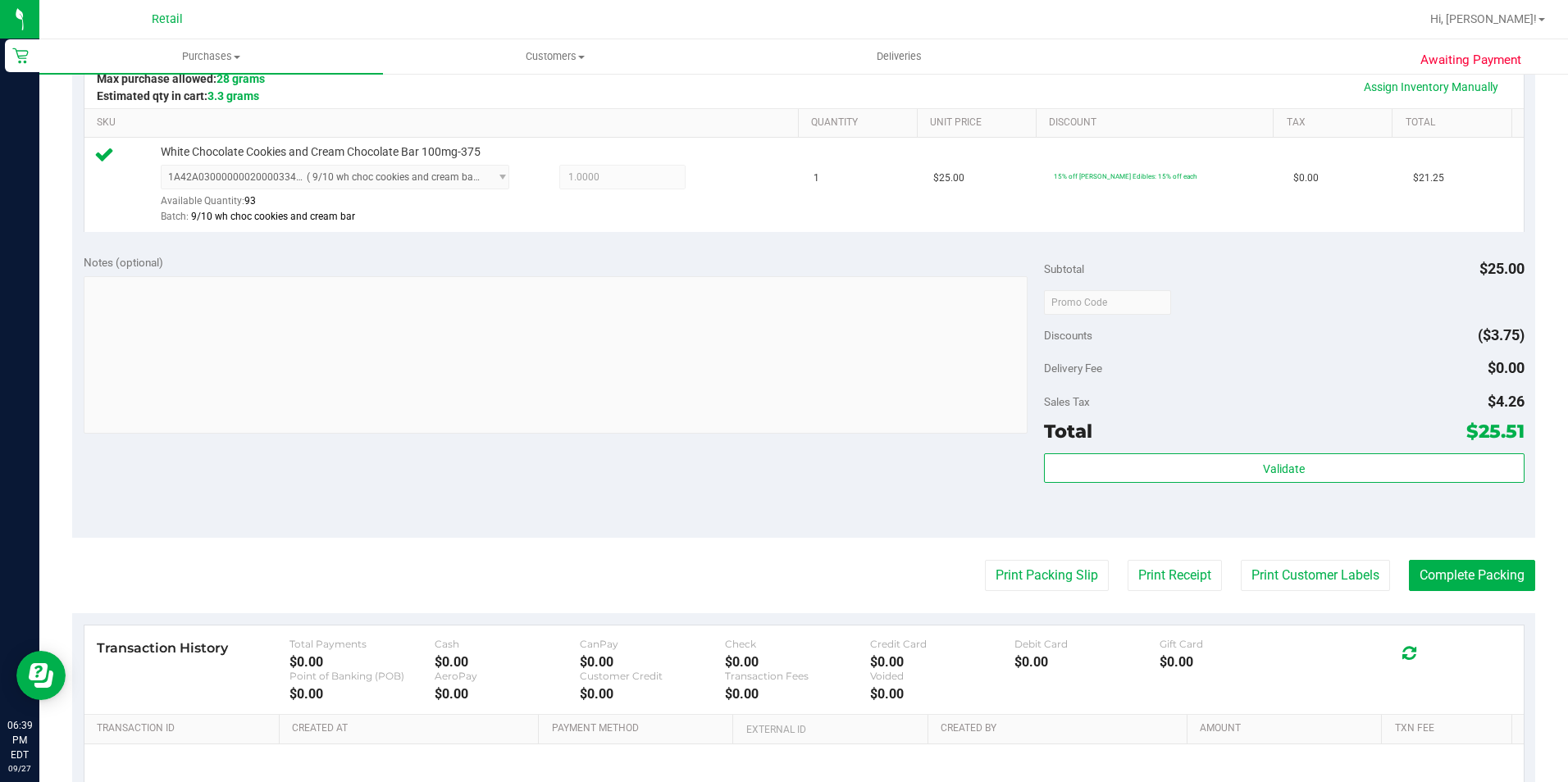
scroll to position [410, 0]
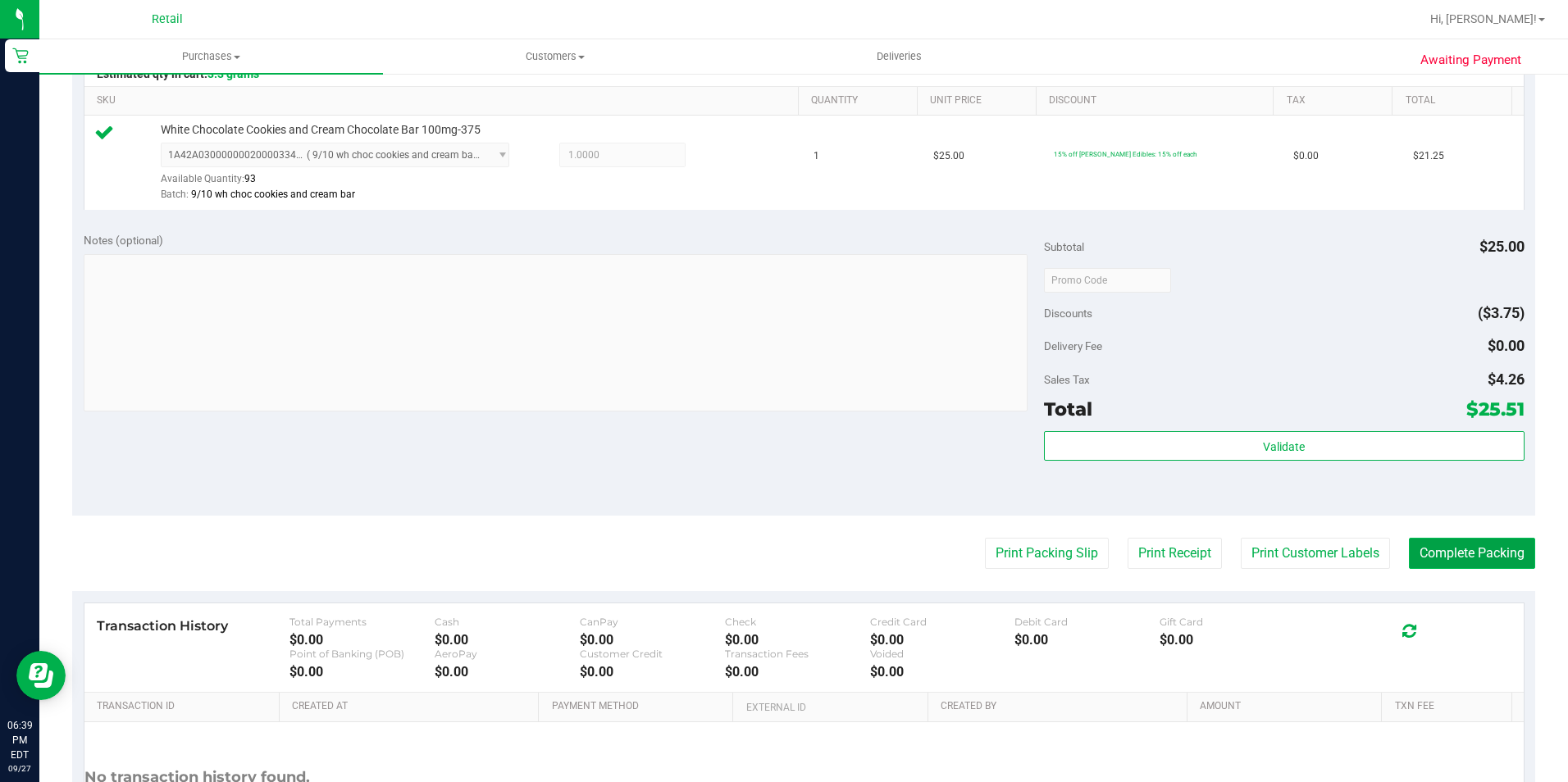
click at [1457, 550] on button "Complete Packing" at bounding box center [1472, 553] width 127 height 31
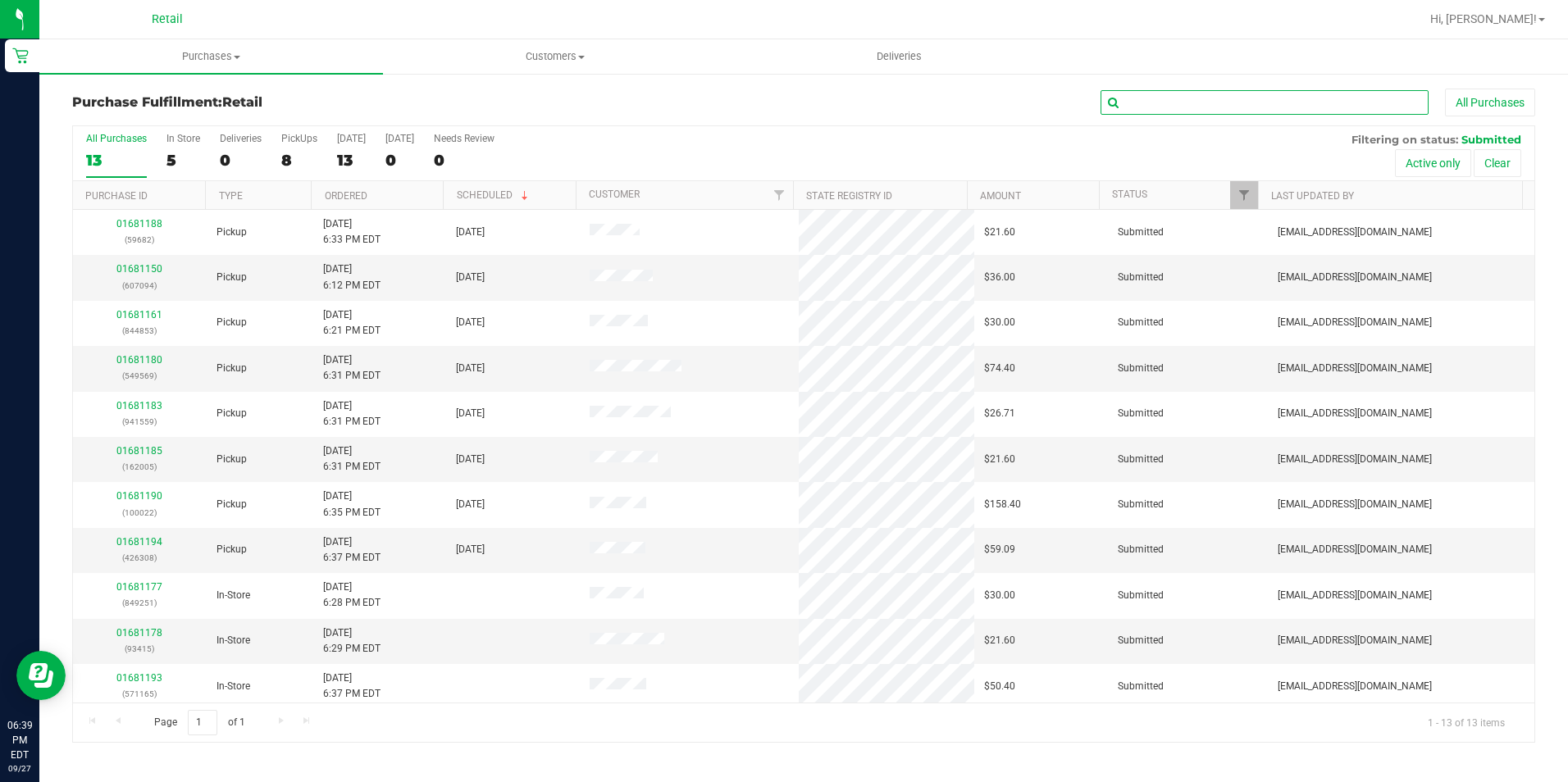
click at [1217, 106] on input "text" at bounding box center [1264, 103] width 328 height 25
type input "941559"
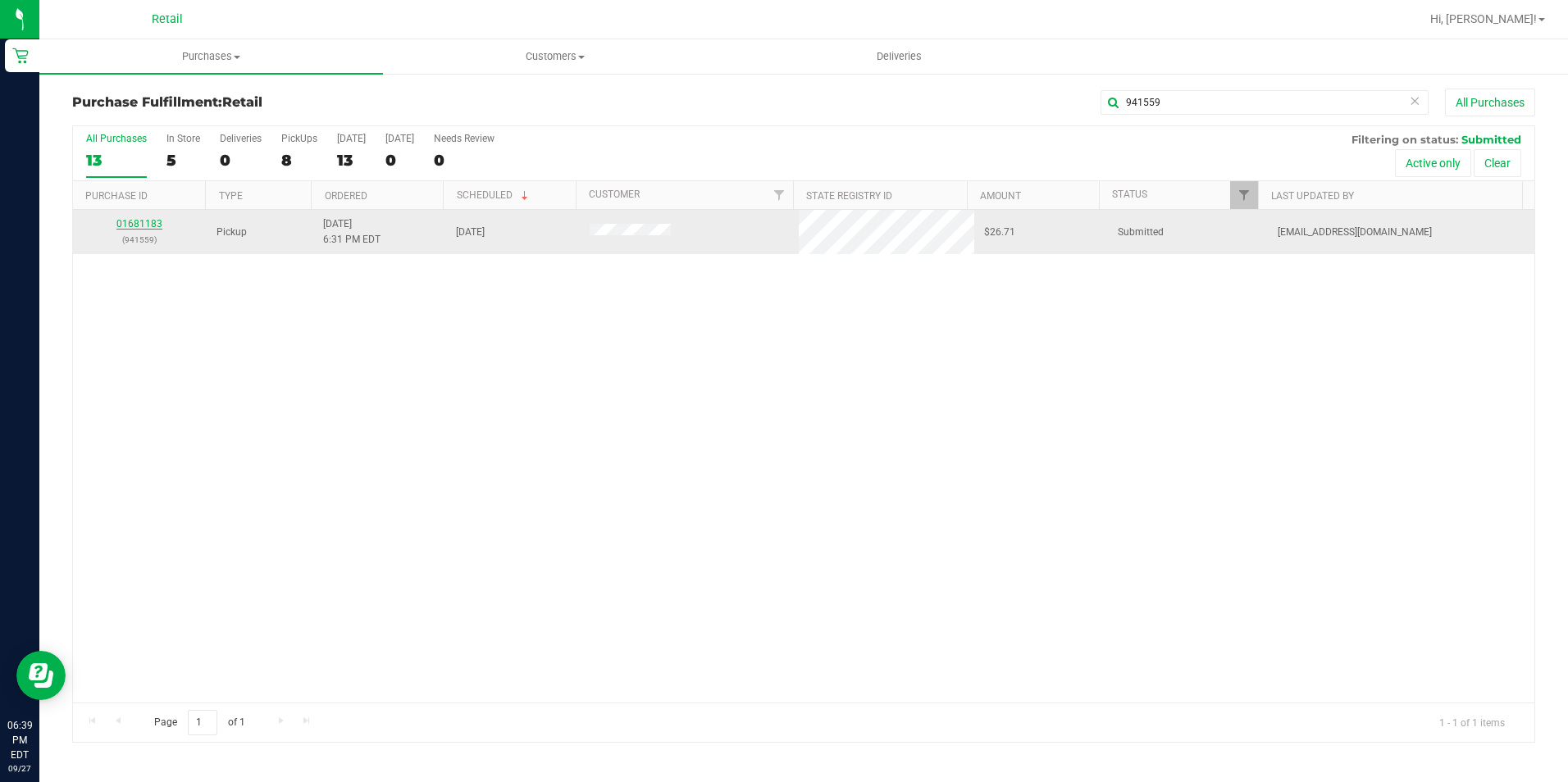
click at [126, 229] on link "01681183" at bounding box center [139, 223] width 46 height 11
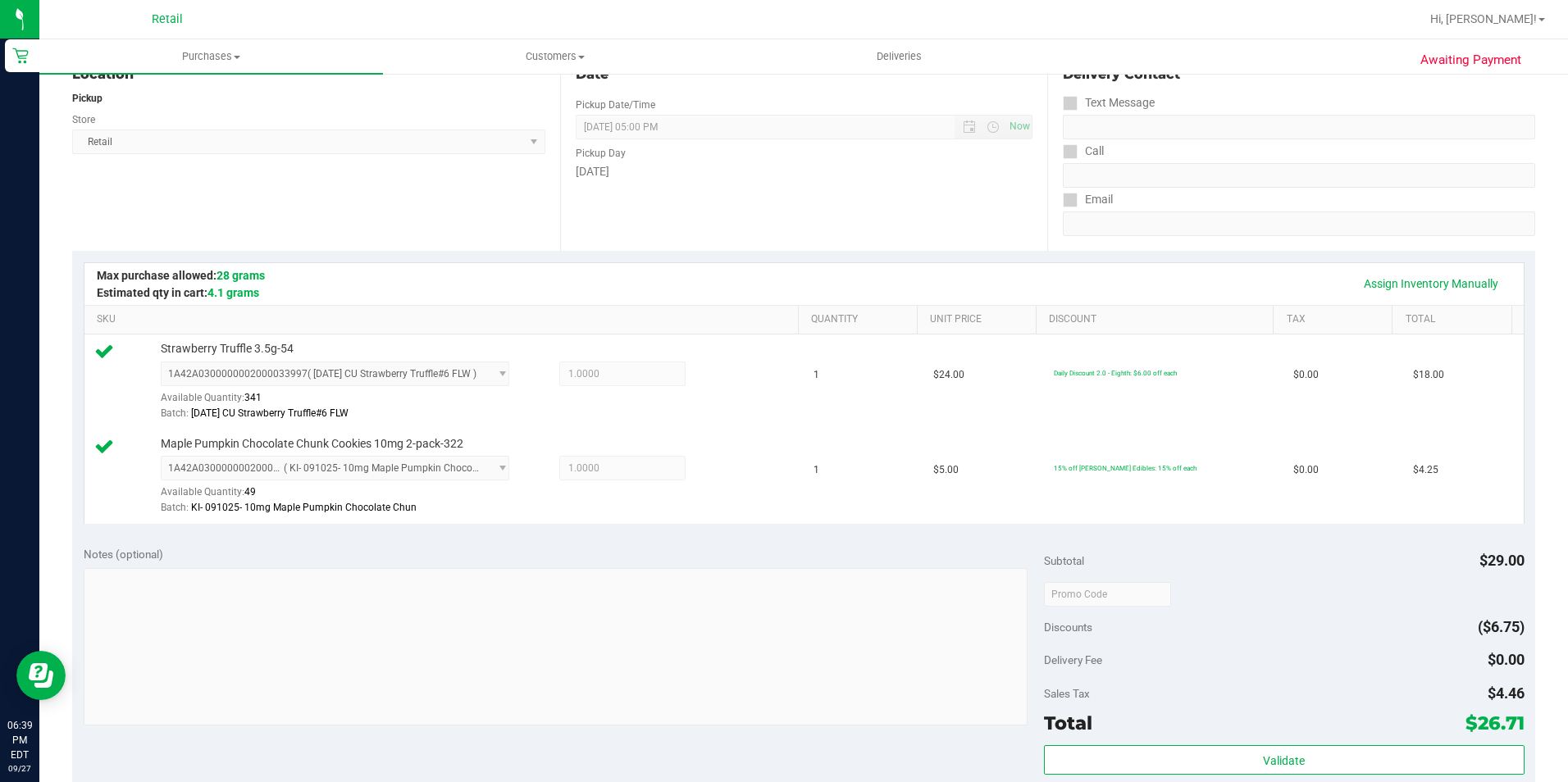
scroll to position [573, 0]
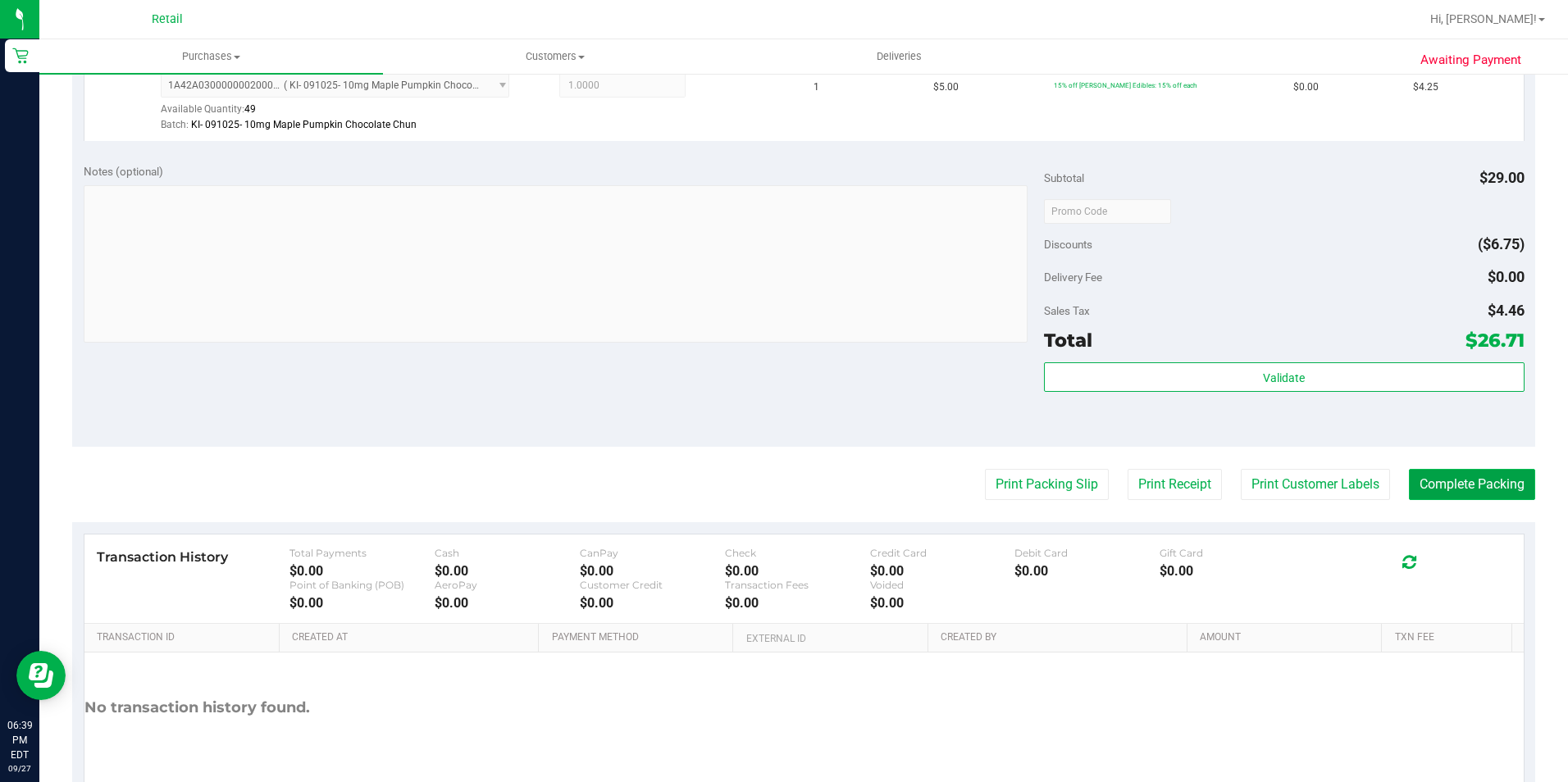
click at [1476, 483] on button "Complete Packing" at bounding box center [1472, 485] width 127 height 31
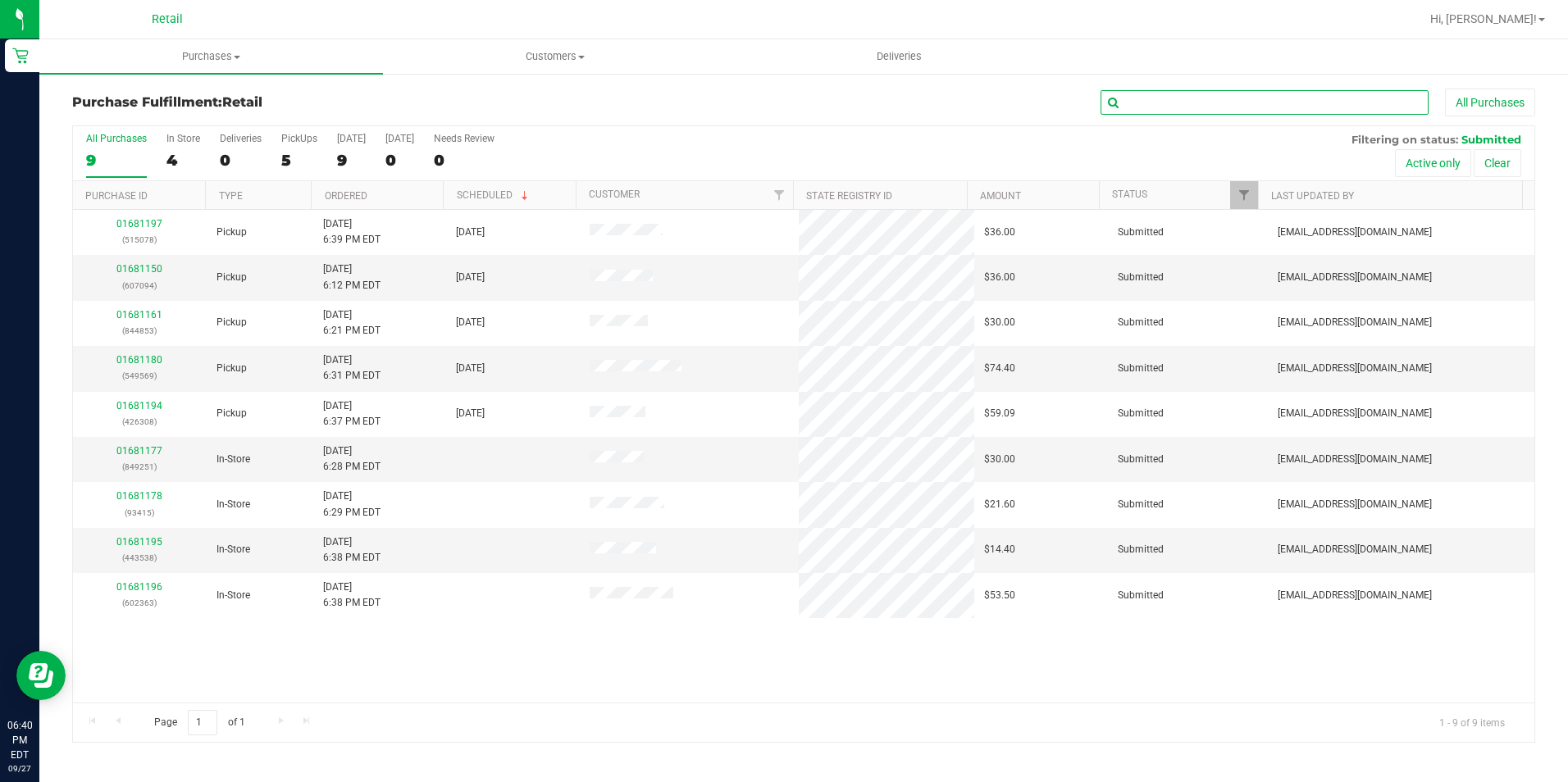
click at [1171, 94] on input "text" at bounding box center [1264, 103] width 328 height 25
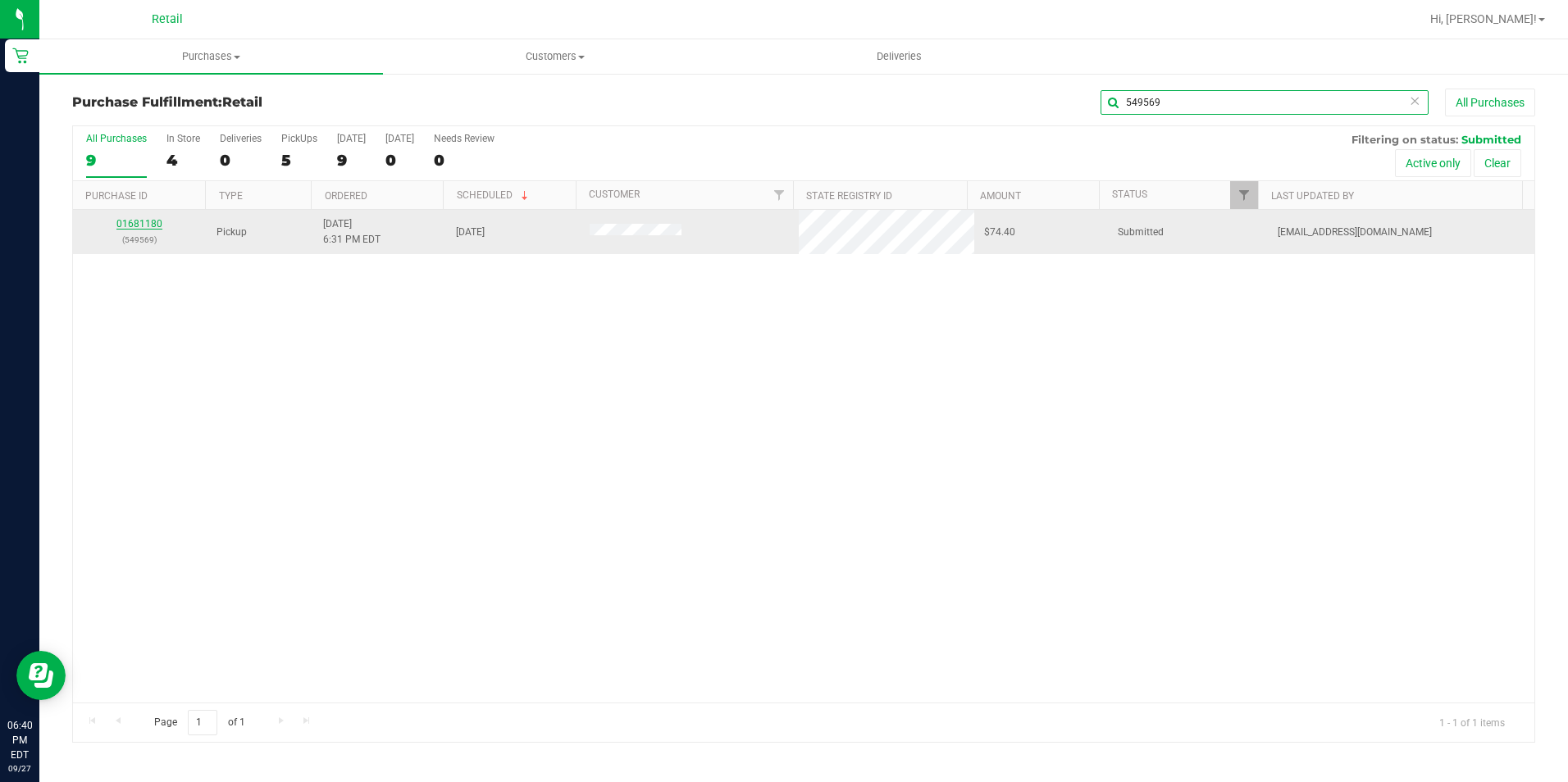
type input "549569"
click at [130, 223] on link "01681180" at bounding box center [139, 223] width 46 height 11
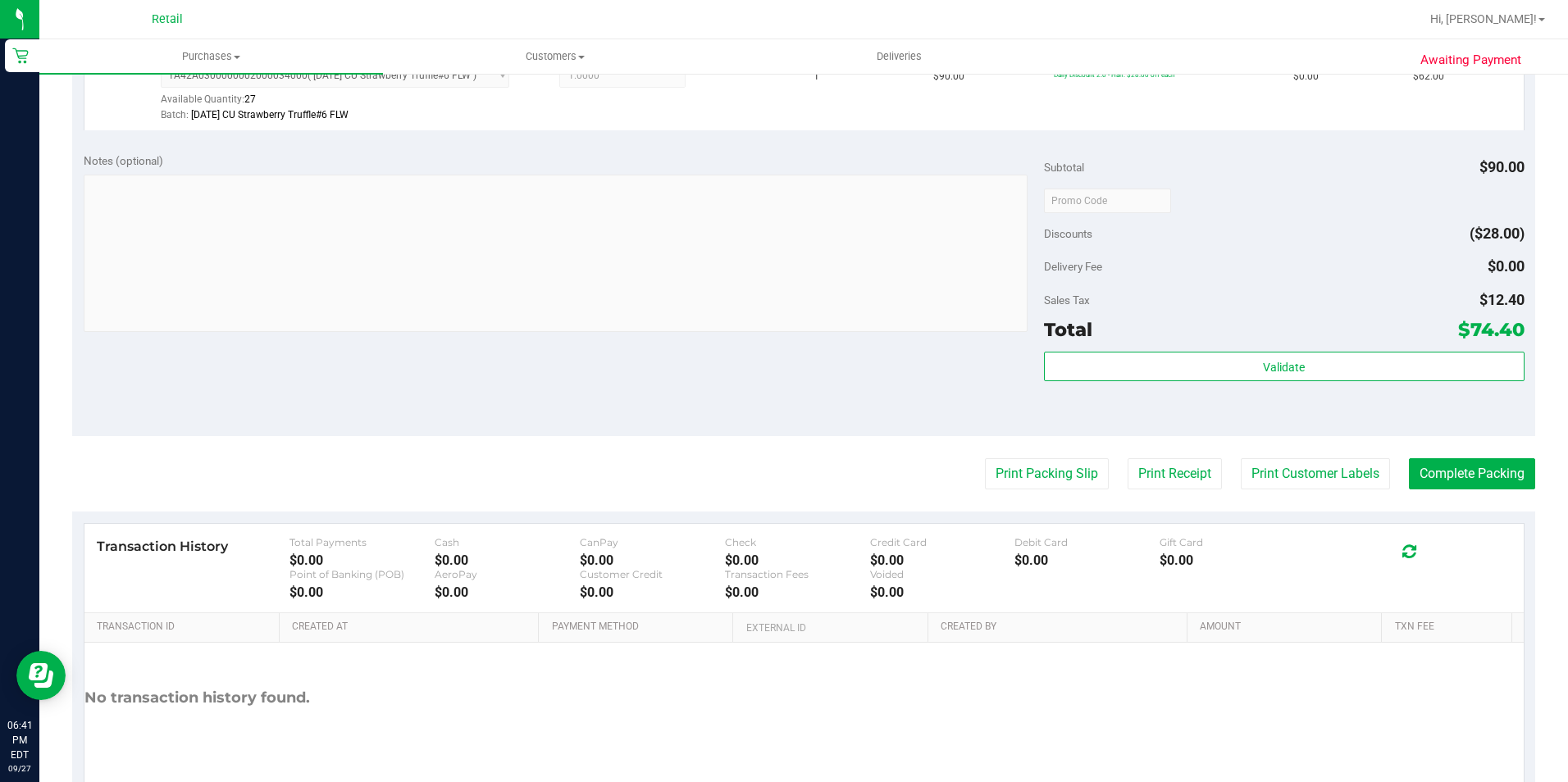
scroll to position [491, 0]
click at [1462, 473] on button "Complete Packing" at bounding box center [1472, 471] width 127 height 31
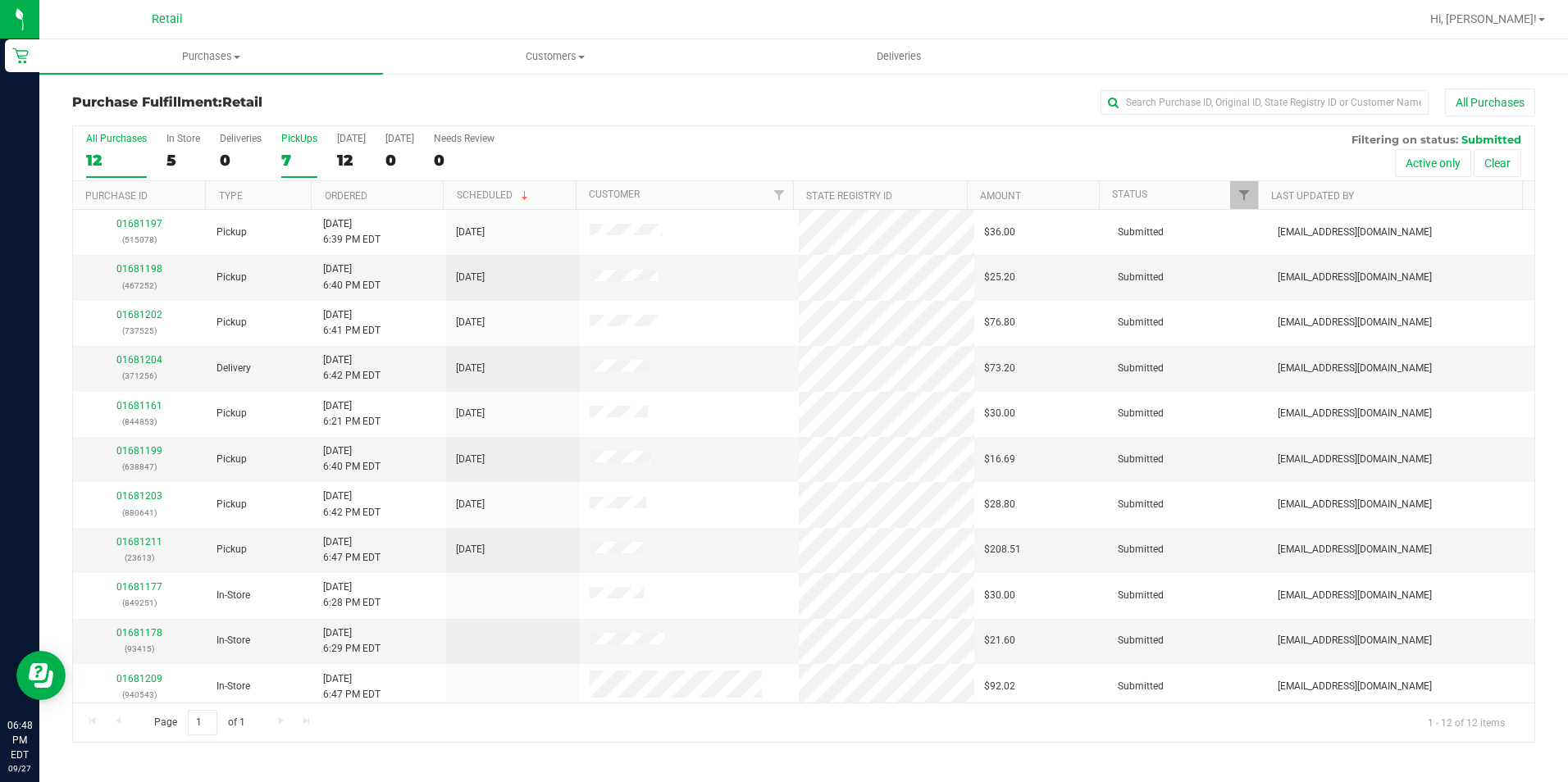
click at [283, 156] on div "7" at bounding box center [299, 160] width 36 height 19
click at [0, 0] on input "PickUps 7" at bounding box center [0, 0] width 0 height 0
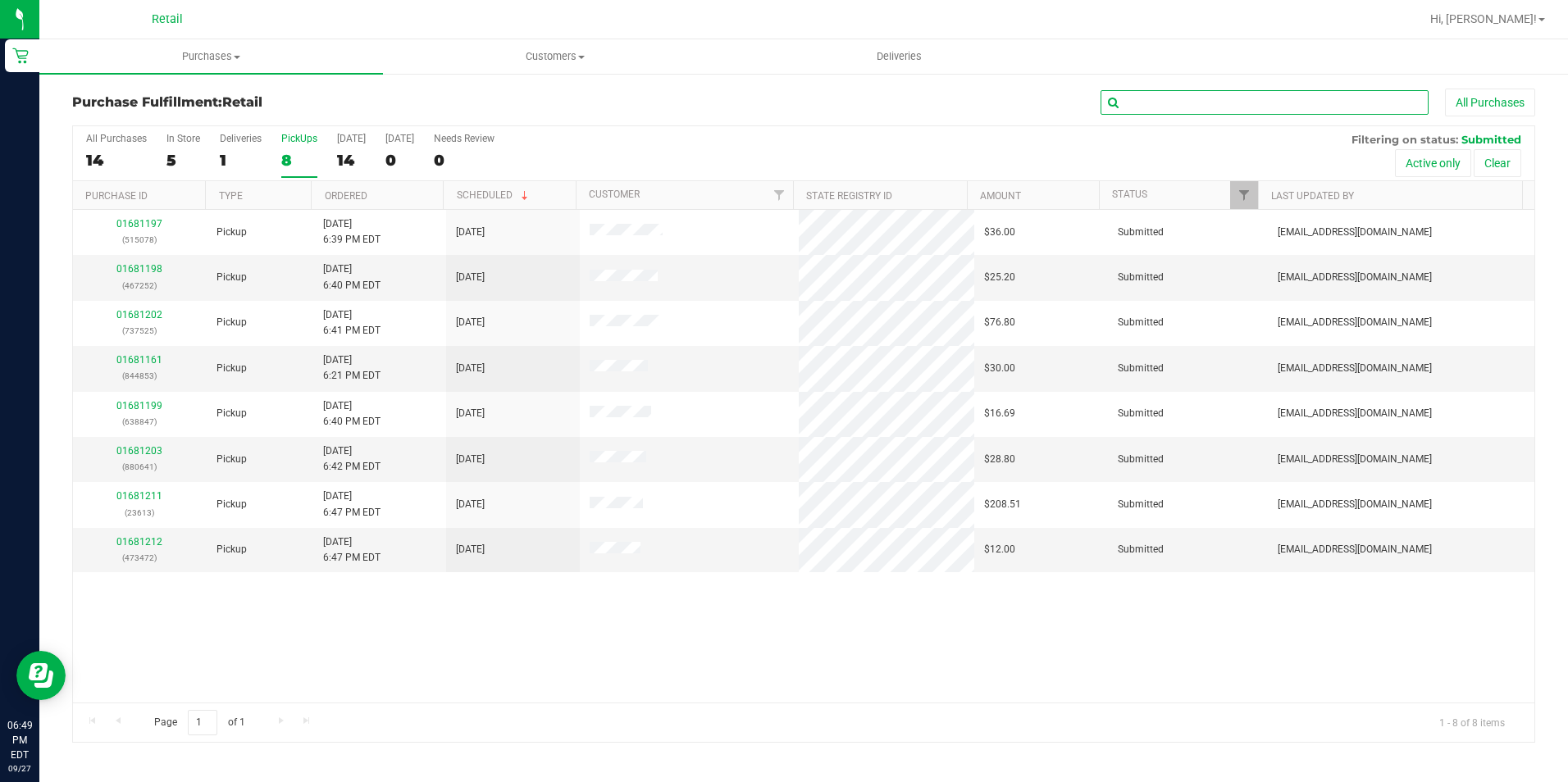
click at [1206, 109] on input "text" at bounding box center [1264, 103] width 328 height 25
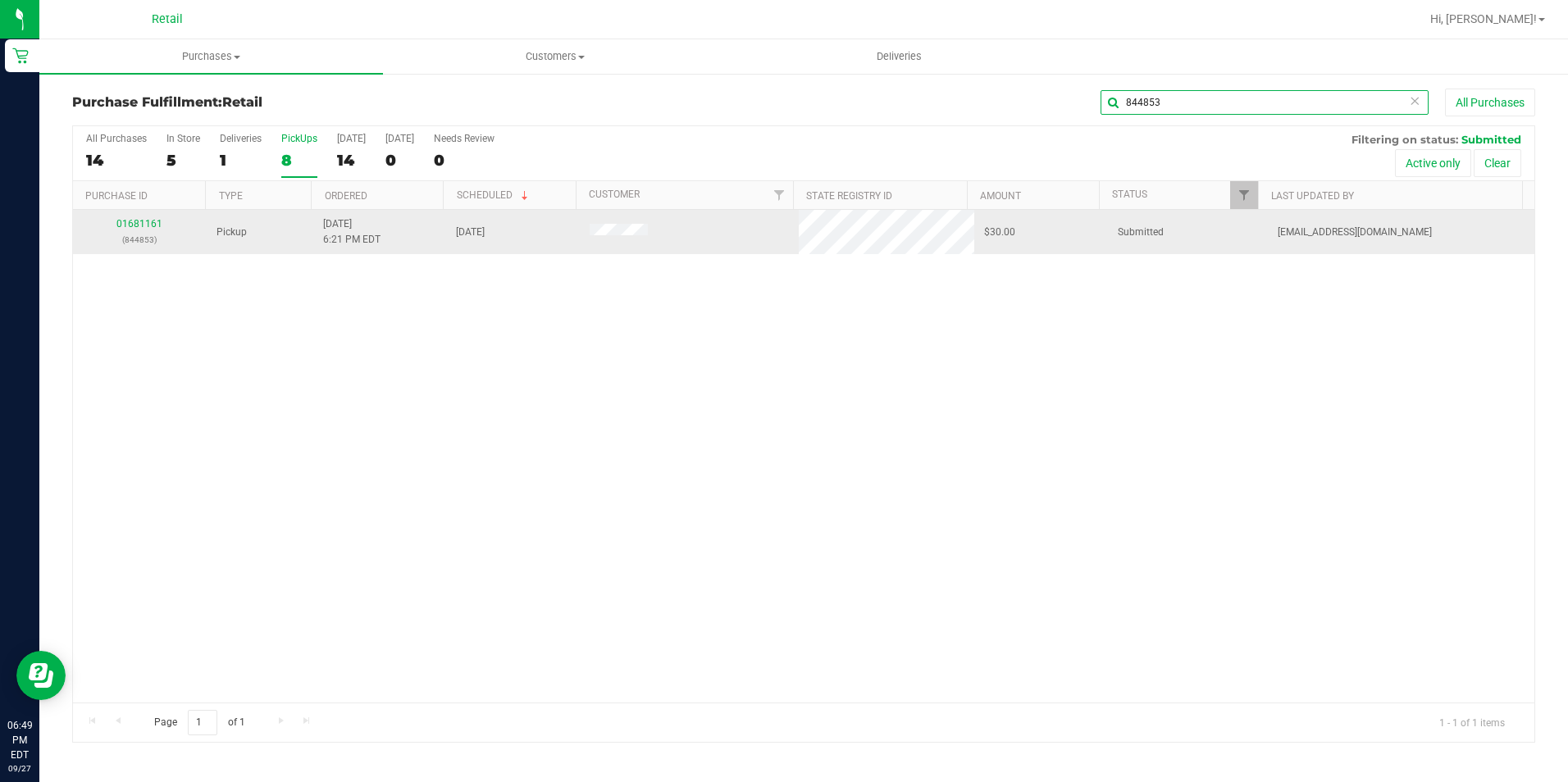
type input "844853"
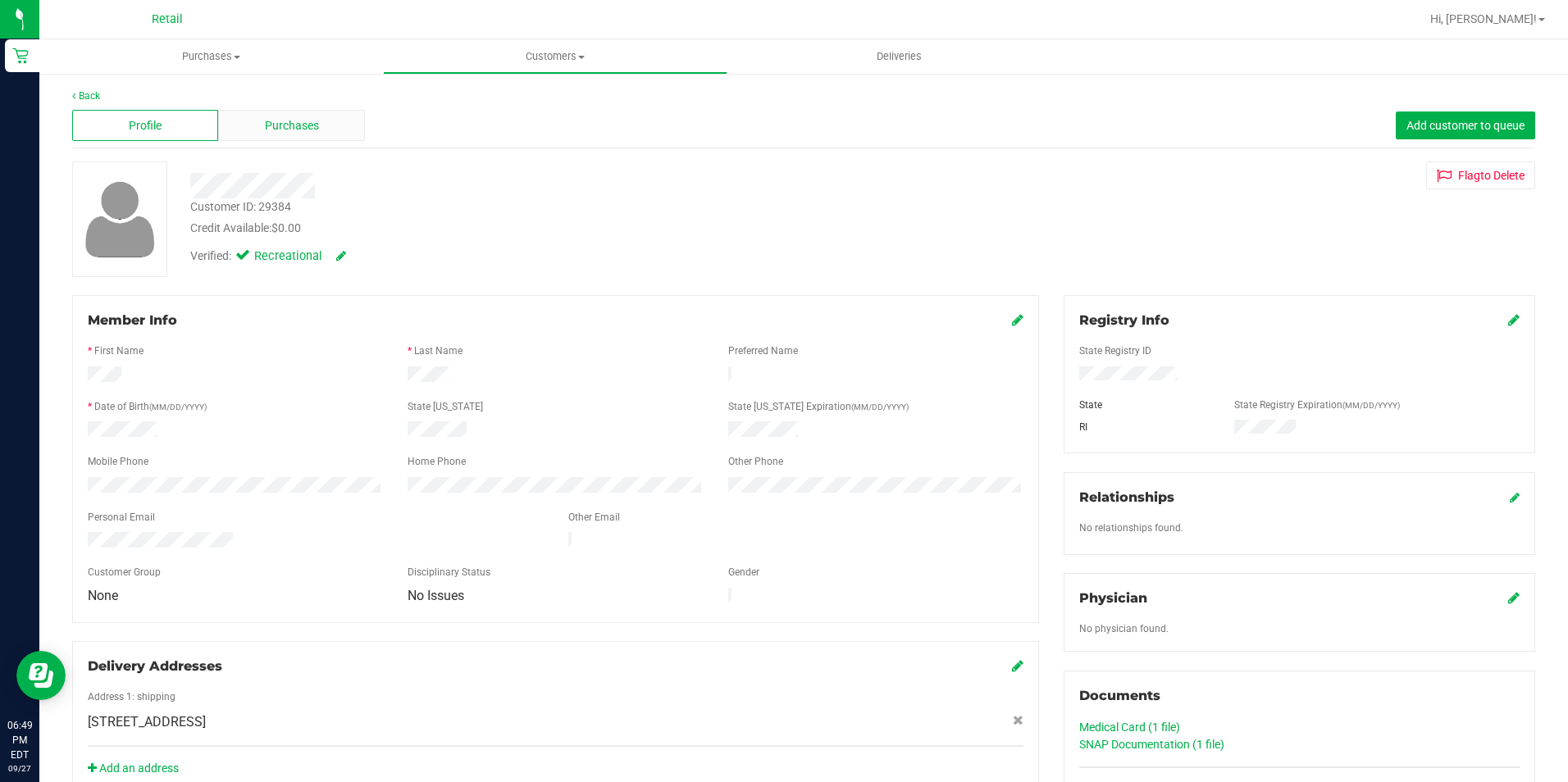
click at [280, 117] on span "Purchases" at bounding box center [292, 126] width 54 height 17
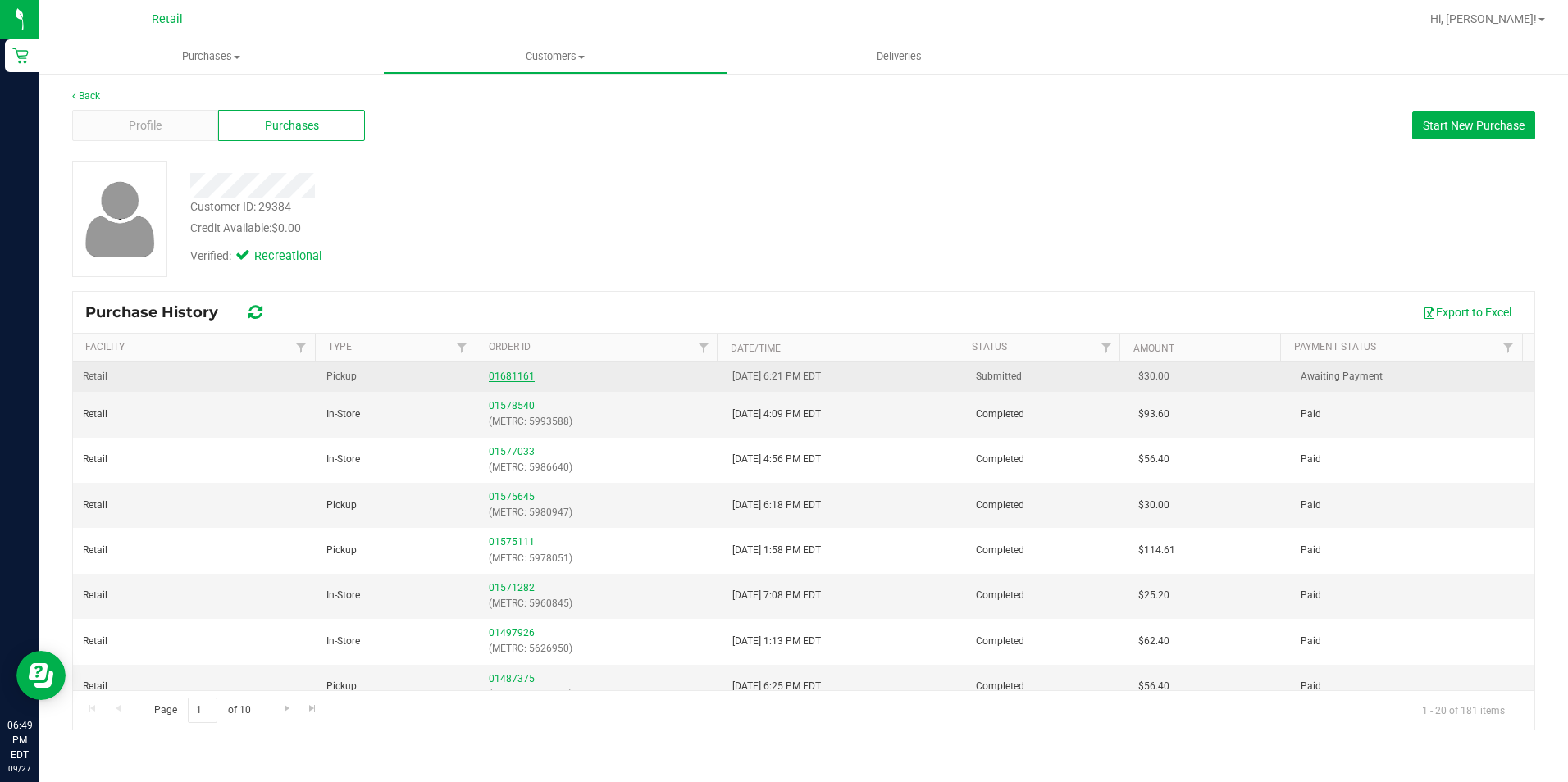
click at [507, 373] on link "01681161" at bounding box center [512, 376] width 46 height 11
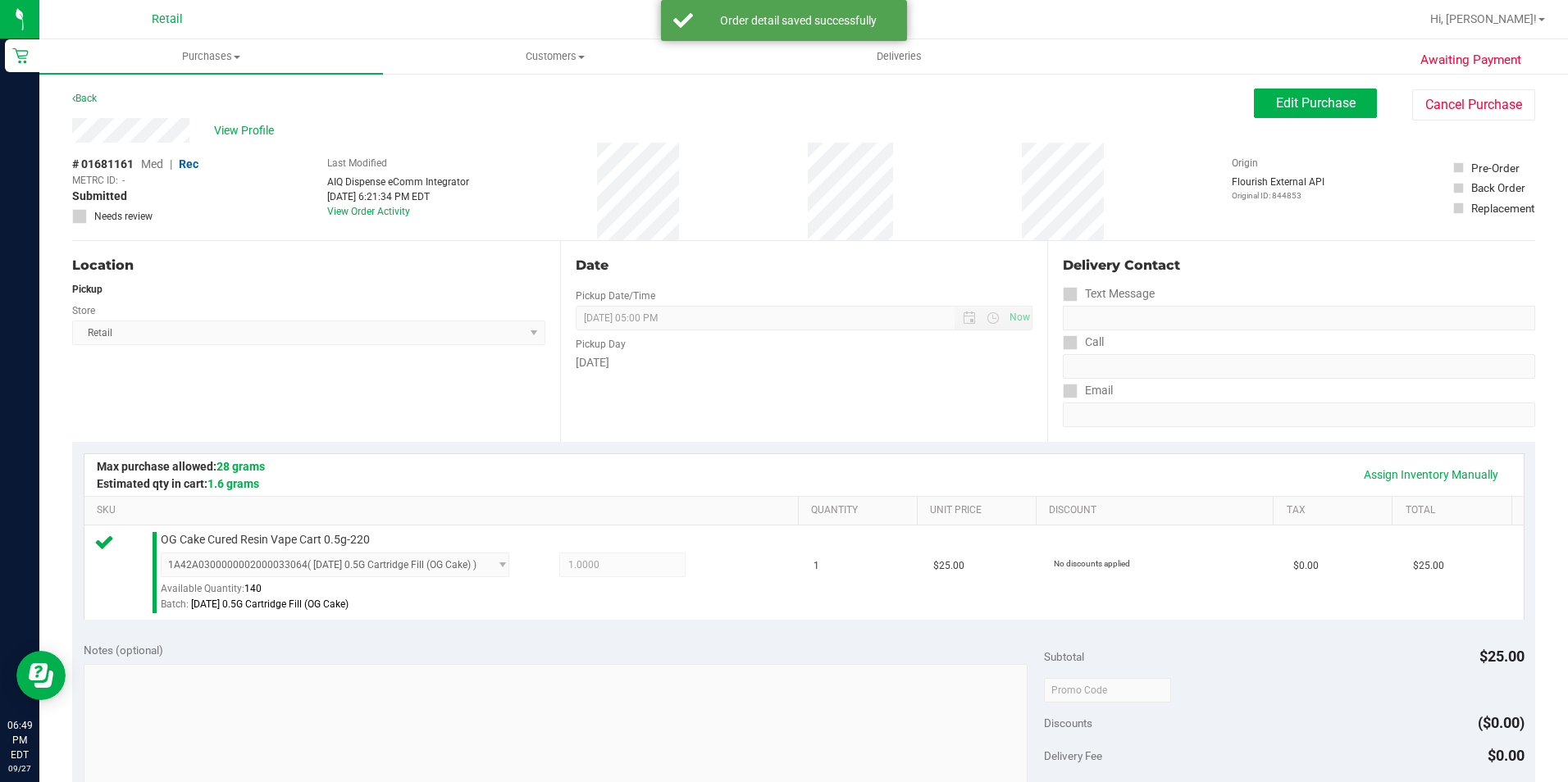
scroll to position [558, 0]
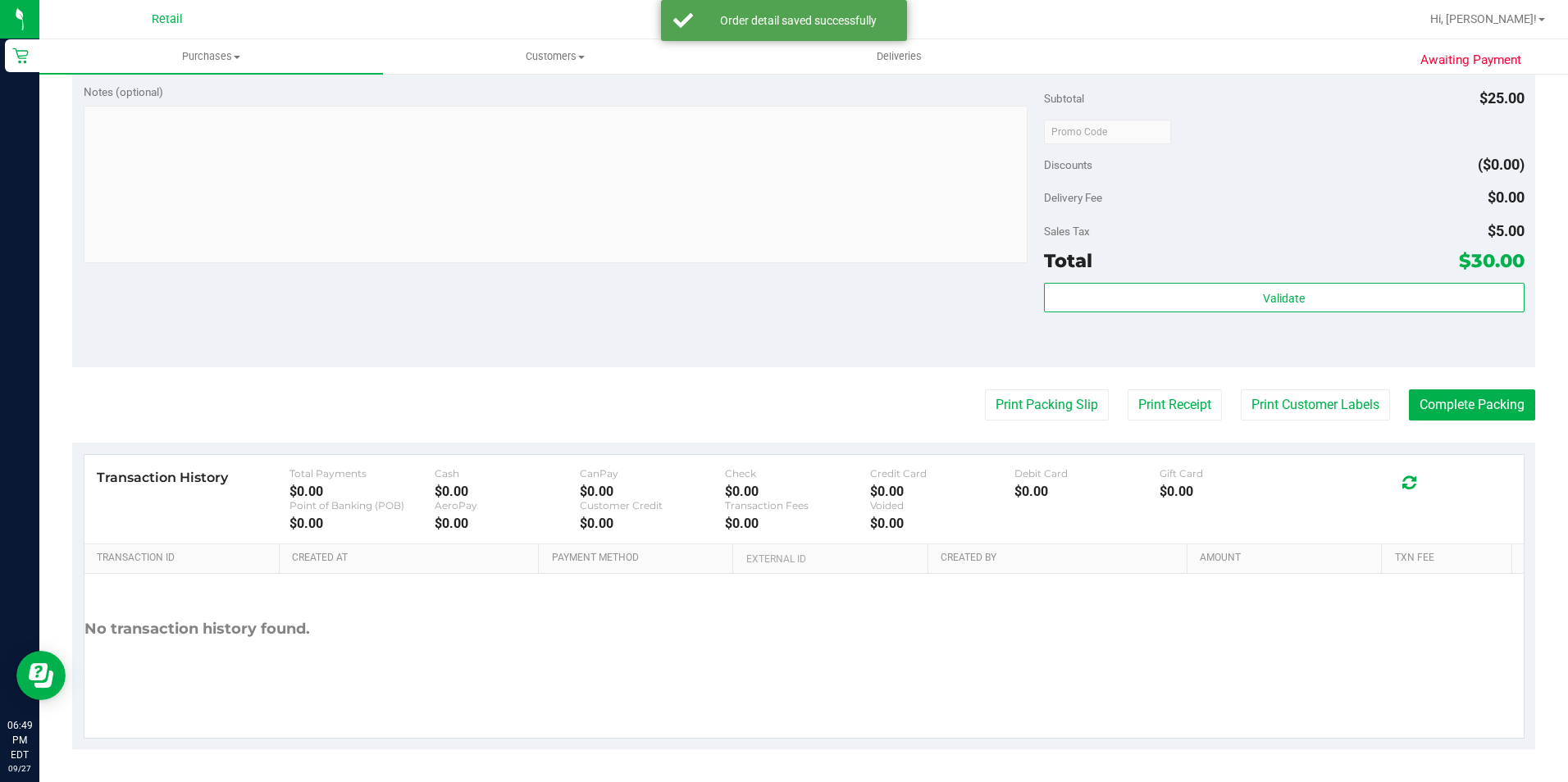
click at [1458, 385] on purchase-details "Back Edit Purchase Cancel Purchase View Profile # 01681161 Med | Rec METRC ID: …" at bounding box center [803, 139] width 1463 height 1219
click at [1460, 403] on button "Complete Packing" at bounding box center [1472, 405] width 127 height 31
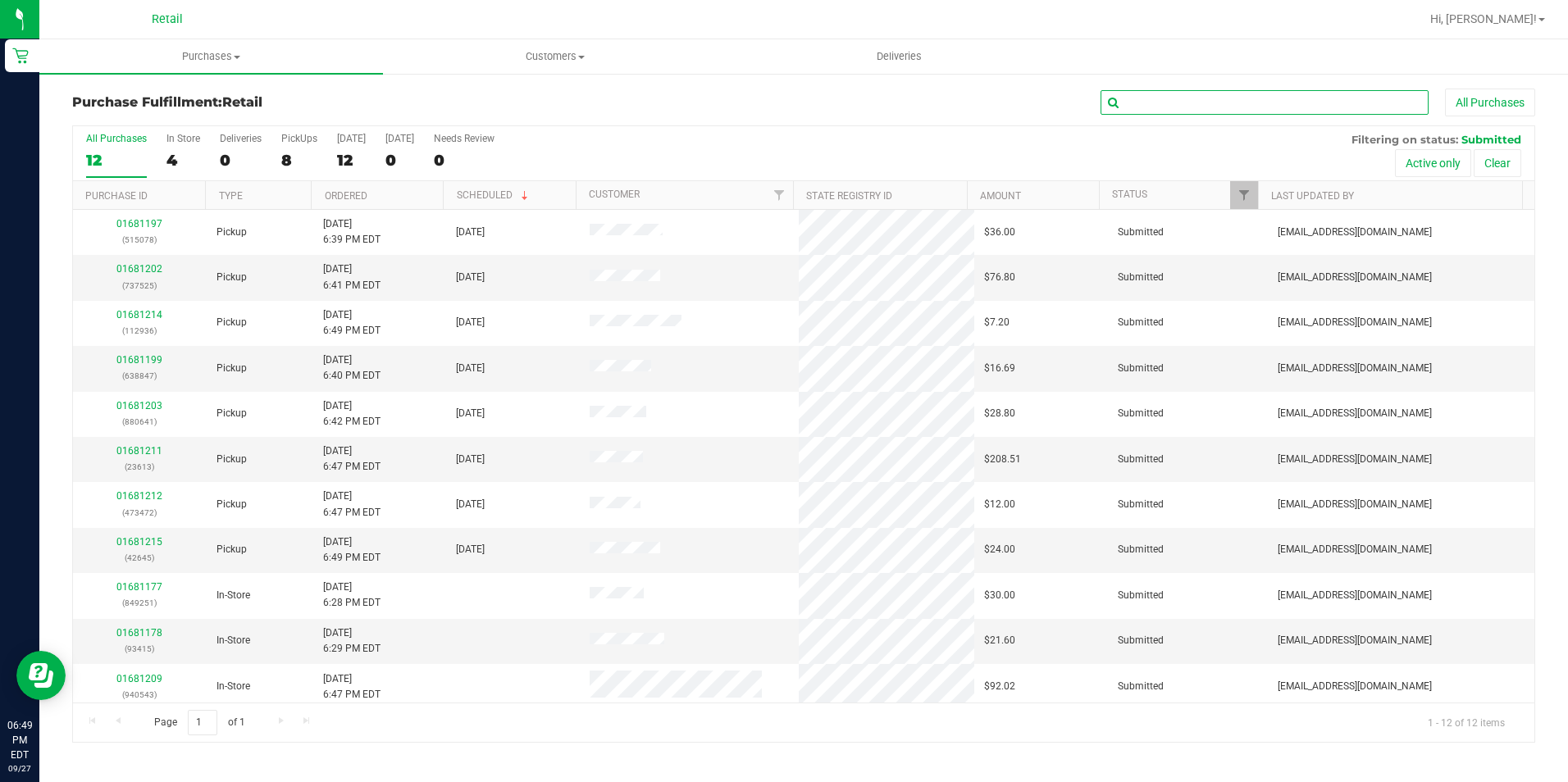
click at [1208, 95] on input "text" at bounding box center [1264, 103] width 328 height 25
type input "880641"
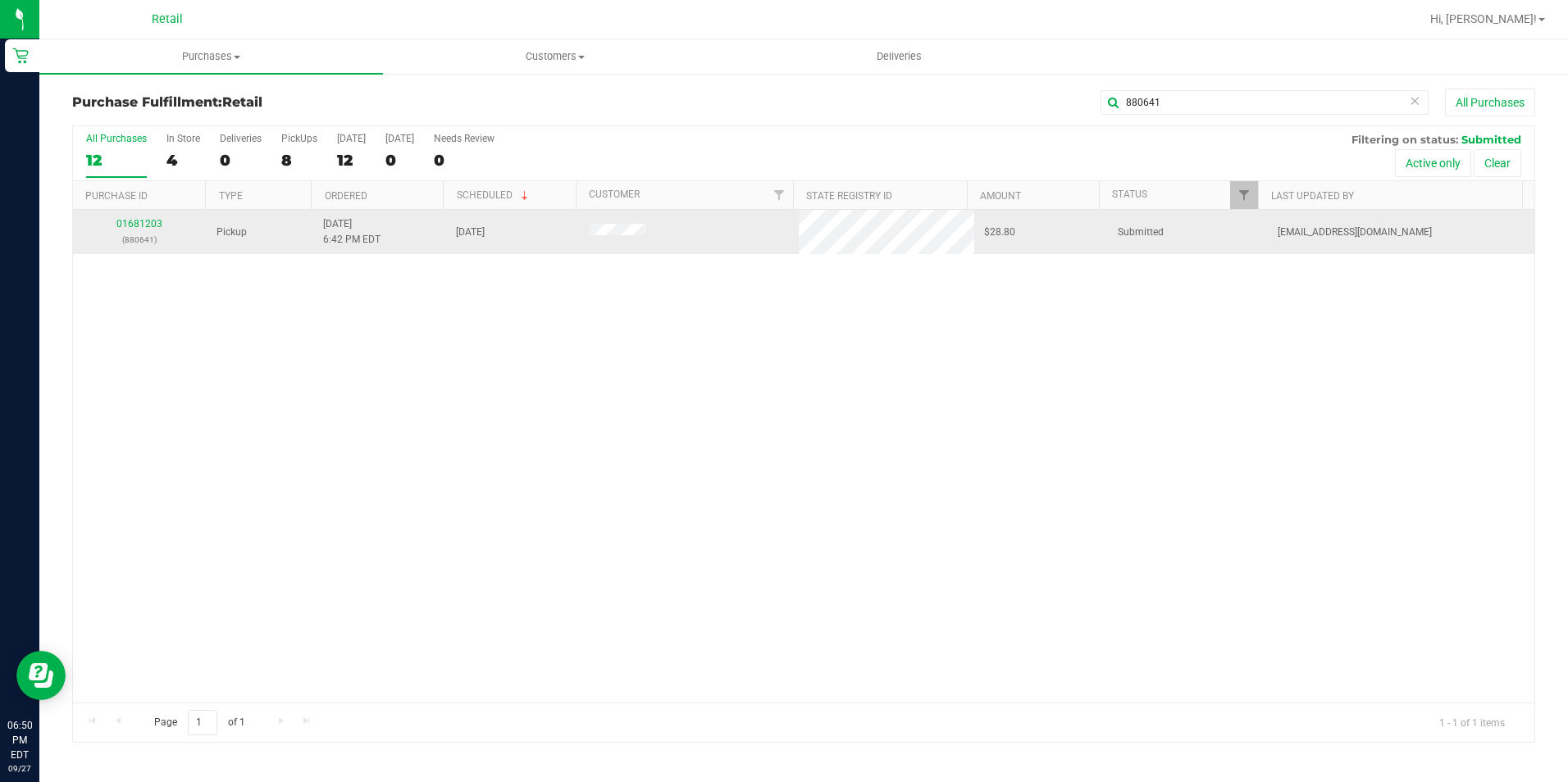
click at [133, 236] on p "(880641)" at bounding box center [139, 239] width 114 height 15
click at [126, 222] on link "01681203" at bounding box center [139, 223] width 46 height 11
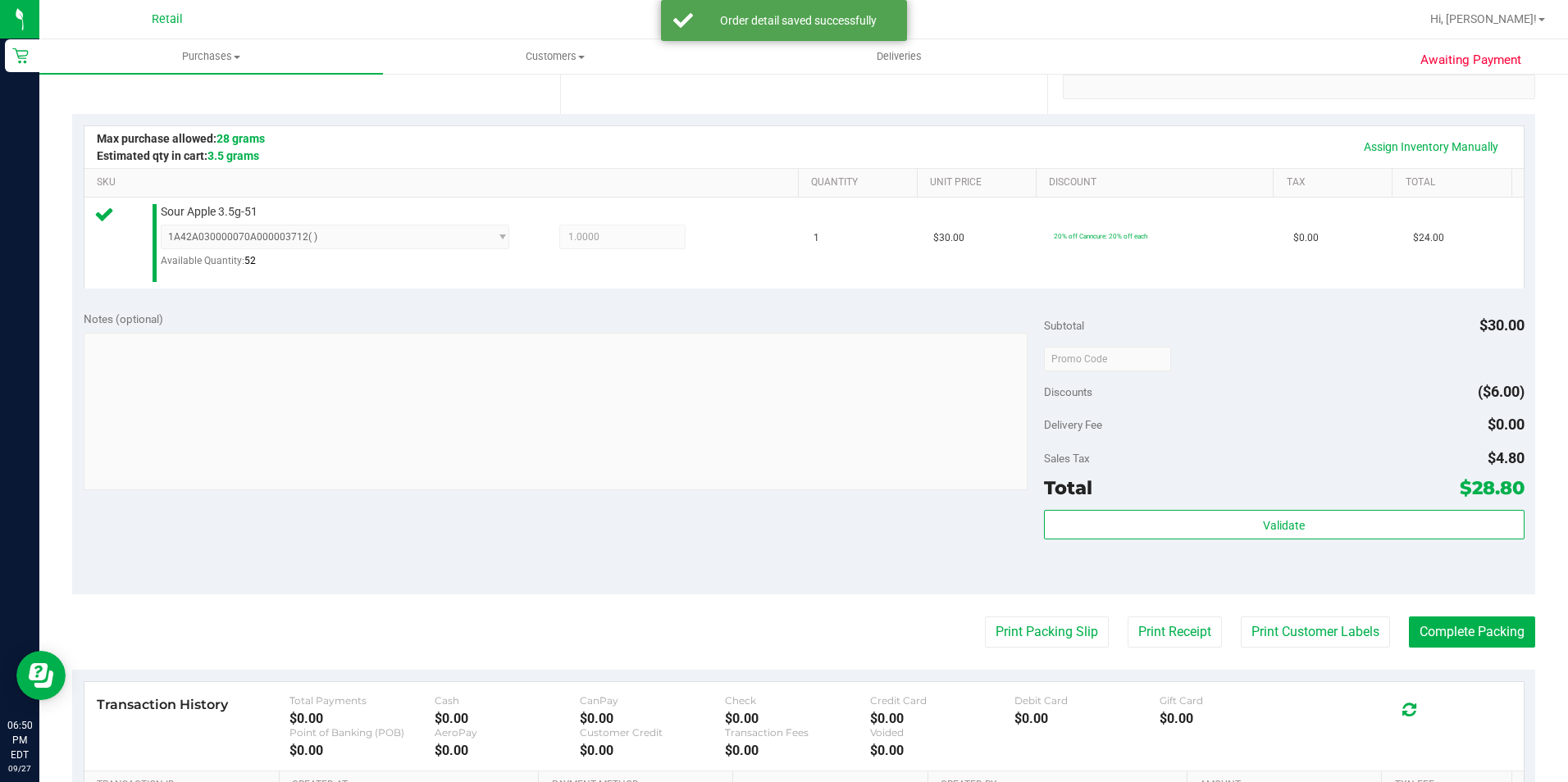
scroll to position [555, 0]
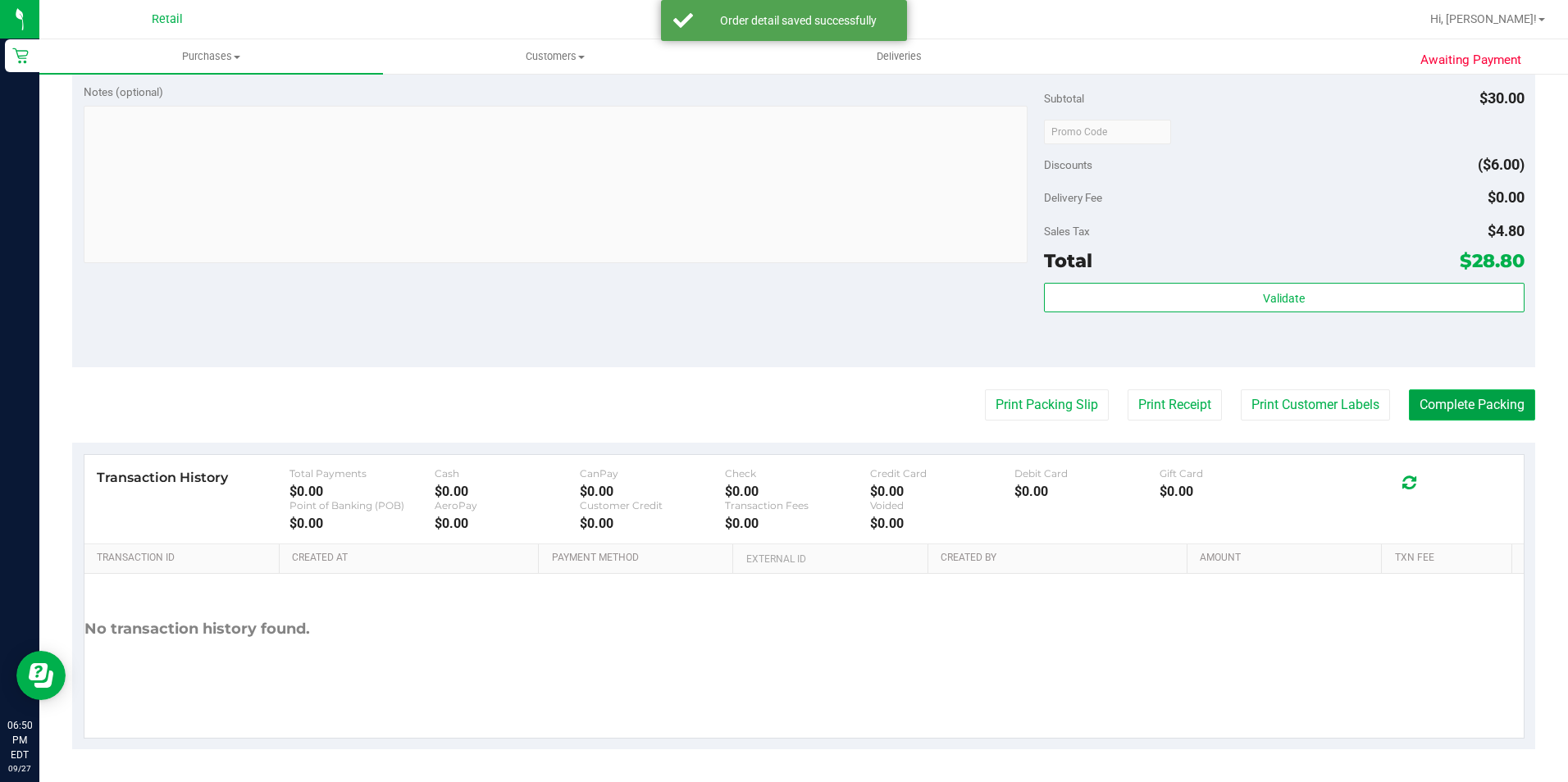
click at [1491, 391] on button "Complete Packing" at bounding box center [1472, 405] width 127 height 31
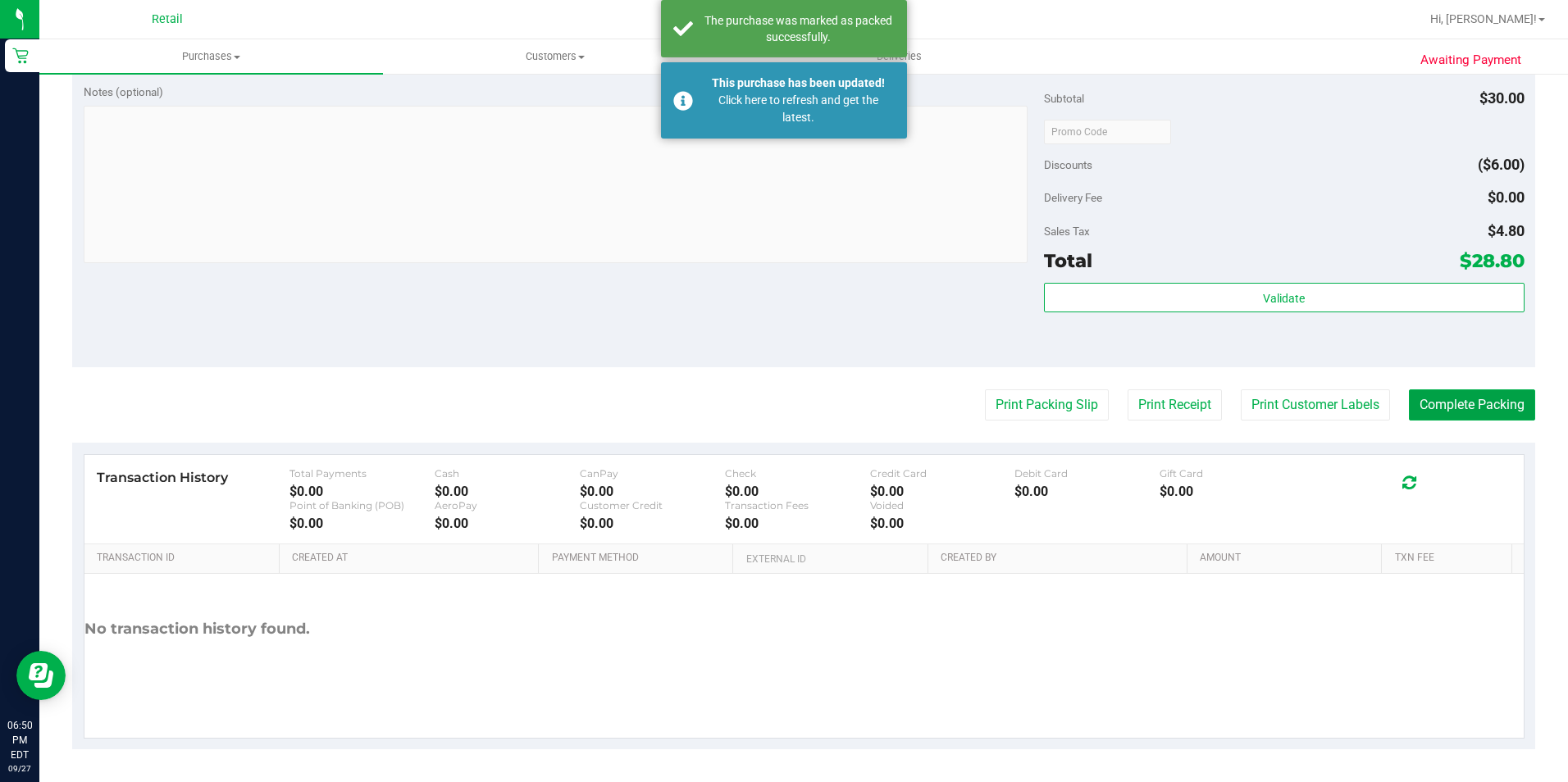
click at [1457, 397] on button "Complete Packing" at bounding box center [1472, 405] width 127 height 31
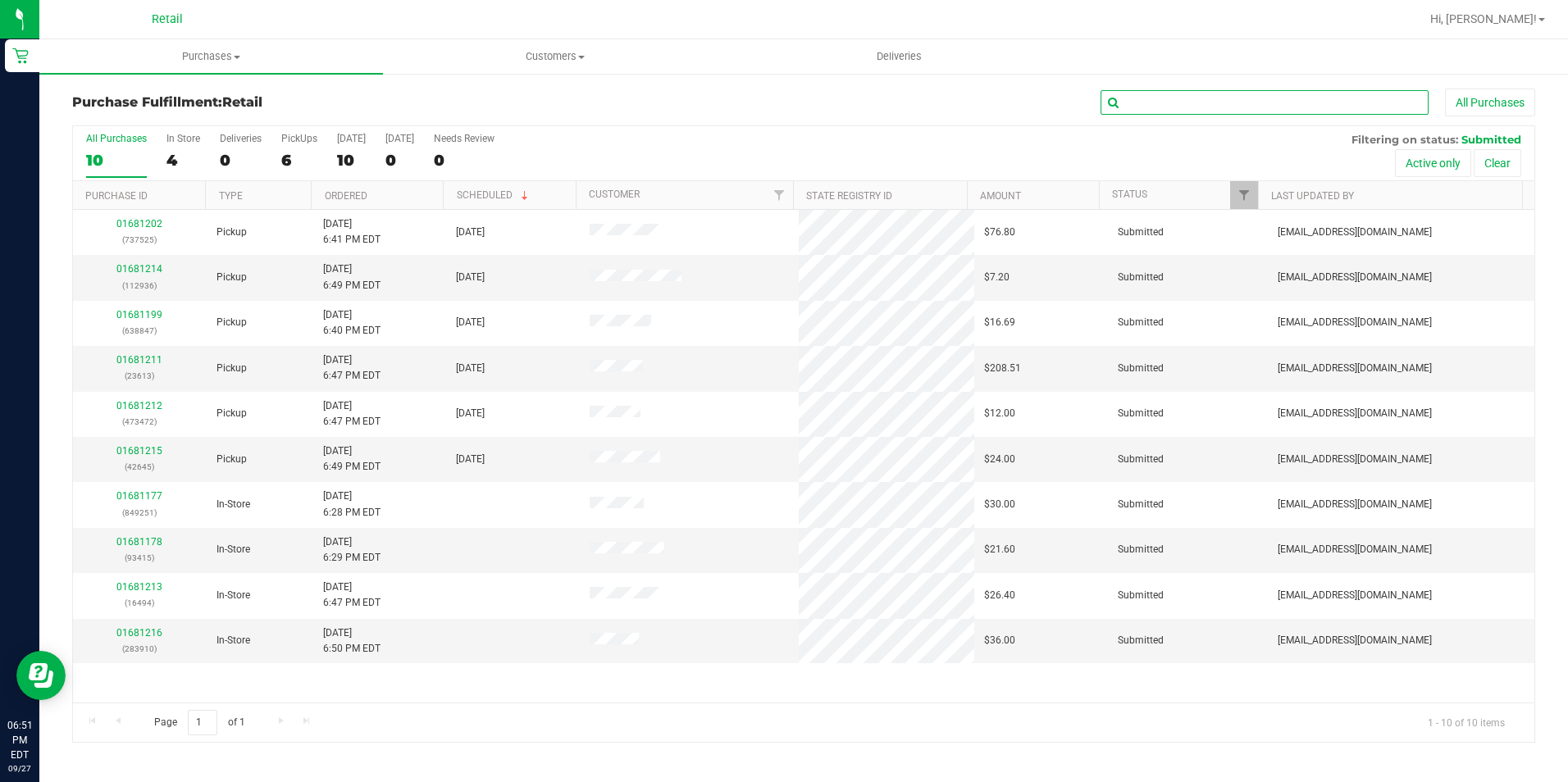
click at [1185, 108] on input "text" at bounding box center [1264, 103] width 328 height 25
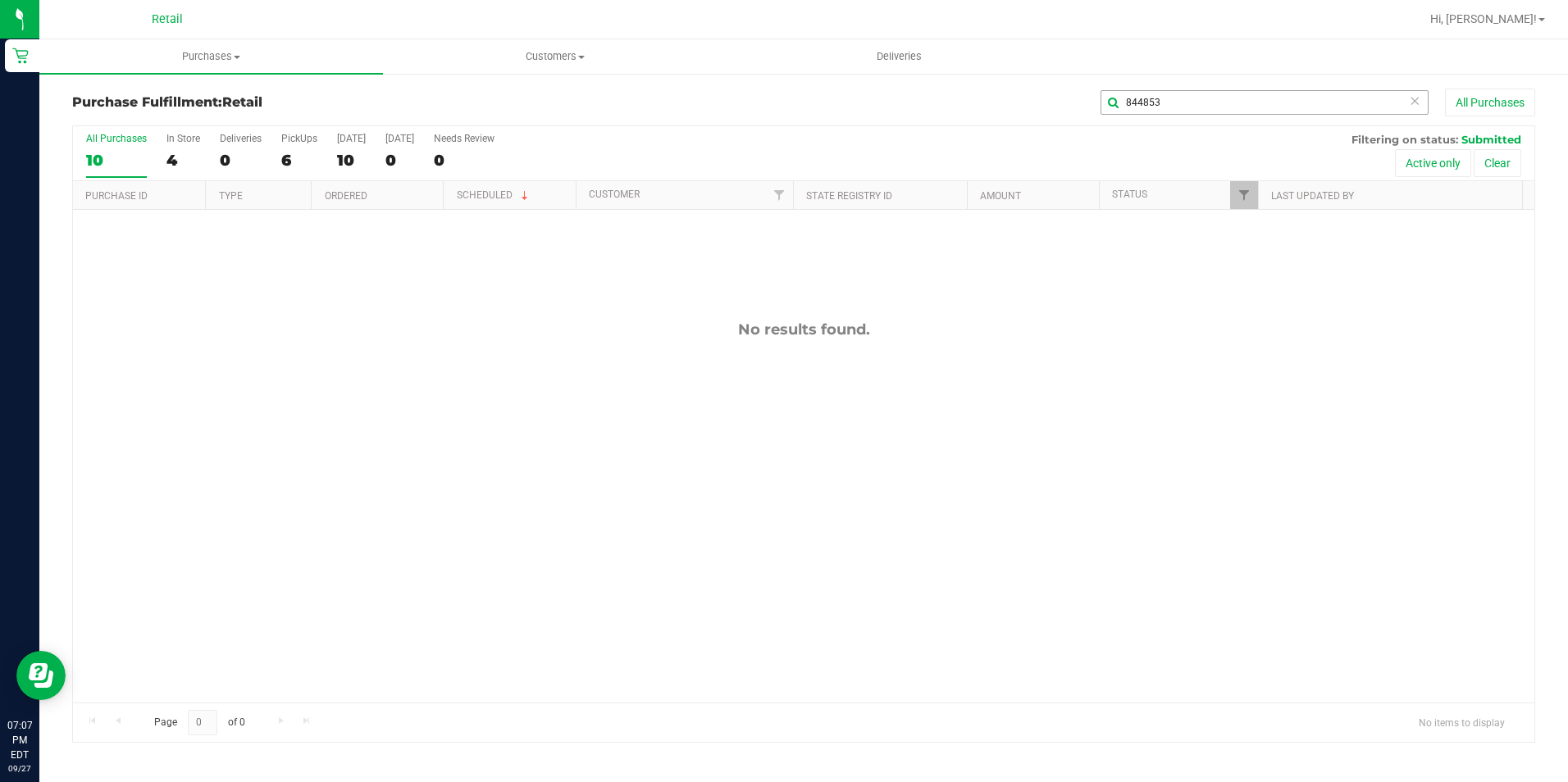
drag, startPoint x: 1180, startPoint y: 89, endPoint x: 1180, endPoint y: 97, distance: 8.0
click at [1180, 89] on div "844853 All Purchases" at bounding box center [1047, 103] width 975 height 28
click at [1175, 109] on input "844853" at bounding box center [1264, 103] width 328 height 25
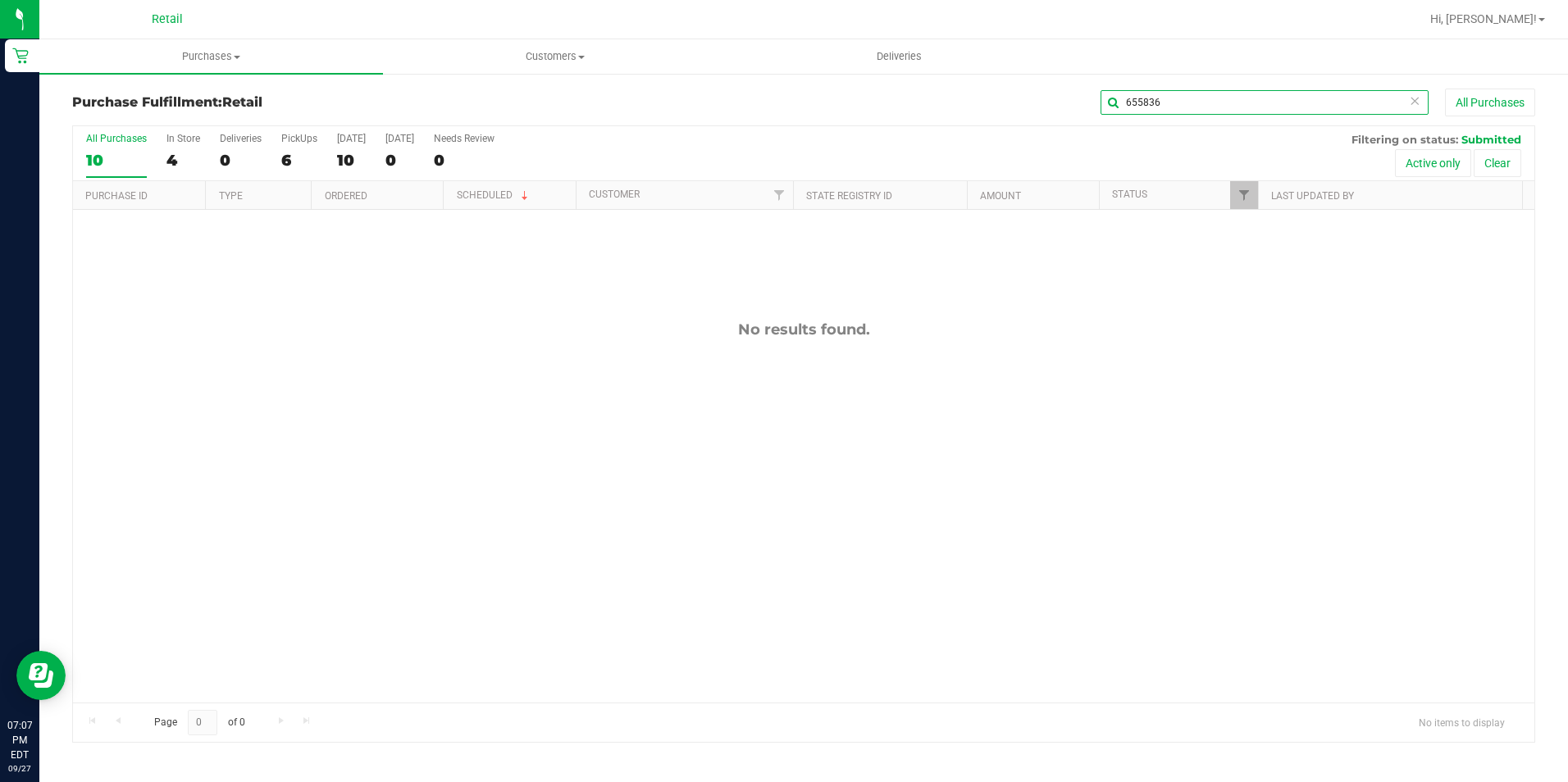
type input "655836"
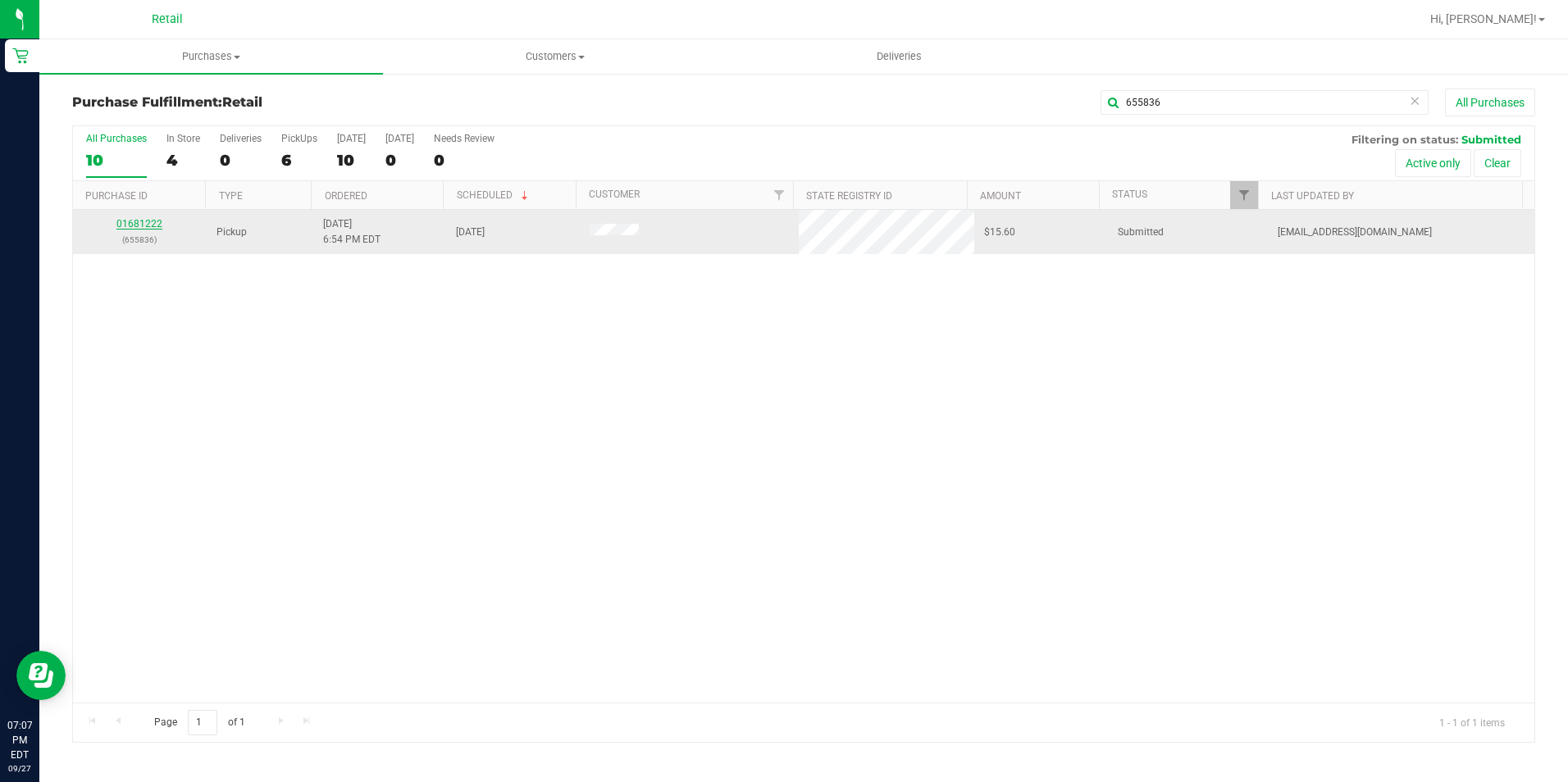
click at [142, 228] on link "01681222" at bounding box center [139, 223] width 46 height 11
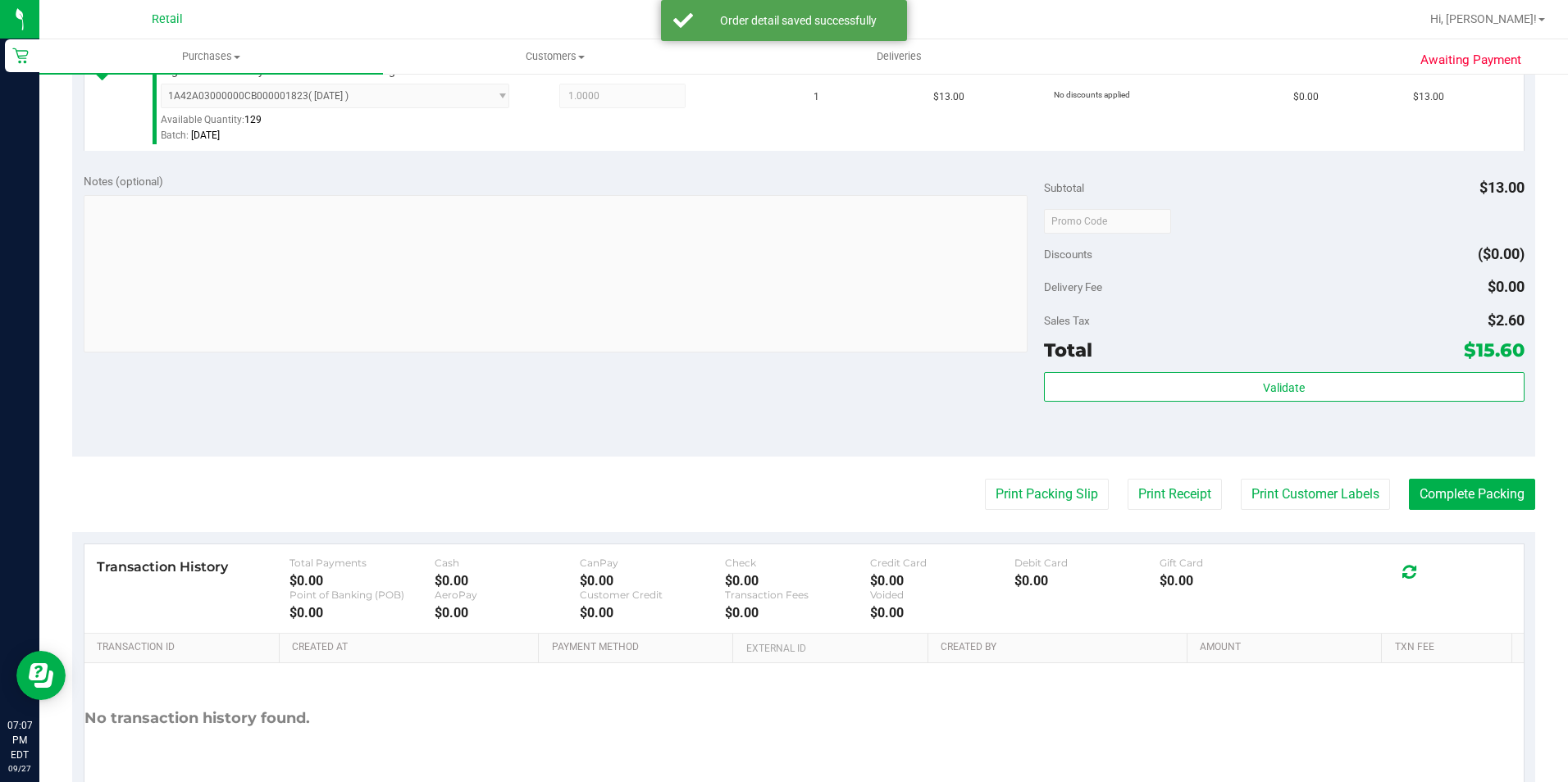
scroll to position [491, 0]
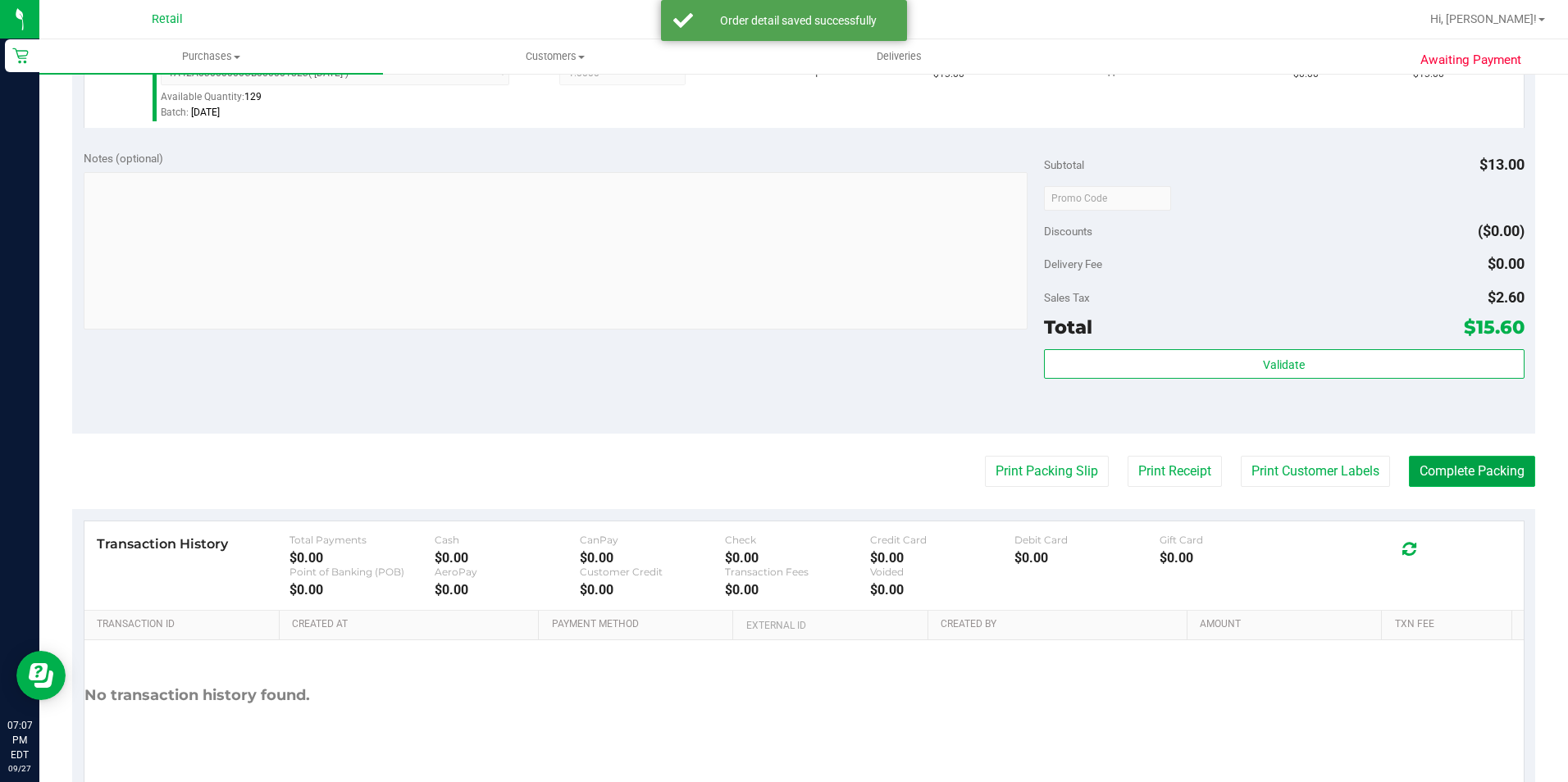
click at [1441, 464] on button "Complete Packing" at bounding box center [1472, 471] width 127 height 31
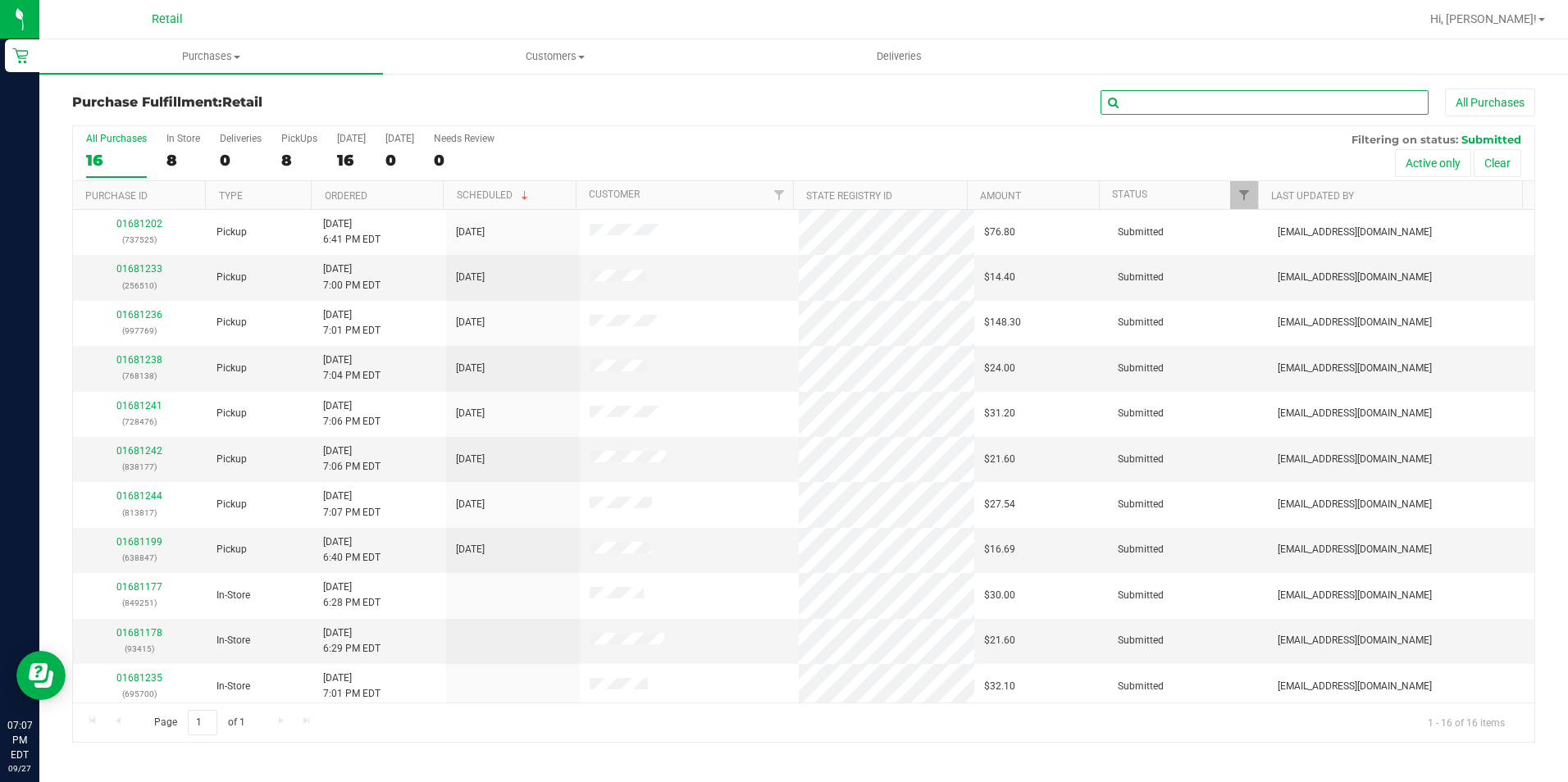
click at [1328, 112] on input "text" at bounding box center [1264, 103] width 328 height 25
type input "638847"
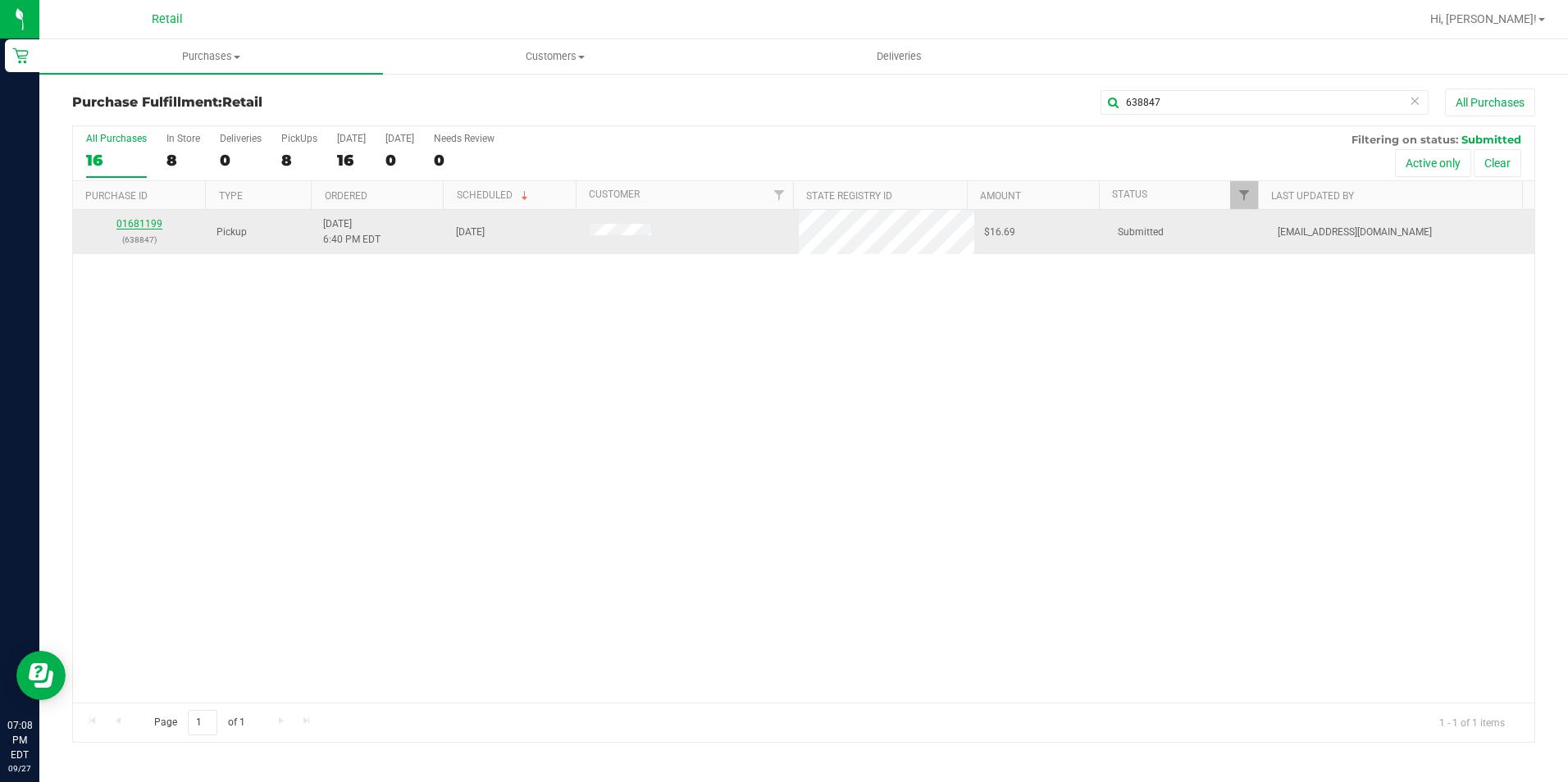
click at [132, 227] on link "01681199" at bounding box center [139, 223] width 46 height 11
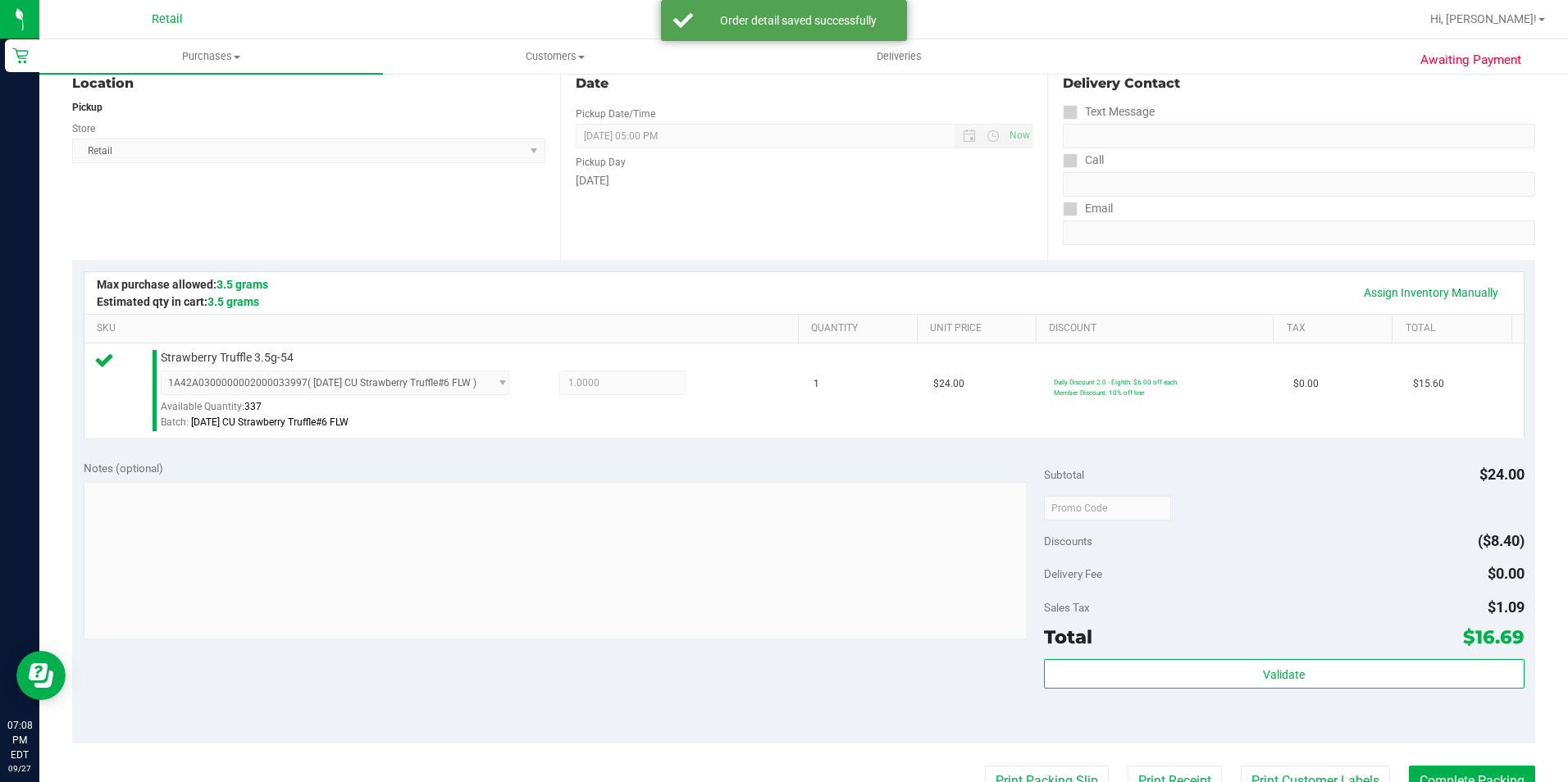
scroll to position [410, 0]
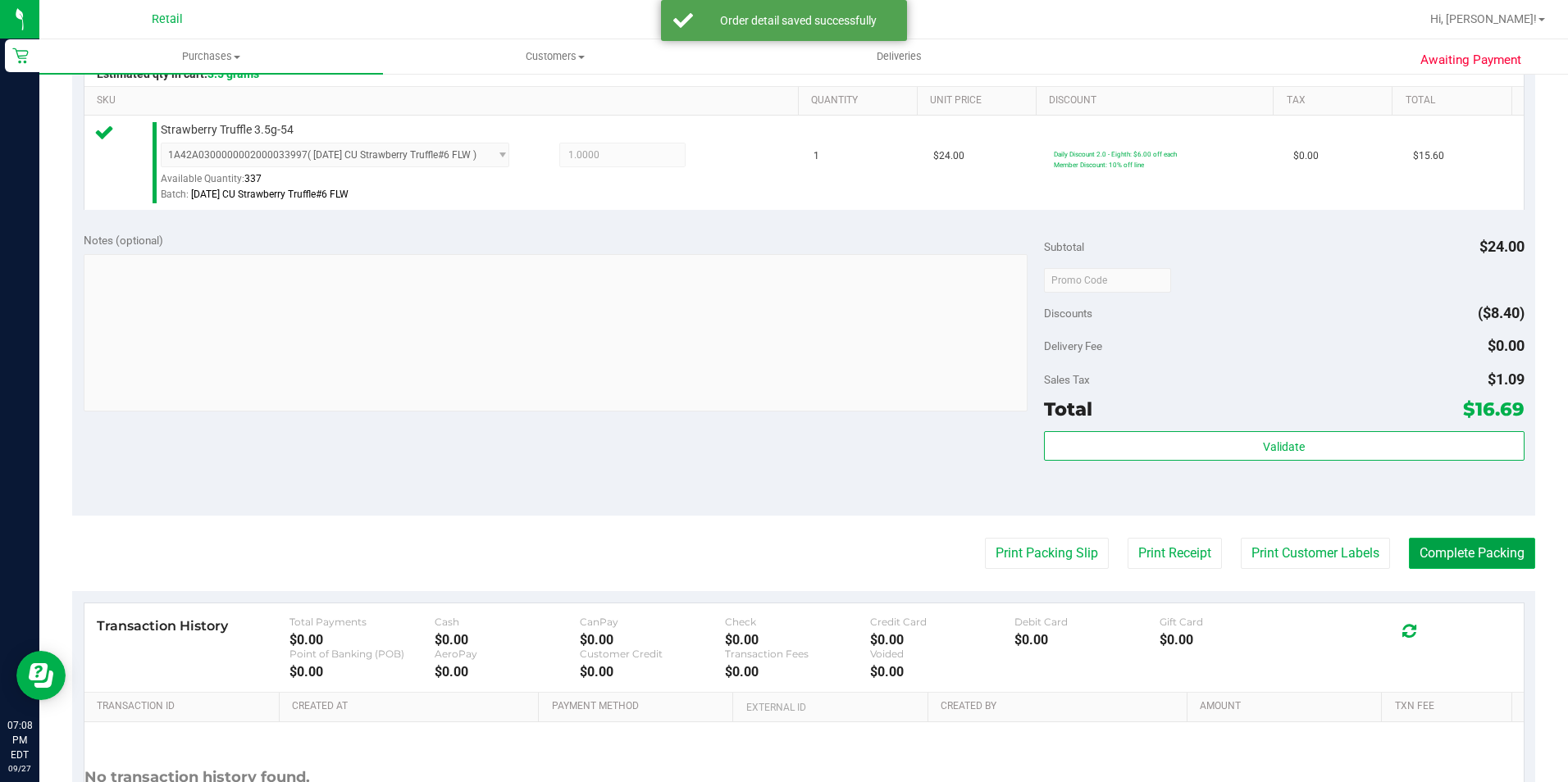
click at [1502, 556] on button "Complete Packing" at bounding box center [1472, 553] width 127 height 31
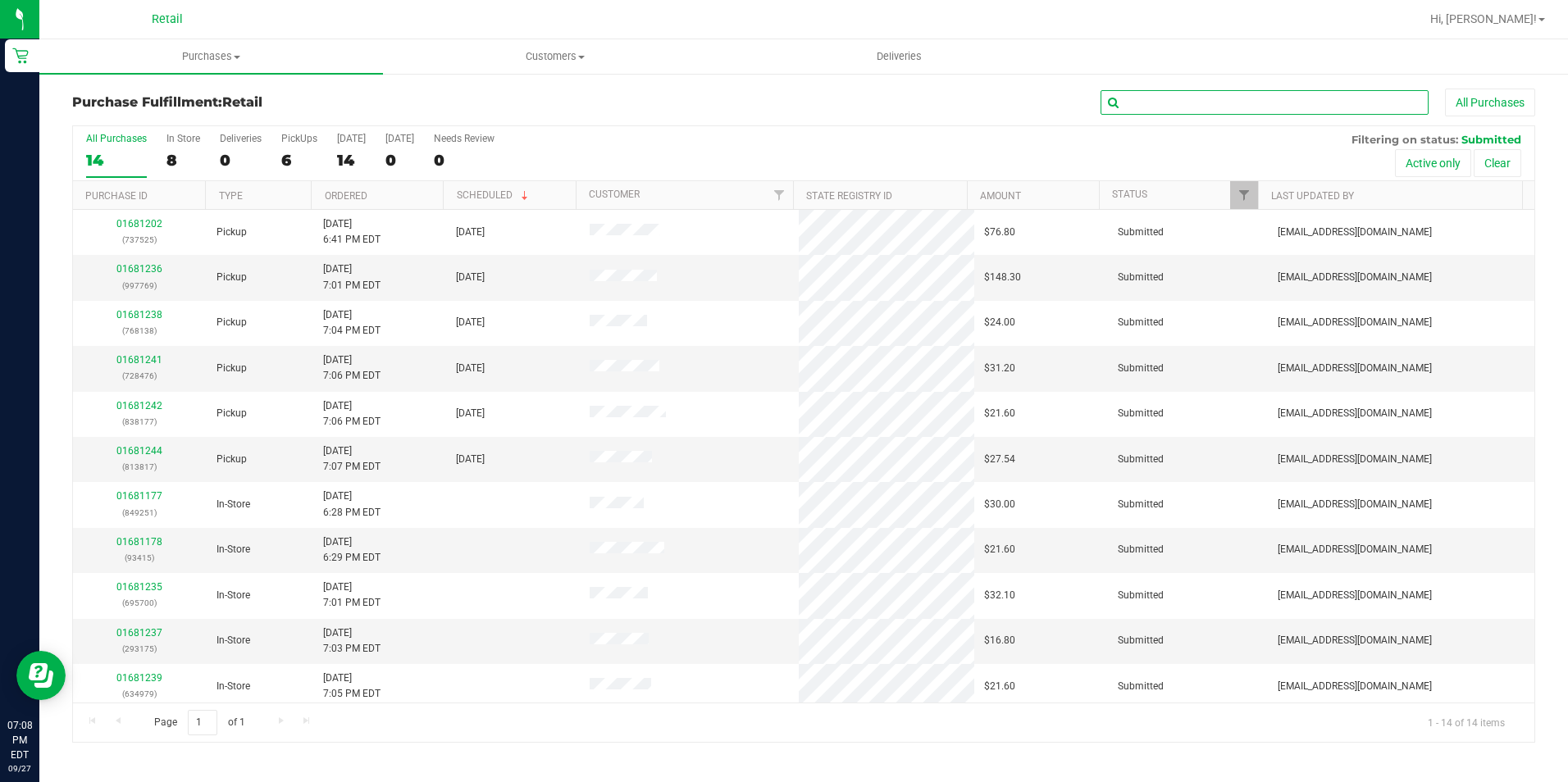
click at [1256, 92] on input "text" at bounding box center [1264, 103] width 328 height 25
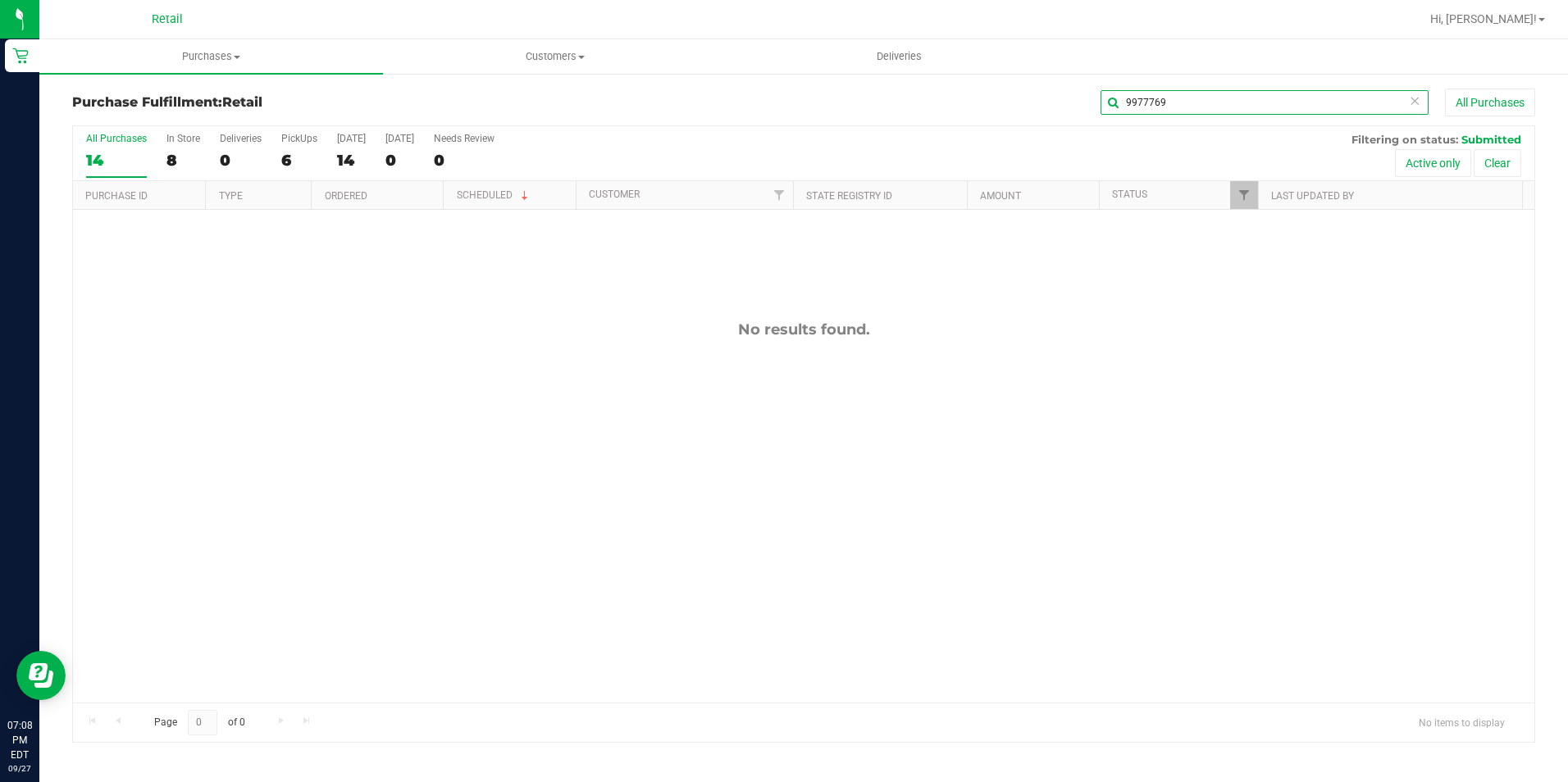
click at [1170, 102] on input "9977769" at bounding box center [1264, 103] width 328 height 25
type input "997769"
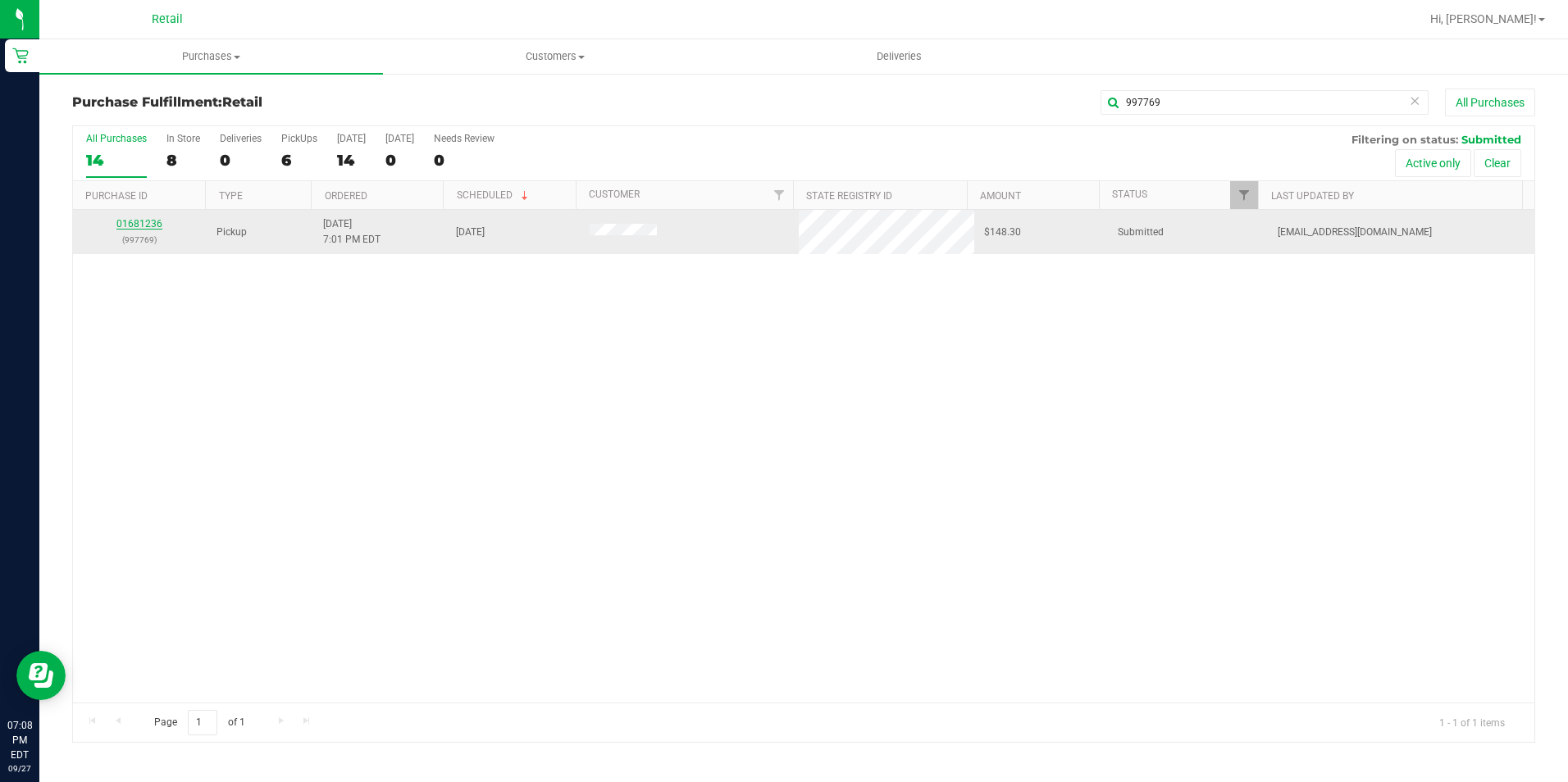
click at [150, 223] on link "01681236" at bounding box center [139, 223] width 46 height 11
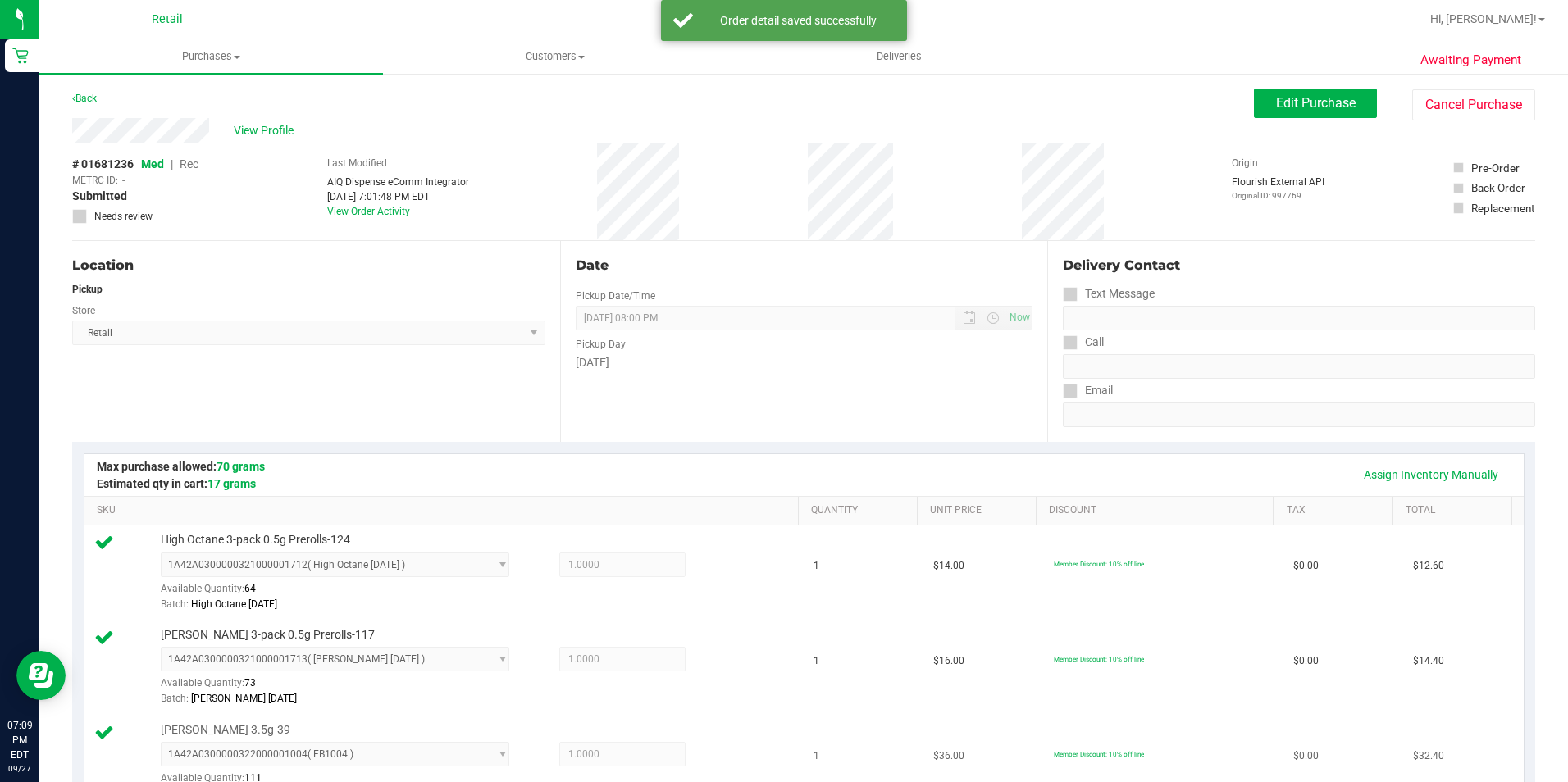
scroll to position [164, 0]
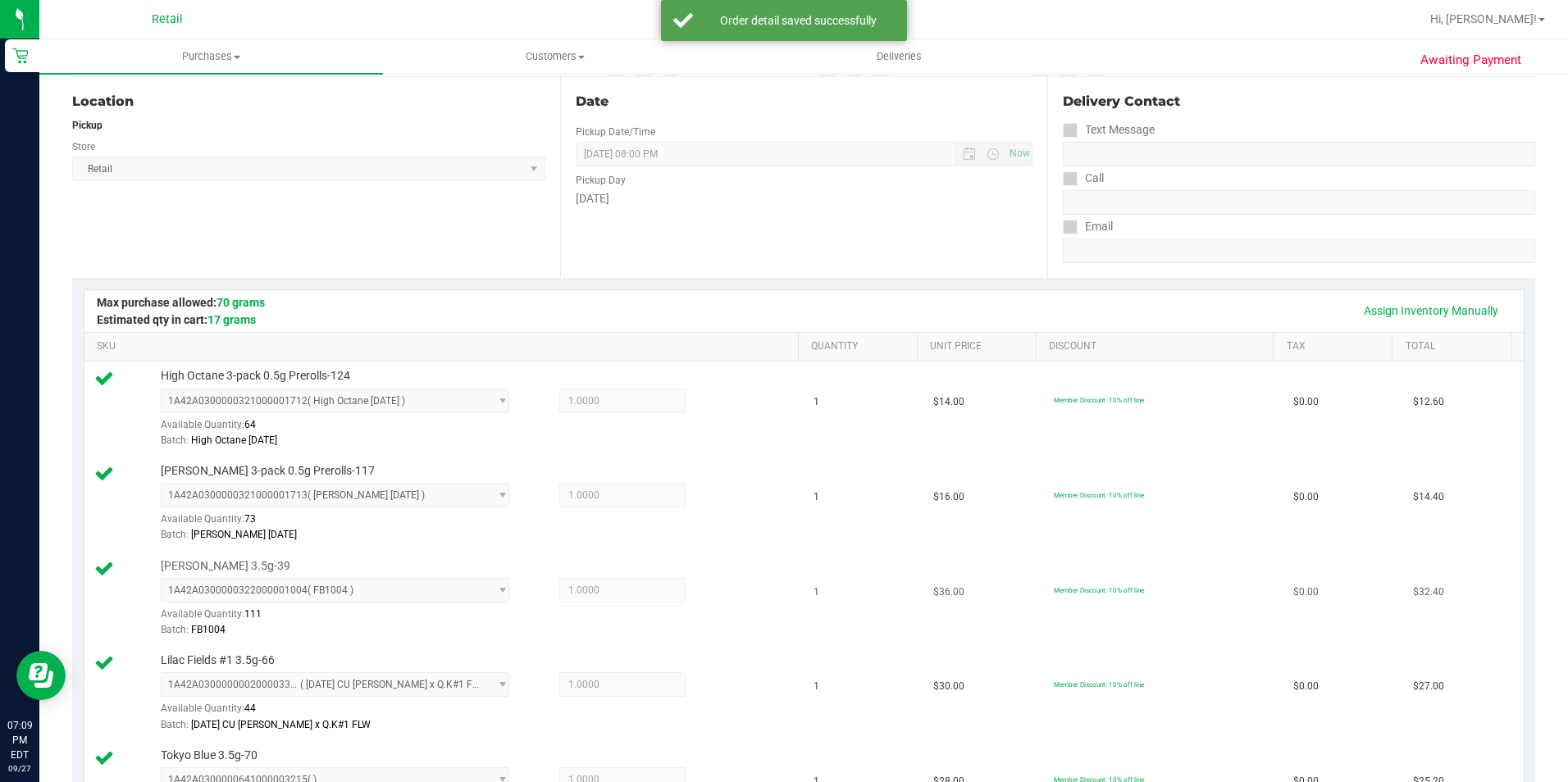
click at [862, 580] on td "1" at bounding box center [864, 599] width 120 height 95
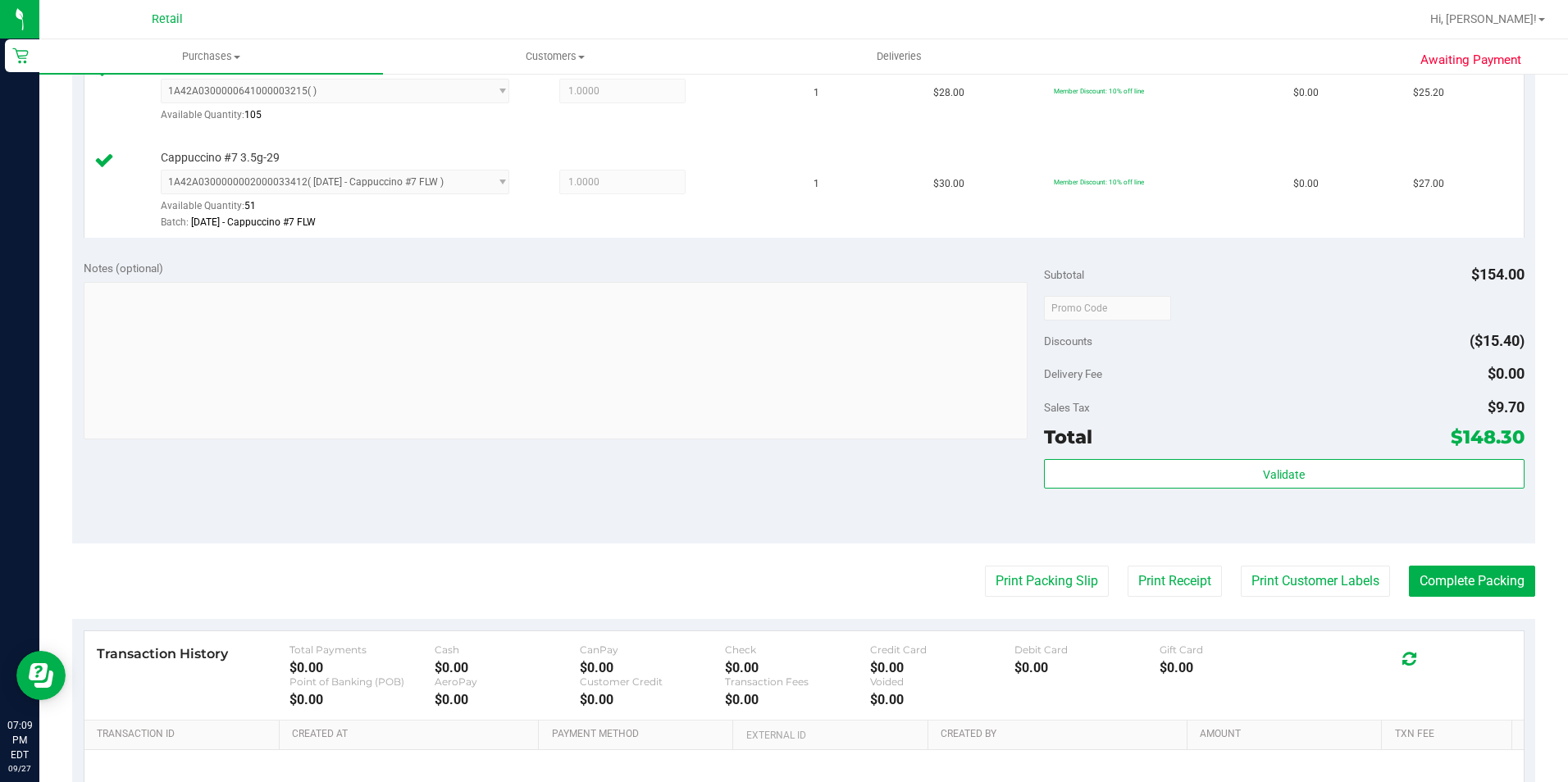
scroll to position [947, 0]
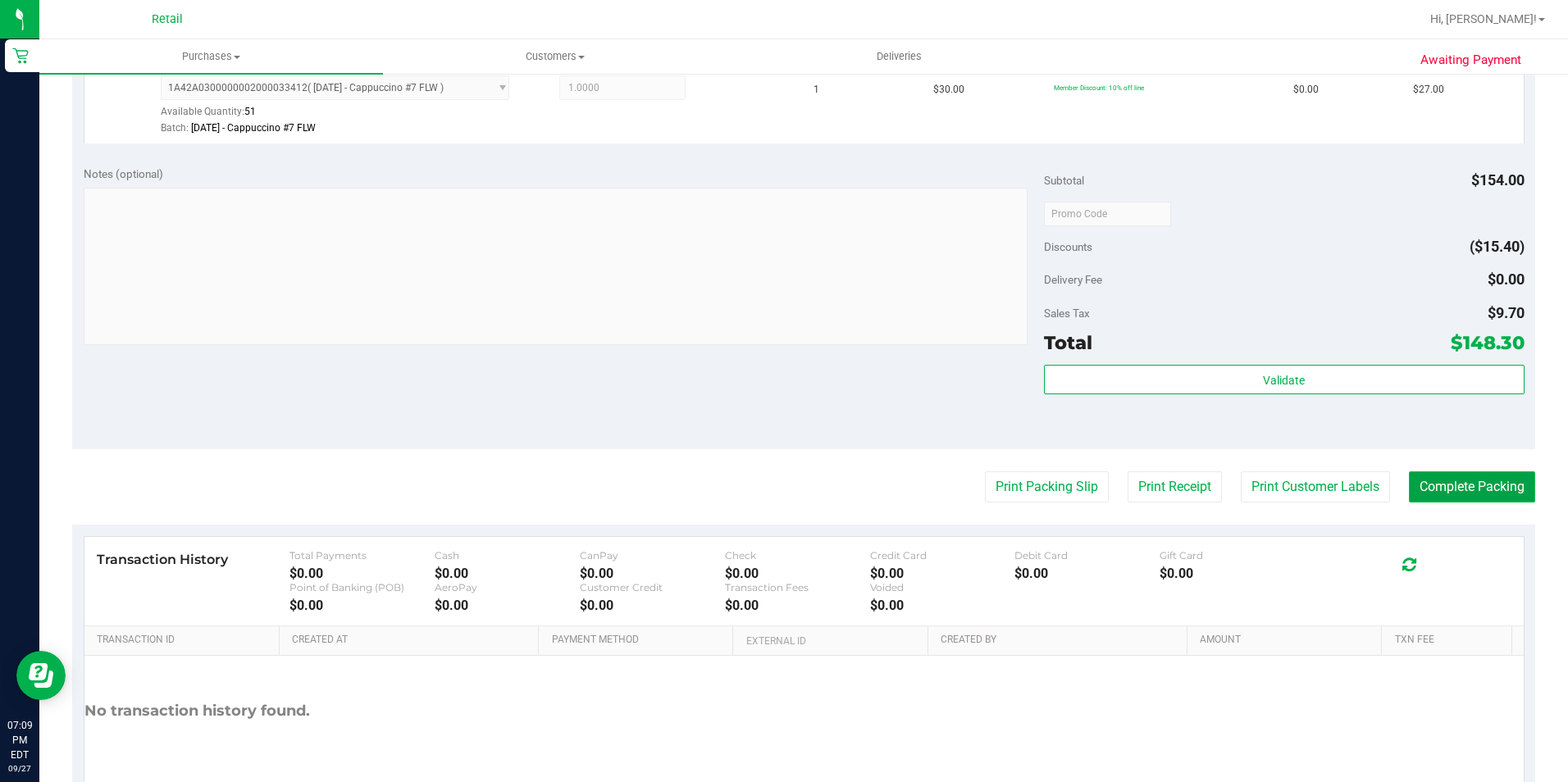
click at [1489, 494] on button "Complete Packing" at bounding box center [1472, 487] width 127 height 31
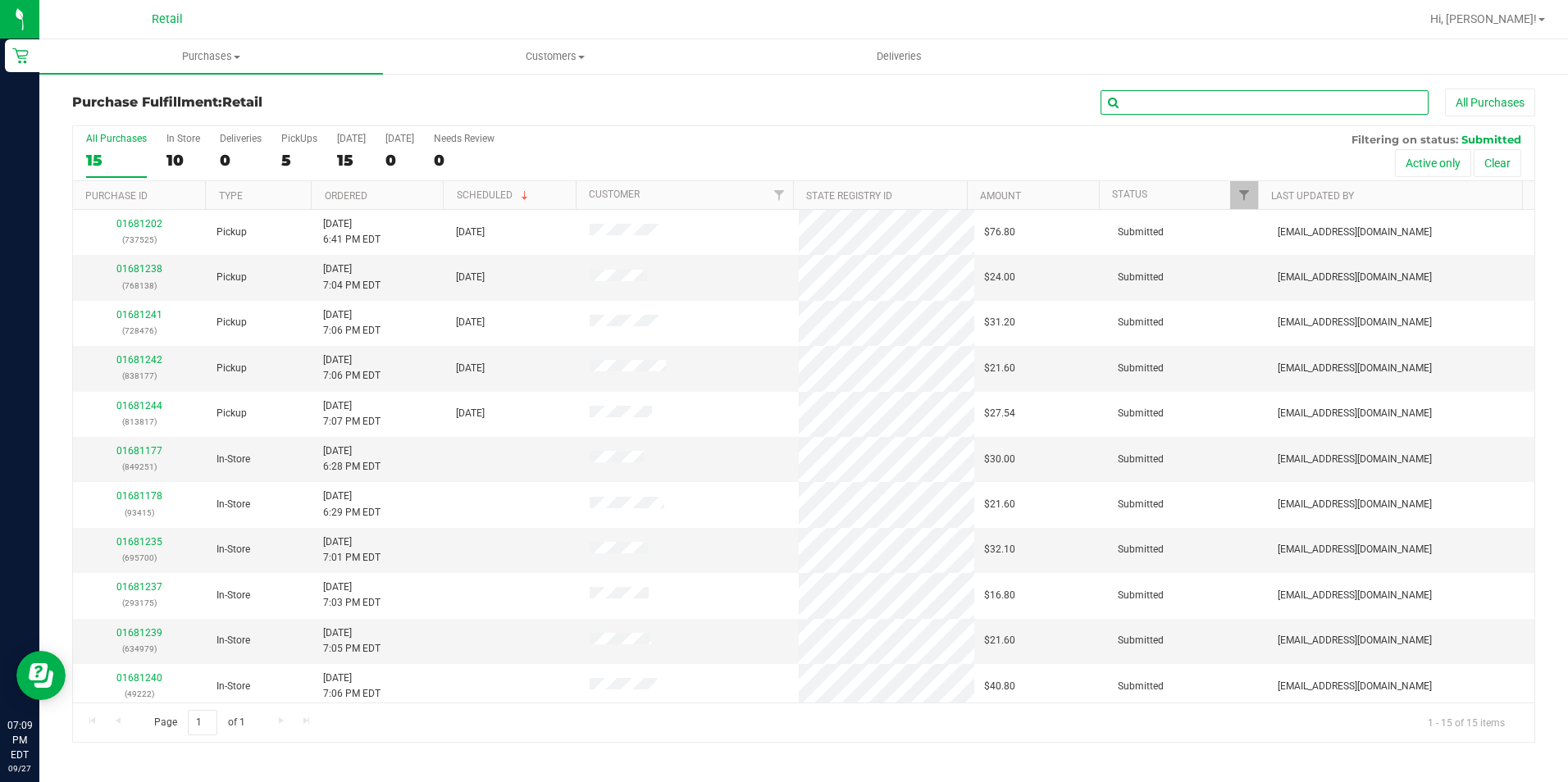
click at [1141, 103] on input "text" at bounding box center [1264, 103] width 328 height 25
type input "768138"
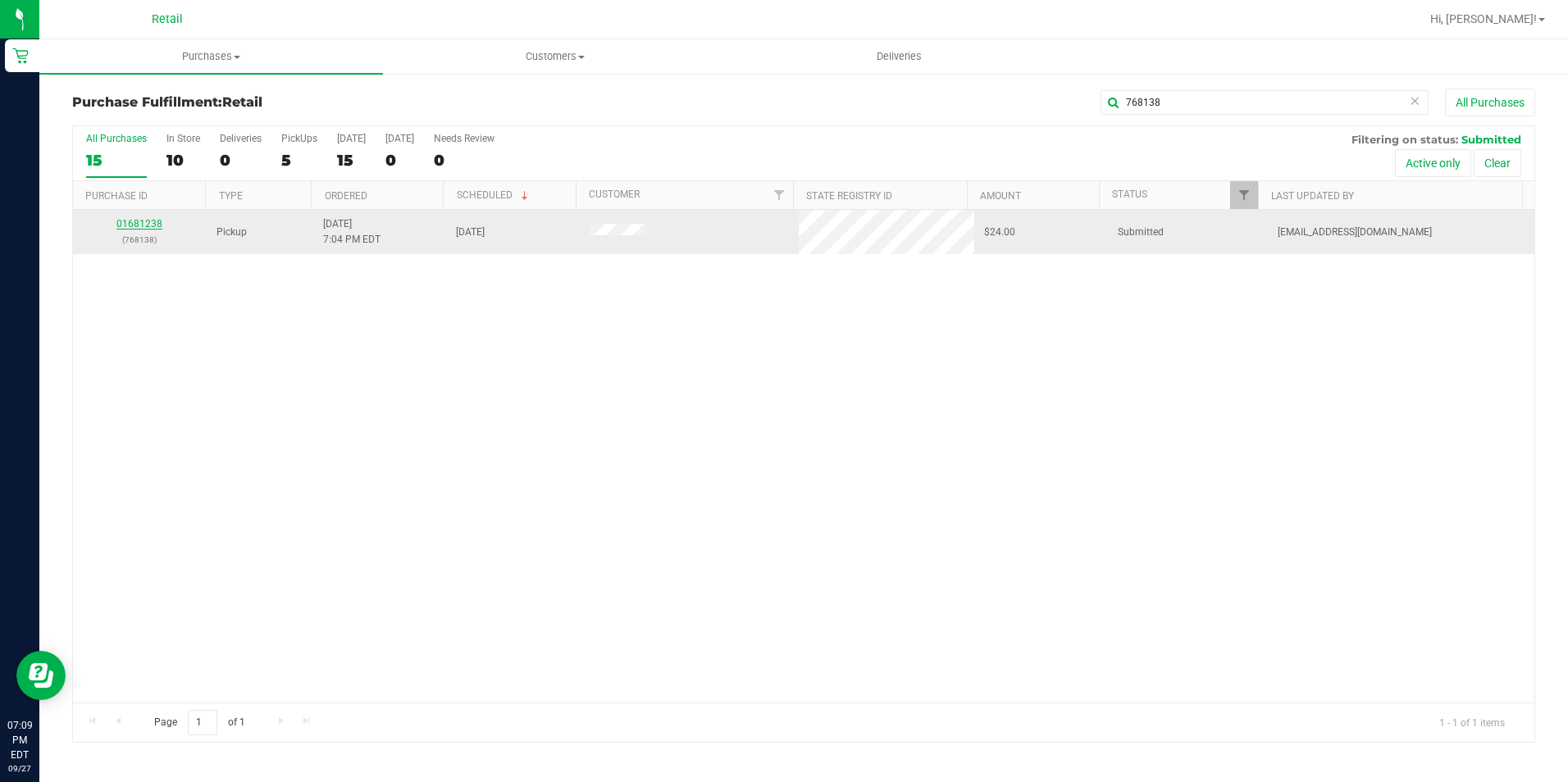
click at [144, 226] on link "01681238" at bounding box center [139, 223] width 46 height 11
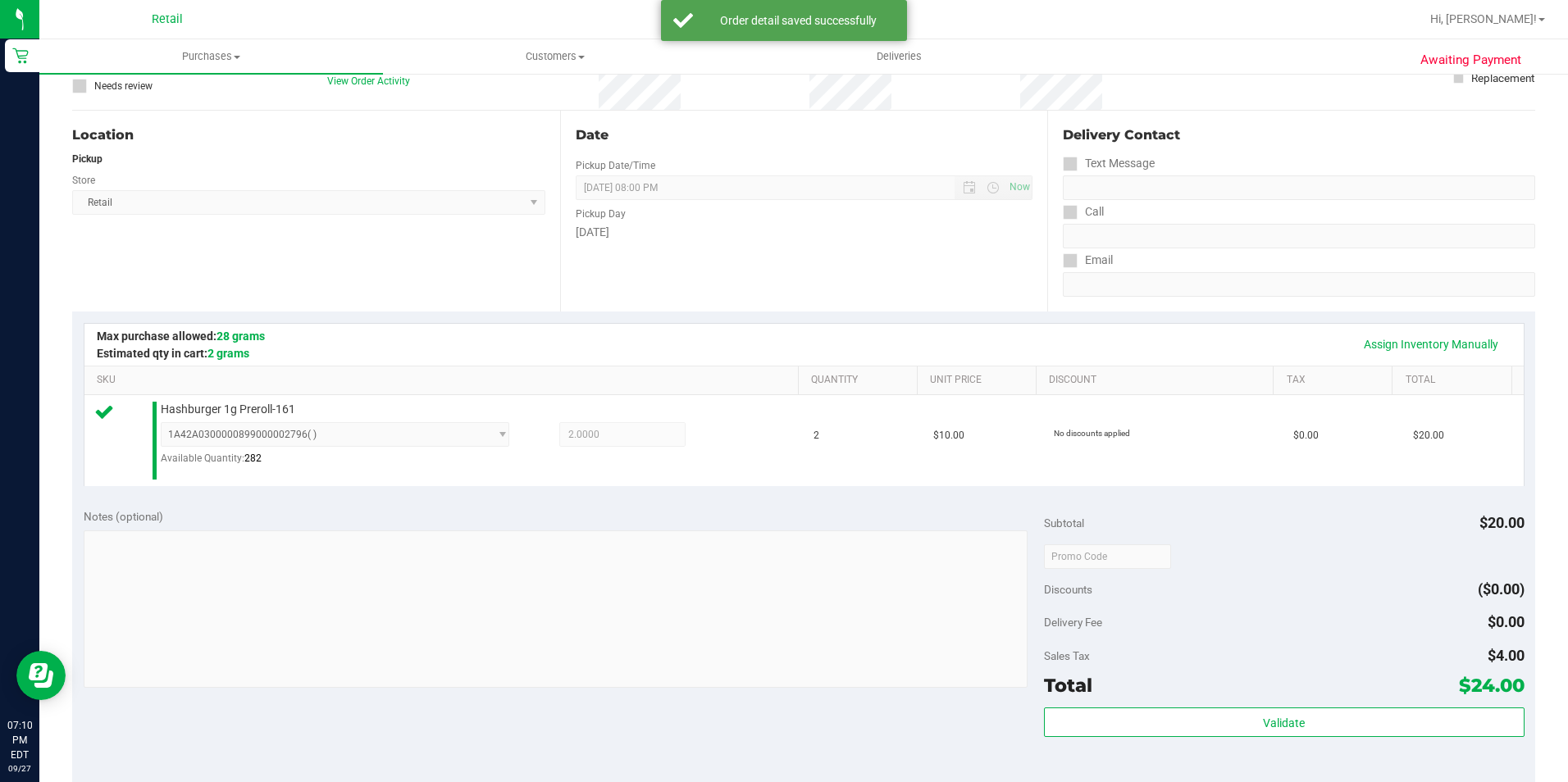
scroll to position [246, 0]
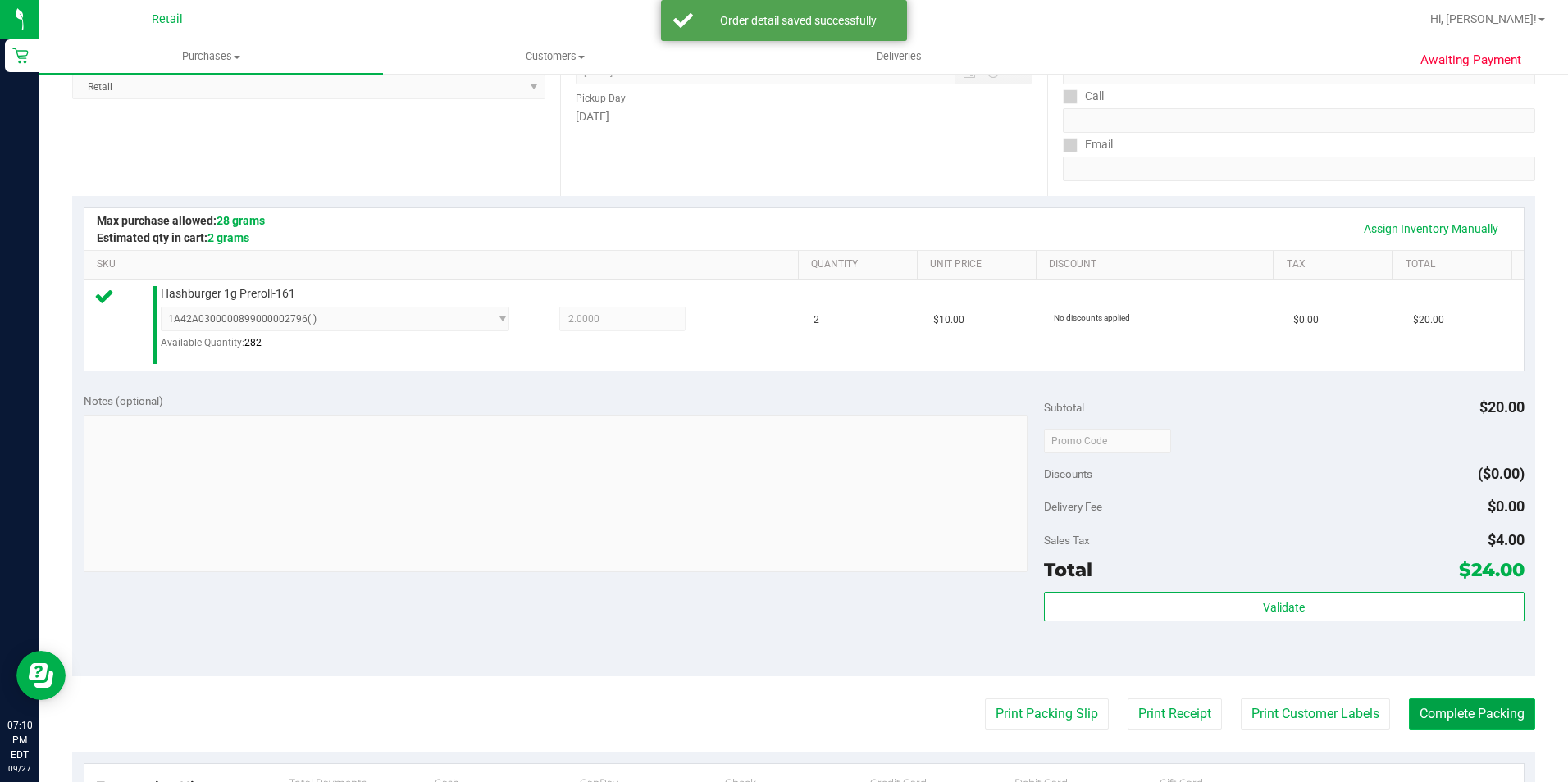
click at [1453, 729] on button "Complete Packing" at bounding box center [1472, 714] width 127 height 31
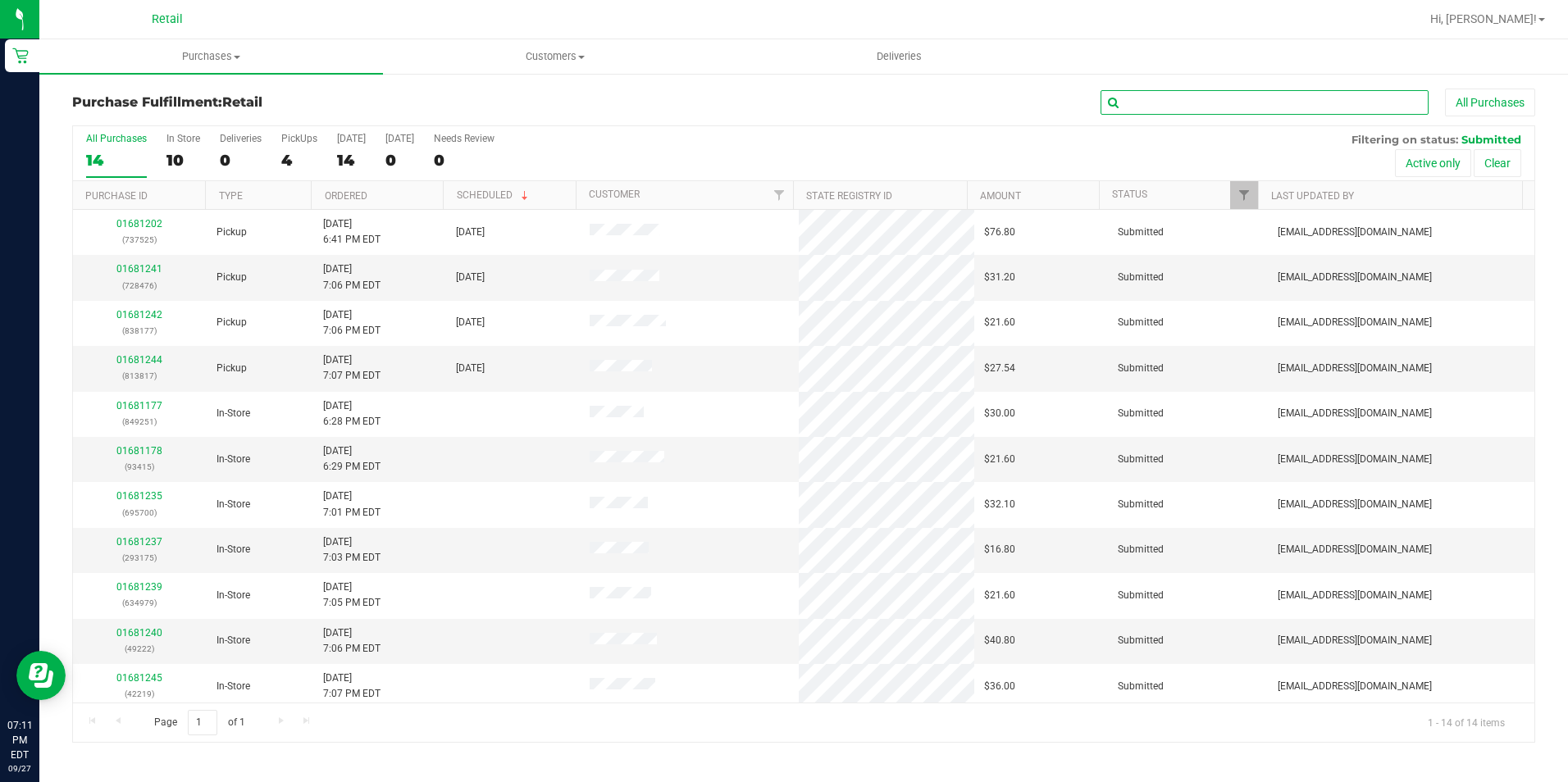
click at [1208, 99] on input "text" at bounding box center [1264, 103] width 328 height 25
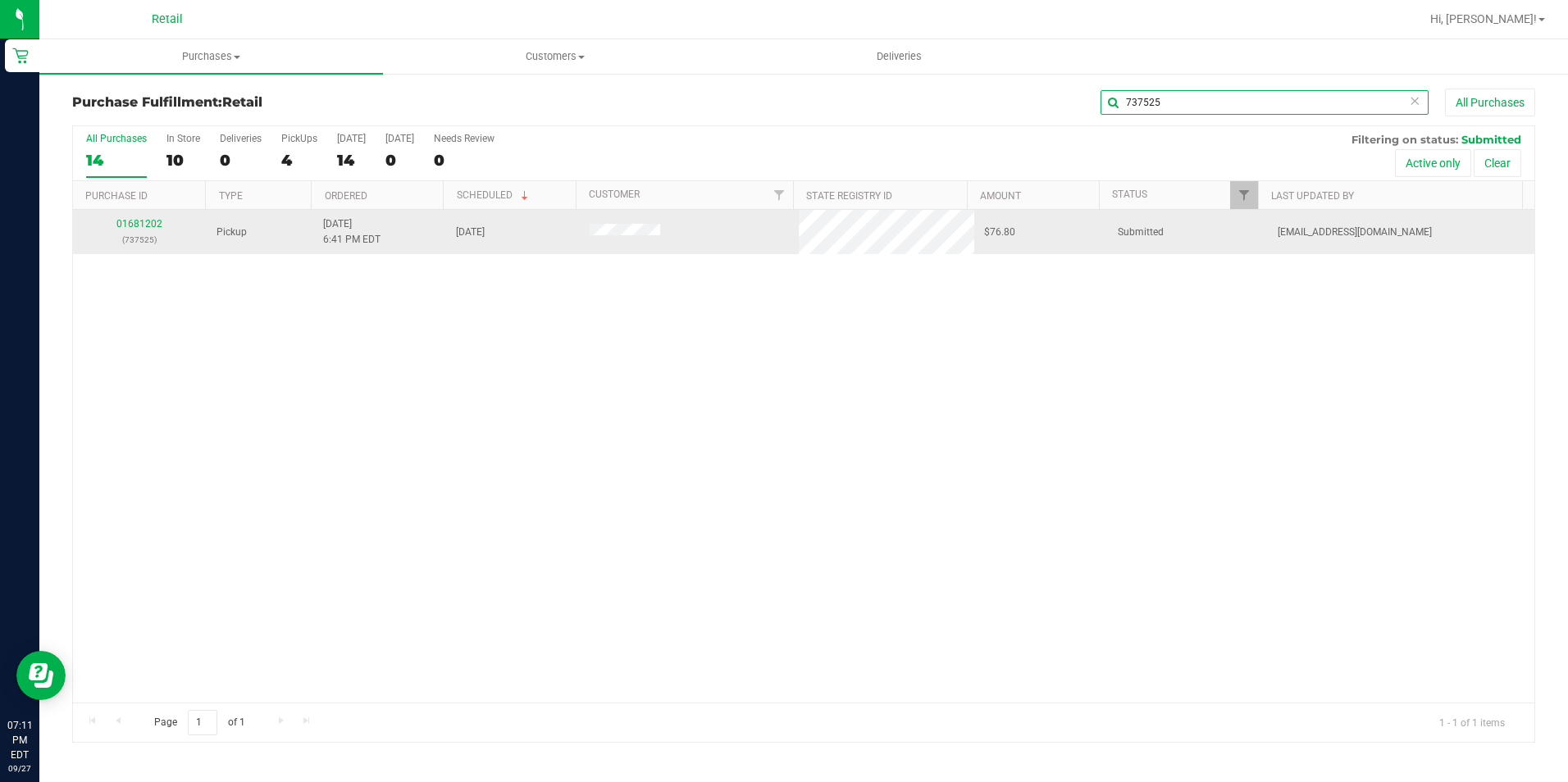
type input "737525"
click at [140, 215] on td "01681202 (737525)" at bounding box center [139, 232] width 133 height 44
click at [135, 225] on link "01681202" at bounding box center [139, 223] width 46 height 11
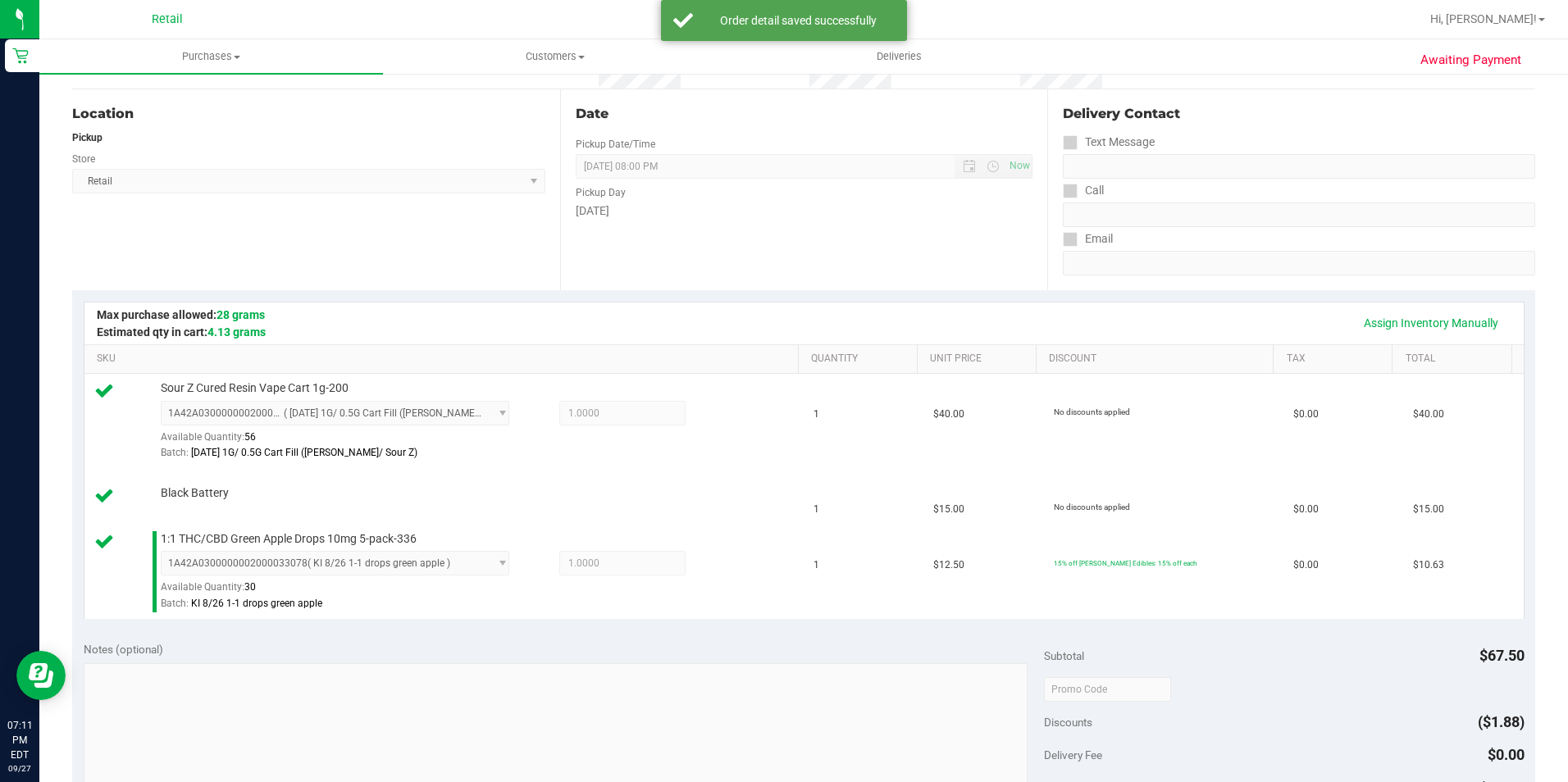
scroll to position [410, 0]
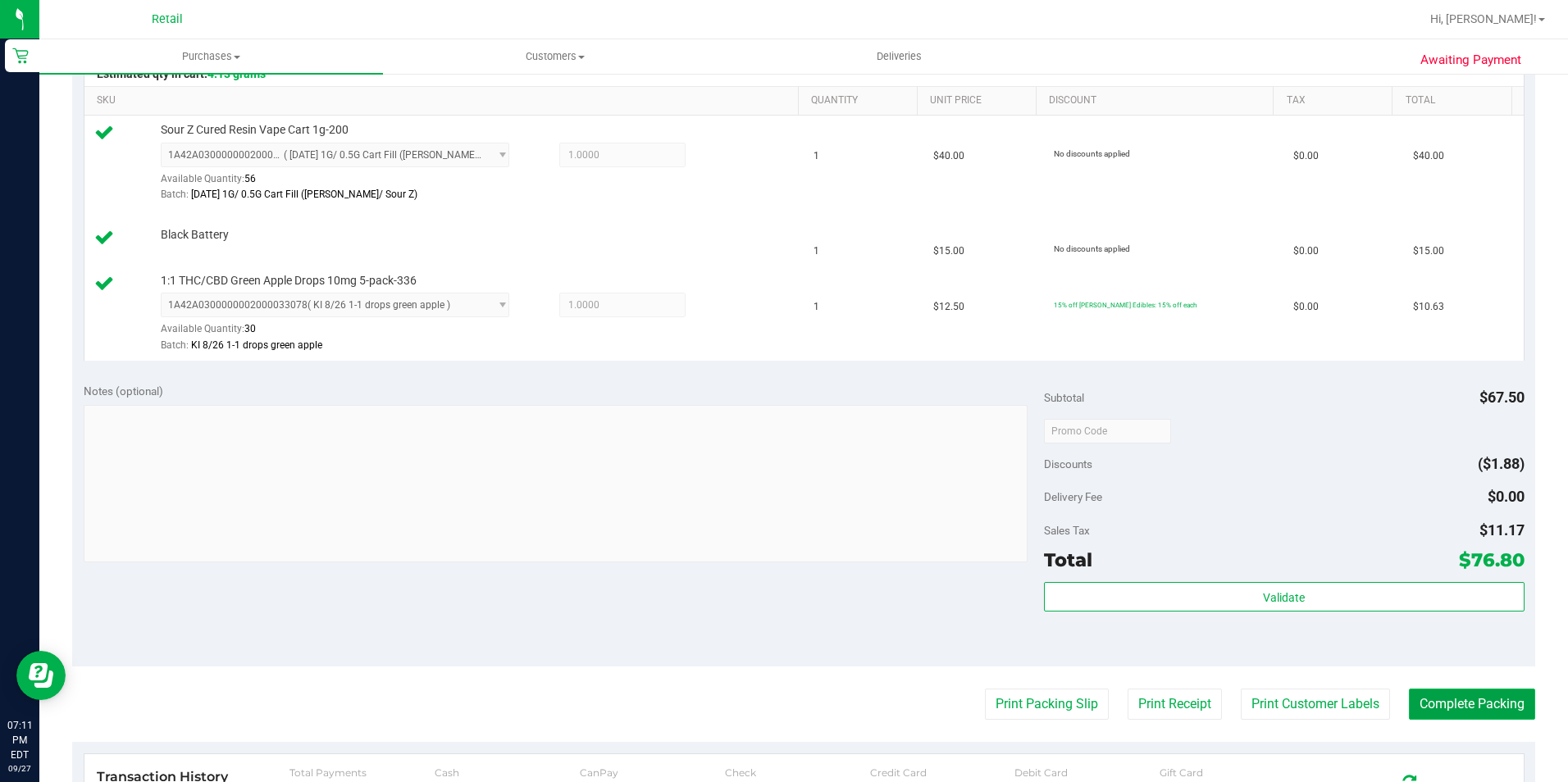
click at [1487, 703] on button "Complete Packing" at bounding box center [1472, 704] width 127 height 31
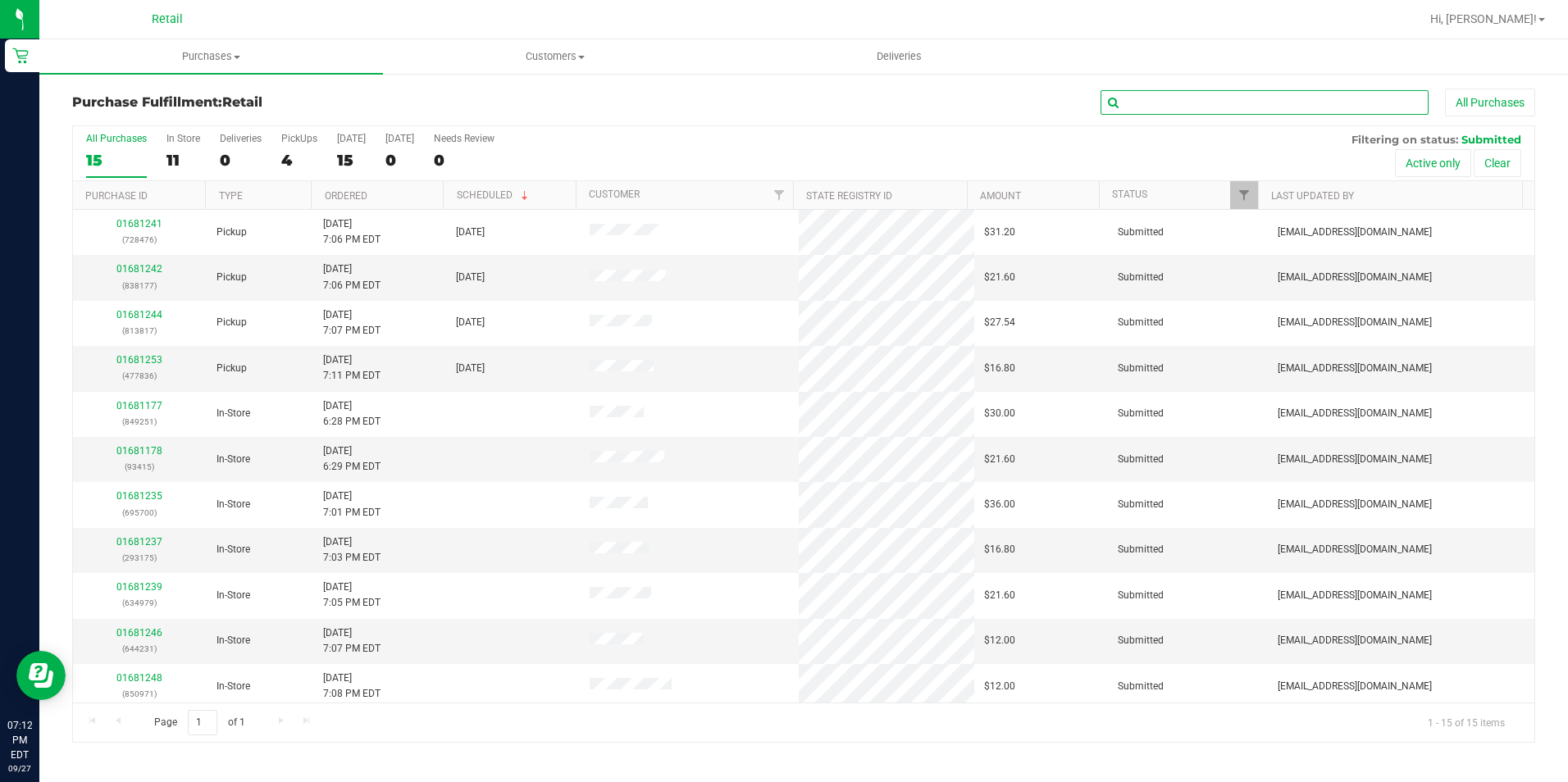
click at [1181, 112] on input "text" at bounding box center [1264, 103] width 328 height 25
type input "813817"
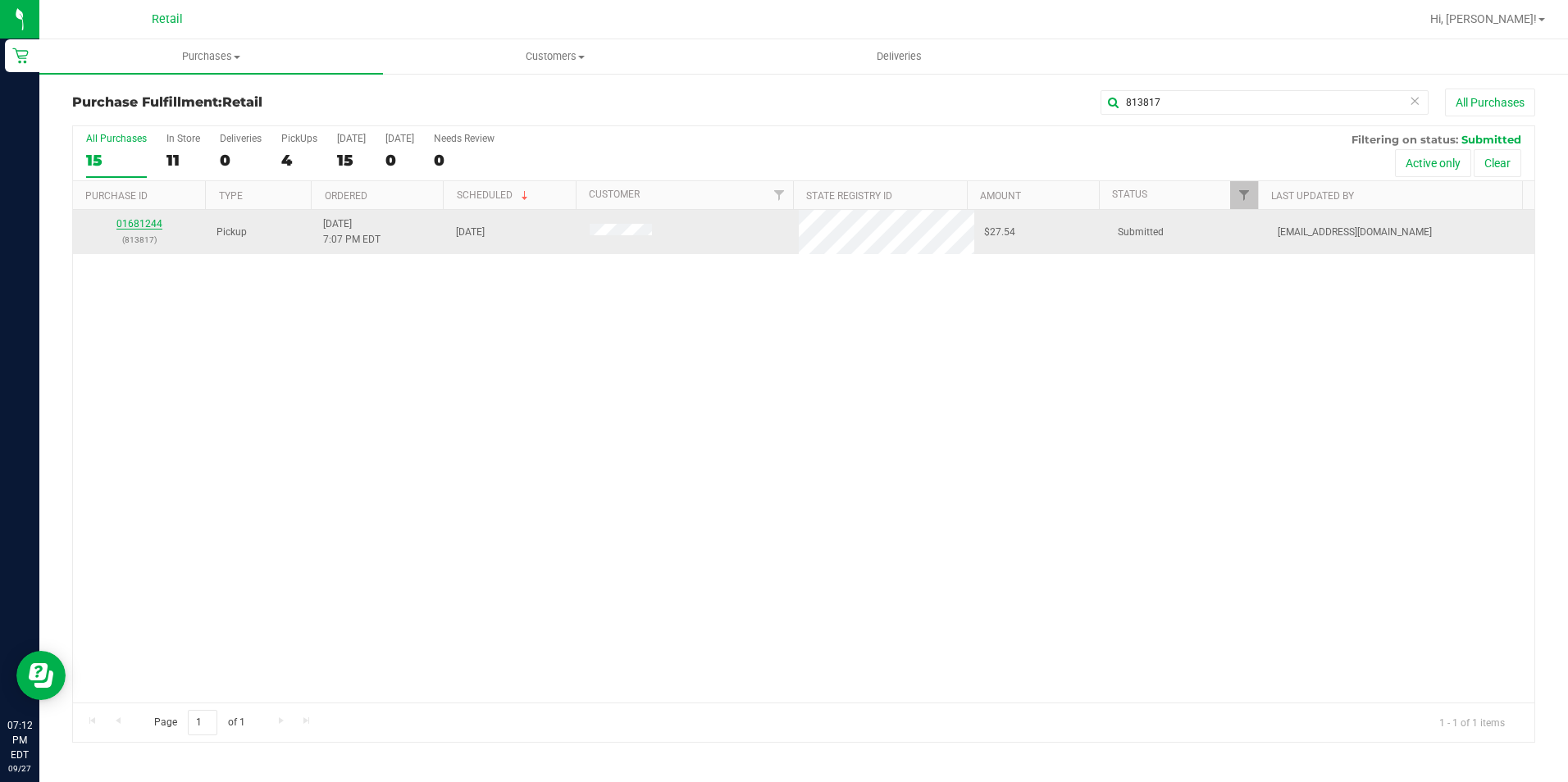
click at [141, 227] on link "01681244" at bounding box center [139, 223] width 46 height 11
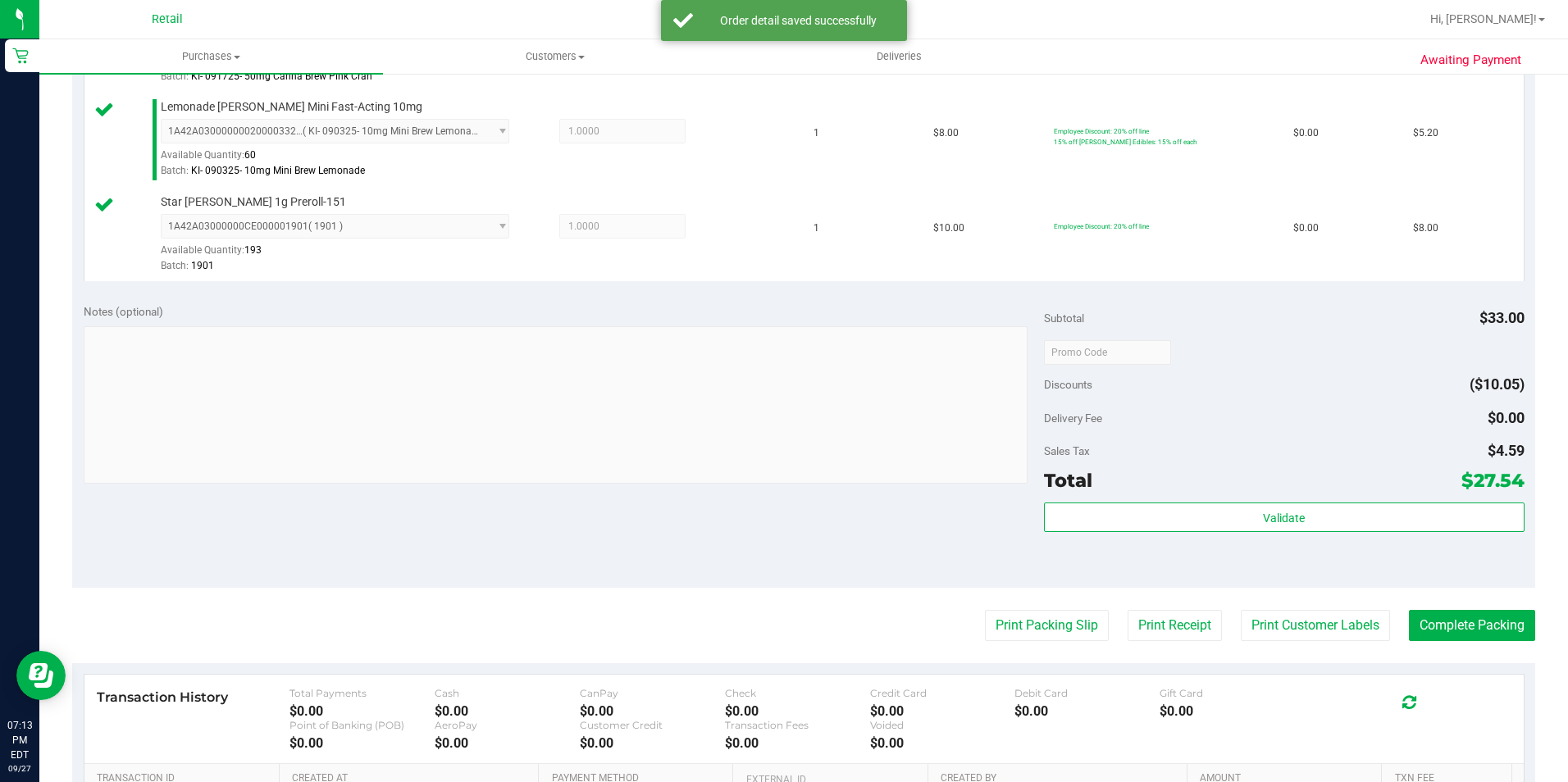
scroll to position [656, 0]
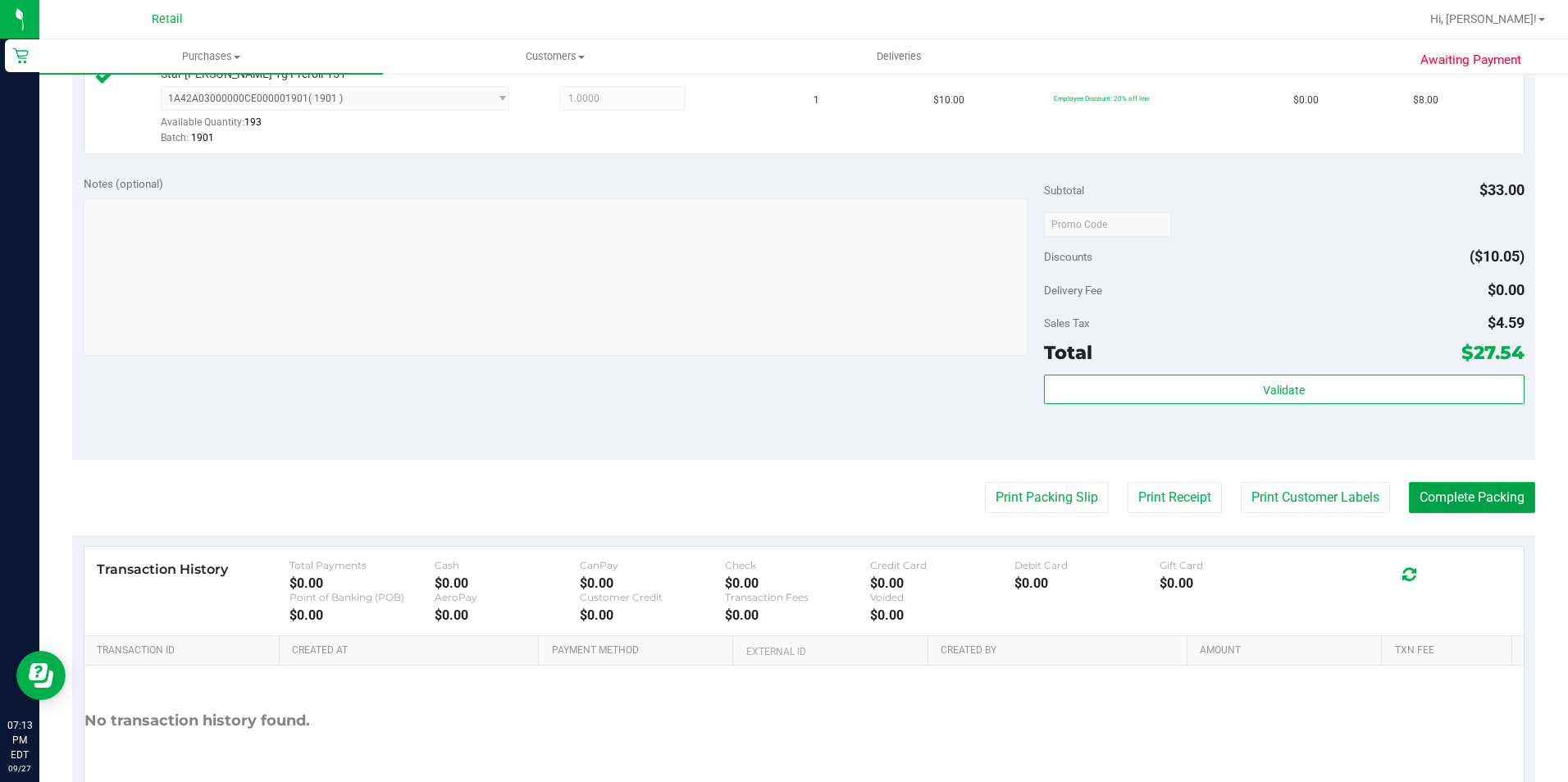
click at [1465, 500] on button "Complete Packing" at bounding box center [1472, 497] width 127 height 31
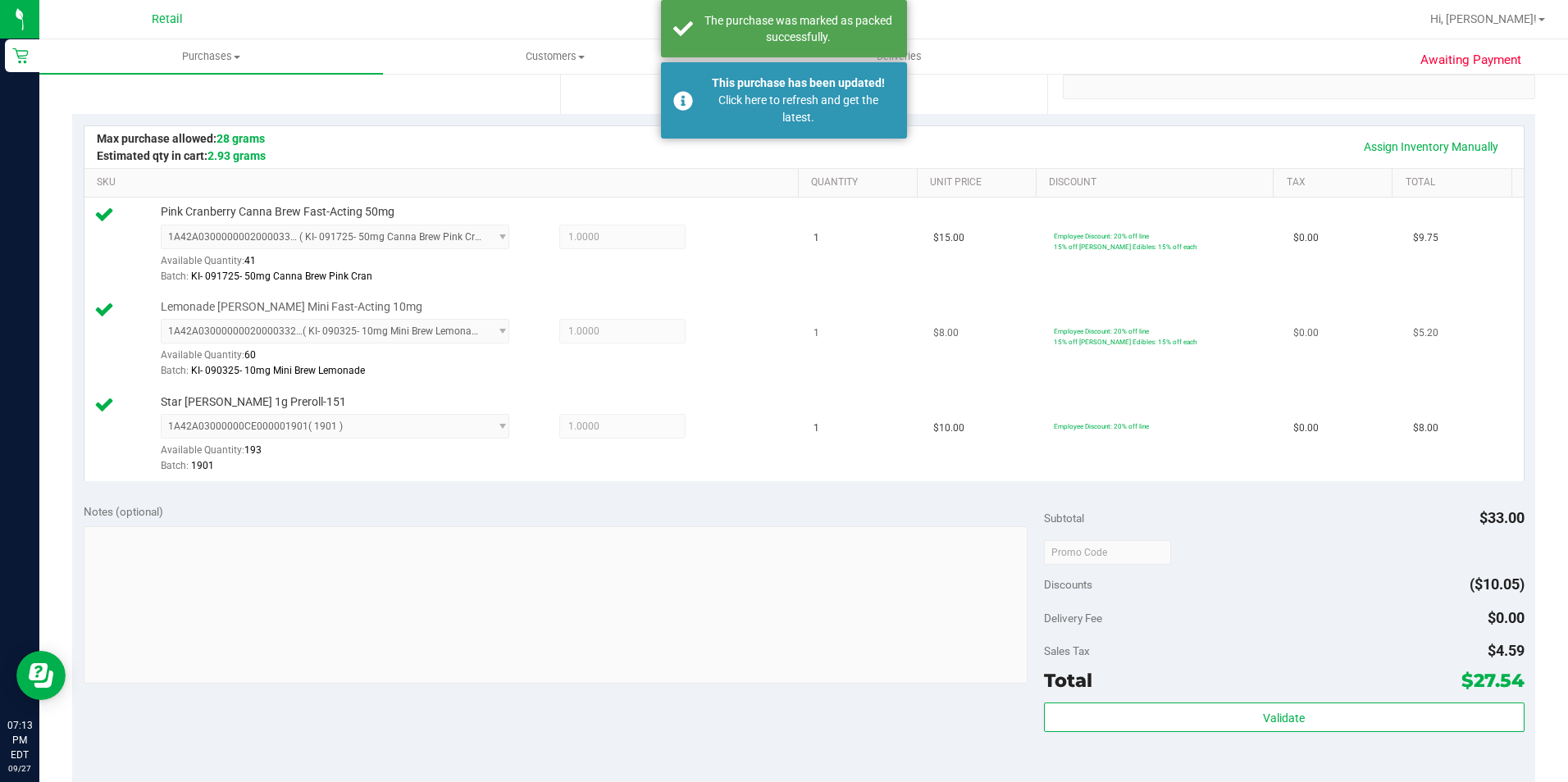
scroll to position [164, 0]
